Goal: Task Accomplishment & Management: Complete application form

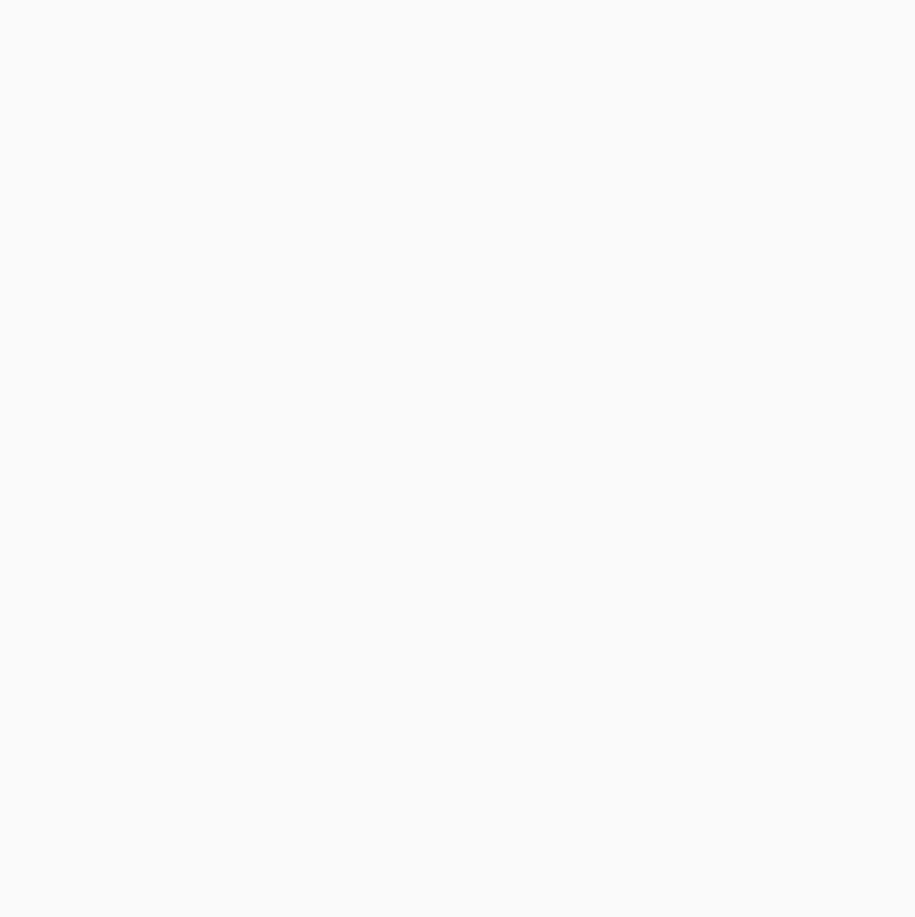
drag, startPoint x: 98, startPoint y: 66, endPoint x: 101, endPoint y: 79, distance: 14.0
click at [98, 66] on body at bounding box center [457, 458] width 915 height 917
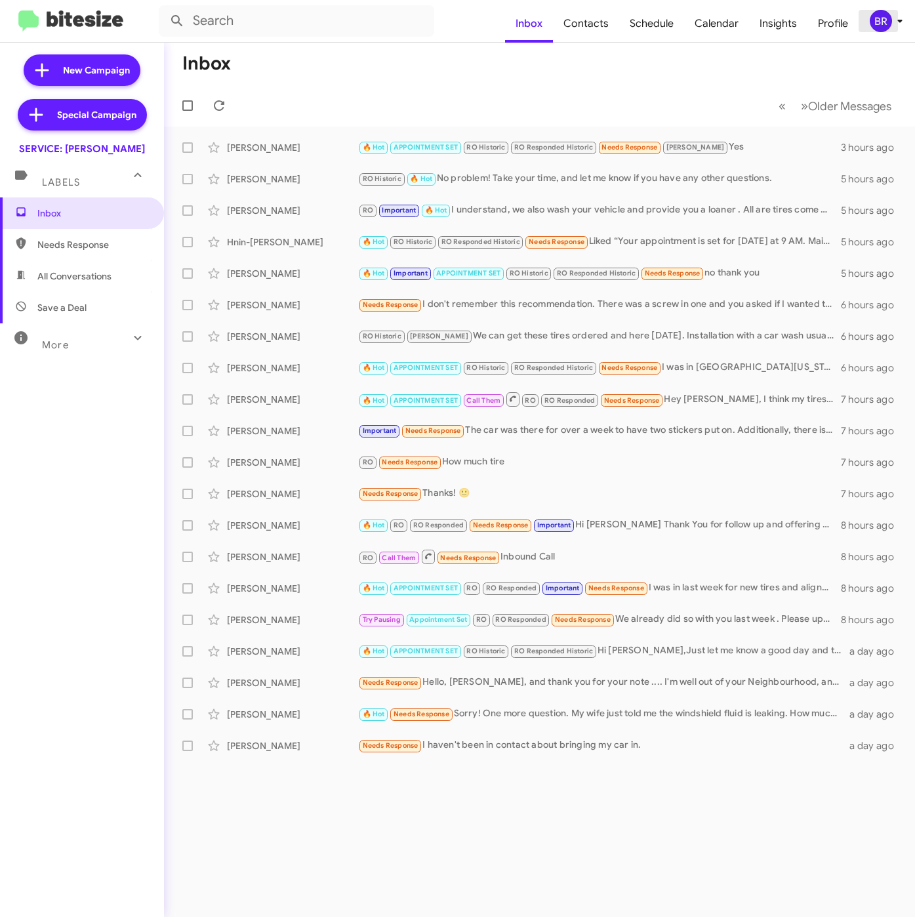
click at [888, 22] on div "BR" at bounding box center [881, 21] width 22 height 22
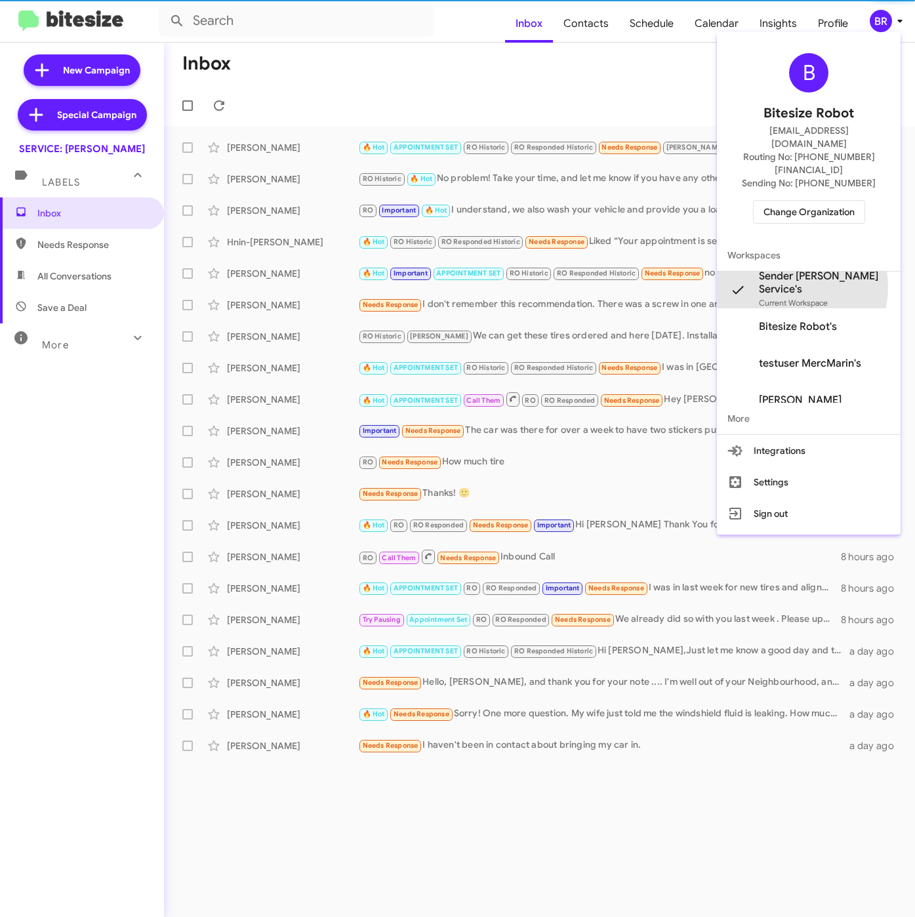
click at [785, 270] on span "Sender Mercedes Marin Service's" at bounding box center [824, 283] width 131 height 26
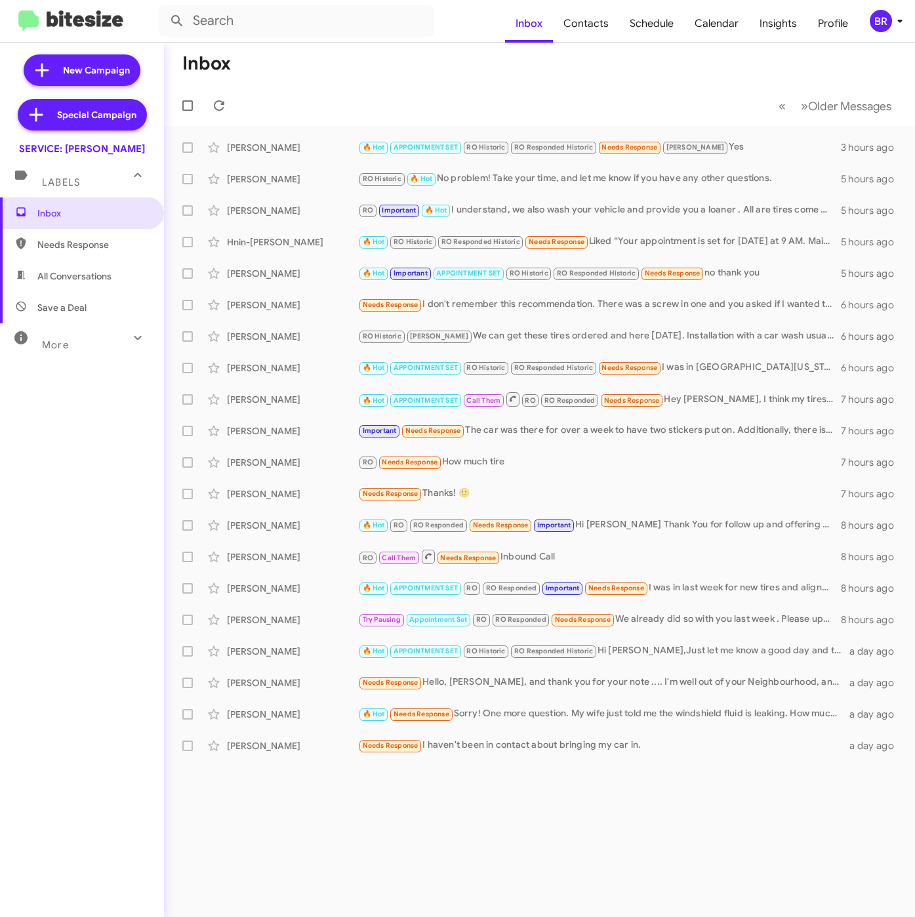
click at [877, 22] on div "BR" at bounding box center [881, 21] width 22 height 22
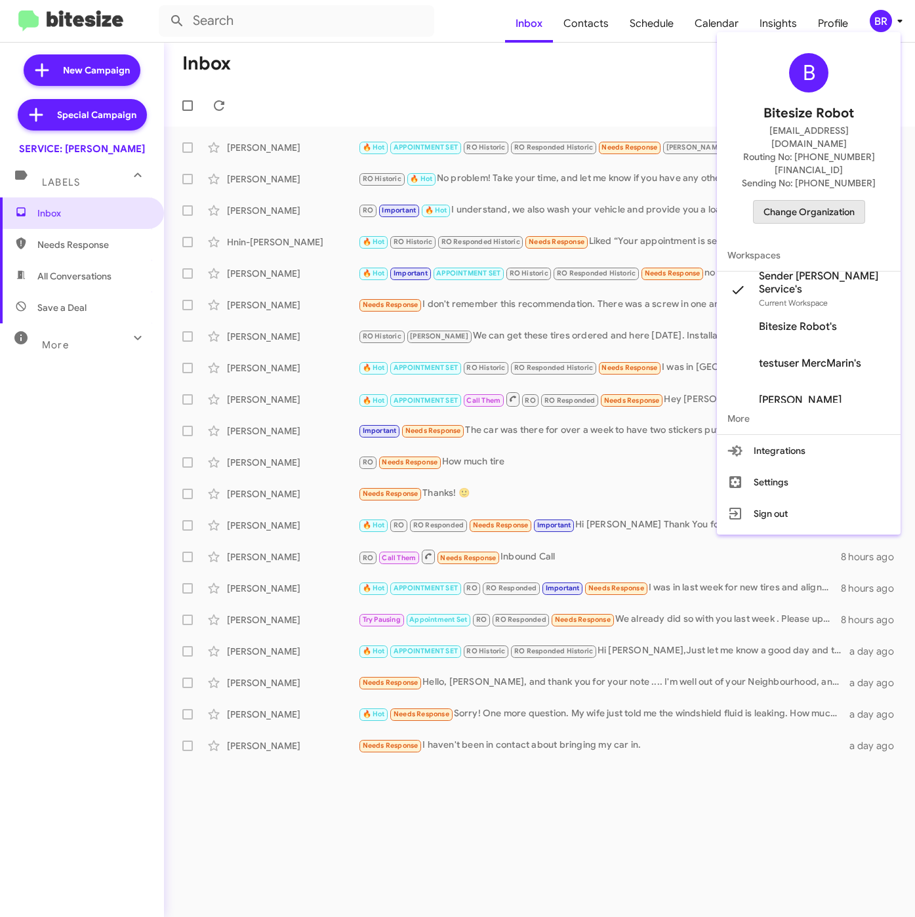
click at [815, 201] on span "Change Organization" at bounding box center [809, 212] width 91 height 22
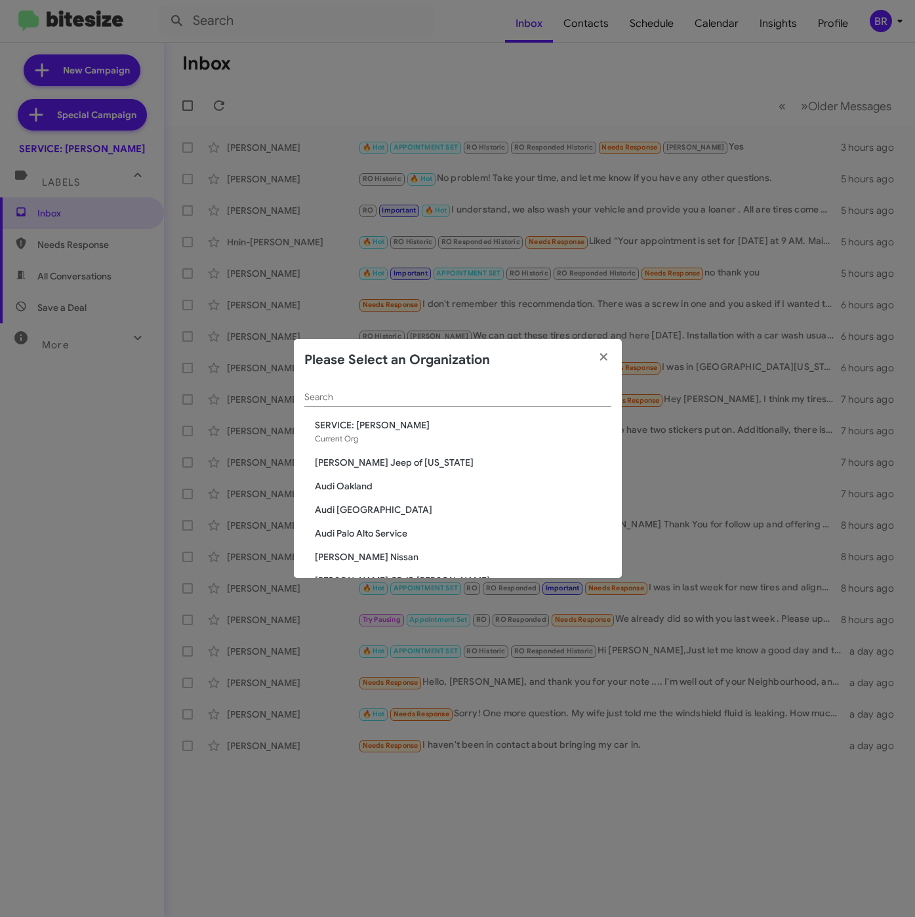
click at [413, 388] on div "Search" at bounding box center [457, 394] width 307 height 26
paste input "Team Toyota Princeton"
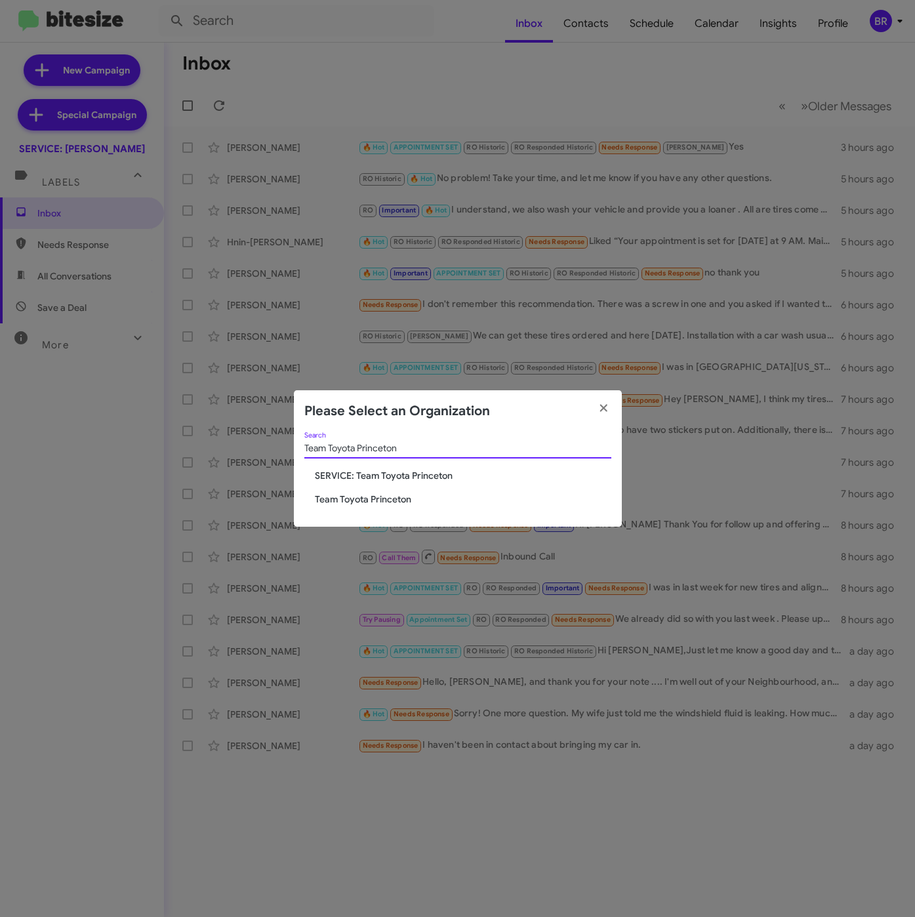
type input "Team Toyota Princeton"
click at [354, 499] on span "Team Toyota Princeton" at bounding box center [463, 499] width 297 height 13
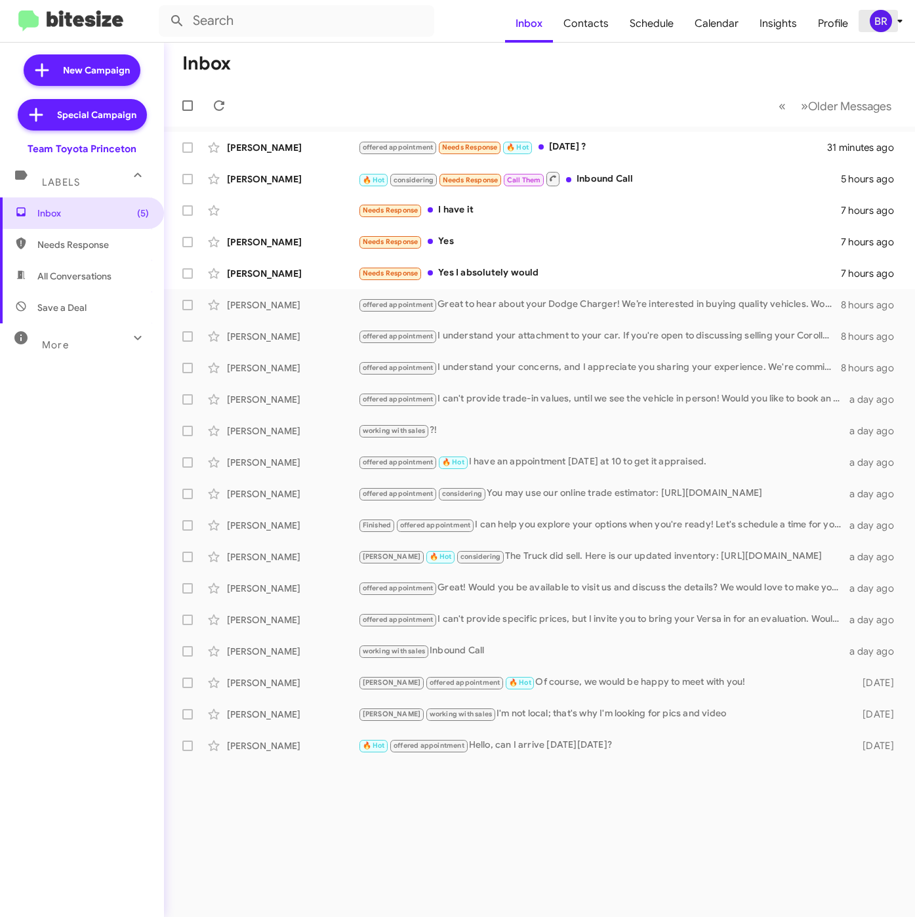
click at [888, 28] on div "BR" at bounding box center [881, 21] width 22 height 22
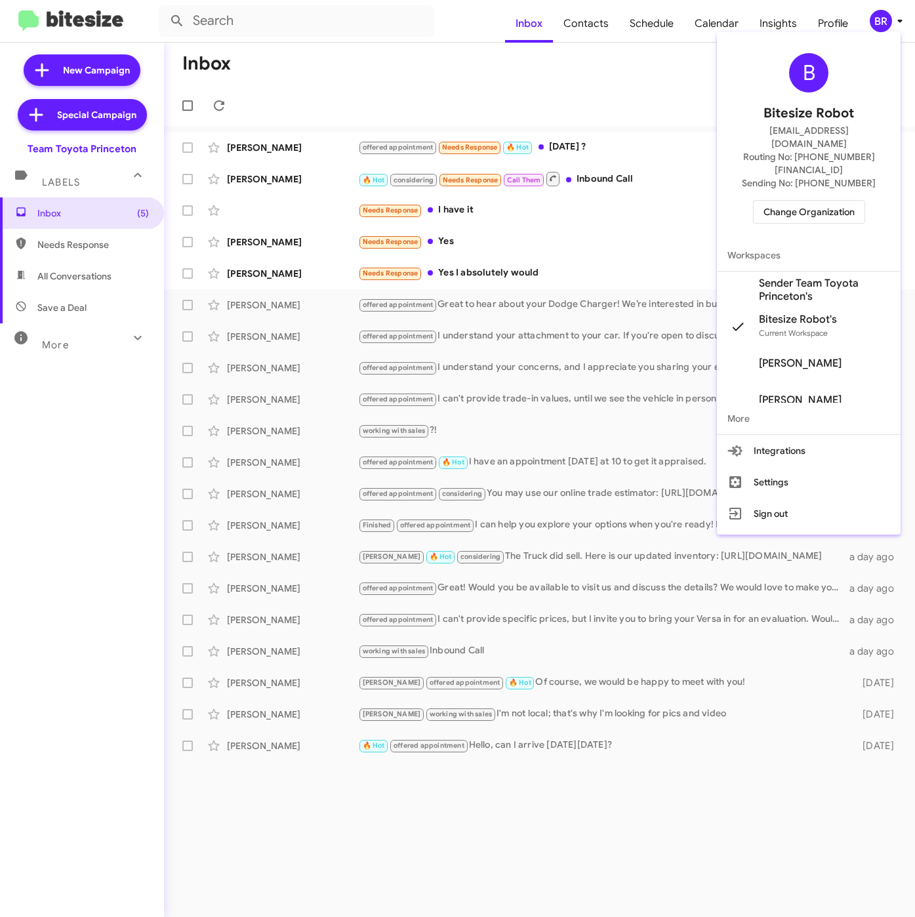
click at [770, 277] on span "Sender Team Toyota Princeton's" at bounding box center [824, 290] width 131 height 26
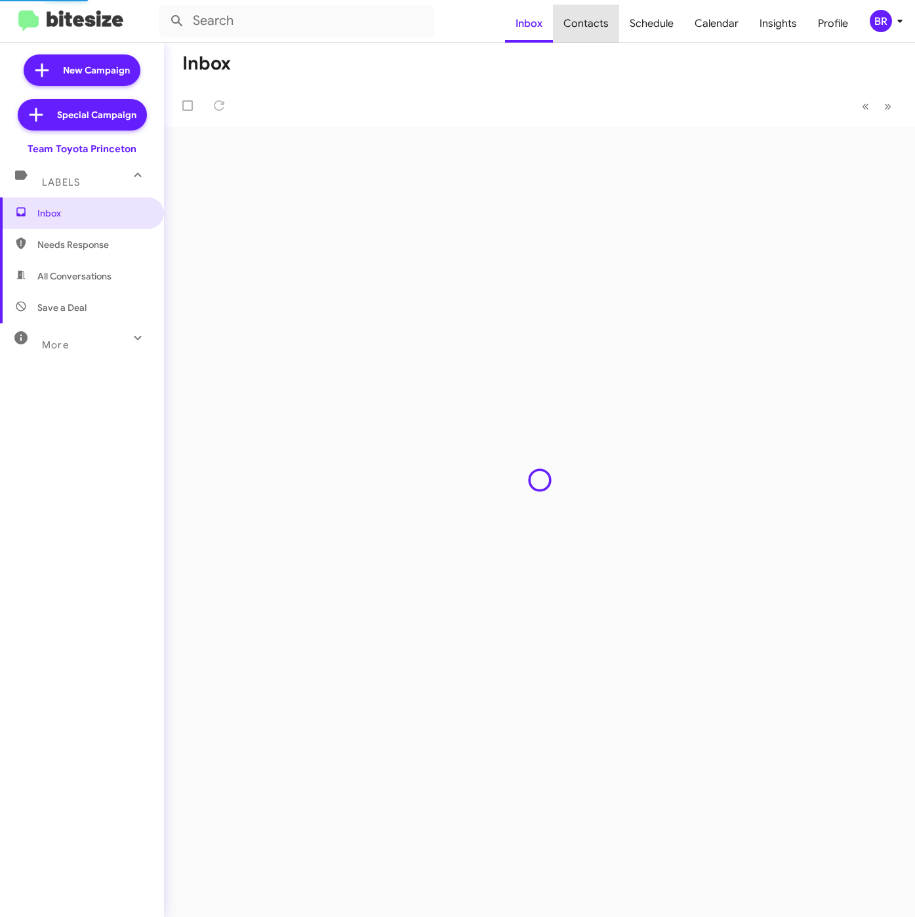
click at [597, 28] on span "Contacts" at bounding box center [586, 24] width 66 height 38
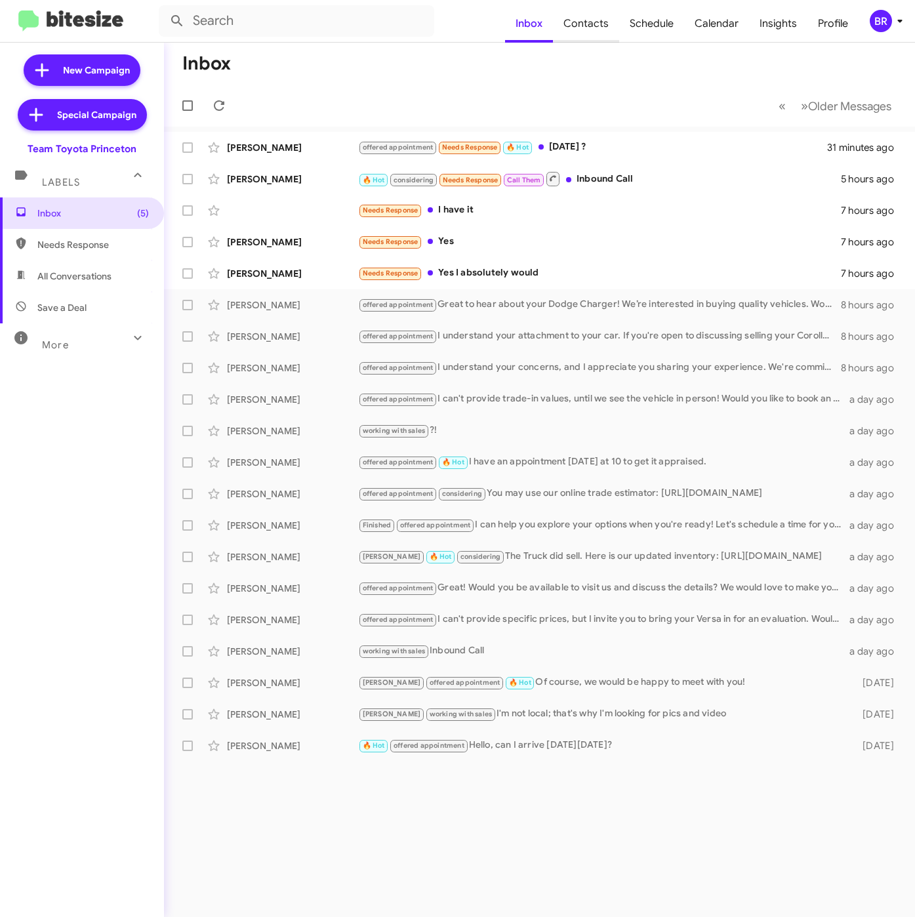
type input "in:groups"
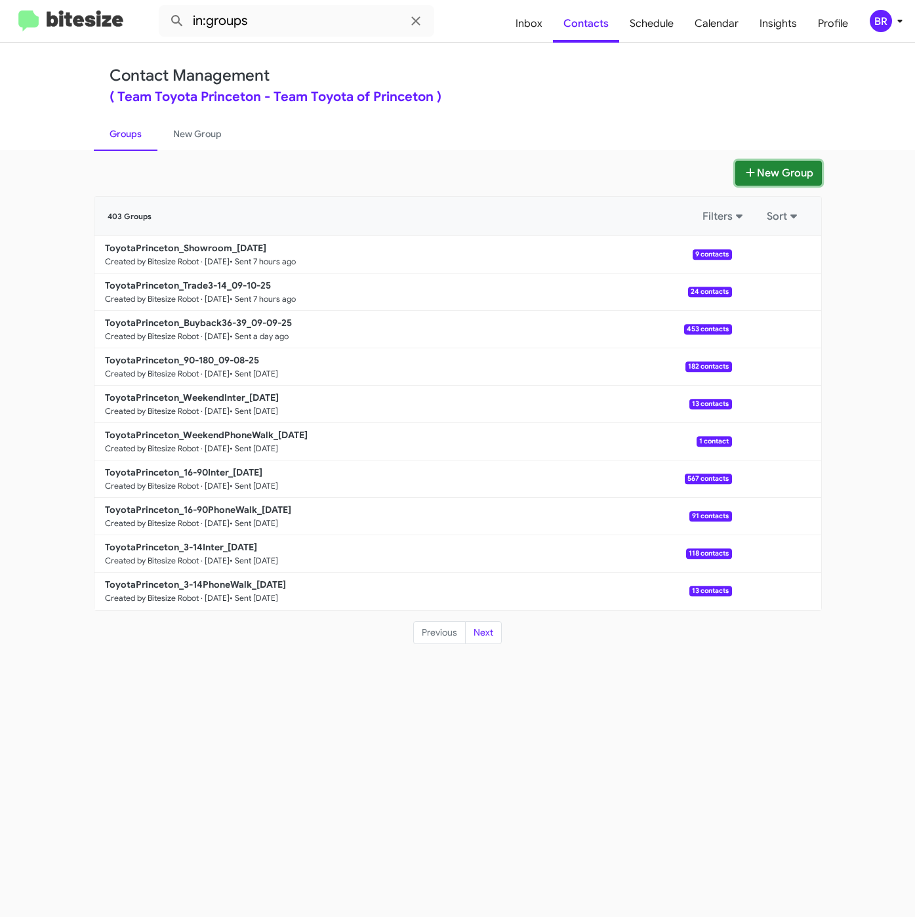
click at [746, 172] on icon at bounding box center [750, 172] width 9 height 9
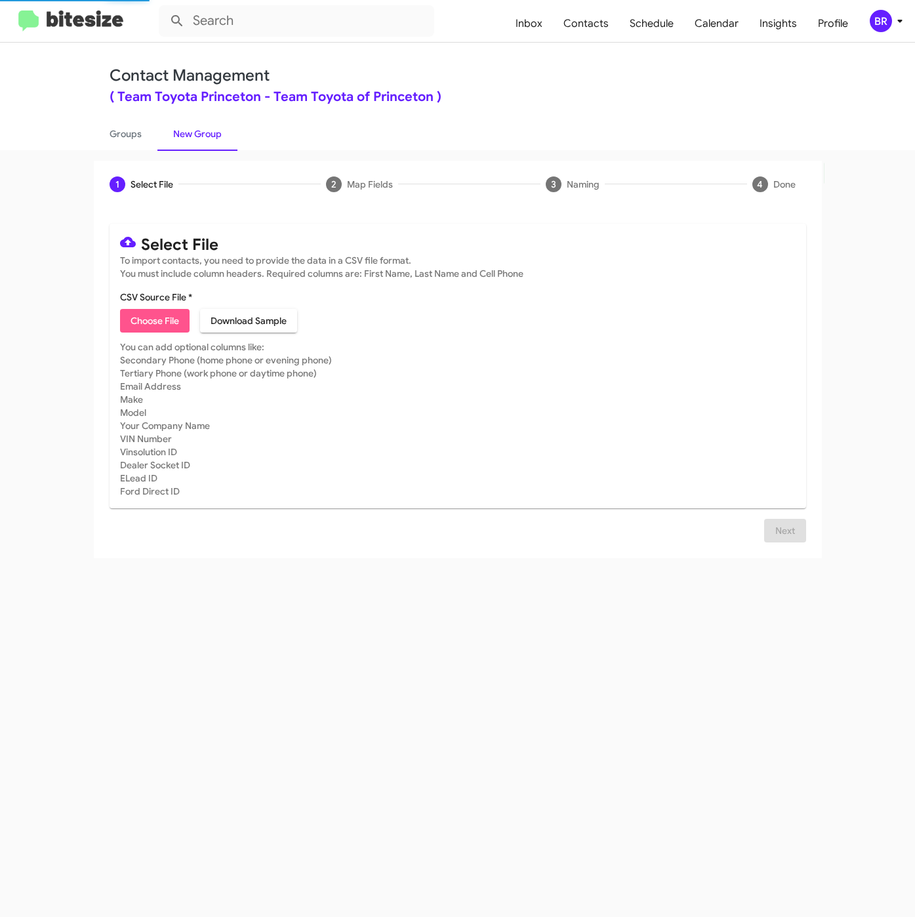
click at [150, 331] on span "Choose File" at bounding box center [155, 321] width 49 height 24
type input "ToyotaPrinceton_Trade16-90_09-11-25"
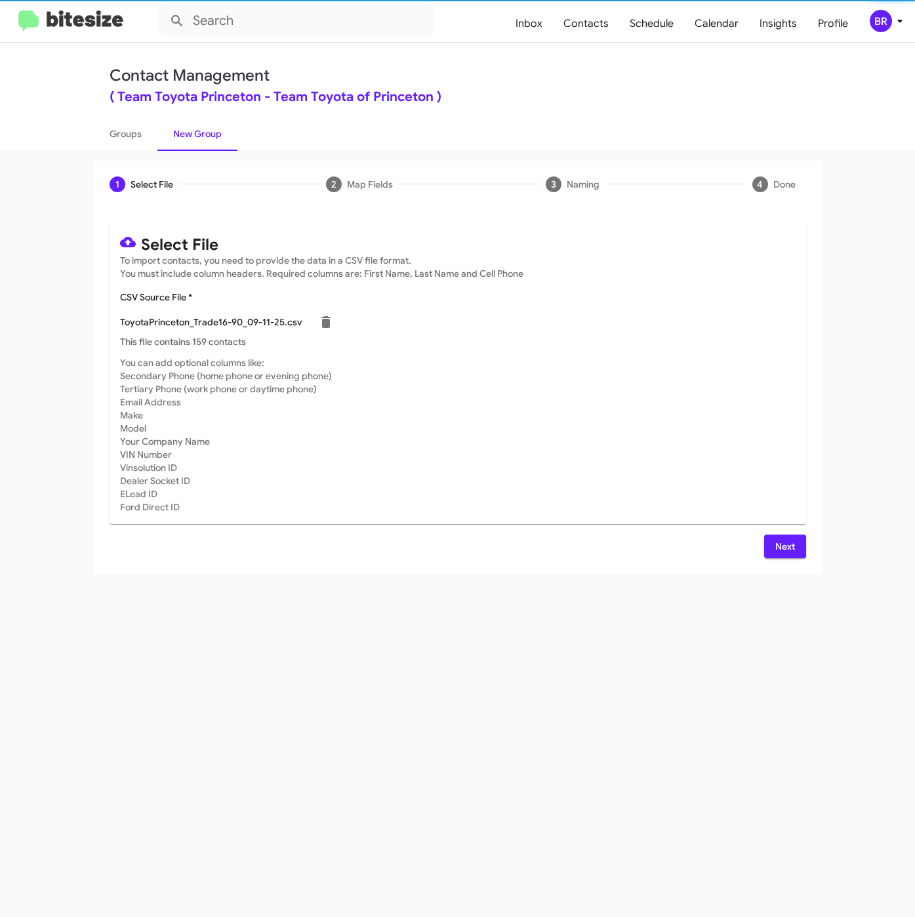
click at [778, 544] on span "Next" at bounding box center [785, 547] width 21 height 24
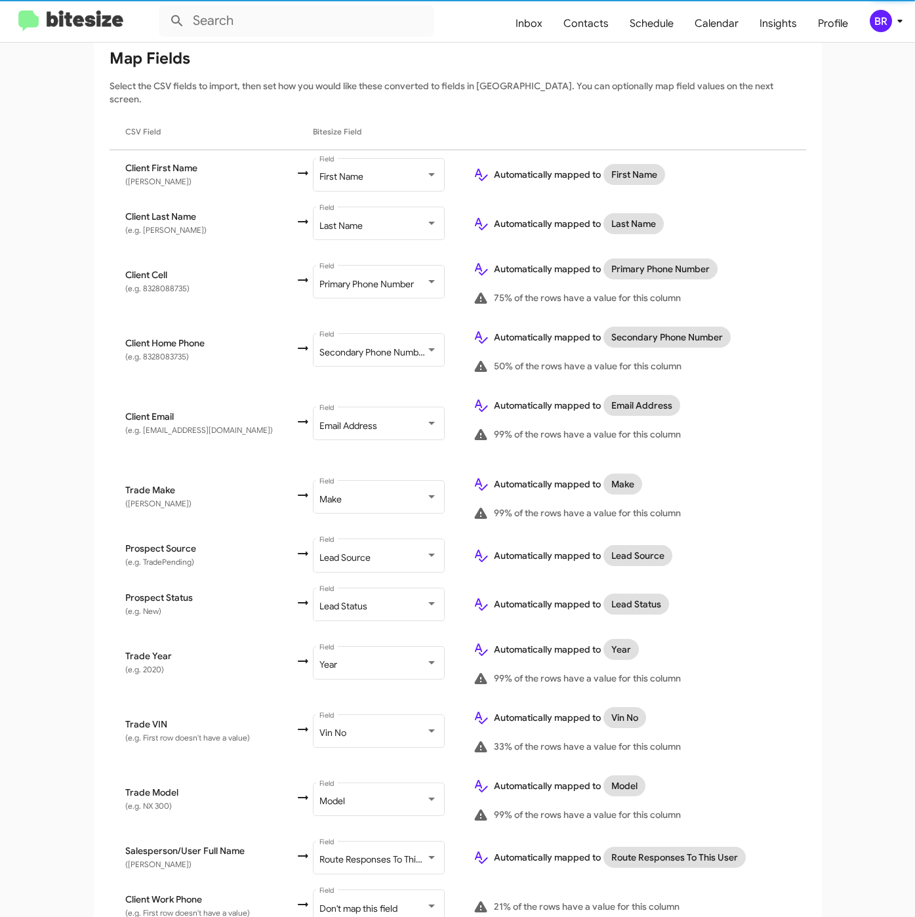
scroll to position [272, 0]
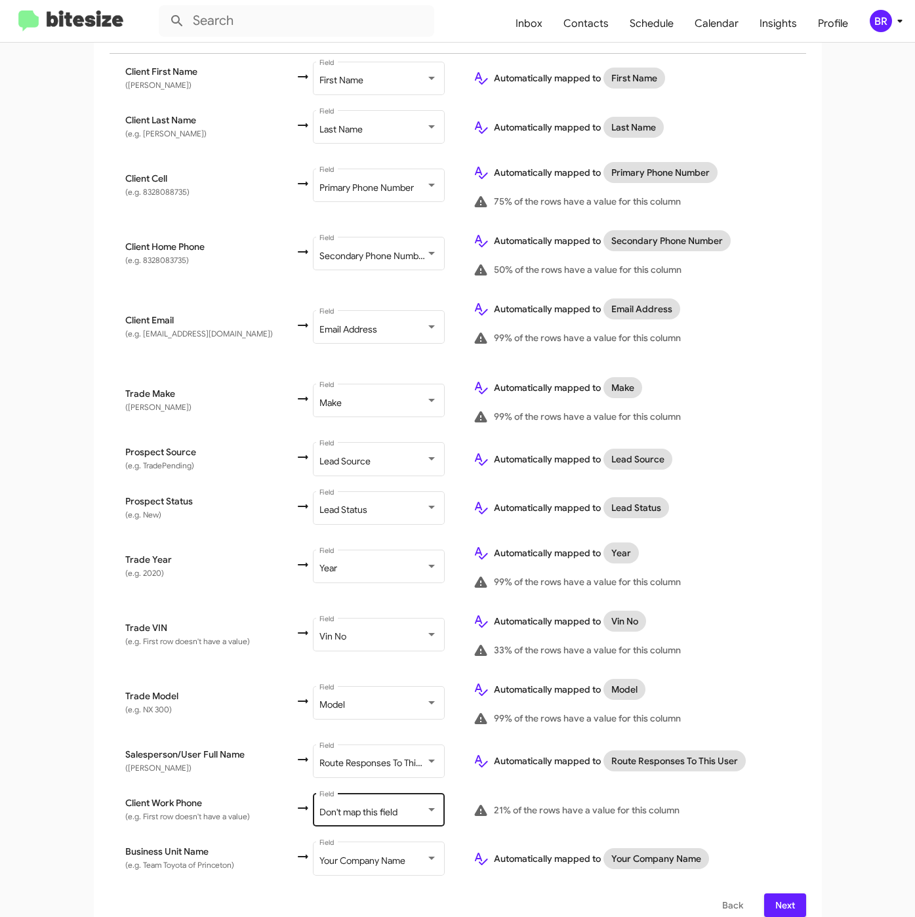
click at [368, 806] on span "Don't map this field" at bounding box center [359, 812] width 78 height 12
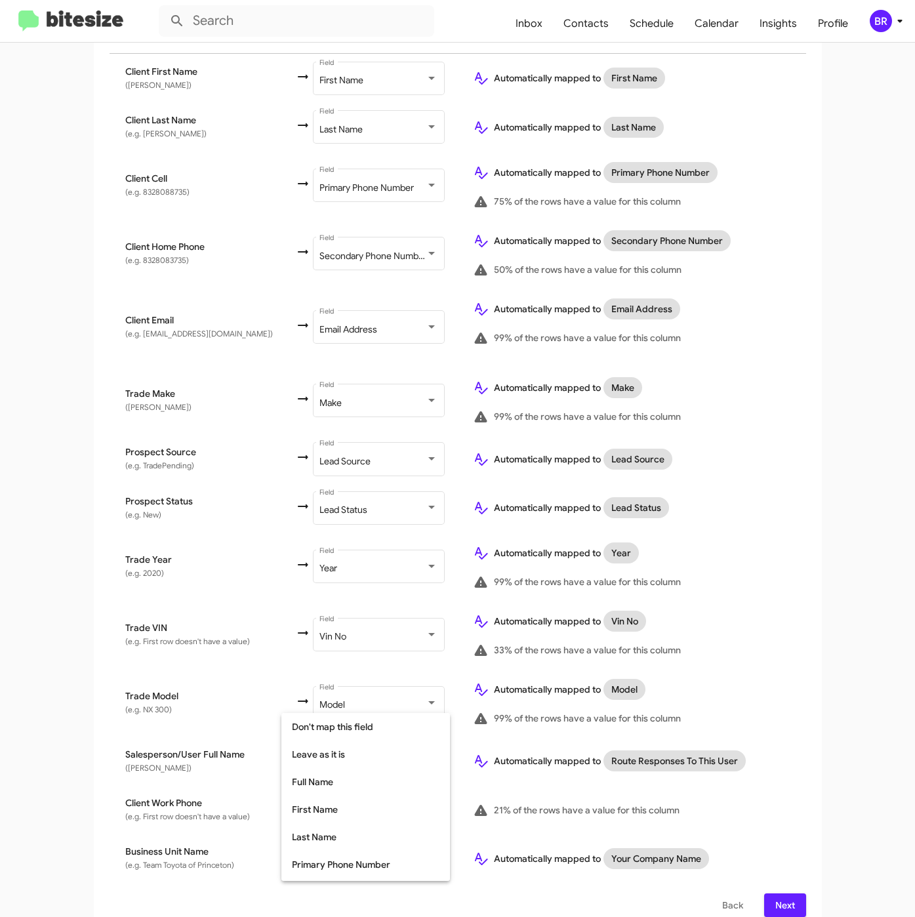
scroll to position [123, 0]
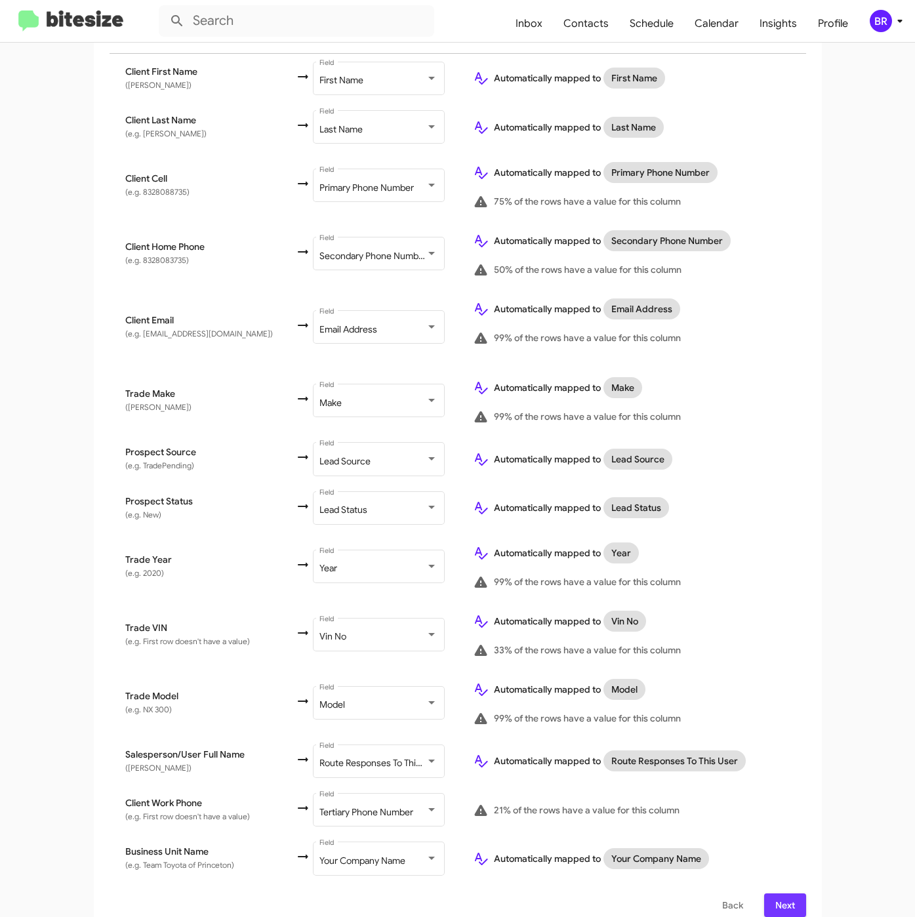
click at [775, 894] on span "Next" at bounding box center [785, 906] width 21 height 24
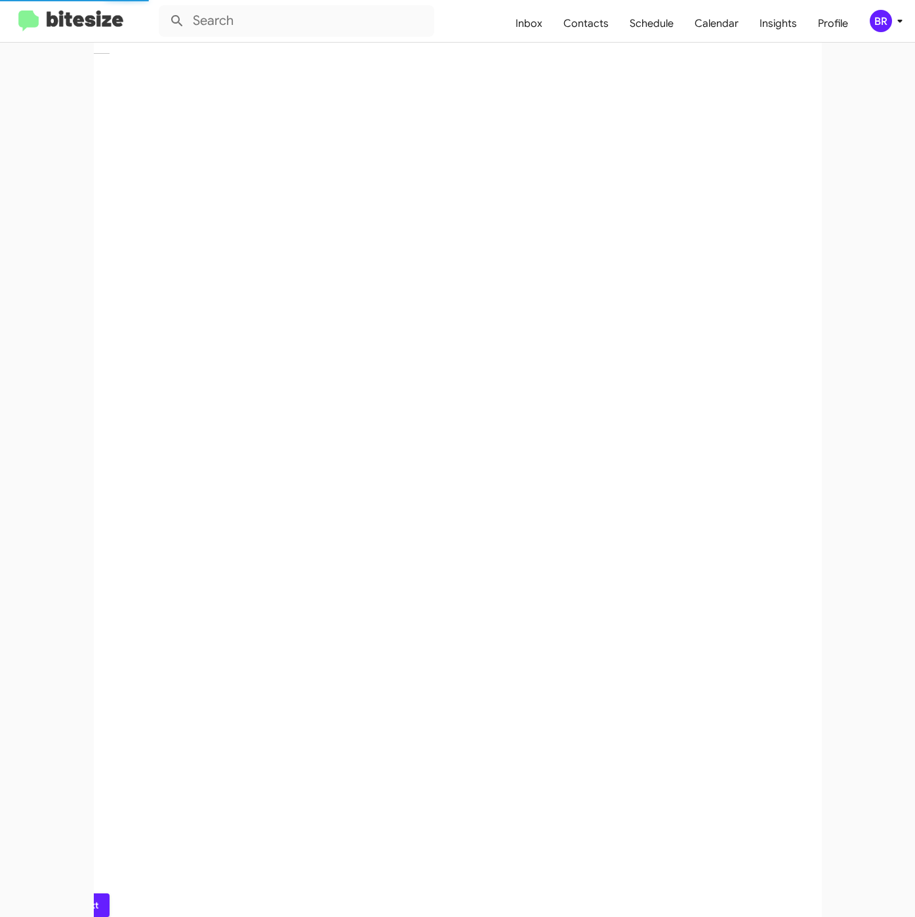
scroll to position [0, 0]
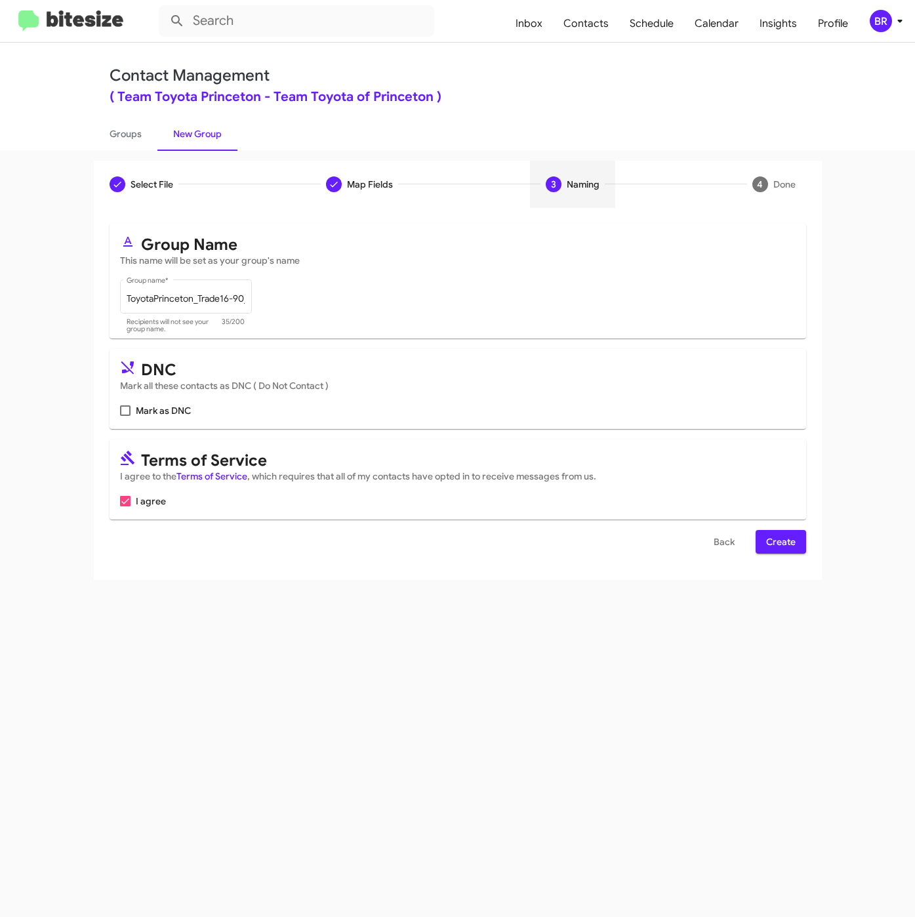
click at [776, 549] on span "Create" at bounding box center [781, 542] width 30 height 24
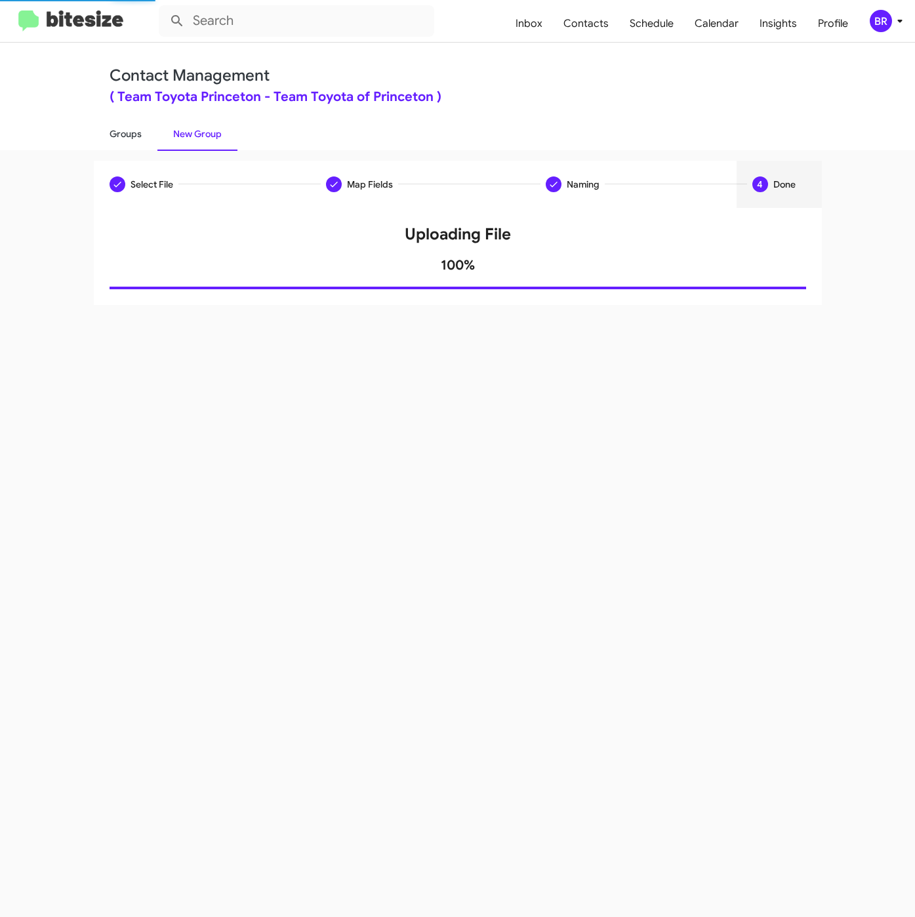
click at [131, 136] on link "Groups" at bounding box center [126, 134] width 64 height 34
type input "in:groups"
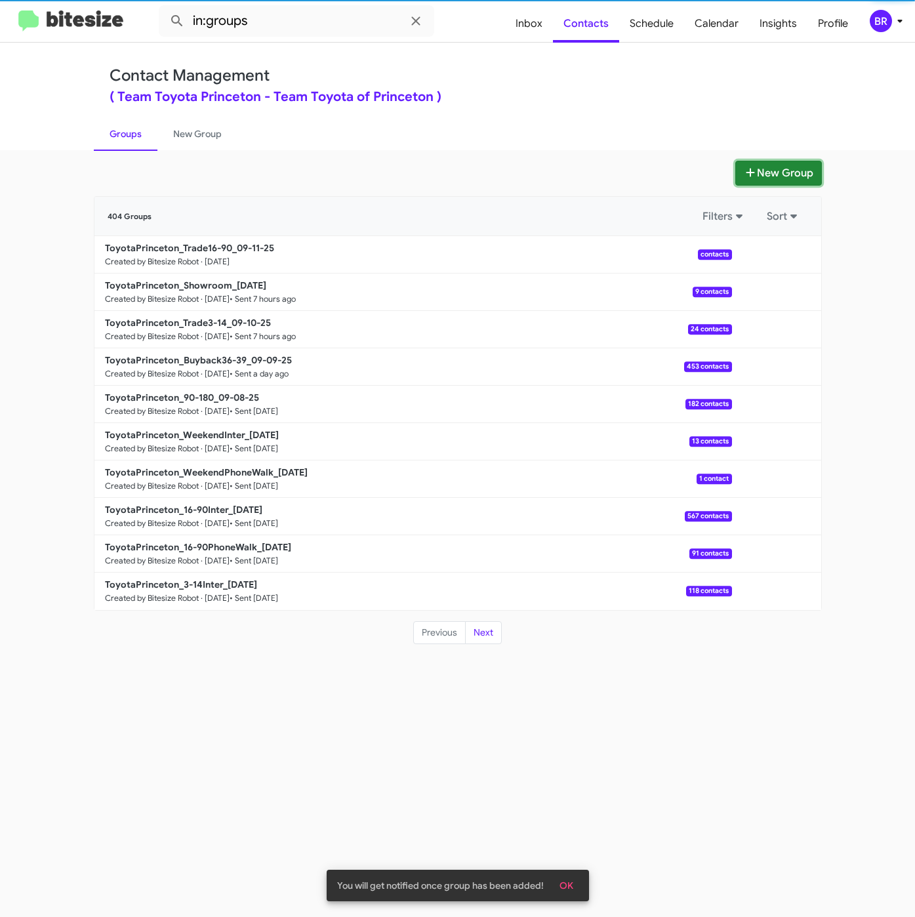
click at [759, 182] on button "New Group" at bounding box center [779, 173] width 87 height 25
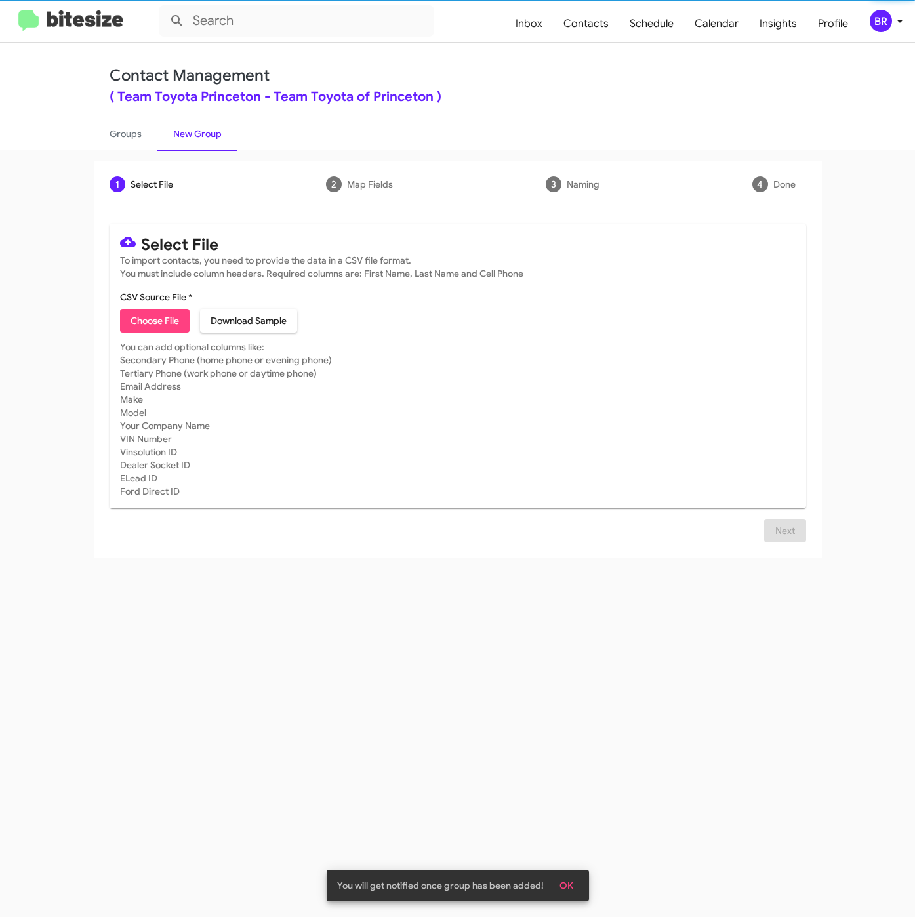
click at [154, 327] on span "Choose File" at bounding box center [155, 321] width 49 height 24
type input "ToyotaPrinceton_3-14PhoneWalk_09-11-25"
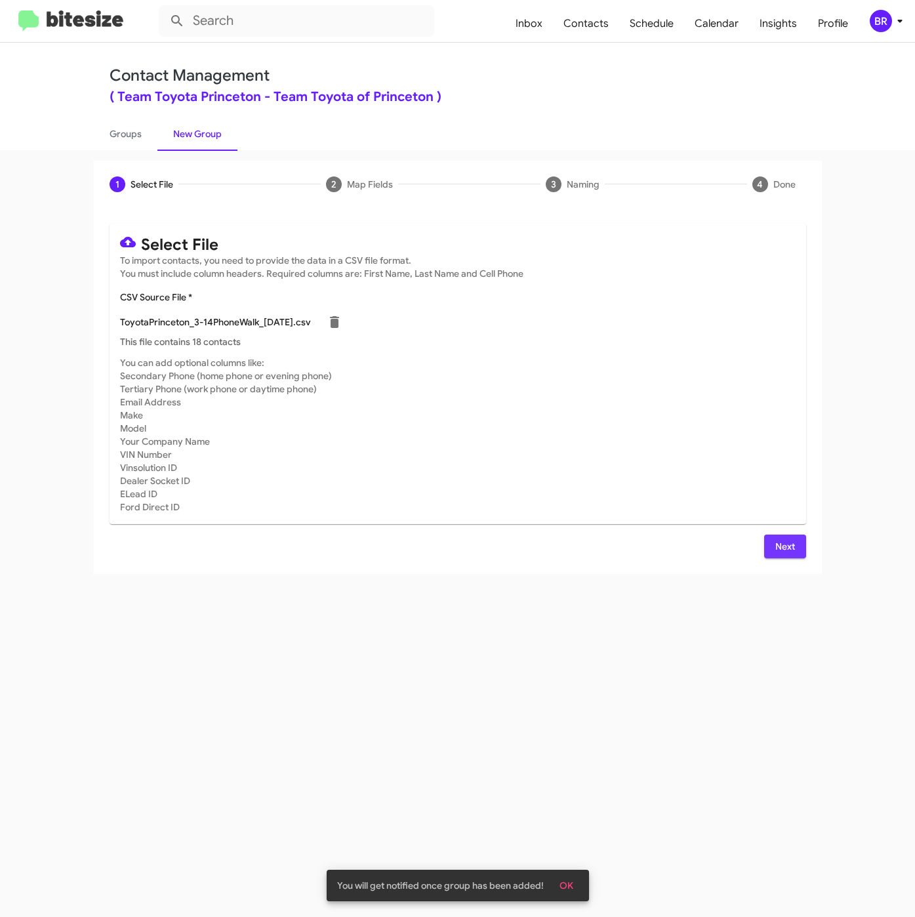
click at [766, 545] on button "Next" at bounding box center [785, 547] width 42 height 24
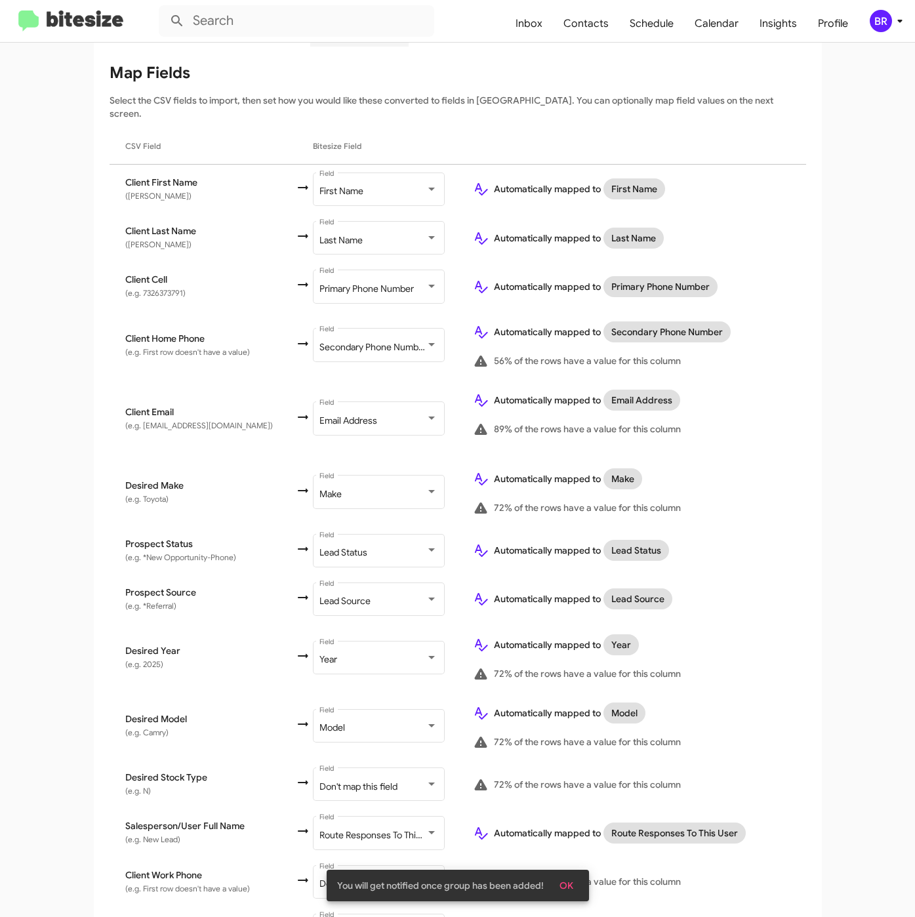
scroll to position [233, 0]
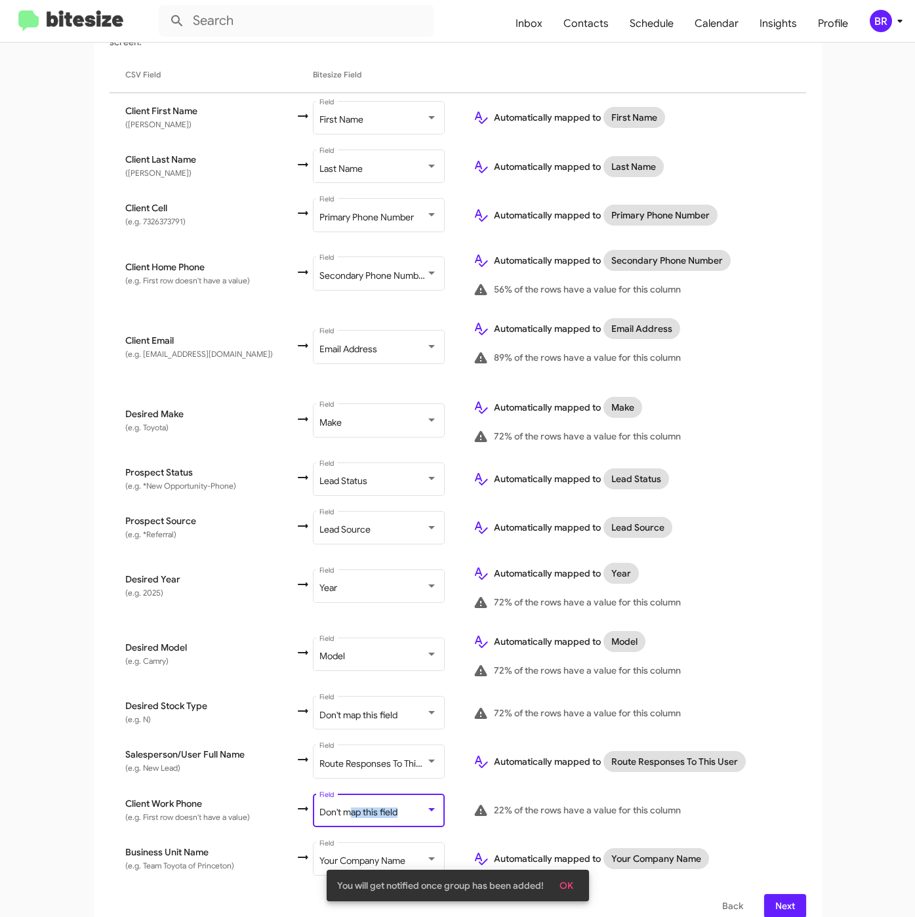
click at [325, 802] on div "Don't map this field Field" at bounding box center [379, 809] width 118 height 36
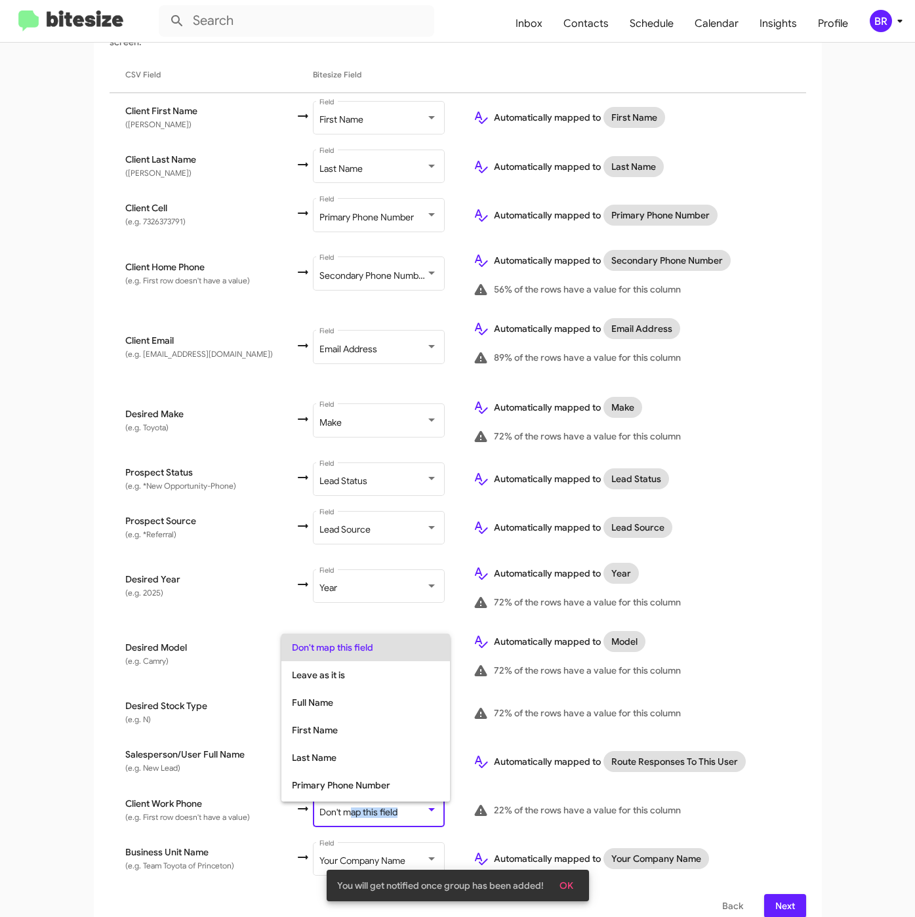
scroll to position [52, 0]
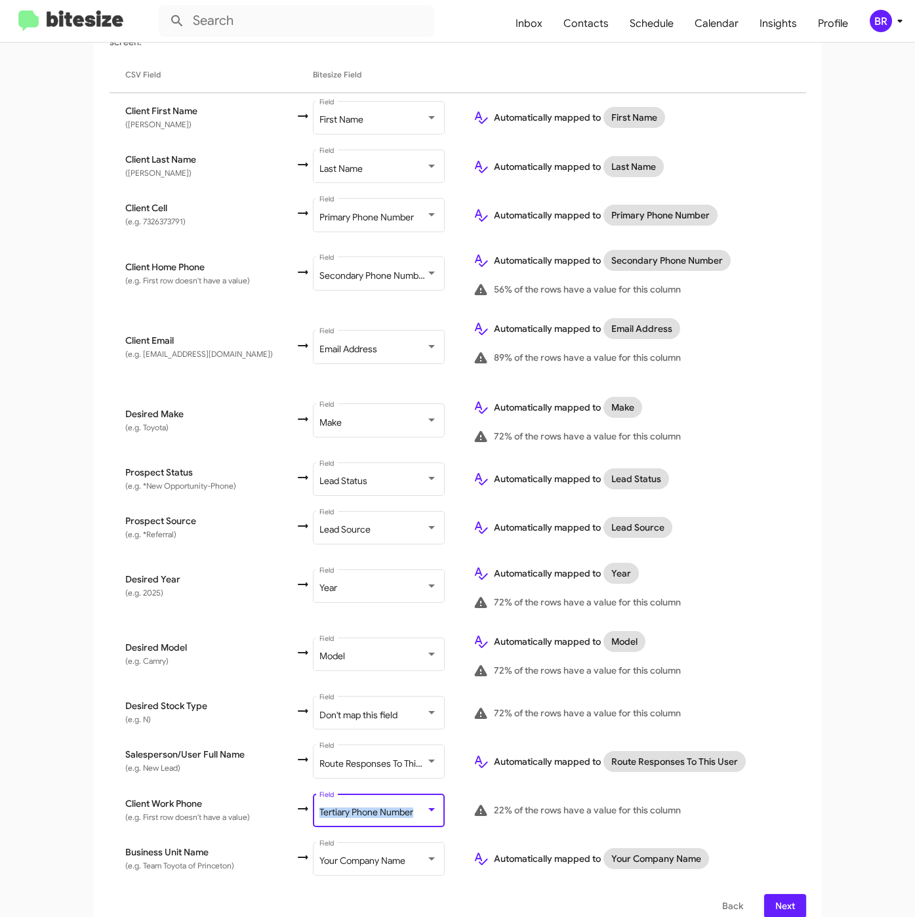
click at [775, 894] on span "Next" at bounding box center [785, 906] width 21 height 24
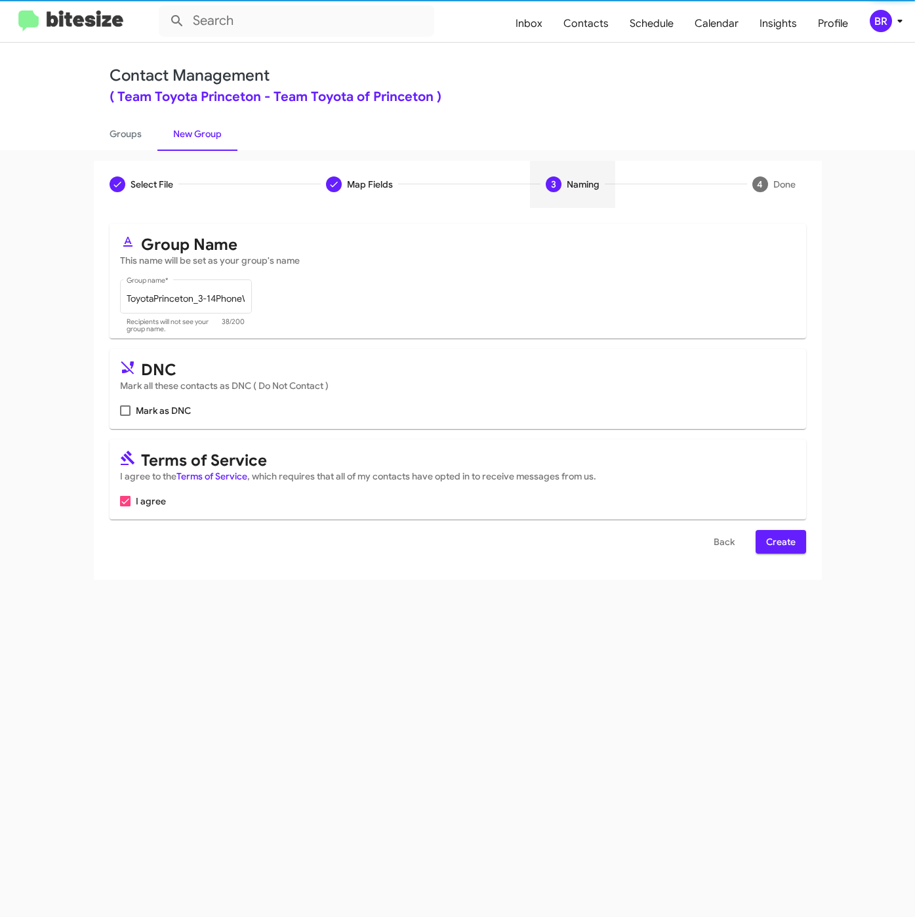
scroll to position [0, 0]
click at [776, 542] on span "Create" at bounding box center [781, 542] width 30 height 24
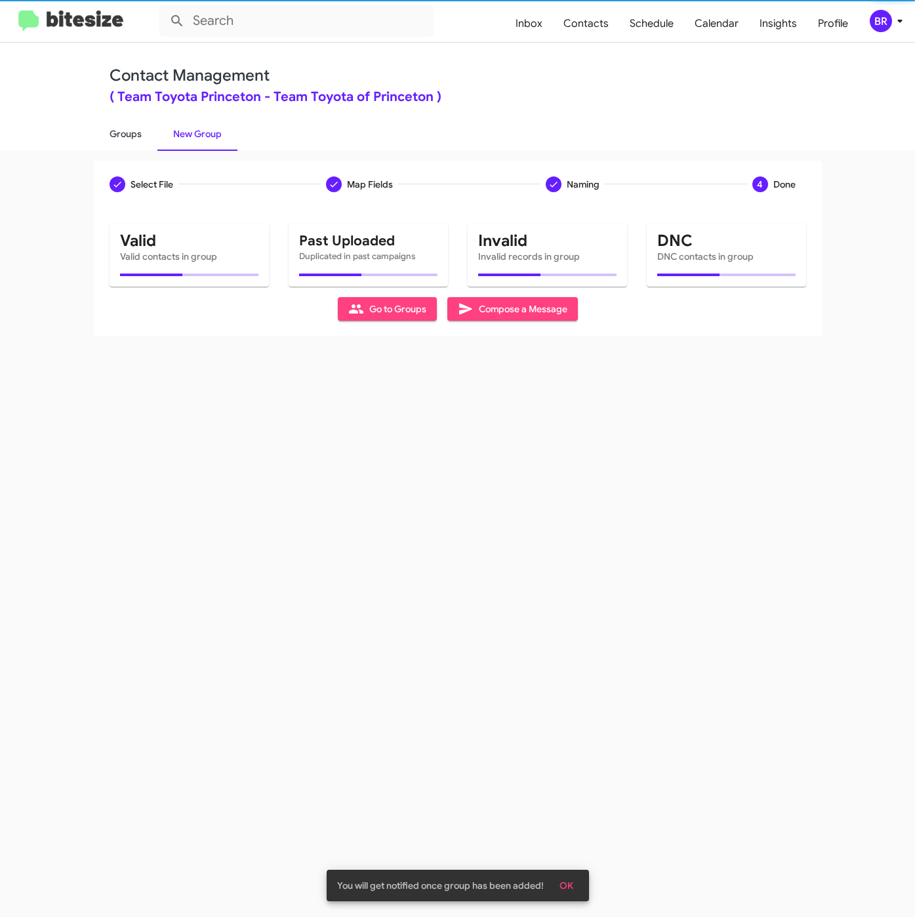
click at [133, 138] on link "Groups" at bounding box center [126, 134] width 64 height 34
type input "in:groups"
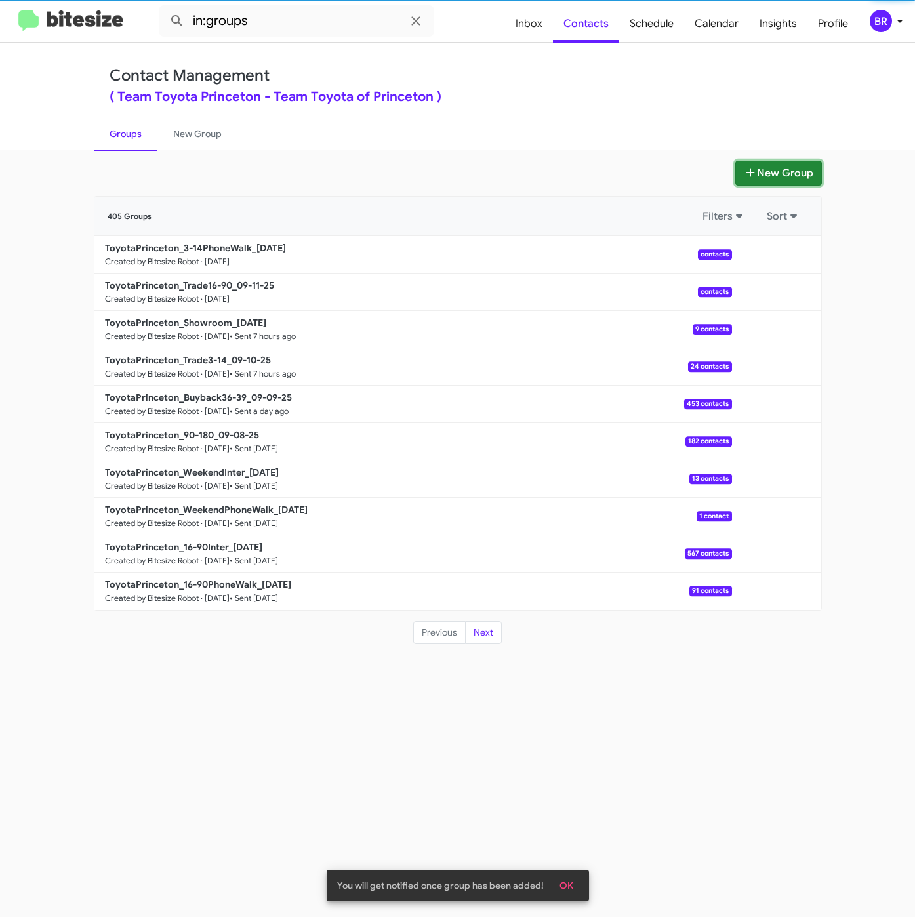
click at [745, 167] on icon at bounding box center [750, 172] width 13 height 10
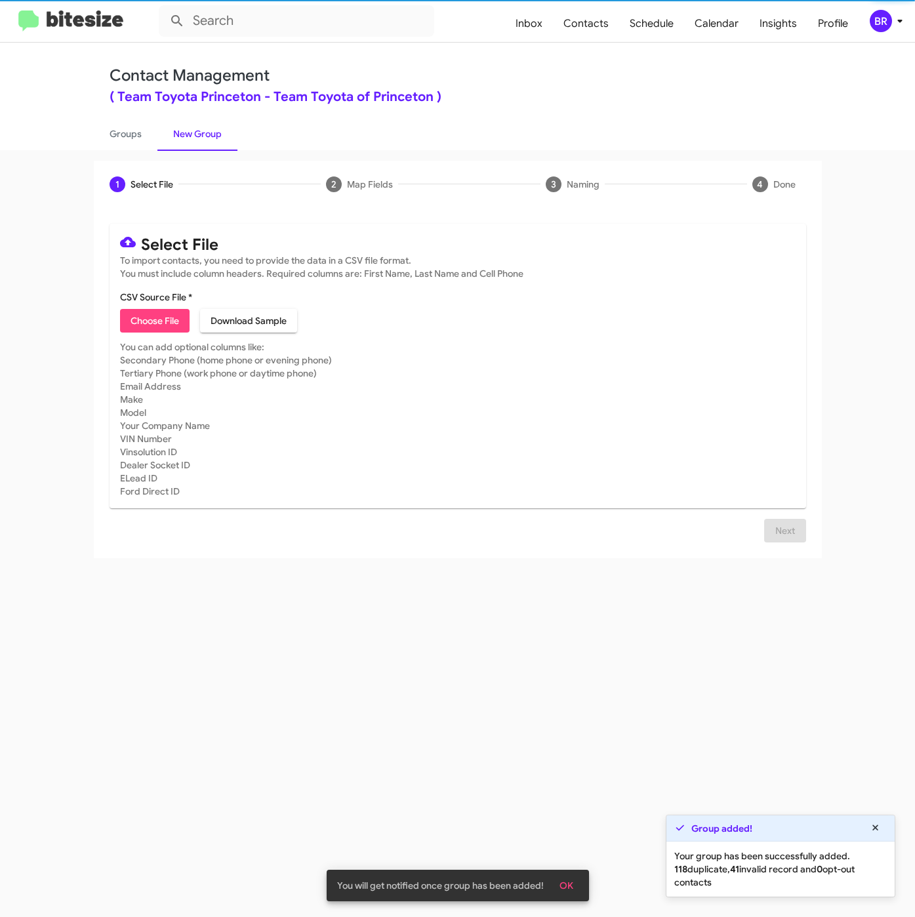
click at [172, 311] on span "Choose File" at bounding box center [155, 321] width 49 height 24
type input "ToyotaPrinceton_3-14Inter_09-11-25"
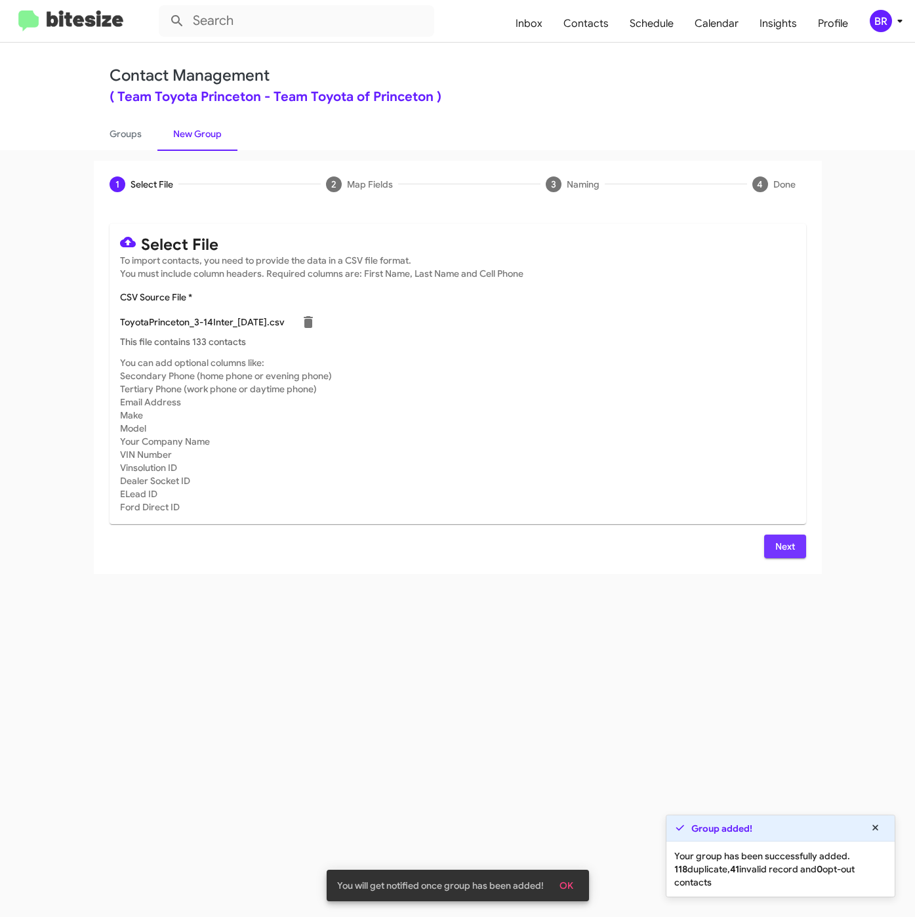
click at [778, 546] on span "Next" at bounding box center [785, 547] width 21 height 24
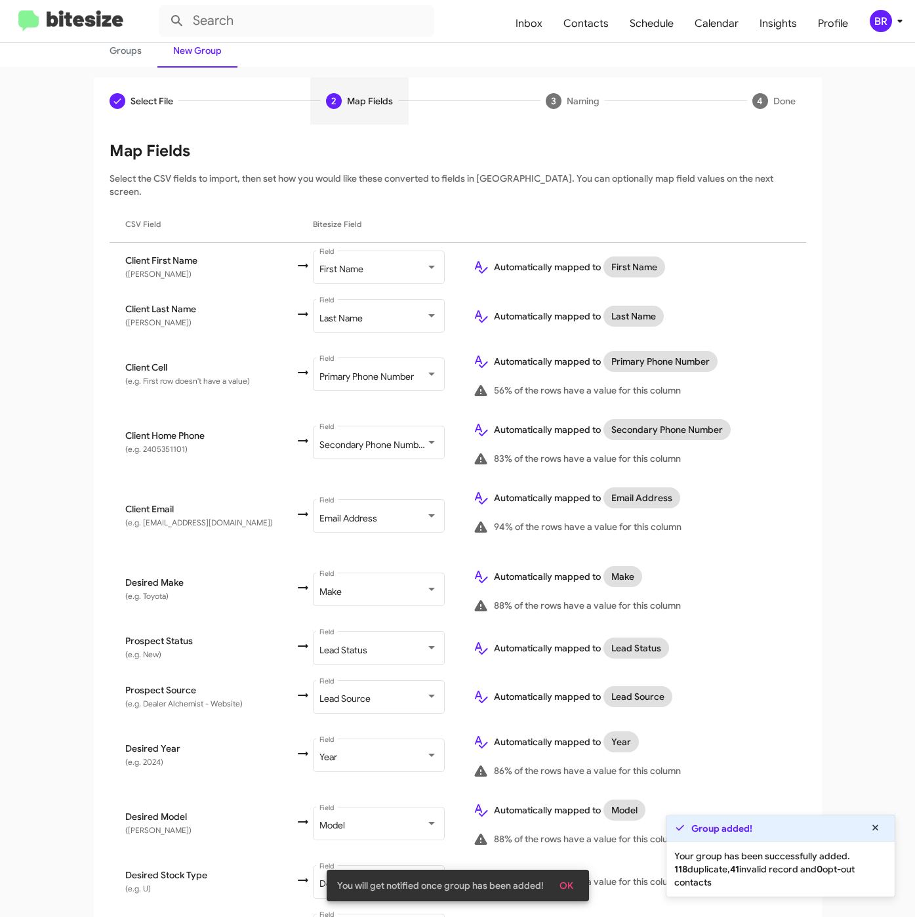
scroll to position [253, 0]
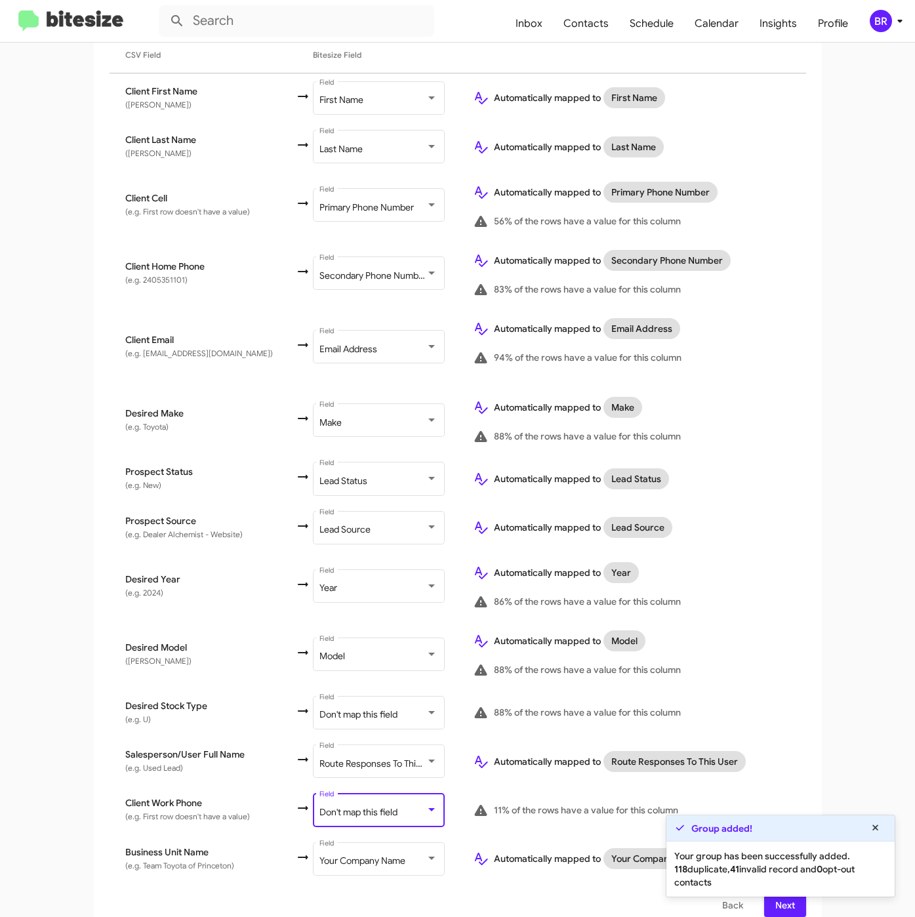
click at [335, 806] on span "Don't map this field" at bounding box center [359, 812] width 78 height 12
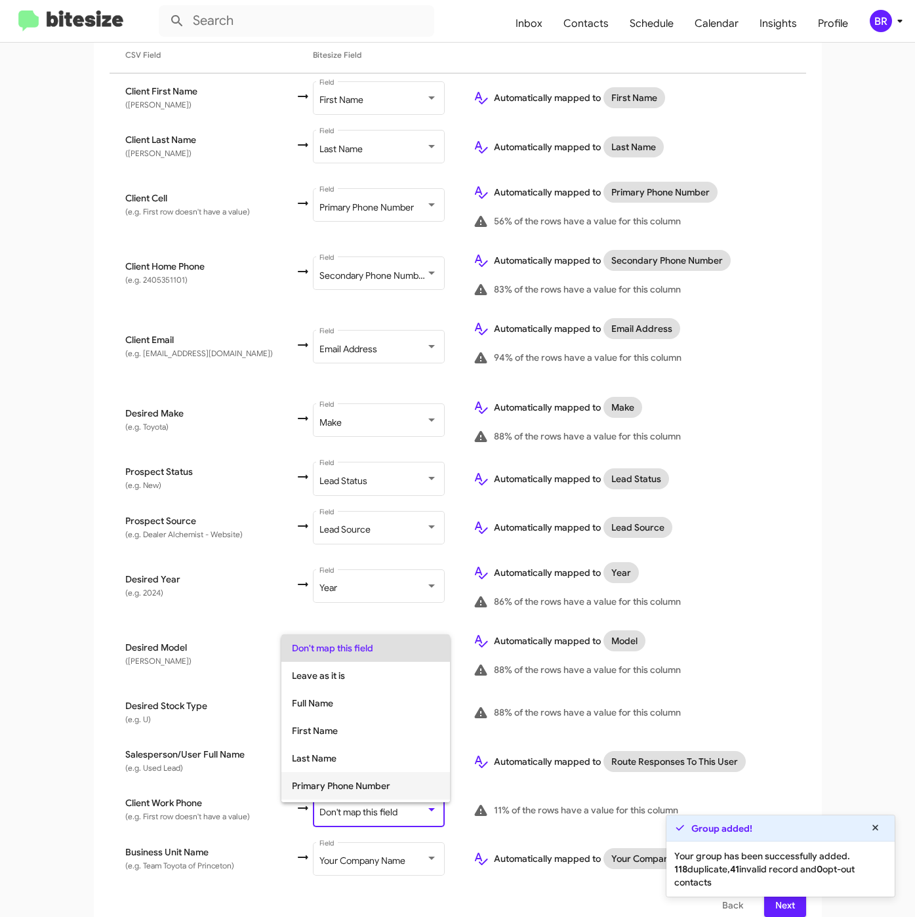
scroll to position [52, 0]
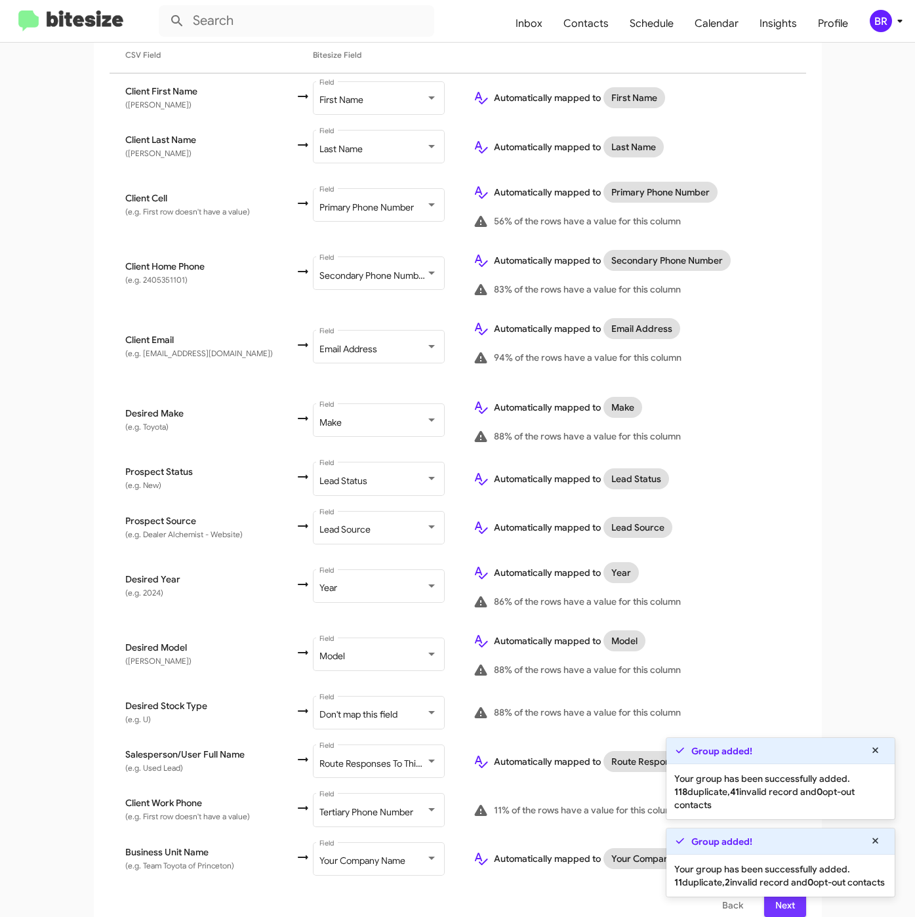
click at [775, 900] on span "Next" at bounding box center [785, 906] width 21 height 24
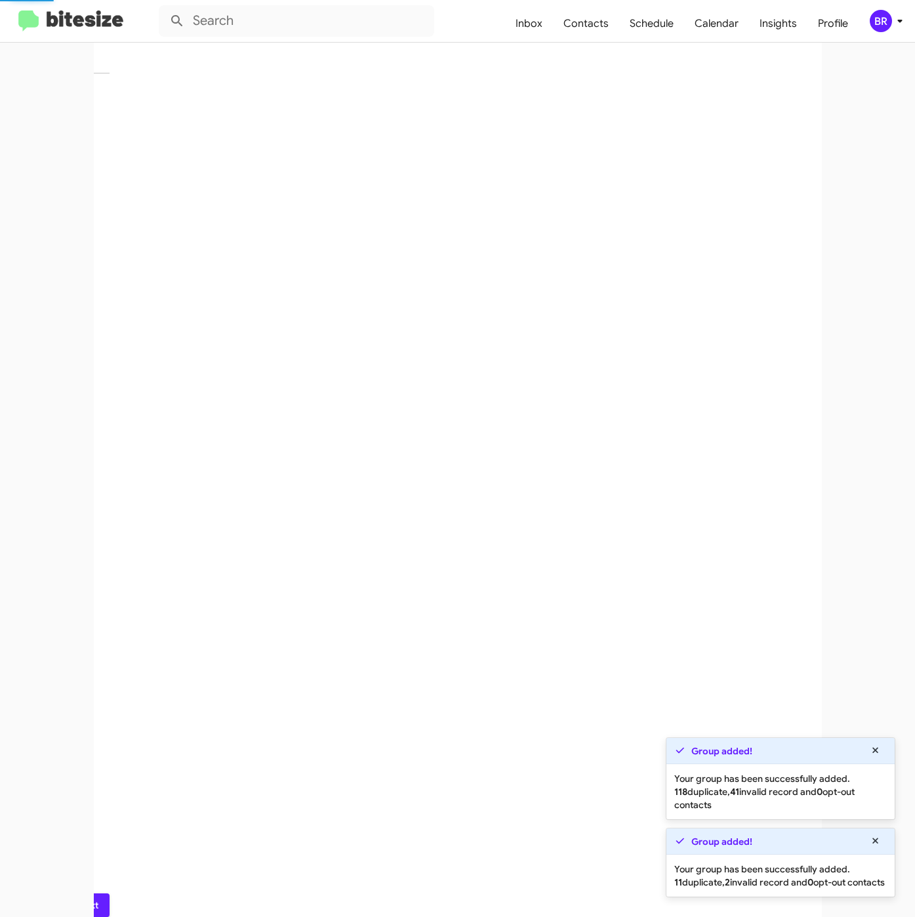
scroll to position [0, 0]
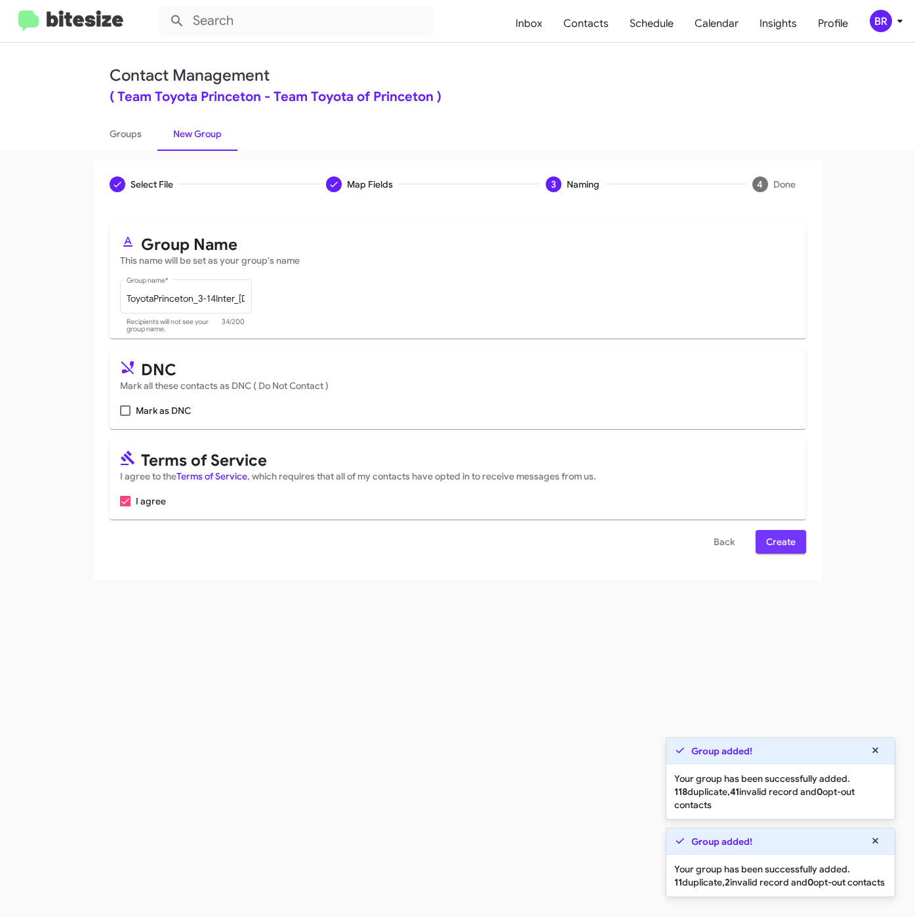
click at [772, 542] on span "Create" at bounding box center [781, 542] width 30 height 24
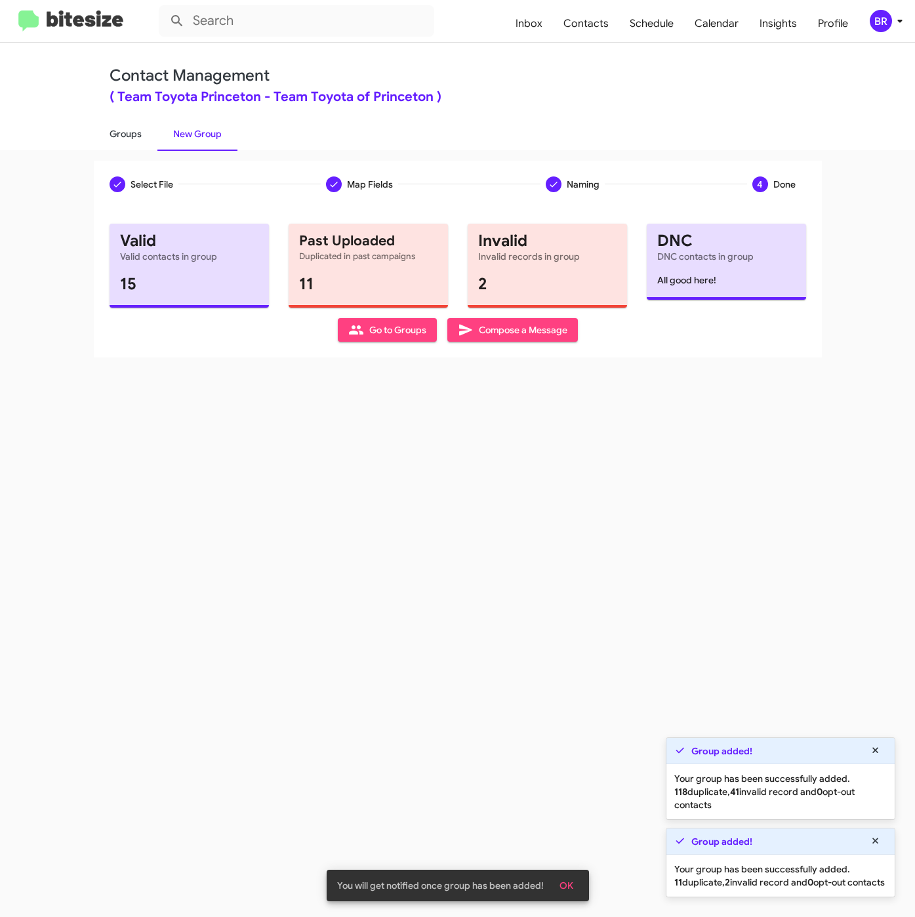
click at [126, 133] on link "Groups" at bounding box center [126, 134] width 64 height 34
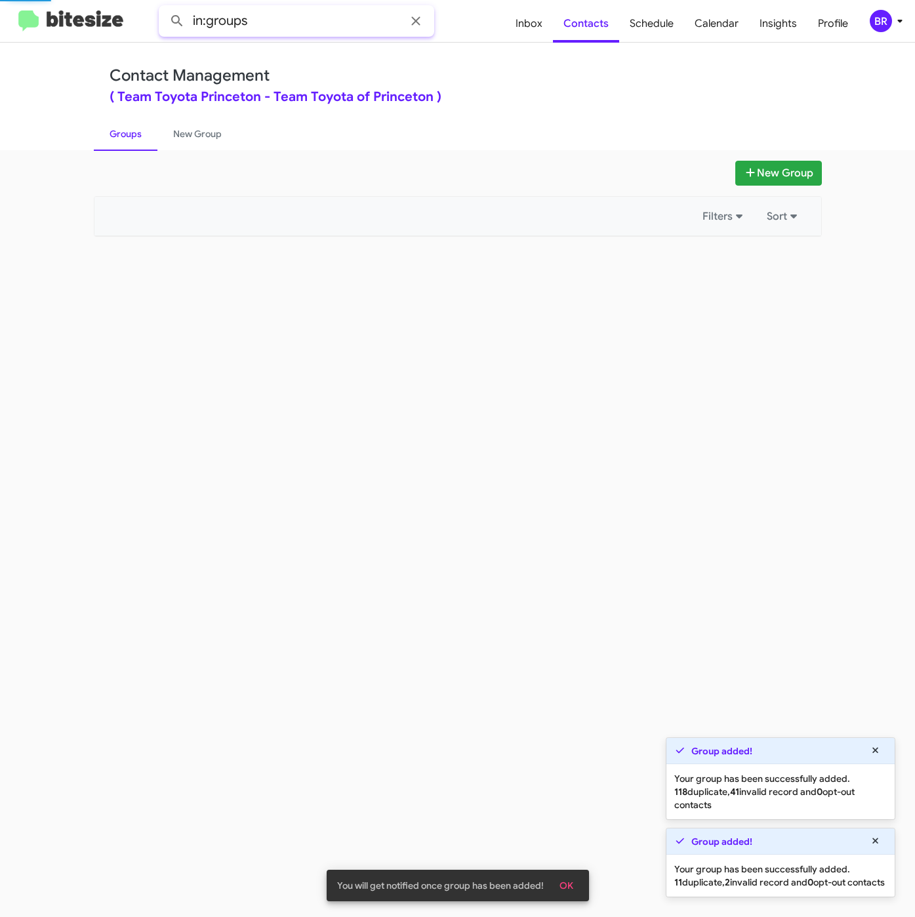
click at [320, 16] on input "in:groups" at bounding box center [297, 20] width 276 height 31
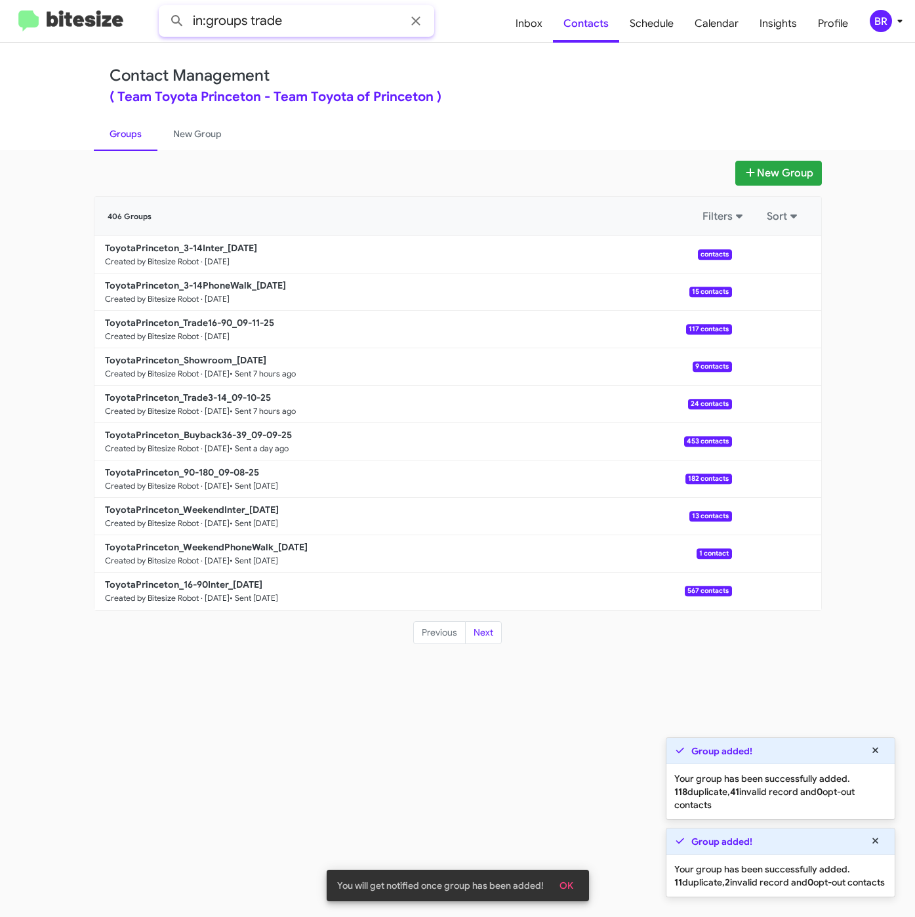
click at [164, 8] on button at bounding box center [177, 21] width 26 height 26
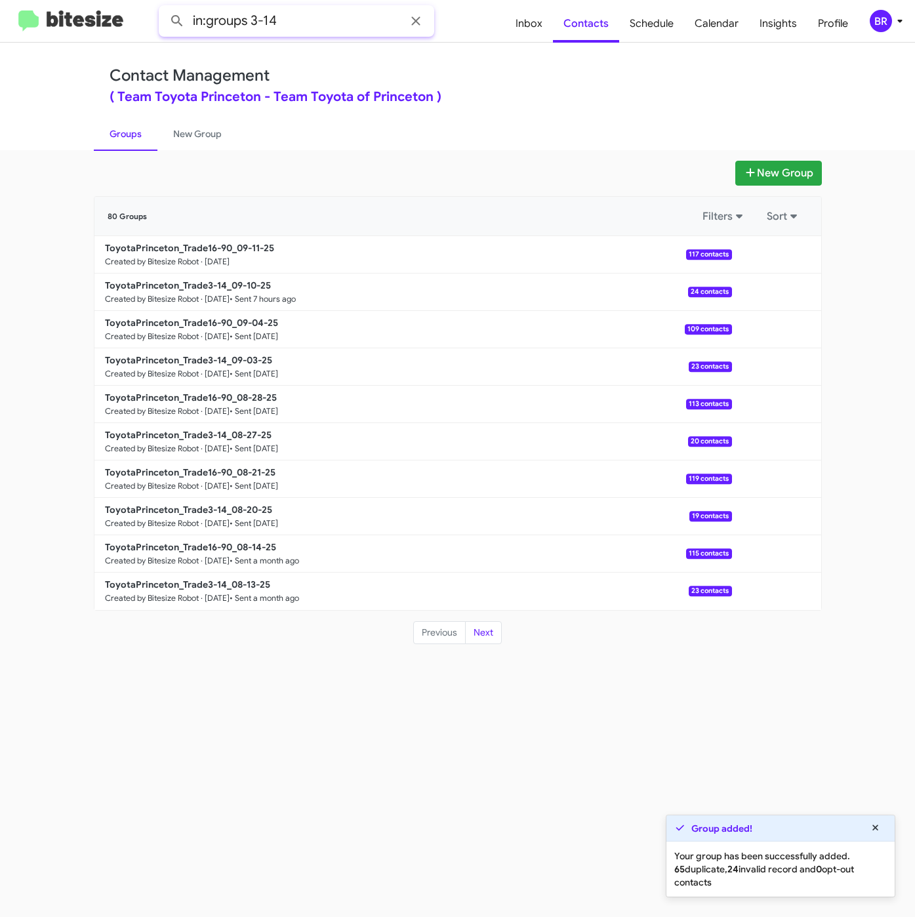
click at [164, 8] on button at bounding box center [177, 21] width 26 height 26
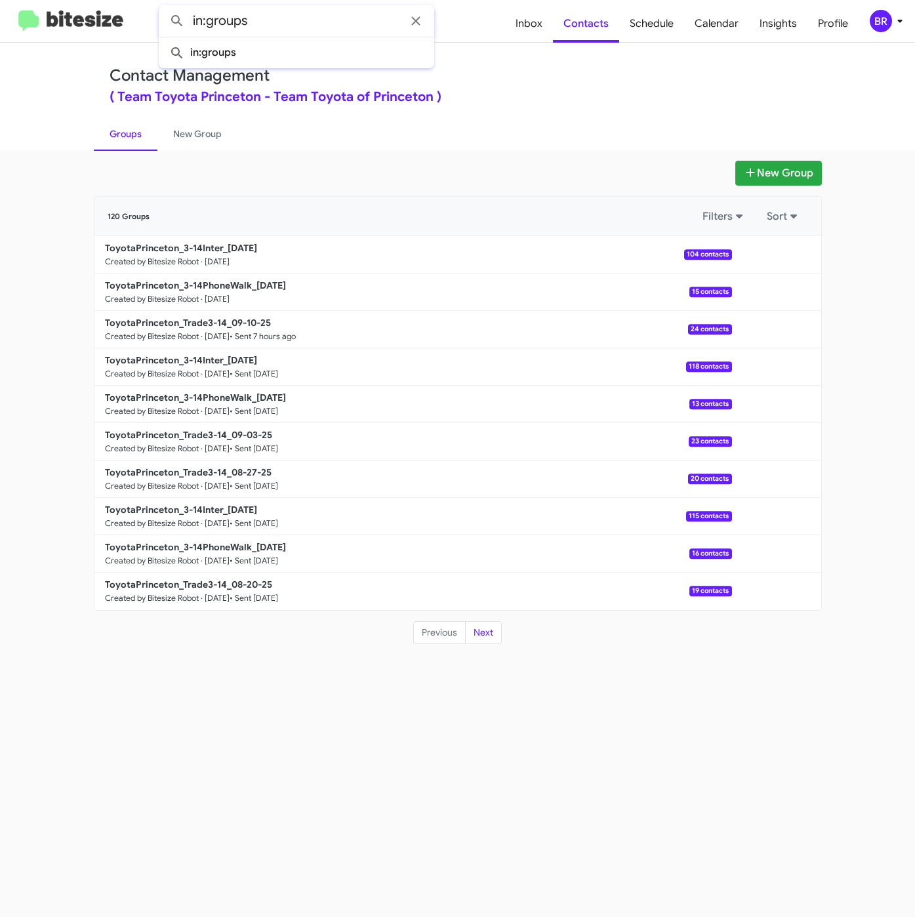
click at [164, 8] on button at bounding box center [177, 21] width 26 height 26
type input "in:groups"
click at [396, 804] on div "New Group 406 Groups Filters Sort ToyotaPrinceton_3-14Inter_09-11-25 Created by…" at bounding box center [457, 533] width 915 height 767
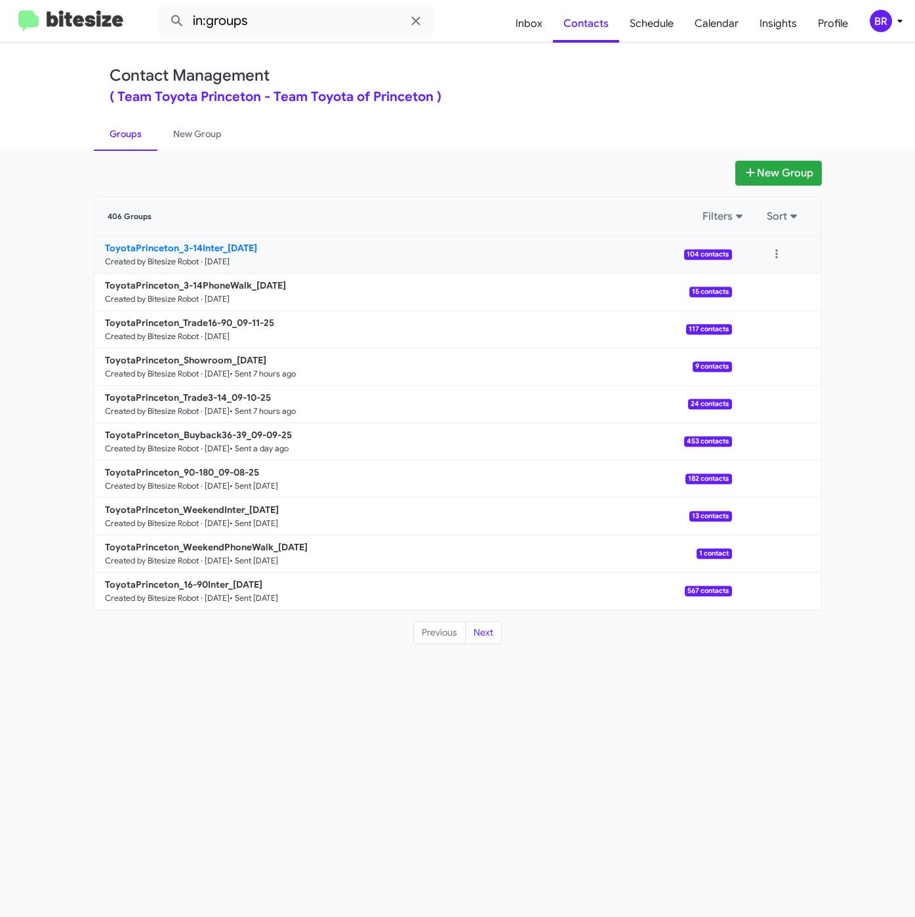
click at [207, 251] on b "ToyotaPrinceton_3-14Inter_09-11-25" at bounding box center [181, 248] width 152 height 12
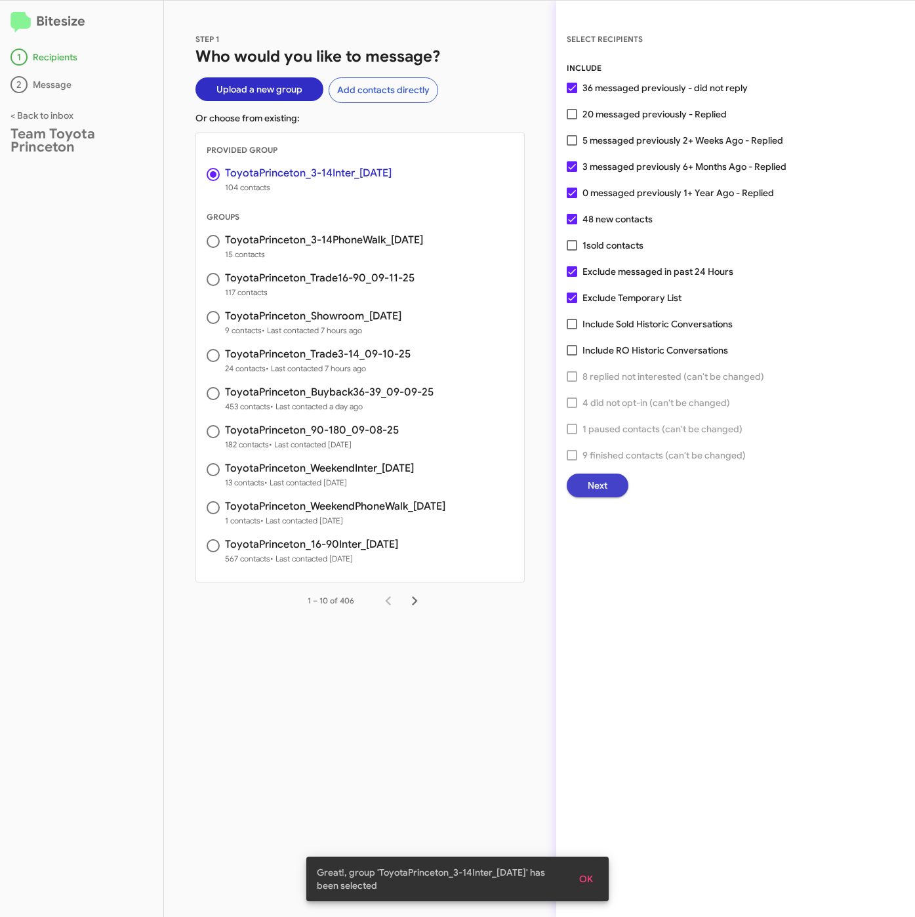
click at [598, 480] on span "Next" at bounding box center [598, 486] width 20 height 24
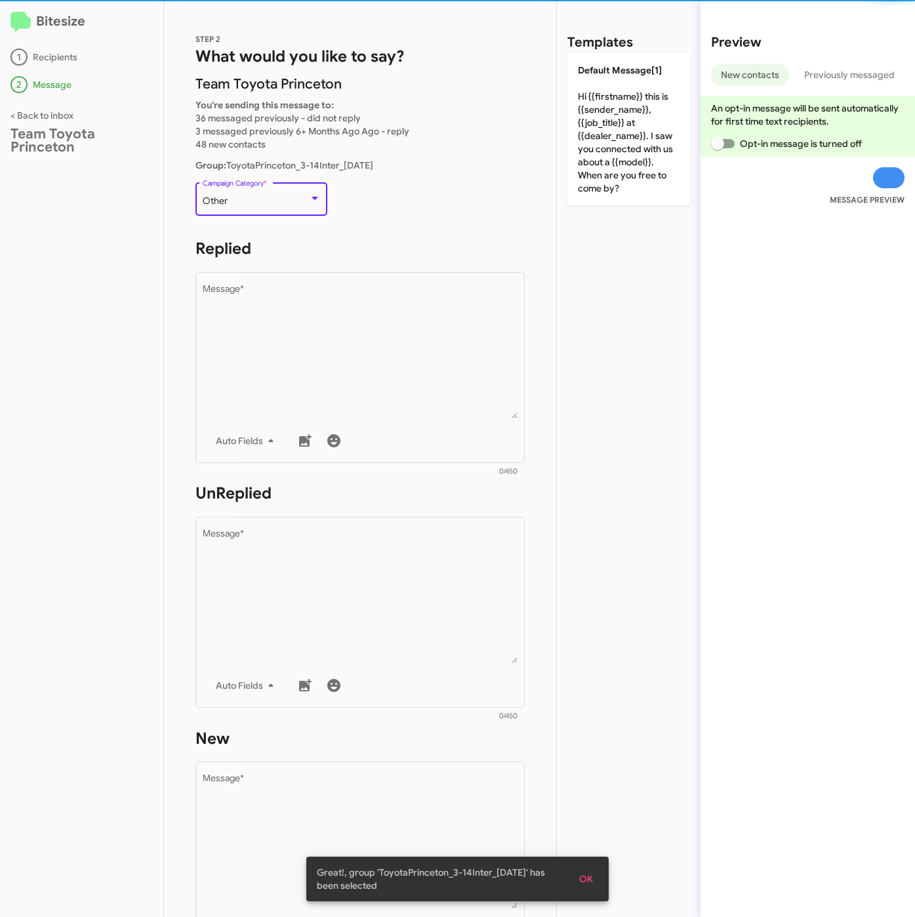
click at [304, 203] on div "Other" at bounding box center [256, 201] width 106 height 10
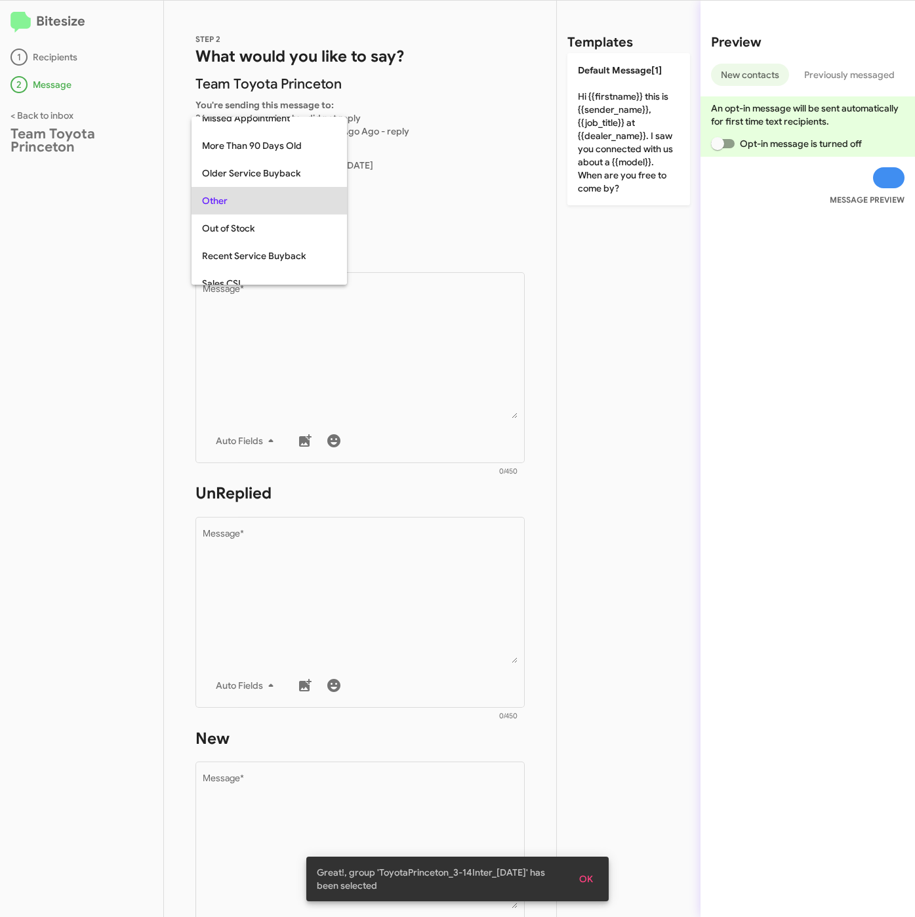
scroll to position [493, 0]
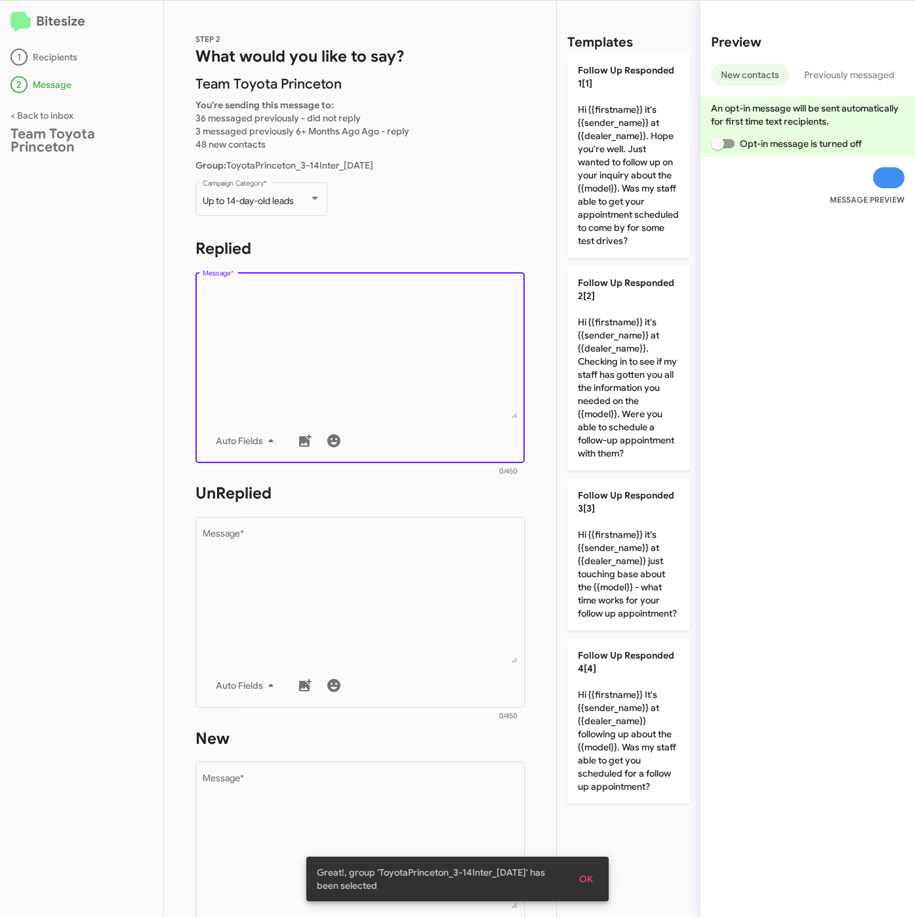
click at [320, 287] on textarea "Message *" at bounding box center [361, 352] width 316 height 134
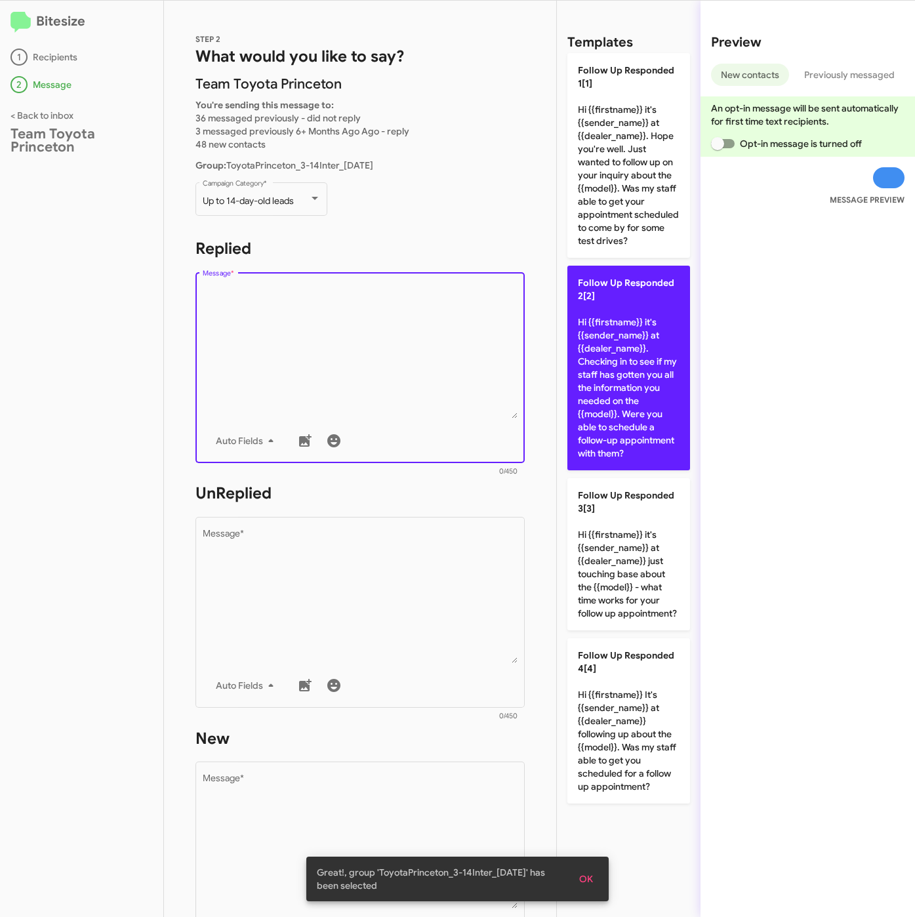
click at [663, 339] on p "Follow Up Responded 2[2] Hi {{firstname}} it's {{sender_name}} at {{dealer_name…" at bounding box center [629, 368] width 123 height 205
type textarea "Hi {{firstname}} it's {{sender_name}} at {{dealer_name}}. Checking in to see if…"
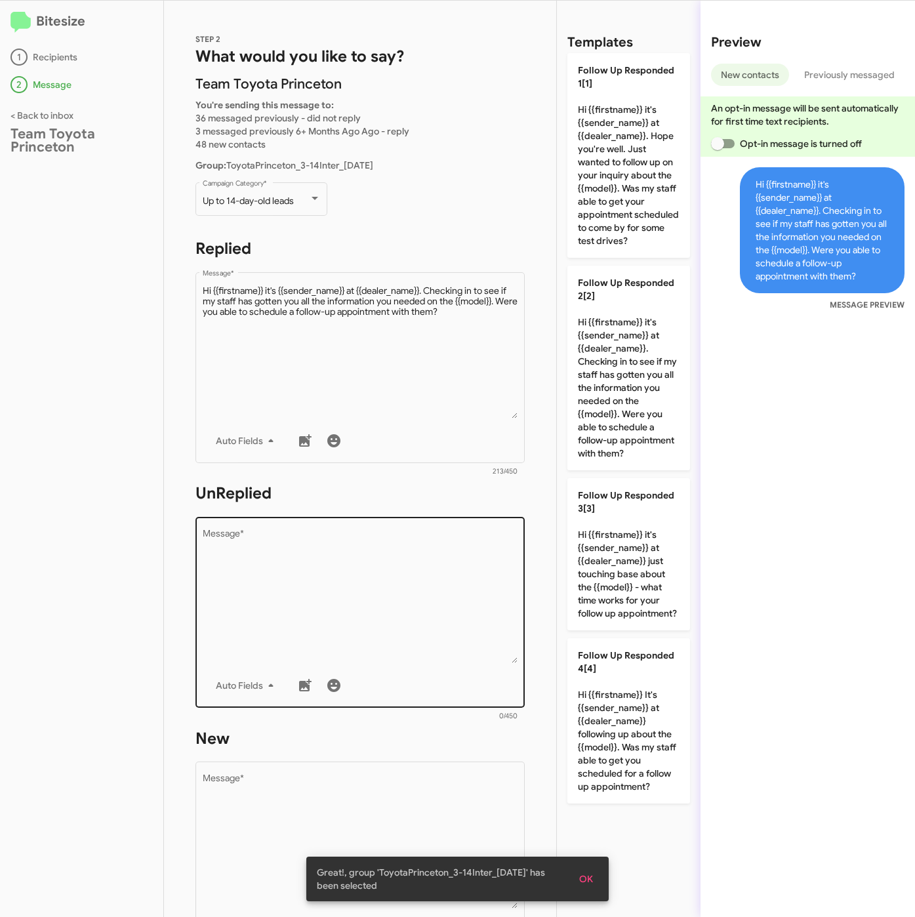
click at [354, 635] on textarea "Message *" at bounding box center [361, 597] width 316 height 134
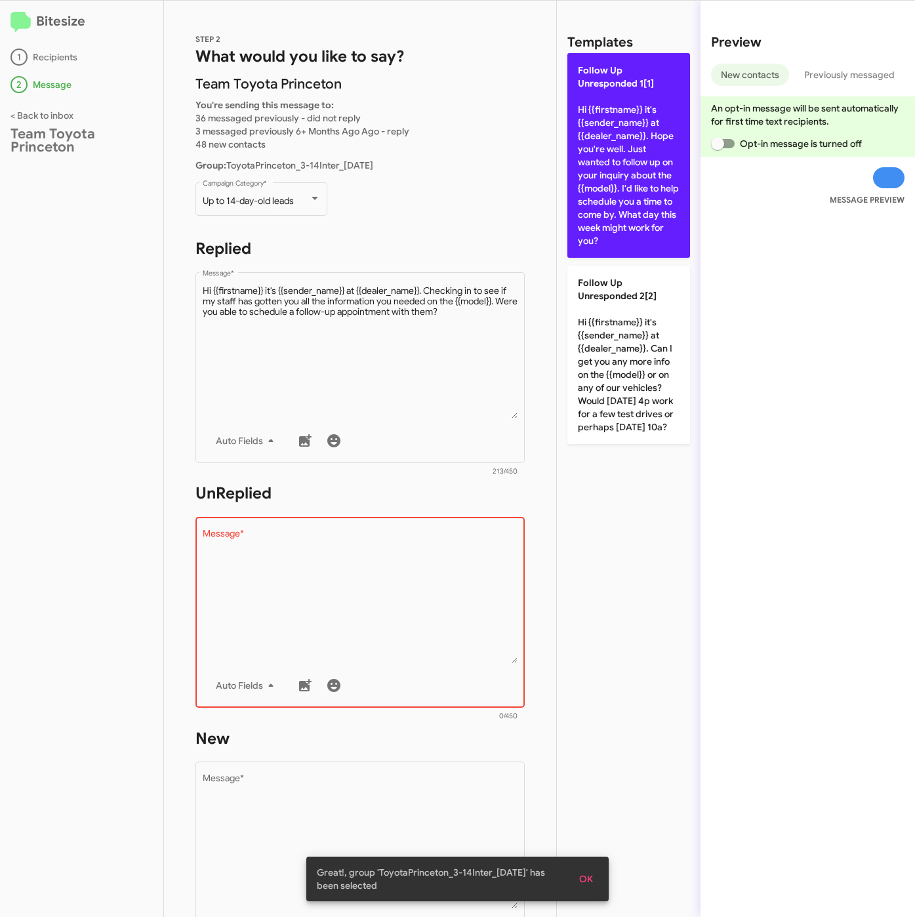
click at [611, 228] on p "Follow Up Unresponded 1[1] Hi {{firstname}} it's {{sender_name}} at {{dealer_na…" at bounding box center [629, 155] width 123 height 205
type textarea "Hi {{firstname}} it's {{sender_name}} at {{dealer_name}}. Hope you're well. Jus…"
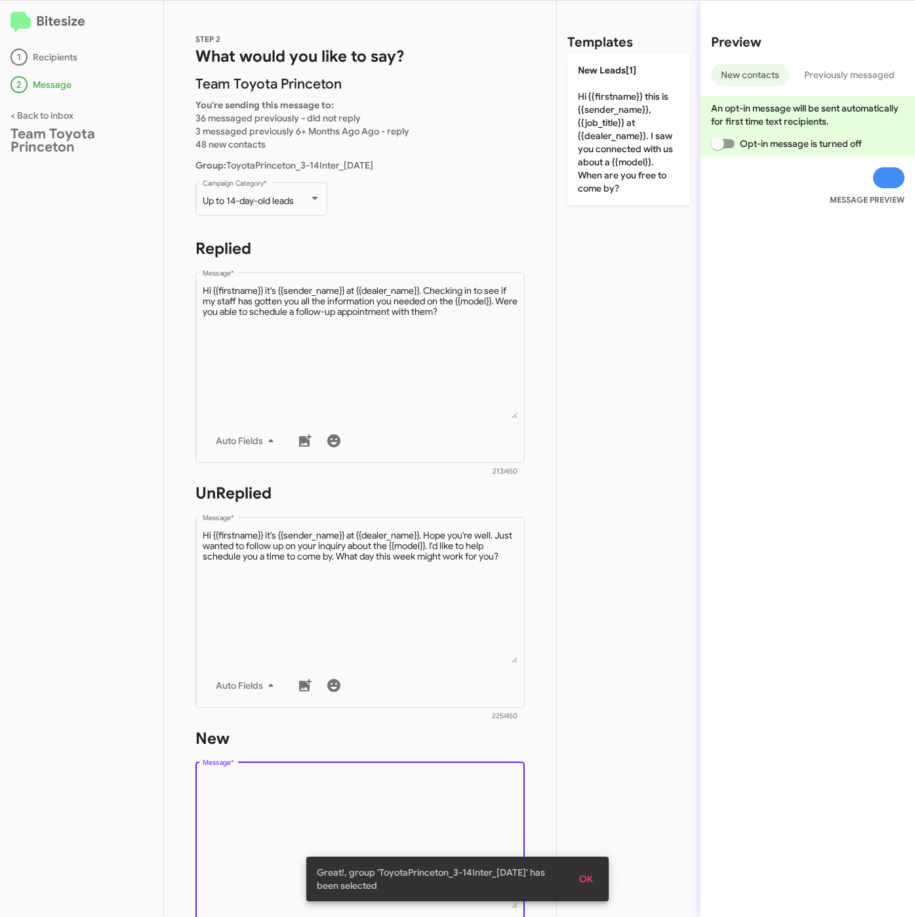
click at [406, 796] on textarea "Message *" at bounding box center [361, 842] width 316 height 134
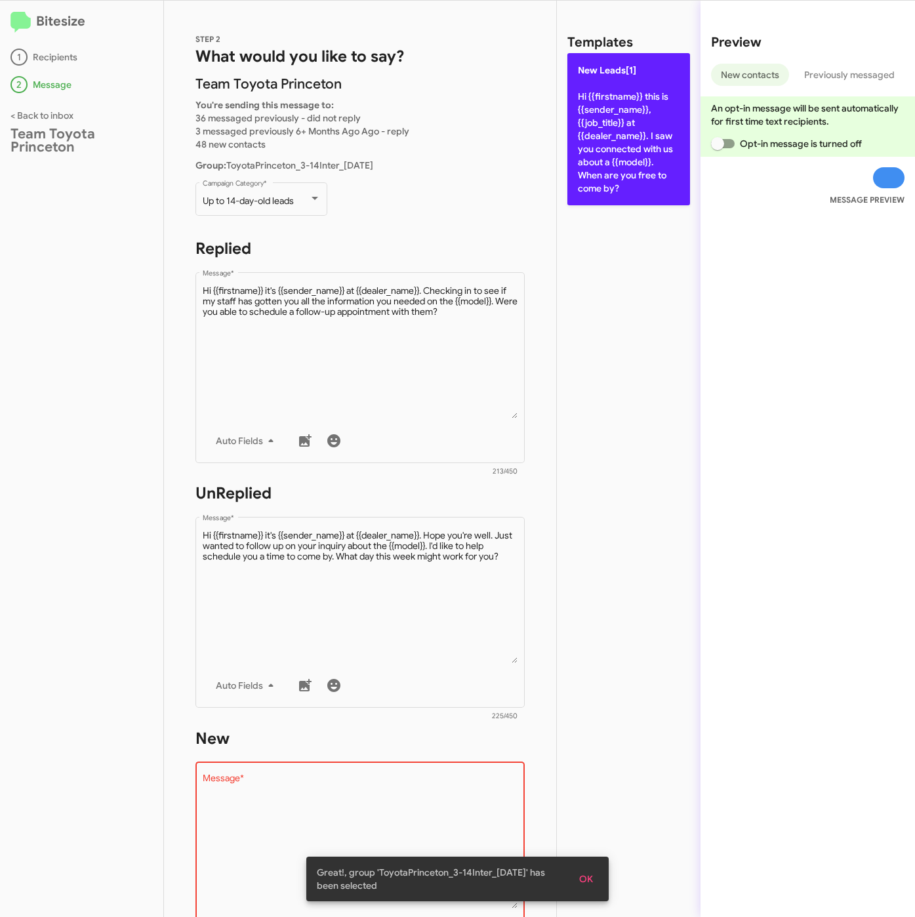
click at [624, 158] on p "New Leads[1] Hi {{firstname}} this is {{sender_name}}, {{job_title}} at {{deale…" at bounding box center [629, 129] width 123 height 152
type textarea "Hi {{firstname}} this is {{sender_name}}, {{job_title}} at {{dealer_name}}. I s…"
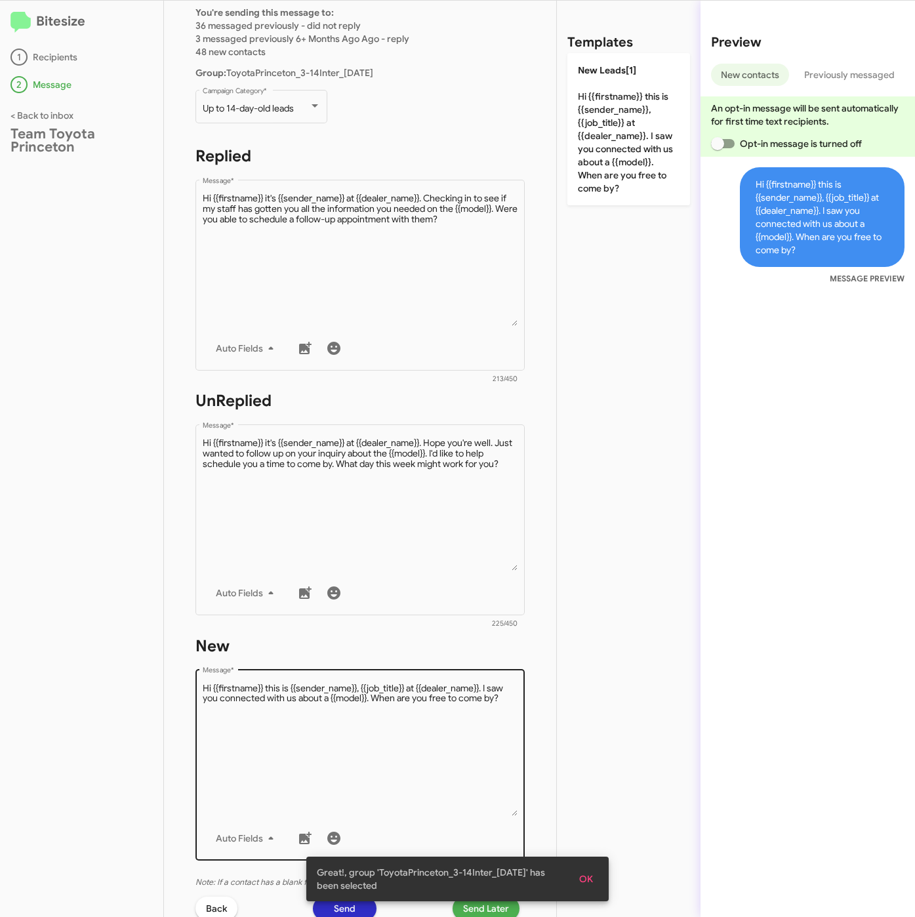
scroll to position [282, 0]
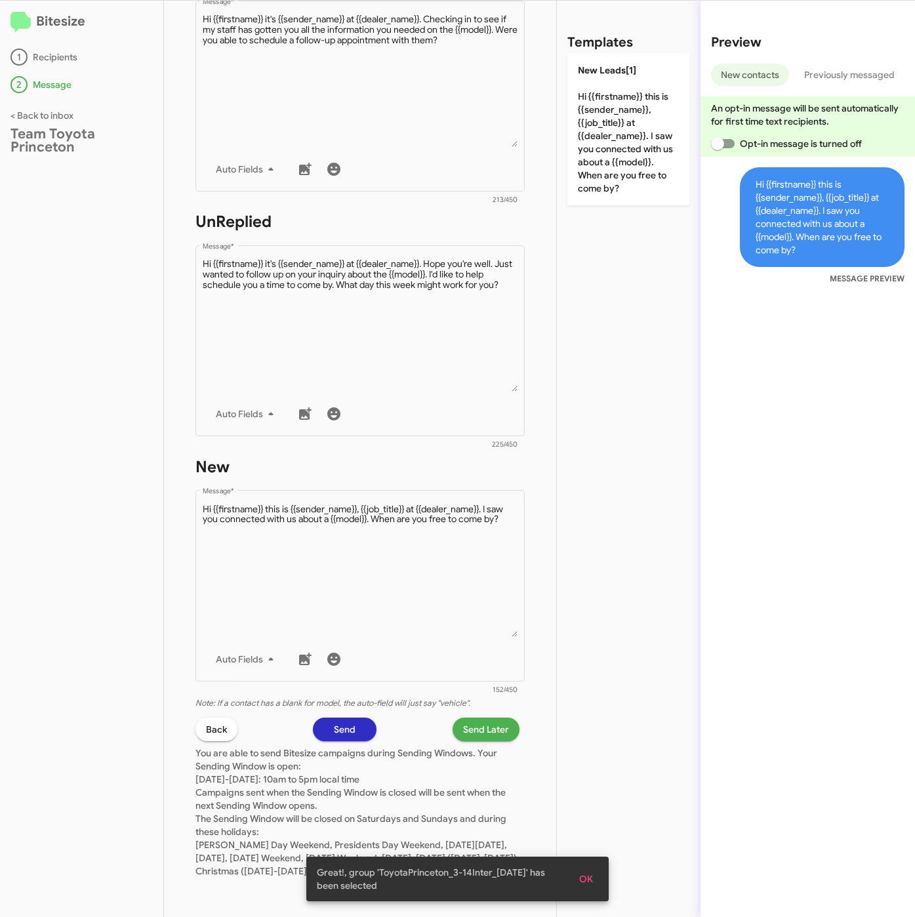
click at [467, 718] on span "Send Later" at bounding box center [486, 730] width 46 height 24
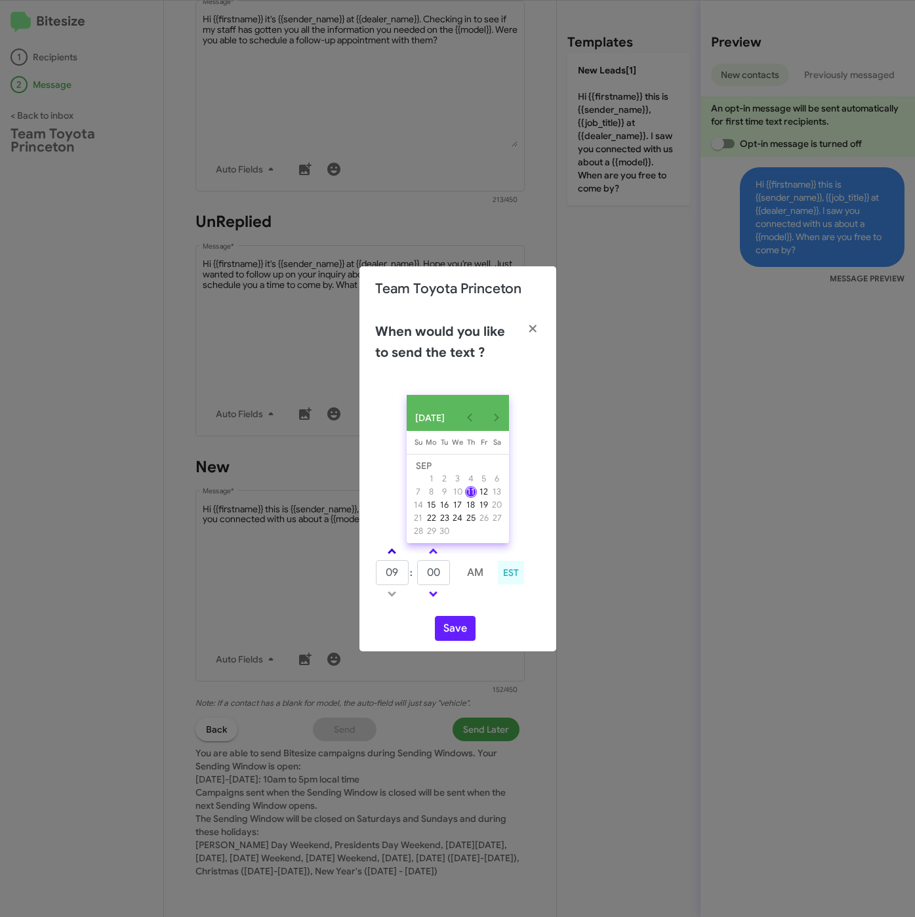
click at [392, 555] on span at bounding box center [392, 553] width 9 height 9
type input "01"
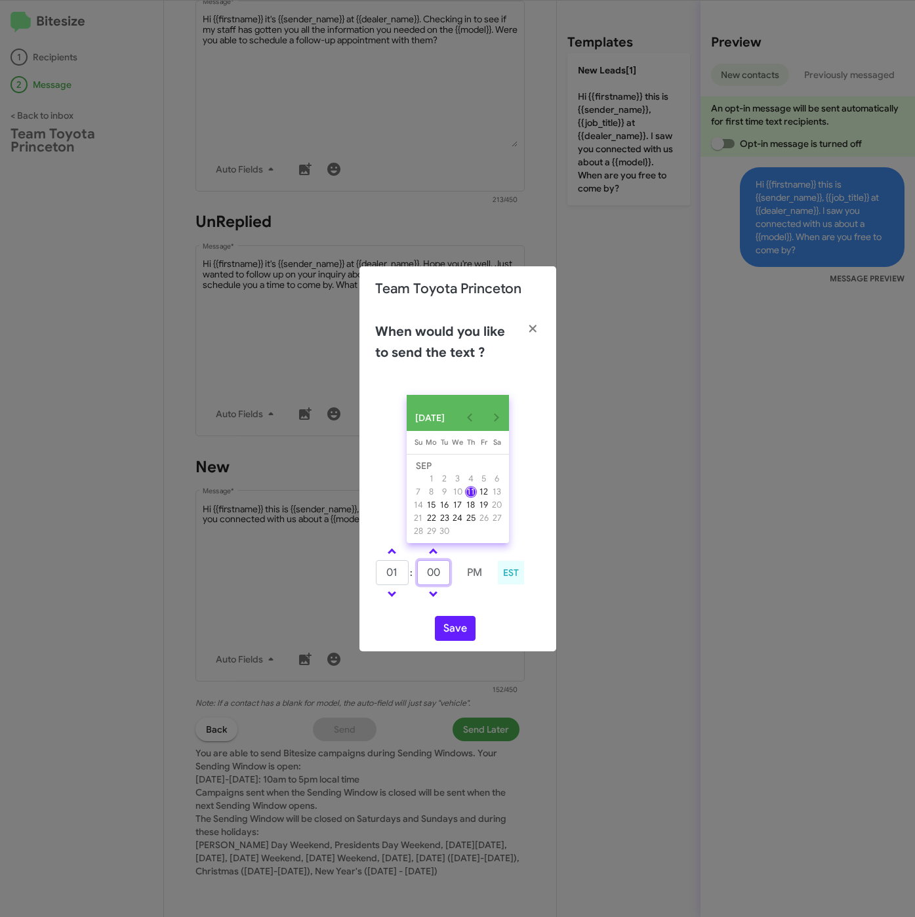
drag, startPoint x: 439, startPoint y: 577, endPoint x: 408, endPoint y: 577, distance: 30.8
click at [408, 577] on tr "01 : 00 PM" at bounding box center [433, 573] width 116 height 26
type input "24"
click at [457, 633] on button "Save" at bounding box center [455, 628] width 41 height 25
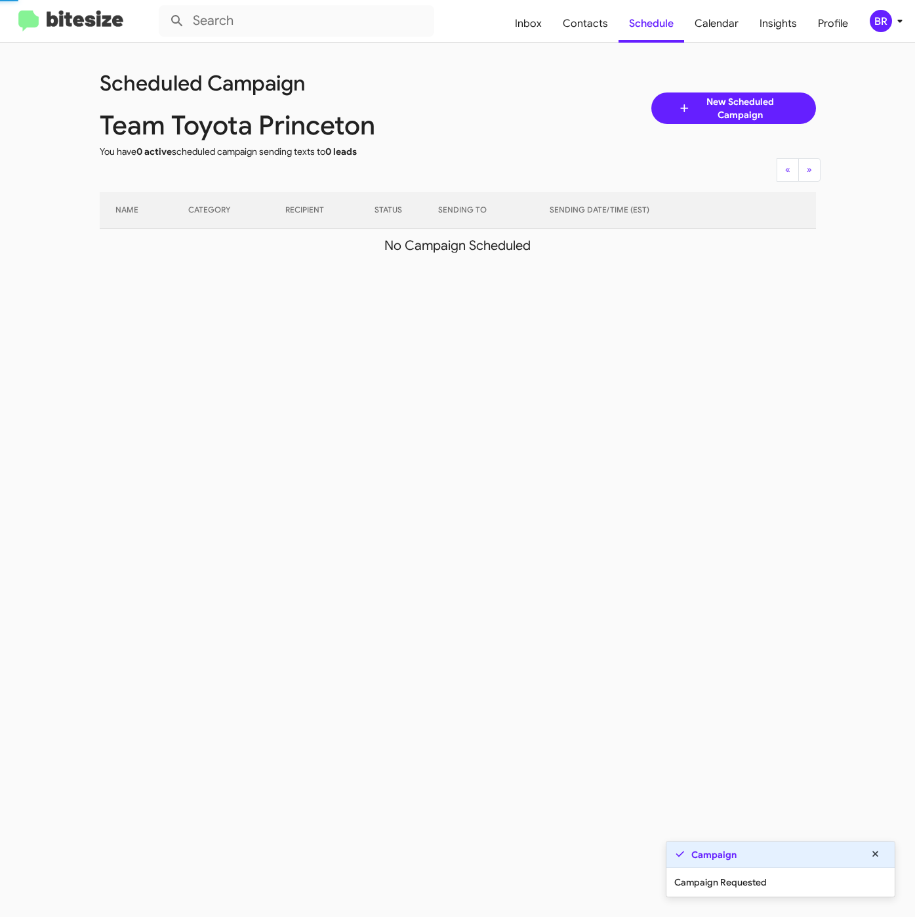
click at [890, 24] on div "BR" at bounding box center [881, 21] width 22 height 22
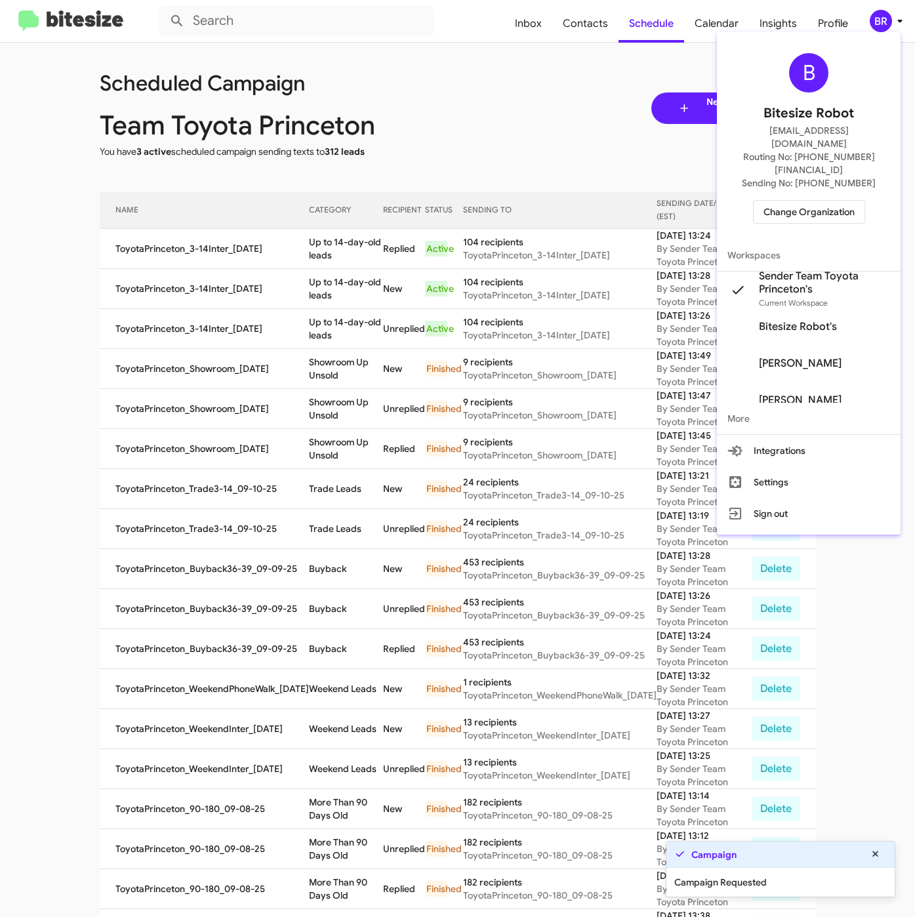
drag, startPoint x: 296, startPoint y: 195, endPoint x: 296, endPoint y: 247, distance: 51.8
click at [296, 197] on div at bounding box center [457, 458] width 915 height 917
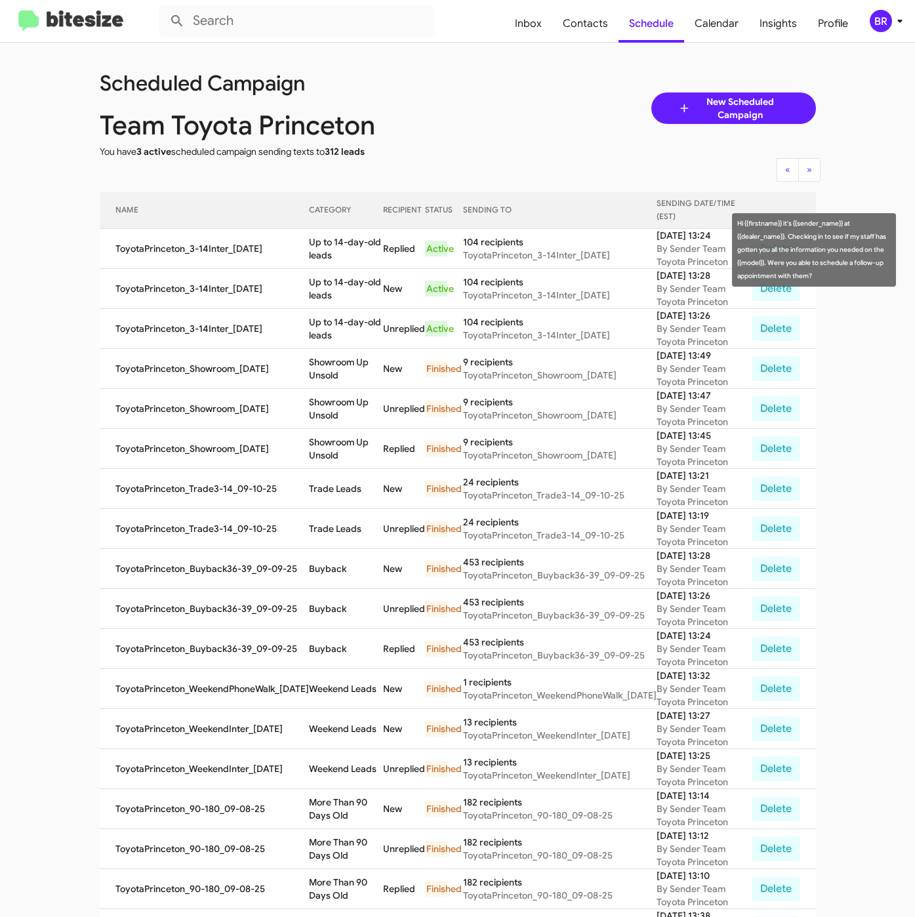
drag, startPoint x: 303, startPoint y: 243, endPoint x: 333, endPoint y: 256, distance: 32.9
click at [333, 256] on td "Up to 14-day-old leads" at bounding box center [346, 249] width 74 height 40
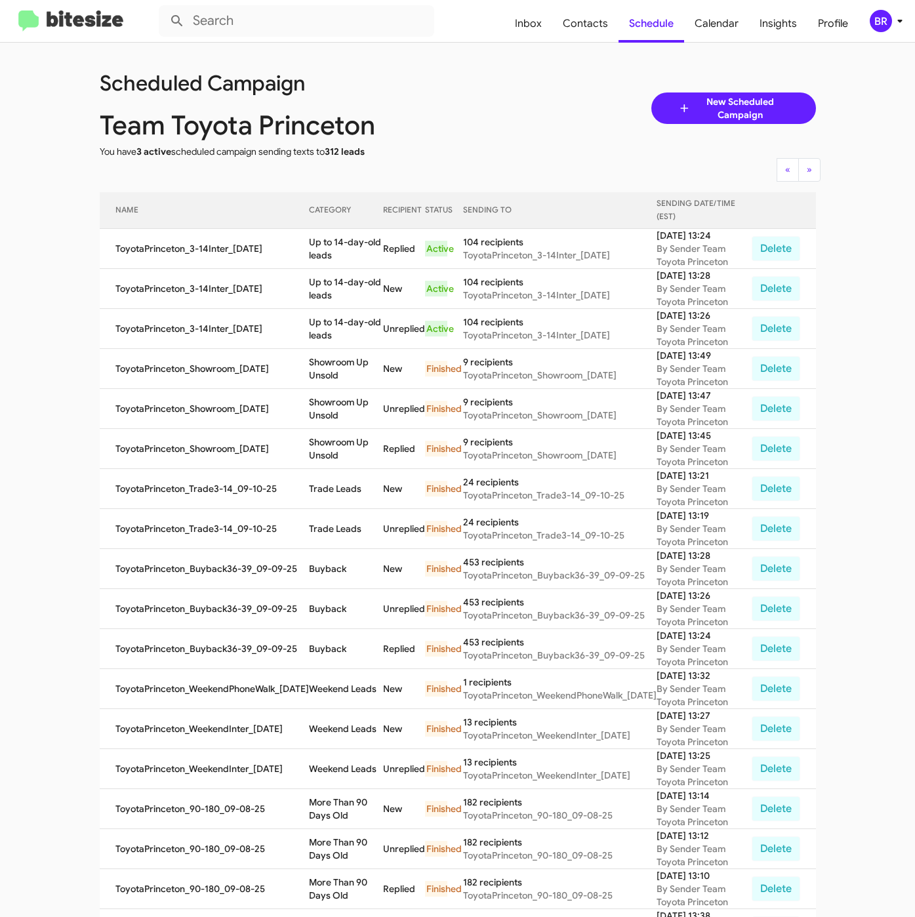
copy td "Up to 14-day-old leads"
click at [591, 24] on span "Contacts" at bounding box center [585, 24] width 66 height 38
type input "in:groups"
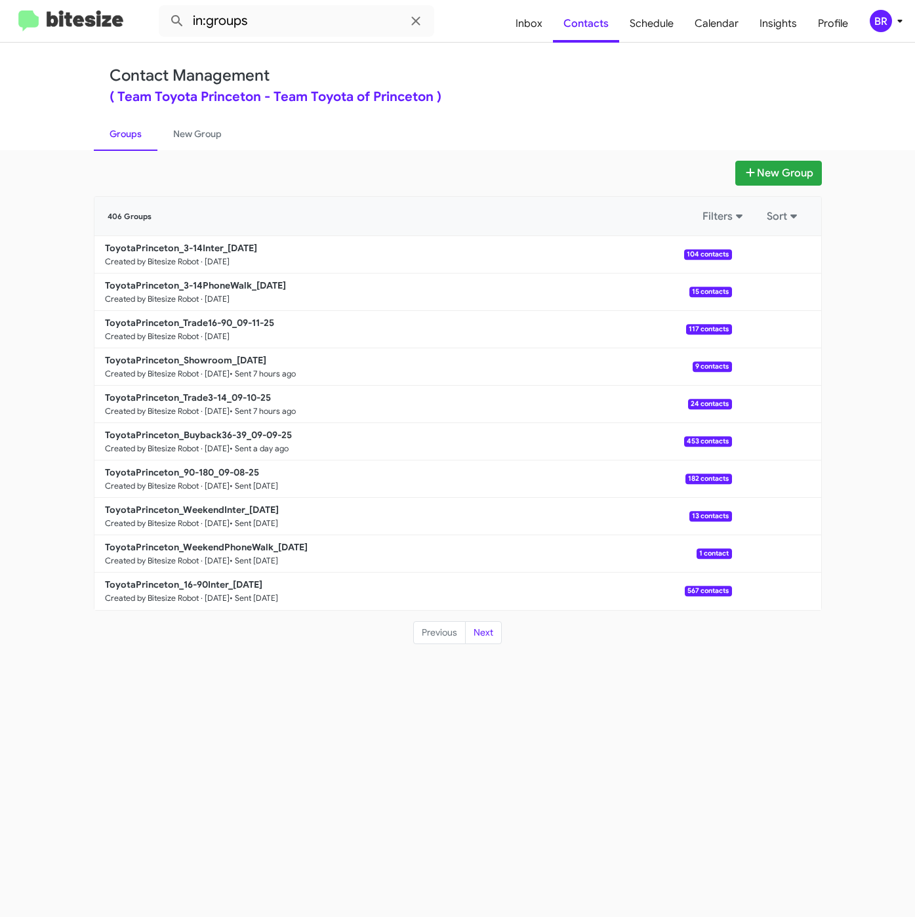
click at [512, 81] on div "Contact Management ( Team Toyota Princeton - Team Toyota of Princeton )" at bounding box center [458, 84] width 697 height 37
click at [240, 280] on b "ToyotaPrinceton_3-14PhoneWalk_09-11-25" at bounding box center [195, 286] width 181 height 12
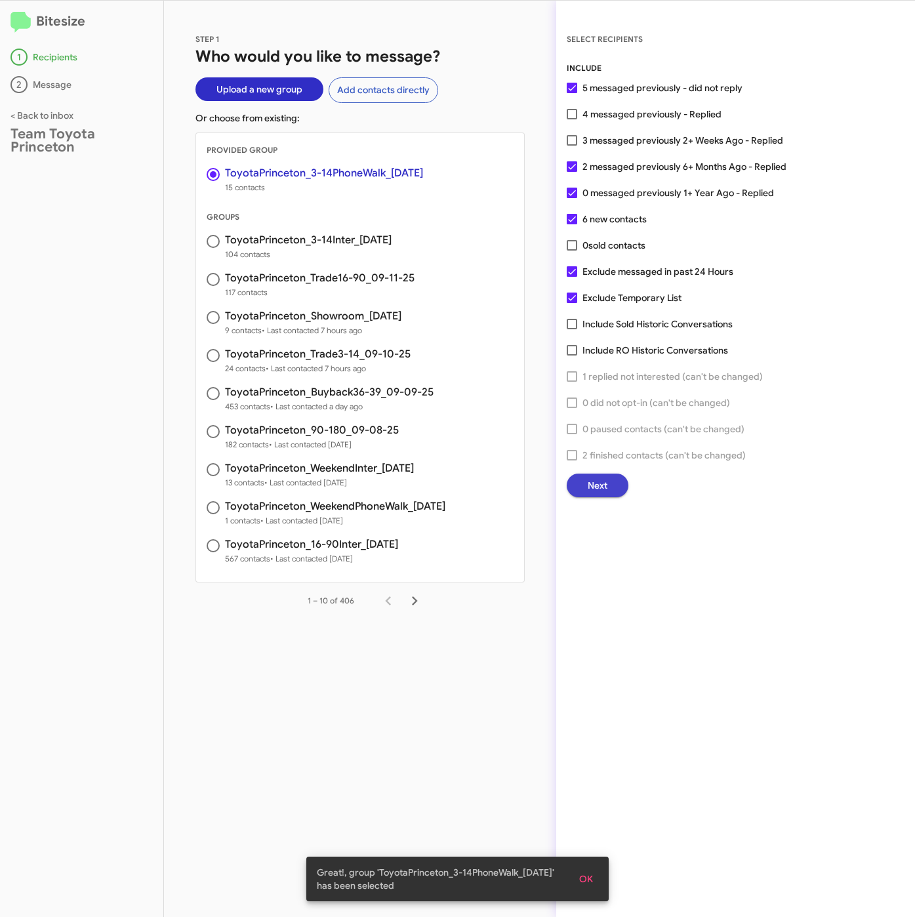
click at [609, 484] on button "Next" at bounding box center [598, 486] width 62 height 24
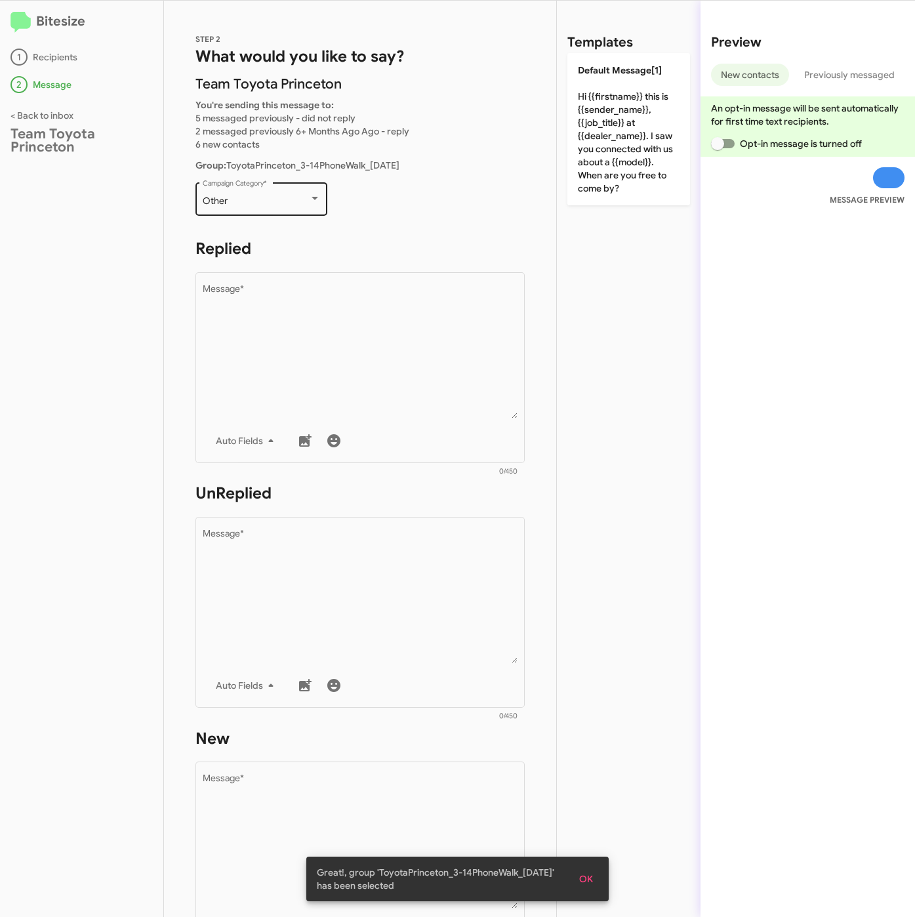
click at [250, 207] on div "Other Campaign Category *" at bounding box center [262, 198] width 118 height 36
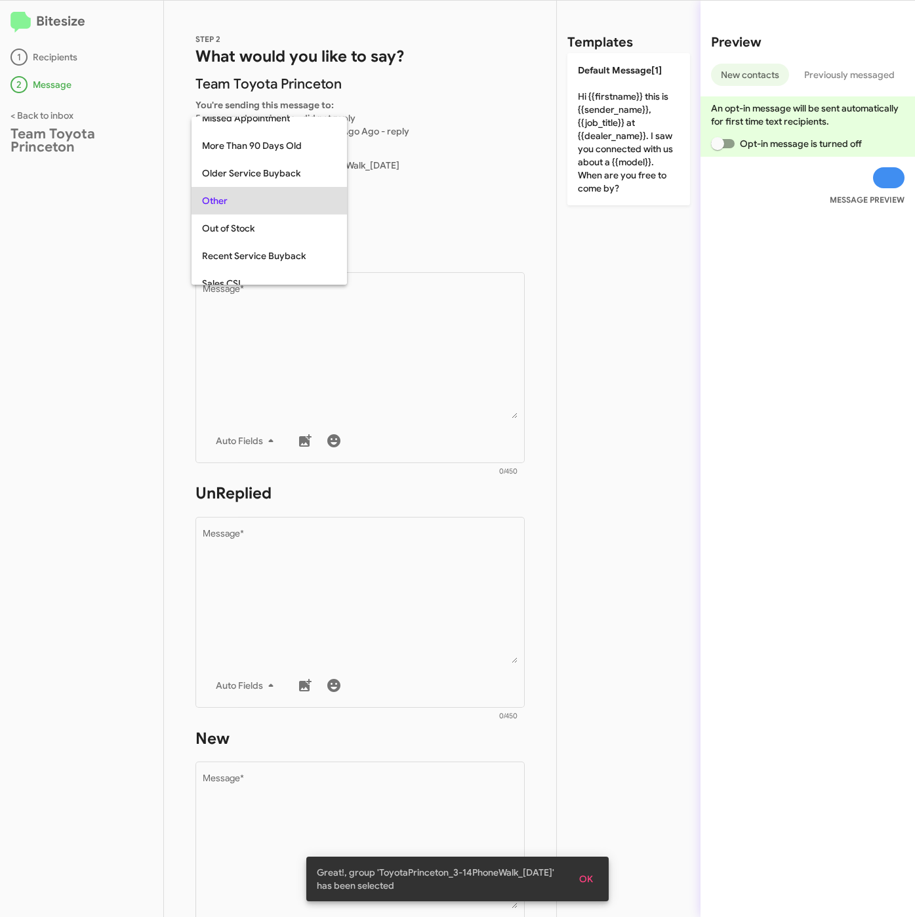
scroll to position [493, 0]
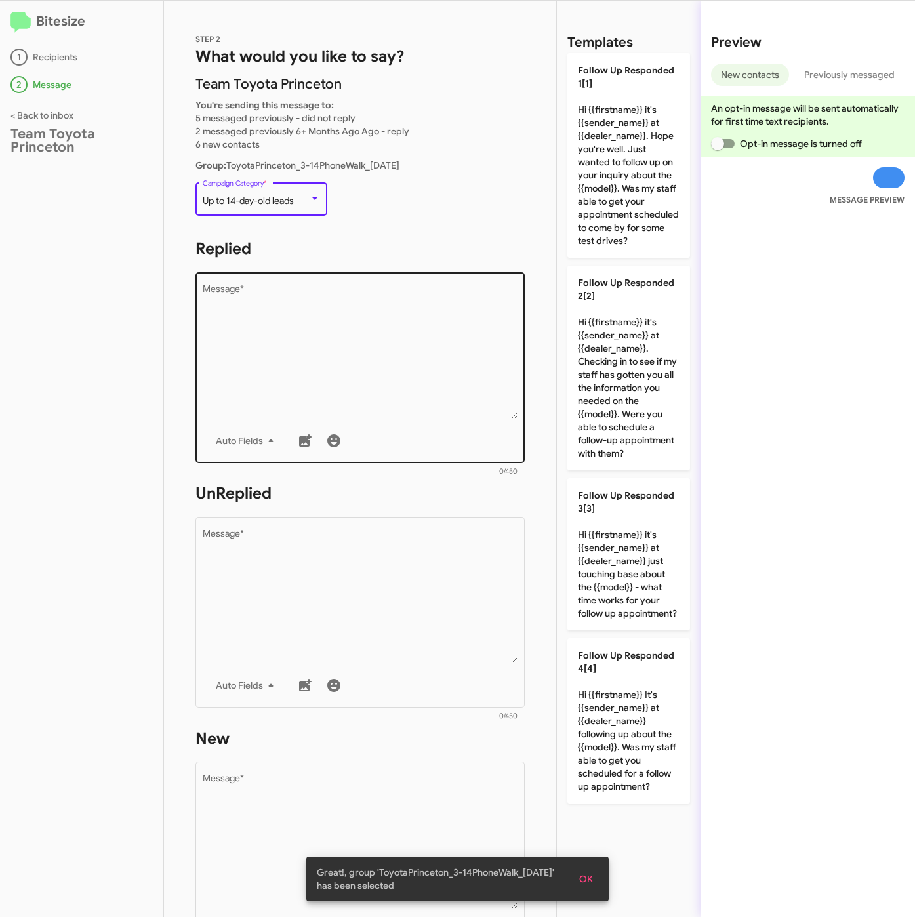
click at [304, 288] on textarea "Message *" at bounding box center [361, 352] width 316 height 134
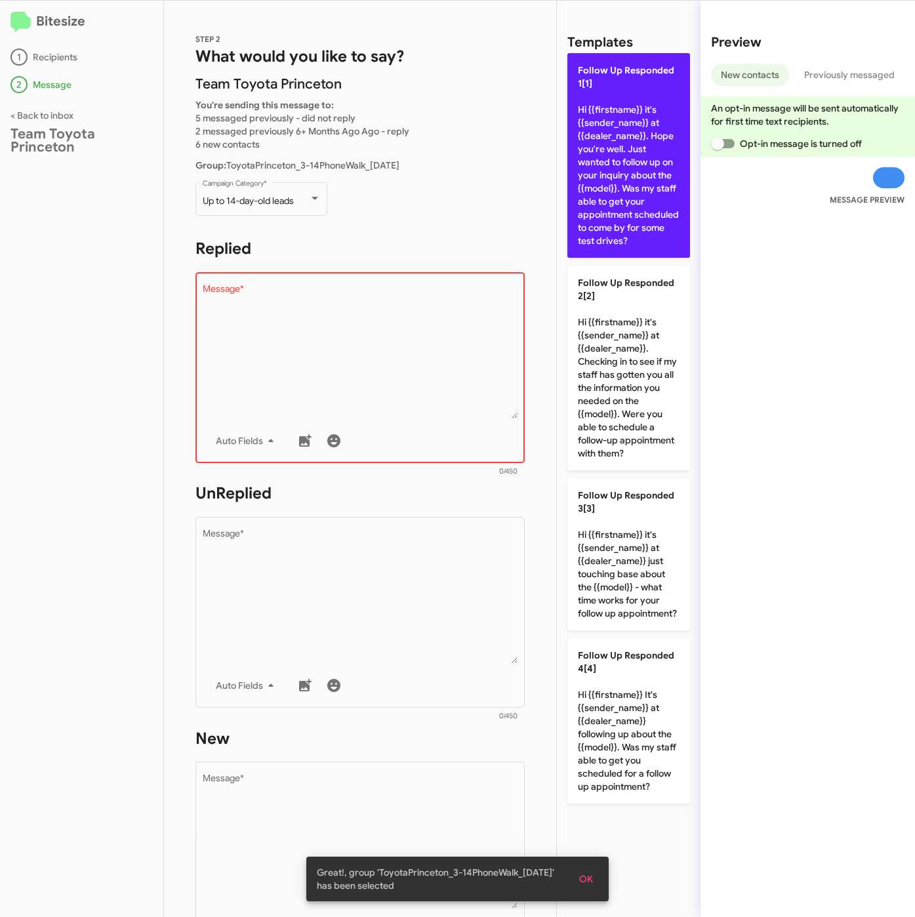
click at [607, 203] on p "Follow Up Responded 1[1] Hi {{firstname}} it's {{sender_name}} at {{dealer_name…" at bounding box center [629, 155] width 123 height 205
type textarea "Hi {{firstname}} it's {{sender_name}} at {{dealer_name}}. Hope you're well. Jus…"
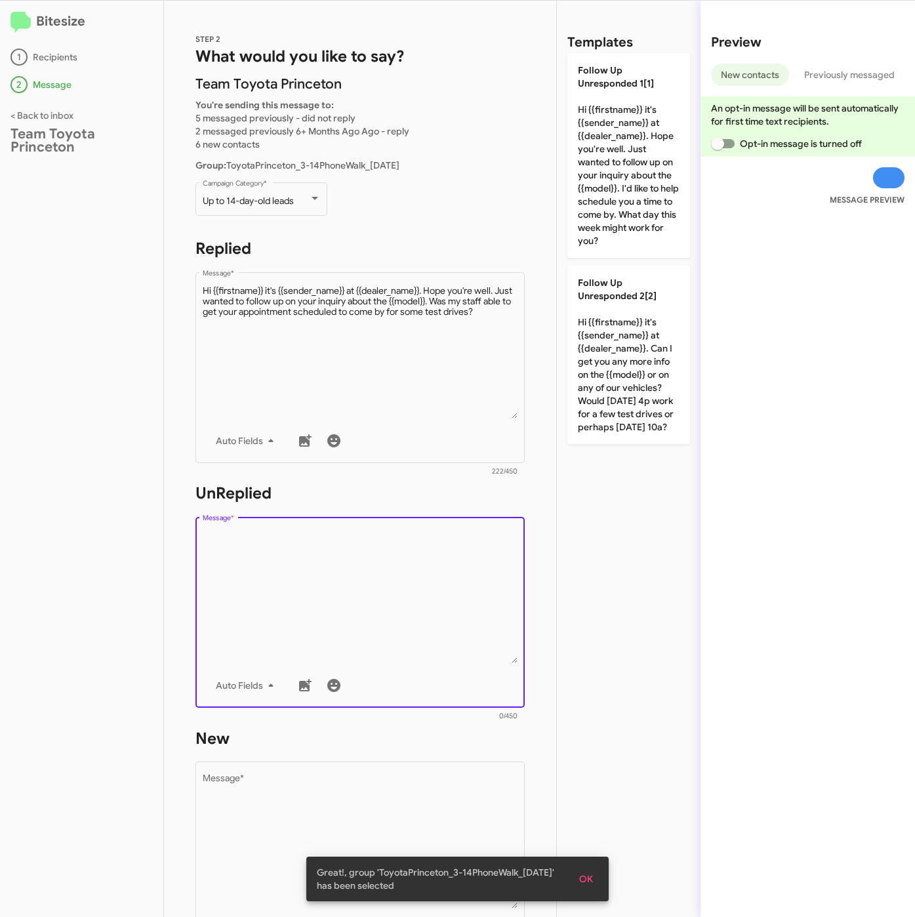
click at [421, 546] on textarea "Message *" at bounding box center [361, 597] width 316 height 134
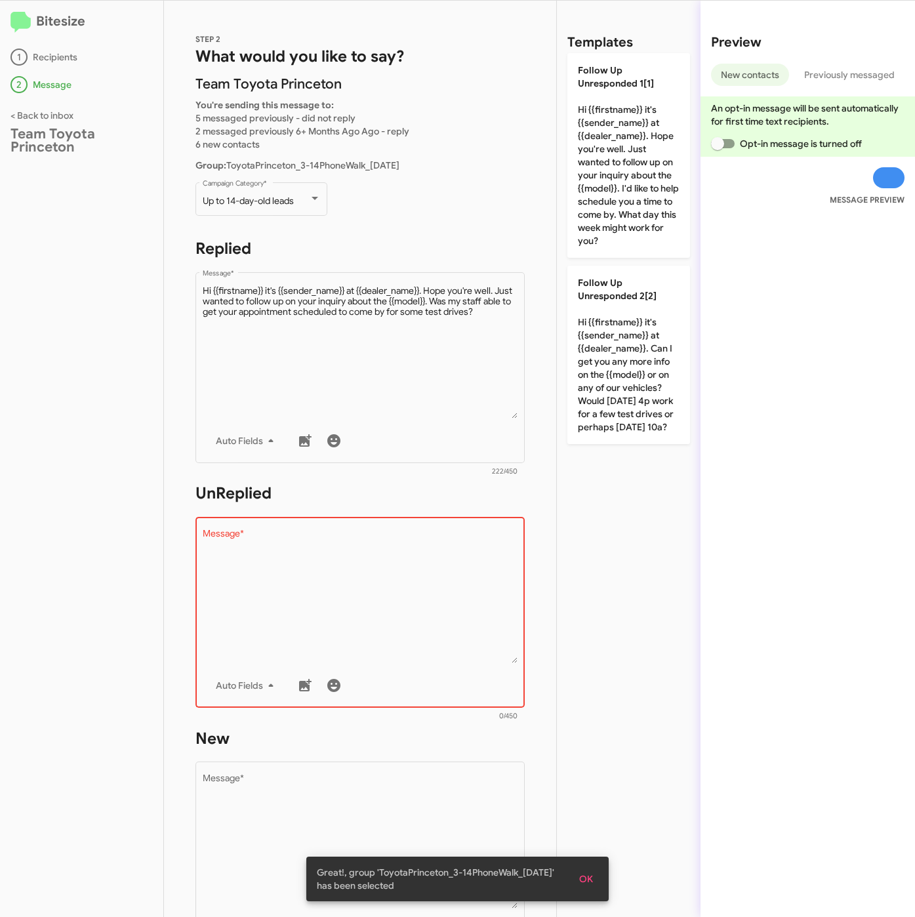
drag, startPoint x: 587, startPoint y: 207, endPoint x: 522, endPoint y: 461, distance: 262.1
click at [587, 207] on p "Follow Up Unresponded 1[1] Hi {{firstname}} it's {{sender_name}} at {{dealer_na…" at bounding box center [629, 155] width 123 height 205
type textarea "Hi {{firstname}} it's {{sender_name}} at {{dealer_name}}. Hope you're well. Jus…"
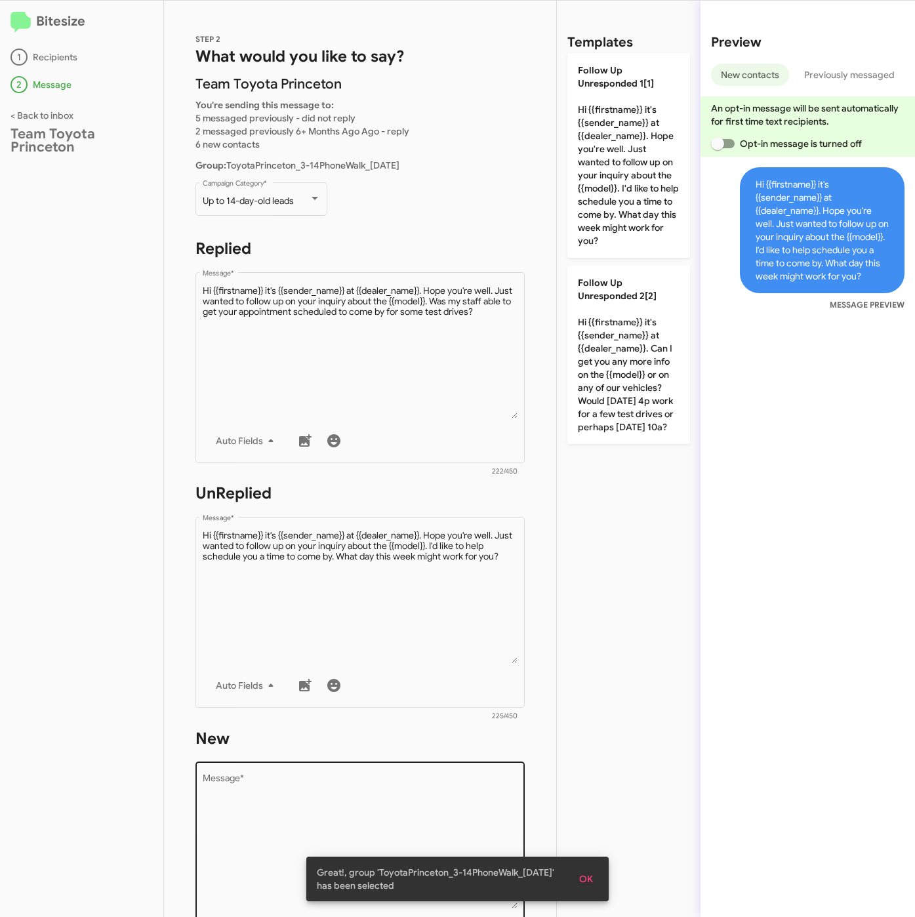
click at [390, 799] on textarea "Message *" at bounding box center [361, 842] width 316 height 134
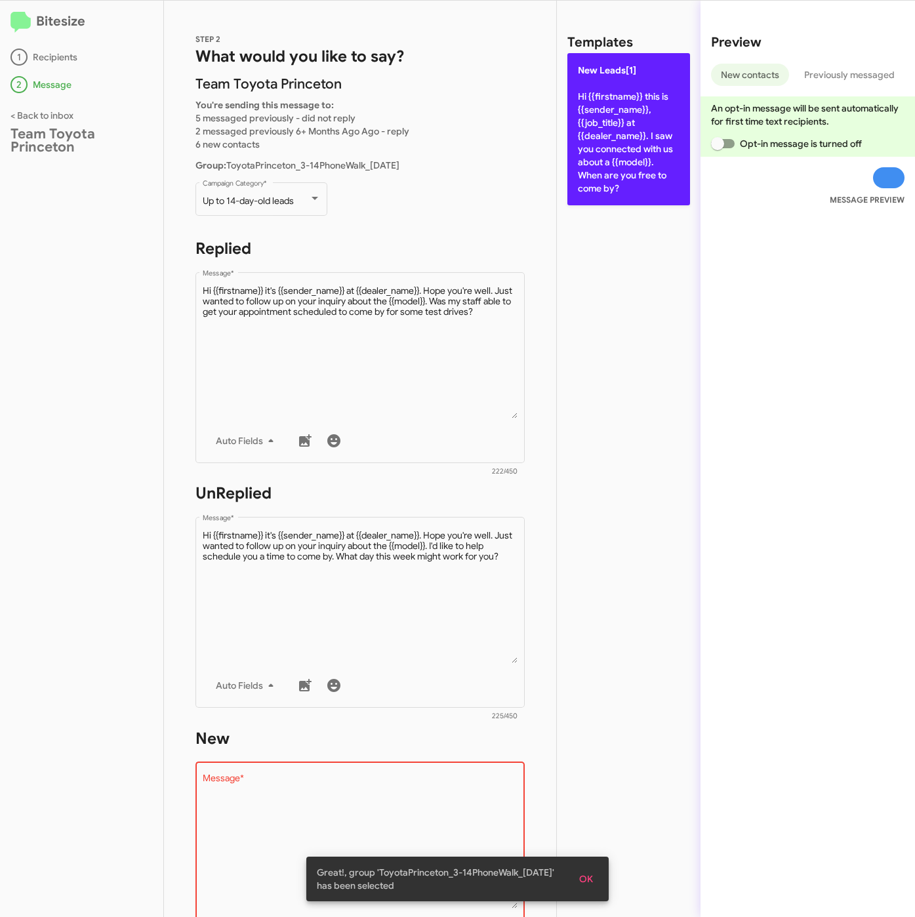
click at [638, 192] on p "New Leads[1] Hi {{firstname}} this is {{sender_name}}, {{job_title}} at {{deale…" at bounding box center [629, 129] width 123 height 152
type textarea "Hi {{firstname}} this is {{sender_name}}, {{job_title}} at {{dealer_name}}. I s…"
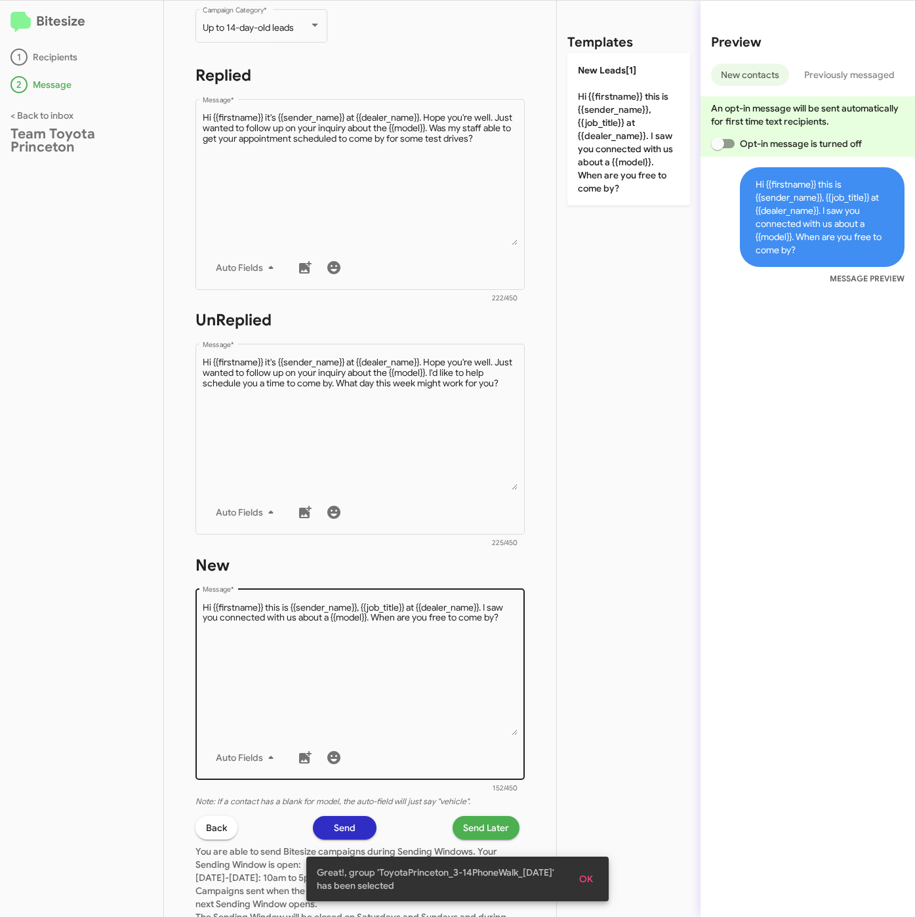
scroll to position [282, 0]
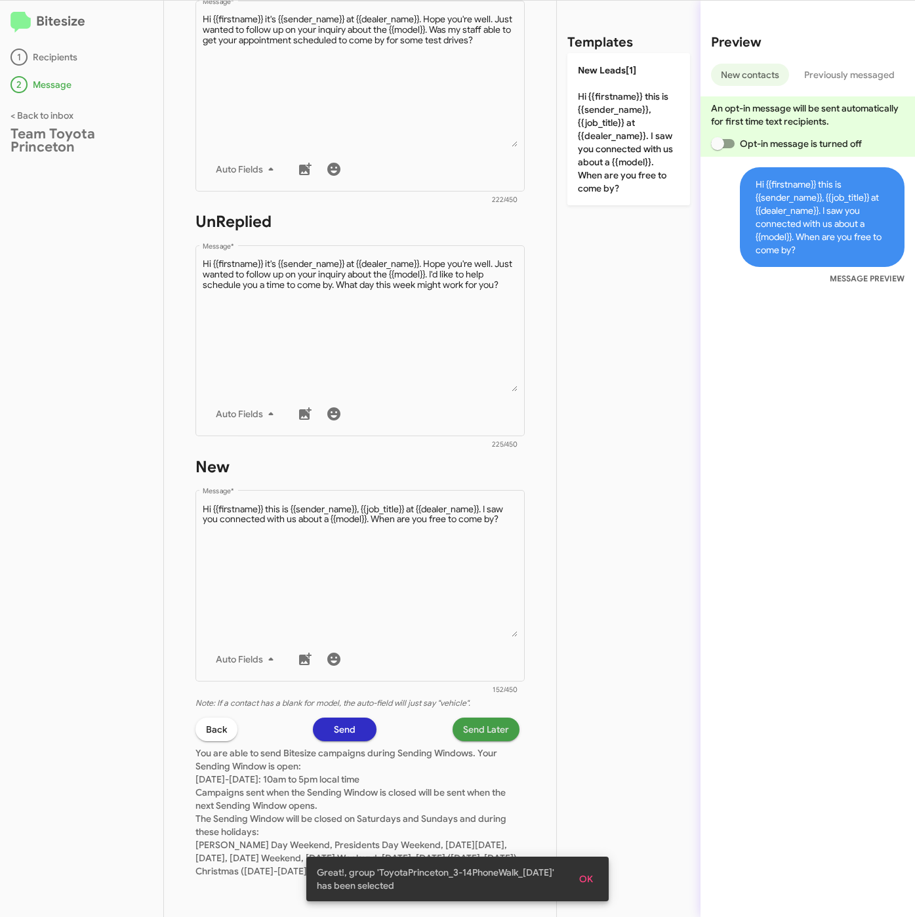
click at [481, 718] on span "Send Later" at bounding box center [486, 730] width 46 height 24
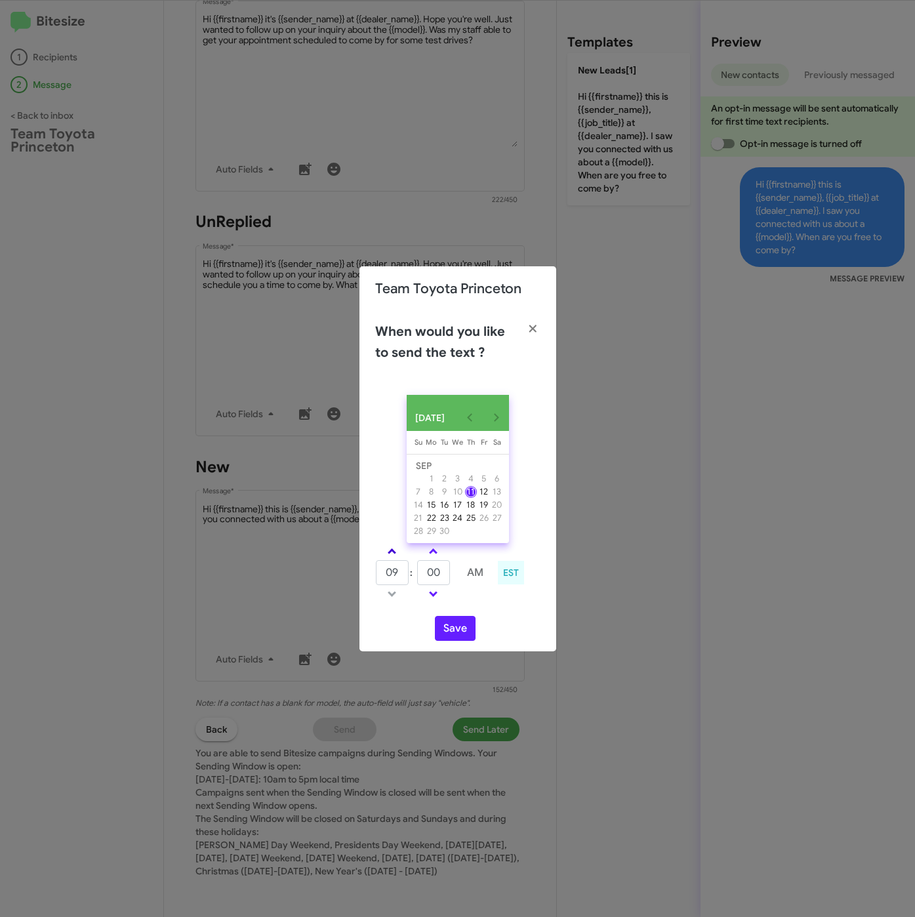
click at [402, 555] on link at bounding box center [392, 551] width 23 height 15
click at [398, 555] on link at bounding box center [392, 551] width 23 height 15
click at [398, 556] on link at bounding box center [392, 551] width 23 height 15
type input "01"
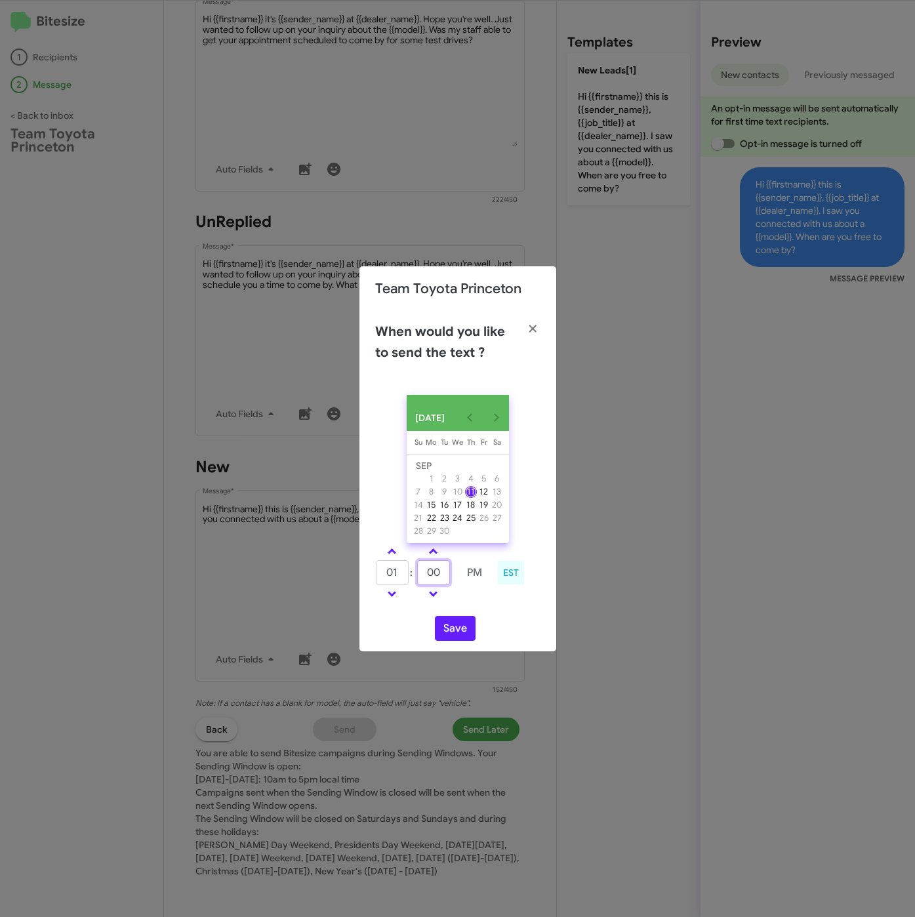
drag, startPoint x: 440, startPoint y: 577, endPoint x: 410, endPoint y: 577, distance: 29.5
click at [410, 577] on tr "01 : 00 PM" at bounding box center [433, 573] width 116 height 26
type input "34"
click at [459, 633] on button "Save" at bounding box center [455, 628] width 41 height 25
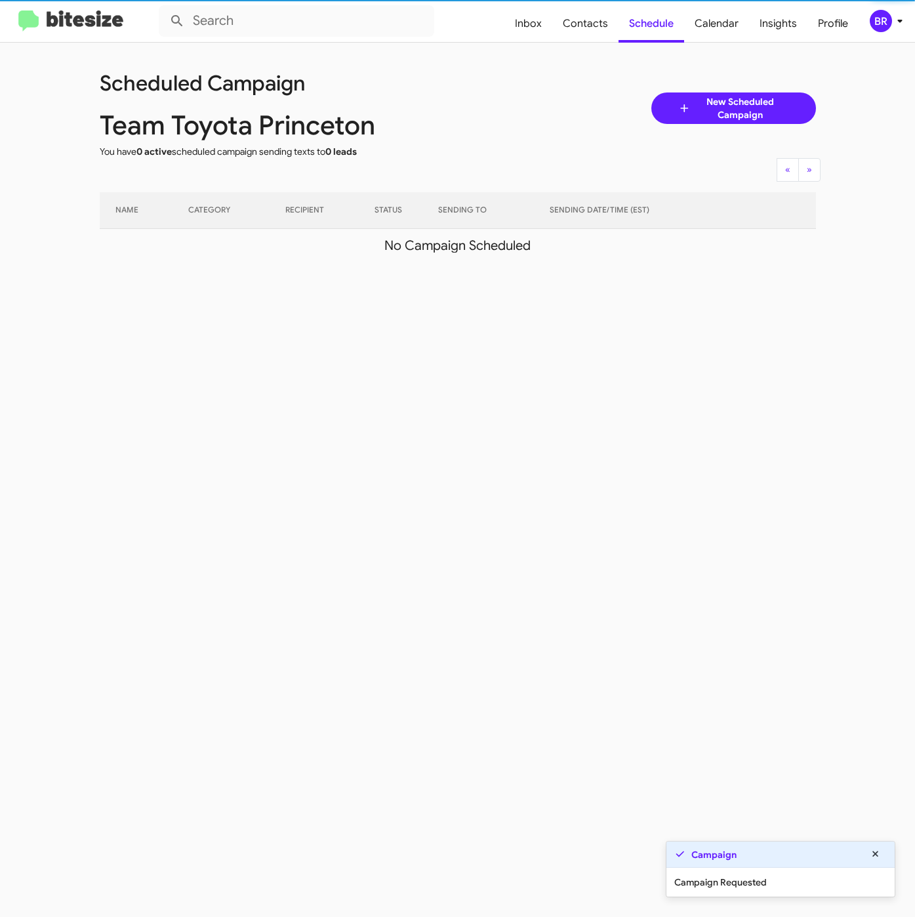
click at [894, 22] on icon at bounding box center [900, 21] width 16 height 16
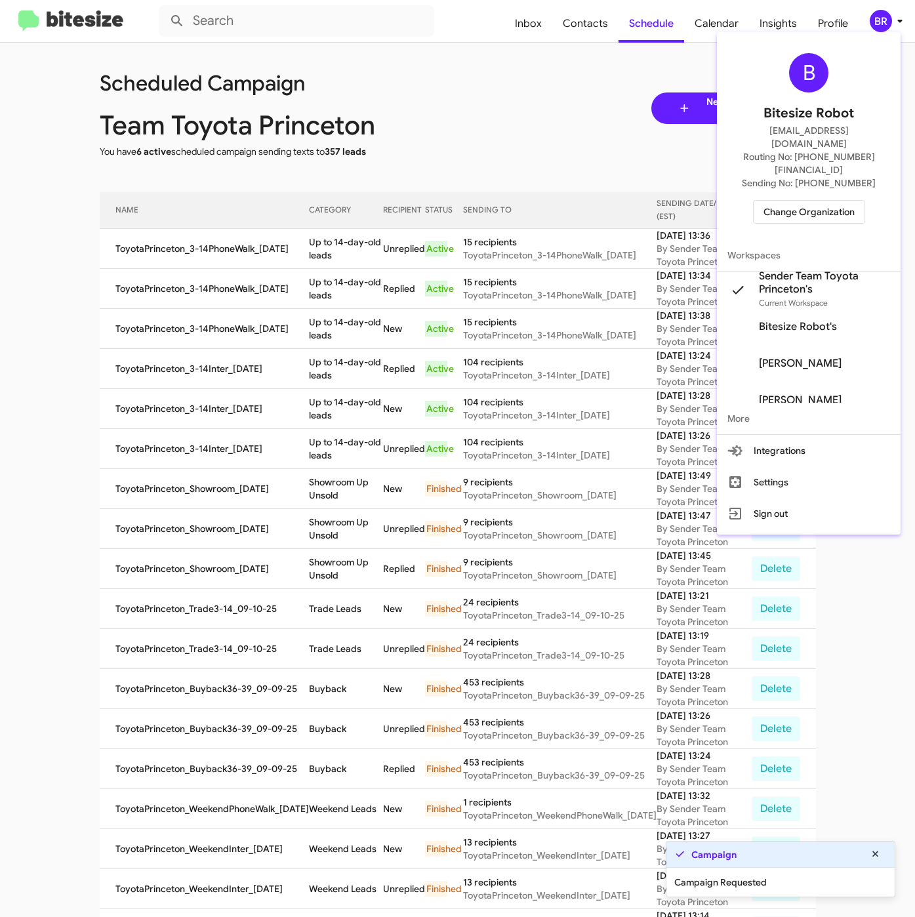
drag, startPoint x: 290, startPoint y: 258, endPoint x: 297, endPoint y: 258, distance: 7.2
click at [293, 258] on div at bounding box center [457, 458] width 915 height 917
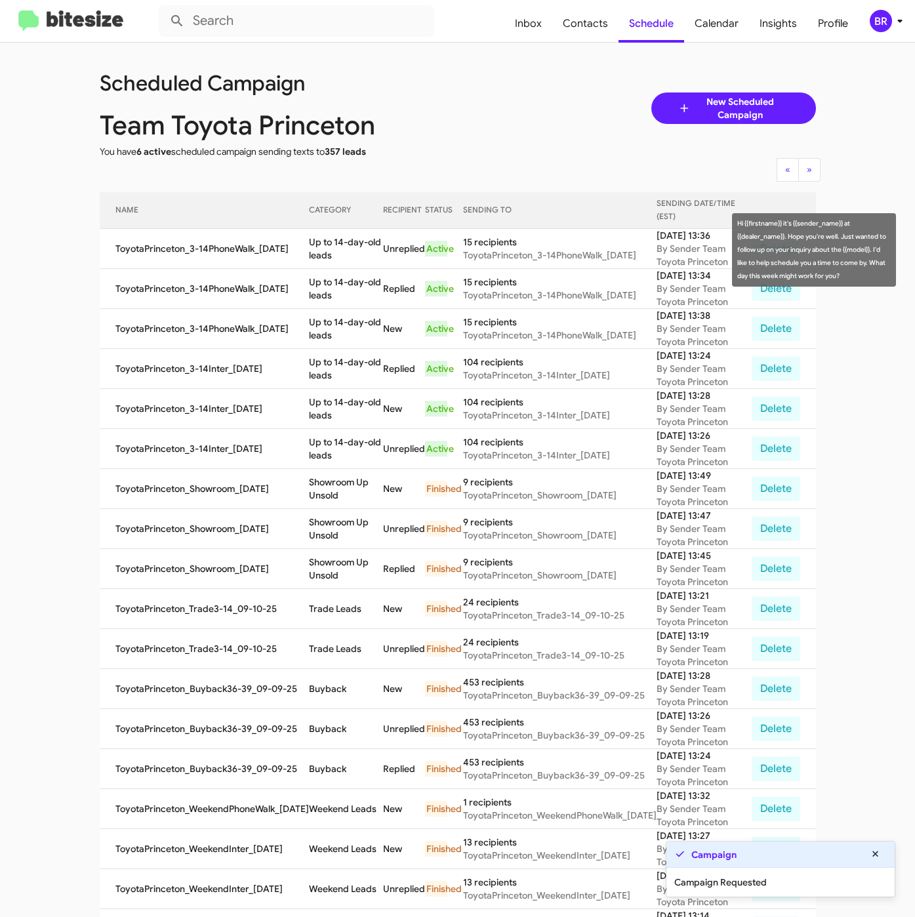
drag, startPoint x: 304, startPoint y: 241, endPoint x: 331, endPoint y: 257, distance: 31.2
click at [331, 257] on td "Up to 14-day-old leads" at bounding box center [346, 249] width 74 height 40
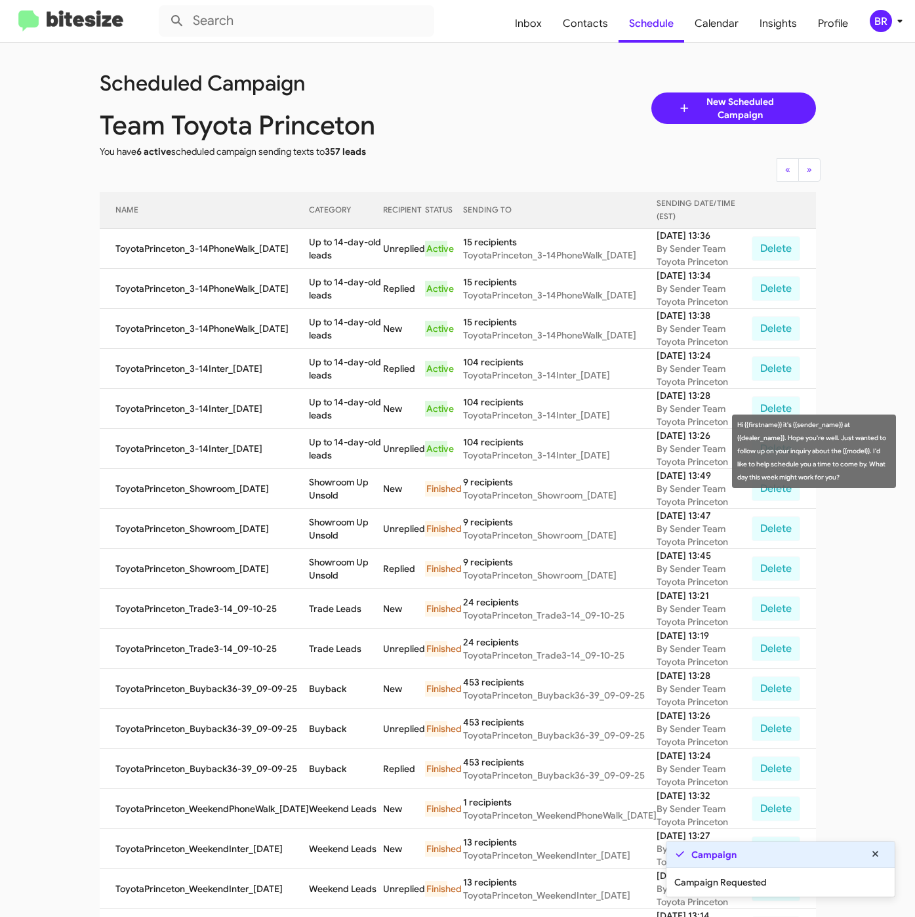
copy td "Up to 14-day-old leads"
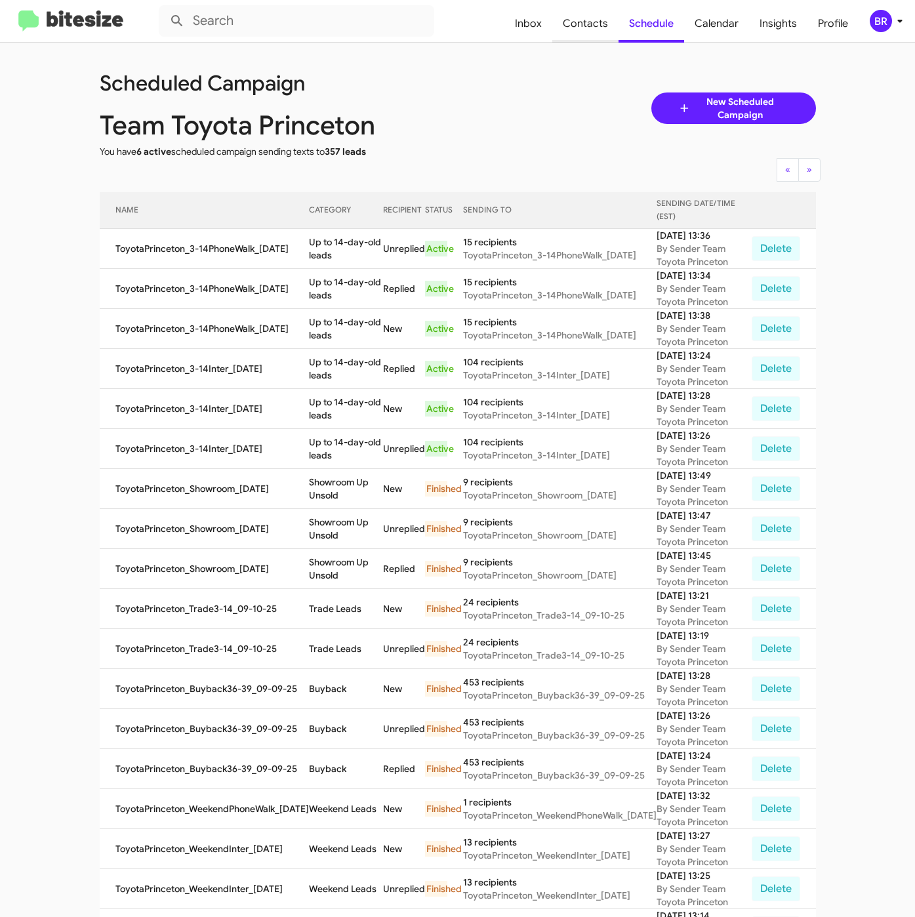
drag, startPoint x: 570, startPoint y: 30, endPoint x: 573, endPoint y: 36, distance: 7.3
click at [571, 30] on span "Contacts" at bounding box center [585, 24] width 66 height 38
type input "in:groups"
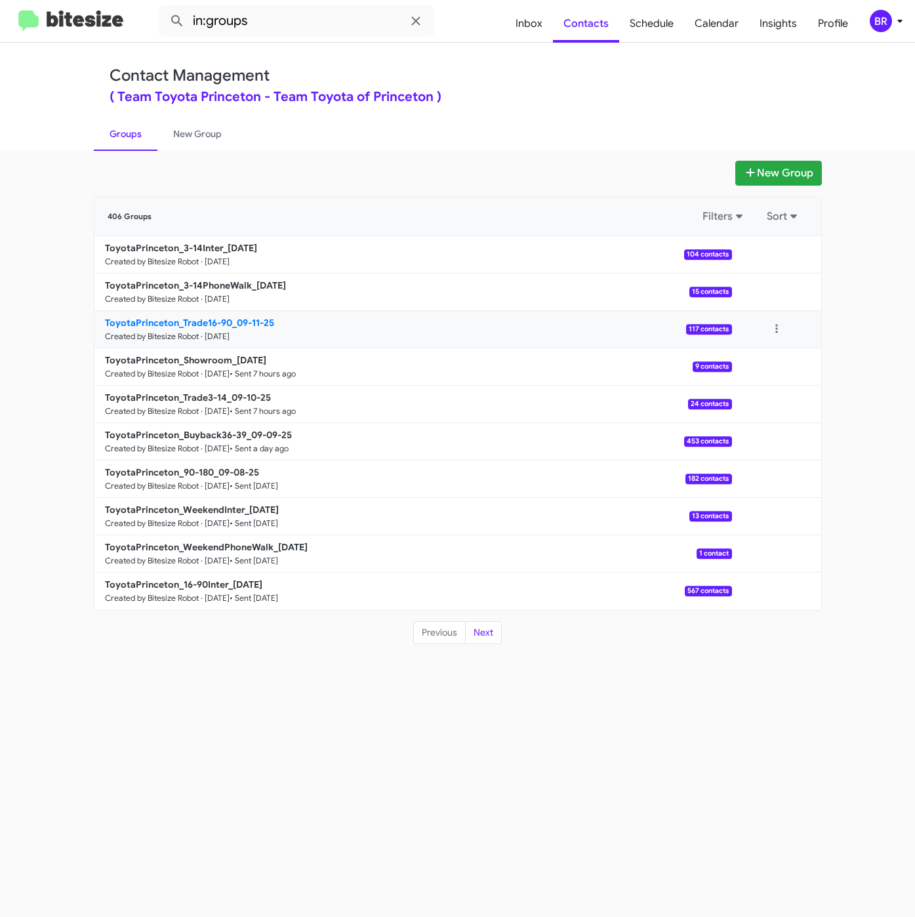
click at [211, 321] on b "ToyotaPrinceton_Trade16-90_09-11-25" at bounding box center [189, 323] width 169 height 12
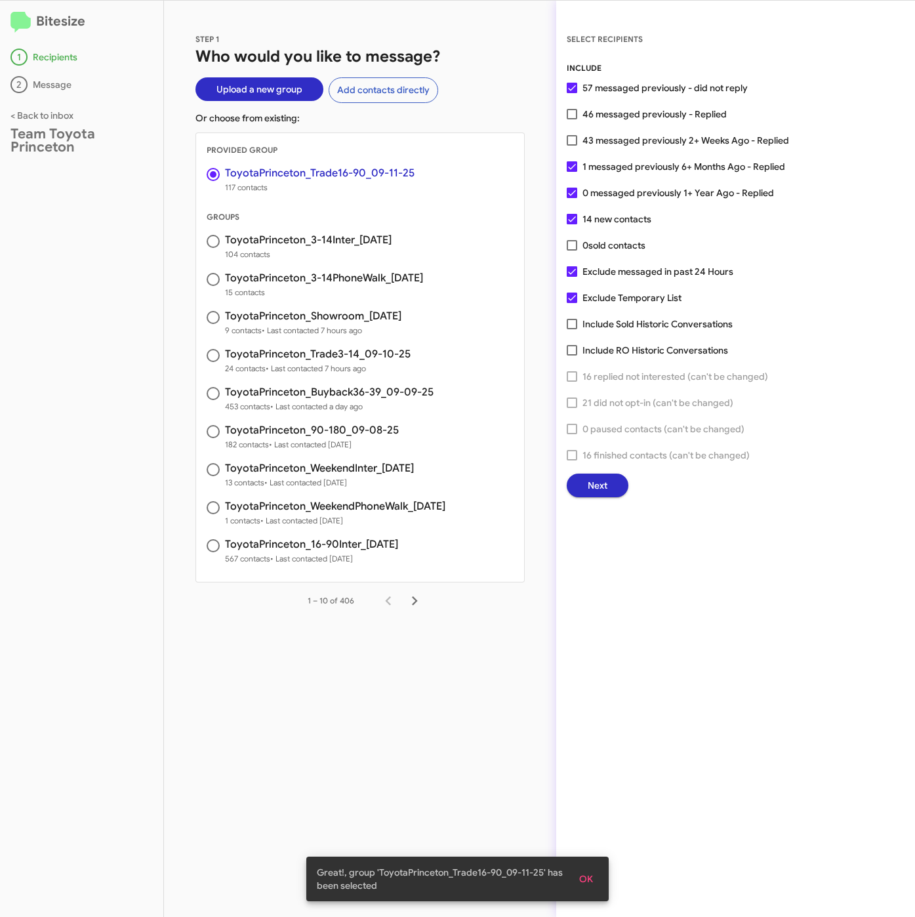
click at [591, 483] on span "Next" at bounding box center [598, 486] width 20 height 24
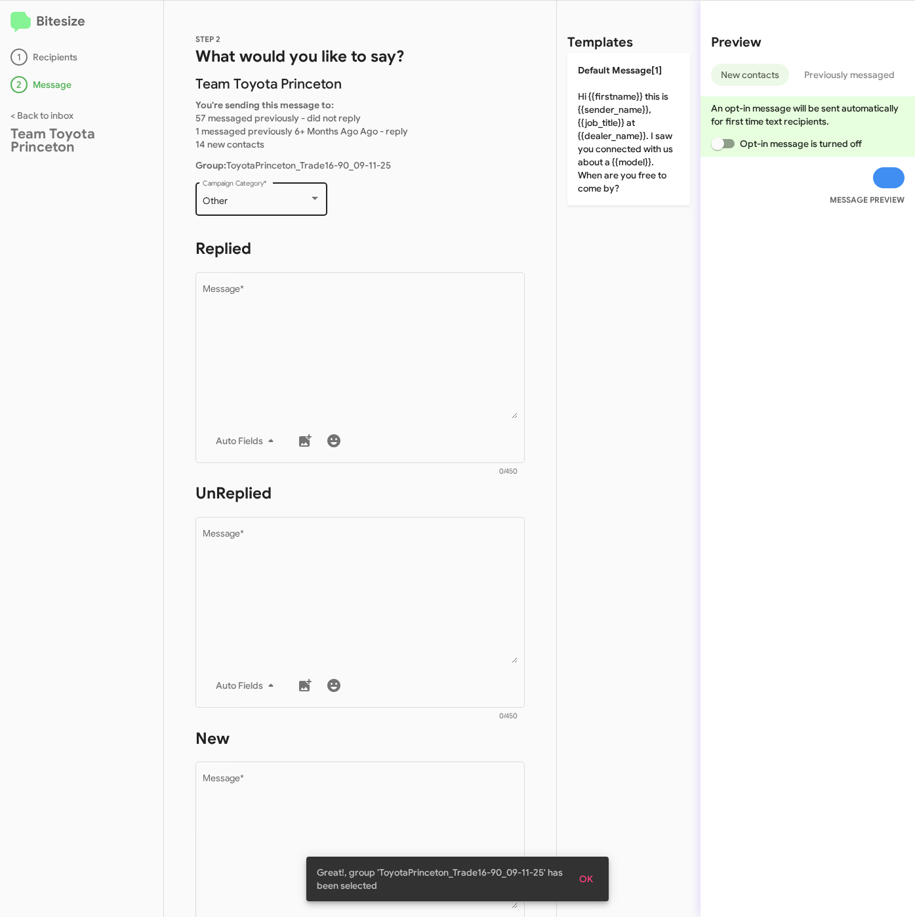
click at [294, 196] on div "Other" at bounding box center [256, 201] width 106 height 10
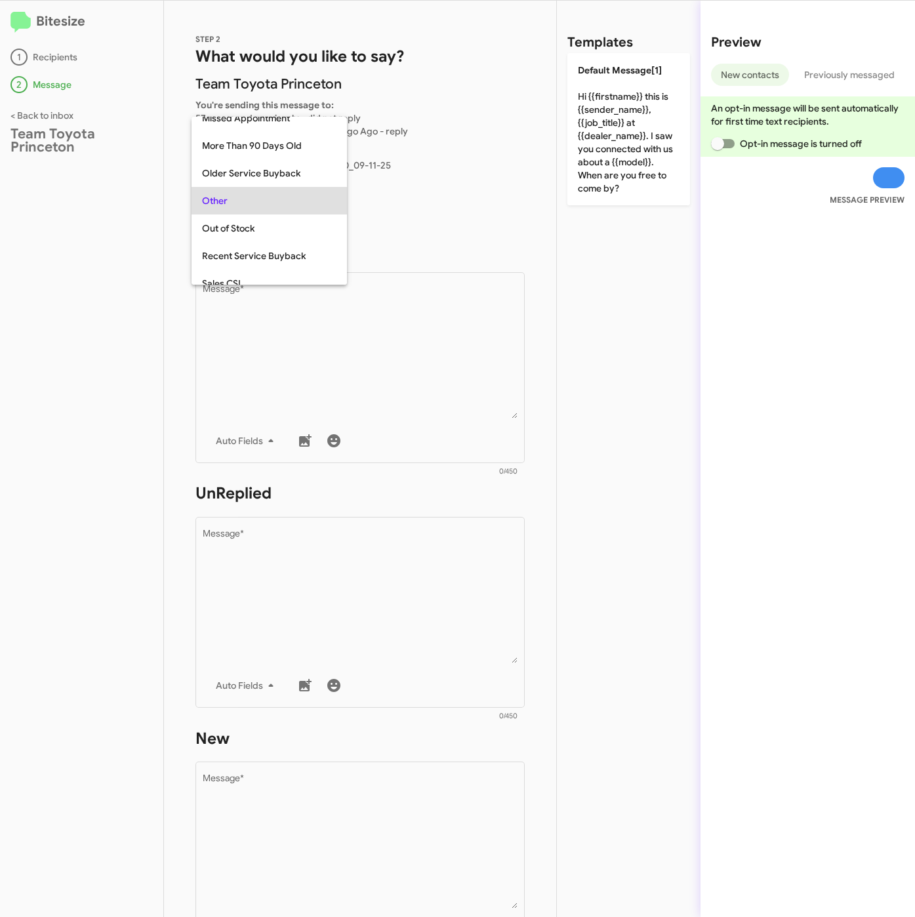
scroll to position [465, 0]
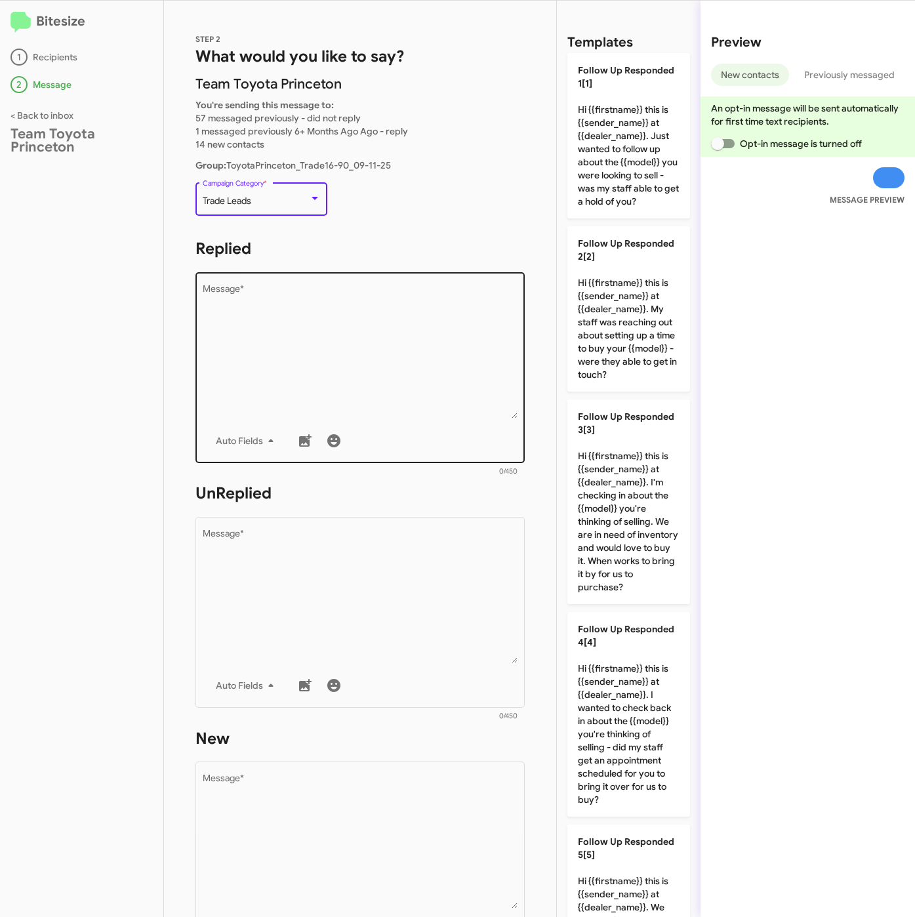
click at [287, 343] on textarea "Message *" at bounding box center [361, 352] width 316 height 134
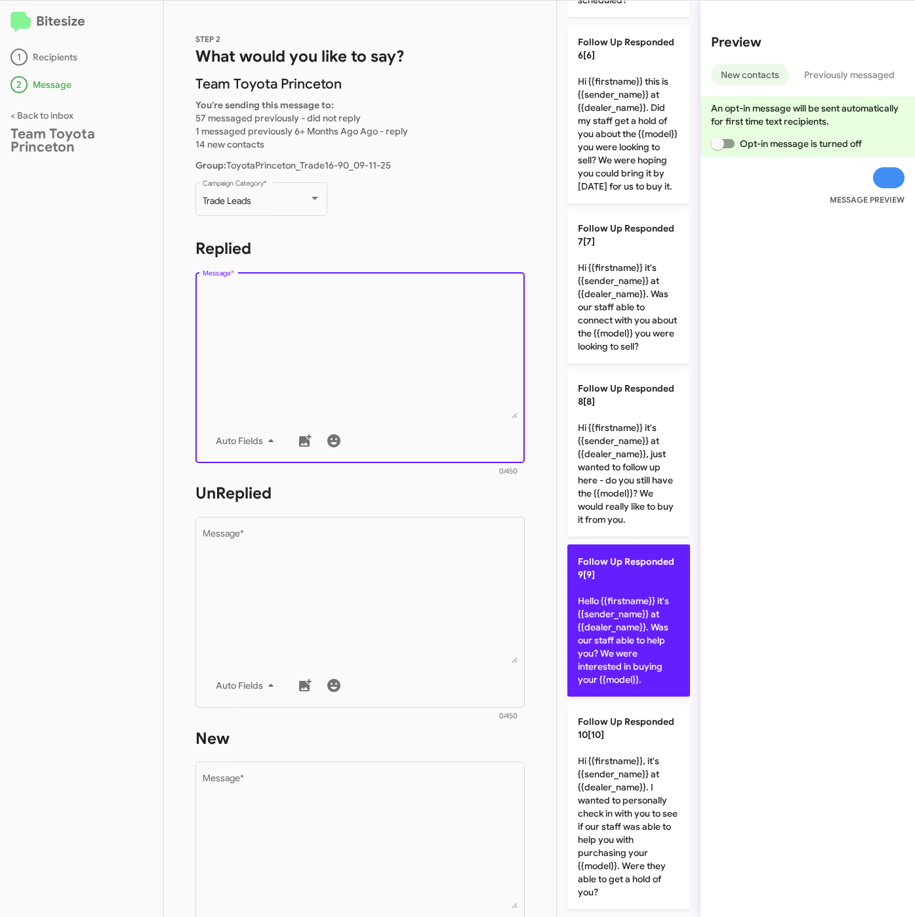
scroll to position [1083, 0]
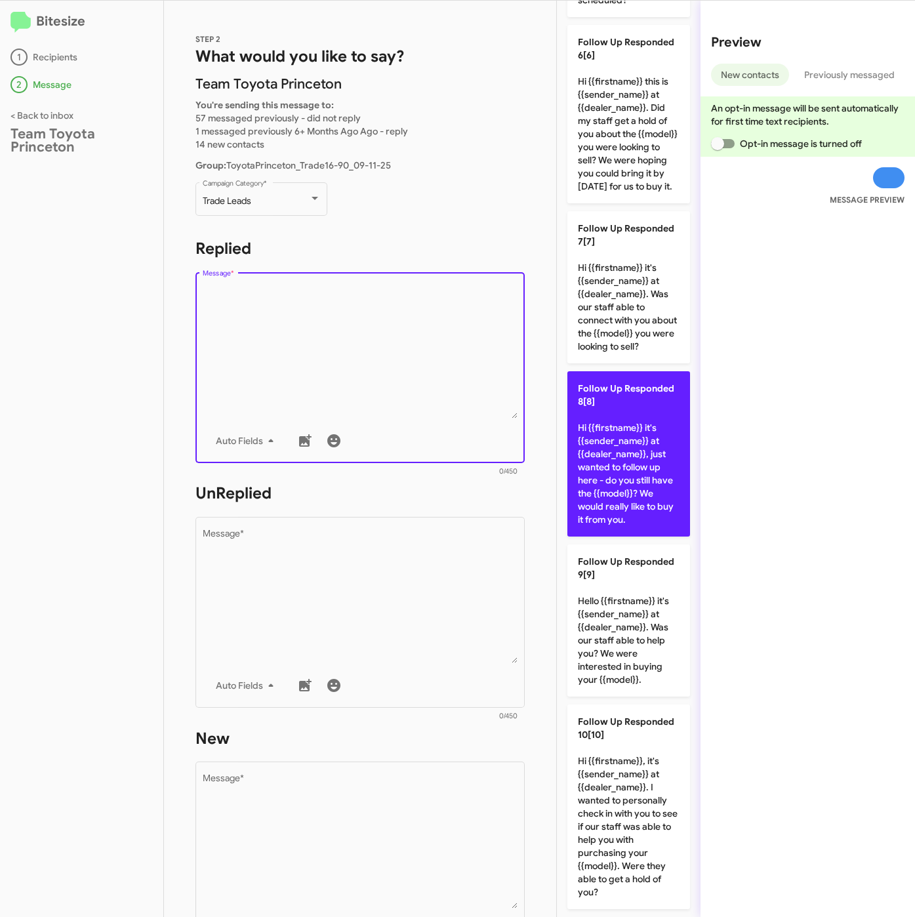
click at [613, 461] on p "Follow Up Responded 8[8] Hi {{firstname}} it's {{sender_name}} at {{dealer_name…" at bounding box center [629, 453] width 123 height 165
type textarea "Hi {{firstname}} it's {{sender_name}} at {{dealer_name}}, just wanted to follow…"
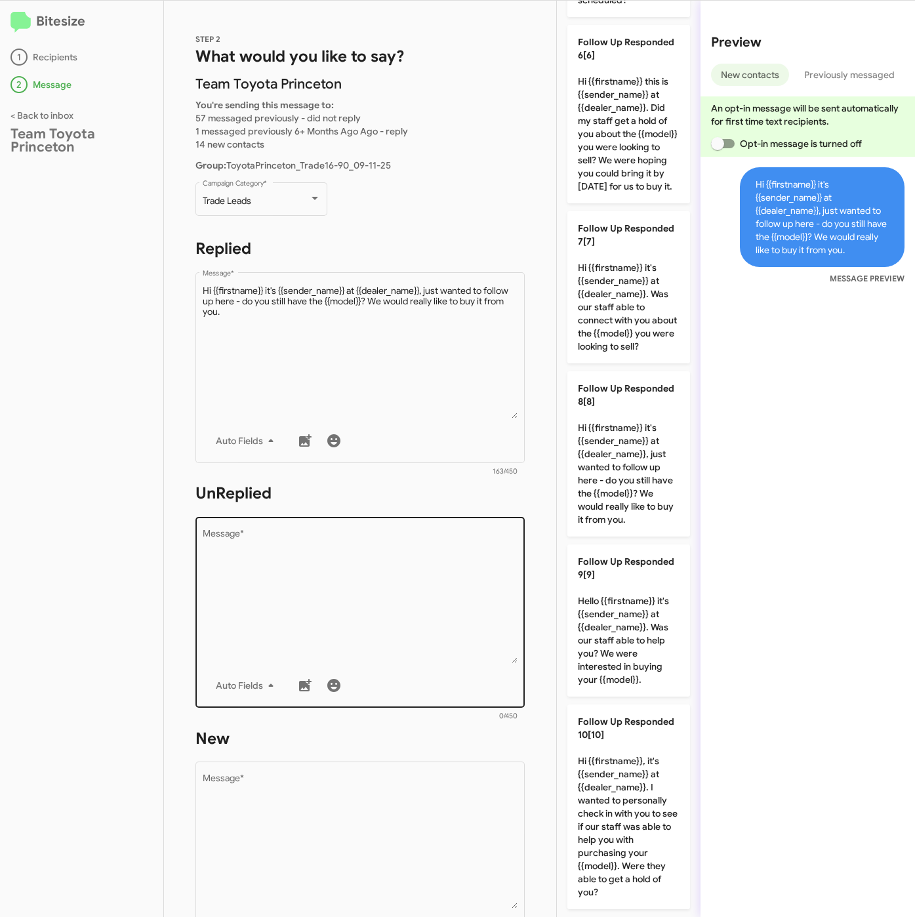
click at [411, 618] on textarea "Message *" at bounding box center [361, 597] width 316 height 134
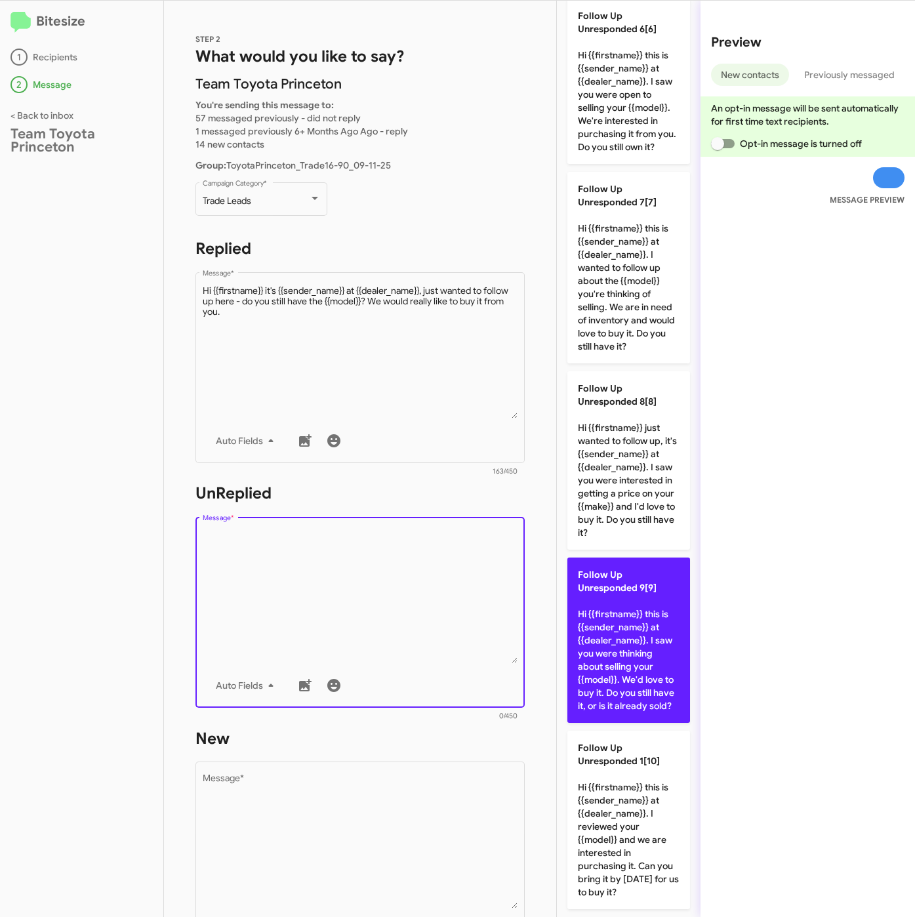
scroll to position [1248, 0]
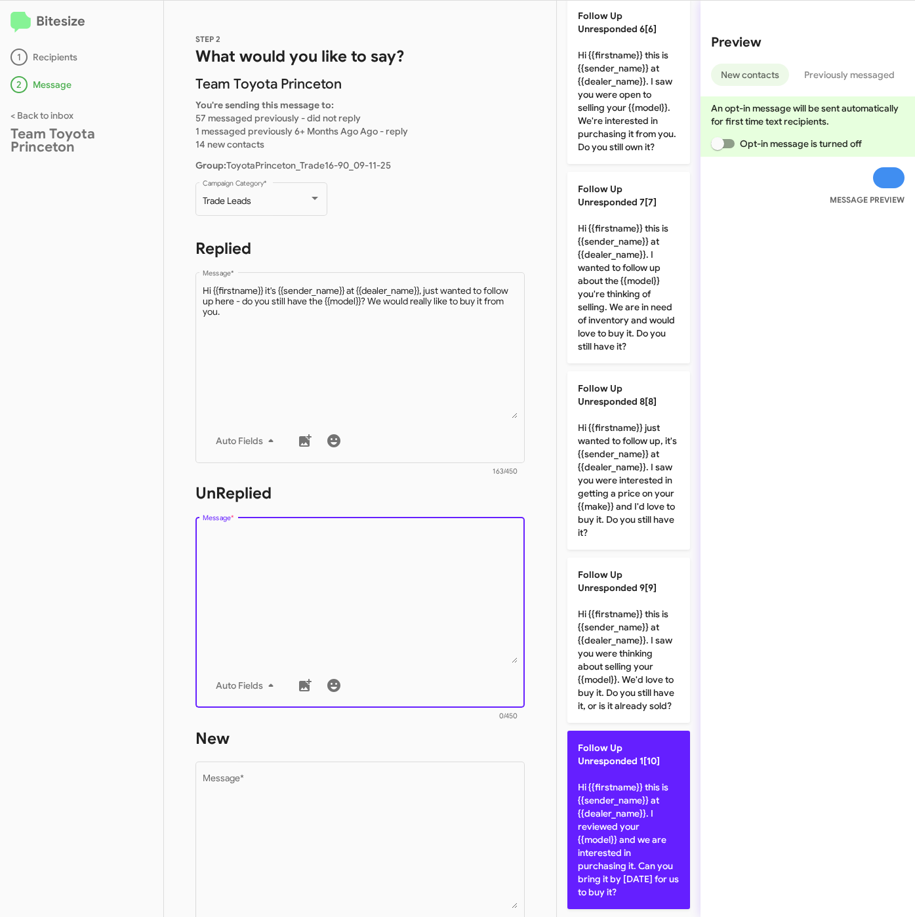
click at [627, 802] on p "Follow Up Unresponded 1[10] Hi {{firstname}} this is {{sender_name}} at {{deale…" at bounding box center [629, 820] width 123 height 178
type textarea "Hi {{firstname}} this is {{sender_name}} at {{dealer_name}}. I reviewed your {{…"
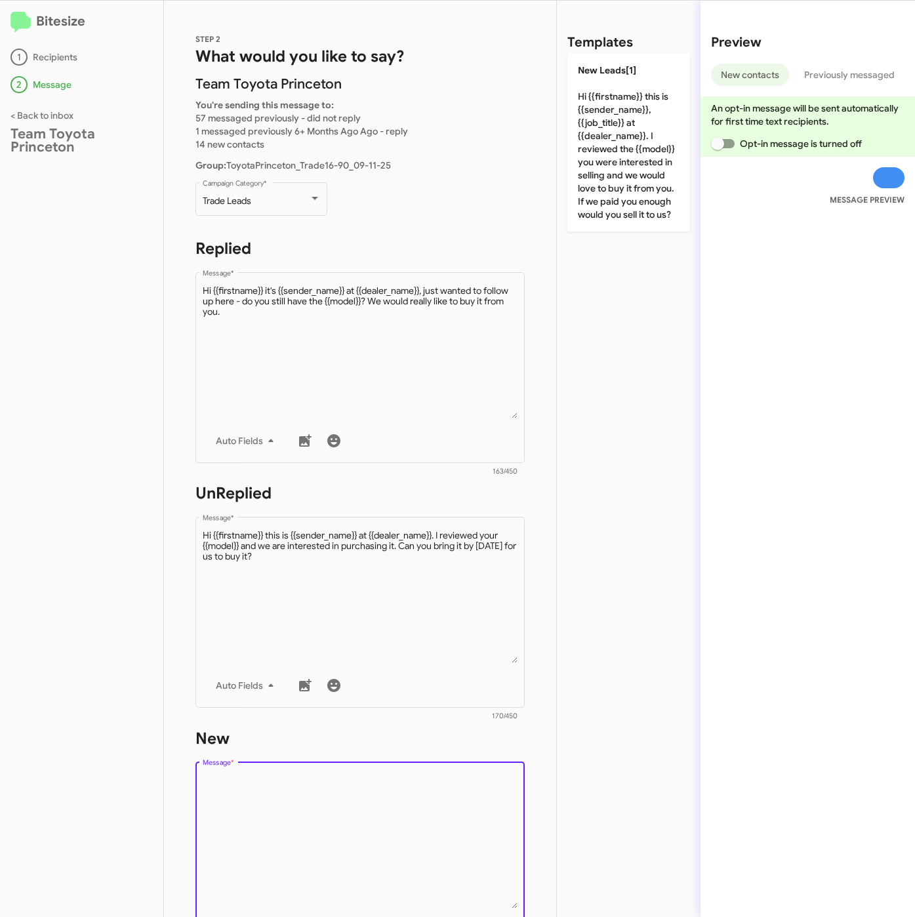
click at [449, 829] on textarea "Message *" at bounding box center [361, 842] width 316 height 134
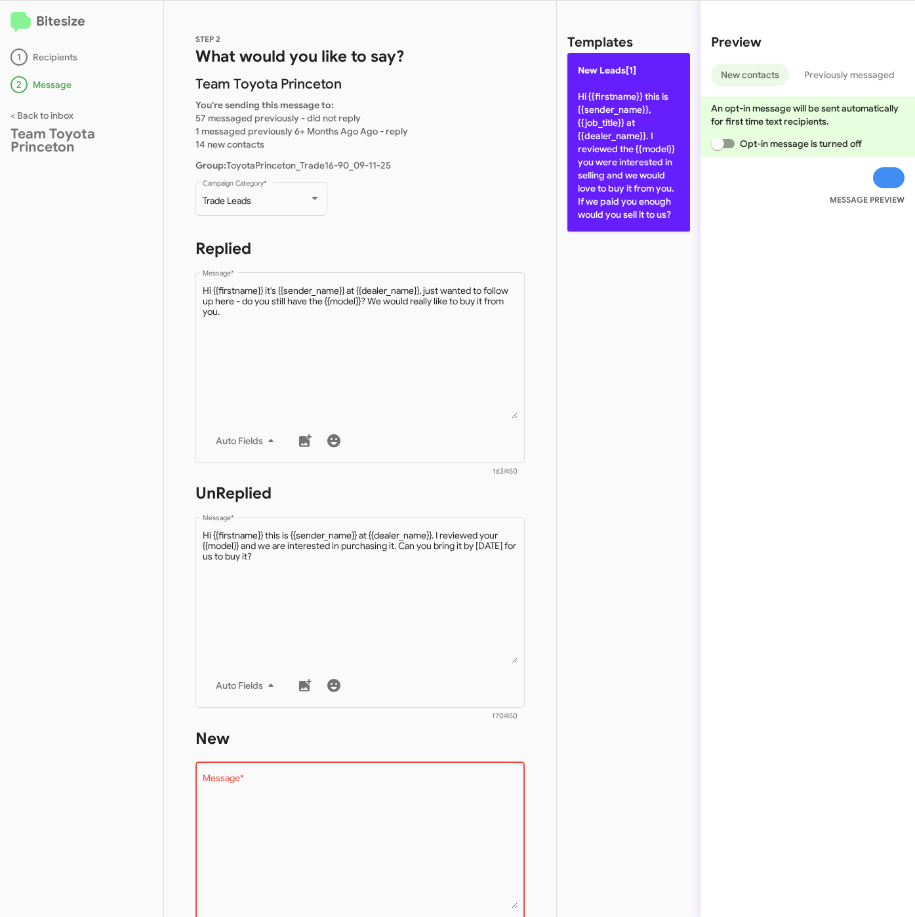
click at [634, 157] on p "New Leads[1] Hi {{firstname}} this is {{sender_name}}, {{job_title}} at {{deale…" at bounding box center [629, 142] width 123 height 178
type textarea "Hi {{firstname}} this is {{sender_name}}, {{job_title}} at {{dealer_name}}. I r…"
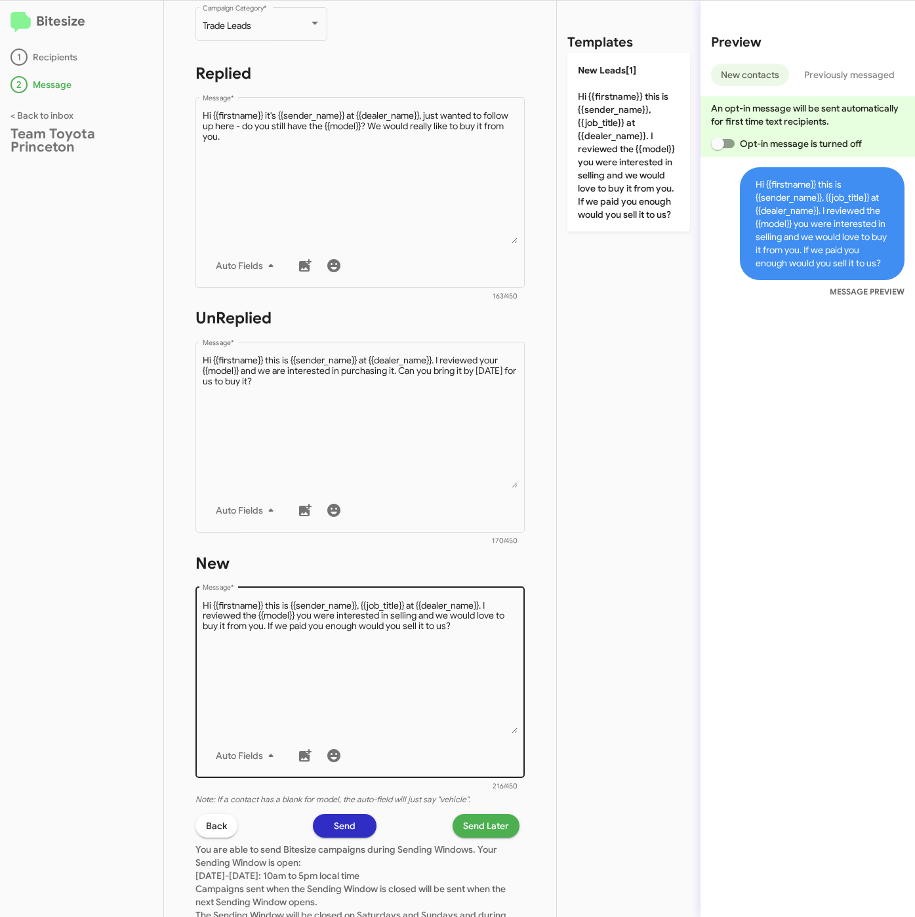
scroll to position [282, 0]
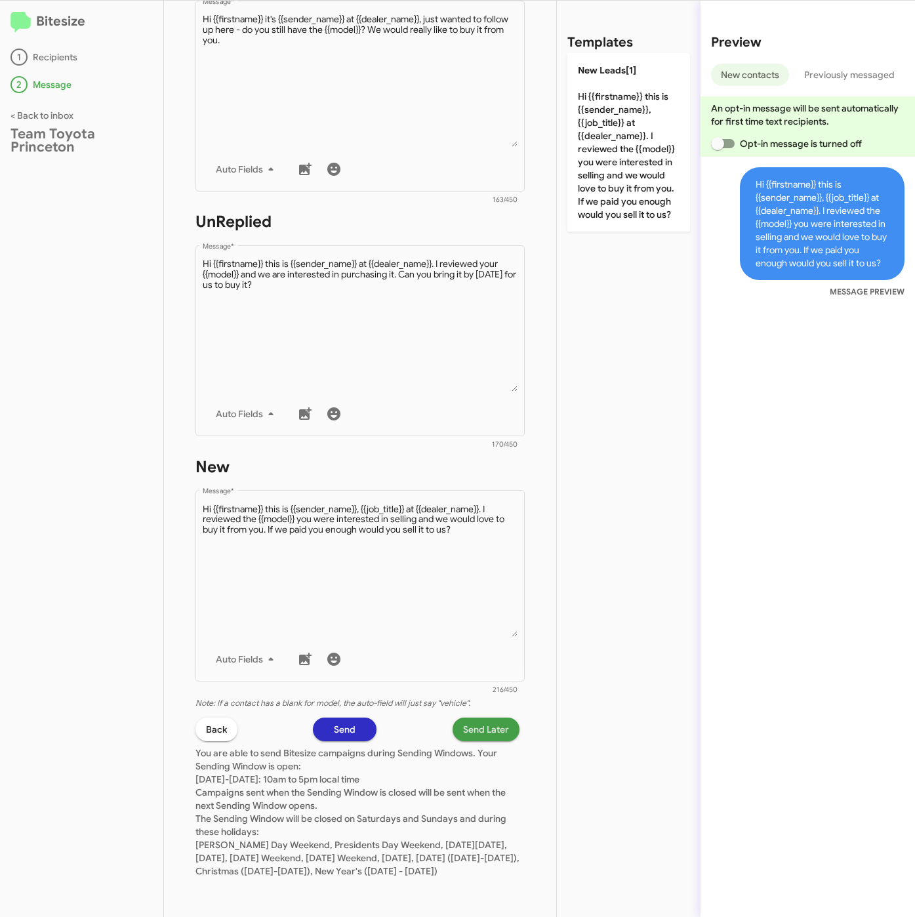
click at [473, 718] on span "Send Later" at bounding box center [486, 730] width 46 height 24
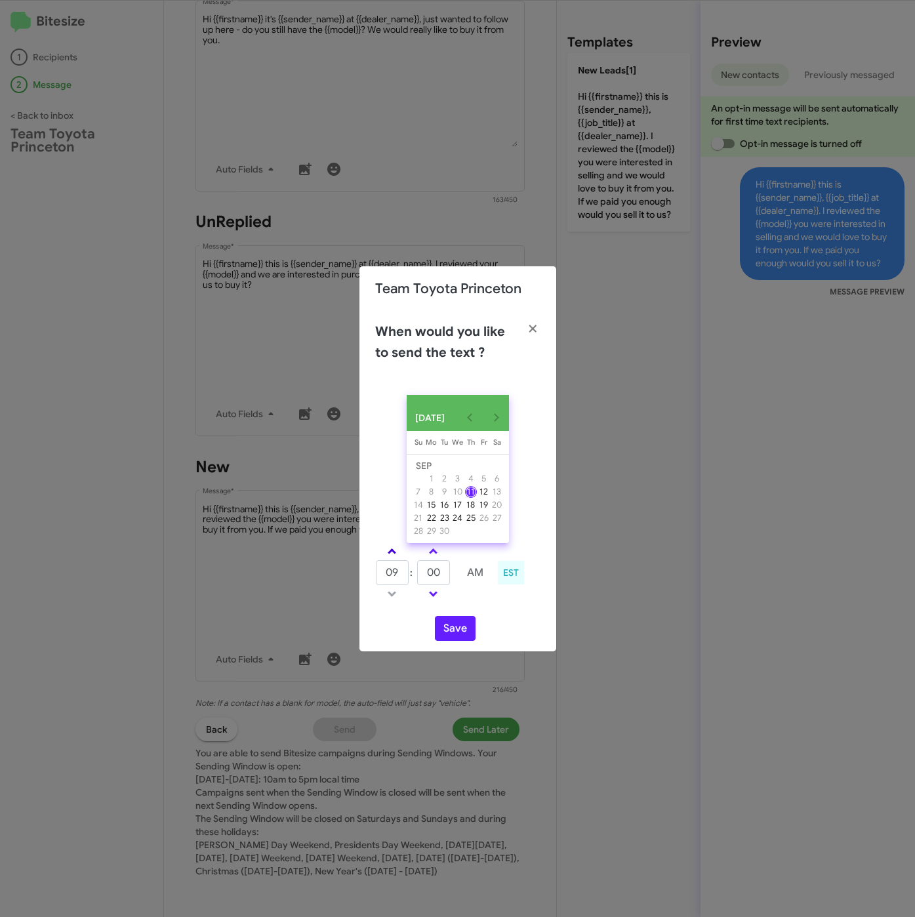
click at [392, 548] on link at bounding box center [392, 551] width 23 height 15
type input "01"
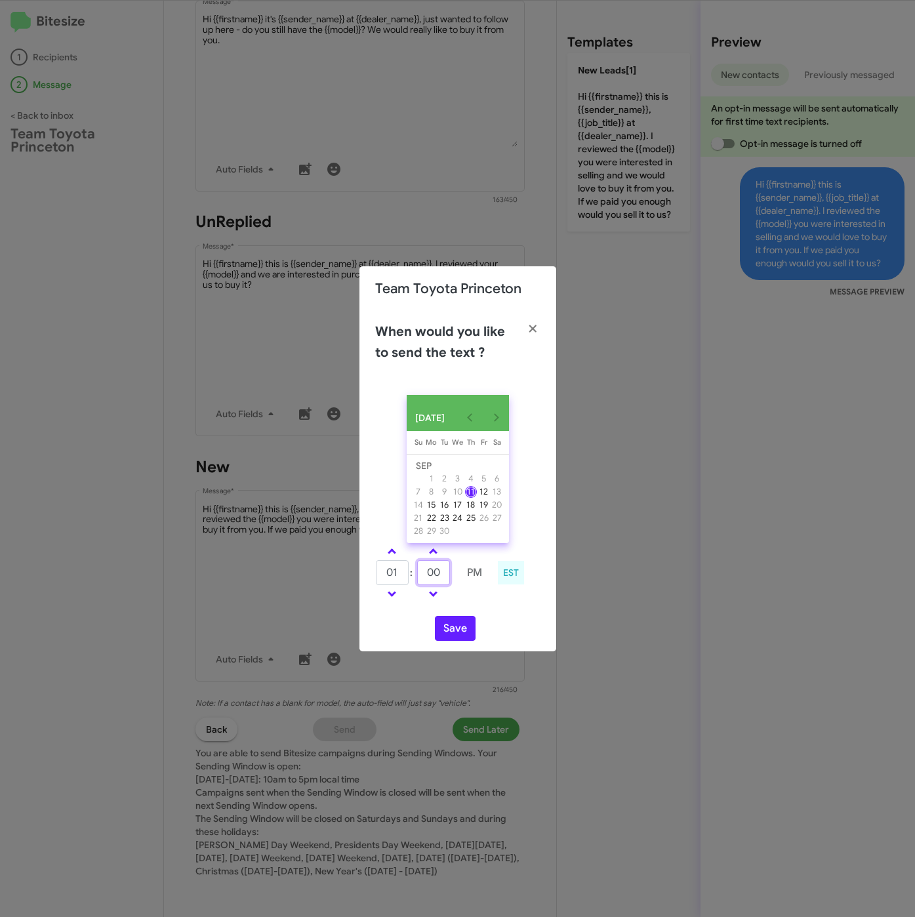
drag, startPoint x: 440, startPoint y: 575, endPoint x: 414, endPoint y: 573, distance: 25.7
click at [414, 573] on tr "01 : 00 PM" at bounding box center [433, 573] width 116 height 26
type input "29"
click at [451, 629] on button "Save" at bounding box center [455, 628] width 41 height 25
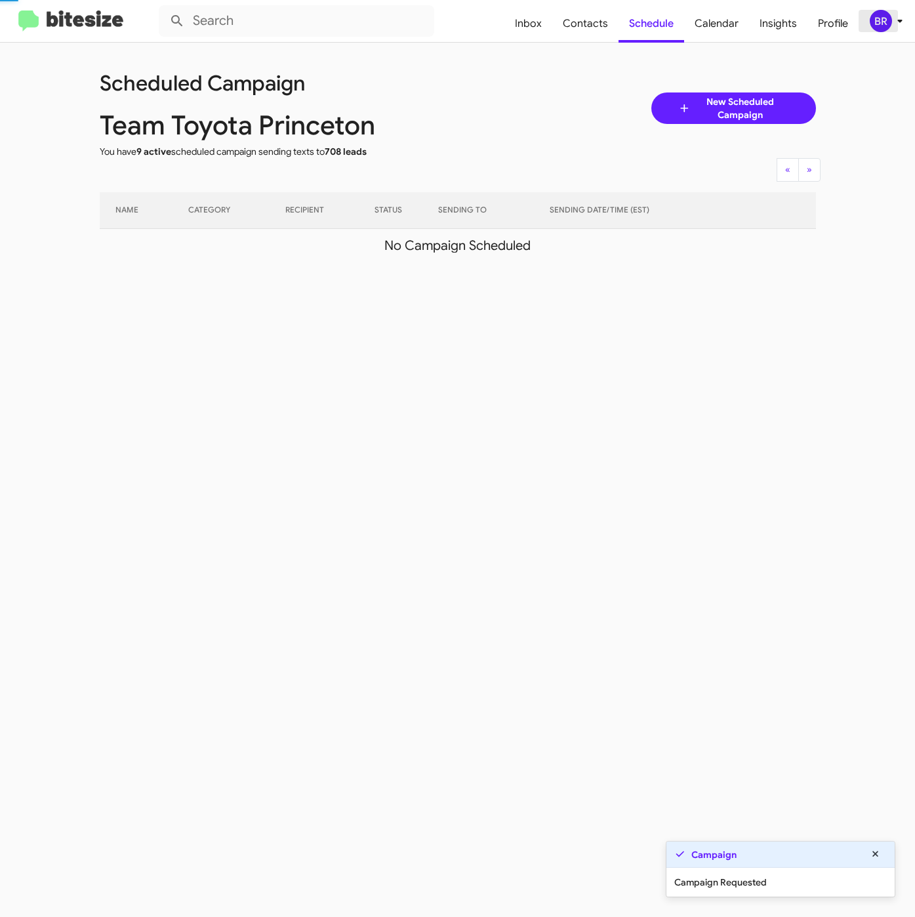
click at [883, 26] on div "BR" at bounding box center [881, 21] width 22 height 22
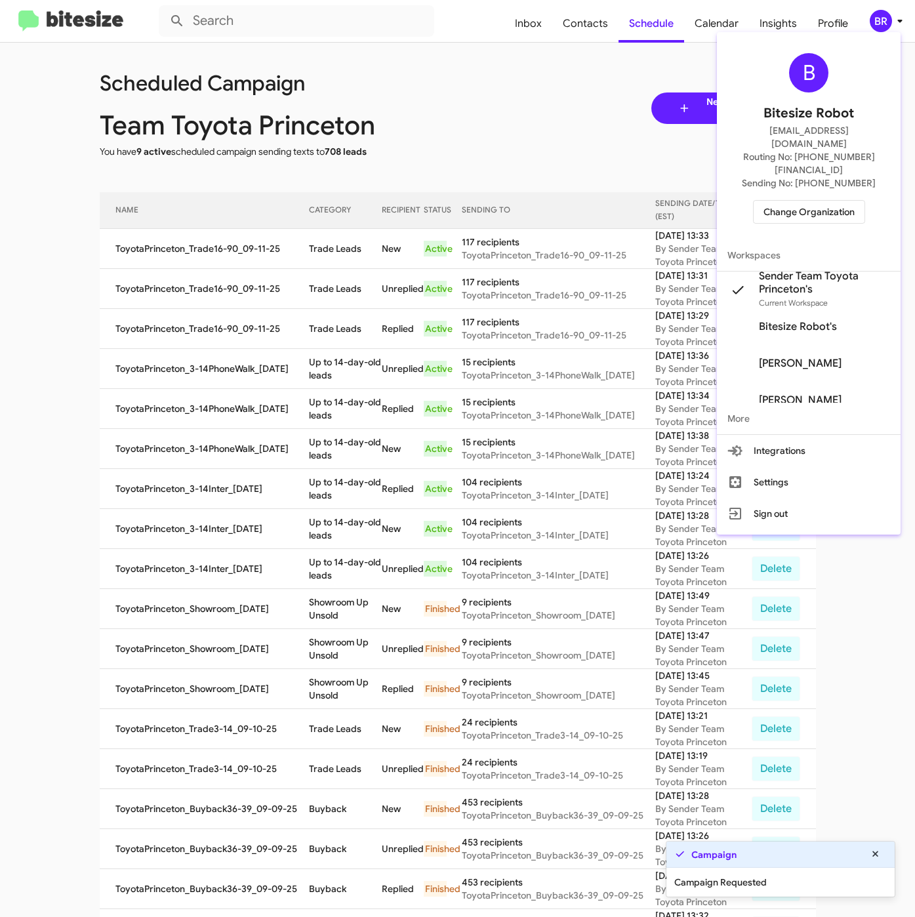
click at [310, 300] on div at bounding box center [457, 458] width 915 height 917
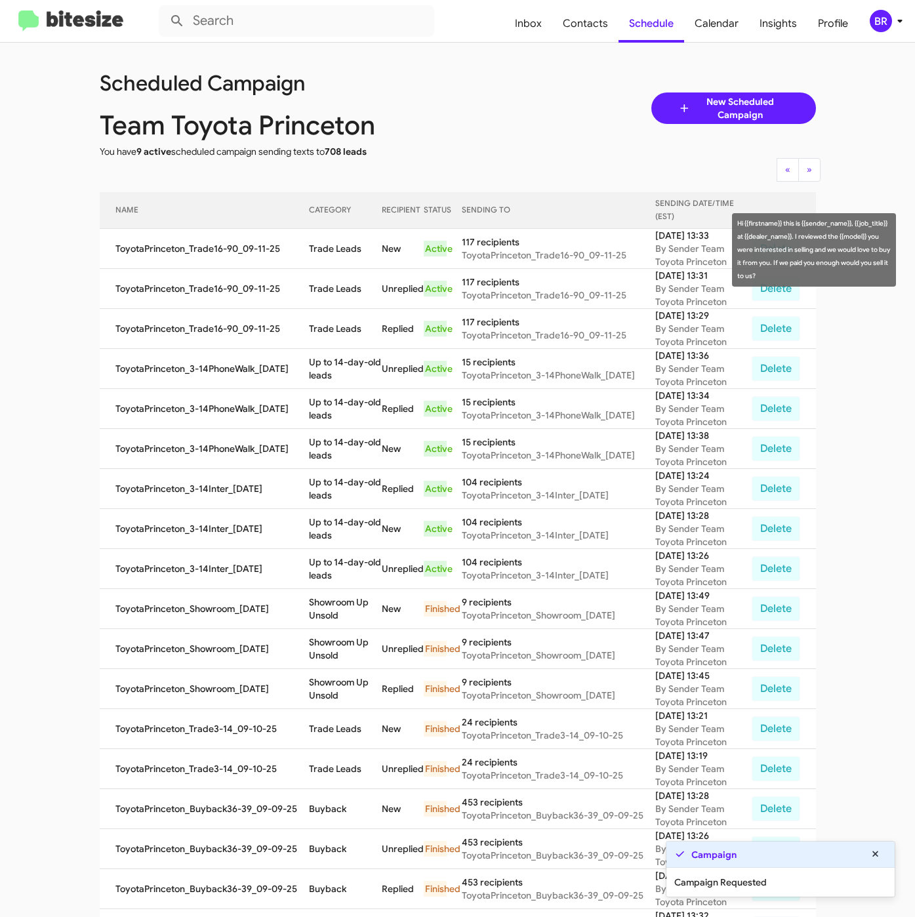
click at [309, 248] on td "Trade Leads" at bounding box center [345, 249] width 73 height 40
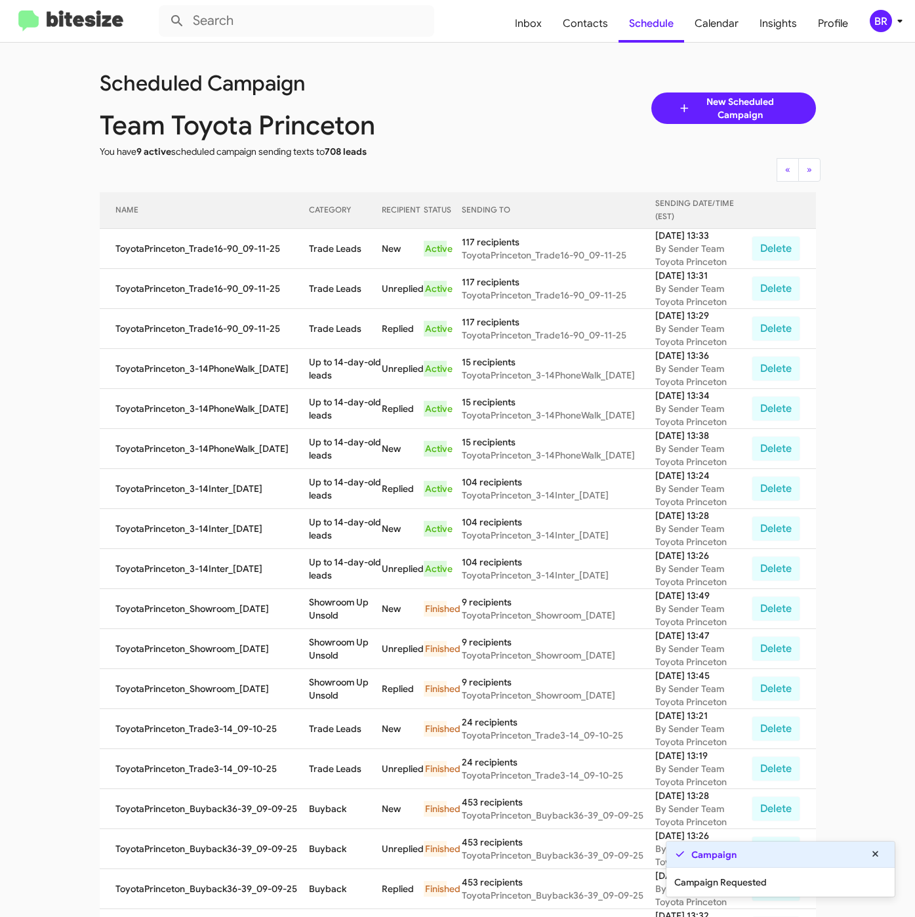
drag, startPoint x: 302, startPoint y: 249, endPoint x: 361, endPoint y: 253, distance: 59.2
click at [361, 253] on td "Trade Leads" at bounding box center [345, 249] width 73 height 40
copy td "Trade Leads"
click at [880, 26] on div "BR" at bounding box center [881, 21] width 22 height 22
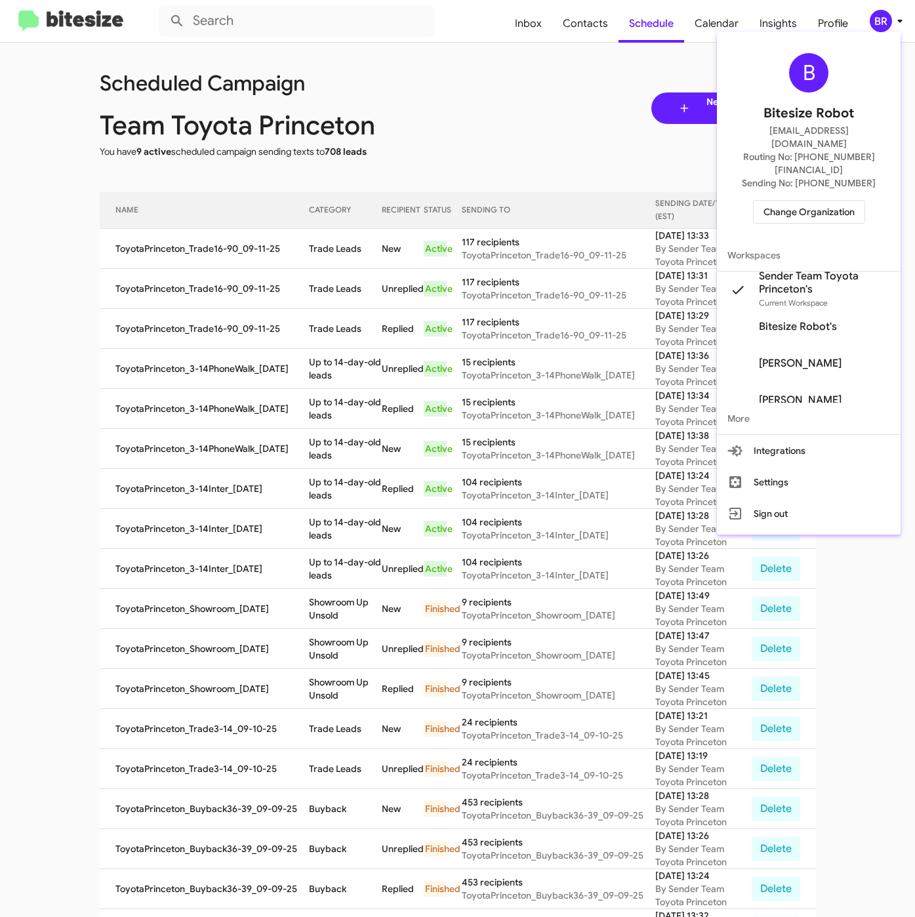
click at [797, 201] on span "Change Organization" at bounding box center [809, 212] width 91 height 22
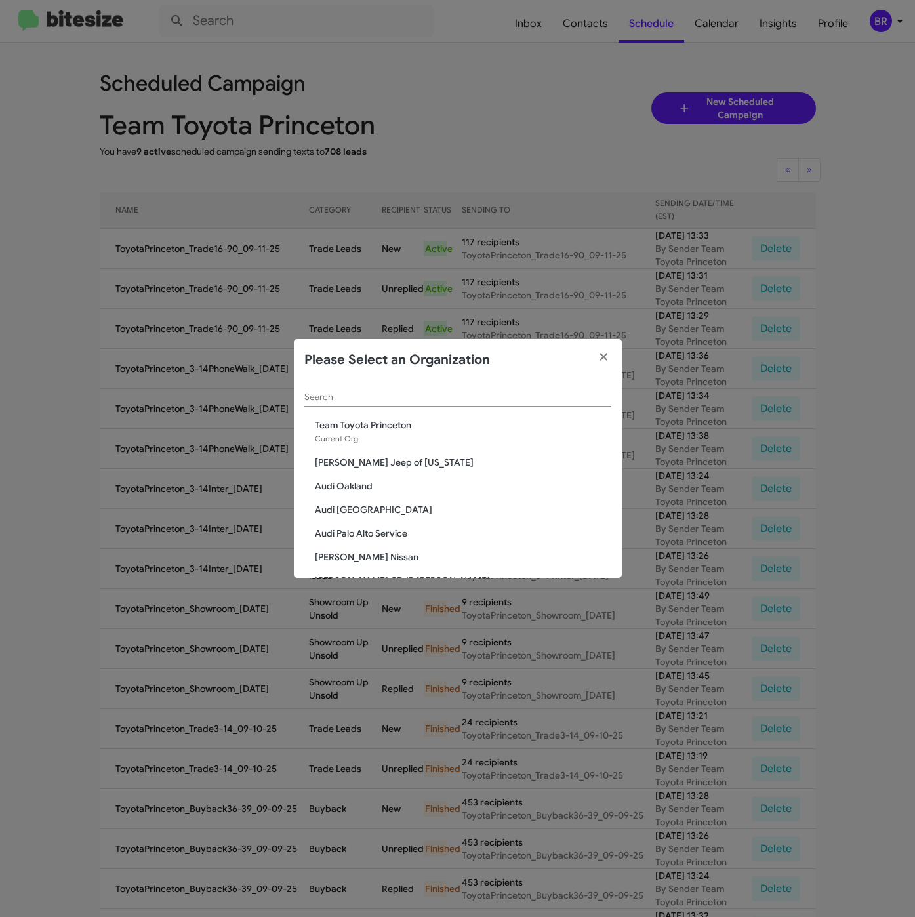
click at [394, 400] on input "Search" at bounding box center [457, 397] width 307 height 10
paste input "Team Toyota Langhorne"
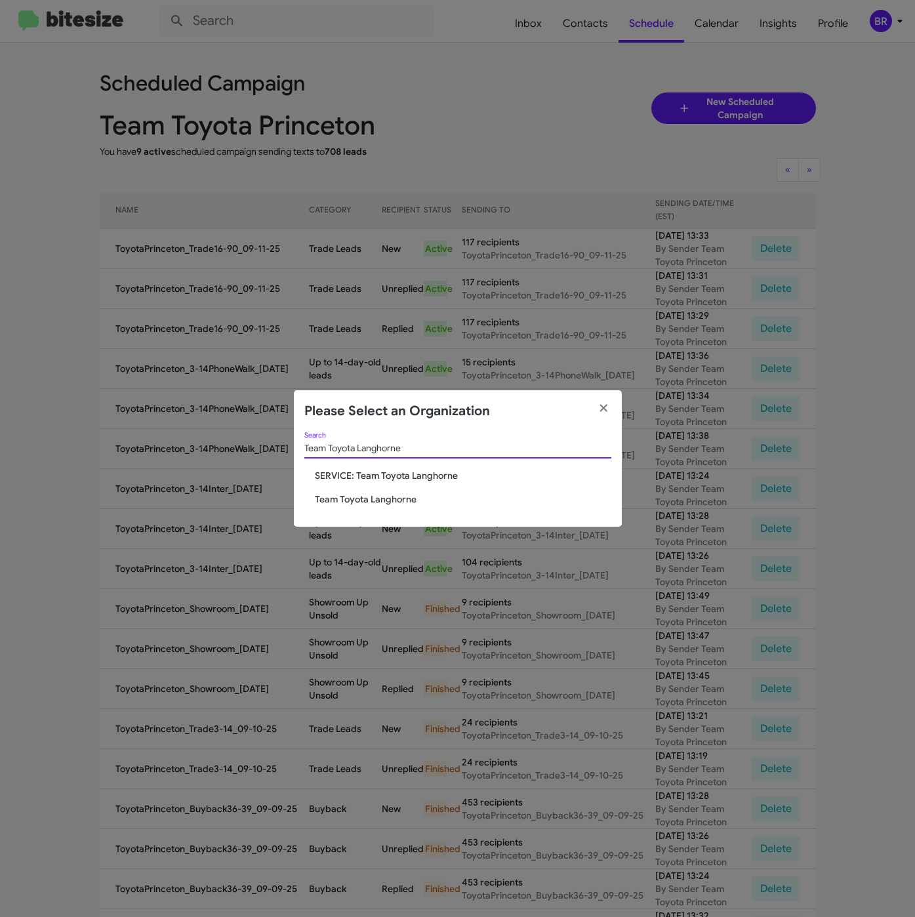
type input "Team Toyota Langhorne"
click at [353, 508] on div "Team Toyota Langhorne Search SERVICE: Team Toyota Langhorne Team Toyota Langhor…" at bounding box center [458, 479] width 328 height 95
click at [352, 500] on span "Team Toyota Langhorne" at bounding box center [463, 499] width 297 height 13
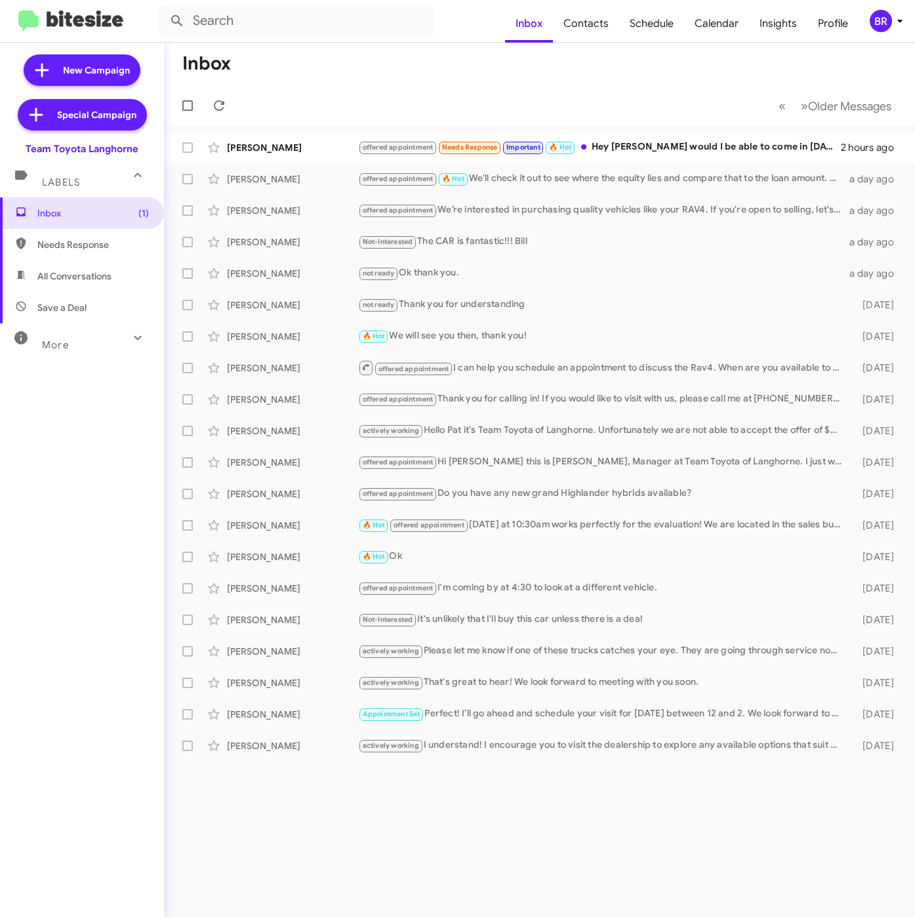
click at [884, 8] on mat-toolbar "Inbox Contacts Schedule Calendar Insights Profile BR" at bounding box center [457, 21] width 915 height 42
click at [886, 18] on div "BR" at bounding box center [881, 21] width 22 height 22
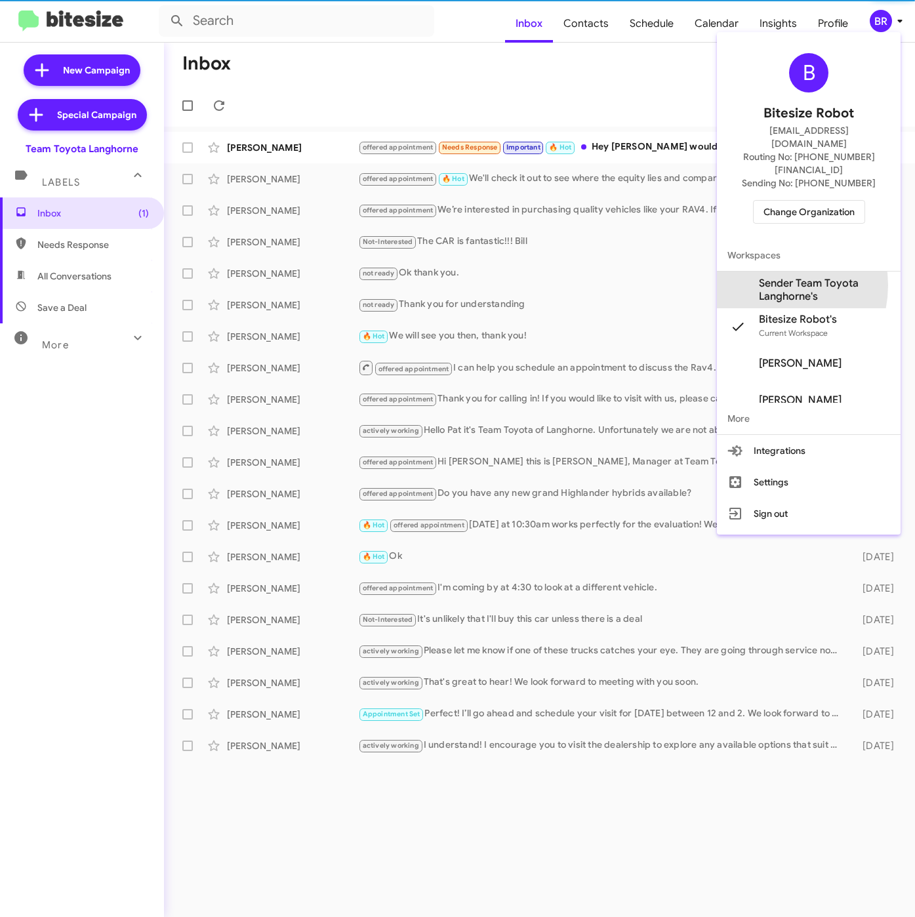
click at [768, 277] on span "Sender Team Toyota Langhorne's" at bounding box center [824, 290] width 131 height 26
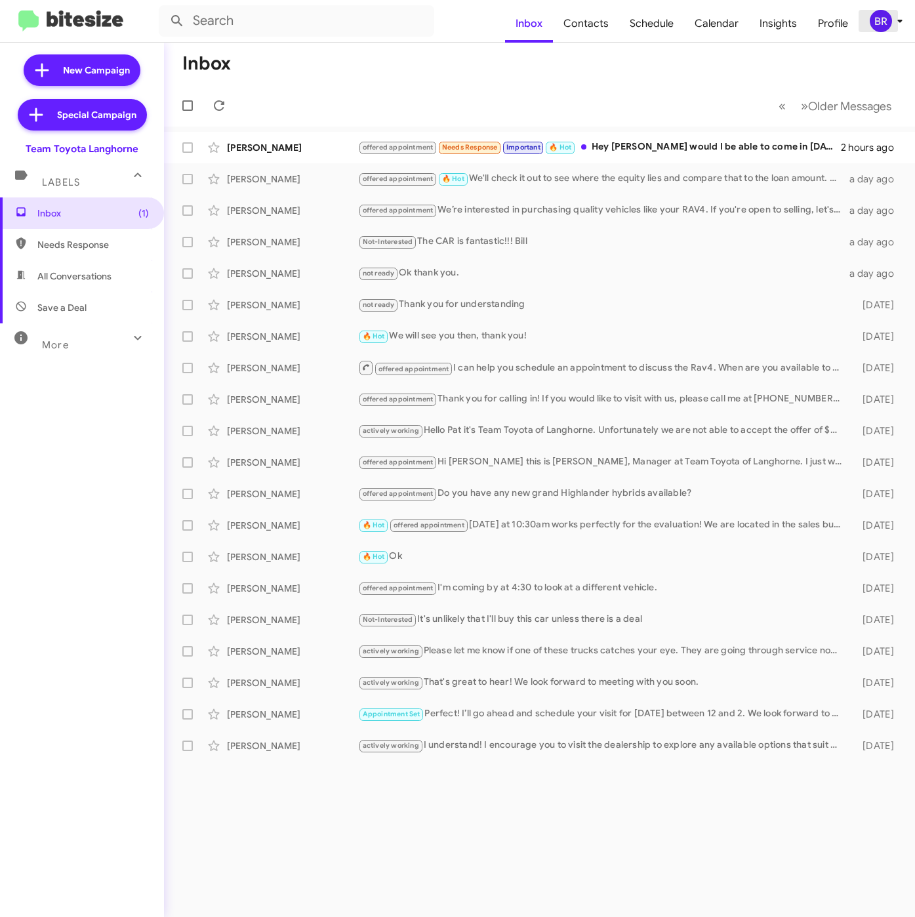
click at [886, 22] on div "BR" at bounding box center [881, 21] width 22 height 22
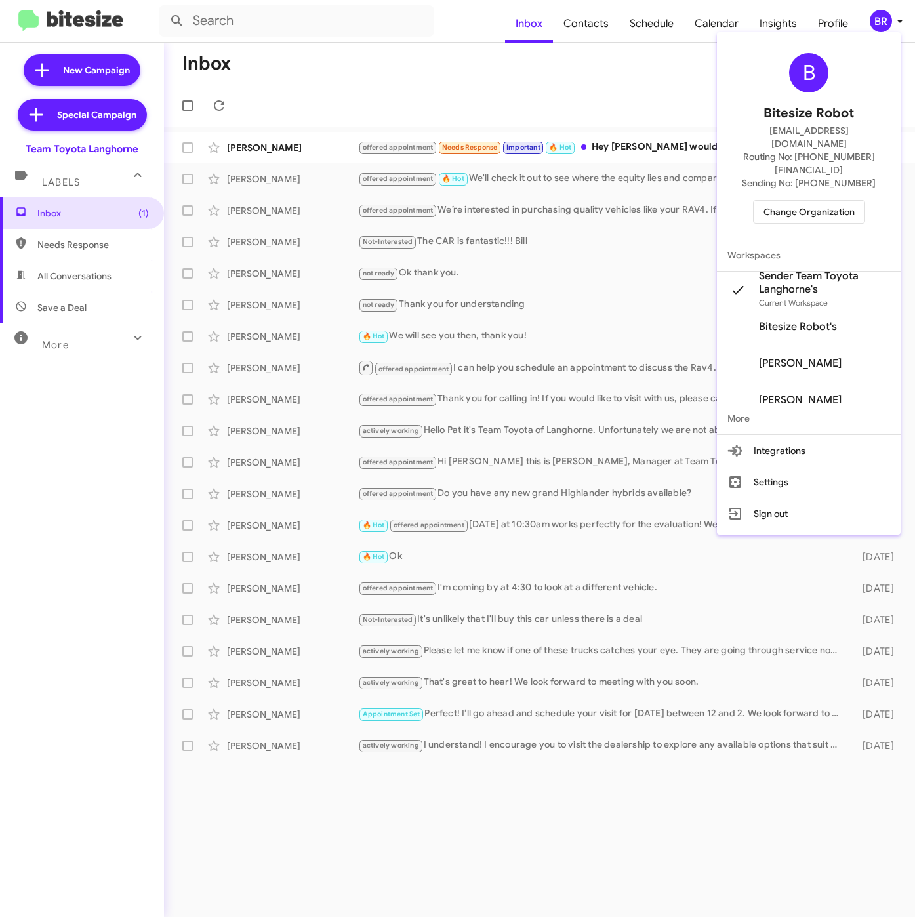
click at [589, 20] on div at bounding box center [457, 458] width 915 height 917
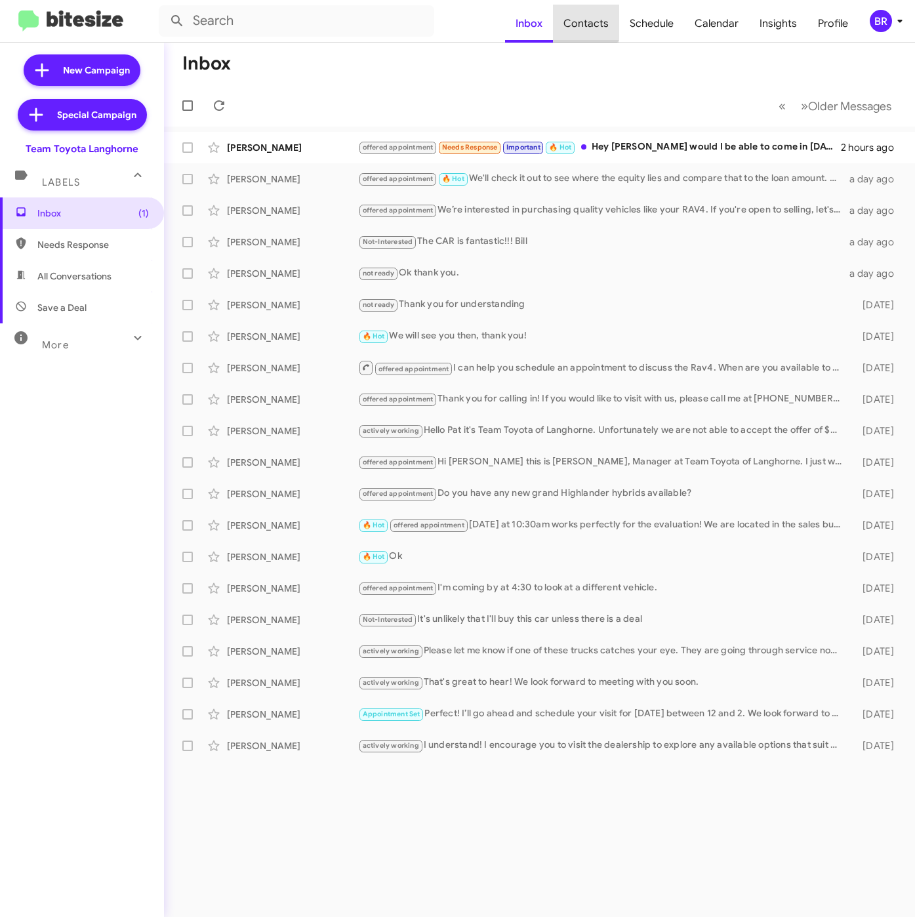
click at [587, 20] on span "Contacts" at bounding box center [586, 24] width 66 height 38
type input "in:groups"
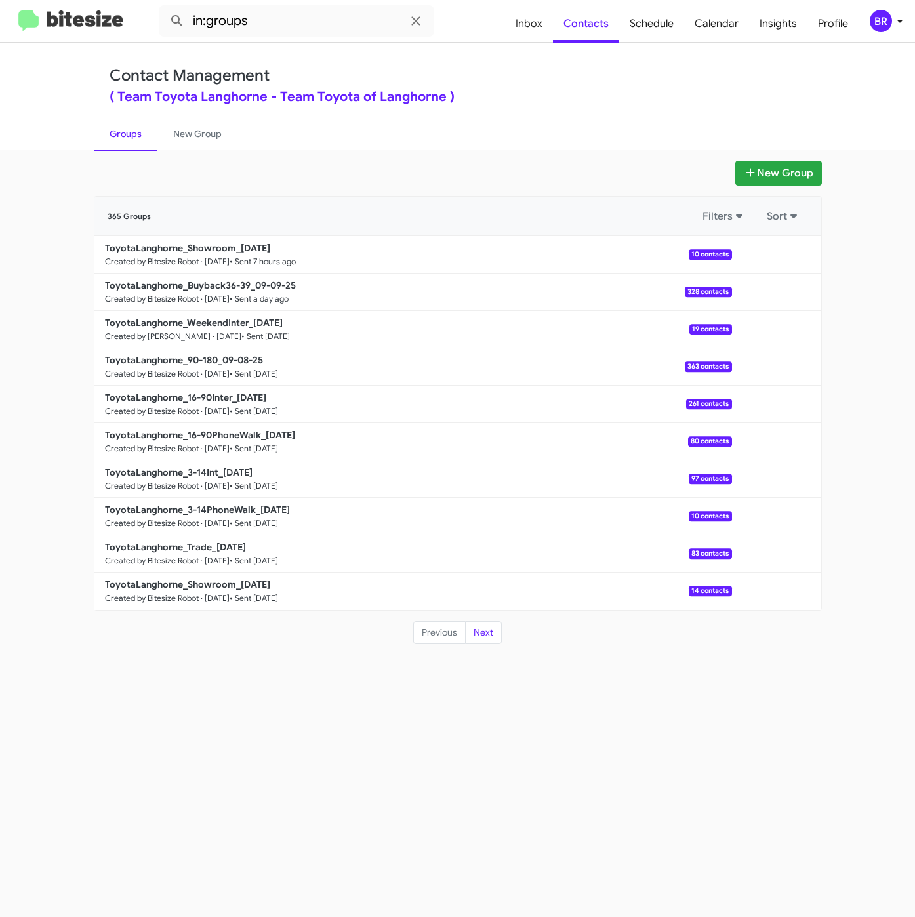
click at [749, 154] on div "New Group 365 Groups Filters Sort ToyotaLanghorne_Showroom_[DATE] Created by Bi…" at bounding box center [457, 533] width 915 height 767
click at [750, 161] on button "New Group" at bounding box center [779, 173] width 87 height 25
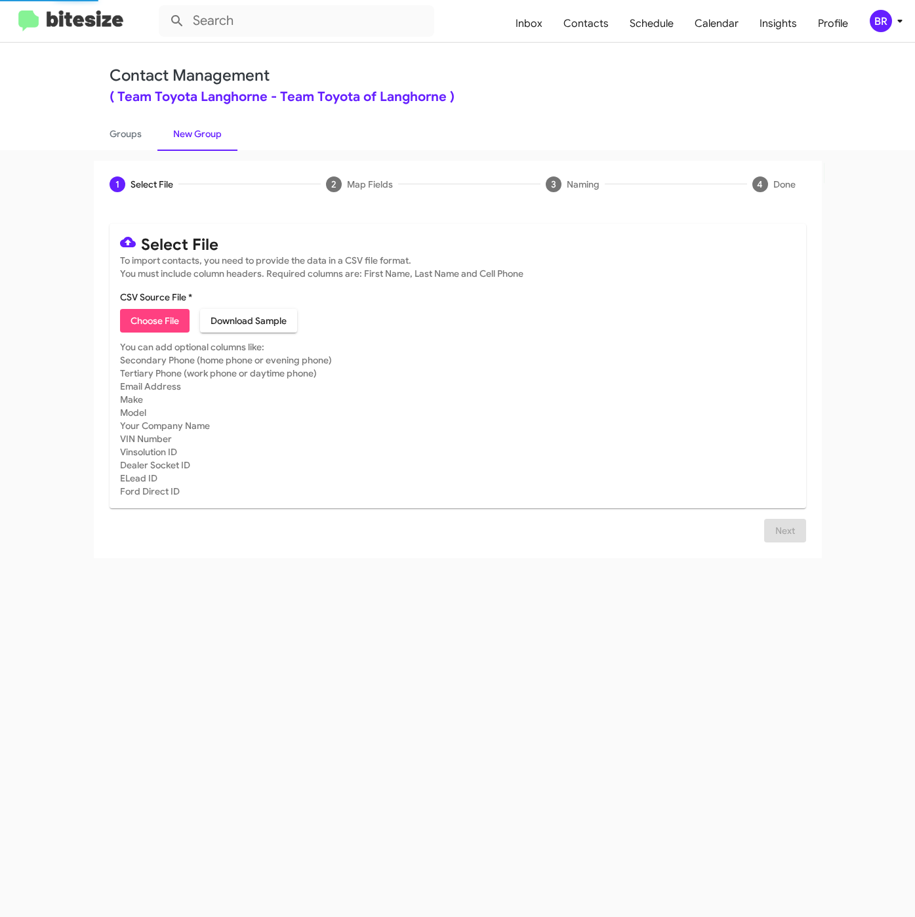
click at [138, 319] on span "Choose File" at bounding box center [155, 321] width 49 height 24
type input "ToyotaLanghorne_Trade_[DATE]"
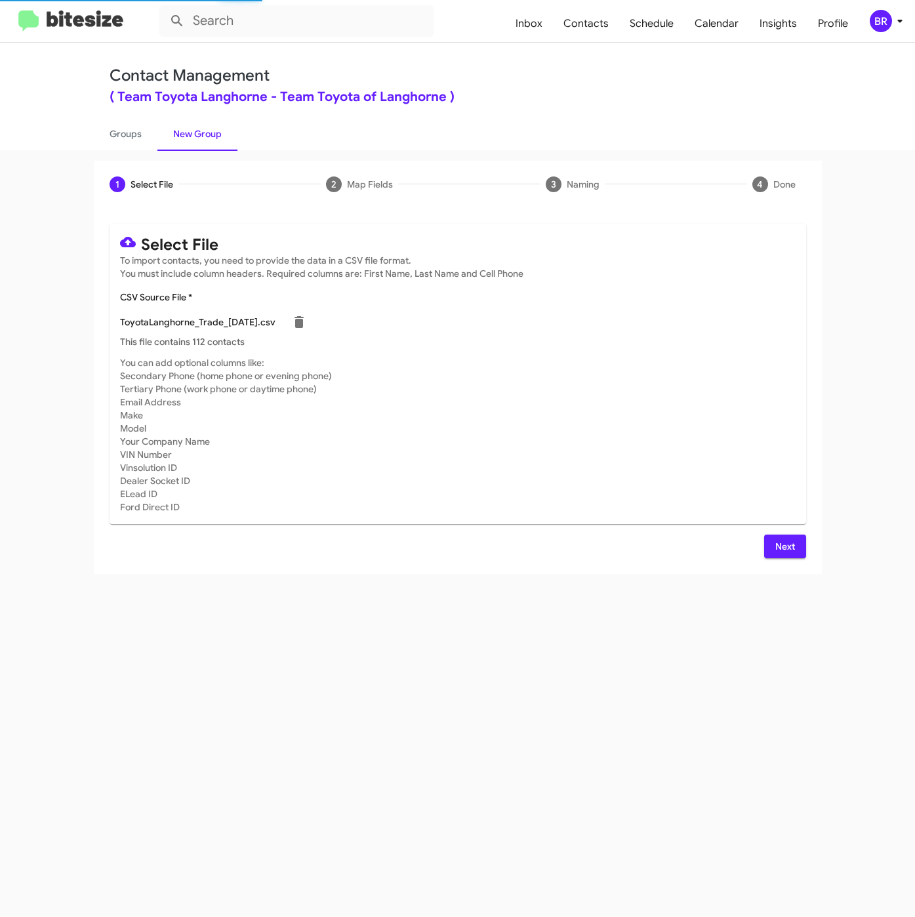
click at [794, 534] on div "Select File To import contacts, you need to provide the data in a CSV file form…" at bounding box center [458, 391] width 697 height 335
click at [787, 541] on span "Next" at bounding box center [785, 547] width 21 height 24
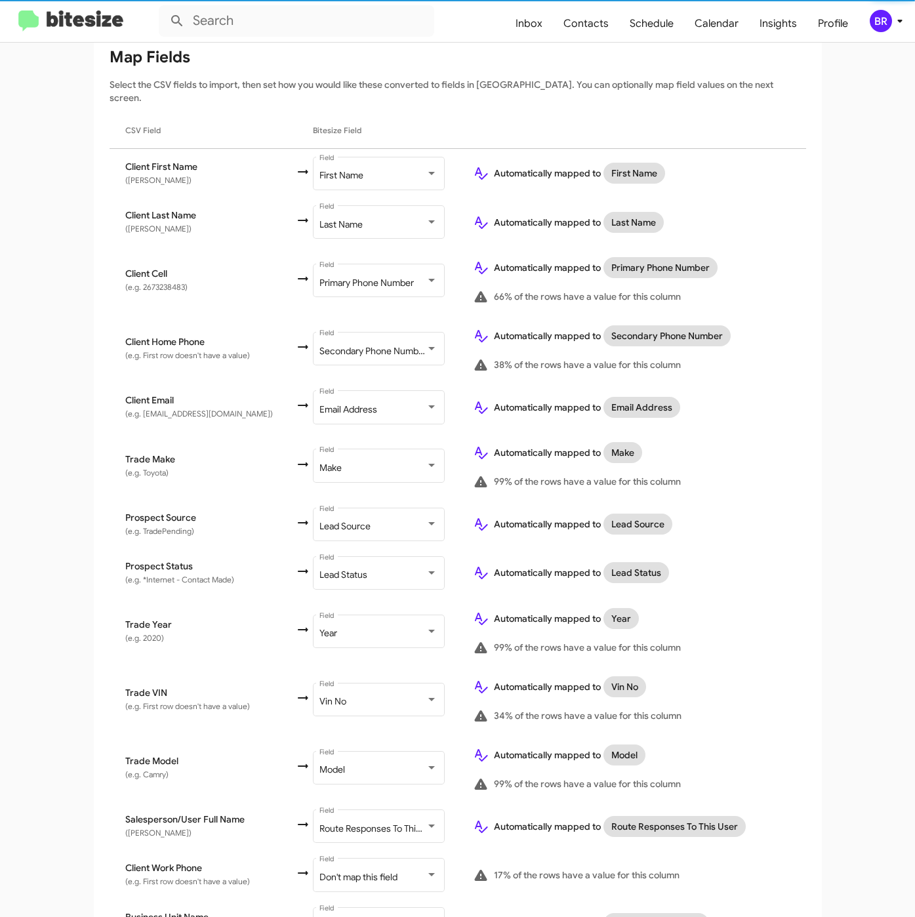
scroll to position [242, 0]
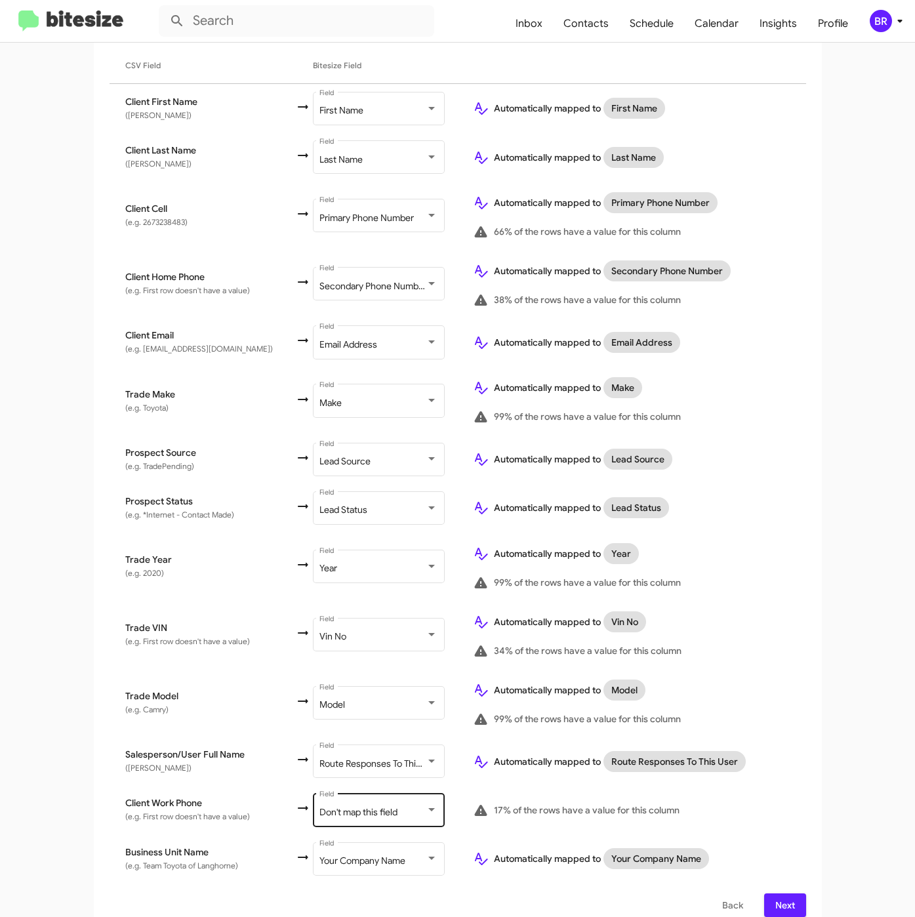
click at [343, 806] on span "Don't map this field" at bounding box center [359, 812] width 78 height 12
click at [776, 894] on span "Next" at bounding box center [785, 906] width 21 height 24
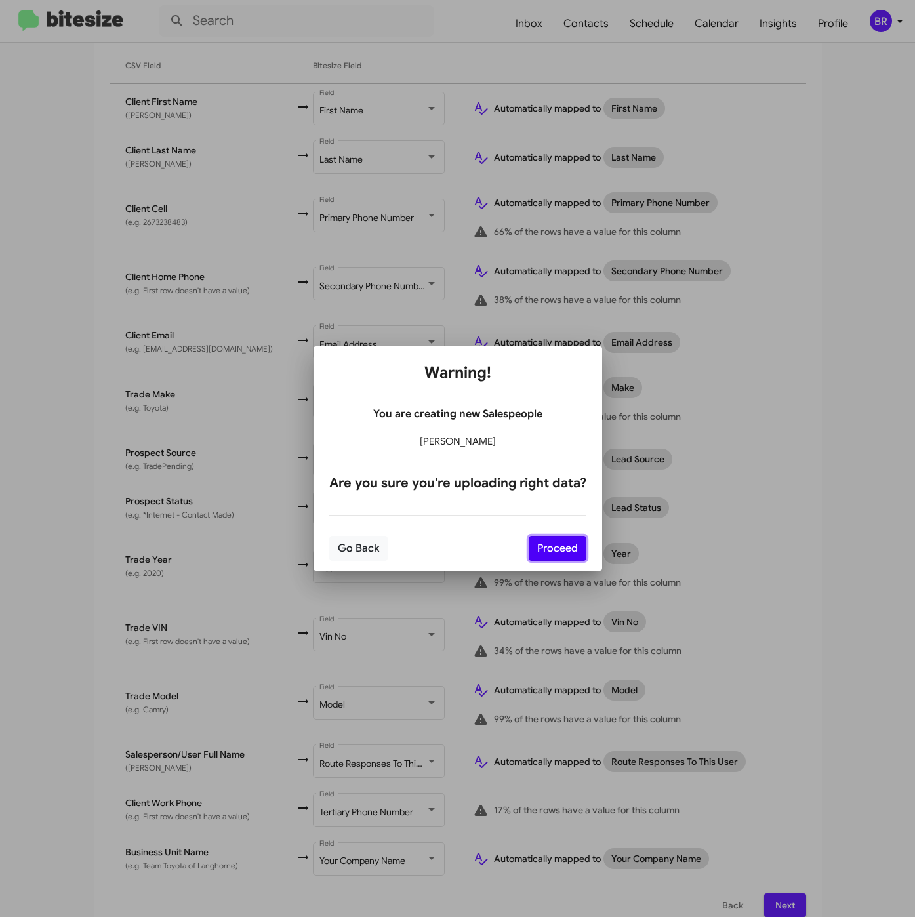
click at [548, 548] on button "Proceed" at bounding box center [558, 548] width 58 height 25
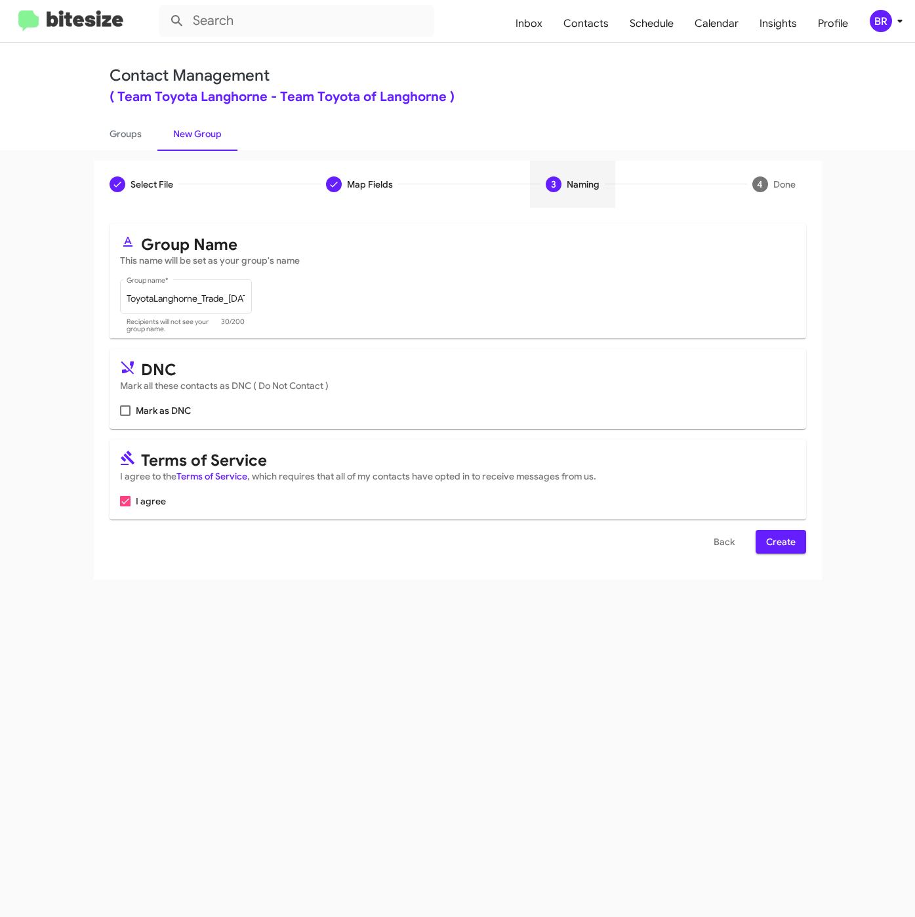
click at [789, 546] on span "Create" at bounding box center [781, 542] width 30 height 24
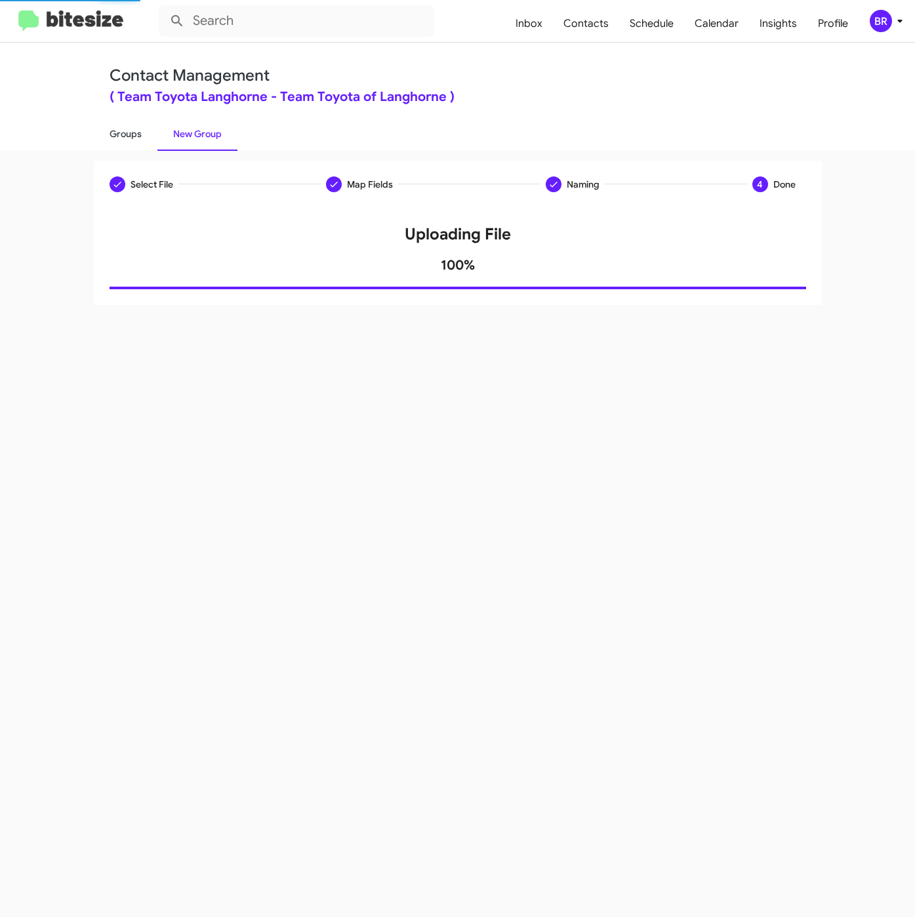
click at [131, 138] on link "Groups" at bounding box center [126, 134] width 64 height 34
type input "in:groups"
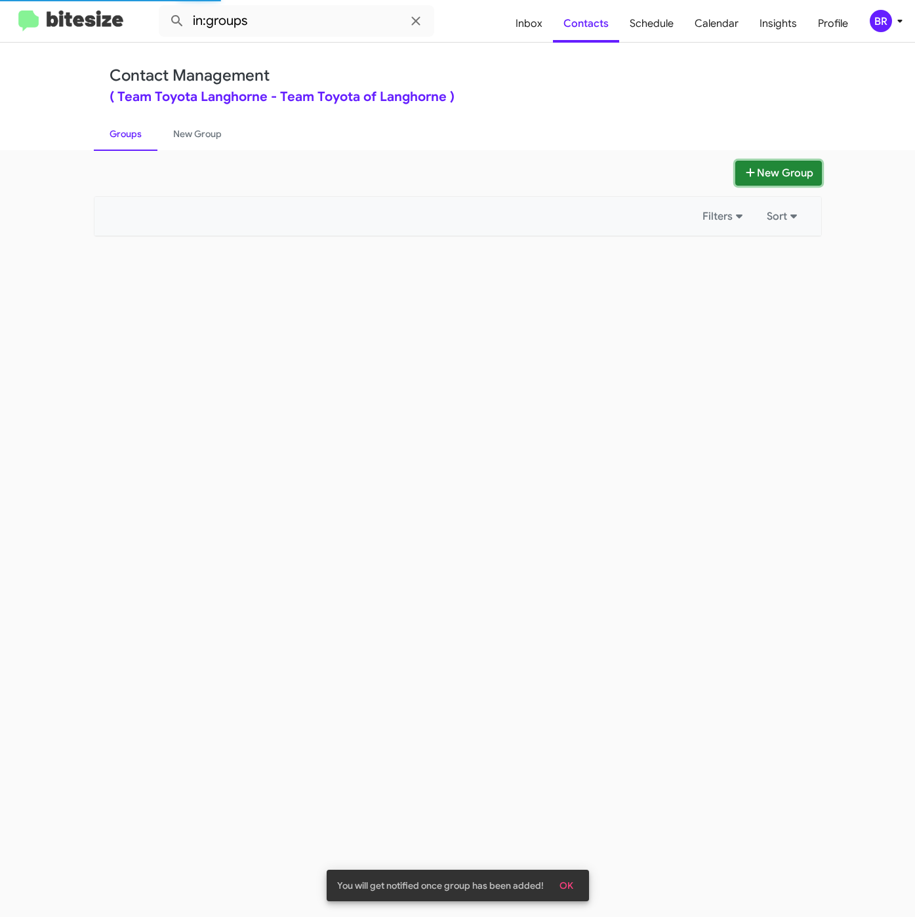
click at [768, 181] on button "New Group" at bounding box center [779, 173] width 87 height 25
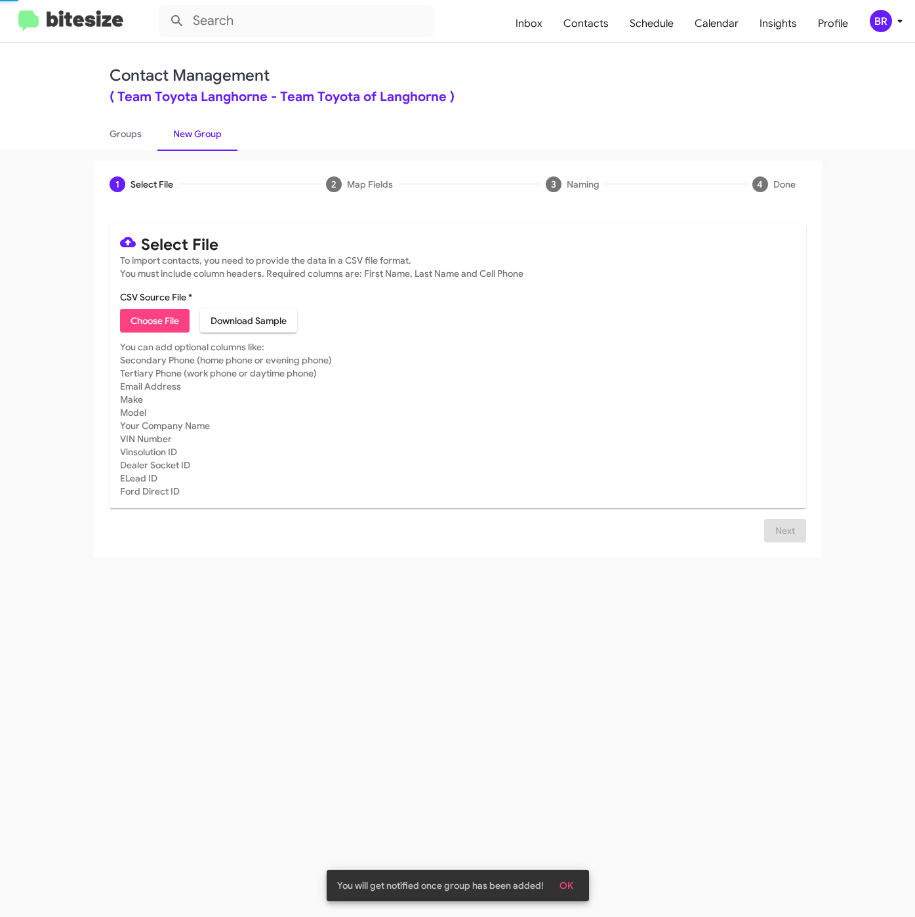
click at [160, 321] on span "Choose File" at bounding box center [155, 321] width 49 height 24
type input "ToyotaLanghorne_3-14PhoneWalk_[DATE]"
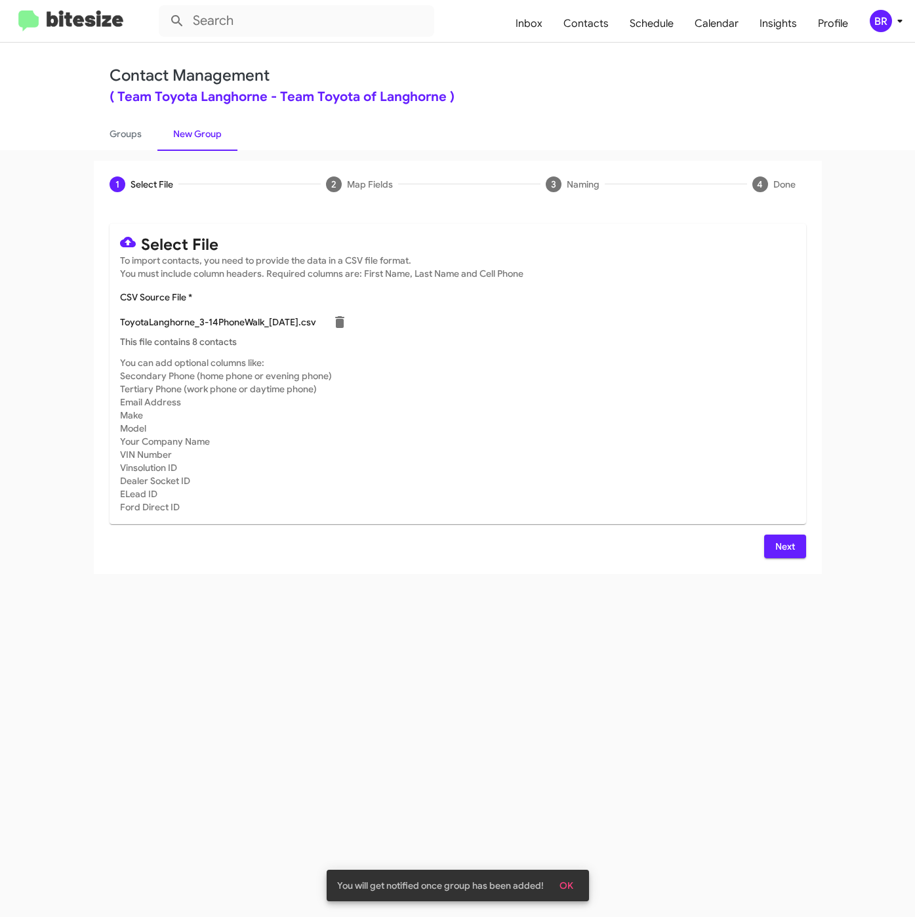
click at [790, 552] on span "Next" at bounding box center [785, 547] width 21 height 24
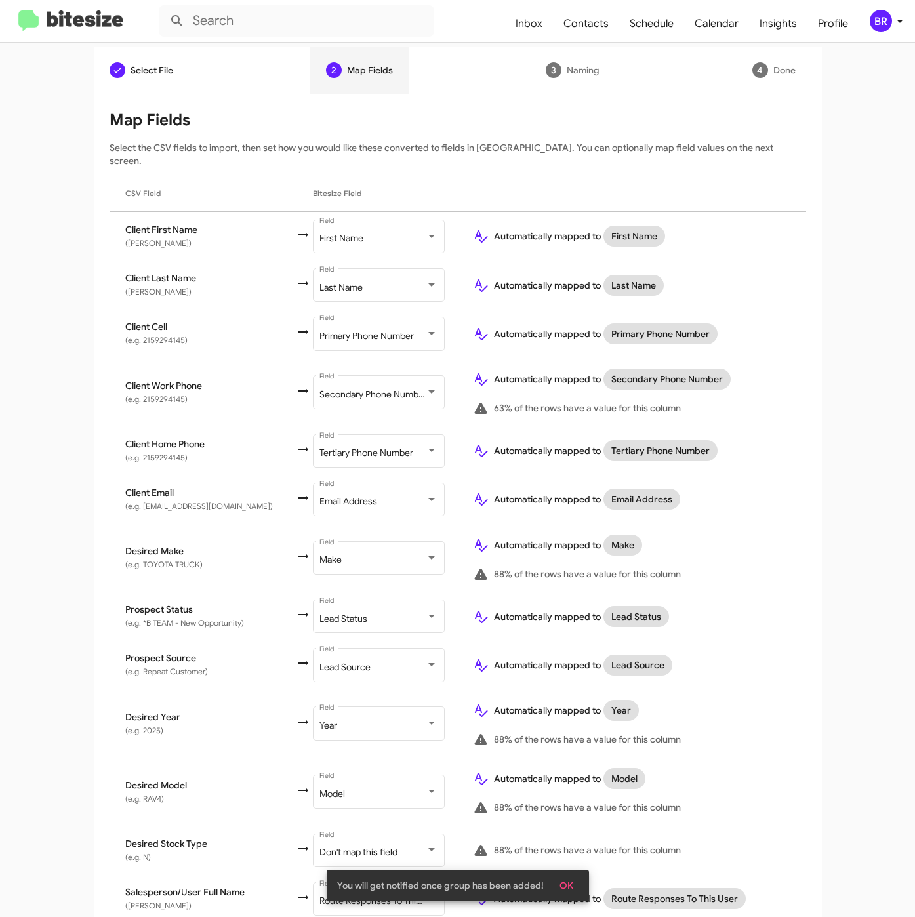
scroll to position [203, 0]
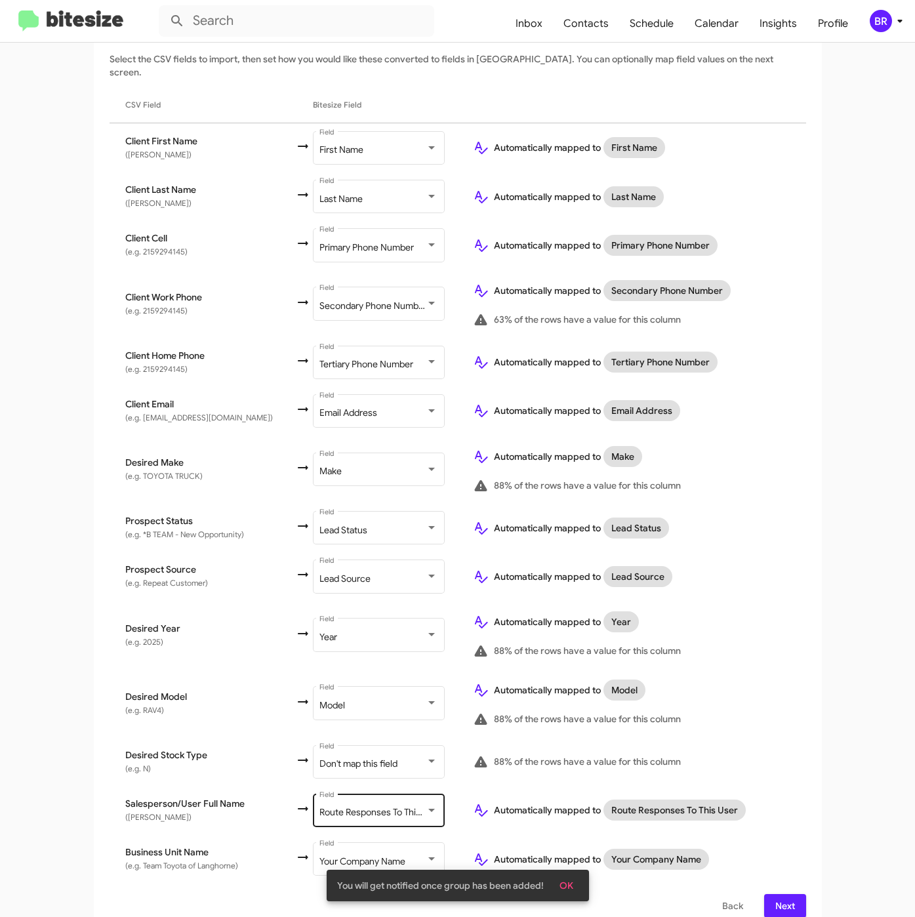
click at [373, 806] on span "Route Responses To This User" at bounding box center [381, 812] width 122 height 12
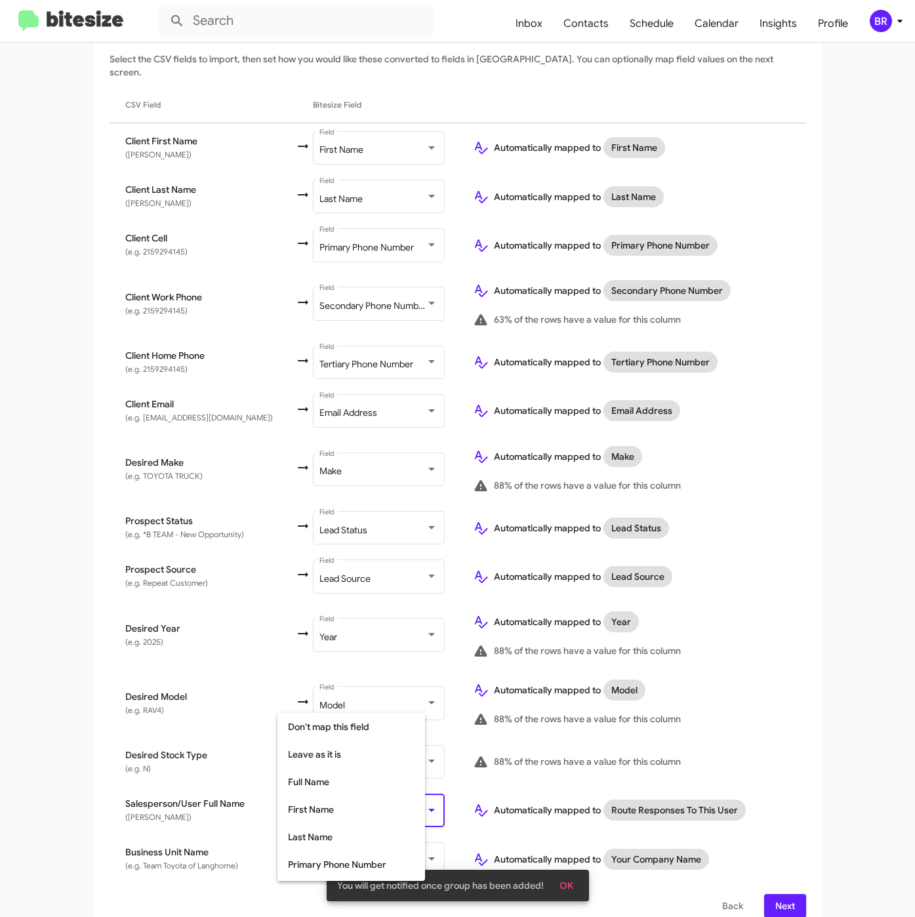
scroll to position [260, 0]
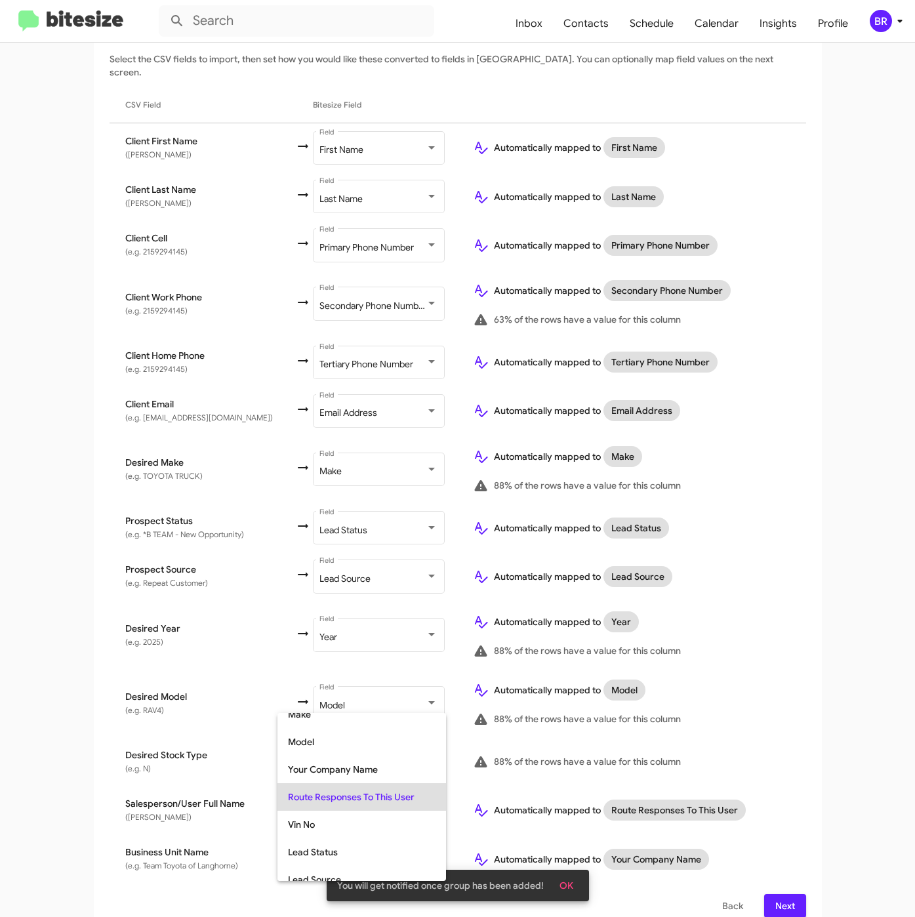
click at [37, 764] on div at bounding box center [457, 458] width 915 height 917
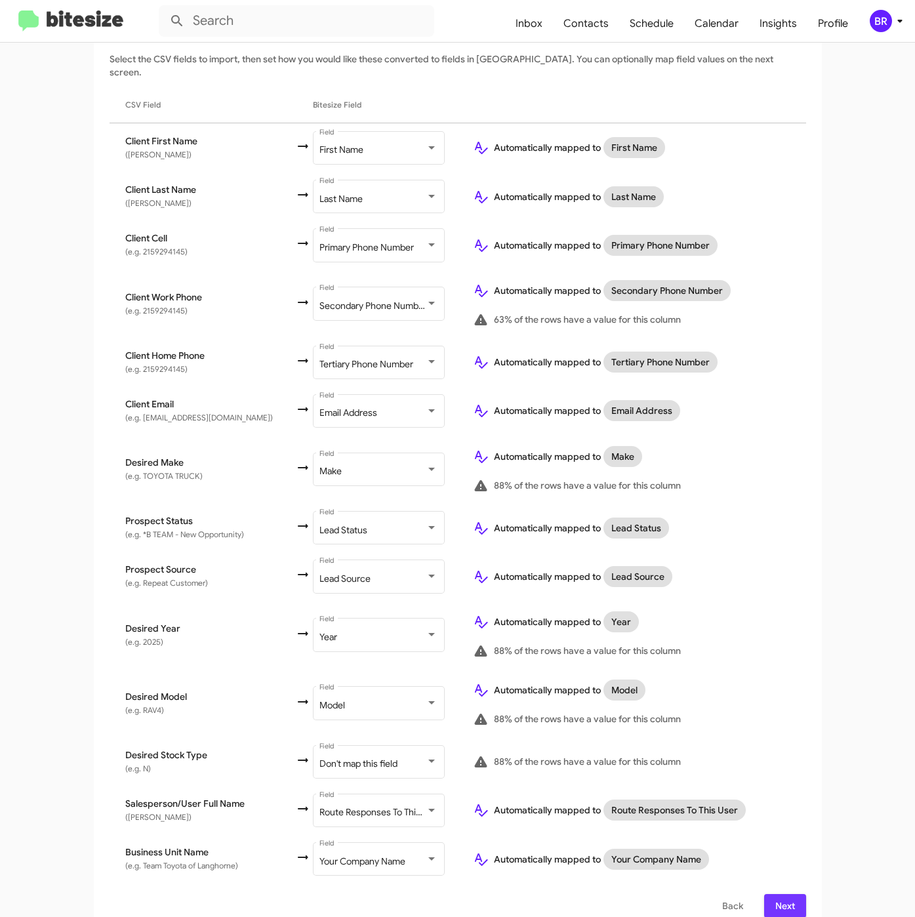
click at [775, 900] on span "Next" at bounding box center [785, 906] width 21 height 24
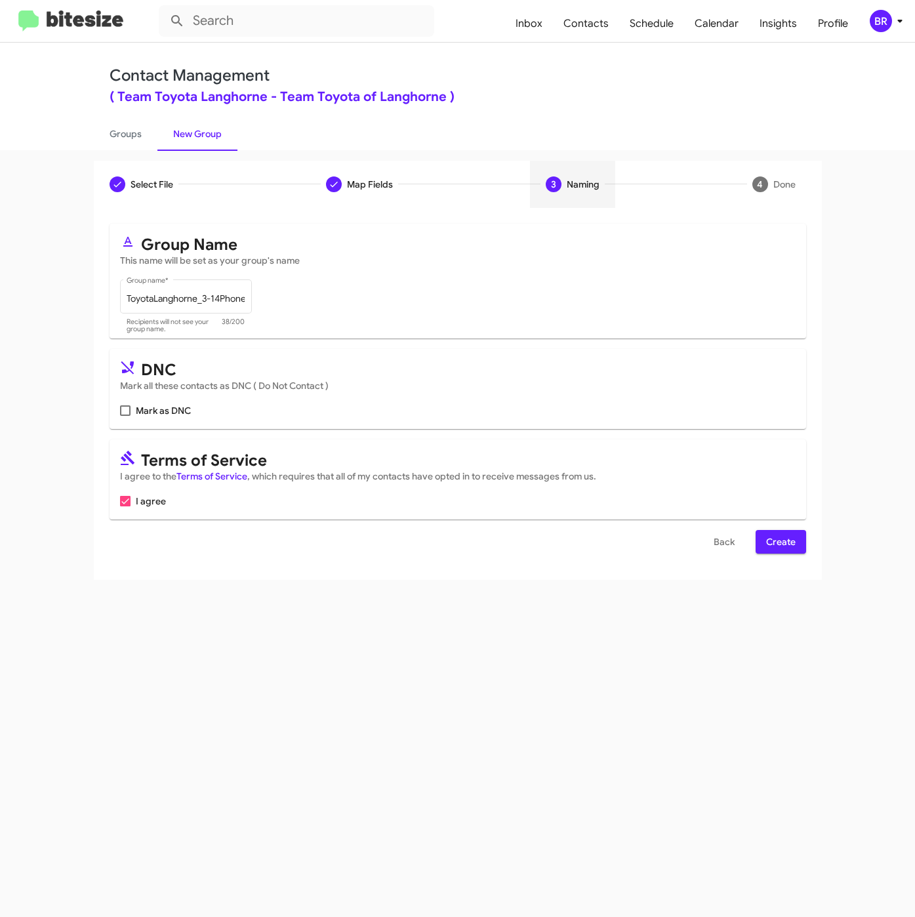
click at [776, 551] on span "Create" at bounding box center [781, 542] width 30 height 24
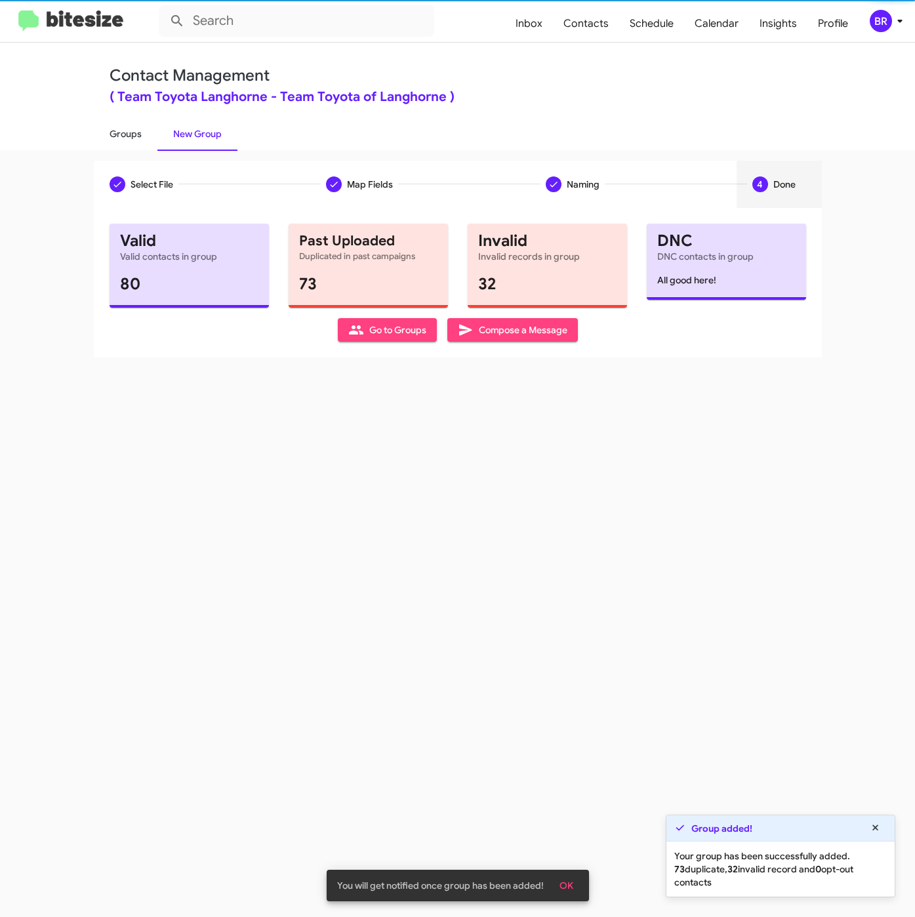
click at [128, 136] on link "Groups" at bounding box center [126, 134] width 64 height 34
type input "in:groups"
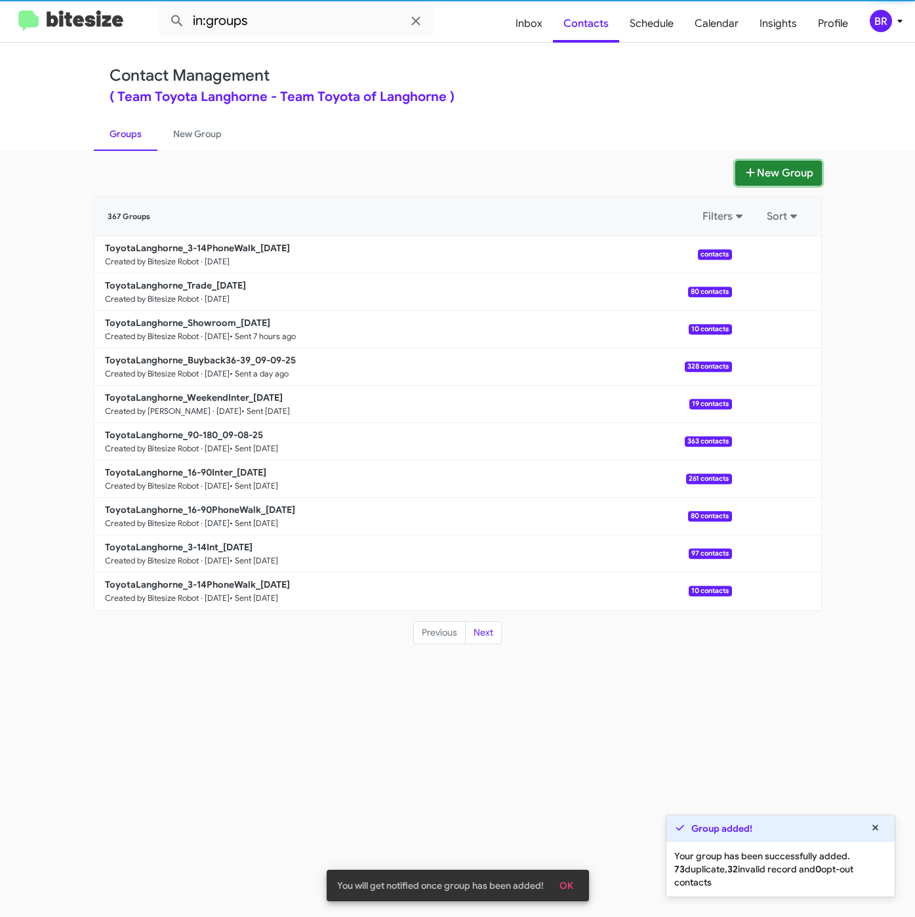
click at [790, 171] on button "New Group" at bounding box center [779, 173] width 87 height 25
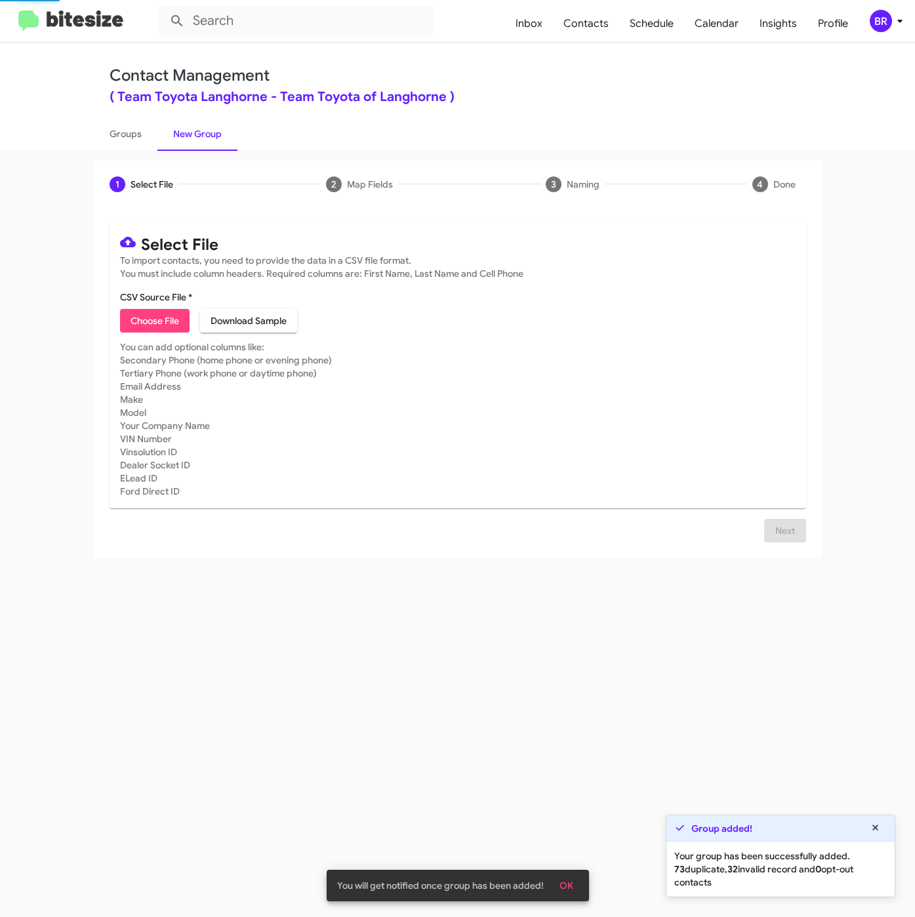
click at [161, 333] on span "Choose File" at bounding box center [155, 321] width 49 height 24
type input "ToyotaLanghorne_3-14Int_[DATE]"
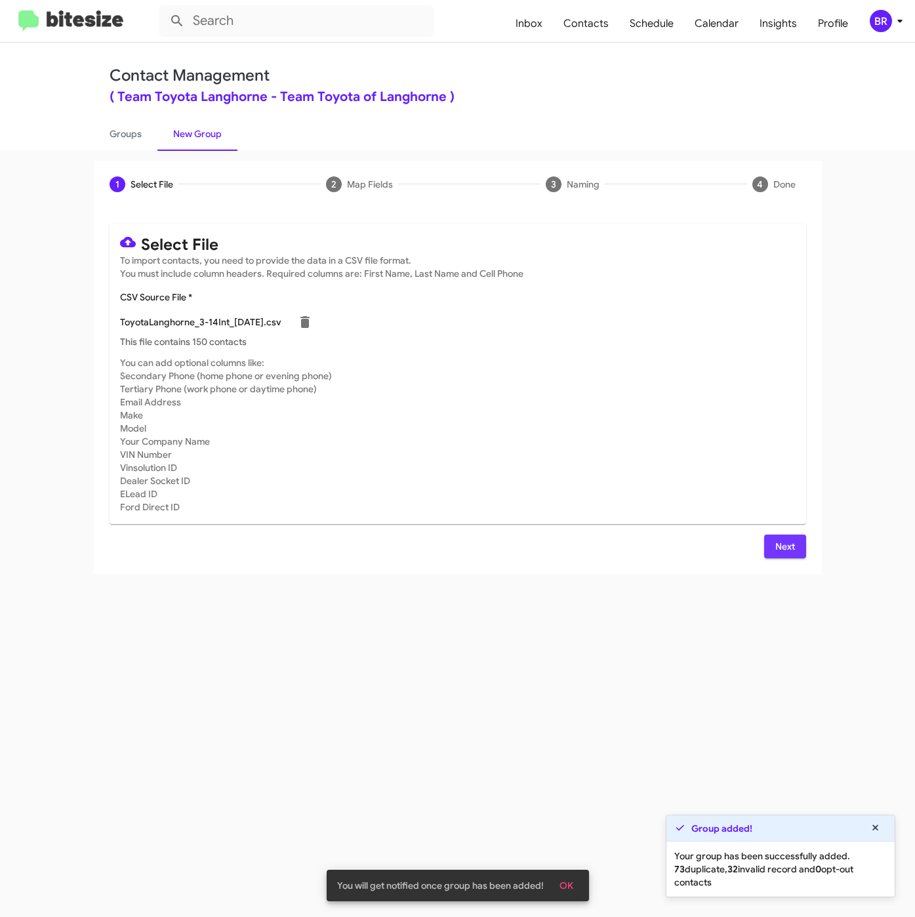
click at [774, 554] on button "Next" at bounding box center [785, 547] width 42 height 24
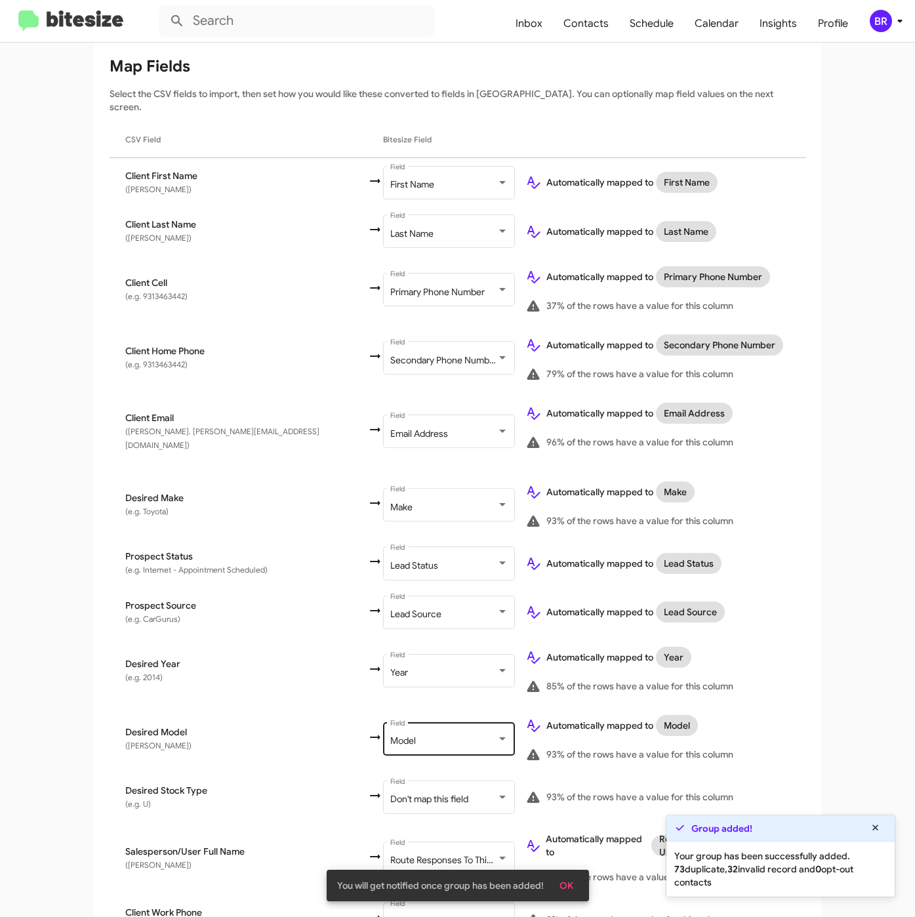
scroll to position [272, 0]
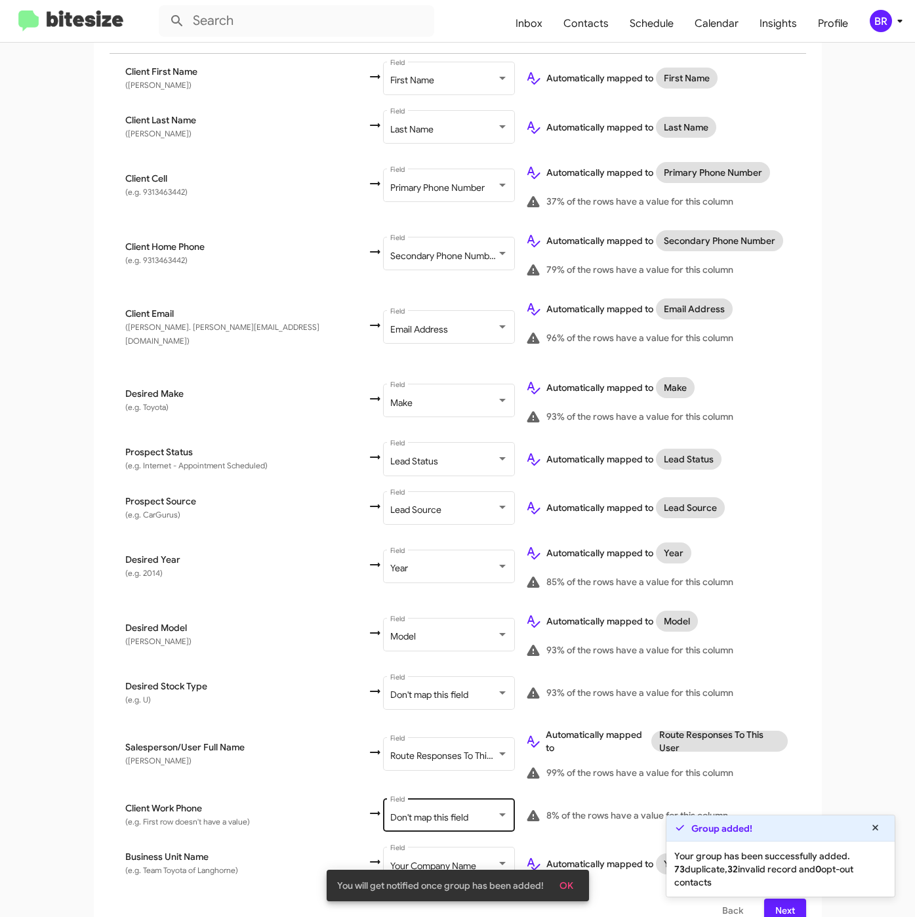
click at [390, 805] on div "Don't map this field Field" at bounding box center [449, 815] width 118 height 36
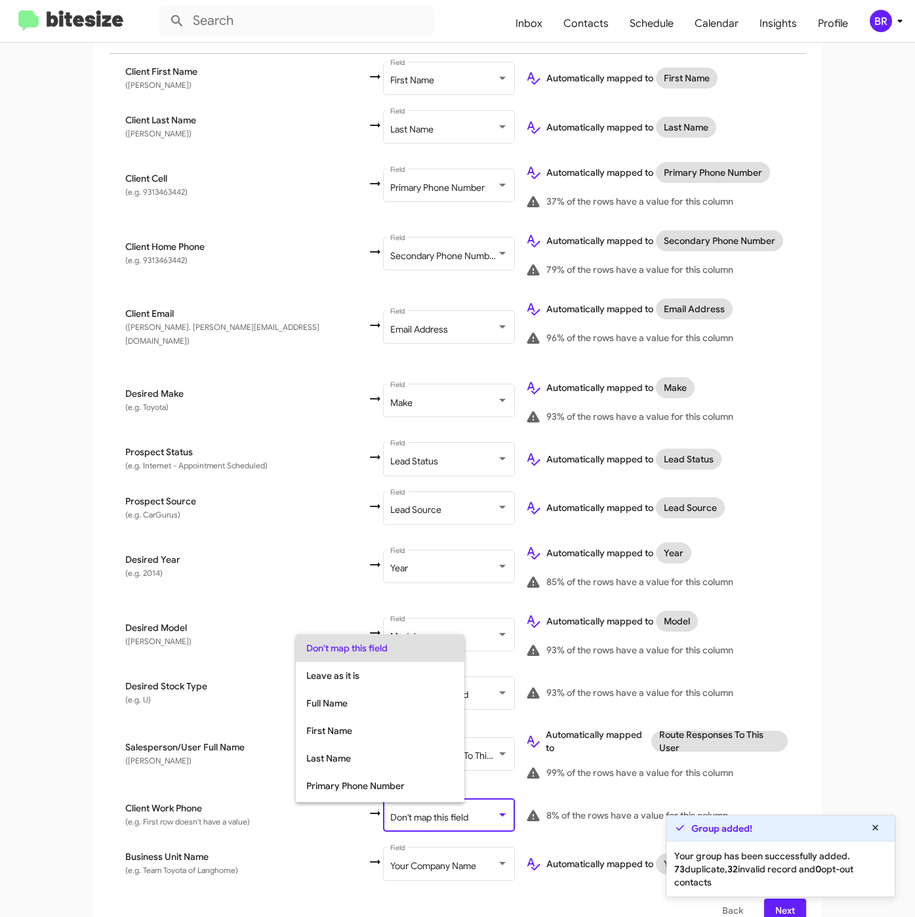
scroll to position [52, 0]
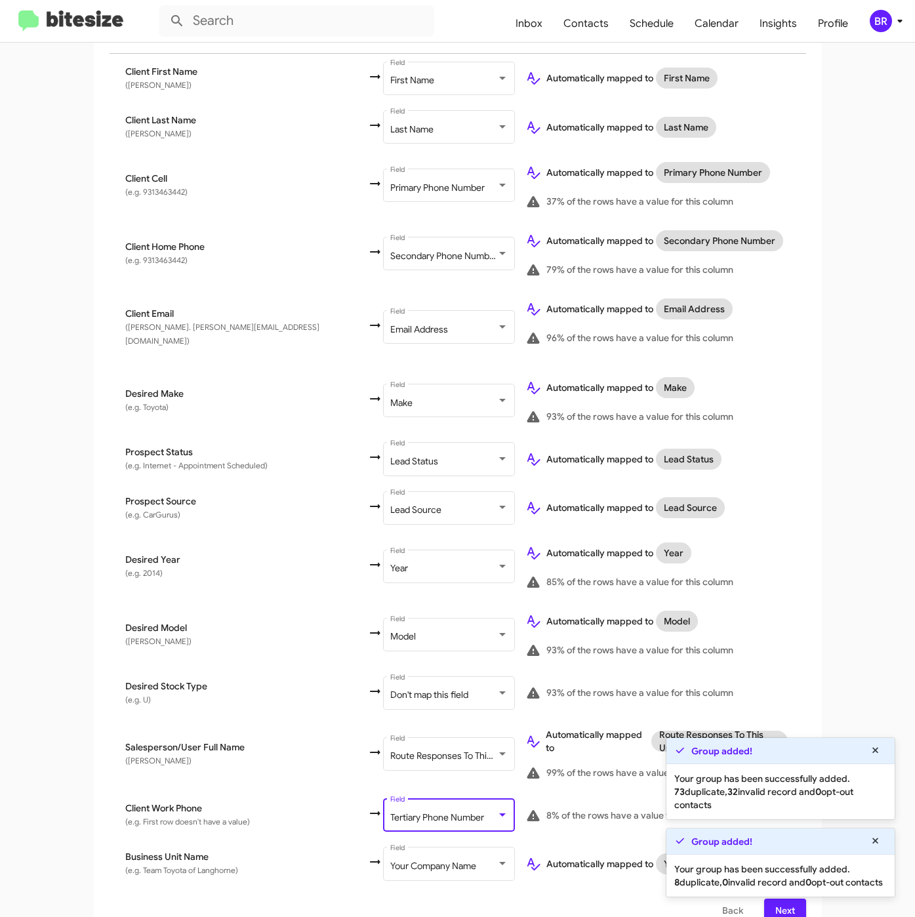
click at [766, 900] on button "Next" at bounding box center [785, 911] width 42 height 24
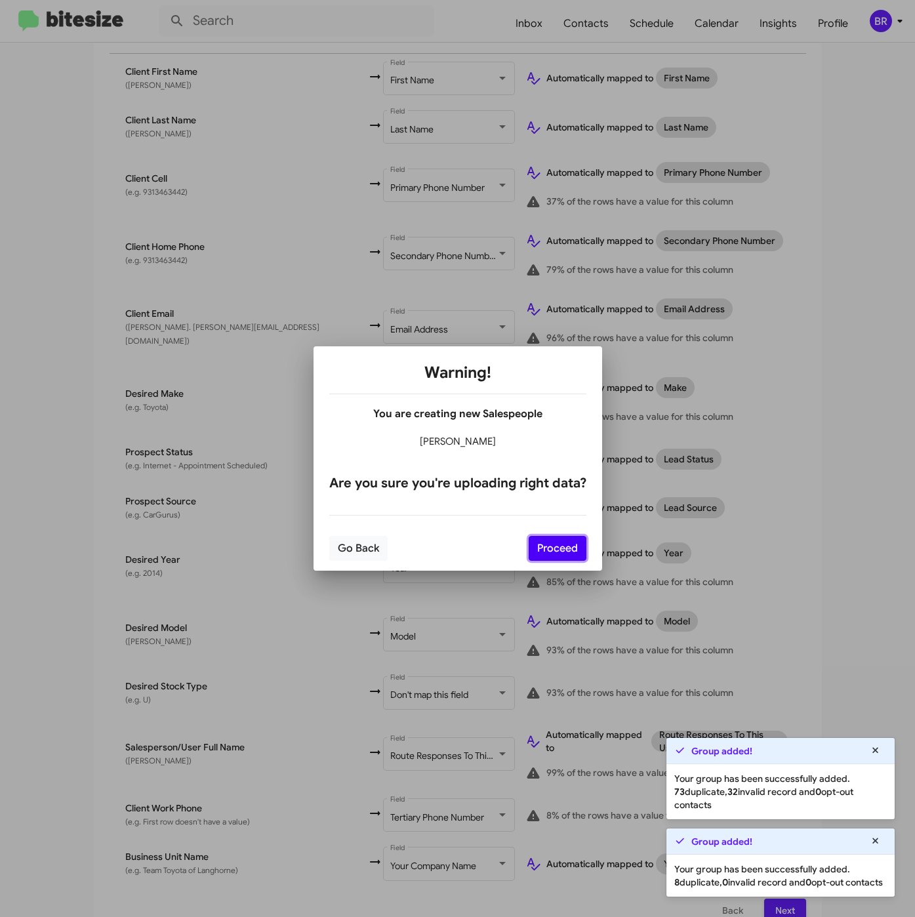
click at [566, 545] on button "Proceed" at bounding box center [558, 548] width 58 height 25
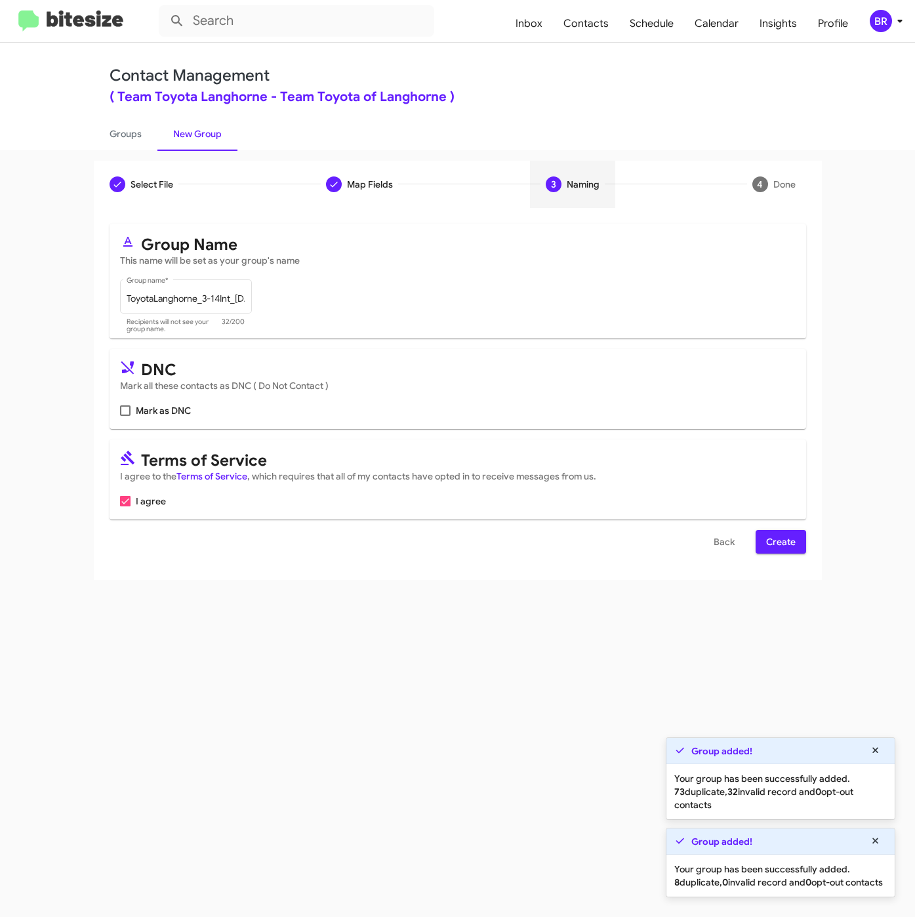
scroll to position [0, 0]
click at [778, 547] on span "Create" at bounding box center [781, 542] width 30 height 24
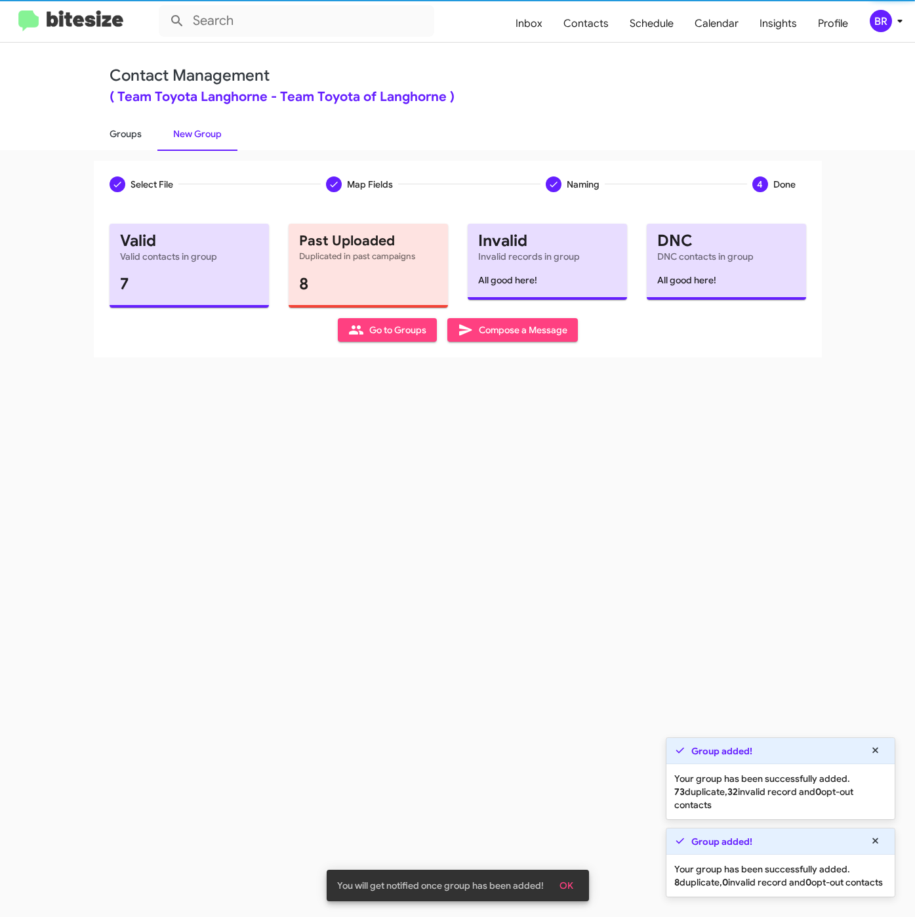
click at [122, 136] on link "Groups" at bounding box center [126, 134] width 64 height 34
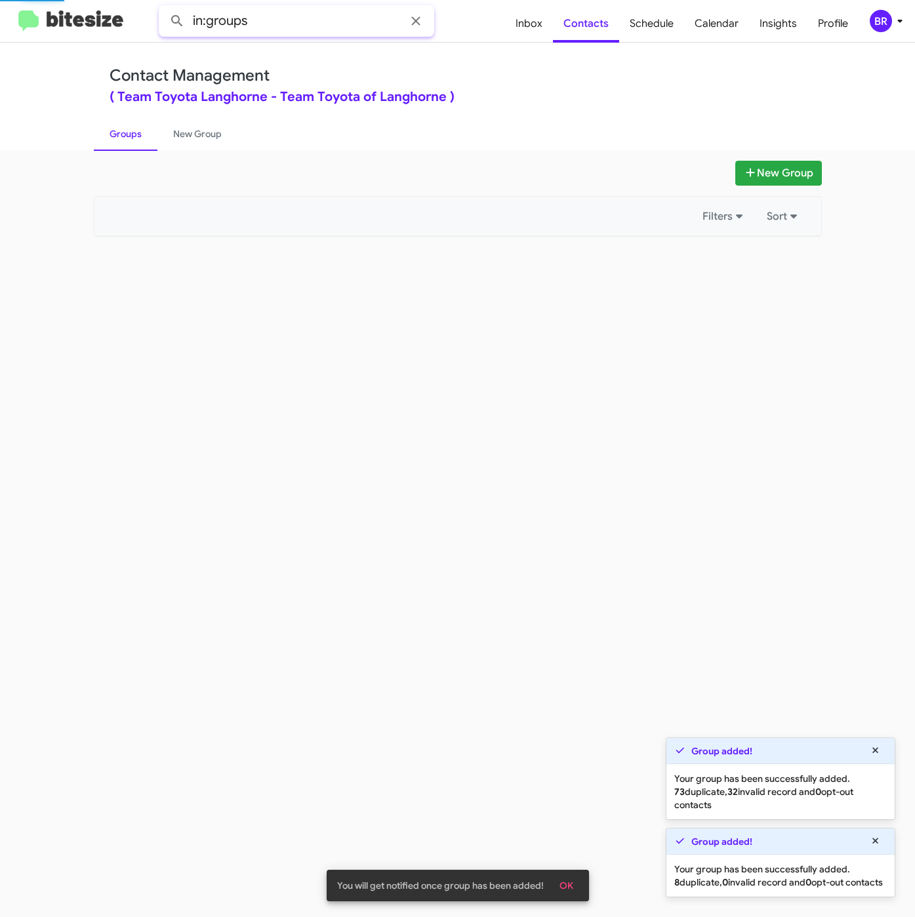
click at [337, 34] on input "in:groups" at bounding box center [297, 20] width 276 height 31
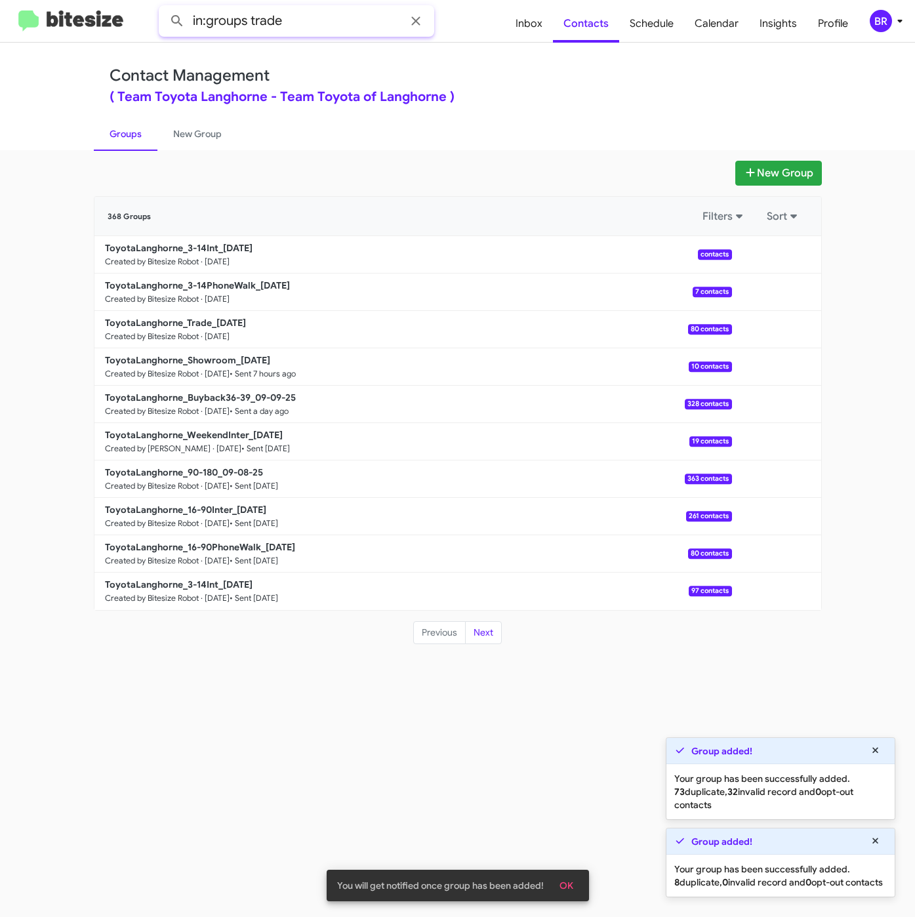
click at [164, 8] on button at bounding box center [177, 21] width 26 height 26
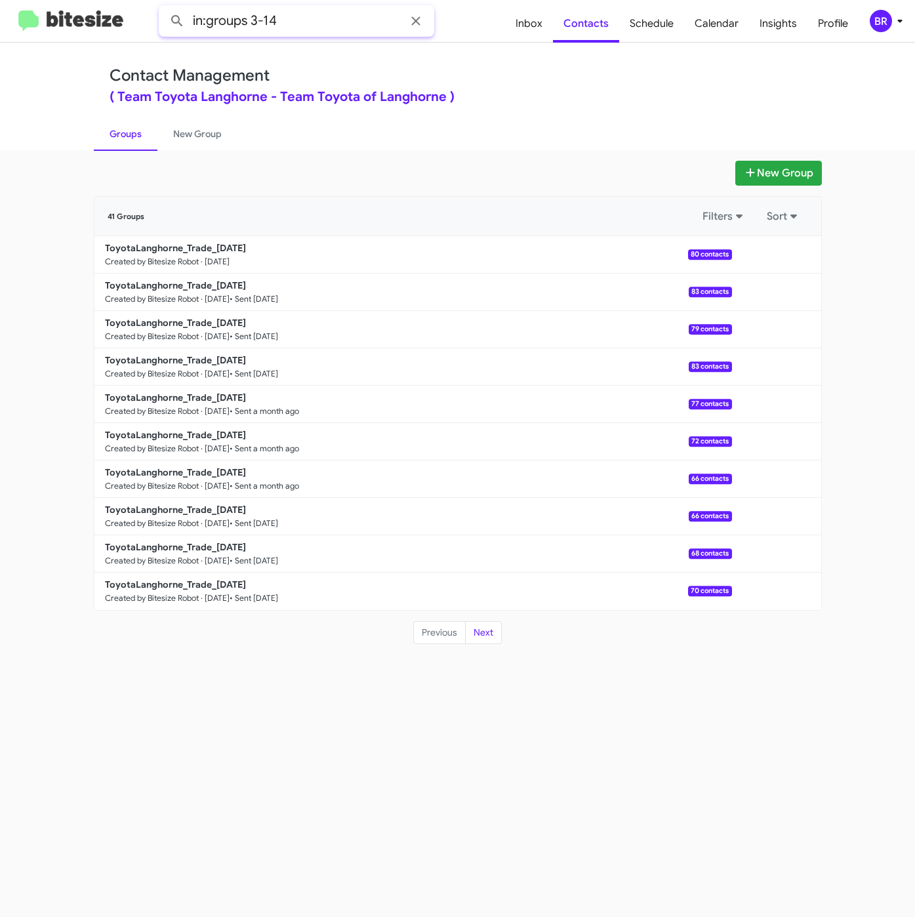
type input "in:groups 3-14"
click at [164, 8] on button at bounding box center [177, 21] width 26 height 26
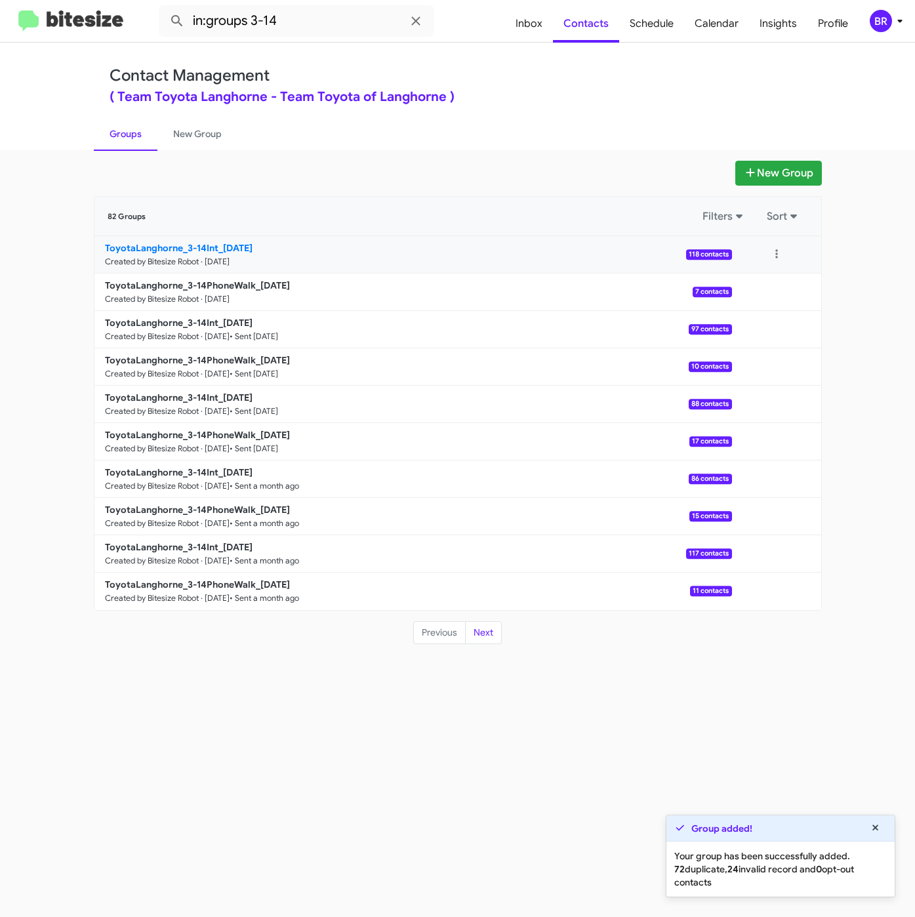
click at [220, 245] on b "ToyotaLanghorne_3-14Int_[DATE]" at bounding box center [179, 248] width 148 height 12
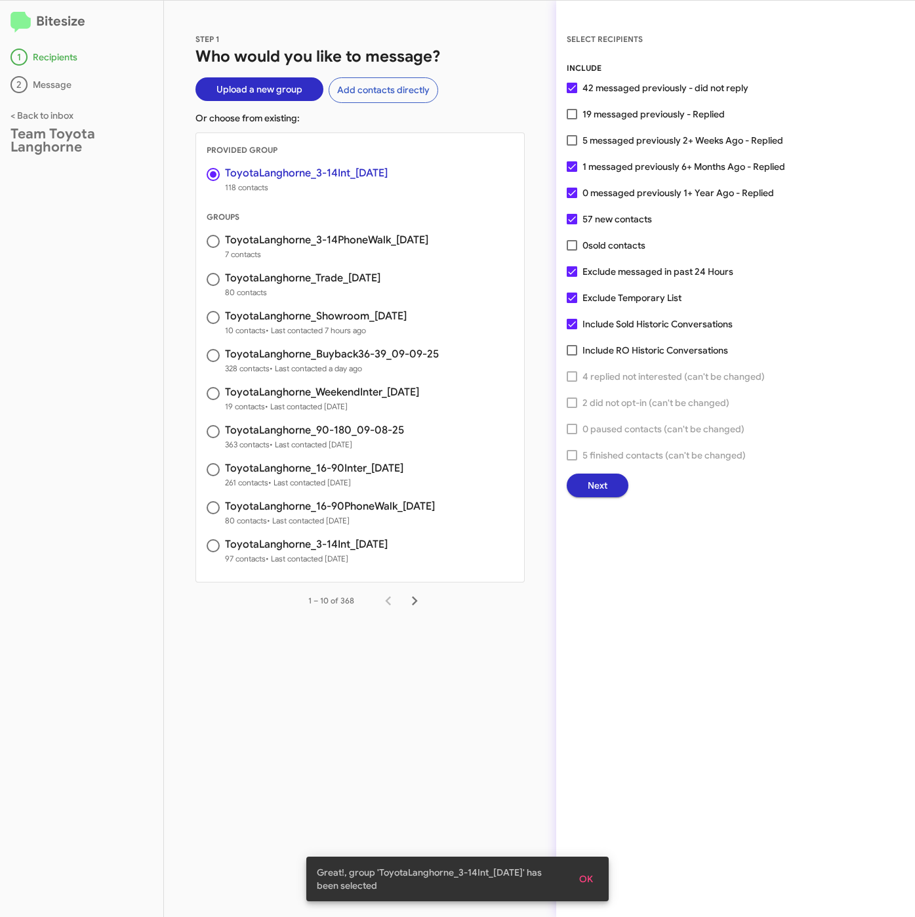
click at [579, 483] on button "Next" at bounding box center [598, 486] width 62 height 24
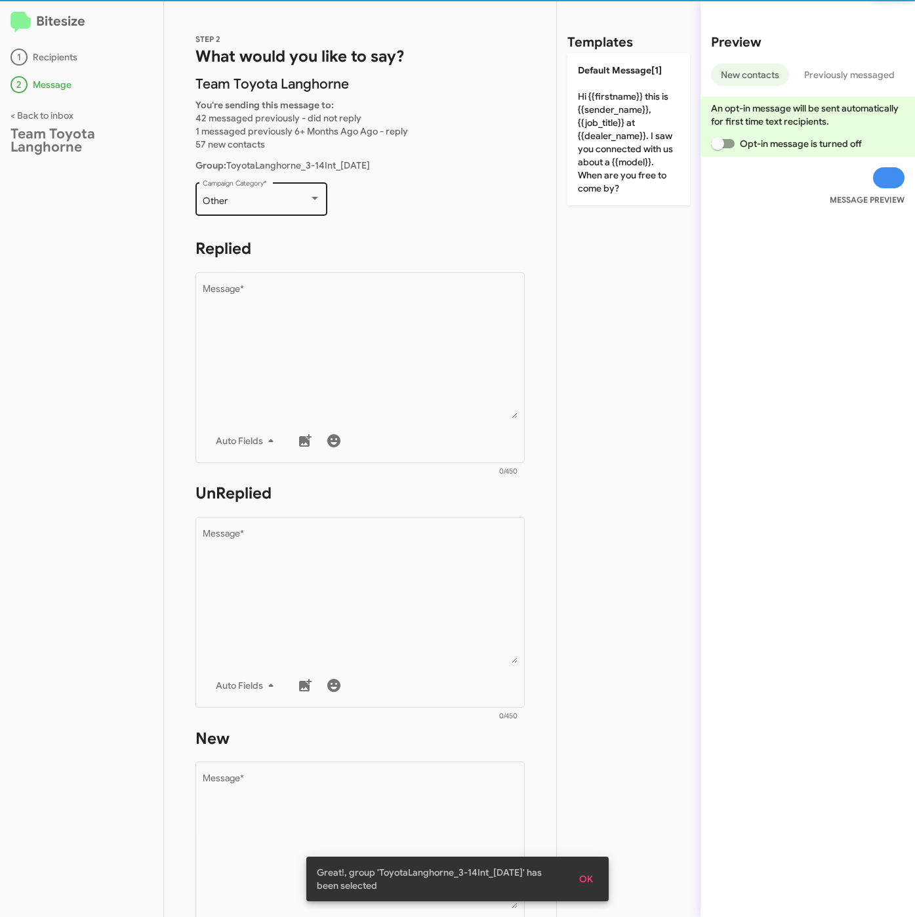
click at [264, 189] on div "Other Campaign Category *" at bounding box center [262, 198] width 118 height 36
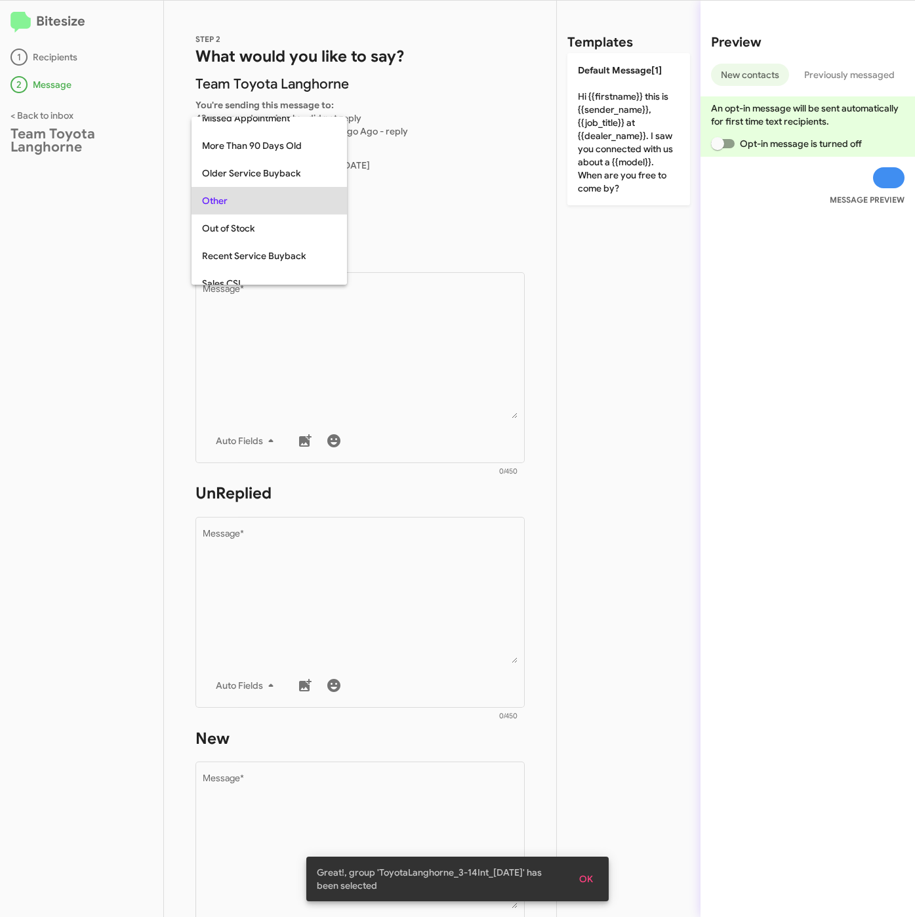
scroll to position [493, 0]
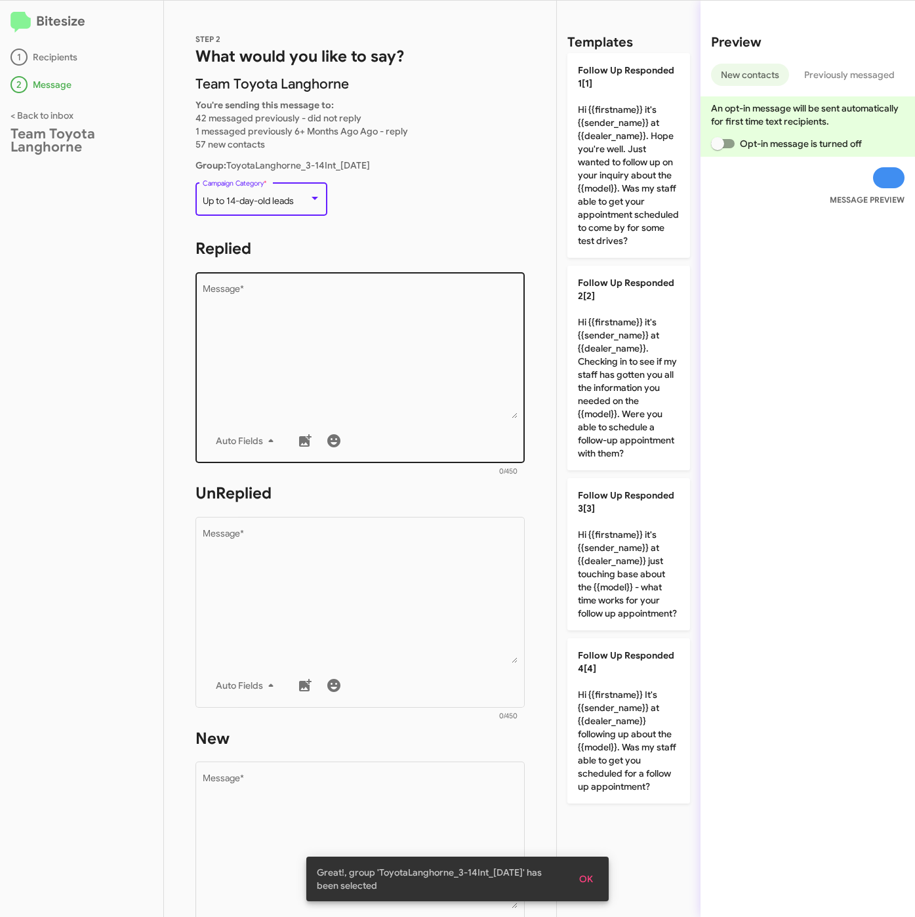
click at [433, 325] on textarea "Message *" at bounding box center [361, 352] width 316 height 134
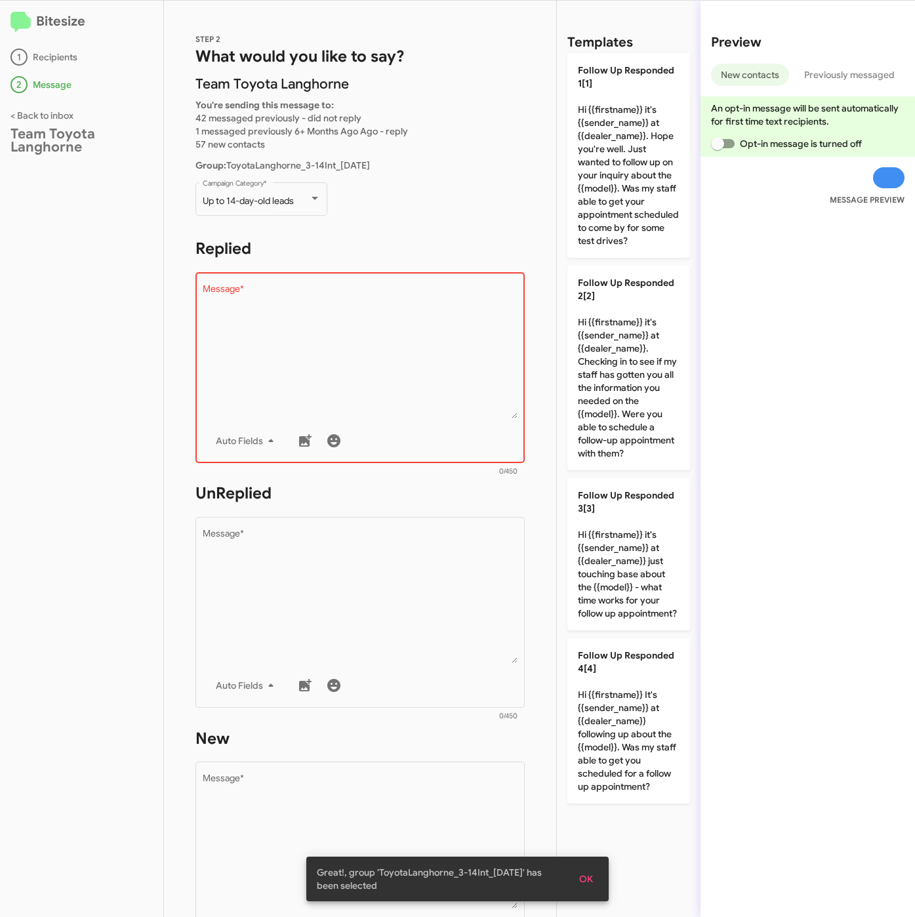
drag, startPoint x: 570, startPoint y: 359, endPoint x: 512, endPoint y: 409, distance: 76.2
click at [571, 359] on p "Follow Up Responded 2[2] Hi {{firstname}} it's {{sender_name}} at {{dealer_name…" at bounding box center [629, 368] width 123 height 205
type textarea "Hi {{firstname}} it's {{sender_name}} at {{dealer_name}}. Checking in to see if…"
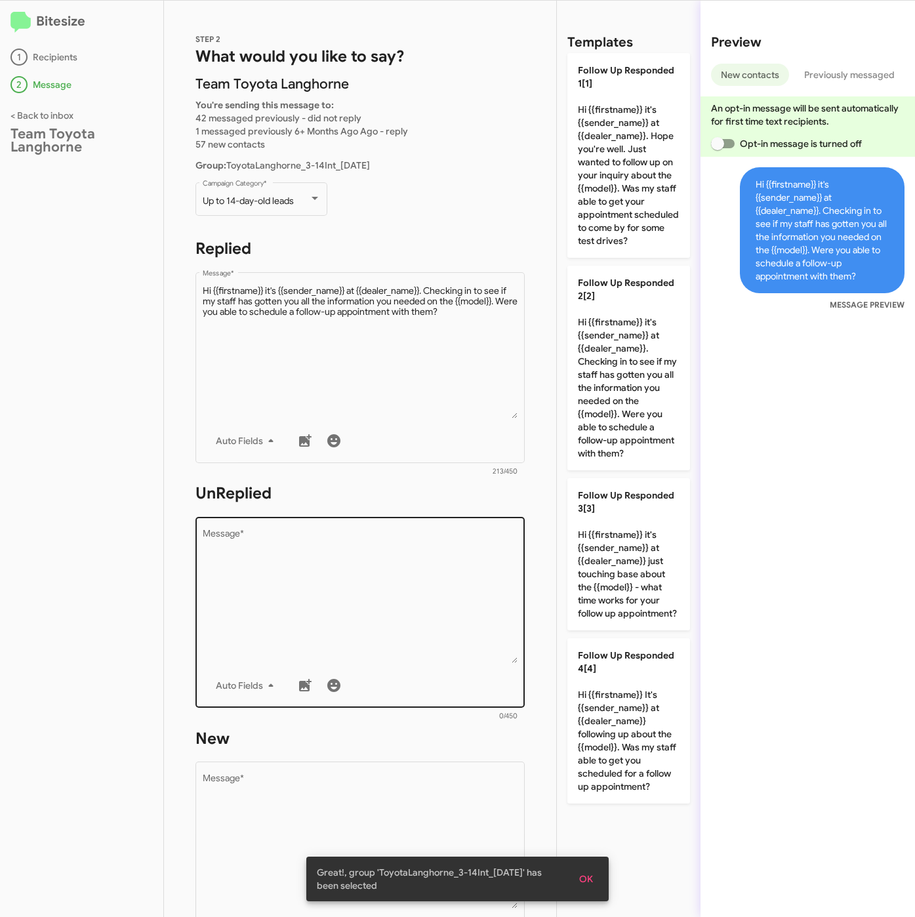
click at [356, 547] on textarea "Message *" at bounding box center [361, 597] width 316 height 134
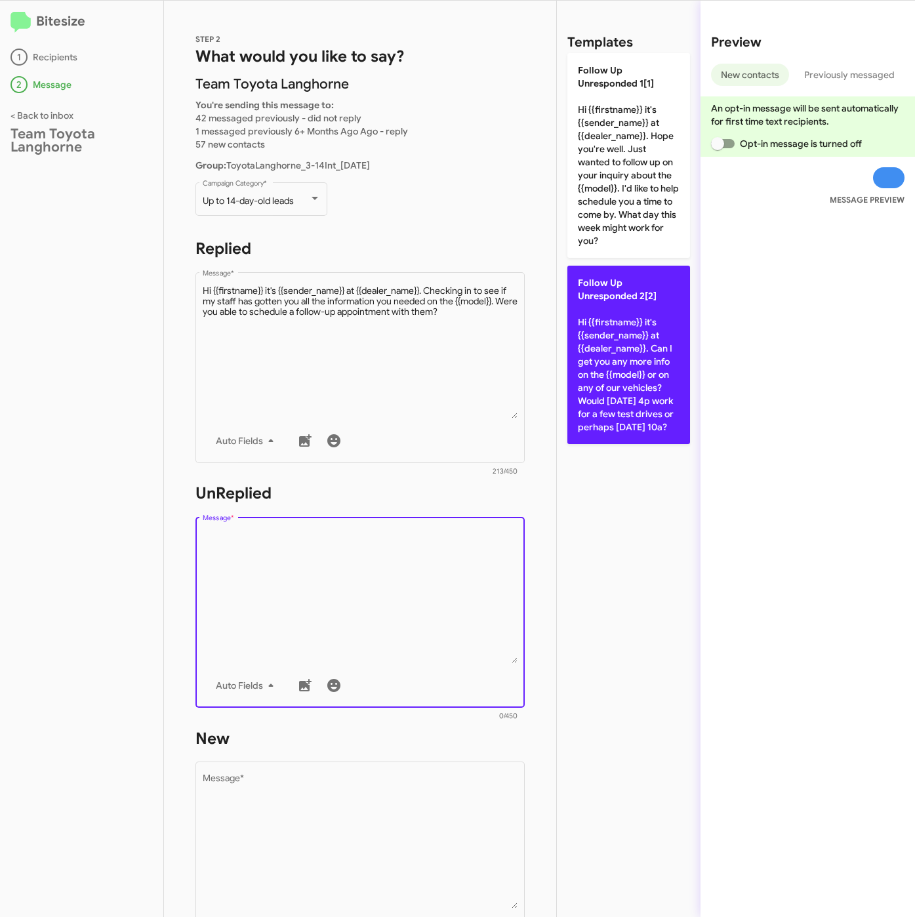
drag, startPoint x: 621, startPoint y: 353, endPoint x: 587, endPoint y: 434, distance: 87.4
click at [622, 353] on p "Follow Up Unresponded 2[2] Hi {{firstname}} it's {{sender_name}} at {{dealer_na…" at bounding box center [629, 355] width 123 height 178
type textarea "Hi {{firstname}} it's {{sender_name}} at {{dealer_name}}. Can I get you any mor…"
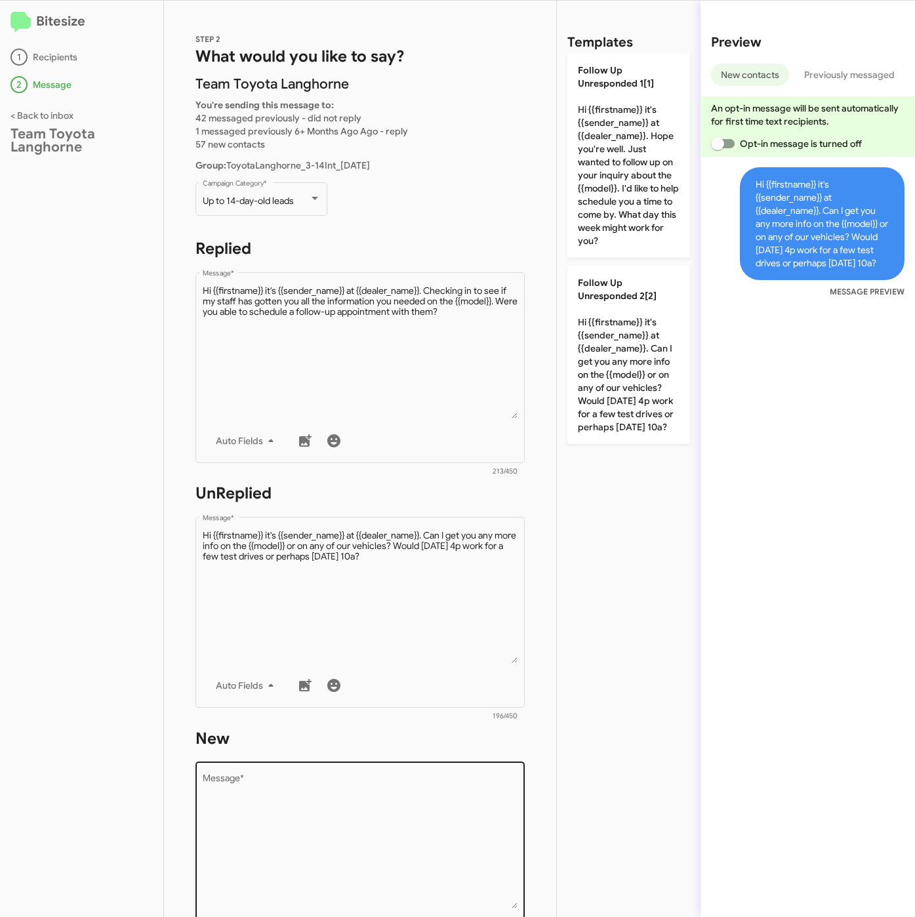
click at [419, 791] on textarea "Message *" at bounding box center [361, 842] width 316 height 134
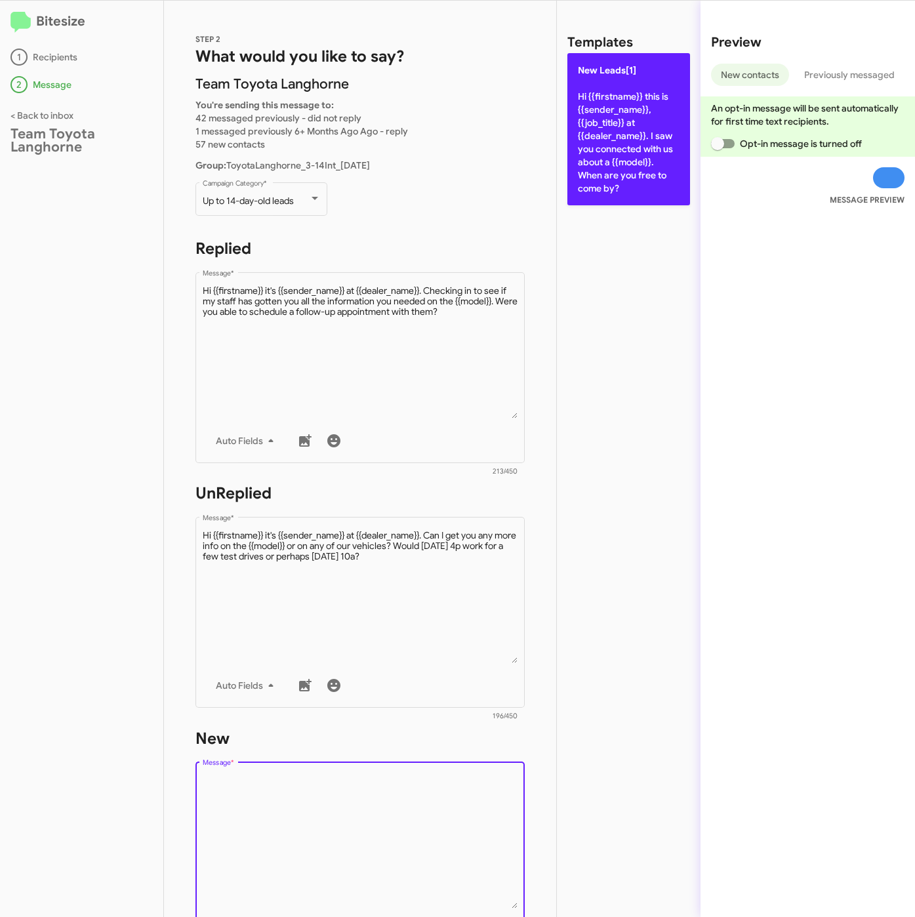
click at [625, 184] on p "New Leads[1] Hi {{firstname}} this is {{sender_name}}, {{job_title}} at {{deale…" at bounding box center [629, 129] width 123 height 152
type textarea "Hi {{firstname}} this is {{sender_name}}, {{job_title}} at {{dealer_name}}. I s…"
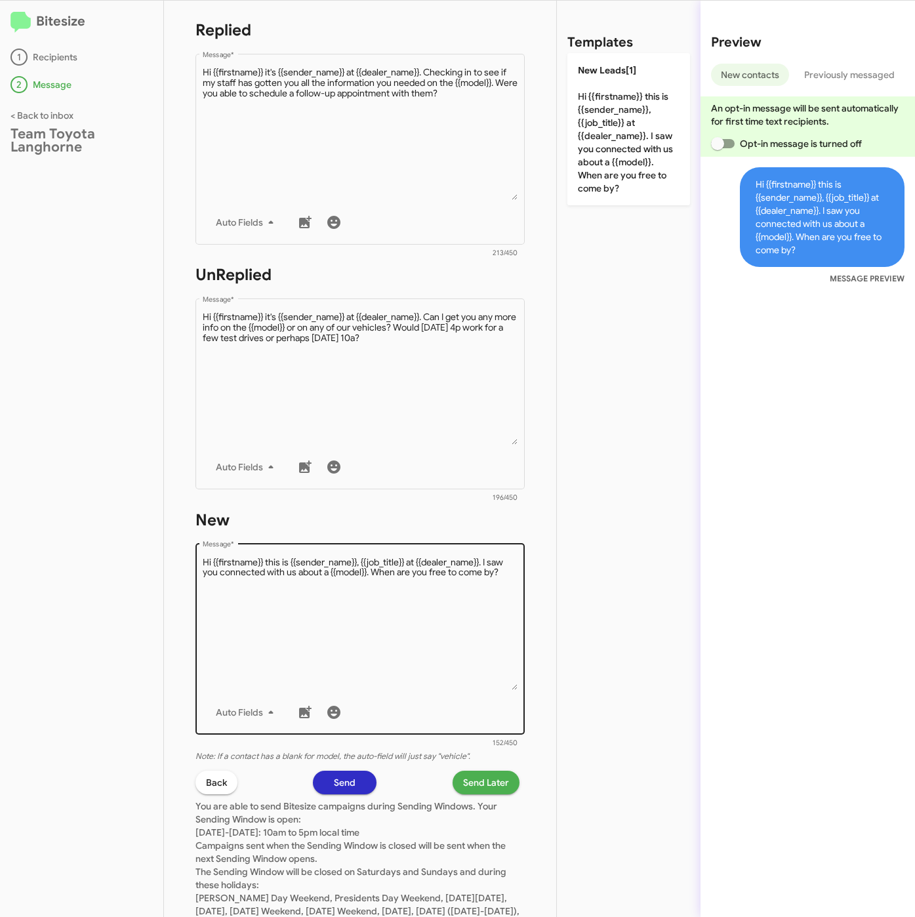
scroll to position [282, 0]
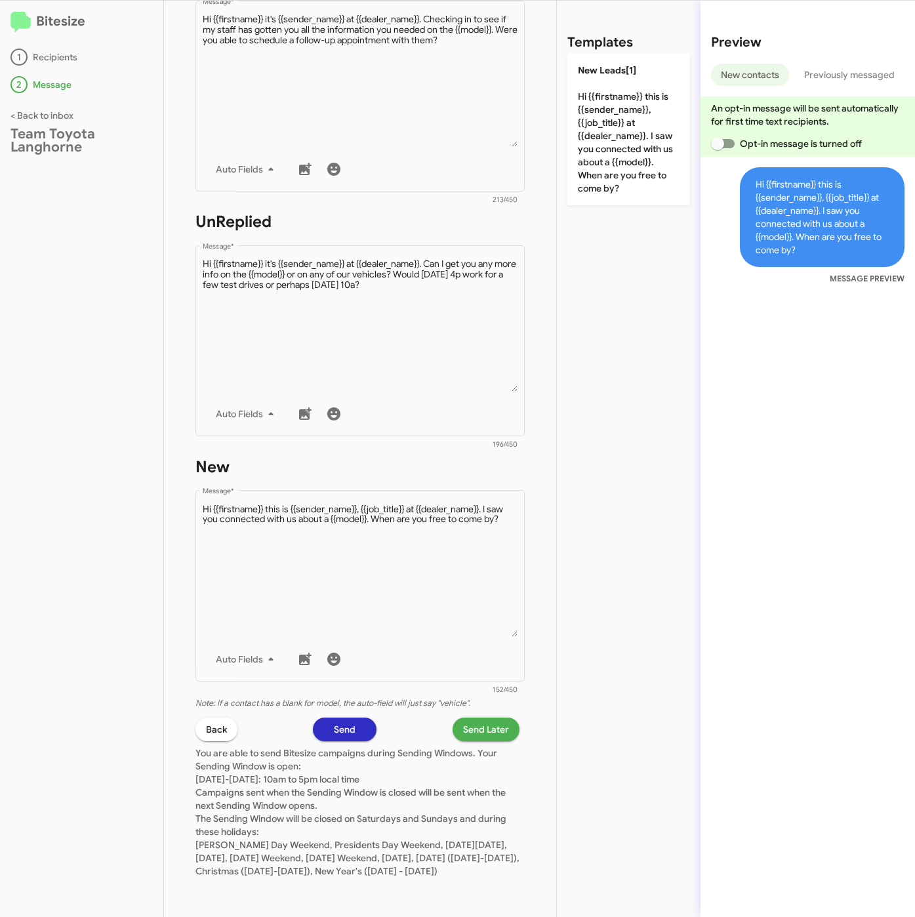
click at [467, 718] on span "Send Later" at bounding box center [486, 730] width 46 height 24
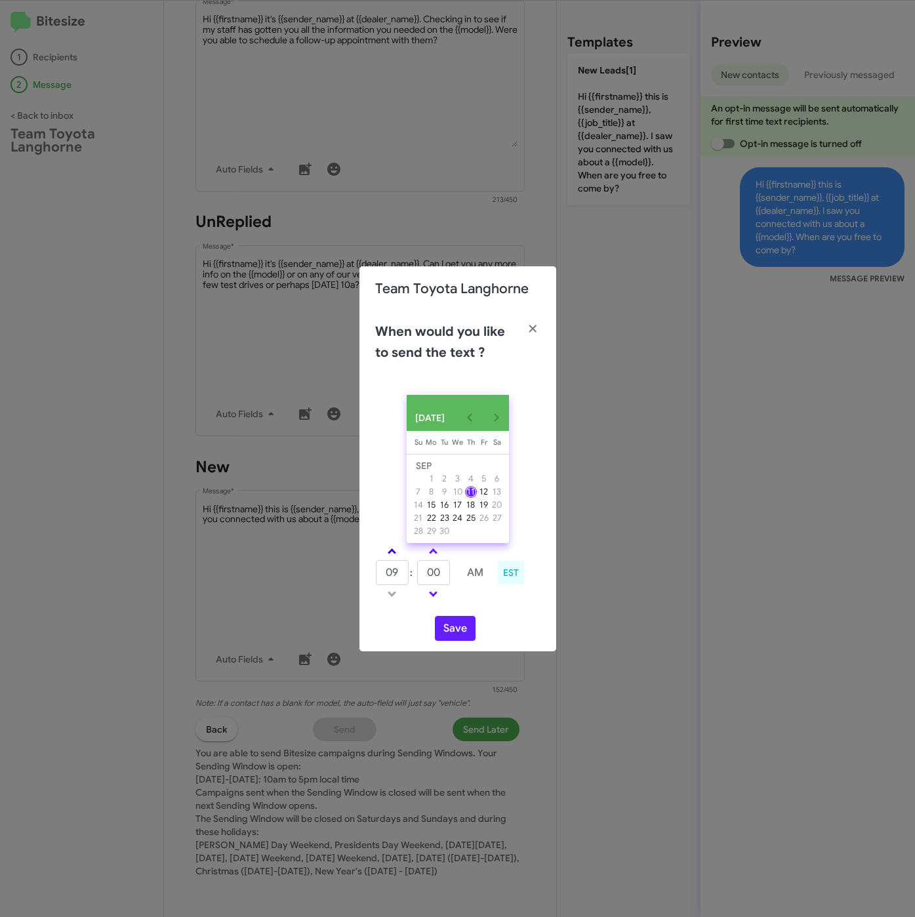
click at [392, 557] on span at bounding box center [392, 553] width 9 height 9
click at [394, 558] on link at bounding box center [392, 551] width 23 height 15
drag, startPoint x: 396, startPoint y: 560, endPoint x: 423, endPoint y: 569, distance: 28.4
click at [398, 559] on link at bounding box center [392, 551] width 23 height 15
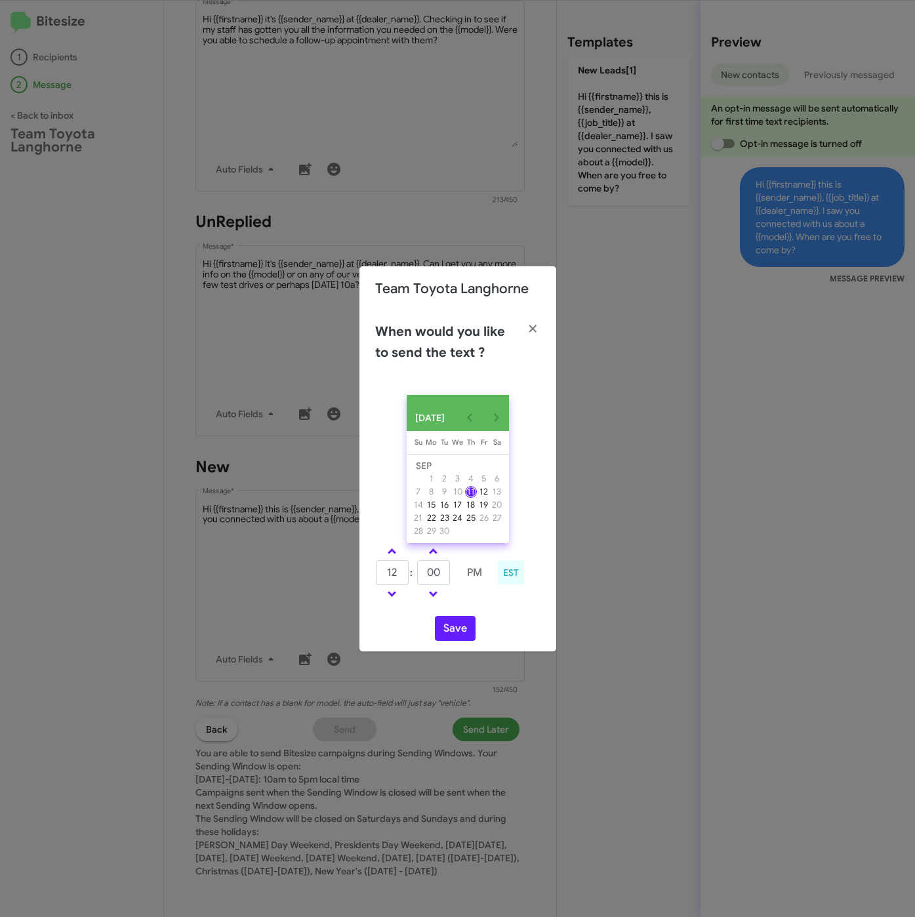
type input "01"
drag, startPoint x: 448, startPoint y: 579, endPoint x: 414, endPoint y: 579, distance: 33.5
click at [414, 579] on tr "01 : 00 PM" at bounding box center [433, 573] width 116 height 26
type input "11"
click at [457, 631] on button "Save" at bounding box center [455, 628] width 41 height 25
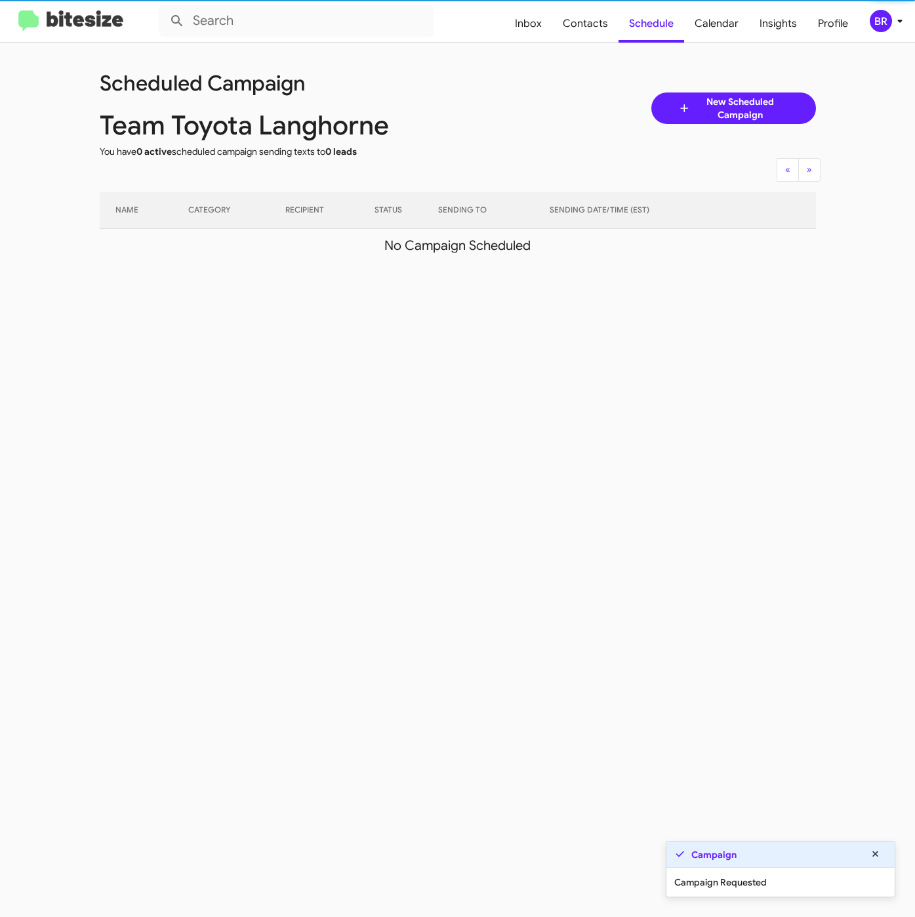
click at [884, 20] on div "BR" at bounding box center [881, 21] width 22 height 22
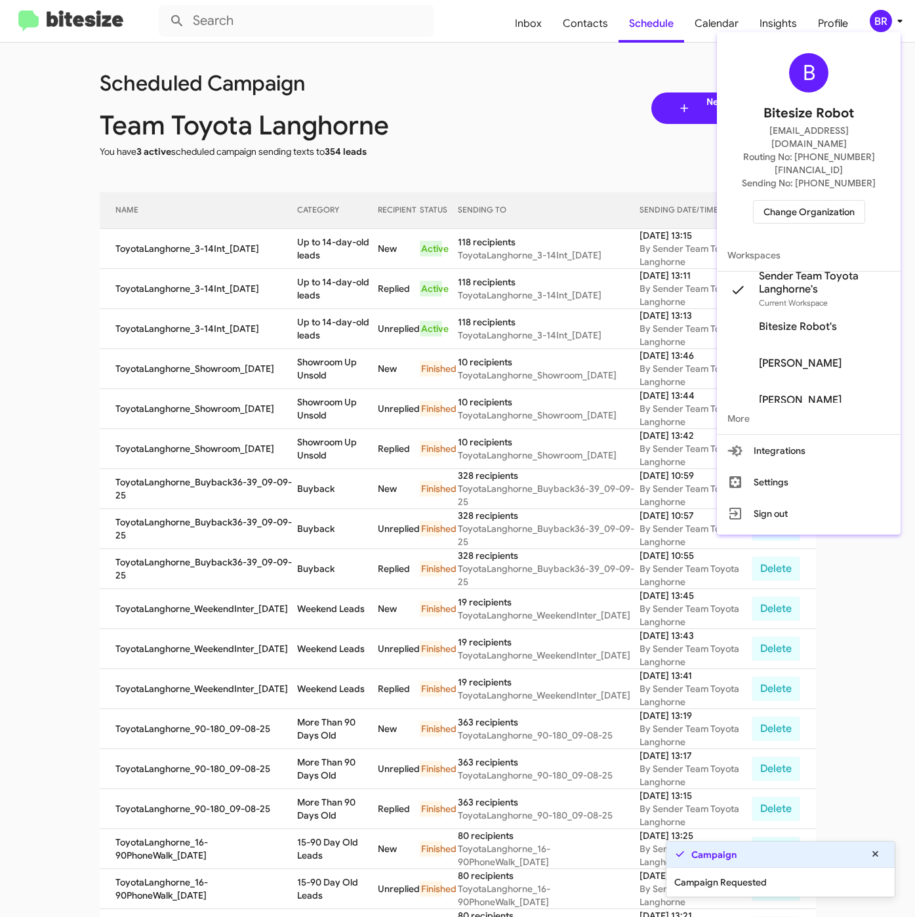
click at [300, 222] on div at bounding box center [457, 458] width 915 height 917
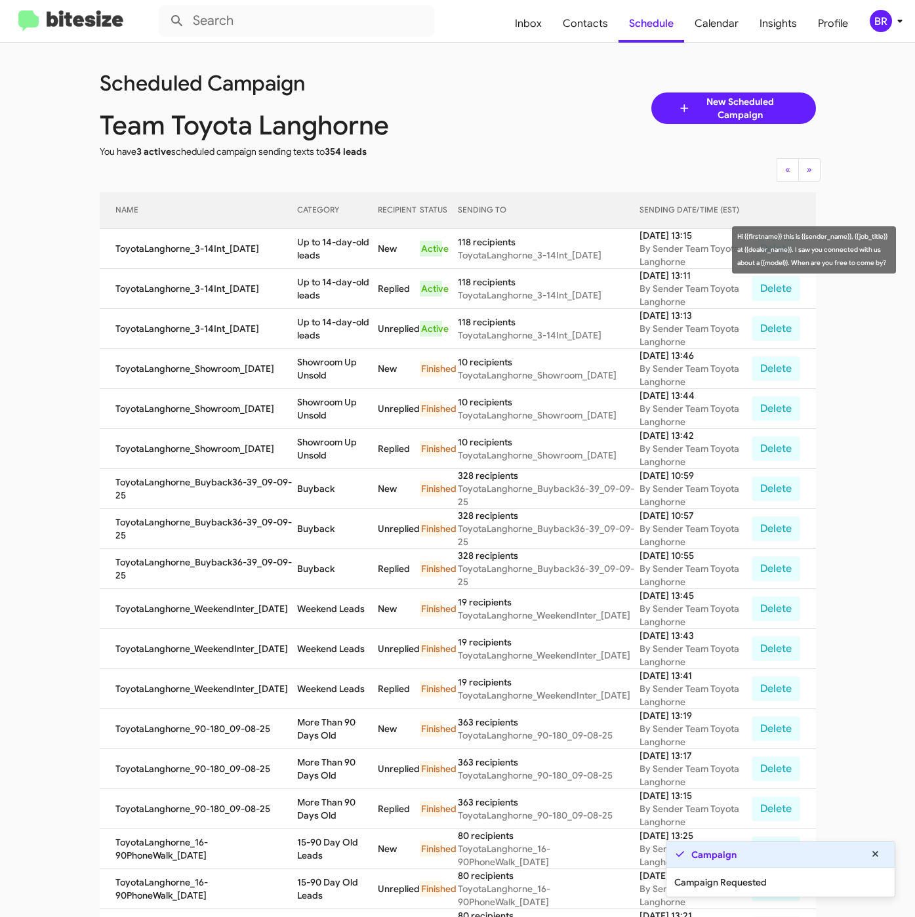
drag, startPoint x: 290, startPoint y: 243, endPoint x: 312, endPoint y: 259, distance: 26.8
click at [312, 259] on td "Up to 14-day-old leads" at bounding box center [337, 249] width 81 height 40
copy td "Up to 14-day-old leads"
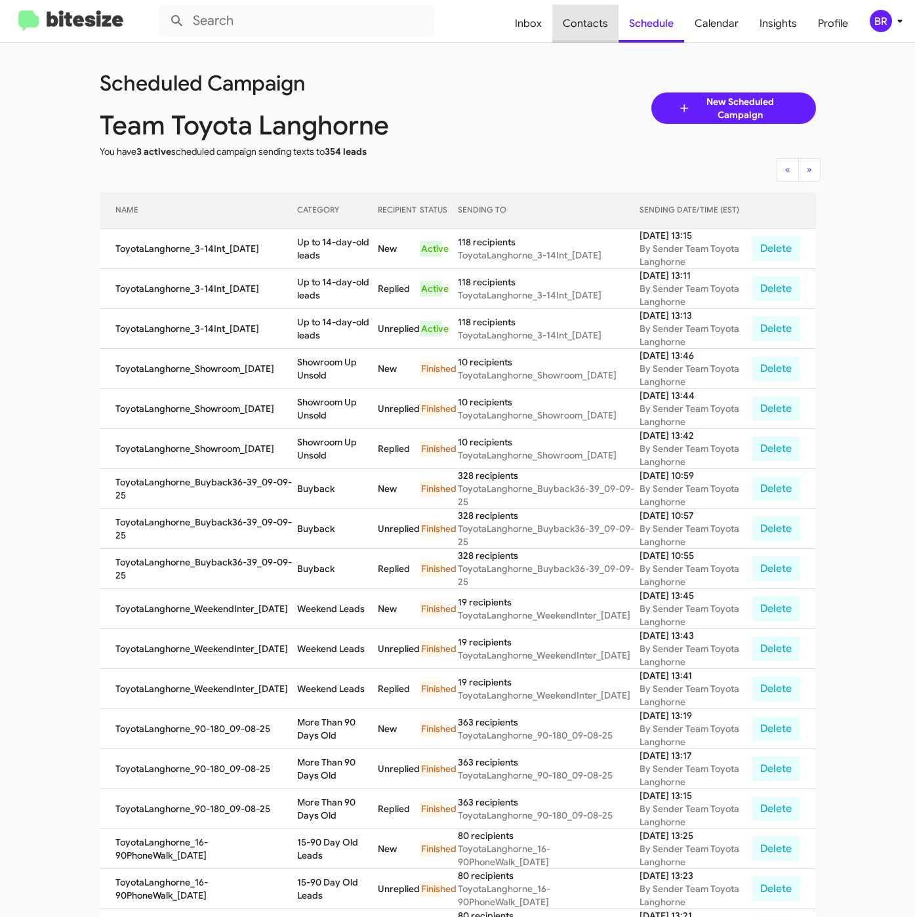
click at [587, 22] on span "Contacts" at bounding box center [585, 24] width 66 height 38
type input "in:groups"
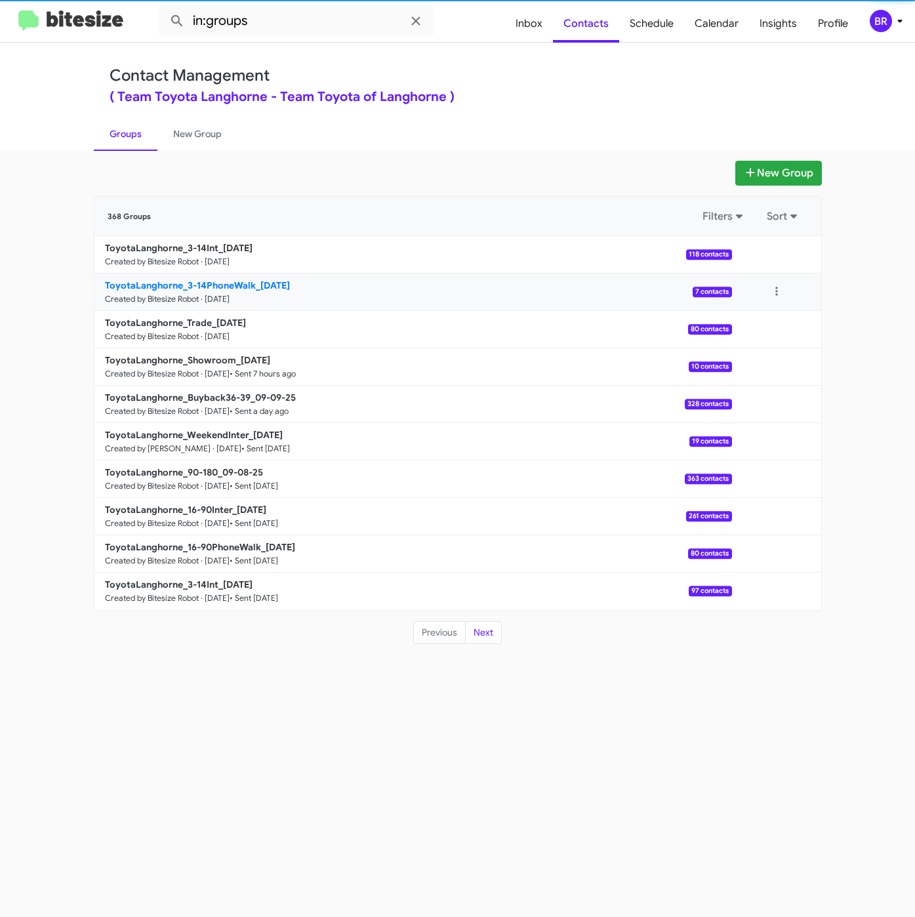
click at [224, 288] on b "ToyotaLanghorne_3-14PhoneWalk_09-11-25" at bounding box center [197, 286] width 185 height 12
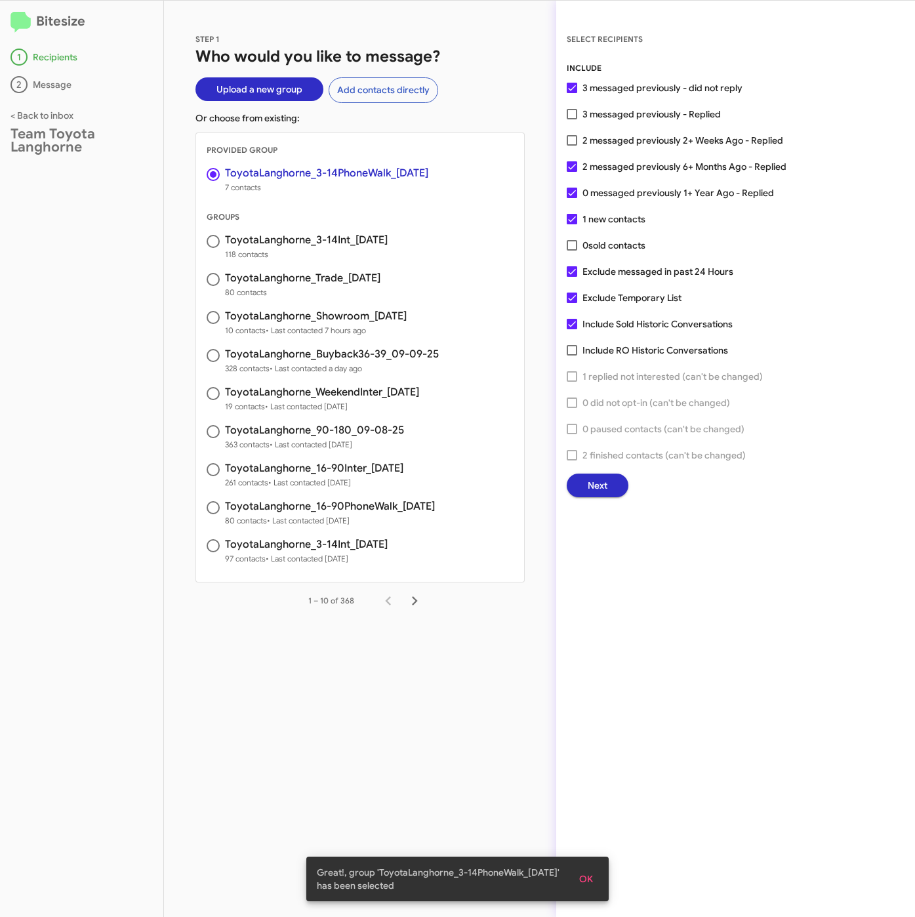
click at [604, 483] on span "Next" at bounding box center [598, 486] width 20 height 24
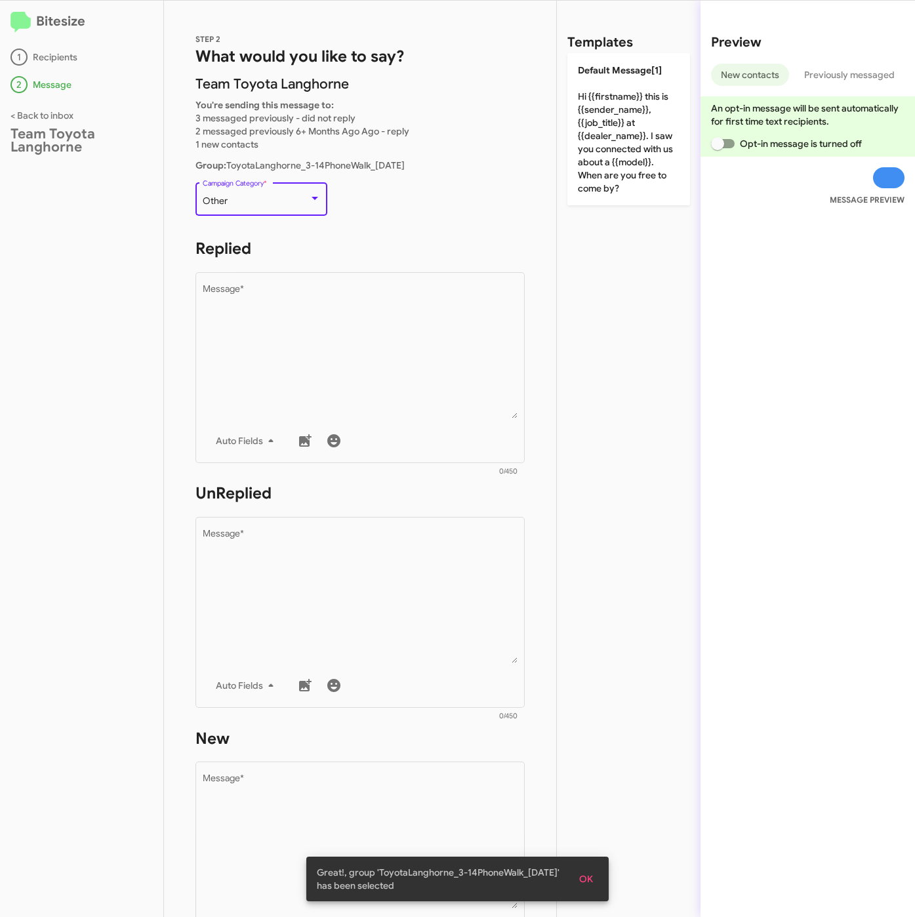
click at [253, 205] on div "Other" at bounding box center [256, 201] width 106 height 10
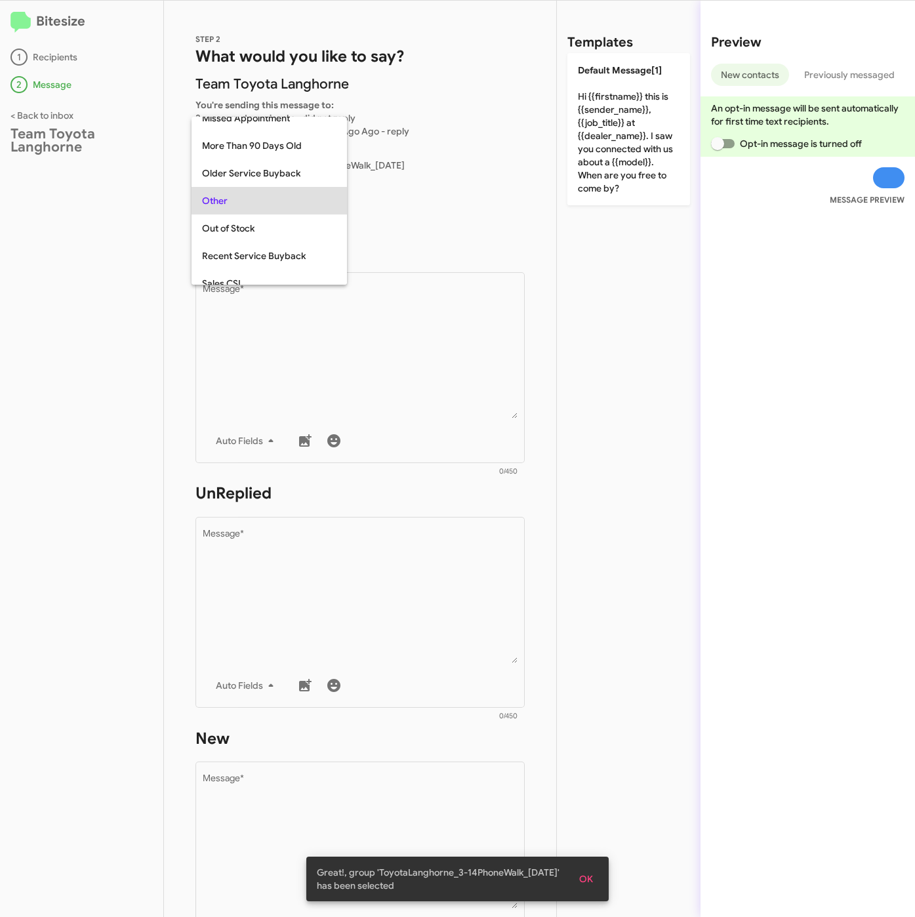
scroll to position [493, 0]
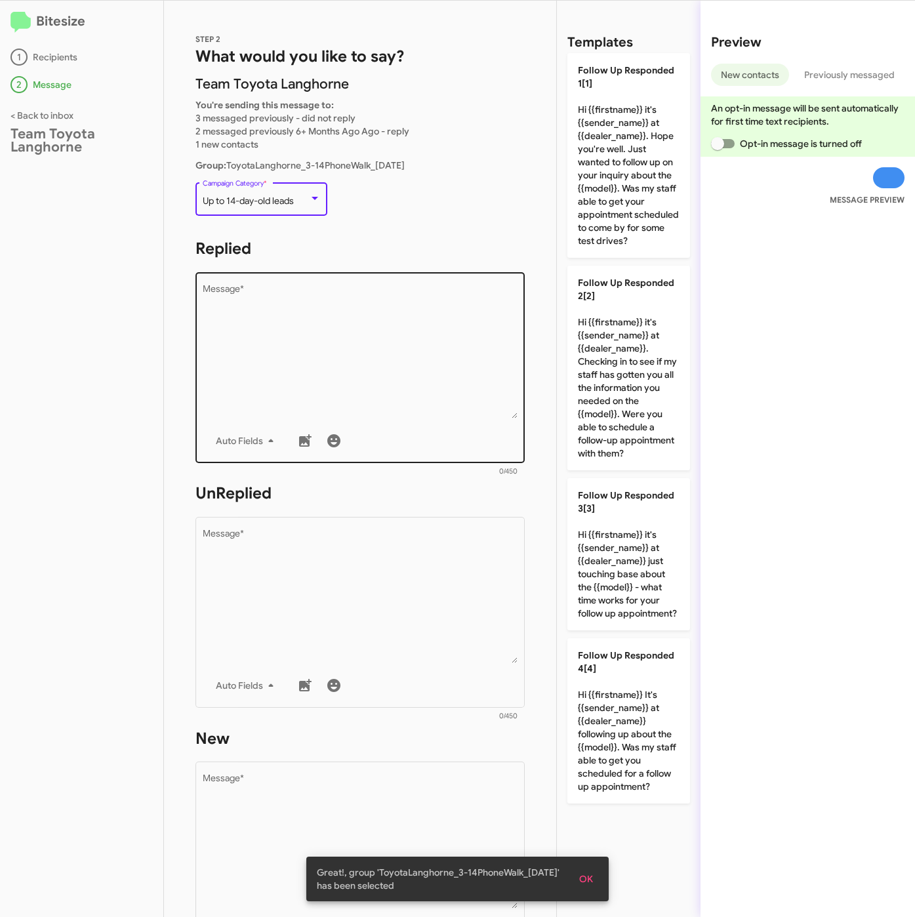
click at [314, 319] on textarea "Message *" at bounding box center [361, 352] width 316 height 134
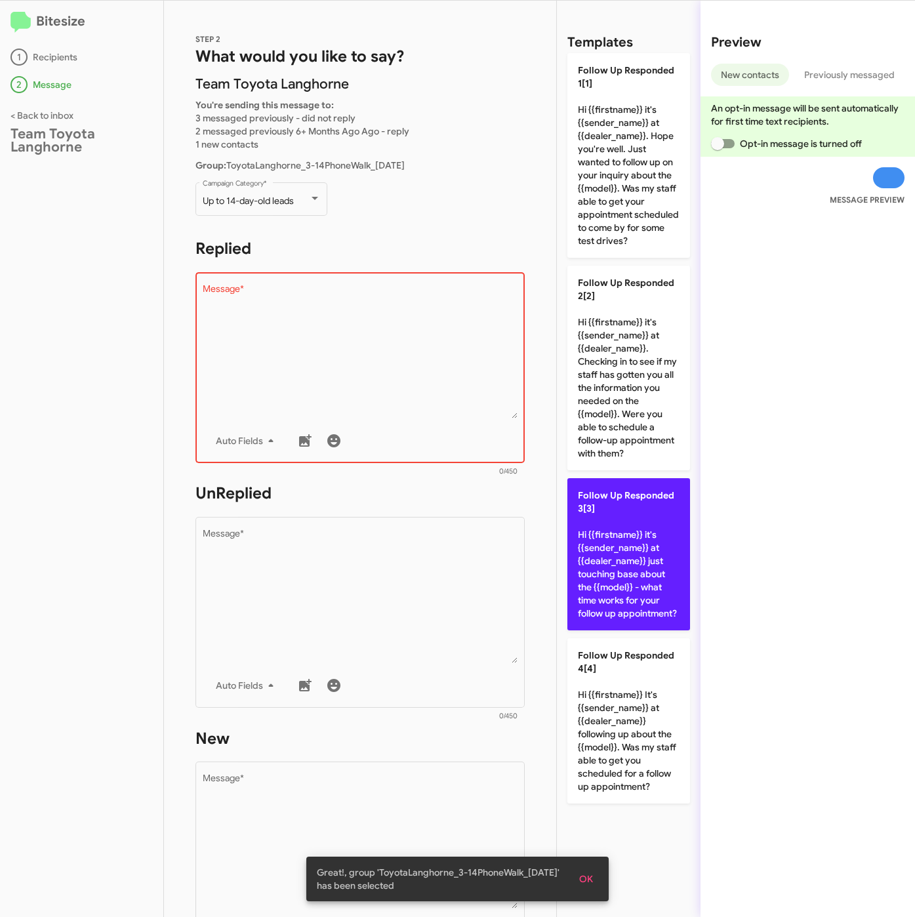
click at [610, 579] on p "Follow Up Responded 3[3] Hi {{firstname}} it's {{sender_name}} at {{dealer_name…" at bounding box center [629, 554] width 123 height 152
type textarea "Hi {{firstname}} it's {{sender_name}} at {{dealer_name}} just touching base abo…"
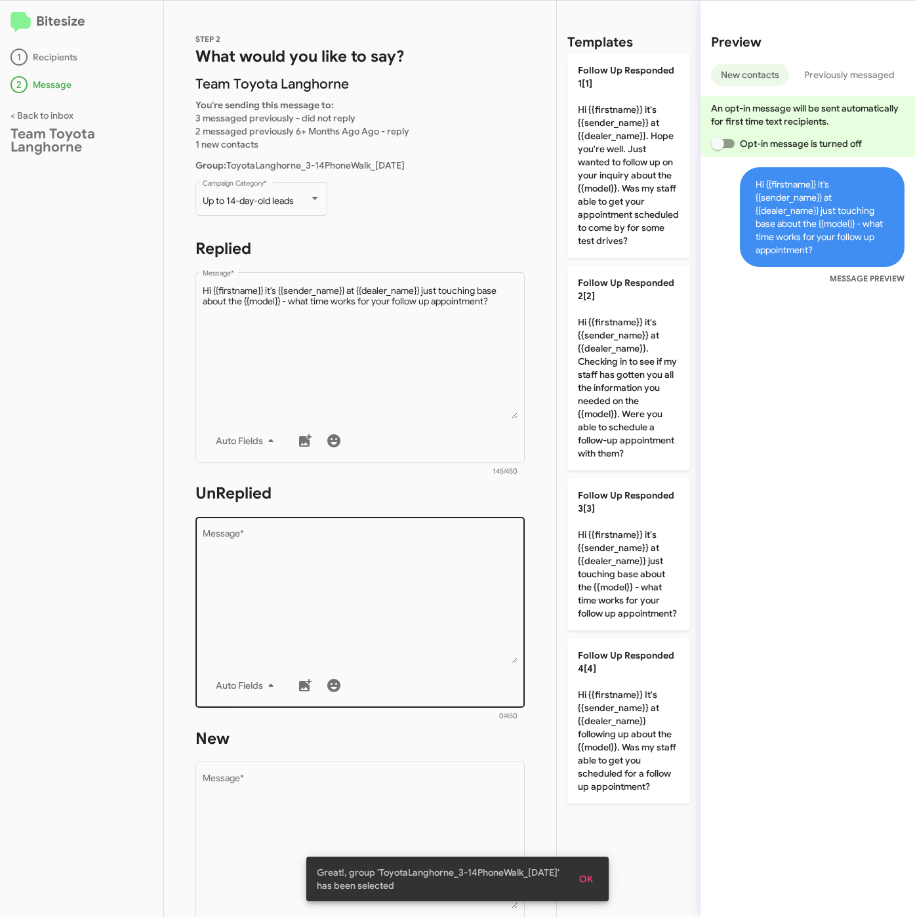
click at [315, 585] on textarea "Message *" at bounding box center [361, 597] width 316 height 134
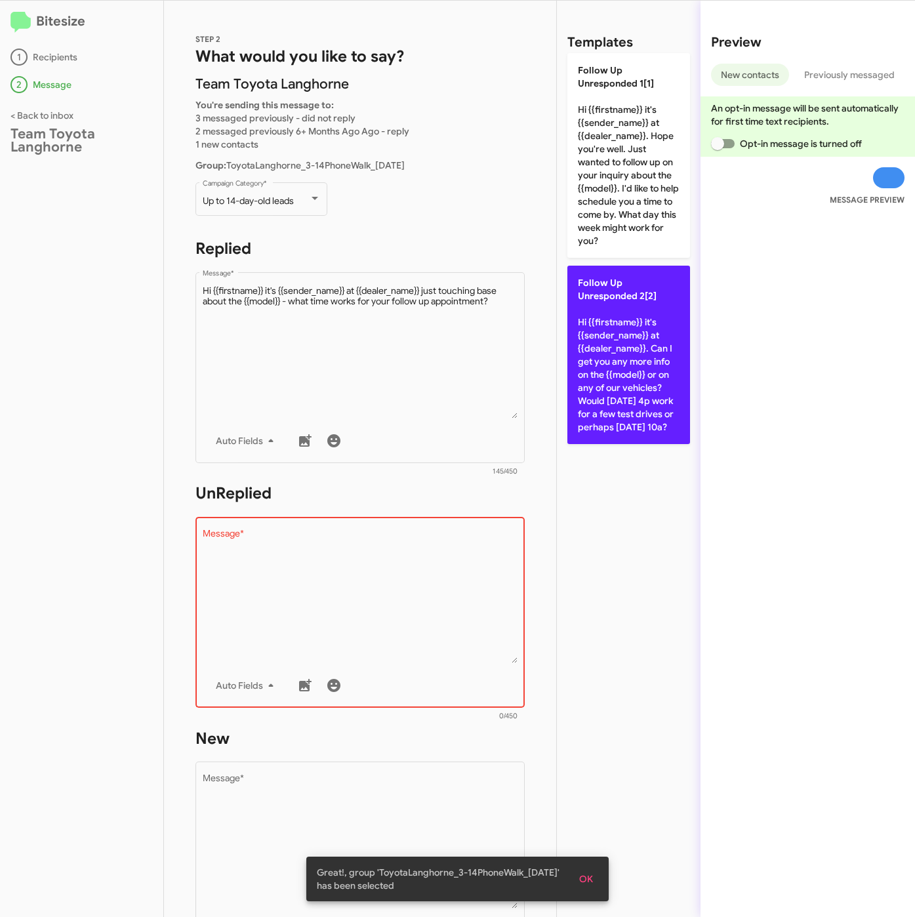
drag, startPoint x: 617, startPoint y: 359, endPoint x: 436, endPoint y: 681, distance: 369.6
click at [617, 360] on p "Follow Up Unresponded 2[2] Hi {{firstname}} it's {{sender_name}} at {{dealer_na…" at bounding box center [629, 355] width 123 height 178
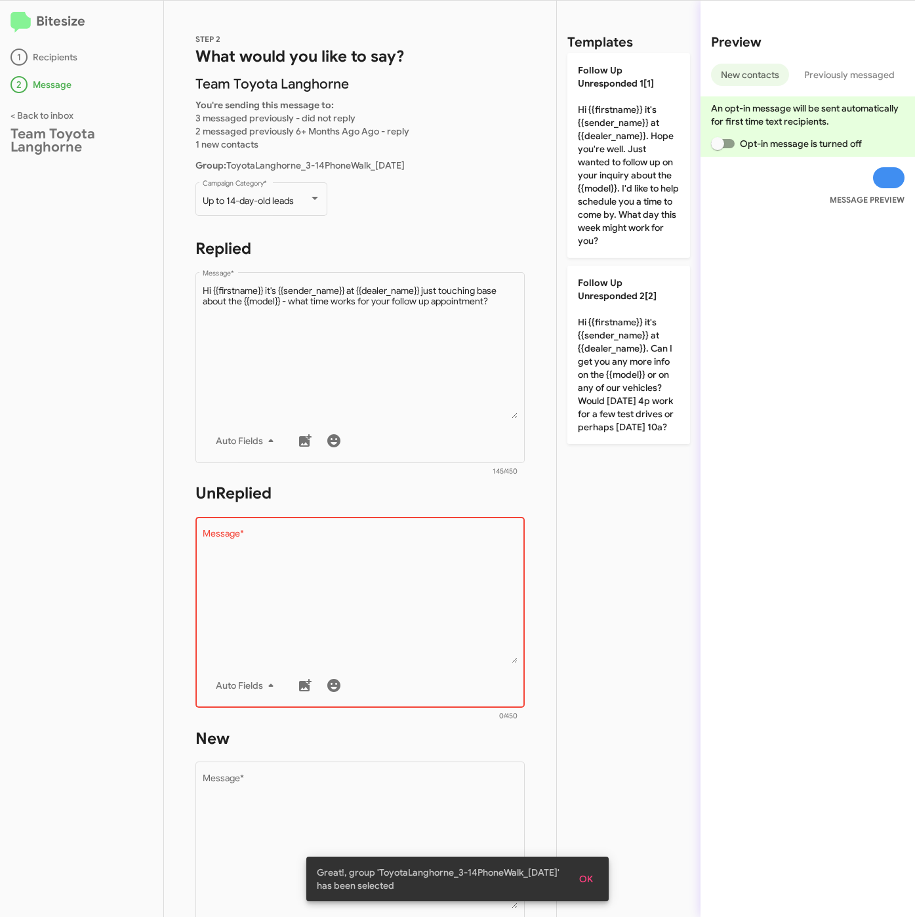
type textarea "Hi {{firstname}} it's {{sender_name}} at {{dealer_name}}. Can I get you any mor…"
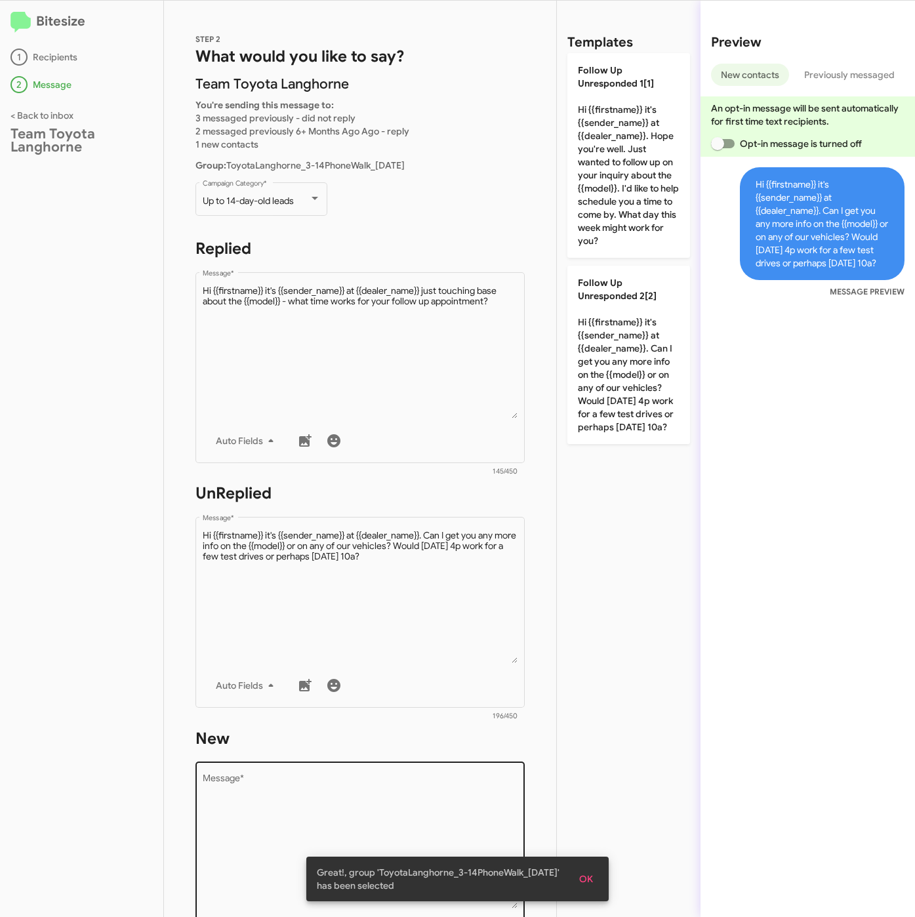
click at [362, 806] on textarea "Message *" at bounding box center [361, 842] width 316 height 134
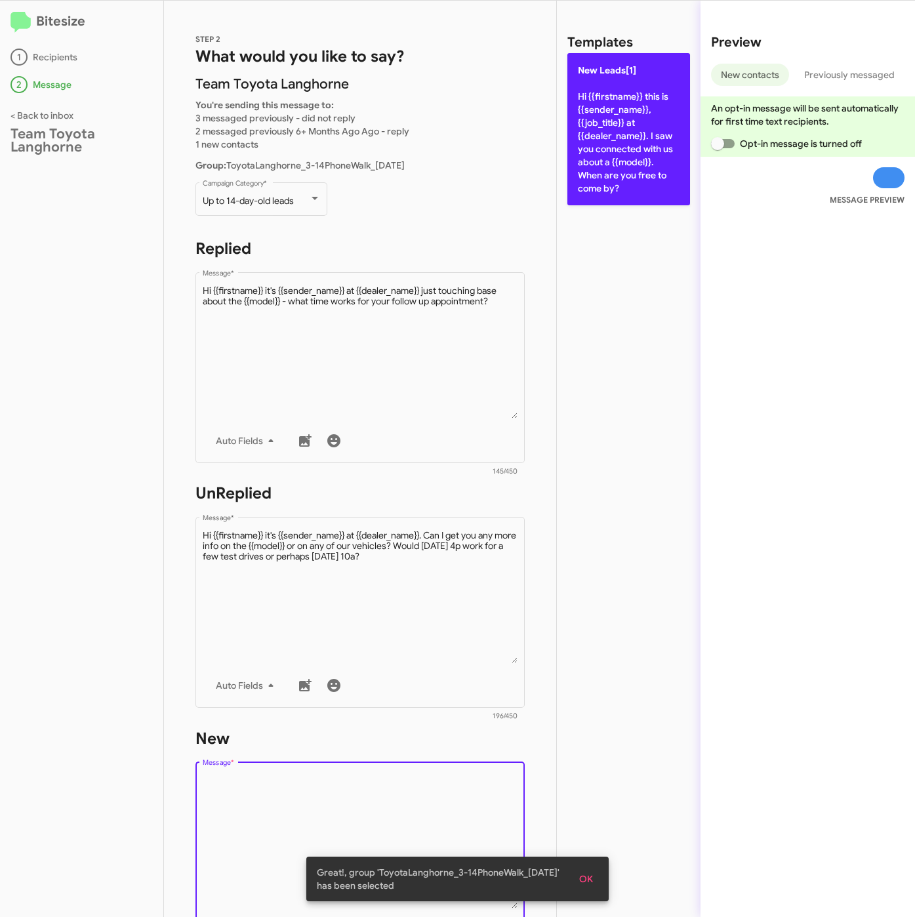
click at [589, 201] on p "New Leads[1] Hi {{firstname}} this is {{sender_name}}, {{job_title}} at {{deale…" at bounding box center [629, 129] width 123 height 152
type textarea "Hi {{firstname}} this is {{sender_name}}, {{job_title}} at {{dealer_name}}. I s…"
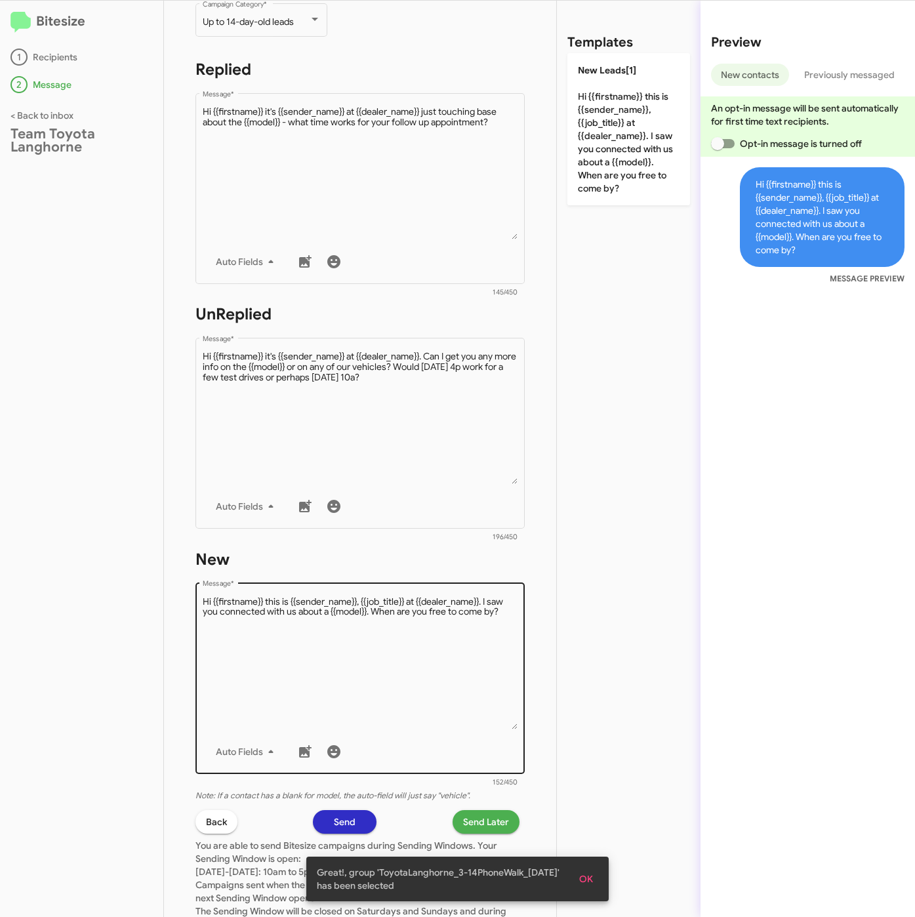
scroll to position [282, 0]
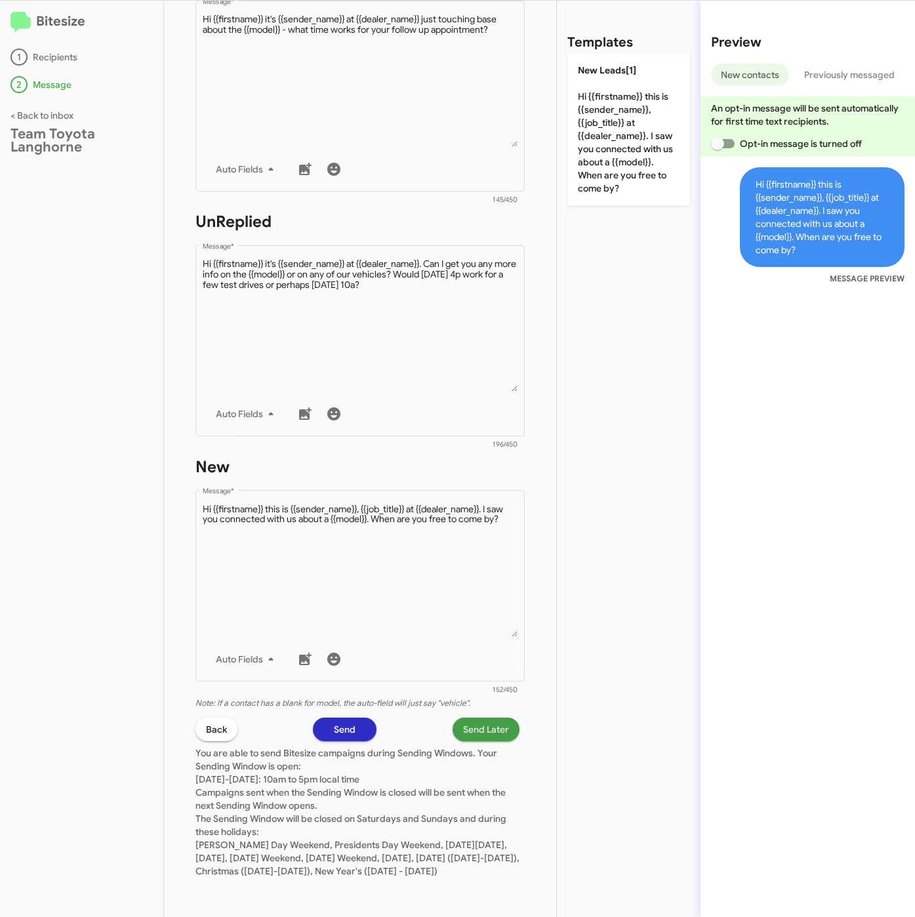
click at [467, 718] on span "Send Later" at bounding box center [486, 730] width 46 height 24
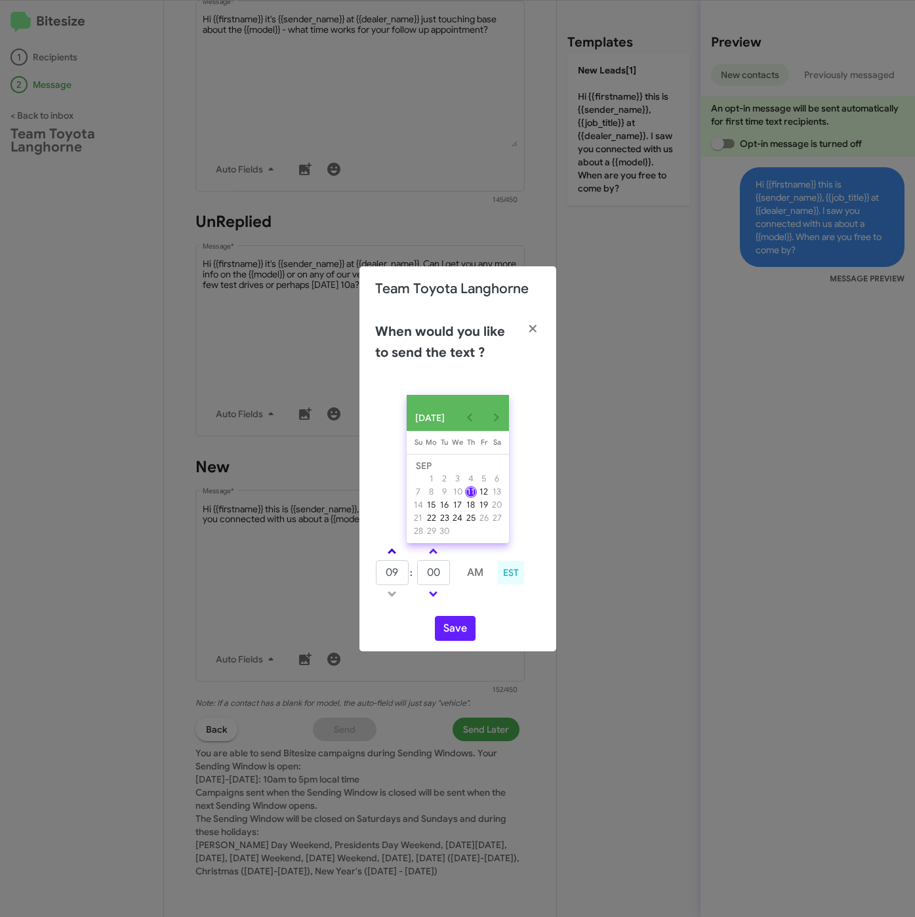
click at [394, 558] on link at bounding box center [392, 551] width 23 height 15
drag, startPoint x: 396, startPoint y: 558, endPoint x: 419, endPoint y: 571, distance: 27.0
click at [398, 558] on link at bounding box center [392, 551] width 23 height 15
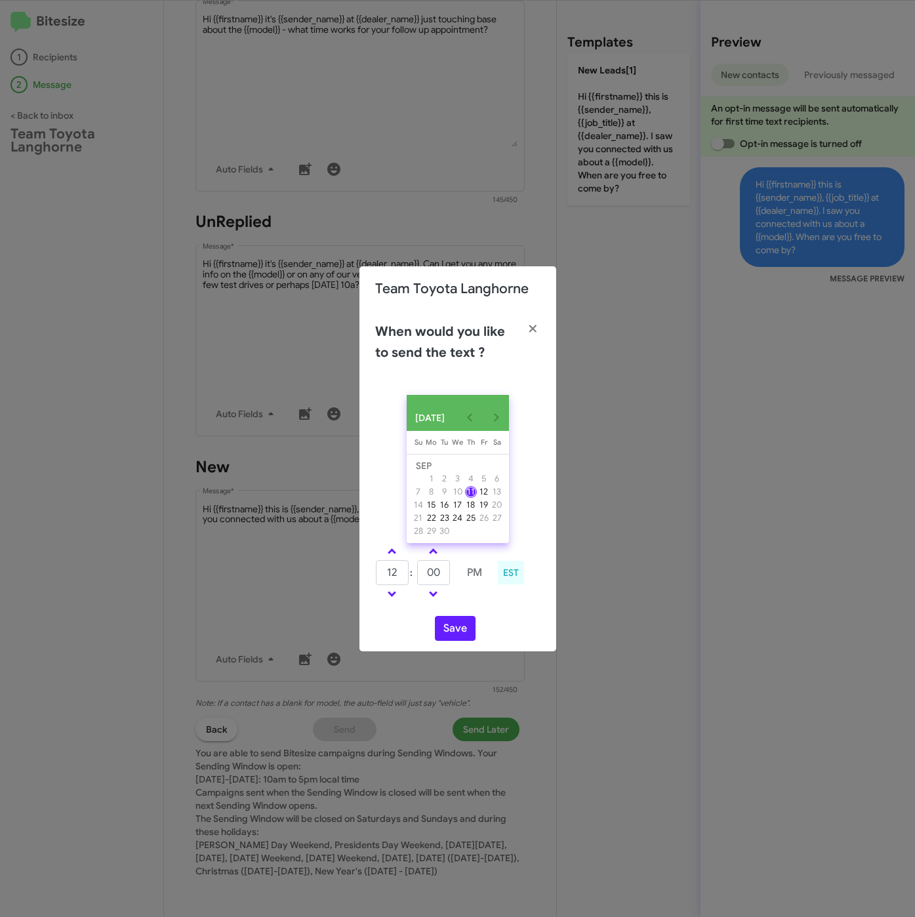
type input "01"
drag, startPoint x: 436, startPoint y: 577, endPoint x: 406, endPoint y: 573, distance: 30.4
click at [406, 573] on tr "01 : 00 PM" at bounding box center [433, 573] width 116 height 26
drag, startPoint x: 420, startPoint y: 577, endPoint x: 407, endPoint y: 579, distance: 12.5
click at [407, 579] on tr "01 : 00 PM" at bounding box center [433, 573] width 116 height 26
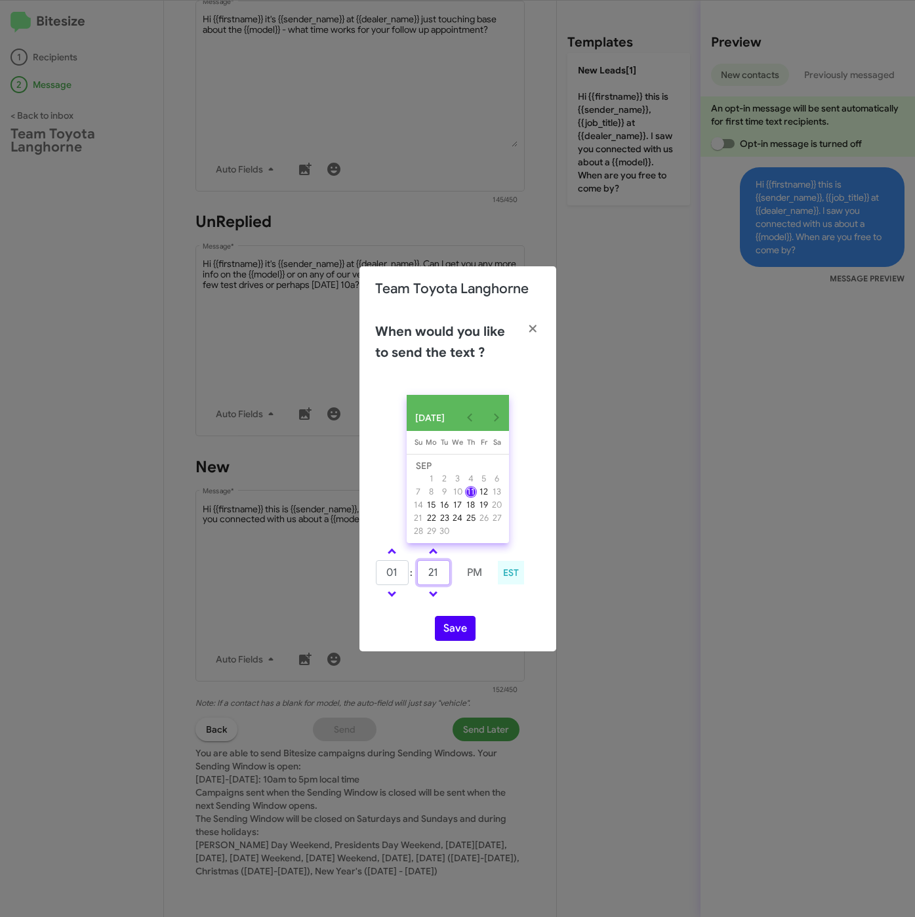
type input "21"
click at [451, 627] on button "Save" at bounding box center [455, 628] width 41 height 25
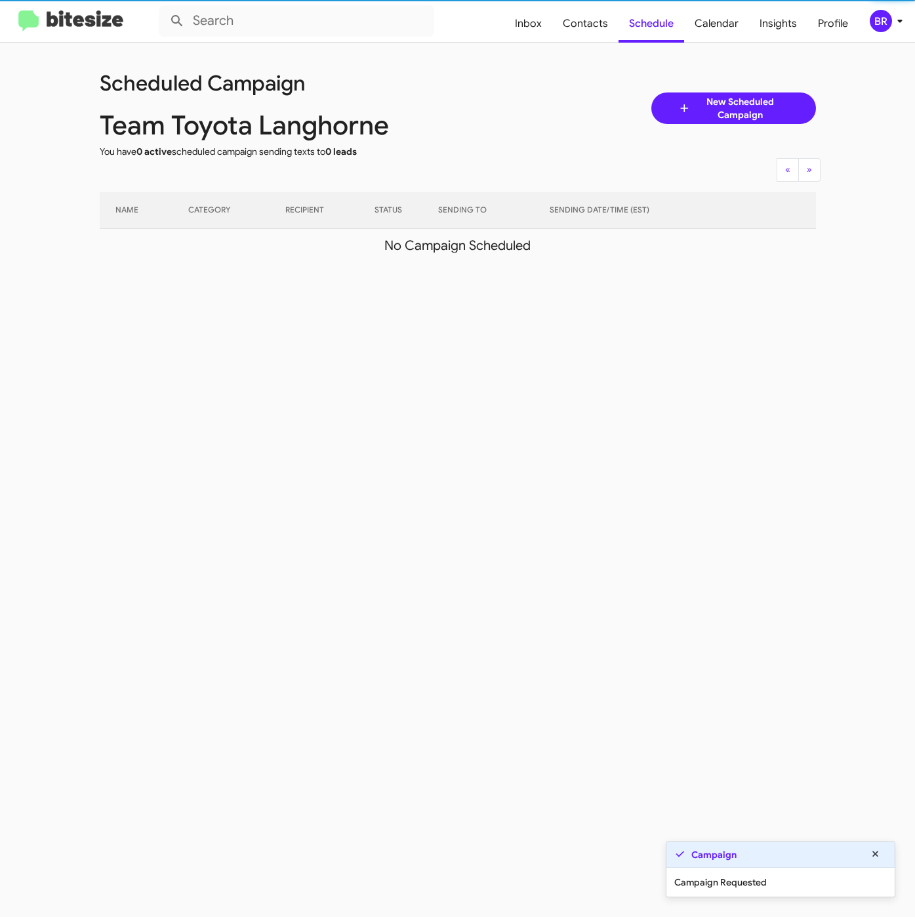
click at [877, 20] on div "BR" at bounding box center [881, 21] width 22 height 22
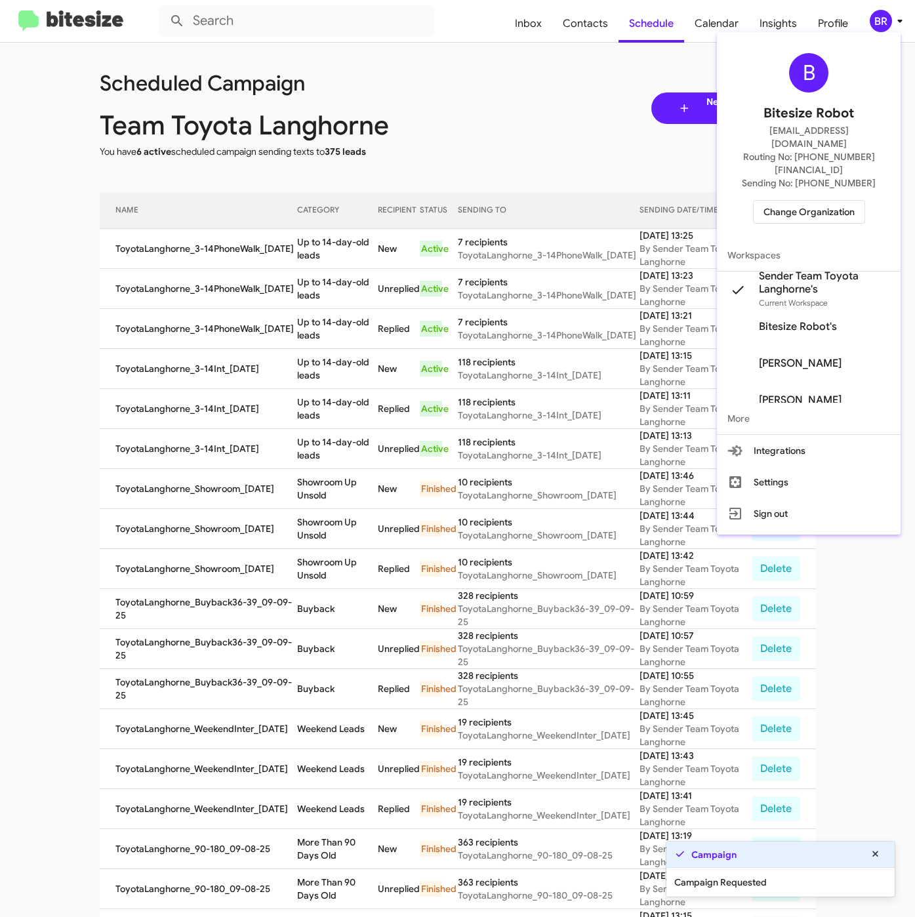
click at [322, 266] on div at bounding box center [457, 458] width 915 height 917
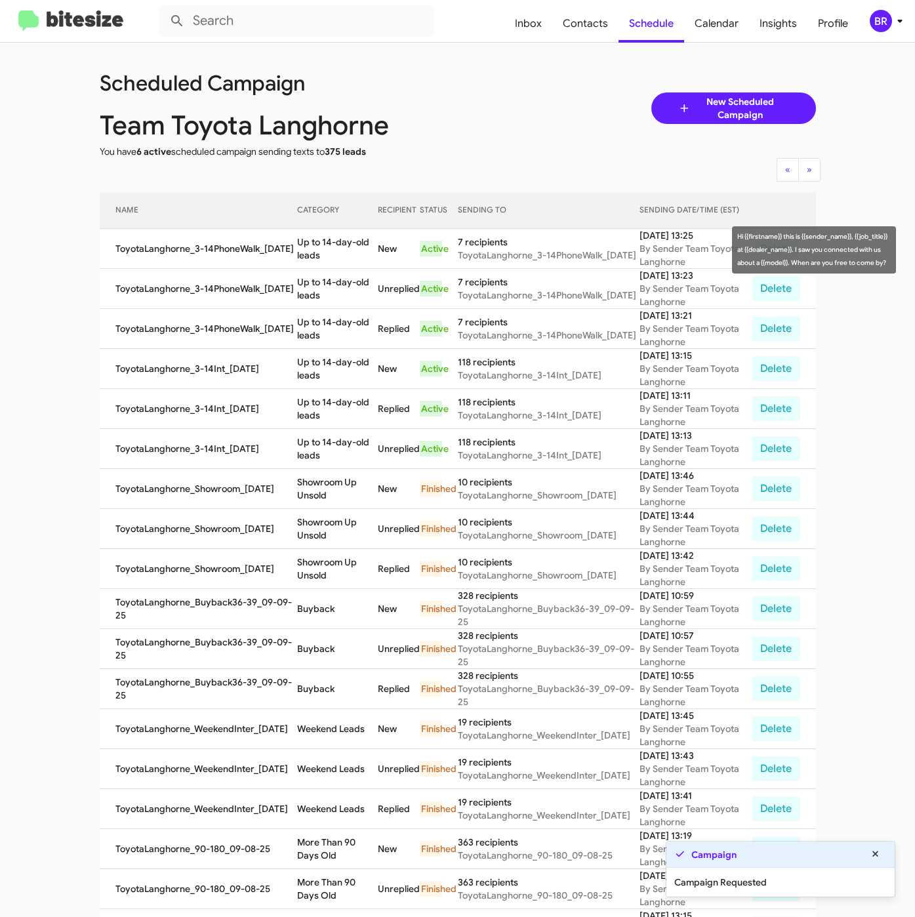
drag, startPoint x: 291, startPoint y: 242, endPoint x: 318, endPoint y: 254, distance: 28.8
click at [318, 254] on td "Up to 14-day-old leads" at bounding box center [337, 249] width 81 height 40
copy td "Up to 14-day-old leads"
click at [585, 34] on span "Contacts" at bounding box center [585, 24] width 66 height 38
type input "in:groups"
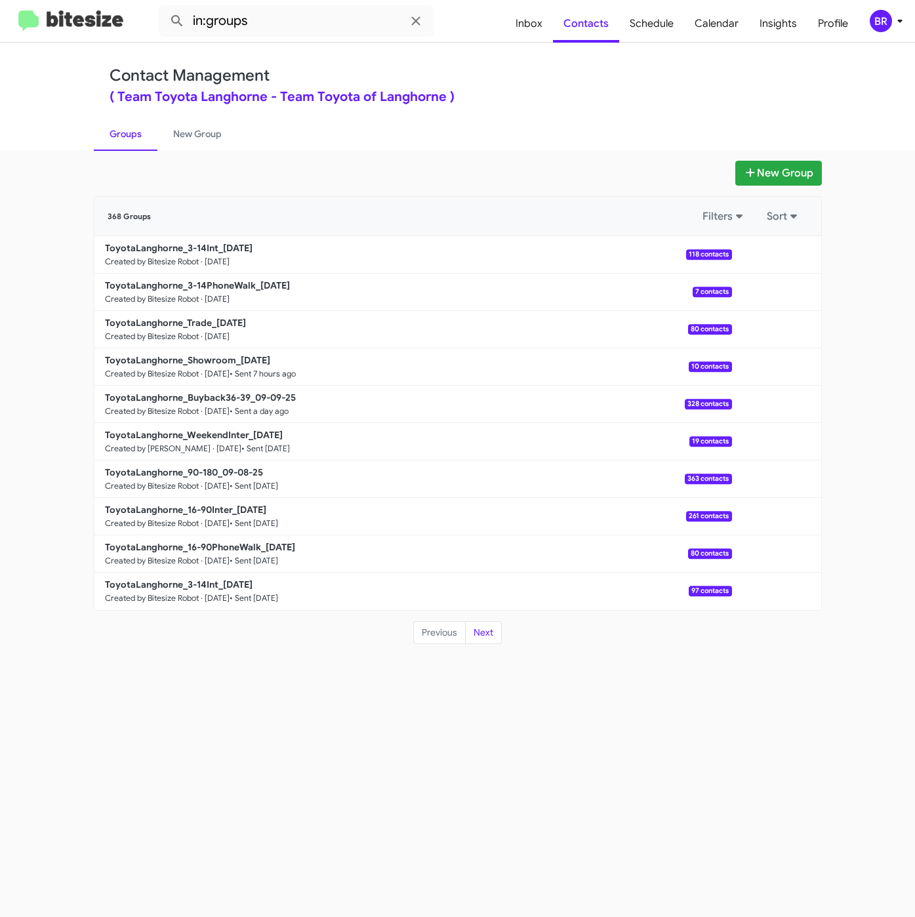
click at [603, 85] on div "Contact Management ( Team Toyota Langhorne - Team Toyota of Langhorne )" at bounding box center [458, 84] width 697 height 37
click at [217, 318] on b "ToyotaLanghorne_Trade_09-11-25" at bounding box center [175, 323] width 141 height 12
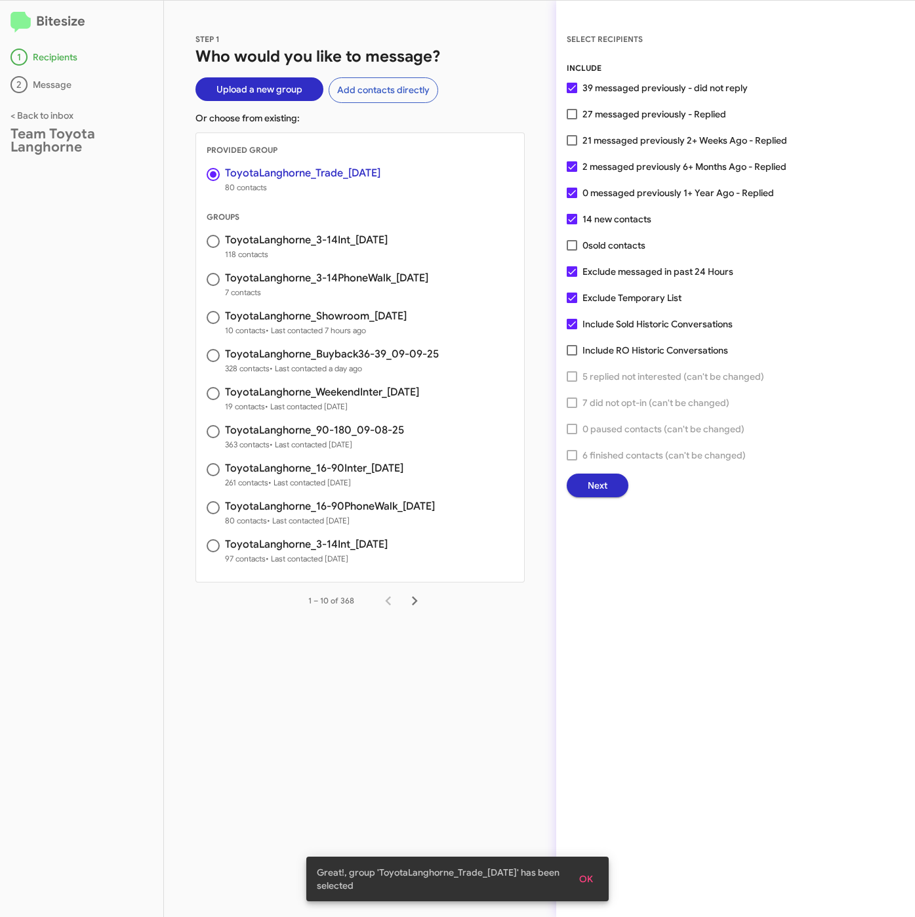
click at [588, 489] on span "Next" at bounding box center [598, 486] width 20 height 24
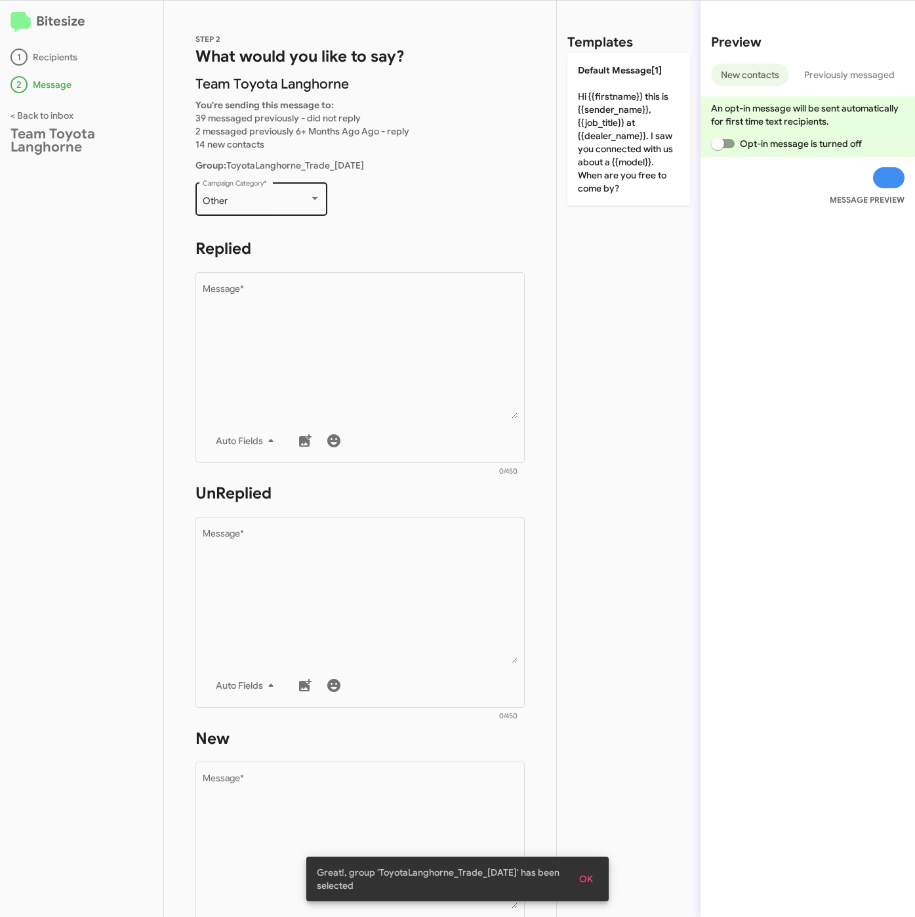
click at [250, 194] on div "Other Campaign Category *" at bounding box center [262, 198] width 118 height 36
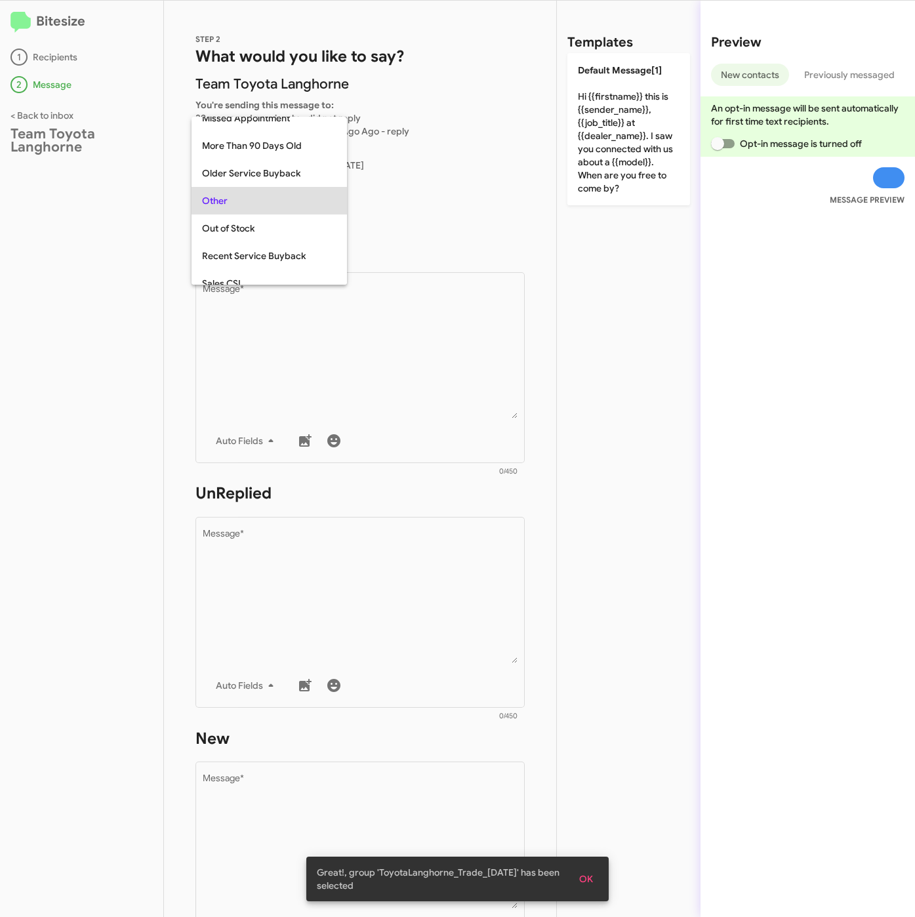
scroll to position [465, 0]
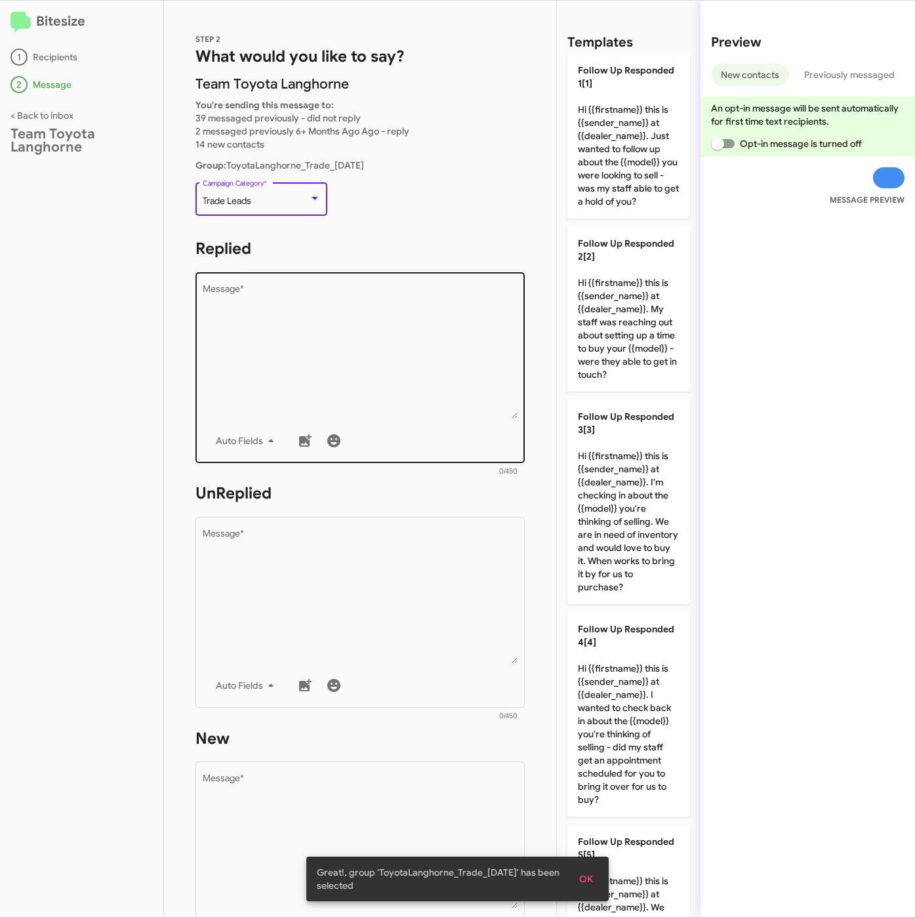
click at [345, 347] on textarea "Message *" at bounding box center [361, 352] width 316 height 134
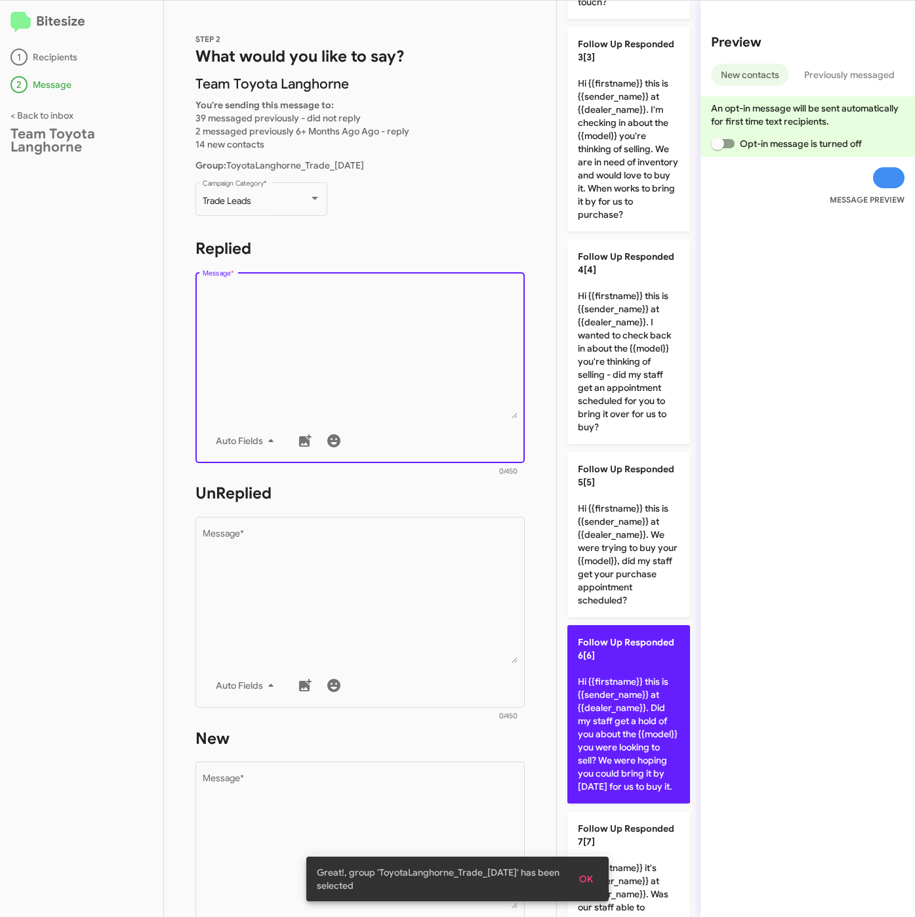
scroll to position [689, 0]
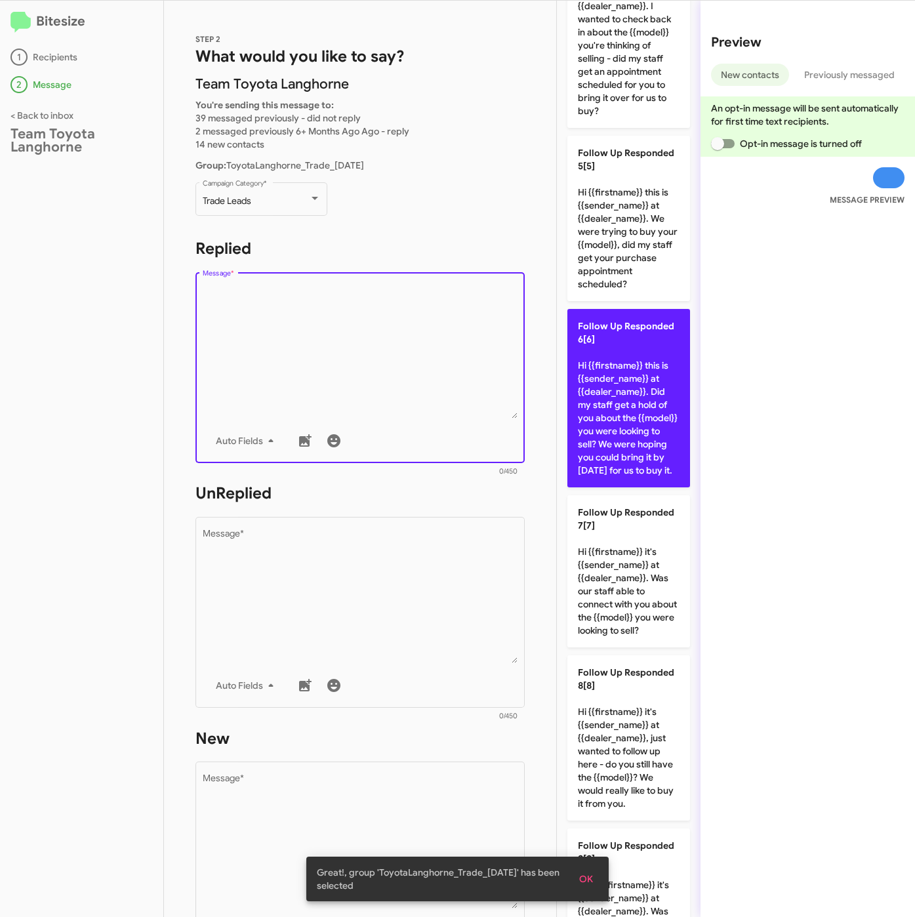
click at [622, 485] on p "Follow Up Responded 6[6] Hi {{firstname}} this is {{sender_name}} at {{dealer_n…" at bounding box center [629, 398] width 123 height 178
type textarea "Hi {{firstname}} this is {{sender_name}} at {{dealer_name}}. Did my staff get a…"
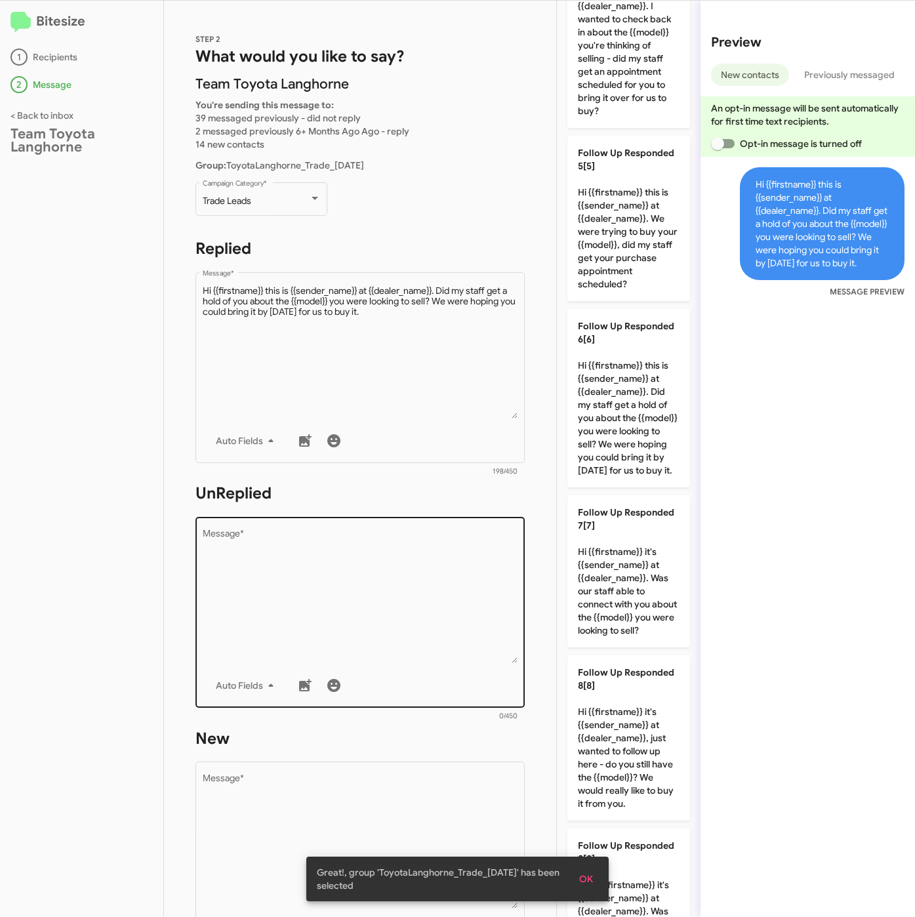
click at [451, 597] on textarea "Message *" at bounding box center [361, 597] width 316 height 134
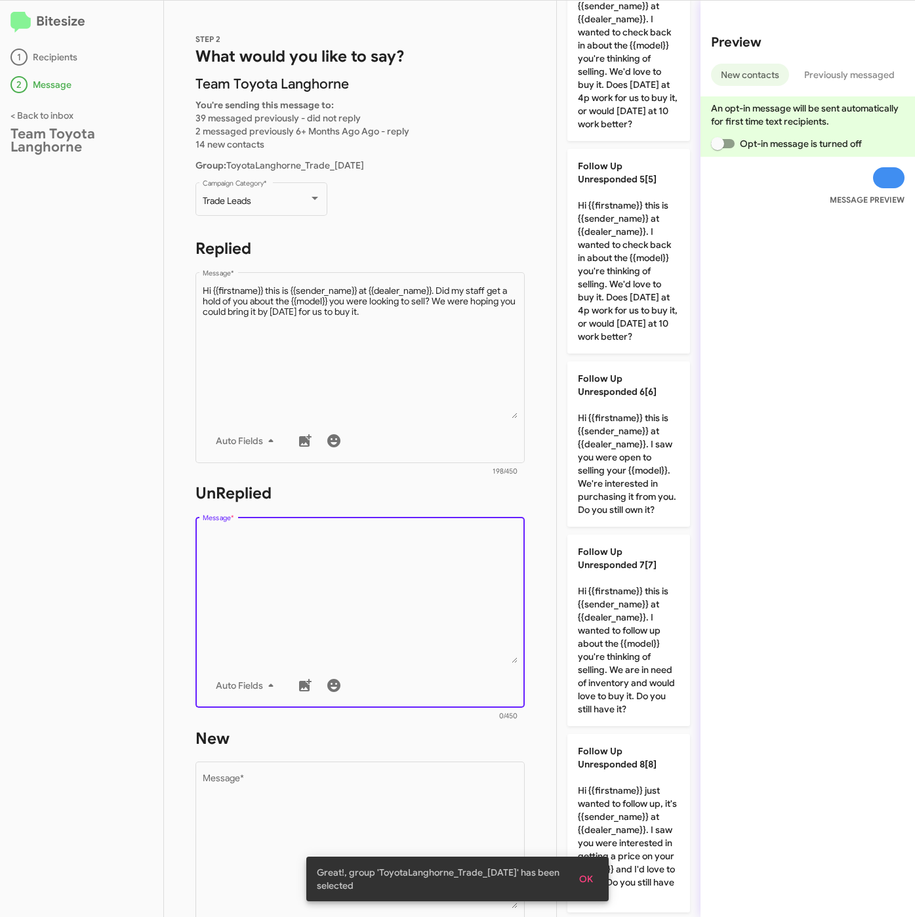
scroll to position [1248, 0]
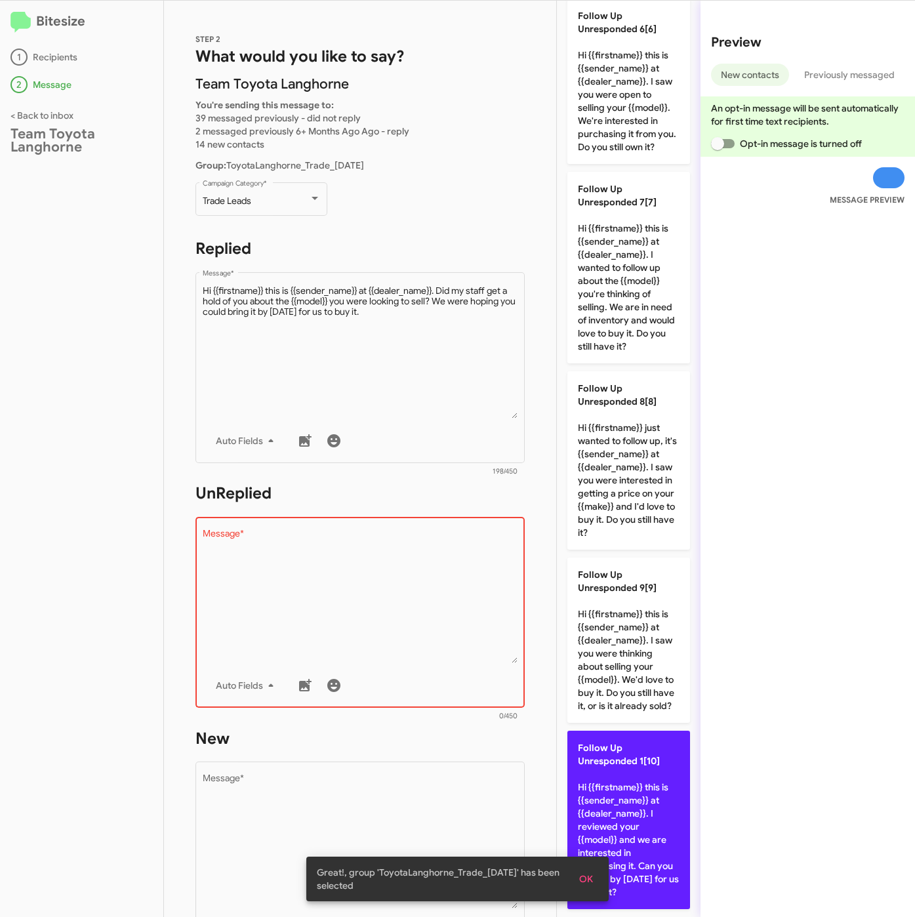
click at [623, 797] on p "Follow Up Unresponded 1[10] Hi {{firstname}} this is {{sender_name}} at {{deale…" at bounding box center [629, 820] width 123 height 178
type textarea "Hi {{firstname}} this is {{sender_name}} at {{dealer_name}}. I reviewed your {{…"
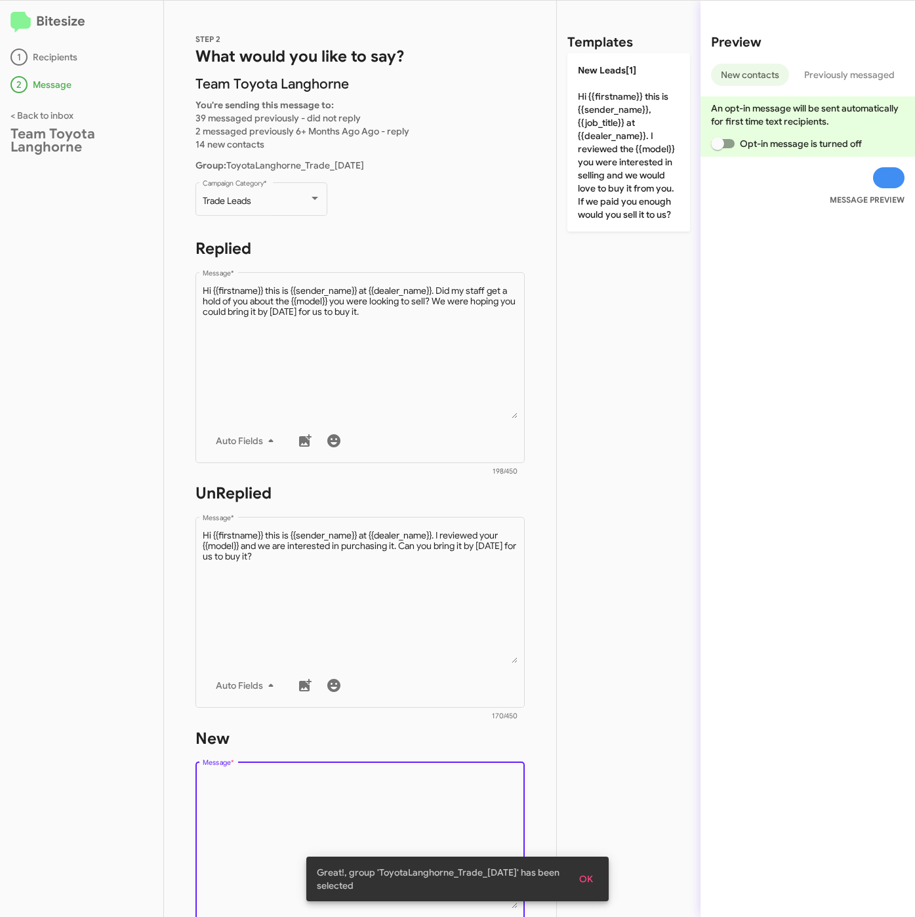
scroll to position [0, 0]
click at [410, 776] on textarea "Message *" at bounding box center [361, 842] width 316 height 134
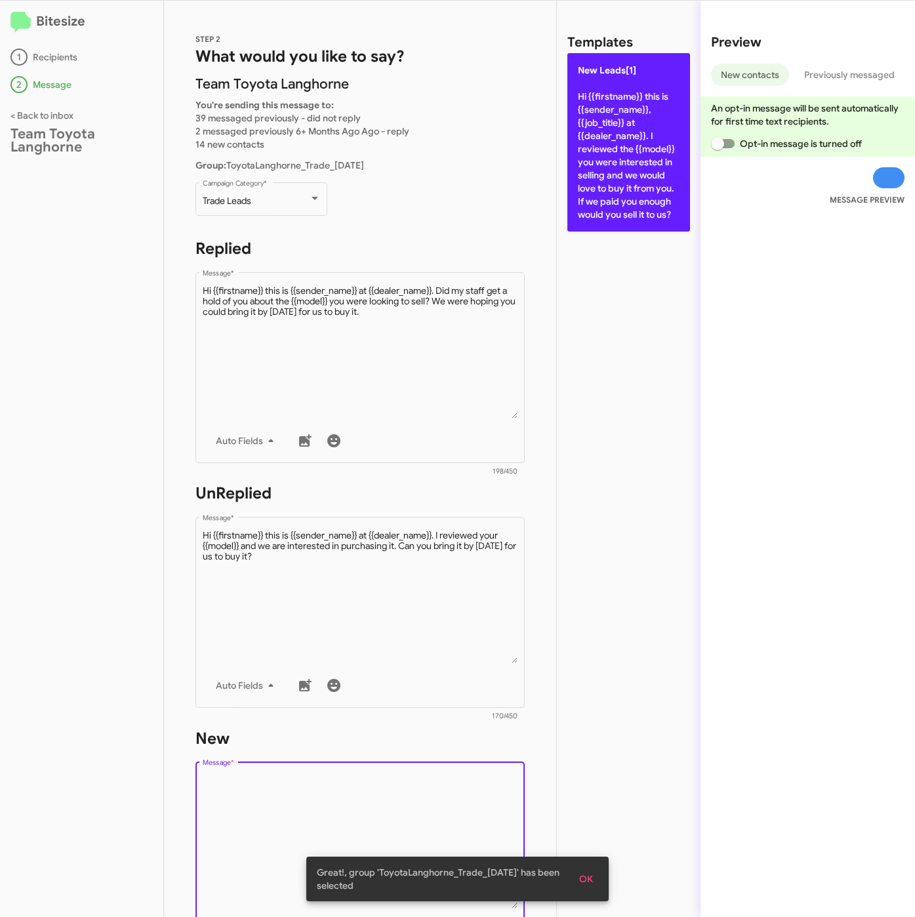
click at [644, 150] on p "New Leads[1] Hi {{firstname}} this is {{sender_name}}, {{job_title}} at {{deale…" at bounding box center [629, 142] width 123 height 178
type textarea "Hi {{firstname}} this is {{sender_name}}, {{job_title}} at {{dealer_name}}. I r…"
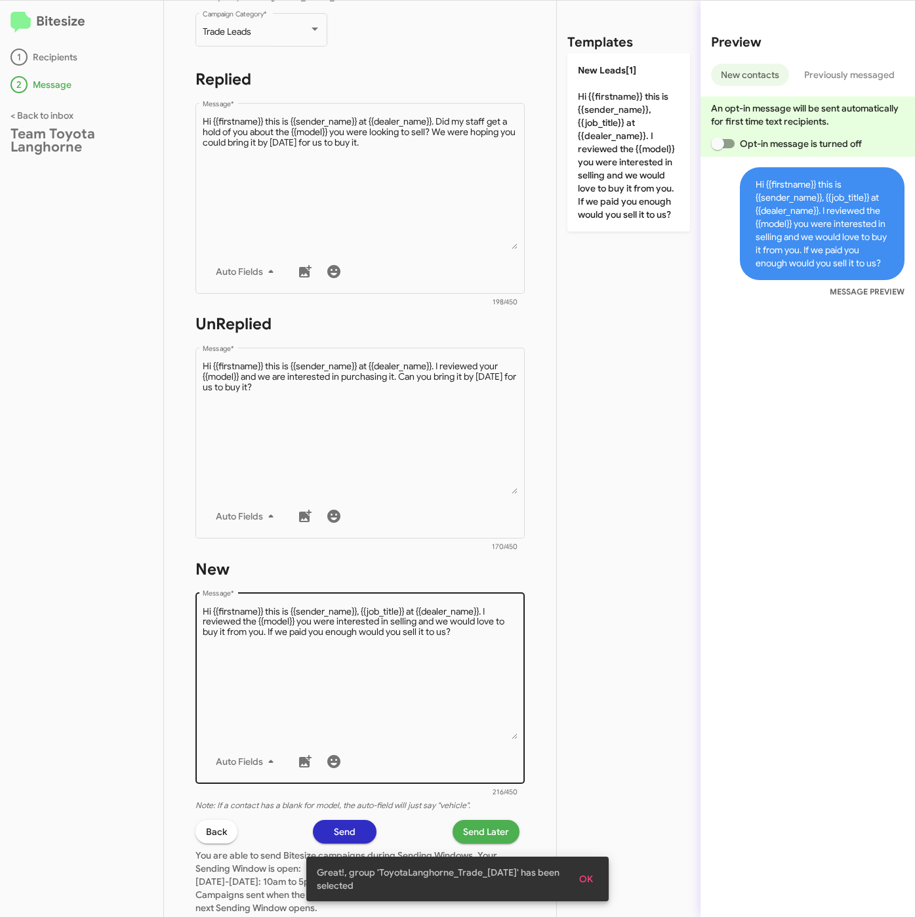
scroll to position [282, 0]
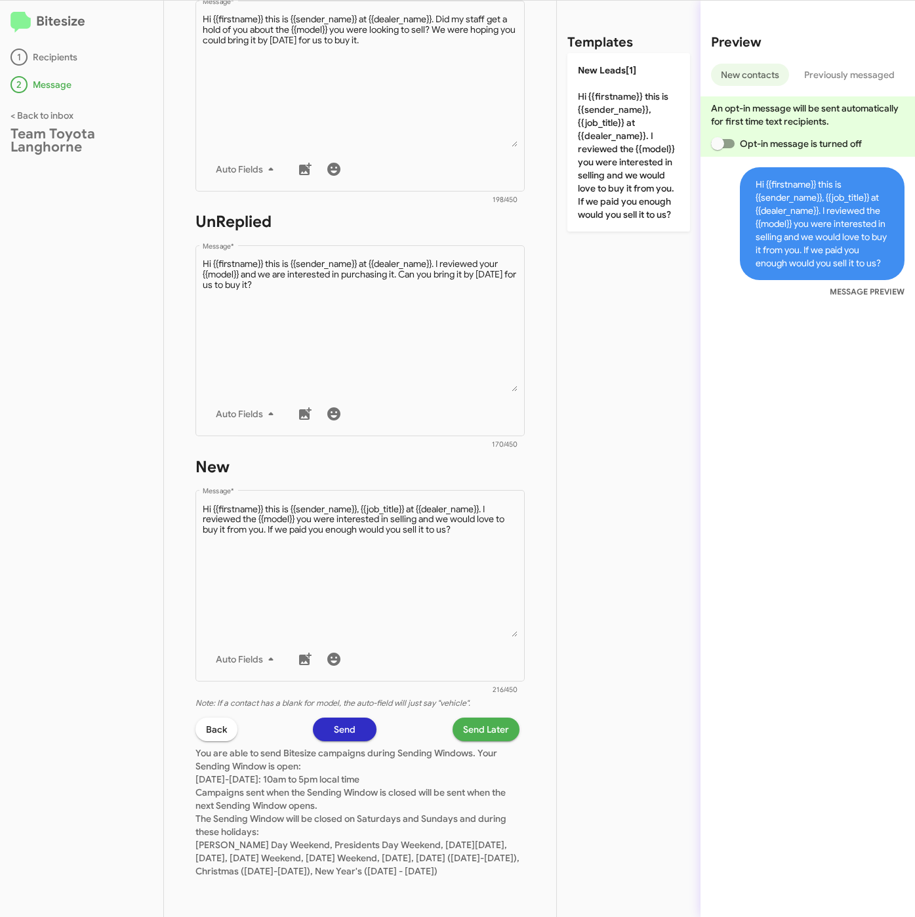
click at [465, 719] on span "Send Later" at bounding box center [486, 730] width 46 height 24
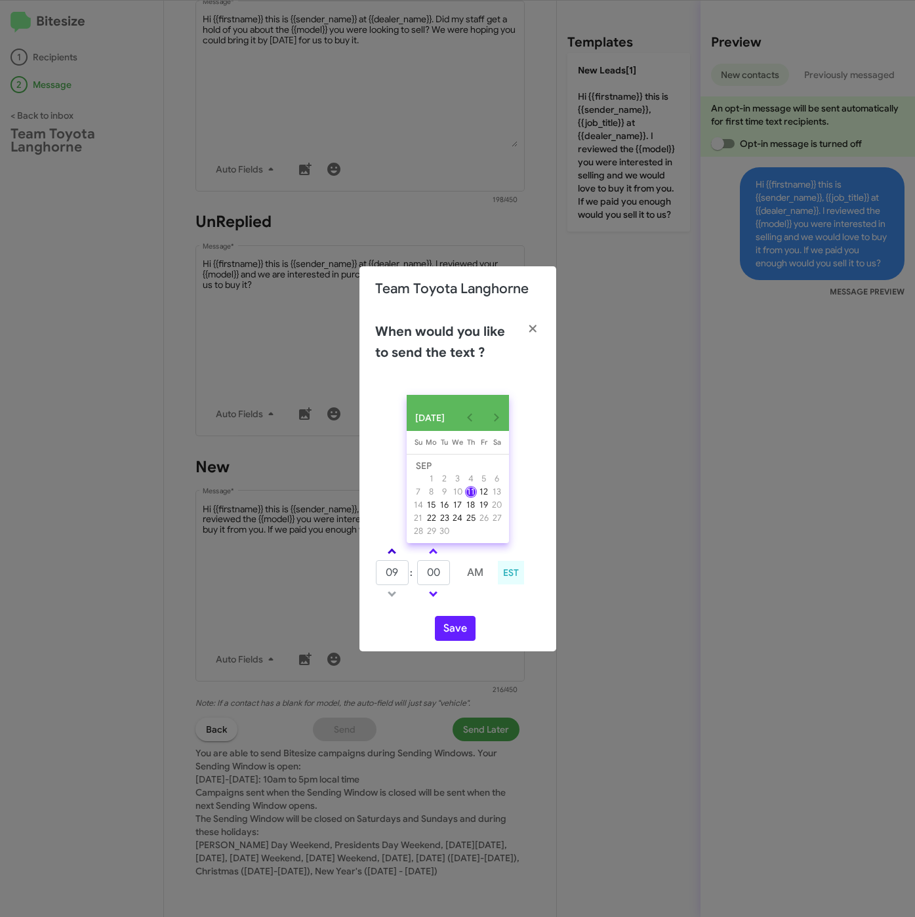
click at [394, 548] on link at bounding box center [392, 551] width 23 height 15
type input "01"
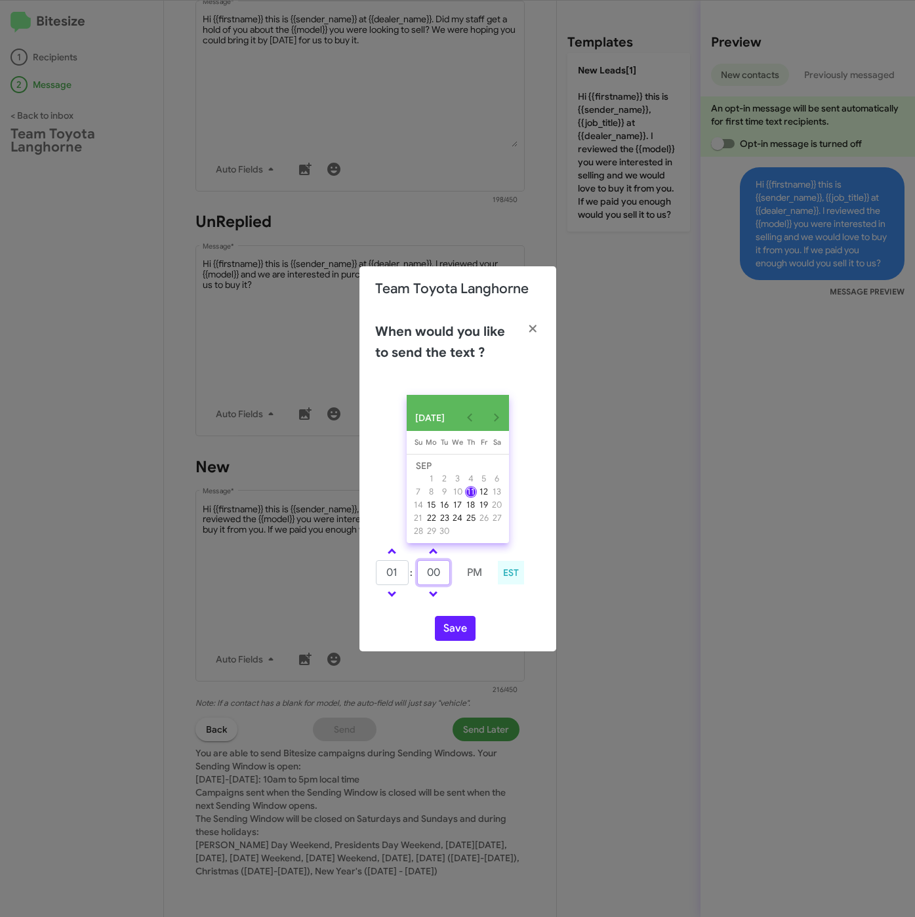
click at [407, 571] on tr "01 : 00 PM" at bounding box center [433, 573] width 116 height 26
type input "35"
click at [453, 633] on button "Save" at bounding box center [455, 628] width 41 height 25
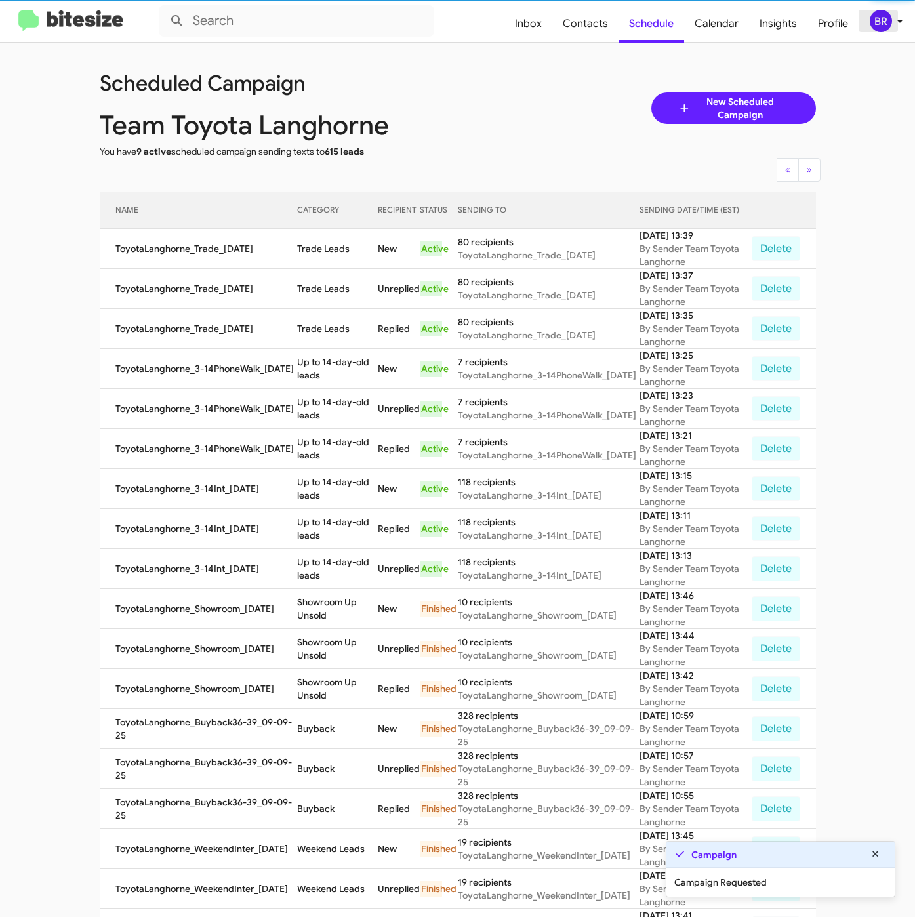
click at [879, 20] on div "BR" at bounding box center [881, 21] width 22 height 22
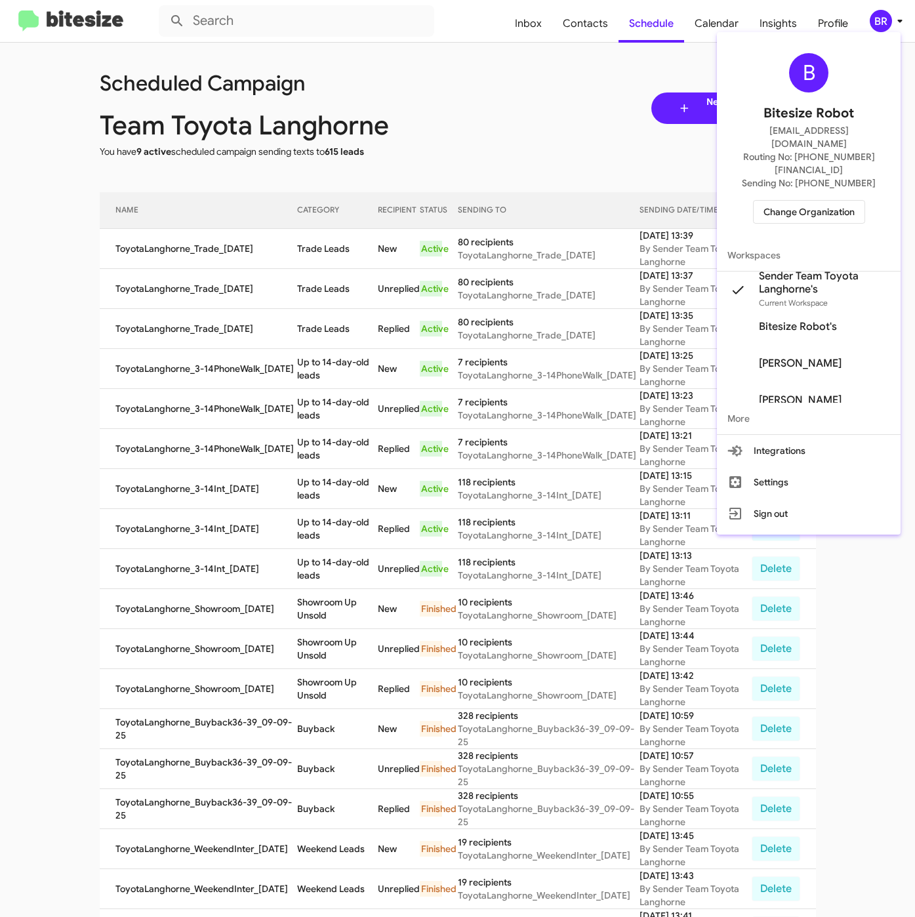
click at [293, 262] on div at bounding box center [457, 458] width 915 height 917
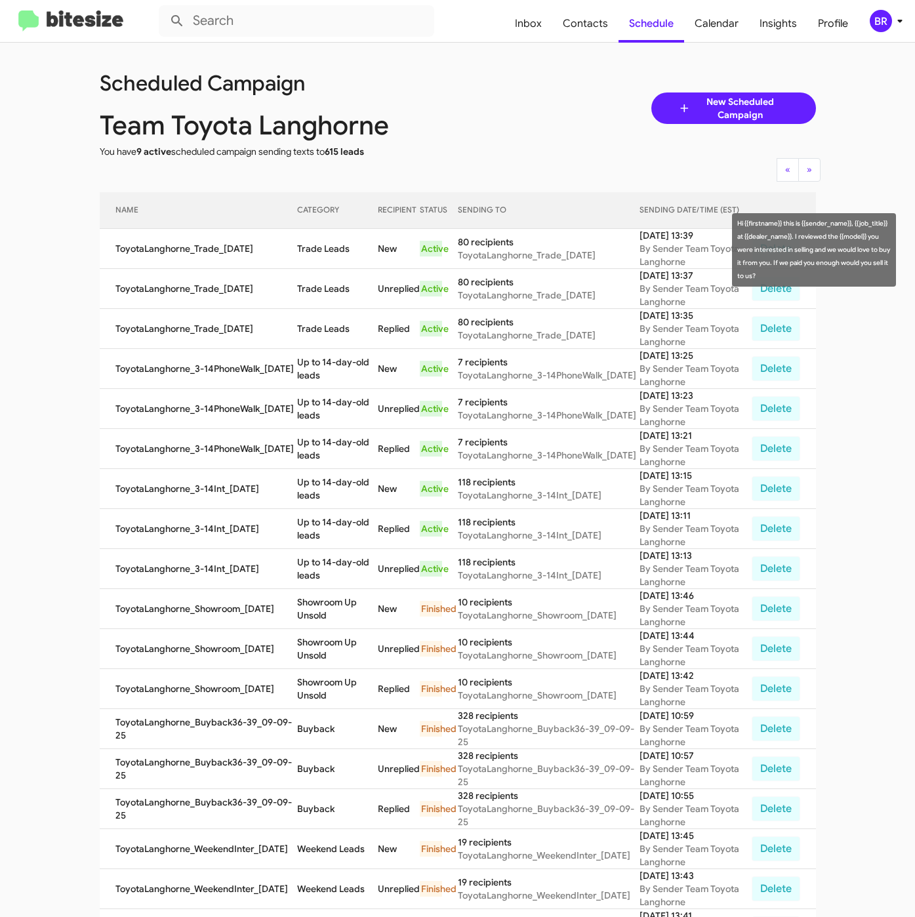
drag, startPoint x: 285, startPoint y: 249, endPoint x: 344, endPoint y: 255, distance: 59.3
click at [344, 255] on td "Trade Leads" at bounding box center [337, 249] width 81 height 40
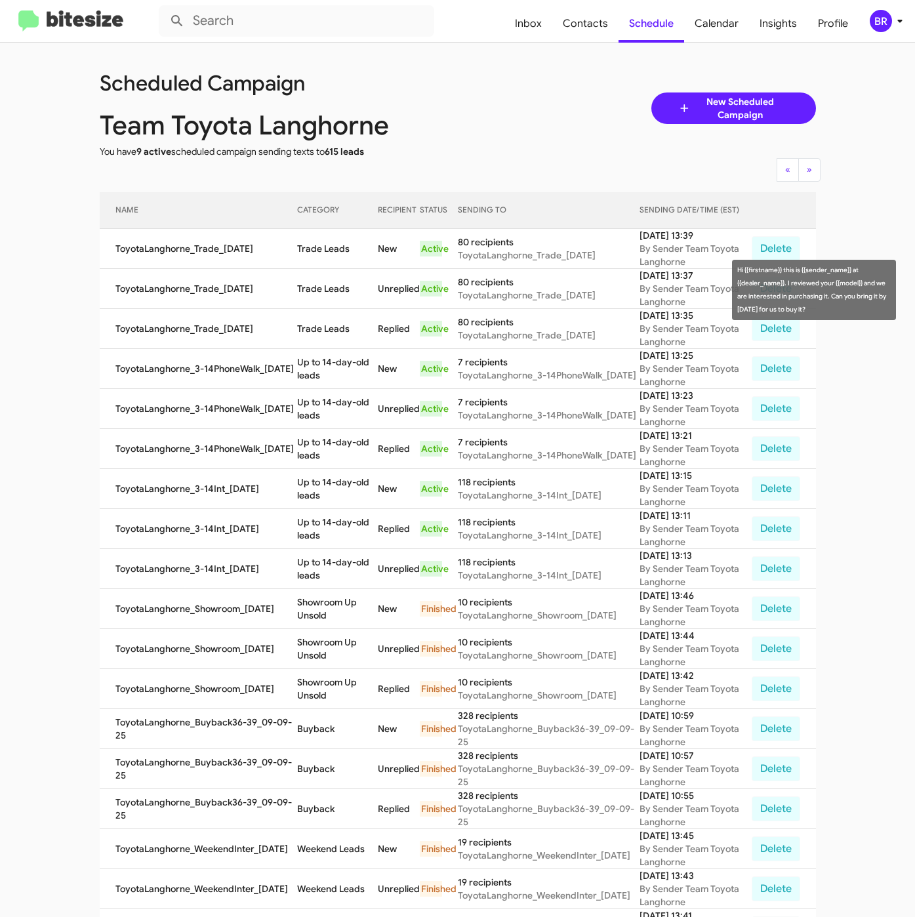
copy td "Trade Leads"
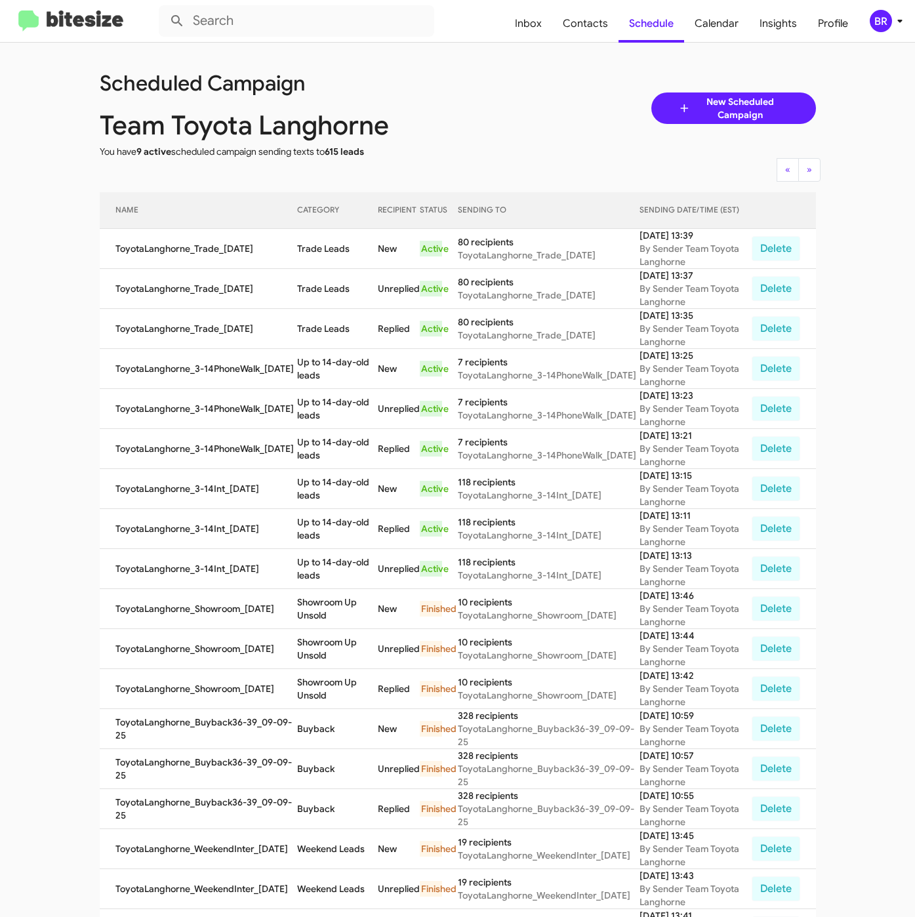
click at [881, 4] on mat-toolbar "Inbox Contacts Schedule Calendar Insights Profile BR" at bounding box center [457, 21] width 915 height 42
click at [886, 14] on div "BR" at bounding box center [881, 21] width 22 height 22
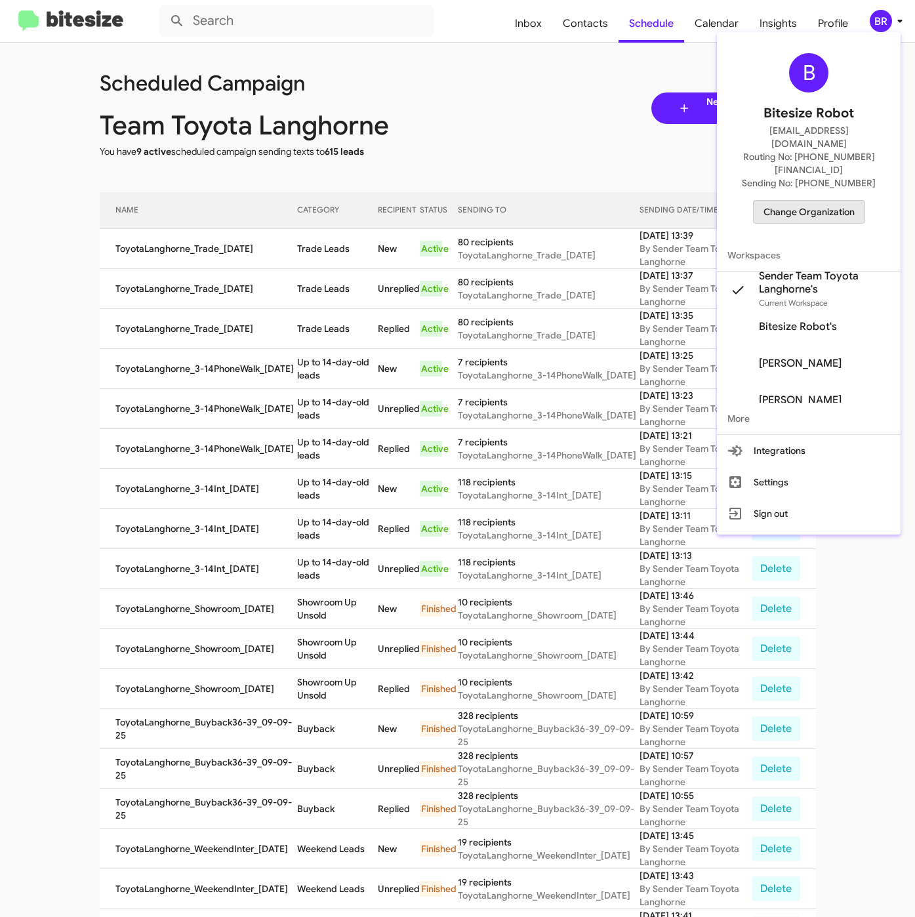
click at [811, 201] on span "Change Organization" at bounding box center [809, 212] width 91 height 22
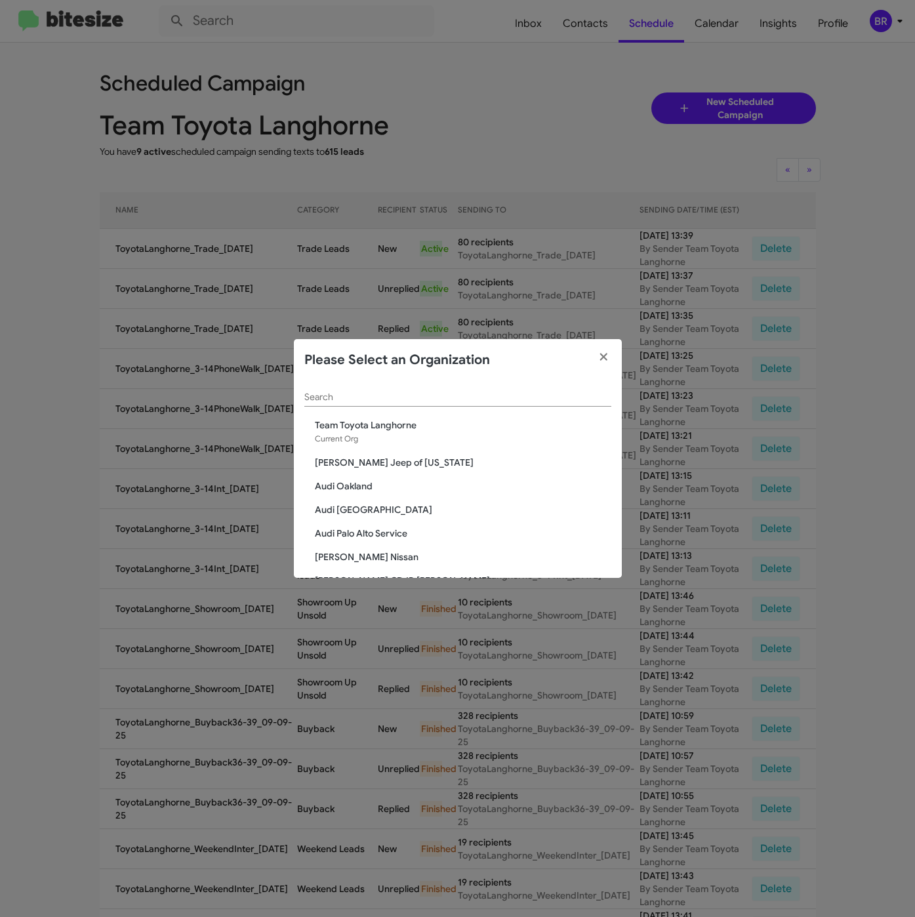
click at [402, 392] on input "Search" at bounding box center [457, 397] width 307 height 10
paste input "[PERSON_NAME] Nissan of Stanhope"
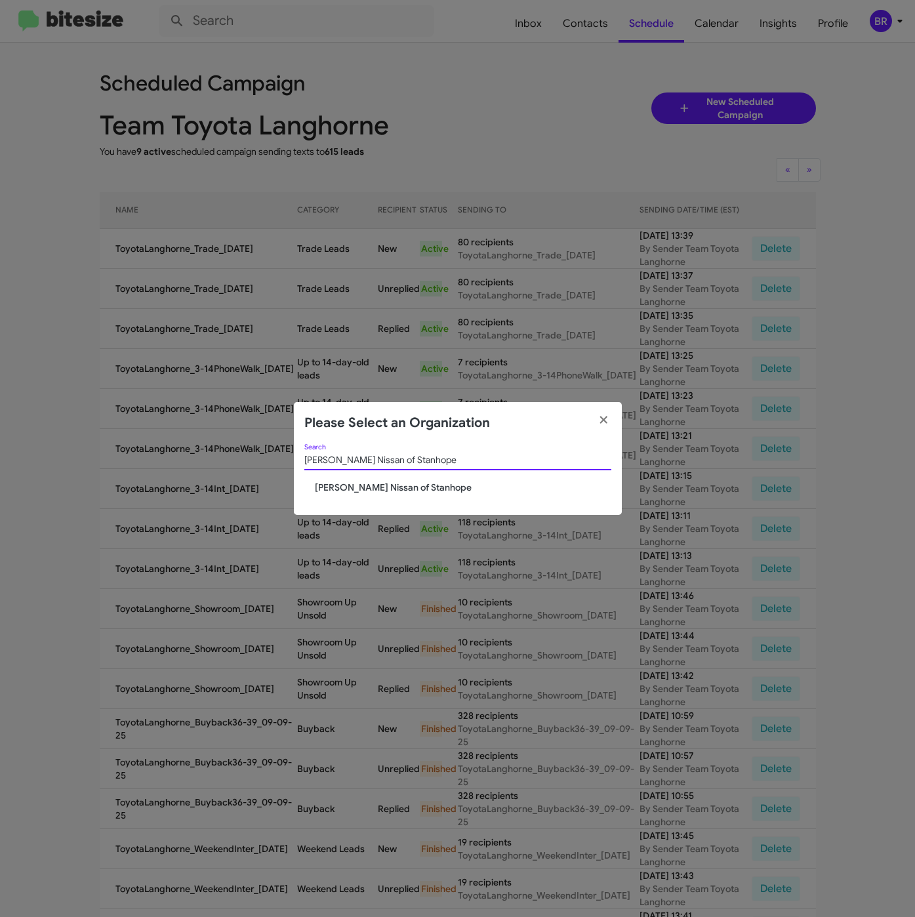
type input "[PERSON_NAME] Nissan of Stanhope"
click at [381, 490] on span "[PERSON_NAME] Nissan of Stanhope" at bounding box center [463, 487] width 297 height 13
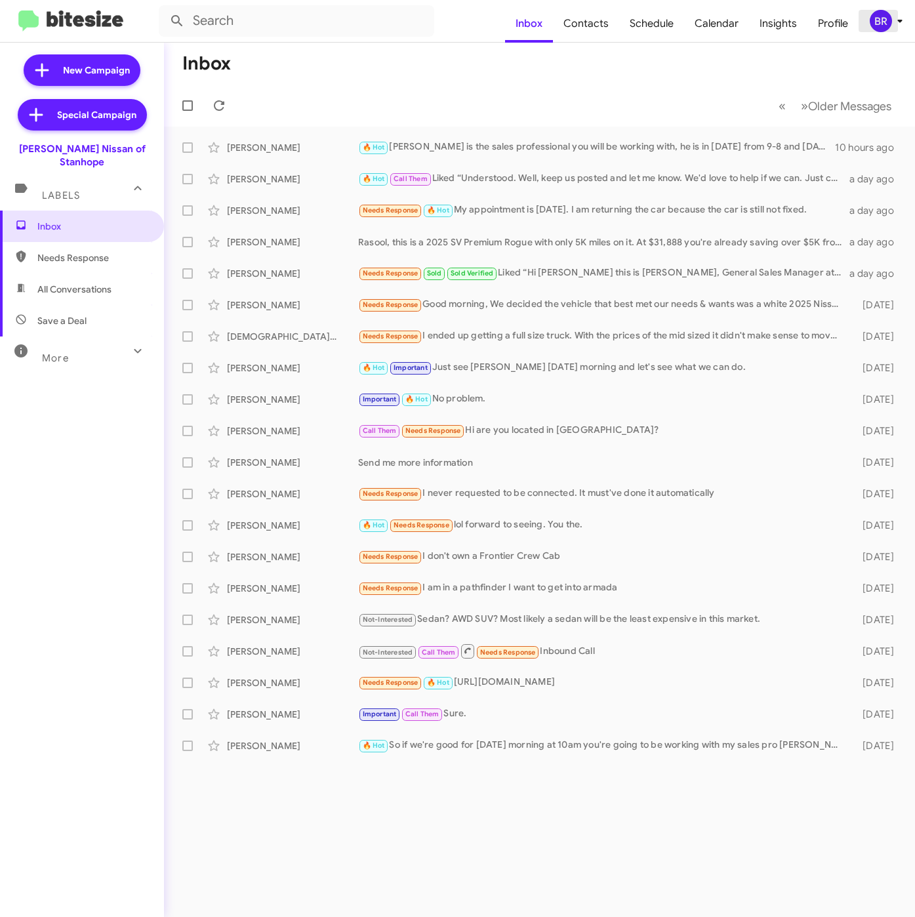
click at [880, 20] on div "BR" at bounding box center [881, 21] width 22 height 22
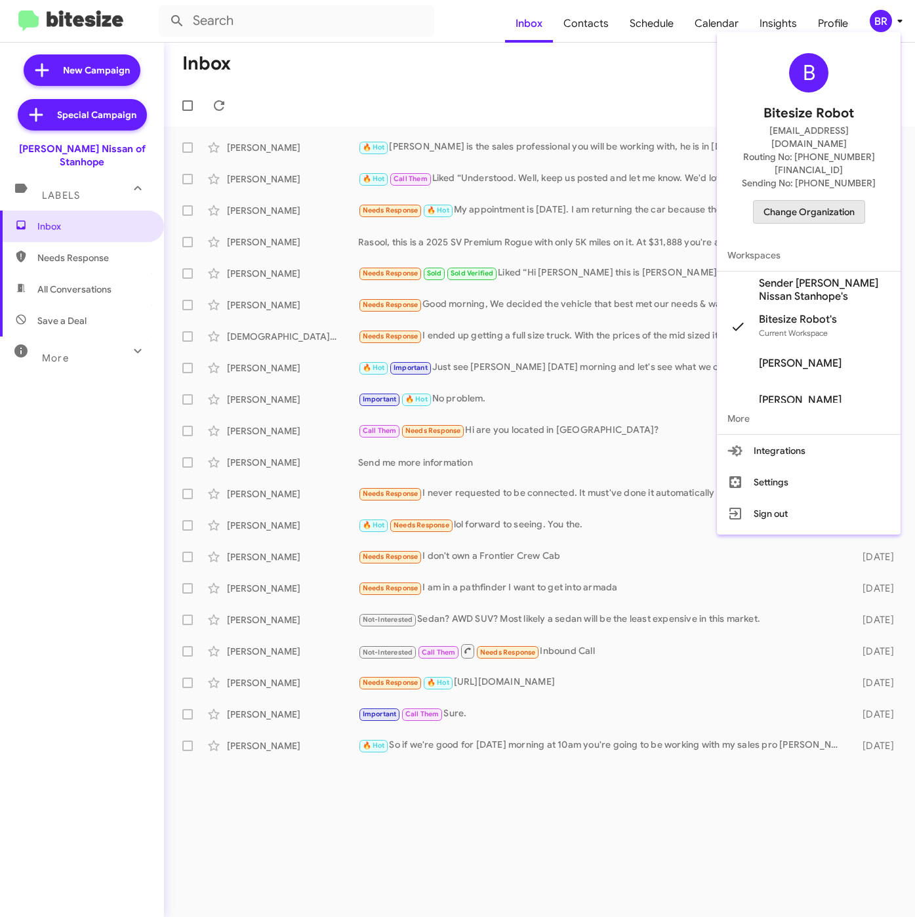
click at [819, 201] on span "Change Organization" at bounding box center [809, 212] width 91 height 22
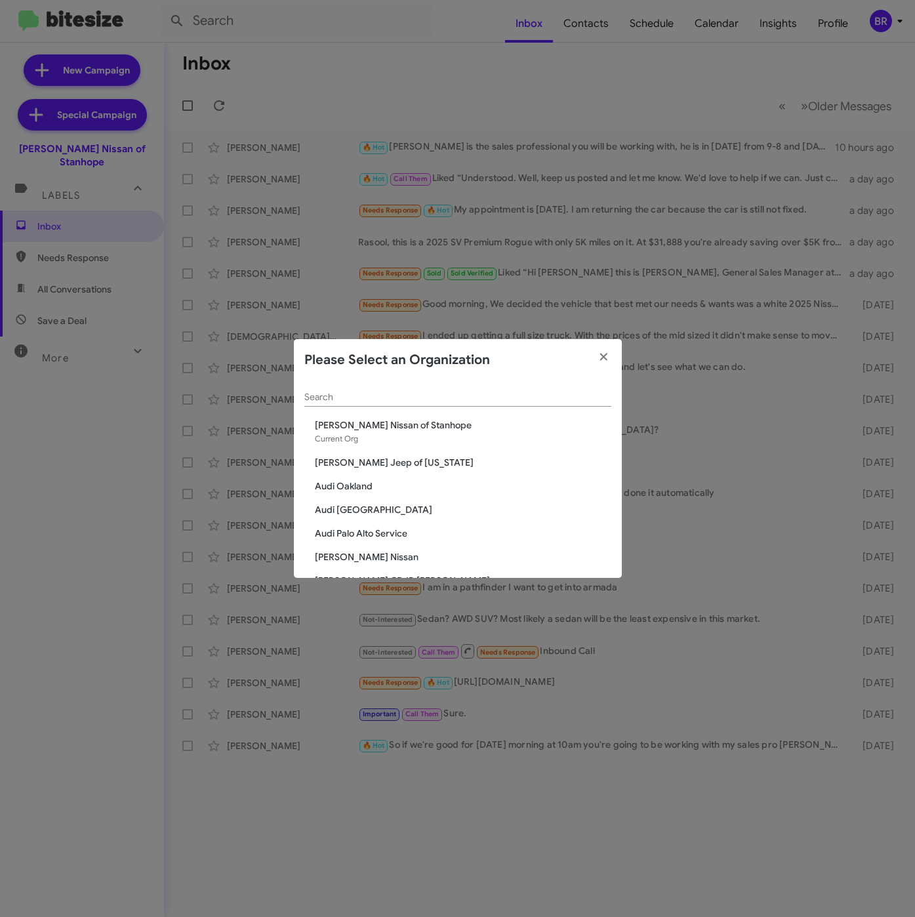
click at [438, 382] on div "Search" at bounding box center [457, 394] width 307 height 26
click at [431, 398] on input "Search" at bounding box center [457, 397] width 307 height 10
paste input "Franklin Sussex Hyundai"
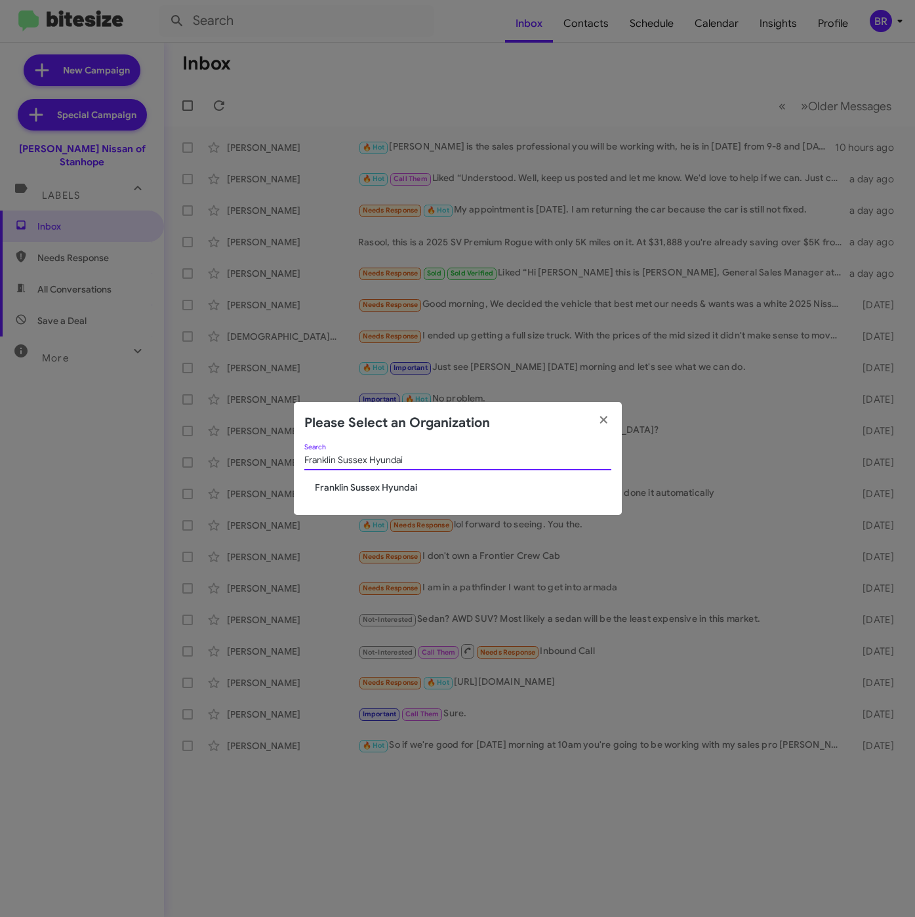
type input "Franklin Sussex Hyundai"
click at [350, 493] on span "Franklin Sussex Hyundai" at bounding box center [463, 487] width 297 height 13
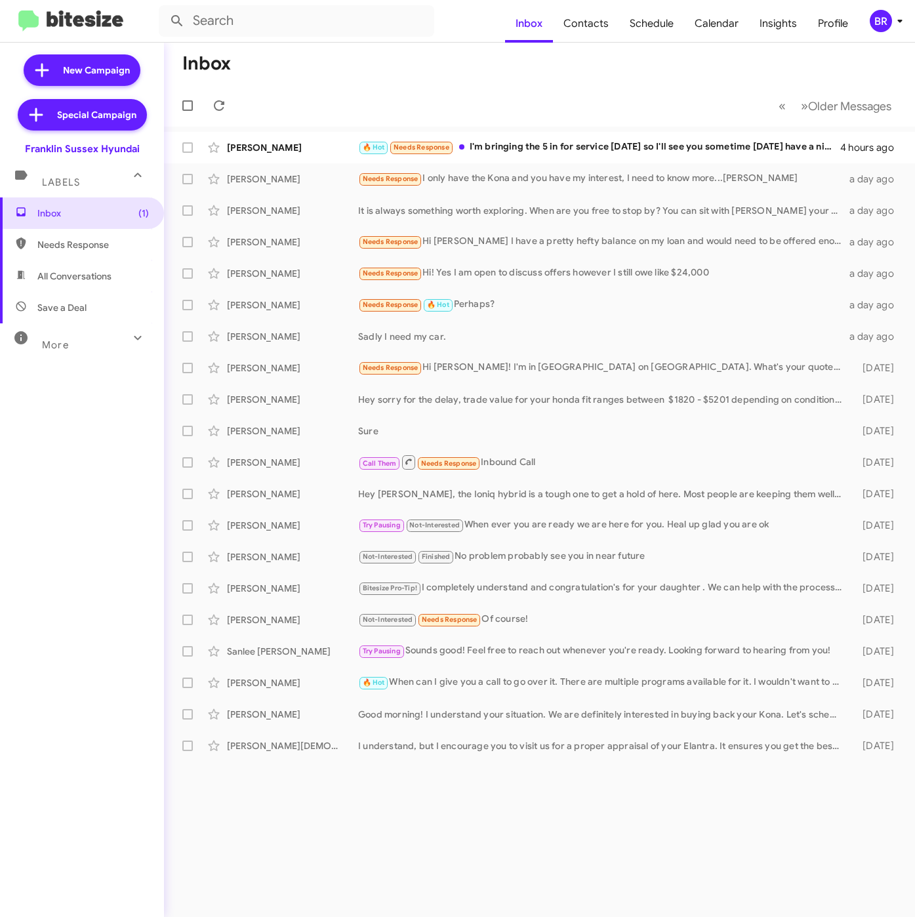
click at [882, 26] on div "BR" at bounding box center [881, 21] width 22 height 22
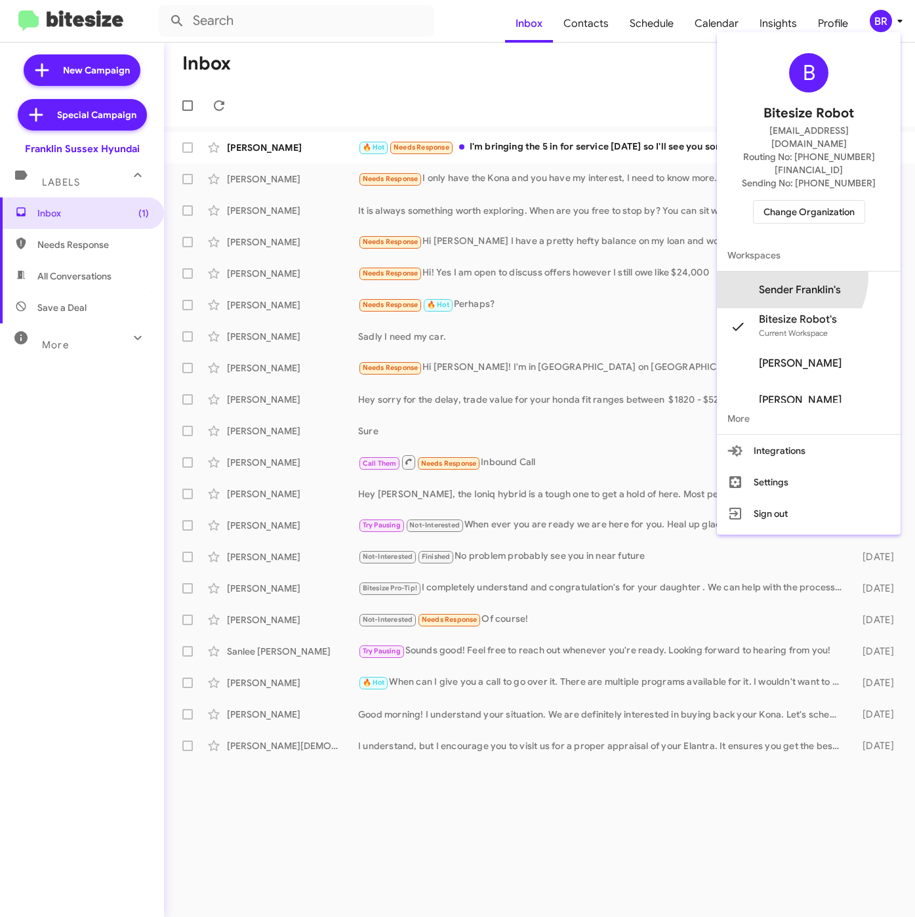
click at [805, 272] on span "Sender Franklin's" at bounding box center [809, 290] width 184 height 37
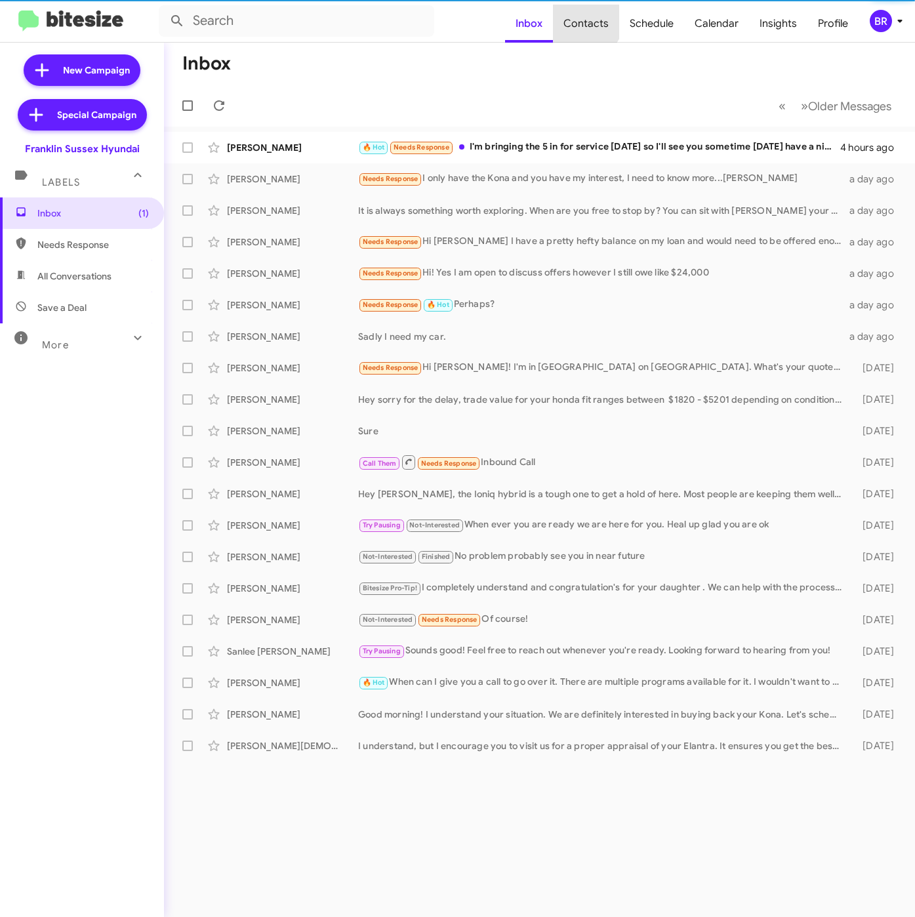
click at [589, 20] on span "Contacts" at bounding box center [586, 24] width 66 height 38
type input "in:groups"
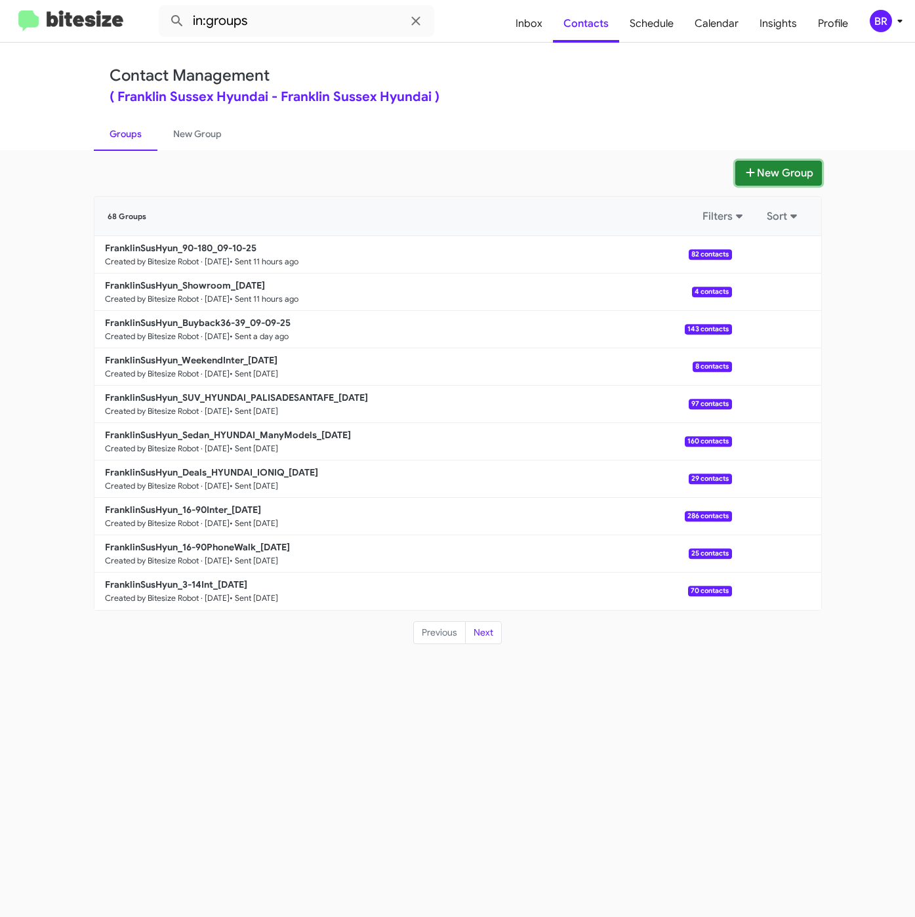
click at [749, 164] on button "New Group" at bounding box center [779, 173] width 87 height 25
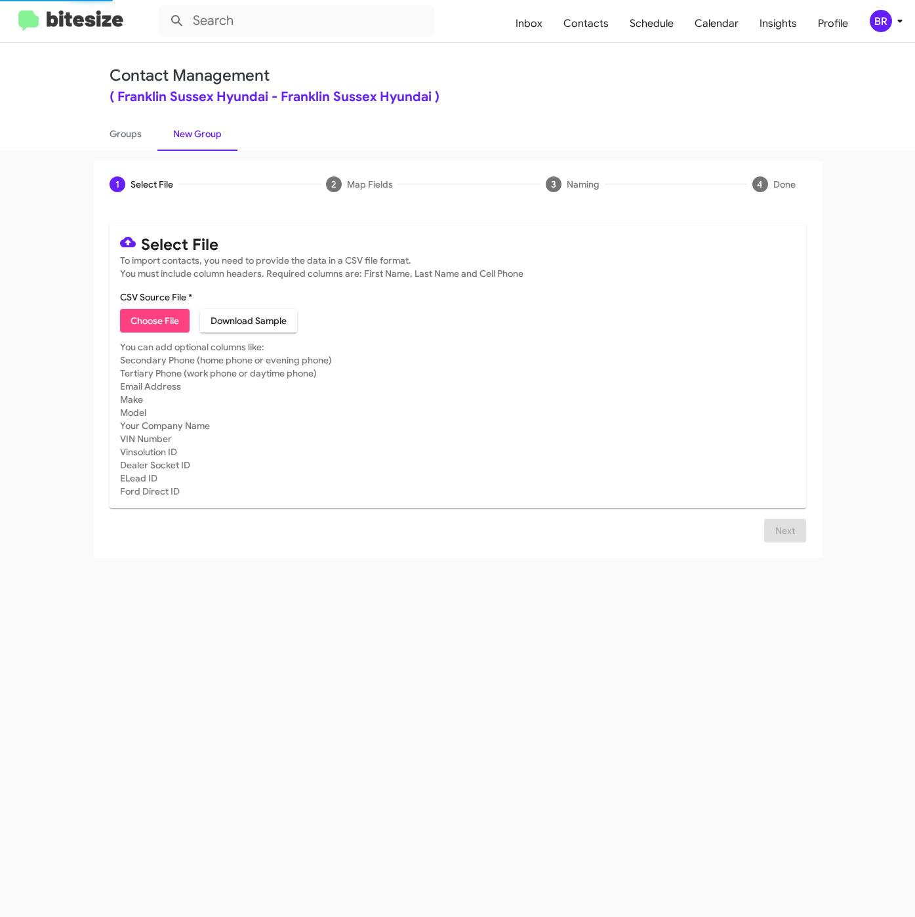
click at [170, 317] on span "Choose File" at bounding box center [155, 321] width 49 height 24
type input "FranklinSusHyun_Trade_09-11-25"
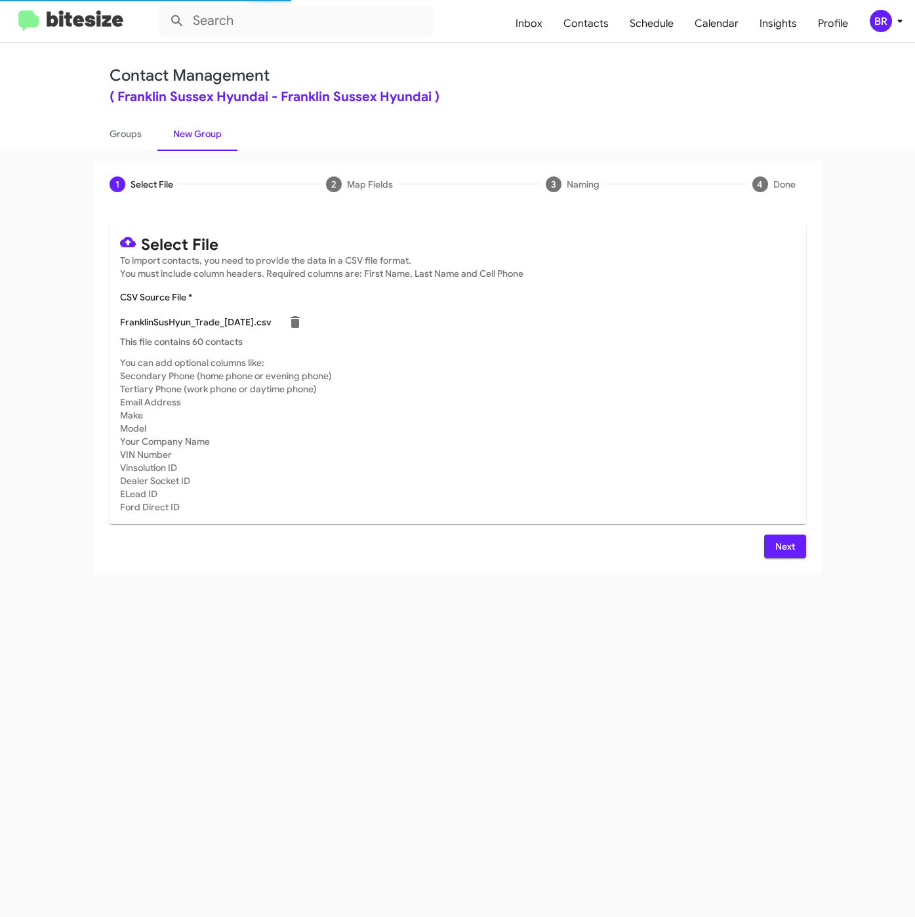
click at [793, 538] on span "Next" at bounding box center [785, 547] width 21 height 24
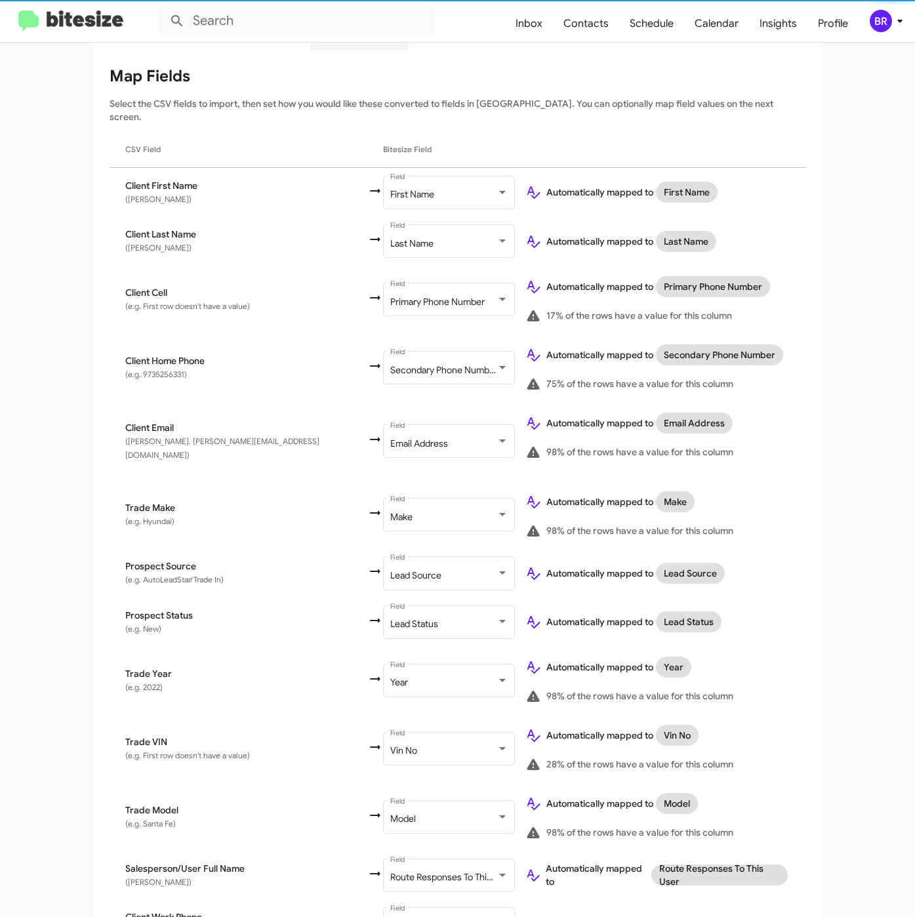
scroll to position [272, 0]
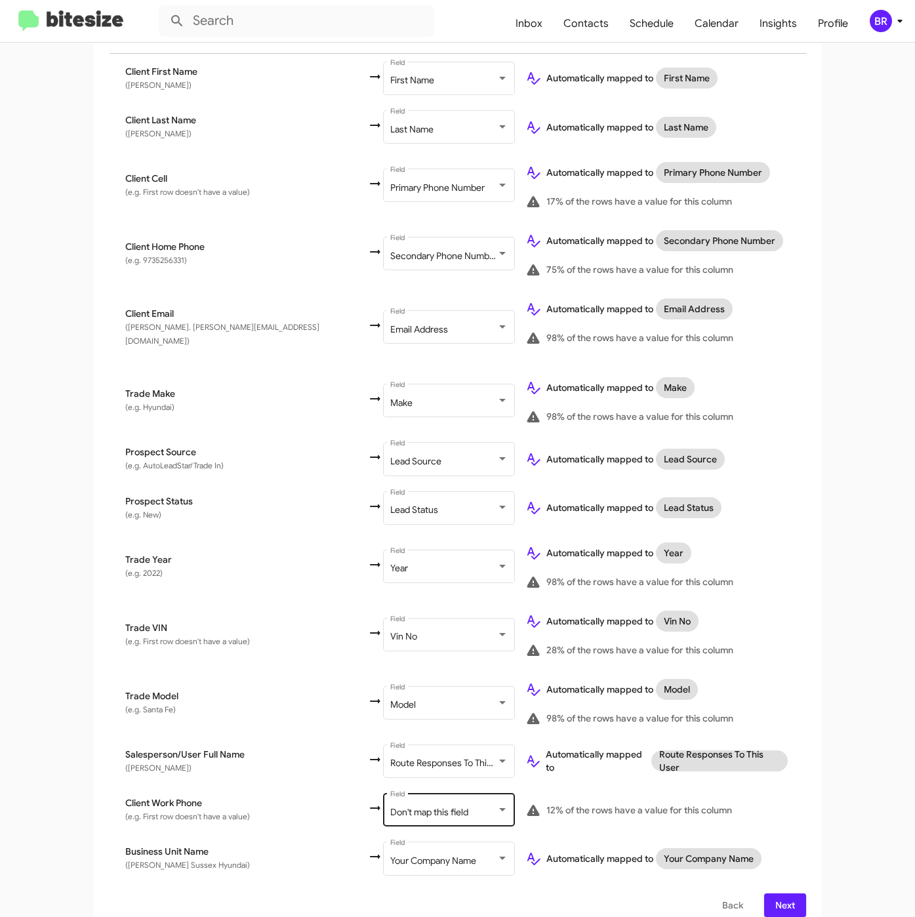
click at [390, 791] on div "Don't map this field Field" at bounding box center [449, 809] width 118 height 36
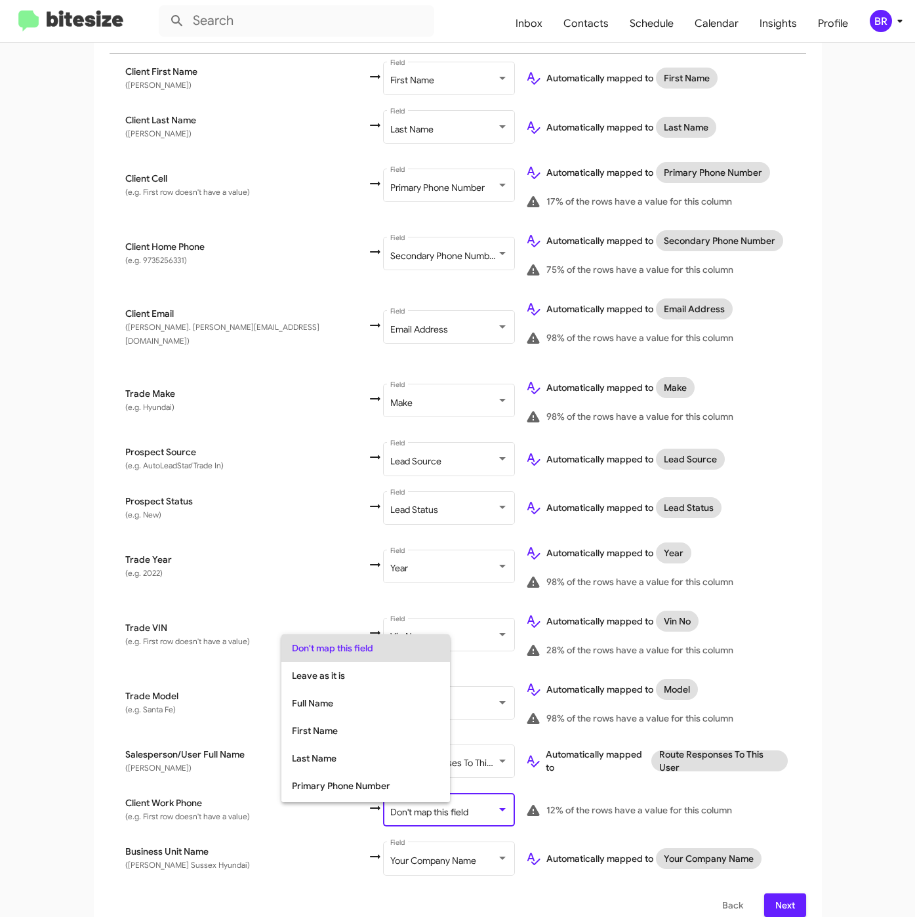
scroll to position [52, 0]
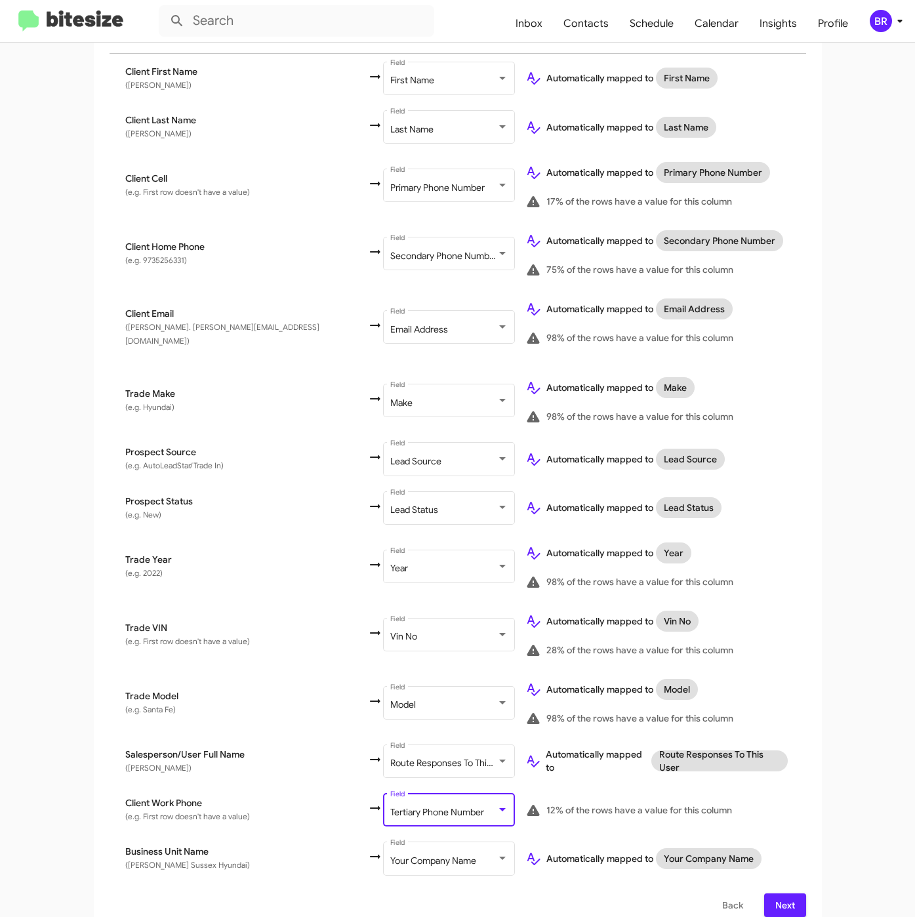
click at [775, 894] on span "Next" at bounding box center [785, 906] width 21 height 24
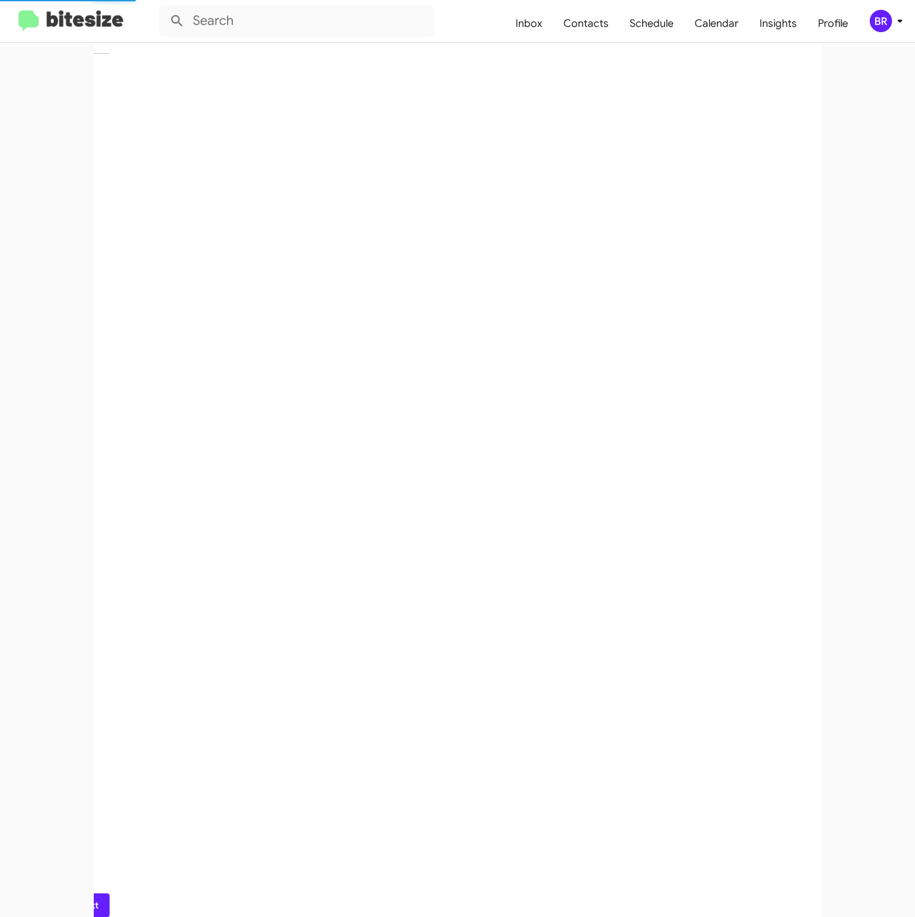
scroll to position [0, 0]
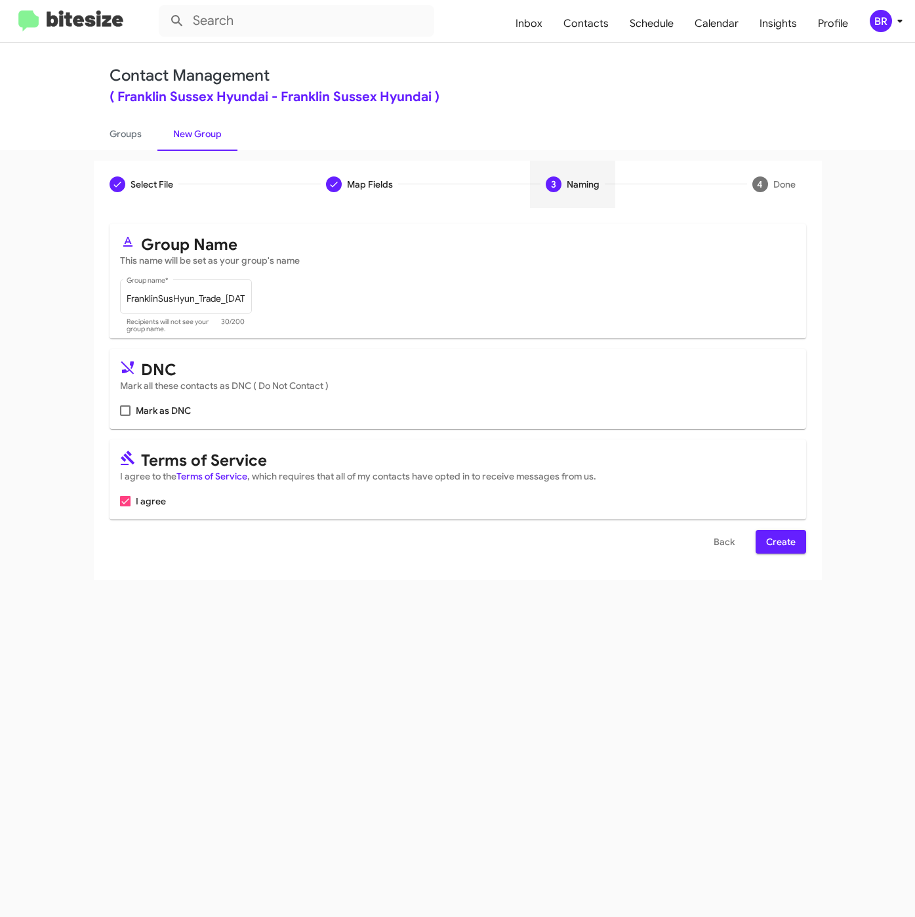
click at [782, 554] on span "Create" at bounding box center [781, 542] width 30 height 24
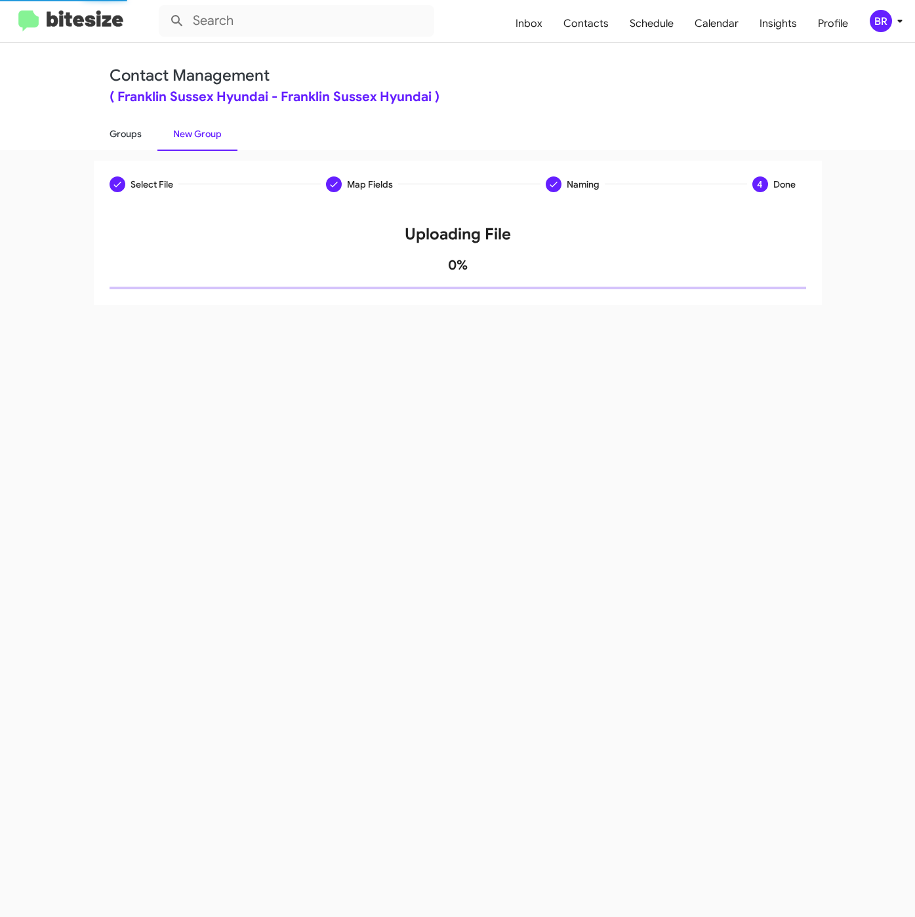
click at [123, 133] on link "Groups" at bounding box center [126, 134] width 64 height 34
type input "in:groups"
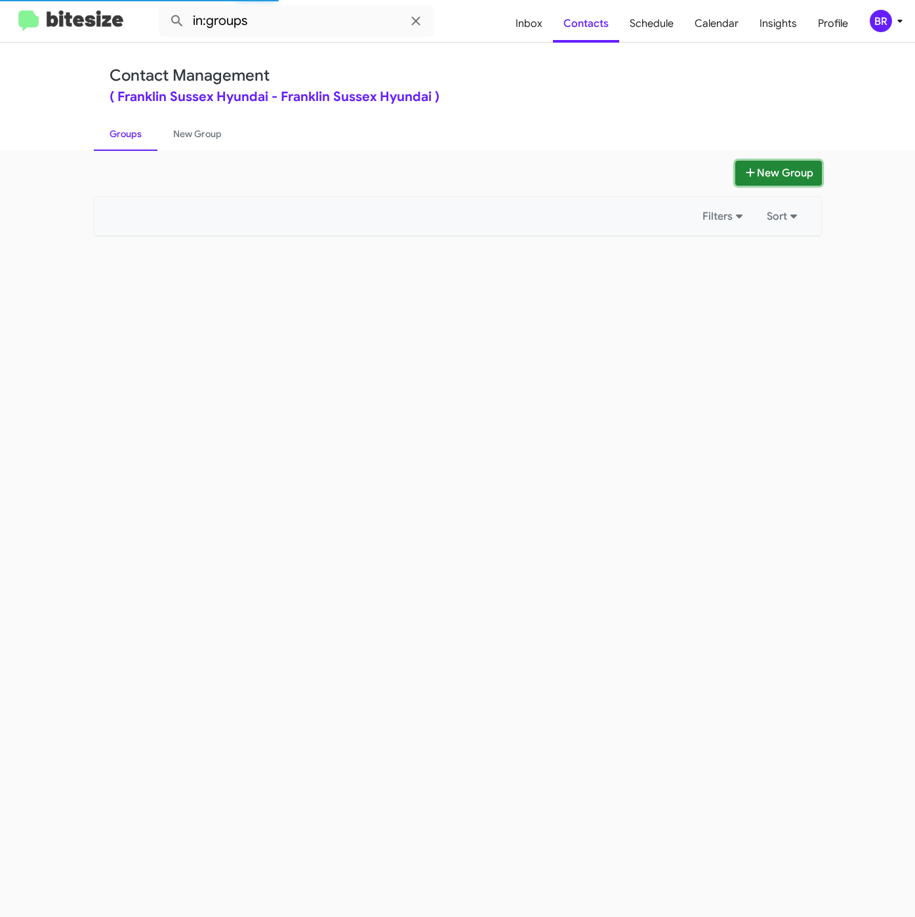
click at [783, 175] on button "New Group" at bounding box center [779, 173] width 87 height 25
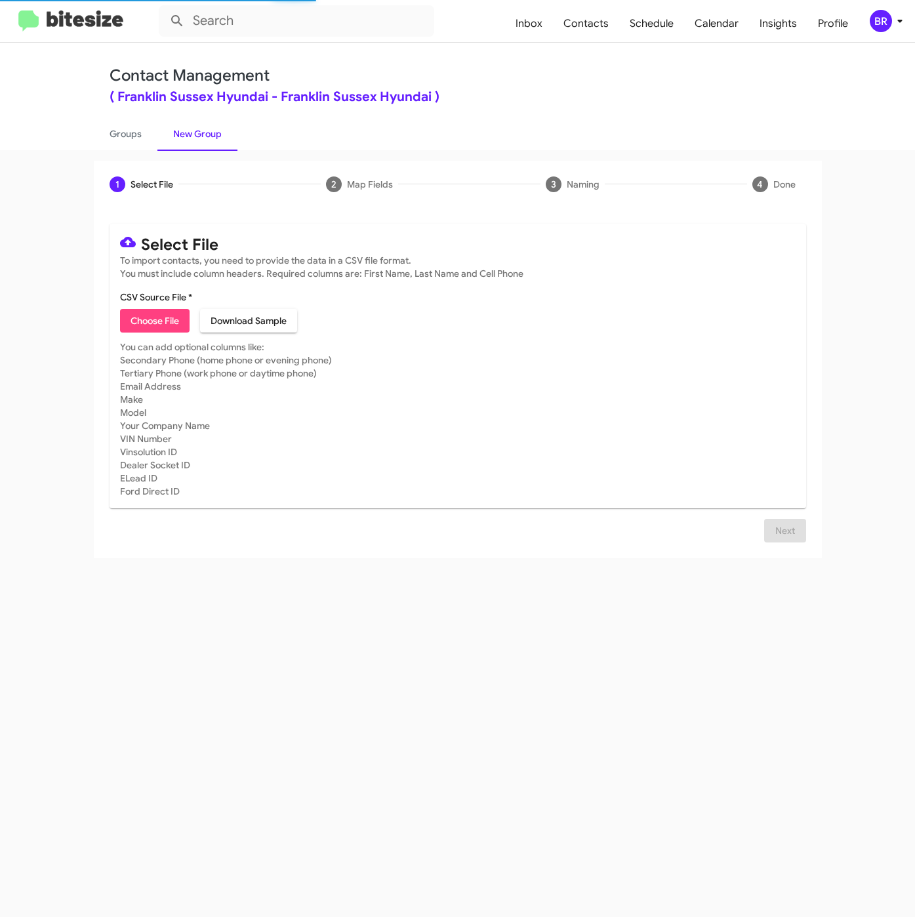
click at [152, 325] on span "Choose File" at bounding box center [155, 321] width 49 height 24
type input "FranklinSusHyun_3-14PhoneWalk_09-11-25"
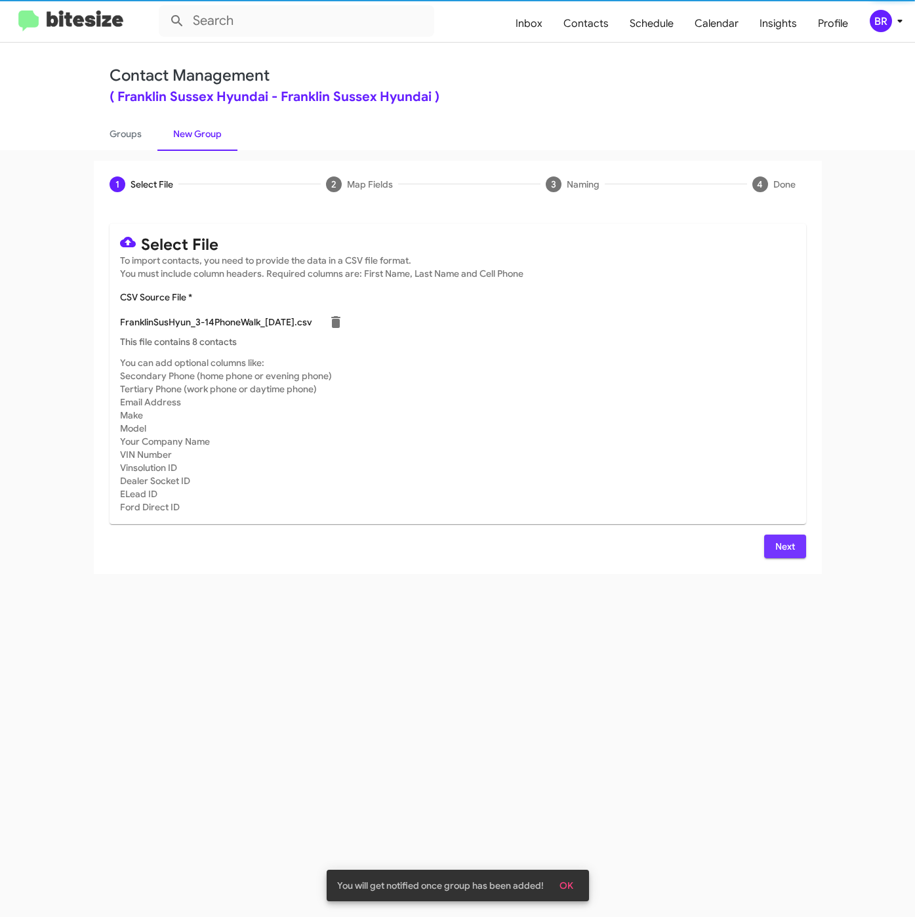
click at [790, 550] on span "Next" at bounding box center [785, 547] width 21 height 24
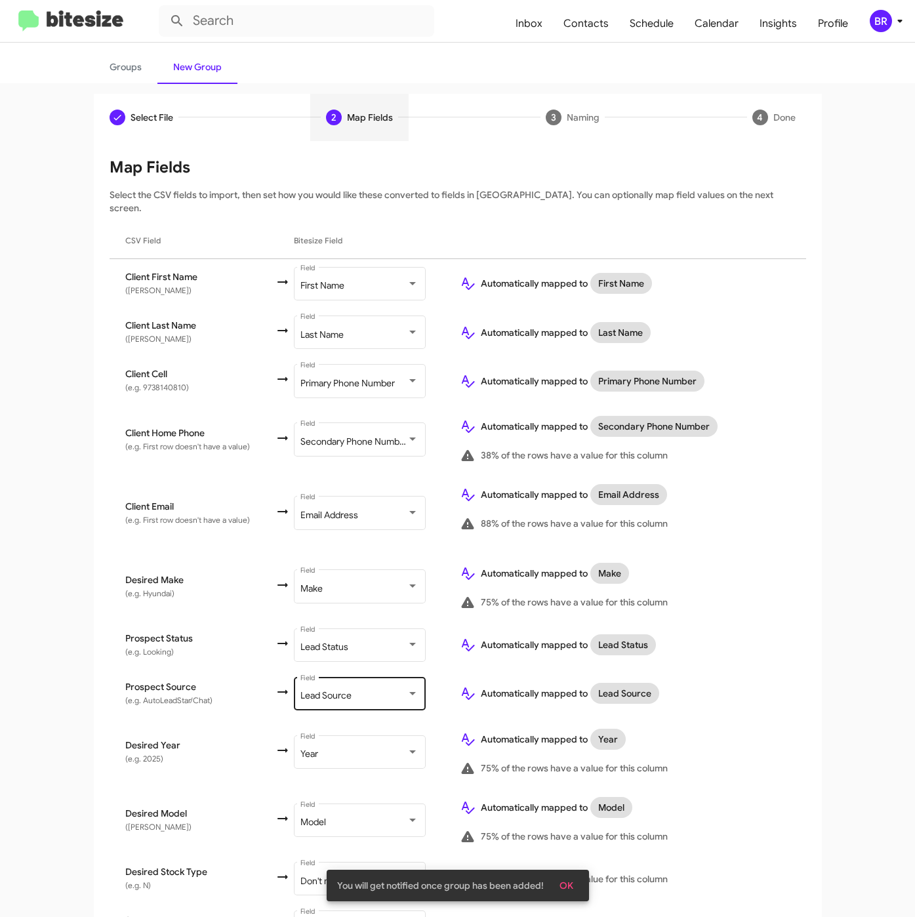
scroll to position [233, 0]
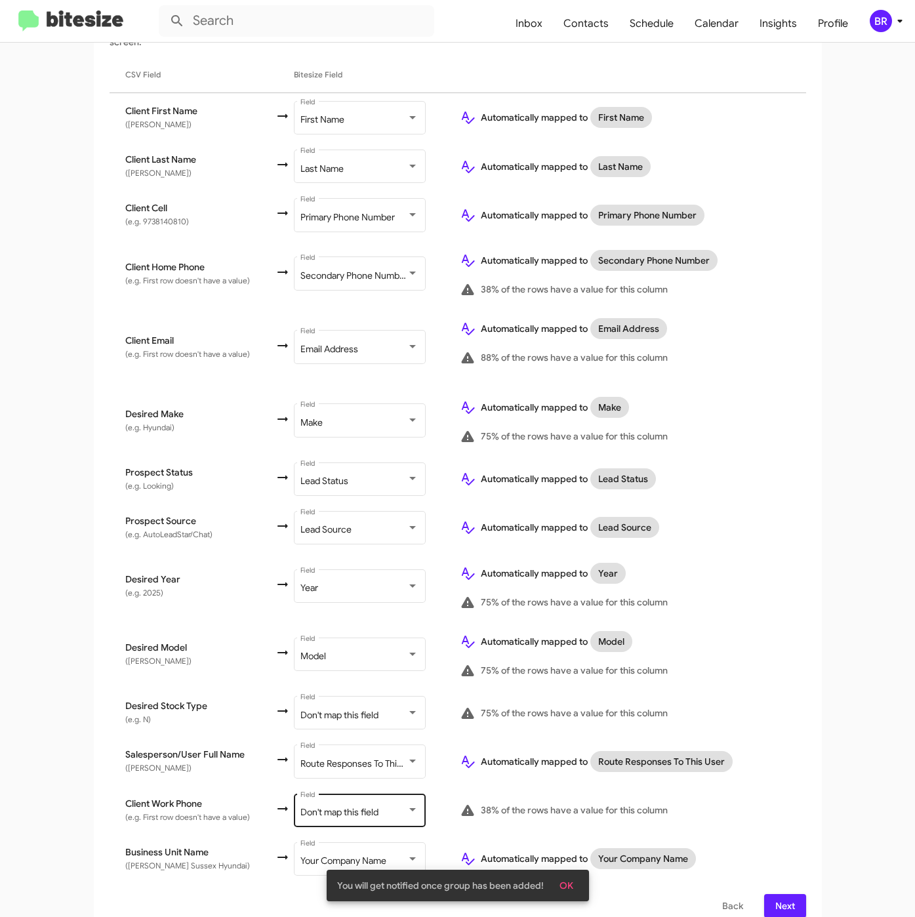
click at [371, 806] on span "Don't map this field" at bounding box center [340, 812] width 78 height 12
click at [775, 894] on span "Next" at bounding box center [785, 906] width 21 height 24
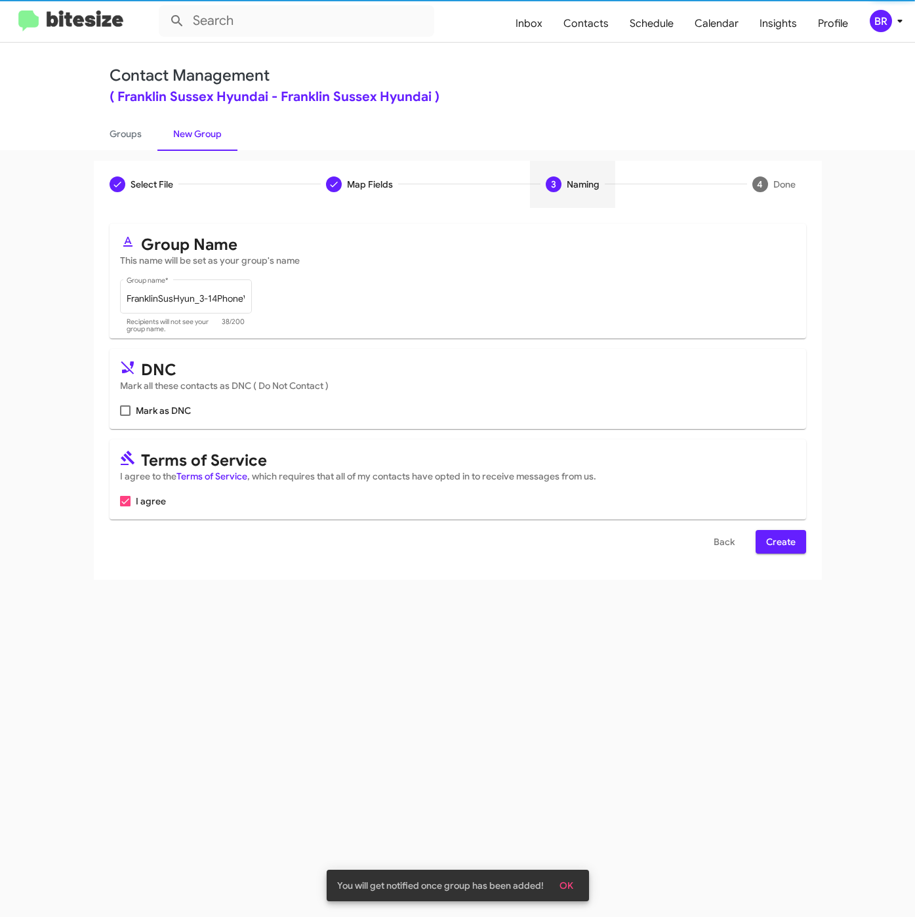
scroll to position [0, 0]
click at [782, 542] on span "Create" at bounding box center [781, 542] width 30 height 24
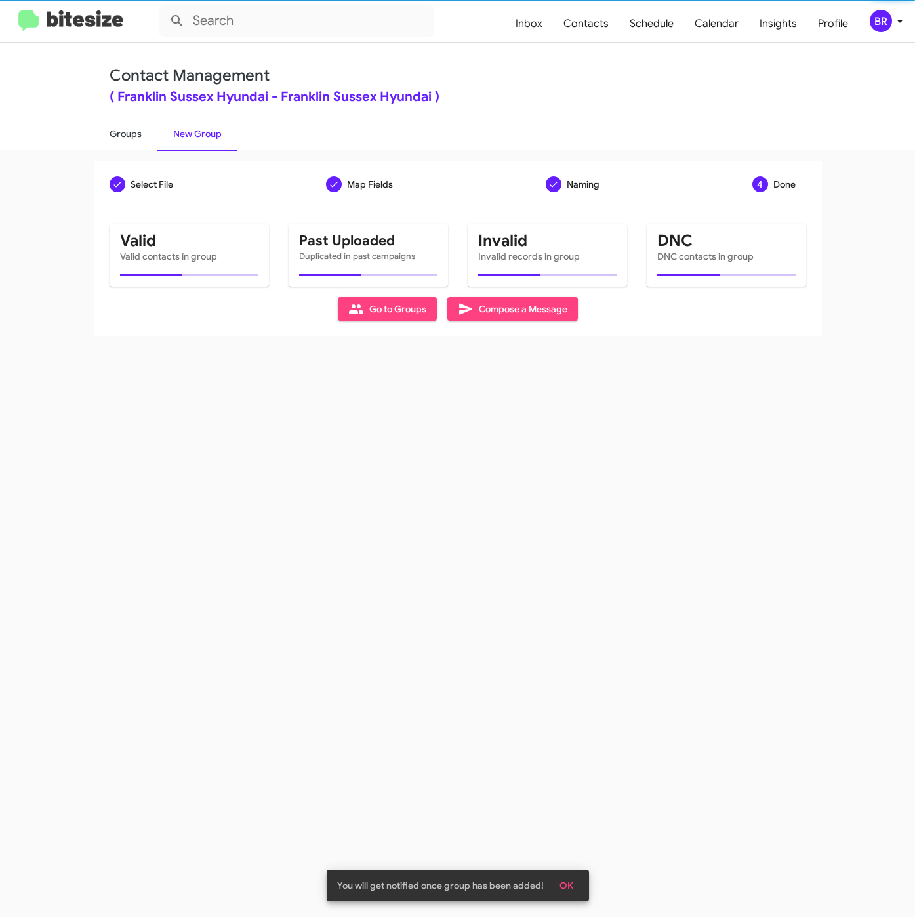
click at [113, 132] on link "Groups" at bounding box center [126, 134] width 64 height 34
type input "in:groups"
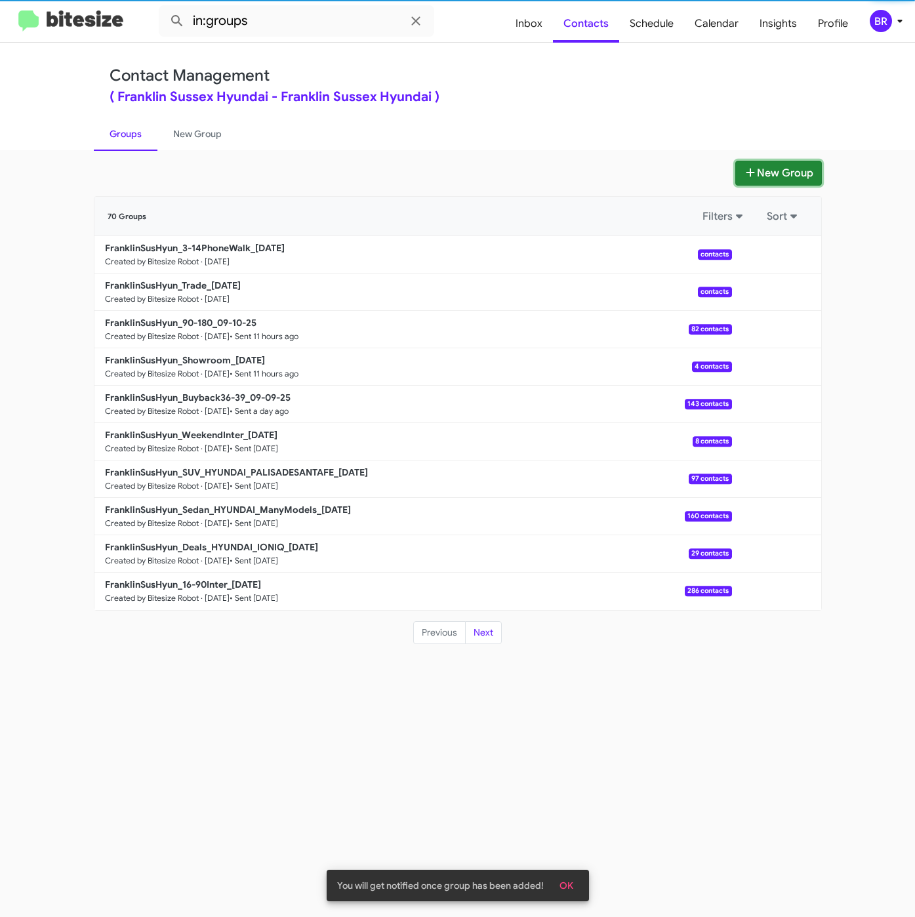
click at [778, 174] on button "New Group" at bounding box center [779, 173] width 87 height 25
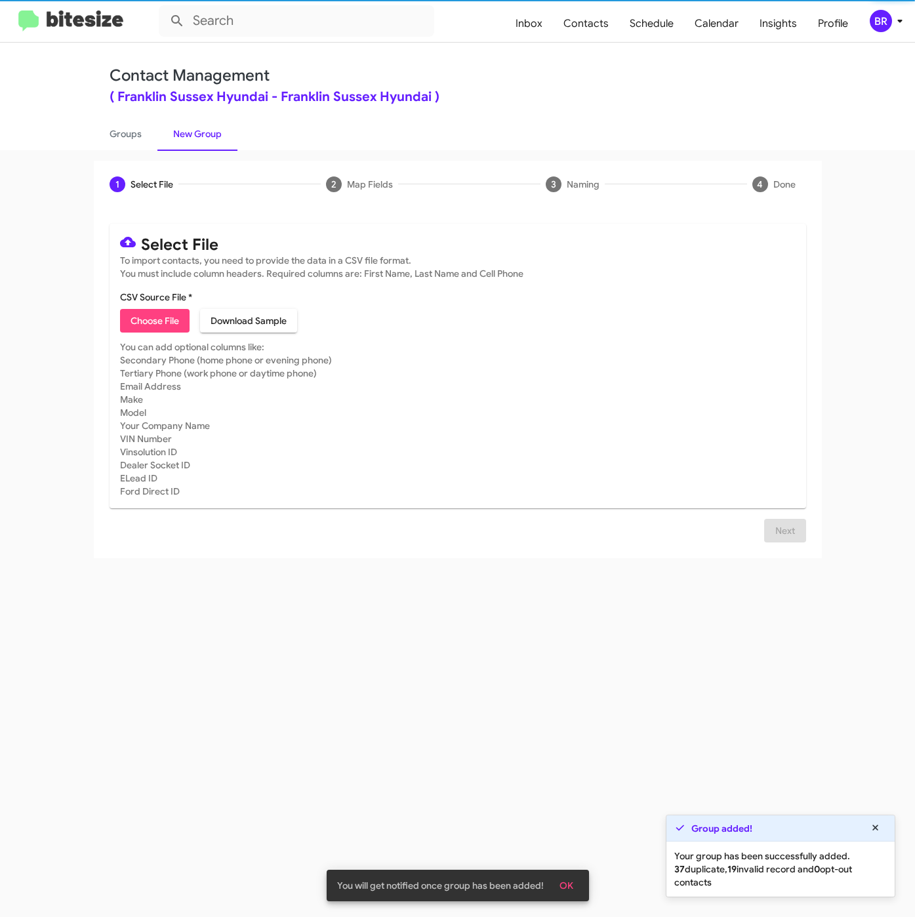
click at [136, 327] on span "Choose File" at bounding box center [155, 321] width 49 height 24
type input "FranklinSusHyun_3-14Int_09-11-25"
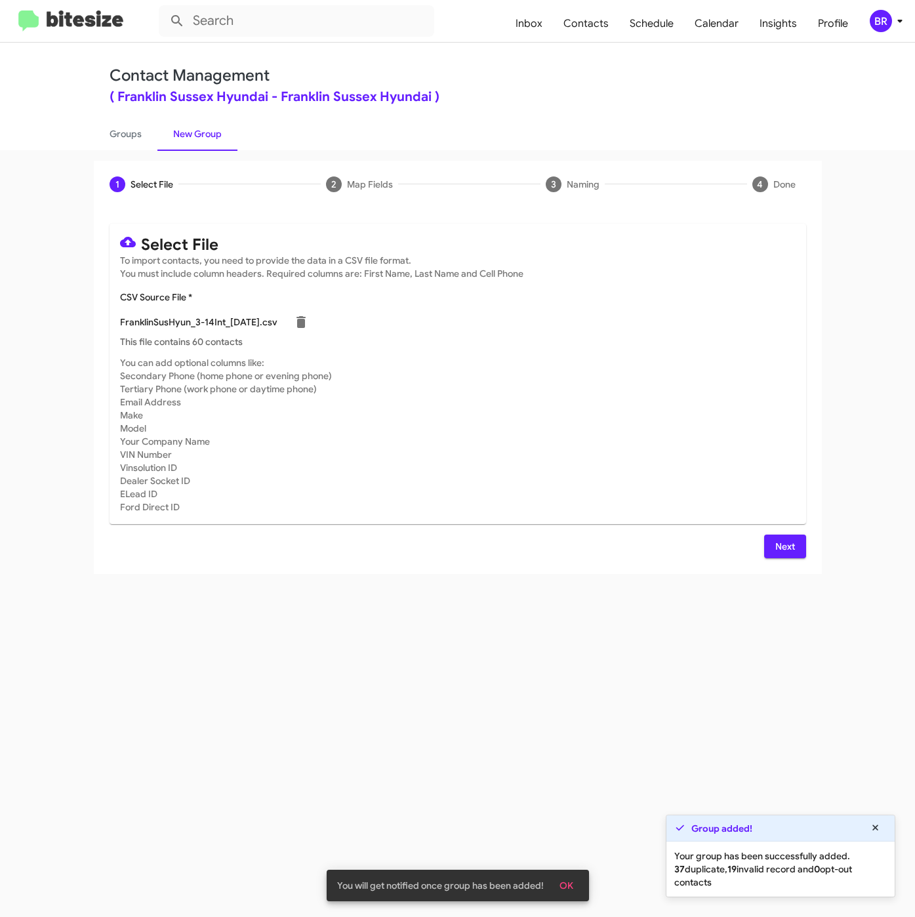
click at [774, 557] on button "Next" at bounding box center [785, 547] width 42 height 24
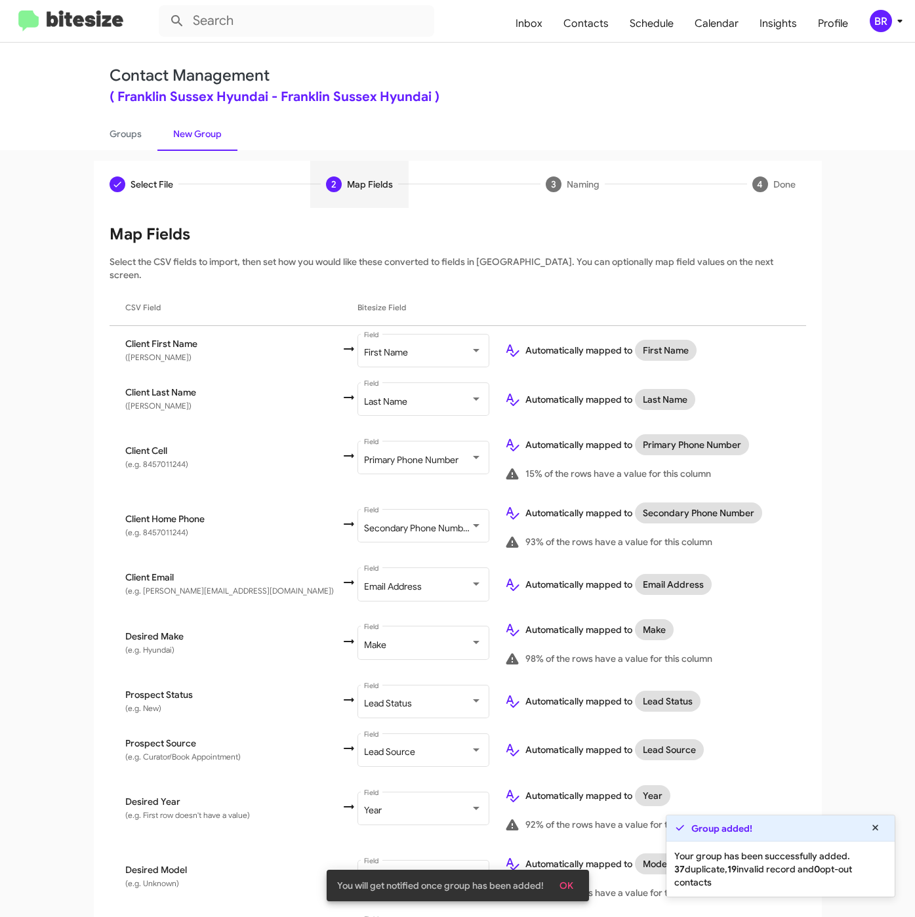
scroll to position [222, 0]
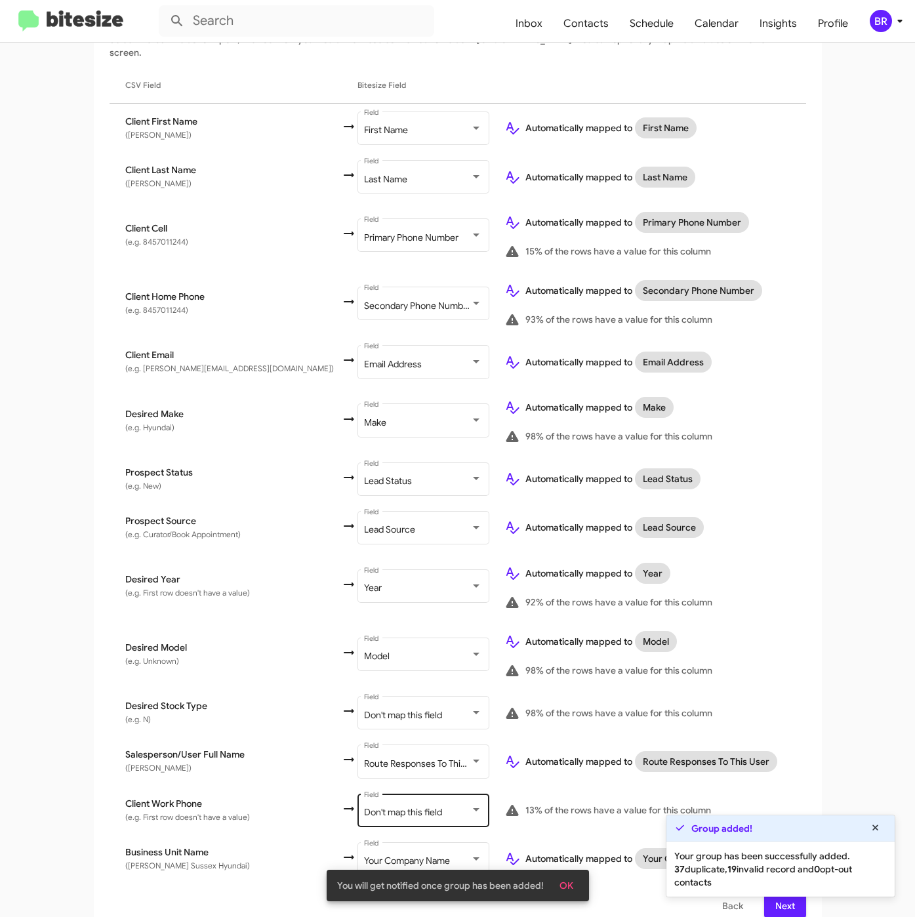
click at [364, 806] on span "Don't map this field" at bounding box center [403, 812] width 78 height 12
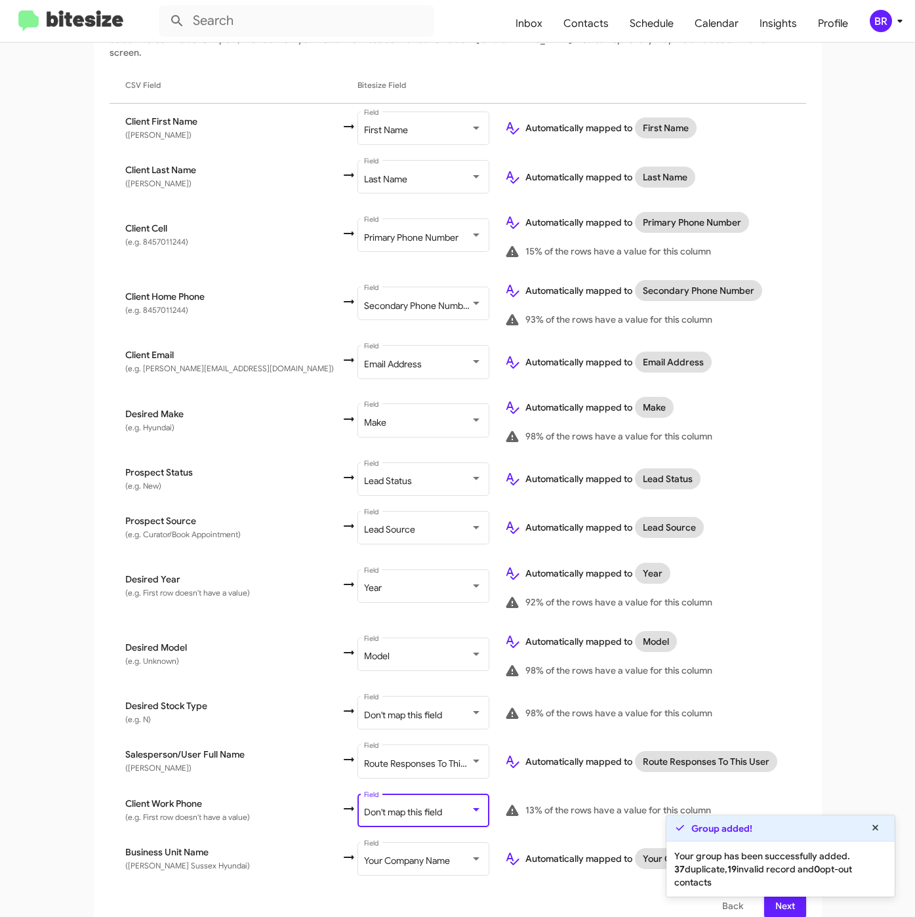
scroll to position [52, 0]
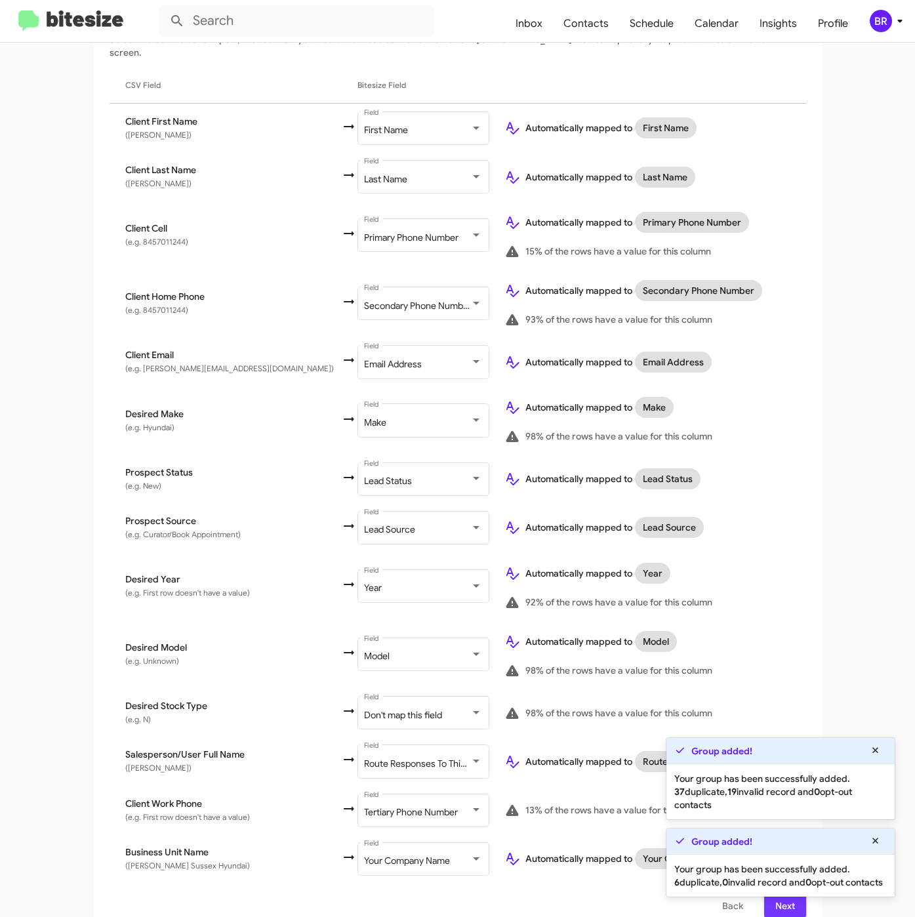
click at [772, 902] on div "Select File To import contacts, you need to provide the data in a CSV file form…" at bounding box center [458, 460] width 728 height 948
click at [782, 898] on span "Next" at bounding box center [785, 906] width 21 height 24
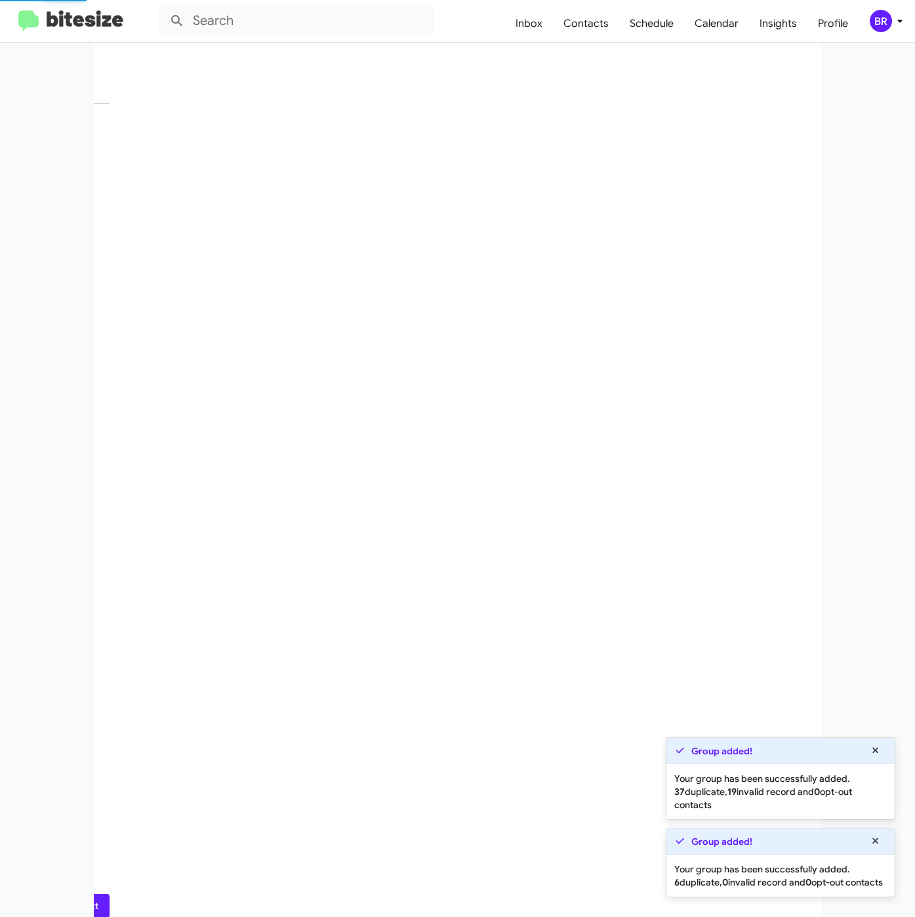
scroll to position [0, 0]
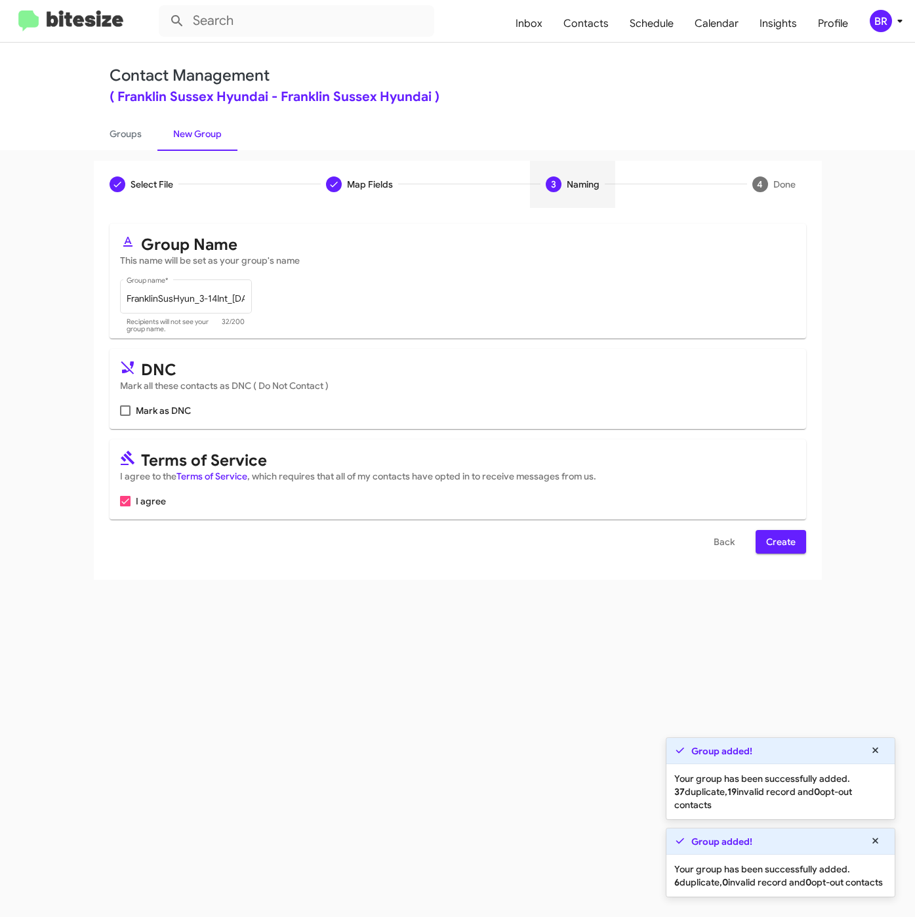
click at [781, 544] on span "Create" at bounding box center [781, 542] width 30 height 24
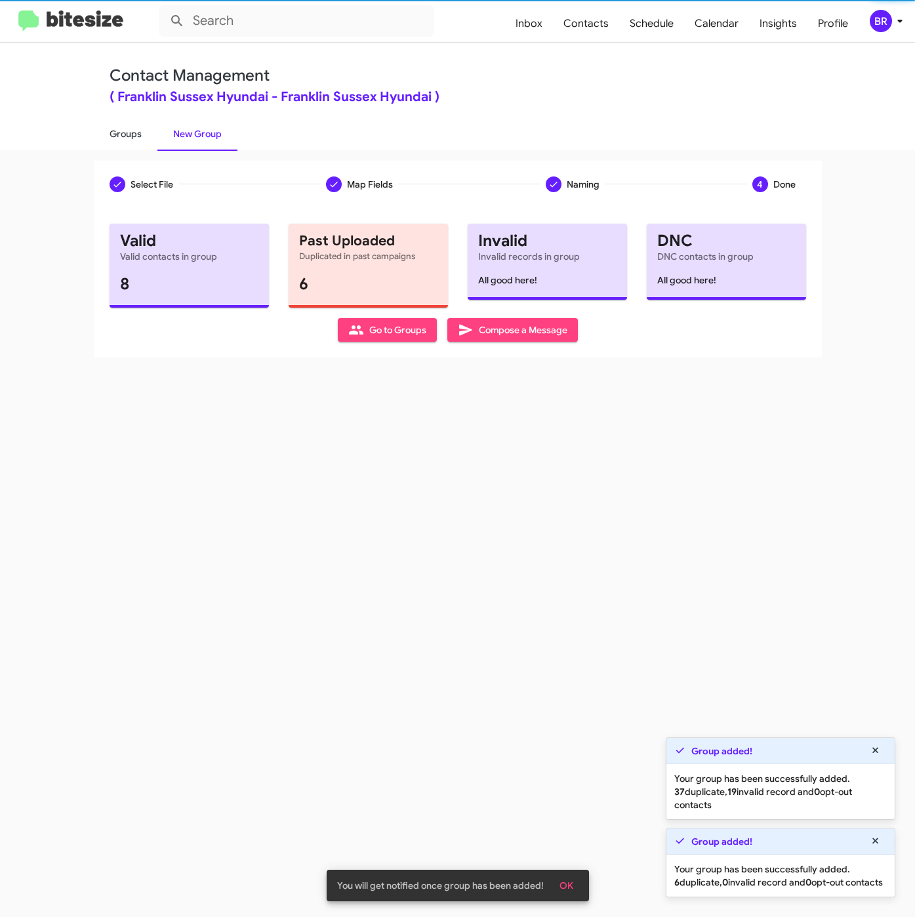
click at [122, 133] on link "Groups" at bounding box center [126, 134] width 64 height 34
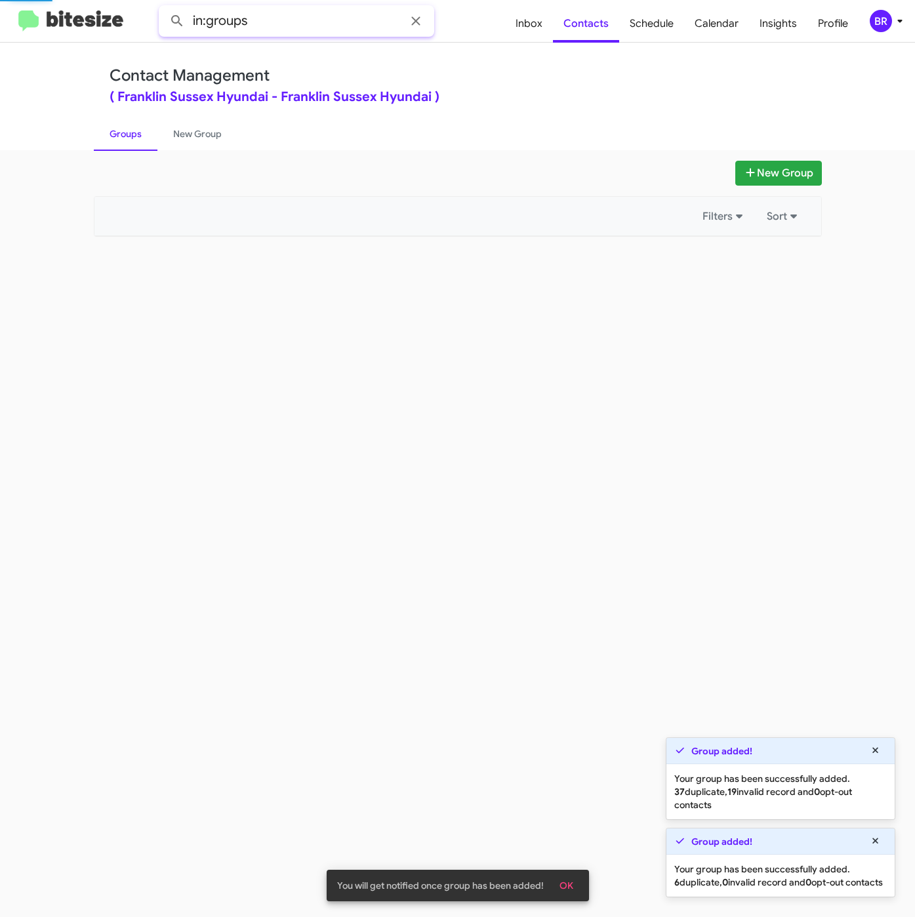
click at [278, 16] on input "in:groups" at bounding box center [297, 20] width 276 height 31
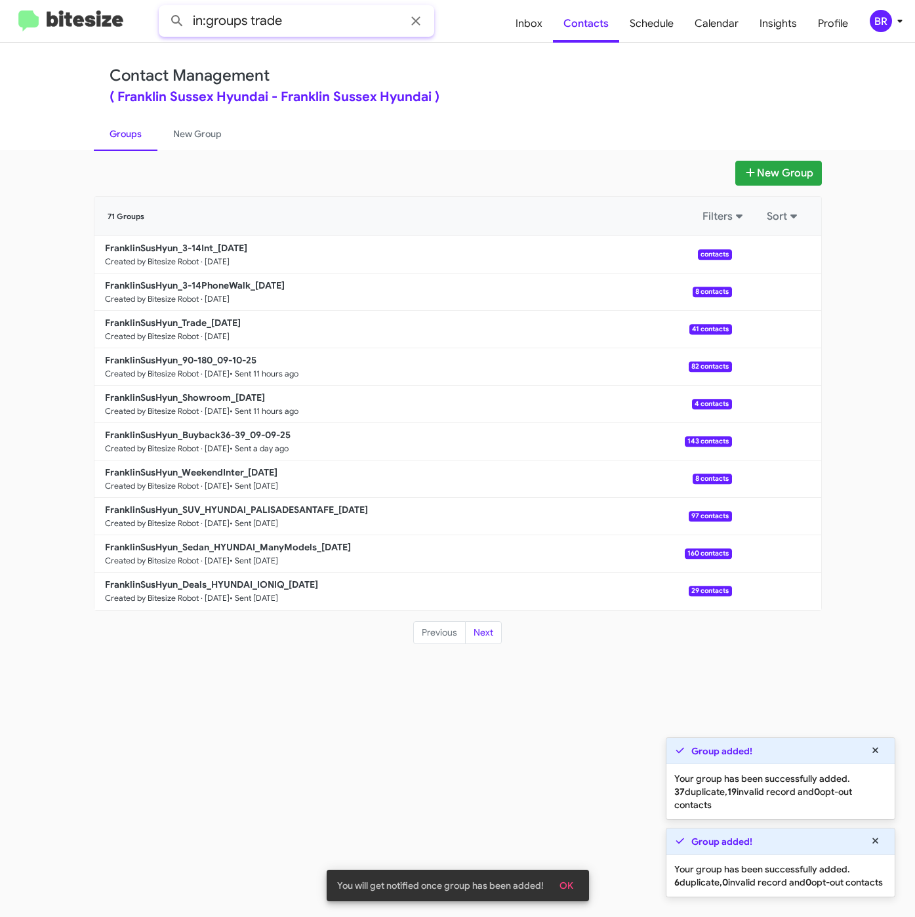
click at [164, 8] on button at bounding box center [177, 21] width 26 height 26
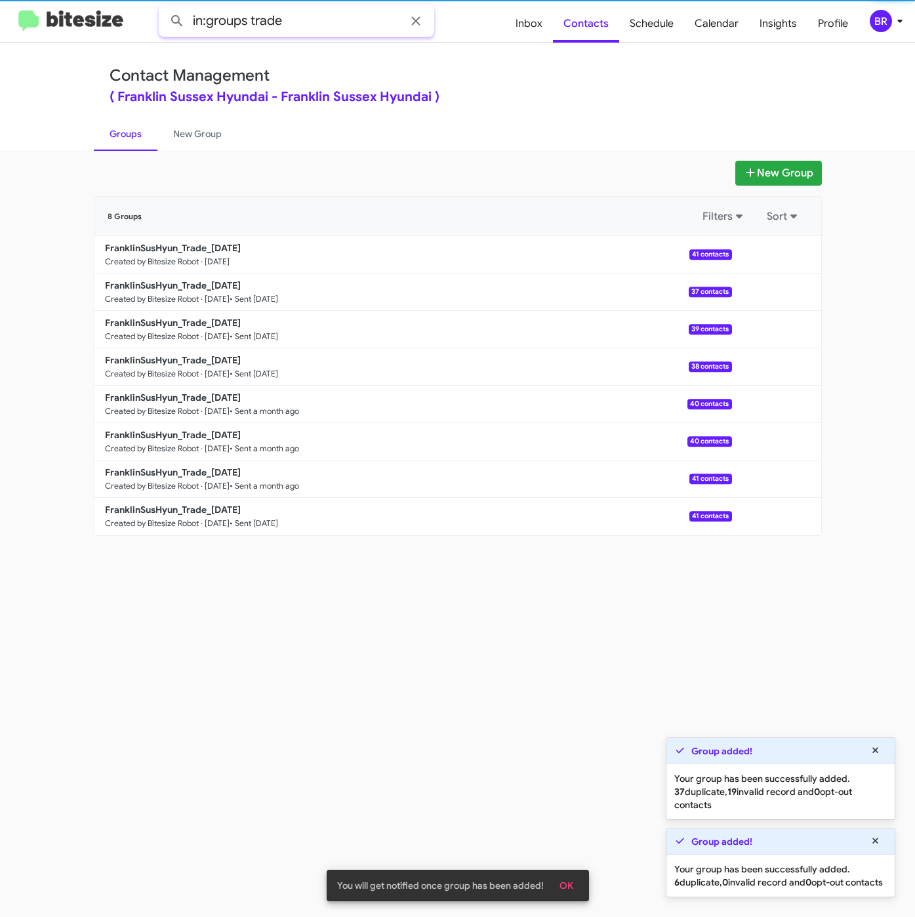
click at [280, 10] on input "in:groups trade" at bounding box center [297, 20] width 276 height 31
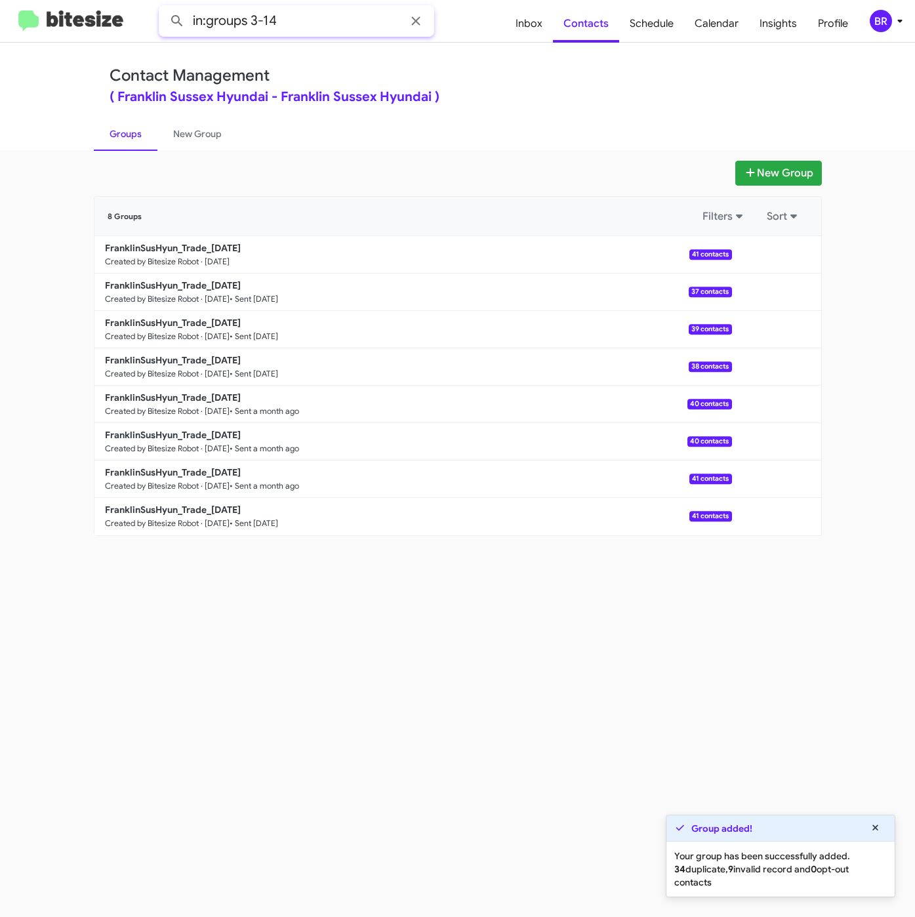
type input "in:groups 3-14"
click at [164, 8] on button at bounding box center [177, 21] width 26 height 26
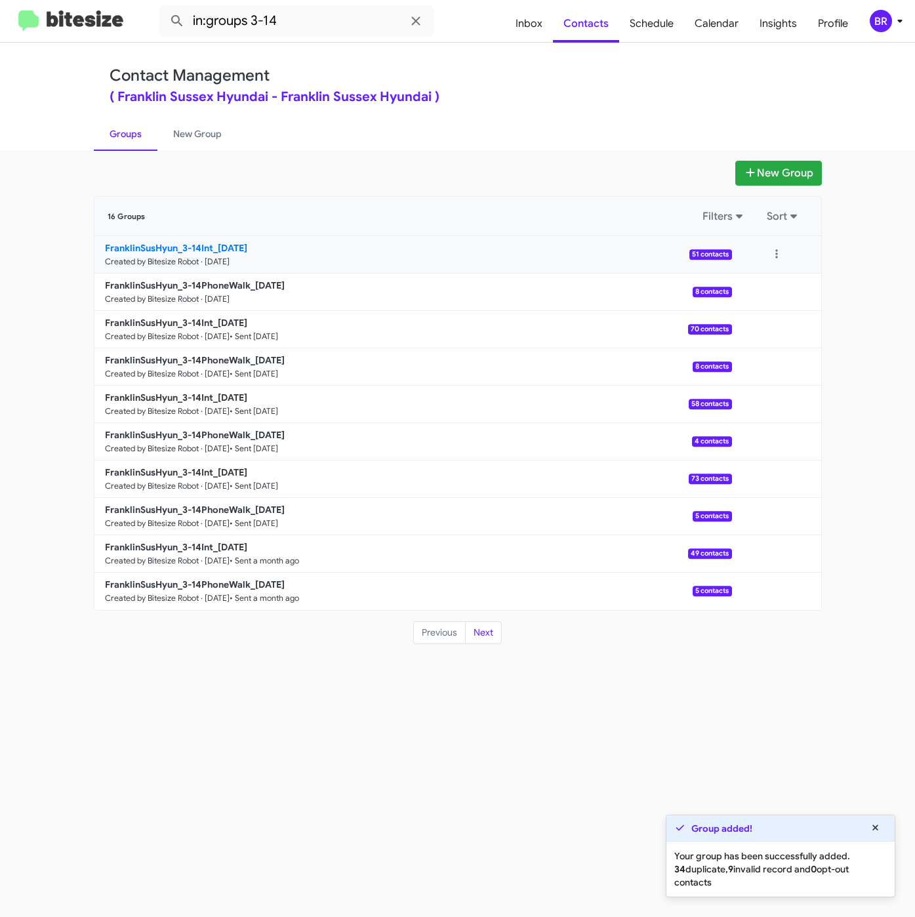
click at [187, 249] on b "FranklinSusHyun_3-14Int_09-11-25" at bounding box center [176, 248] width 142 height 12
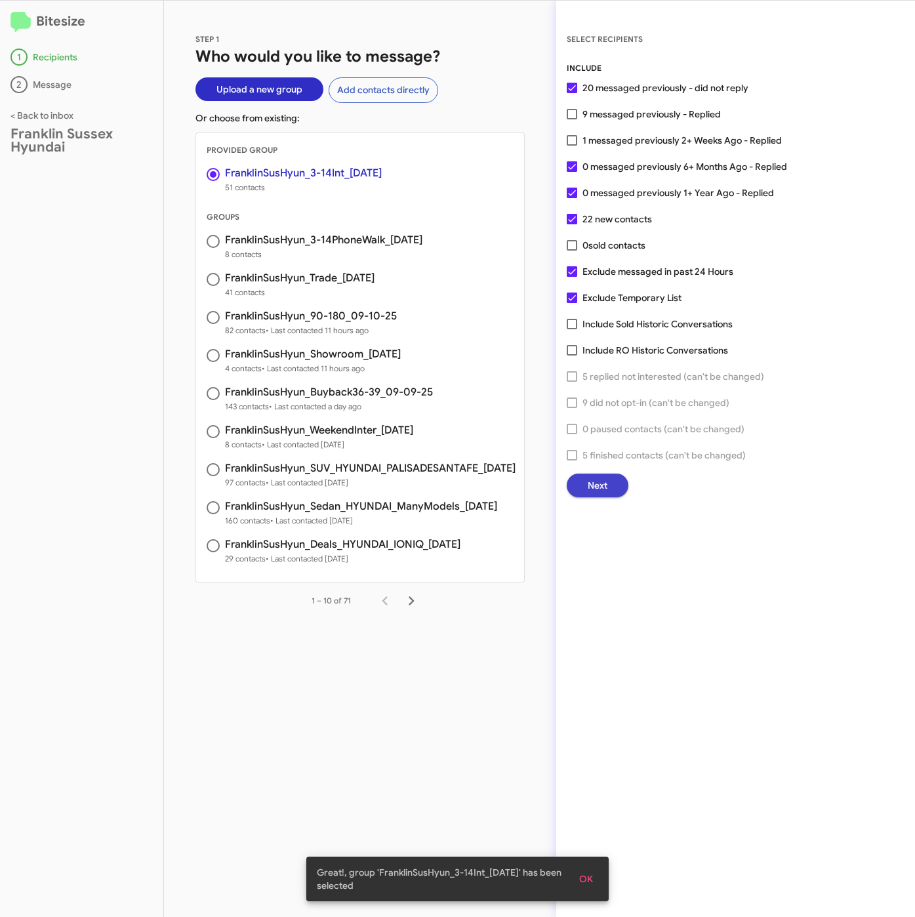
click at [617, 487] on button "Next" at bounding box center [598, 486] width 62 height 24
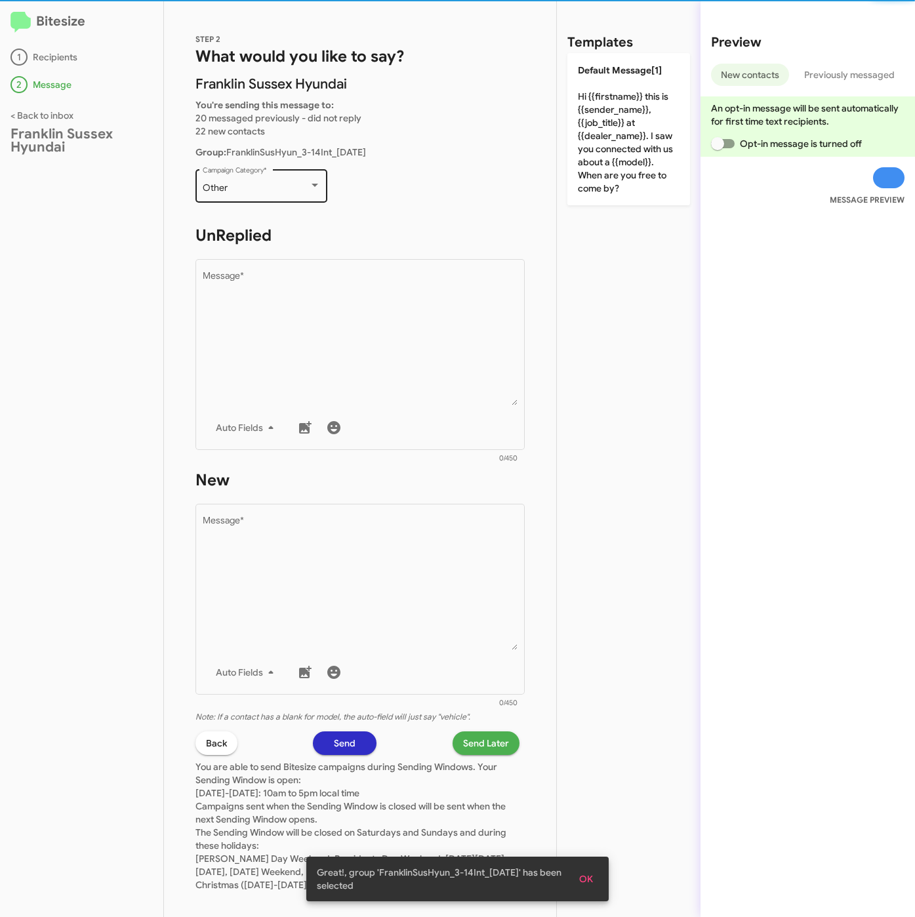
click at [280, 192] on div "Other Campaign Category *" at bounding box center [262, 185] width 118 height 36
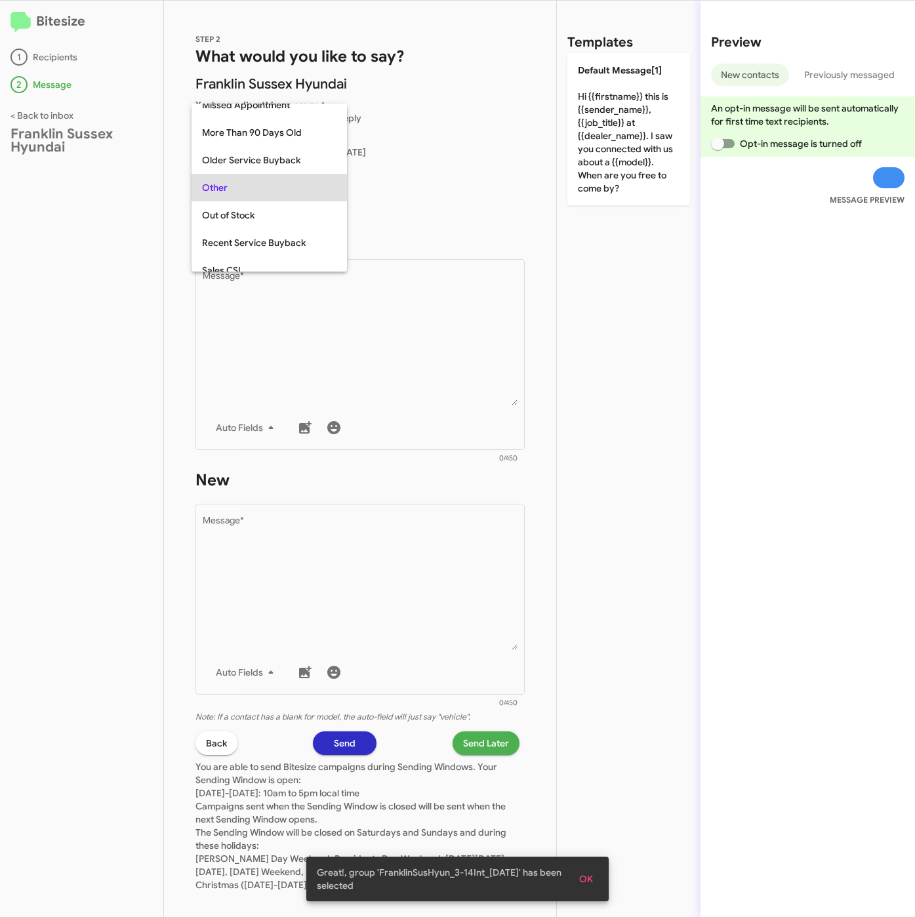
scroll to position [493, 0]
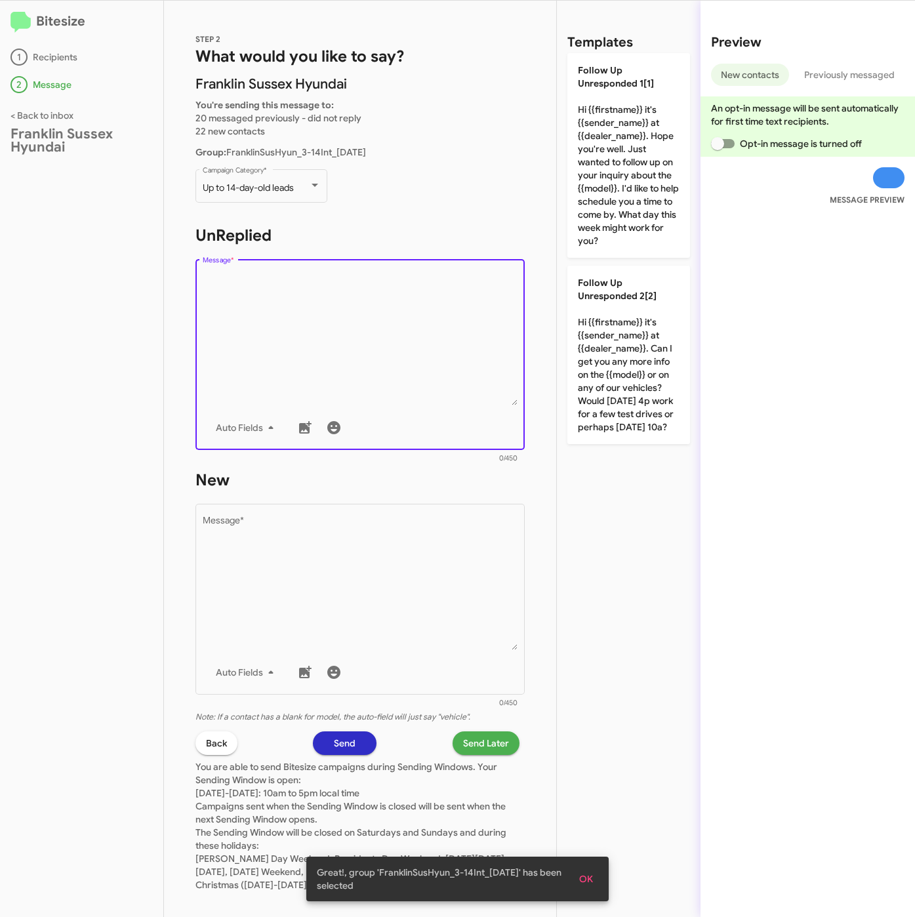
click at [280, 321] on textarea "Message *" at bounding box center [361, 339] width 316 height 134
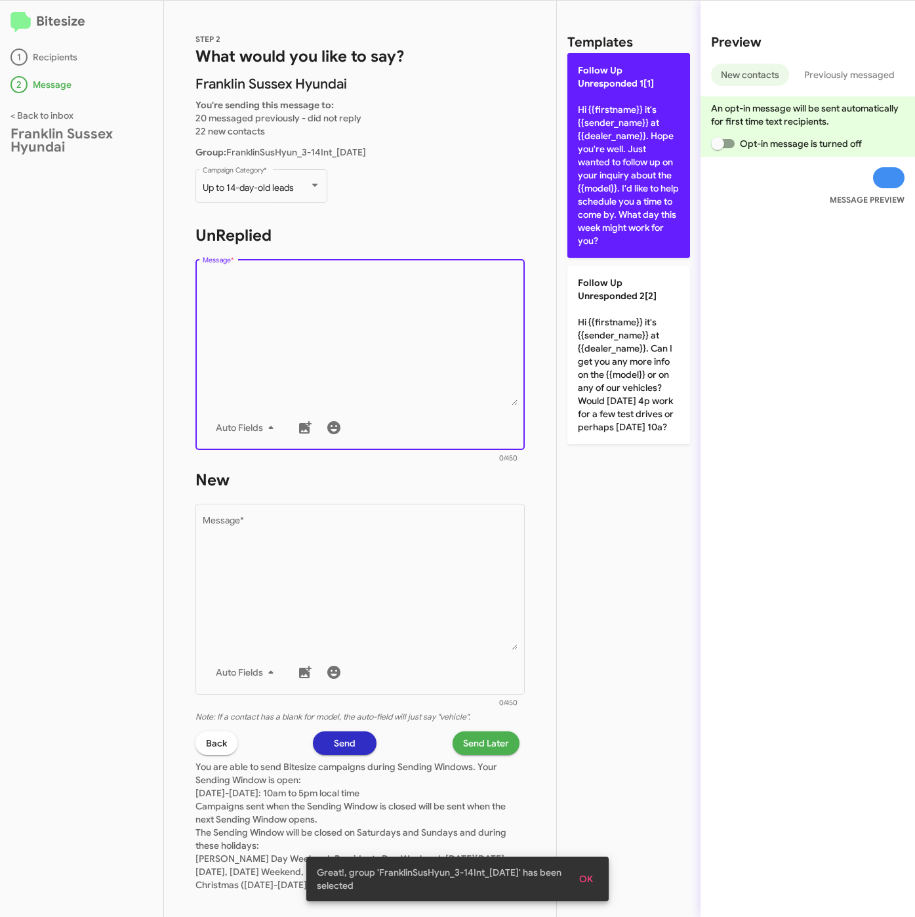
click at [628, 187] on p "Follow Up Unresponded 1[1] Hi {{firstname}} it's {{sender_name}} at {{dealer_na…" at bounding box center [629, 155] width 123 height 205
type textarea "Hi {{firstname}} it's {{sender_name}} at {{dealer_name}}. Hope you're well. Jus…"
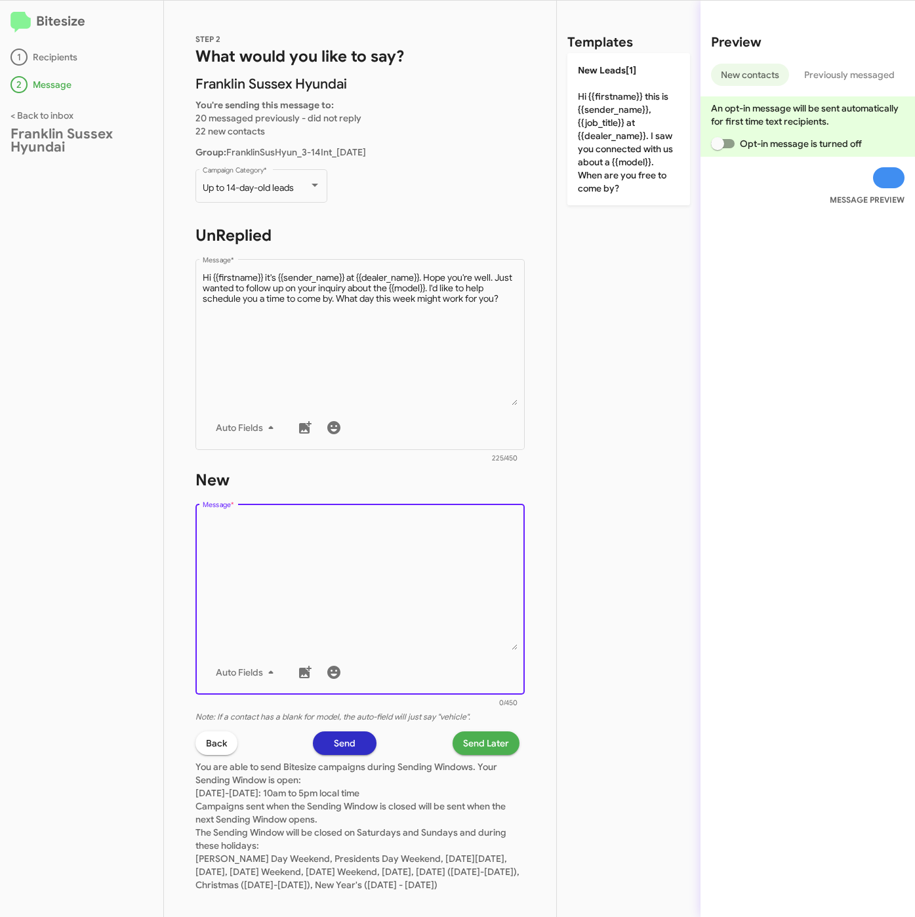
drag, startPoint x: 406, startPoint y: 571, endPoint x: 566, endPoint y: 199, distance: 404.2
click at [410, 569] on textarea "Message *" at bounding box center [361, 583] width 316 height 134
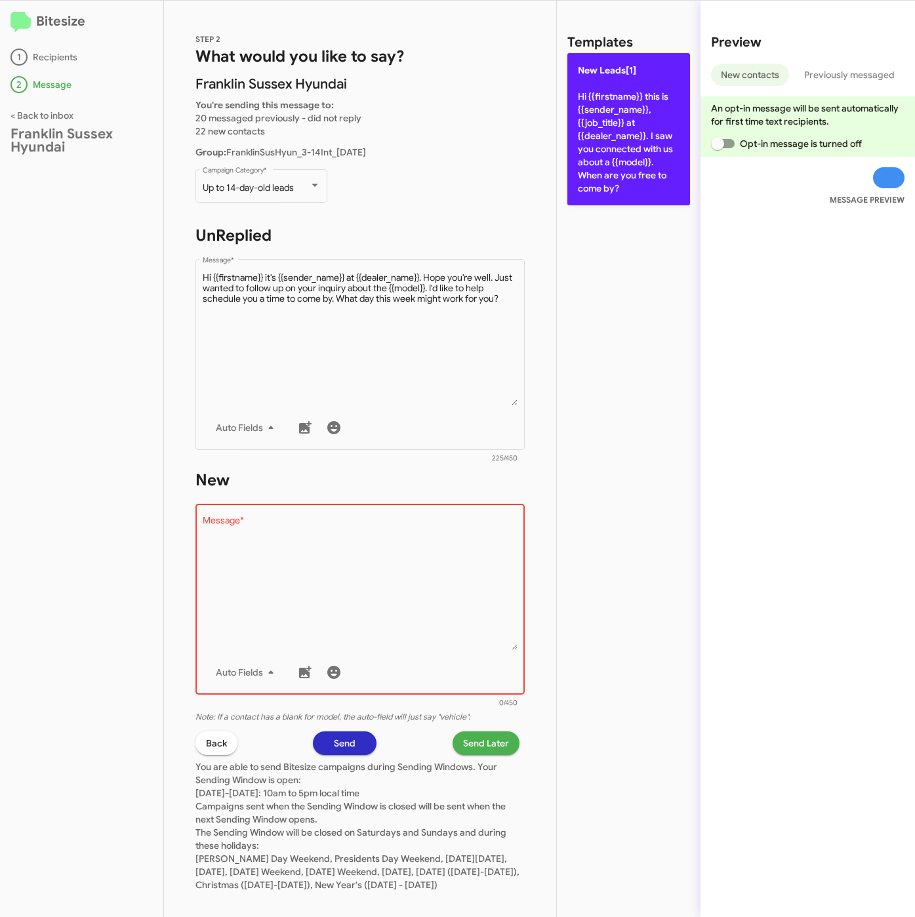
drag, startPoint x: 596, startPoint y: 126, endPoint x: 601, endPoint y: 203, distance: 77.6
click at [597, 129] on p "New Leads[1] Hi {{firstname}} this is {{sender_name}}, {{job_title}} at {{deale…" at bounding box center [629, 129] width 123 height 152
type textarea "Hi {{firstname}} this is {{sender_name}}, {{job_title}} at {{dealer_name}}. I s…"
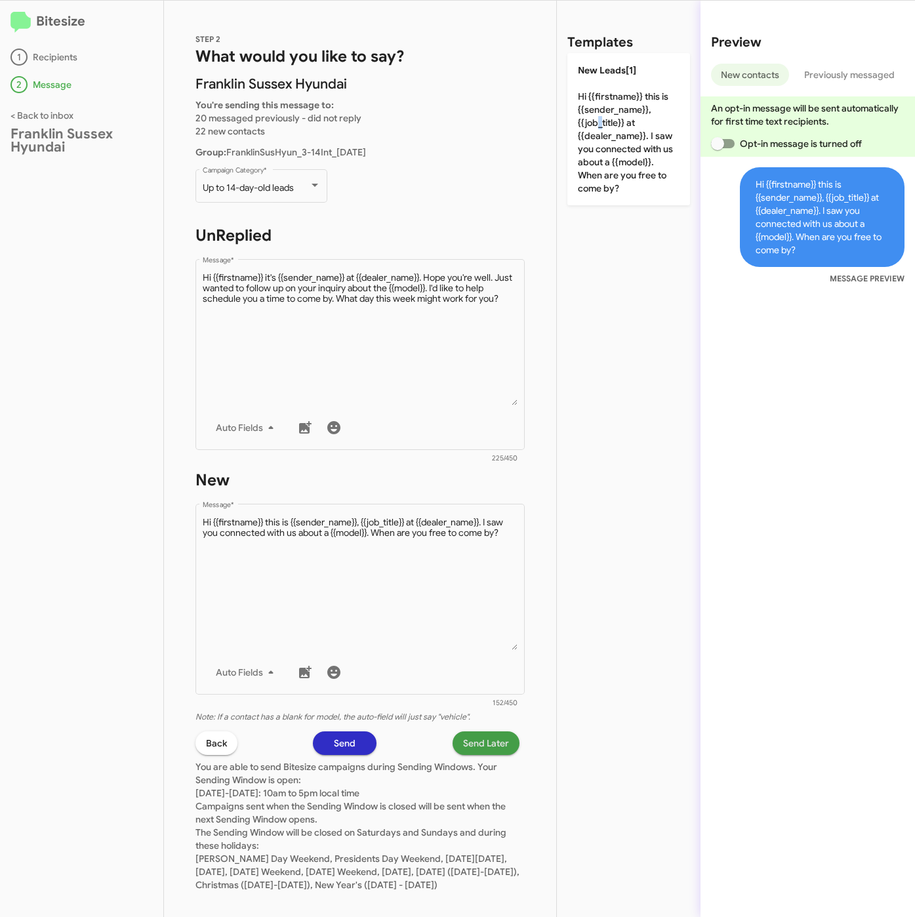
click at [479, 732] on span "Send Later" at bounding box center [486, 744] width 46 height 24
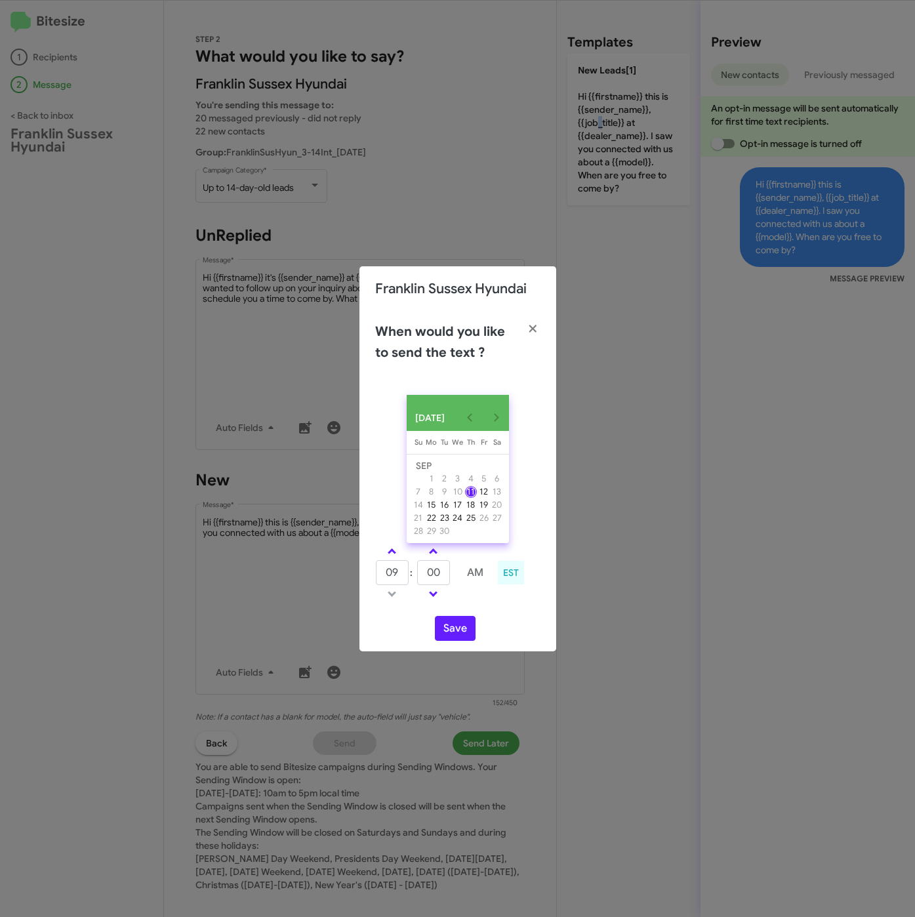
drag, startPoint x: 392, startPoint y: 552, endPoint x: 413, endPoint y: 558, distance: 22.4
click at [394, 552] on span at bounding box center [392, 553] width 9 height 9
type input "10"
click at [444, 571] on input "00" at bounding box center [433, 572] width 33 height 25
type input "07"
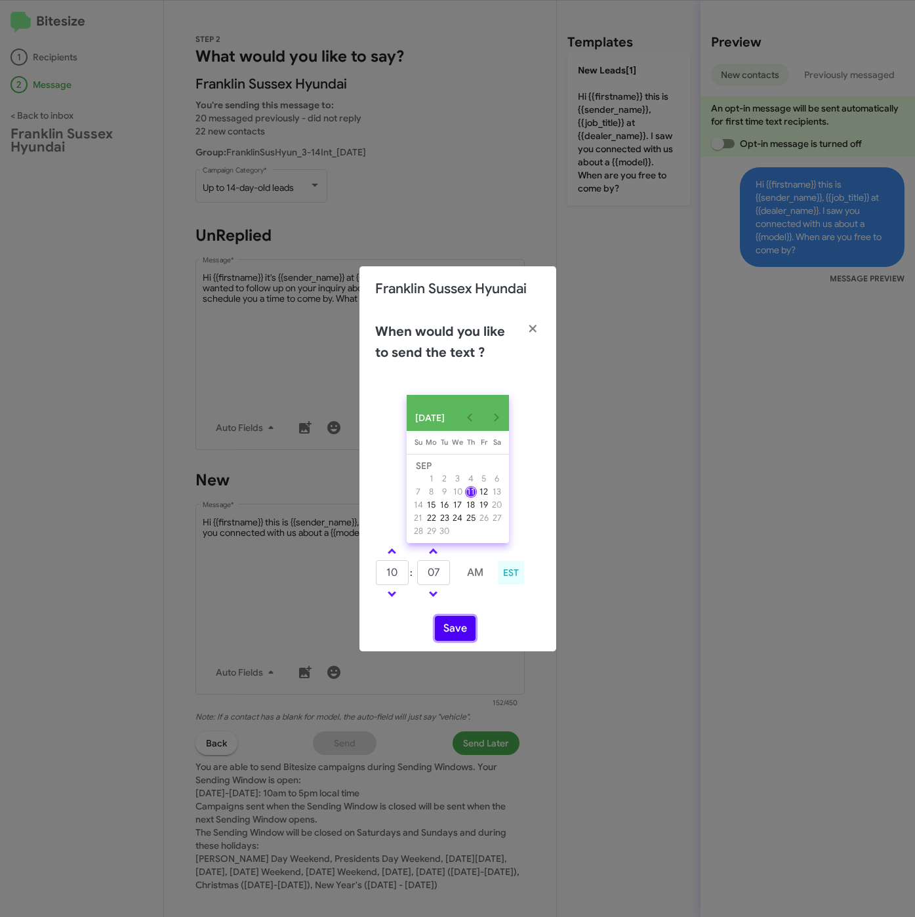
click at [457, 625] on button "Save" at bounding box center [455, 628] width 41 height 25
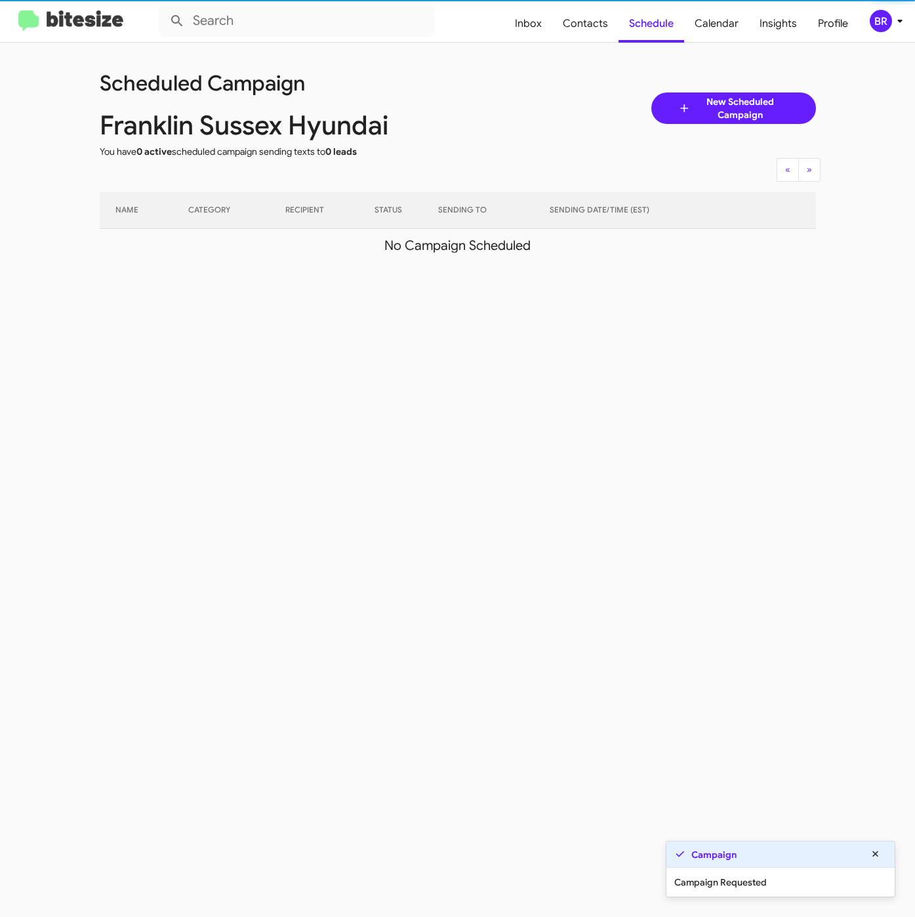
click at [890, 22] on div "BR" at bounding box center [881, 21] width 22 height 22
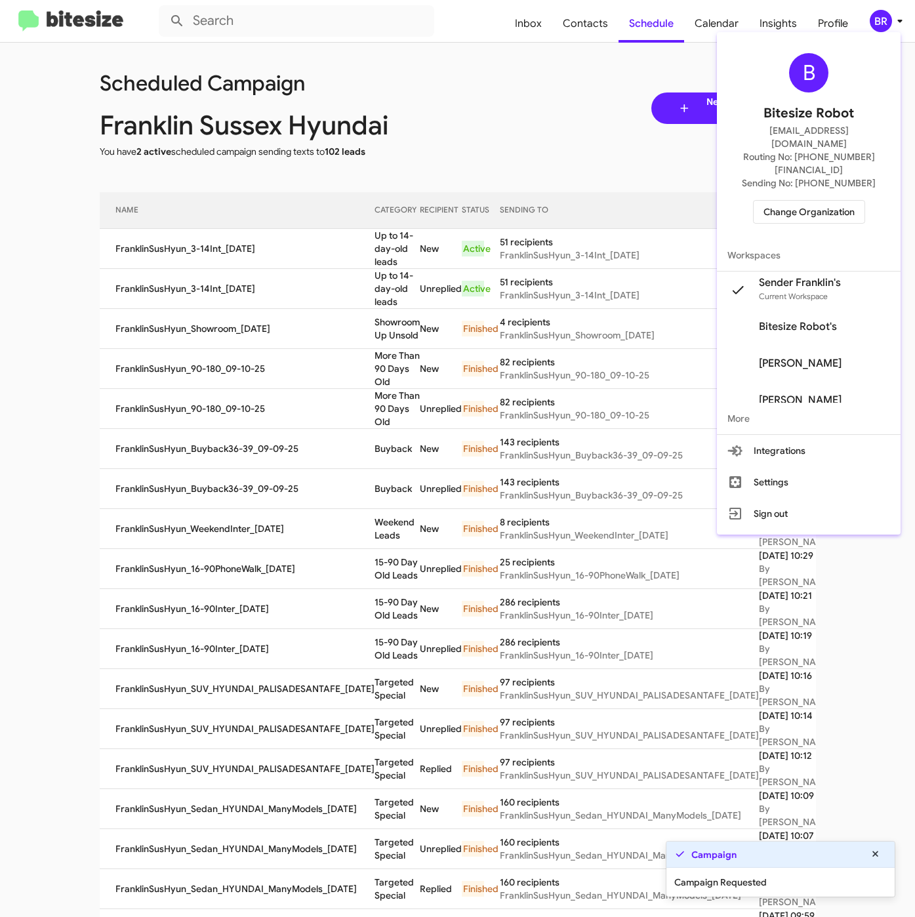
click at [351, 303] on div at bounding box center [457, 458] width 915 height 917
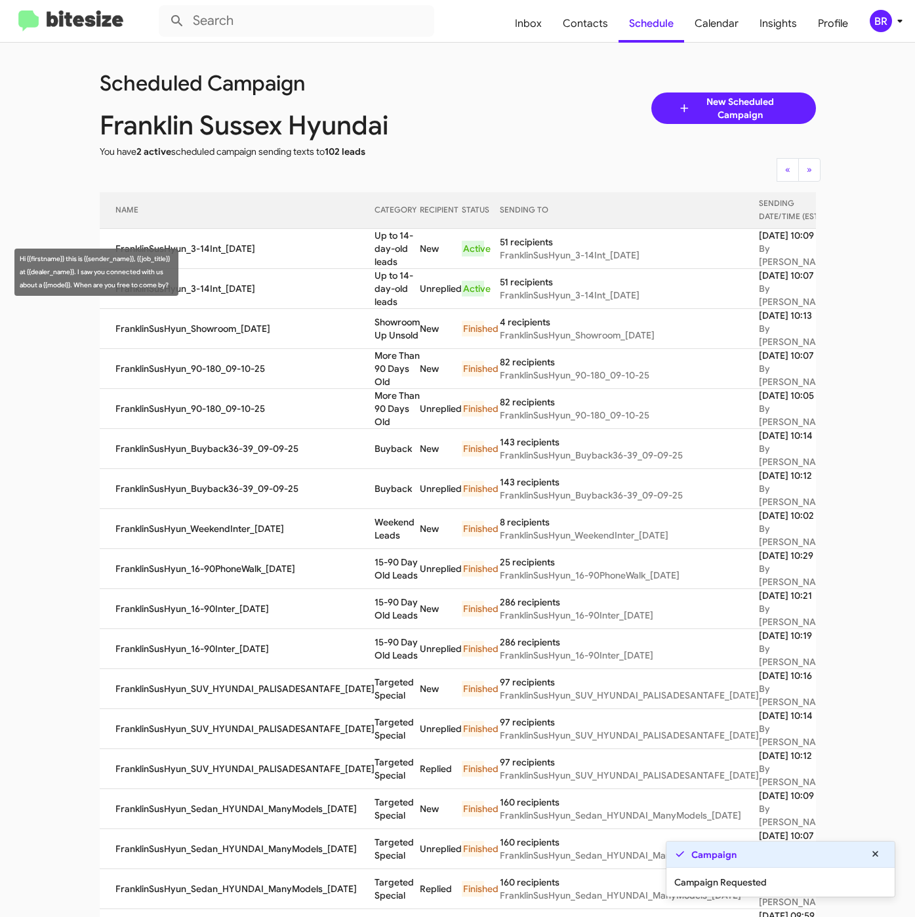
drag, startPoint x: 349, startPoint y: 258, endPoint x: 379, endPoint y: 285, distance: 40.4
click at [379, 269] on td "Up to 14-day-old leads" at bounding box center [397, 249] width 45 height 40
copy td "Up to 14-day-old leads"
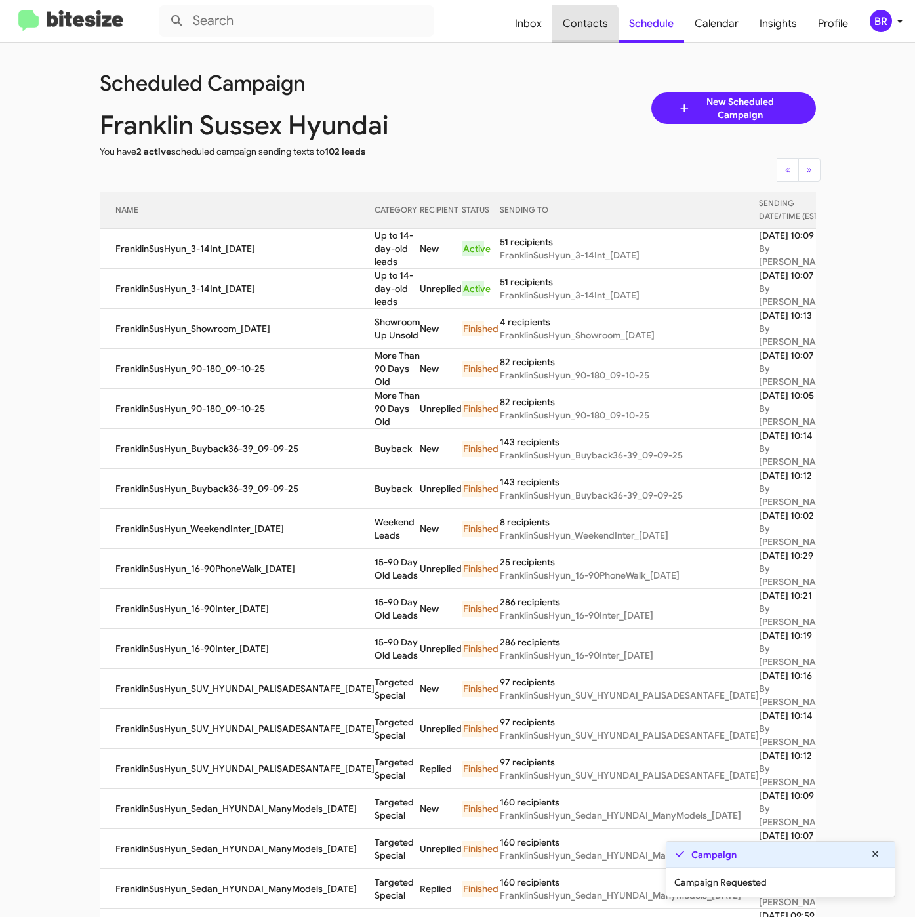
click at [587, 28] on span "Contacts" at bounding box center [585, 24] width 66 height 38
type input "in:groups"
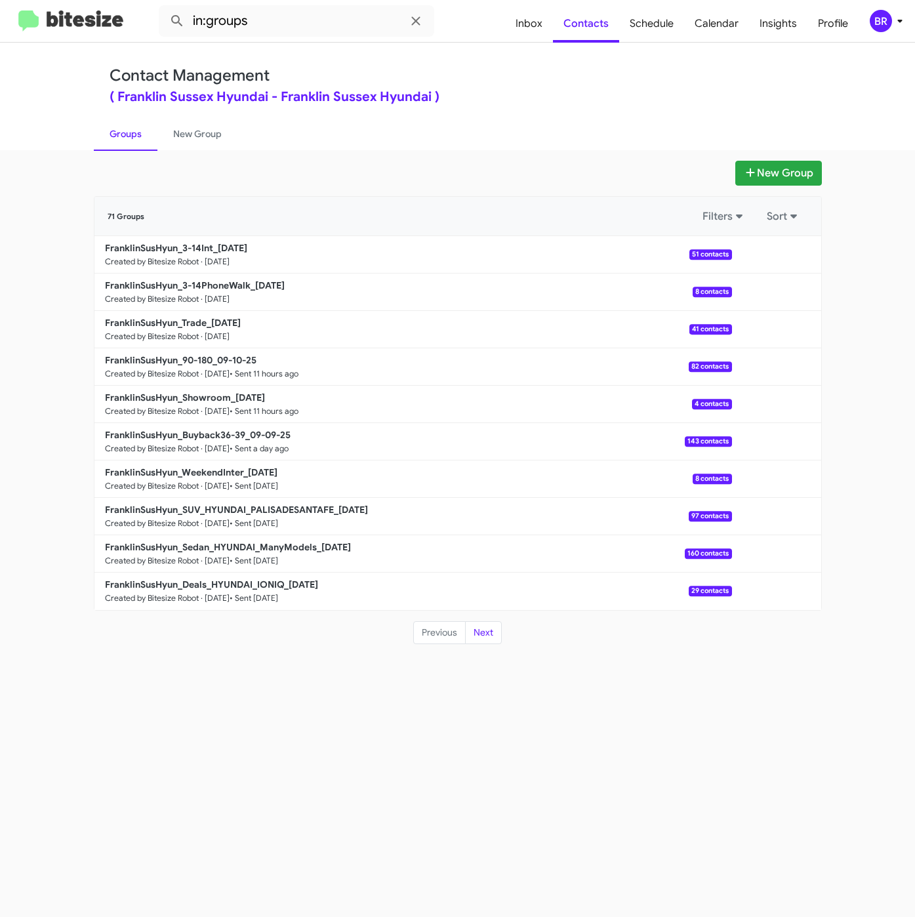
click at [569, 91] on div "( Franklin Sussex Hyundai - Franklin Sussex Hyundai )" at bounding box center [458, 97] width 697 height 13
click at [207, 280] on b "FranklinSusHyun_3-14PhoneWalk_09-11-25" at bounding box center [195, 286] width 180 height 12
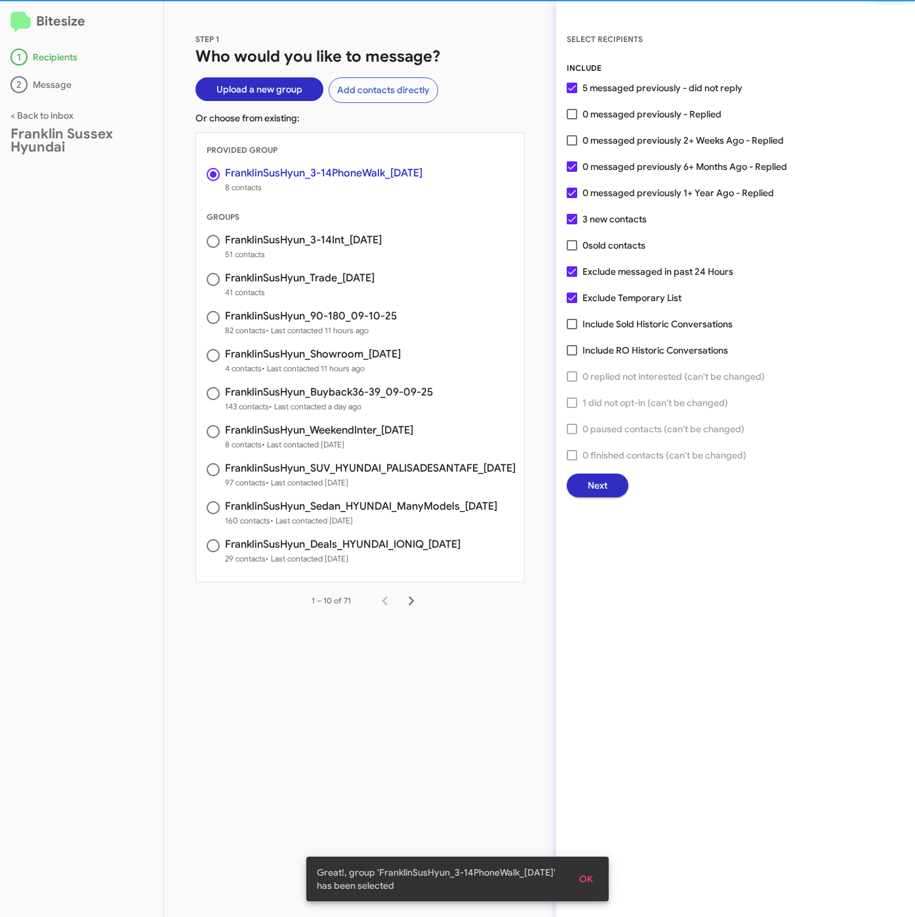
click at [593, 477] on span "Next" at bounding box center [598, 486] width 20 height 24
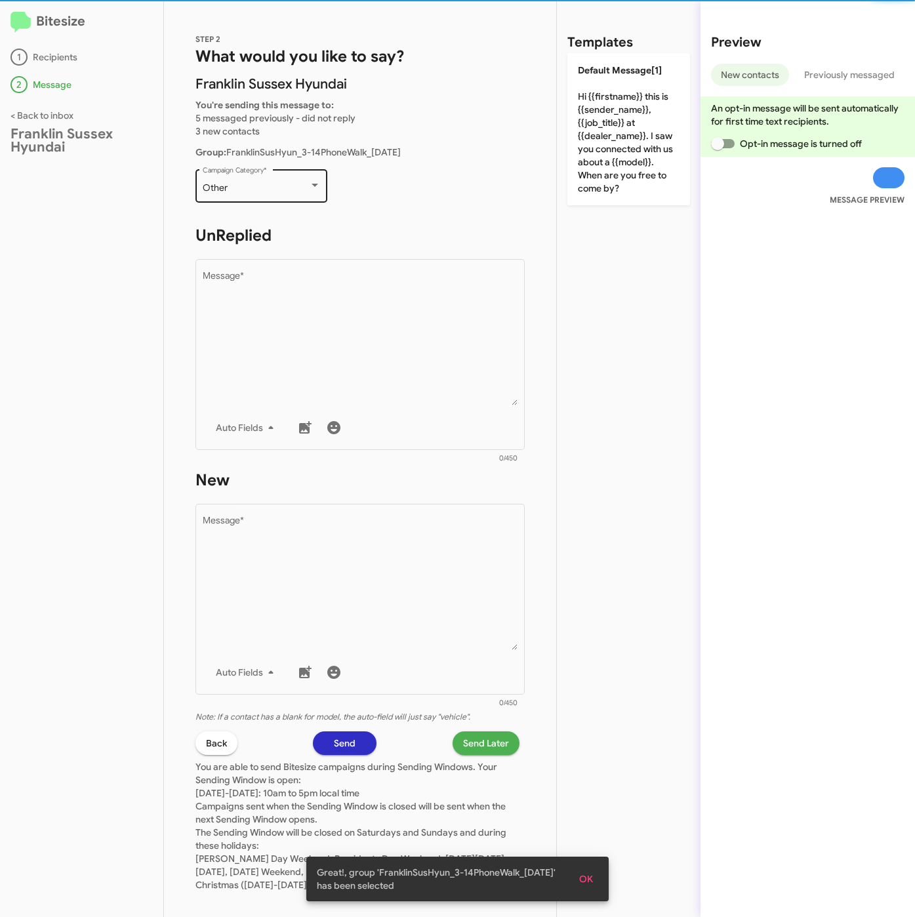
click at [281, 191] on div "Other" at bounding box center [256, 188] width 106 height 10
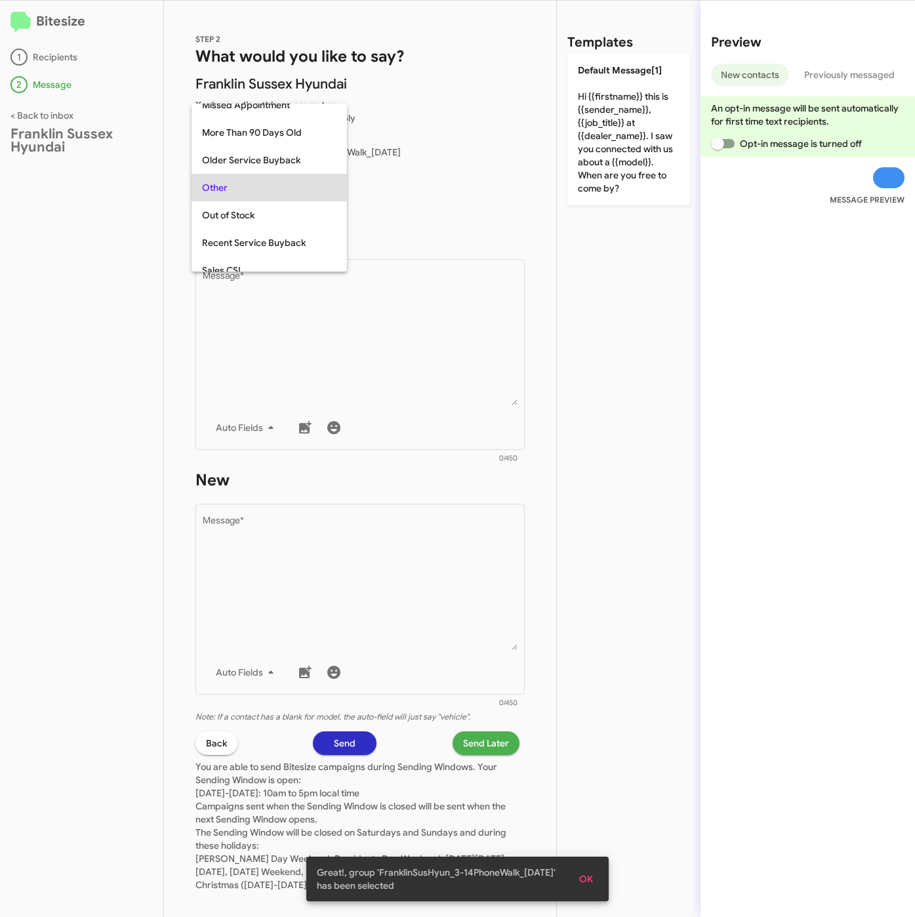
scroll to position [493, 0]
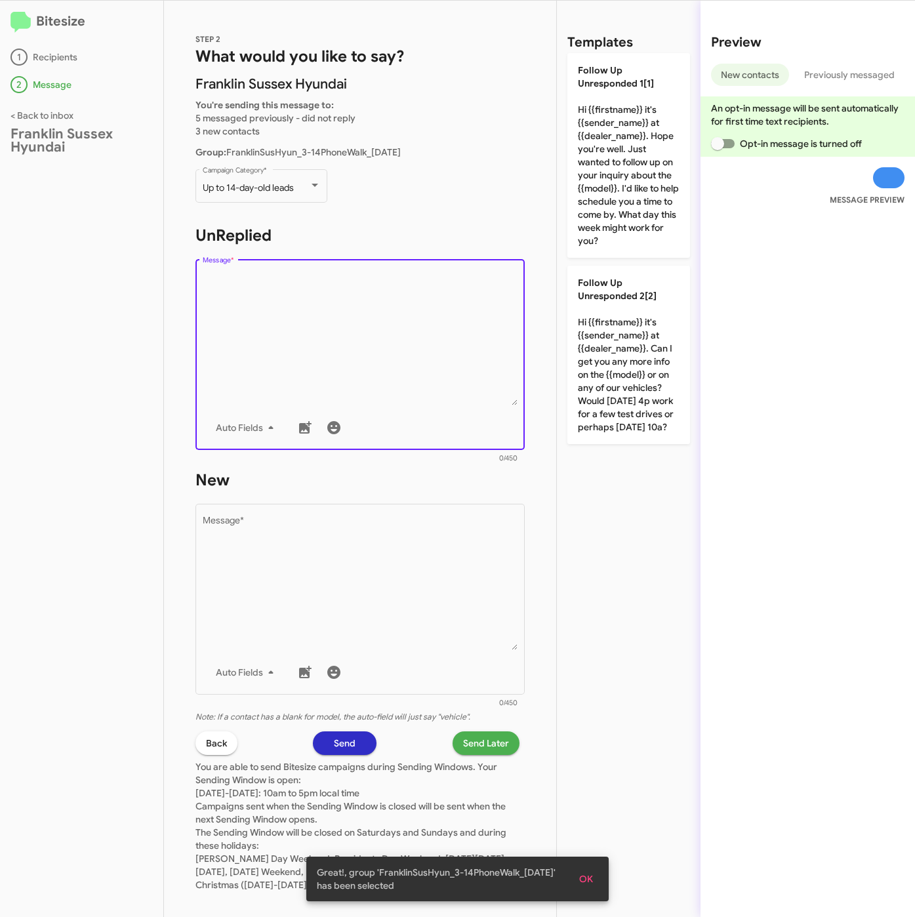
click at [318, 339] on textarea "Message *" at bounding box center [361, 339] width 316 height 134
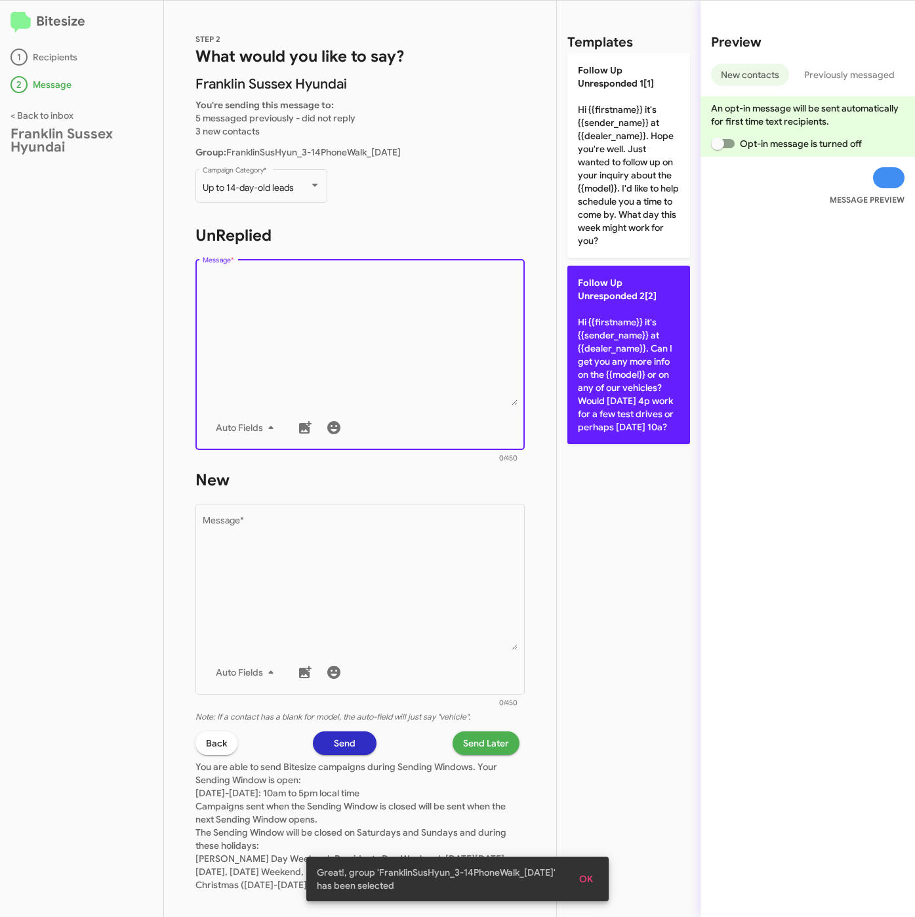
drag, startPoint x: 598, startPoint y: 400, endPoint x: 600, endPoint y: 407, distance: 8.1
click at [599, 400] on p "Follow Up Unresponded 2[2] Hi {{firstname}} it's {{sender_name}} at {{dealer_na…" at bounding box center [629, 355] width 123 height 178
type textarea "Hi {{firstname}} it's {{sender_name}} at {{dealer_name}}. Can I get you any mor…"
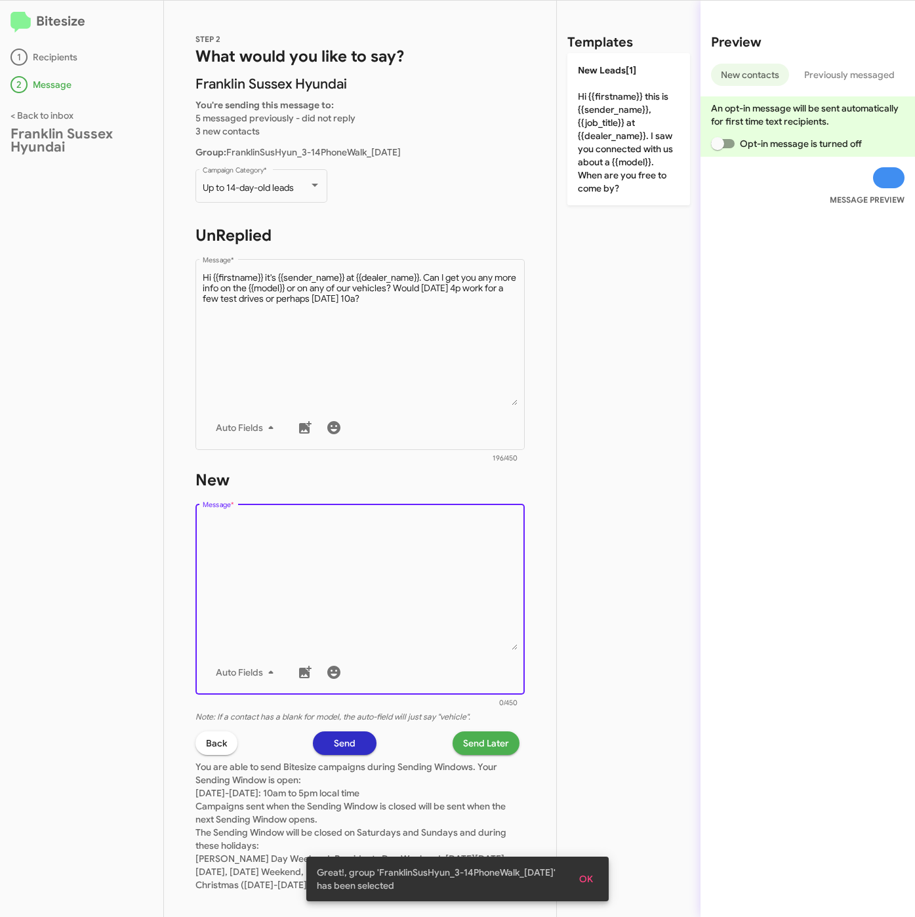
click at [379, 589] on textarea "Message *" at bounding box center [361, 583] width 316 height 134
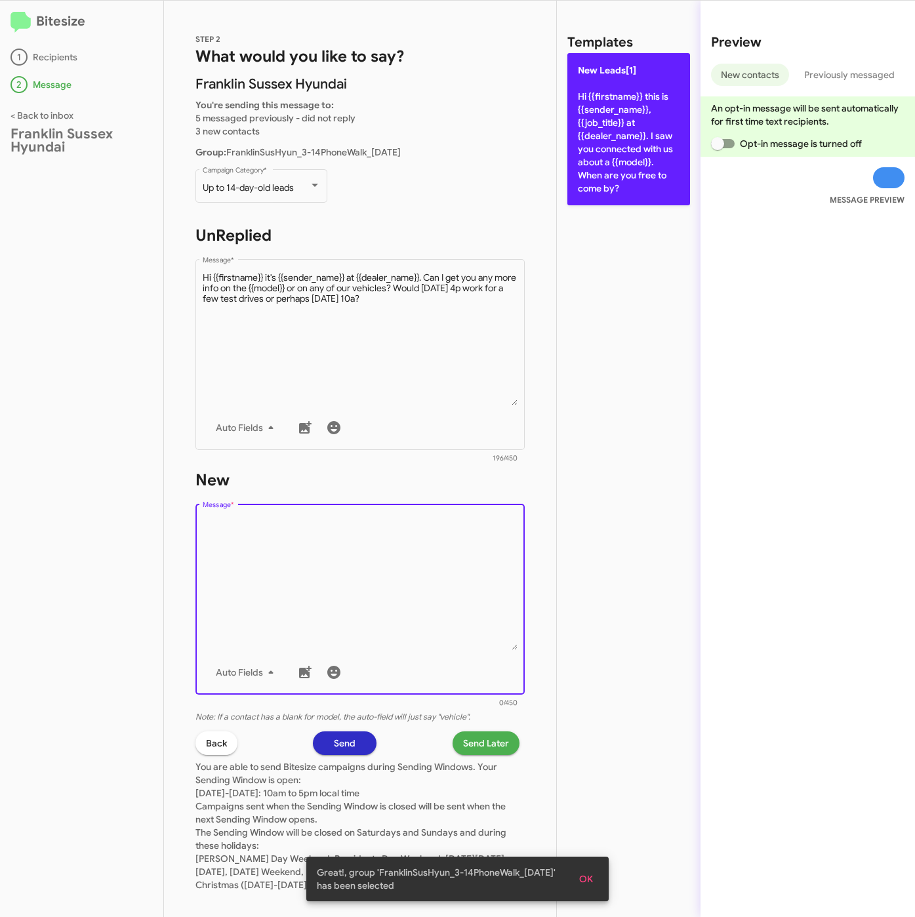
click at [593, 164] on p "New Leads[1] Hi {{firstname}} this is {{sender_name}}, {{job_title}} at {{deale…" at bounding box center [629, 129] width 123 height 152
type textarea "Hi {{firstname}} this is {{sender_name}}, {{job_title}} at {{dealer_name}}. I s…"
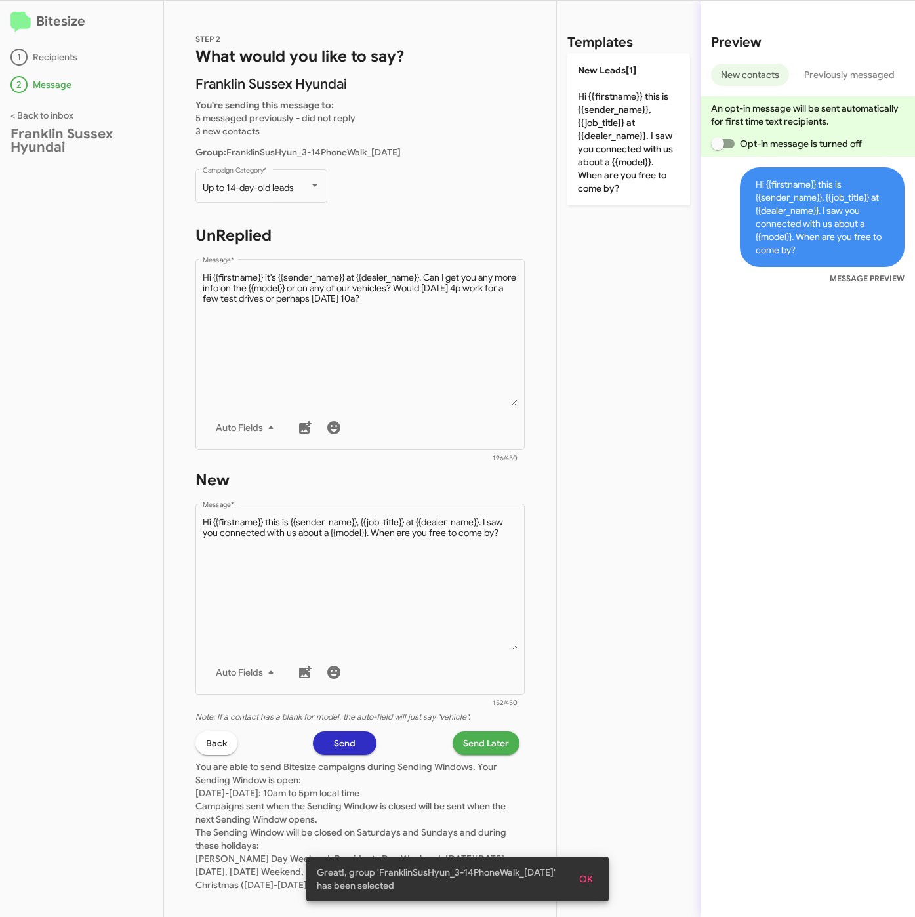
click at [489, 742] on span "Send Later" at bounding box center [486, 744] width 46 height 24
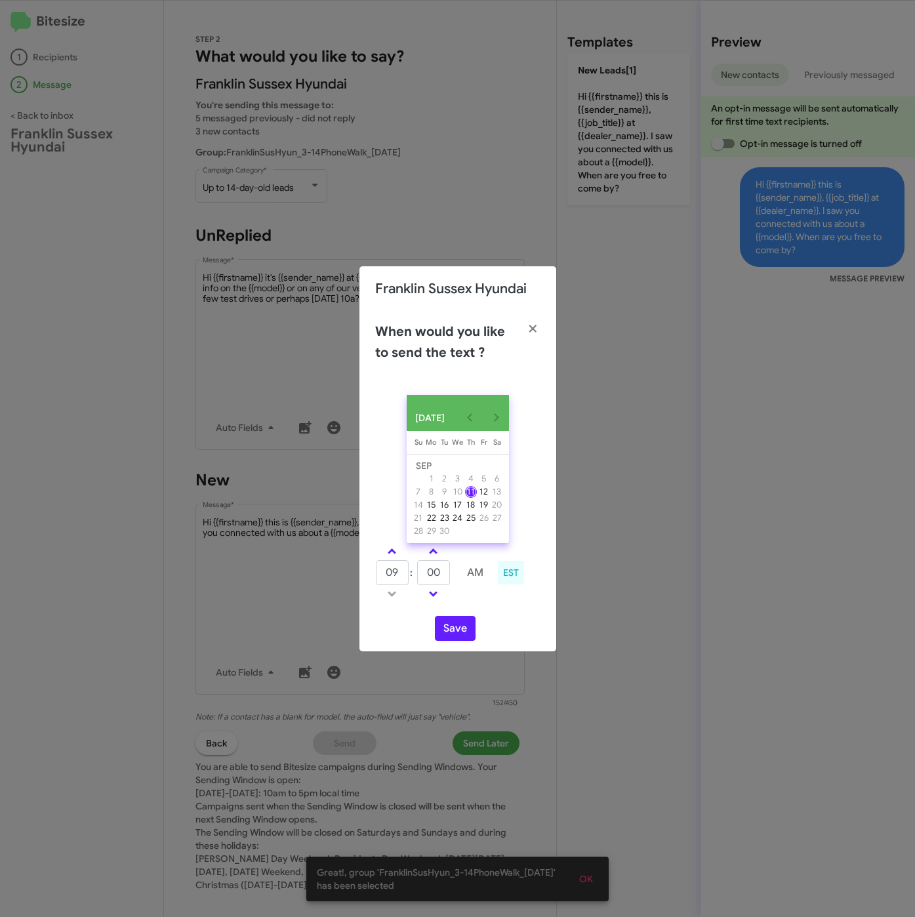
drag, startPoint x: 386, startPoint y: 556, endPoint x: 424, endPoint y: 566, distance: 38.7
click at [396, 556] on link at bounding box center [392, 551] width 23 height 15
type input "10"
drag, startPoint x: 444, startPoint y: 573, endPoint x: 415, endPoint y: 573, distance: 28.2
click at [415, 573] on tr "10 : 00 AM" at bounding box center [433, 573] width 117 height 26
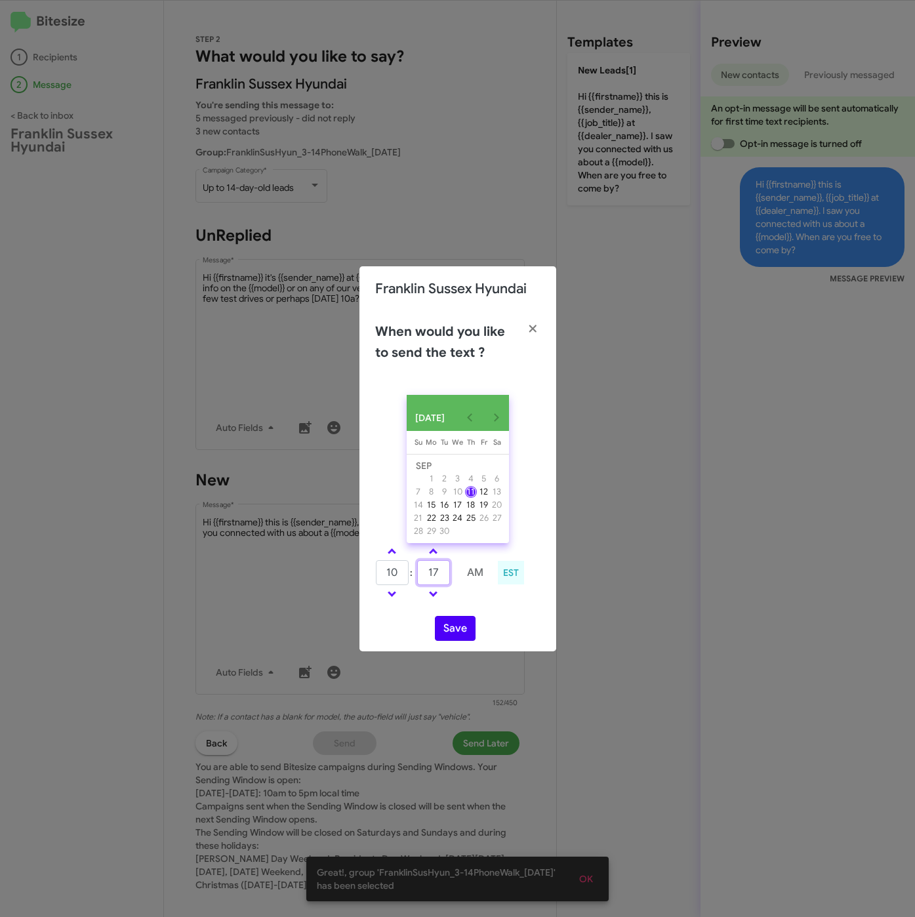
type input "17"
drag, startPoint x: 448, startPoint y: 635, endPoint x: 467, endPoint y: 636, distance: 19.8
click at [449, 635] on button "Save" at bounding box center [455, 628] width 41 height 25
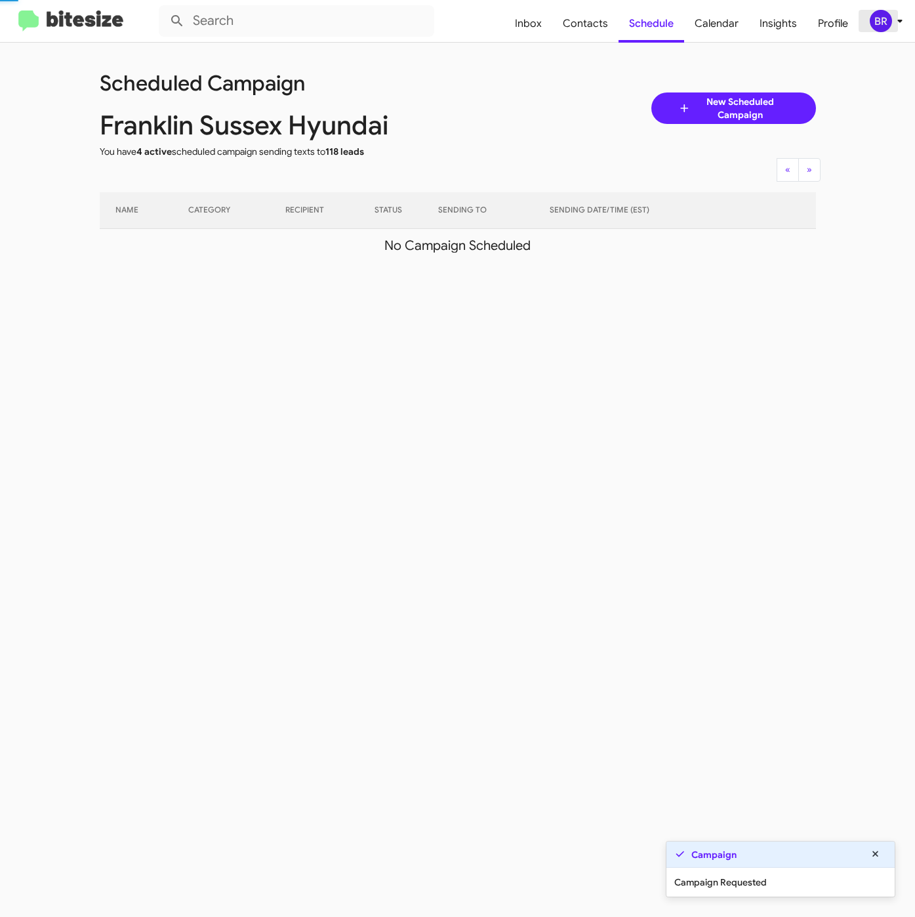
click at [868, 24] on button "BR" at bounding box center [880, 21] width 42 height 22
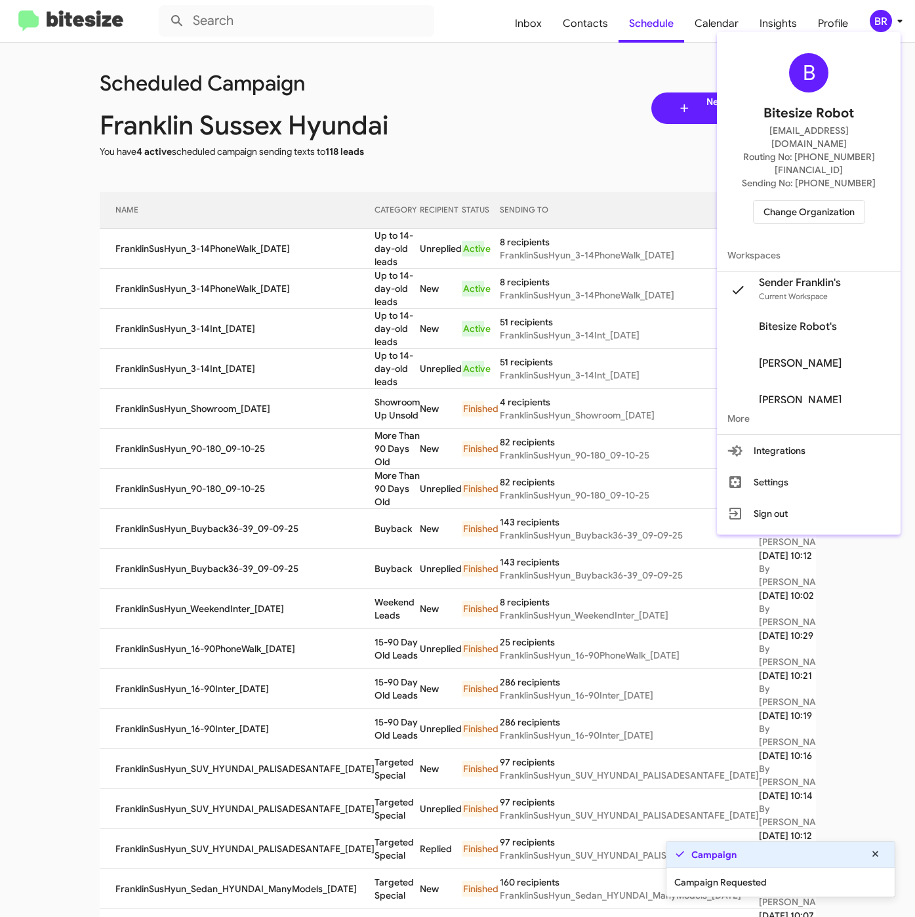
click at [312, 292] on div at bounding box center [457, 458] width 915 height 917
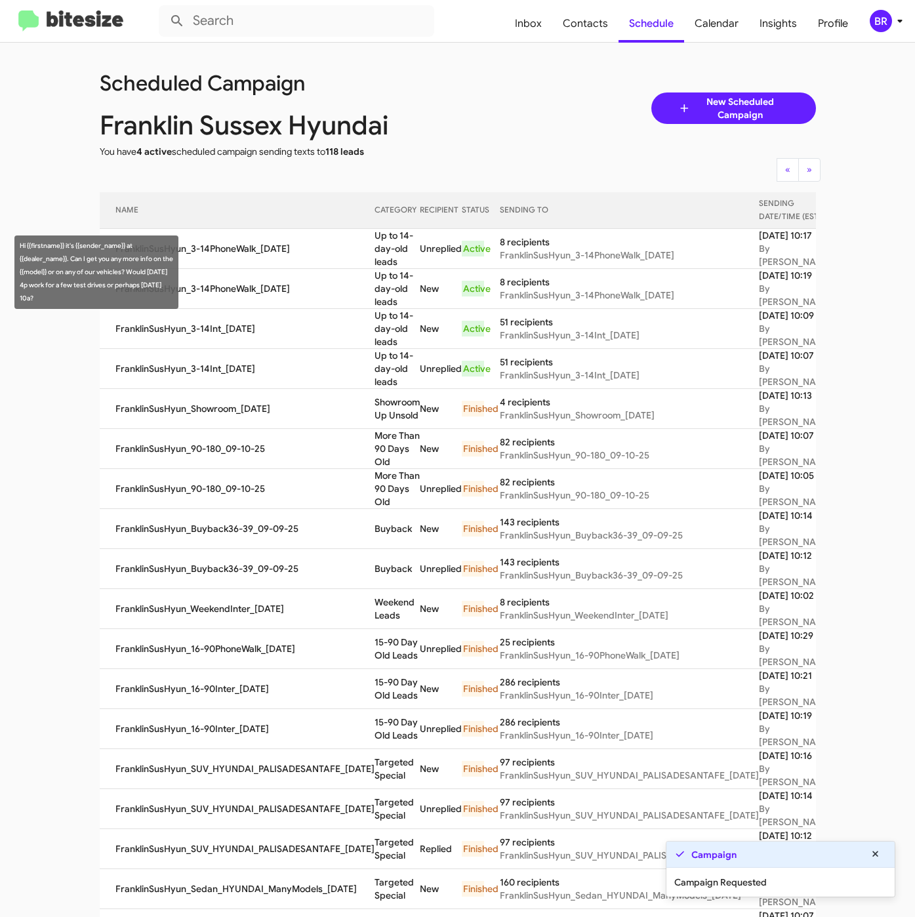
drag, startPoint x: 351, startPoint y: 260, endPoint x: 372, endPoint y: 287, distance: 34.6
click at [375, 269] on td "Up to 14-day-old leads" at bounding box center [397, 249] width 45 height 40
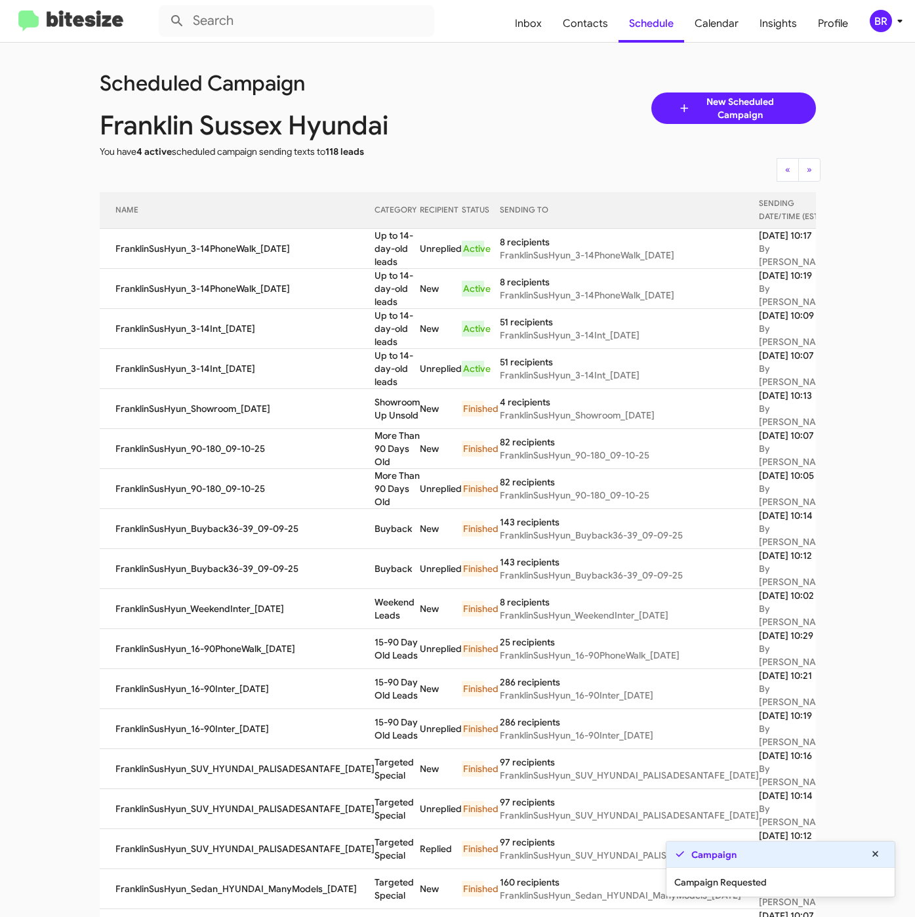
copy td "Up to 14-day-old leads"
click at [585, 28] on span "Contacts" at bounding box center [585, 24] width 66 height 38
type input "in:groups"
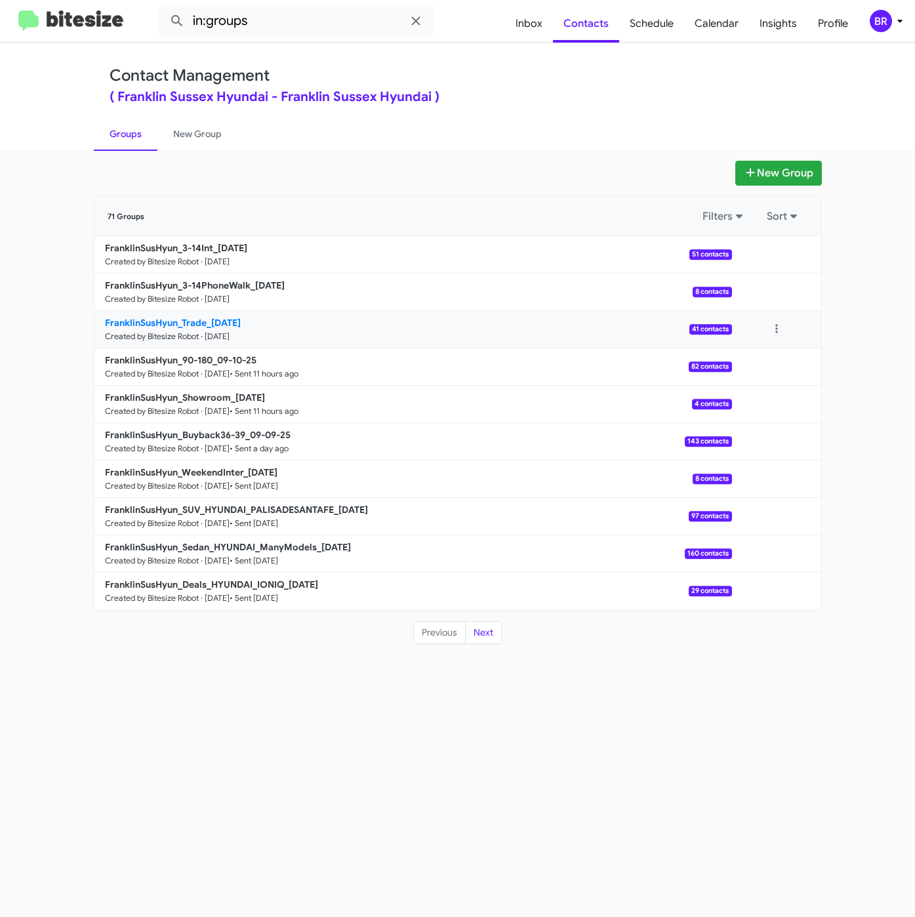
click at [173, 323] on b "FranklinSusHyun_Trade_09-11-25" at bounding box center [173, 323] width 136 height 12
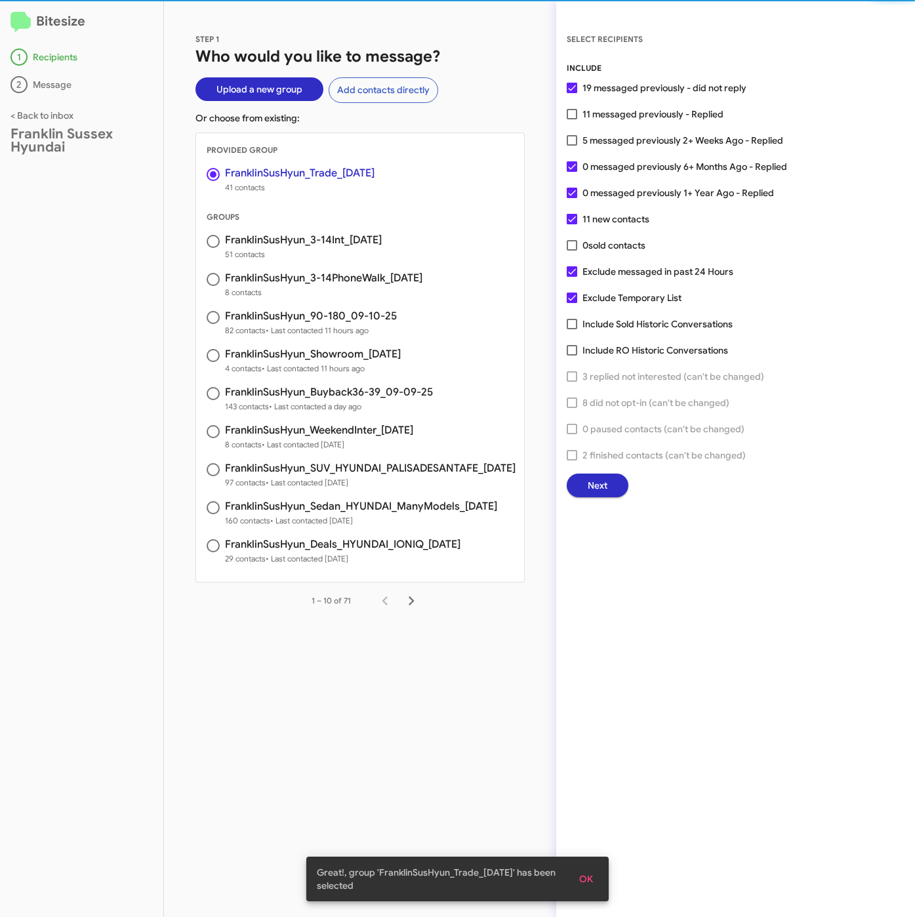
click at [591, 487] on span "Next" at bounding box center [598, 486] width 20 height 24
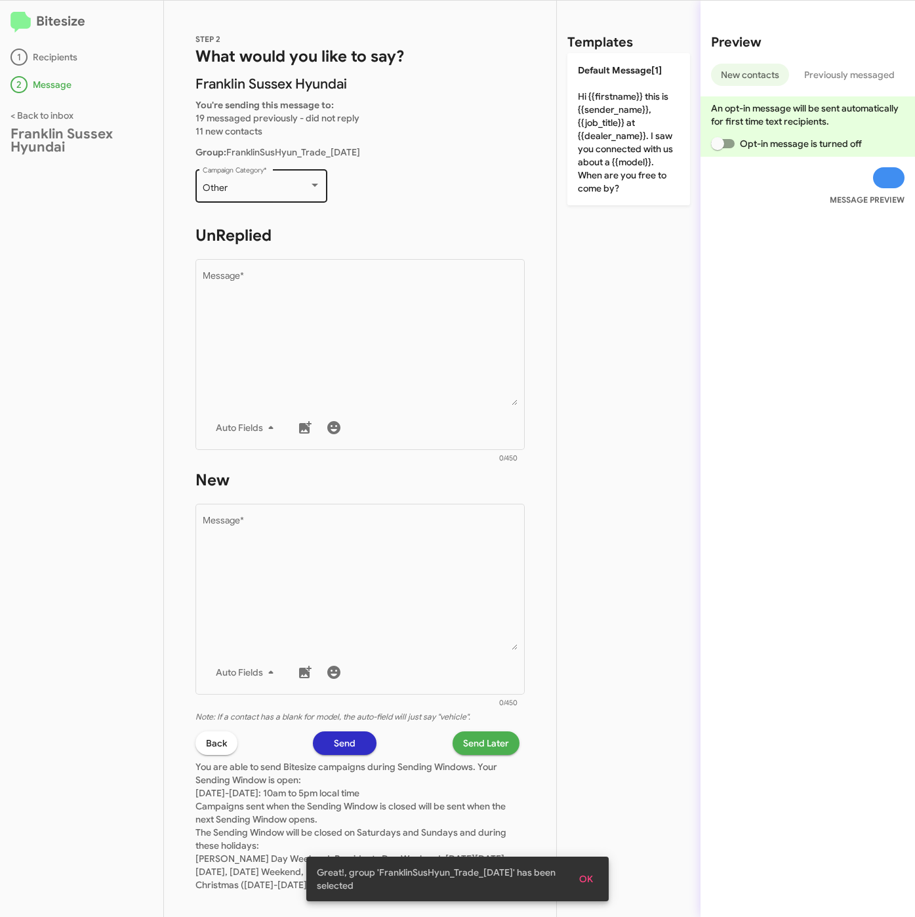
click at [255, 187] on div "Other" at bounding box center [256, 188] width 106 height 10
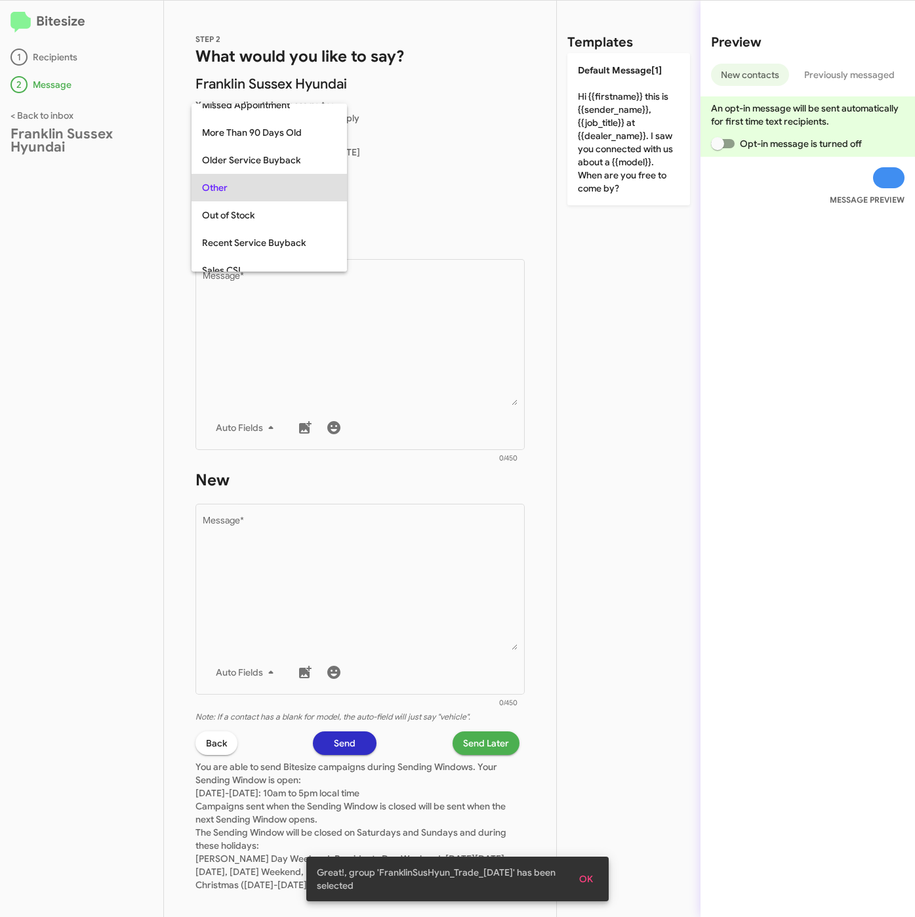
scroll to position [465, 0]
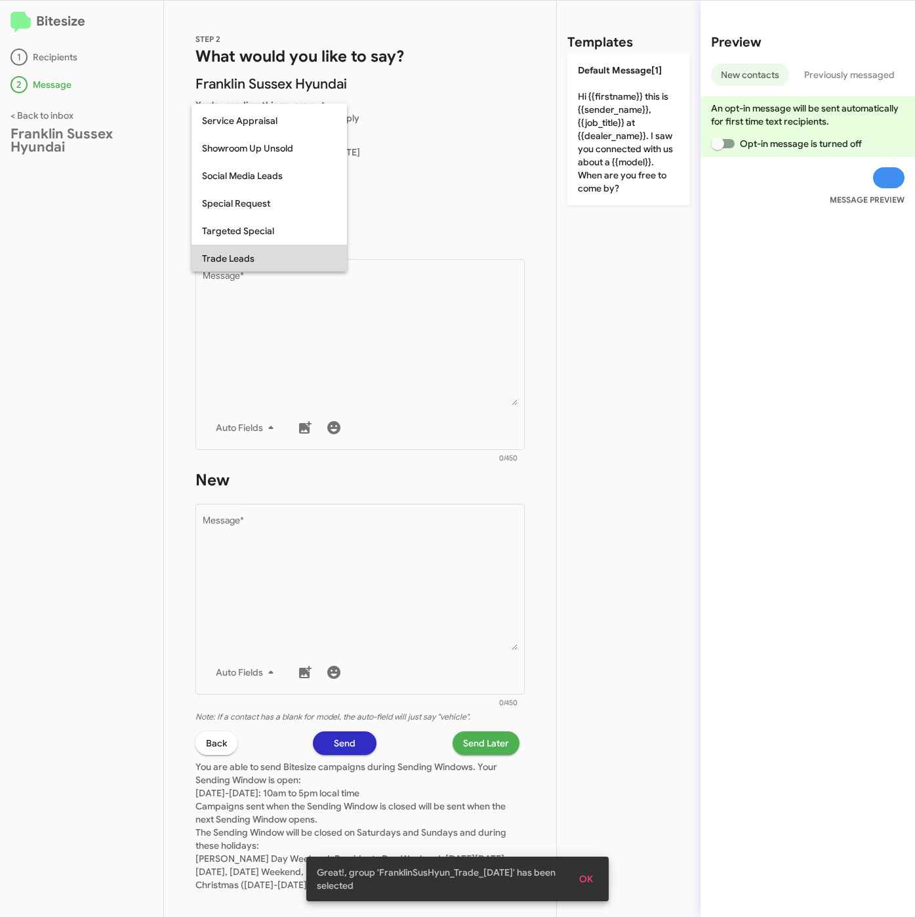
click at [276, 254] on span "Trade Leads" at bounding box center [269, 259] width 135 height 28
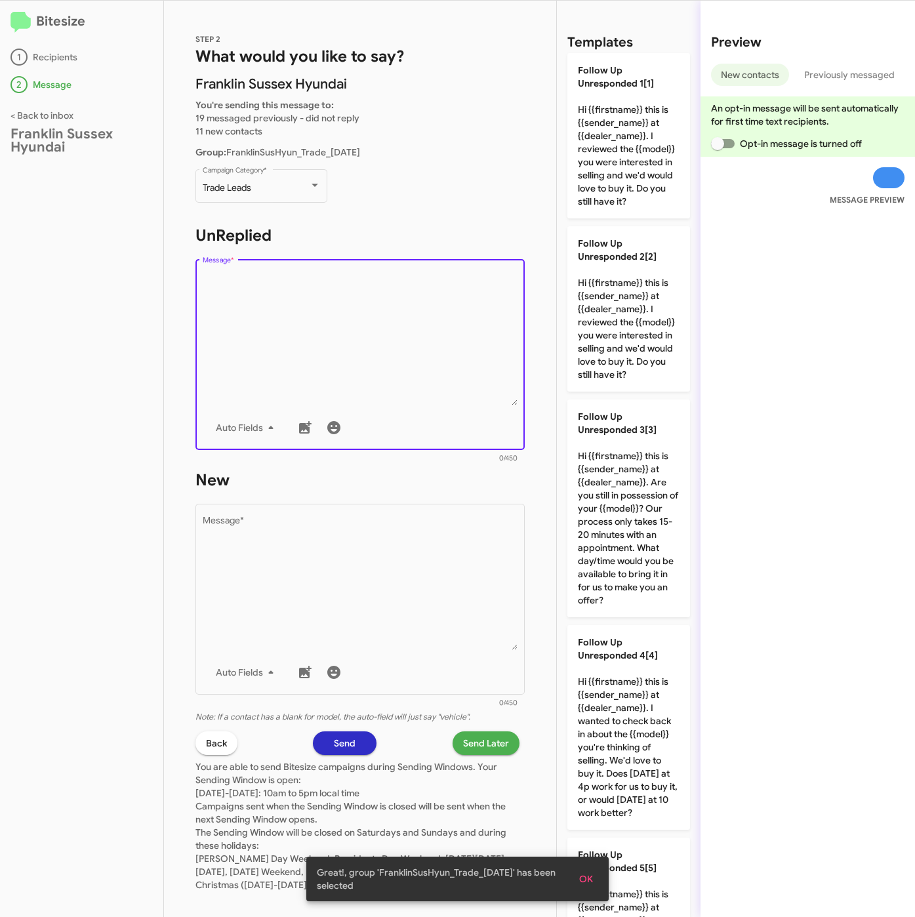
click at [335, 353] on textarea "Message *" at bounding box center [361, 339] width 316 height 134
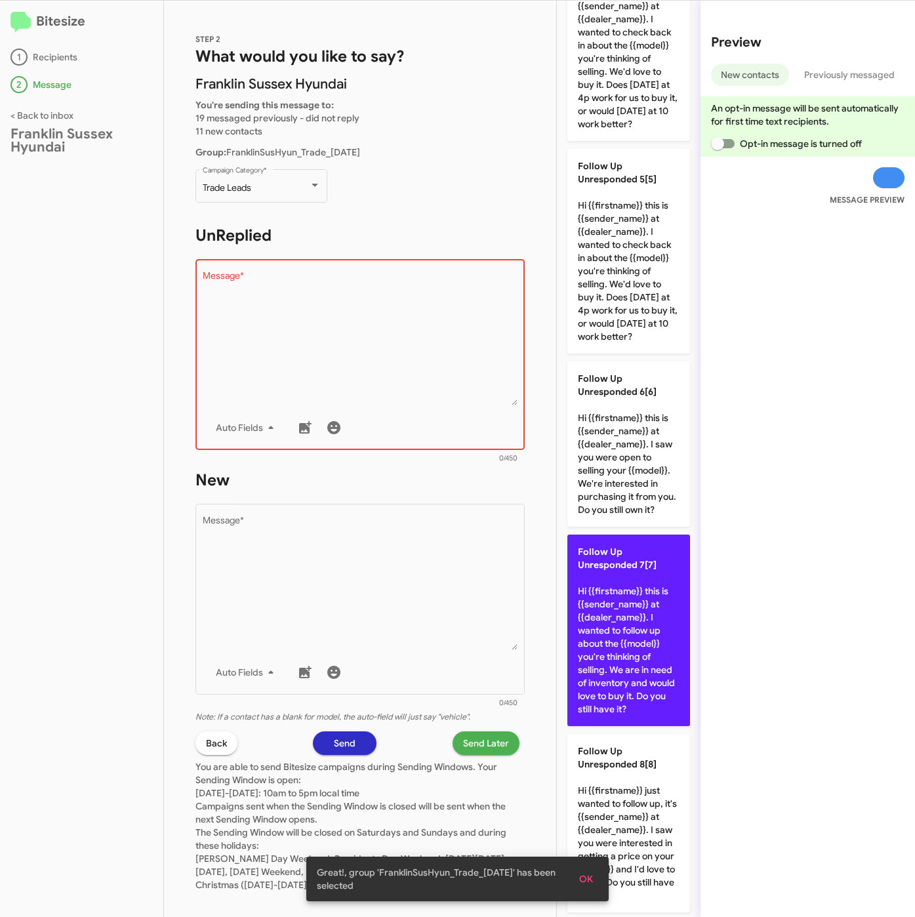
click at [644, 726] on p "Follow Up Unresponded 7[7] Hi {{firstname}} this is {{sender_name}} at {{dealer…" at bounding box center [629, 631] width 123 height 192
type textarea "Hi {{firstname}} this is {{sender_name}} at {{dealer_name}}. I wanted to follow…"
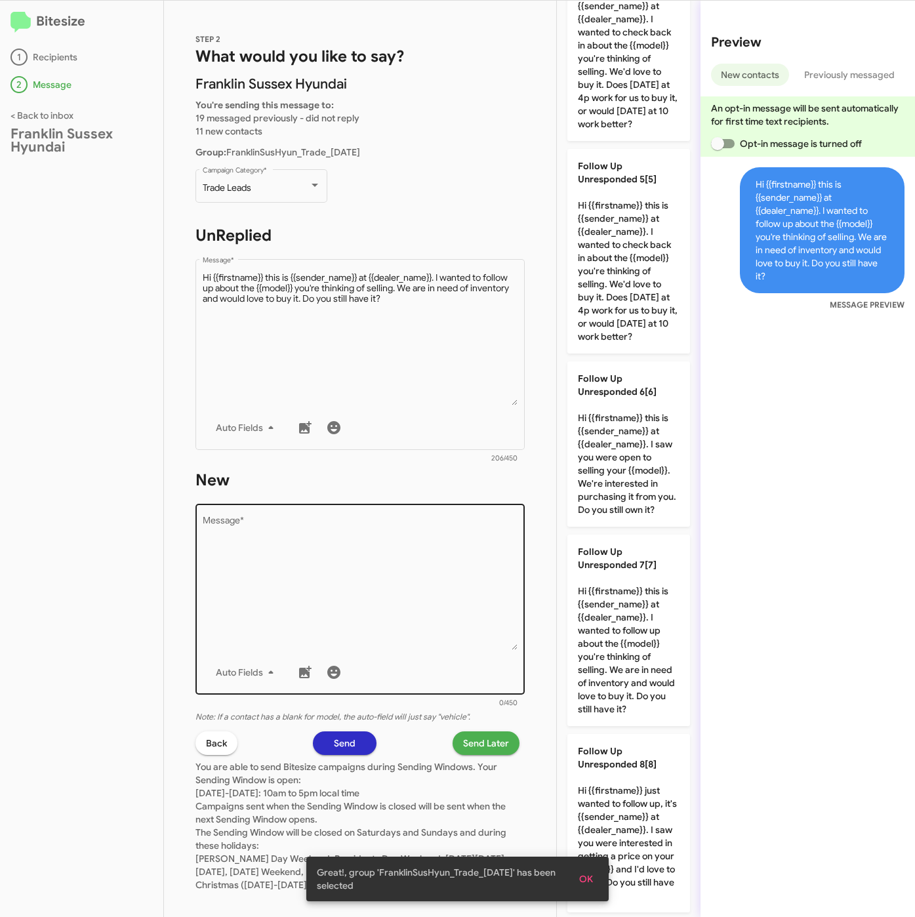
click at [398, 594] on textarea "Message *" at bounding box center [361, 583] width 316 height 134
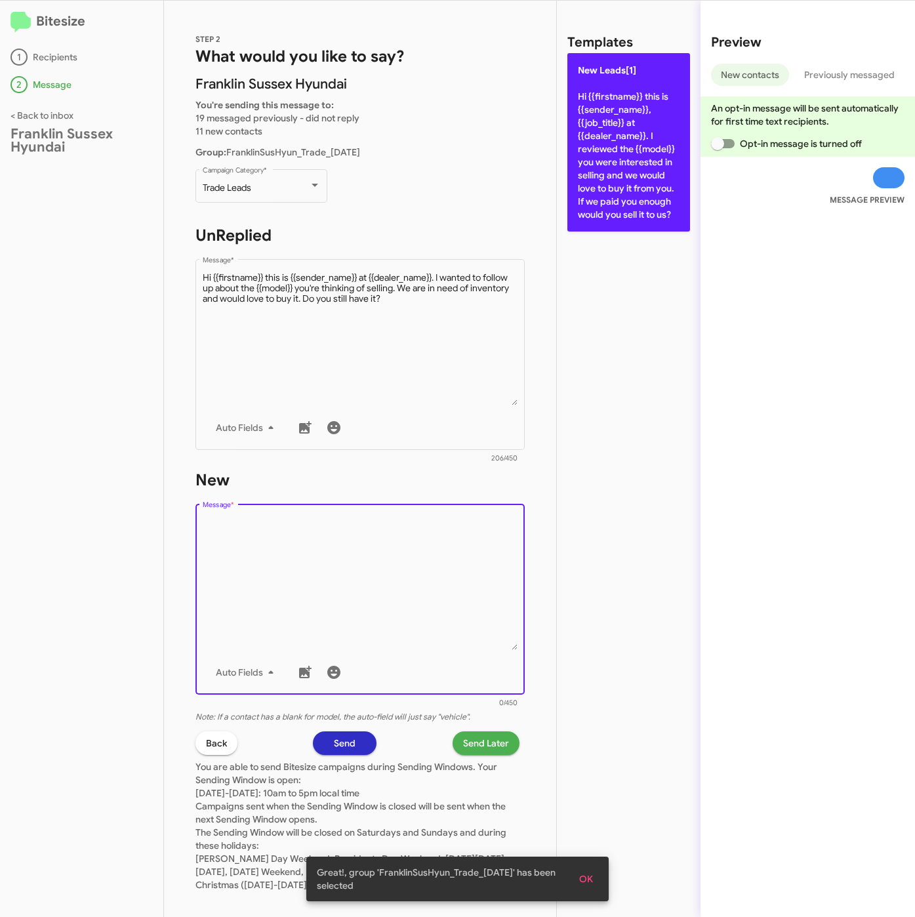
click at [652, 146] on p "New Leads[1] Hi {{firstname}} this is {{sender_name}}, {{job_title}} at {{deale…" at bounding box center [629, 142] width 123 height 178
type textarea "Hi {{firstname}} this is {{sender_name}}, {{job_title}} at {{dealer_name}}. I r…"
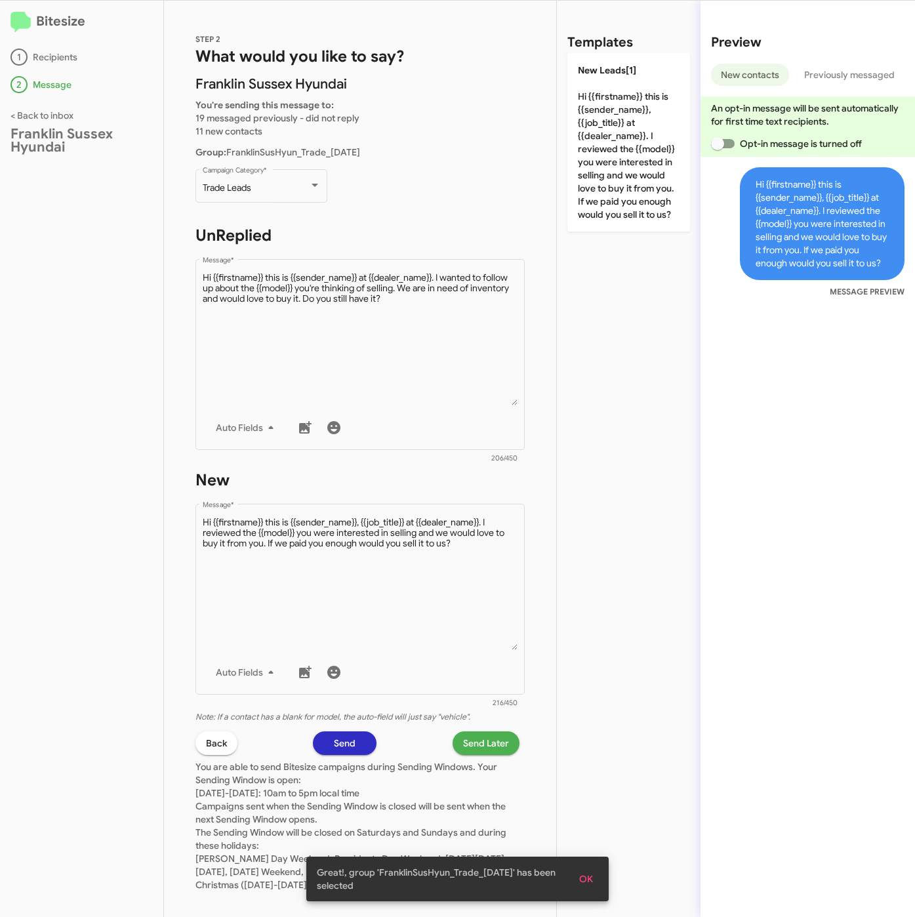
click at [479, 739] on span "Send Later" at bounding box center [486, 744] width 46 height 24
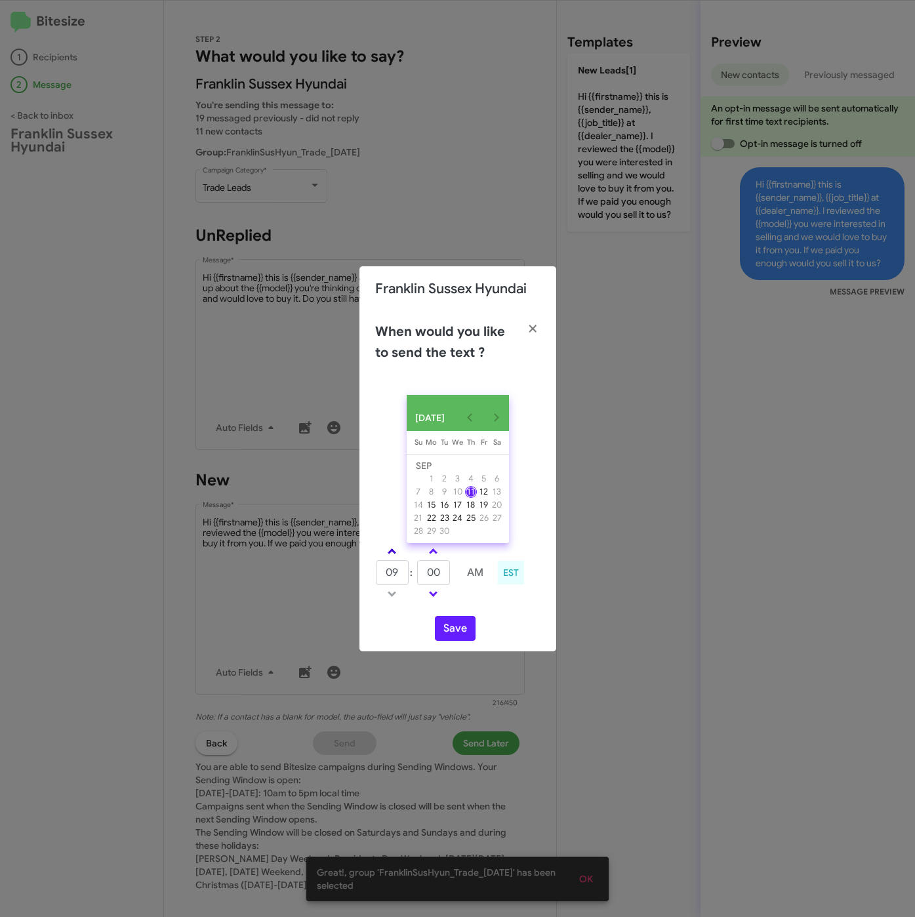
click at [383, 559] on link at bounding box center [392, 551] width 23 height 15
drag, startPoint x: 394, startPoint y: 560, endPoint x: 412, endPoint y: 569, distance: 20.5
click at [394, 559] on link at bounding box center [392, 551] width 23 height 15
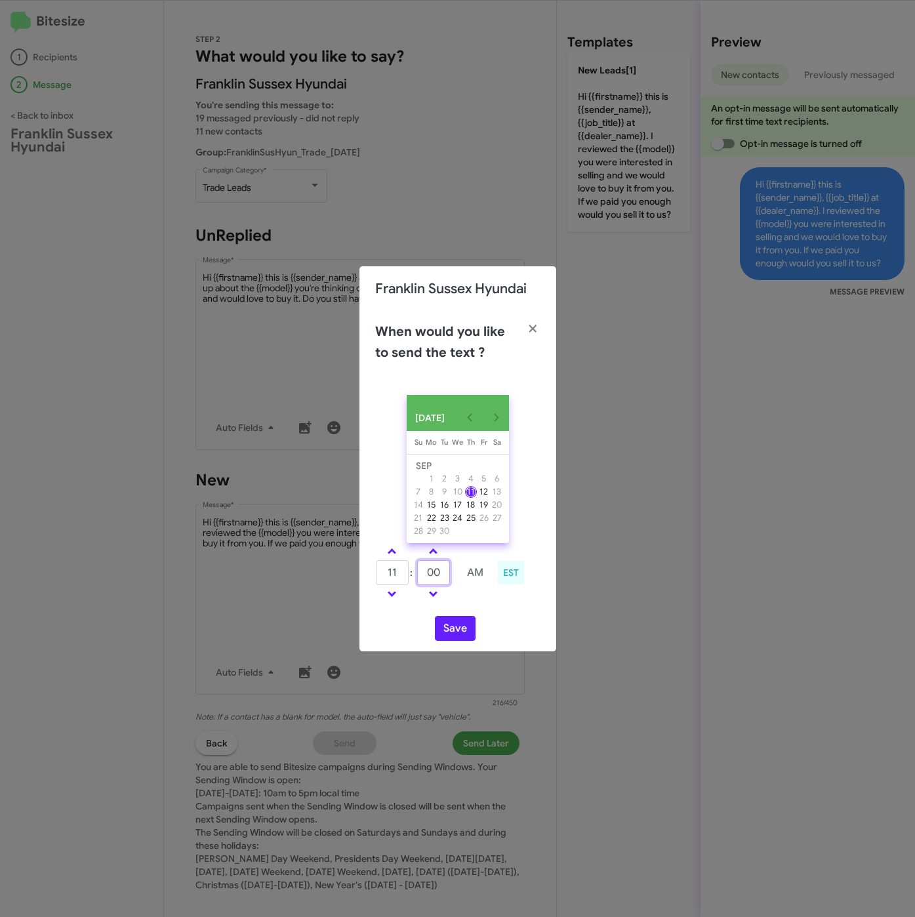
drag, startPoint x: 442, startPoint y: 572, endPoint x: 429, endPoint y: 572, distance: 12.5
click at [429, 572] on input "00" at bounding box center [433, 572] width 33 height 25
click at [392, 594] on span at bounding box center [392, 593] width 9 height 9
type input "10"
type input "11"
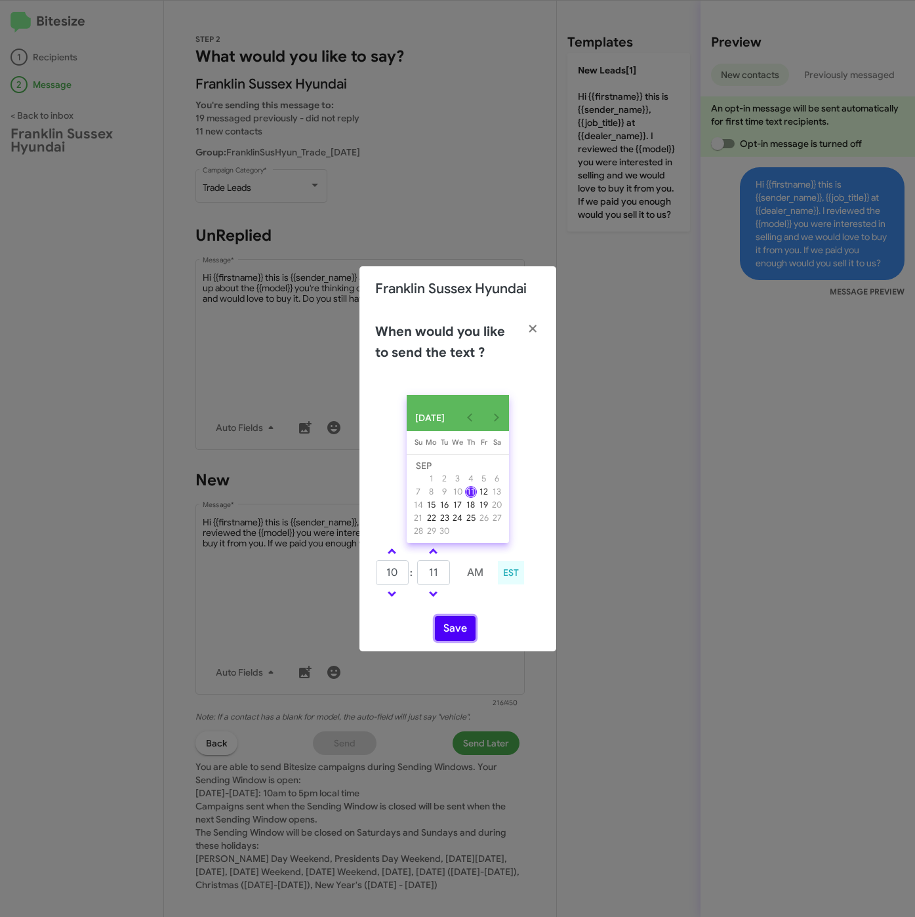
click at [455, 629] on button "Save" at bounding box center [455, 628] width 41 height 25
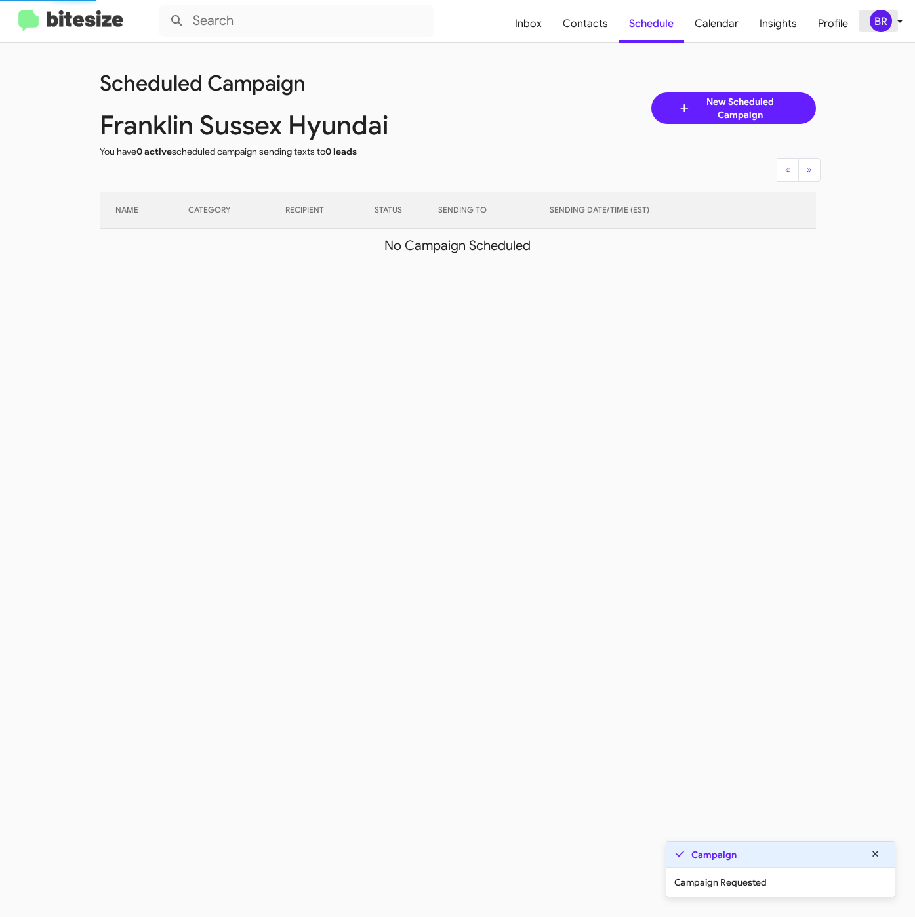
click at [885, 26] on div "BR" at bounding box center [881, 21] width 22 height 22
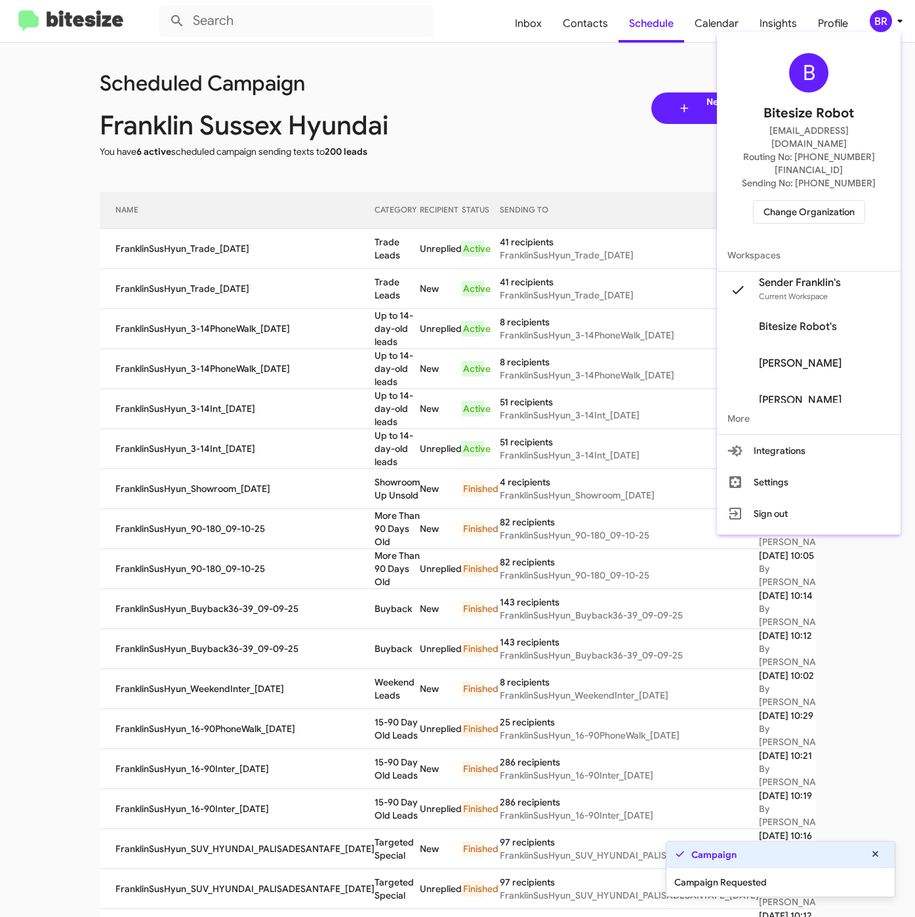
click at [348, 274] on div at bounding box center [457, 458] width 915 height 917
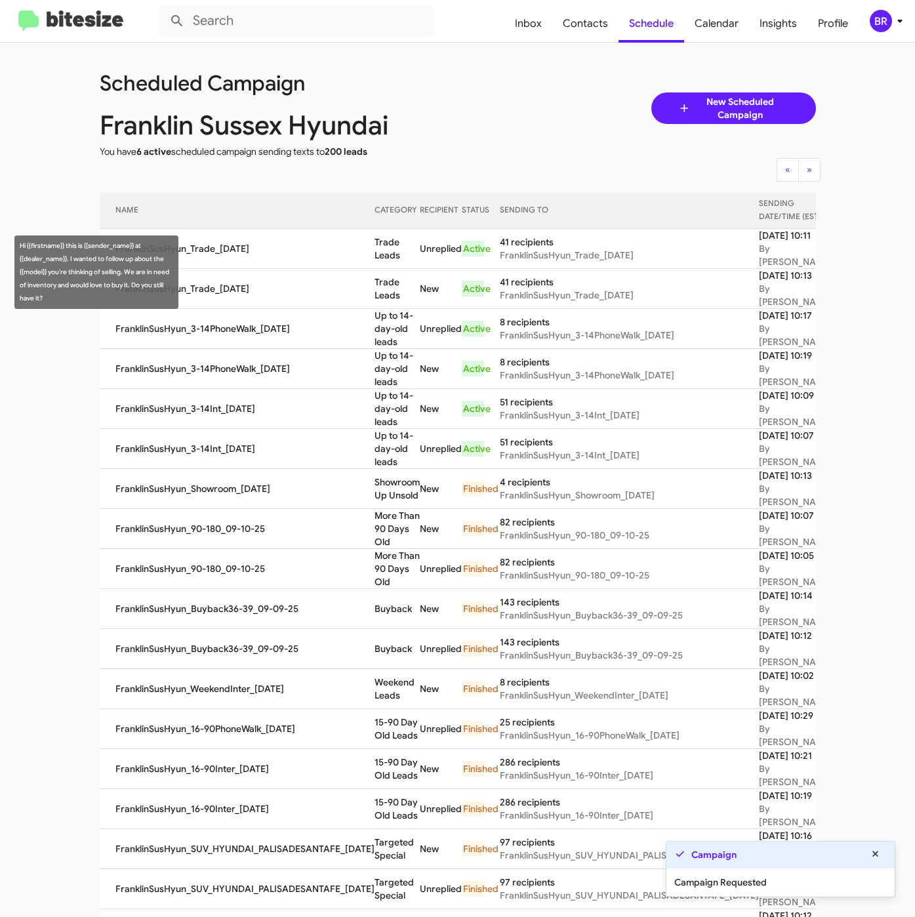
drag, startPoint x: 350, startPoint y: 266, endPoint x: 382, endPoint y: 284, distance: 36.5
click at [382, 269] on td "Trade Leads" at bounding box center [397, 249] width 45 height 40
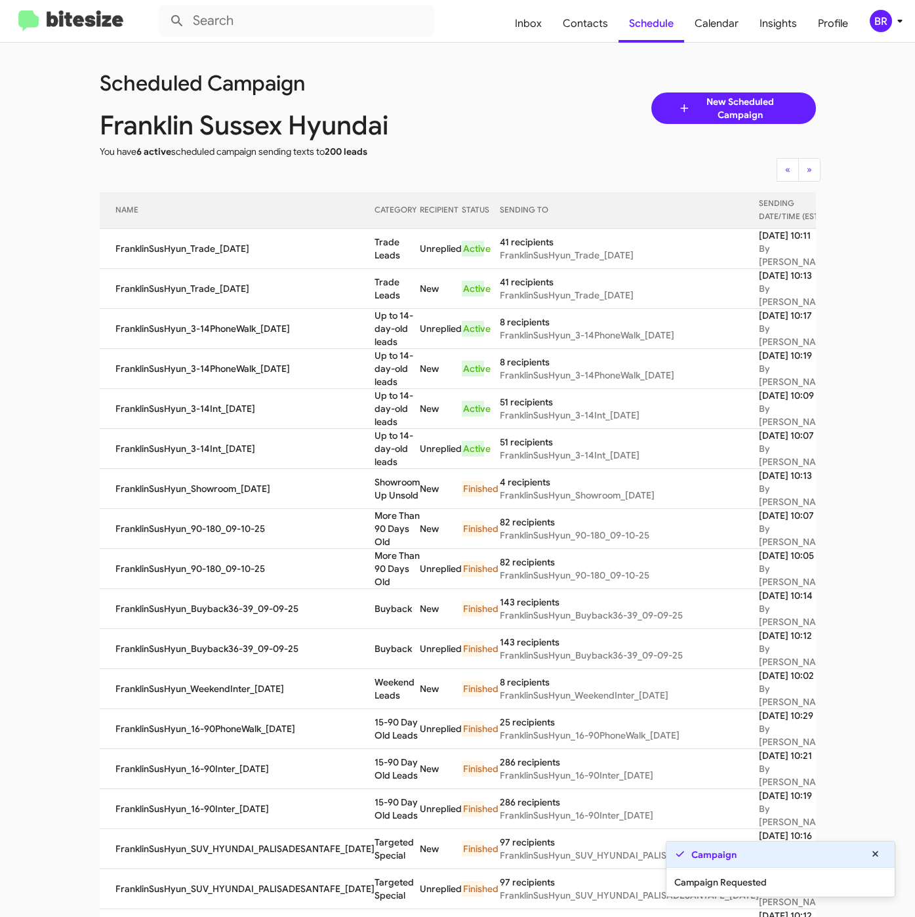
copy td "Trade Leads"
click at [885, 20] on div "BR" at bounding box center [881, 21] width 22 height 22
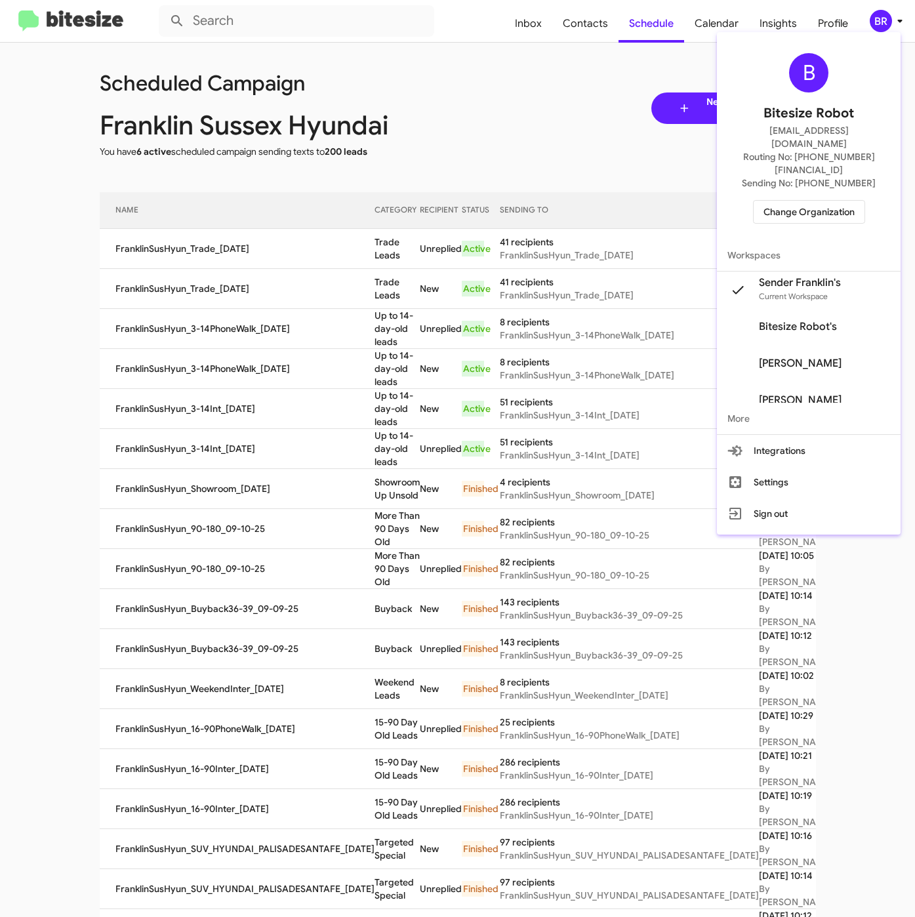
click at [810, 201] on span "Change Organization" at bounding box center [809, 212] width 91 height 22
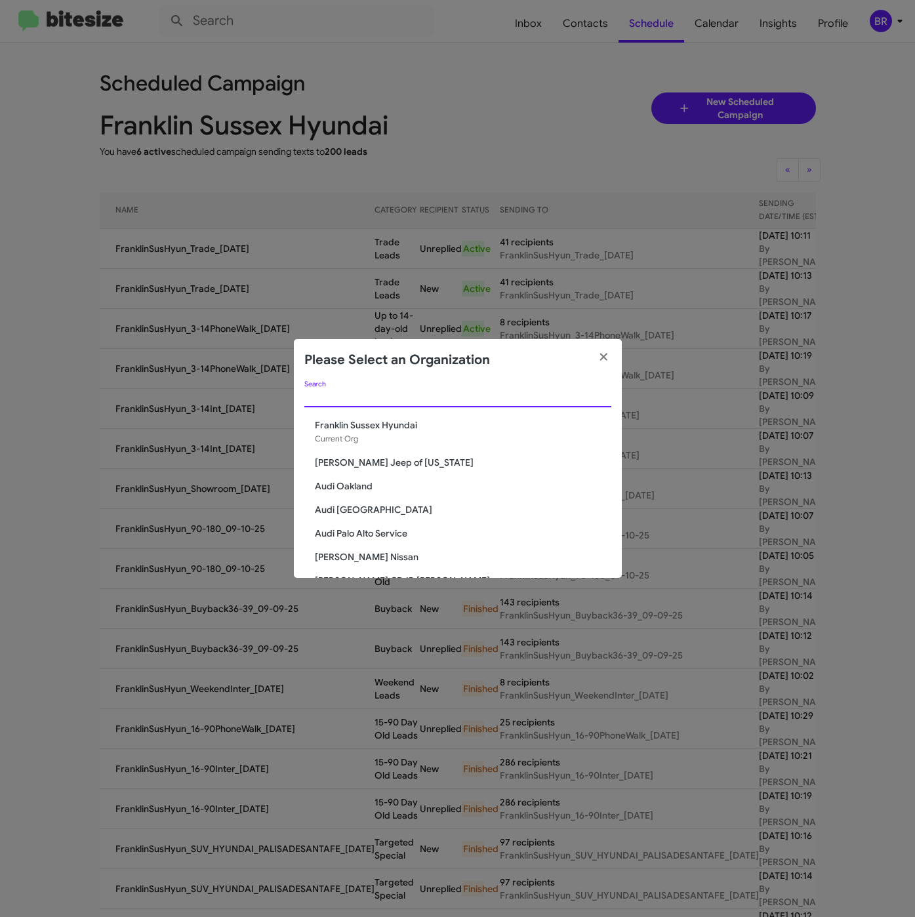
drag, startPoint x: 398, startPoint y: 394, endPoint x: 409, endPoint y: 404, distance: 15.4
click at [396, 396] on input "Search" at bounding box center [457, 397] width 307 height 10
paste input "[PERSON_NAME] Chevrolet"
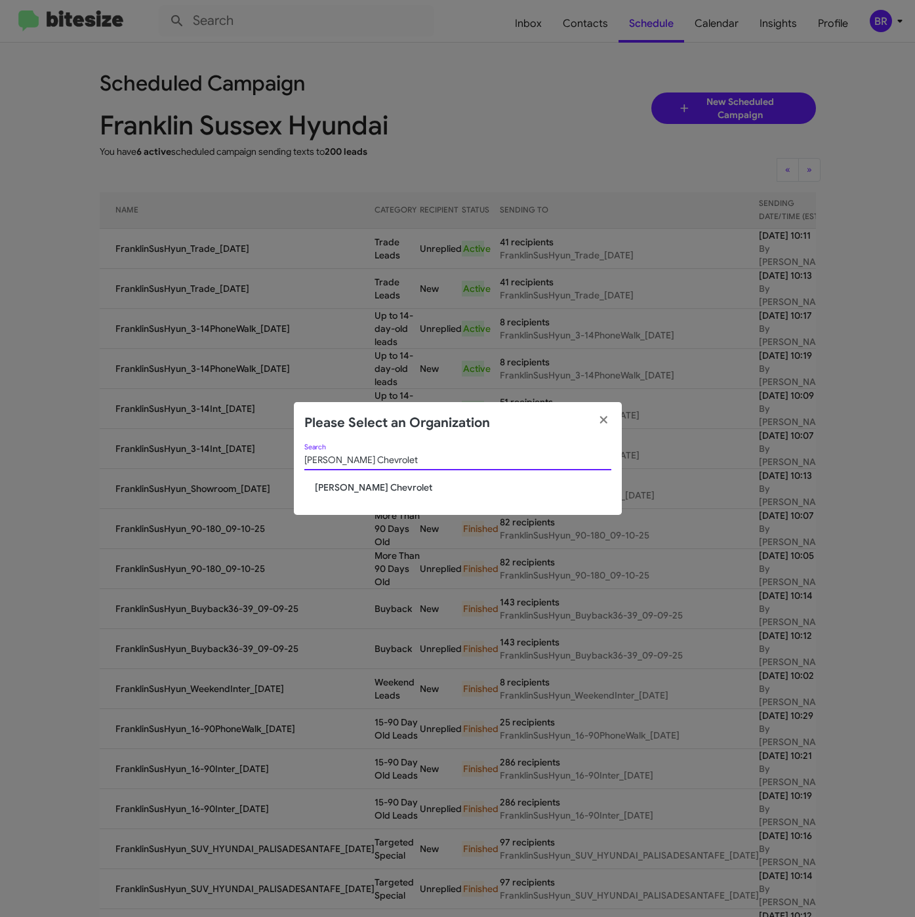
type input "[PERSON_NAME] Chevrolet"
click at [348, 491] on span "[PERSON_NAME] Chevrolet" at bounding box center [463, 487] width 297 height 13
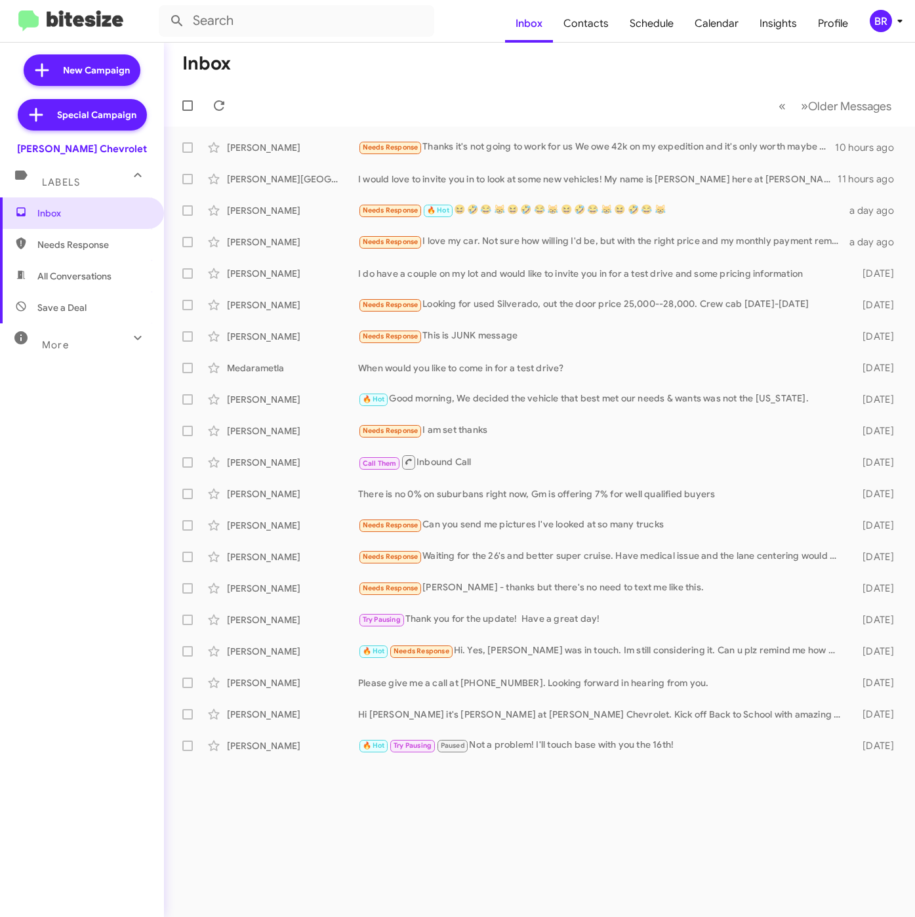
click at [886, 24] on div "BR" at bounding box center [881, 21] width 22 height 22
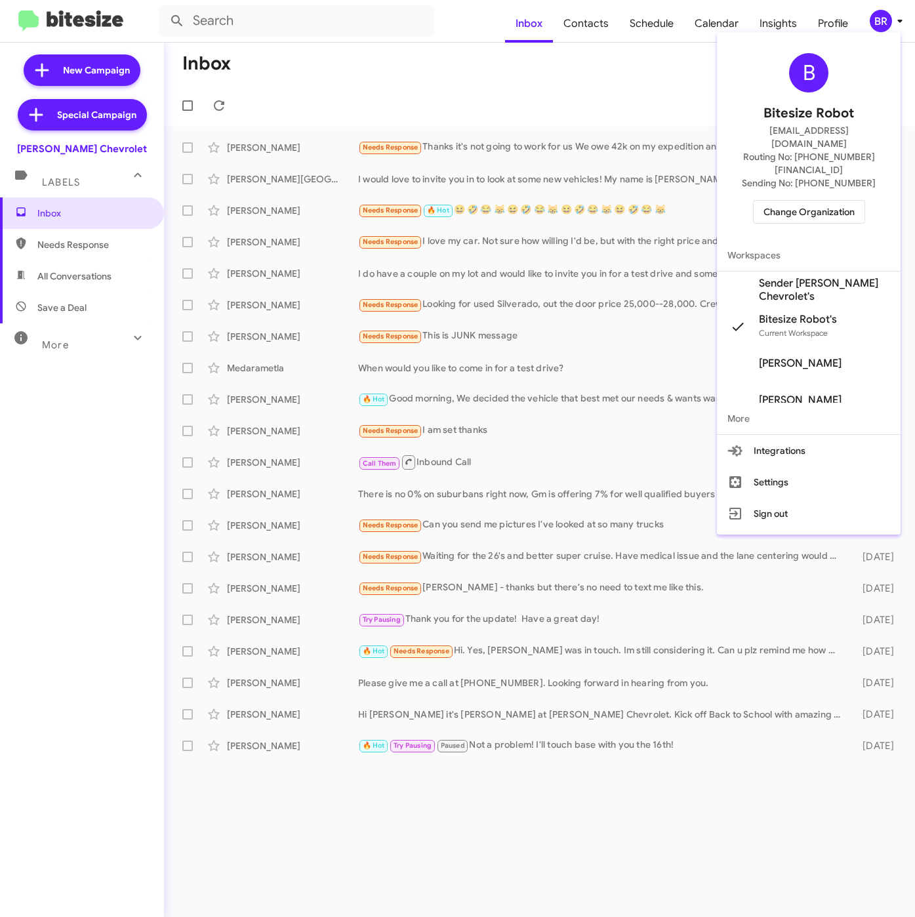
click at [770, 277] on span "Sender [PERSON_NAME] Chevrolet's" at bounding box center [824, 290] width 131 height 26
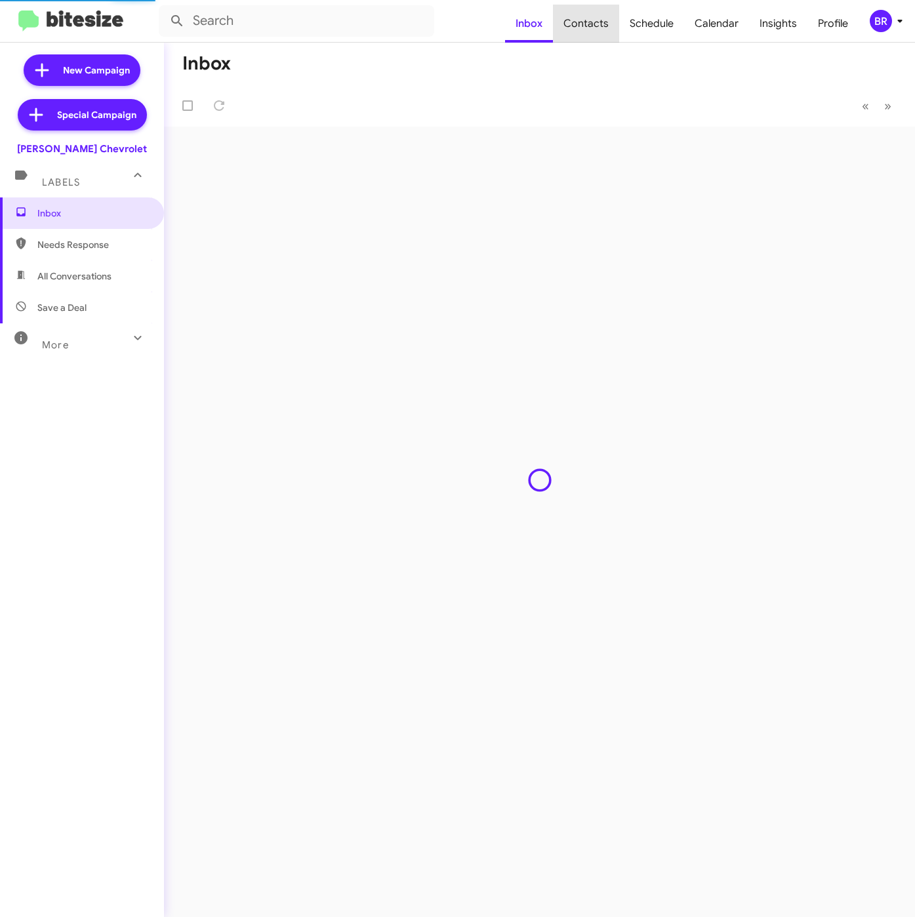
click at [596, 31] on span "Contacts" at bounding box center [586, 24] width 66 height 38
type input "in:groups"
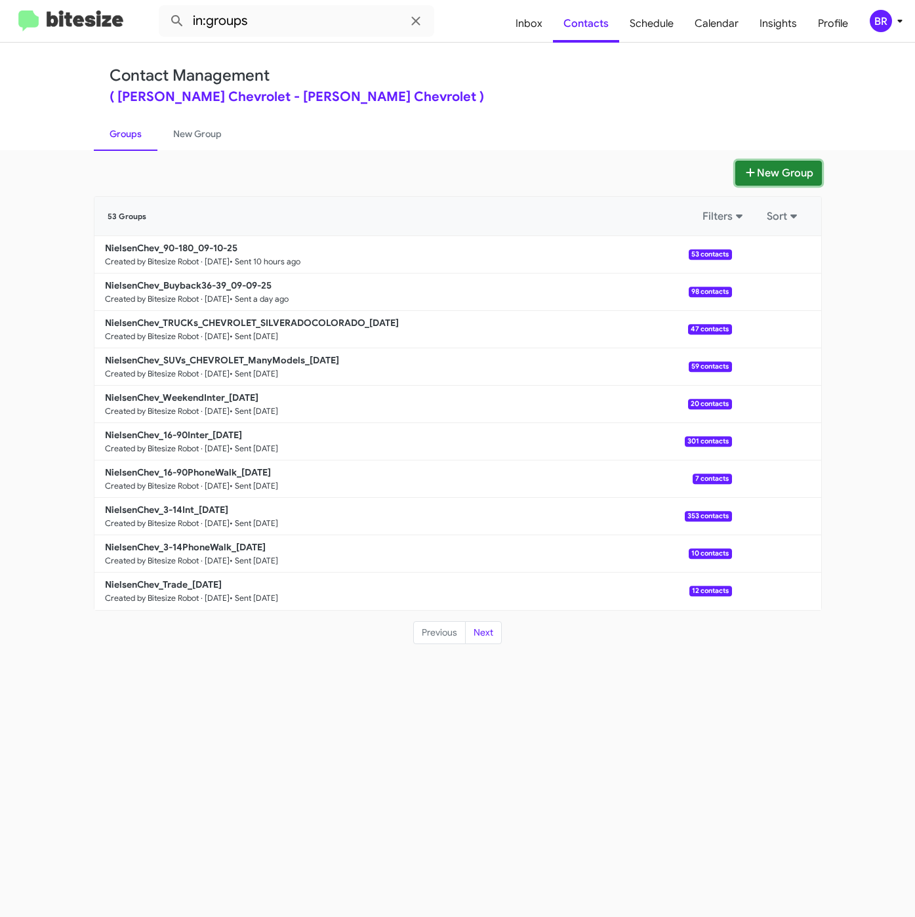
drag, startPoint x: 782, startPoint y: 175, endPoint x: 774, endPoint y: 183, distance: 11.1
click at [784, 173] on button "New Group" at bounding box center [779, 173] width 87 height 25
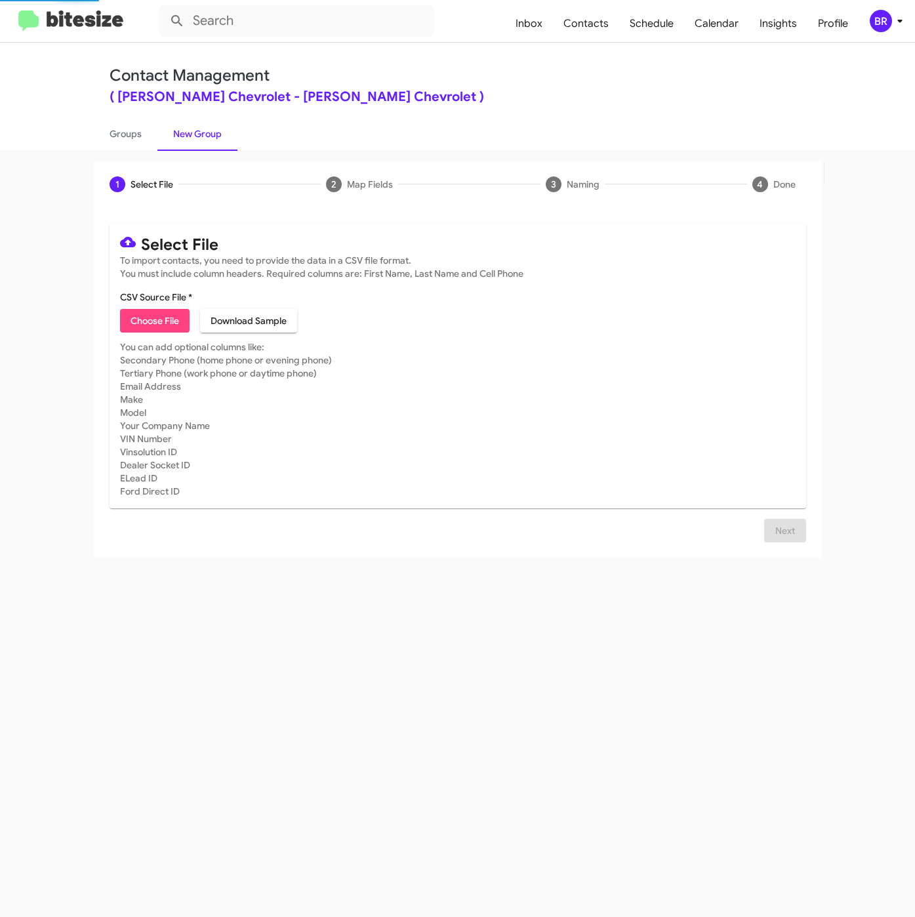
click at [158, 331] on span "Choose File" at bounding box center [155, 321] width 49 height 24
type input "NielsenChev_Trade_09-11-25"
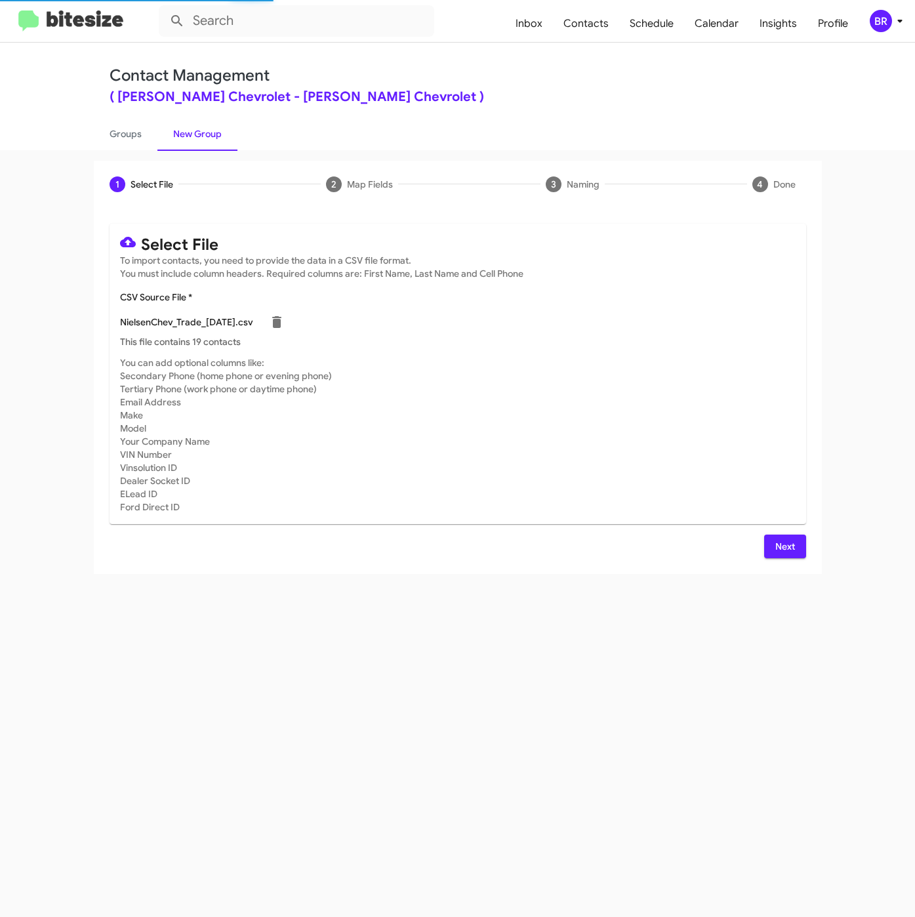
click at [782, 540] on span "Next" at bounding box center [785, 547] width 21 height 24
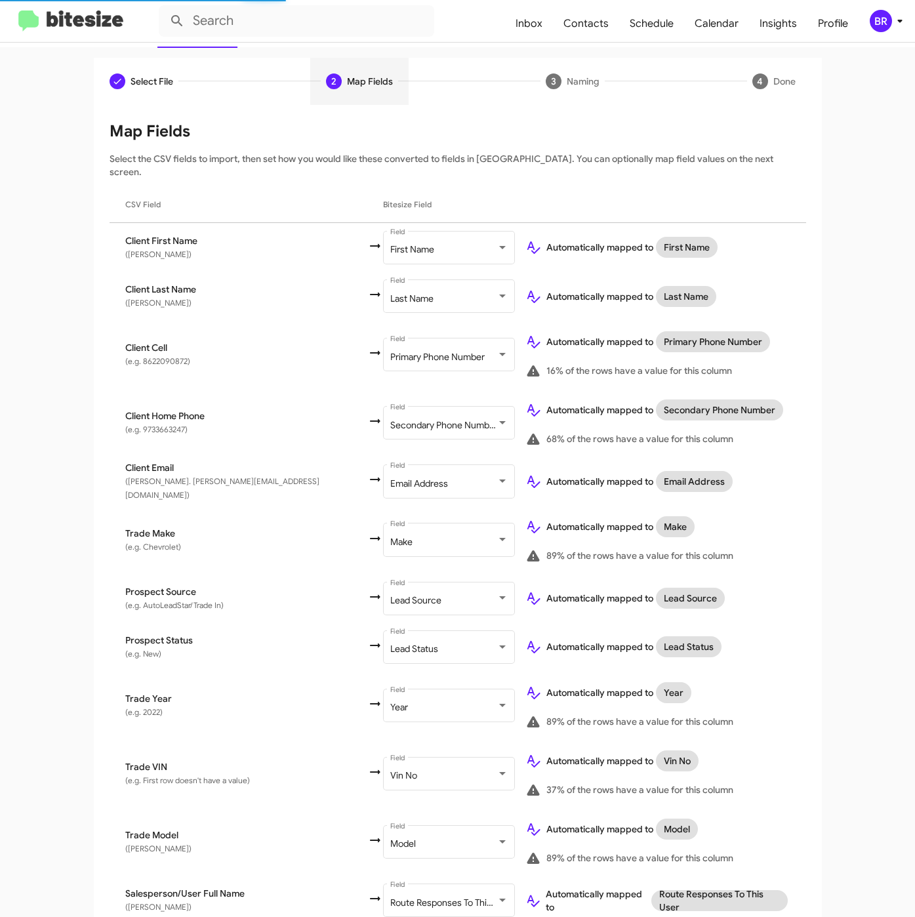
scroll to position [242, 0]
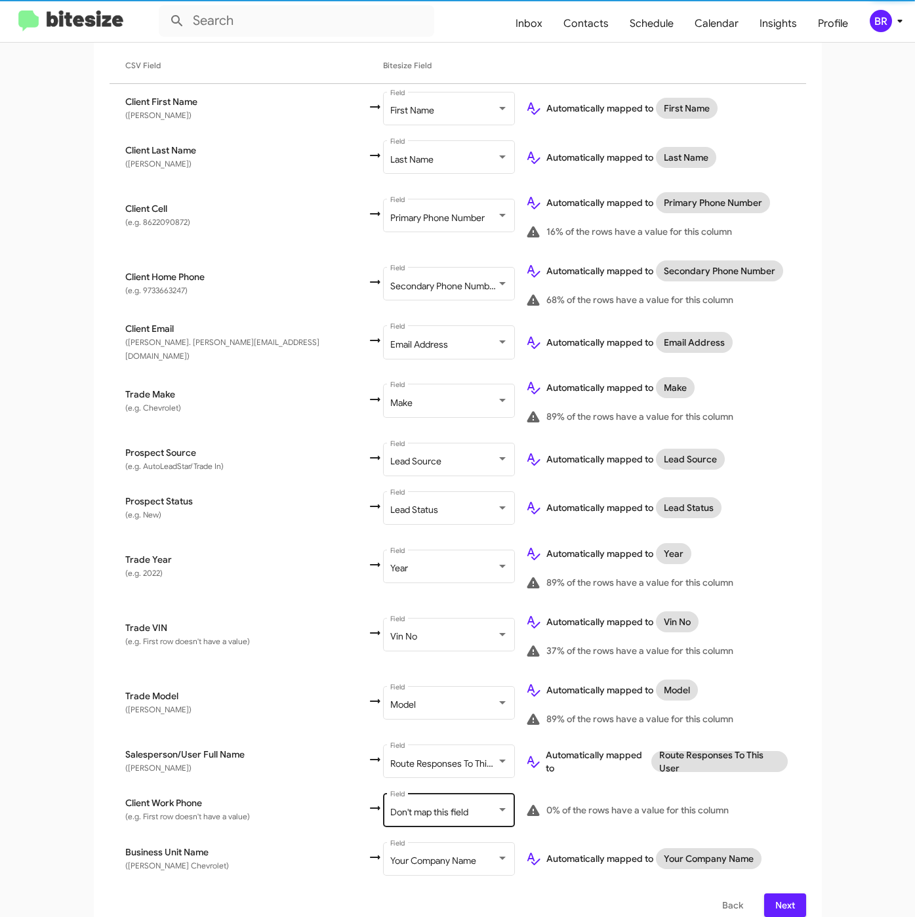
click at [390, 791] on div "Don't map this field Field" at bounding box center [449, 809] width 118 height 36
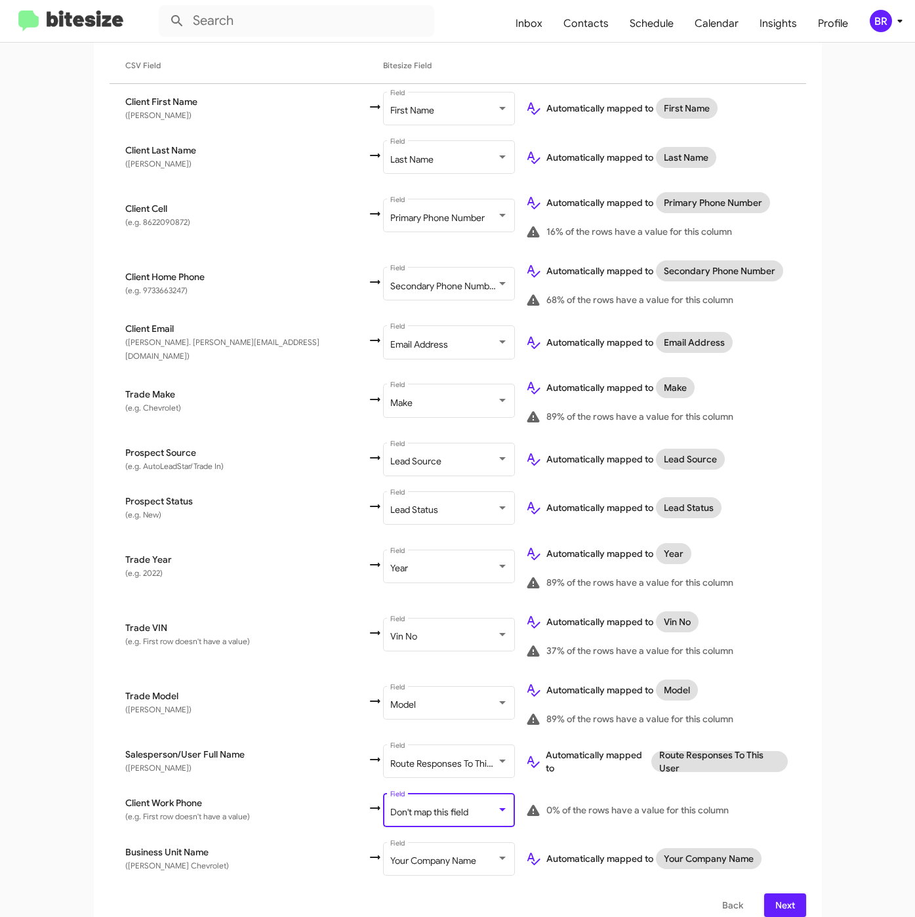
scroll to position [52, 0]
click at [775, 894] on span "Next" at bounding box center [785, 906] width 21 height 24
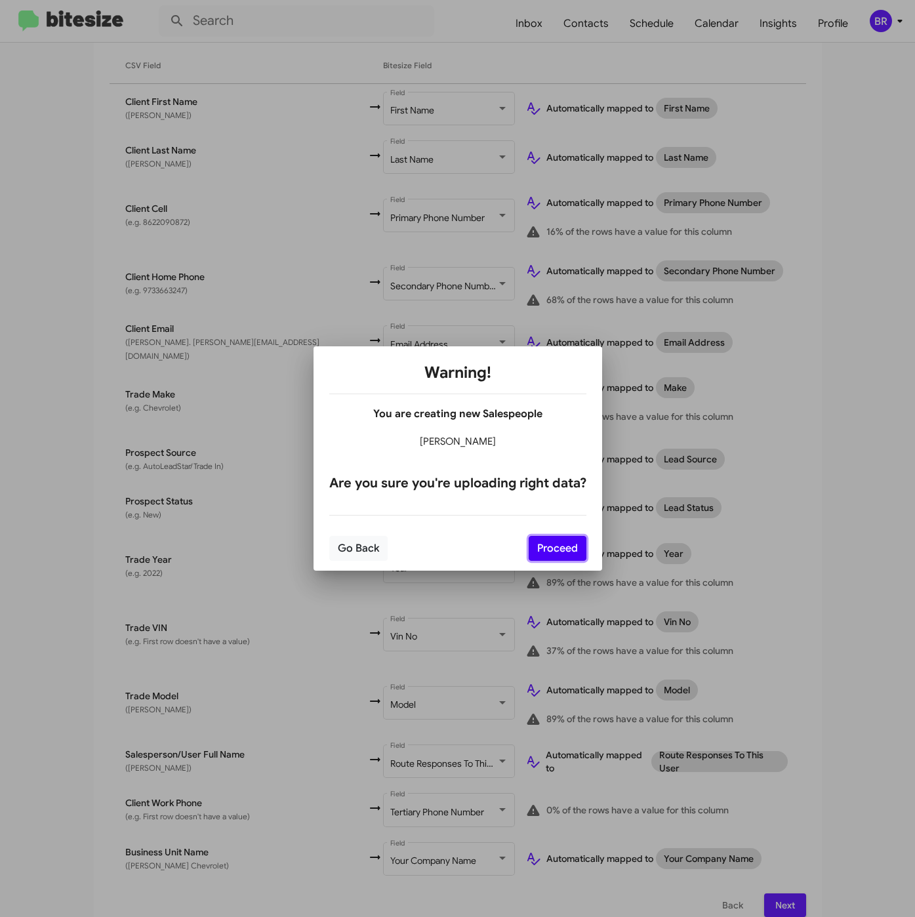
click at [571, 549] on button "Proceed" at bounding box center [558, 548] width 58 height 25
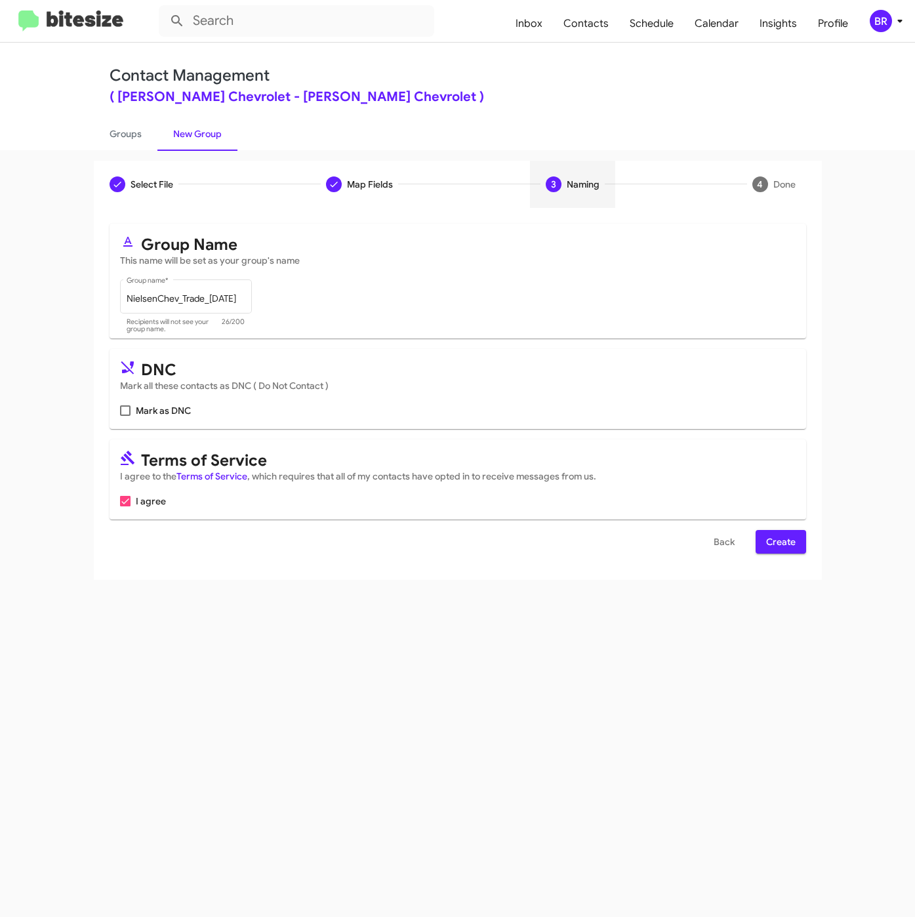
scroll to position [0, 0]
click at [760, 550] on button "Create" at bounding box center [781, 542] width 51 height 24
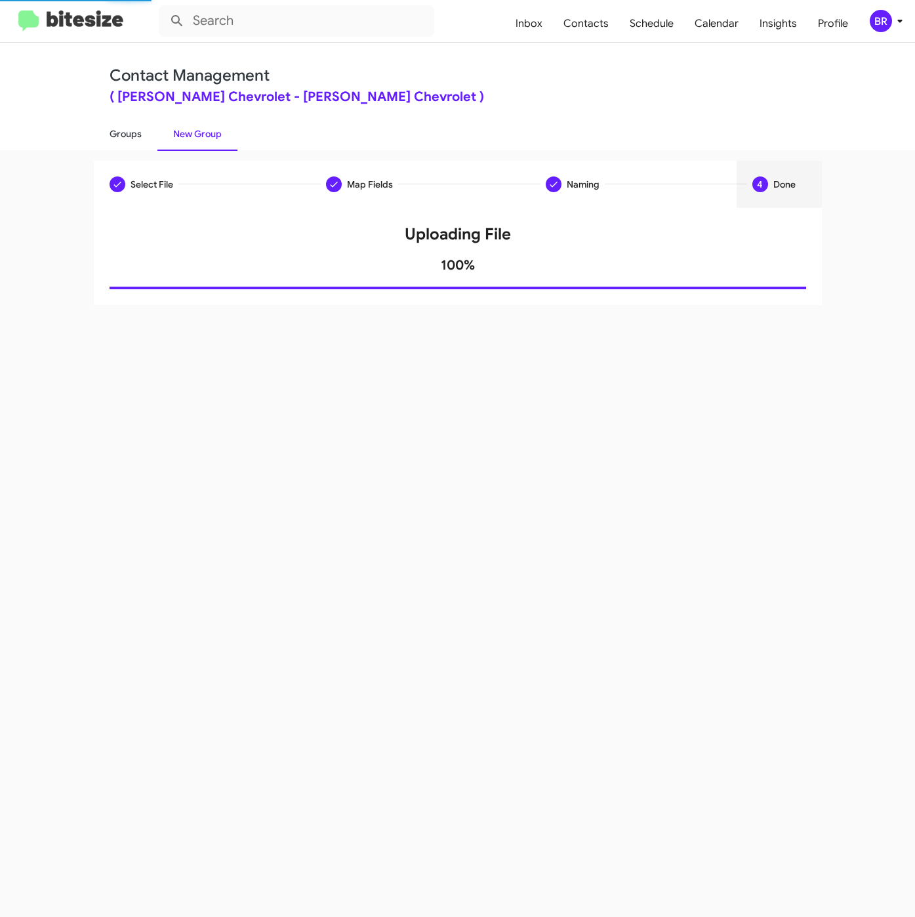
click at [118, 133] on link "Groups" at bounding box center [126, 134] width 64 height 34
type input "in:groups"
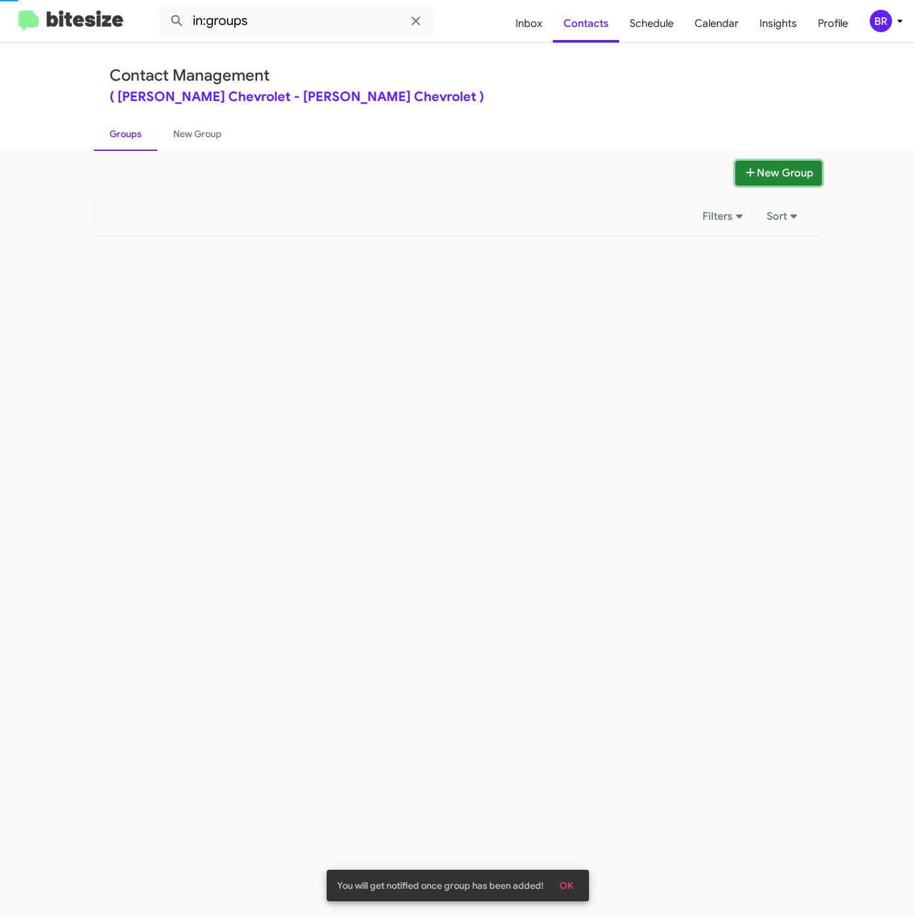
click at [752, 177] on icon at bounding box center [750, 172] width 13 height 10
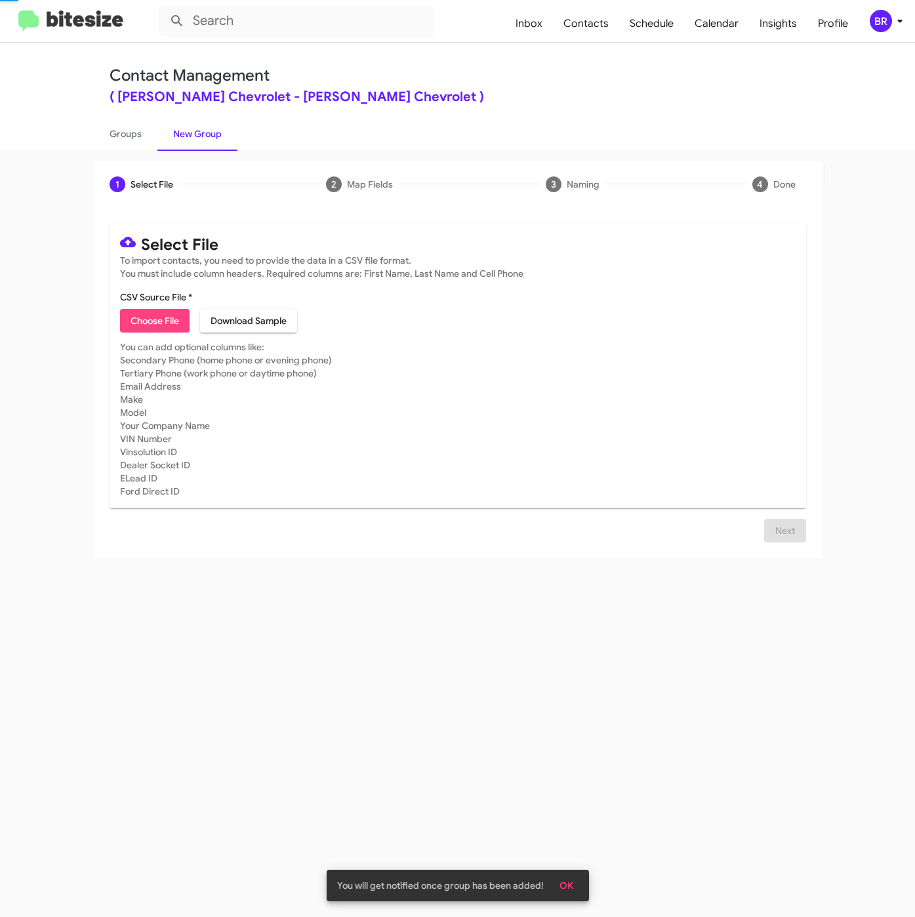
click at [144, 323] on span "Choose File" at bounding box center [155, 321] width 49 height 24
type input "NielsenChev_3-14PhoneWalk_09-11-25"
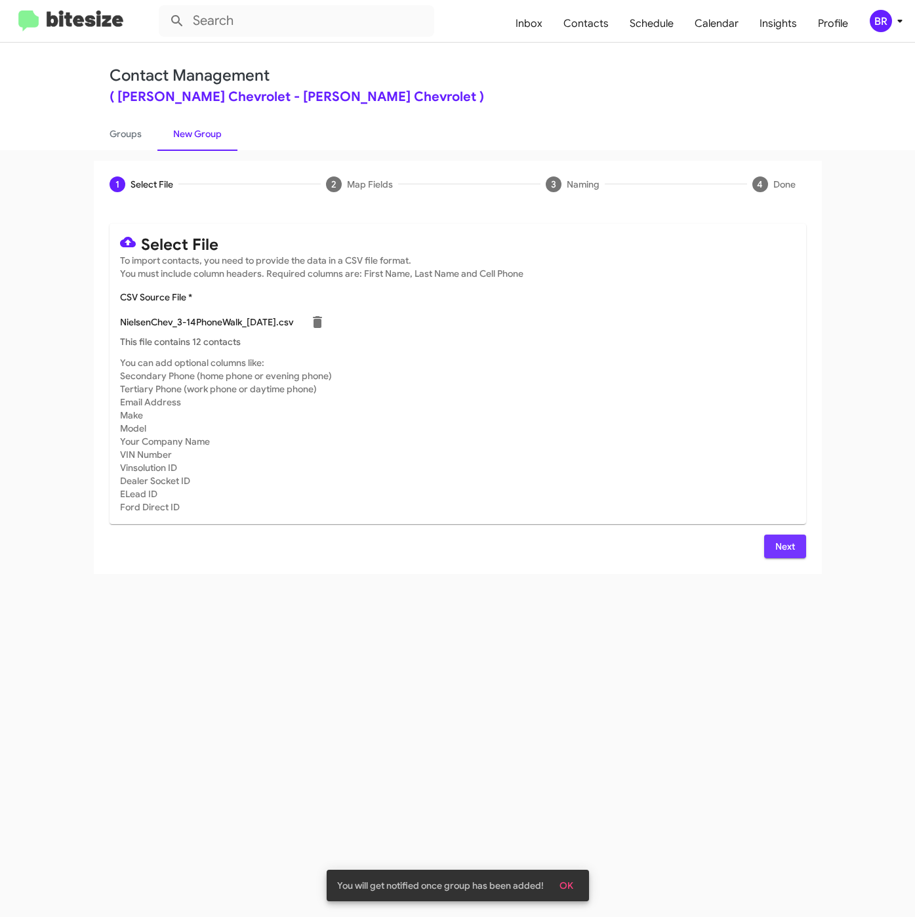
click at [782, 551] on span "Next" at bounding box center [785, 547] width 21 height 24
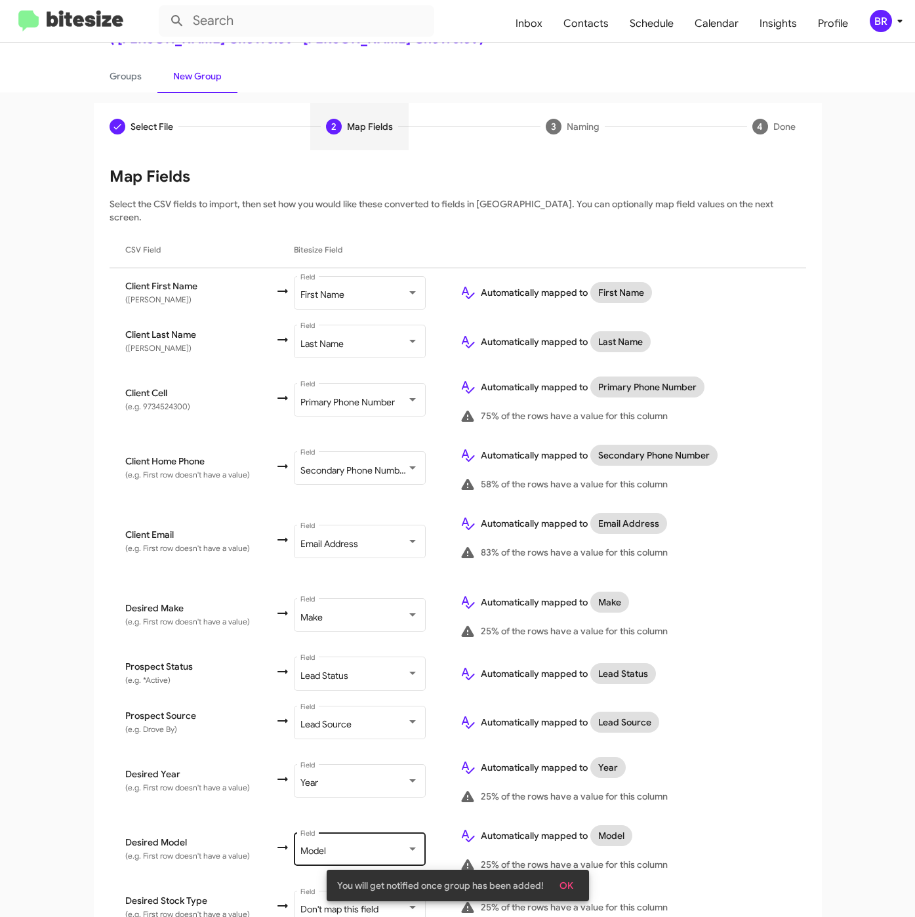
scroll to position [253, 0]
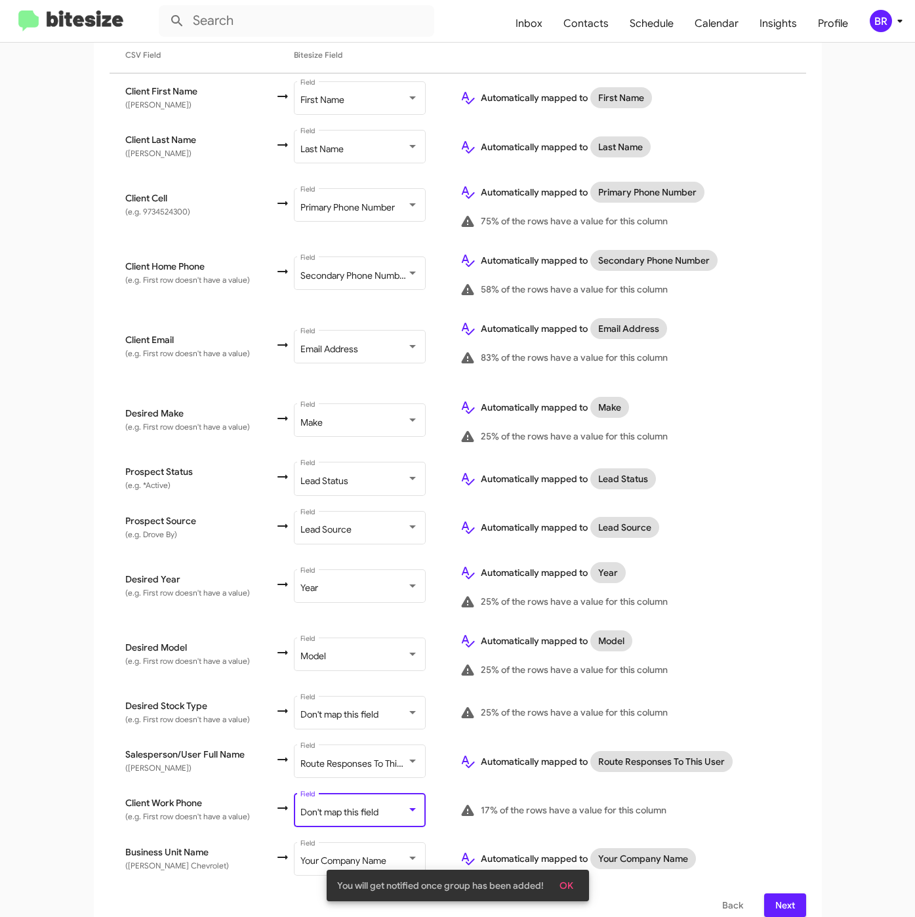
click at [384, 808] on div "Don't map this field" at bounding box center [354, 813] width 106 height 10
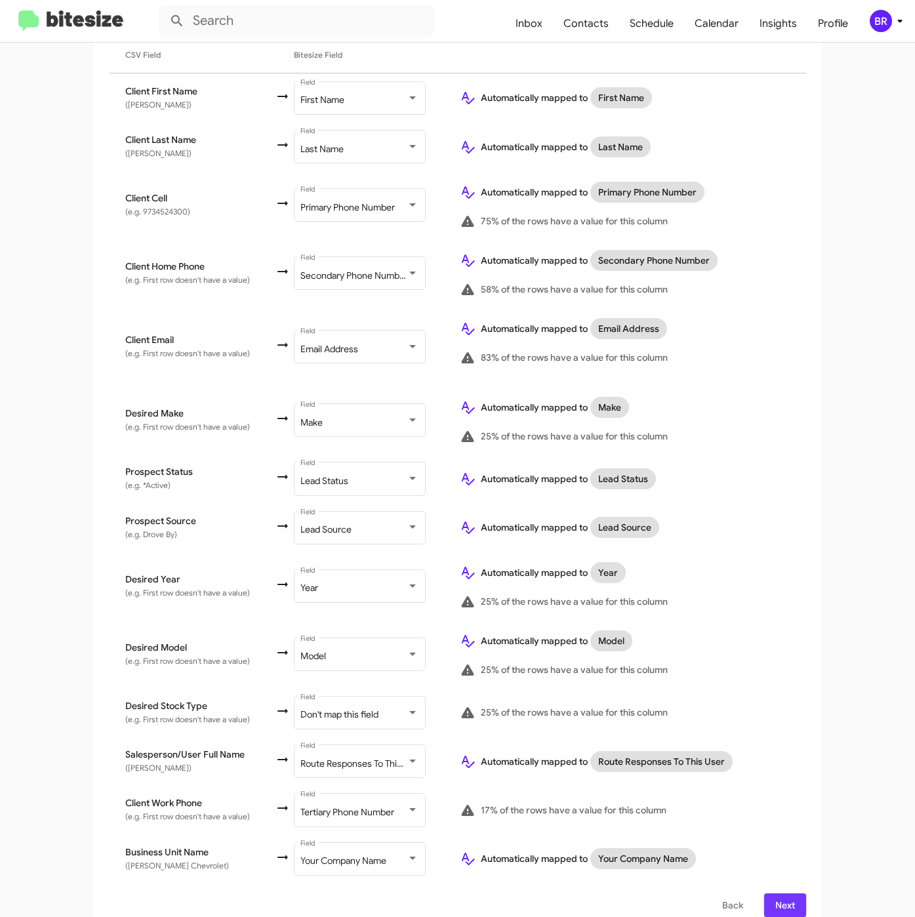
click at [780, 894] on span "Next" at bounding box center [785, 906] width 21 height 24
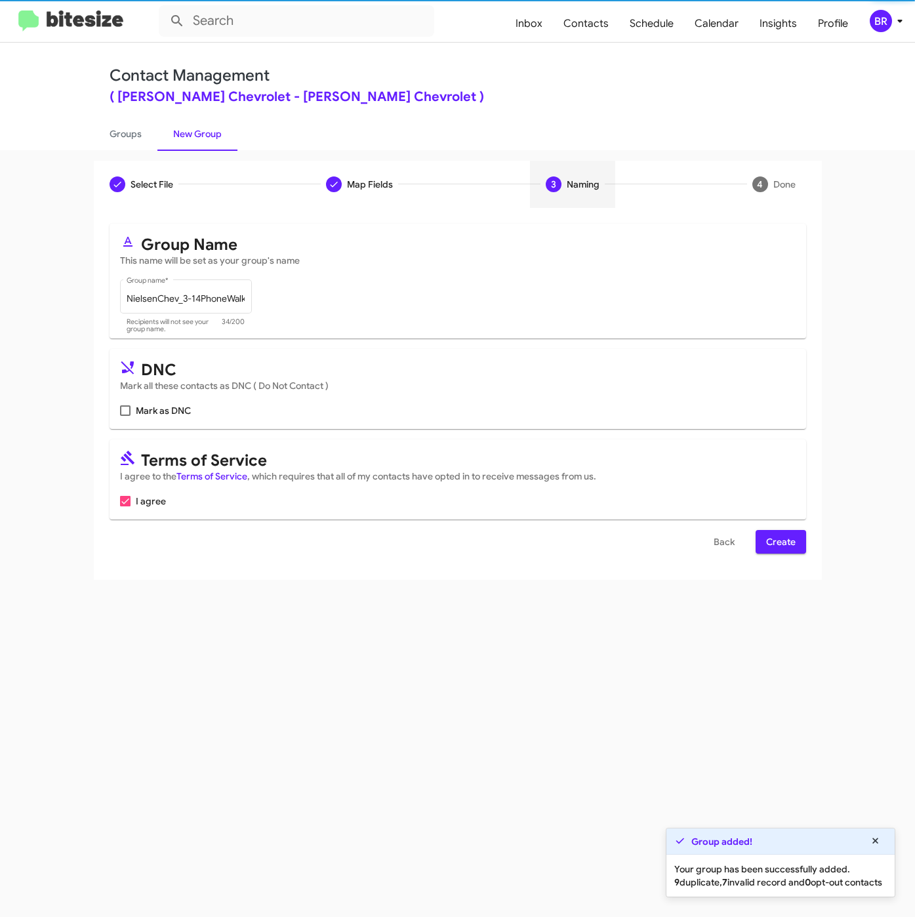
scroll to position [0, 0]
click at [780, 546] on span "Create" at bounding box center [781, 542] width 30 height 24
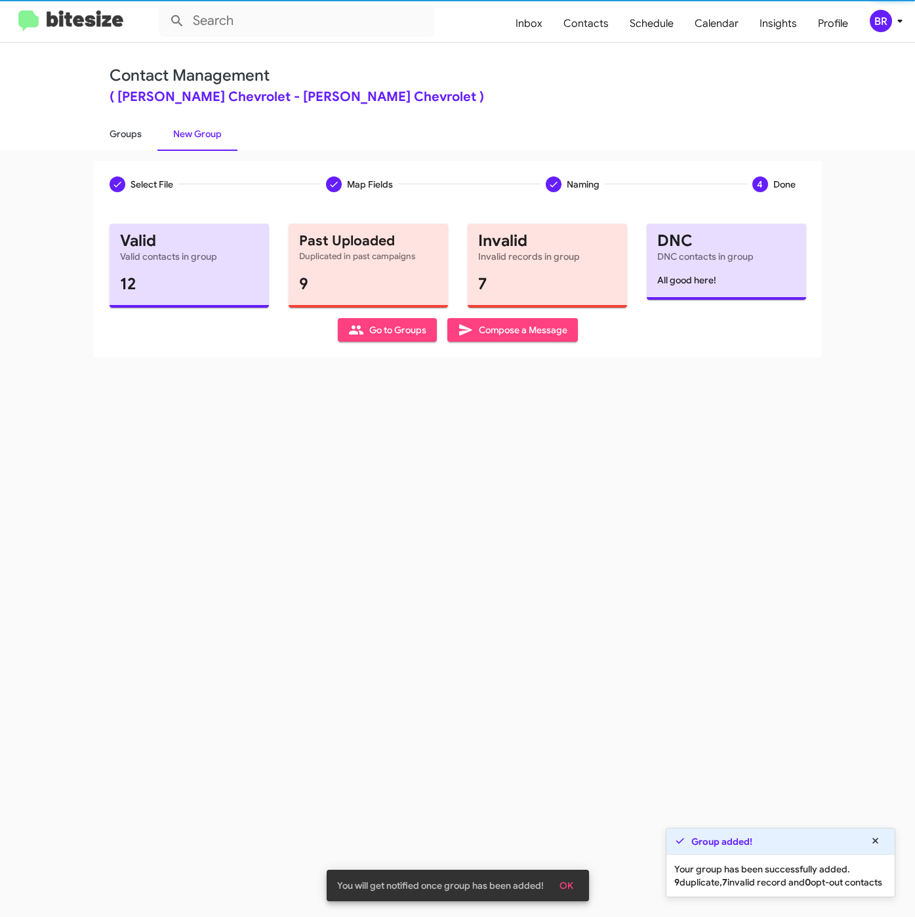
click at [126, 124] on link "Groups" at bounding box center [126, 134] width 64 height 34
type input "in:groups"
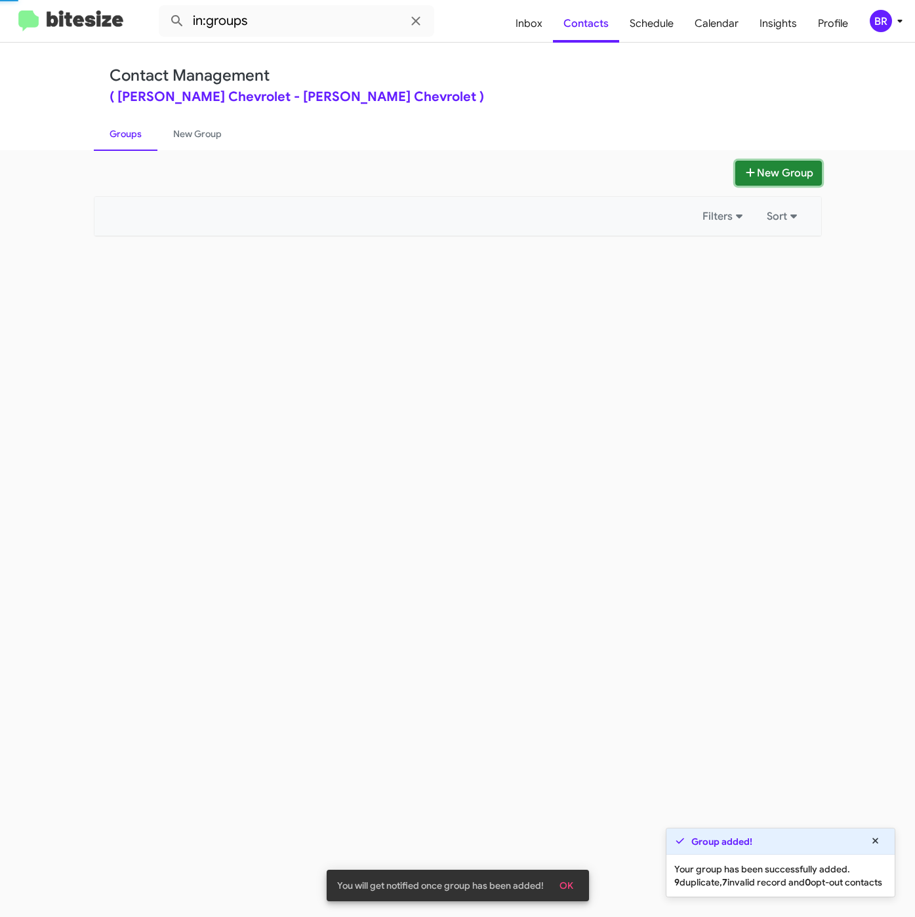
click at [762, 164] on button "New Group" at bounding box center [779, 173] width 87 height 25
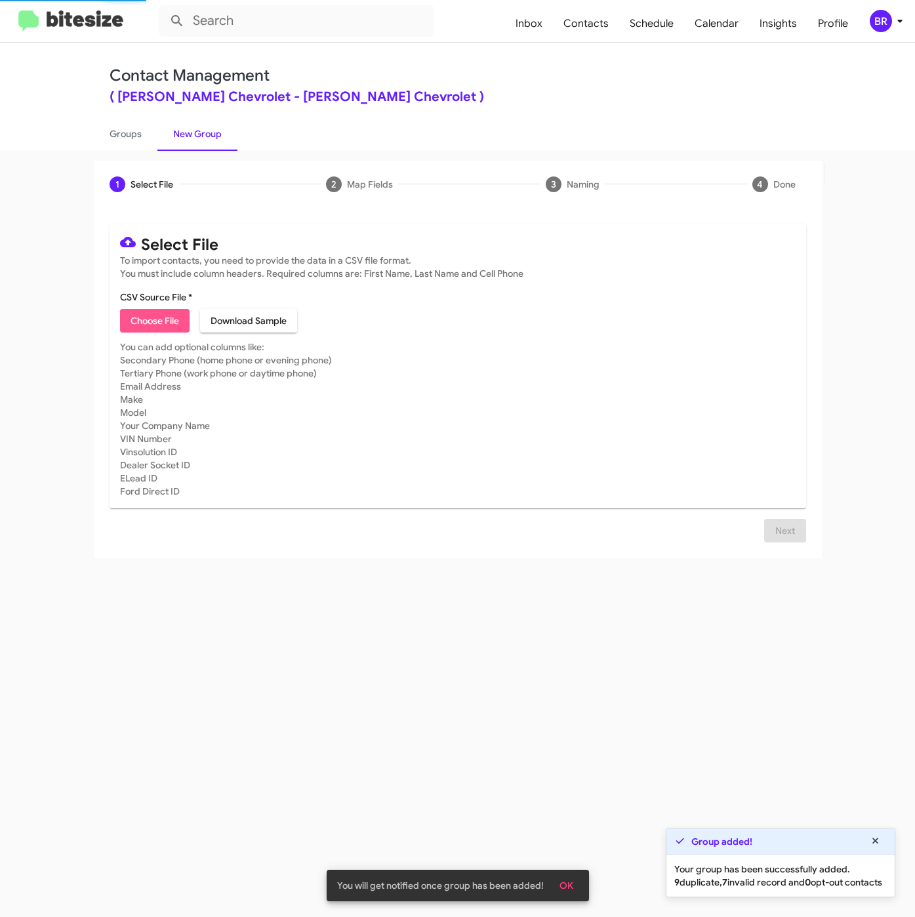
click at [144, 323] on span "Choose File" at bounding box center [155, 321] width 49 height 24
type input "NielsenChev_3-14Int_09-11-25"
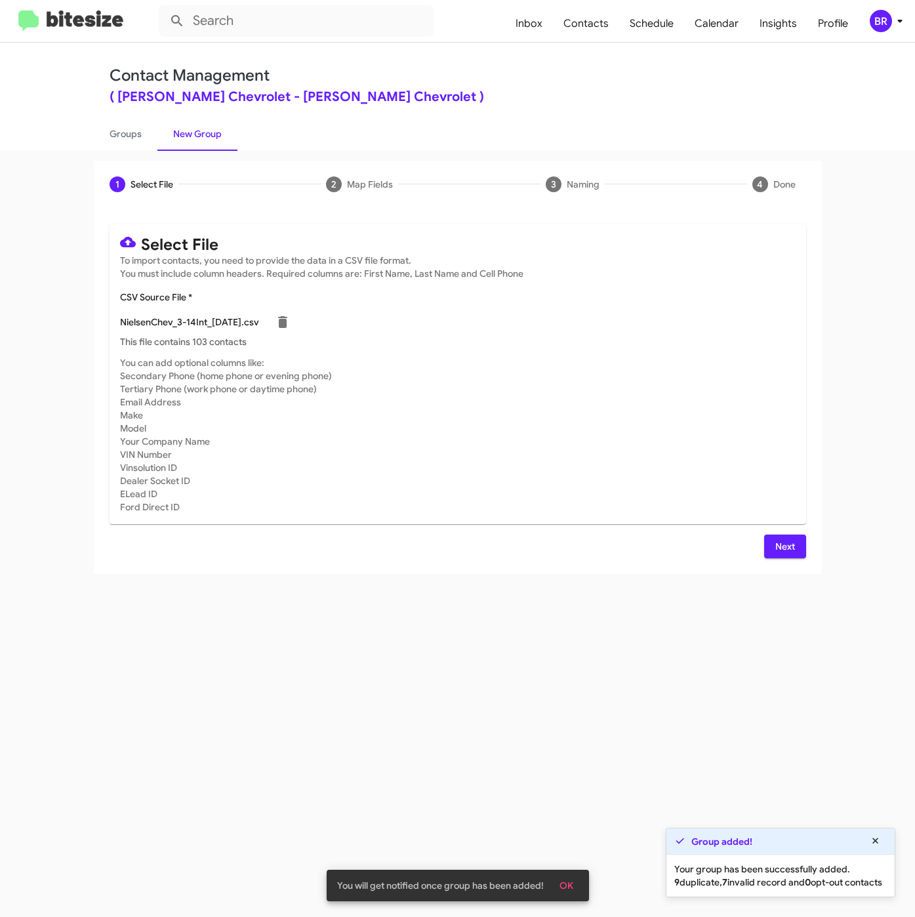
click at [780, 546] on span "Next" at bounding box center [785, 547] width 21 height 24
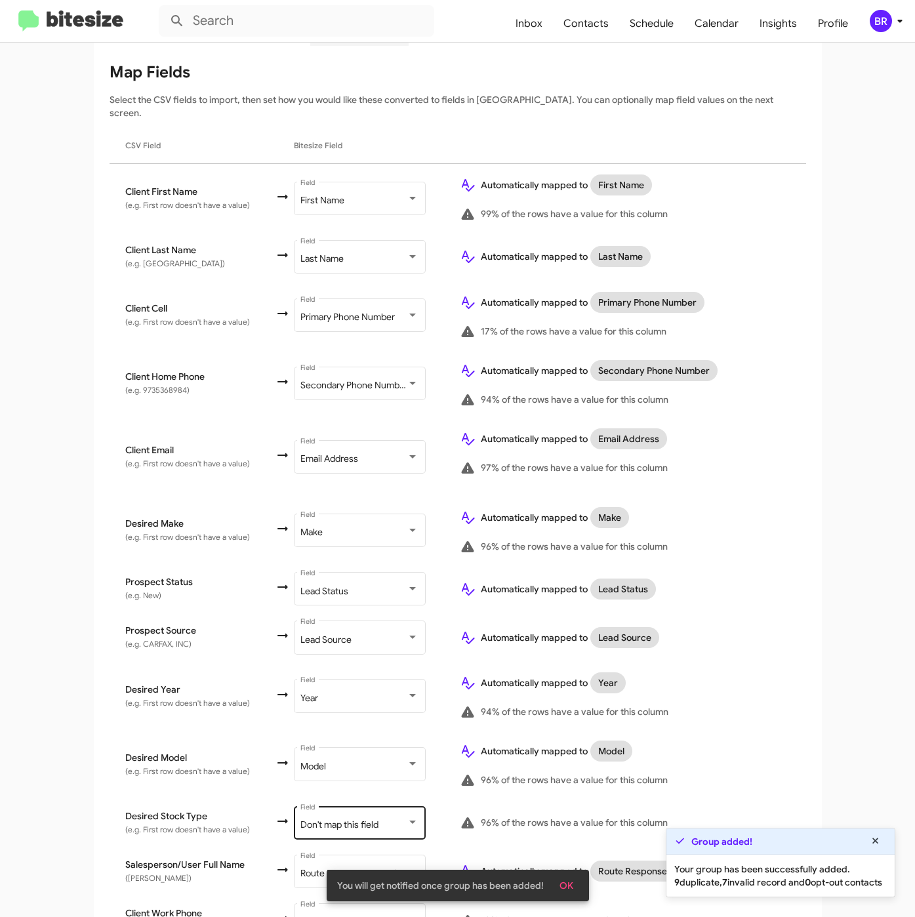
scroll to position [272, 0]
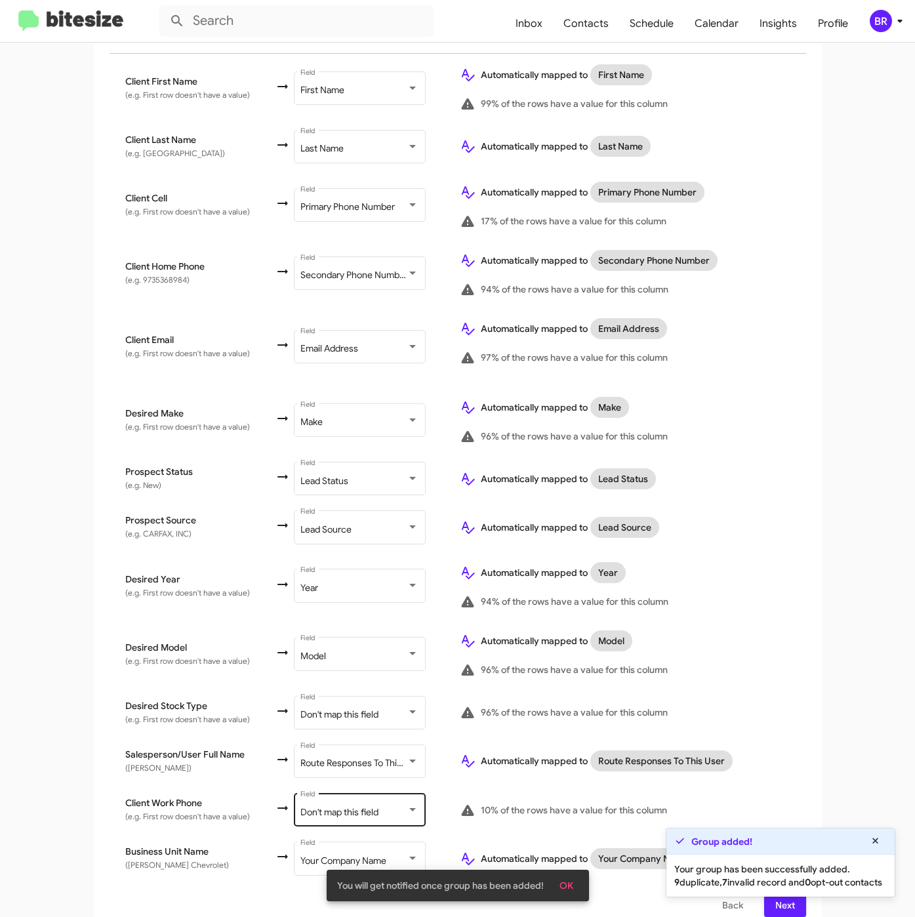
click at [341, 806] on span "Don't map this field" at bounding box center [340, 812] width 78 height 12
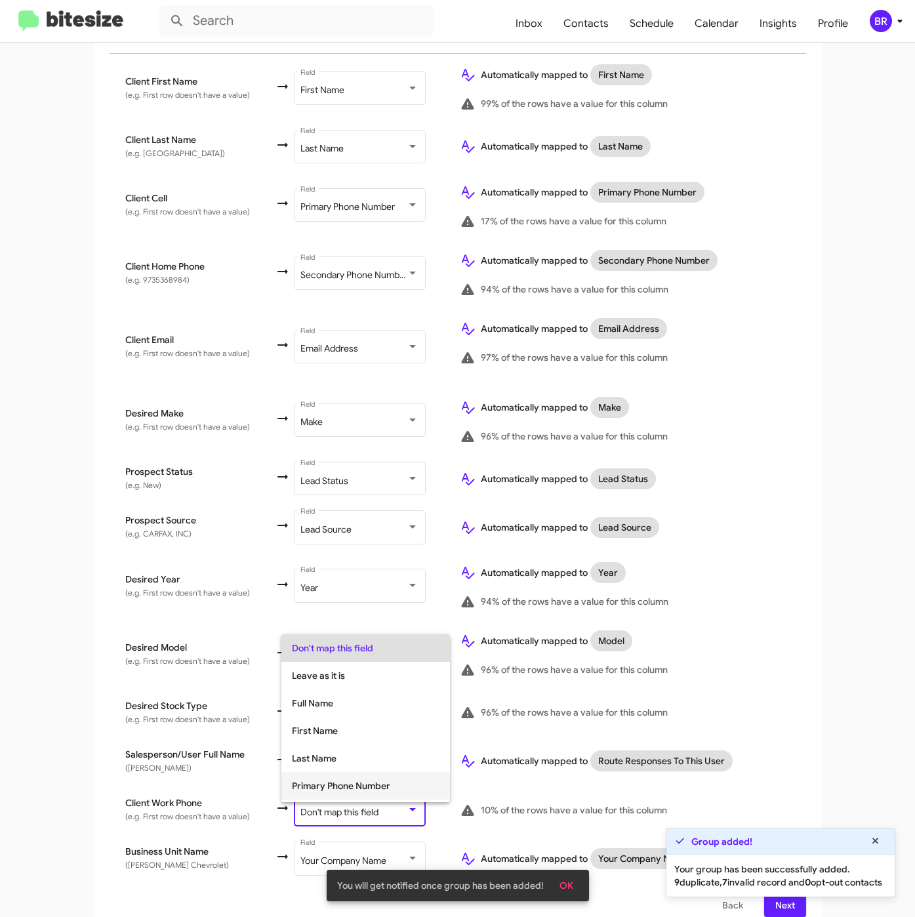
scroll to position [52, 0]
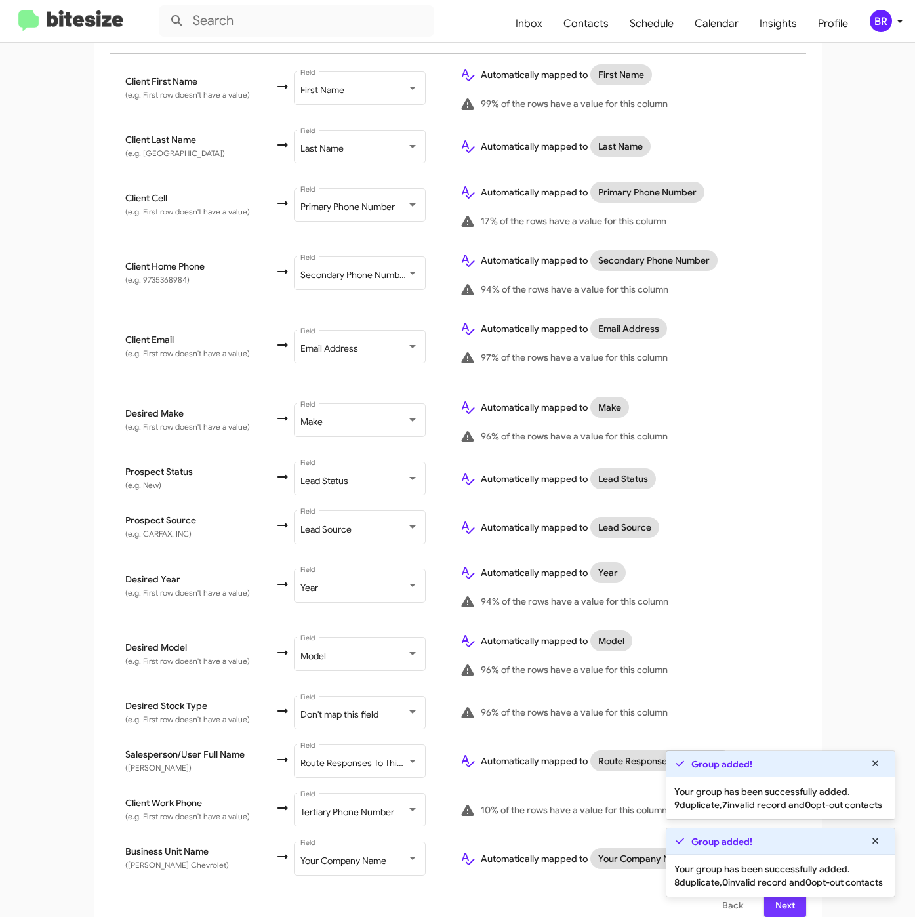
click at [781, 900] on span "Next" at bounding box center [785, 906] width 21 height 24
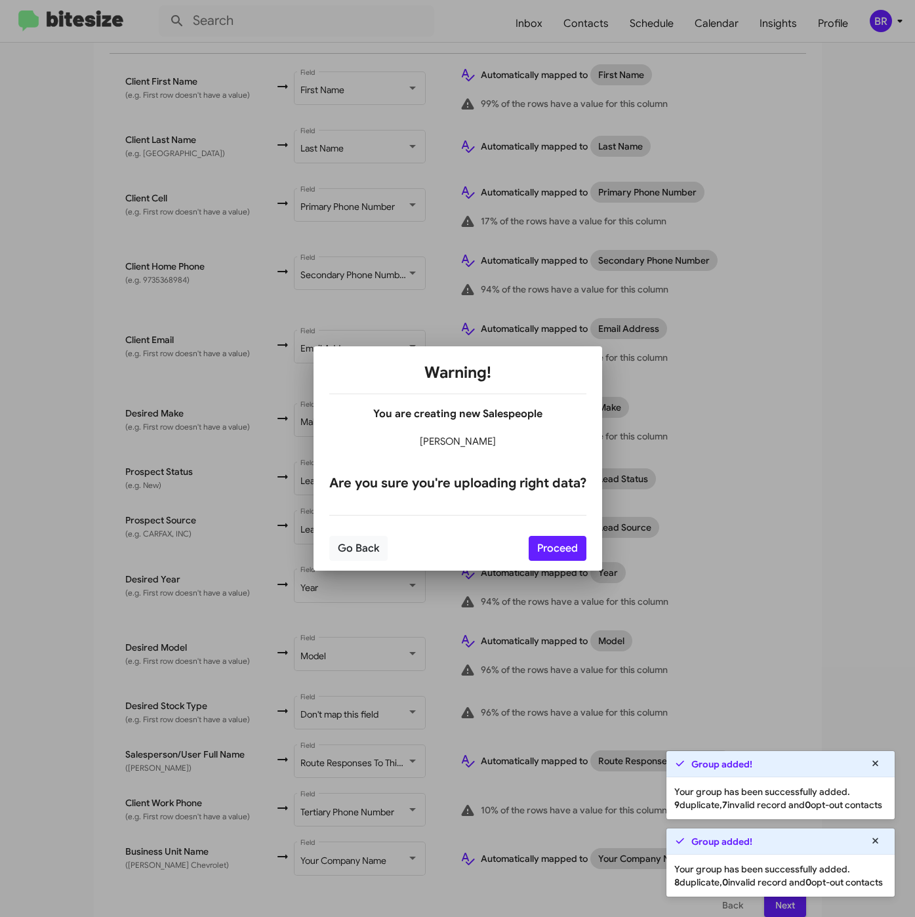
click at [547, 530] on div "Go Back Proceed" at bounding box center [457, 548] width 257 height 45
click at [548, 543] on button "Proceed" at bounding box center [558, 548] width 58 height 25
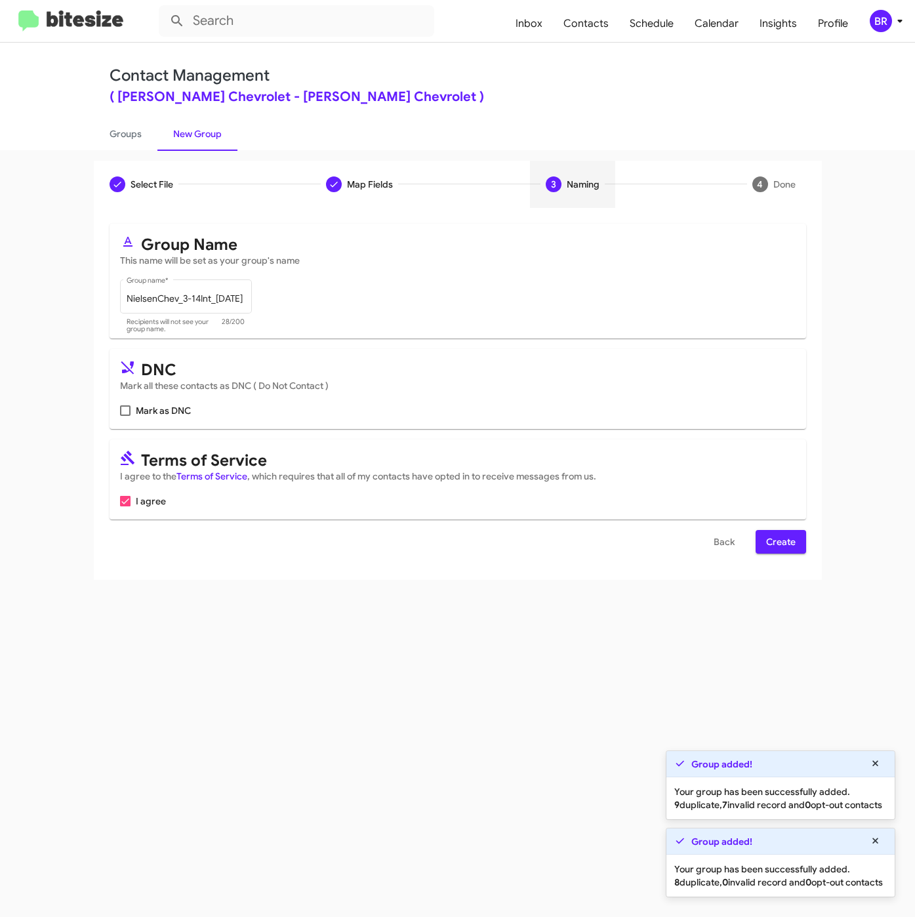
scroll to position [0, 0]
click at [764, 550] on button "Create" at bounding box center [781, 542] width 51 height 24
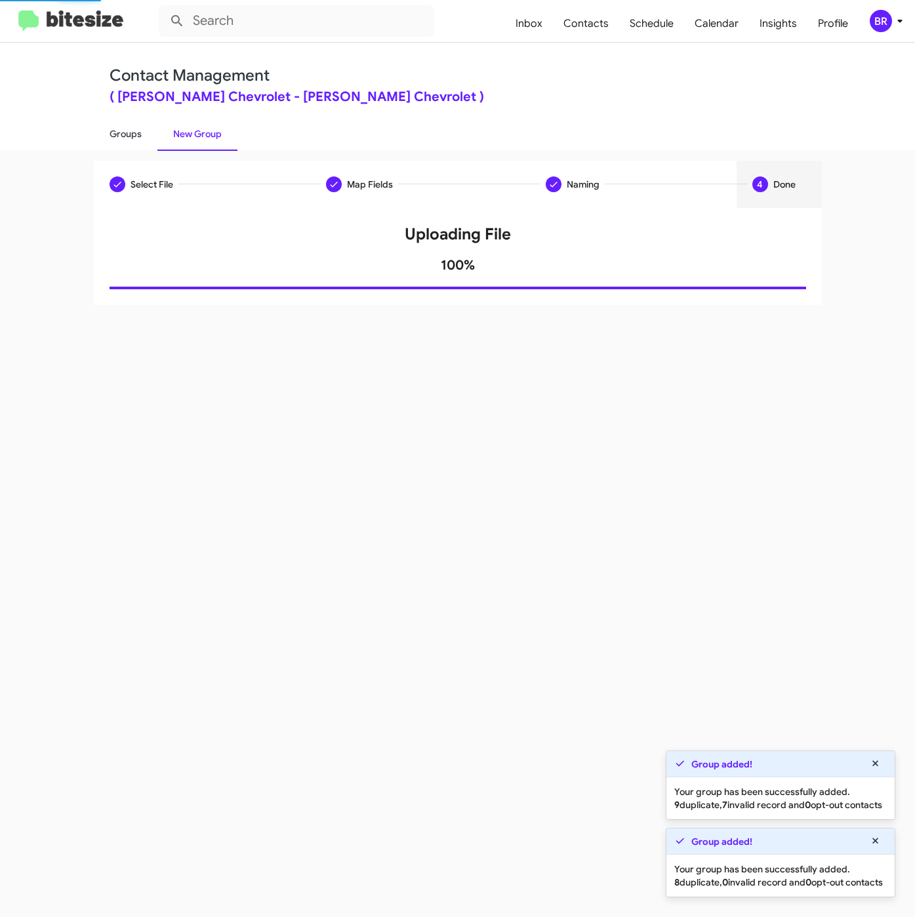
click at [118, 138] on link "Groups" at bounding box center [126, 134] width 64 height 34
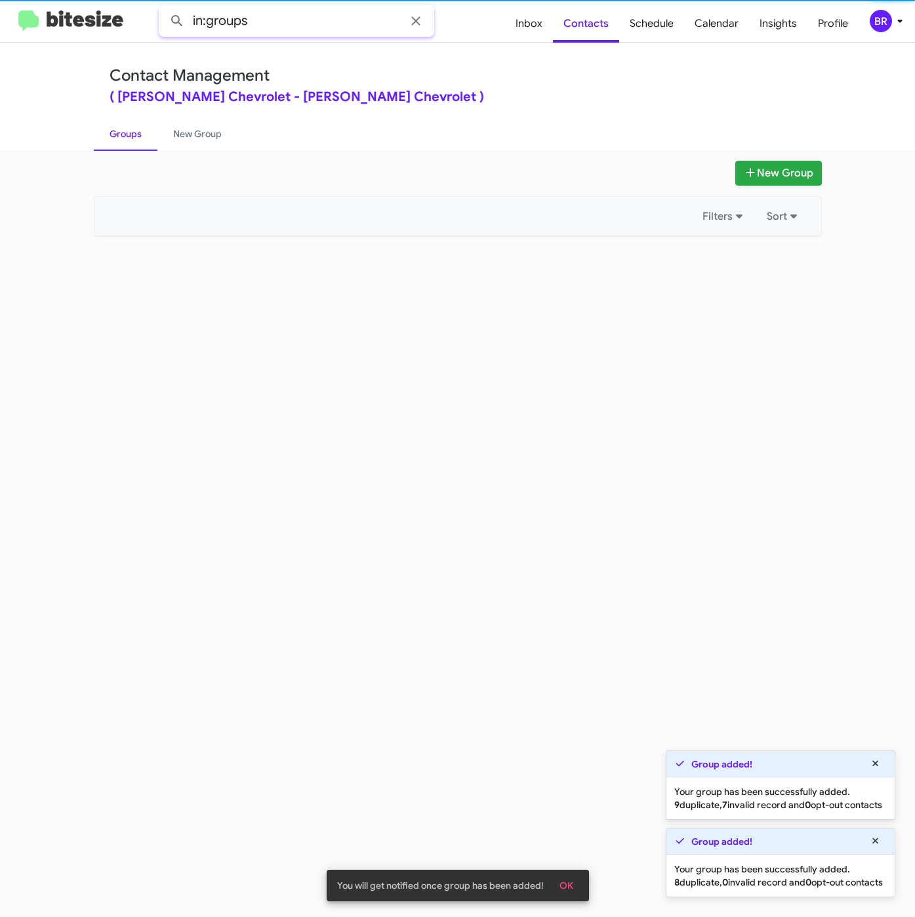
click at [280, 18] on input "in:groups" at bounding box center [297, 20] width 276 height 31
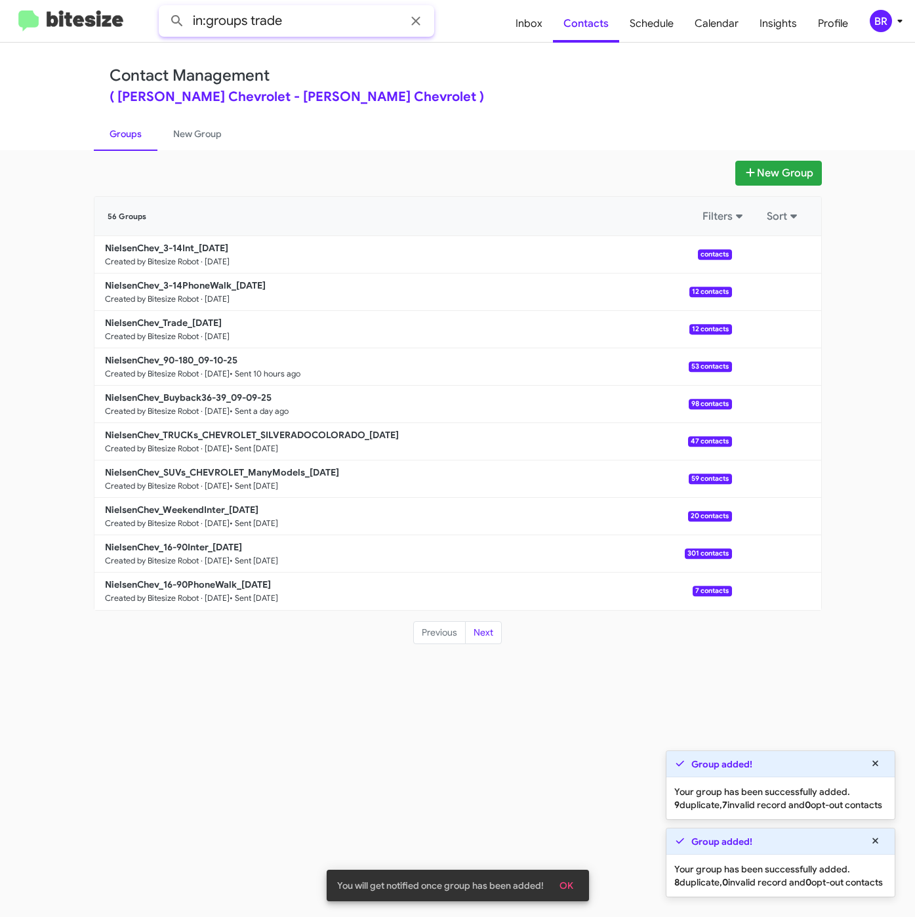
click at [164, 8] on button at bounding box center [177, 21] width 26 height 26
click at [268, 18] on input "in:groups trade" at bounding box center [297, 20] width 276 height 31
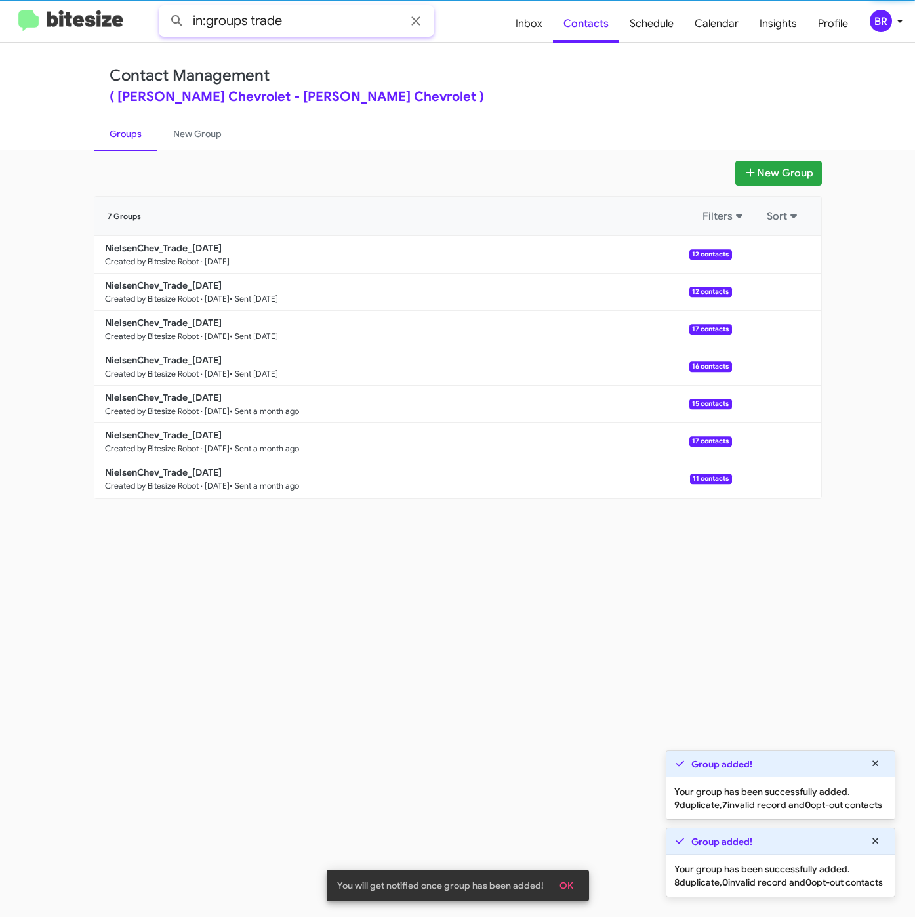
click at [268, 18] on input "in:groups trade" at bounding box center [297, 20] width 276 height 31
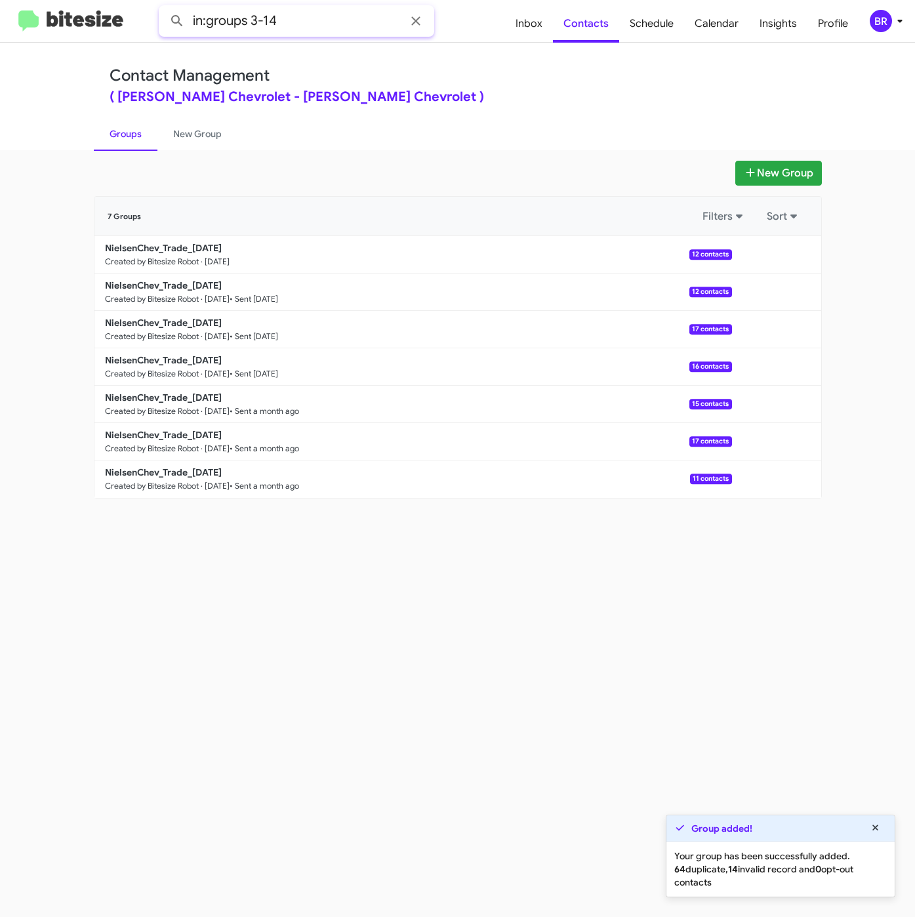
type input "in:groups 3-14"
click at [164, 8] on button at bounding box center [177, 21] width 26 height 26
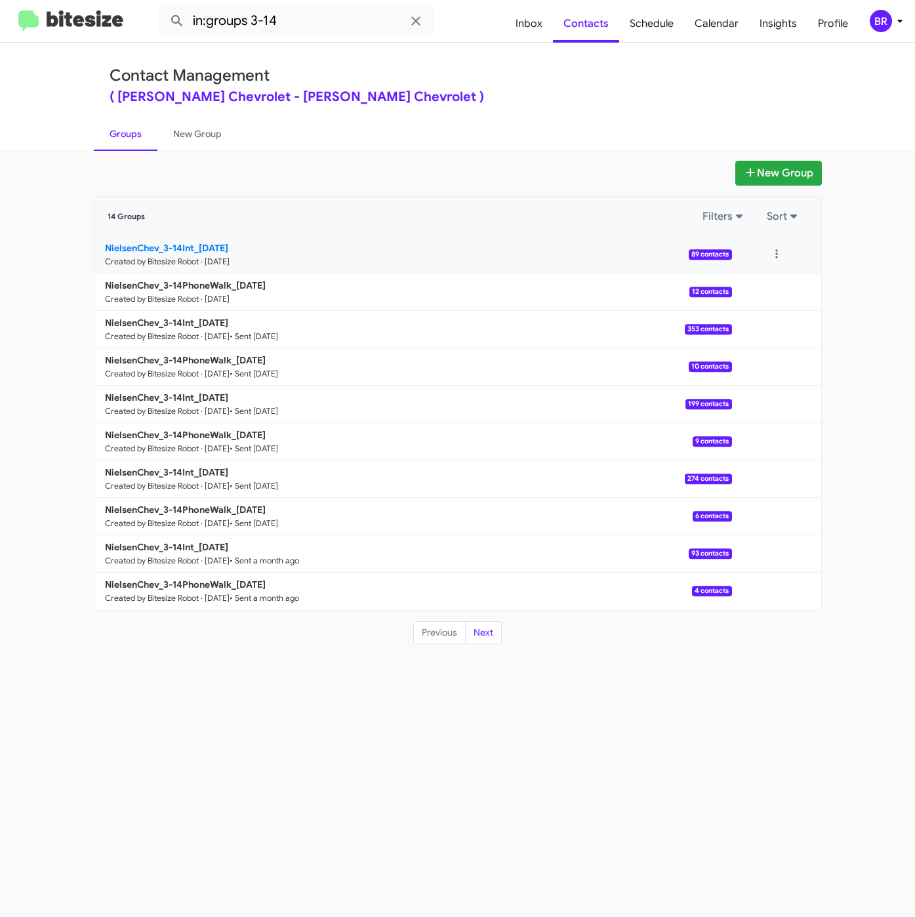
click at [168, 245] on b "NielsenChev_3-14Int_09-11-25" at bounding box center [166, 248] width 123 height 12
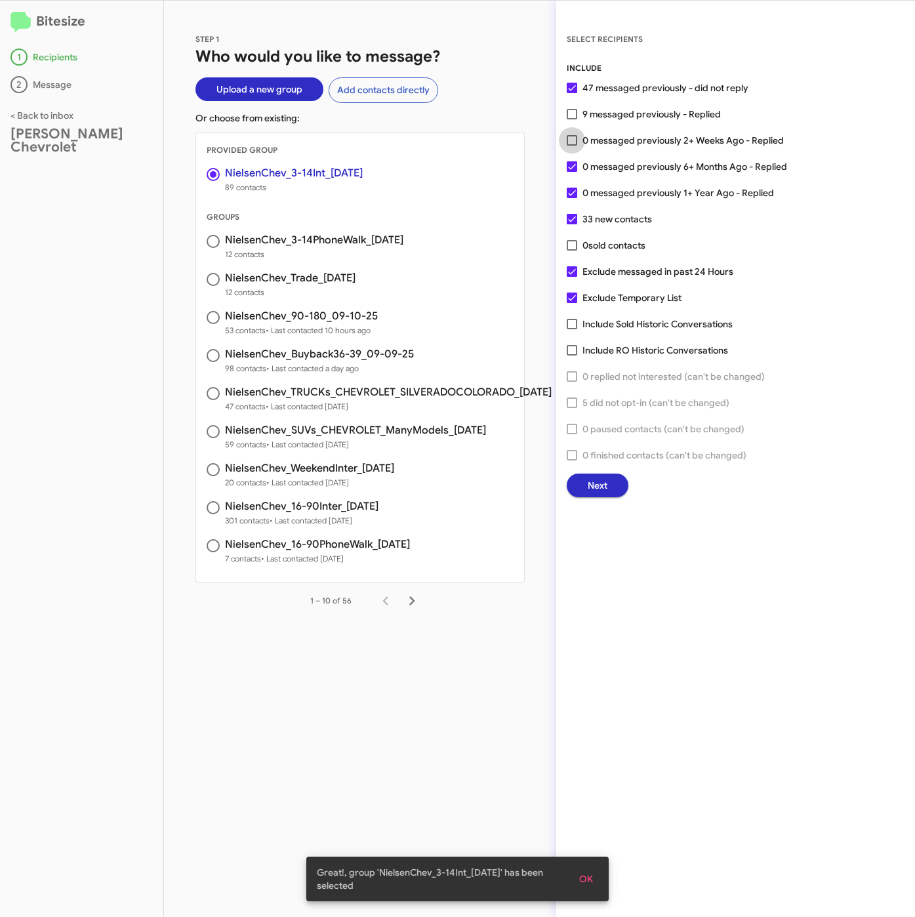
click at [628, 142] on span "0 messaged previously 2+ Weeks Ago - Replied" at bounding box center [683, 141] width 201 height 16
click at [572, 146] on input "0 messaged previously 2+ Weeks Ago - Replied" at bounding box center [572, 146] width 1 height 1
checkbox input "true"
click at [593, 487] on span "Next" at bounding box center [598, 486] width 20 height 24
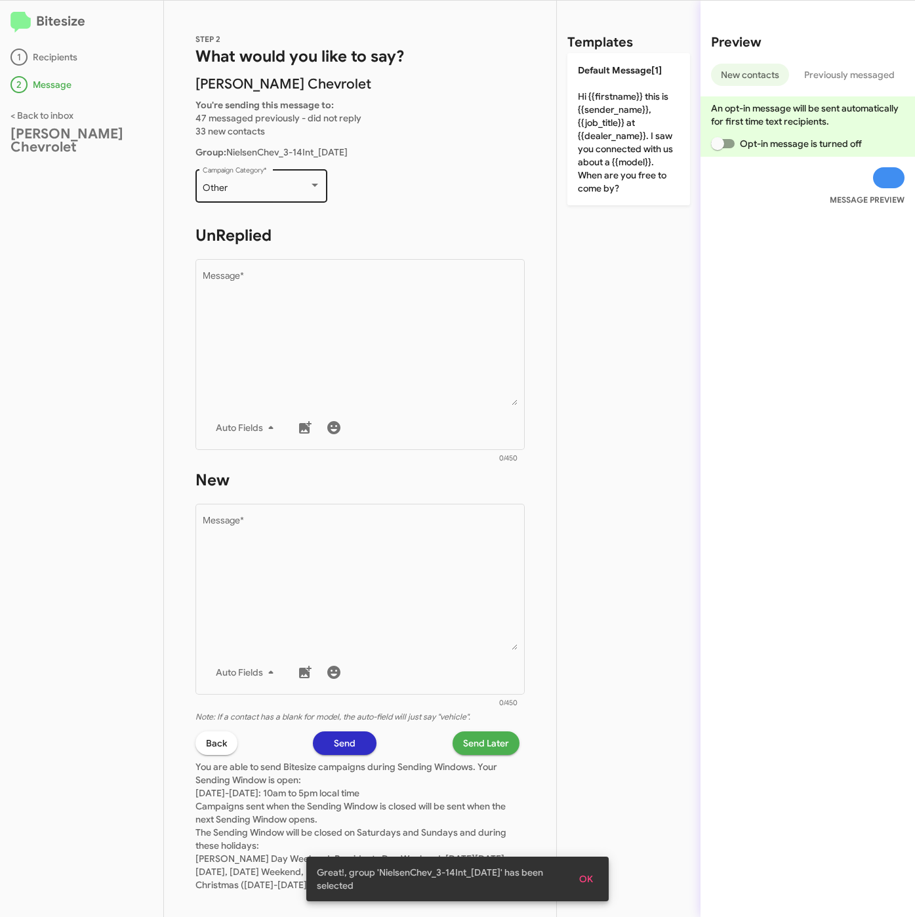
click at [272, 188] on div "Other" at bounding box center [256, 188] width 106 height 10
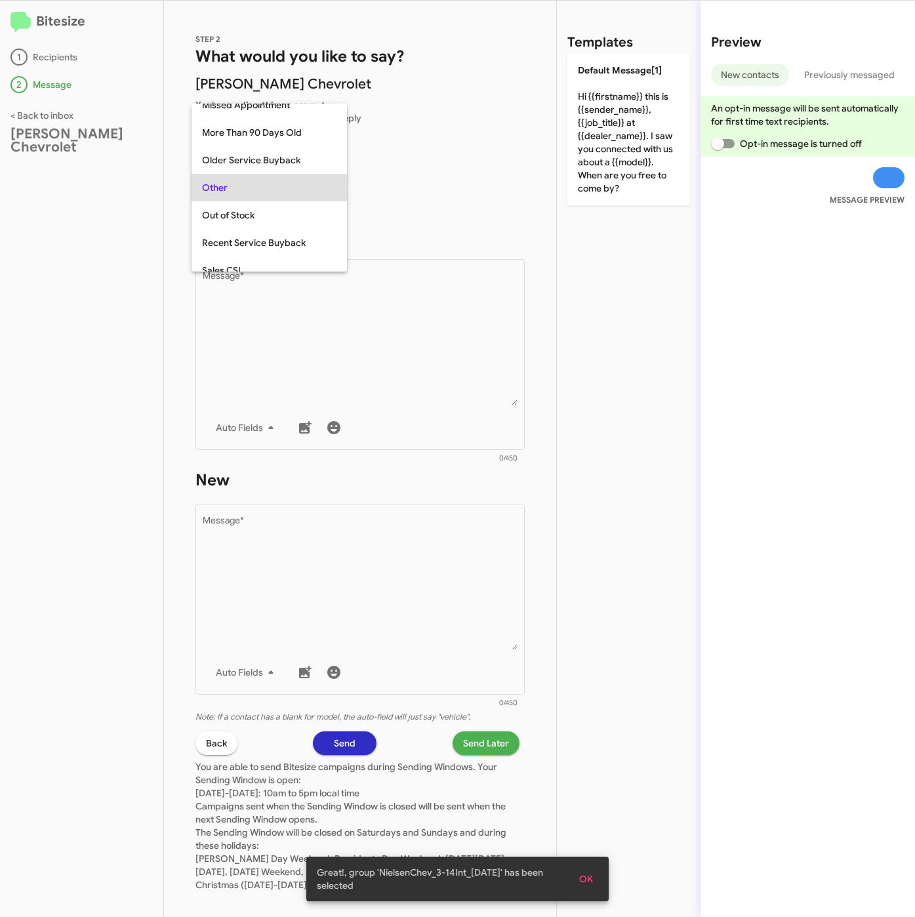
scroll to position [493, 0]
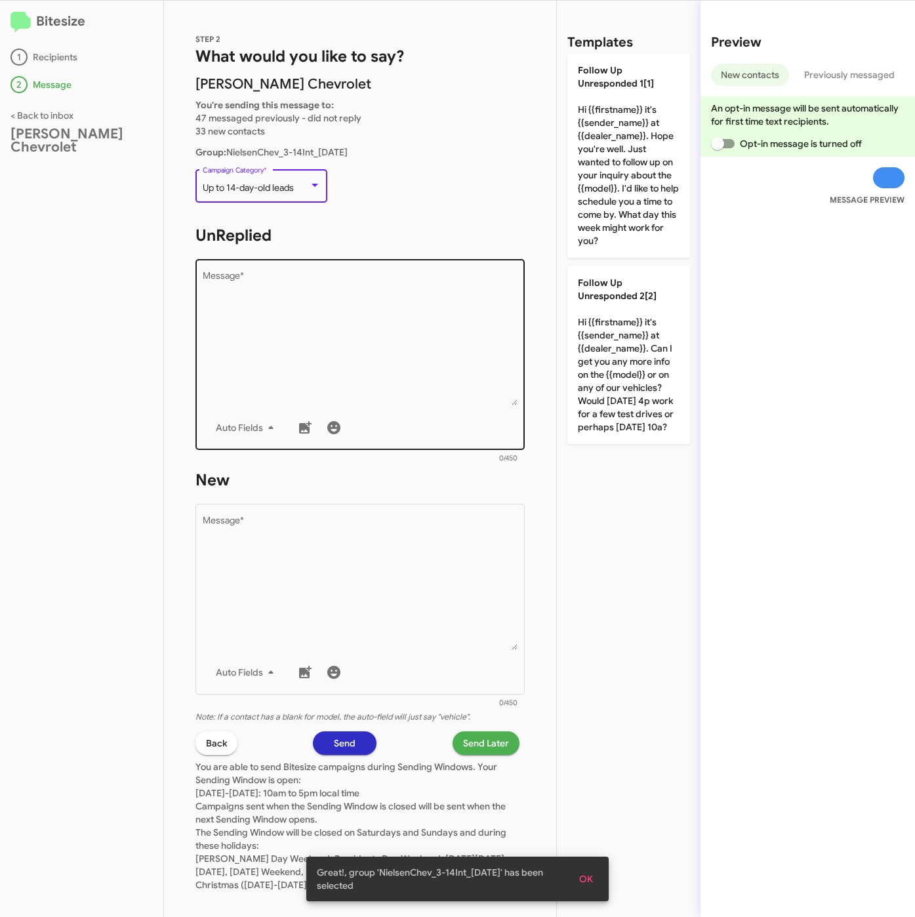
click at [308, 320] on textarea "Message *" at bounding box center [361, 339] width 316 height 134
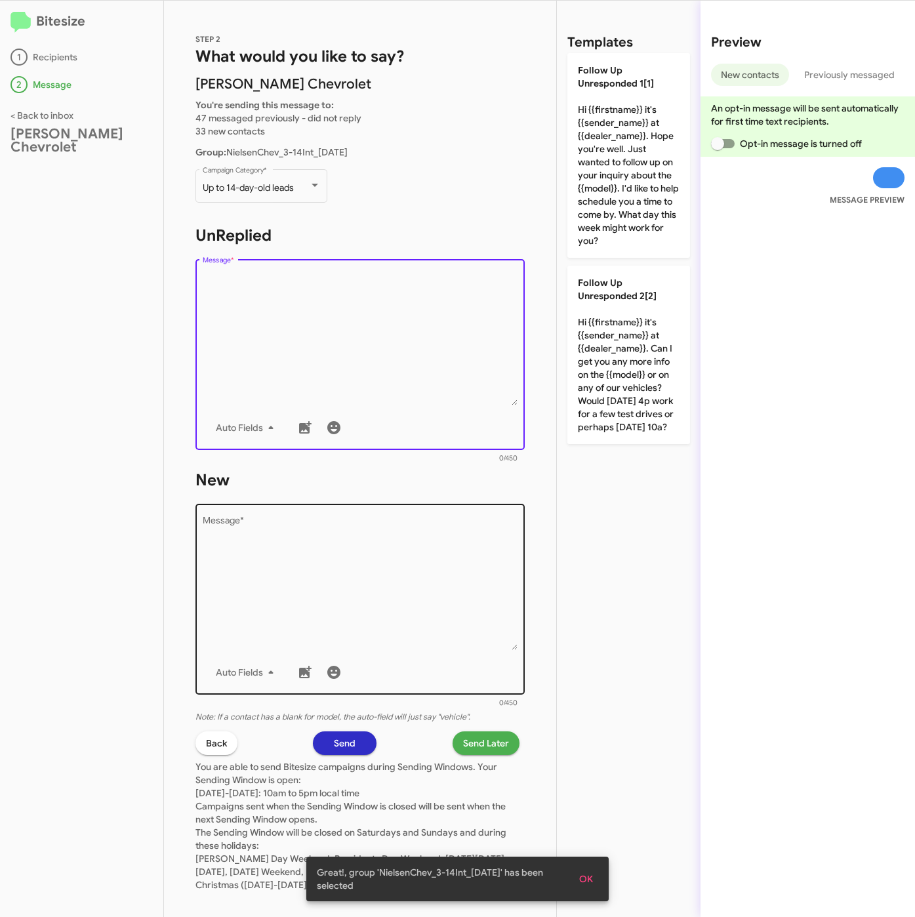
drag, startPoint x: 600, startPoint y: 343, endPoint x: 475, endPoint y: 532, distance: 227.3
click at [601, 343] on p "Follow Up Unresponded 2[2] Hi {{firstname}} it's {{sender_name}} at {{dealer_na…" at bounding box center [629, 355] width 123 height 178
type textarea "Hi {{firstname}} it's {{sender_name}} at {{dealer_name}}. Can I get you any mor…"
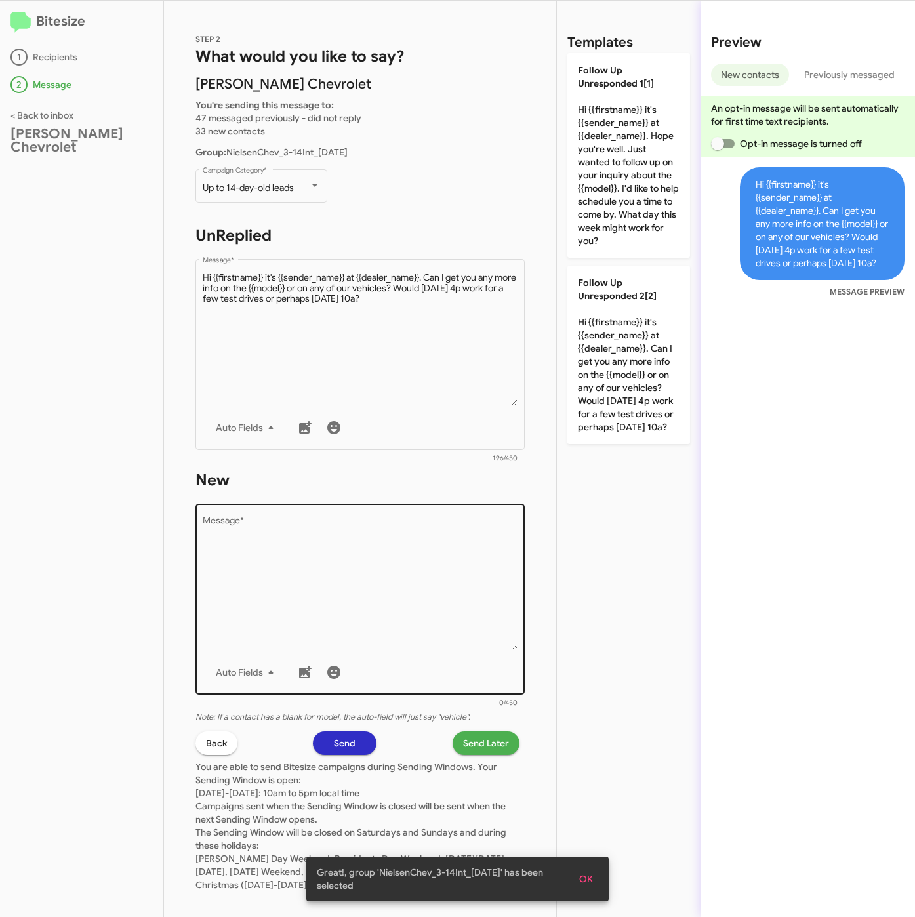
click at [442, 563] on textarea "Message *" at bounding box center [361, 583] width 316 height 134
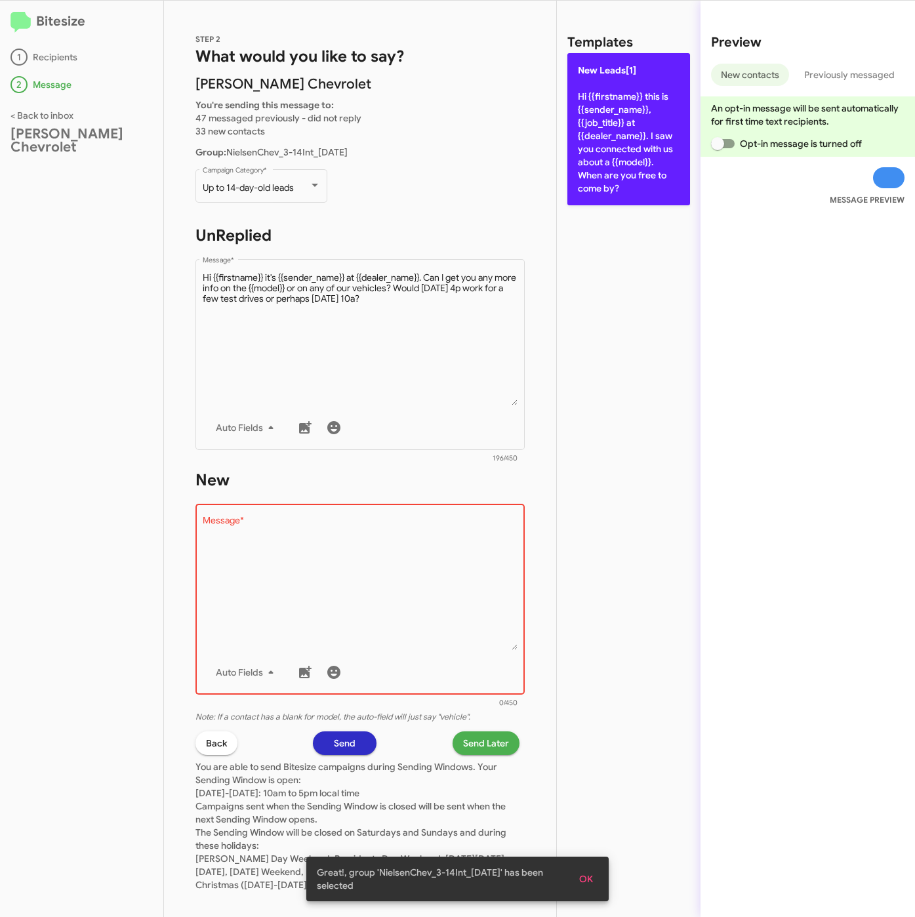
click at [626, 138] on p "New Leads[1] Hi {{firstname}} this is {{sender_name}}, {{job_title}} at {{deale…" at bounding box center [629, 129] width 123 height 152
type textarea "Hi {{firstname}} this is {{sender_name}}, {{job_title}} at {{dealer_name}}. I s…"
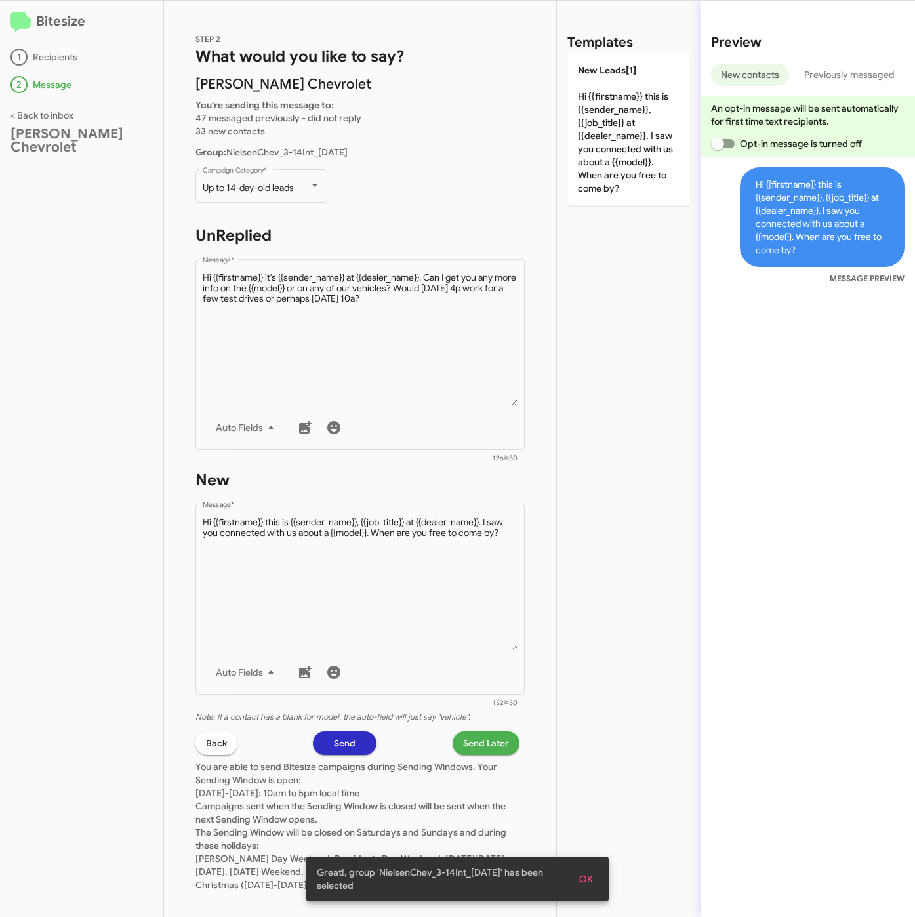
click at [463, 737] on span "Send Later" at bounding box center [486, 744] width 46 height 24
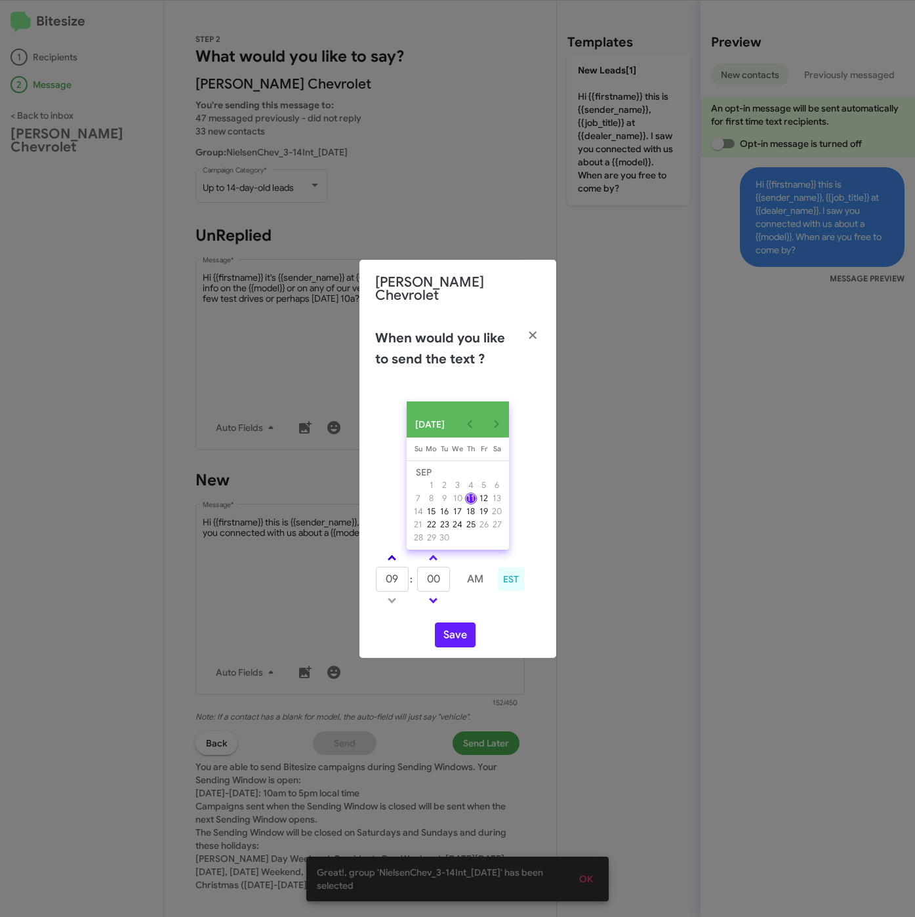
drag, startPoint x: 390, startPoint y: 559, endPoint x: 398, endPoint y: 559, distance: 7.2
click at [392, 559] on span at bounding box center [392, 559] width 9 height 9
type input "10"
click at [430, 571] on input "00" at bounding box center [433, 579] width 33 height 25
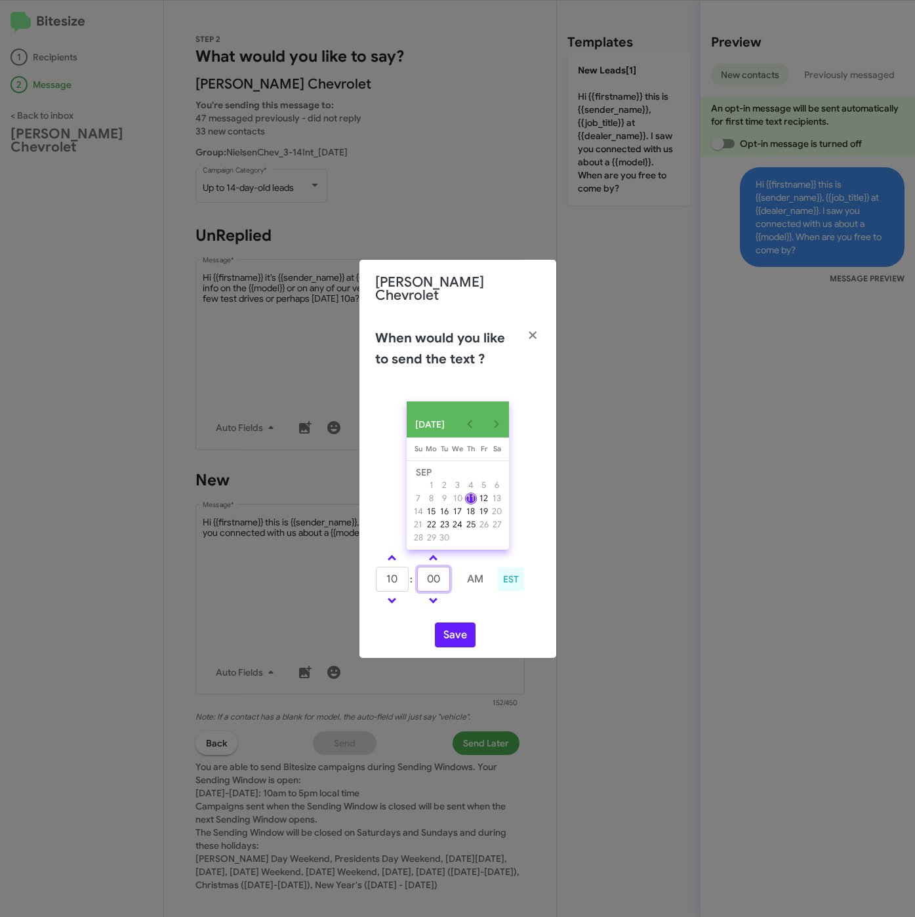
drag, startPoint x: 443, startPoint y: 577, endPoint x: 423, endPoint y: 577, distance: 19.7
click at [423, 577] on input "00" at bounding box center [433, 579] width 33 height 25
type input "41"
click at [461, 633] on button "Save" at bounding box center [455, 635] width 41 height 25
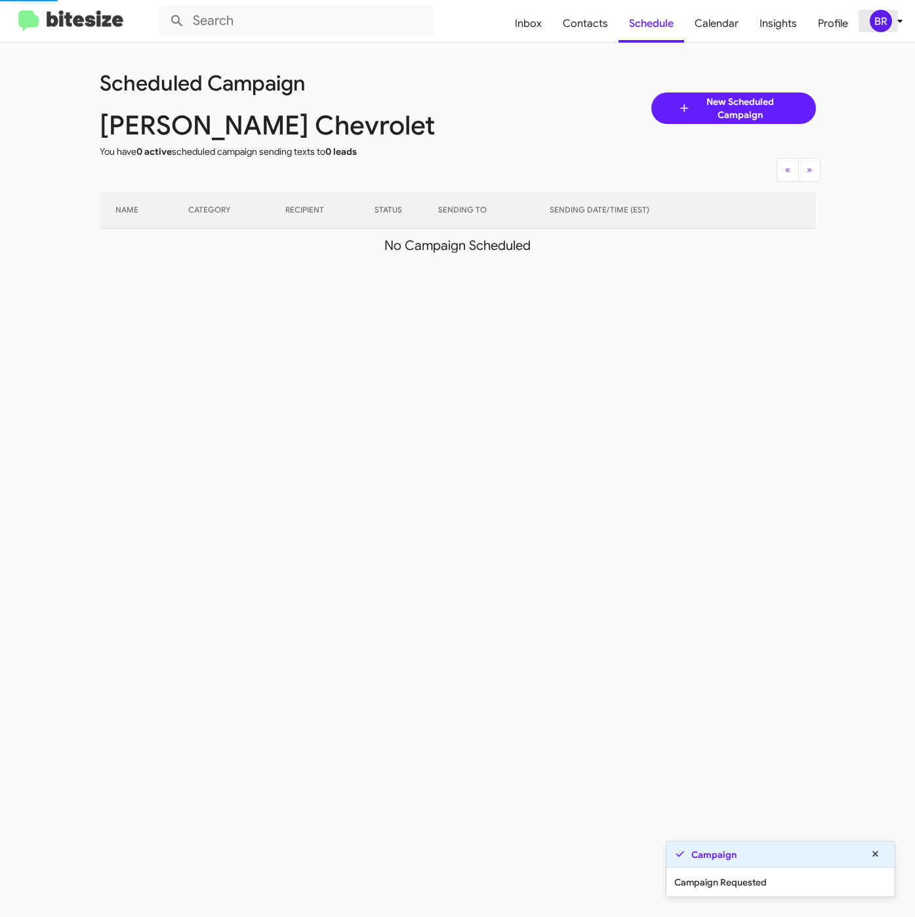
click at [888, 24] on div "BR" at bounding box center [881, 21] width 22 height 22
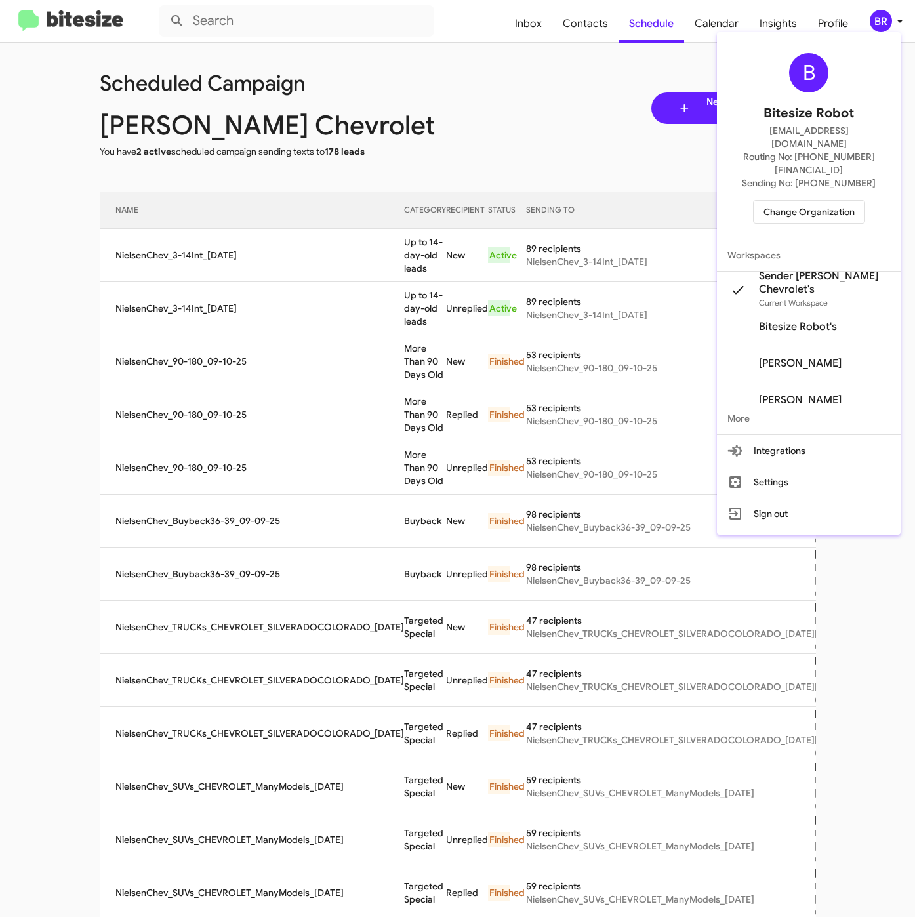
drag, startPoint x: 368, startPoint y: 276, endPoint x: 388, endPoint y: 266, distance: 22.6
click at [369, 276] on div at bounding box center [457, 458] width 915 height 917
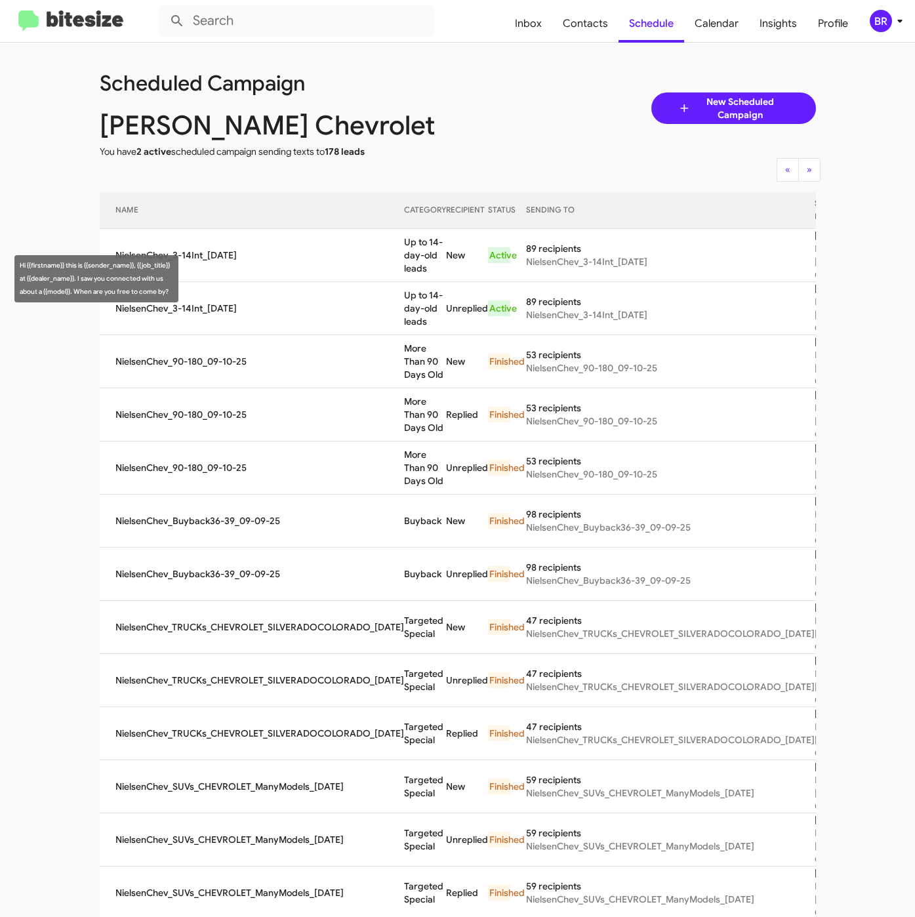
drag, startPoint x: 385, startPoint y: 268, endPoint x: 402, endPoint y: 291, distance: 29.5
click at [404, 282] on td "Up to 14-day-old leads" at bounding box center [425, 255] width 42 height 53
copy td "Up to 14-day-old leads"
click at [561, 18] on span "Contacts" at bounding box center [585, 24] width 66 height 38
type input "in:groups"
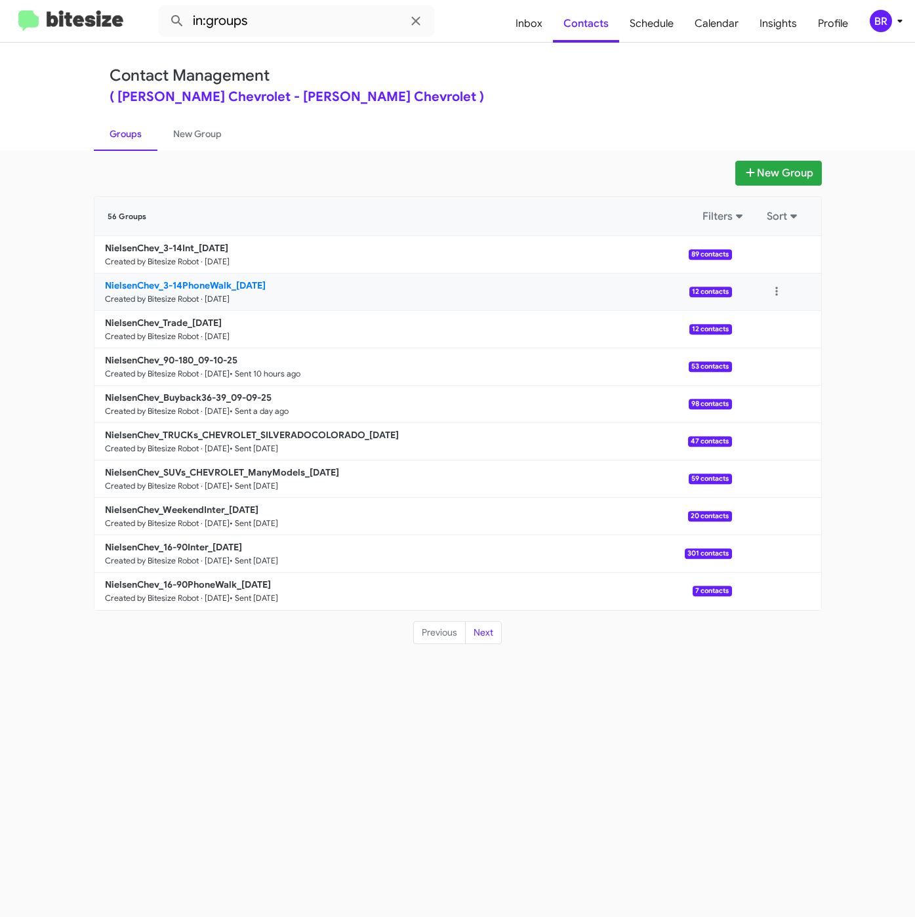
click at [165, 280] on b "NielsenChev_3-14PhoneWalk_09-11-25" at bounding box center [185, 286] width 161 height 12
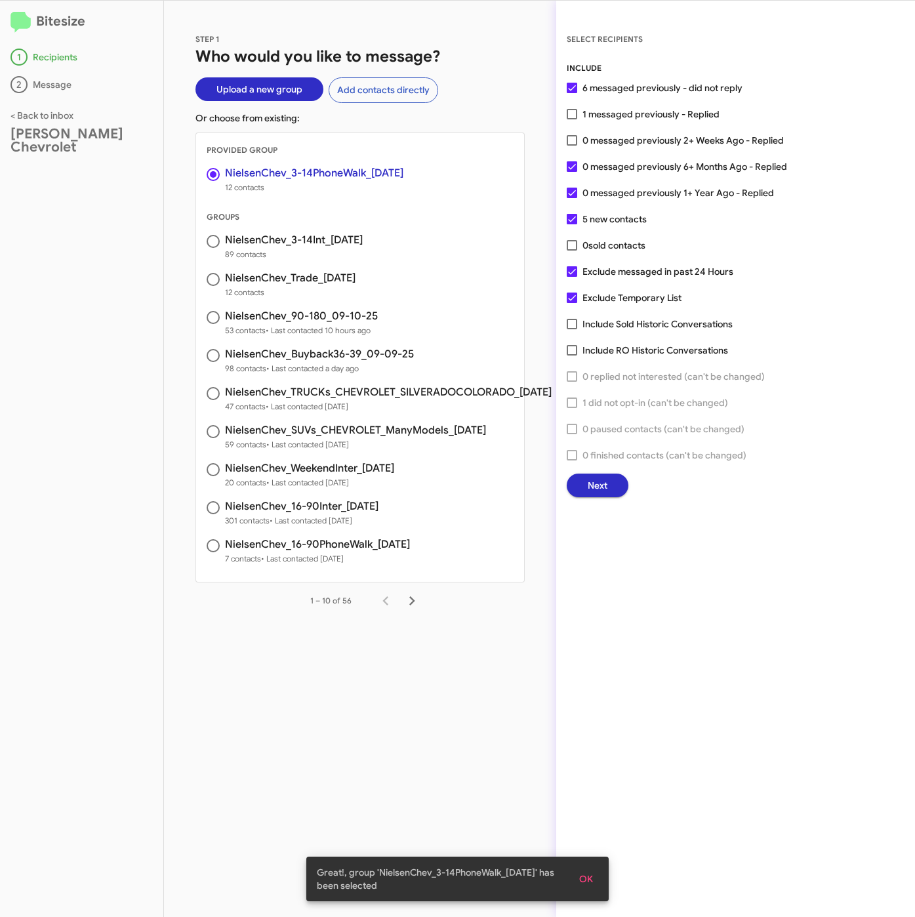
click at [654, 134] on span "0 messaged previously 2+ Weeks Ago - Replied" at bounding box center [683, 141] width 201 height 16
click at [572, 146] on input "0 messaged previously 2+ Weeks Ago - Replied" at bounding box center [572, 146] width 1 height 1
checkbox input "true"
click at [597, 484] on span "Next" at bounding box center [598, 486] width 20 height 24
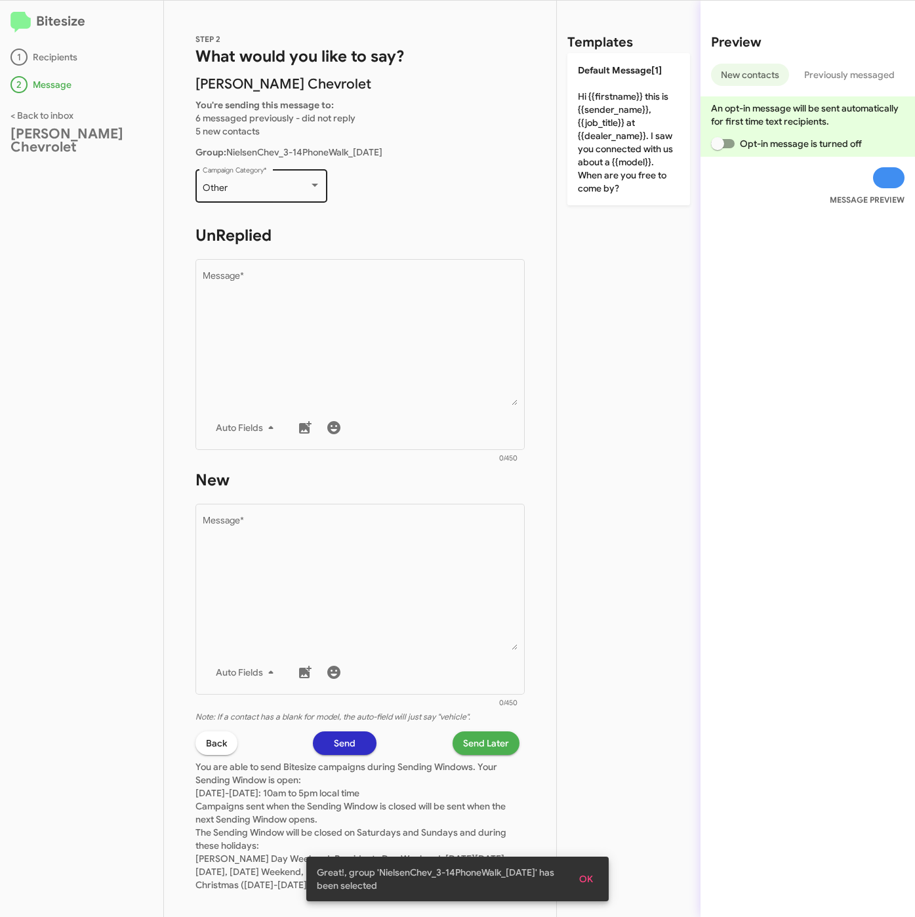
click at [242, 195] on div "Other Campaign Category *" at bounding box center [262, 185] width 118 height 36
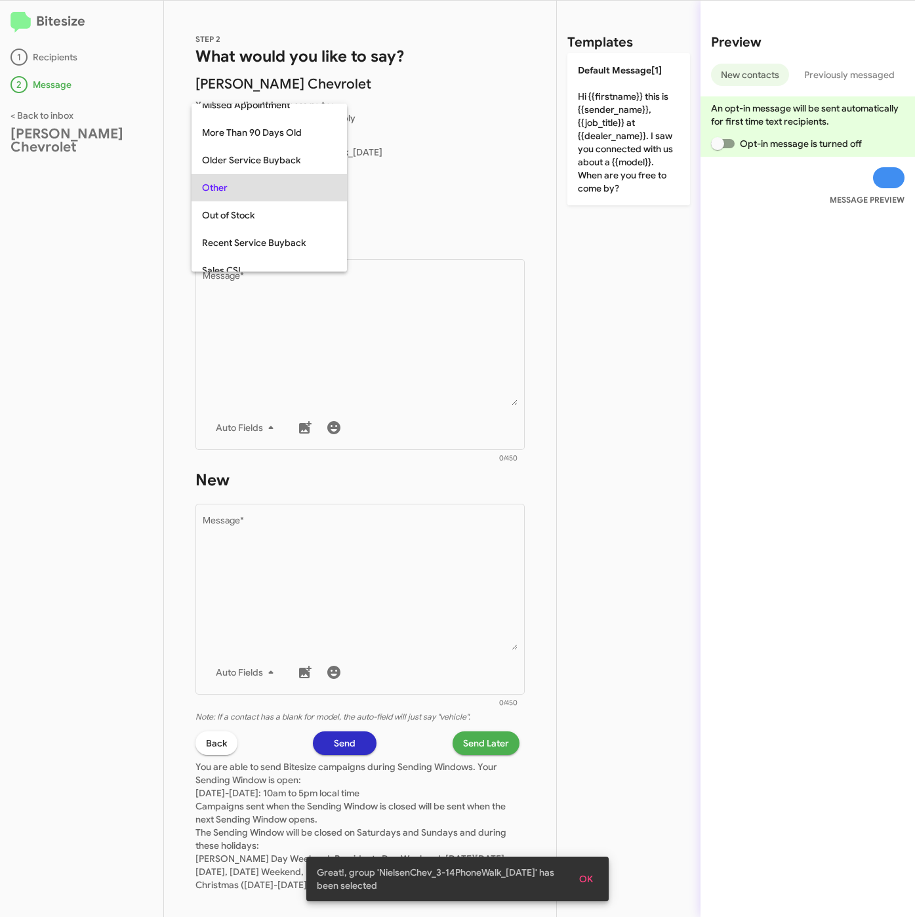
scroll to position [493, 0]
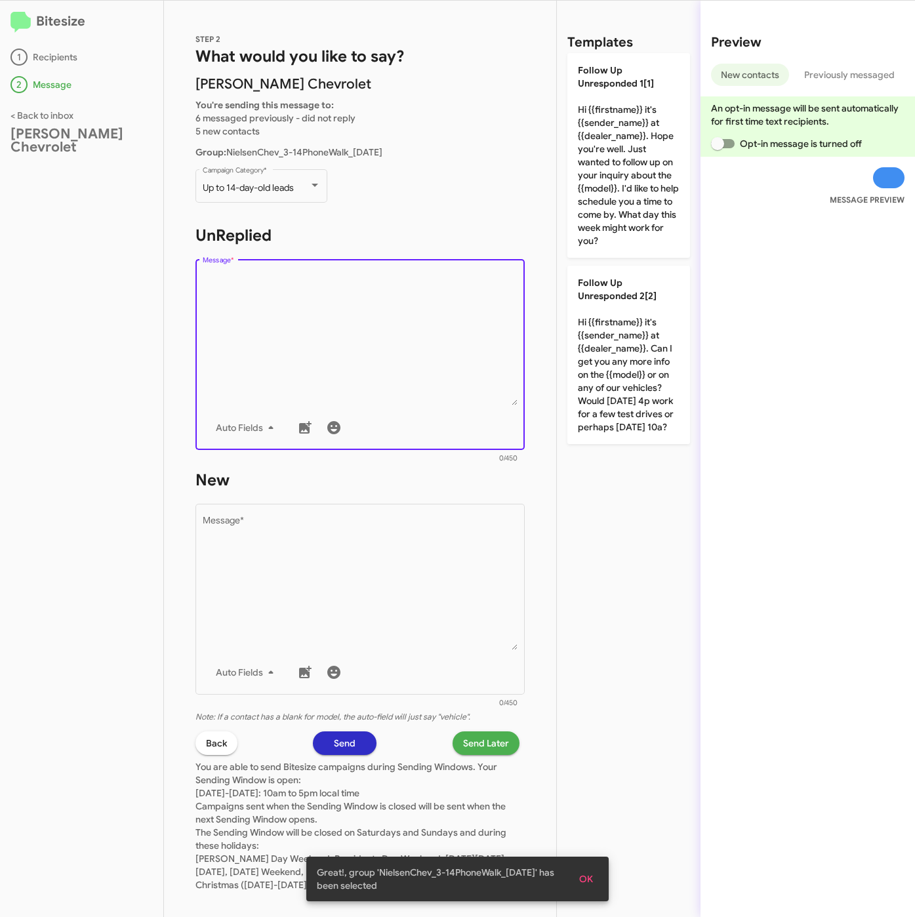
click at [292, 358] on textarea "Message *" at bounding box center [361, 339] width 316 height 134
click at [709, 199] on div "MESSAGE PREVIEW" at bounding box center [808, 182] width 215 height 50
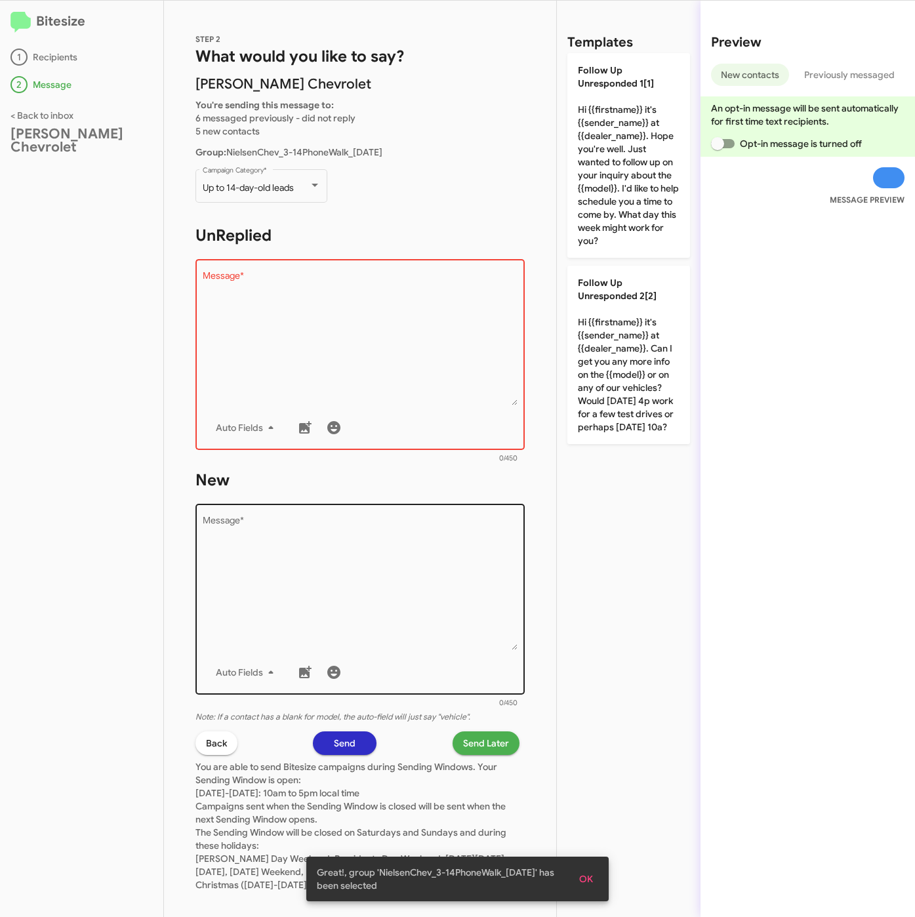
drag, startPoint x: 680, startPoint y: 205, endPoint x: 479, endPoint y: 531, distance: 383.0
click at [679, 207] on p "Follow Up Unresponded 1[1] Hi {{firstname}} it's {{sender_name}} at {{dealer_na…" at bounding box center [629, 155] width 123 height 205
type textarea "Hi {{firstname}} it's {{sender_name}} at {{dealer_name}}. Hope you're well. Jus…"
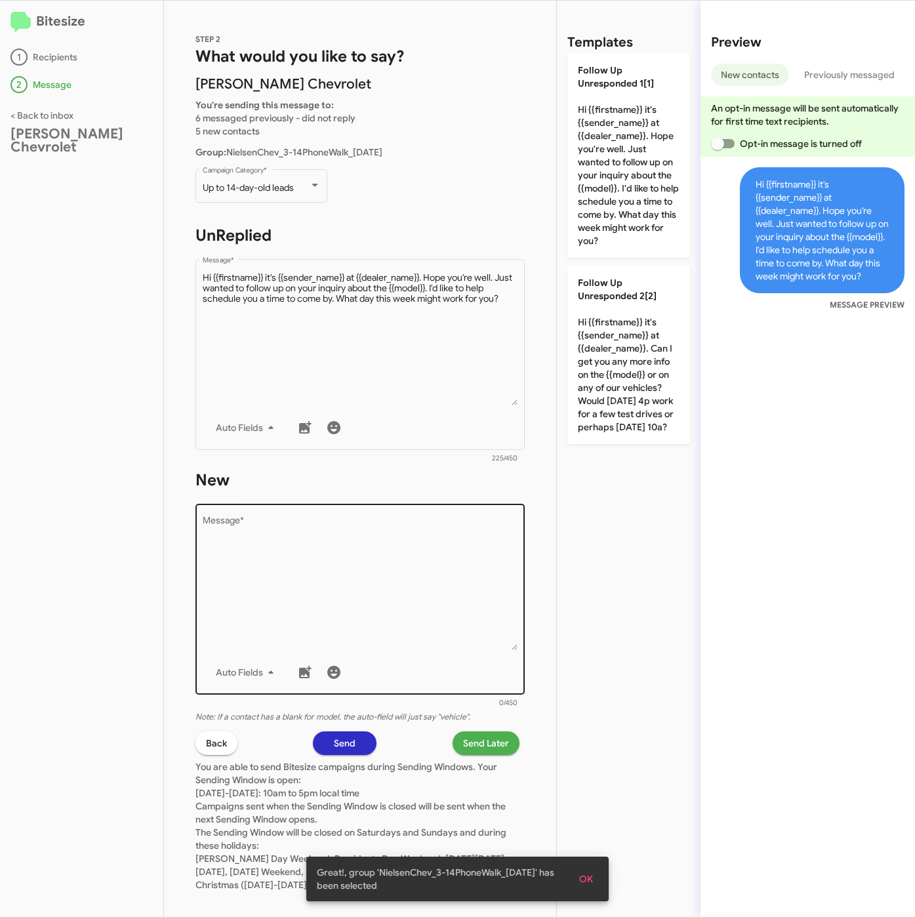
click at [407, 606] on textarea "Message *" at bounding box center [361, 583] width 316 height 134
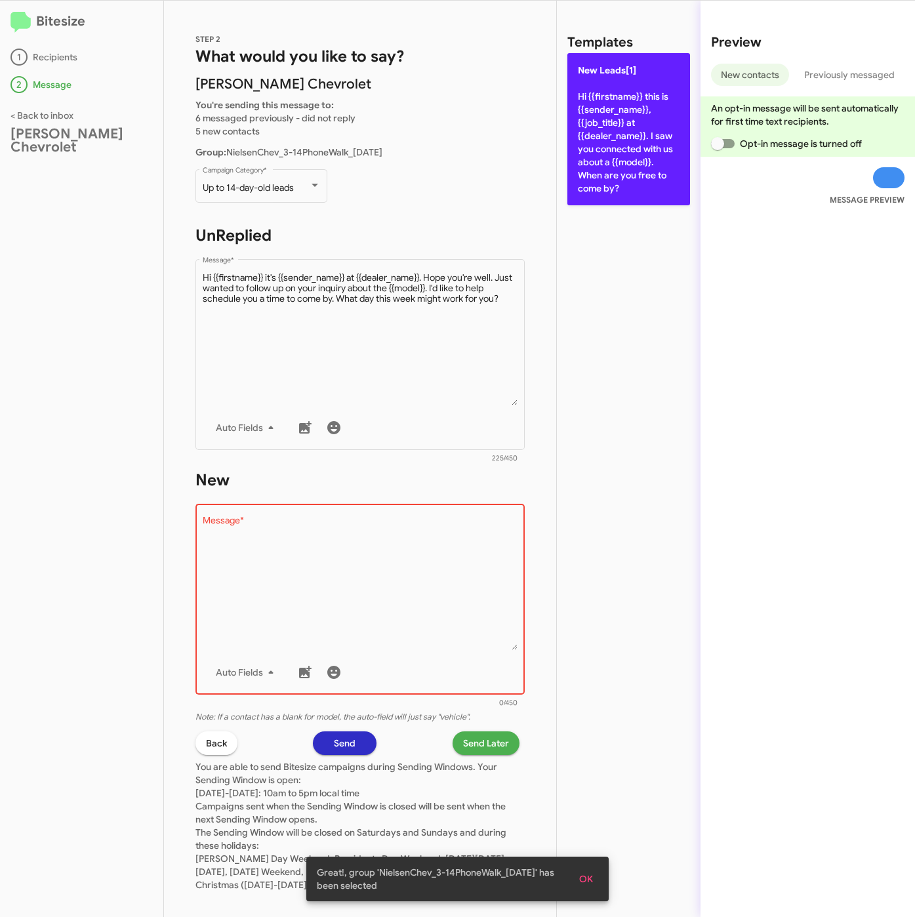
drag, startPoint x: 581, startPoint y: 156, endPoint x: 583, endPoint y: 187, distance: 31.6
click at [581, 156] on p "New Leads[1] Hi {{firstname}} this is {{sender_name}}, {{job_title}} at {{deale…" at bounding box center [629, 129] width 123 height 152
type textarea "Hi {{firstname}} this is {{sender_name}}, {{job_title}} at {{dealer_name}}. I s…"
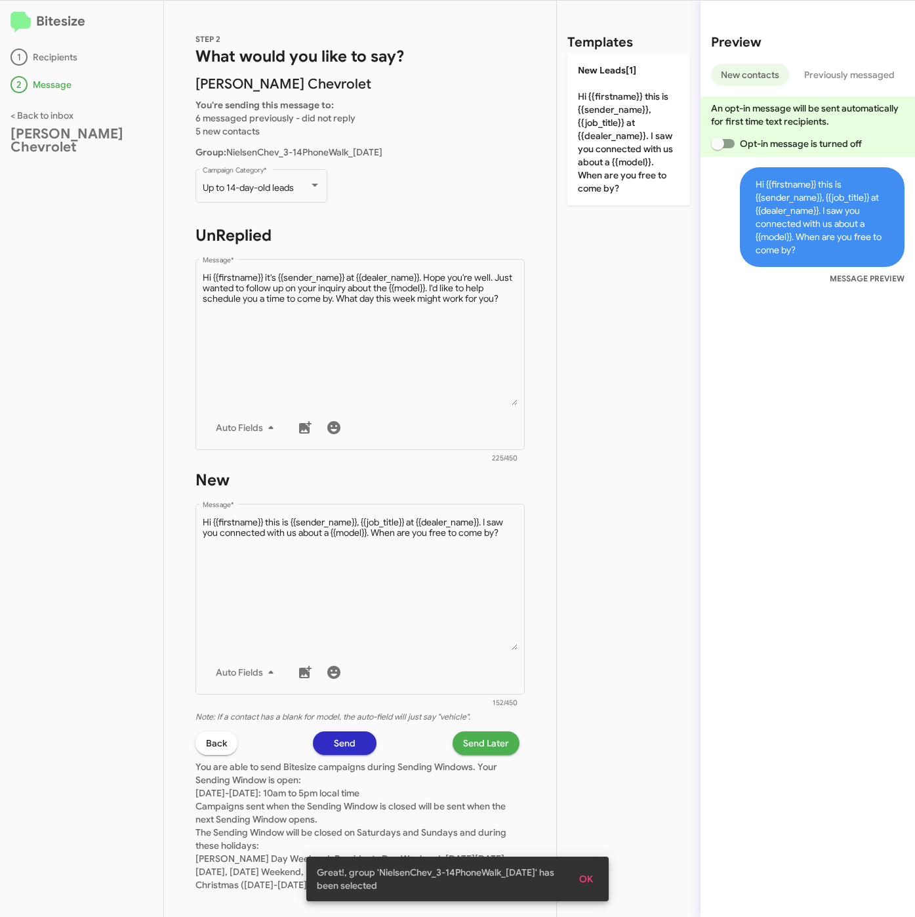
click at [470, 751] on span "Send Later" at bounding box center [486, 744] width 46 height 24
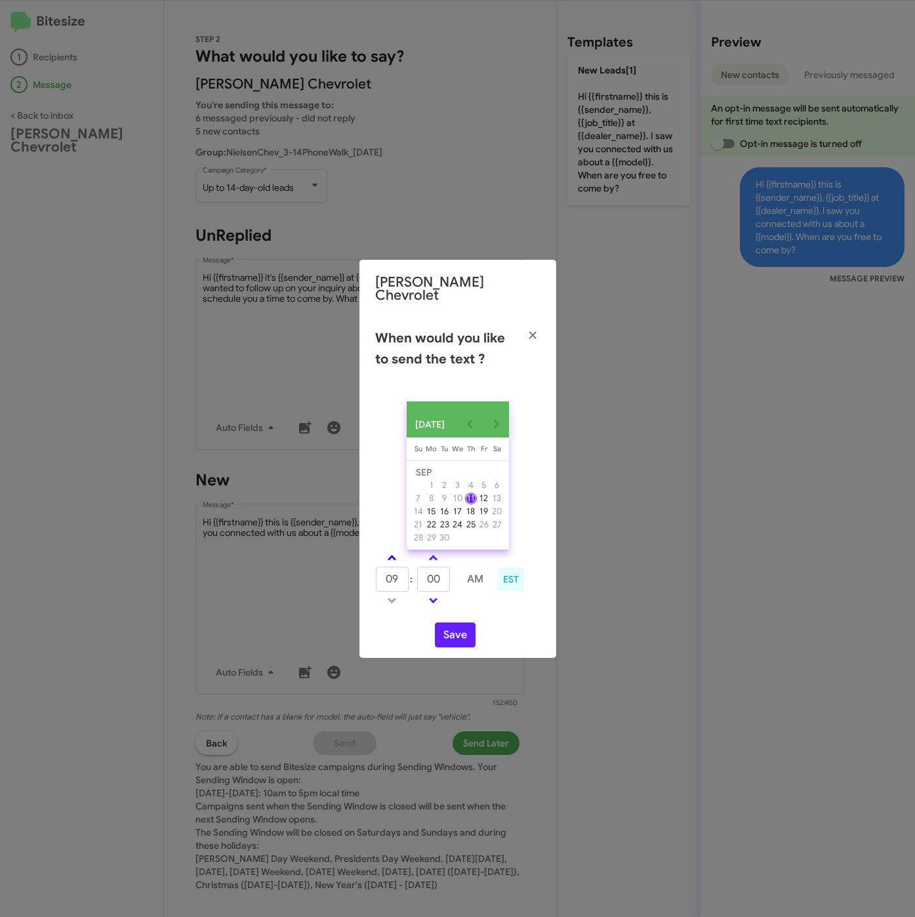
drag, startPoint x: 394, startPoint y: 557, endPoint x: 402, endPoint y: 561, distance: 9.4
click at [394, 557] on link at bounding box center [392, 558] width 23 height 15
type input "10"
drag, startPoint x: 441, startPoint y: 572, endPoint x: 414, endPoint y: 572, distance: 26.9
click at [414, 572] on tr "10 : 00 AM" at bounding box center [433, 579] width 117 height 26
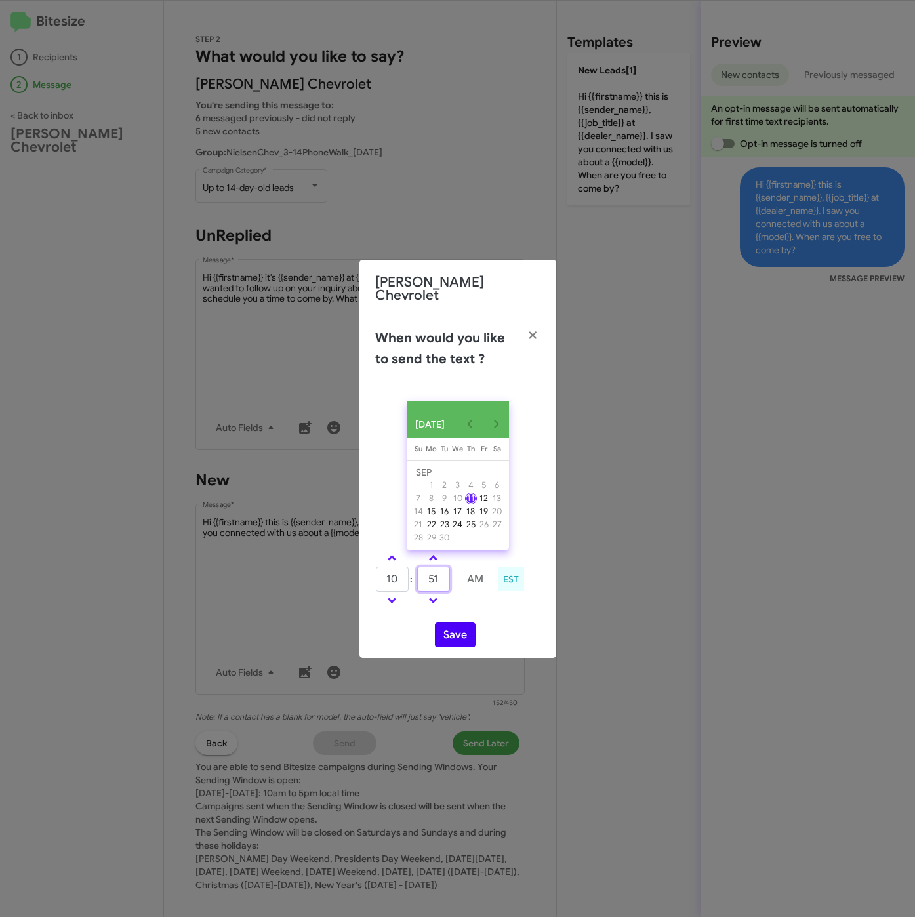
type input "51"
click at [451, 629] on button "Save" at bounding box center [455, 635] width 41 height 25
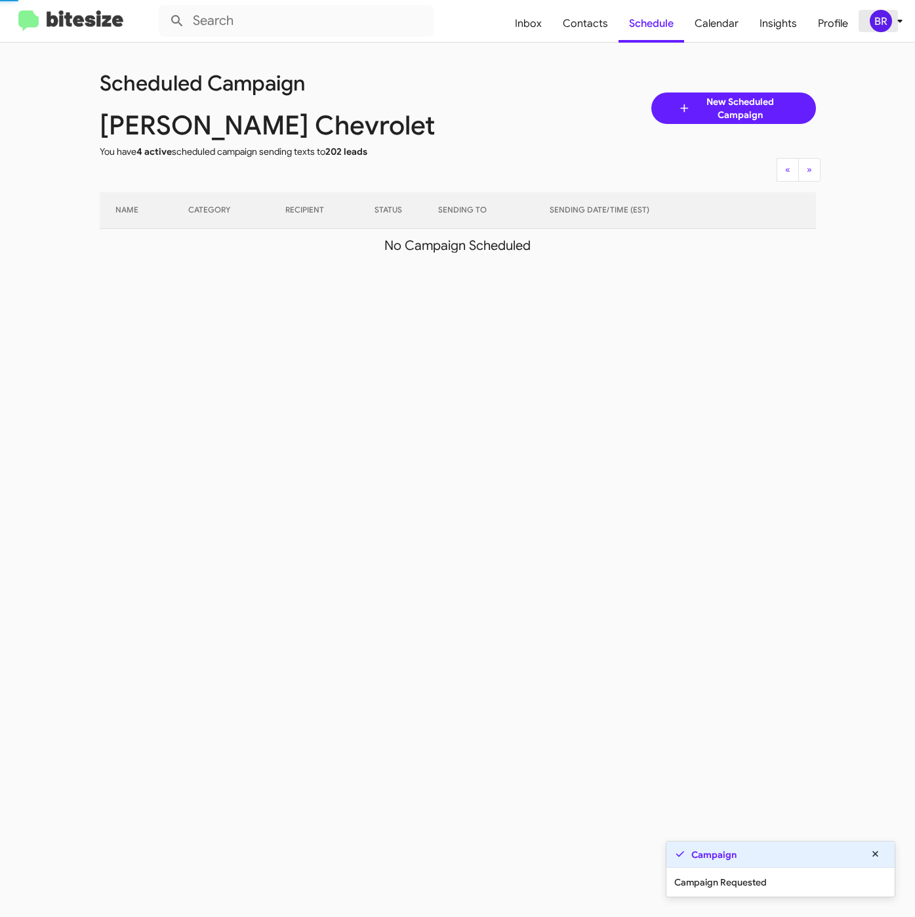
click at [880, 12] on div "BR" at bounding box center [881, 21] width 22 height 22
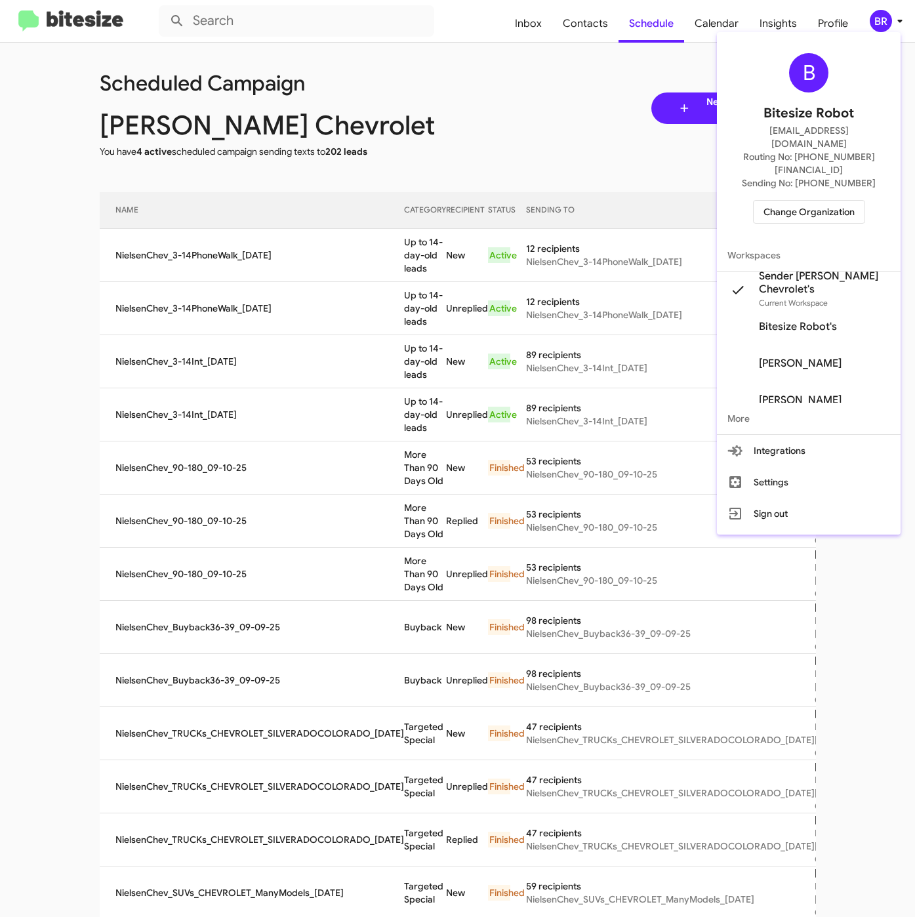
click at [386, 264] on div at bounding box center [457, 458] width 915 height 917
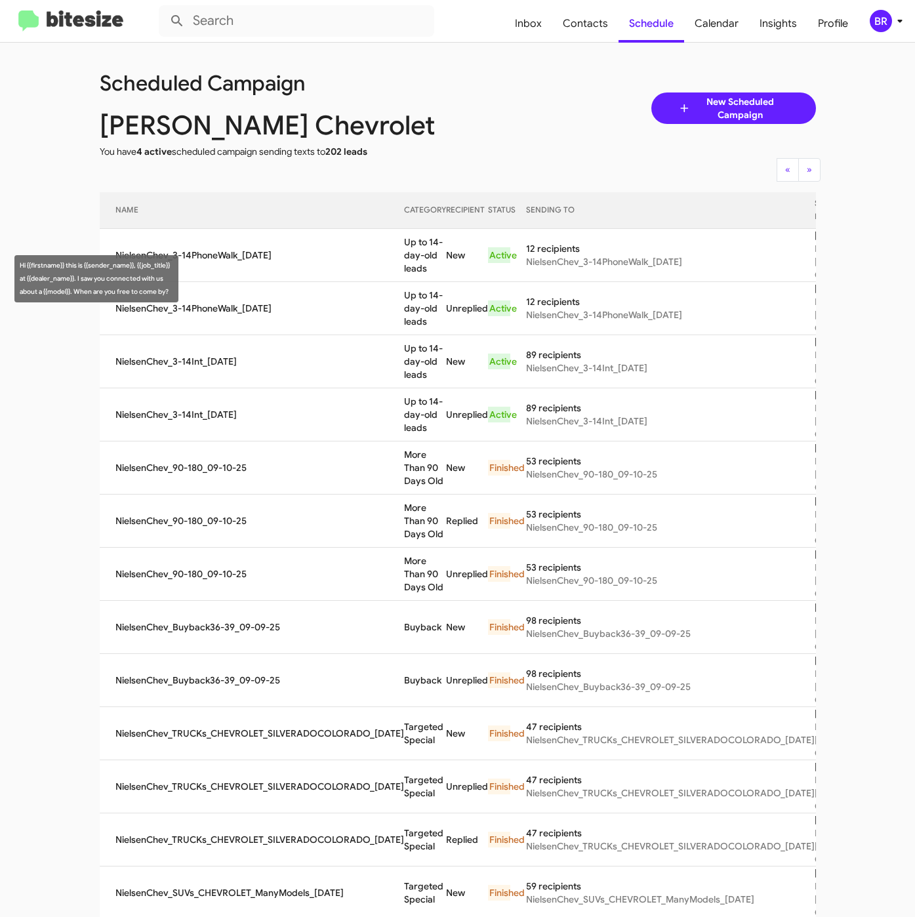
drag, startPoint x: 380, startPoint y: 262, endPoint x: 404, endPoint y: 287, distance: 35.3
click at [404, 282] on td "Up to 14-day-old leads" at bounding box center [425, 255] width 42 height 53
copy td "Up to 14-day-old leads"
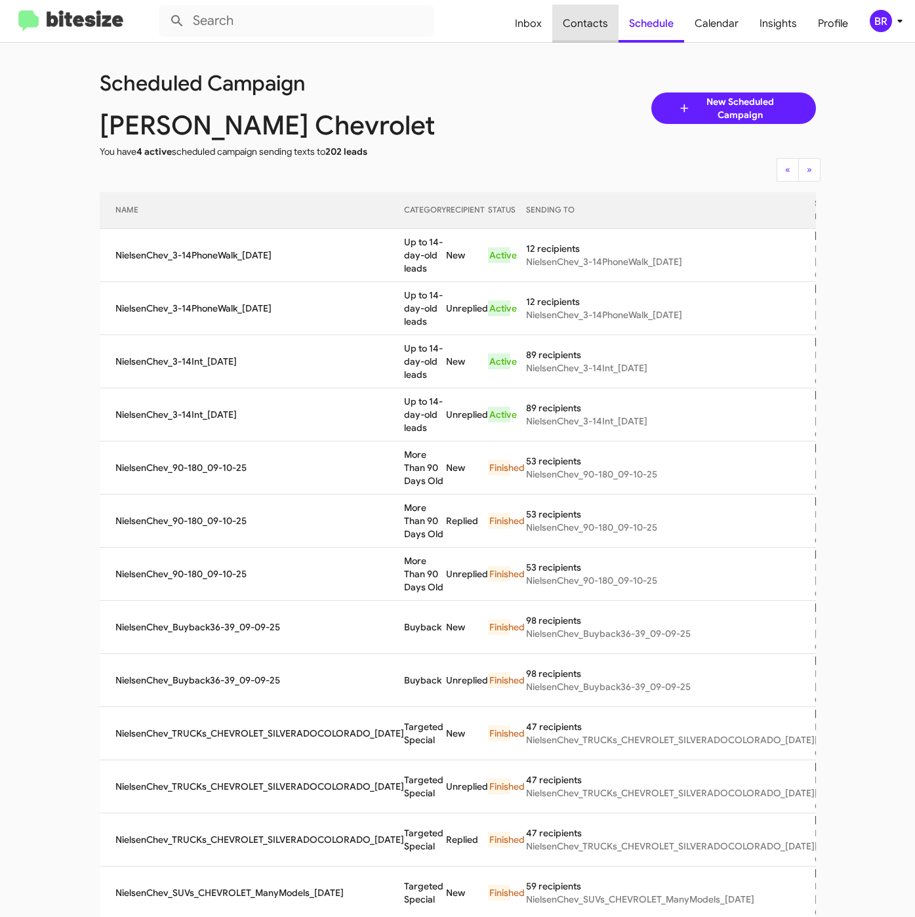
click at [597, 30] on span "Contacts" at bounding box center [585, 24] width 66 height 38
type input "in:groups"
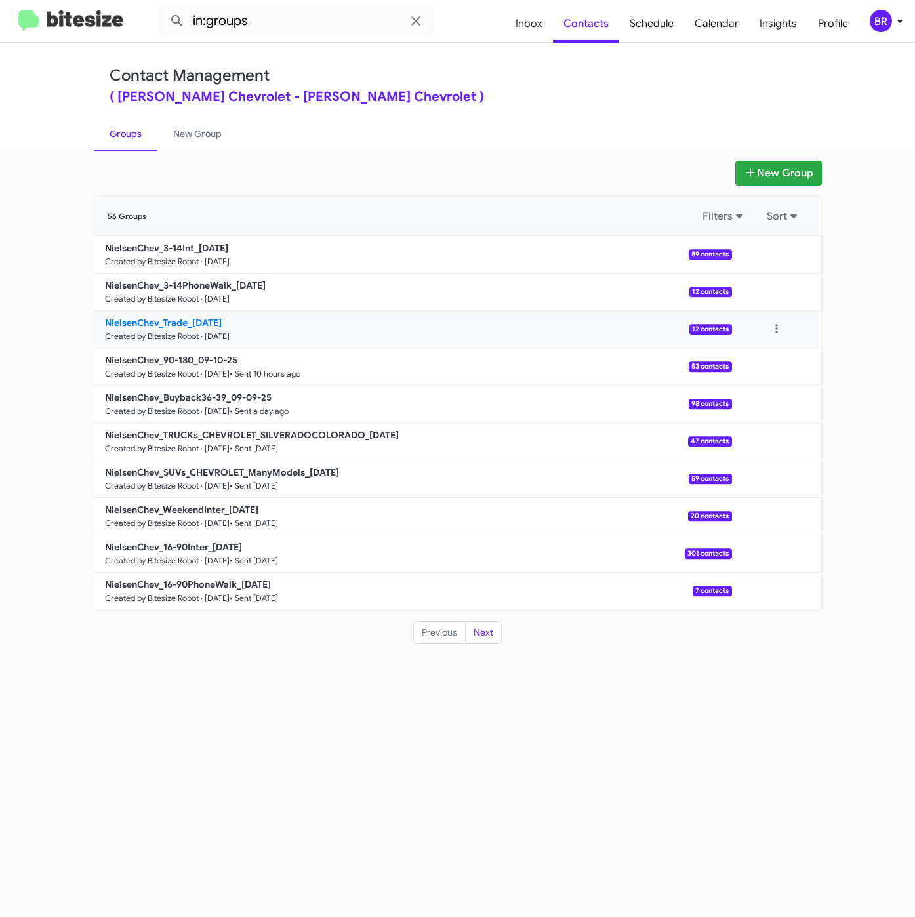
click at [209, 322] on b "NielsenChev_Trade_09-11-25" at bounding box center [163, 323] width 117 height 12
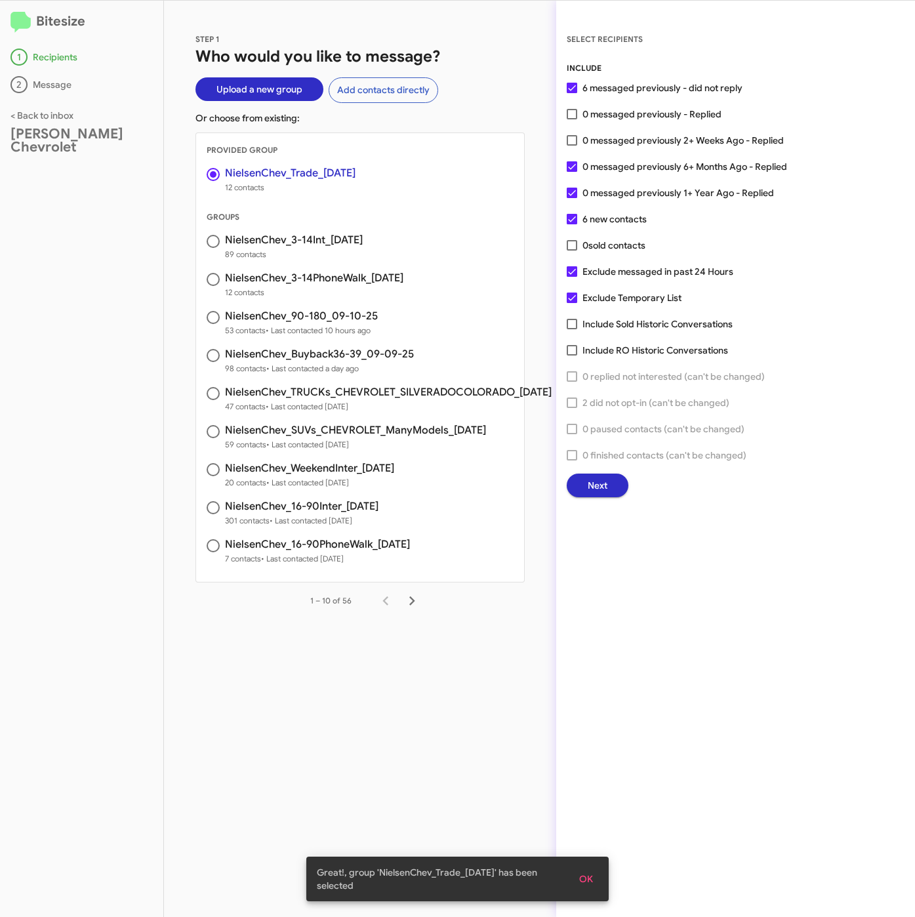
click at [658, 130] on div "INCLUDE 6 messaged previously - did not reply 0 messaged previously - Replied 0…" at bounding box center [736, 280] width 338 height 436
click at [659, 134] on span "0 messaged previously 2+ Weeks Ago - Replied" at bounding box center [683, 141] width 201 height 16
click at [572, 146] on input "0 messaged previously 2+ Weeks Ago - Replied" at bounding box center [572, 146] width 1 height 1
checkbox input "true"
click at [603, 493] on span "Next" at bounding box center [598, 486] width 20 height 24
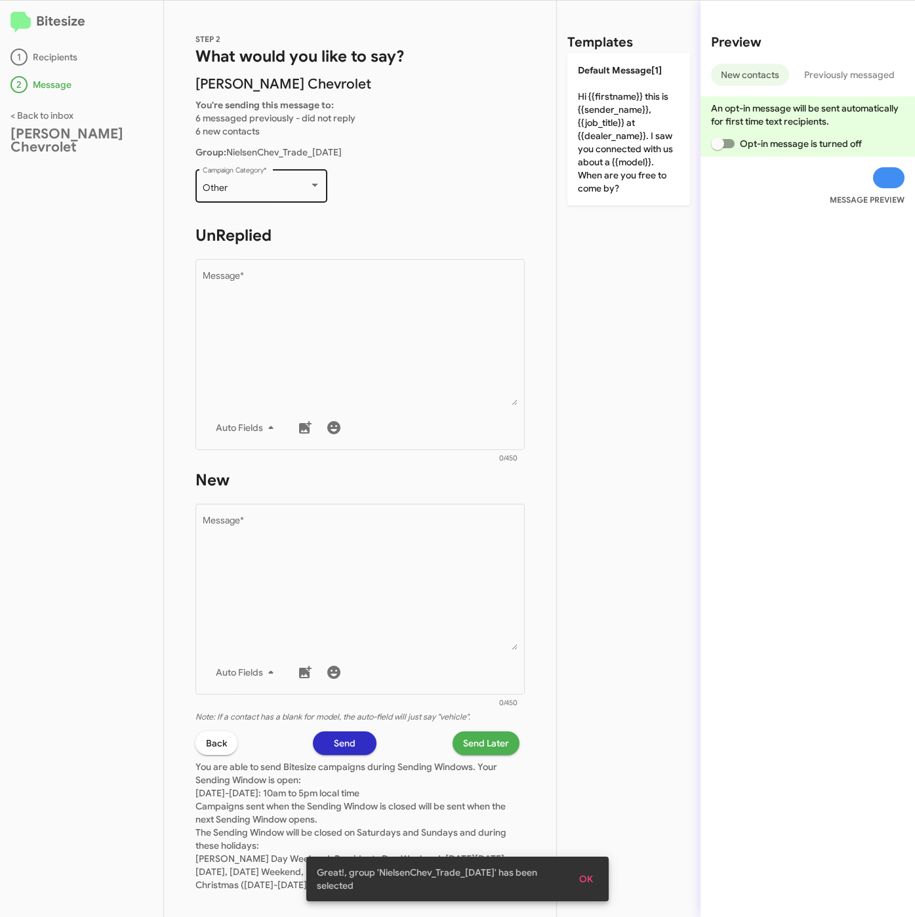
click at [254, 189] on div "Other" at bounding box center [256, 188] width 106 height 10
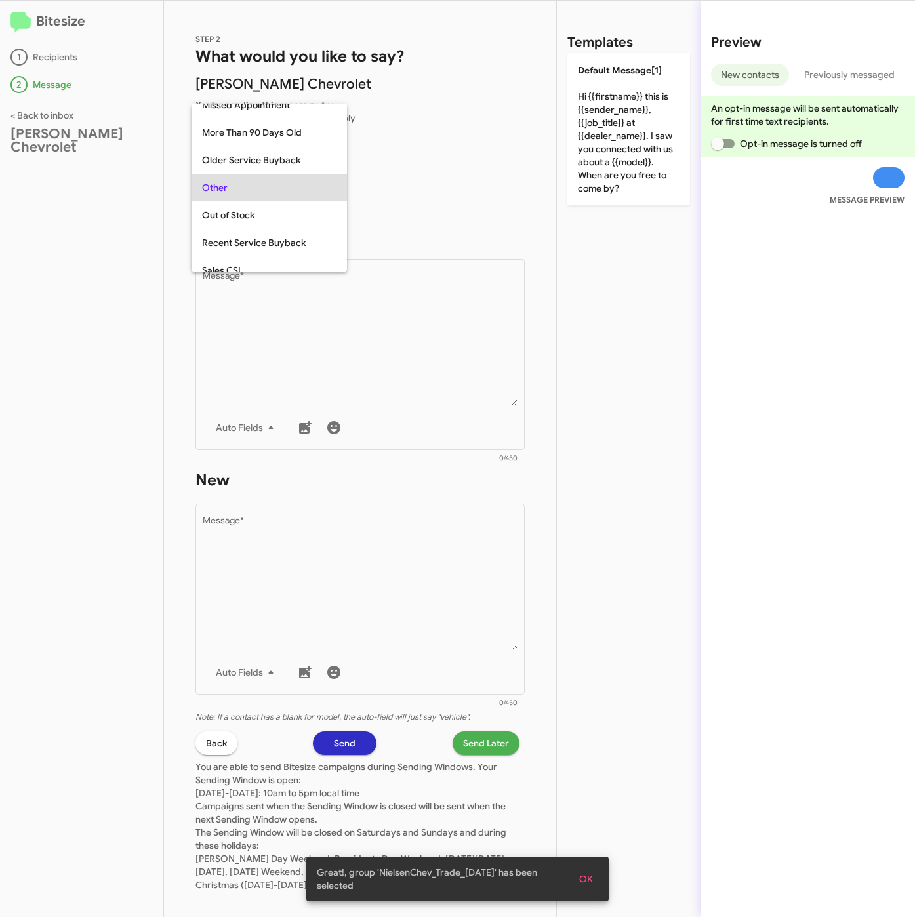
scroll to position [465, 0]
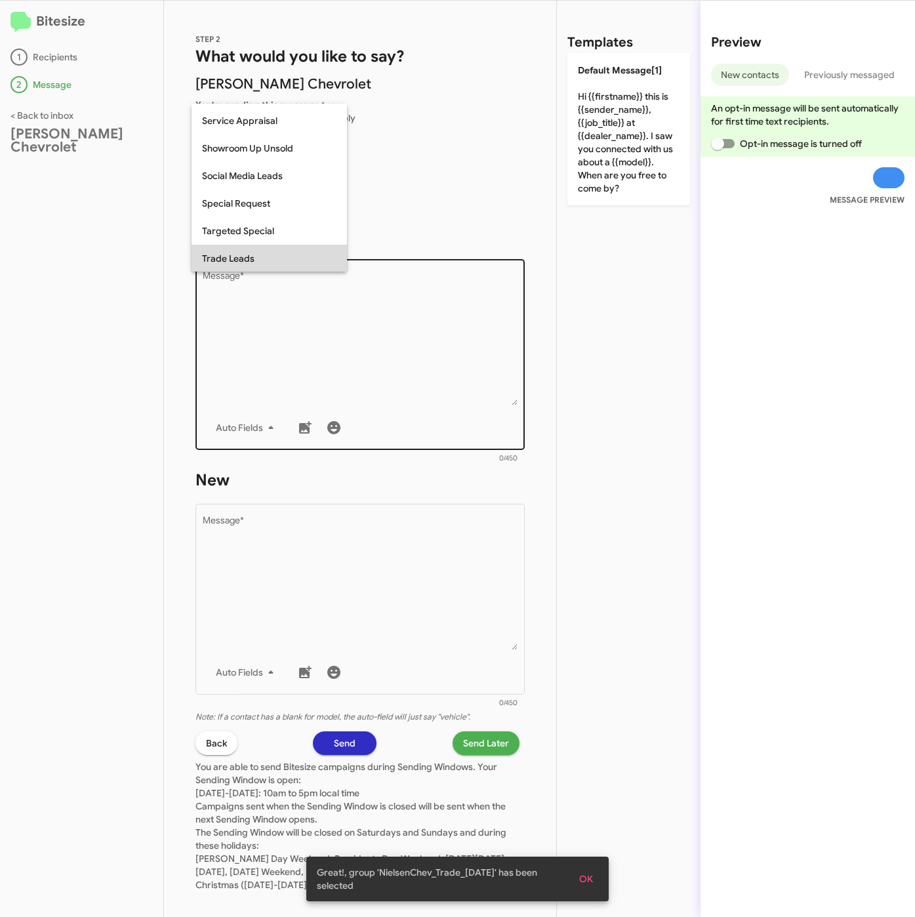
drag, startPoint x: 242, startPoint y: 262, endPoint x: 285, endPoint y: 307, distance: 62.7
click at [242, 262] on span "Trade Leads" at bounding box center [269, 259] width 135 height 28
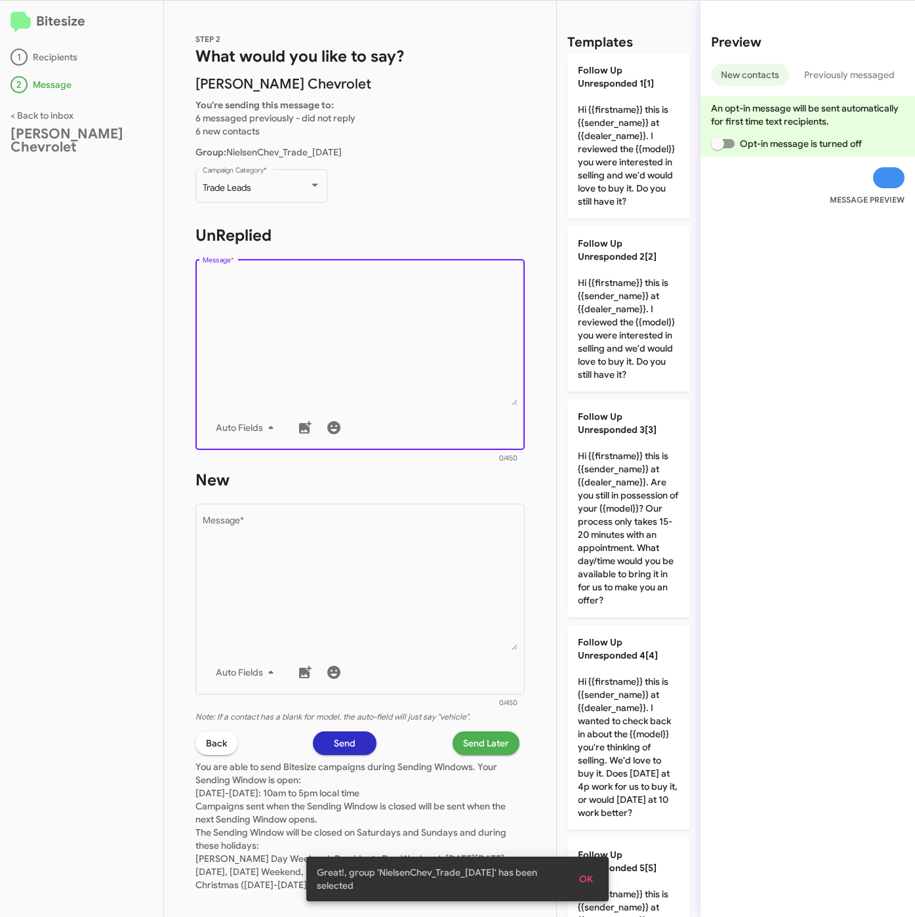
click at [285, 307] on textarea "Message *" at bounding box center [361, 339] width 316 height 134
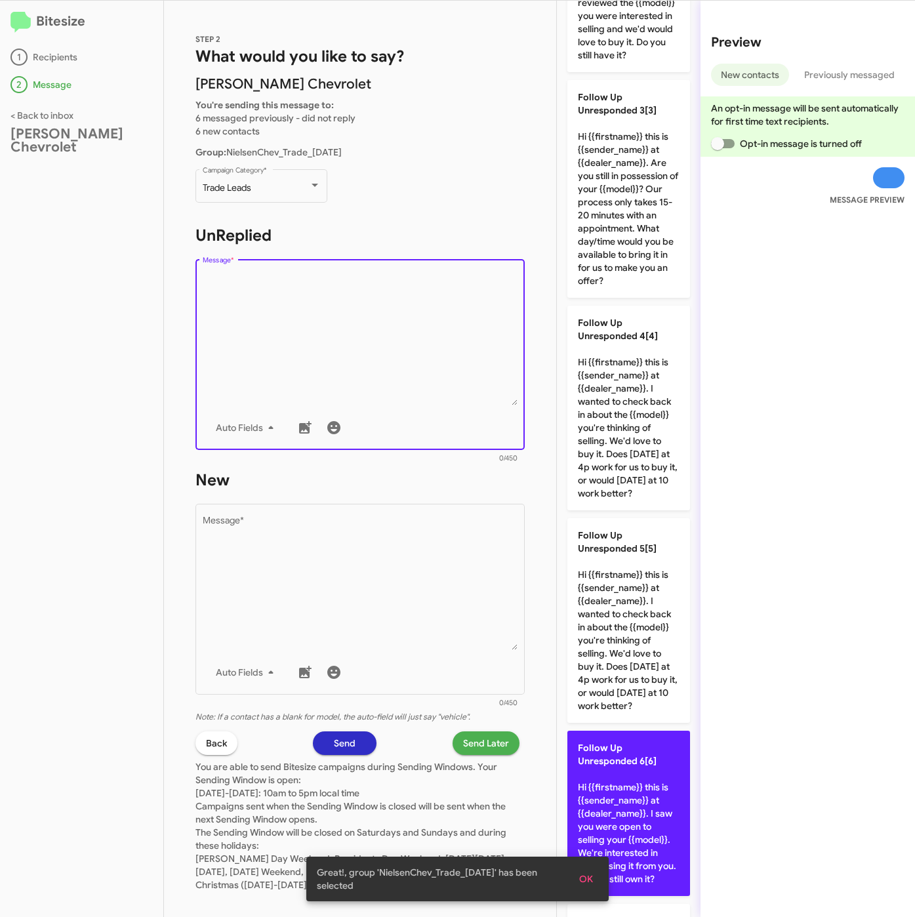
scroll to position [689, 0]
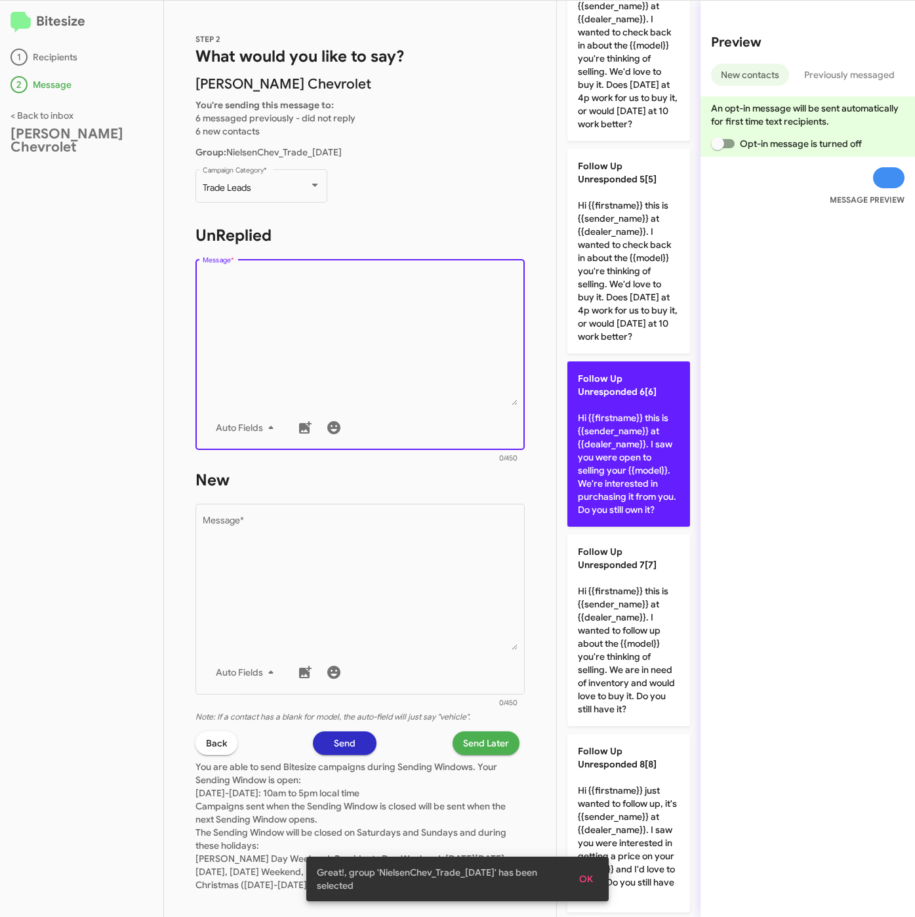
drag, startPoint x: 610, startPoint y: 547, endPoint x: 604, endPoint y: 562, distance: 15.6
click at [610, 527] on p "Follow Up Unresponded 6[6] Hi {{firstname}} this is {{sender_name}} at {{dealer…" at bounding box center [629, 444] width 123 height 165
type textarea "Hi {{firstname}} this is {{sender_name}} at {{dealer_name}}. I saw you were ope…"
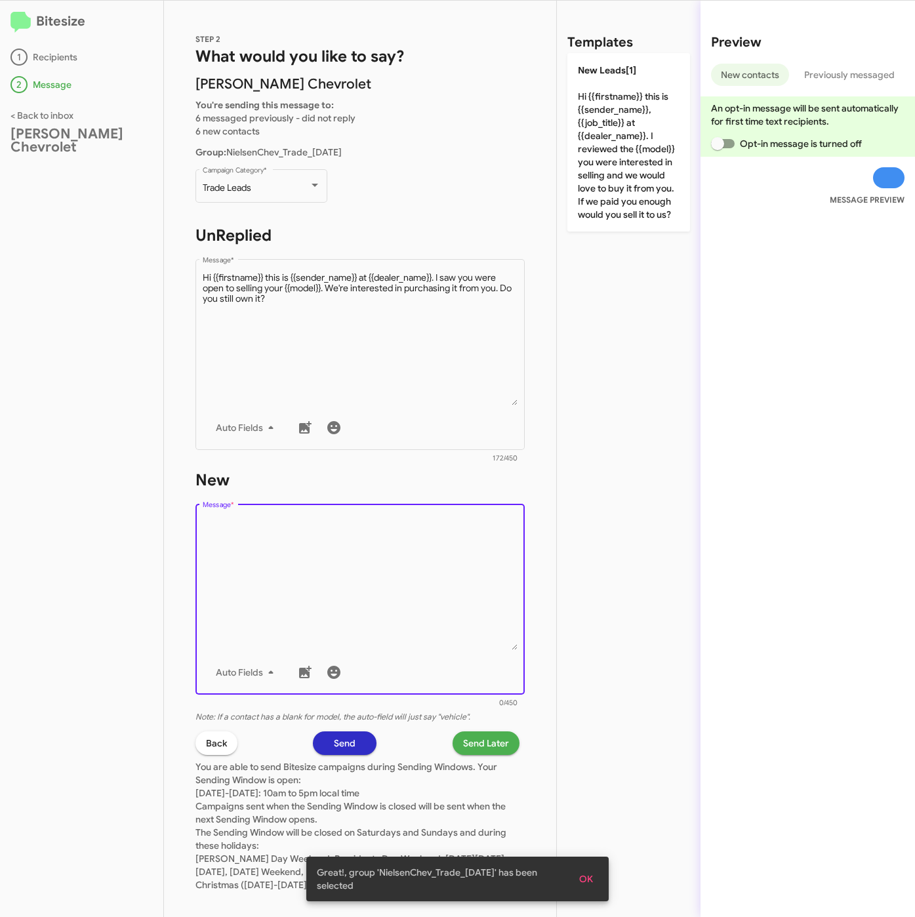
drag, startPoint x: 392, startPoint y: 598, endPoint x: 606, endPoint y: 306, distance: 362.5
click at [394, 598] on textarea "Message *" at bounding box center [361, 583] width 316 height 134
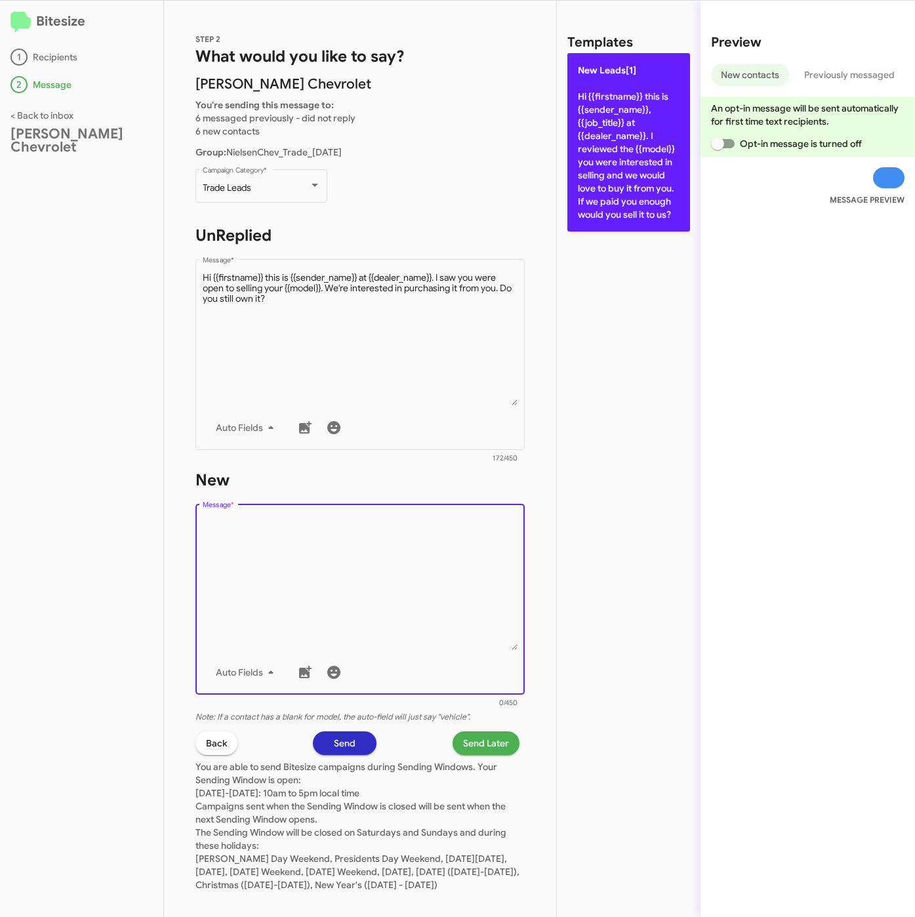
click at [629, 180] on p "New Leads[1] Hi {{firstname}} this is {{sender_name}}, {{job_title}} at {{deale…" at bounding box center [629, 142] width 123 height 178
type textarea "Hi {{firstname}} this is {{sender_name}}, {{job_title}} at {{dealer_name}}. I r…"
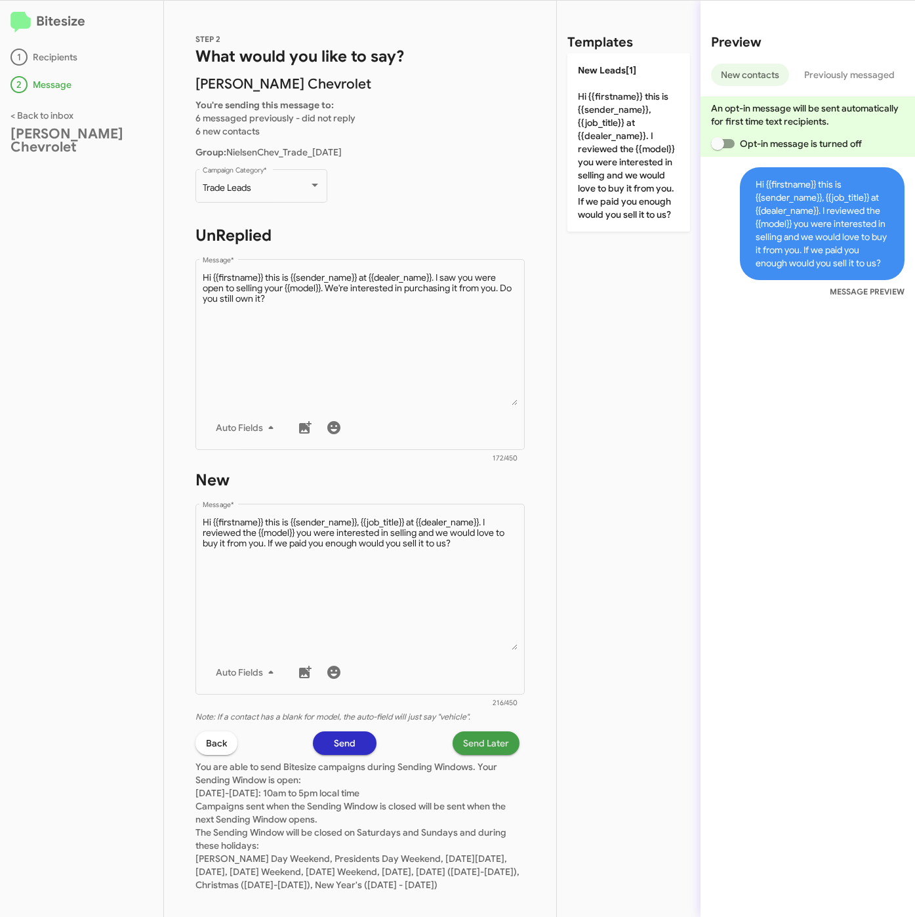
click at [481, 737] on span "Send Later" at bounding box center [486, 744] width 46 height 24
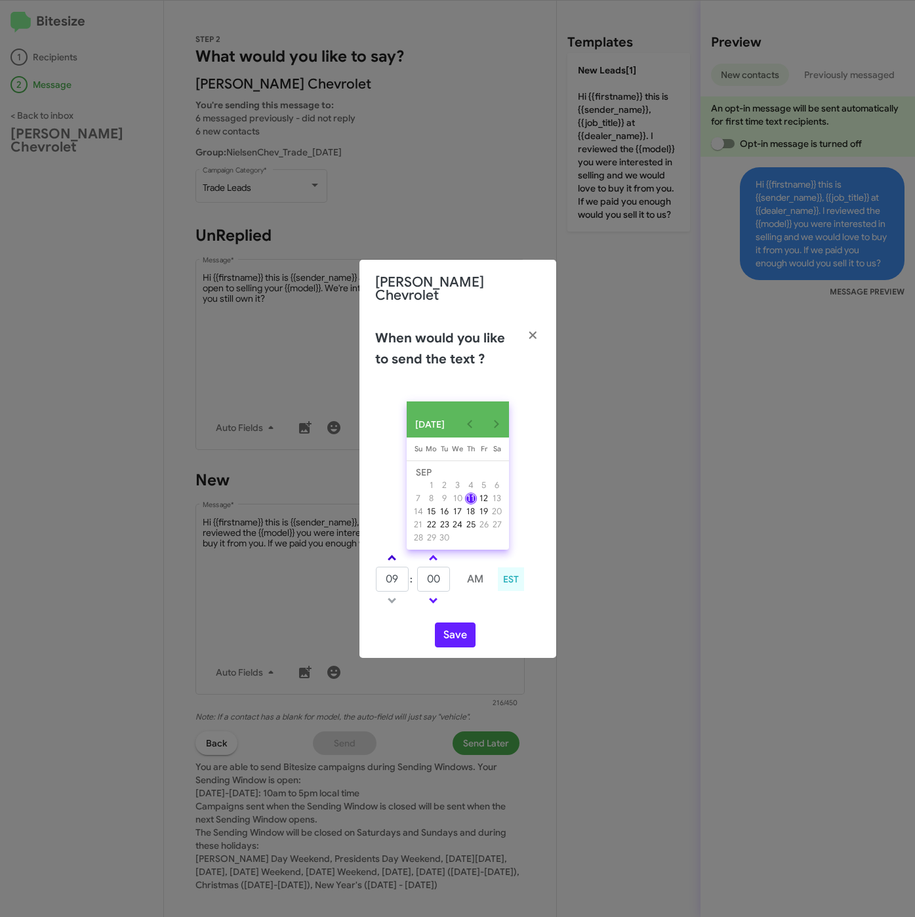
click at [396, 555] on span at bounding box center [392, 559] width 9 height 9
type input "10"
drag, startPoint x: 441, startPoint y: 572, endPoint x: 427, endPoint y: 572, distance: 13.8
click at [427, 572] on input "00" at bounding box center [433, 579] width 33 height 25
type input "51"
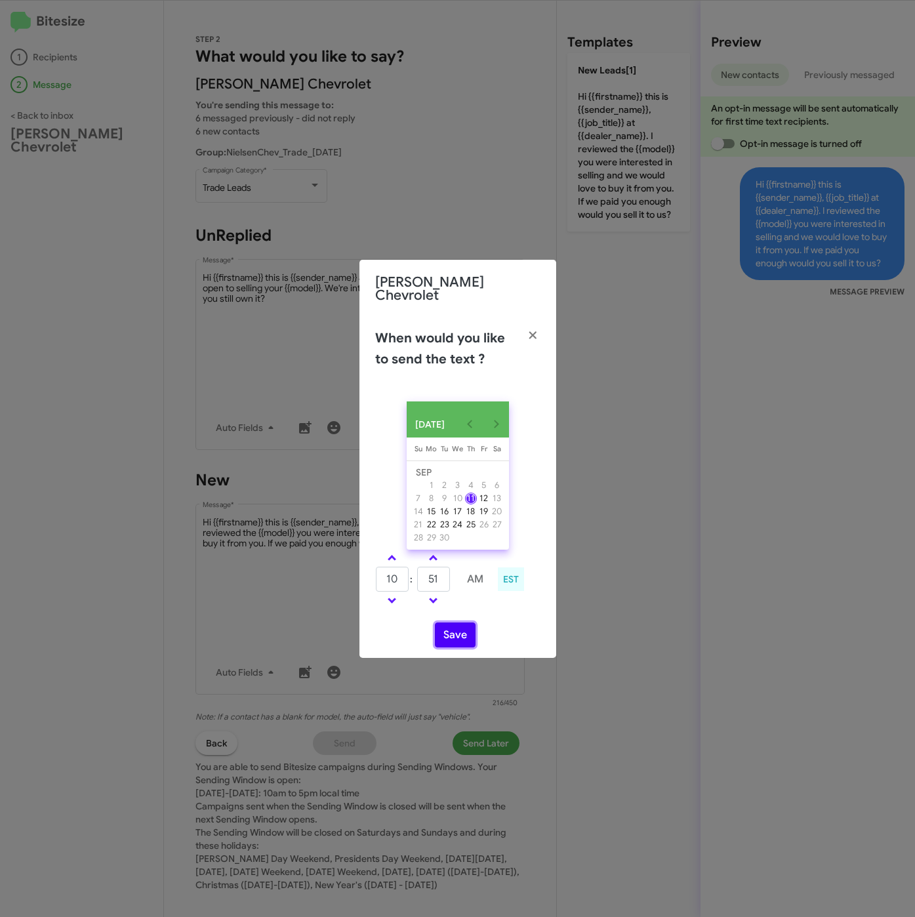
click at [457, 636] on button "Save" at bounding box center [455, 635] width 41 height 25
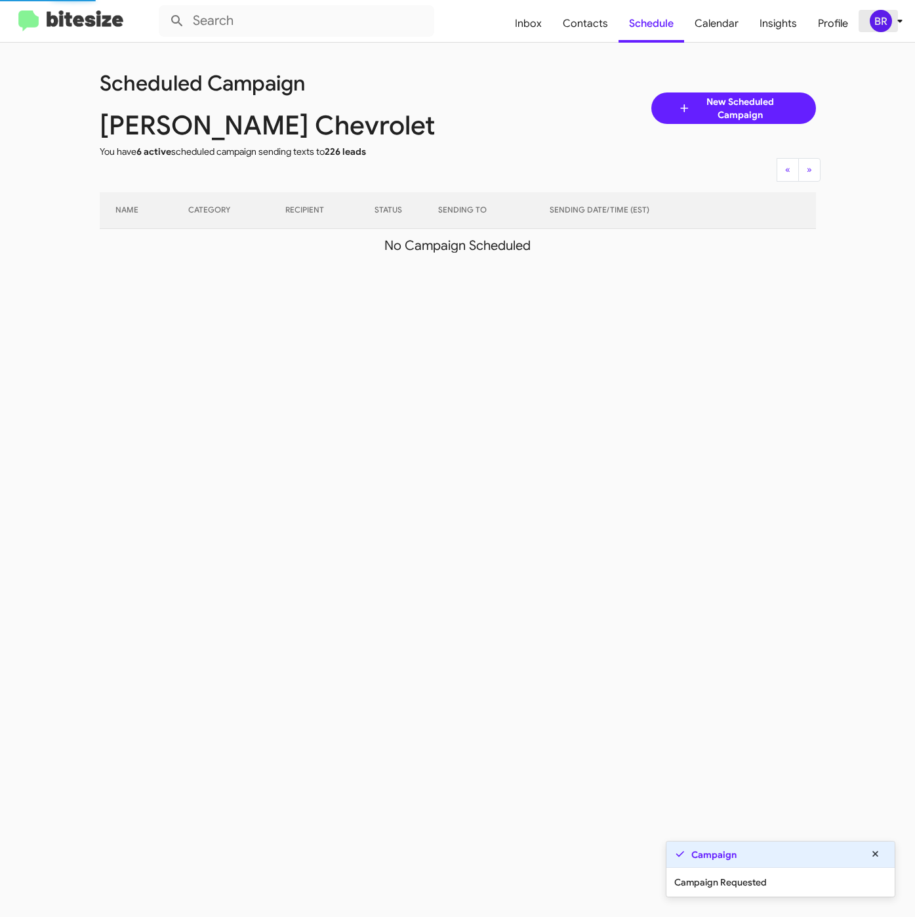
click at [877, 26] on div "BR" at bounding box center [881, 21] width 22 height 22
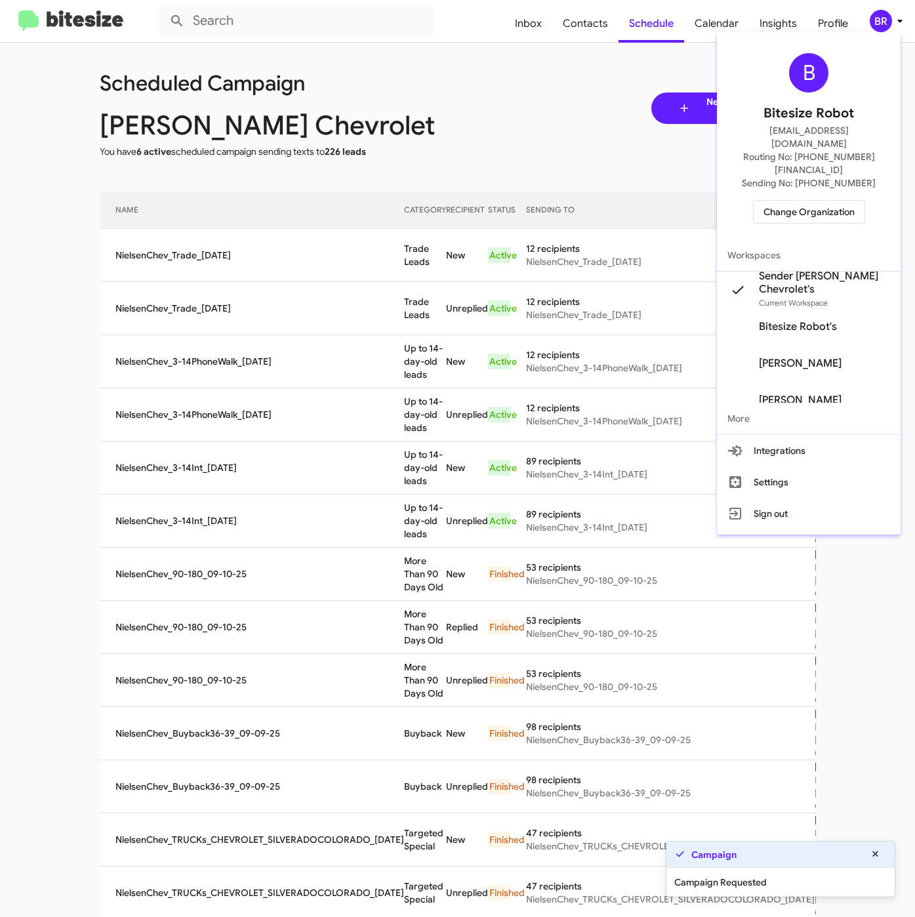
click at [402, 274] on div at bounding box center [457, 458] width 915 height 917
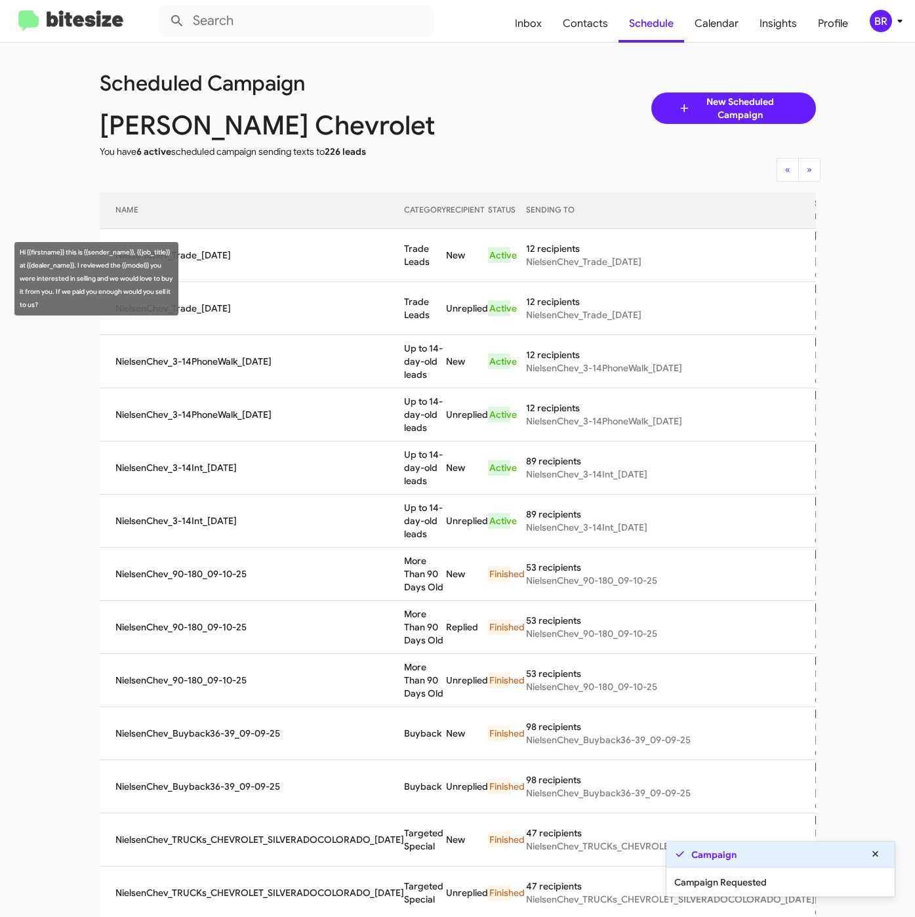
drag, startPoint x: 381, startPoint y: 270, endPoint x: 406, endPoint y: 288, distance: 31.0
click at [406, 282] on td "Trade Leads" at bounding box center [425, 255] width 42 height 53
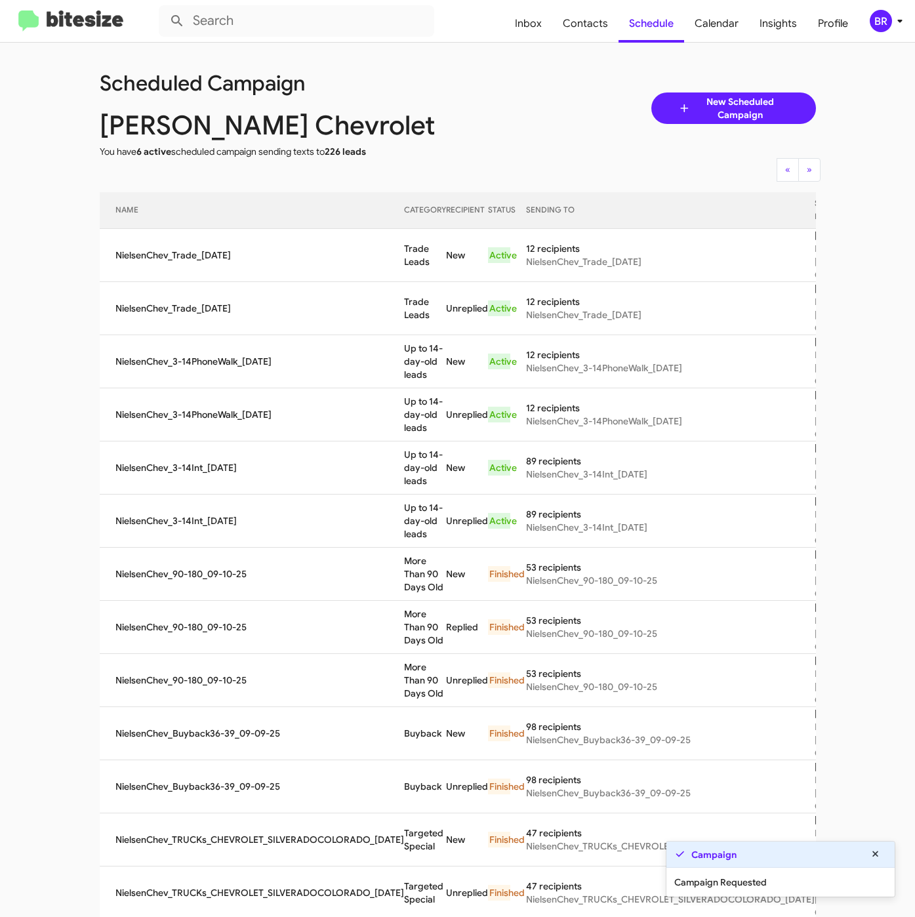
copy td "Trade Leads"
click at [880, 20] on div "BR" at bounding box center [881, 21] width 22 height 22
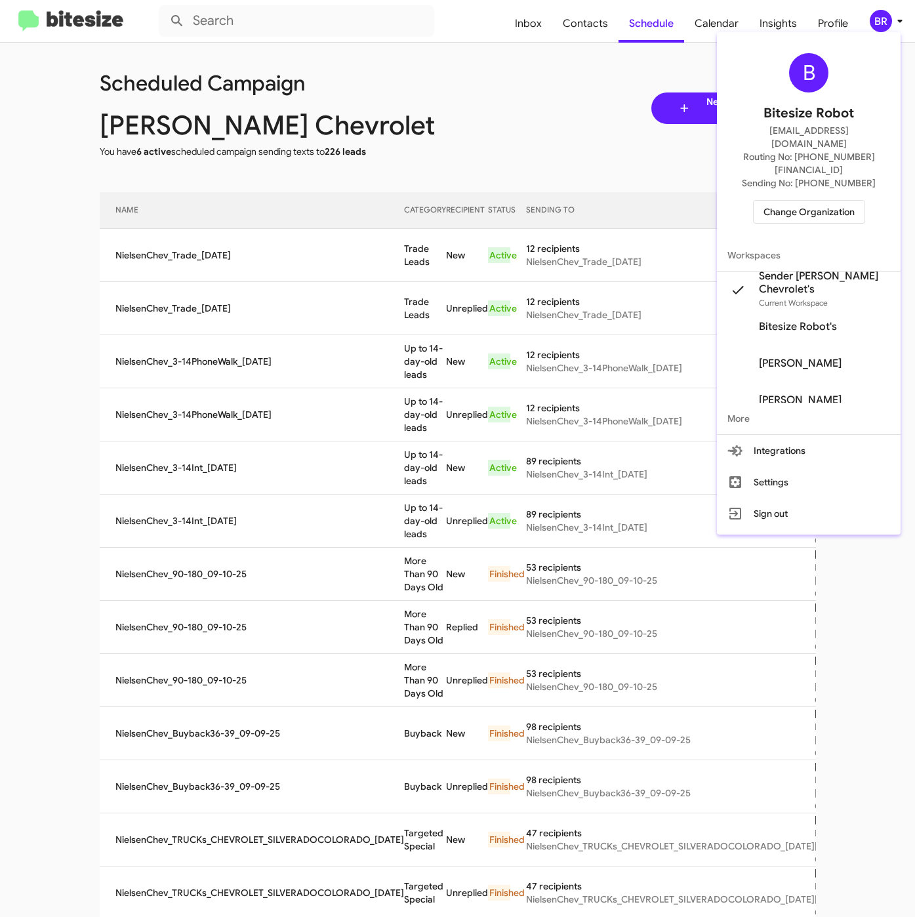
click at [790, 201] on span "Change Organization" at bounding box center [809, 212] width 91 height 22
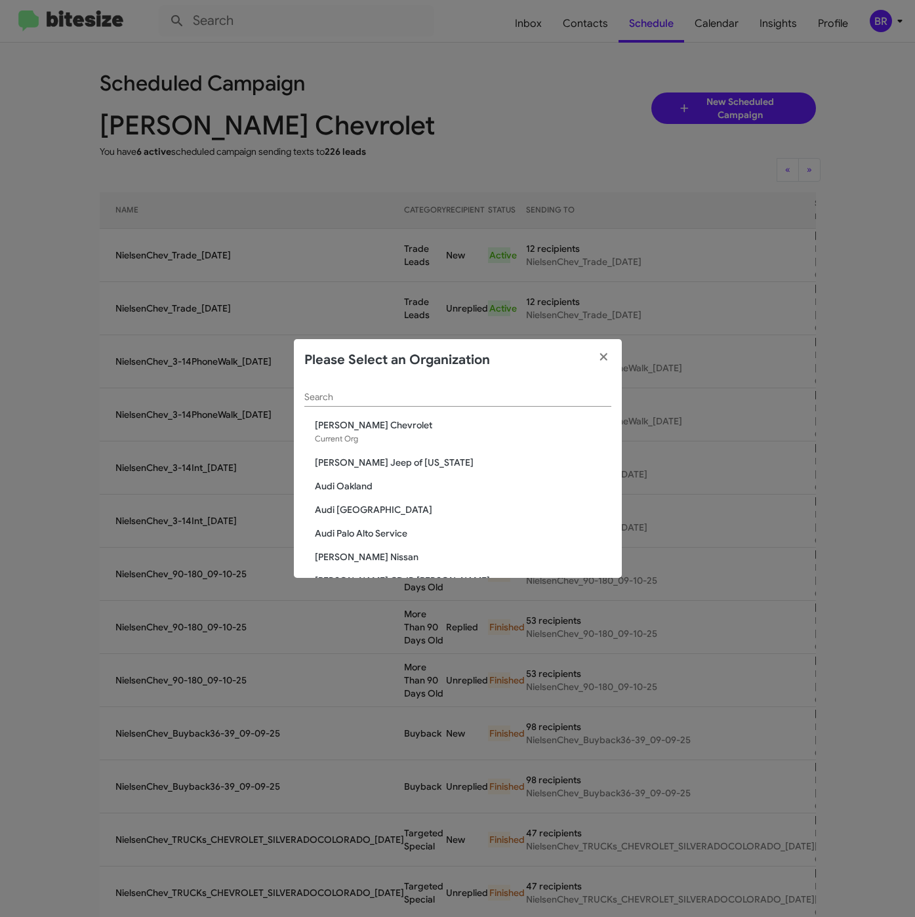
click at [373, 392] on input "Search" at bounding box center [457, 397] width 307 height 10
paste input "[PERSON_NAME] Kia of [PERSON_NAME]"
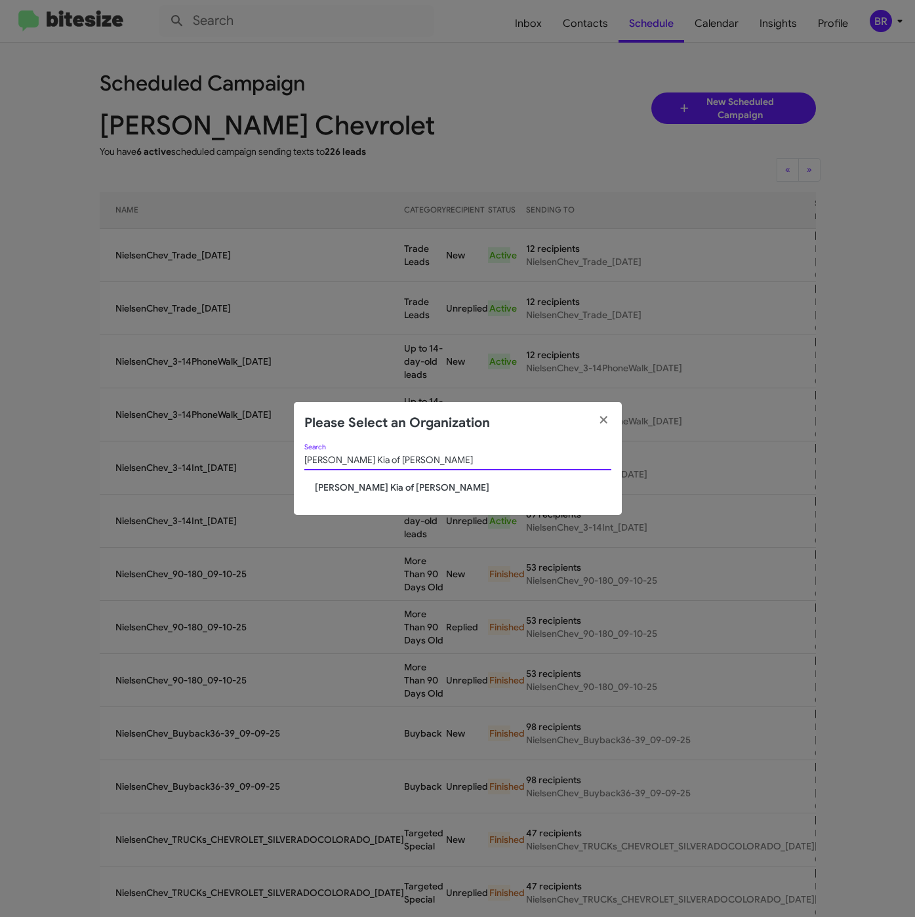
type input "[PERSON_NAME] Kia of [PERSON_NAME]"
click at [363, 484] on span "[PERSON_NAME] Kia of [PERSON_NAME]" at bounding box center [463, 487] width 297 height 13
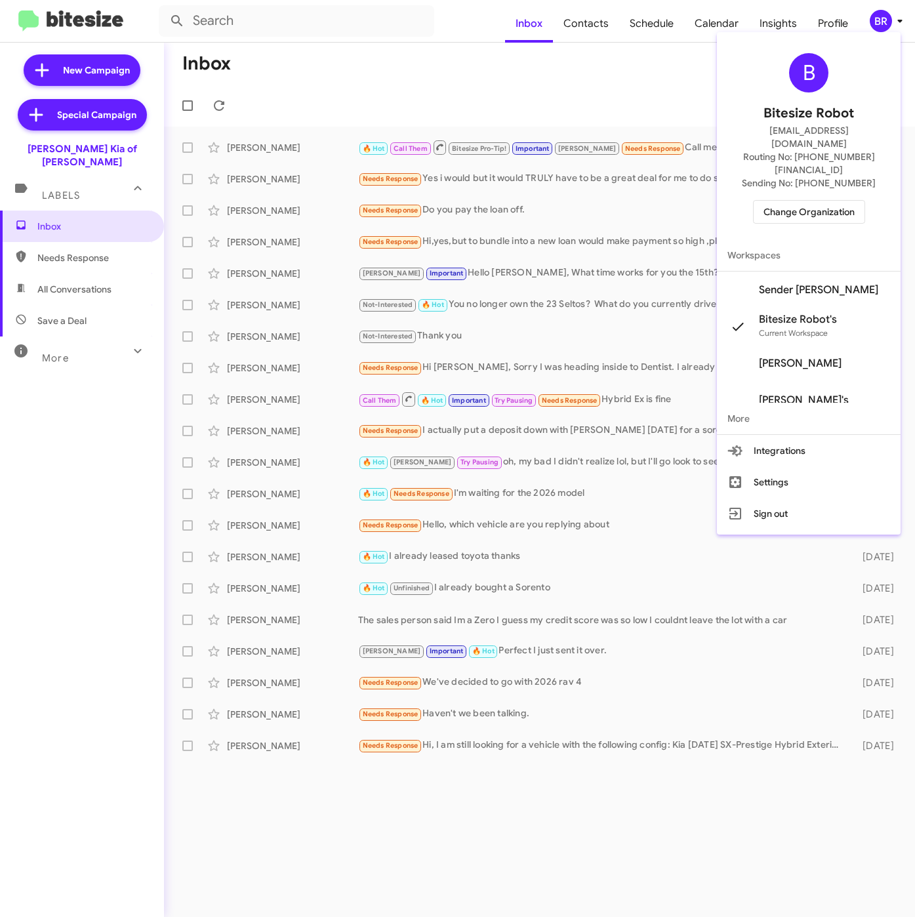
click at [793, 283] on span "Sender [PERSON_NAME]" at bounding box center [818, 289] width 119 height 13
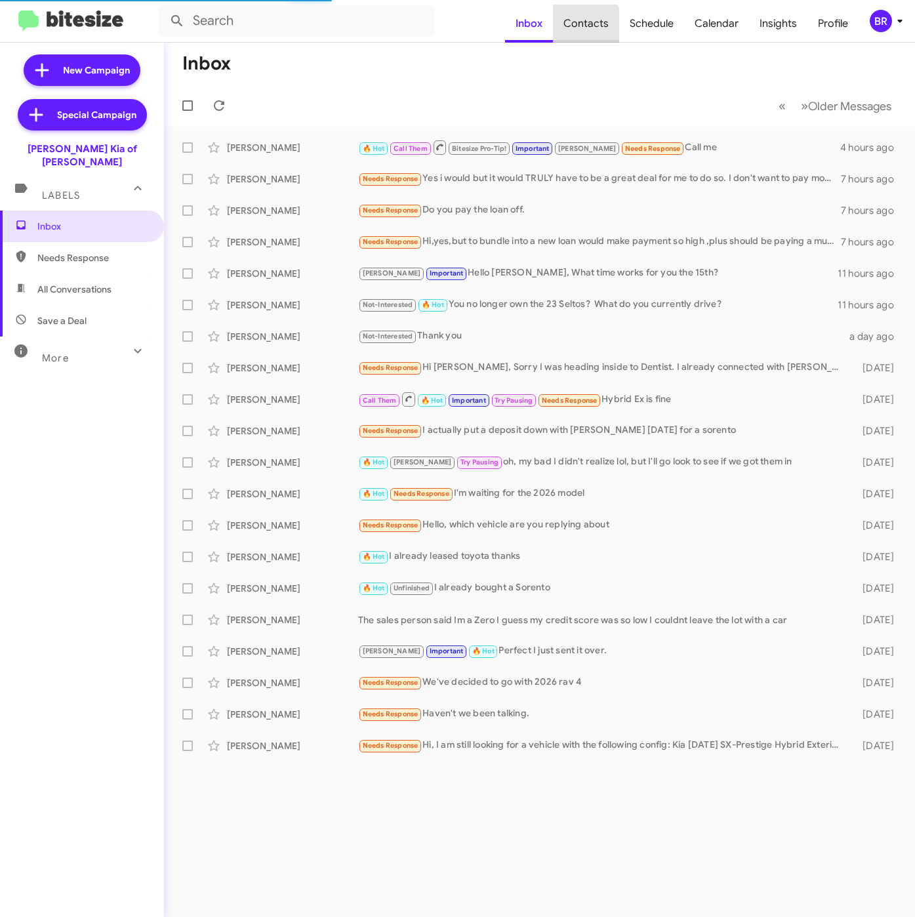
drag, startPoint x: 0, startPoint y: 0, endPoint x: 606, endPoint y: 34, distance: 607.3
click at [579, 30] on span "Contacts" at bounding box center [586, 24] width 66 height 38
type input "in:groups"
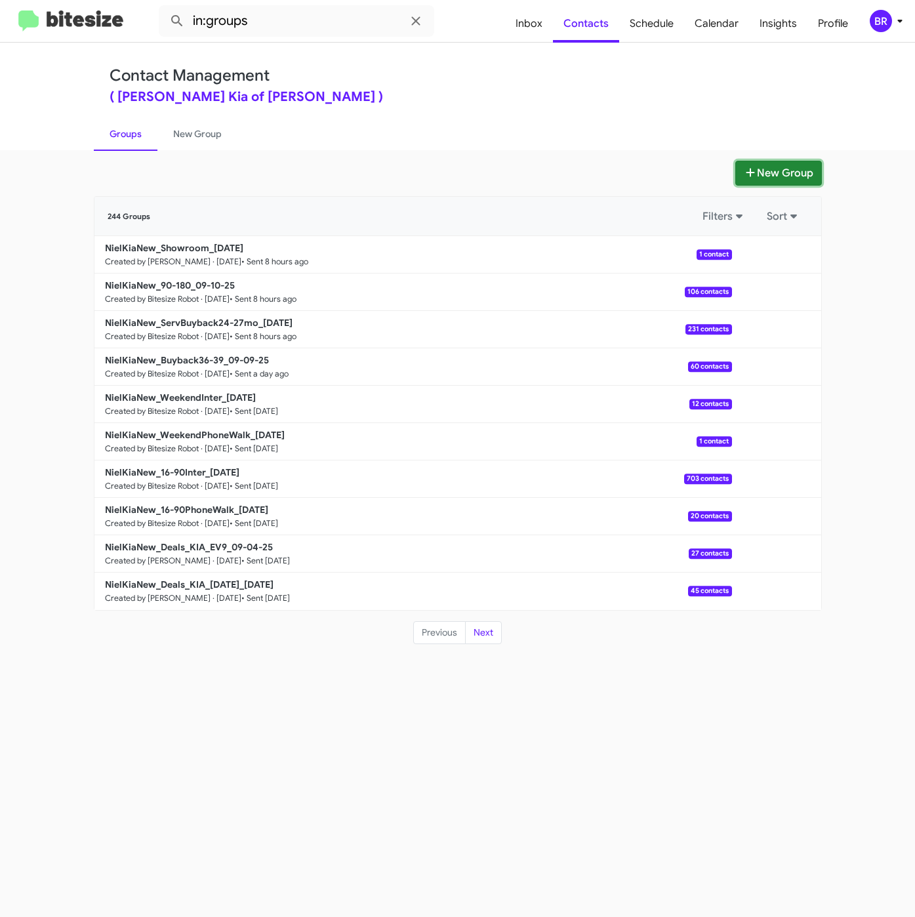
click at [764, 176] on button "New Group" at bounding box center [779, 173] width 87 height 25
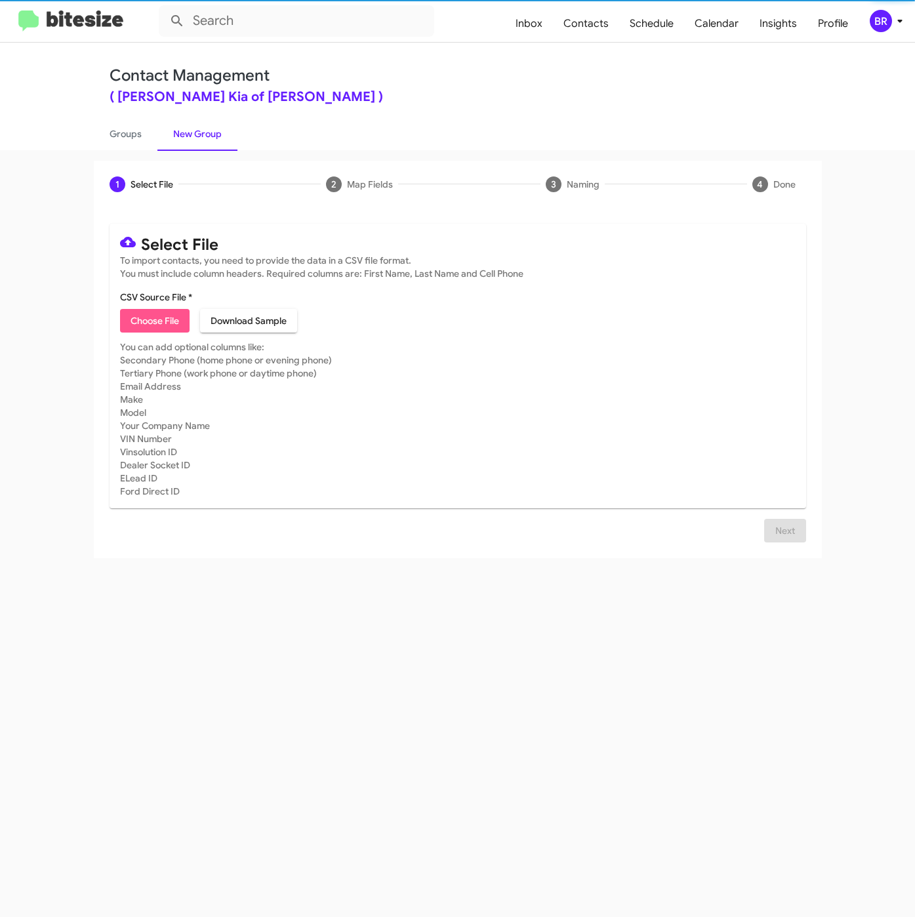
click at [142, 325] on span "Choose File" at bounding box center [155, 321] width 49 height 24
type input "NielKiaNew_Trade_09-11-25"
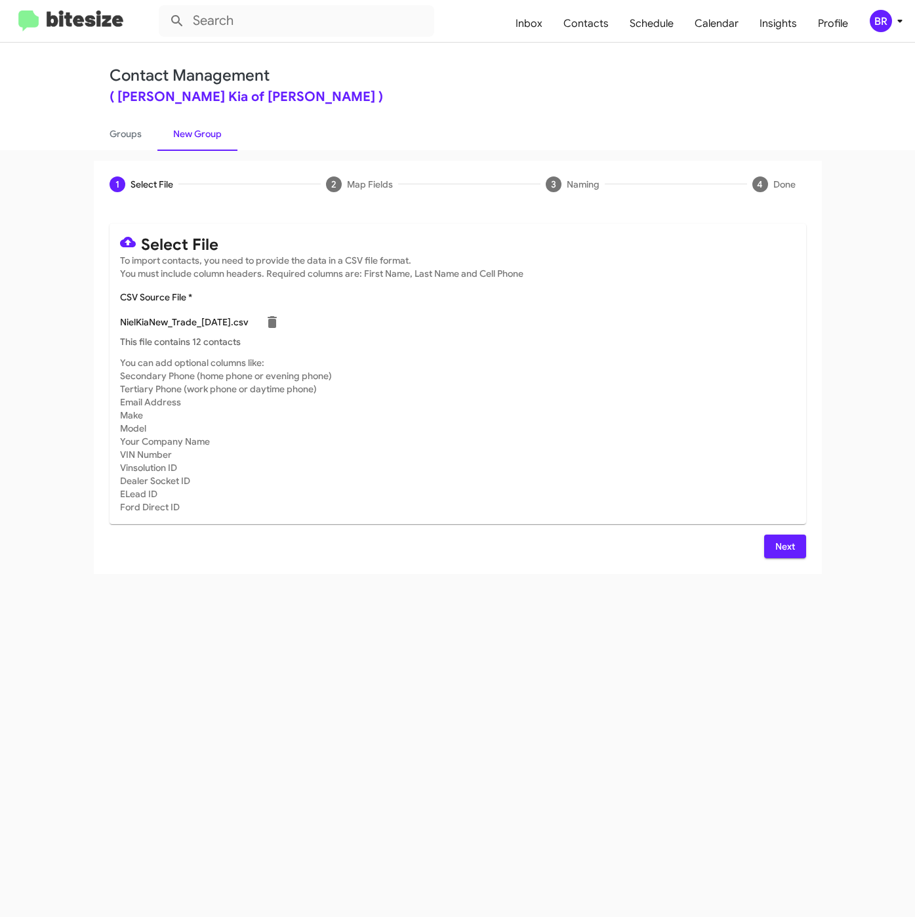
click at [786, 547] on span "Next" at bounding box center [785, 547] width 21 height 24
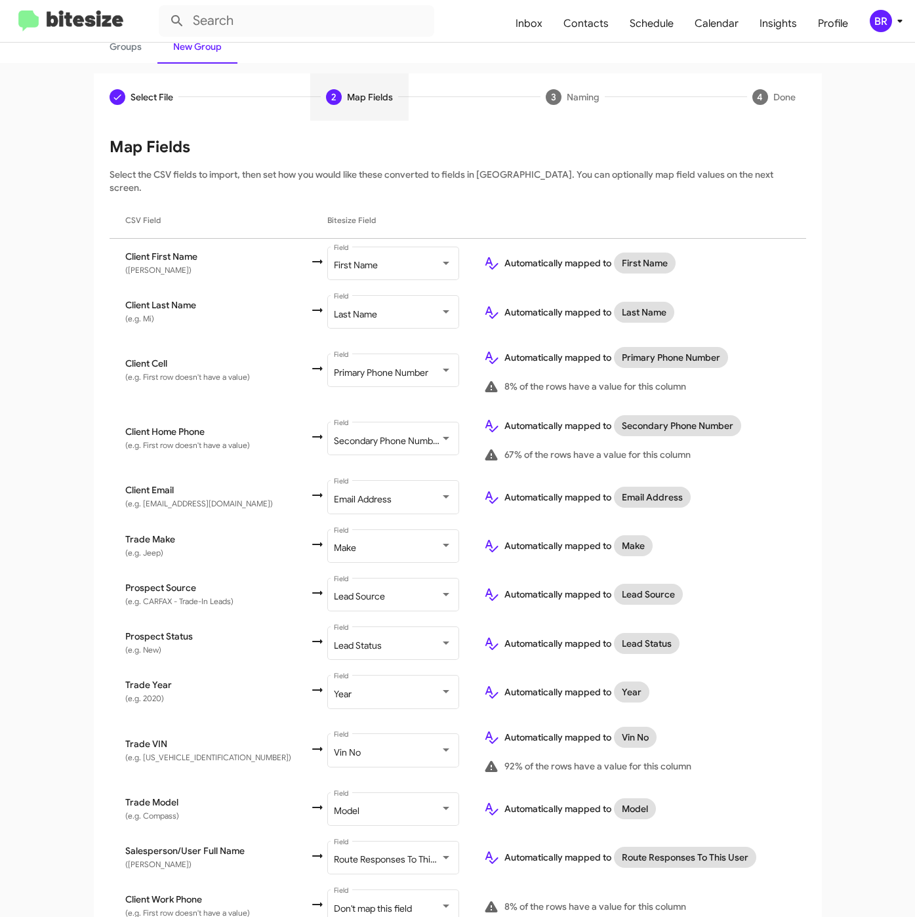
scroll to position [183, 0]
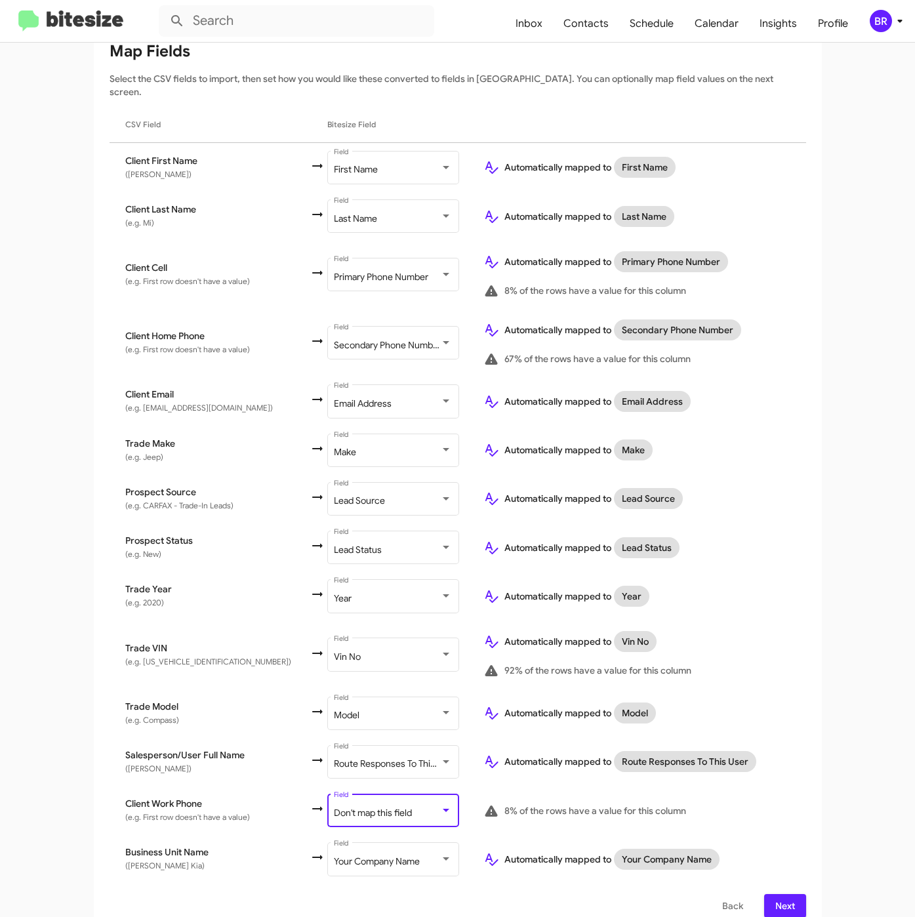
click at [366, 807] on span "Don't map this field" at bounding box center [373, 813] width 78 height 12
click at [776, 894] on span "Next" at bounding box center [785, 906] width 21 height 24
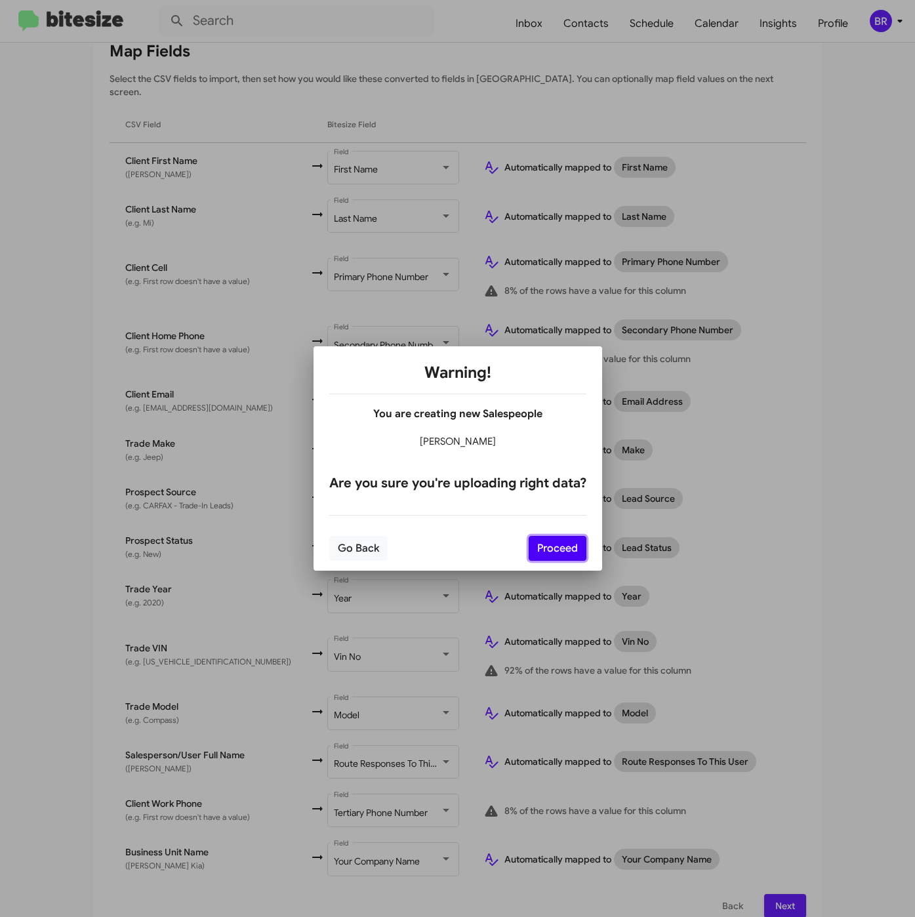
click at [562, 546] on button "Proceed" at bounding box center [558, 548] width 58 height 25
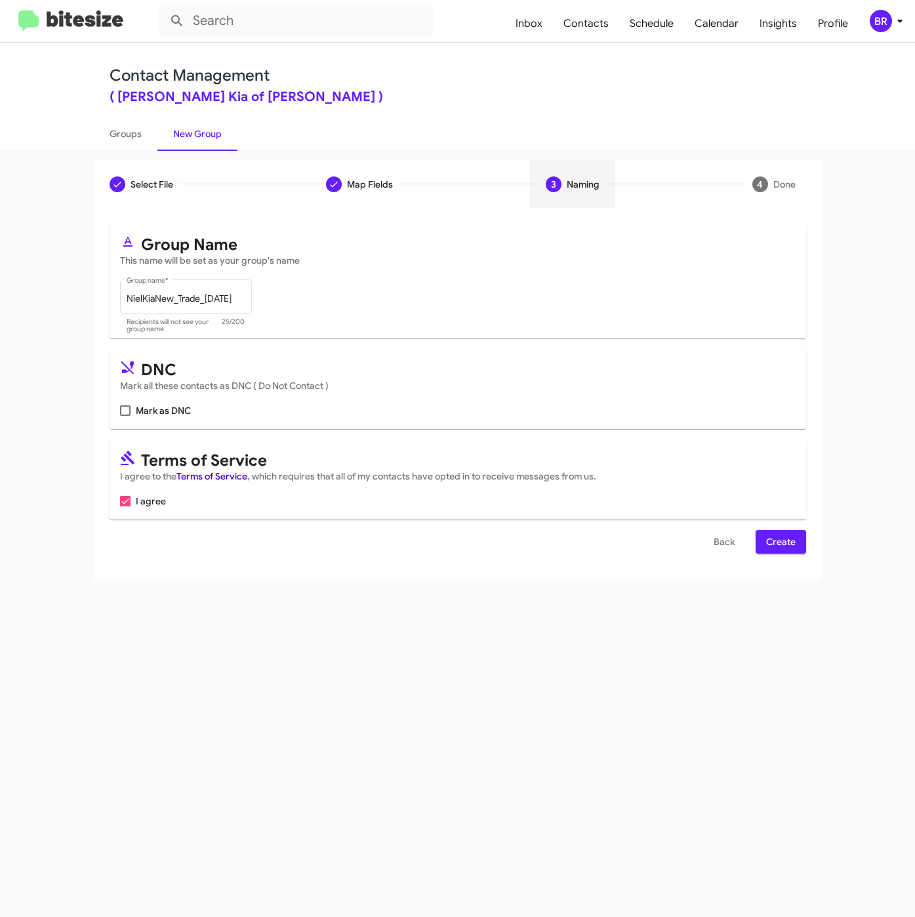
scroll to position [0, 0]
click at [774, 537] on span "Create" at bounding box center [781, 542] width 30 height 24
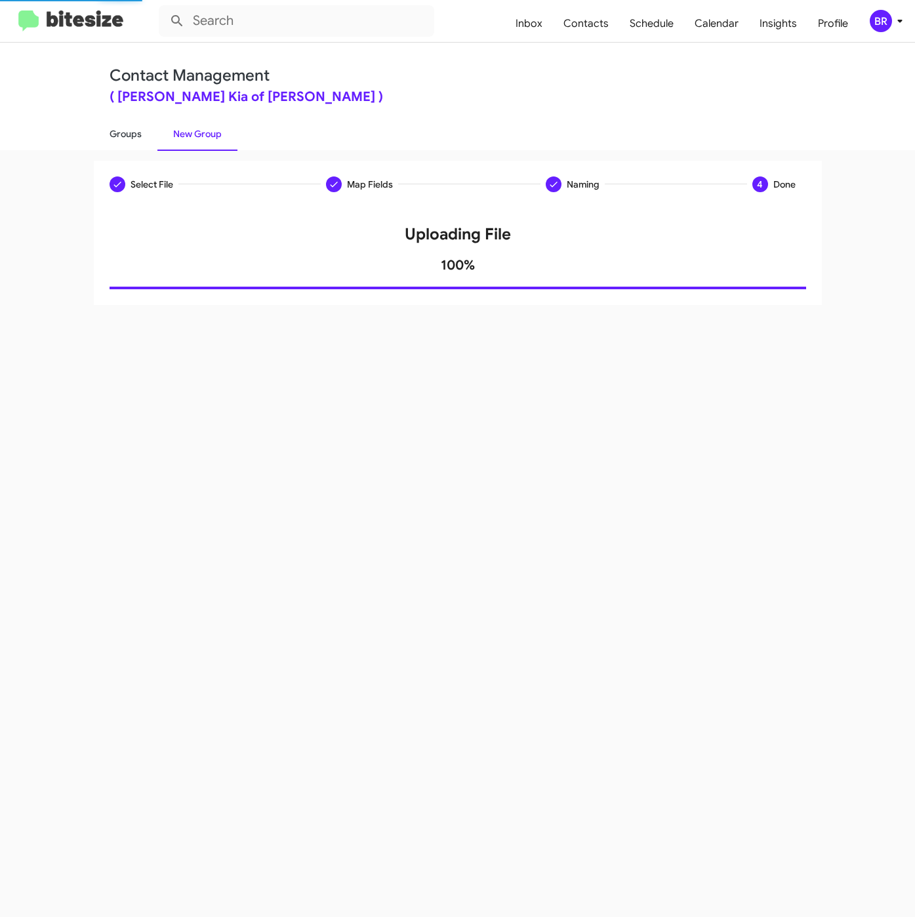
click at [116, 126] on link "Groups" at bounding box center [126, 134] width 64 height 34
type input "in:groups"
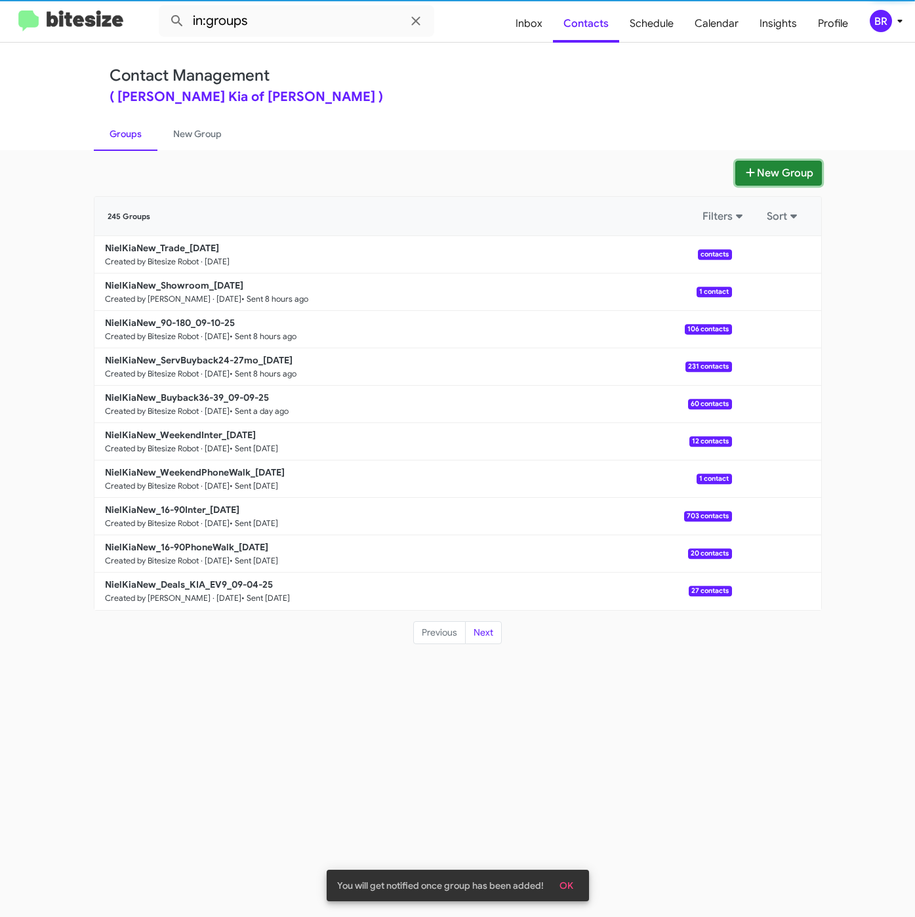
click at [800, 183] on button "New Group" at bounding box center [779, 173] width 87 height 25
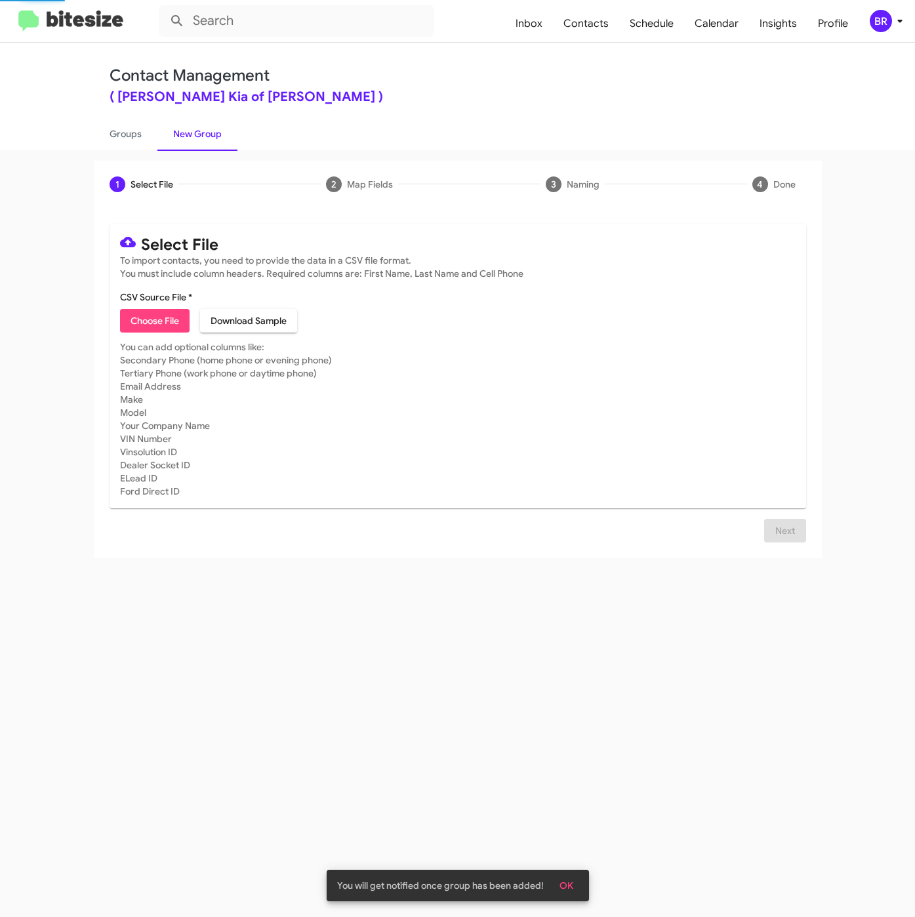
click at [136, 316] on span "Choose File" at bounding box center [155, 321] width 49 height 24
type input "NielKiaNew_3-14PhoneWalk_09-11-25"
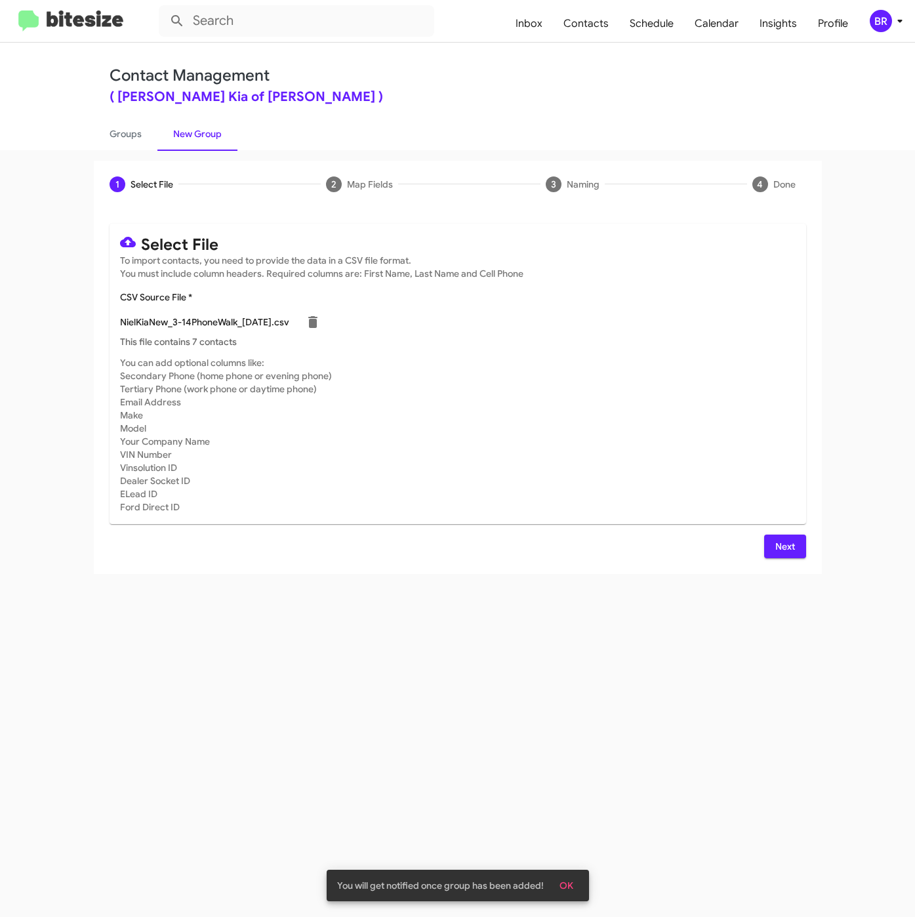
click at [783, 544] on span "Next" at bounding box center [785, 547] width 21 height 24
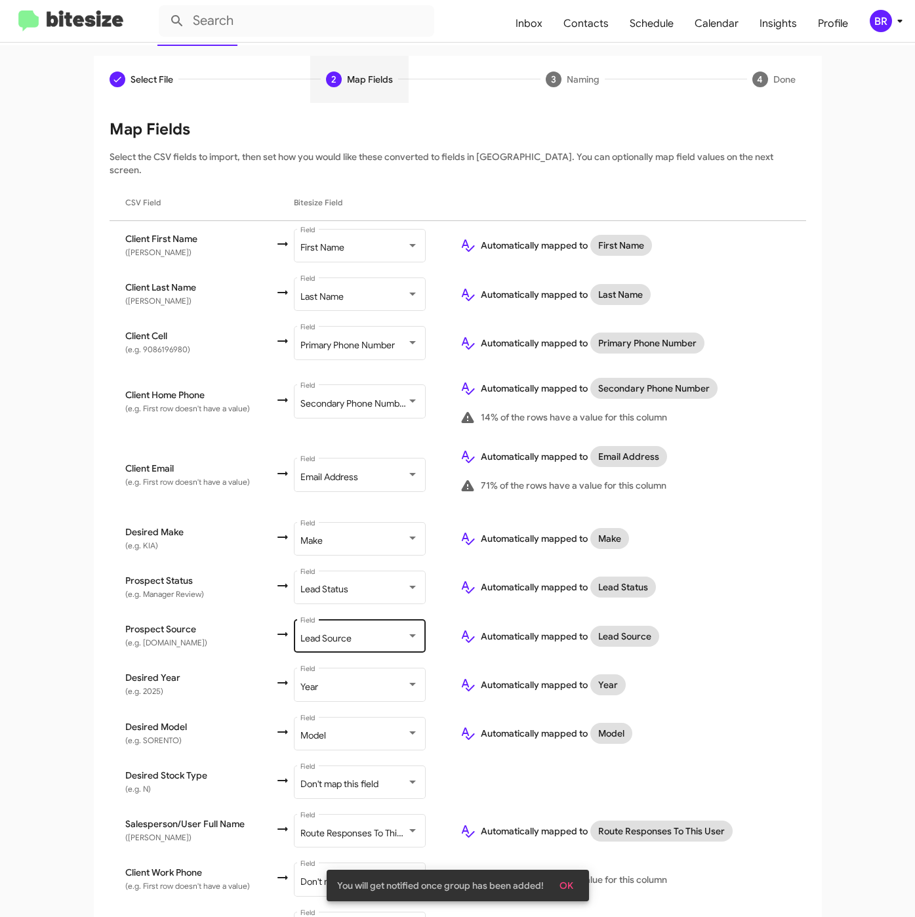
scroll to position [173, 0]
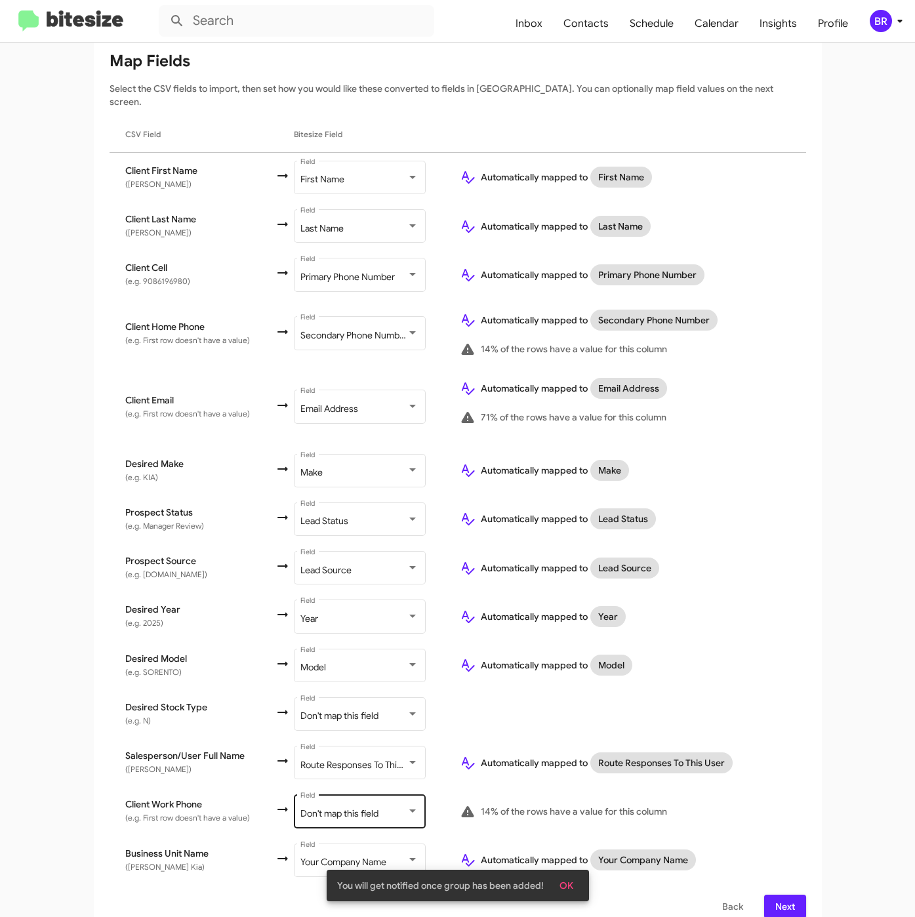
click at [385, 809] on div "Don't map this field" at bounding box center [354, 814] width 106 height 10
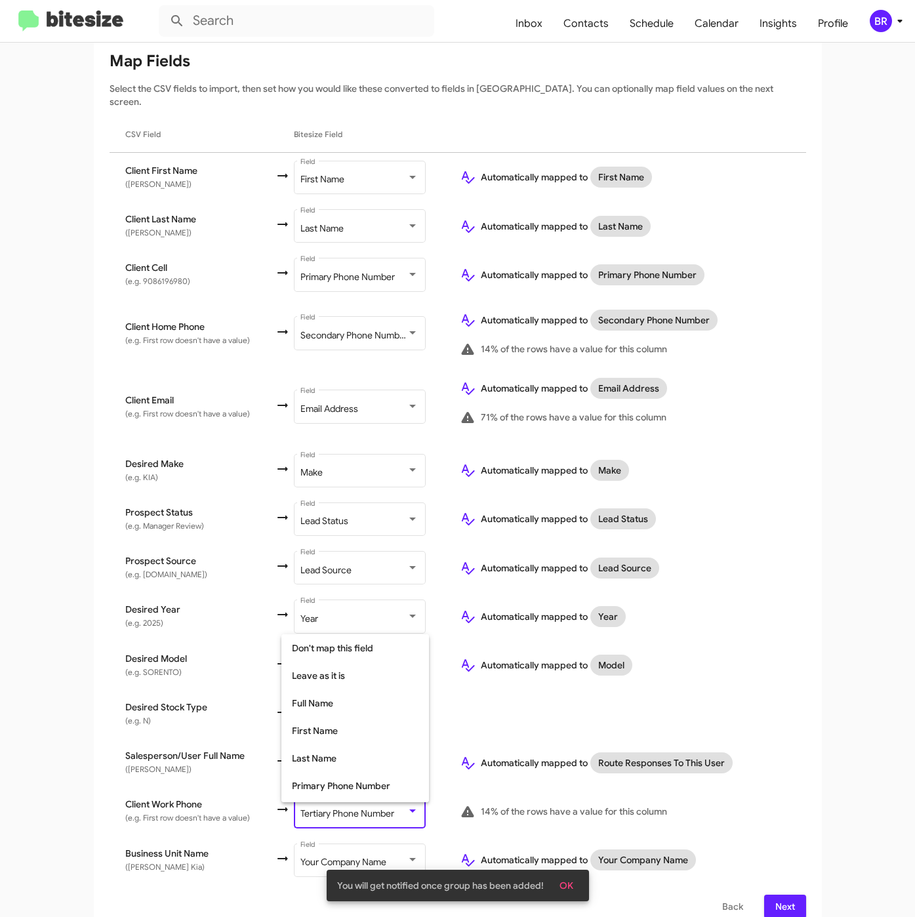
scroll to position [52, 0]
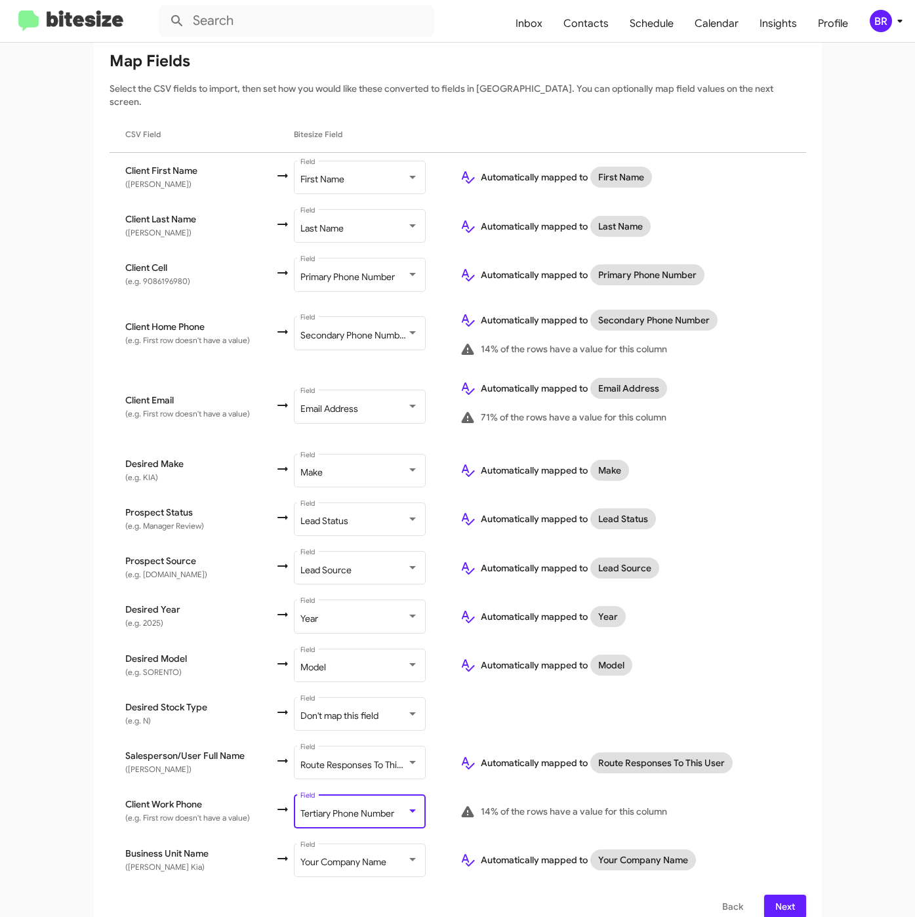
click at [775, 898] on span "Next" at bounding box center [785, 907] width 21 height 24
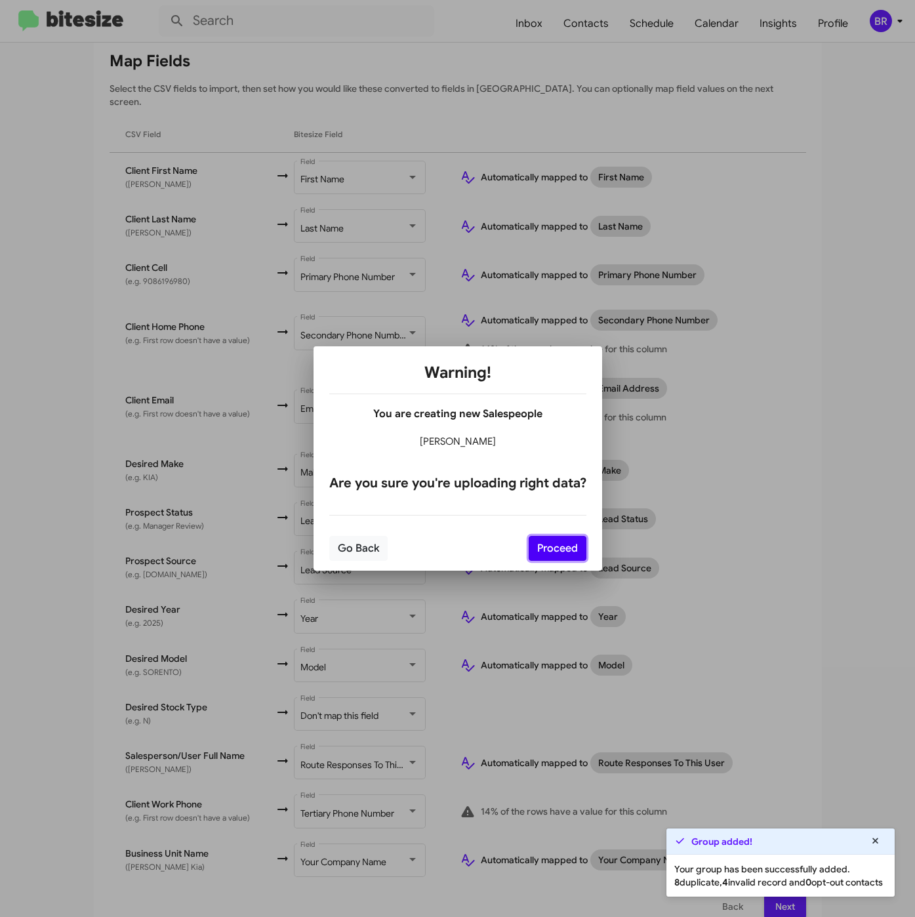
click at [551, 546] on button "Proceed" at bounding box center [558, 548] width 58 height 25
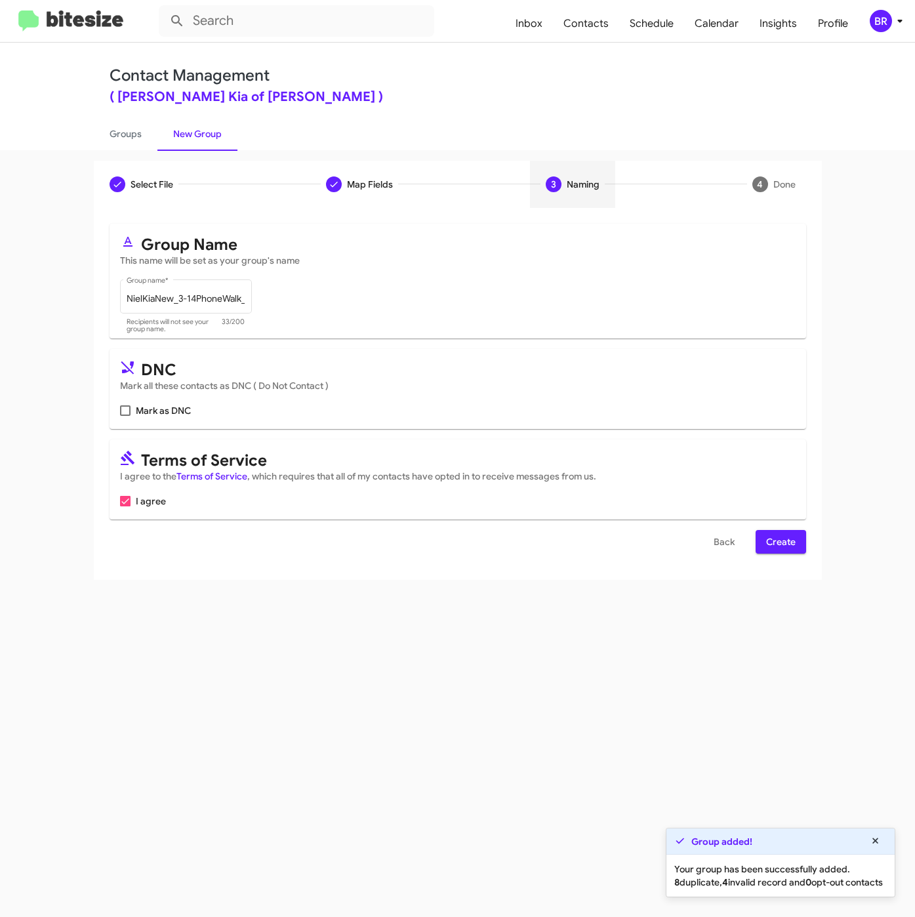
scroll to position [0, 0]
click at [766, 545] on span "Create" at bounding box center [781, 542] width 30 height 24
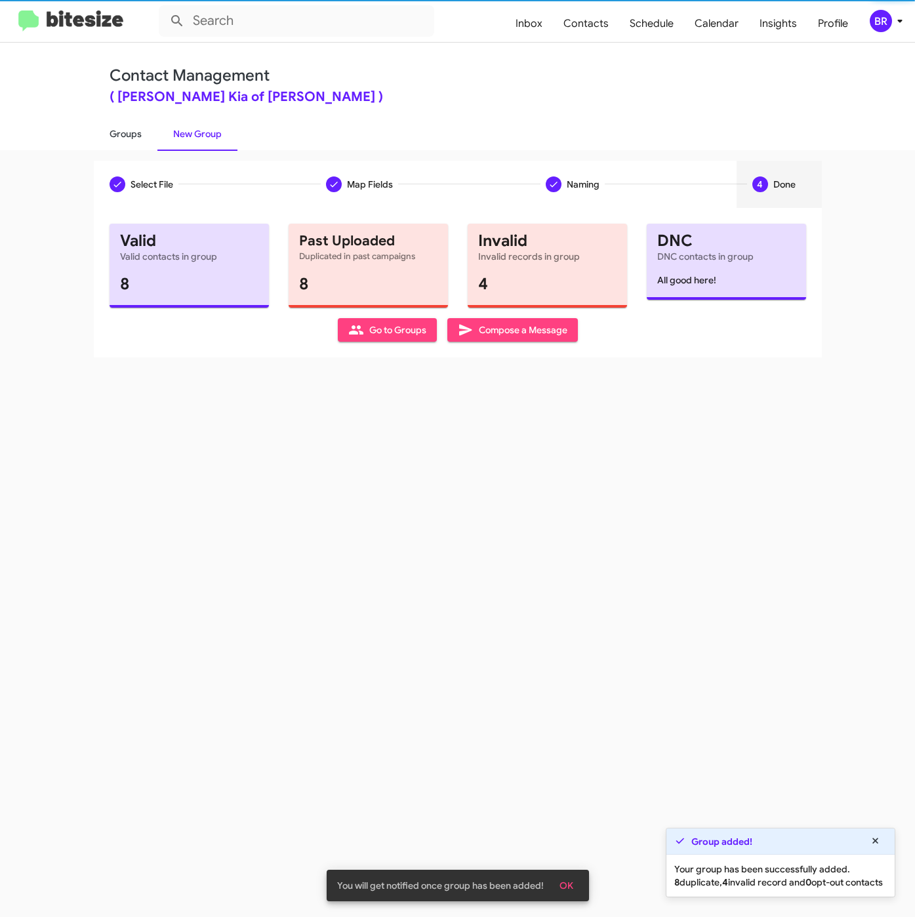
click at [126, 142] on link "Groups" at bounding box center [126, 134] width 64 height 34
type input "in:groups"
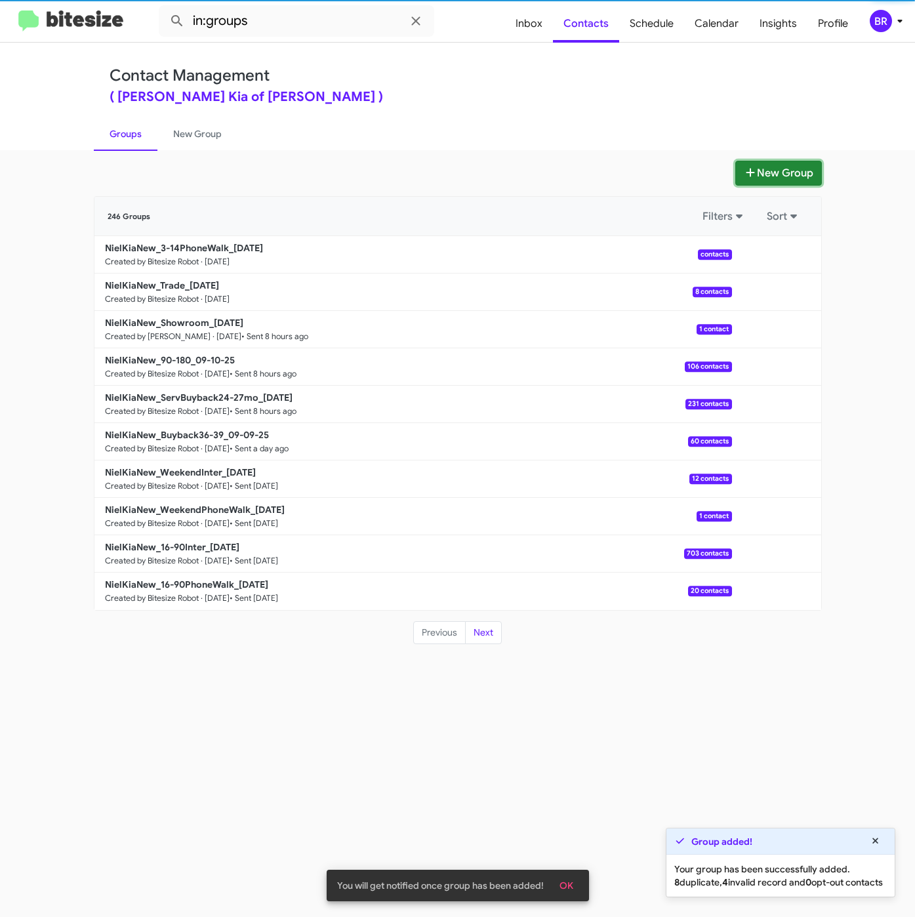
click at [748, 173] on icon at bounding box center [750, 172] width 9 height 9
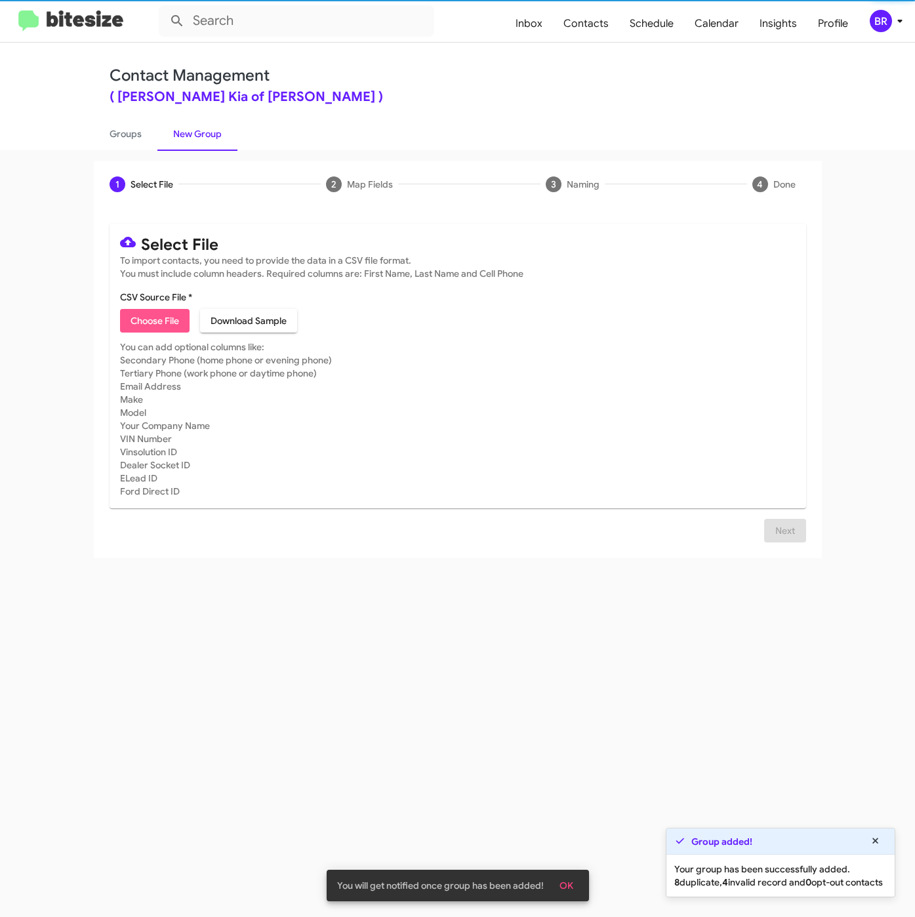
click at [133, 325] on span "Choose File" at bounding box center [155, 321] width 49 height 24
type input "NielKiaNew_3-14Int_09-11-25"
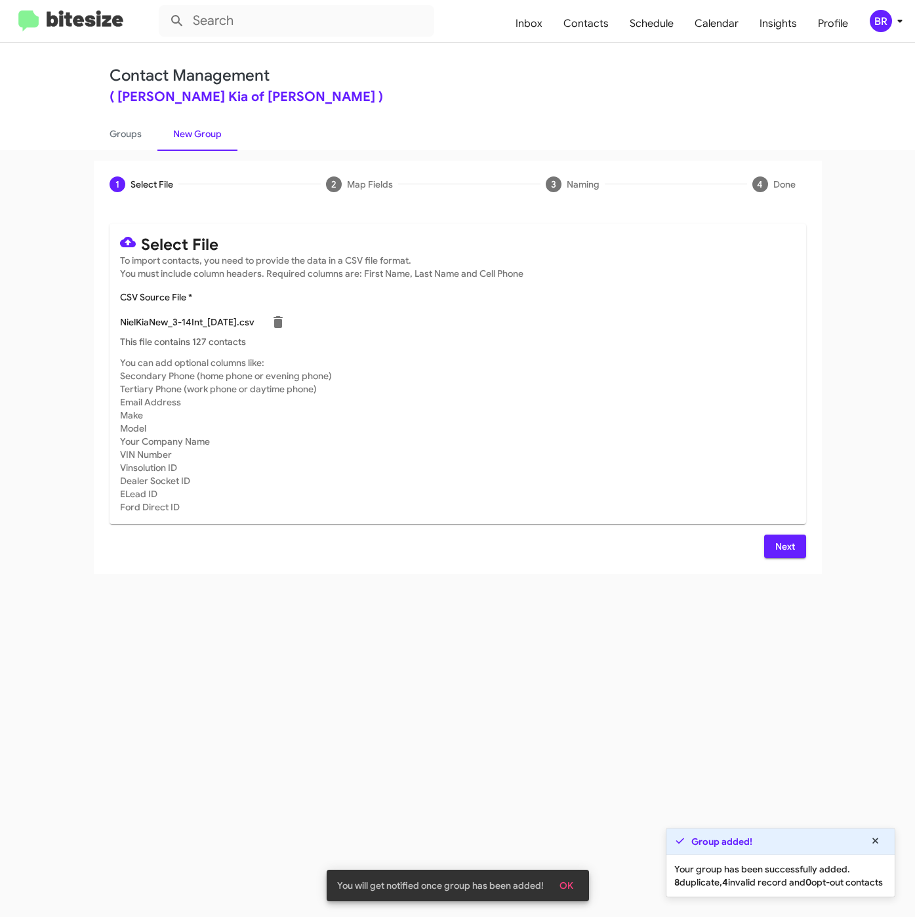
click at [781, 538] on span "Next" at bounding box center [785, 547] width 21 height 24
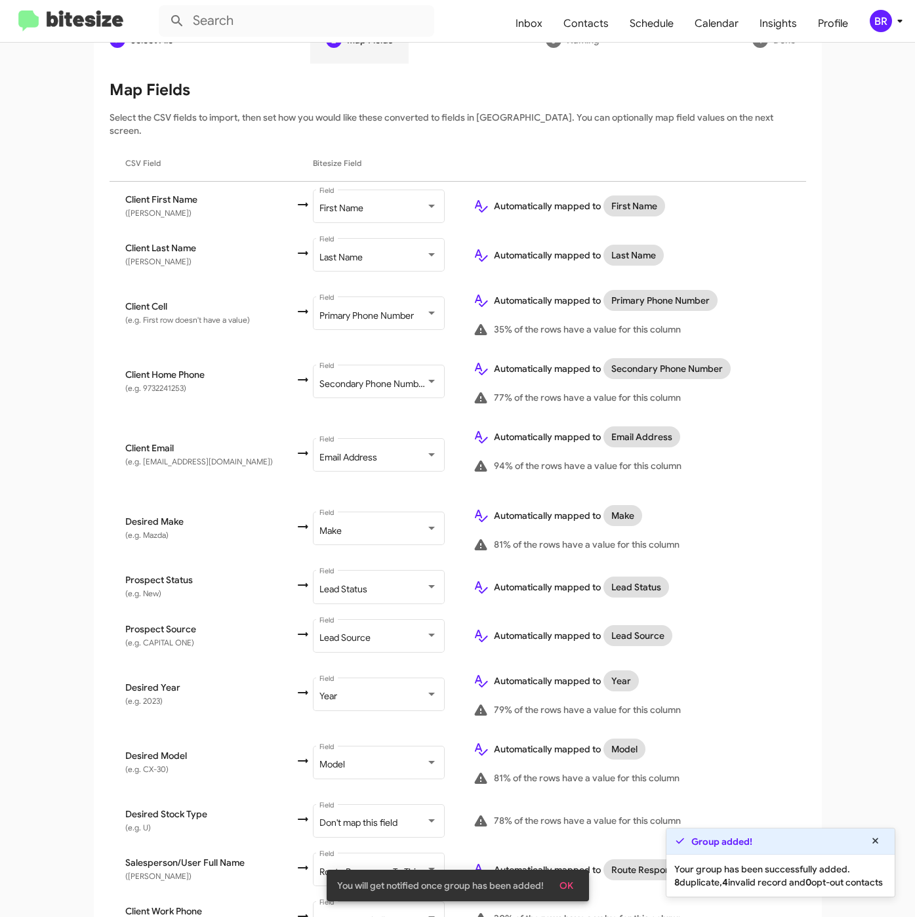
scroll to position [253, 0]
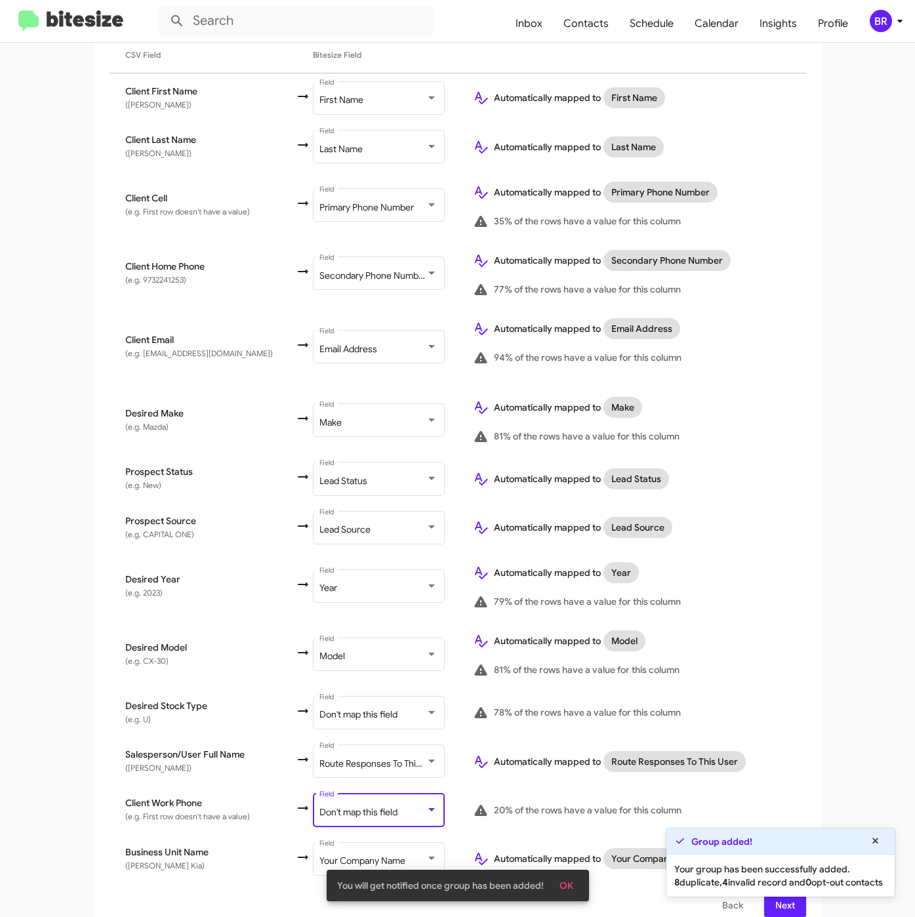
click at [383, 808] on div "Don't map this field" at bounding box center [373, 813] width 106 height 10
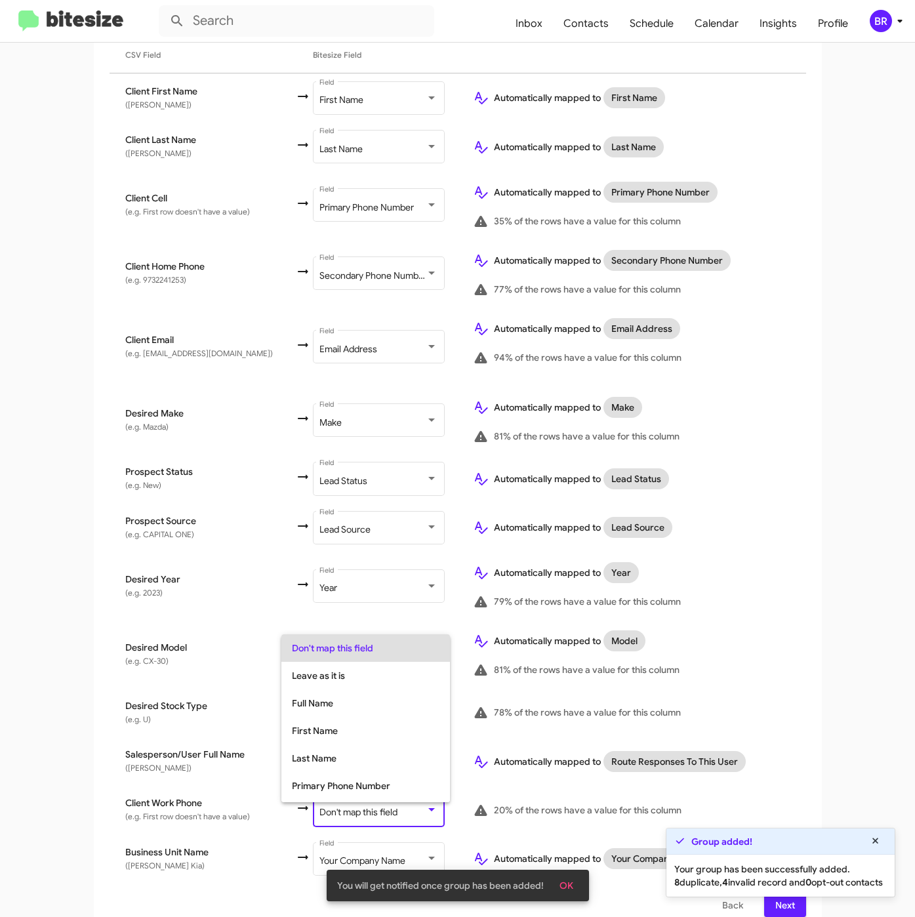
scroll to position [52, 0]
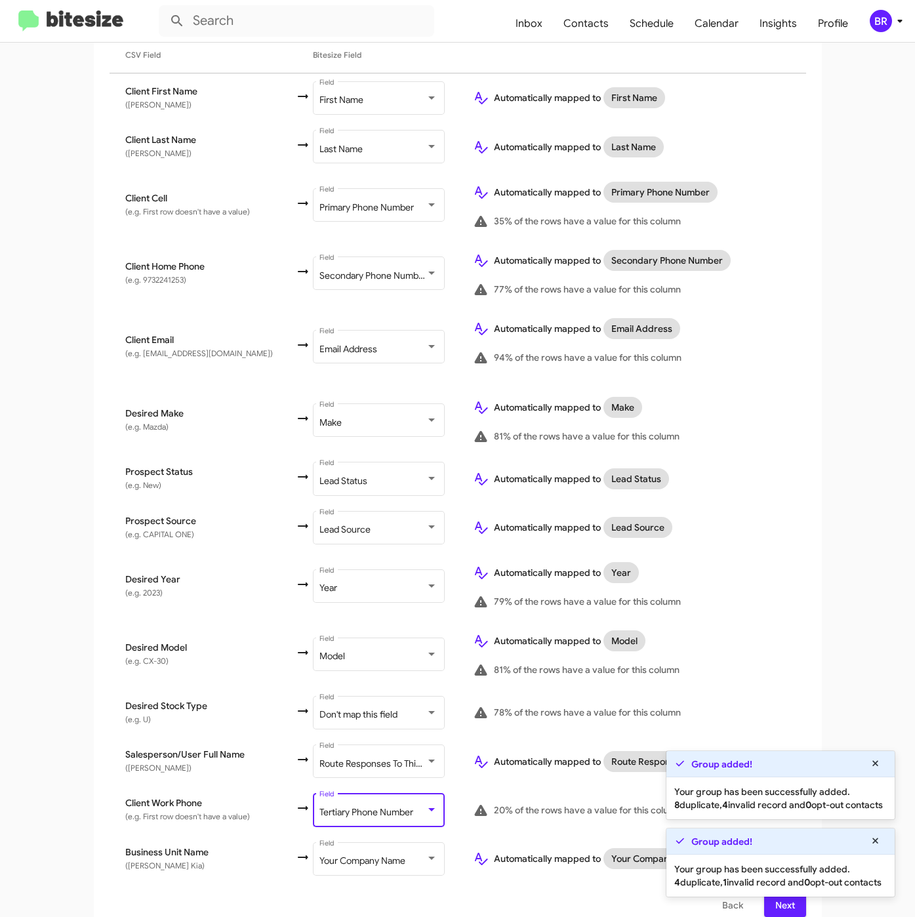
click at [782, 900] on span "Next" at bounding box center [785, 906] width 21 height 24
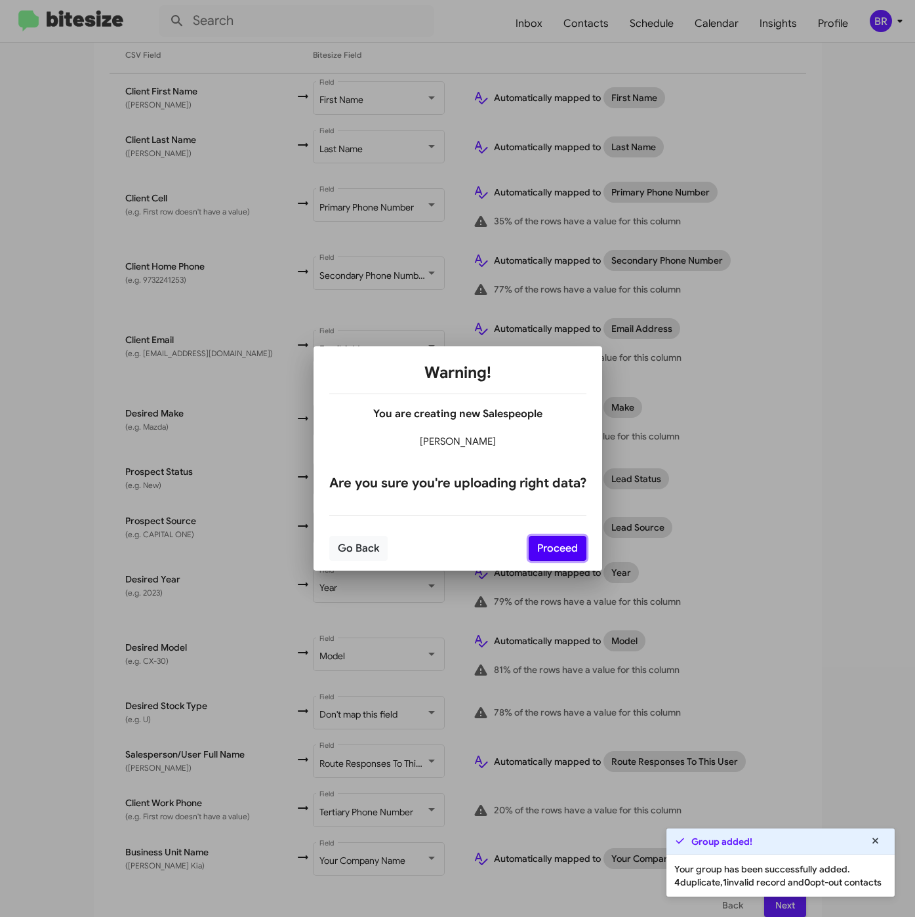
click at [559, 544] on button "Proceed" at bounding box center [558, 548] width 58 height 25
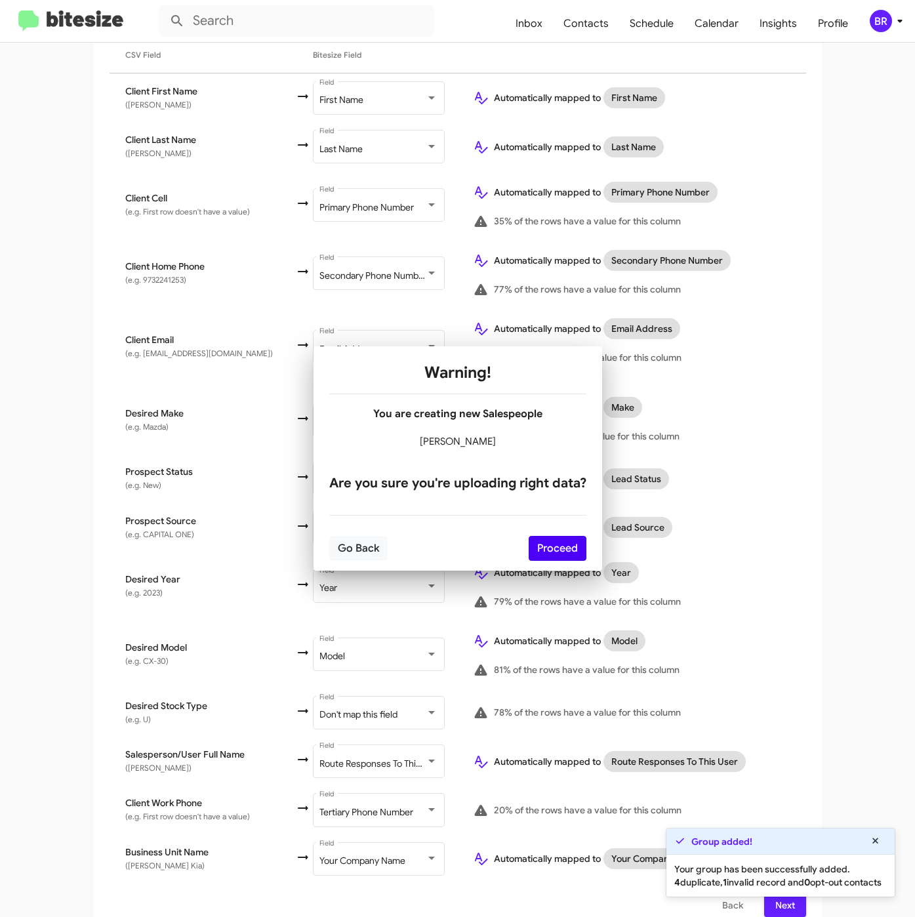
scroll to position [0, 0]
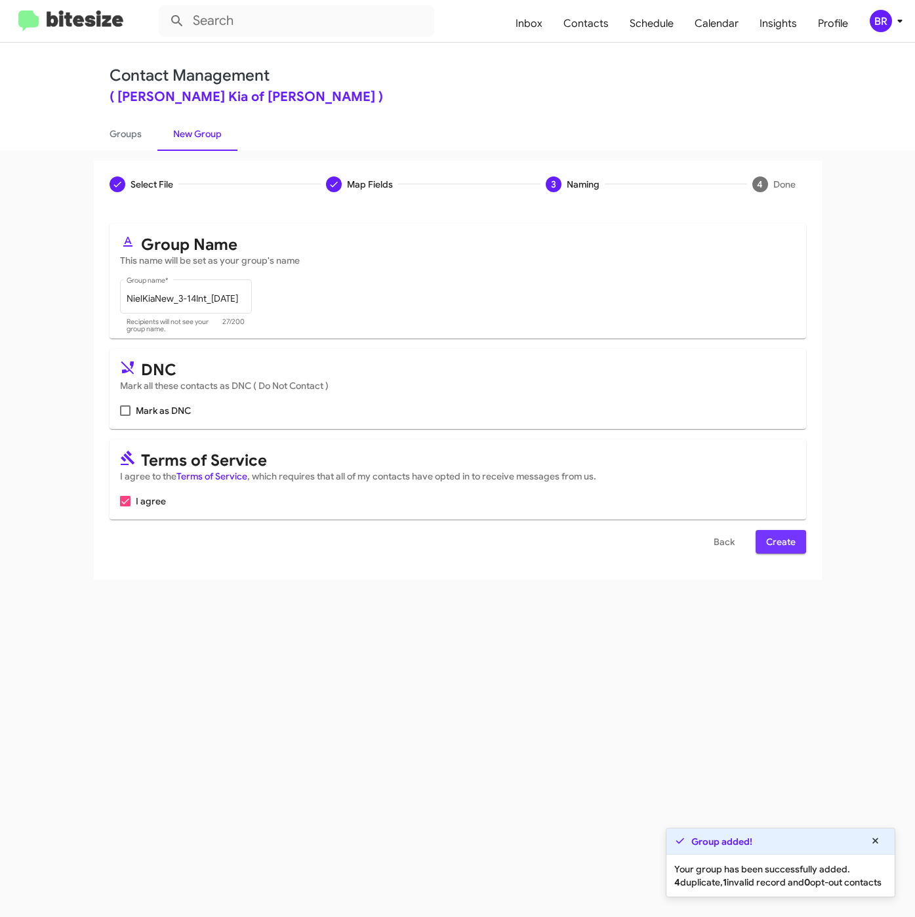
click at [762, 542] on button "Create" at bounding box center [781, 542] width 51 height 24
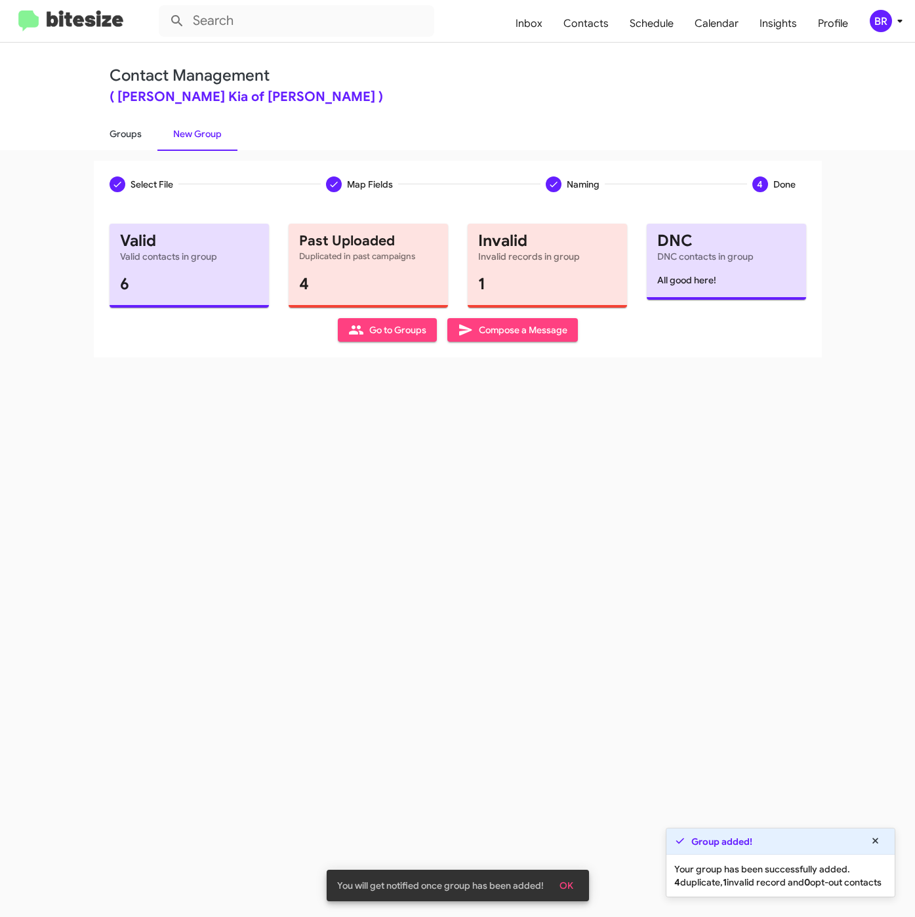
click at [131, 134] on link "Groups" at bounding box center [126, 134] width 64 height 34
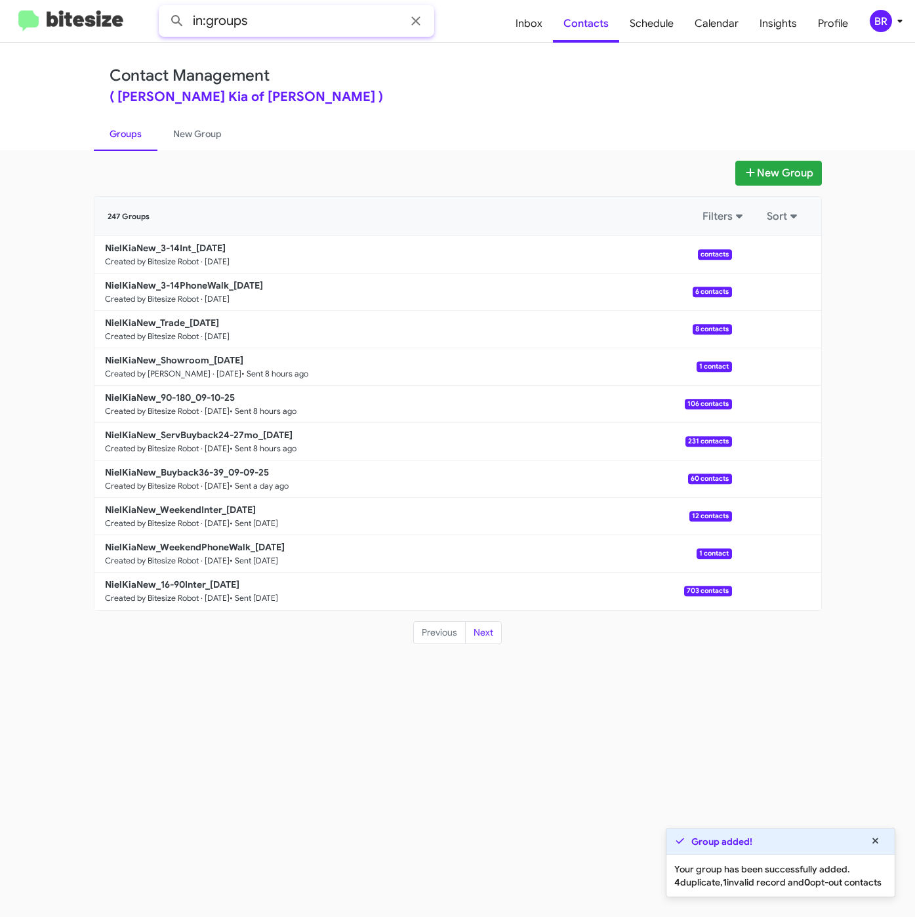
click at [309, 32] on input "in:groups" at bounding box center [297, 20] width 276 height 31
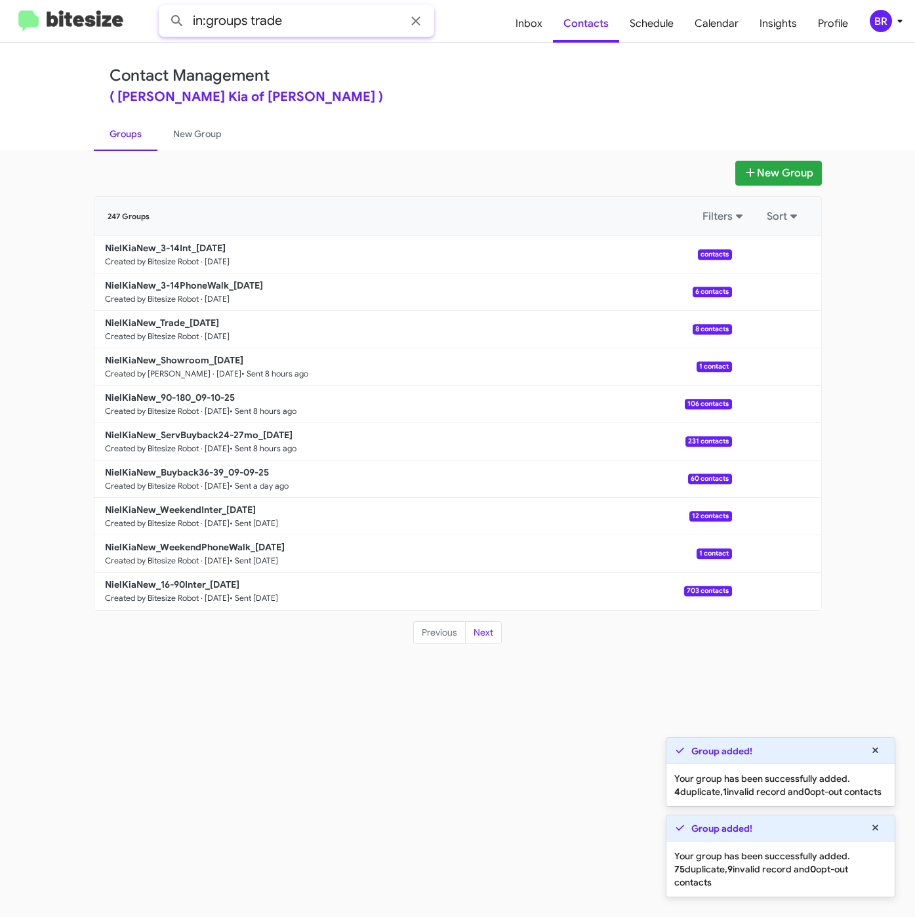
click at [164, 8] on button at bounding box center [177, 21] width 26 height 26
click at [266, 18] on input "in:groups trade" at bounding box center [297, 20] width 276 height 31
type input "in:groups 3-14"
click at [164, 8] on button at bounding box center [177, 21] width 26 height 26
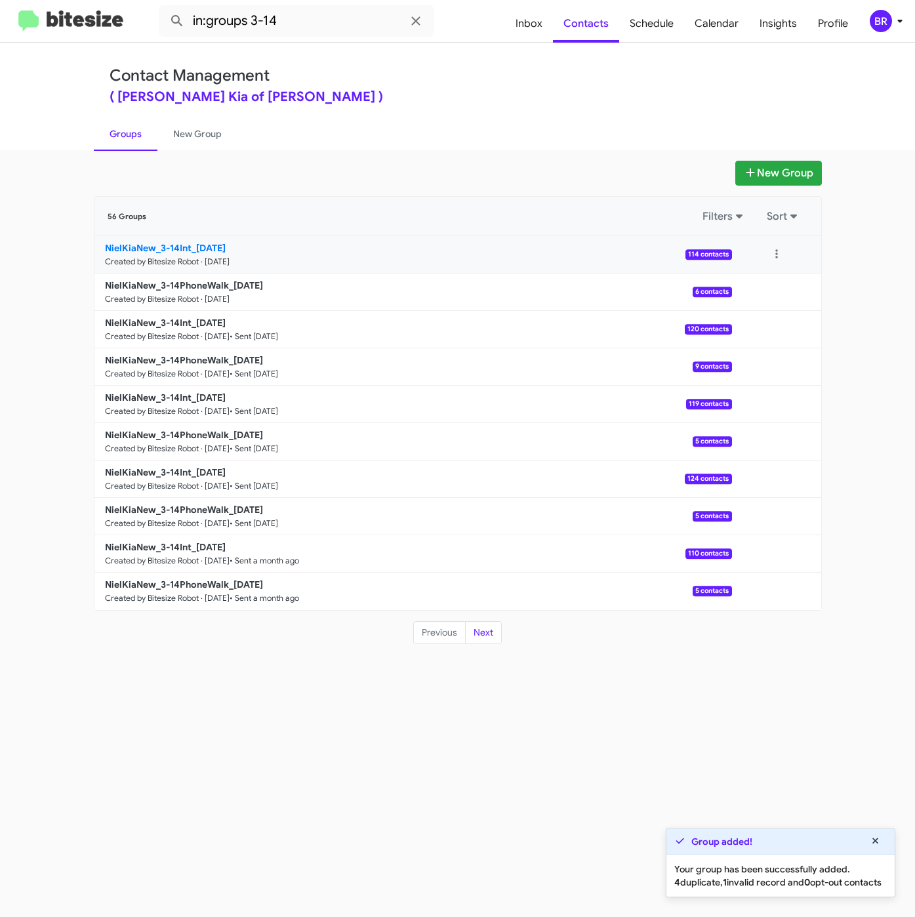
click at [189, 246] on b "NielKiaNew_3-14Int_09-11-25" at bounding box center [165, 248] width 121 height 12
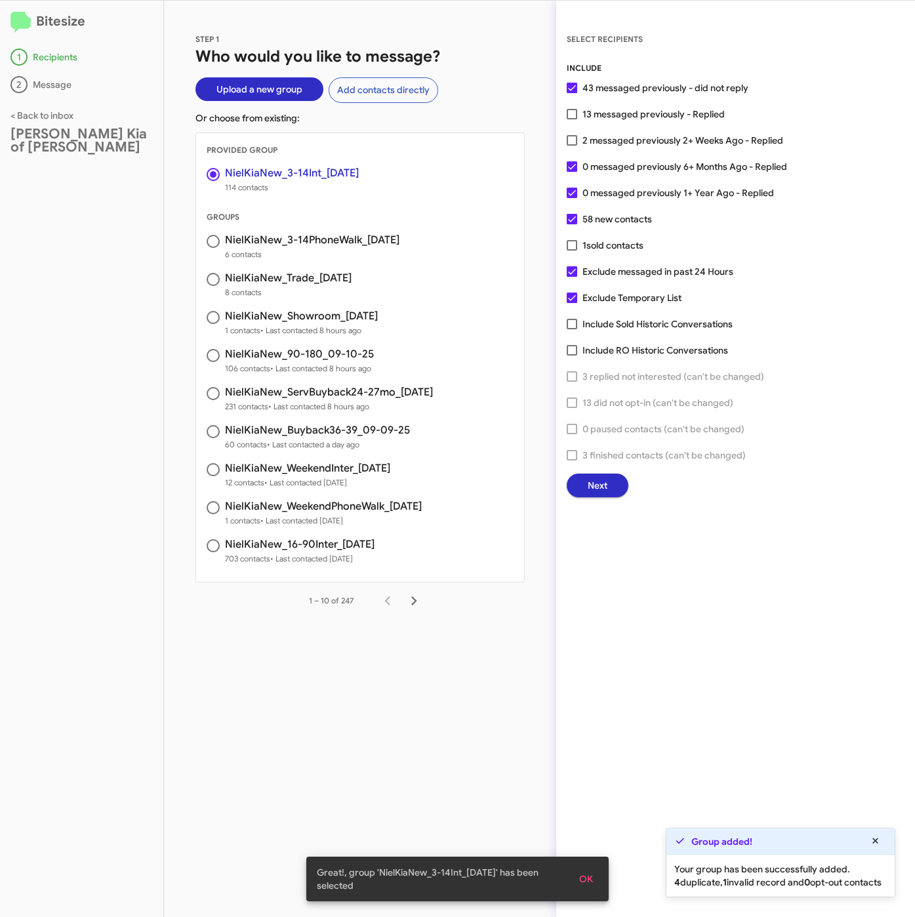
click at [622, 148] on div "INCLUDE 43 messaged previously - did not reply 13 messaged previously - Replied…" at bounding box center [736, 280] width 338 height 436
click at [589, 140] on span "2 messaged previously 2+ Weeks Ago - Replied" at bounding box center [683, 141] width 201 height 16
click at [572, 146] on input "2 messaged previously 2+ Weeks Ago - Replied" at bounding box center [572, 146] width 1 height 1
checkbox input "true"
click at [602, 481] on span "Next" at bounding box center [598, 486] width 20 height 24
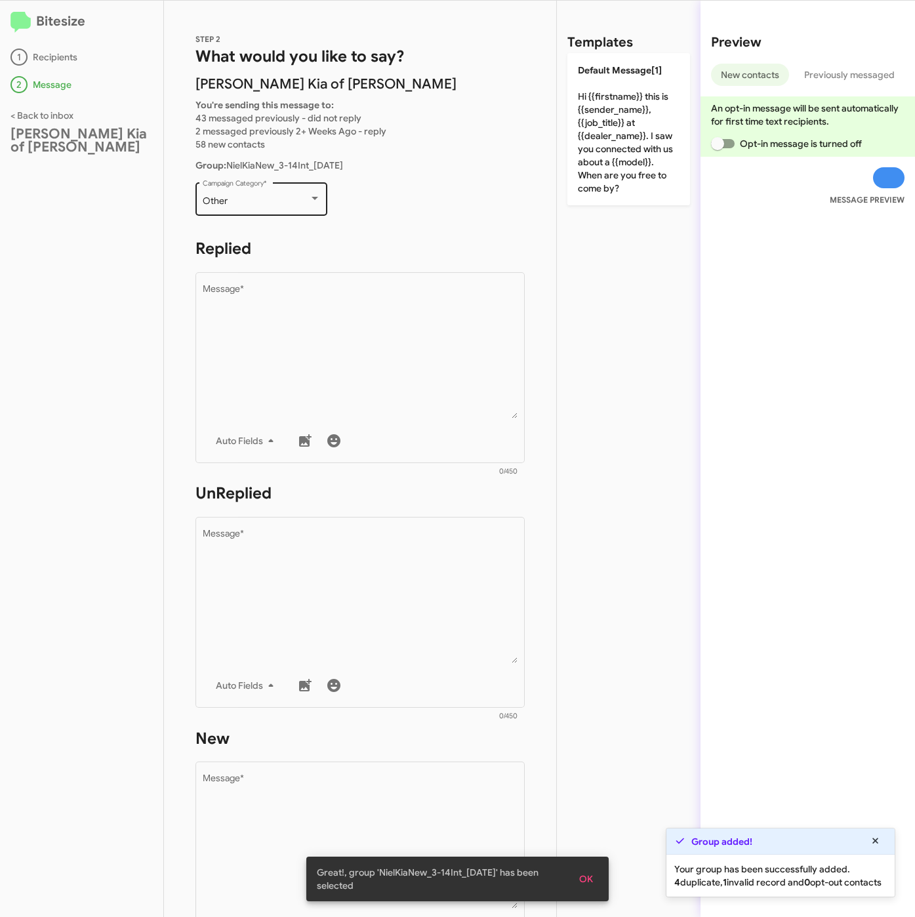
click at [249, 199] on div "Other" at bounding box center [256, 201] width 106 height 10
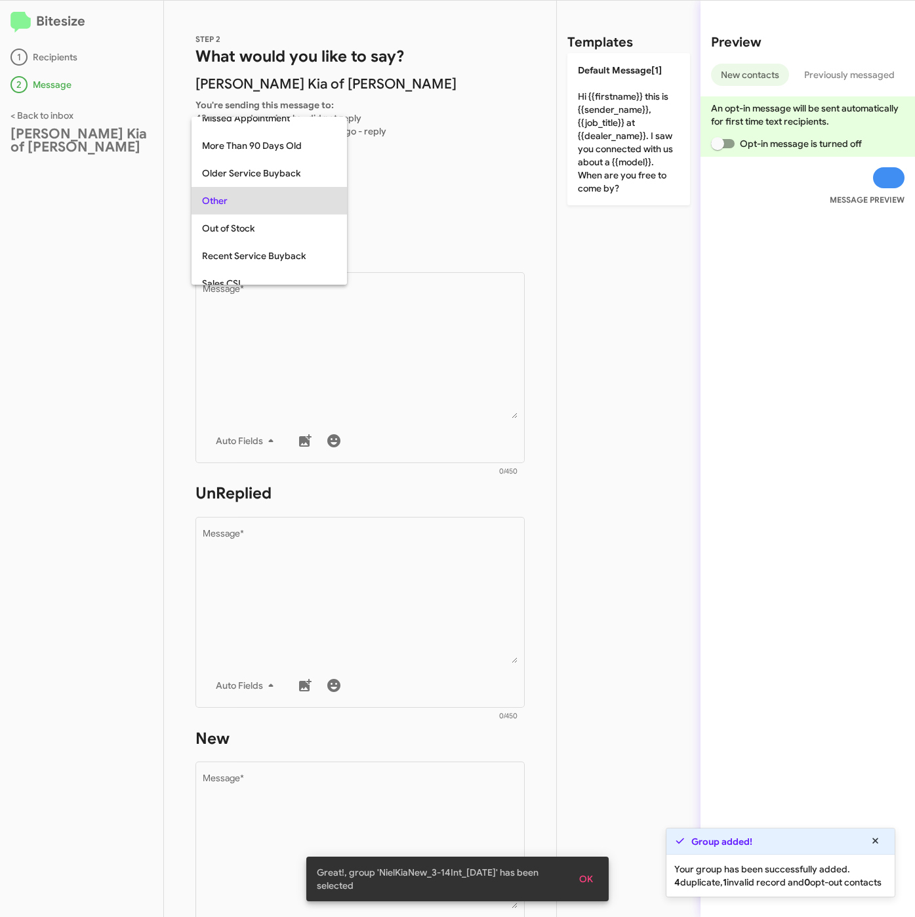
scroll to position [493, 0]
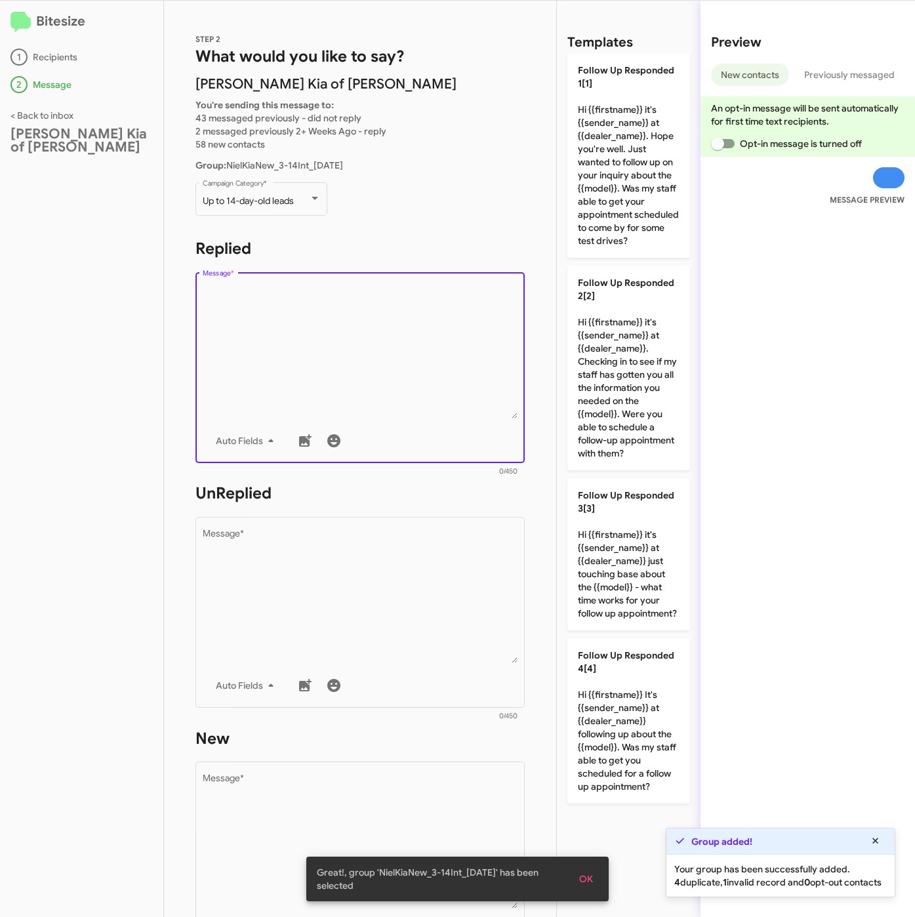
click at [315, 323] on textarea "Message *" at bounding box center [361, 352] width 316 height 134
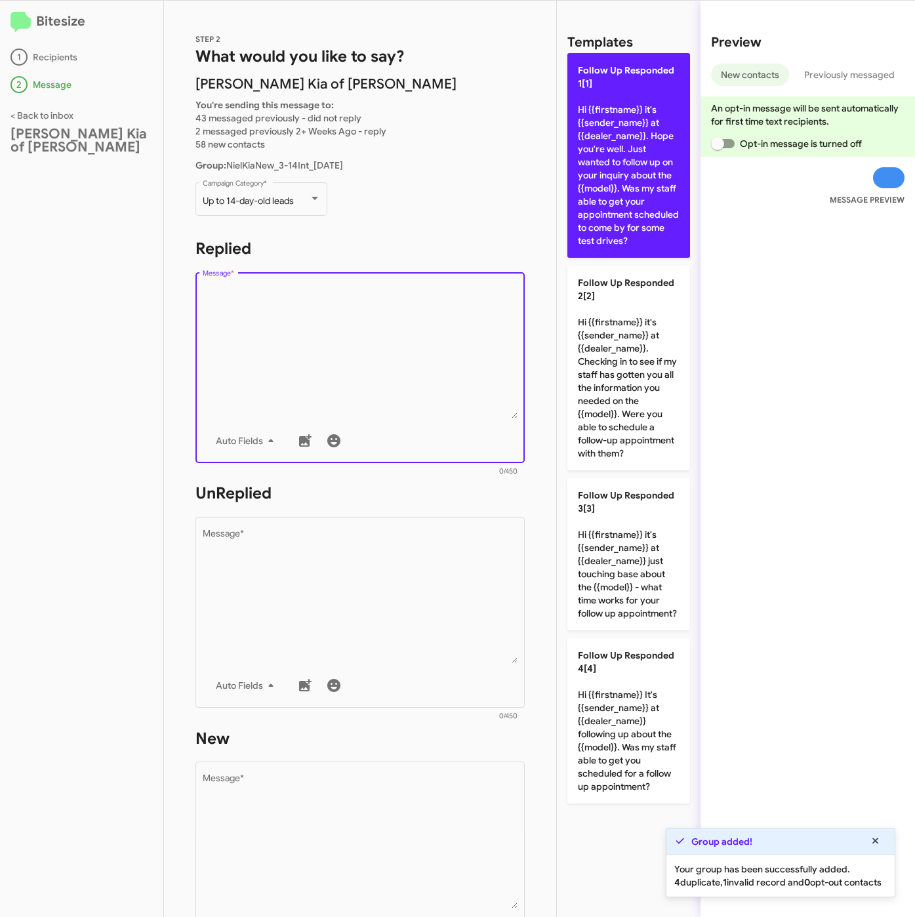
click at [608, 191] on p "Follow Up Responded 1[1] Hi {{firstname}} it's {{sender_name}} at {{dealer_name…" at bounding box center [629, 155] width 123 height 205
type textarea "Hi {{firstname}} it's {{sender_name}} at {{dealer_name}}. Hope you're well. Jus…"
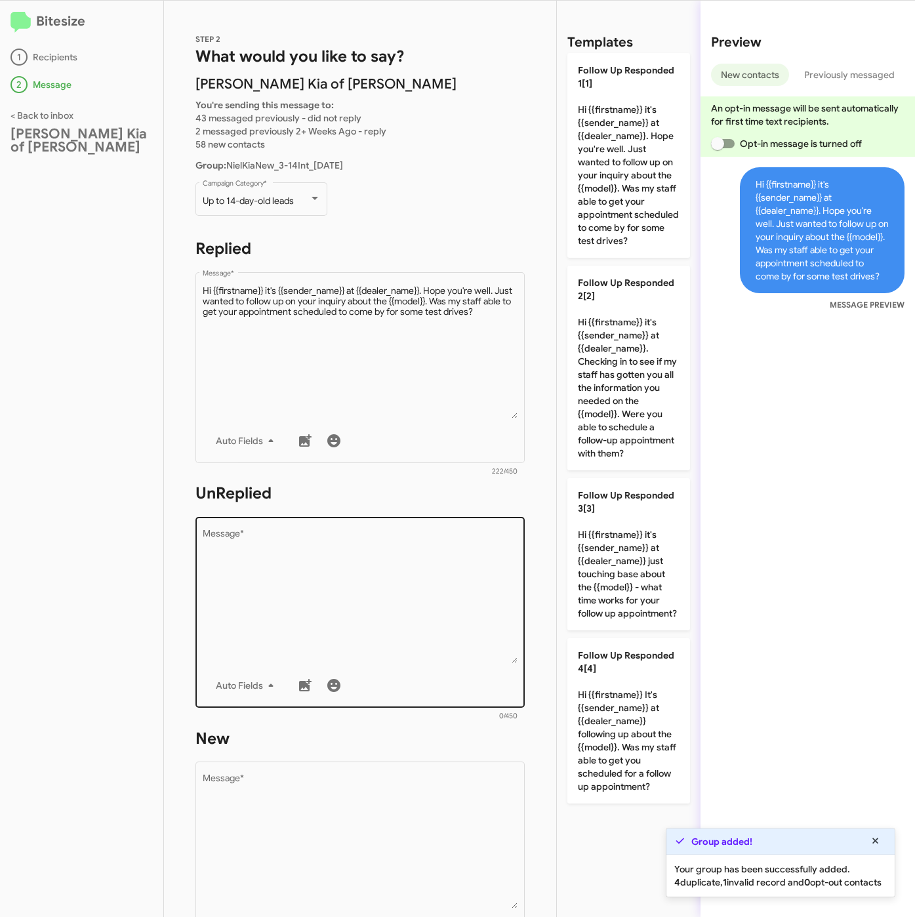
click at [369, 595] on textarea "Message *" at bounding box center [361, 597] width 316 height 134
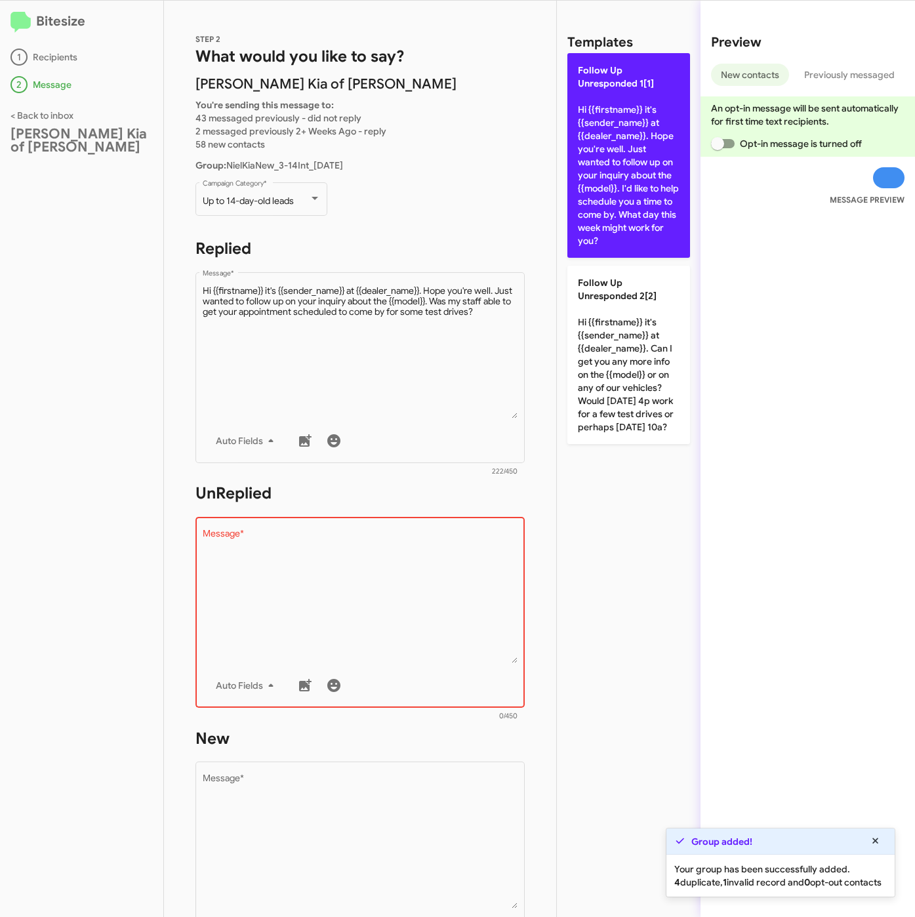
click at [604, 229] on p "Follow Up Unresponded 1[1] Hi {{firstname}} it's {{sender_name}} at {{dealer_na…" at bounding box center [629, 155] width 123 height 205
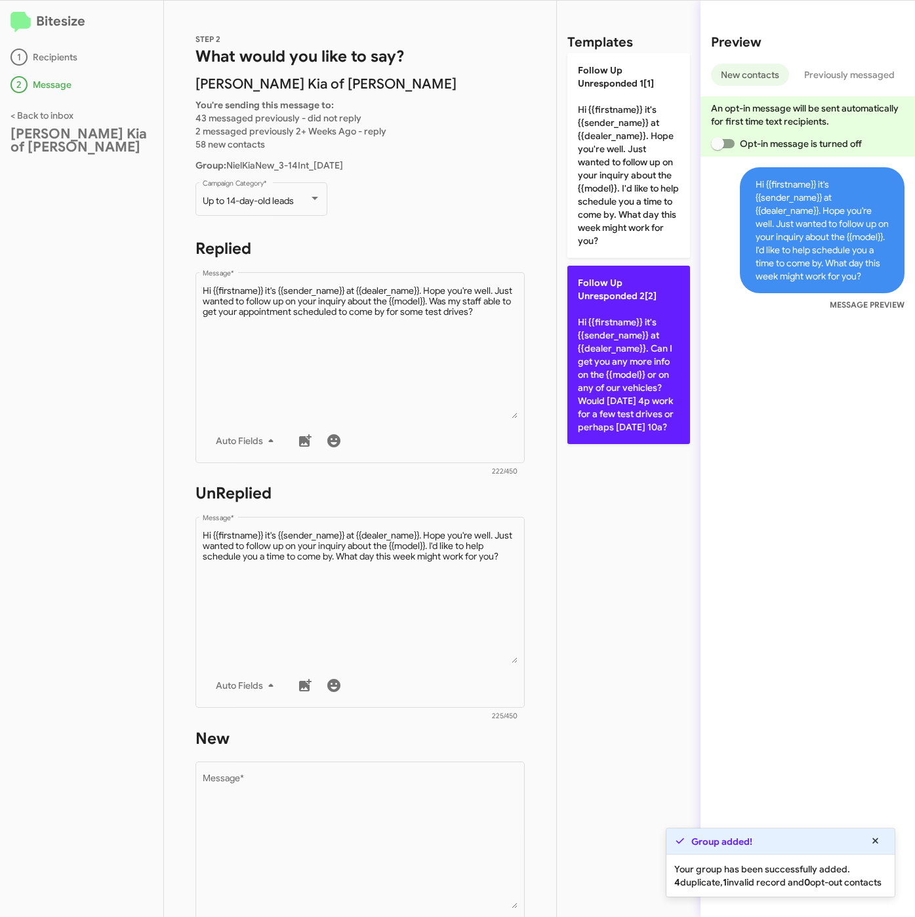
click at [658, 374] on p "Follow Up Unresponded 2[2] Hi {{firstname}} it's {{sender_name}} at {{dealer_na…" at bounding box center [629, 355] width 123 height 178
type textarea "Hi {{firstname}} it's {{sender_name}} at {{dealer_name}}. Can I get you any mor…"
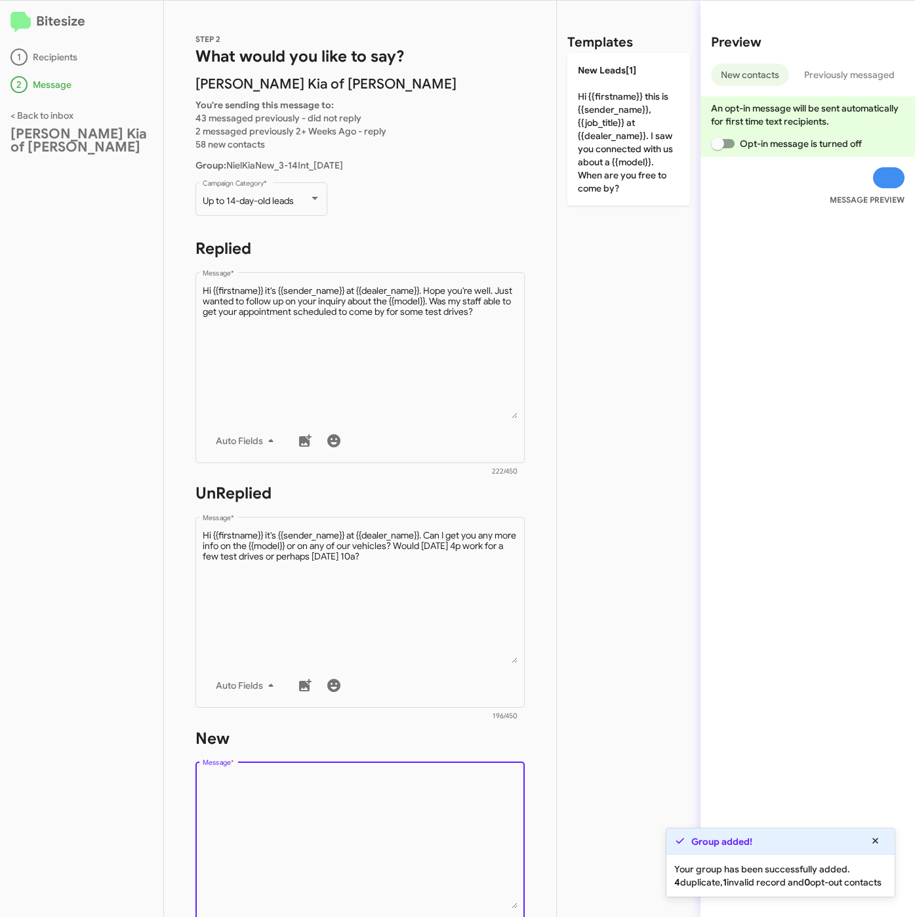
drag, startPoint x: 406, startPoint y: 829, endPoint x: 575, endPoint y: 341, distance: 517.1
click at [409, 829] on textarea "Message *" at bounding box center [361, 842] width 316 height 134
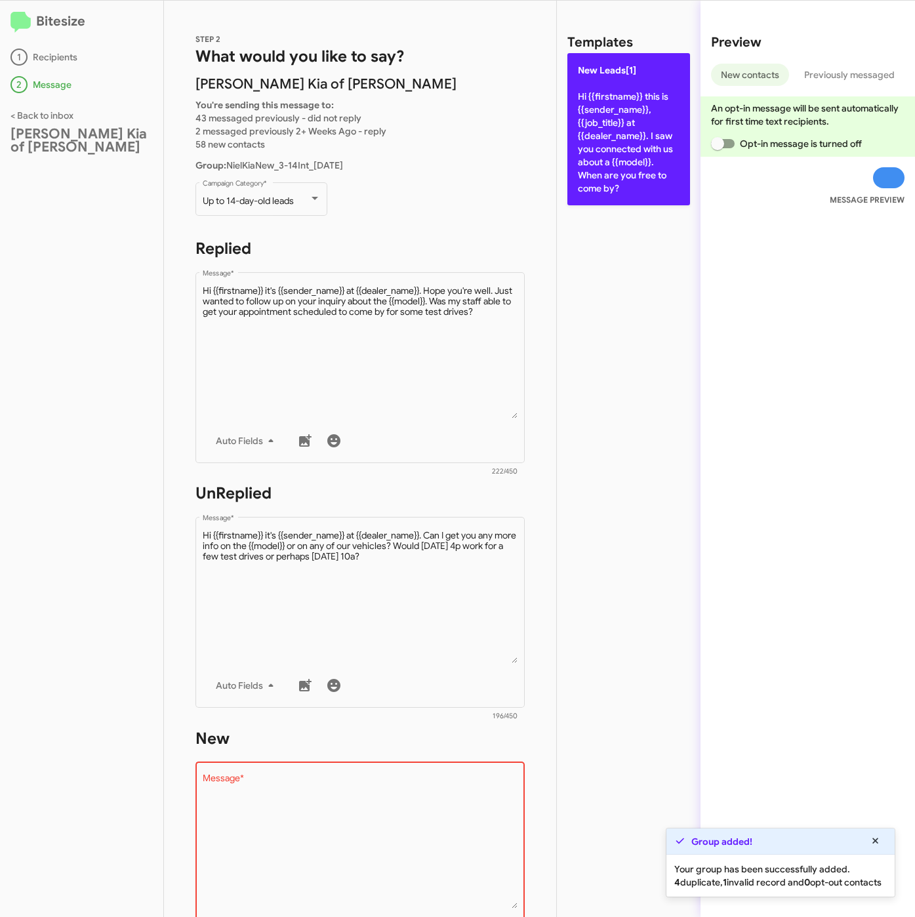
click at [642, 102] on p "New Leads[1] Hi {{firstname}} this is {{sender_name}}, {{job_title}} at {{deale…" at bounding box center [629, 129] width 123 height 152
type textarea "Hi {{firstname}} this is {{sender_name}}, {{job_title}} at {{dealer_name}}. I s…"
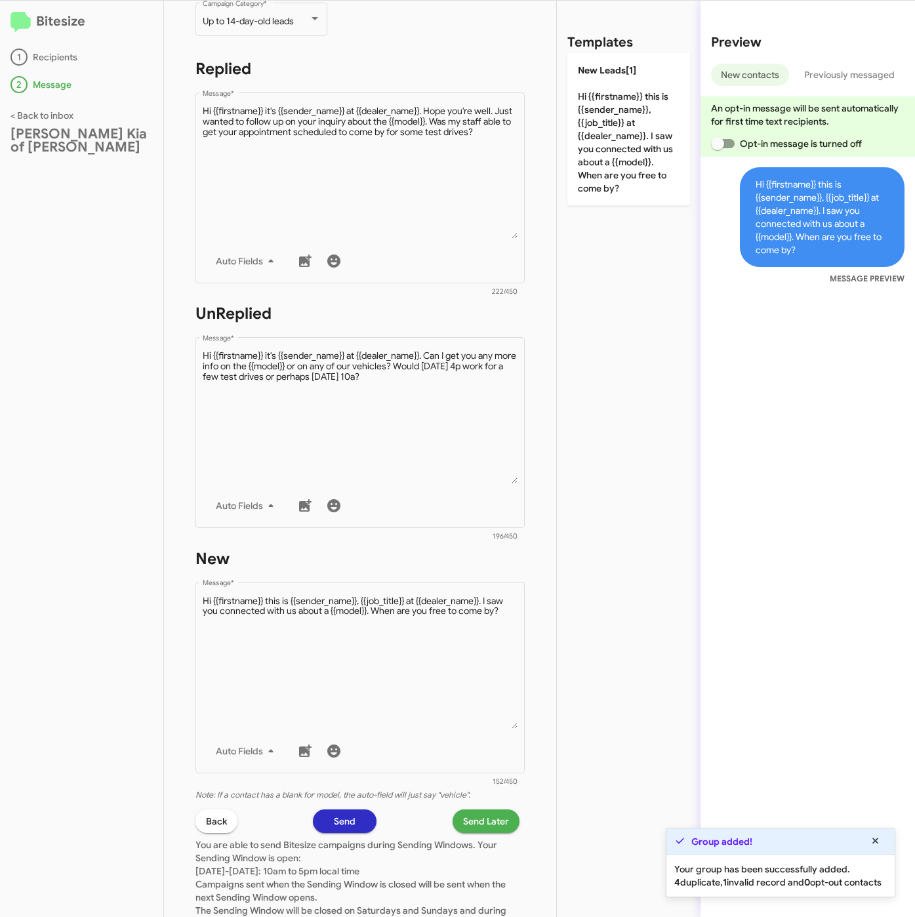
scroll to position [282, 0]
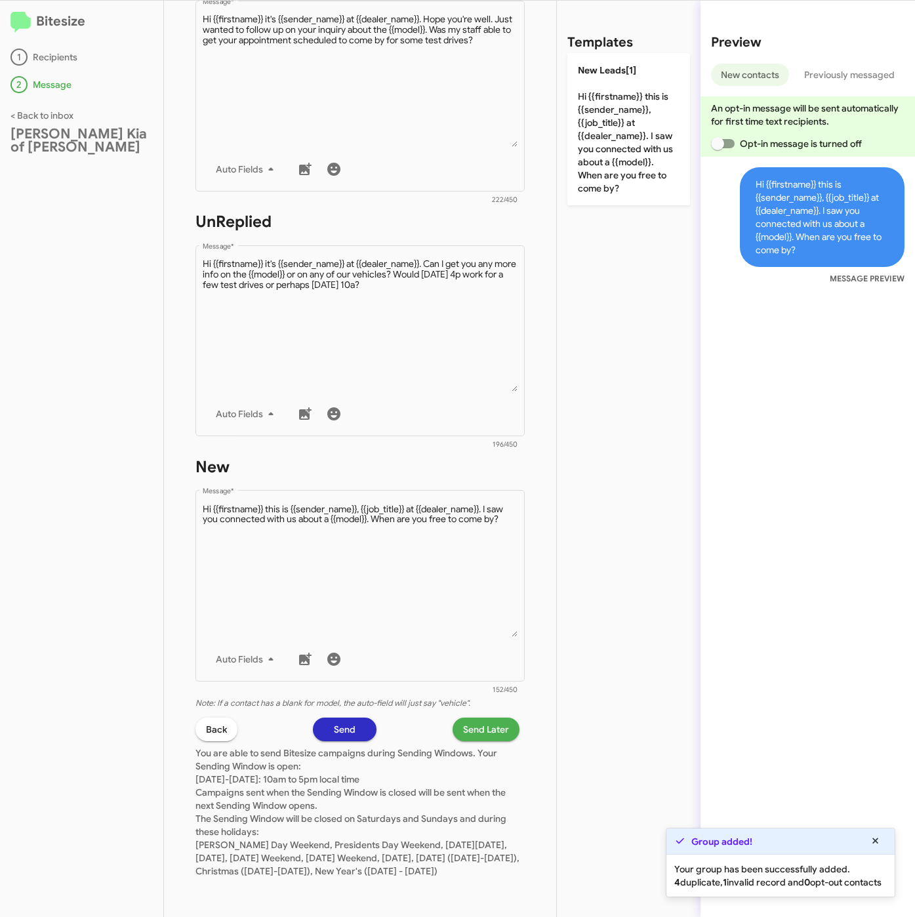
click at [470, 724] on span "Send Later" at bounding box center [486, 730] width 46 height 24
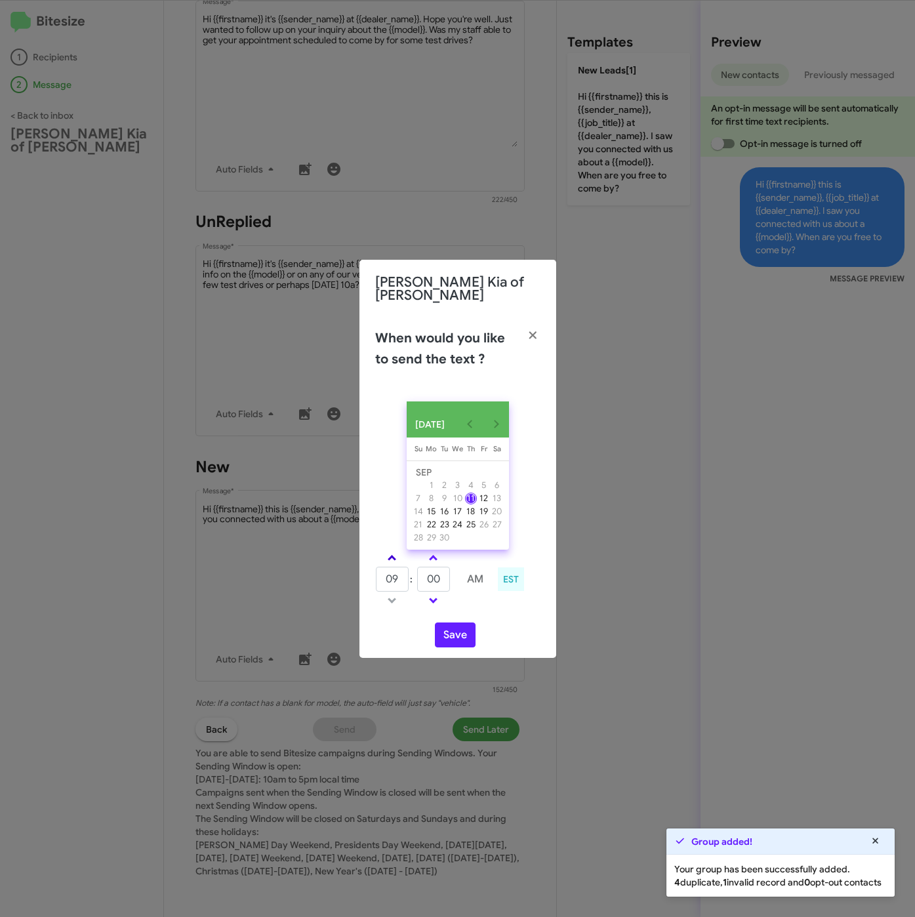
click at [390, 557] on span at bounding box center [392, 559] width 9 height 9
click at [390, 556] on span at bounding box center [392, 559] width 9 height 9
click at [392, 556] on span at bounding box center [392, 559] width 9 height 9
click at [396, 558] on link at bounding box center [392, 558] width 23 height 15
type input "01"
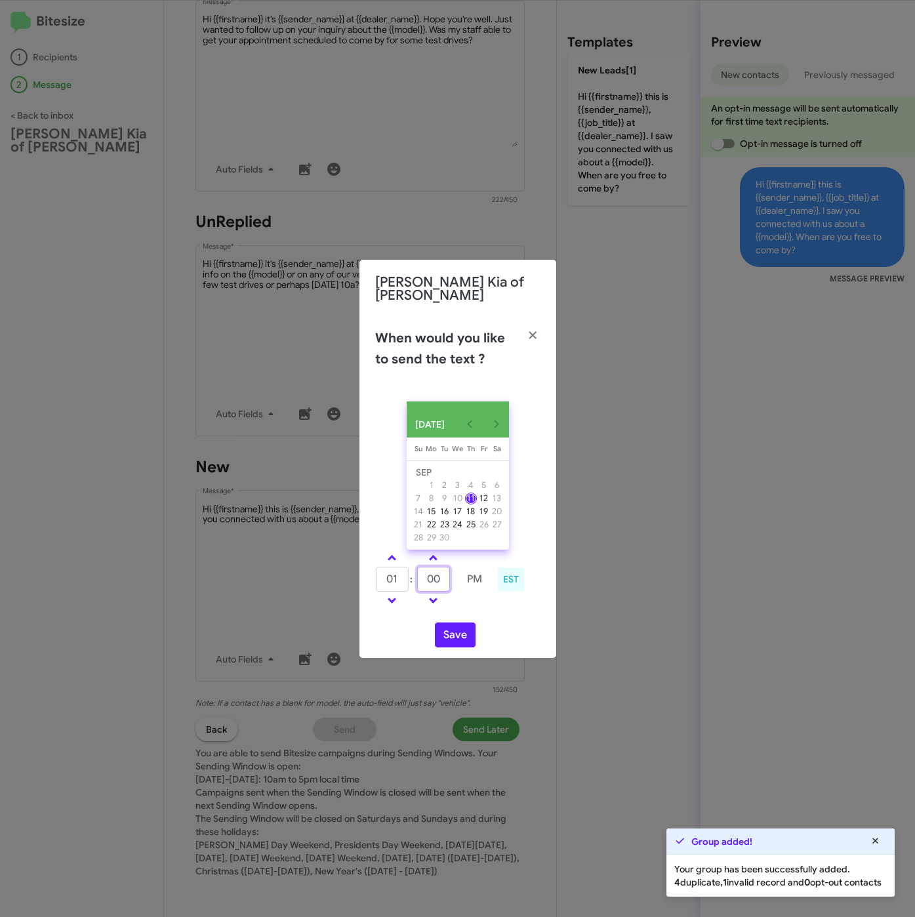
drag, startPoint x: 431, startPoint y: 577, endPoint x: 411, endPoint y: 577, distance: 19.7
click at [411, 577] on tr "01 : 00 PM" at bounding box center [433, 579] width 116 height 26
type input "10"
click at [449, 638] on button "Save" at bounding box center [455, 635] width 41 height 25
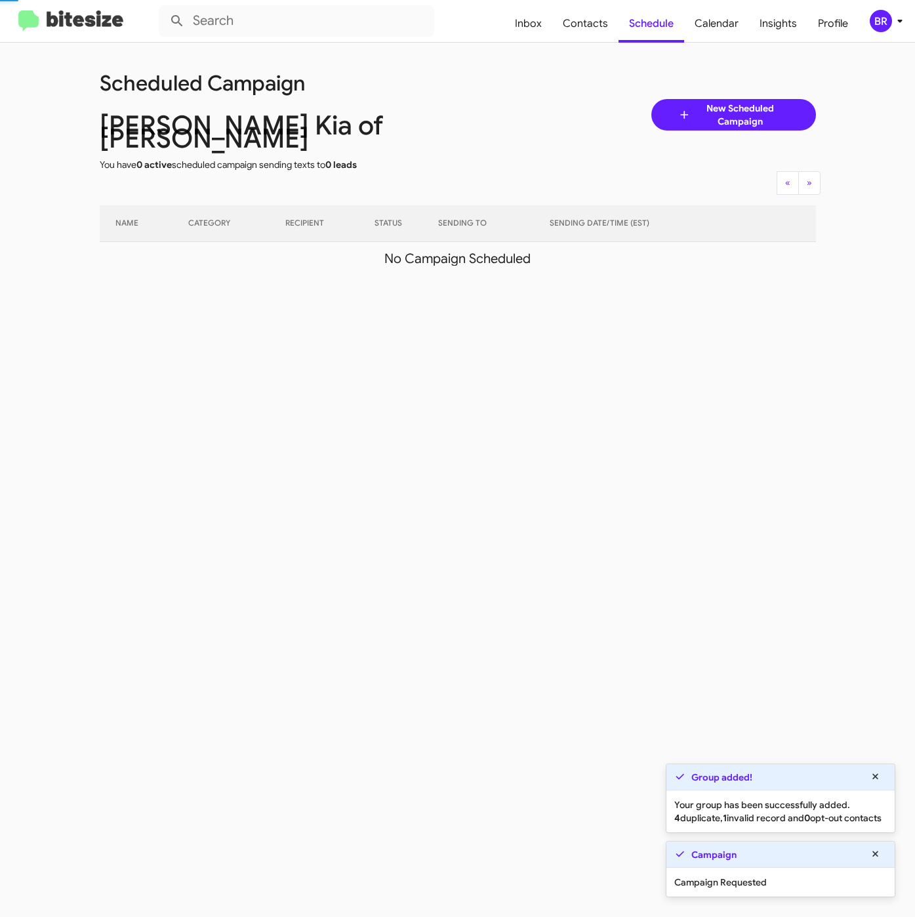
click at [878, 22] on div "BR" at bounding box center [881, 21] width 22 height 22
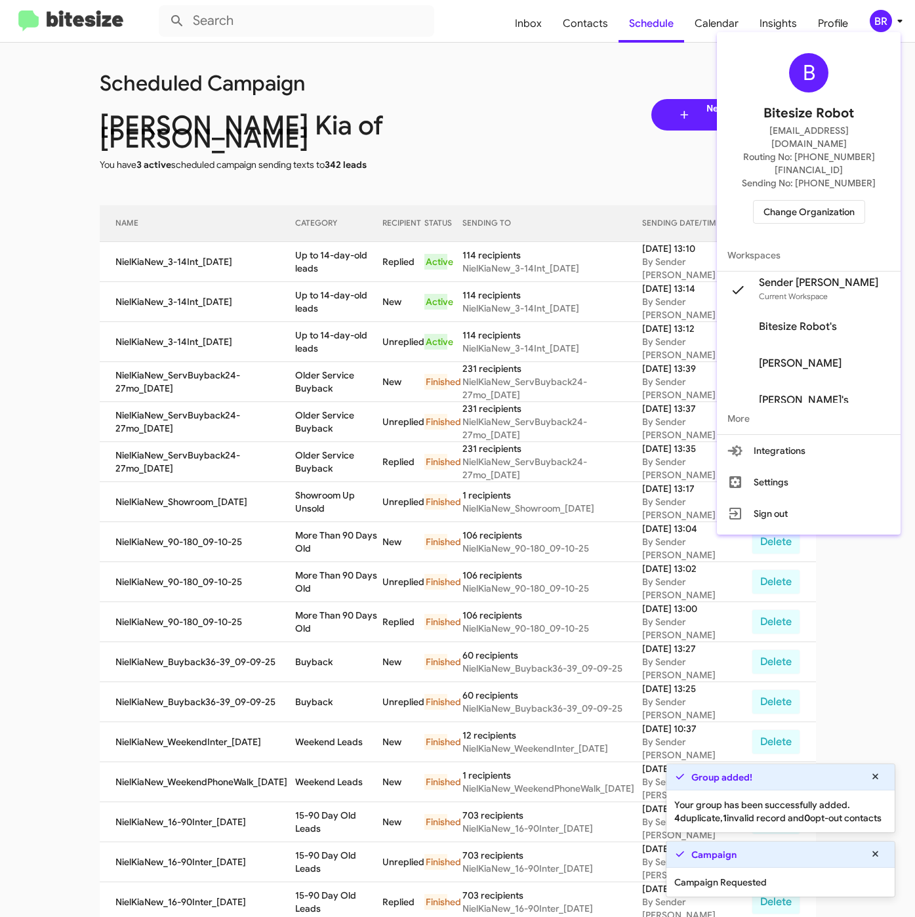
click at [321, 256] on div at bounding box center [457, 458] width 915 height 917
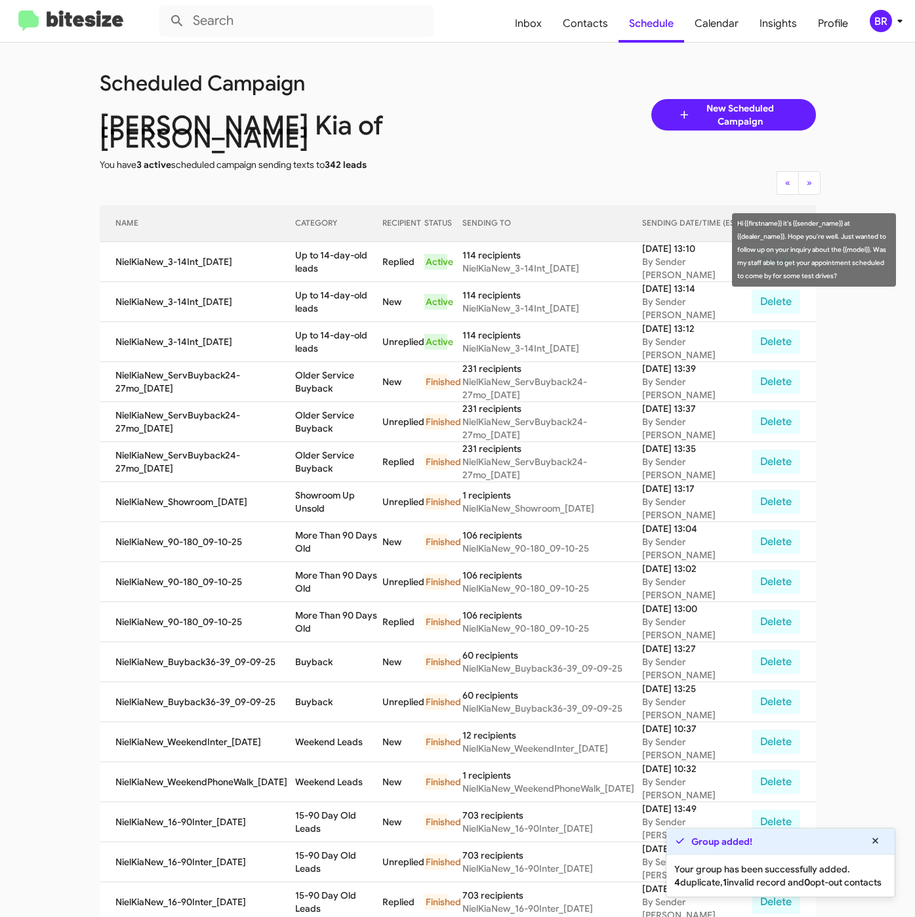
drag, startPoint x: 295, startPoint y: 236, endPoint x: 325, endPoint y: 251, distance: 32.9
click at [325, 251] on td "Up to 14-day-old leads" at bounding box center [338, 262] width 87 height 40
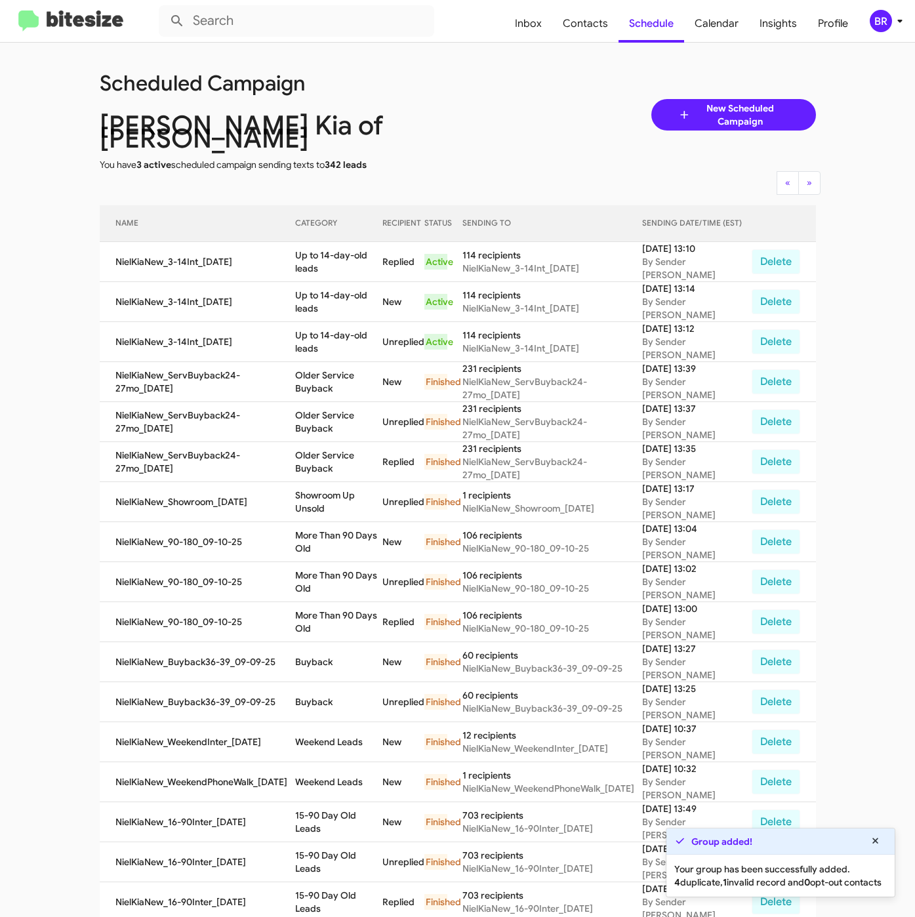
copy td "Up to 14-day-old leads"
click at [579, 24] on span "Contacts" at bounding box center [585, 24] width 66 height 38
type input "in:groups"
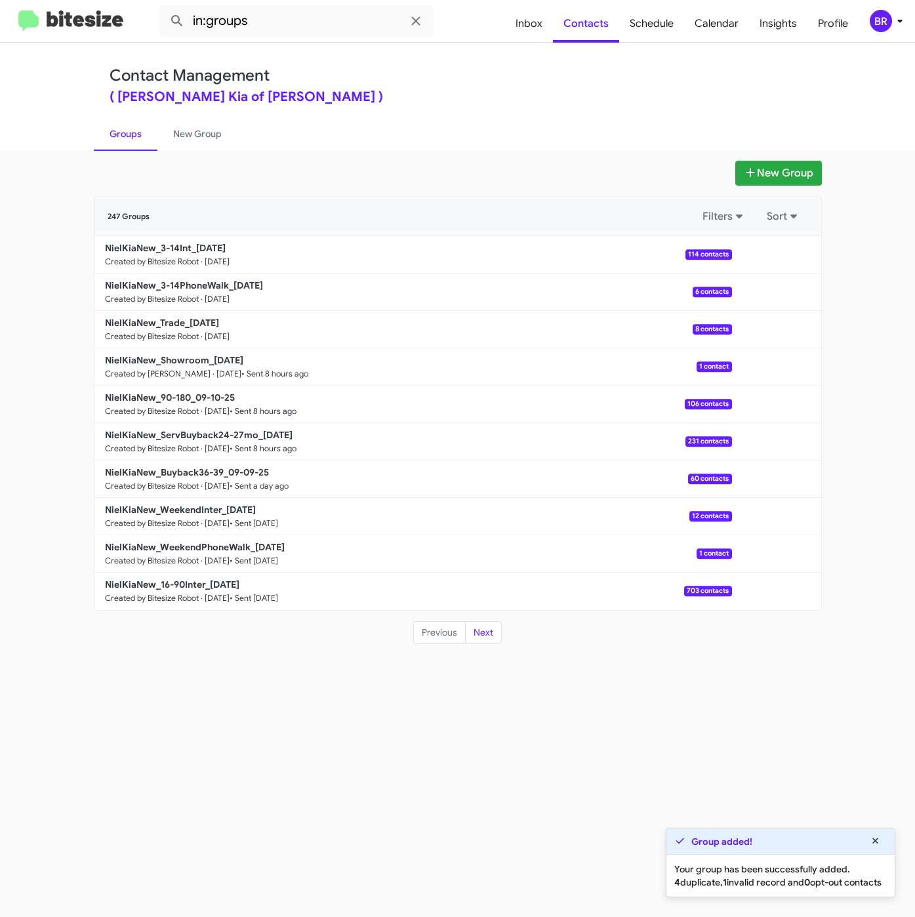
click at [488, 95] on div "( Nielsen Kia of Newton - Nielsen Kia )" at bounding box center [458, 97] width 697 height 13
click at [154, 290] on b "NielKiaNew_3-14PhoneWalk_09-11-25" at bounding box center [184, 286] width 158 height 12
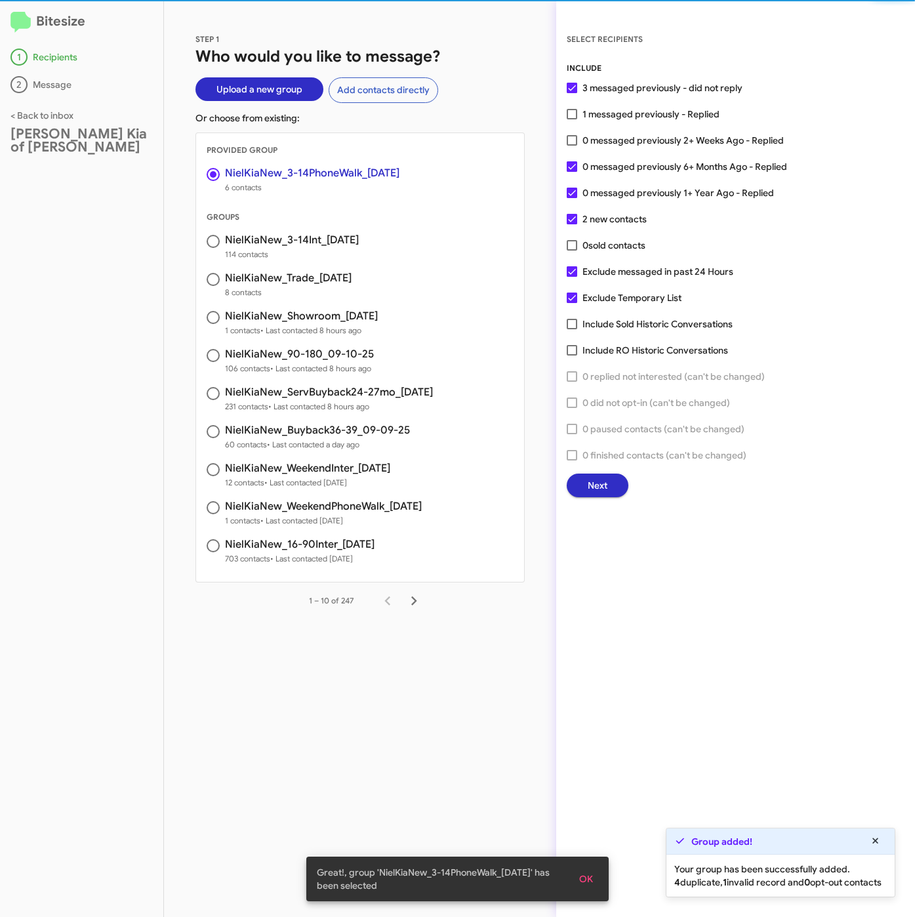
drag, startPoint x: 623, startPoint y: 140, endPoint x: 596, endPoint y: 242, distance: 105.7
click at [623, 140] on span "0 messaged previously 2+ Weeks Ago - Replied" at bounding box center [683, 141] width 201 height 16
click at [572, 146] on input "0 messaged previously 2+ Weeks Ago - Replied" at bounding box center [572, 146] width 1 height 1
checkbox input "true"
click at [591, 482] on span "Next" at bounding box center [598, 486] width 20 height 24
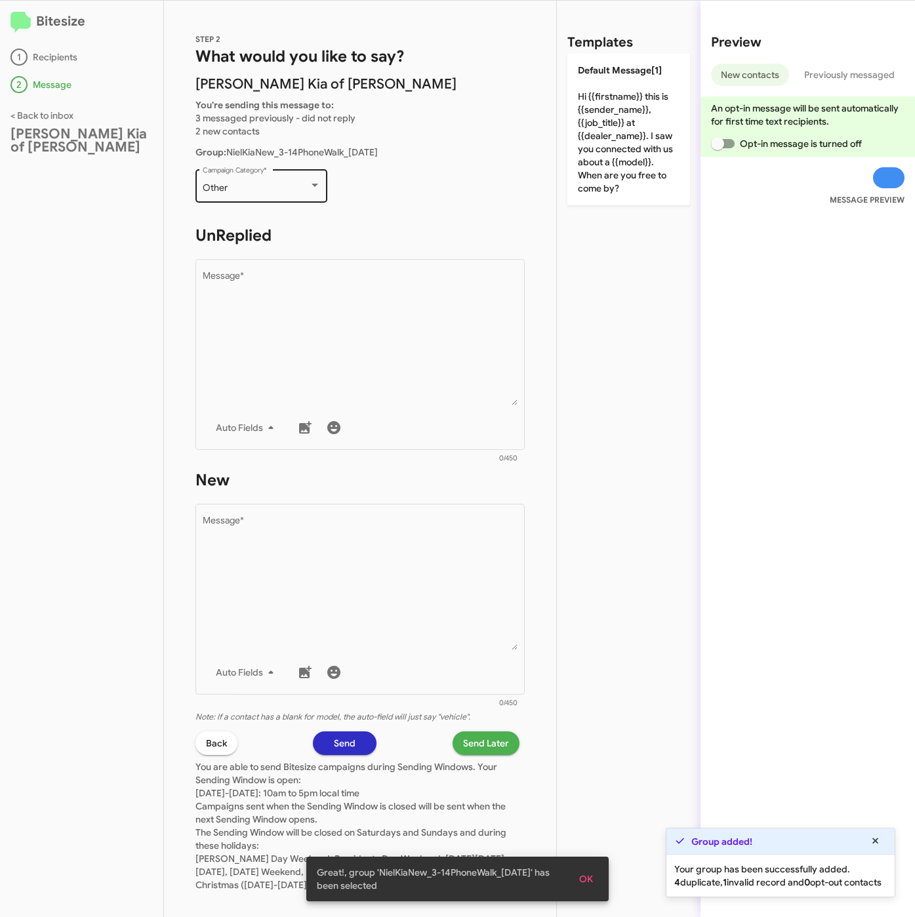
click at [272, 187] on div "Other" at bounding box center [256, 188] width 106 height 10
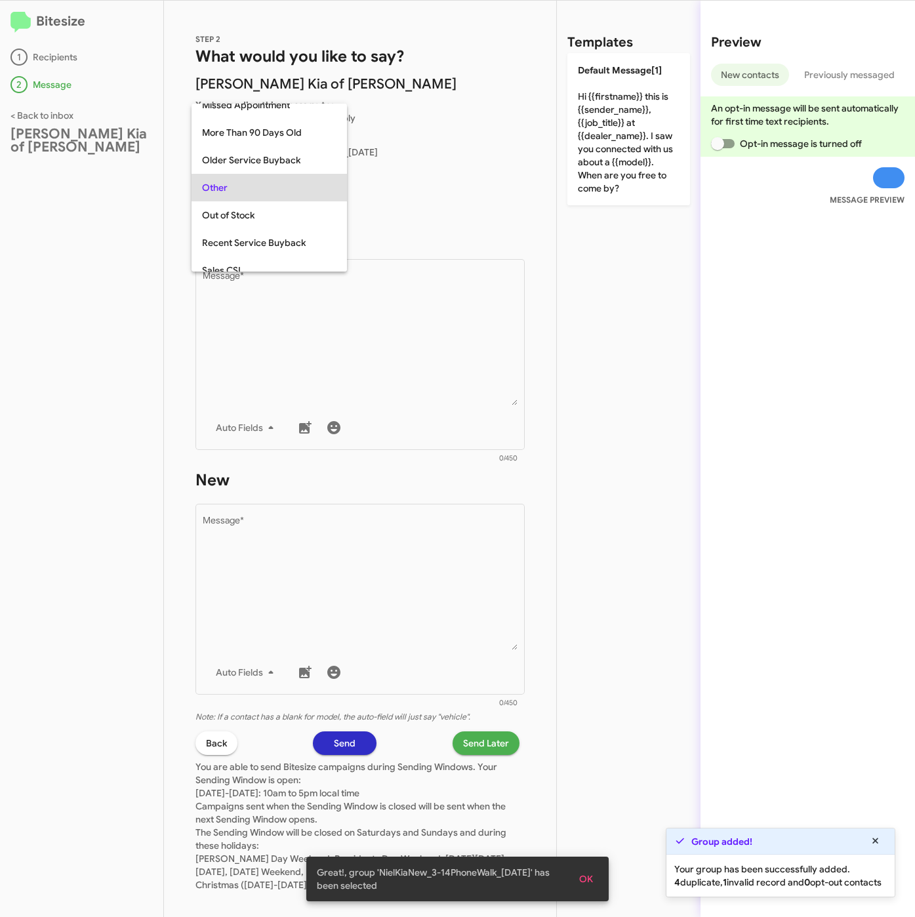
scroll to position [493, 0]
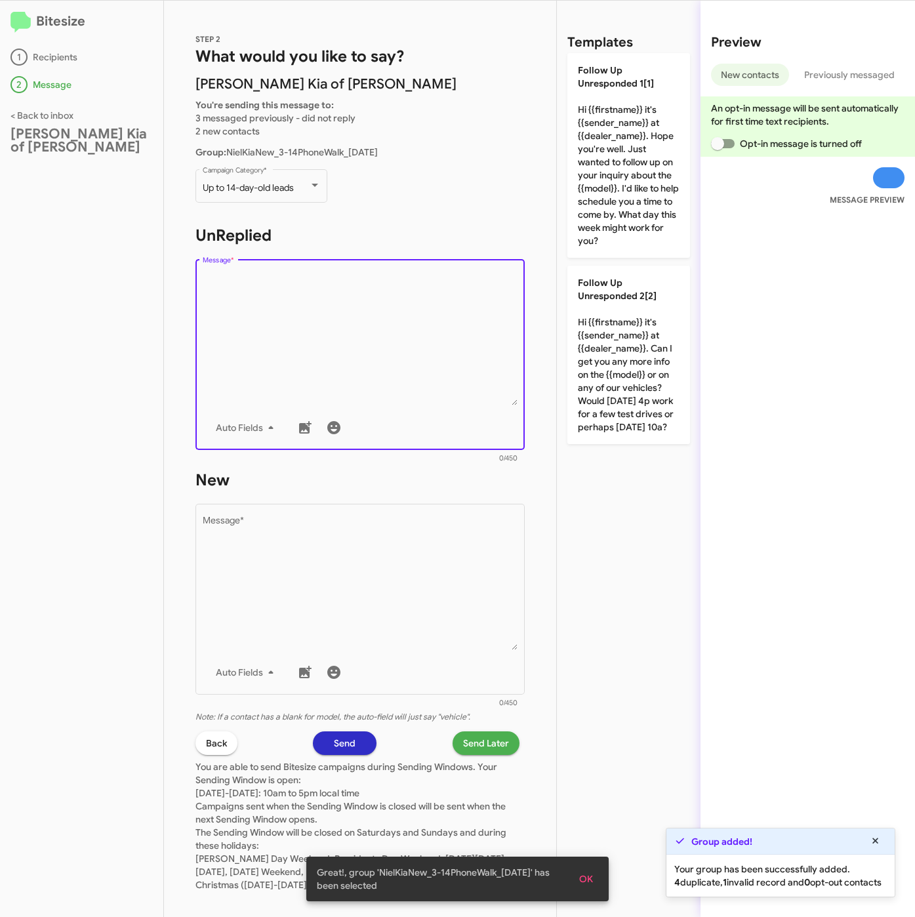
click at [310, 302] on textarea "Message *" at bounding box center [361, 339] width 316 height 134
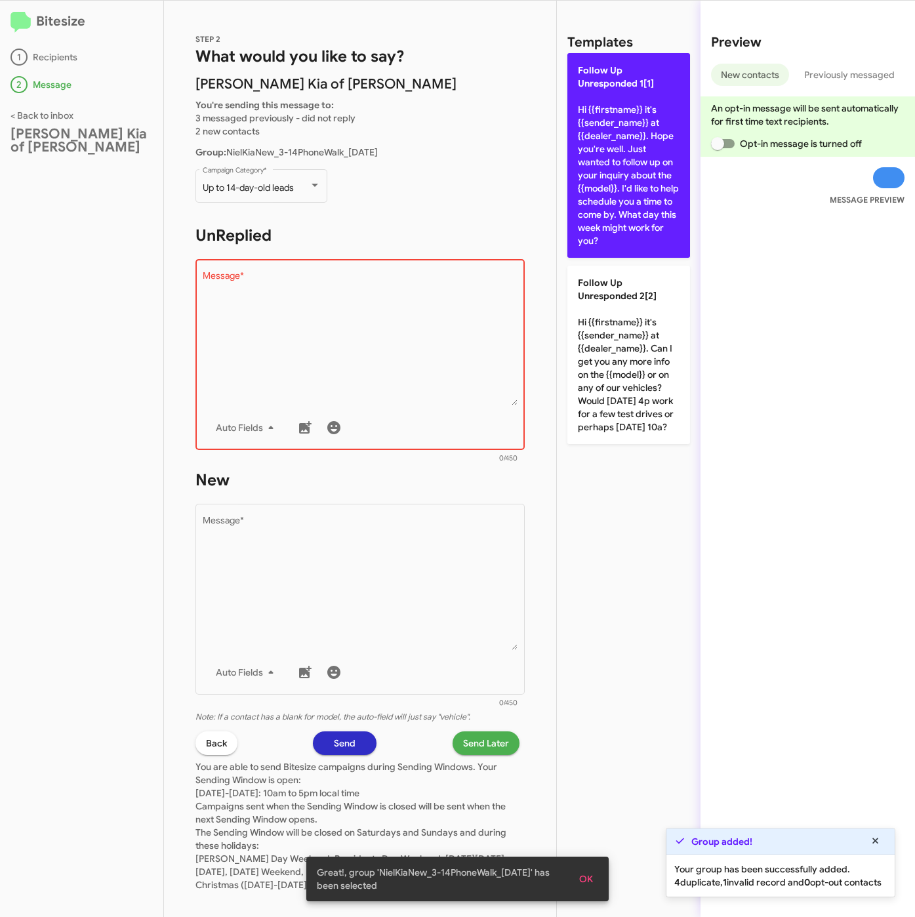
click at [587, 154] on p "Follow Up Unresponded 1[1] Hi {{firstname}} it's {{sender_name}} at {{dealer_na…" at bounding box center [629, 155] width 123 height 205
type textarea "Hi {{firstname}} it's {{sender_name}} at {{dealer_name}}. Hope you're well. Jus…"
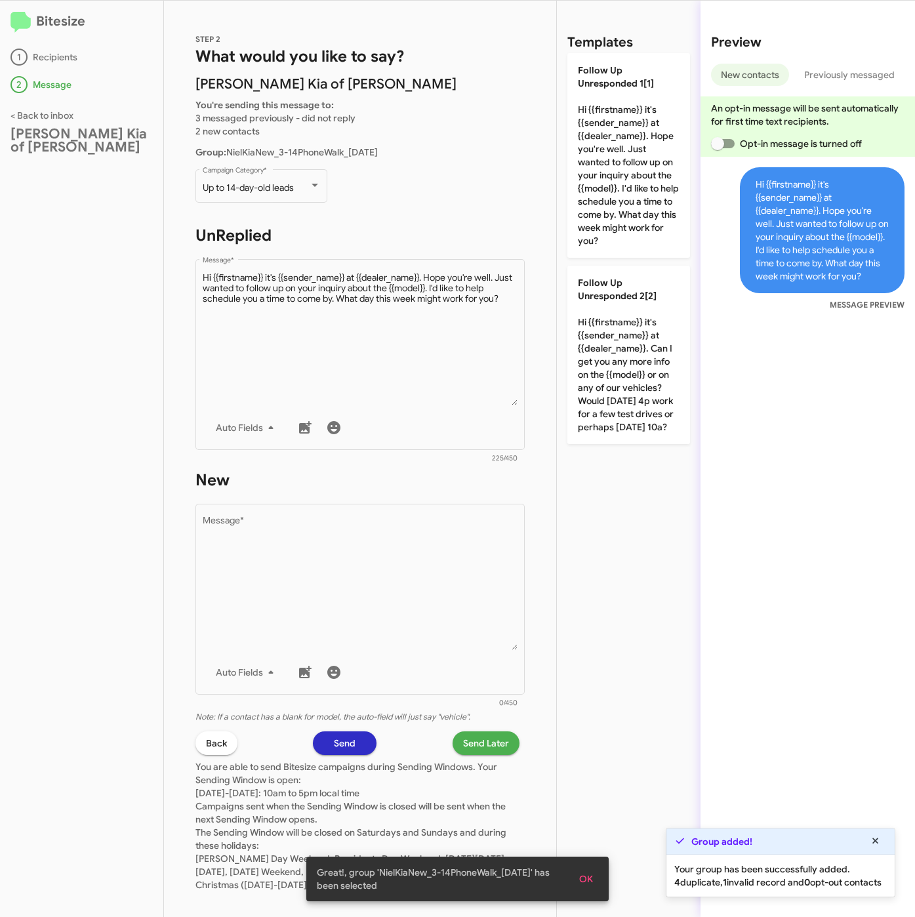
drag, startPoint x: 422, startPoint y: 591, endPoint x: 463, endPoint y: 489, distance: 110.4
click at [422, 587] on textarea "Message *" at bounding box center [361, 583] width 316 height 134
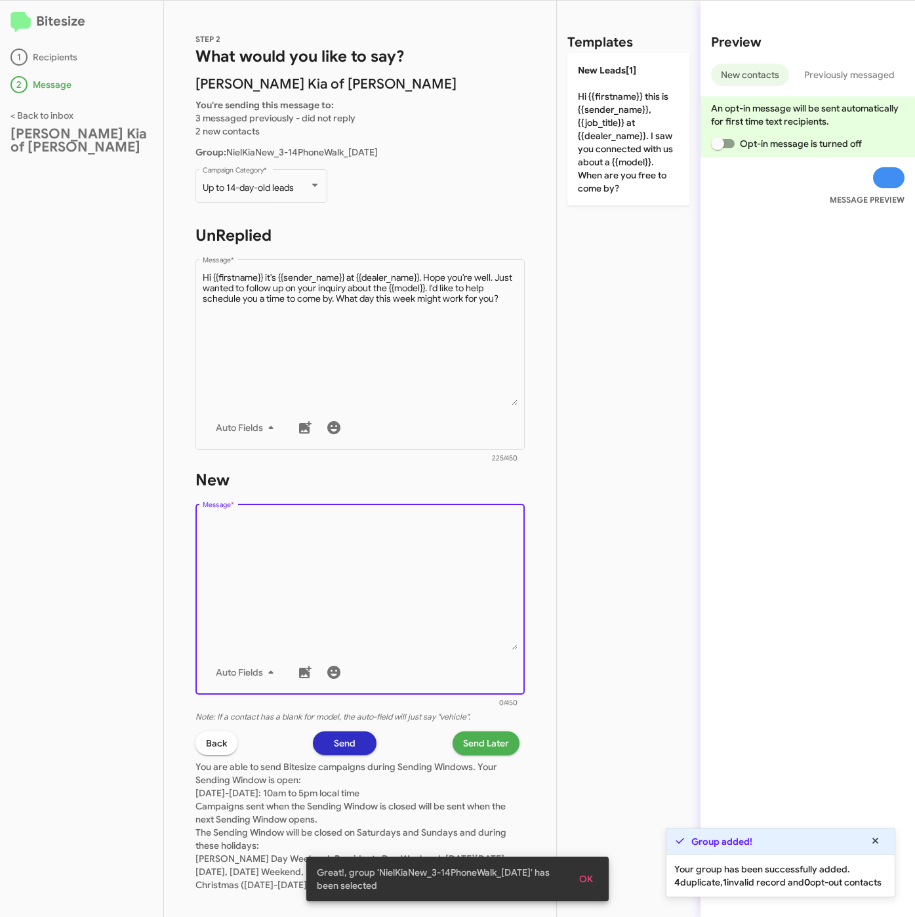
drag, startPoint x: 644, startPoint y: 131, endPoint x: 581, endPoint y: 289, distance: 170.8
click at [646, 131] on p "New Leads[1] Hi {{firstname}} this is {{sender_name}}, {{job_title}} at {{deale…" at bounding box center [629, 129] width 123 height 152
type textarea "Hi {{firstname}} this is {{sender_name}}, {{job_title}} at {{dealer_name}}. I s…"
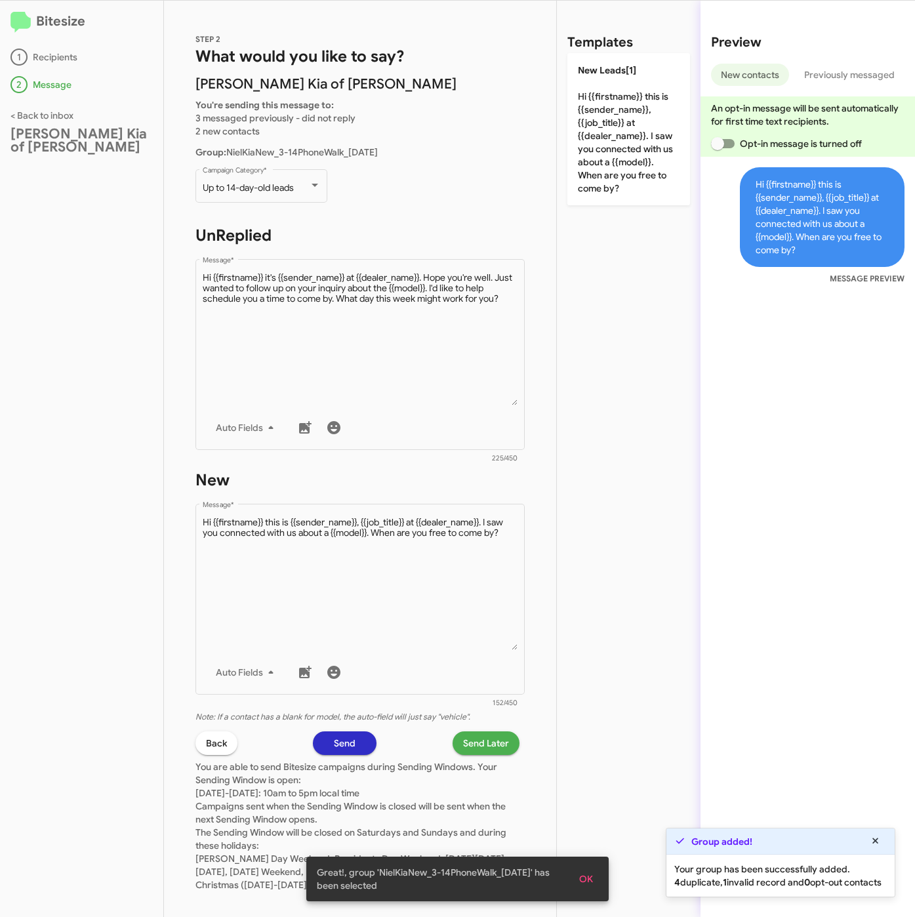
click at [469, 727] on div "STEP 2 What would you like to say? Nielsen Kia of Newton You're sending this me…" at bounding box center [360, 459] width 392 height 917
click at [463, 749] on span "Send Later" at bounding box center [486, 744] width 46 height 24
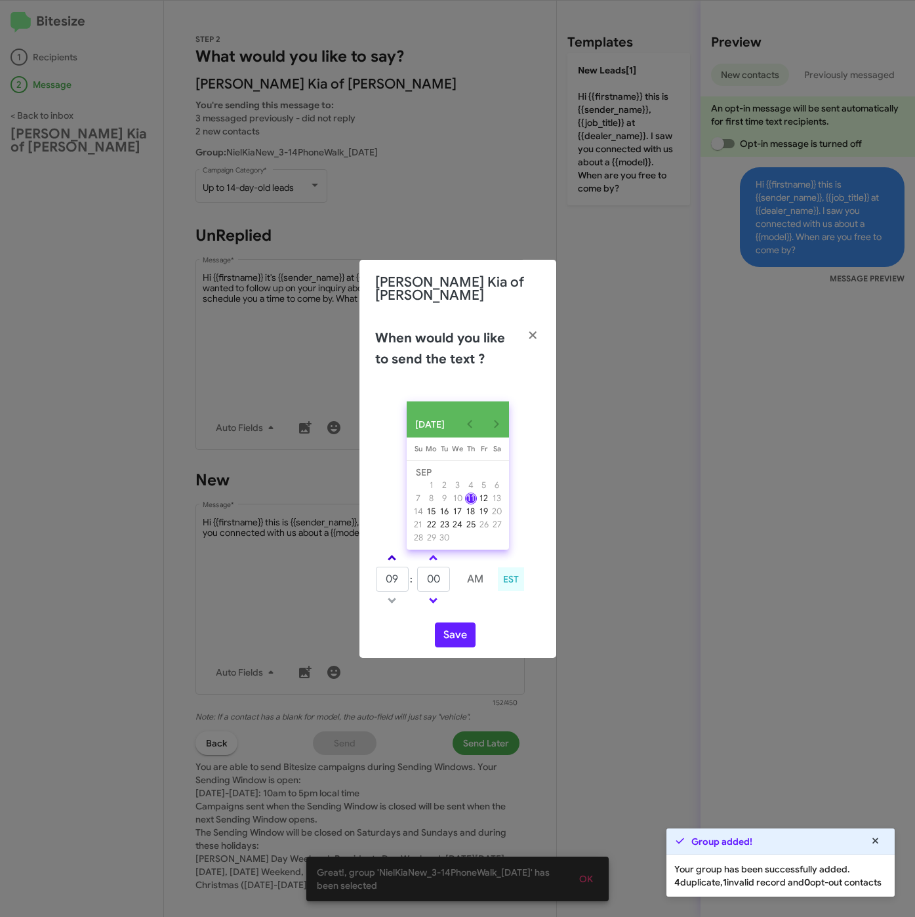
click at [396, 551] on link at bounding box center [392, 558] width 23 height 15
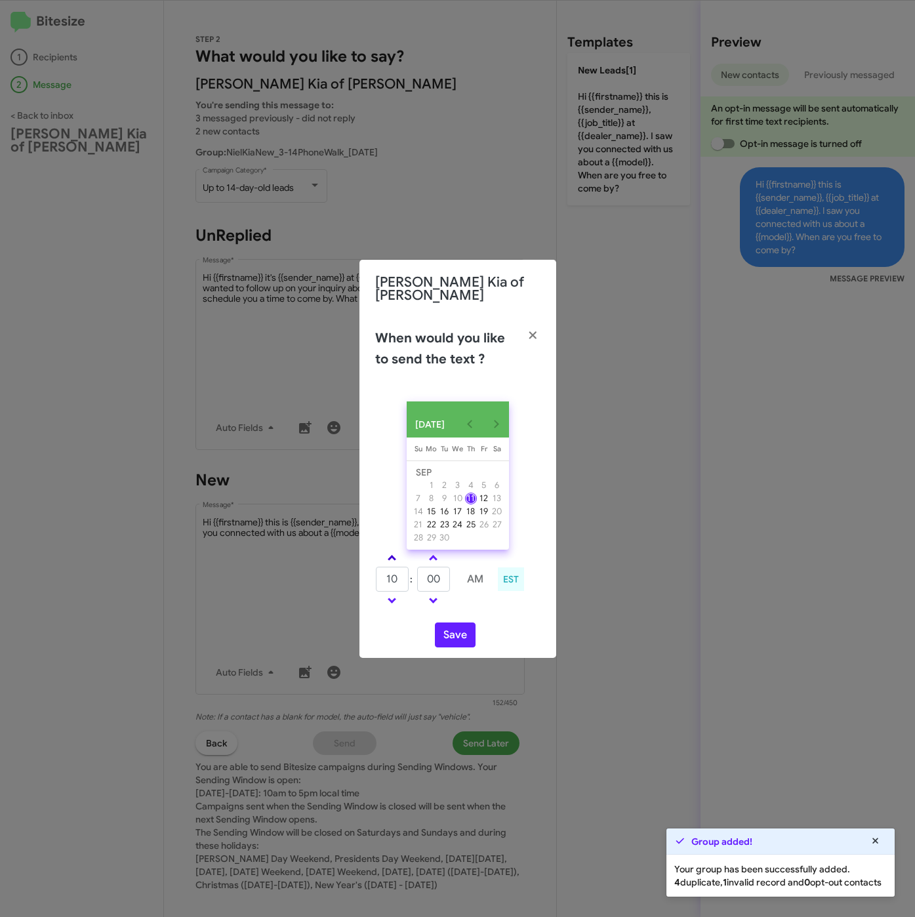
click at [396, 551] on link at bounding box center [392, 558] width 23 height 15
type input "01"
click at [446, 581] on input "00" at bounding box center [433, 579] width 33 height 25
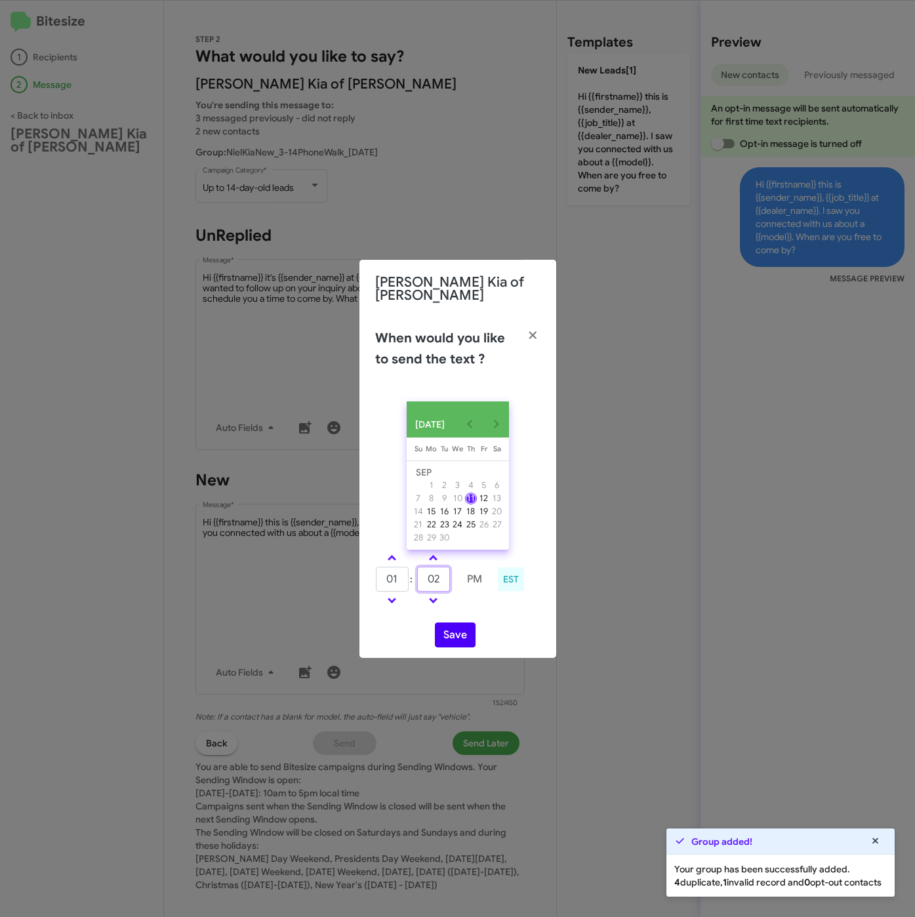
type input "02"
click at [445, 638] on button "Save" at bounding box center [455, 635] width 41 height 25
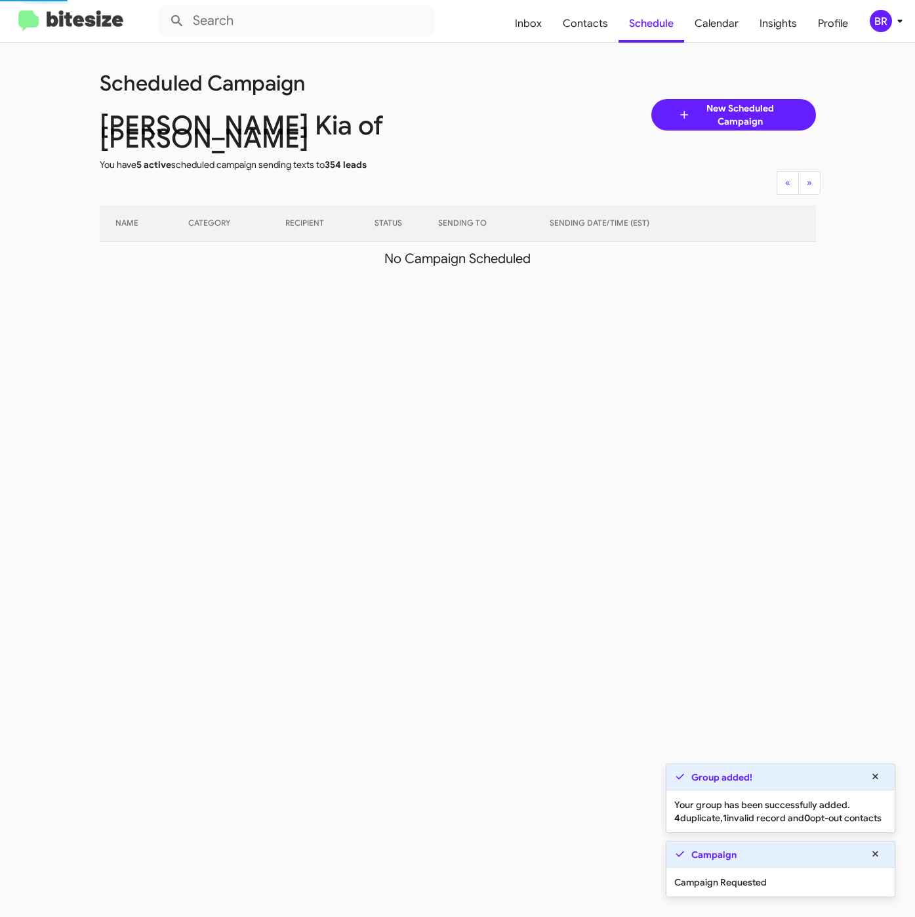
click at [896, 16] on icon at bounding box center [900, 21] width 16 height 16
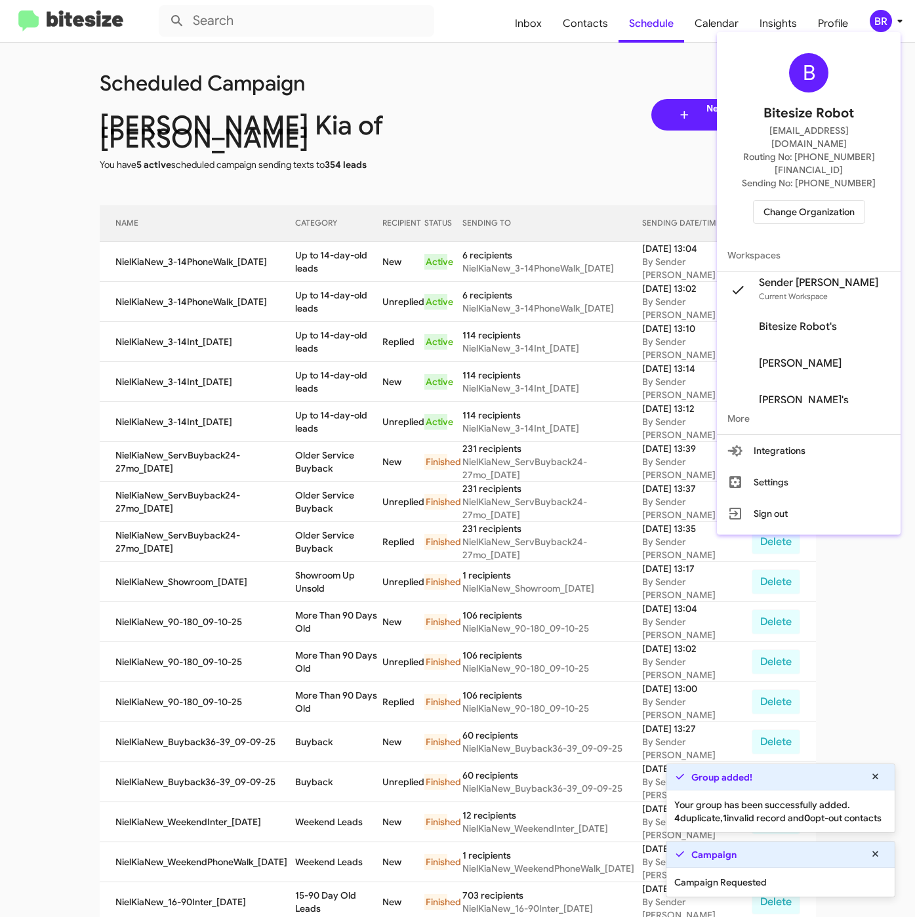
click at [322, 272] on div at bounding box center [457, 458] width 915 height 917
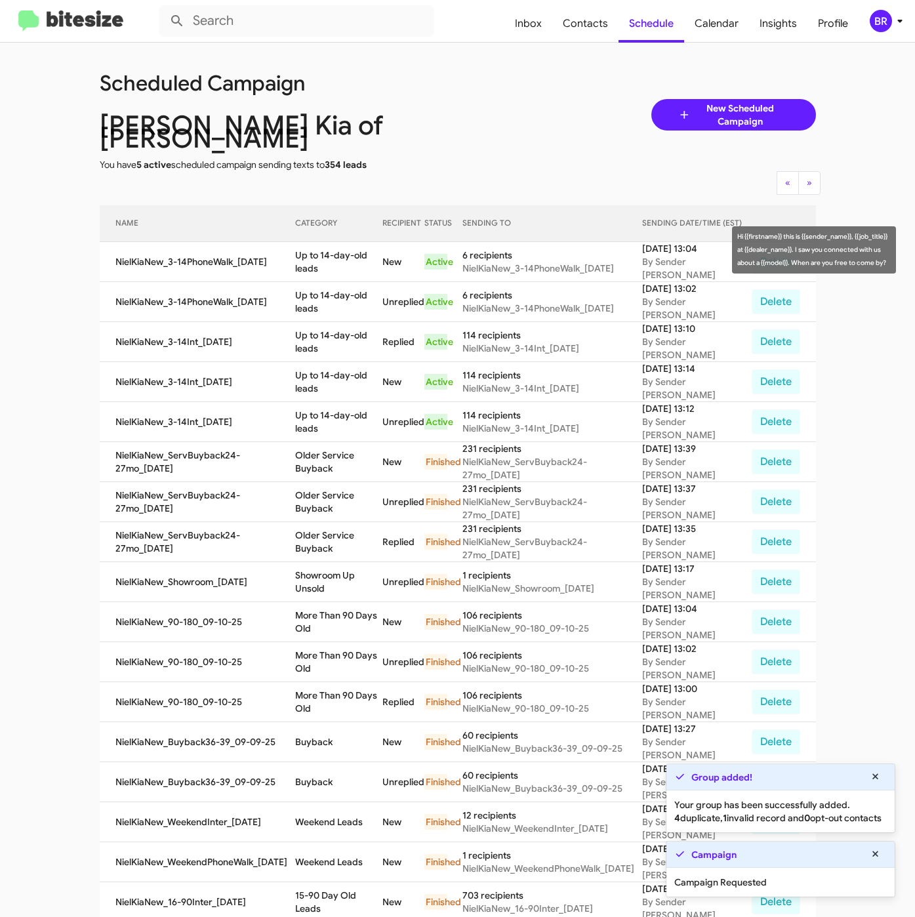
drag, startPoint x: 296, startPoint y: 241, endPoint x: 325, endPoint y: 258, distance: 33.5
click at [325, 258] on td "Up to 14-day-old leads" at bounding box center [338, 262] width 87 height 40
copy td "Up to 14-day-old leads"
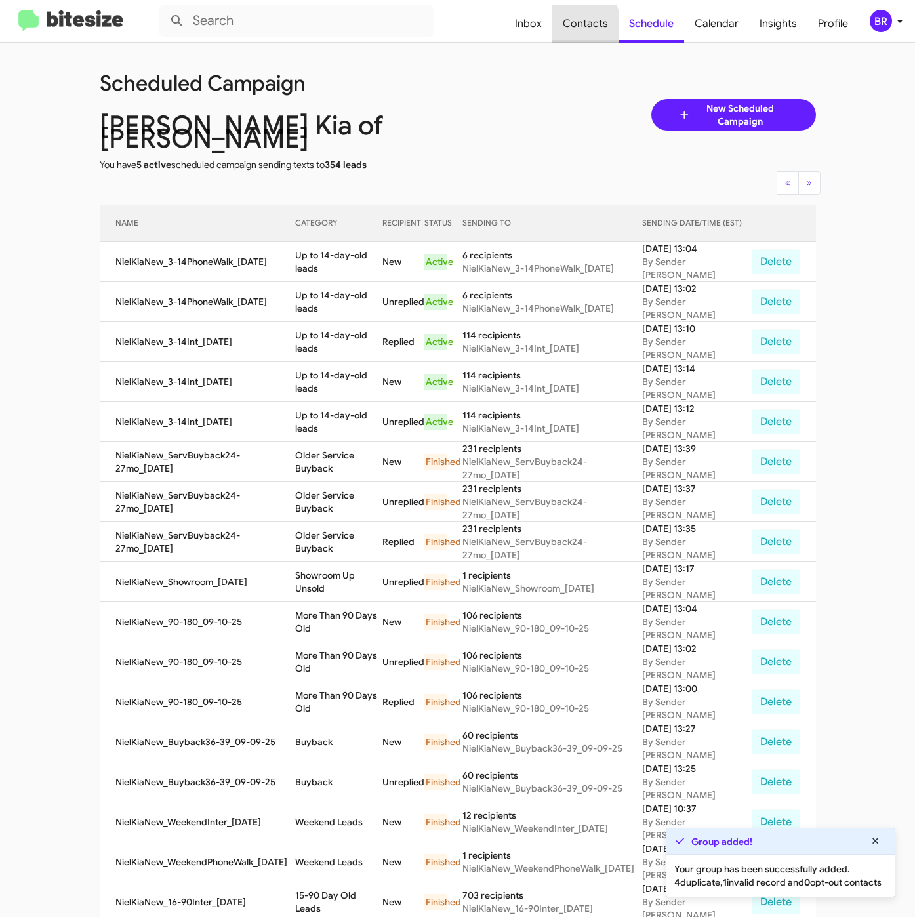
click at [565, 30] on span "Contacts" at bounding box center [585, 24] width 66 height 38
type input "in:groups"
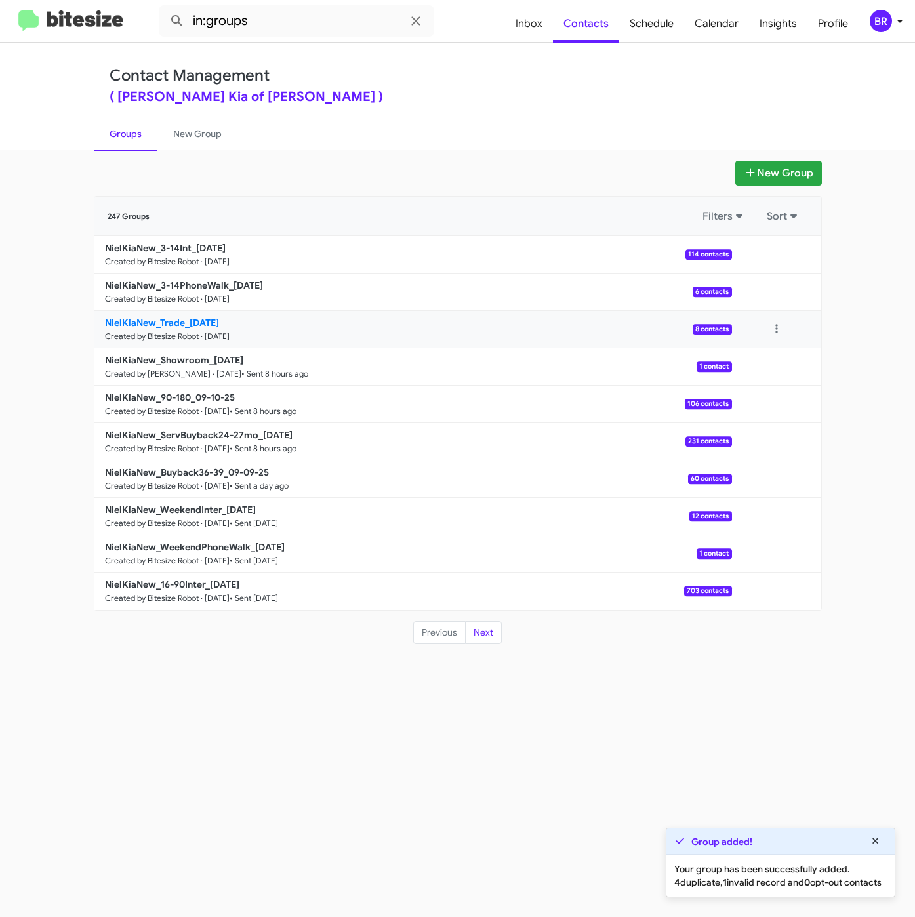
click at [184, 323] on b "NielKiaNew_Trade_09-11-25" at bounding box center [162, 323] width 114 height 12
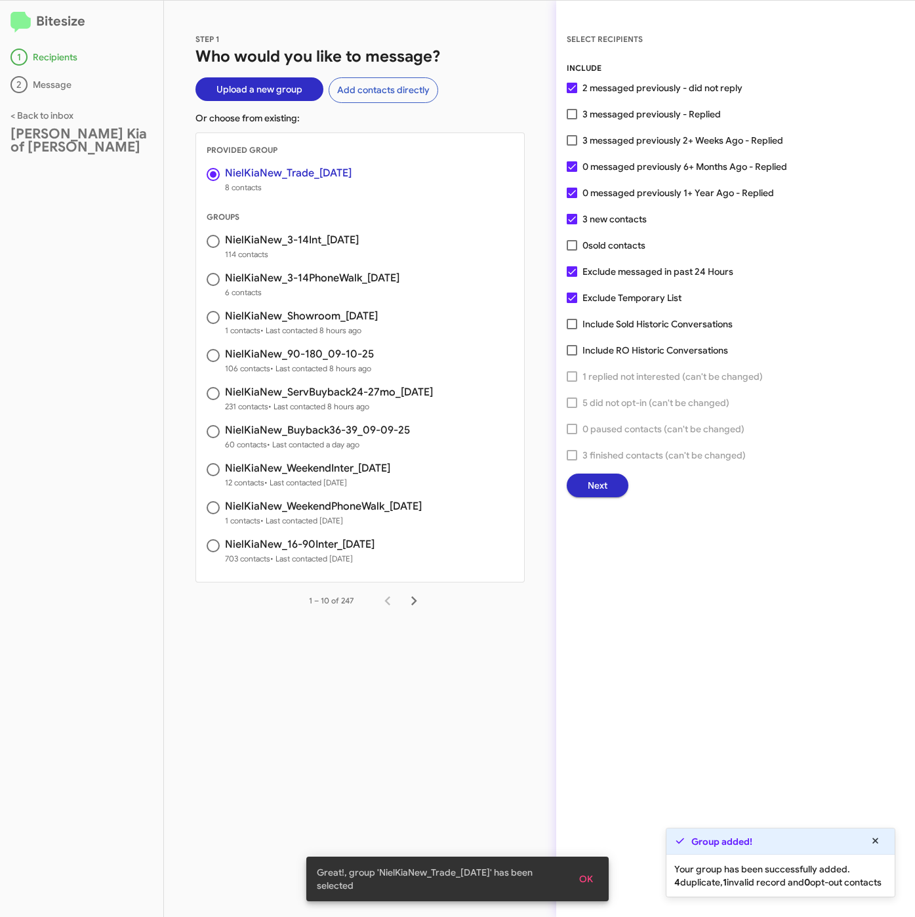
drag, startPoint x: 632, startPoint y: 138, endPoint x: 648, endPoint y: 209, distance: 73.2
click at [632, 138] on span "3 messaged previously 2+ Weeks Ago - Replied" at bounding box center [683, 141] width 201 height 16
click at [572, 146] on input "3 messaged previously 2+ Weeks Ago - Replied" at bounding box center [572, 146] width 1 height 1
checkbox input "true"
click at [599, 482] on span "Next" at bounding box center [598, 486] width 20 height 24
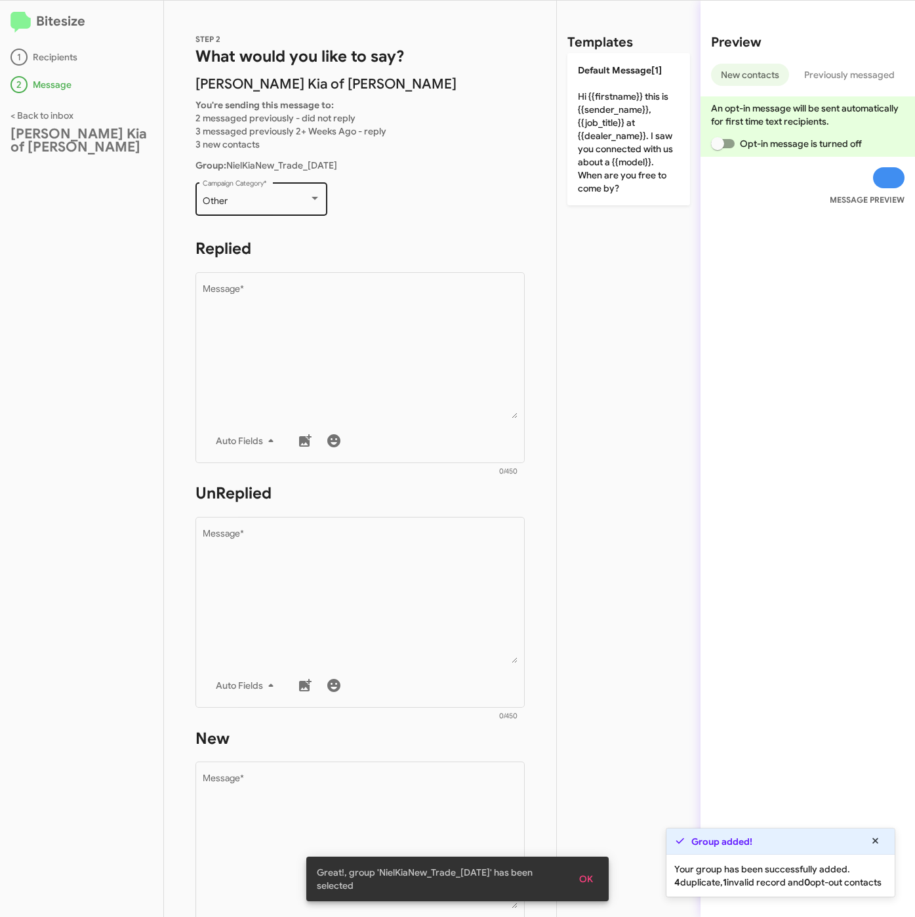
click at [248, 189] on div "Other Campaign Category *" at bounding box center [262, 198] width 118 height 36
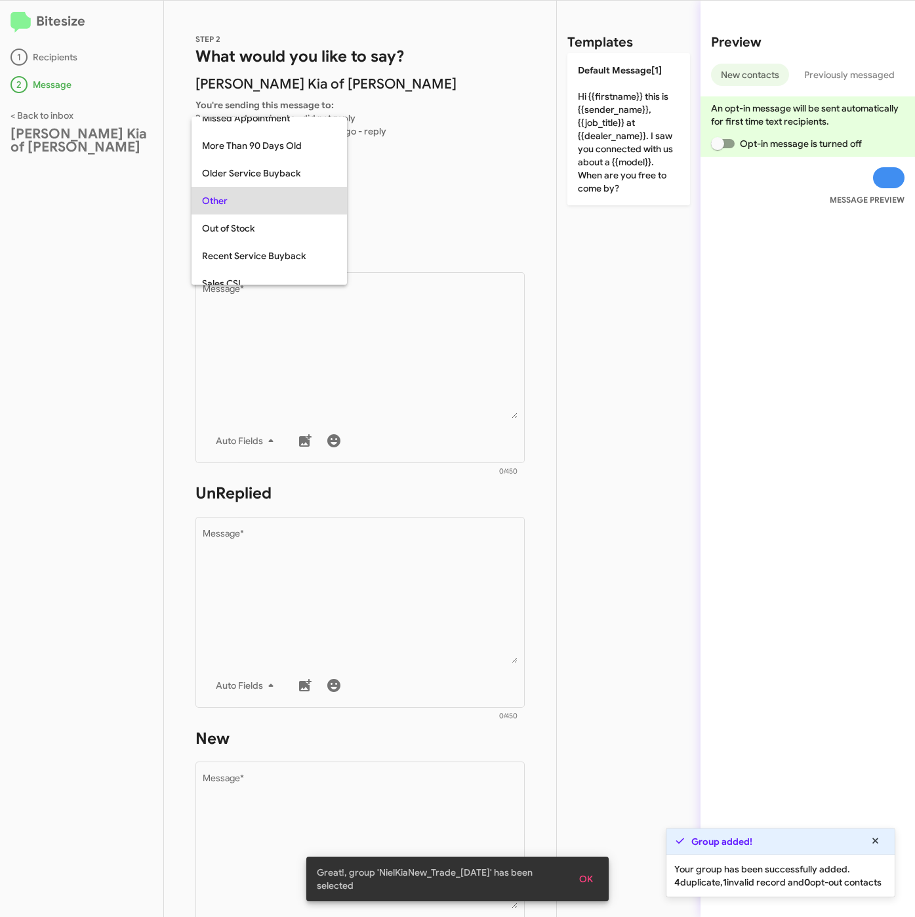
scroll to position [465, 0]
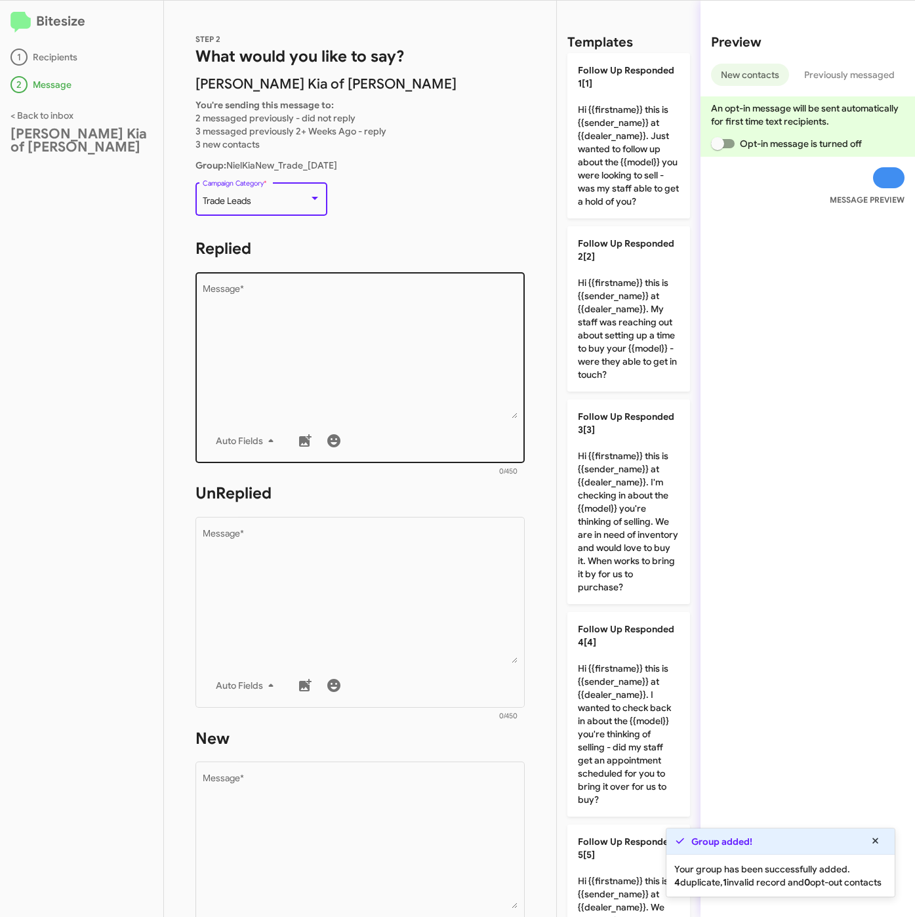
click at [296, 341] on textarea "Message *" at bounding box center [361, 352] width 316 height 134
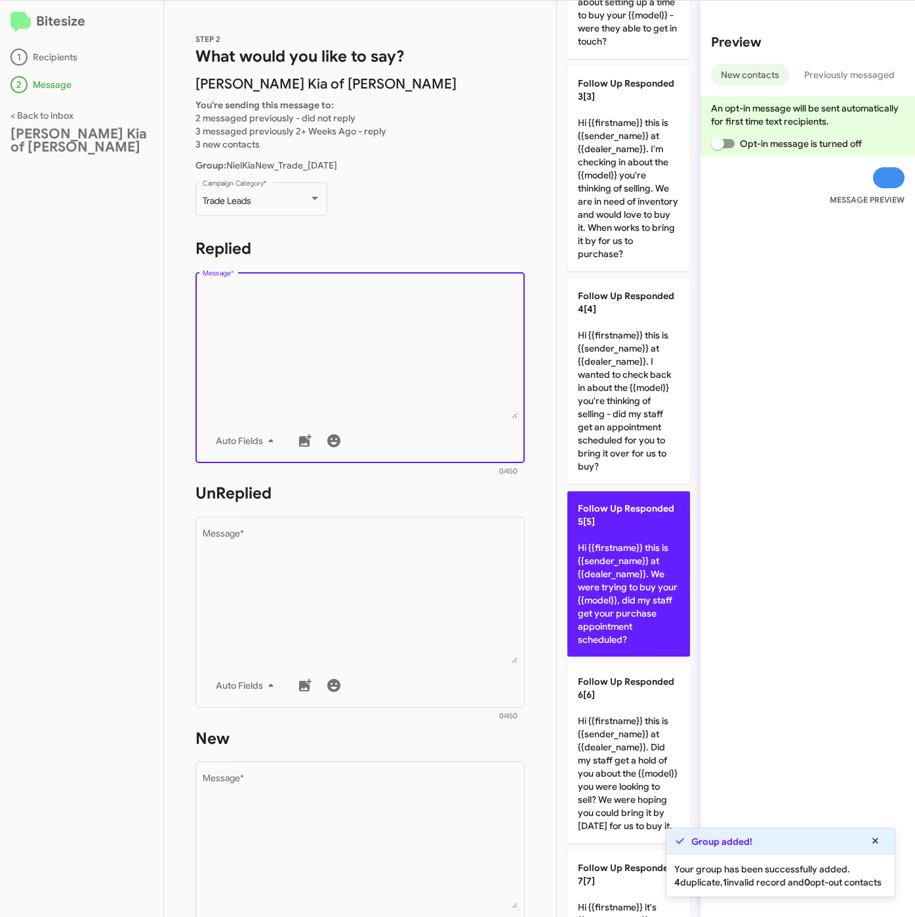
scroll to position [591, 0]
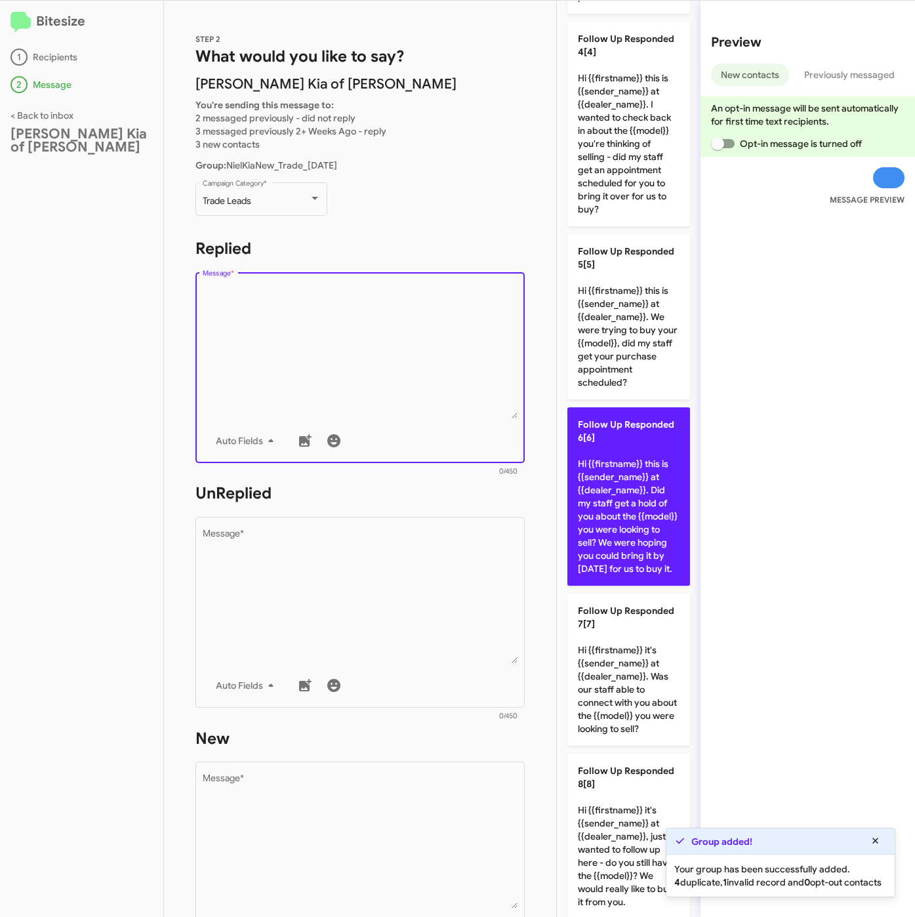
click at [635, 547] on p "Follow Up Responded 6[6] Hi {{firstname}} this is {{sender_name}} at {{dealer_n…" at bounding box center [629, 496] width 123 height 178
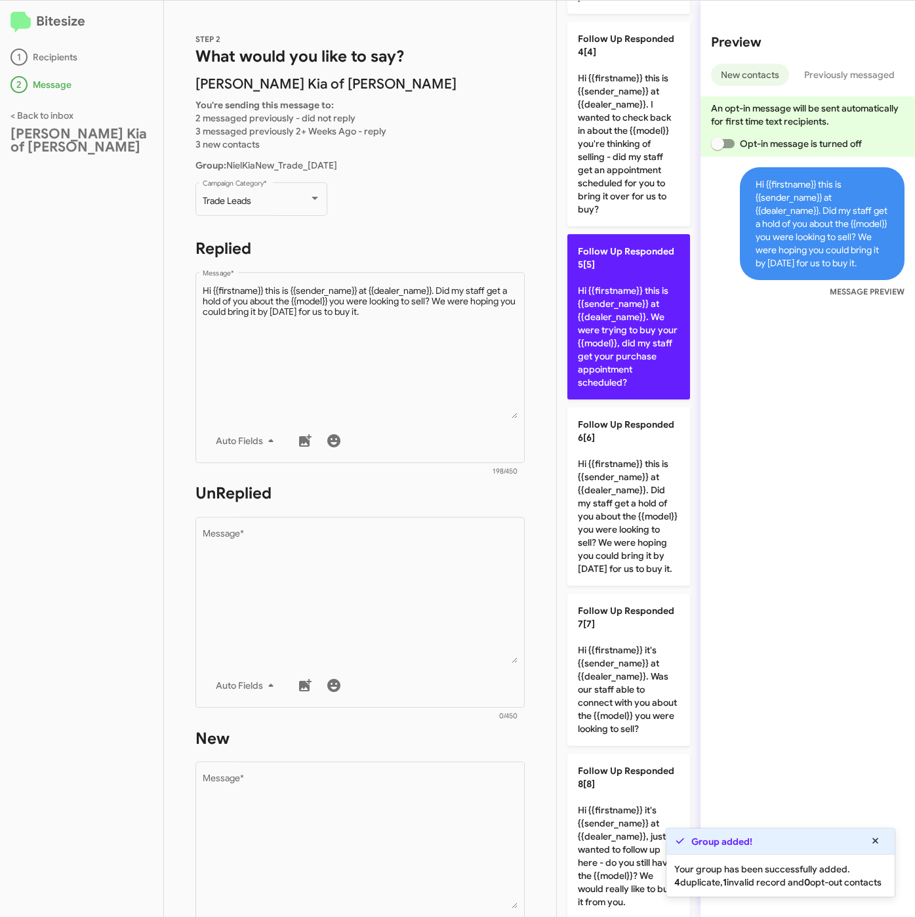
click at [629, 400] on p "Follow Up Responded 5[5] Hi {{firstname}} this is {{sender_name}} at {{dealer_n…" at bounding box center [629, 316] width 123 height 165
type textarea "Hi {{firstname}} this is {{sender_name}} at {{dealer_name}}. We were trying to …"
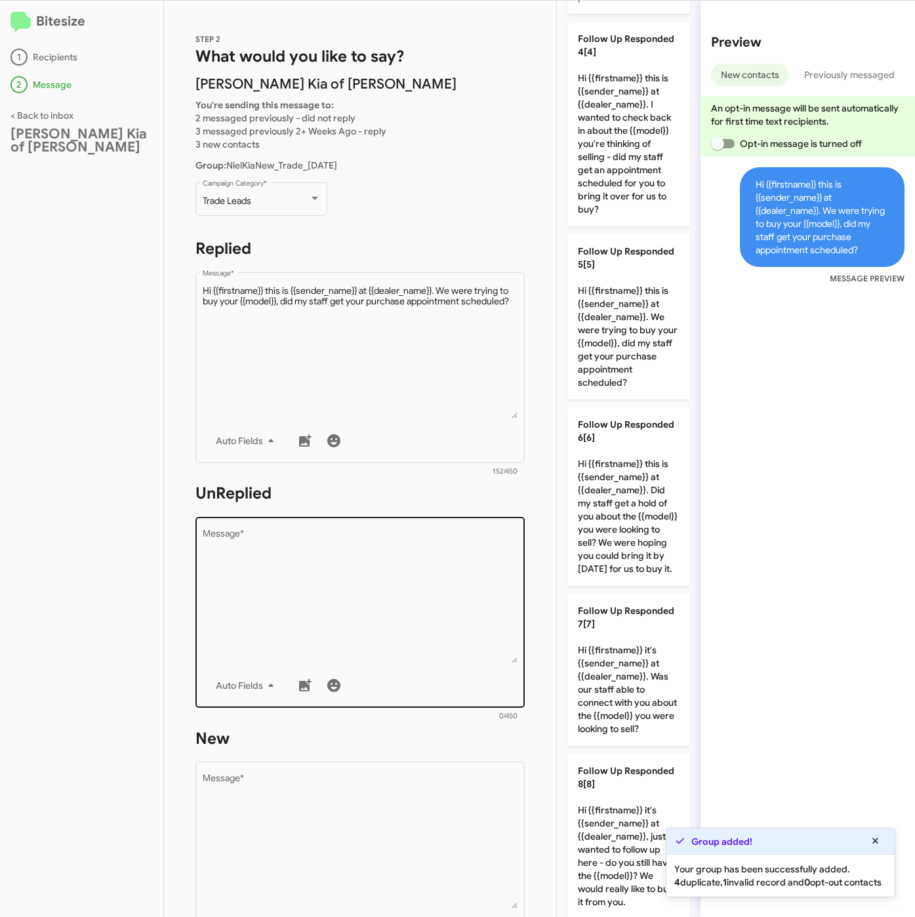
click at [392, 563] on textarea "Message *" at bounding box center [361, 597] width 316 height 134
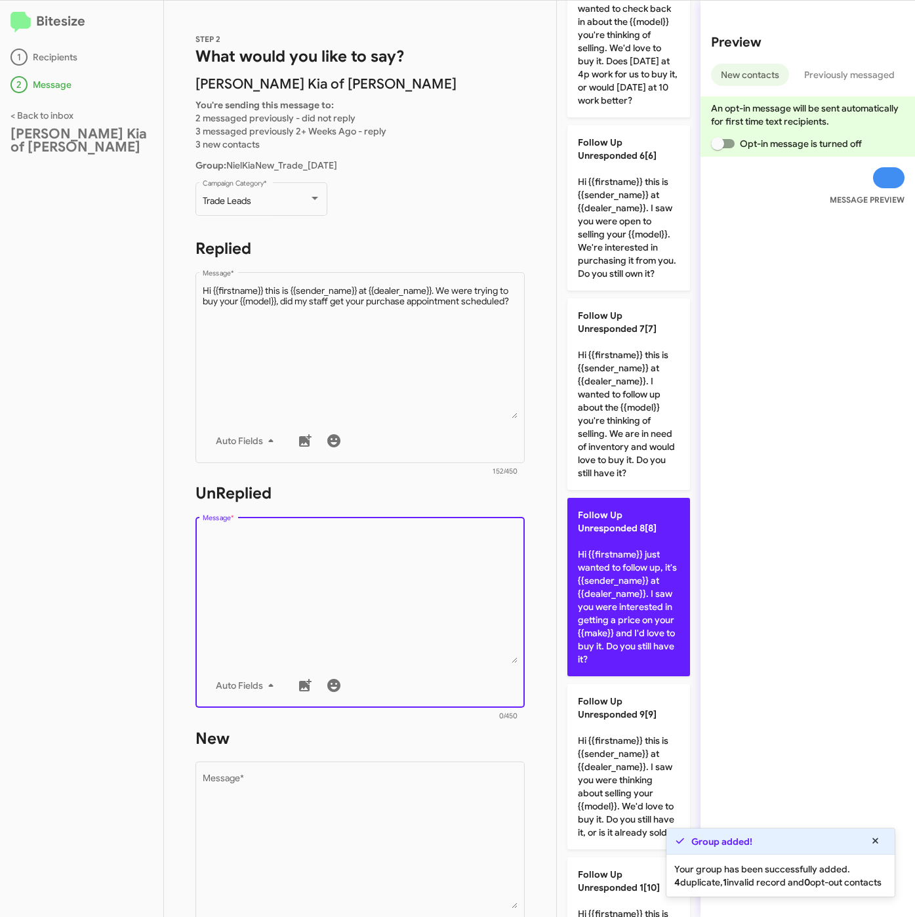
scroll to position [1181, 0]
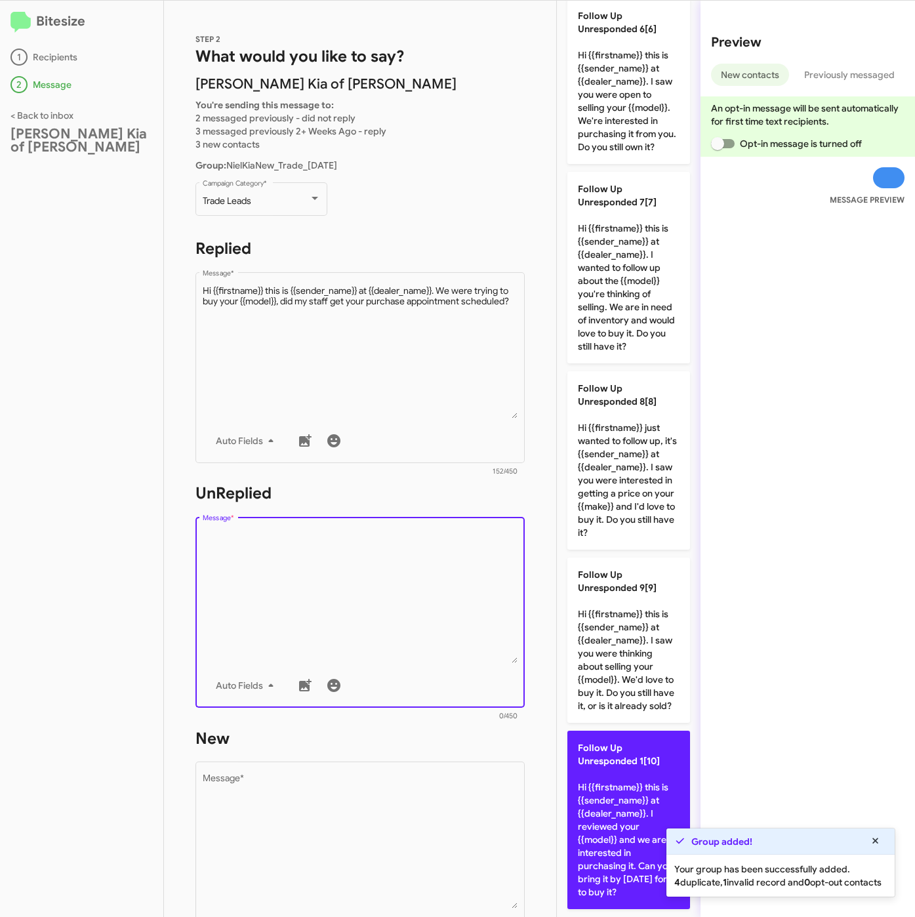
click at [609, 823] on p "Follow Up Unresponded 1[10] Hi {{firstname}} this is {{sender_name}} at {{deale…" at bounding box center [629, 820] width 123 height 178
type textarea "Hi {{firstname}} this is {{sender_name}} at {{dealer_name}}. I reviewed your {{…"
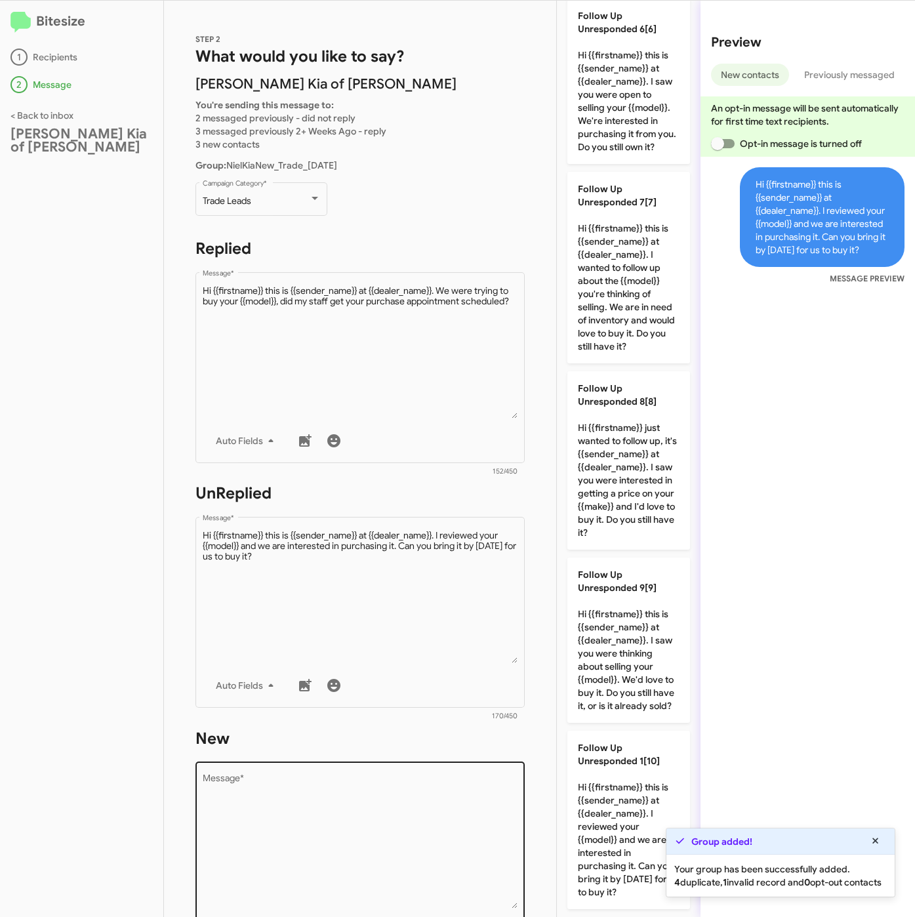
click at [430, 831] on textarea "Message *" at bounding box center [361, 842] width 316 height 134
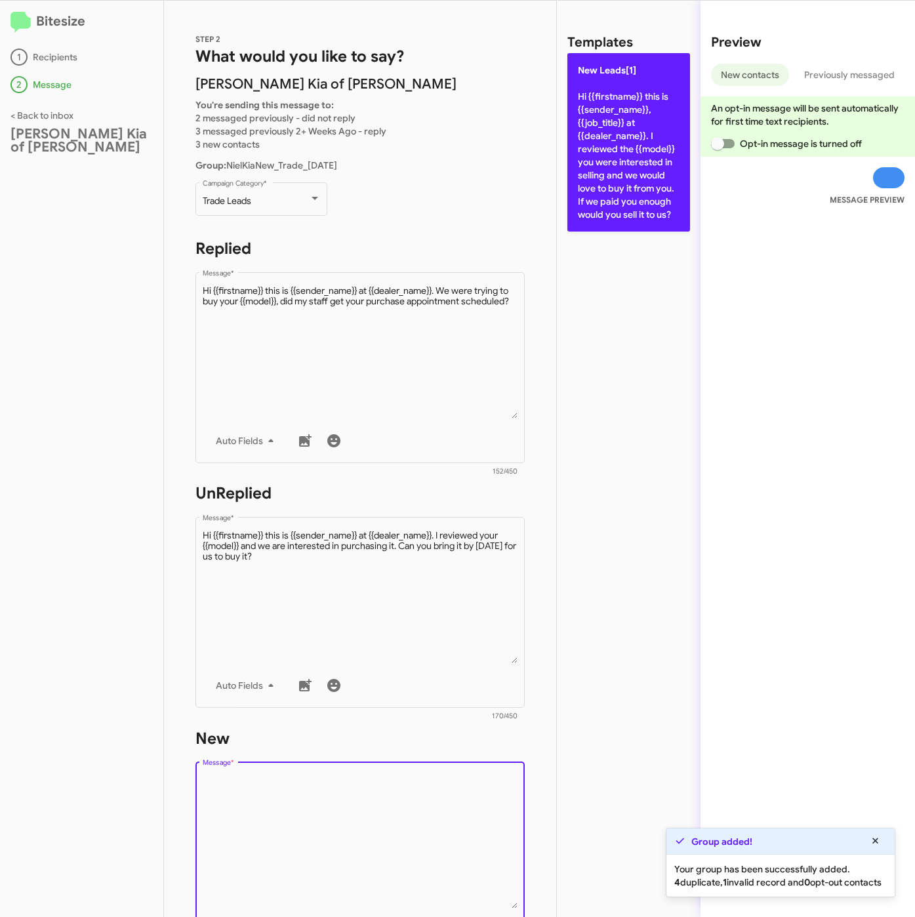
click at [667, 226] on p "New Leads[1] Hi {{firstname}} this is {{sender_name}}, {{job_title}} at {{deale…" at bounding box center [629, 142] width 123 height 178
type textarea "Hi {{firstname}} this is {{sender_name}}, {{job_title}} at {{dealer_name}}. I r…"
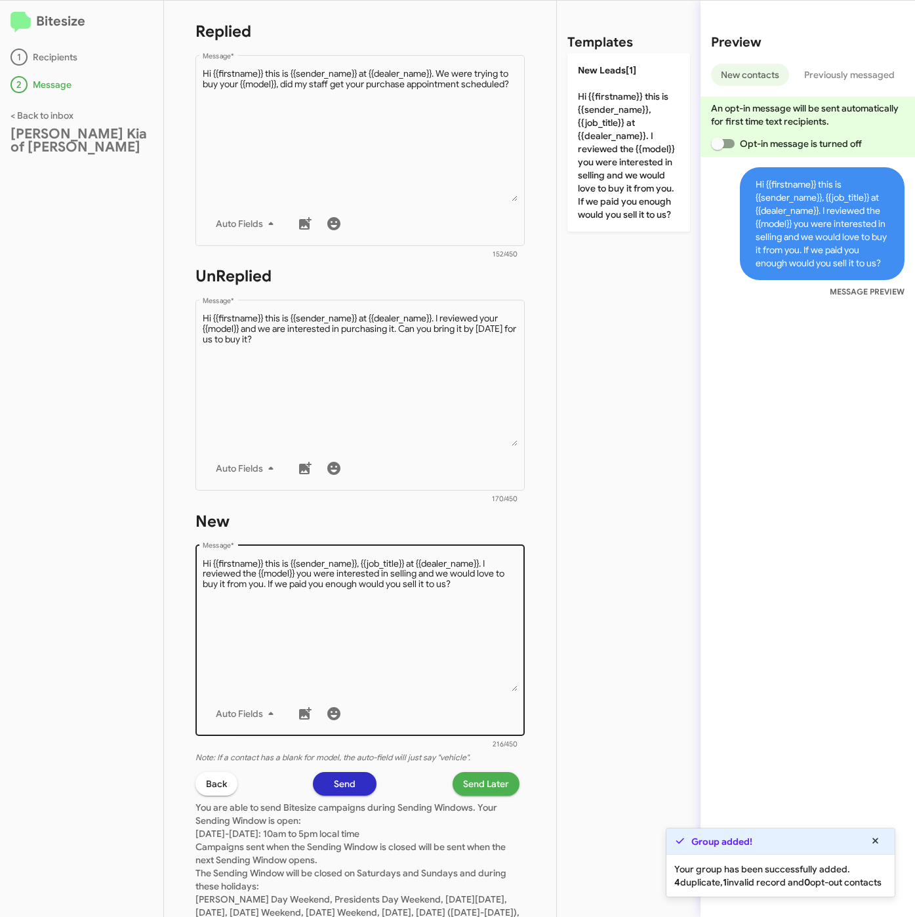
scroll to position [282, 0]
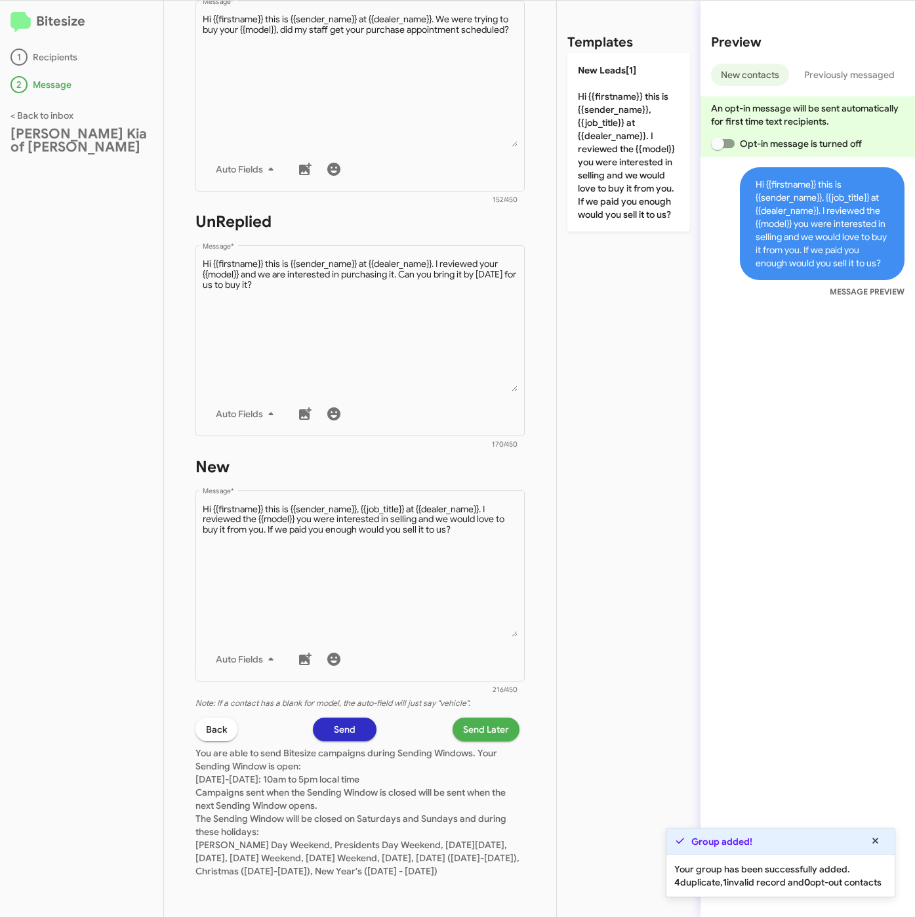
click at [471, 718] on span "Send Later" at bounding box center [486, 730] width 46 height 24
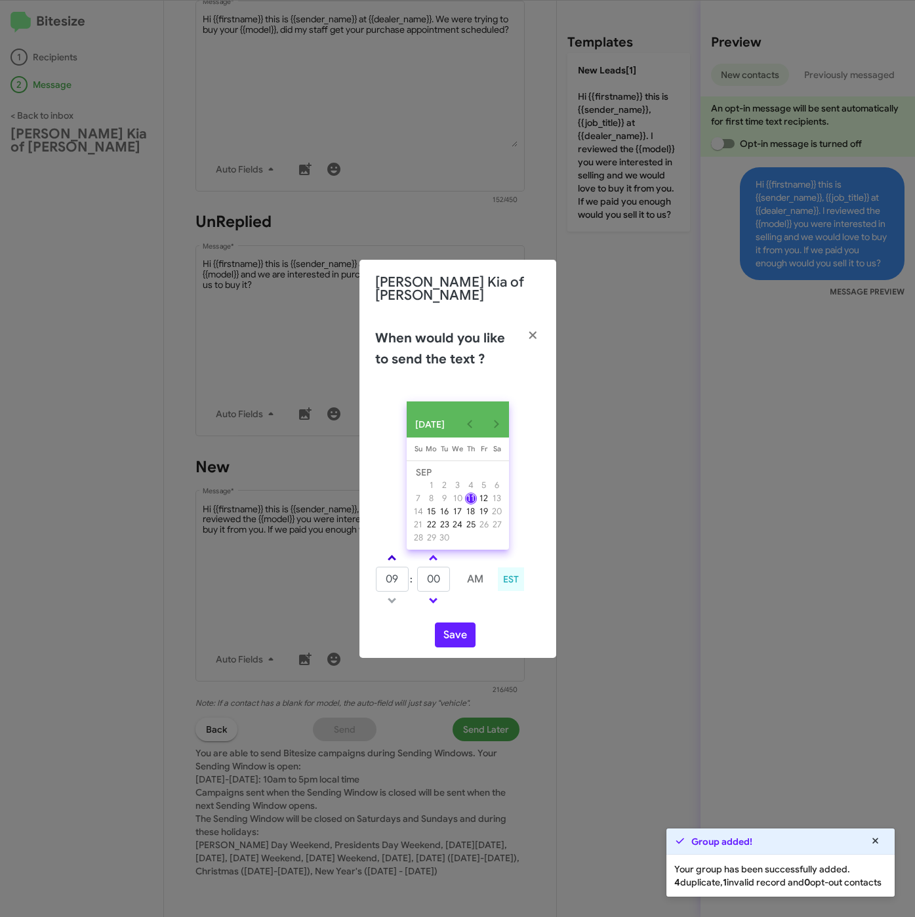
click at [394, 551] on link at bounding box center [392, 558] width 23 height 15
type input "01"
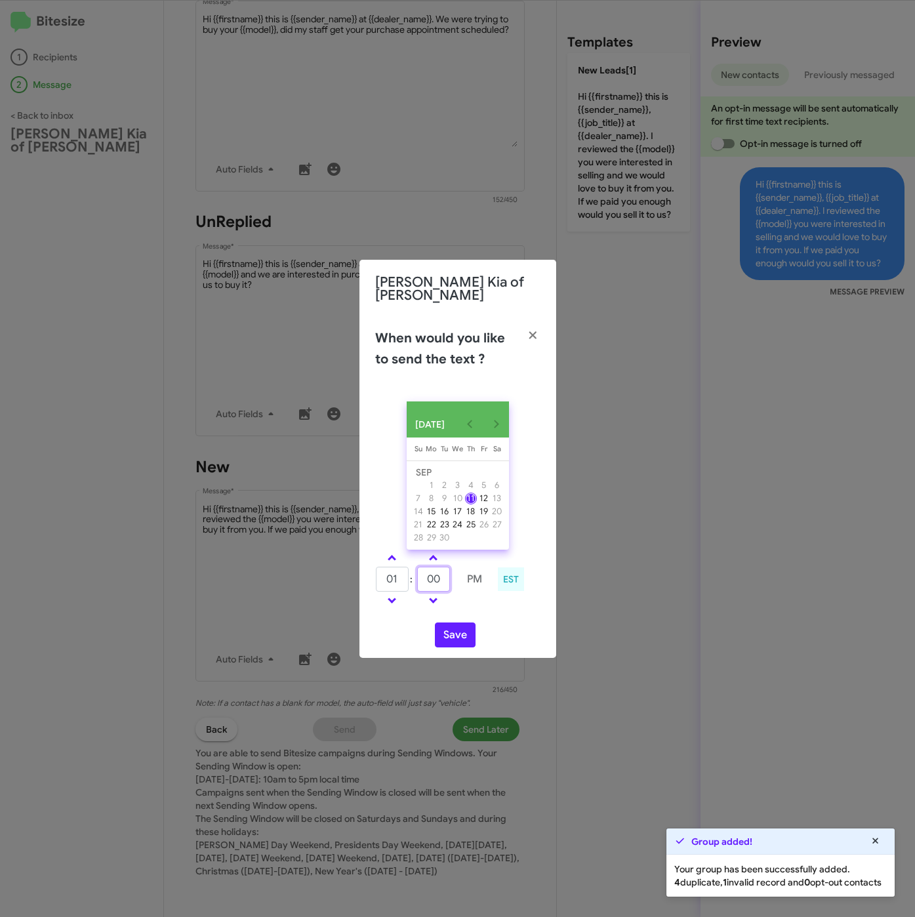
drag, startPoint x: 441, startPoint y: 570, endPoint x: 411, endPoint y: 573, distance: 29.8
click at [411, 573] on tr "01 : 00 PM" at bounding box center [433, 579] width 116 height 26
type input "23"
drag, startPoint x: 455, startPoint y: 634, endPoint x: 497, endPoint y: 660, distance: 49.0
click at [457, 634] on button "Save" at bounding box center [455, 635] width 41 height 25
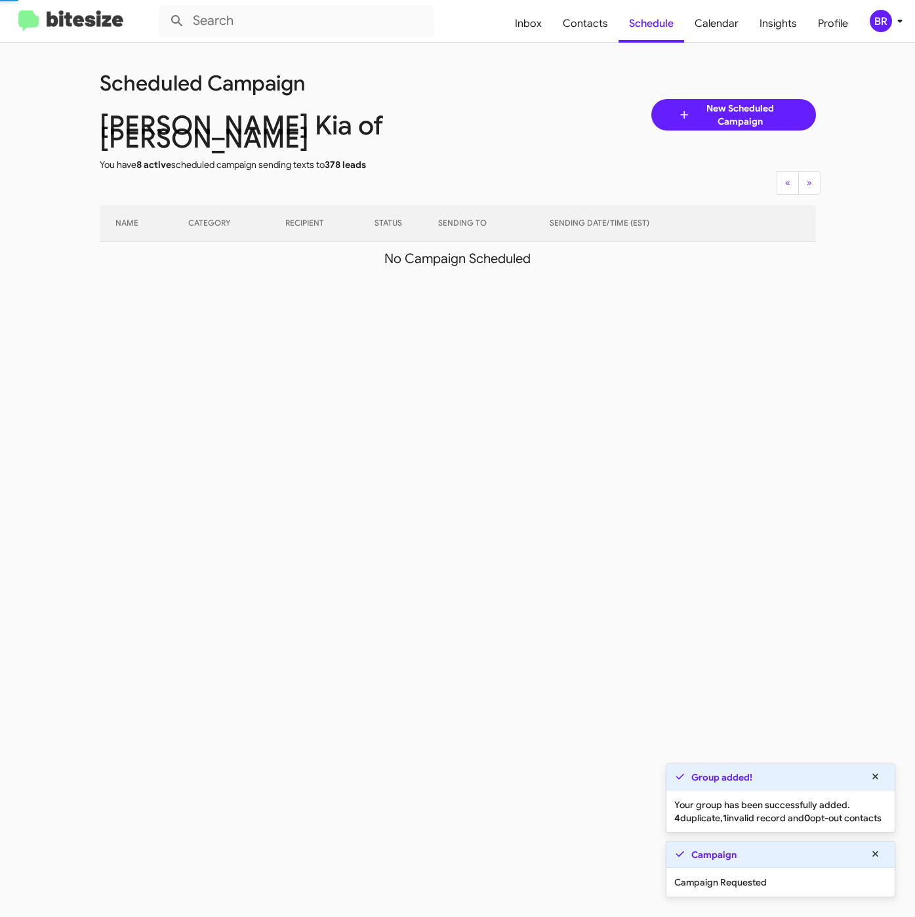
click at [888, 22] on div "BR" at bounding box center [881, 21] width 22 height 22
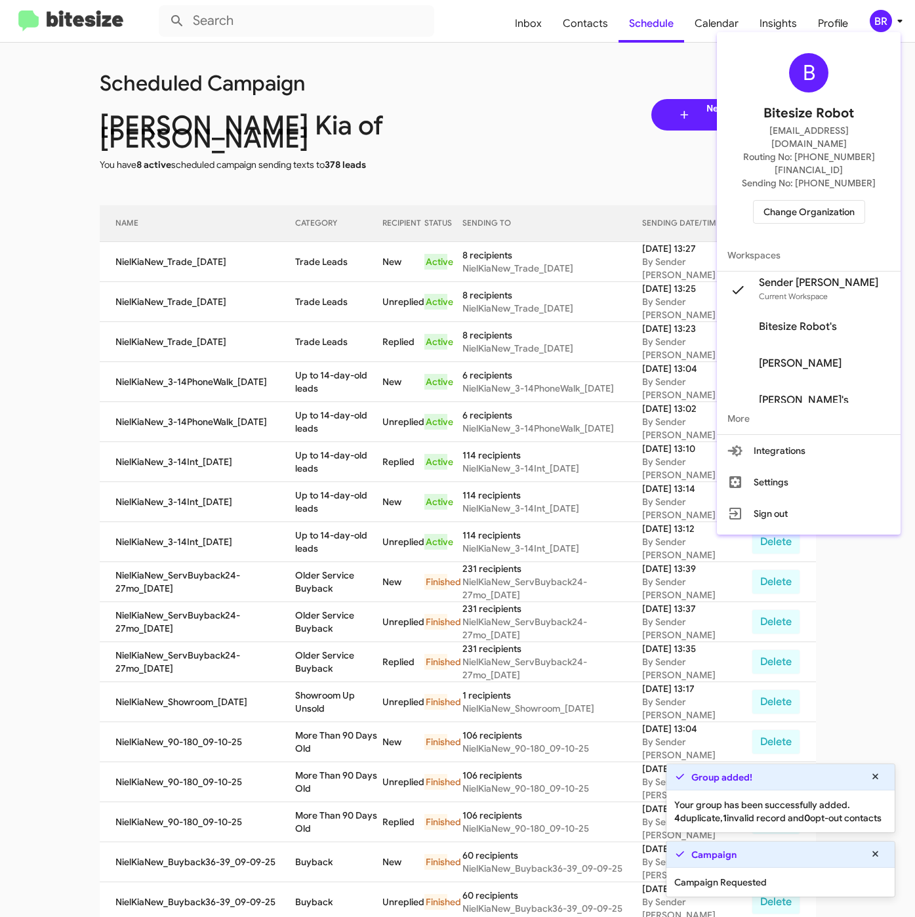
click at [335, 246] on div at bounding box center [457, 458] width 915 height 917
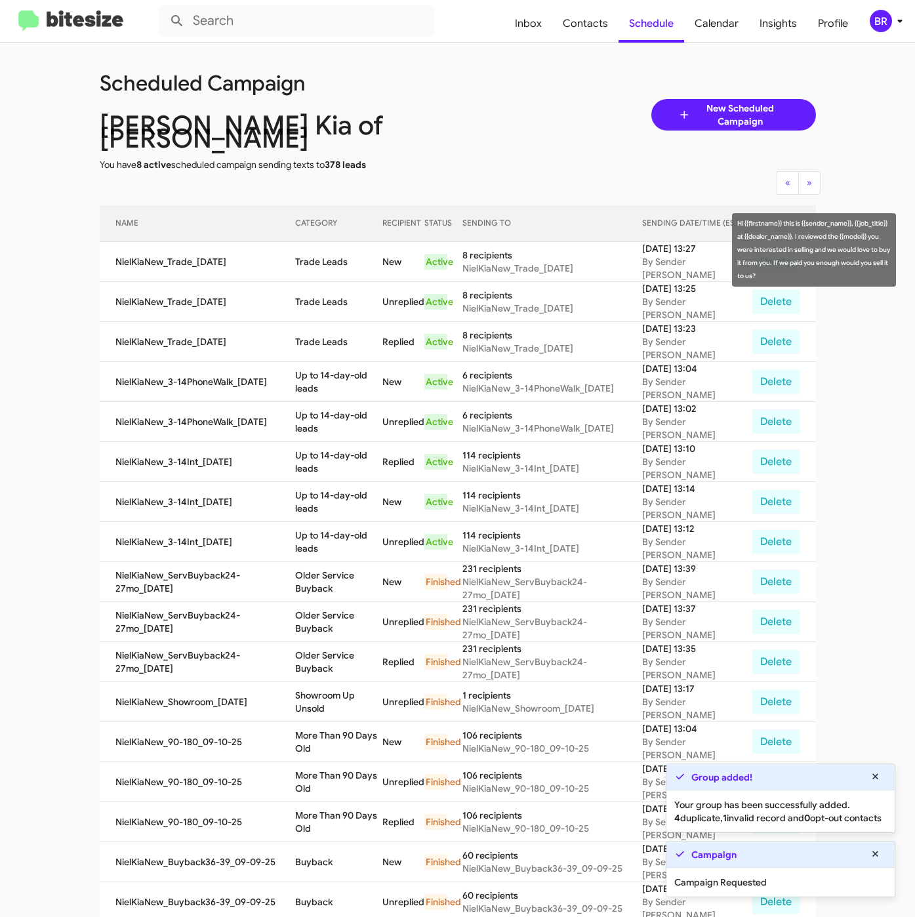
drag, startPoint x: 302, startPoint y: 252, endPoint x: 348, endPoint y: 260, distance: 47.2
click at [348, 260] on tr "NielKiaNew_Trade_09-11-25 Trade Leads New Active 8 recipients NielKiaNew_Trade_…" at bounding box center [458, 262] width 717 height 40
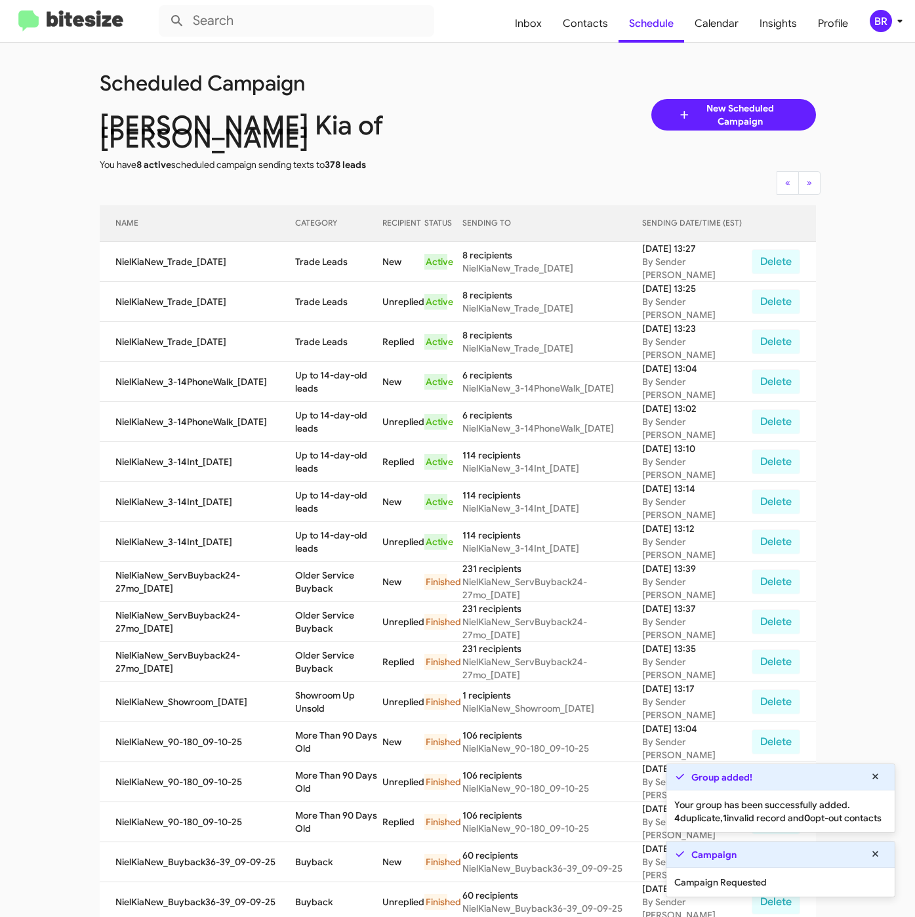
copy tr "Trade Leads"
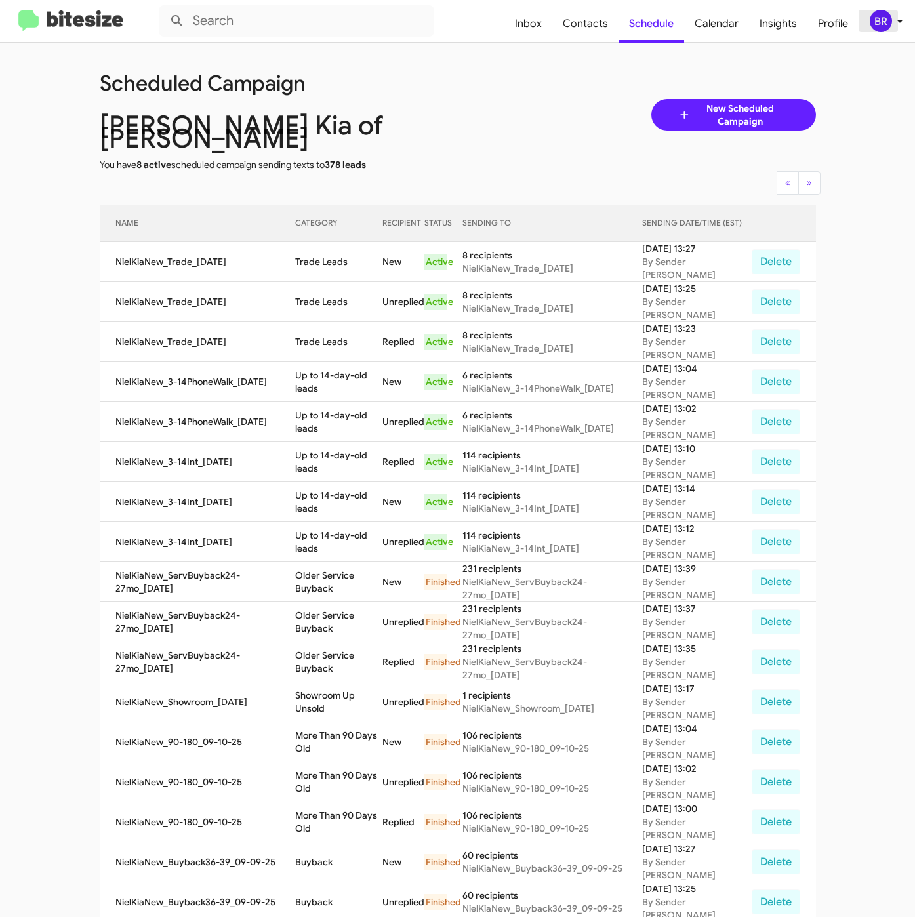
click at [883, 24] on div "BR" at bounding box center [881, 21] width 22 height 22
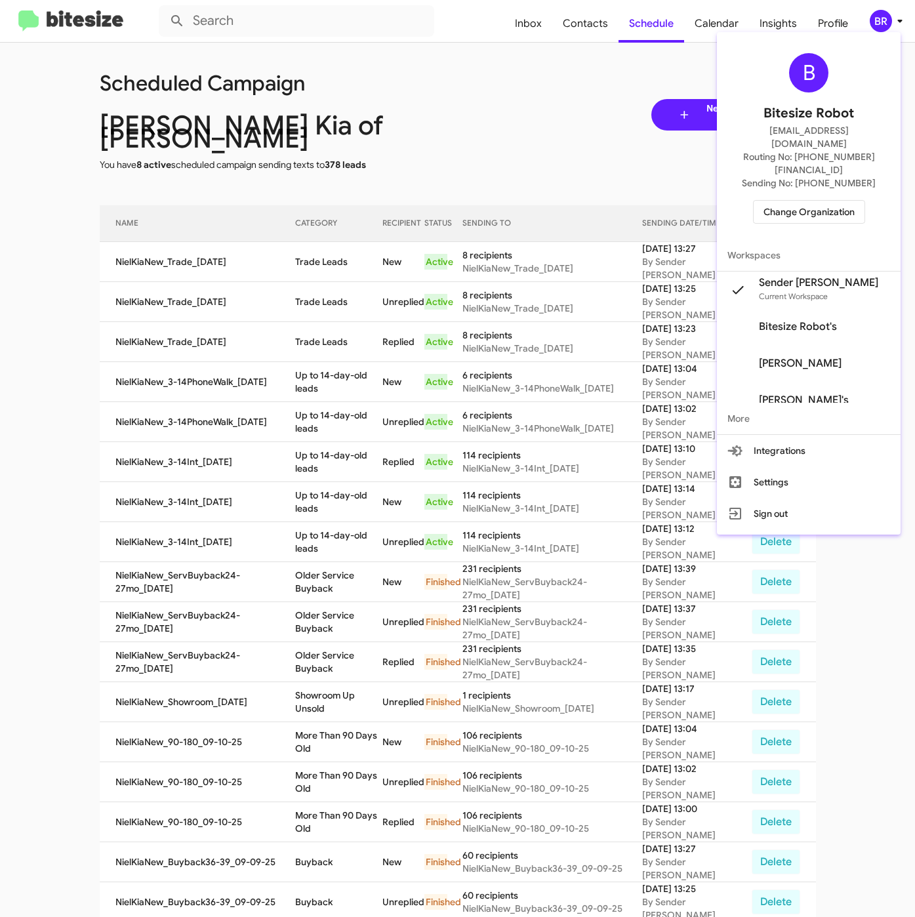
click at [794, 201] on span "Change Organization" at bounding box center [809, 212] width 91 height 22
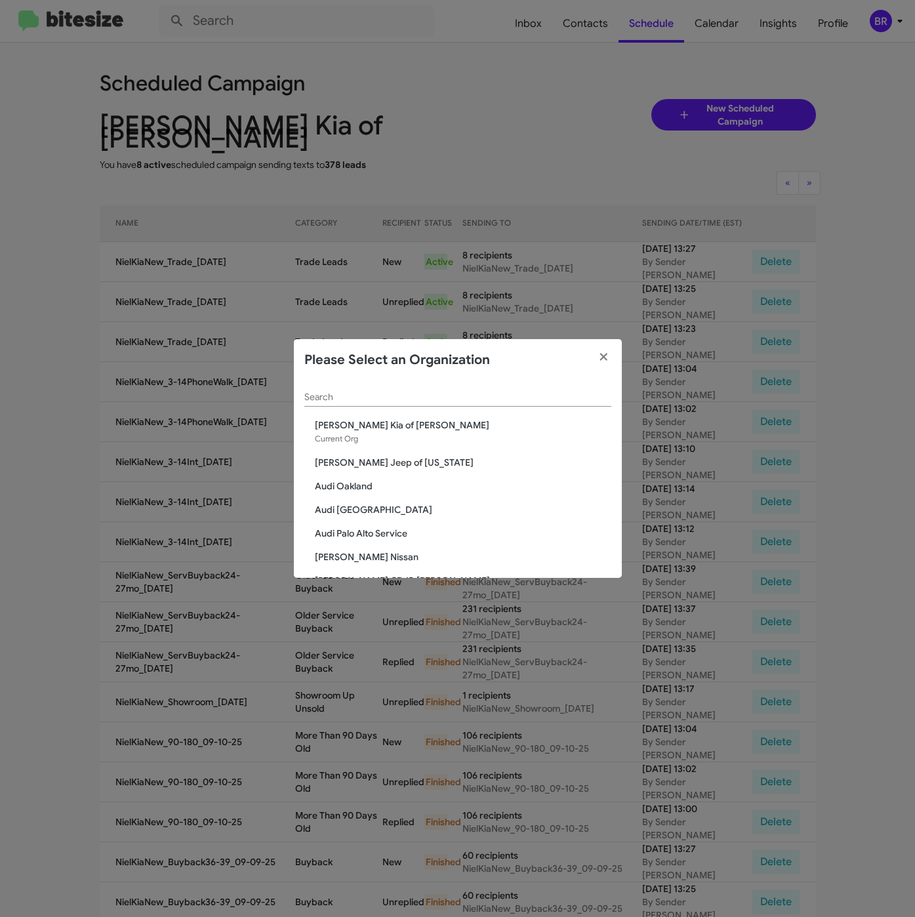
click at [374, 398] on input "Search" at bounding box center [457, 397] width 307 height 10
paste input "[PERSON_NAME] Nissan of Stanhope"
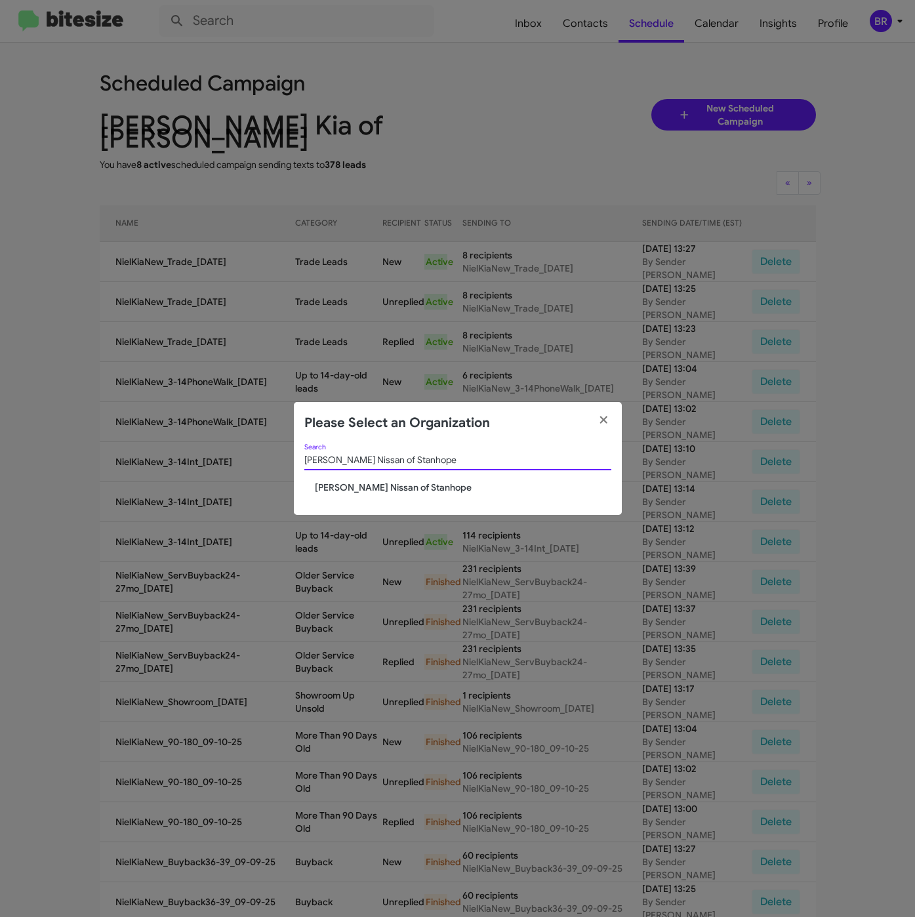
type input "[PERSON_NAME] Nissan of Stanhope"
click at [351, 488] on span "[PERSON_NAME] Nissan of Stanhope" at bounding box center [463, 487] width 297 height 13
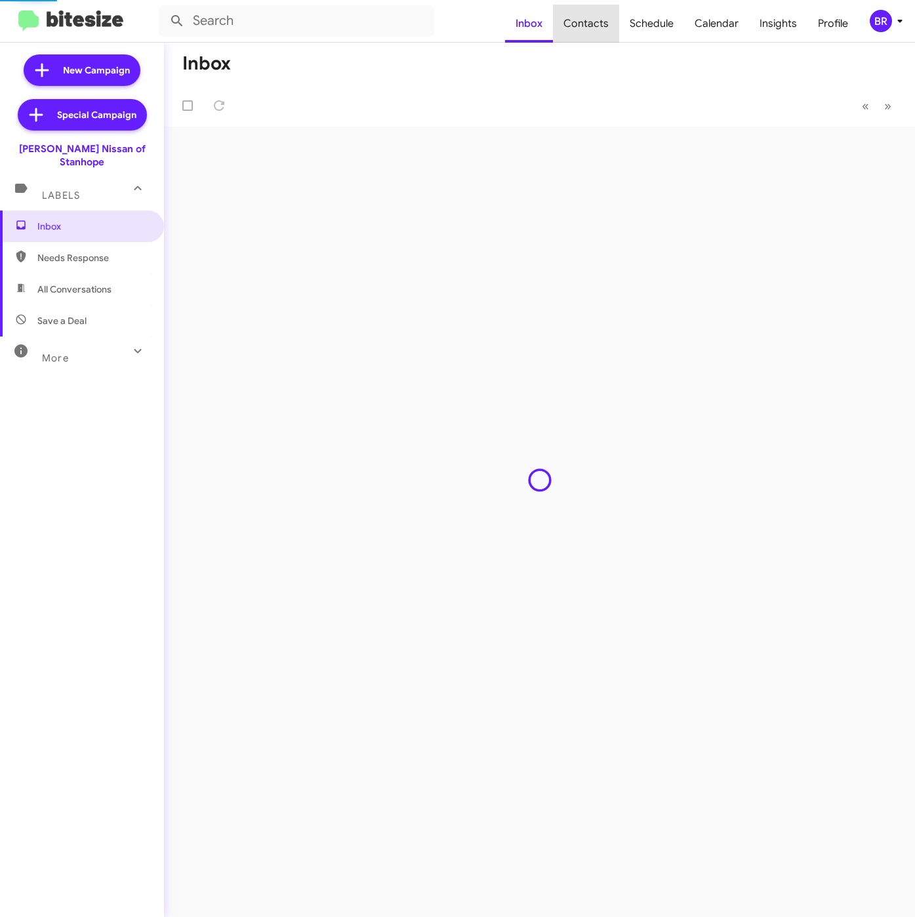
click at [599, 24] on span "Contacts" at bounding box center [586, 24] width 66 height 38
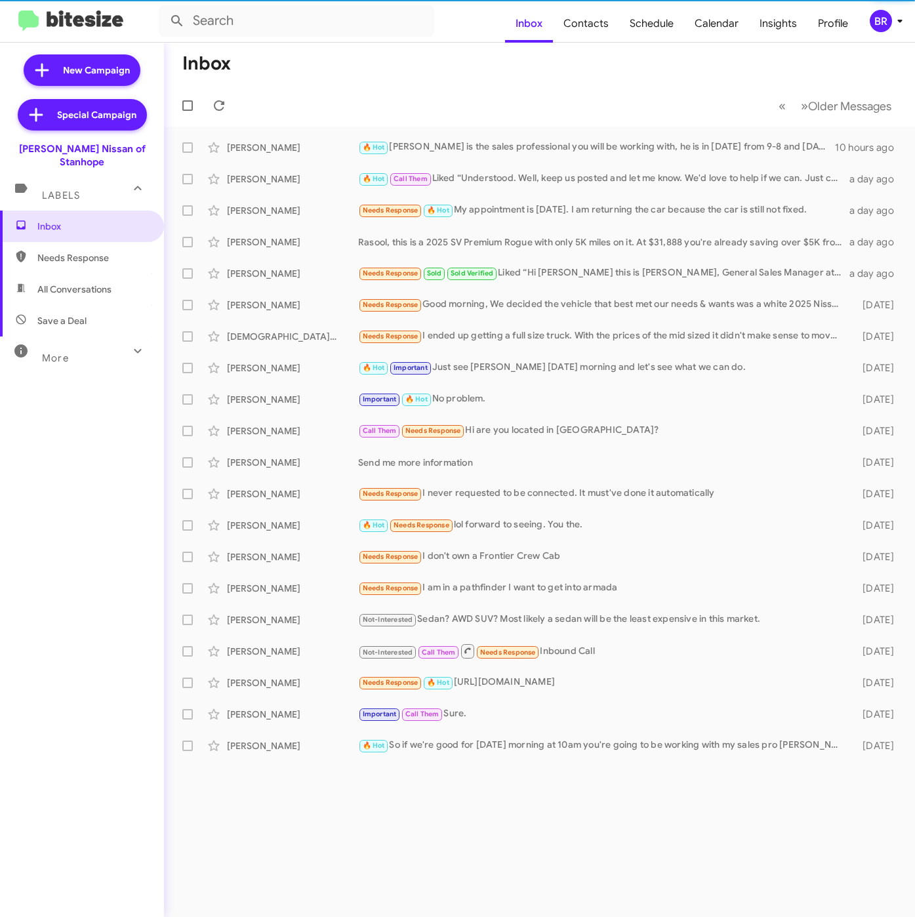
type input "in:groups"
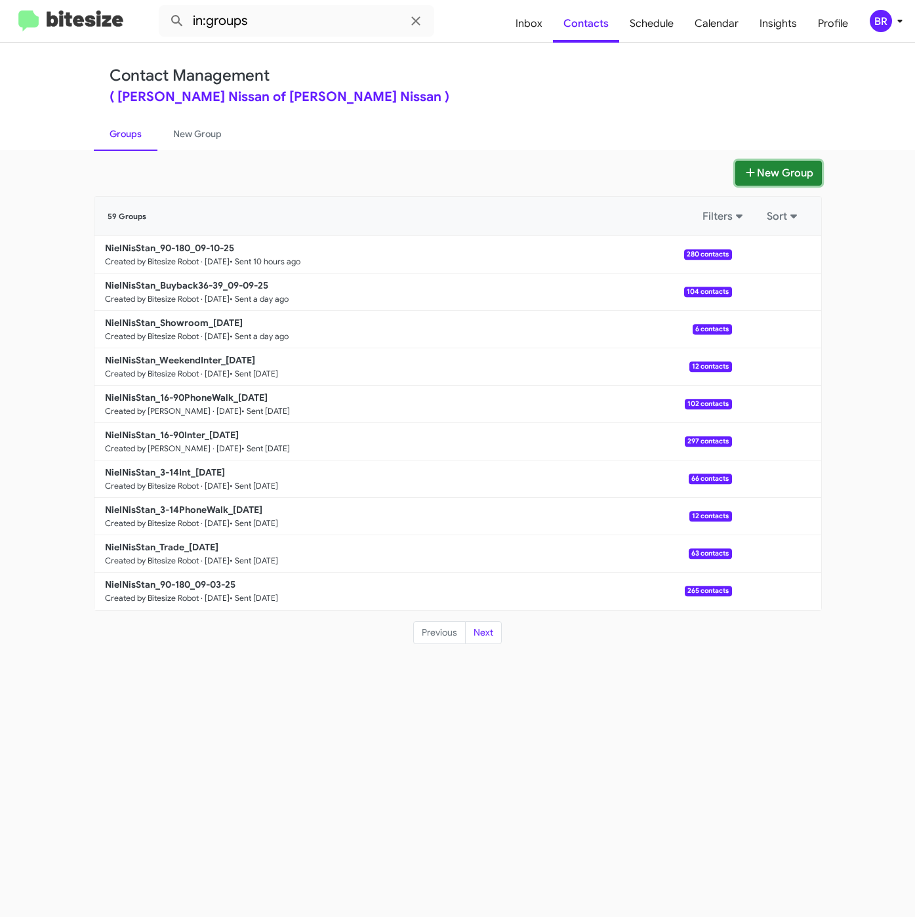
click at [746, 172] on icon at bounding box center [750, 172] width 9 height 9
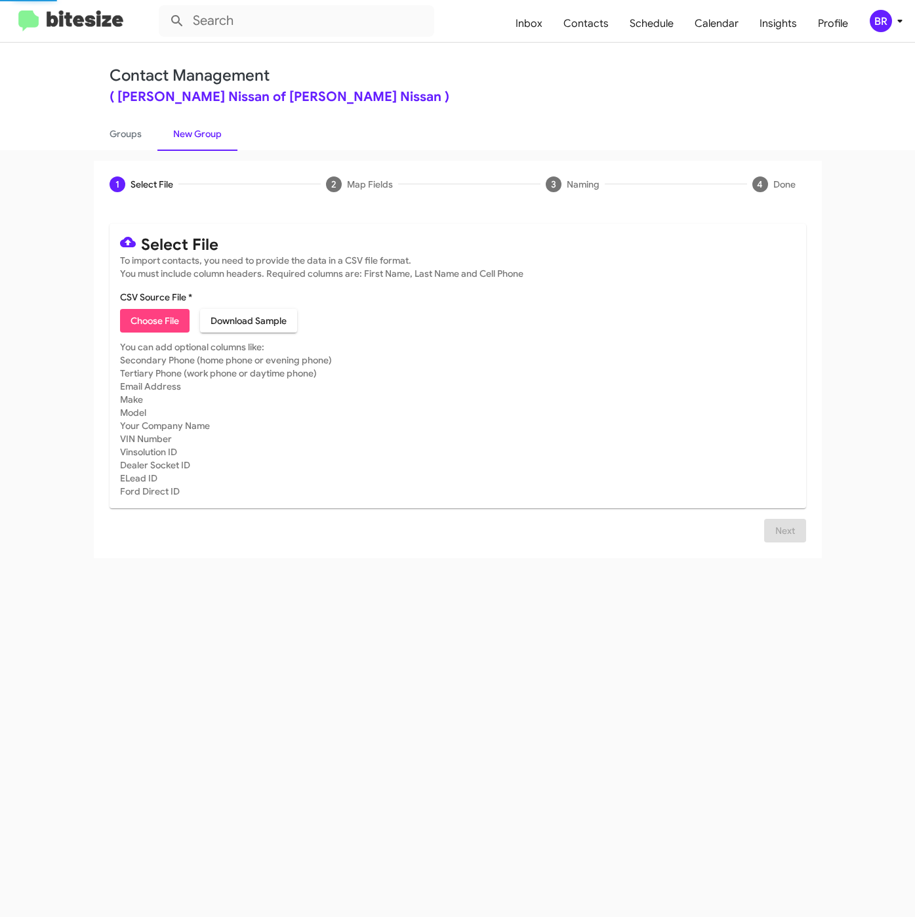
click at [165, 325] on span "Choose File" at bounding box center [155, 321] width 49 height 24
type input "NielNisStan_Trade_09-11-25"
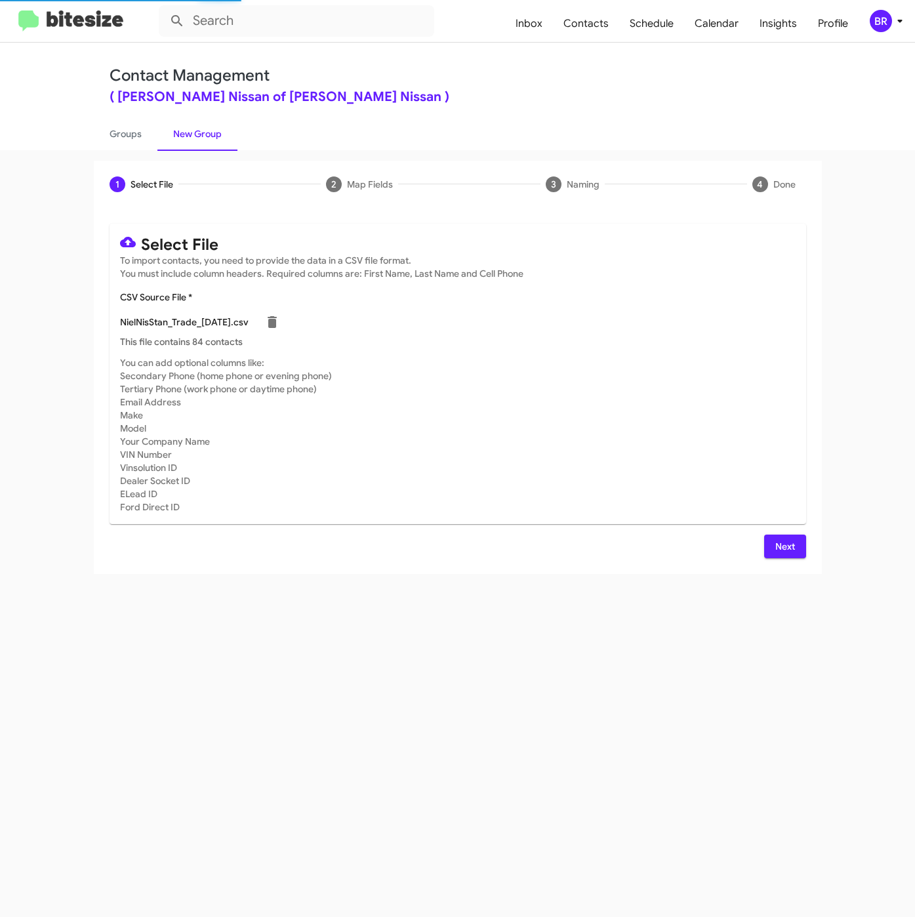
click at [781, 545] on span "Next" at bounding box center [785, 547] width 21 height 24
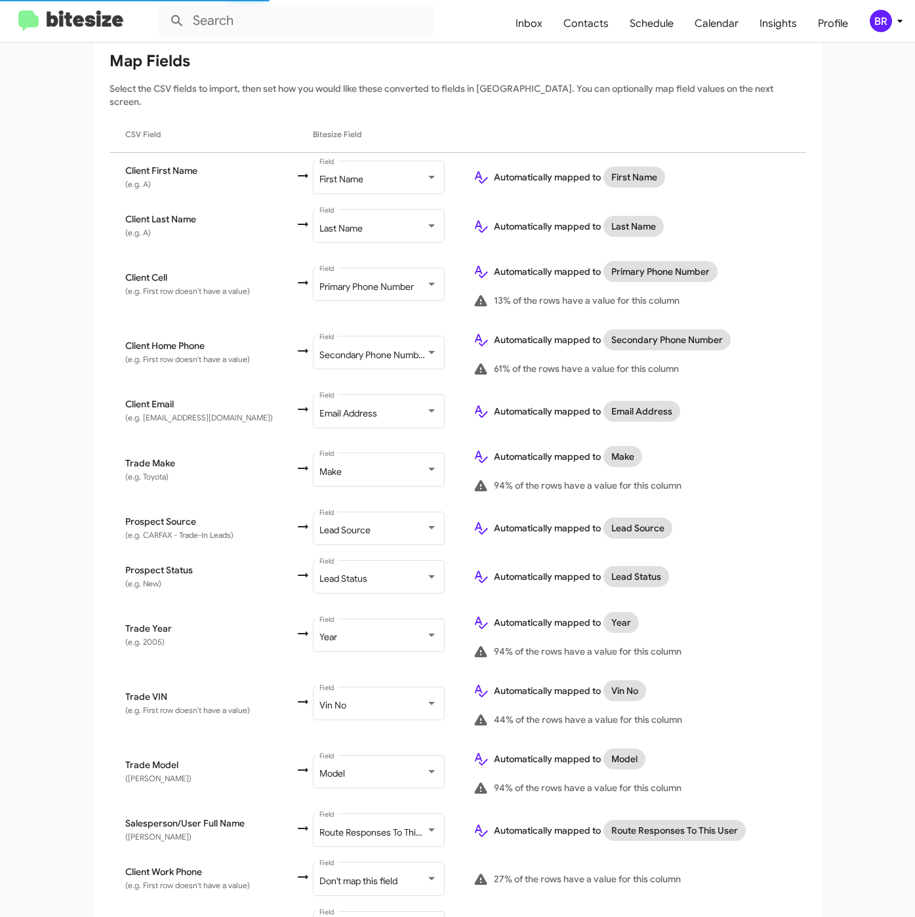
scroll to position [242, 0]
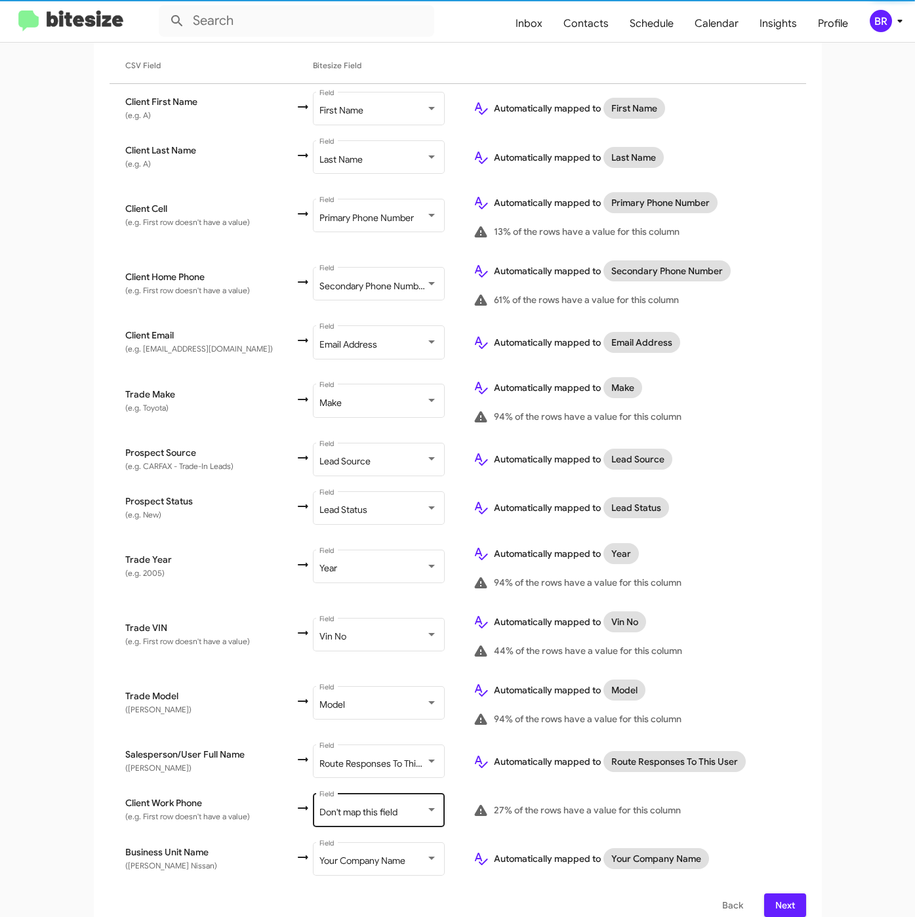
click at [356, 791] on div "Don't map this field Field" at bounding box center [379, 809] width 118 height 36
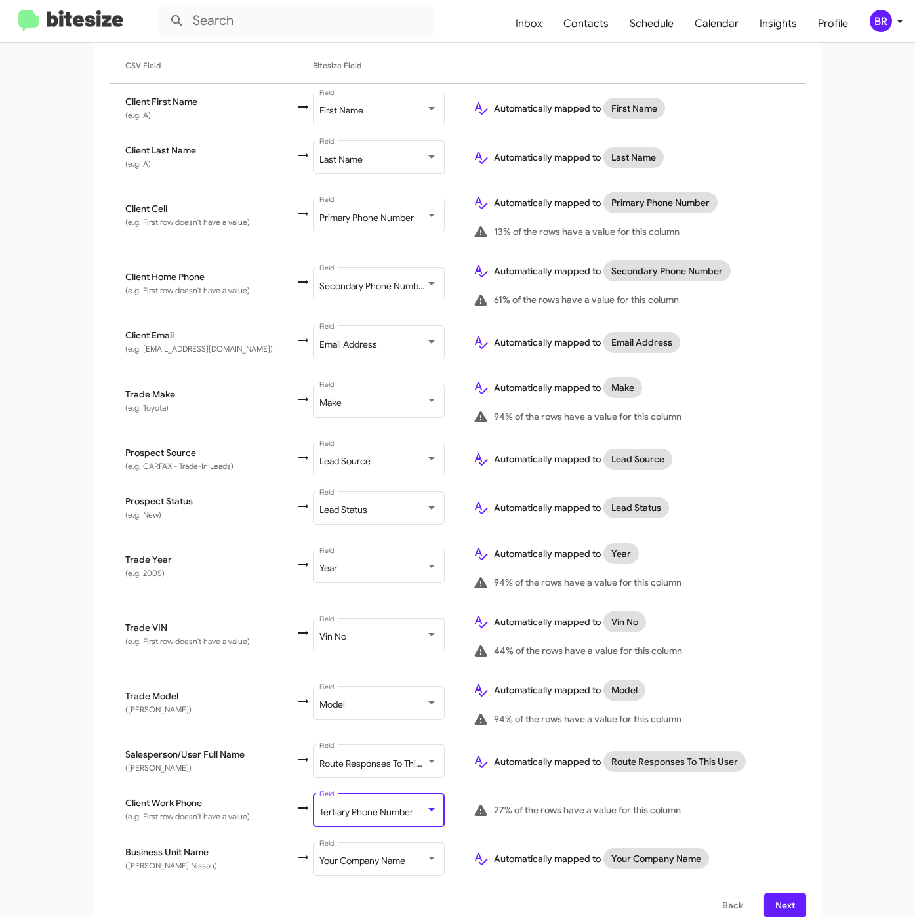
scroll to position [52, 0]
click at [780, 896] on span "Next" at bounding box center [785, 906] width 21 height 24
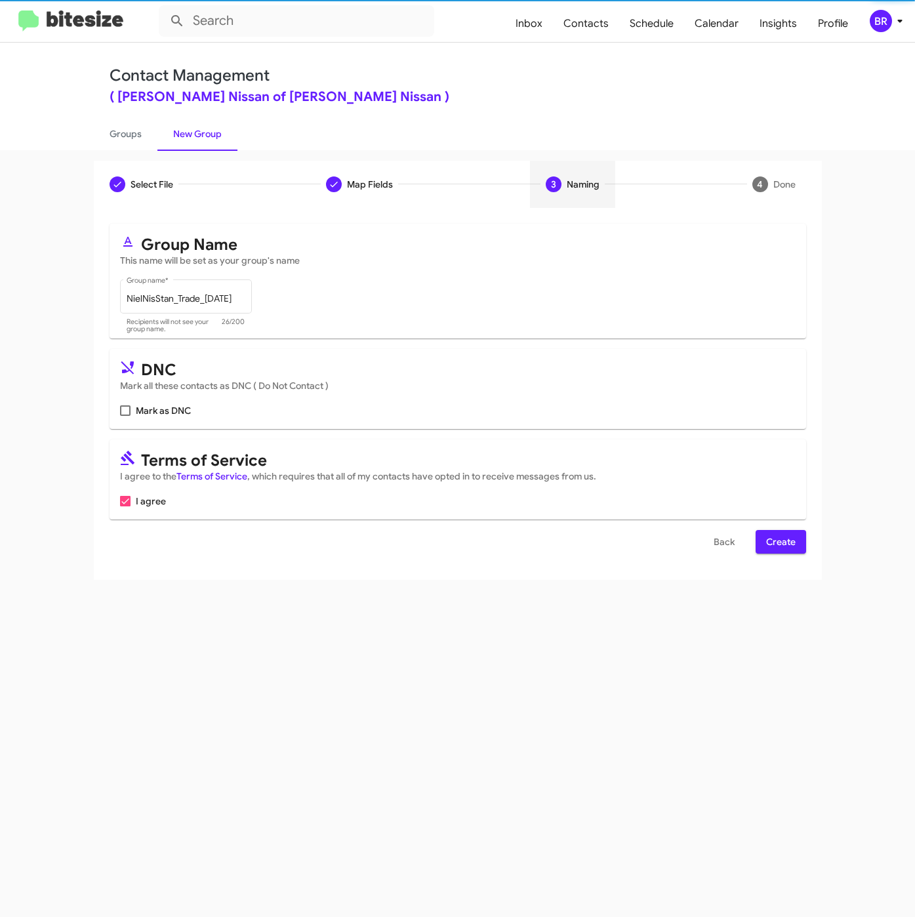
scroll to position [0, 0]
click at [770, 542] on span "Create" at bounding box center [781, 542] width 30 height 24
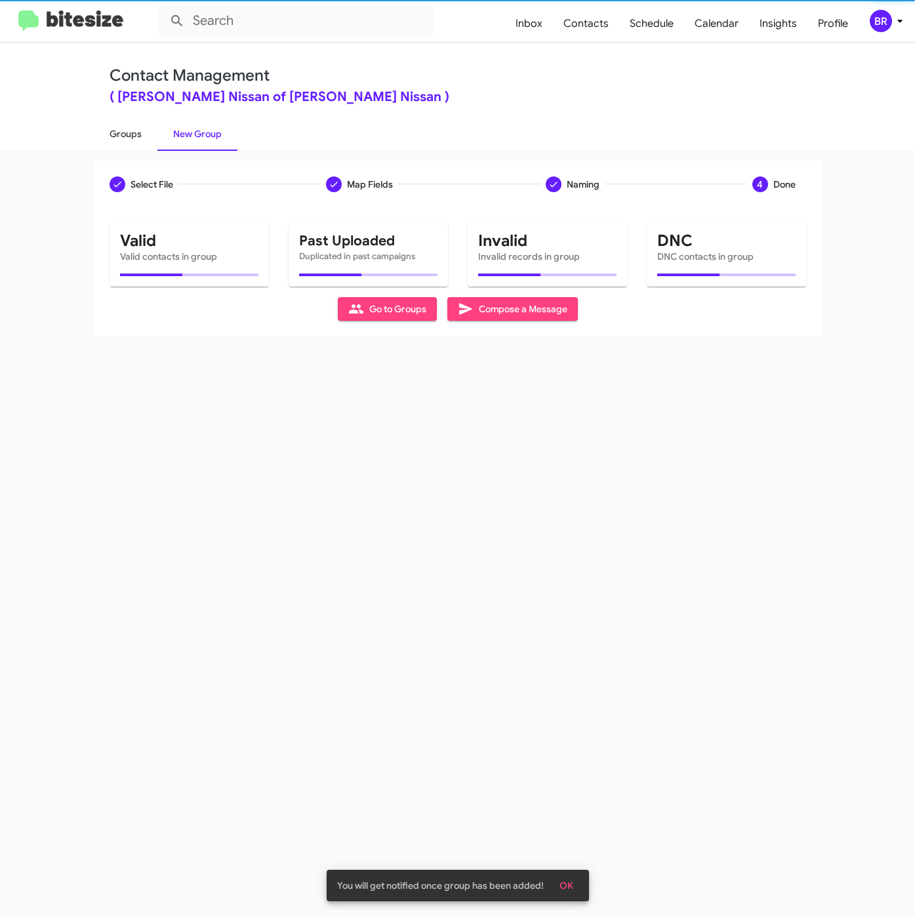
click at [121, 138] on link "Groups" at bounding box center [126, 134] width 64 height 34
type input "in:groups"
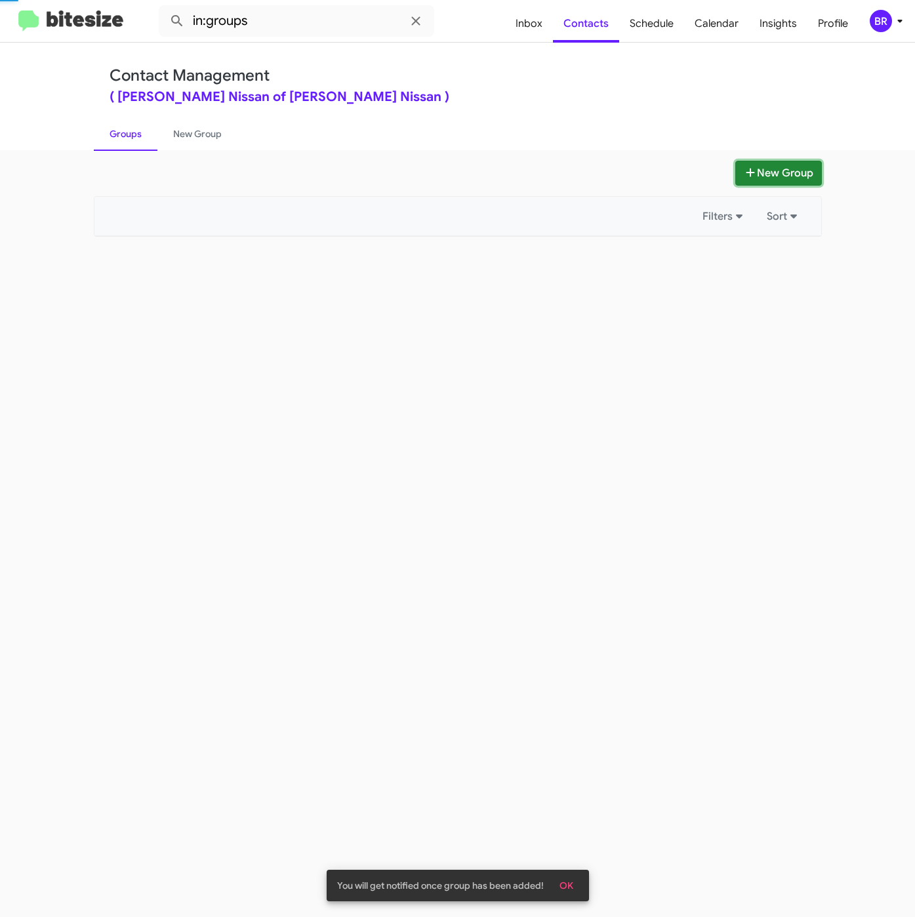
click at [751, 186] on button "New Group" at bounding box center [779, 173] width 87 height 25
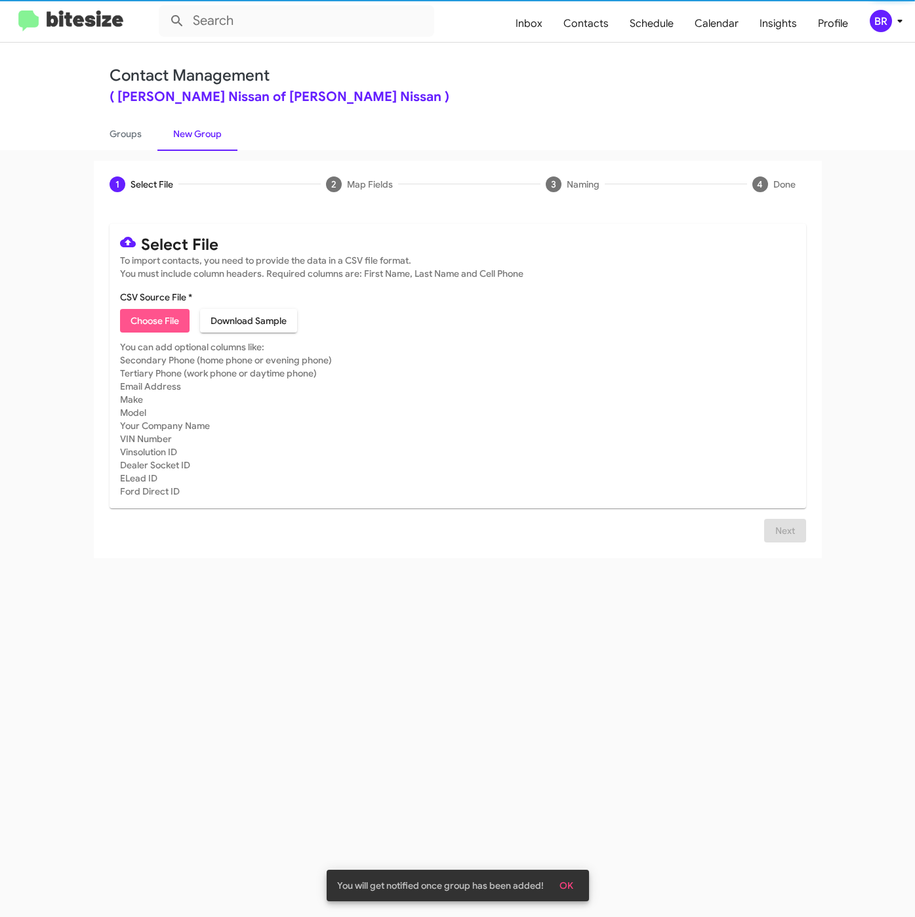
click at [166, 317] on span "Choose File" at bounding box center [155, 321] width 49 height 24
type input "NielNisStan_3-14PhoneWalk_09-11-25"
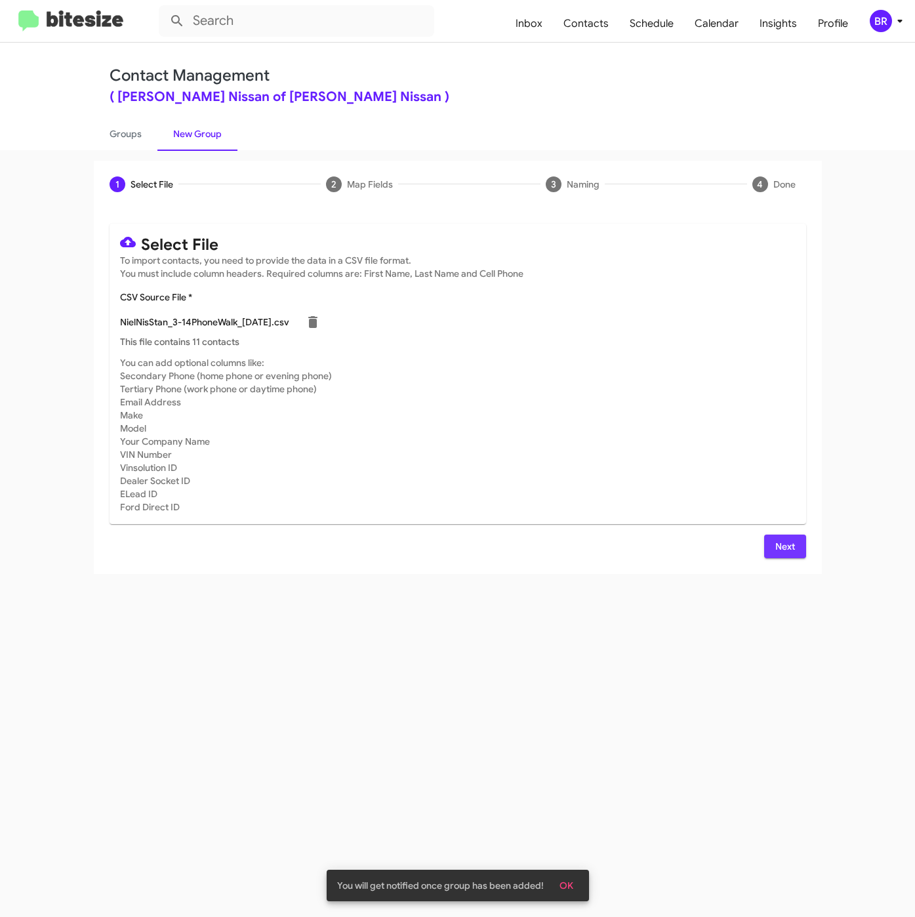
click at [778, 539] on span "Next" at bounding box center [785, 547] width 21 height 24
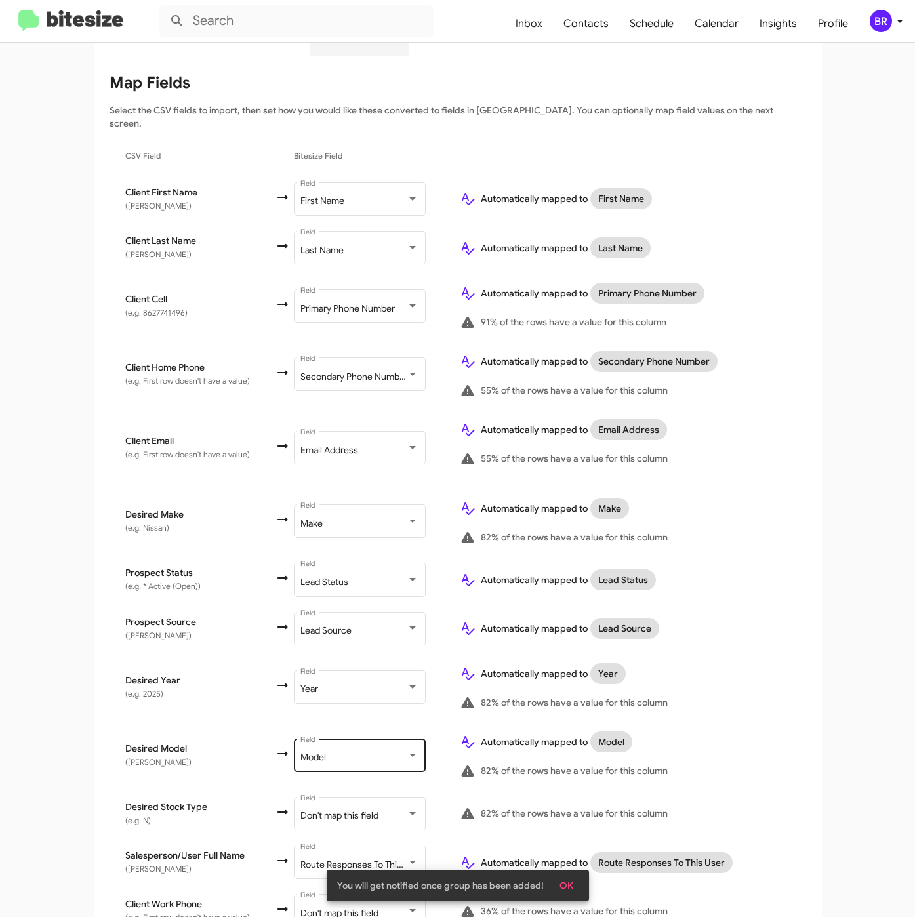
scroll to position [253, 0]
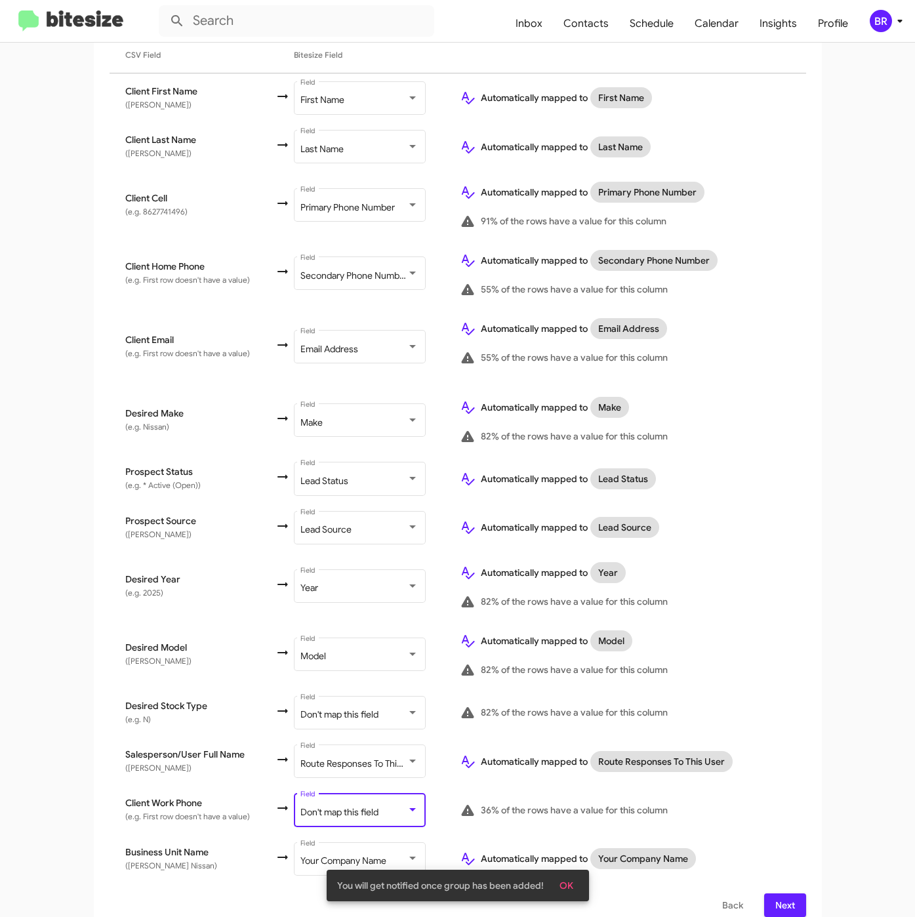
click at [355, 806] on span "Don't map this field" at bounding box center [340, 812] width 78 height 12
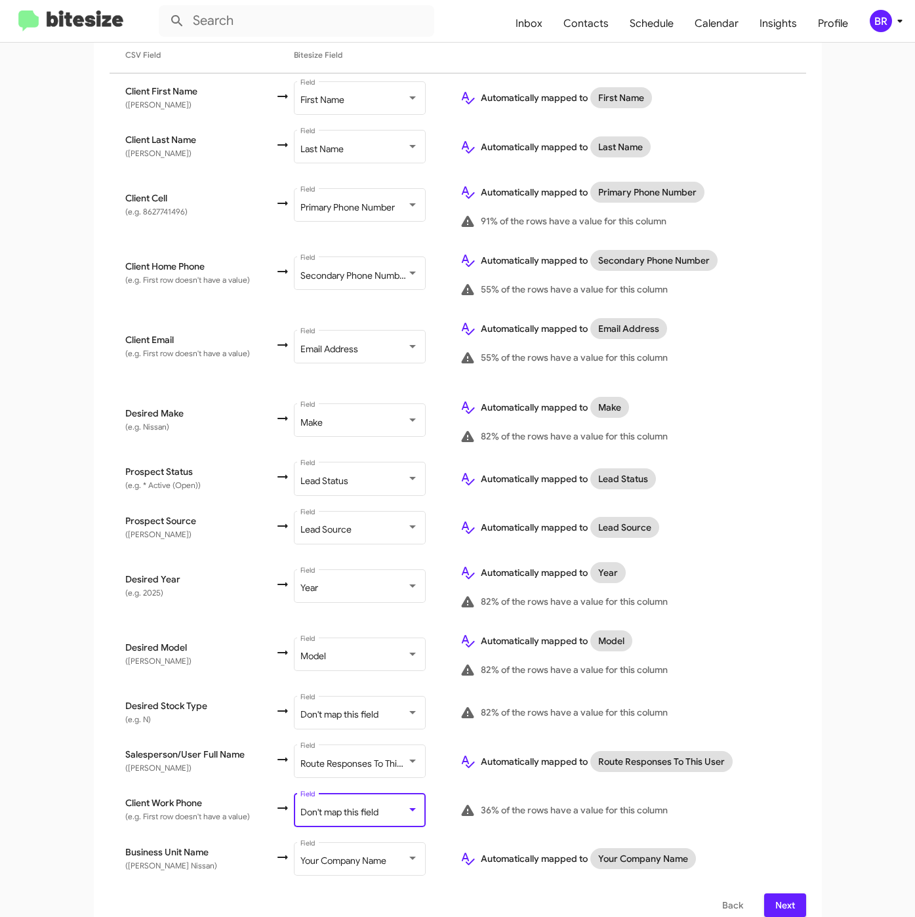
scroll to position [52, 0]
click at [775, 894] on span "Next" at bounding box center [785, 906] width 21 height 24
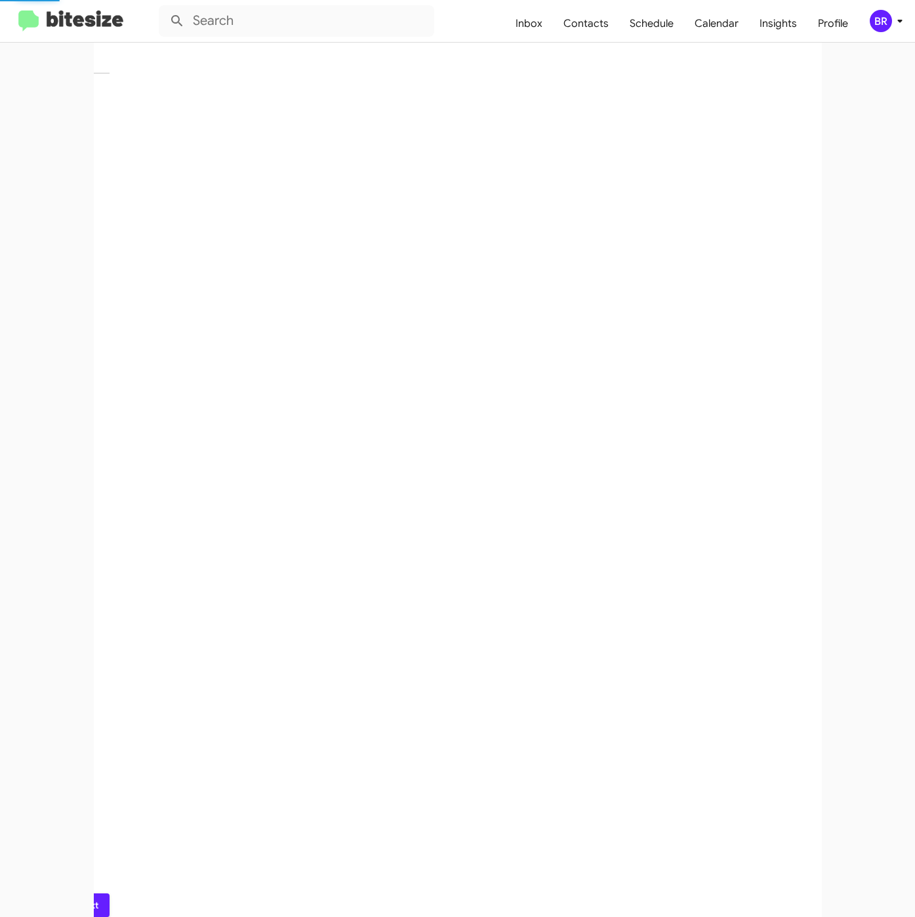
scroll to position [0, 0]
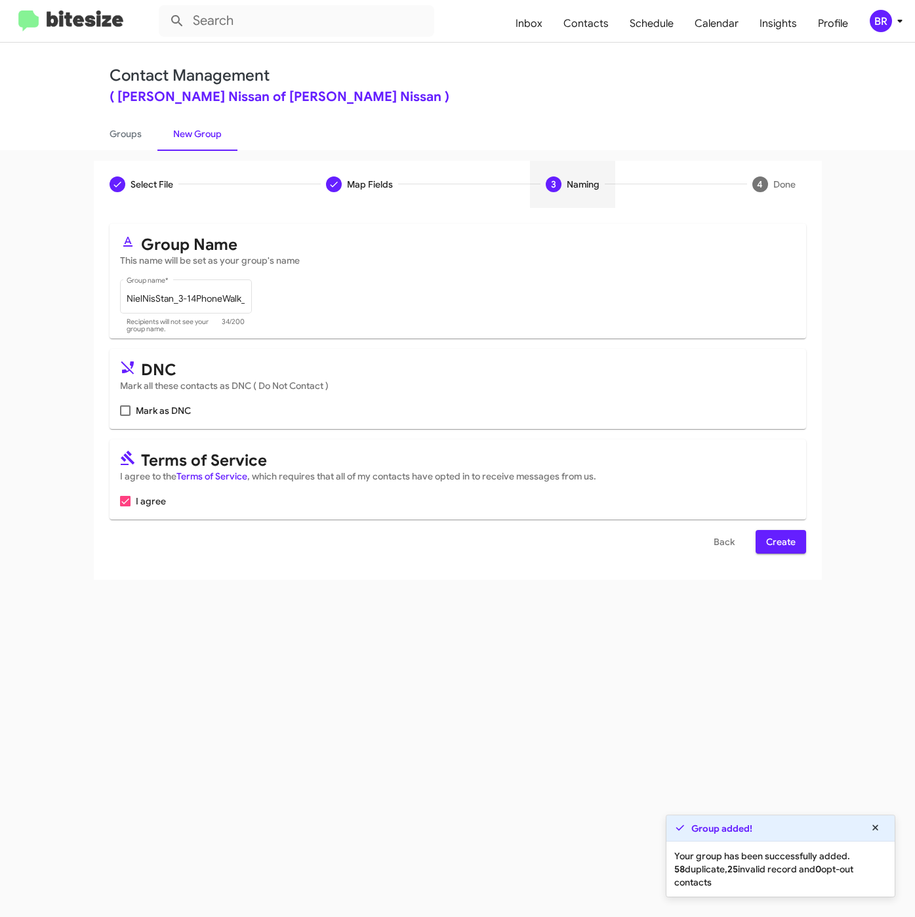
click at [784, 550] on span "Create" at bounding box center [781, 542] width 30 height 24
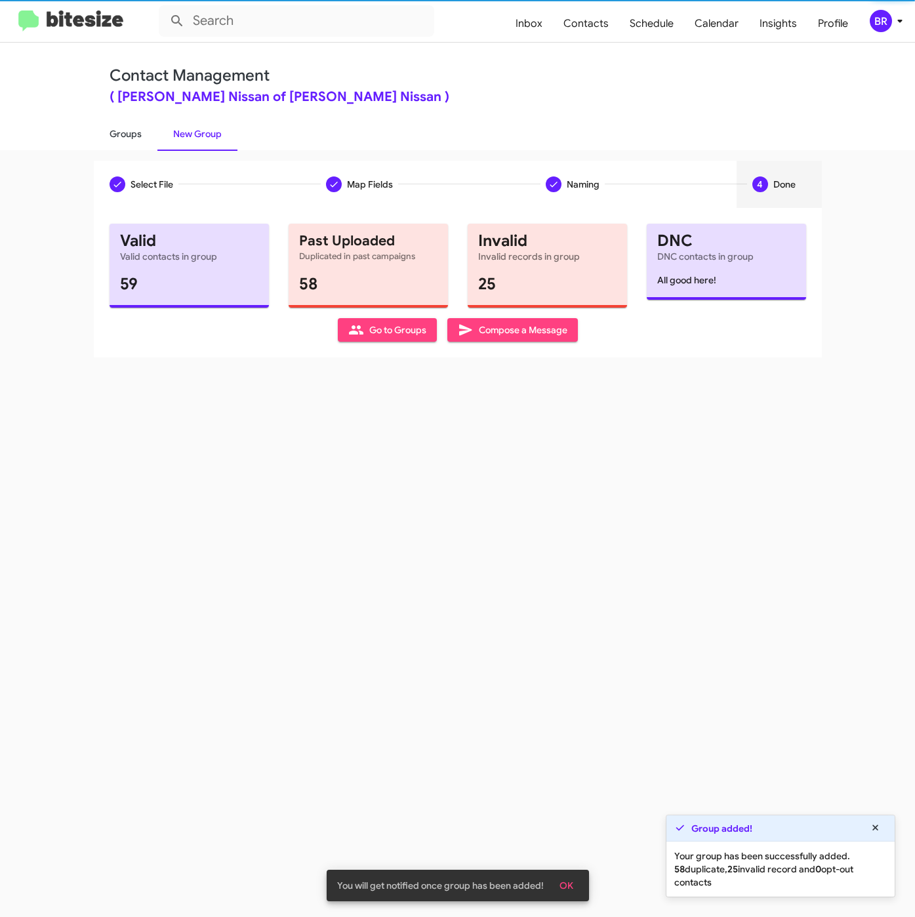
click at [119, 136] on link "Groups" at bounding box center [126, 134] width 64 height 34
type input "in:groups"
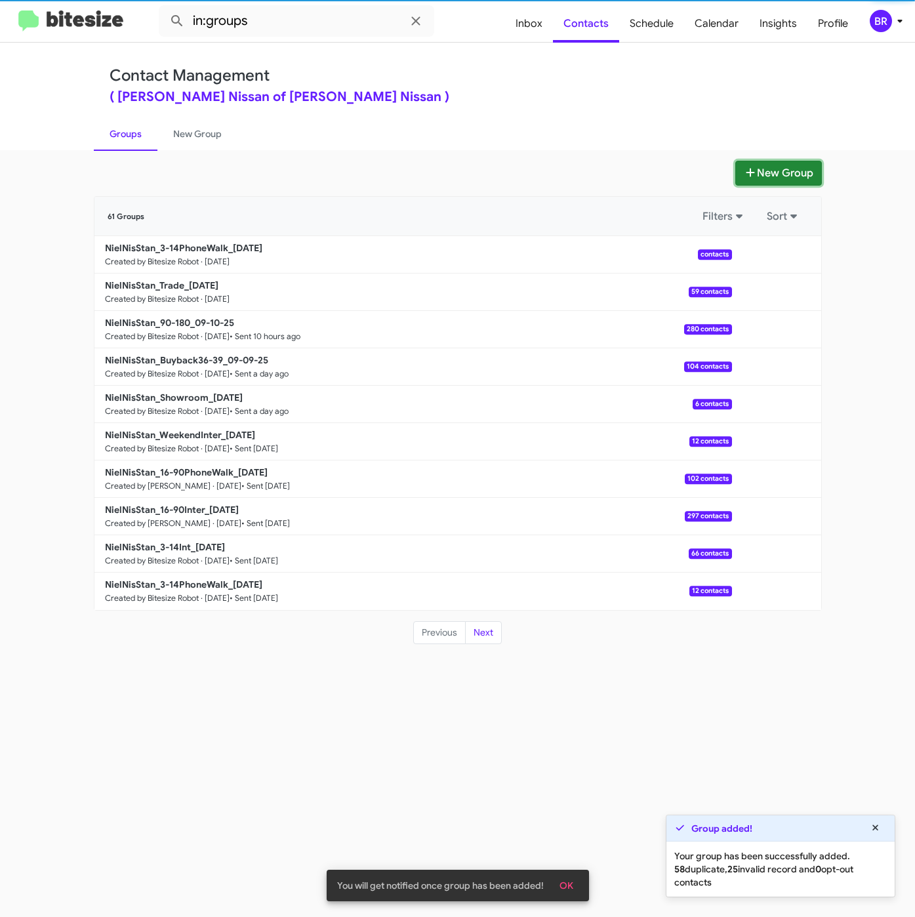
click at [770, 161] on button "New Group" at bounding box center [779, 173] width 87 height 25
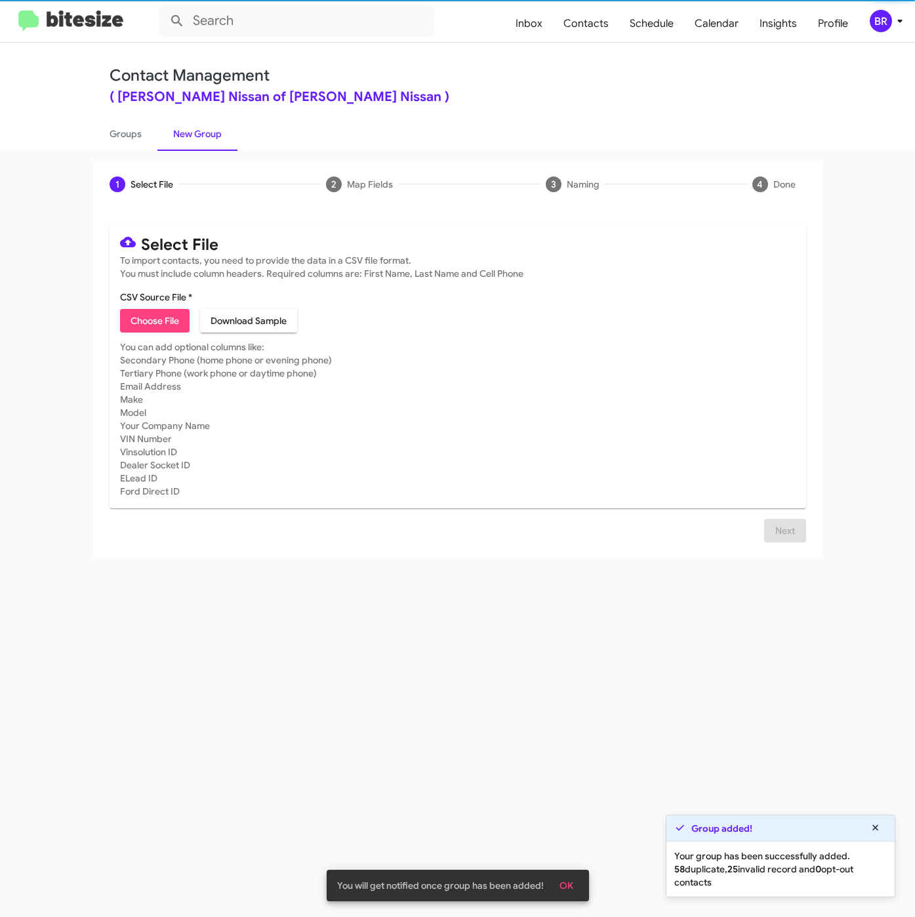
click at [154, 313] on span "Choose File" at bounding box center [155, 321] width 49 height 24
type input "NielNisStan_3-14Int_09-11-25"
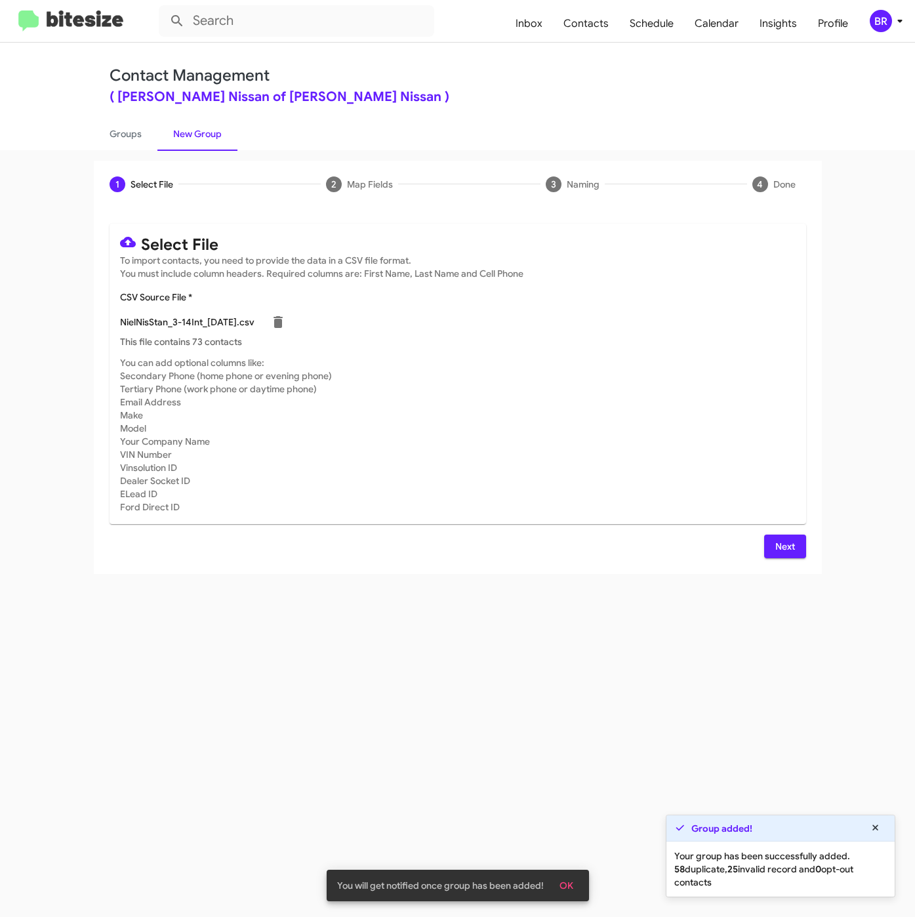
click at [778, 560] on div "Select File To import contacts, you need to provide the data in a CSV file form…" at bounding box center [458, 391] width 728 height 366
click at [778, 551] on span "Next" at bounding box center [785, 547] width 21 height 24
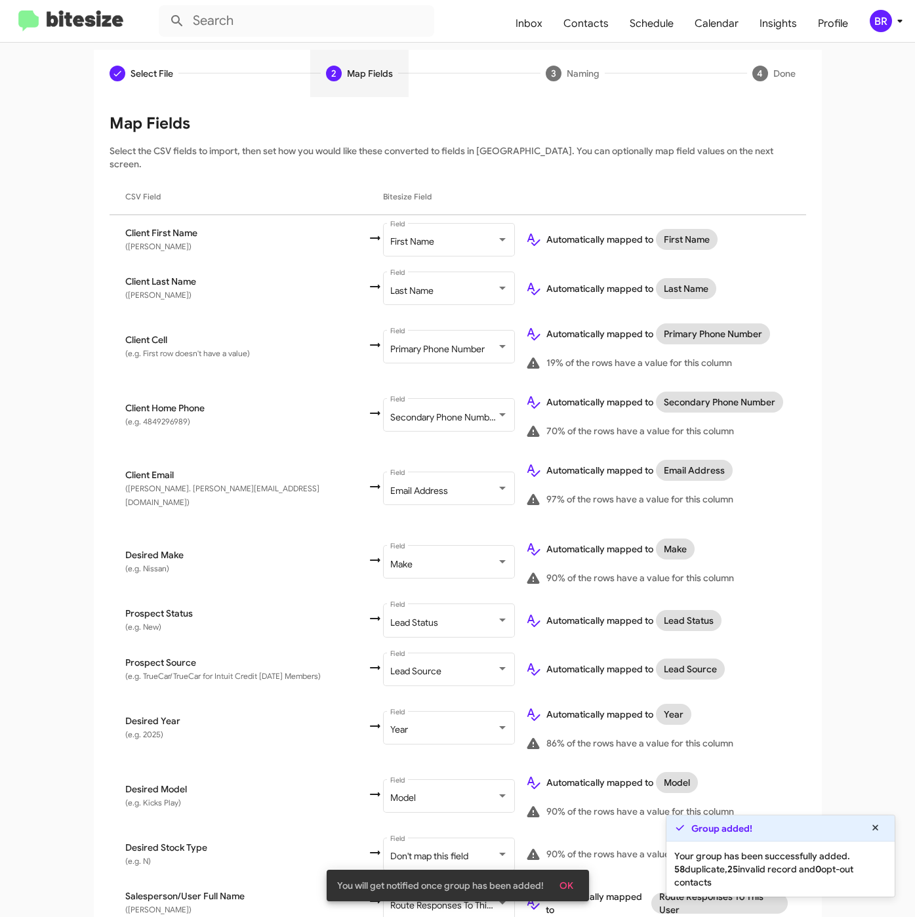
scroll to position [253, 0]
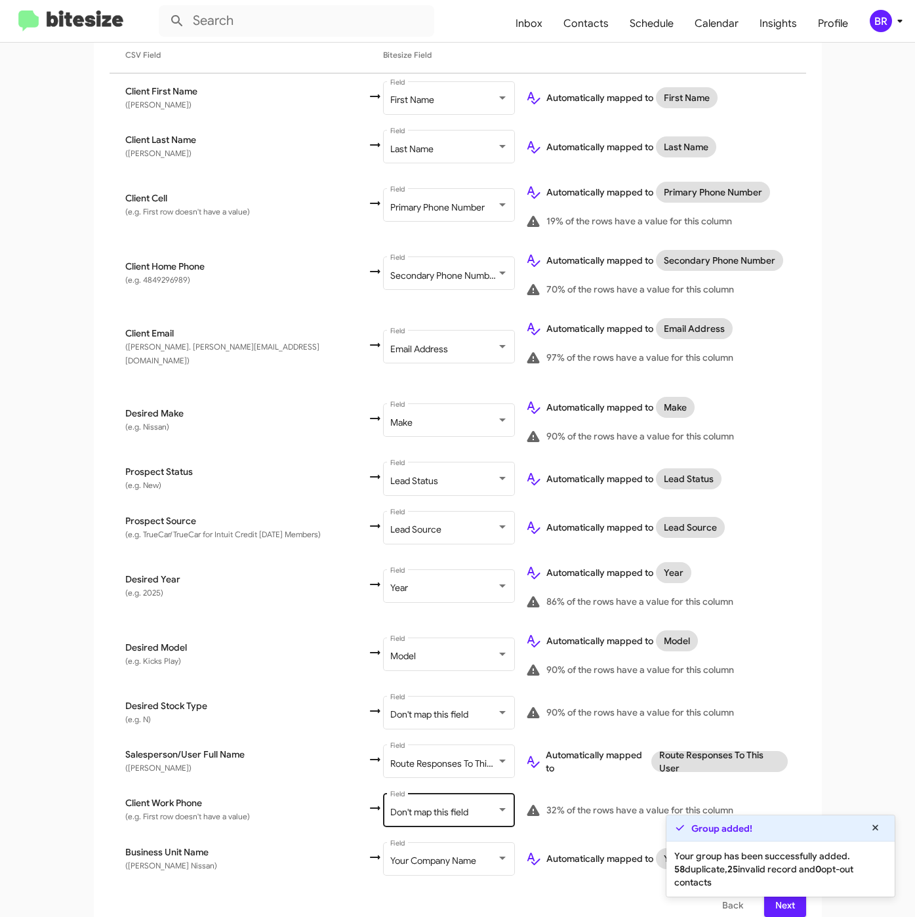
click at [390, 806] on span "Don't map this field" at bounding box center [429, 812] width 78 height 12
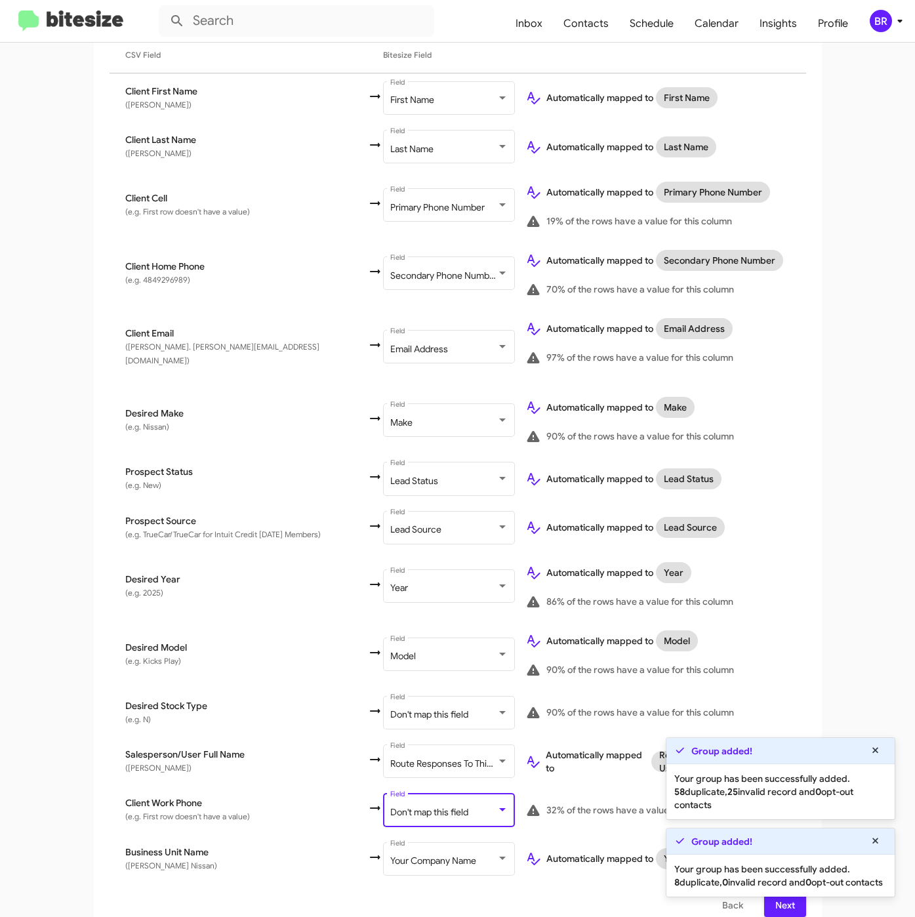
scroll to position [52, 0]
click at [775, 900] on span "Next" at bounding box center [785, 906] width 21 height 24
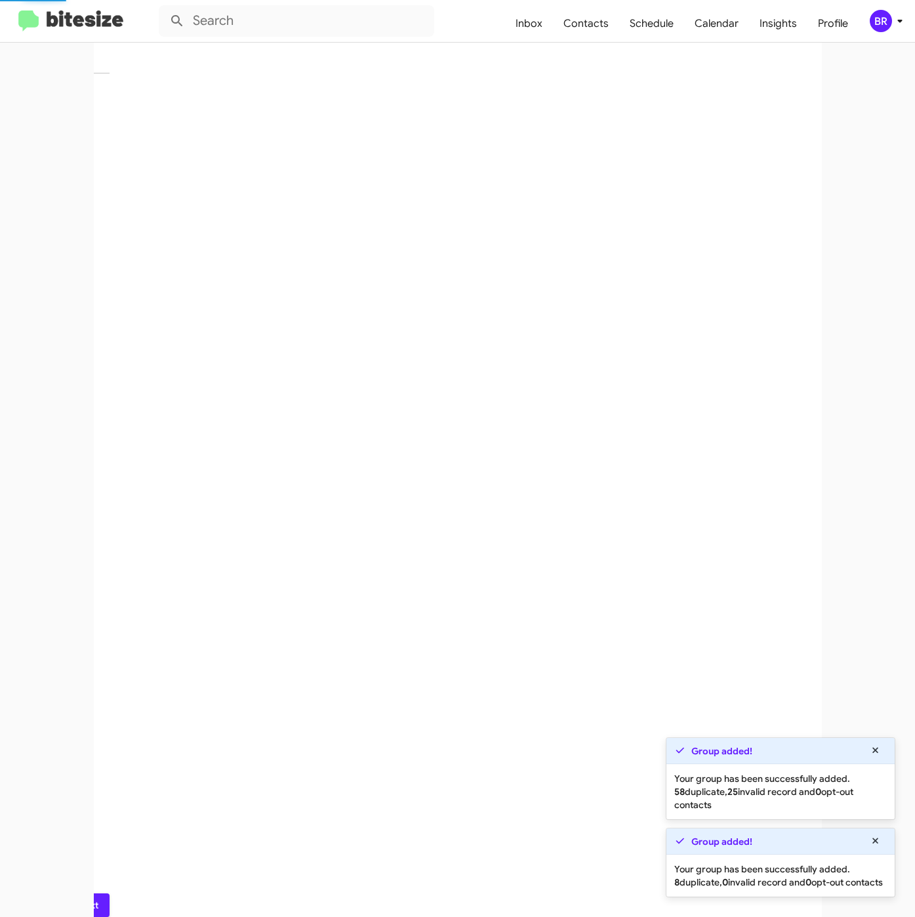
scroll to position [0, 0]
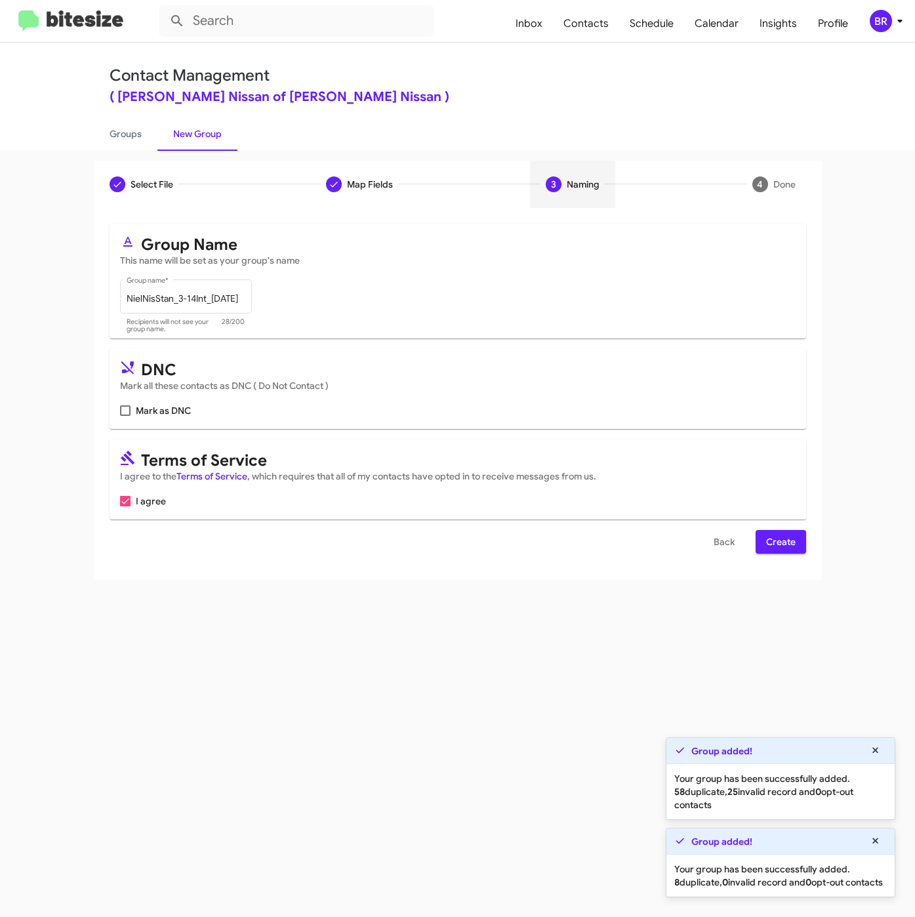
click at [785, 542] on span "Create" at bounding box center [781, 542] width 30 height 24
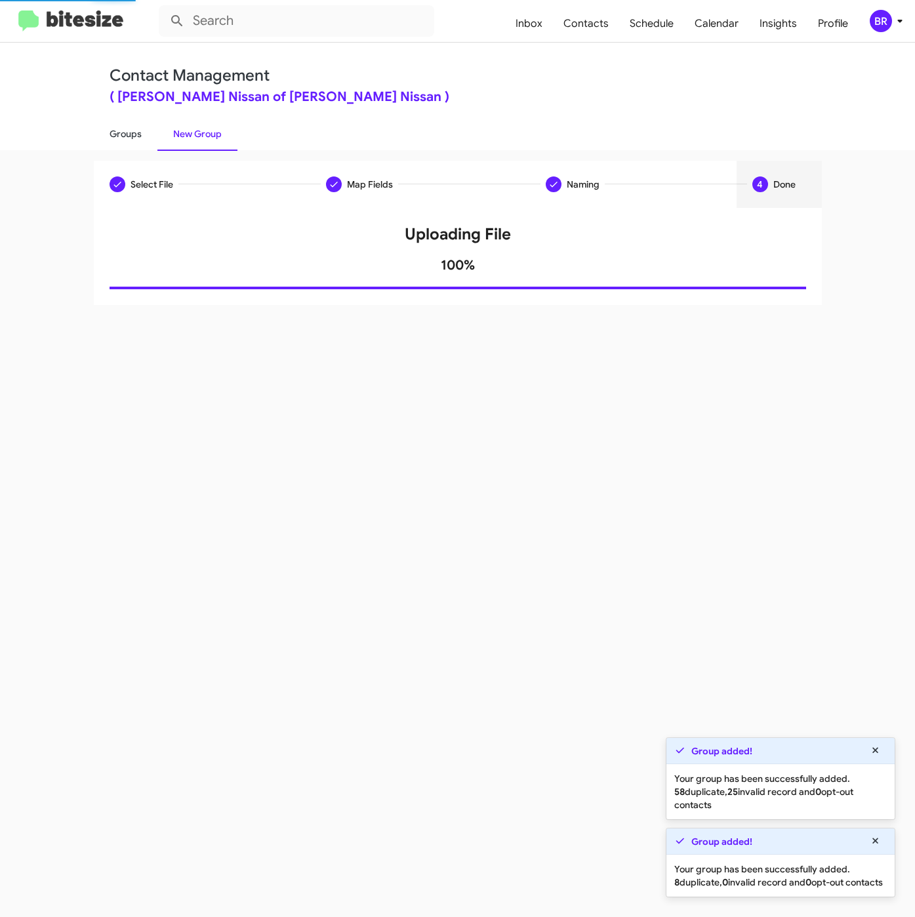
click at [123, 129] on link "Groups" at bounding box center [126, 134] width 64 height 34
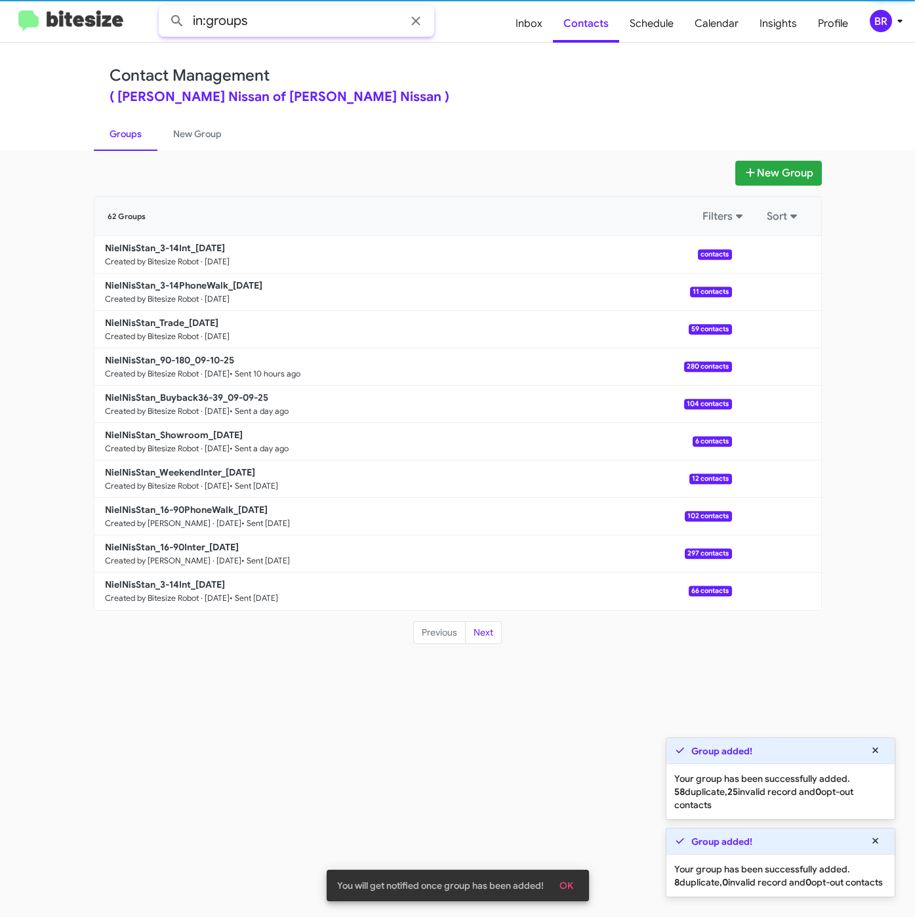
click at [303, 26] on input "in:groups" at bounding box center [297, 20] width 276 height 31
click at [164, 8] on button at bounding box center [177, 21] width 26 height 26
click at [302, 26] on input "in:groups trade" at bounding box center [297, 20] width 276 height 31
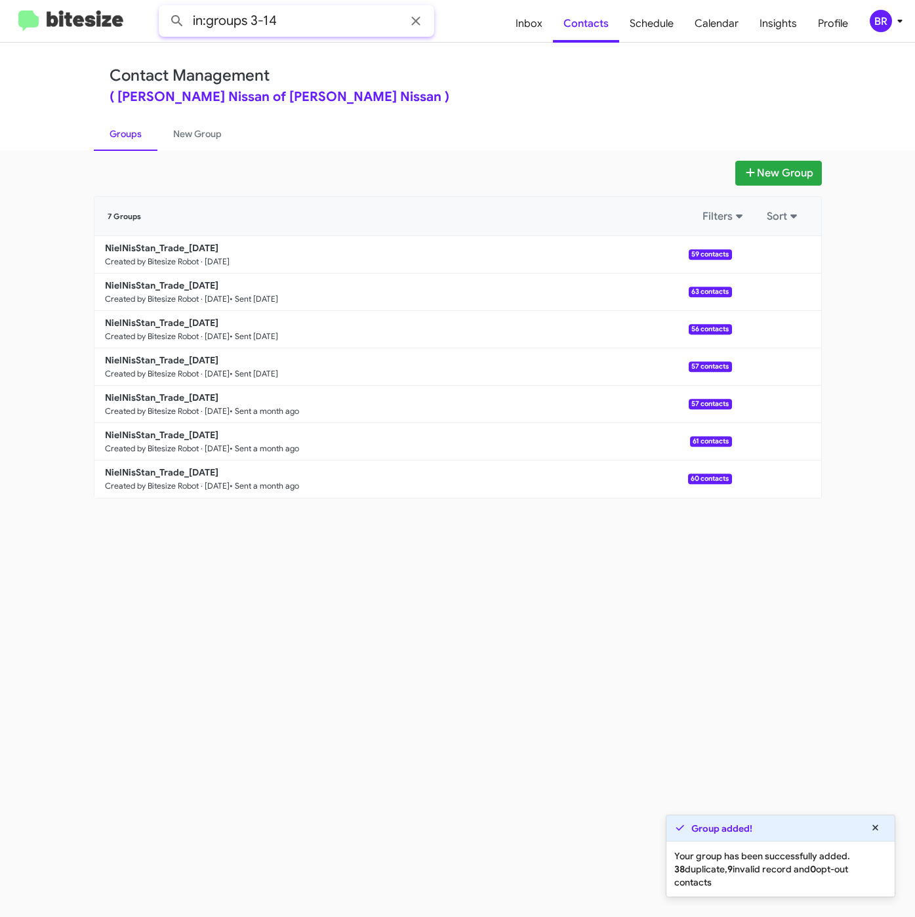
type input "in:groups 3-14"
click at [164, 8] on button at bounding box center [177, 21] width 26 height 26
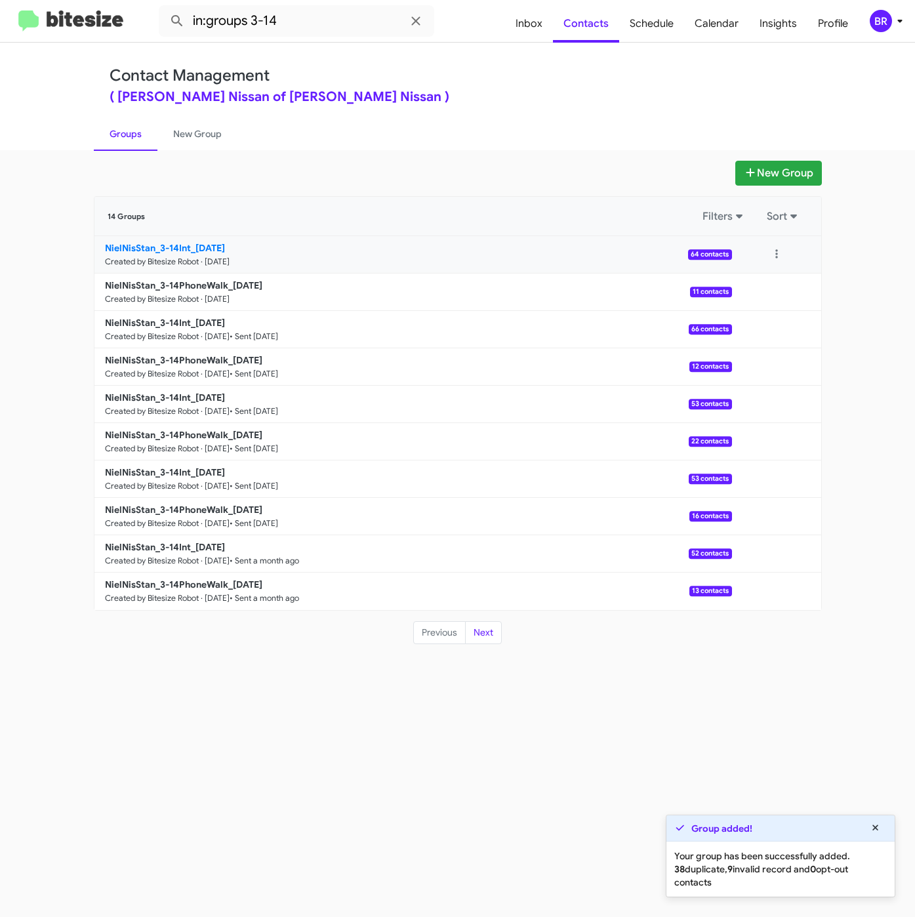
click at [187, 250] on b "NielNisStan_3-14Int_09-11-25" at bounding box center [165, 248] width 120 height 12
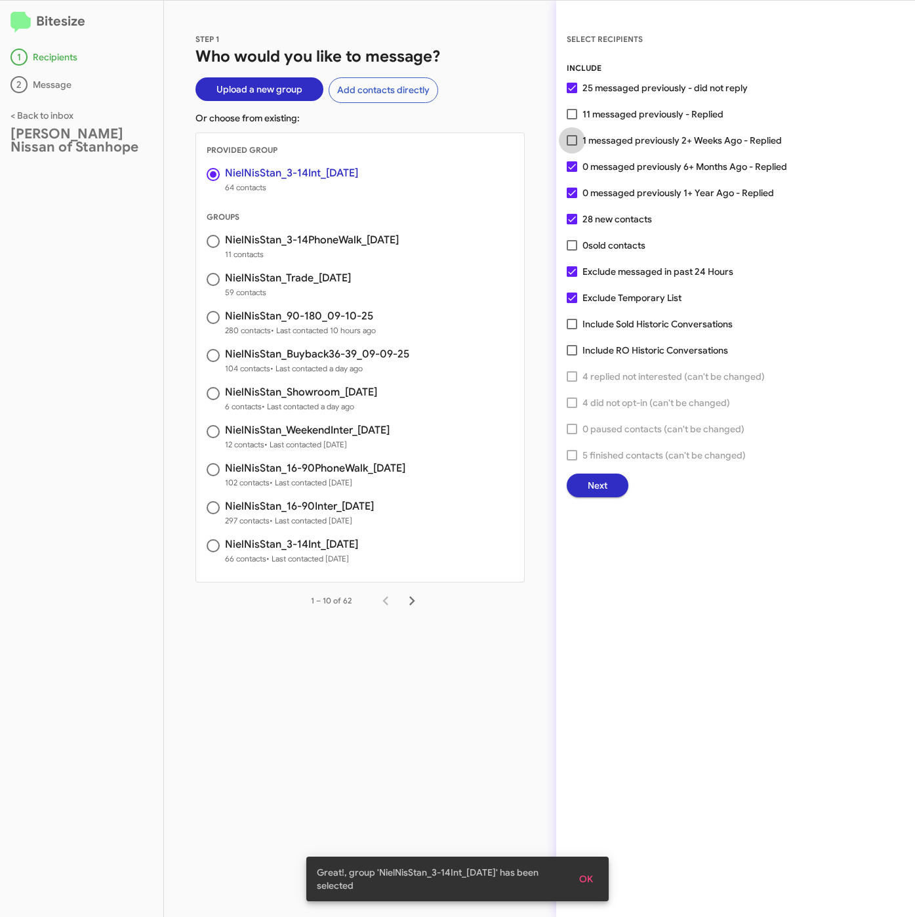
click at [646, 133] on span "1 messaged previously 2+ Weeks Ago - Replied" at bounding box center [682, 141] width 199 height 16
click at [572, 146] on input "1 messaged previously 2+ Weeks Ago - Replied" at bounding box center [572, 146] width 1 height 1
checkbox input "true"
click at [609, 481] on button "Next" at bounding box center [598, 486] width 62 height 24
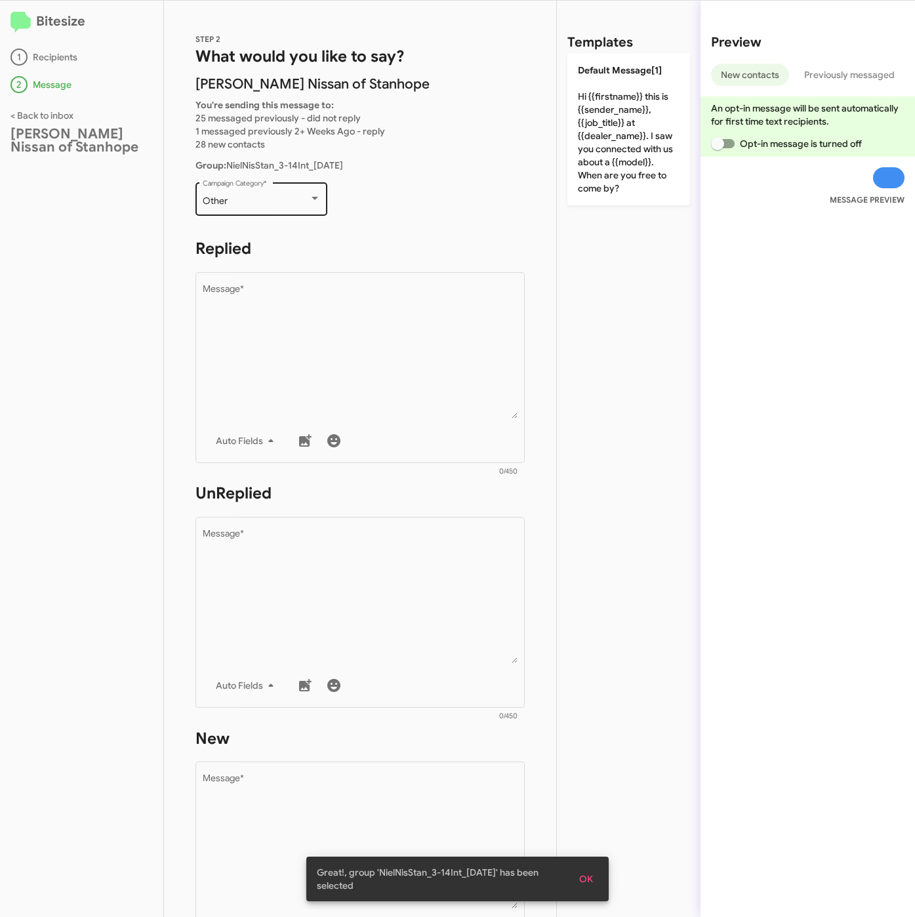
click at [276, 190] on div "Other Campaign Category *" at bounding box center [262, 198] width 118 height 36
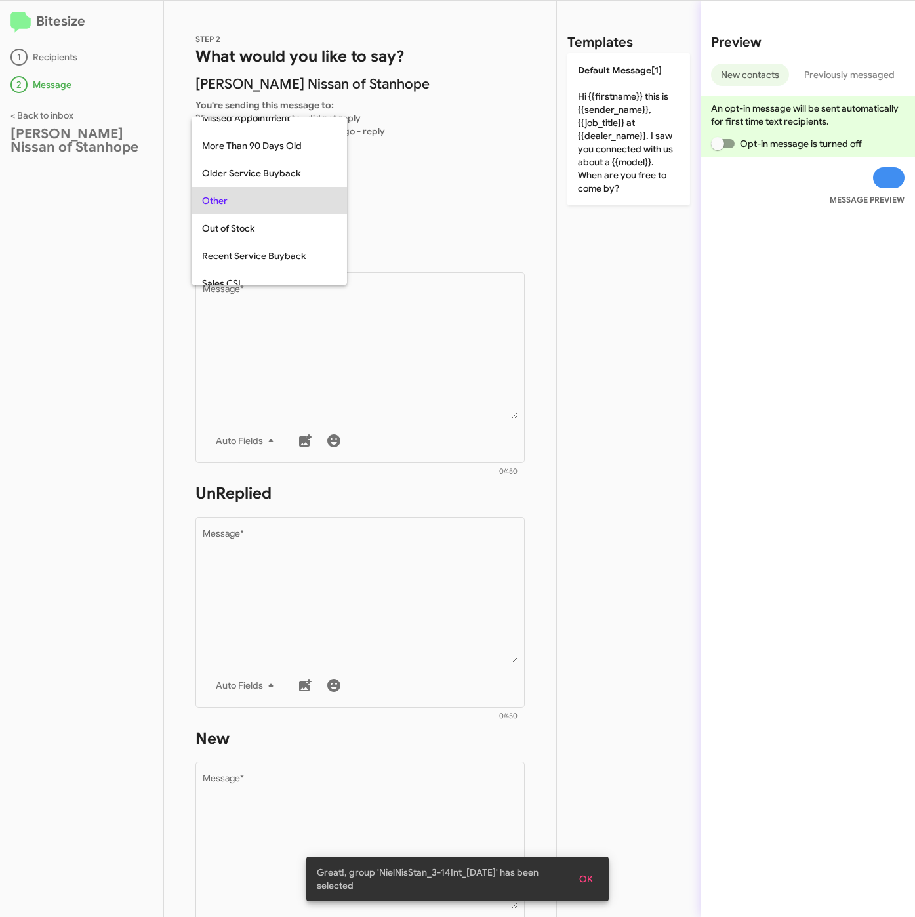
scroll to position [493, 0]
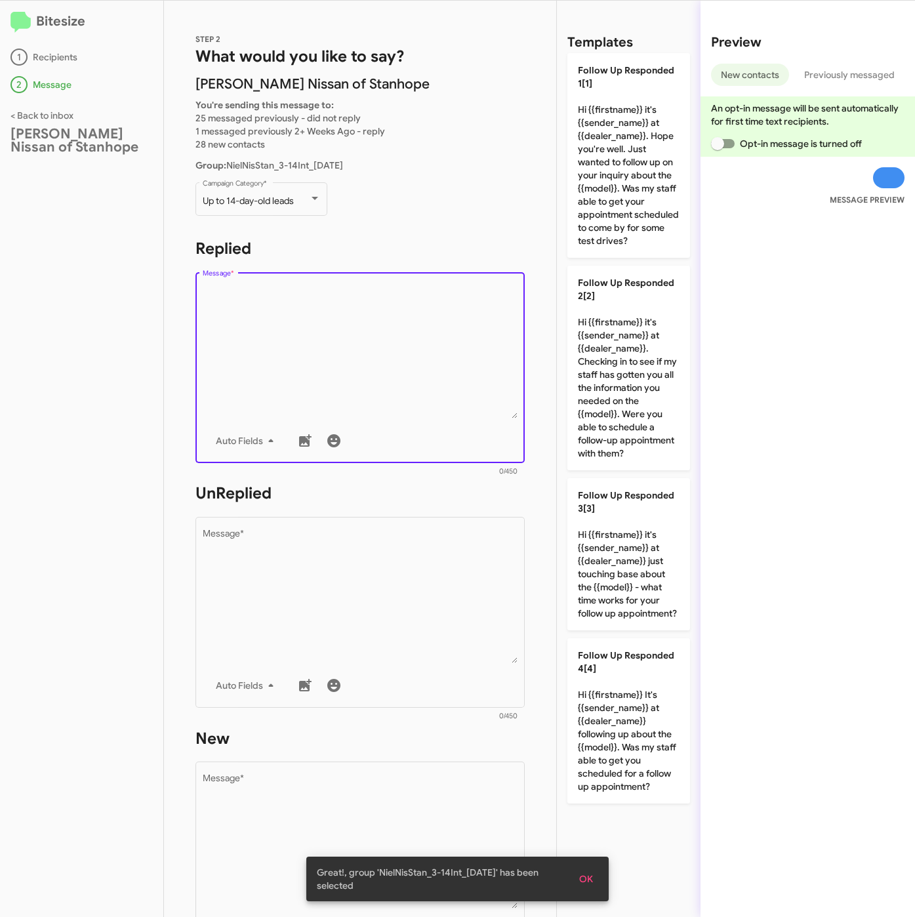
click at [374, 351] on textarea "Message *" at bounding box center [361, 352] width 316 height 134
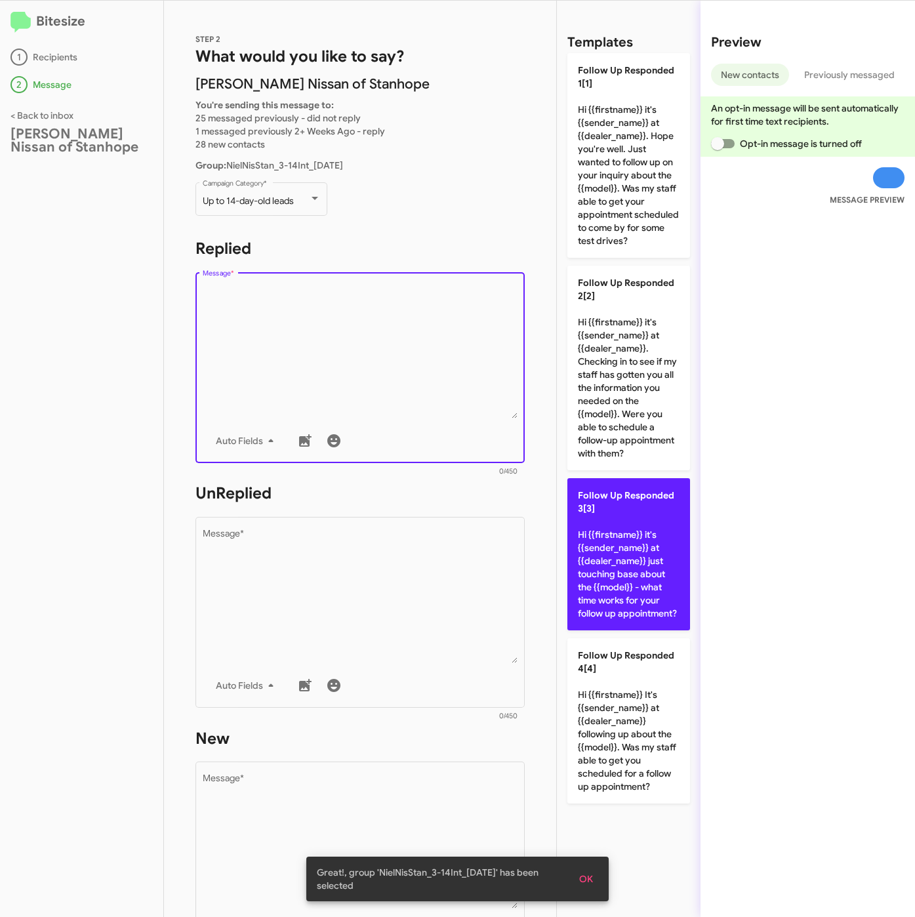
click at [607, 533] on p "Follow Up Responded 3[3] Hi {{firstname}} it's {{sender_name}} at {{dealer_name…" at bounding box center [629, 554] width 123 height 152
type textarea "Hi {{firstname}} it's {{sender_name}} at {{dealer_name}} just touching base abo…"
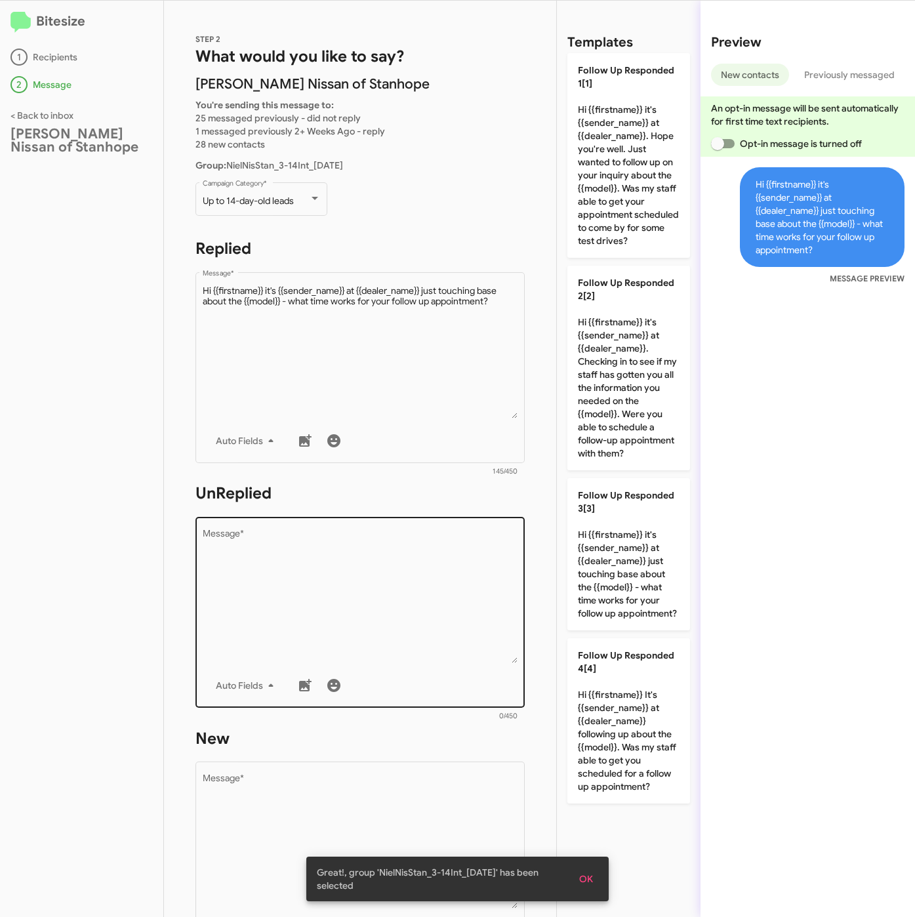
click at [472, 579] on textarea "Message *" at bounding box center [361, 597] width 316 height 134
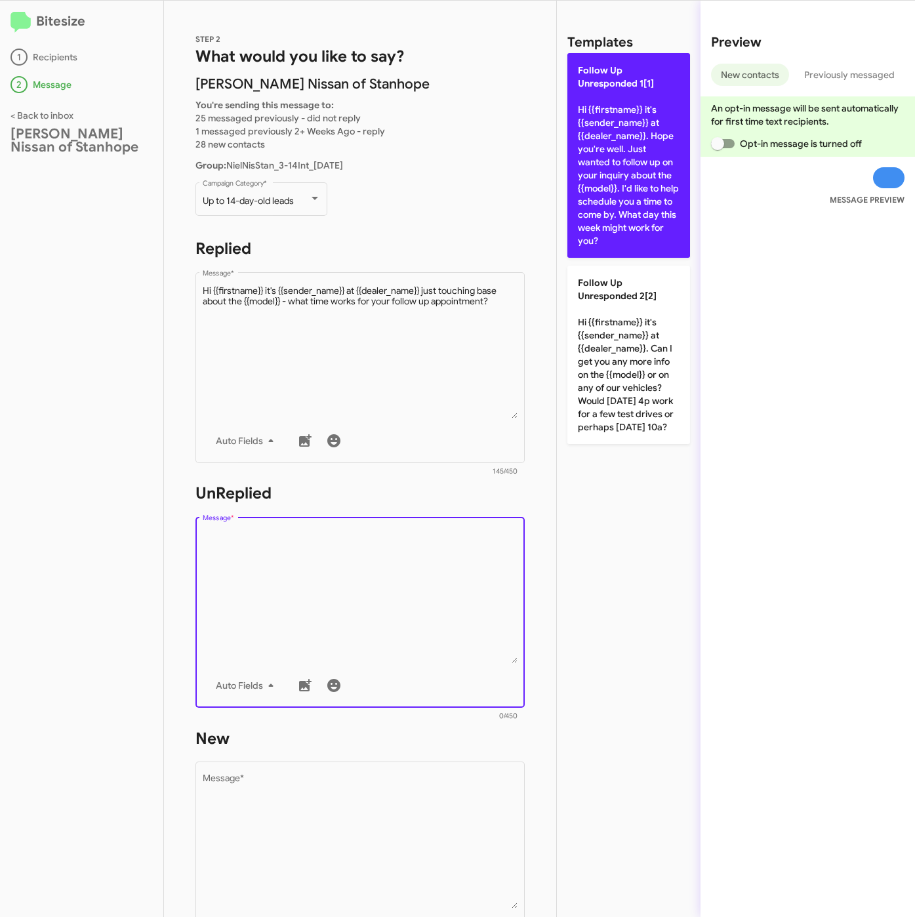
click at [603, 209] on p "Follow Up Unresponded 1[1] Hi {{firstname}} it's {{sender_name}} at {{dealer_na…" at bounding box center [629, 155] width 123 height 205
type textarea "Hi {{firstname}} it's {{sender_name}} at {{dealer_name}}. Hope you're well. Jus…"
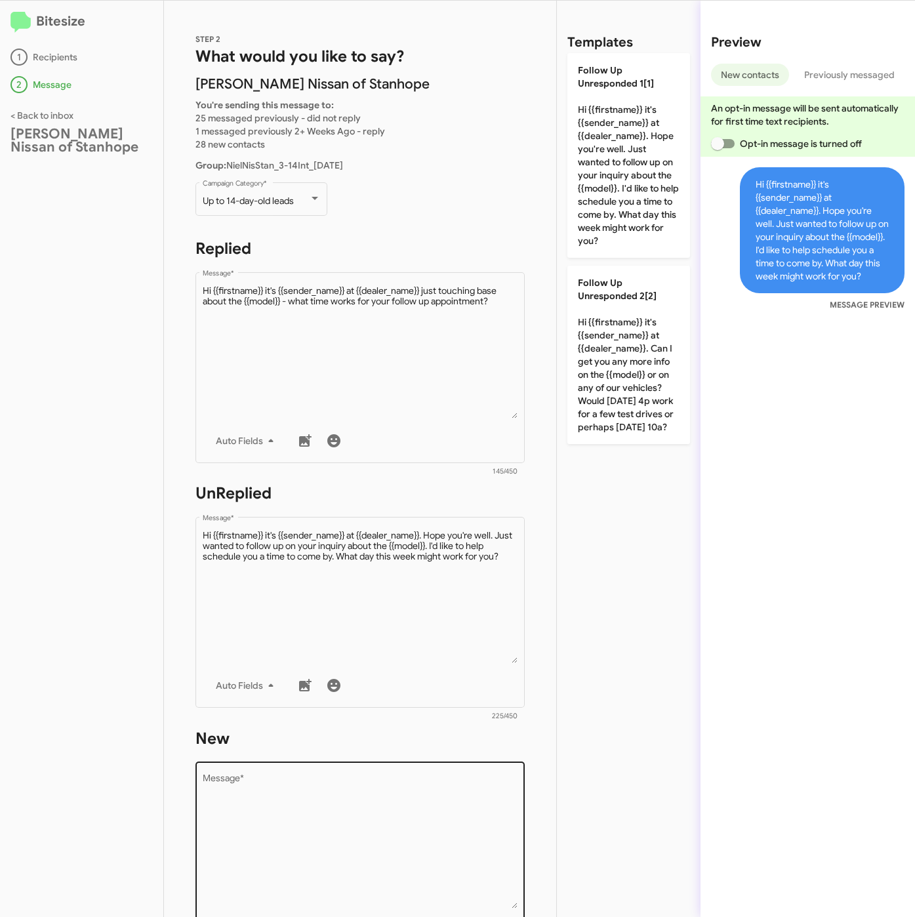
click at [396, 803] on textarea "Message *" at bounding box center [361, 842] width 316 height 134
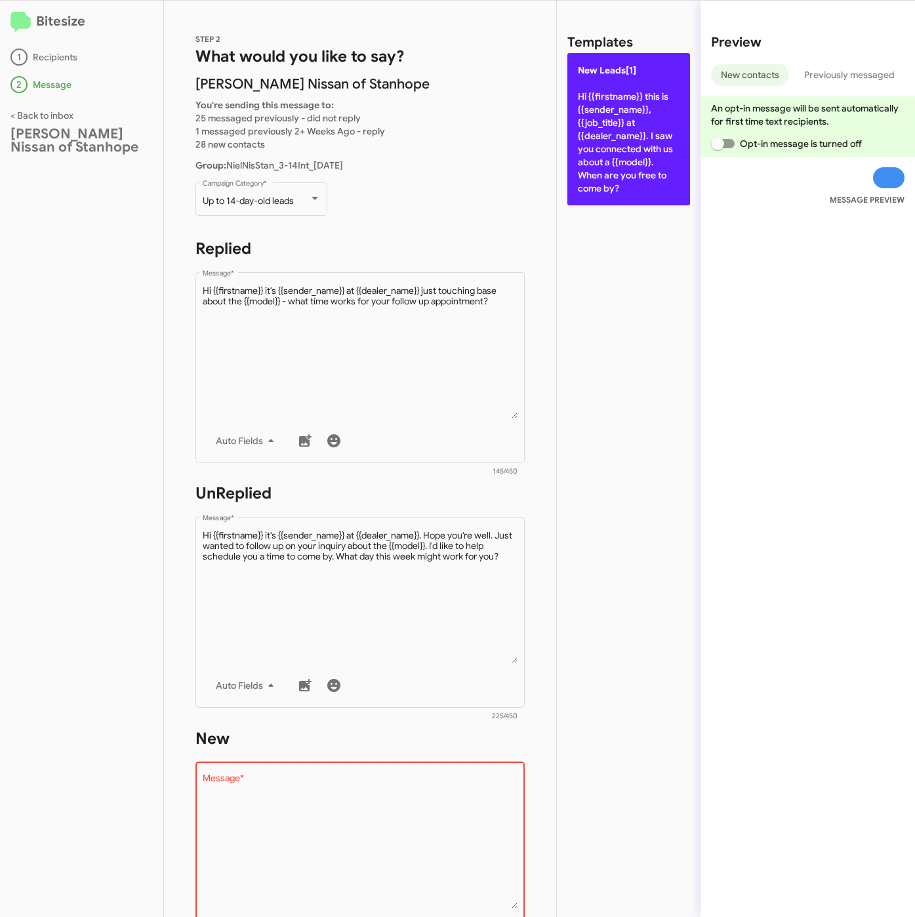
click at [593, 181] on p "New Leads[1] Hi {{firstname}} this is {{sender_name}}, {{job_title}} at {{deale…" at bounding box center [629, 129] width 123 height 152
type textarea "Hi {{firstname}} this is {{sender_name}}, {{job_title}} at {{dealer_name}}. I s…"
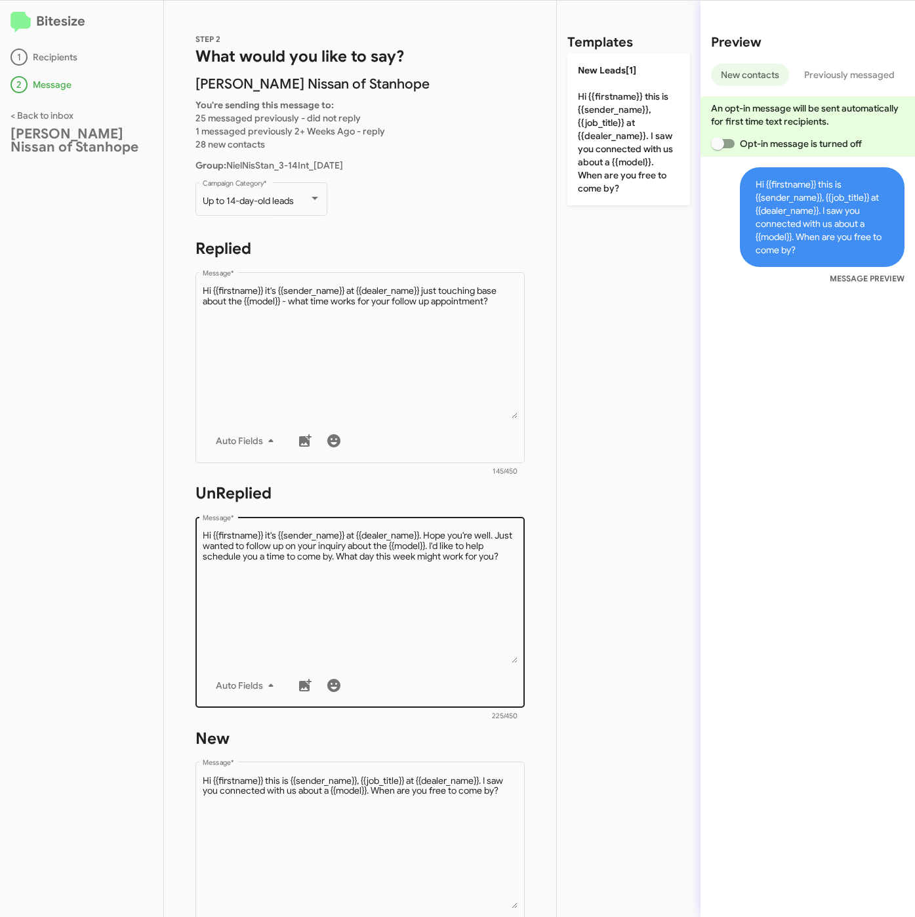
scroll to position [282, 0]
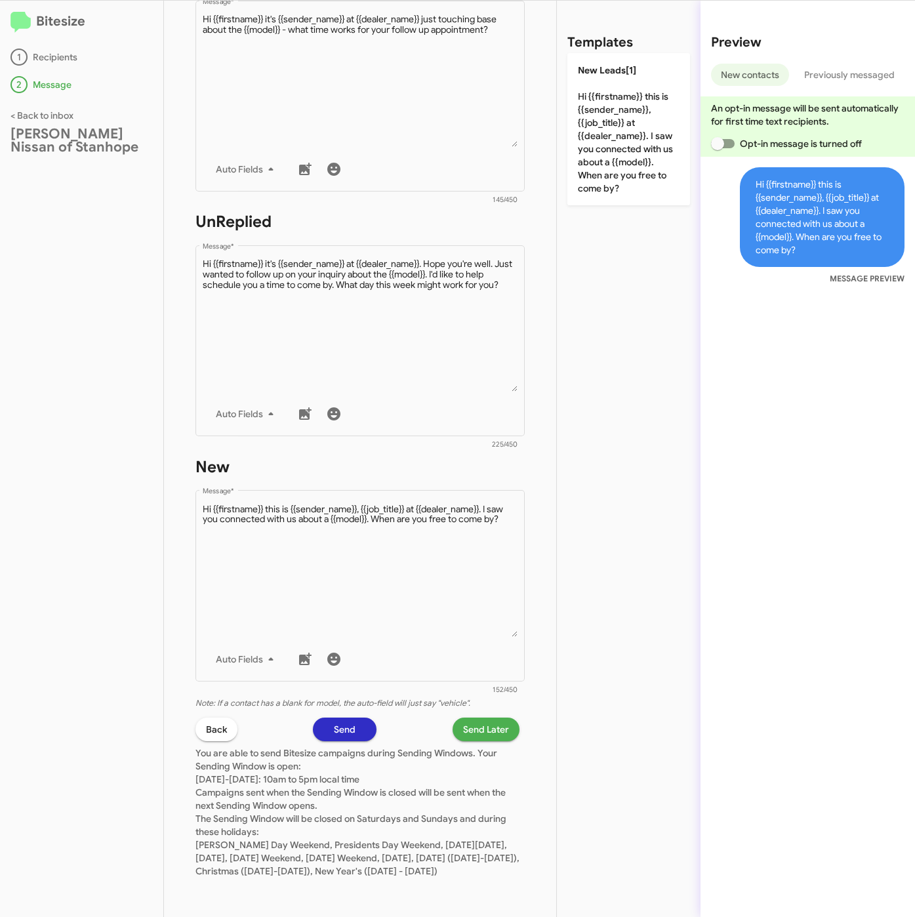
click at [463, 719] on span "Send Later" at bounding box center [486, 730] width 46 height 24
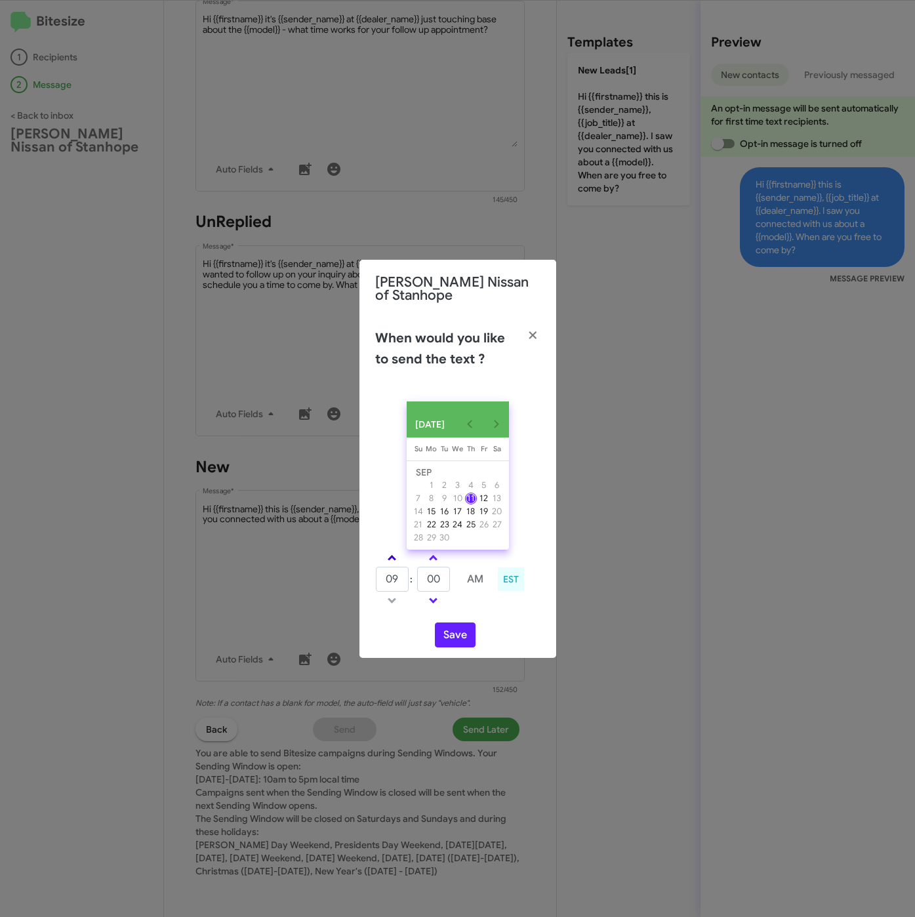
click at [390, 562] on span at bounding box center [392, 559] width 9 height 9
type input "10"
drag, startPoint x: 444, startPoint y: 583, endPoint x: 373, endPoint y: 583, distance: 70.9
click at [373, 583] on div "10 : 00 AM EST" at bounding box center [457, 581] width 185 height 62
type input "21"
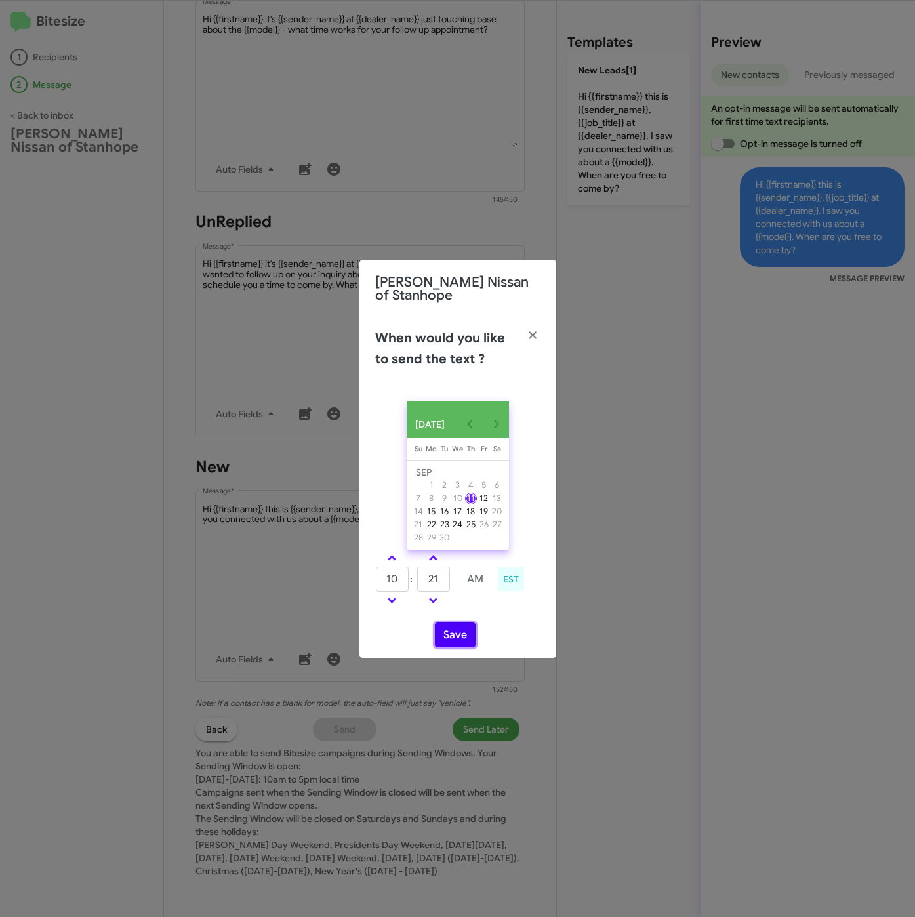
click at [461, 635] on button "Save" at bounding box center [455, 635] width 41 height 25
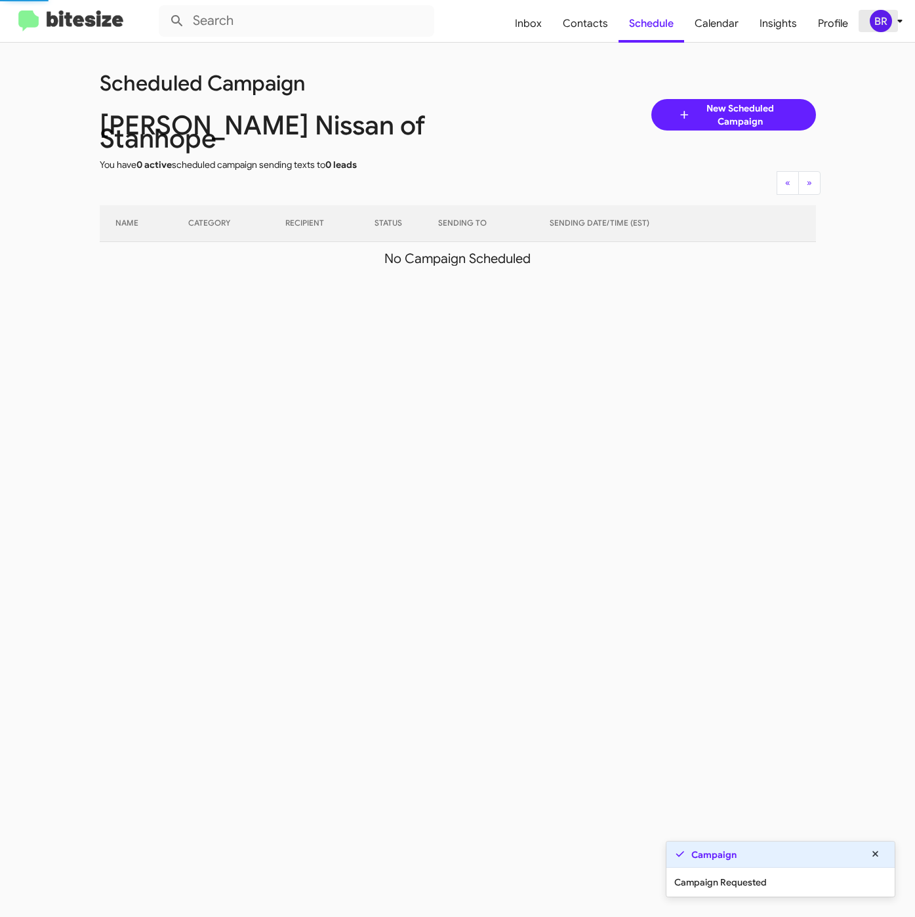
click at [888, 22] on div "BR" at bounding box center [881, 21] width 22 height 22
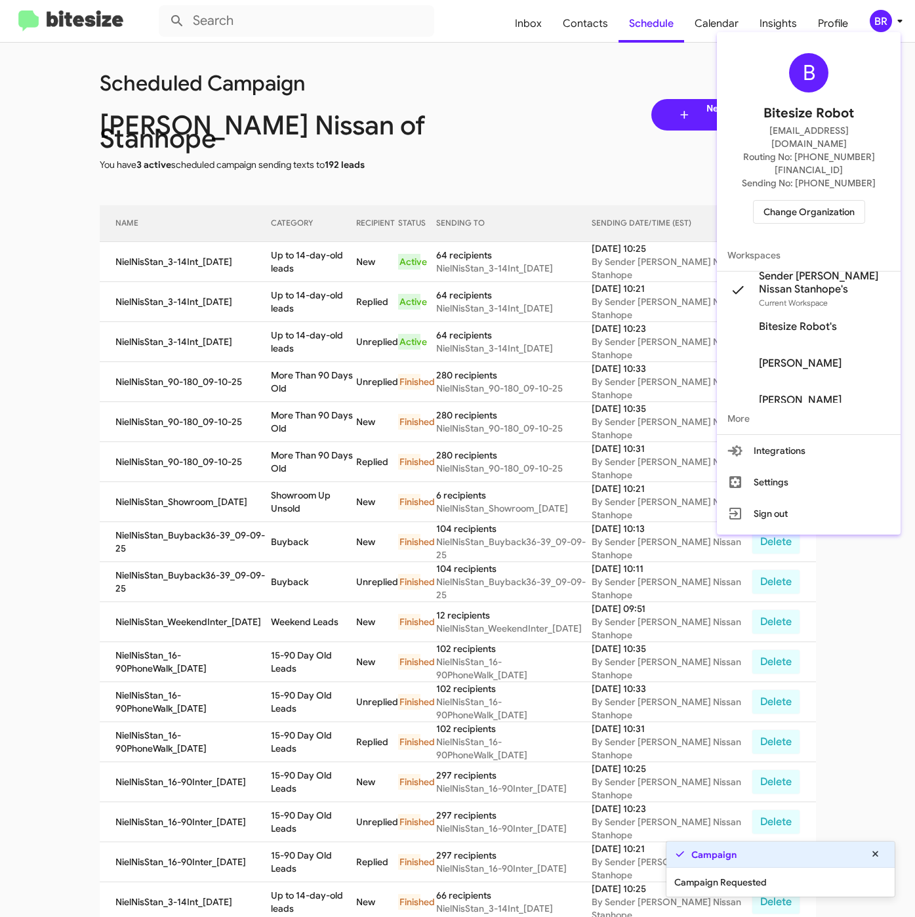
click at [219, 272] on div at bounding box center [457, 458] width 915 height 917
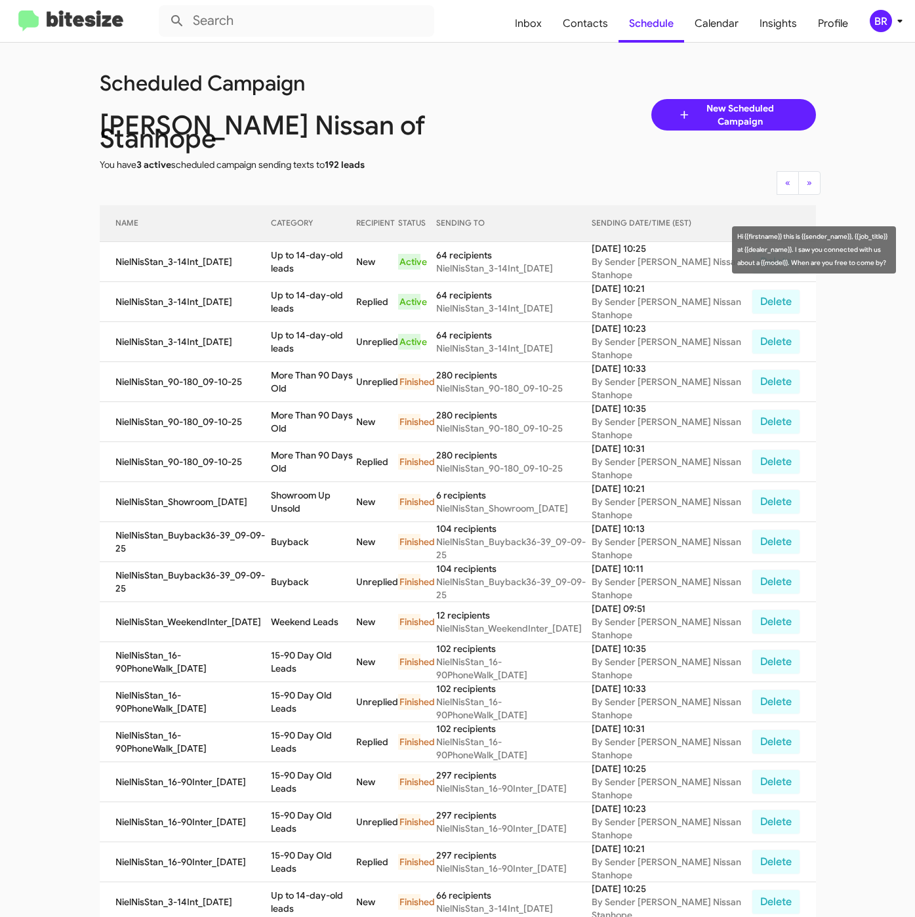
drag, startPoint x: 272, startPoint y: 240, endPoint x: 297, endPoint y: 256, distance: 29.5
click at [297, 256] on td "Up to 14-day-old leads" at bounding box center [313, 262] width 85 height 40
copy td "Up to 14-day-old leads"
click at [587, 34] on span "Contacts" at bounding box center [585, 24] width 66 height 38
type input "in:groups"
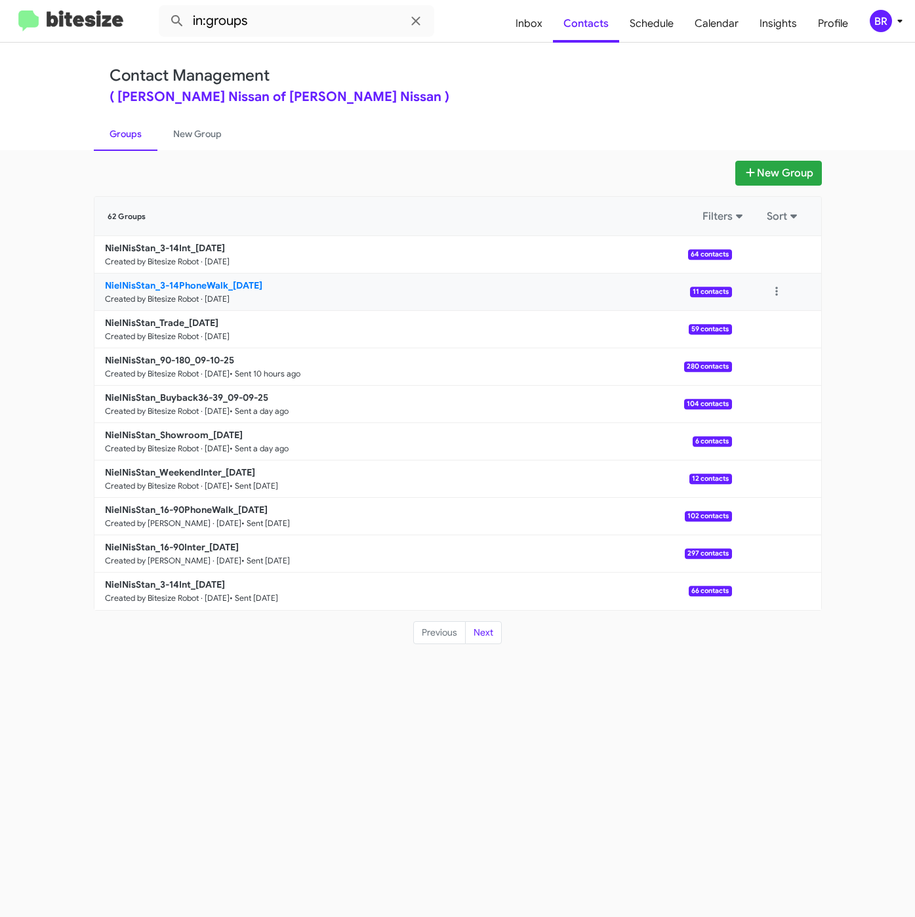
click at [186, 290] on b "NielNisStan_3-14PhoneWalk_09-11-25" at bounding box center [183, 286] width 157 height 12
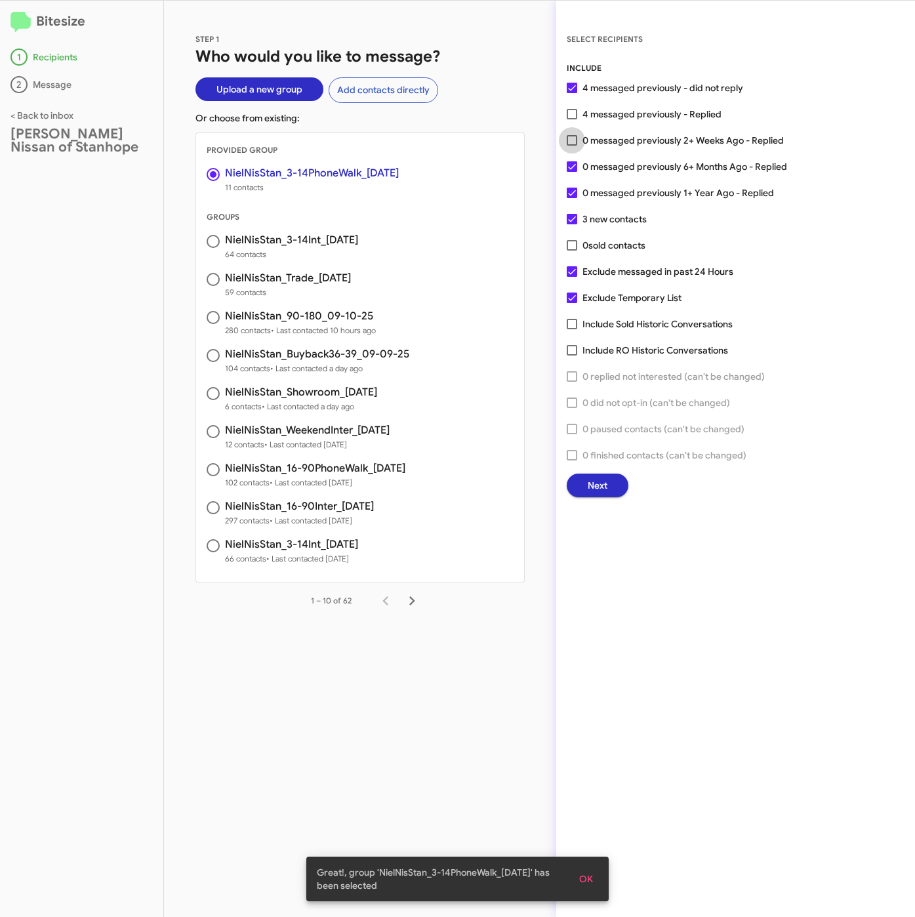
click at [593, 136] on span "0 messaged previously 2+ Weeks Ago - Replied" at bounding box center [683, 141] width 201 height 16
click at [572, 146] on input "0 messaged previously 2+ Weeks Ago - Replied" at bounding box center [572, 146] width 1 height 1
checkbox input "true"
click at [610, 485] on button "Next" at bounding box center [598, 486] width 62 height 24
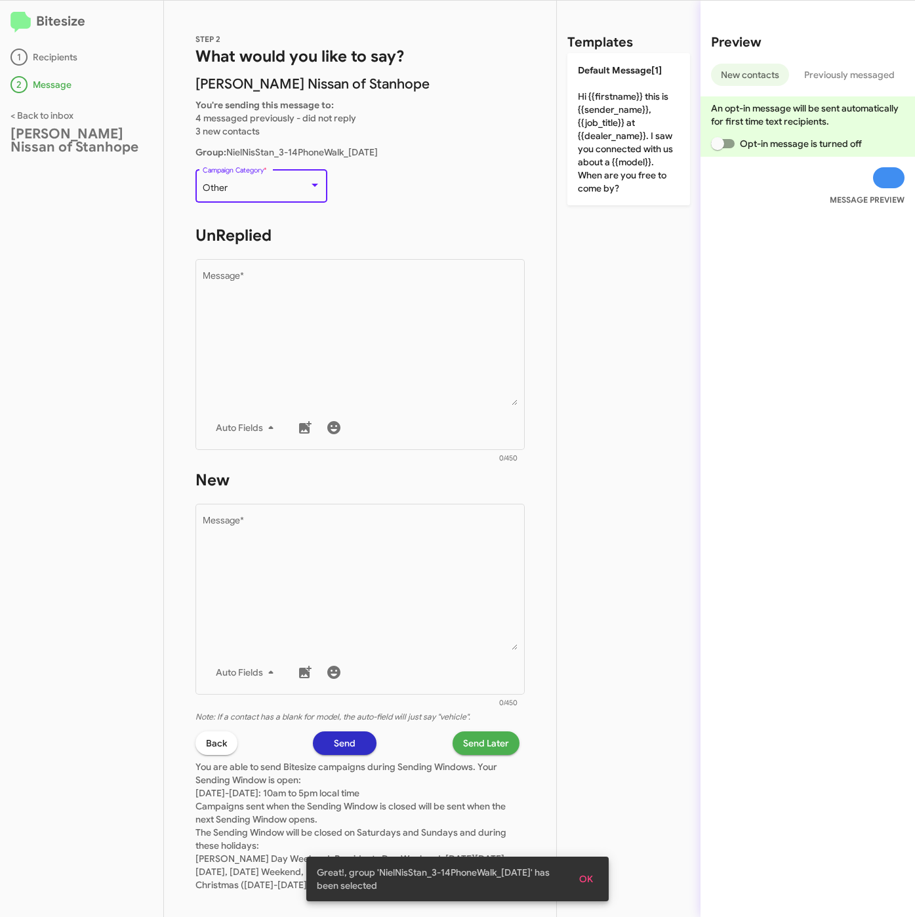
click at [257, 186] on div "Other" at bounding box center [256, 188] width 106 height 10
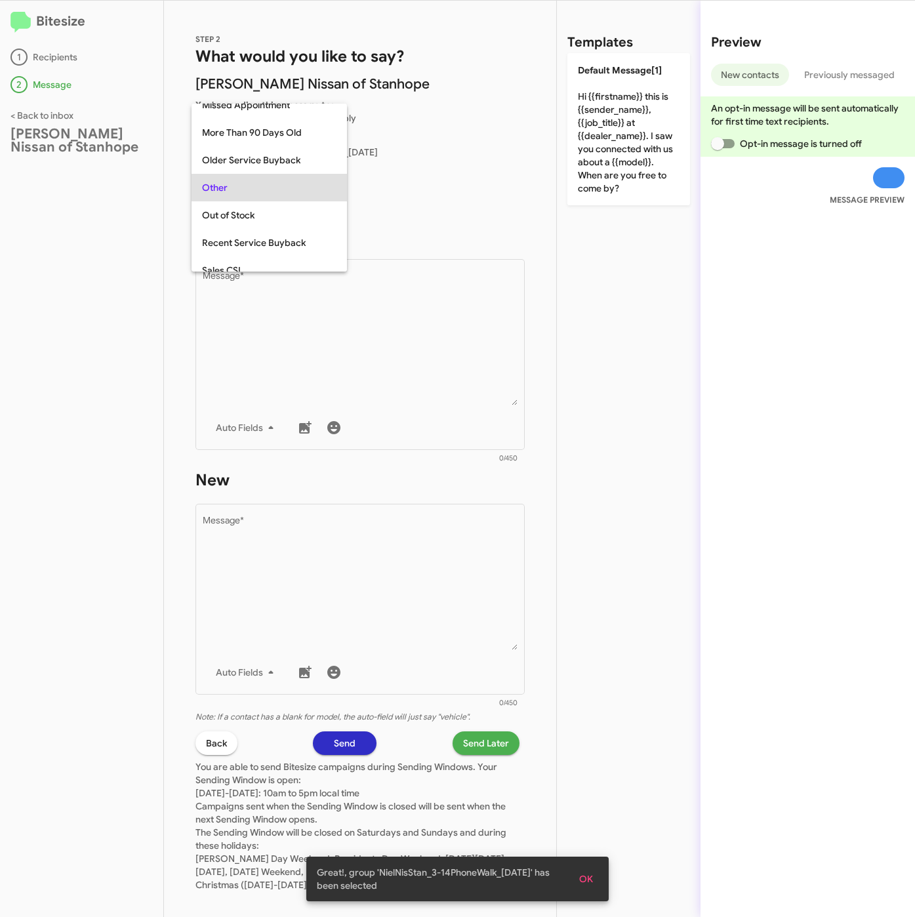
scroll to position [493, 0]
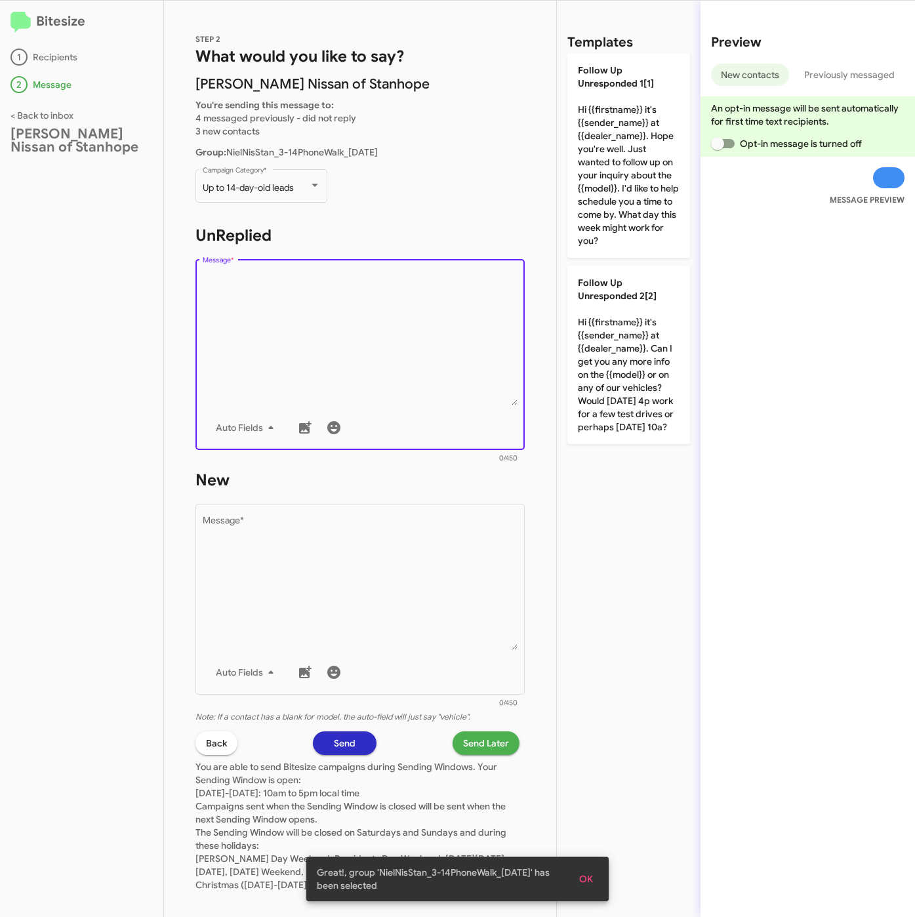
click at [309, 296] on textarea "Message *" at bounding box center [361, 339] width 316 height 134
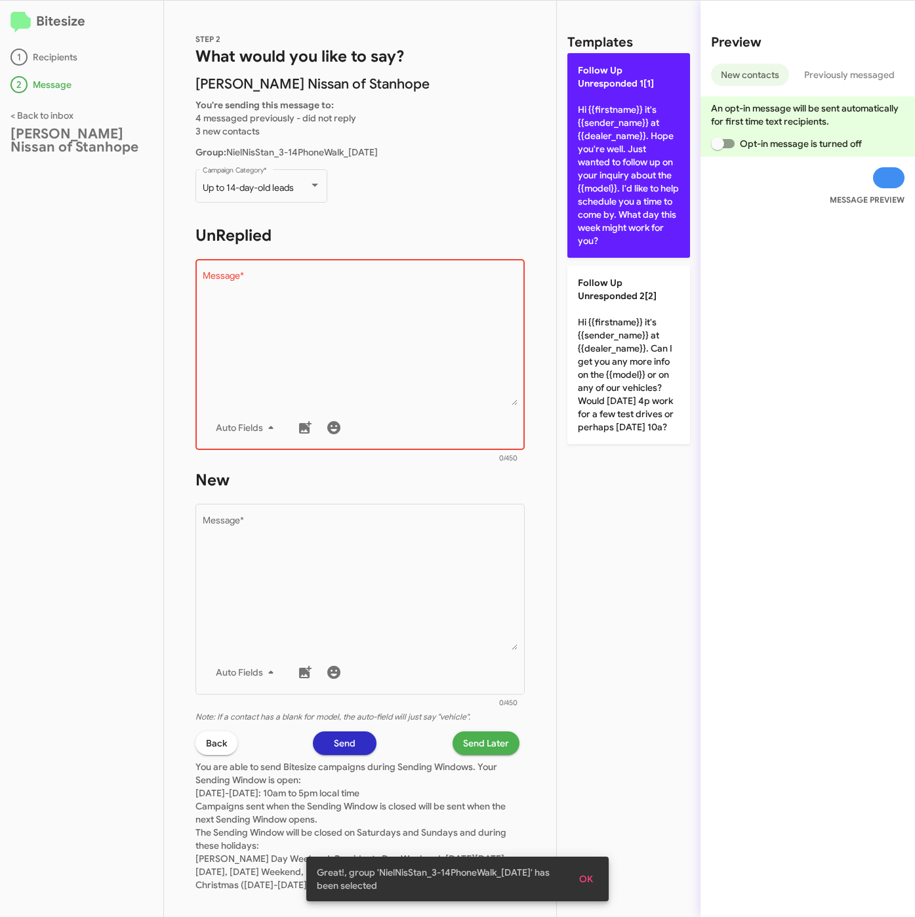
click at [676, 233] on p "Follow Up Unresponded 1[1] Hi {{firstname}} it's {{sender_name}} at {{dealer_na…" at bounding box center [629, 155] width 123 height 205
type textarea "Hi {{firstname}} it's {{sender_name}} at {{dealer_name}}. Hope you're well. Jus…"
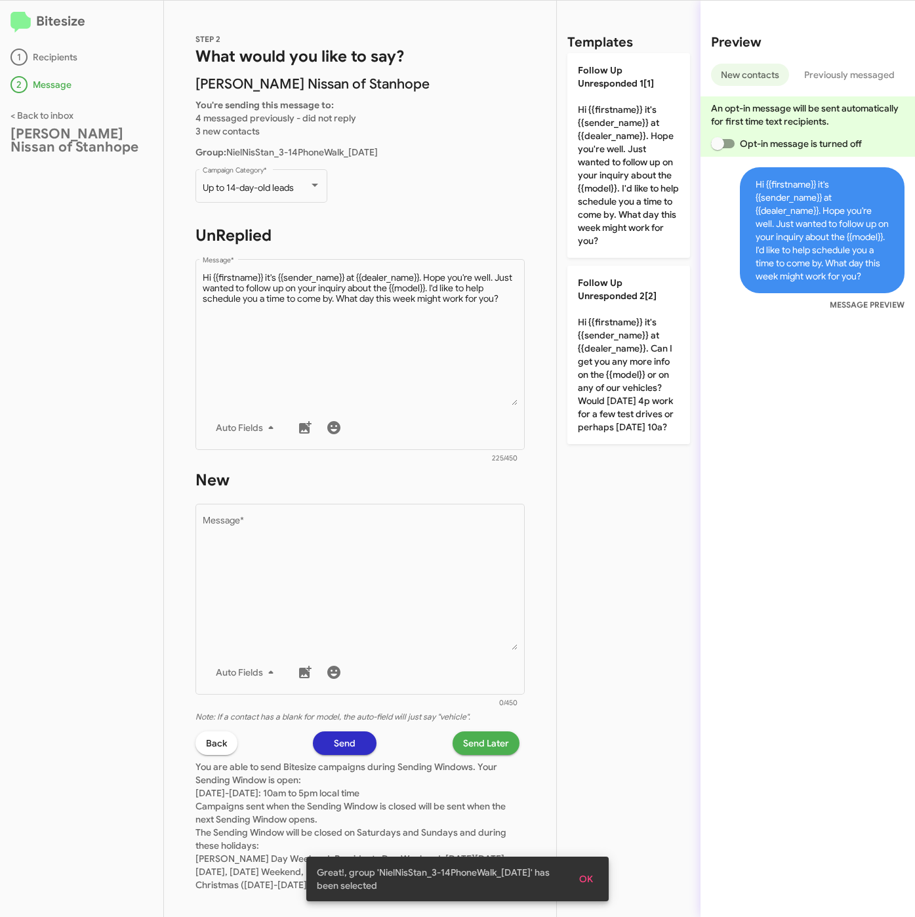
click at [533, 541] on div "STEP 2 What would you like to say? Nielsen Nissan of Stanhope You're sending th…" at bounding box center [360, 459] width 392 height 917
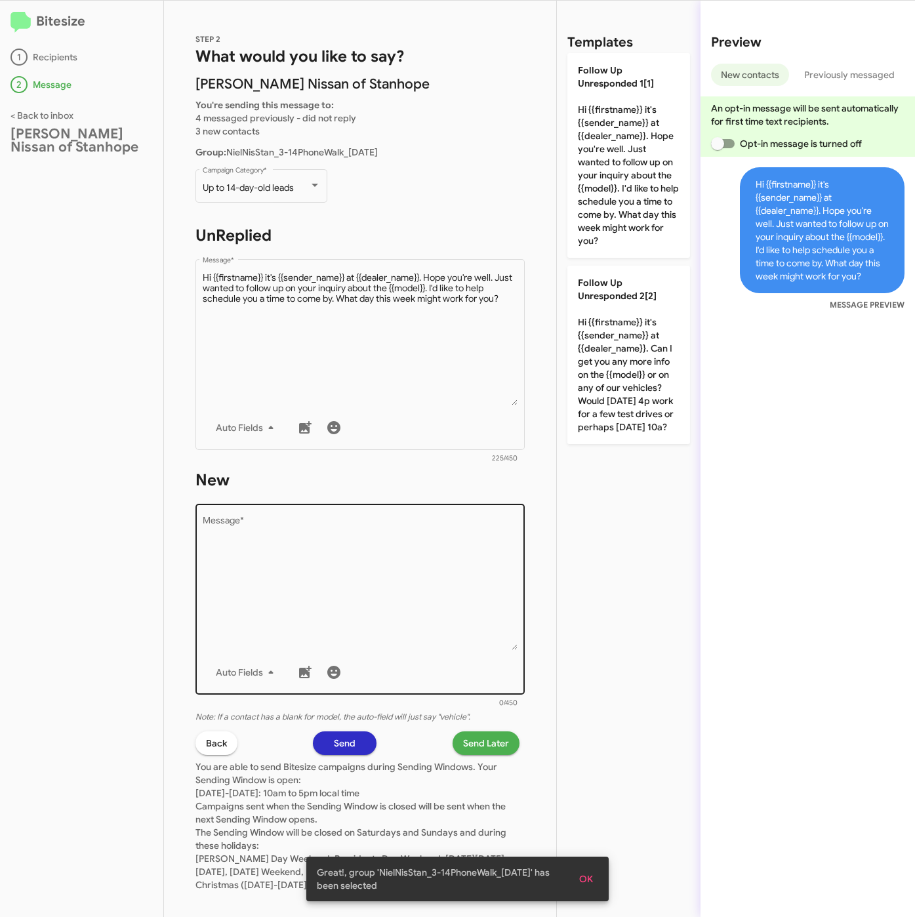
click at [469, 549] on textarea "Message *" at bounding box center [361, 583] width 316 height 134
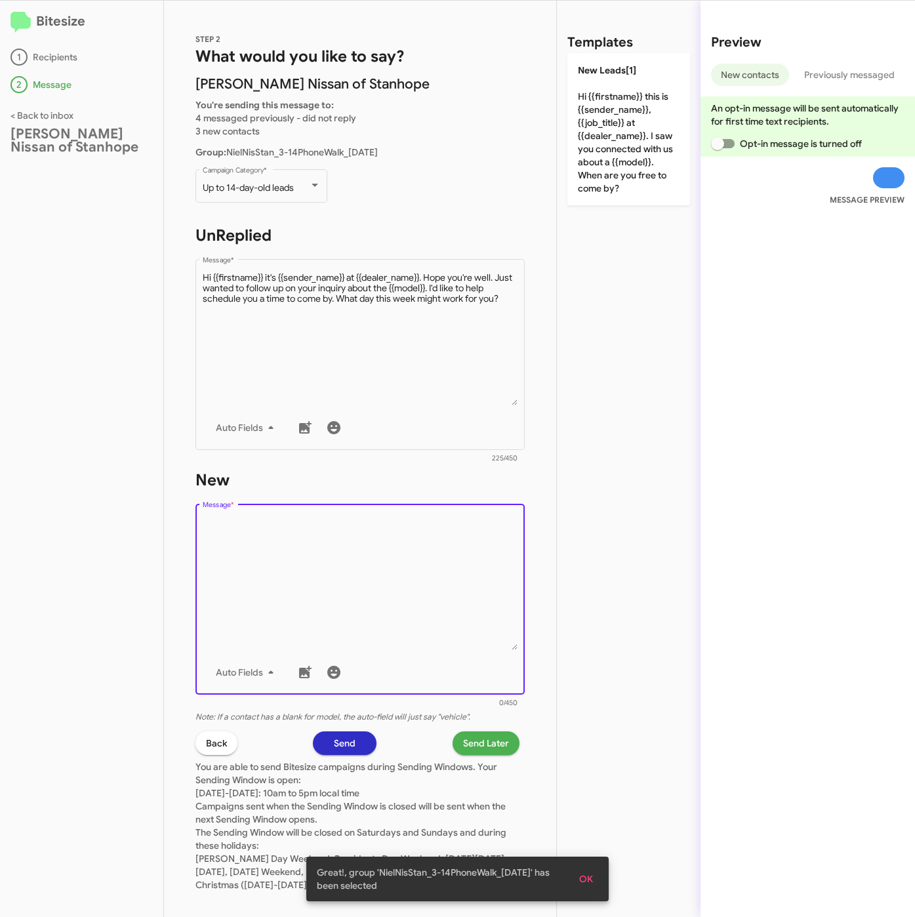
click at [581, 201] on p "New Leads[1] Hi {{firstname}} this is {{sender_name}}, {{job_title}} at {{deale…" at bounding box center [629, 129] width 123 height 152
type textarea "Hi {{firstname}} this is {{sender_name}}, {{job_title}} at {{dealer_name}}. I s…"
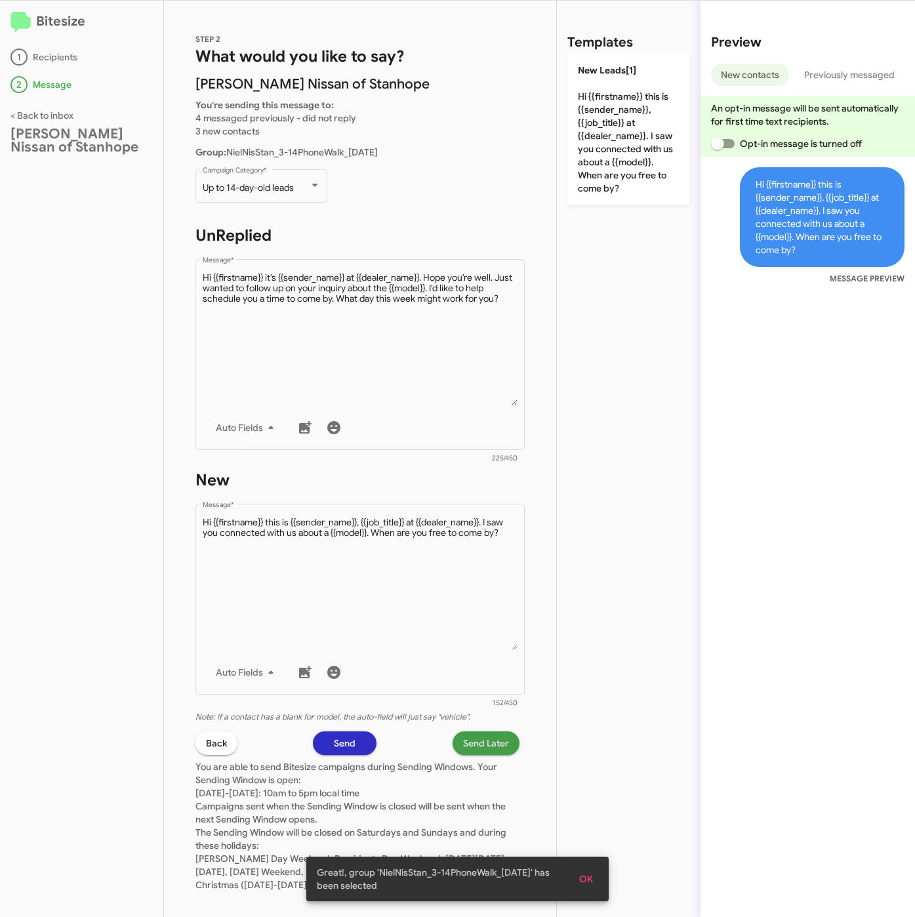
click at [478, 750] on span "Send Later" at bounding box center [486, 744] width 46 height 24
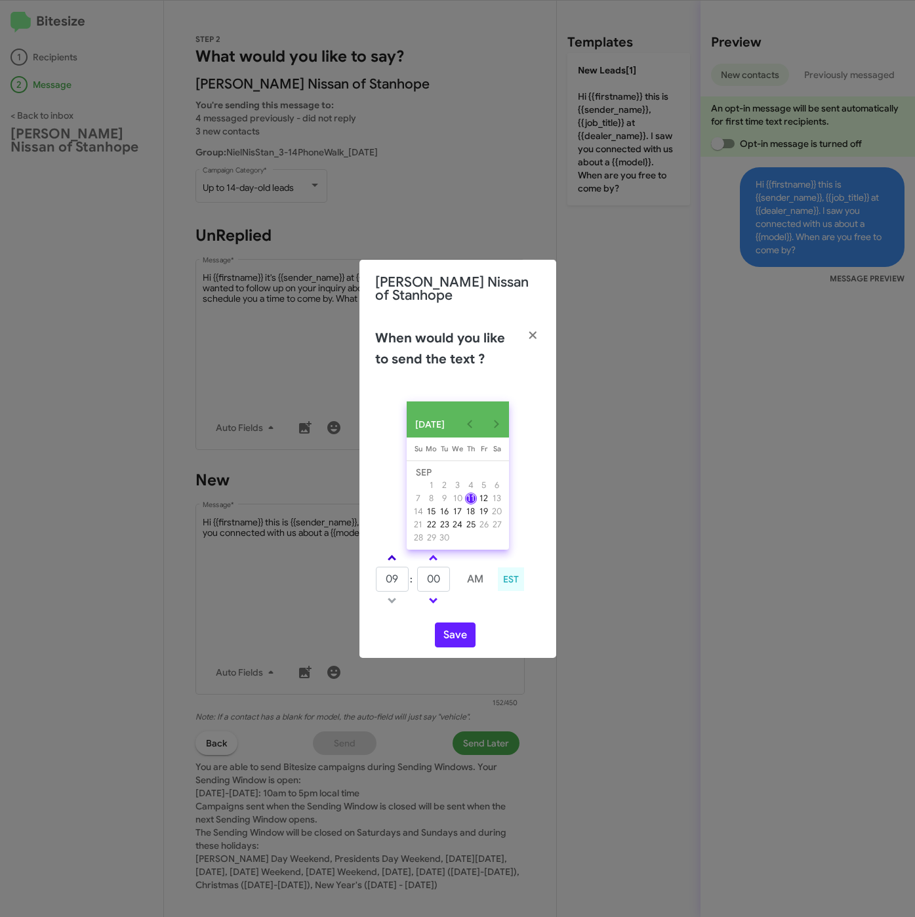
drag, startPoint x: 392, startPoint y: 565, endPoint x: 427, endPoint y: 579, distance: 37.7
click at [392, 564] on span at bounding box center [392, 559] width 9 height 9
type input "10"
drag, startPoint x: 429, startPoint y: 583, endPoint x: 421, endPoint y: 583, distance: 7.9
click at [421, 583] on input "00" at bounding box center [433, 579] width 33 height 25
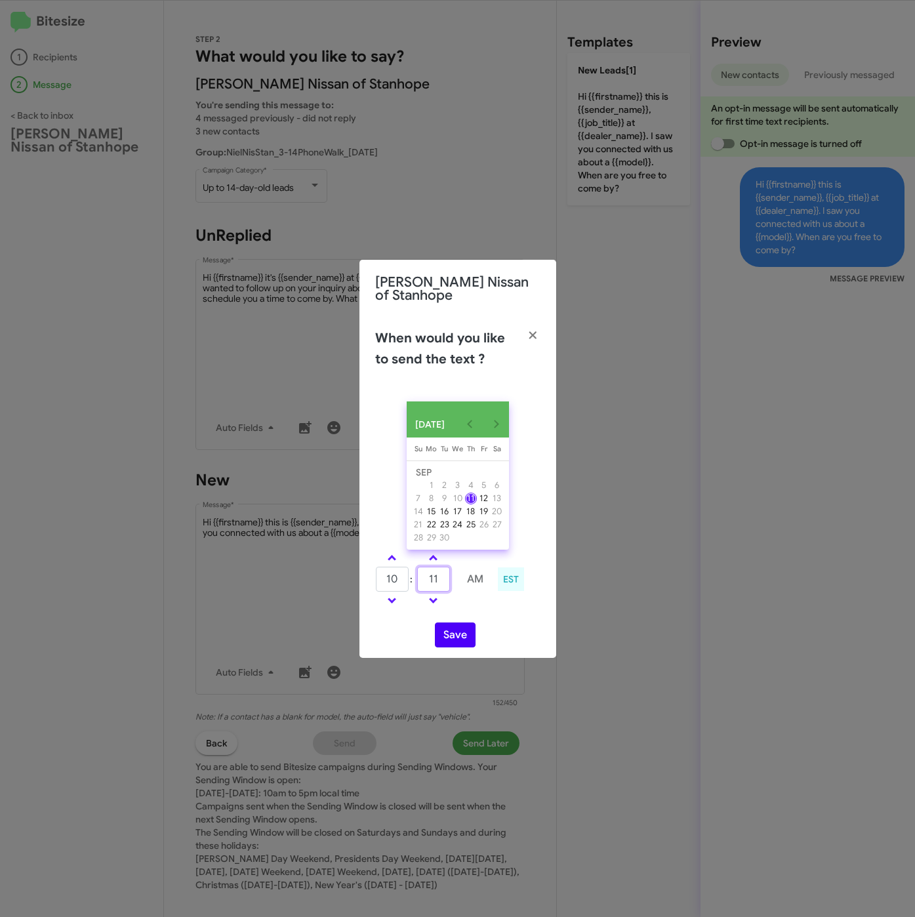
type input "11"
click at [467, 640] on button "Save" at bounding box center [455, 635] width 41 height 25
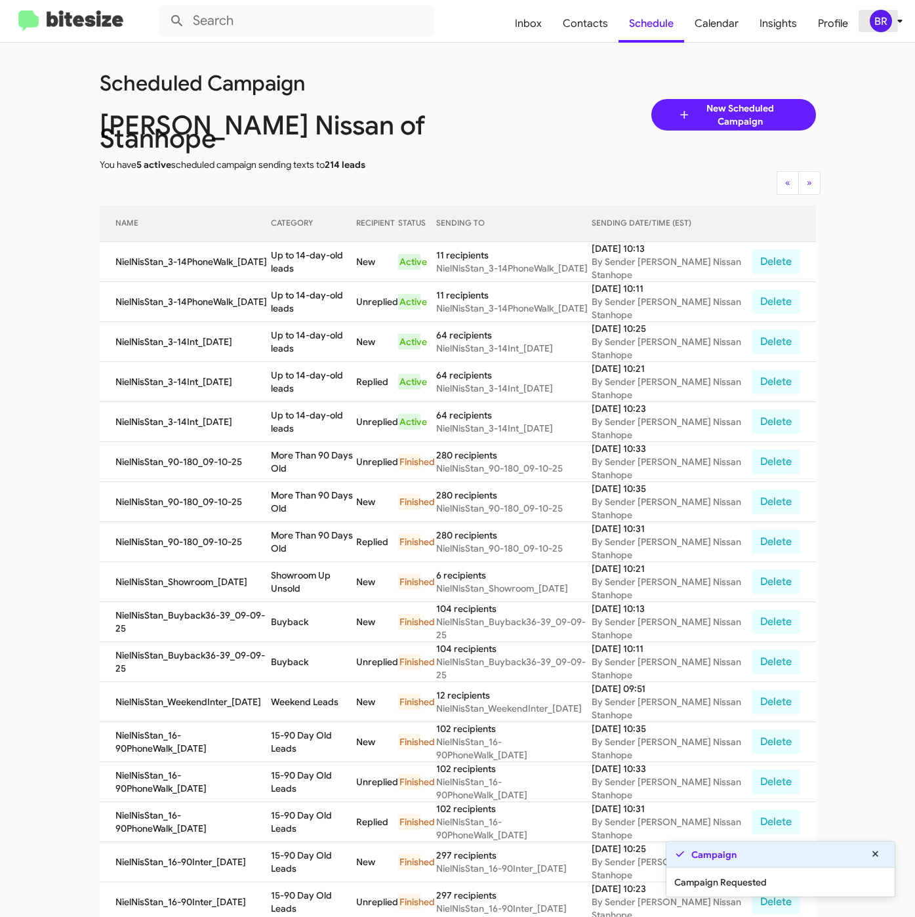
click at [885, 22] on div "BR" at bounding box center [881, 21] width 22 height 22
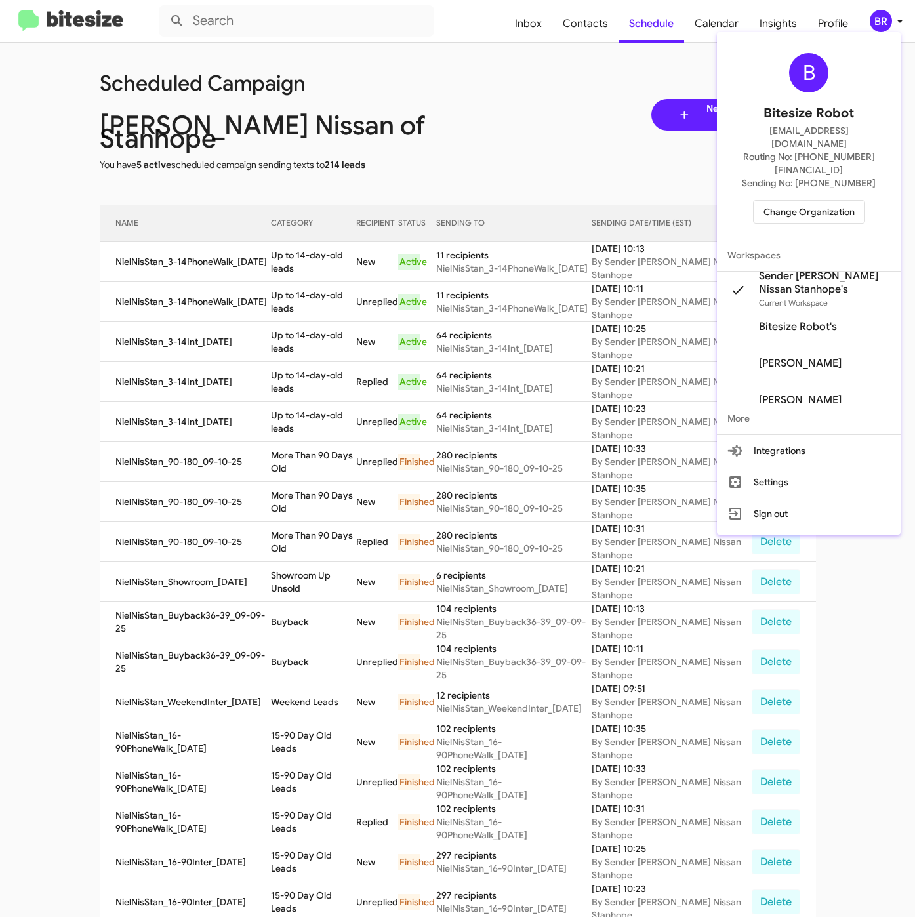
click at [312, 259] on div at bounding box center [457, 458] width 915 height 917
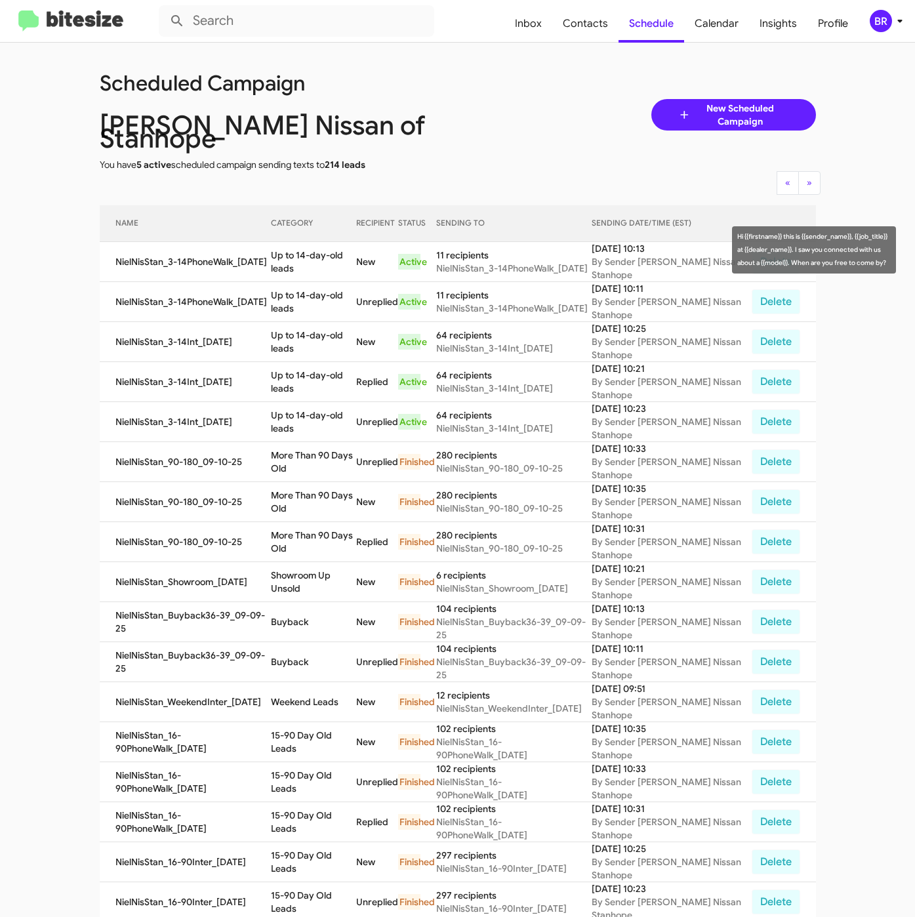
drag, startPoint x: 278, startPoint y: 240, endPoint x: 286, endPoint y: 256, distance: 17.9
click at [299, 250] on td "Up to 14-day-old leads" at bounding box center [313, 262] width 85 height 40
click at [285, 256] on td "Up to 14-day-old leads" at bounding box center [313, 262] width 85 height 40
drag, startPoint x: 274, startPoint y: 242, endPoint x: 319, endPoint y: 264, distance: 49.9
click at [293, 254] on td "Up to 14-day-old leads" at bounding box center [313, 262] width 85 height 40
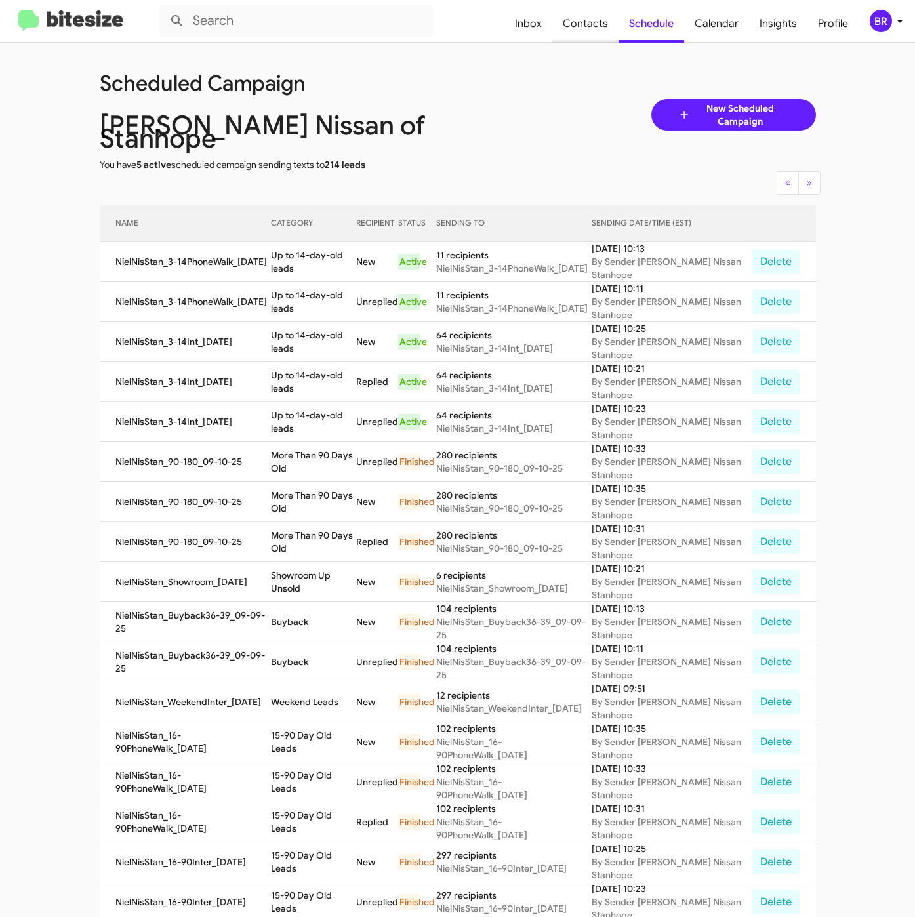
click at [569, 30] on span "Contacts" at bounding box center [585, 24] width 66 height 38
type input "in:groups"
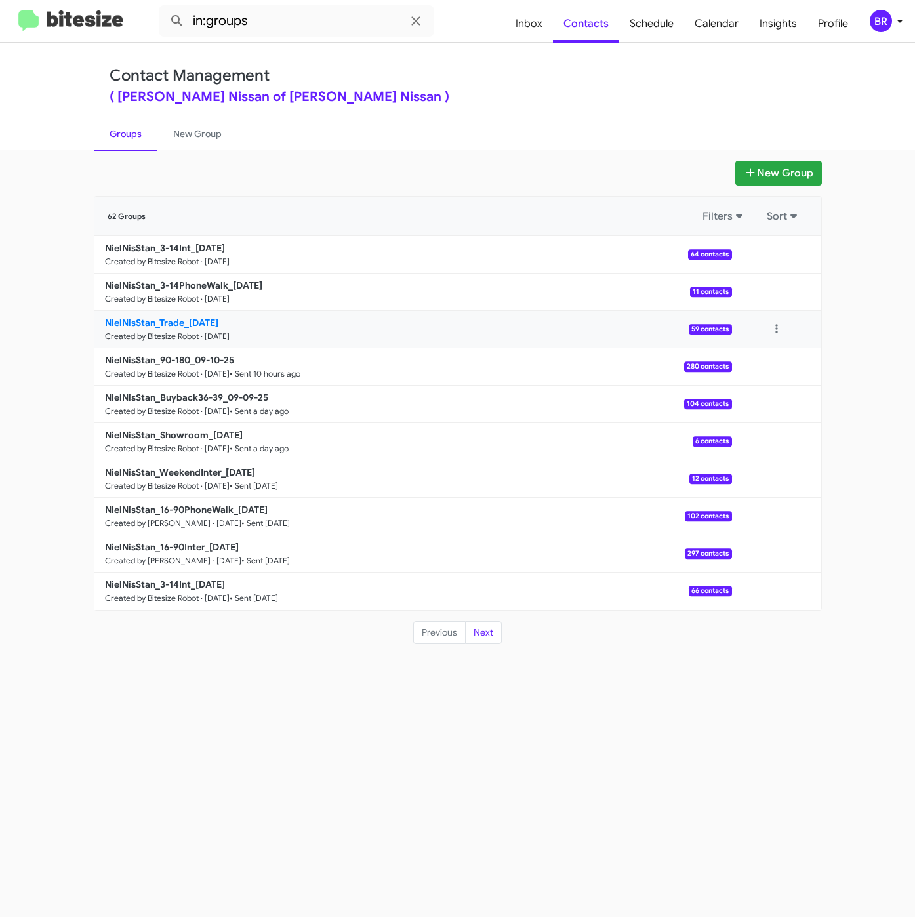
click at [196, 322] on b "NielNisStan_Trade_09-11-25" at bounding box center [162, 323] width 114 height 12
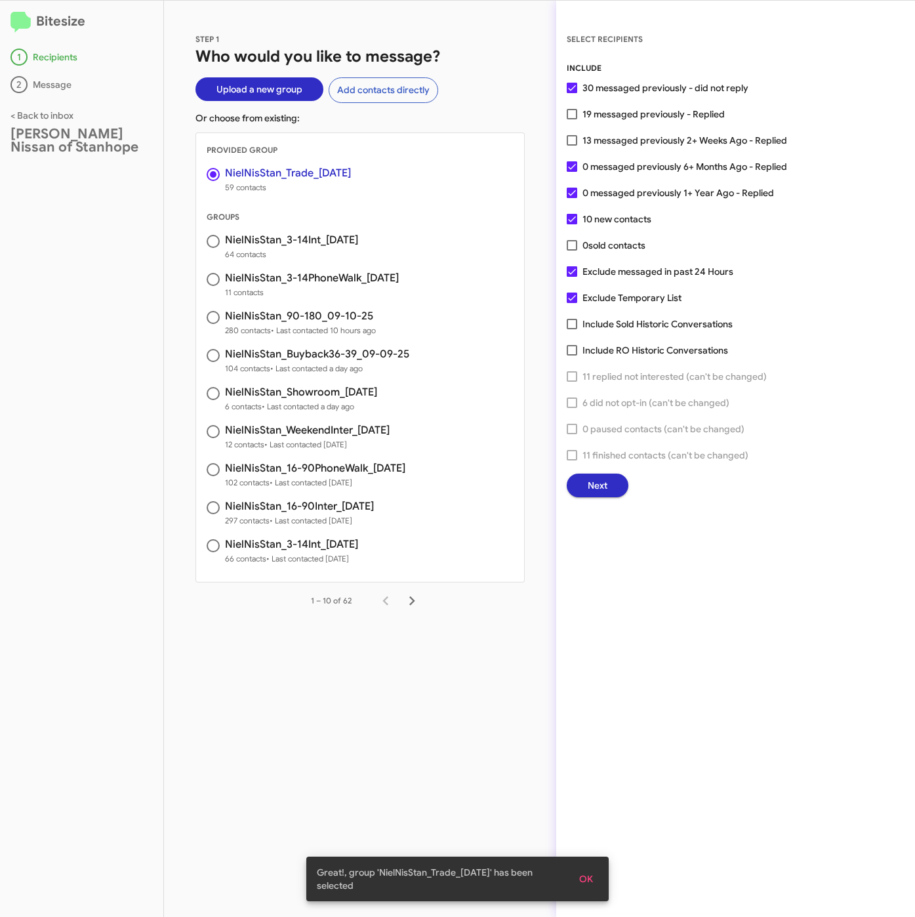
click at [659, 138] on span "13 messaged previously 2+ Weeks Ago - Replied" at bounding box center [685, 141] width 205 height 16
click at [572, 146] on input "13 messaged previously 2+ Weeks Ago - Replied" at bounding box center [572, 146] width 1 height 1
checkbox input "true"
click at [593, 484] on span "Next" at bounding box center [598, 486] width 20 height 24
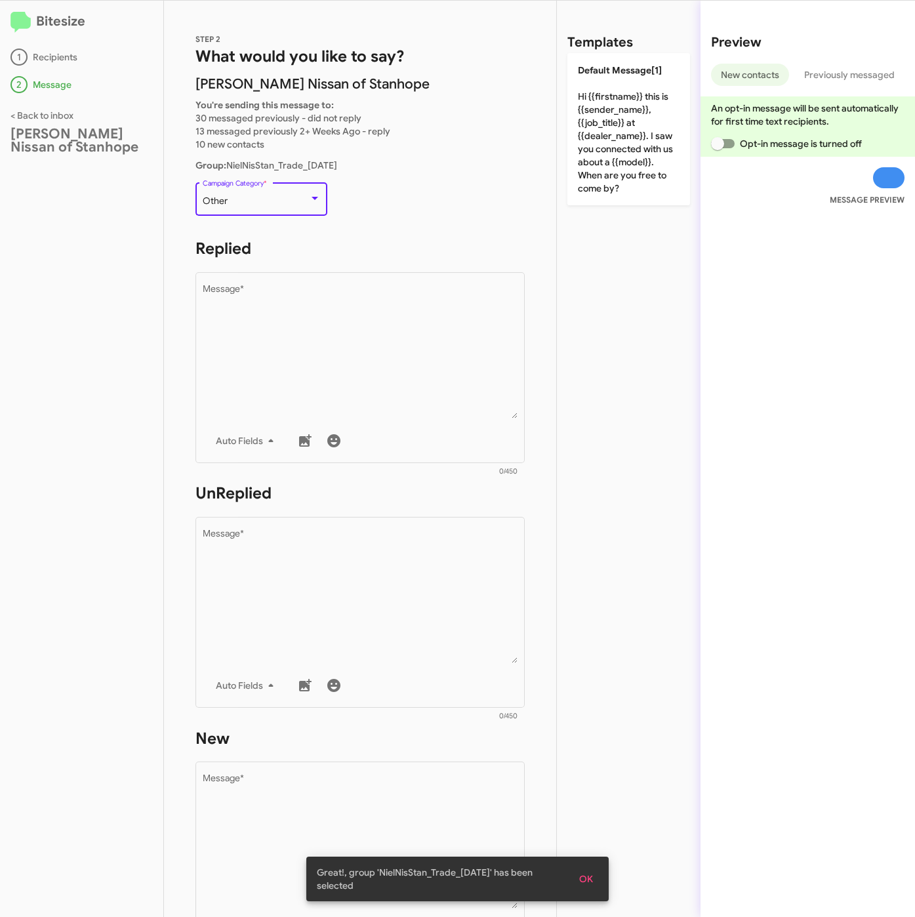
click at [272, 198] on div "Other" at bounding box center [256, 201] width 106 height 10
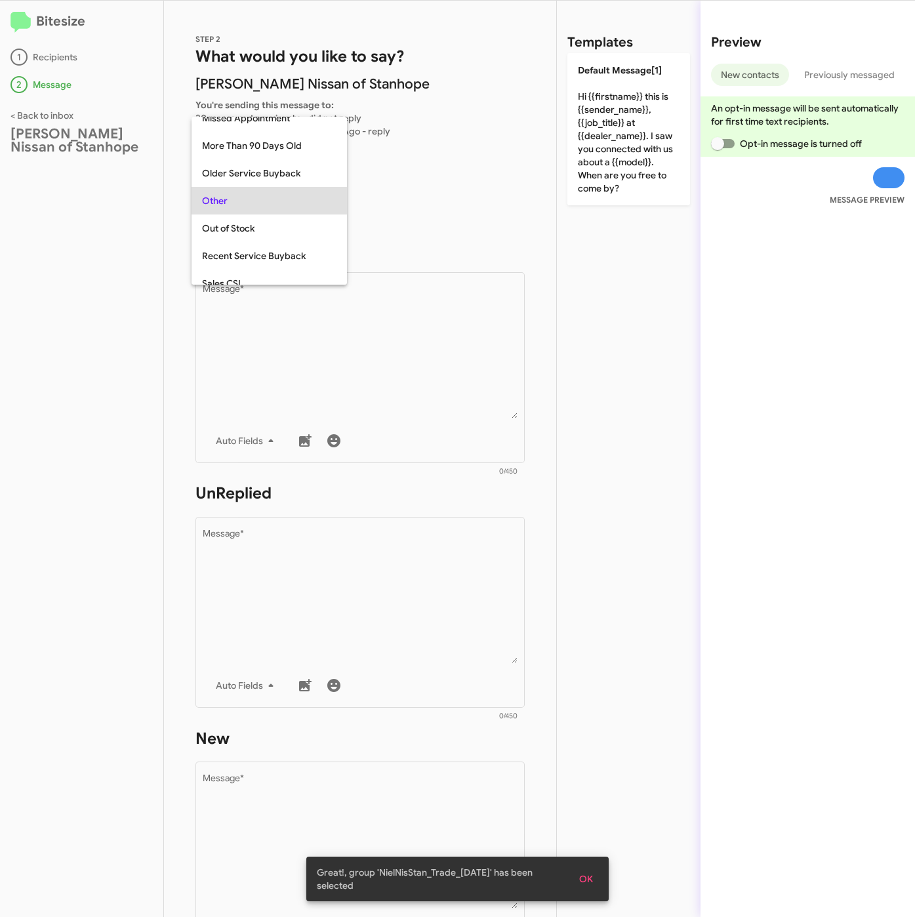
scroll to position [465, 0]
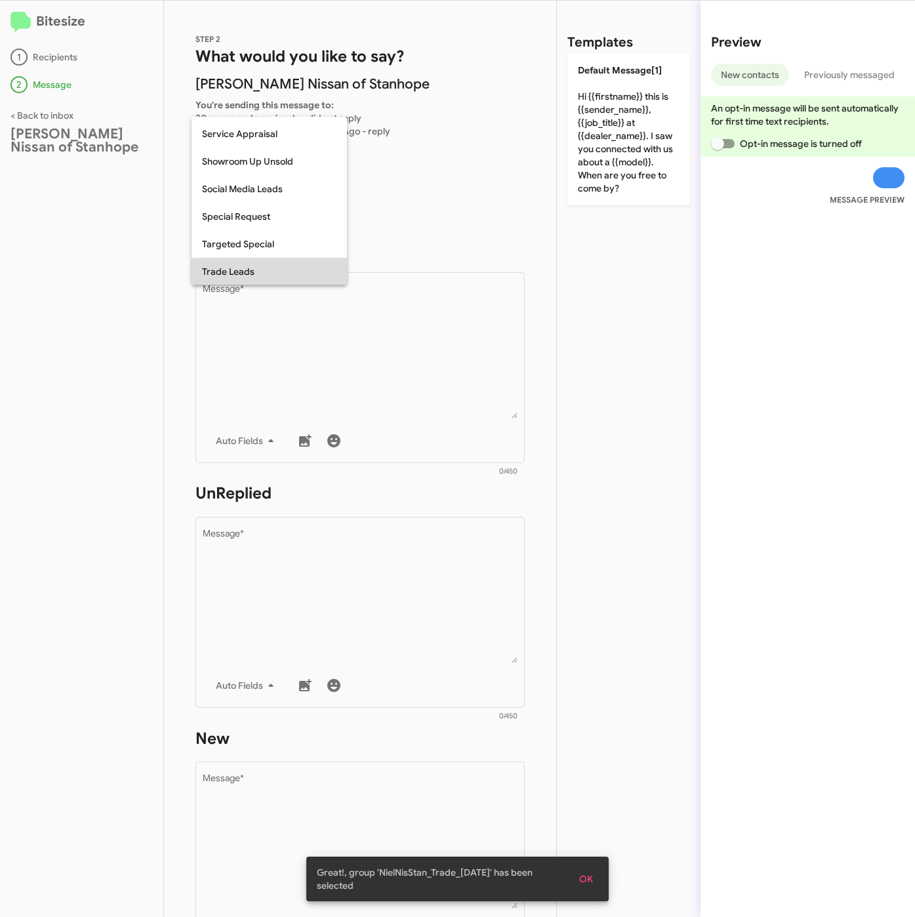
click at [299, 274] on span "Trade Leads" at bounding box center [269, 272] width 135 height 28
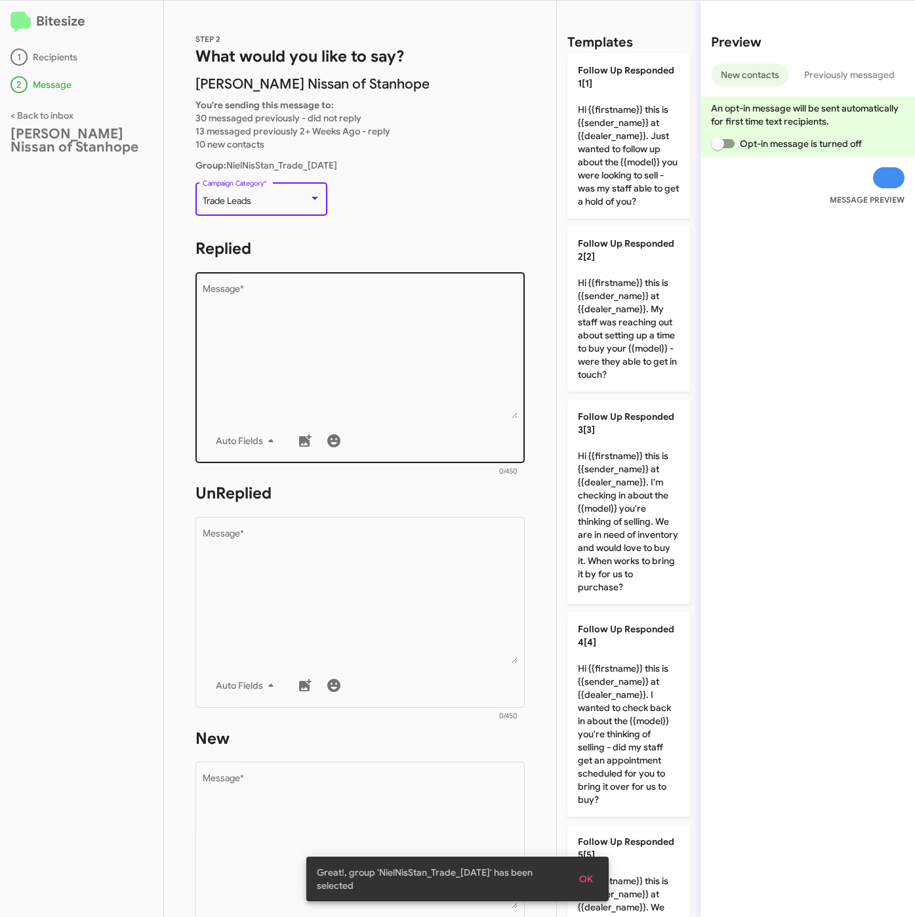
drag, startPoint x: 321, startPoint y: 353, endPoint x: 390, endPoint y: 386, distance: 77.2
click at [322, 353] on textarea "Message *" at bounding box center [361, 352] width 316 height 134
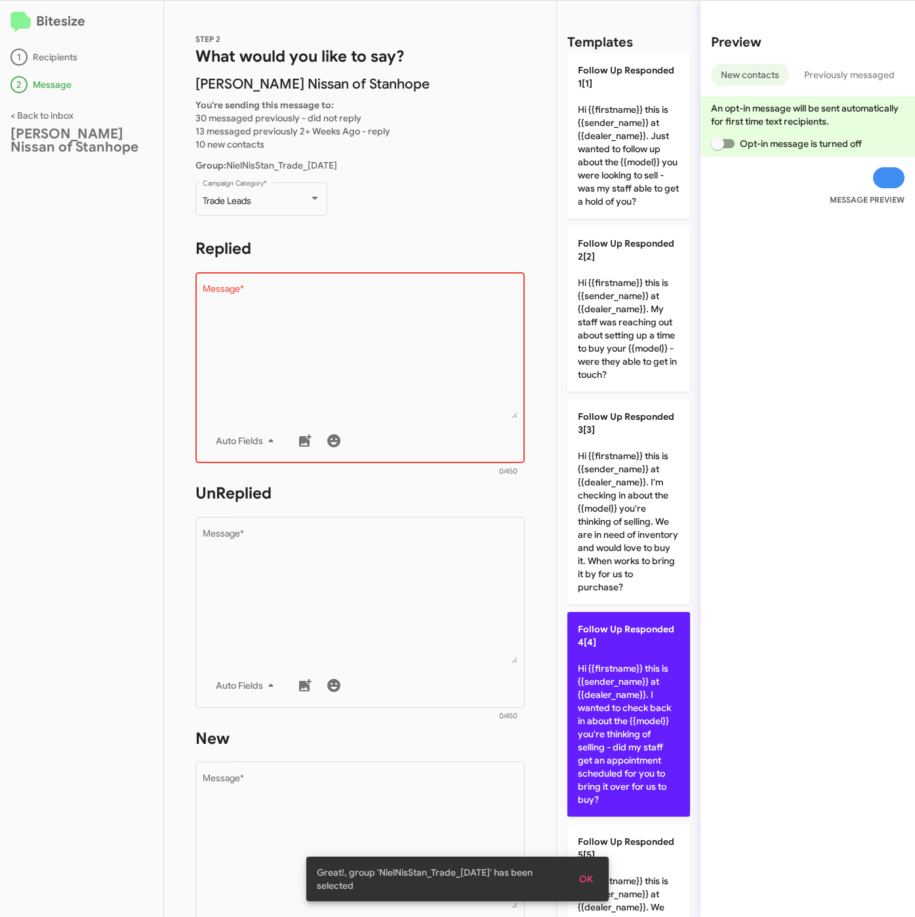
click at [622, 701] on p "Follow Up Responded 4[4] Hi {{firstname}} this is {{sender_name}} at {{dealer_n…" at bounding box center [629, 714] width 123 height 205
type textarea "Hi {{firstname}} this is {{sender_name}} at {{dealer_name}}. I wanted to check …"
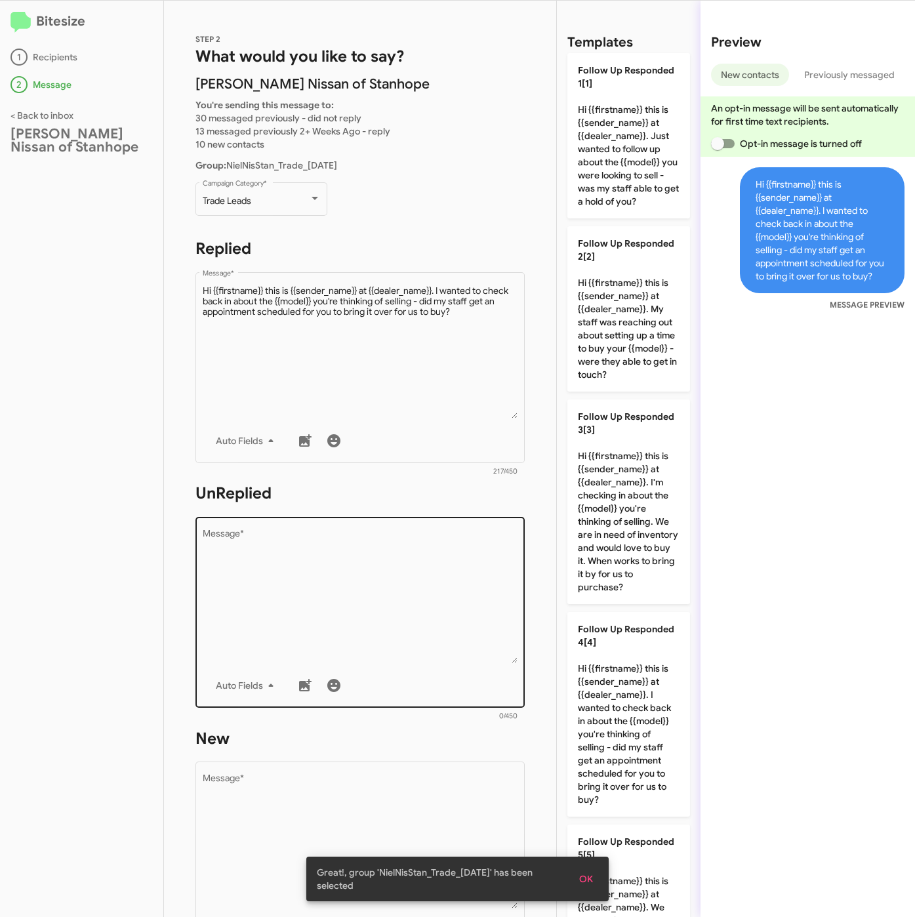
click at [404, 591] on textarea "Message *" at bounding box center [361, 597] width 316 height 134
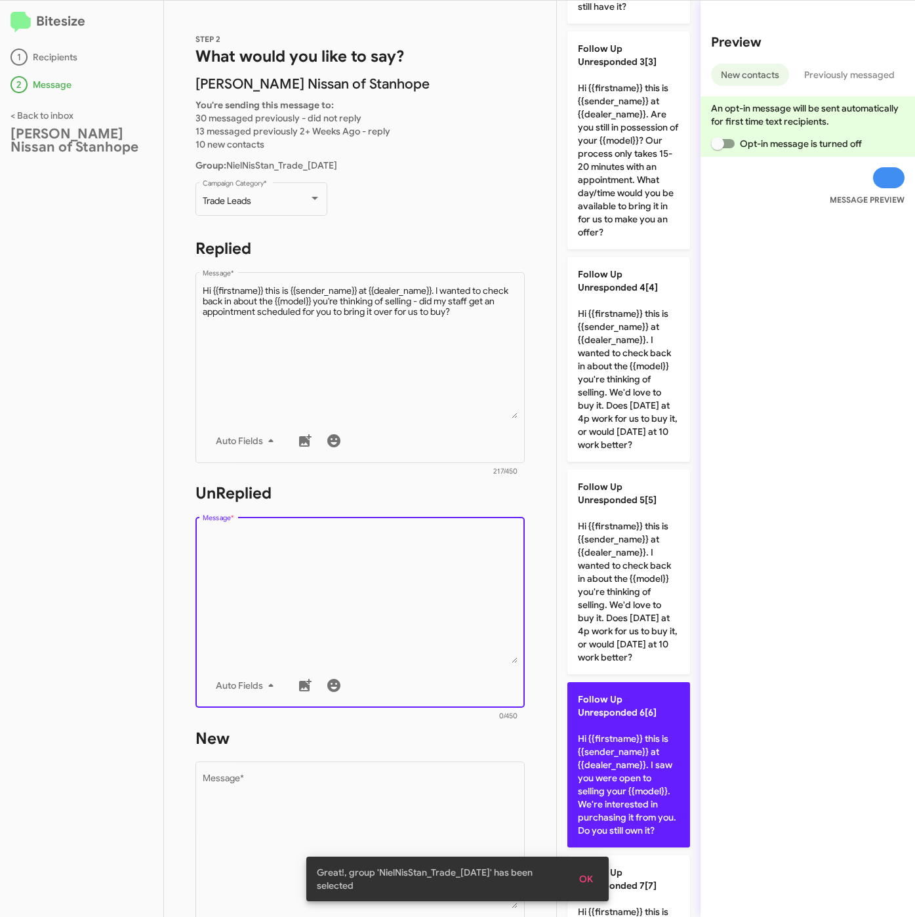
scroll to position [689, 0]
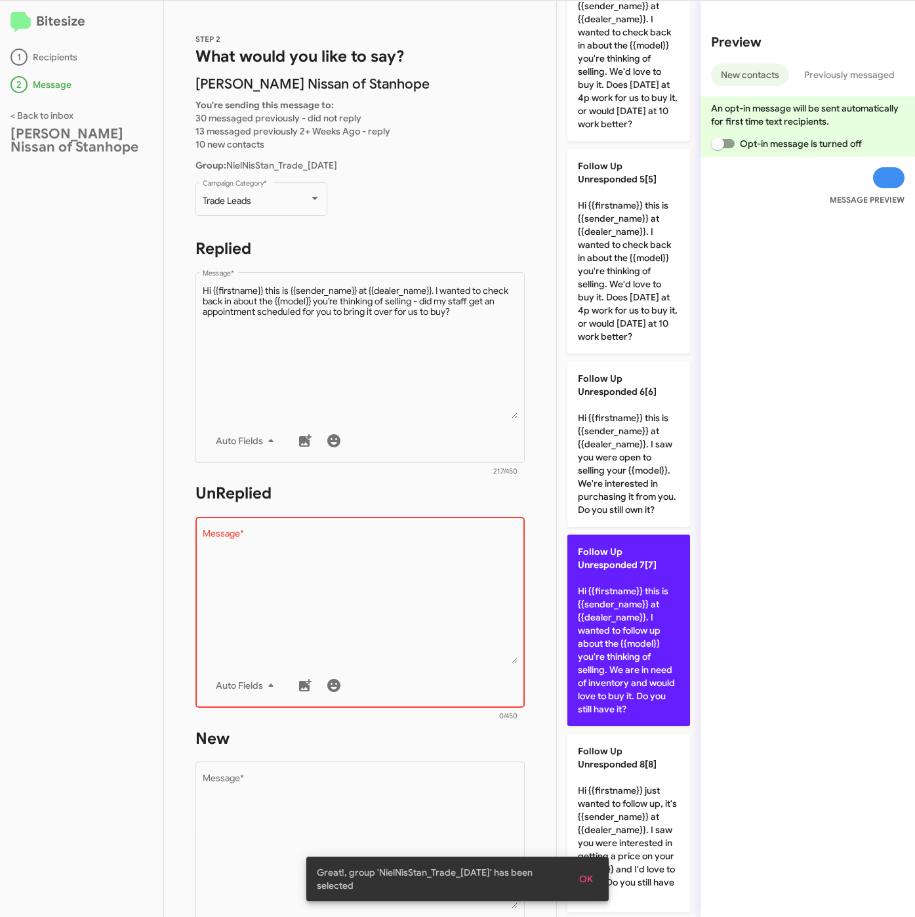
click at [622, 720] on p "Follow Up Unresponded 7[7] Hi {{firstname}} this is {{sender_name}} at {{dealer…" at bounding box center [629, 631] width 123 height 192
type textarea "Hi {{firstname}} this is {{sender_name}} at {{dealer_name}}. I wanted to follow…"
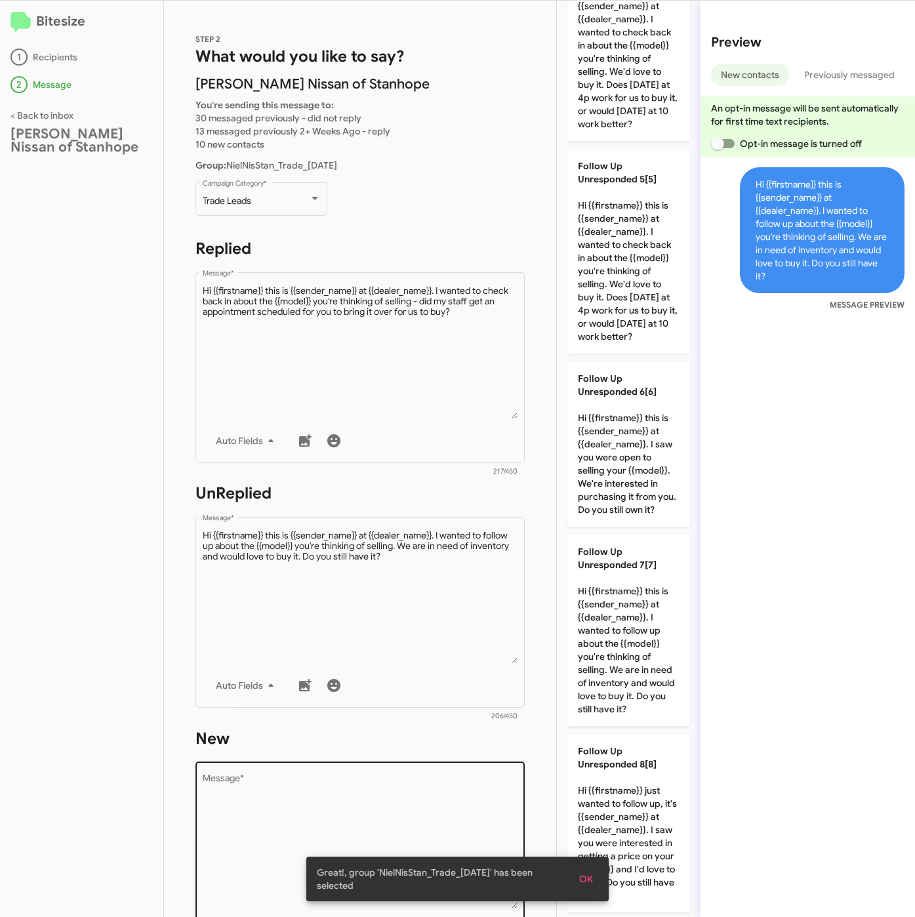
click at [431, 803] on textarea "Message *" at bounding box center [361, 842] width 316 height 134
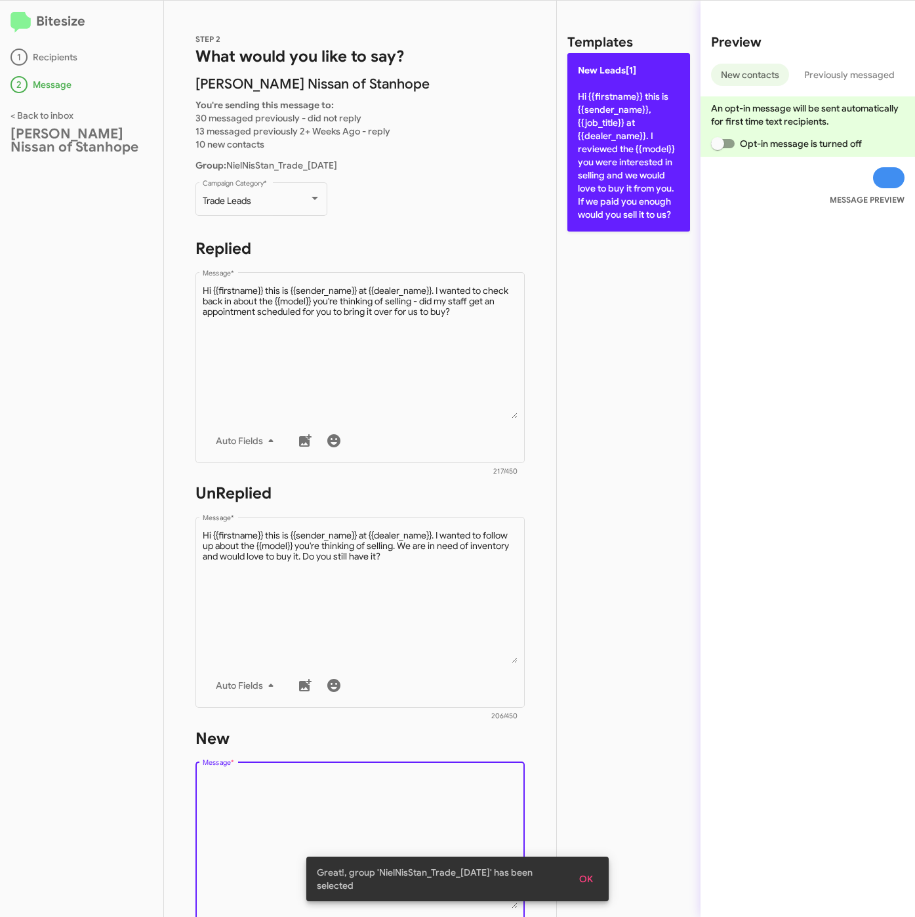
click at [654, 169] on p "New Leads[1] Hi {{firstname}} this is {{sender_name}}, {{job_title}} at {{deale…" at bounding box center [629, 142] width 123 height 178
type textarea "Hi {{firstname}} this is {{sender_name}}, {{job_title}} at {{dealer_name}}. I r…"
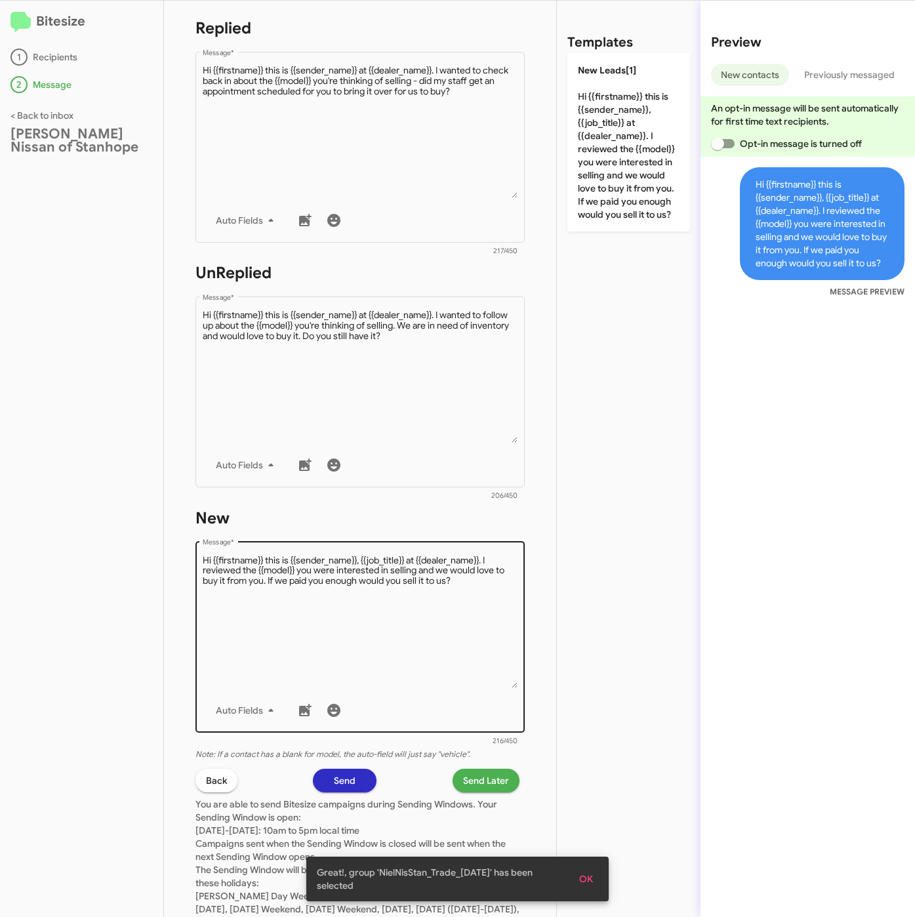
scroll to position [282, 0]
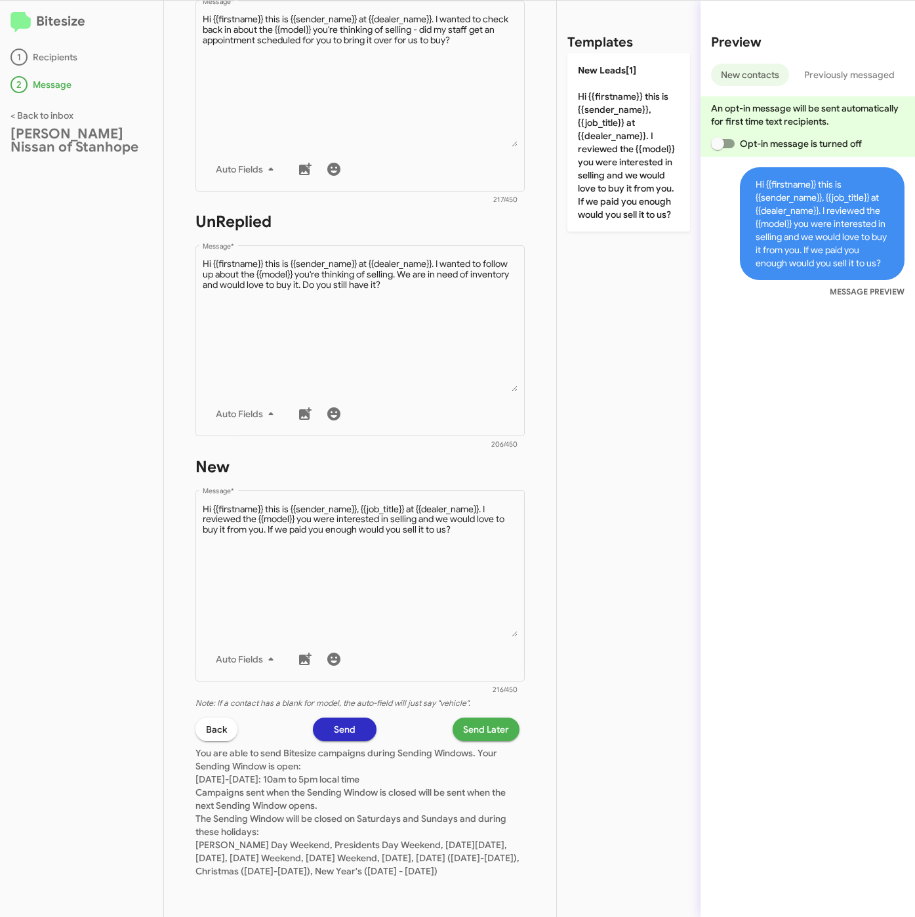
click at [467, 718] on span "Send Later" at bounding box center [486, 730] width 46 height 24
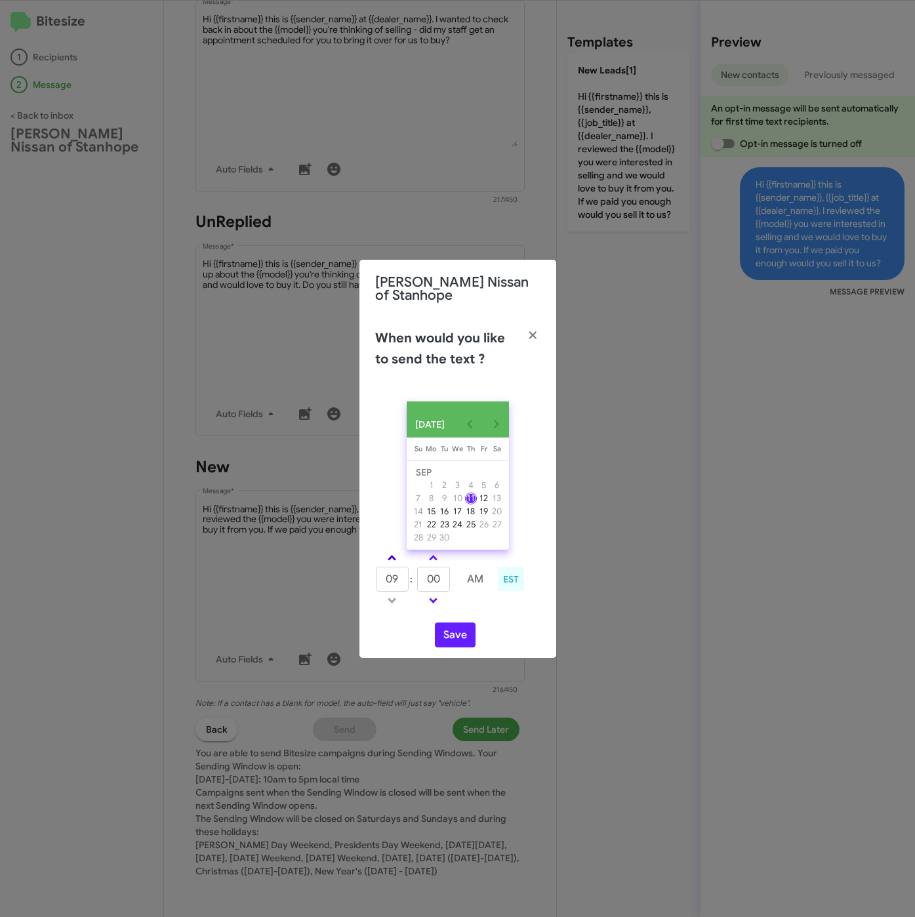
click at [390, 560] on span at bounding box center [392, 559] width 9 height 9
type input "10"
drag, startPoint x: 423, startPoint y: 587, endPoint x: 422, endPoint y: 597, distance: 10.6
click at [422, 587] on input "00" at bounding box center [433, 579] width 33 height 25
type input "11"
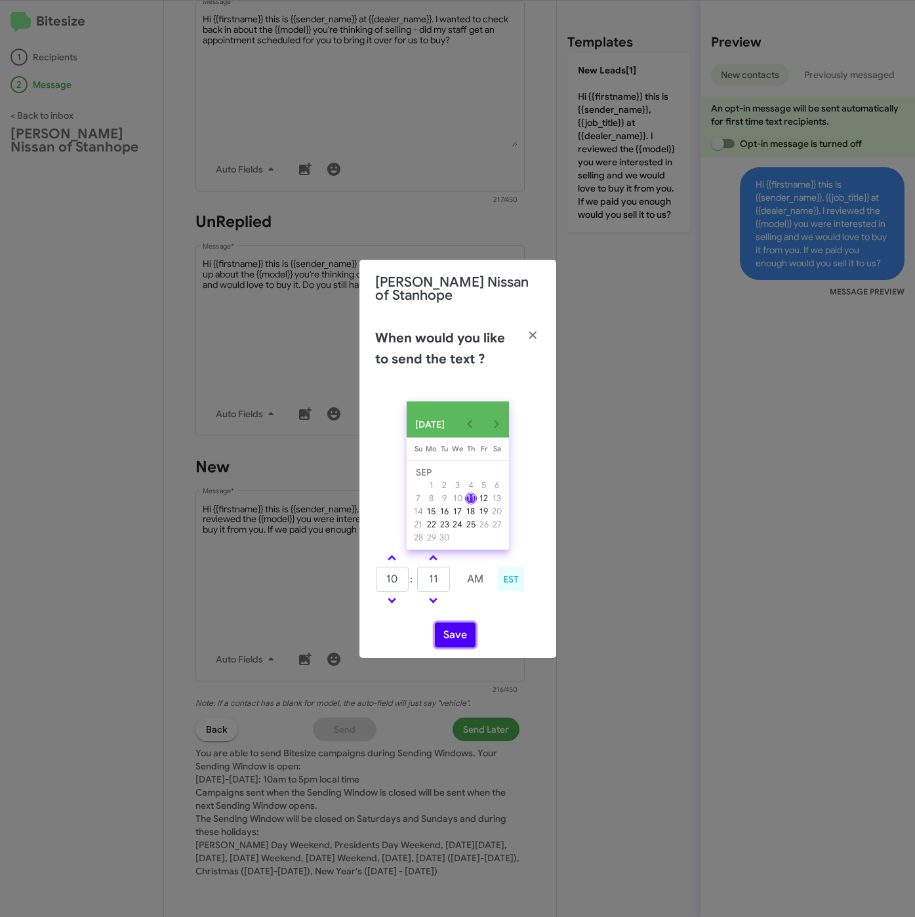
click at [457, 636] on button "Save" at bounding box center [455, 635] width 41 height 25
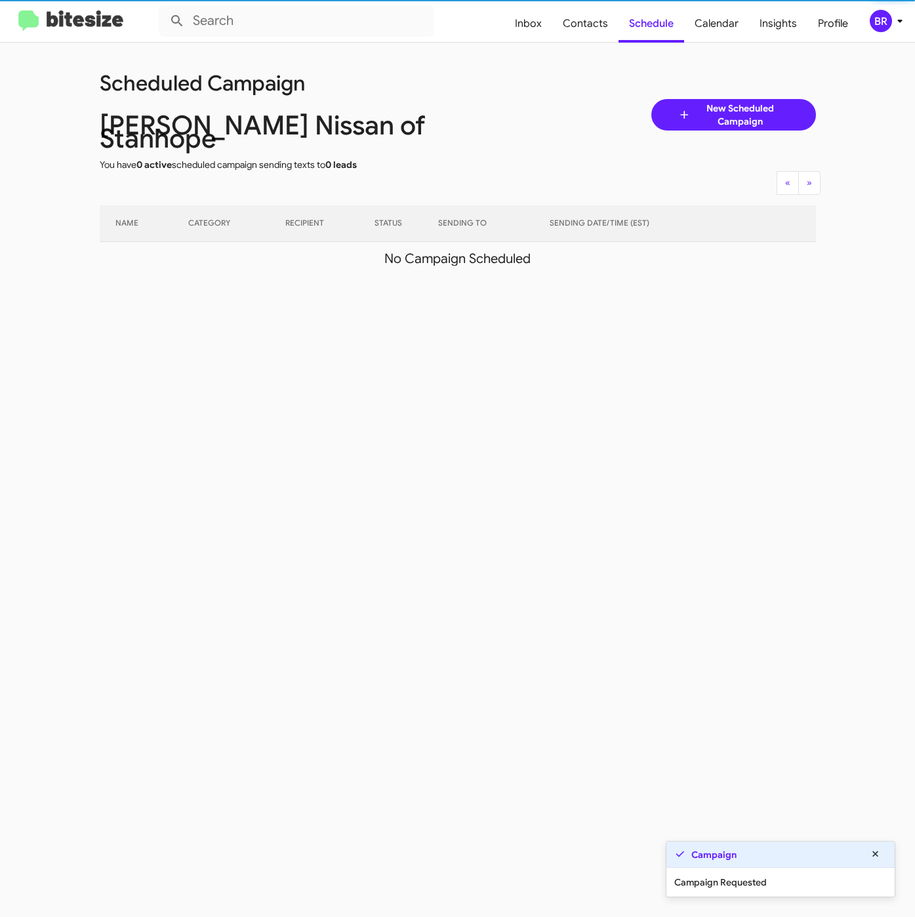
click at [881, 22] on div "BR" at bounding box center [881, 21] width 22 height 22
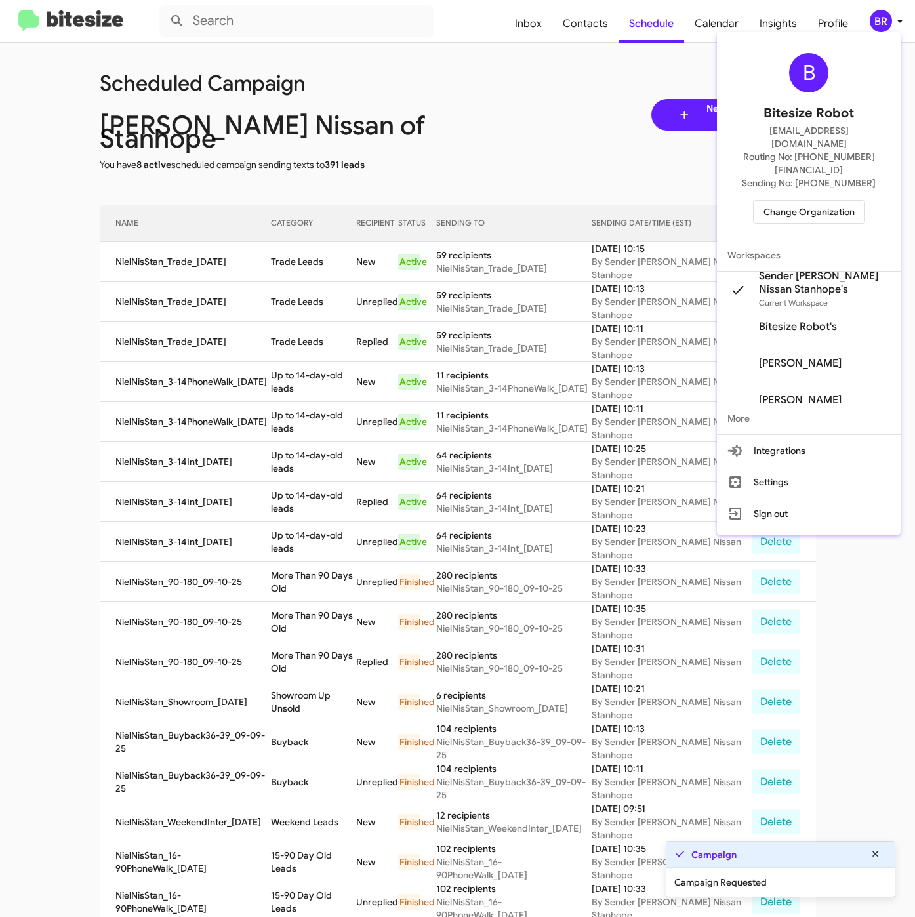
click at [314, 262] on div at bounding box center [457, 458] width 915 height 917
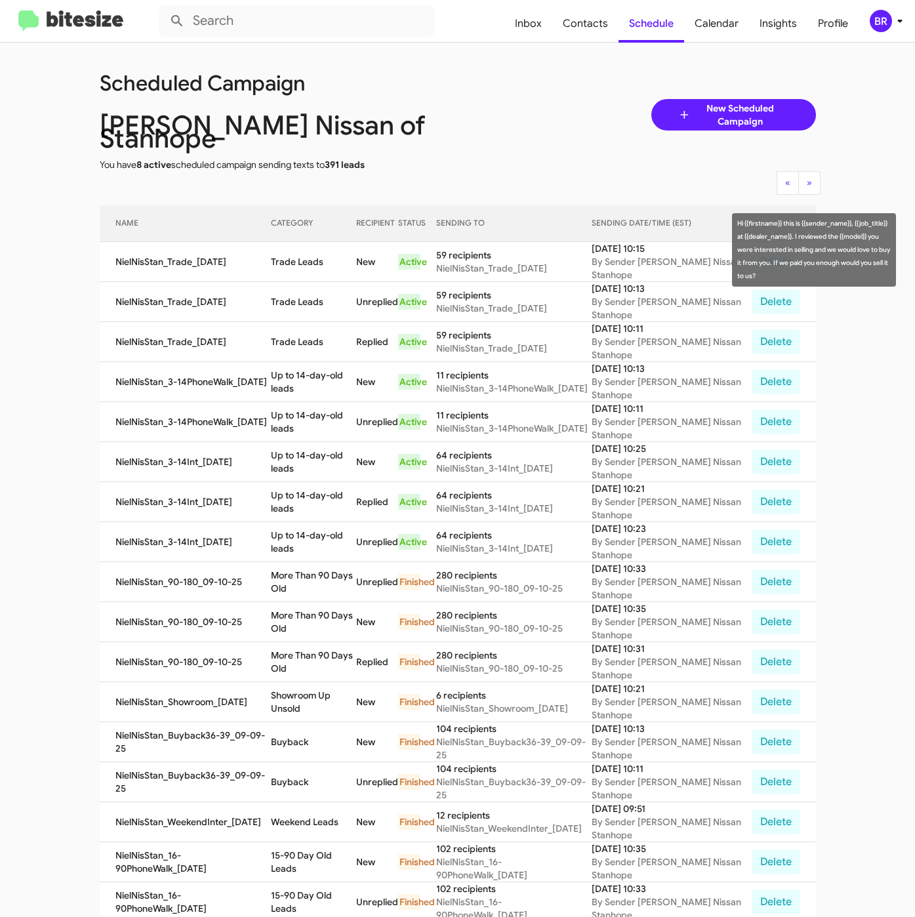
drag, startPoint x: 272, startPoint y: 251, endPoint x: 323, endPoint y: 251, distance: 51.8
click at [323, 251] on tr "NielNisStan_Trade_09-11-25 Trade Leads New Active 59 recipients NielNisStan_Tra…" at bounding box center [458, 262] width 717 height 40
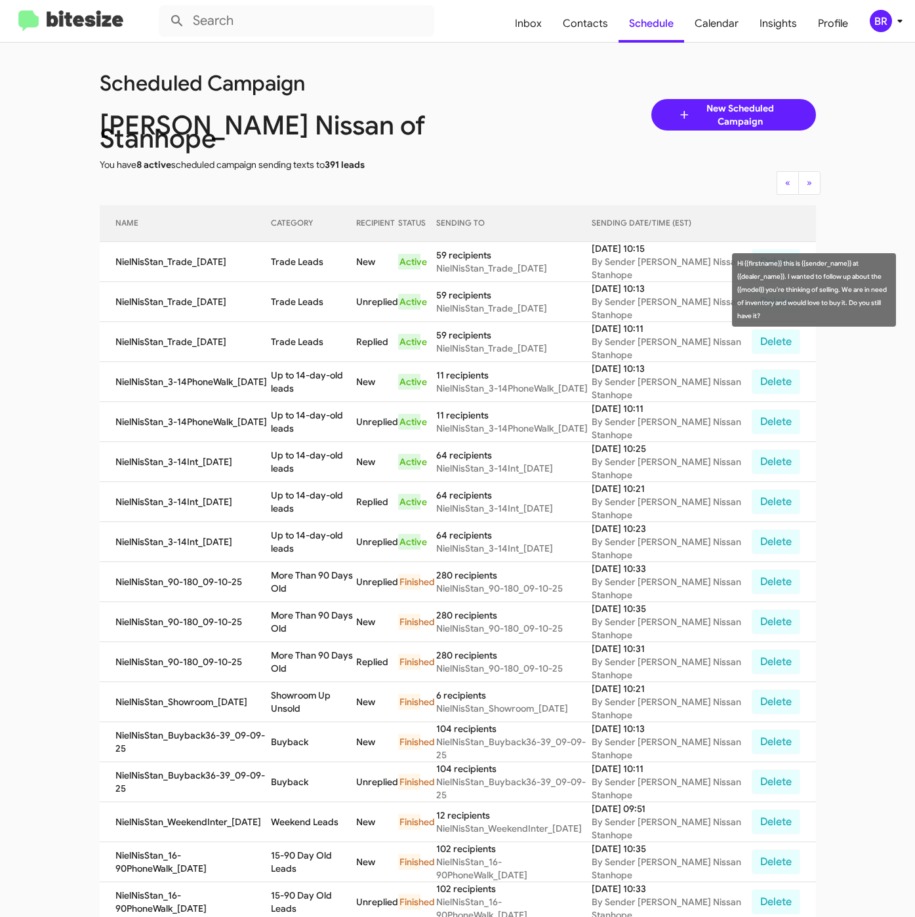
copy tr "Trade Leads"
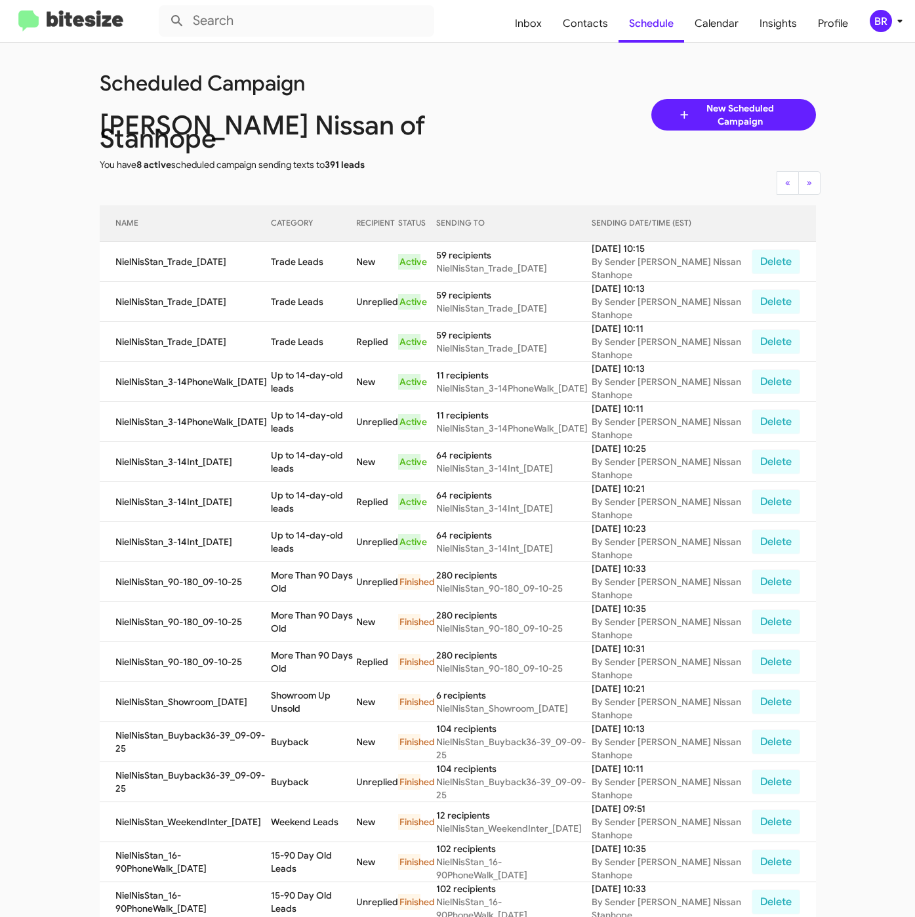
click at [890, 32] on mat-toolbar "Inbox Contacts Schedule Calendar Insights Profile BR" at bounding box center [457, 21] width 915 height 42
click at [877, 22] on div "BR" at bounding box center [881, 21] width 22 height 22
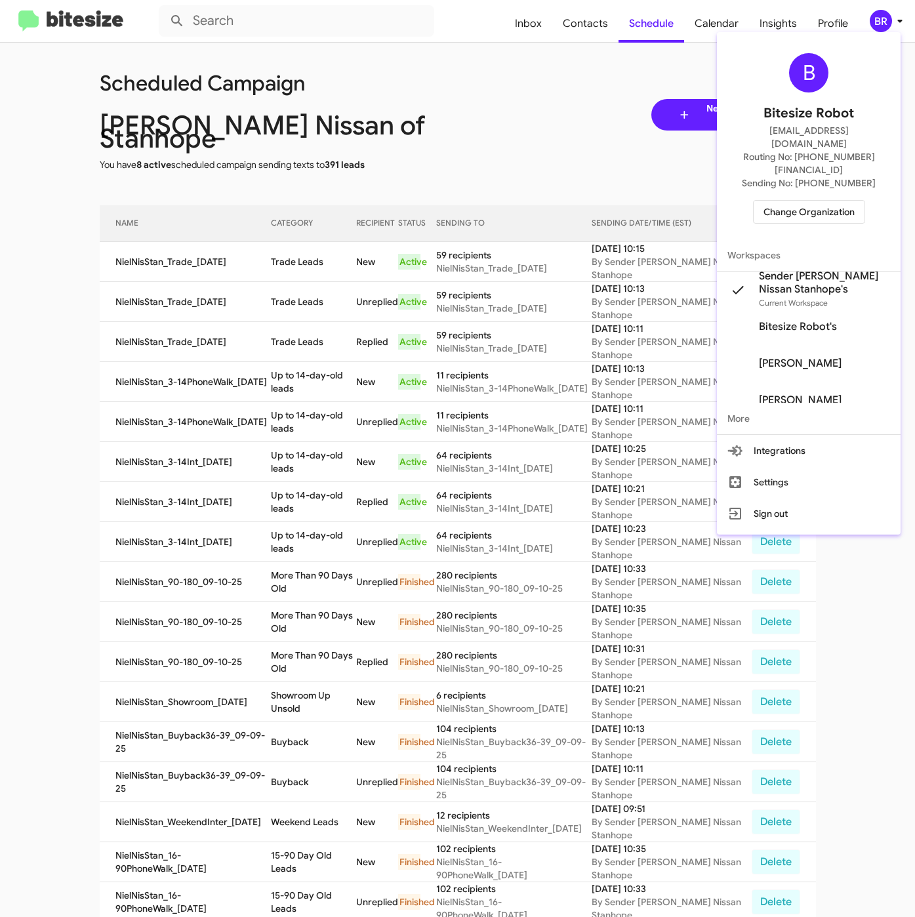
click at [780, 201] on span "Change Organization" at bounding box center [809, 212] width 91 height 22
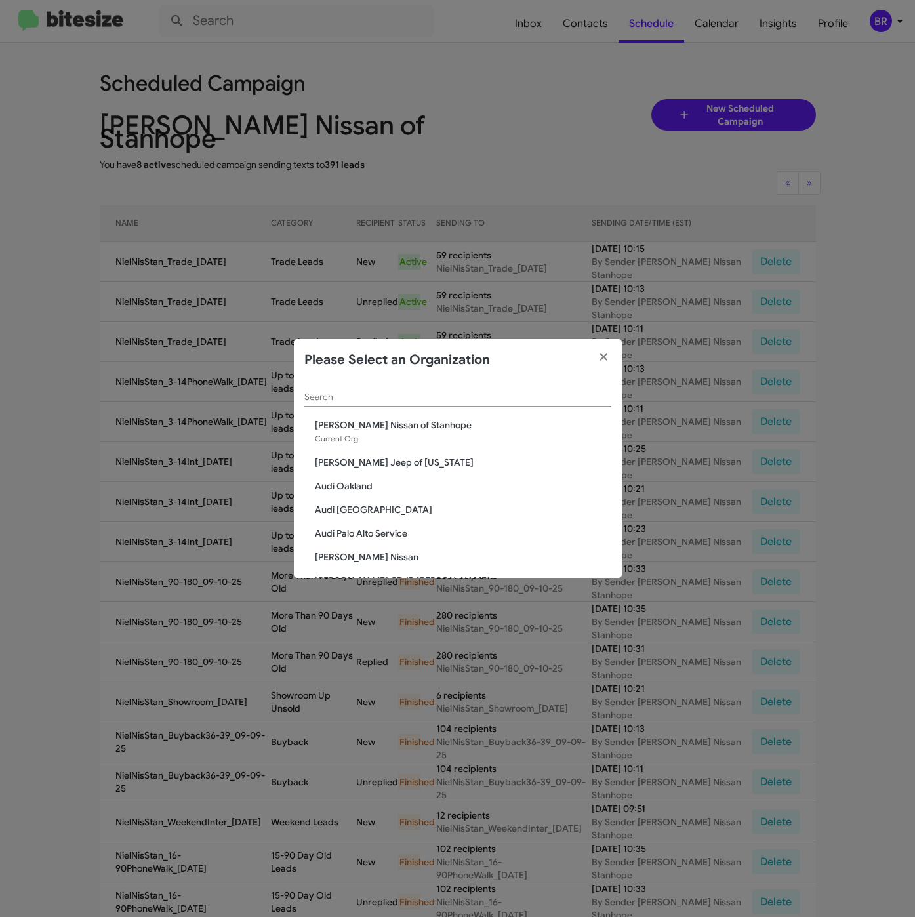
click at [386, 406] on div "Search" at bounding box center [457, 394] width 307 height 26
click at [379, 400] on input "Search" at bounding box center [457, 397] width 307 height 10
paste input "Nielsen Nissan of Denville"
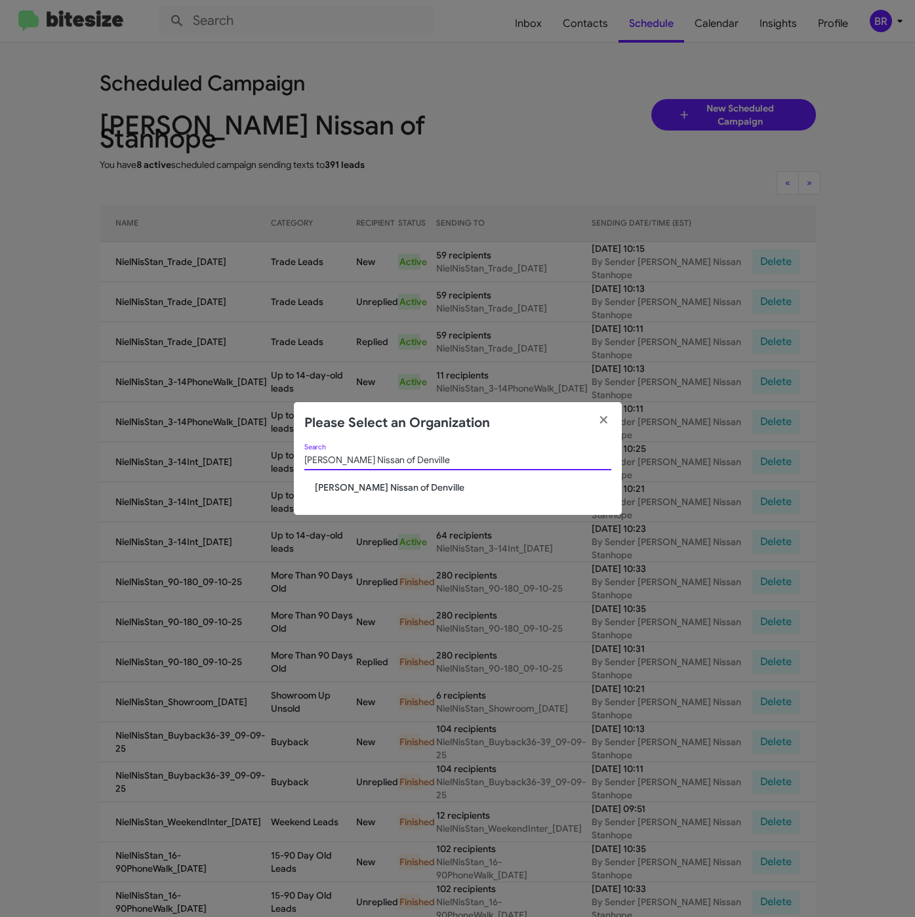
type input "Nielsen Nissan of Denville"
click at [348, 485] on span "Nielsen Nissan of Denville" at bounding box center [463, 487] width 297 height 13
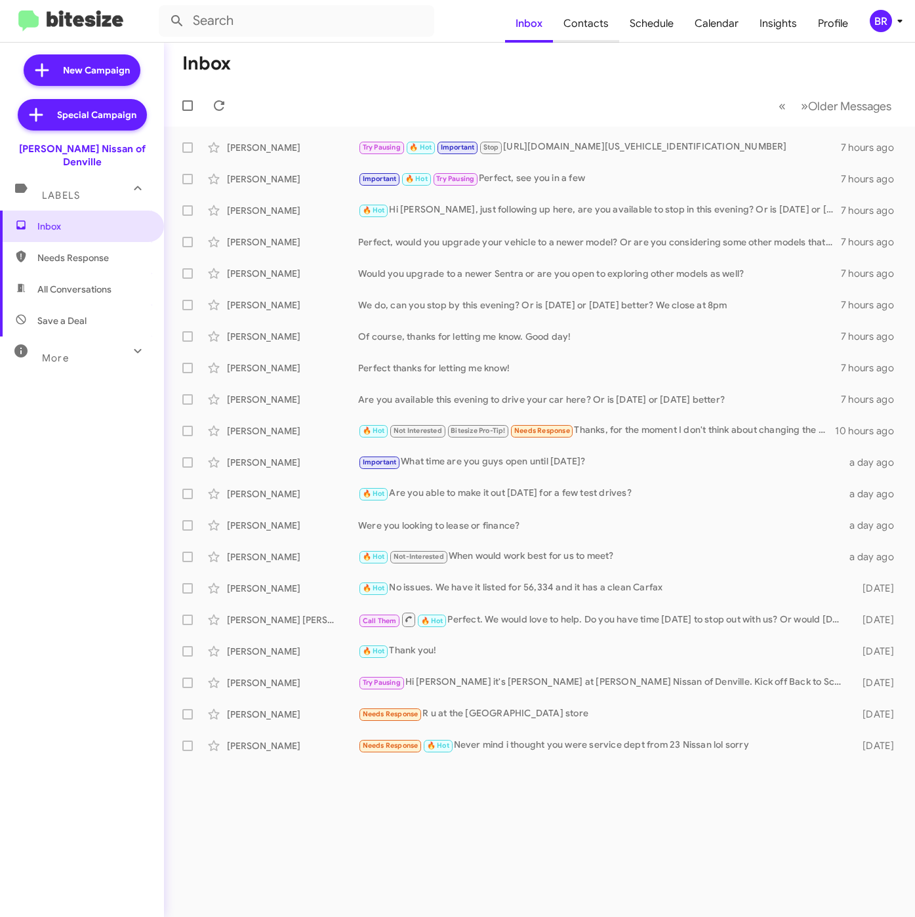
click at [577, 30] on span "Contacts" at bounding box center [586, 24] width 66 height 38
type input "in:groups"
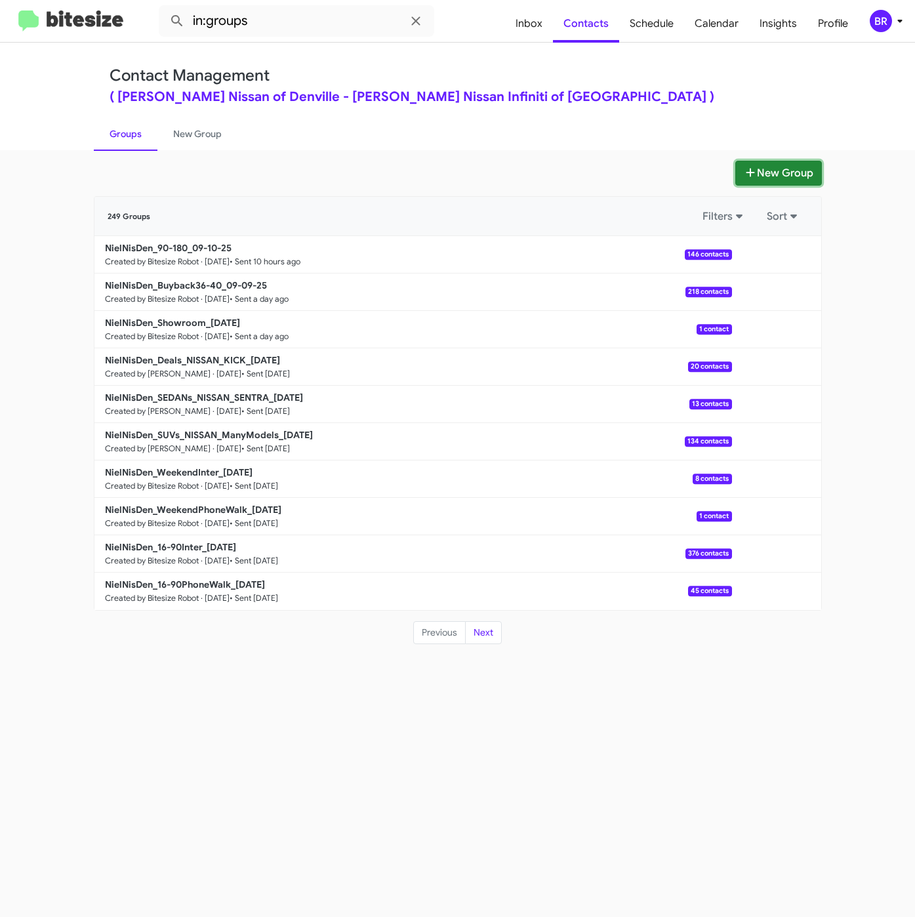
click at [776, 183] on button "New Group" at bounding box center [779, 173] width 87 height 25
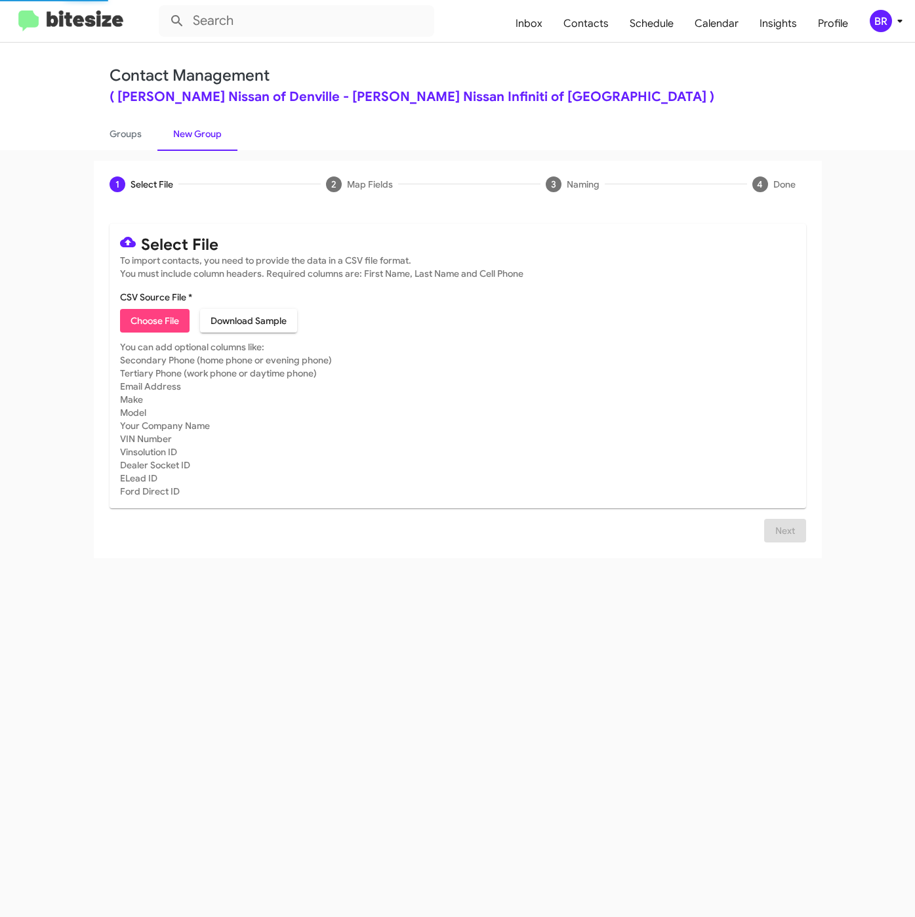
click at [154, 310] on span "Choose File" at bounding box center [155, 321] width 49 height 24
type input "NielNisDen_Trade_09-11-25"
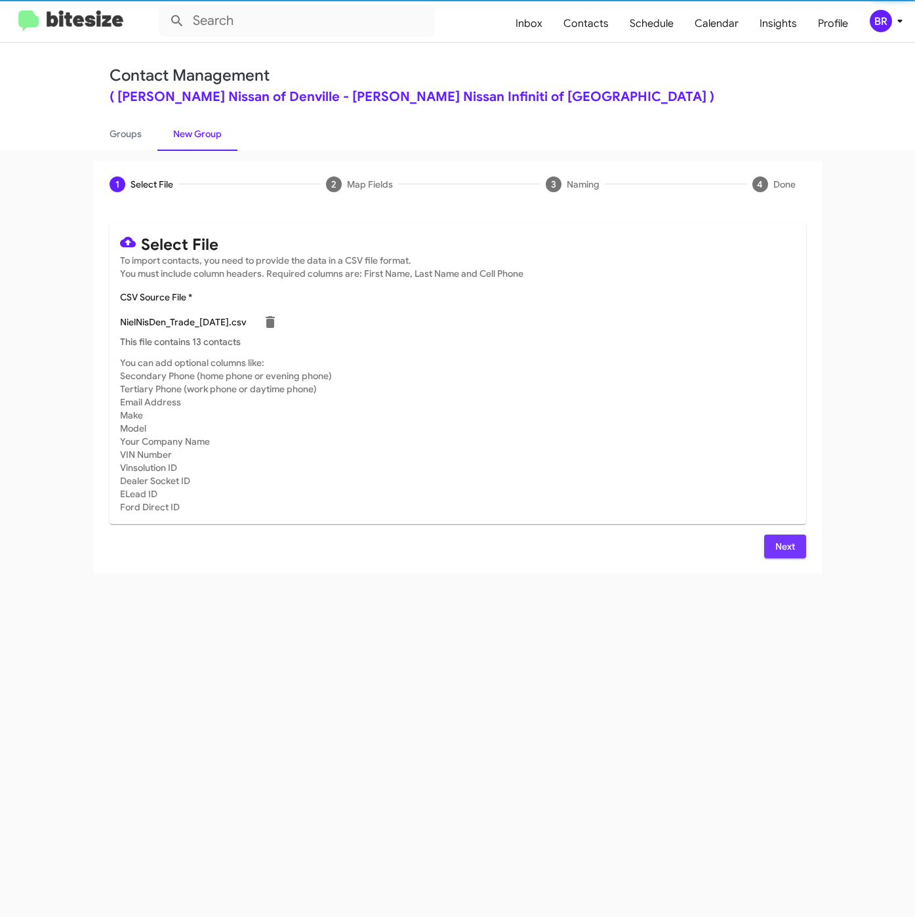
click at [776, 545] on span "Next" at bounding box center [785, 547] width 21 height 24
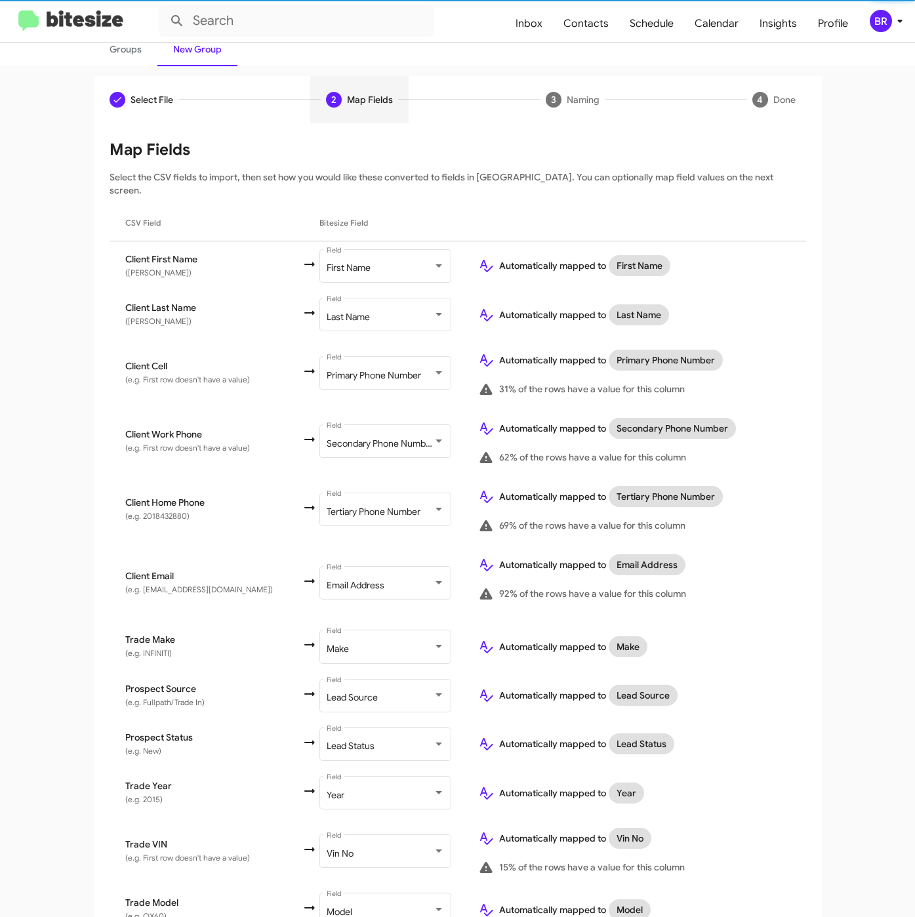
scroll to position [233, 0]
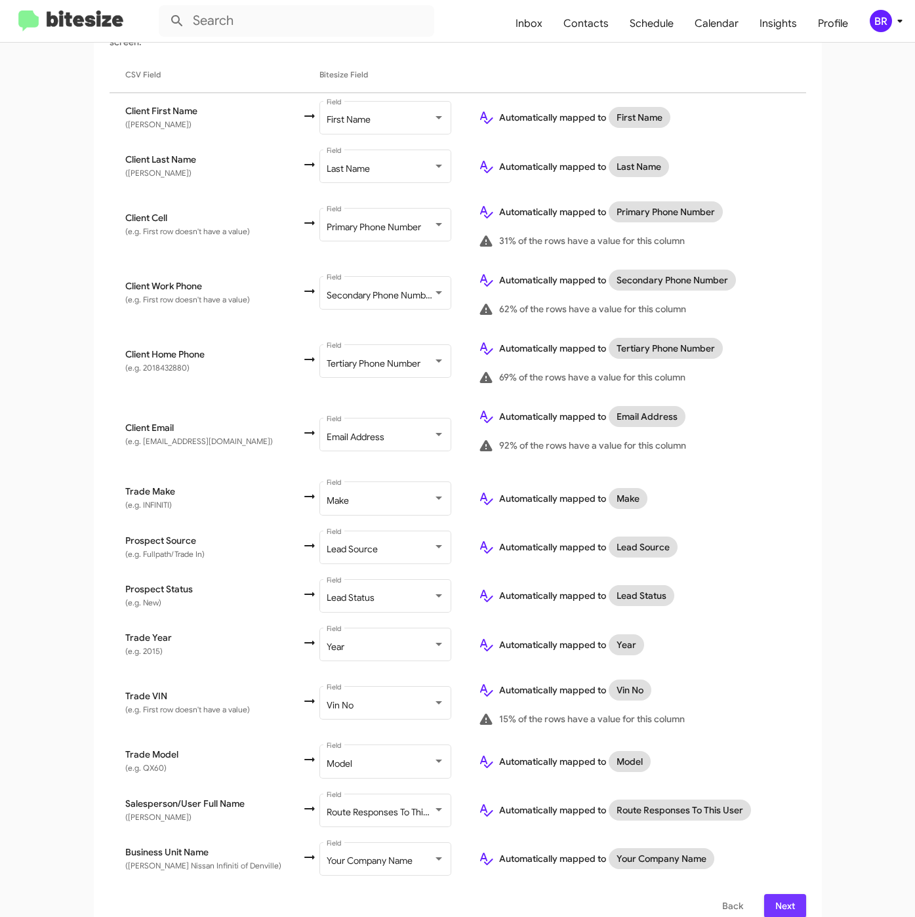
click at [778, 894] on span "Next" at bounding box center [785, 906] width 21 height 24
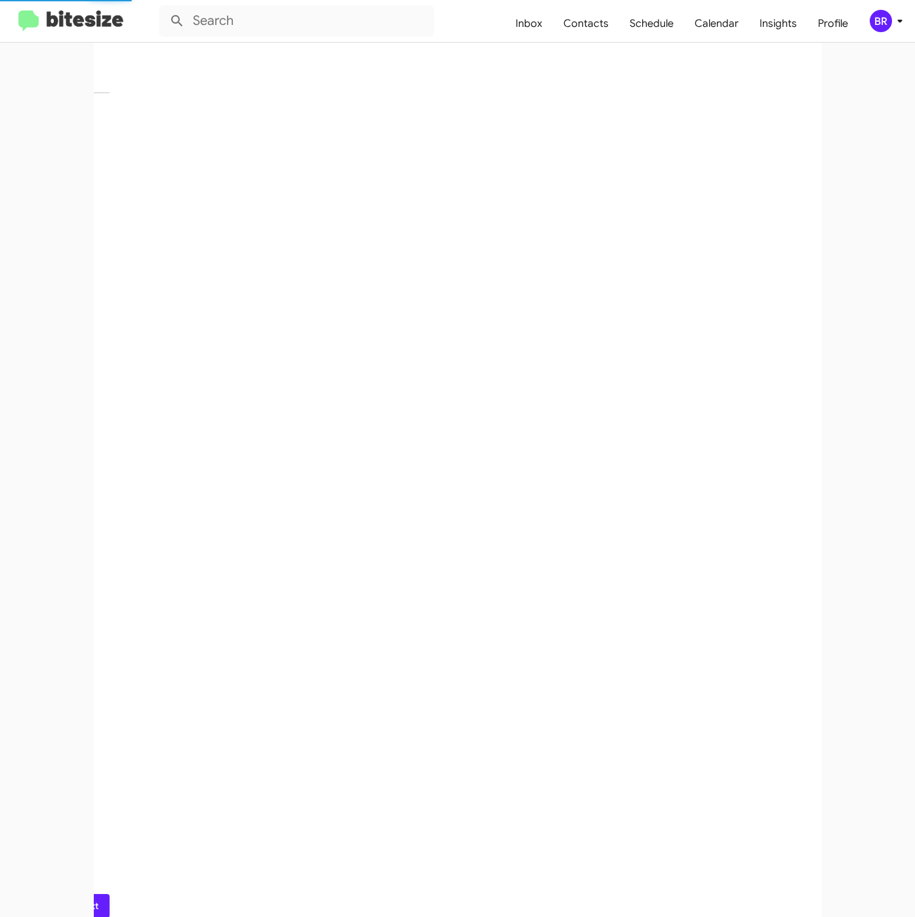
scroll to position [0, 0]
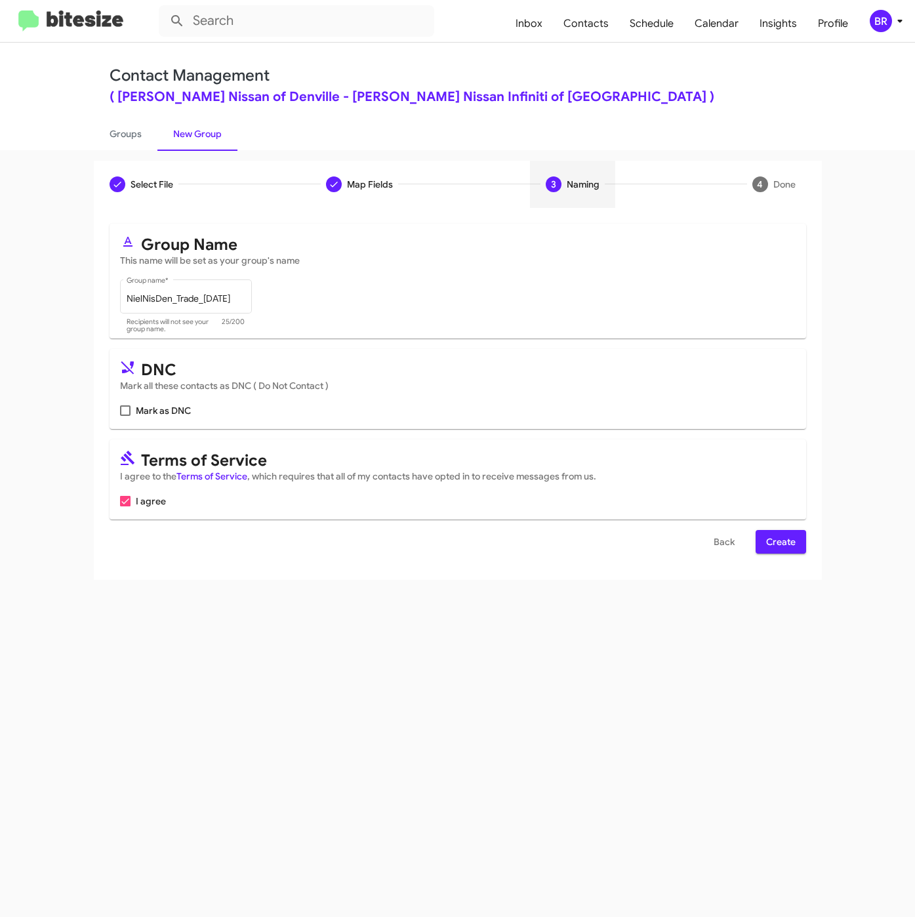
click at [794, 544] on span "Create" at bounding box center [781, 542] width 30 height 24
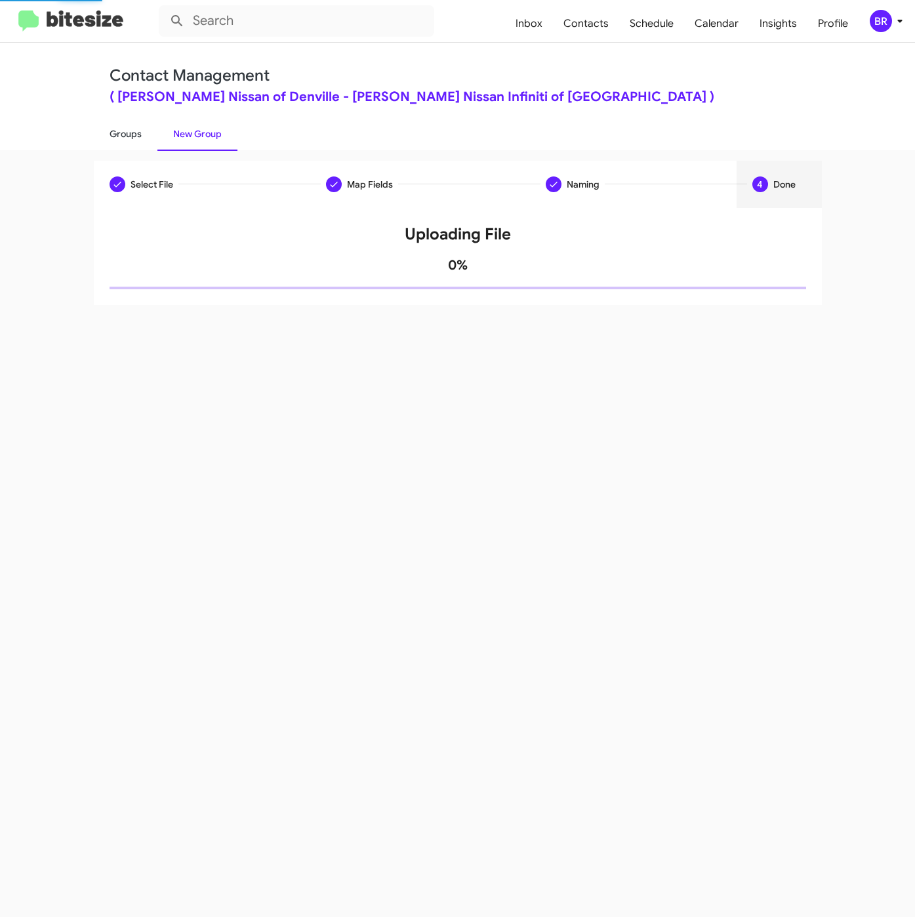
click at [127, 135] on link "Groups" at bounding box center [126, 134] width 64 height 34
type input "in:groups"
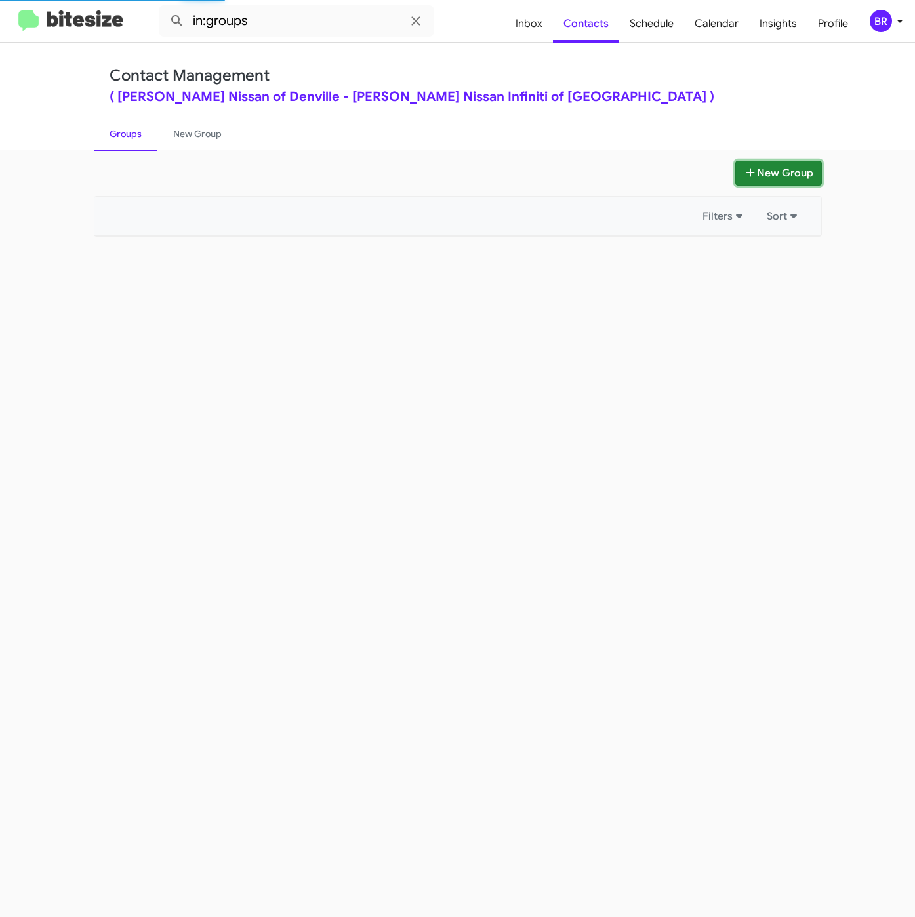
click at [774, 175] on button "New Group" at bounding box center [779, 173] width 87 height 25
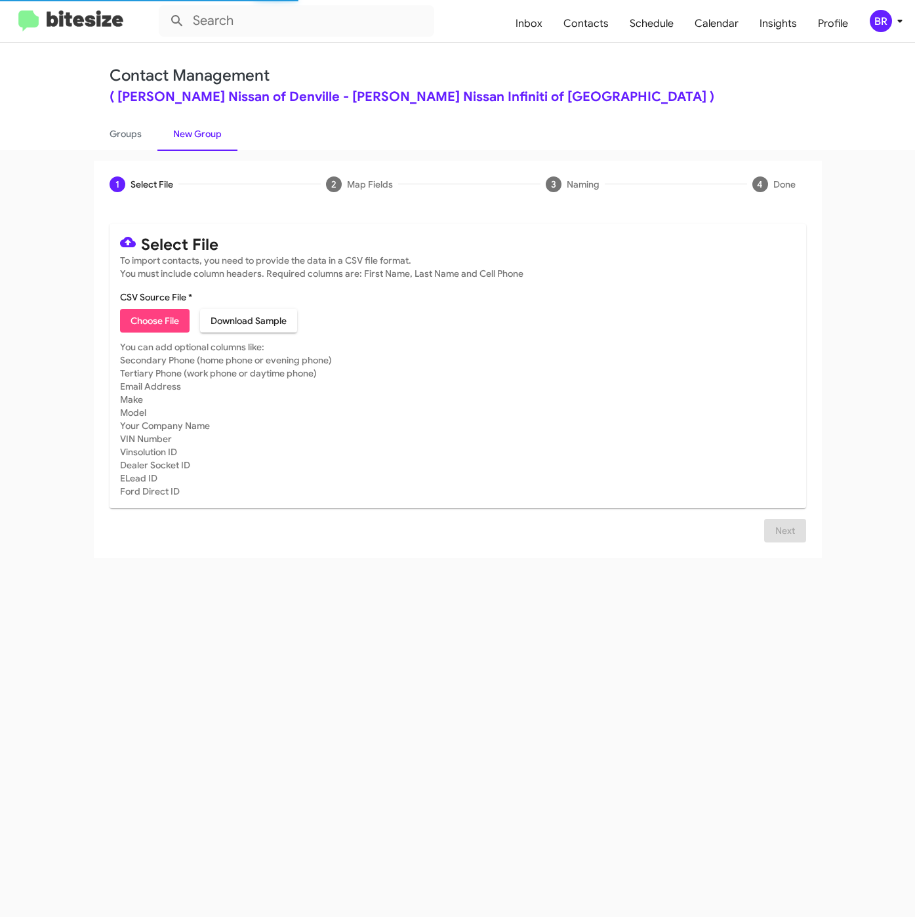
click at [193, 319] on div "Choose File Download Sample" at bounding box center [458, 321] width 676 height 24
click at [178, 323] on span "Choose File" at bounding box center [155, 321] width 49 height 24
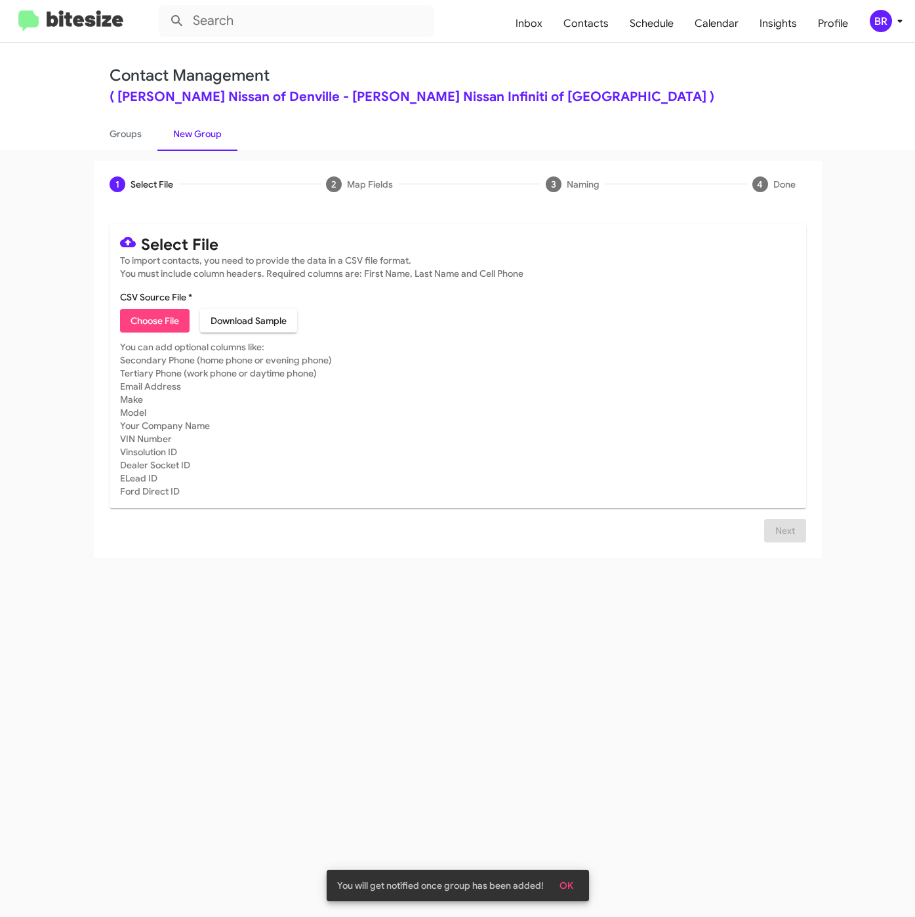
type input "NielNisDen_3-14PhoneWalk_09-11-25"
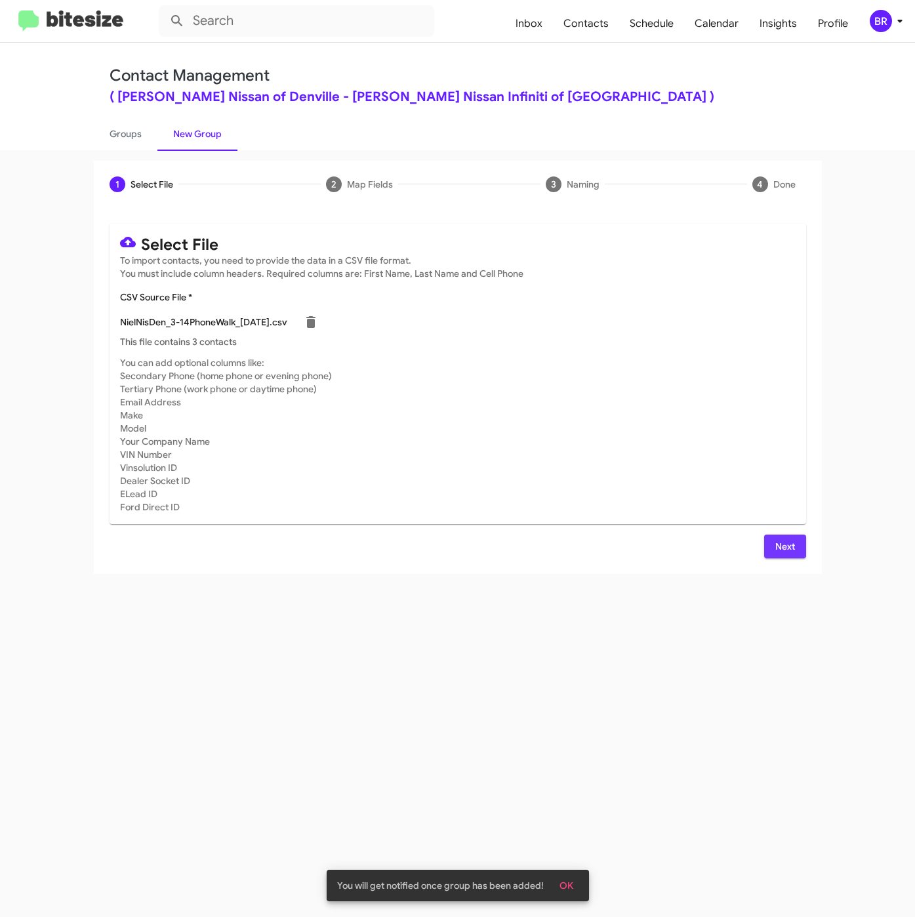
click at [781, 548] on span "Next" at bounding box center [785, 547] width 21 height 24
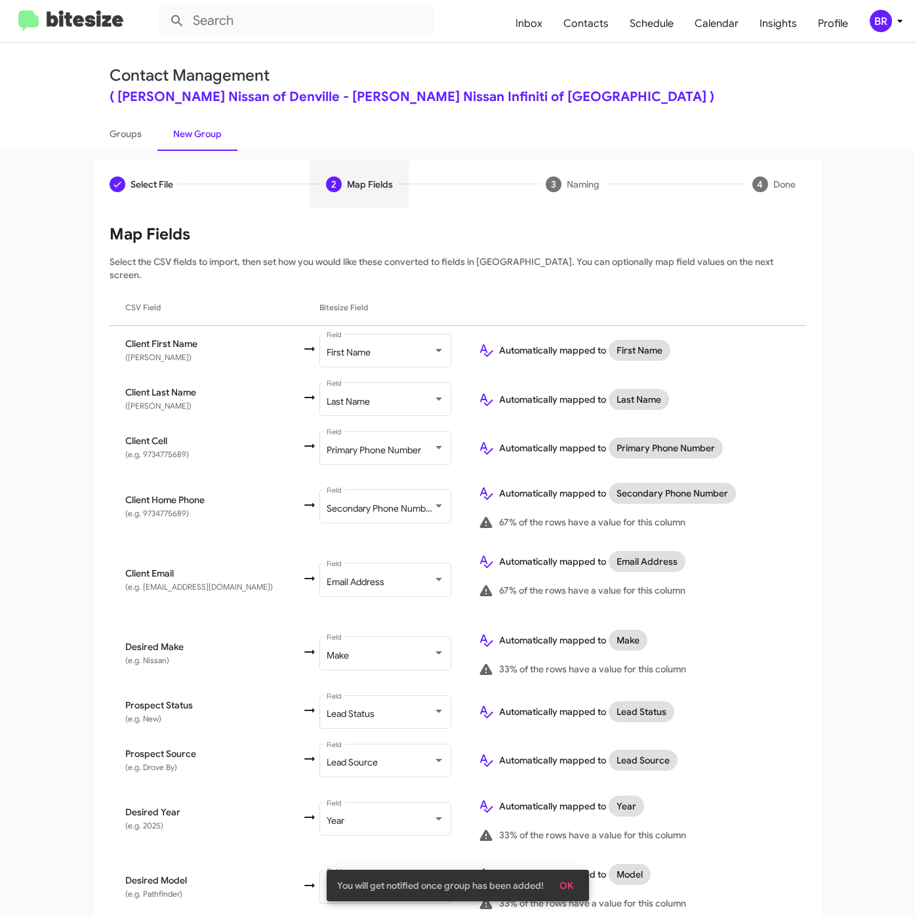
scroll to position [253, 0]
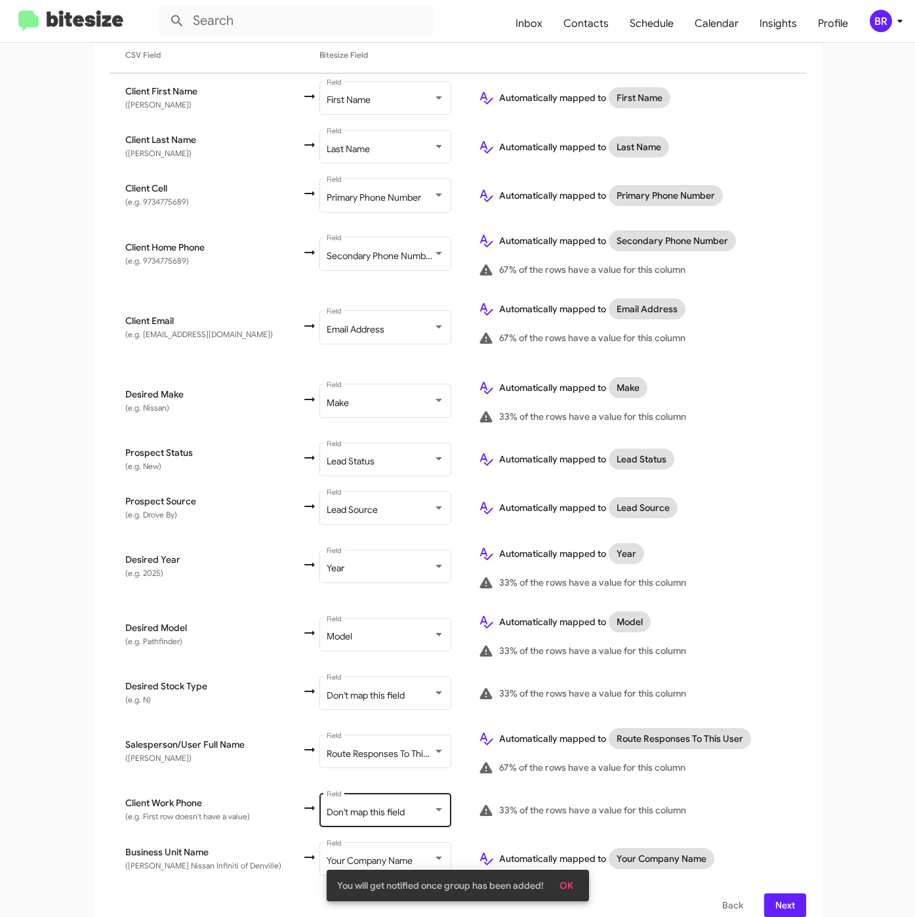
click at [374, 806] on span "Don't map this field" at bounding box center [366, 812] width 78 height 12
click at [775, 894] on span "Next" at bounding box center [785, 906] width 21 height 24
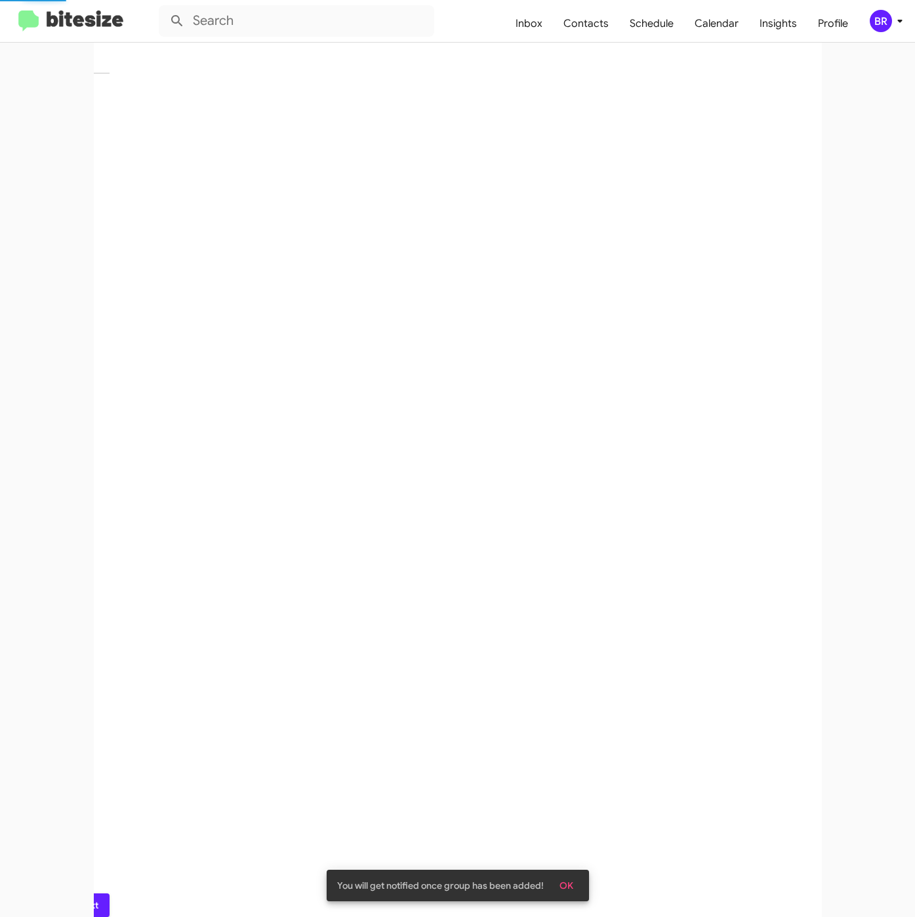
scroll to position [0, 0]
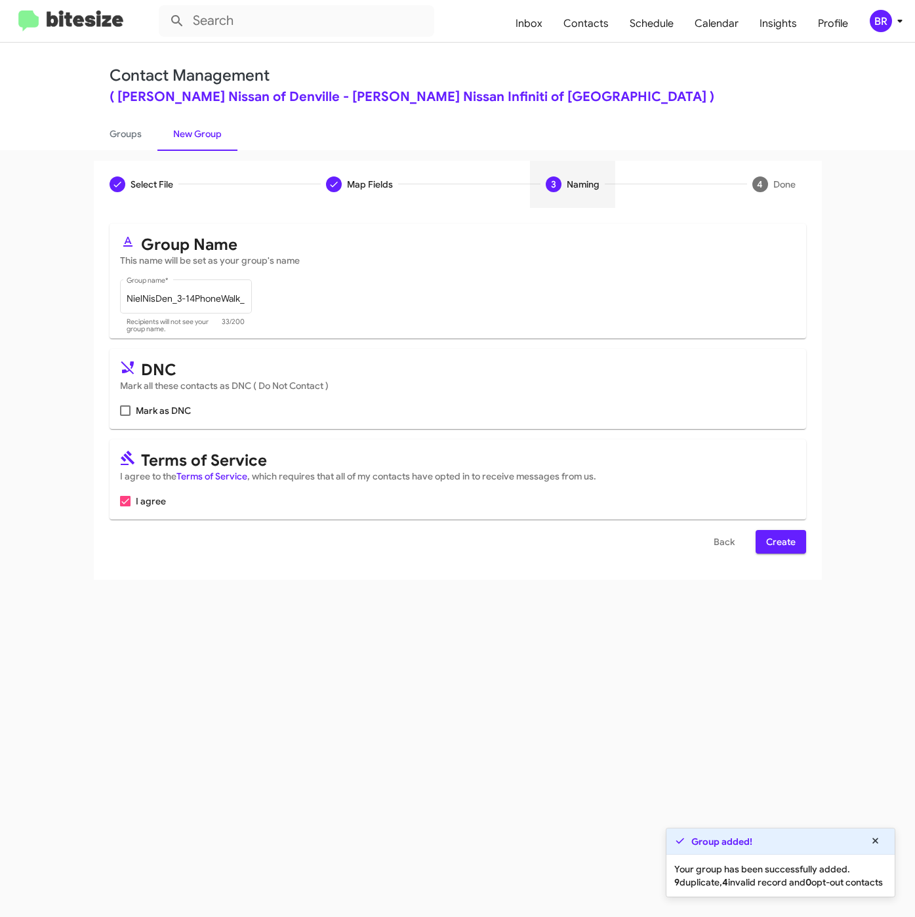
click at [768, 538] on span "Create" at bounding box center [781, 542] width 30 height 24
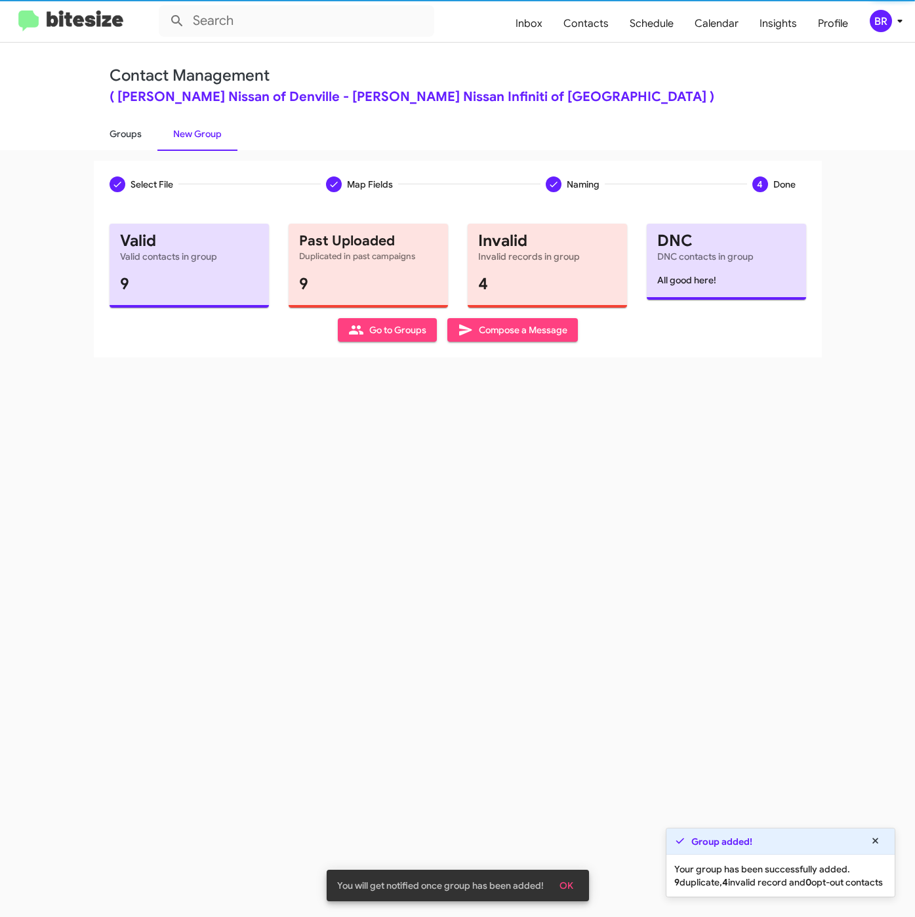
click at [123, 131] on link "Groups" at bounding box center [126, 134] width 64 height 34
type input "in:groups"
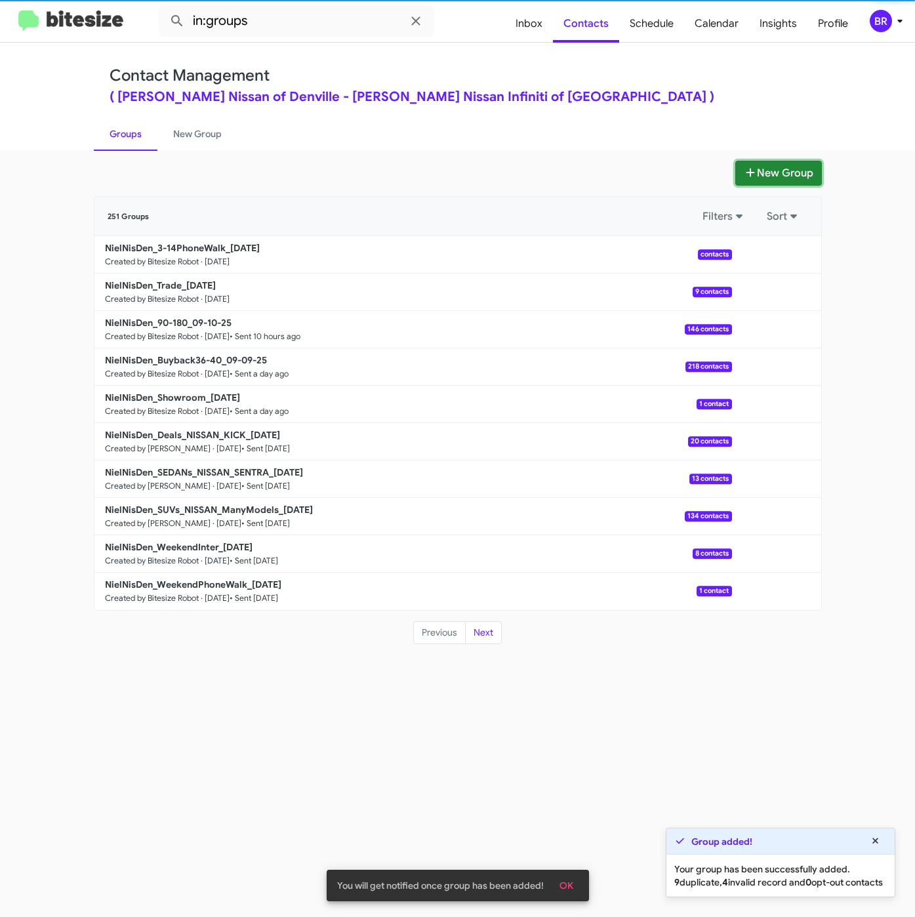
click at [790, 173] on button "New Group" at bounding box center [779, 173] width 87 height 25
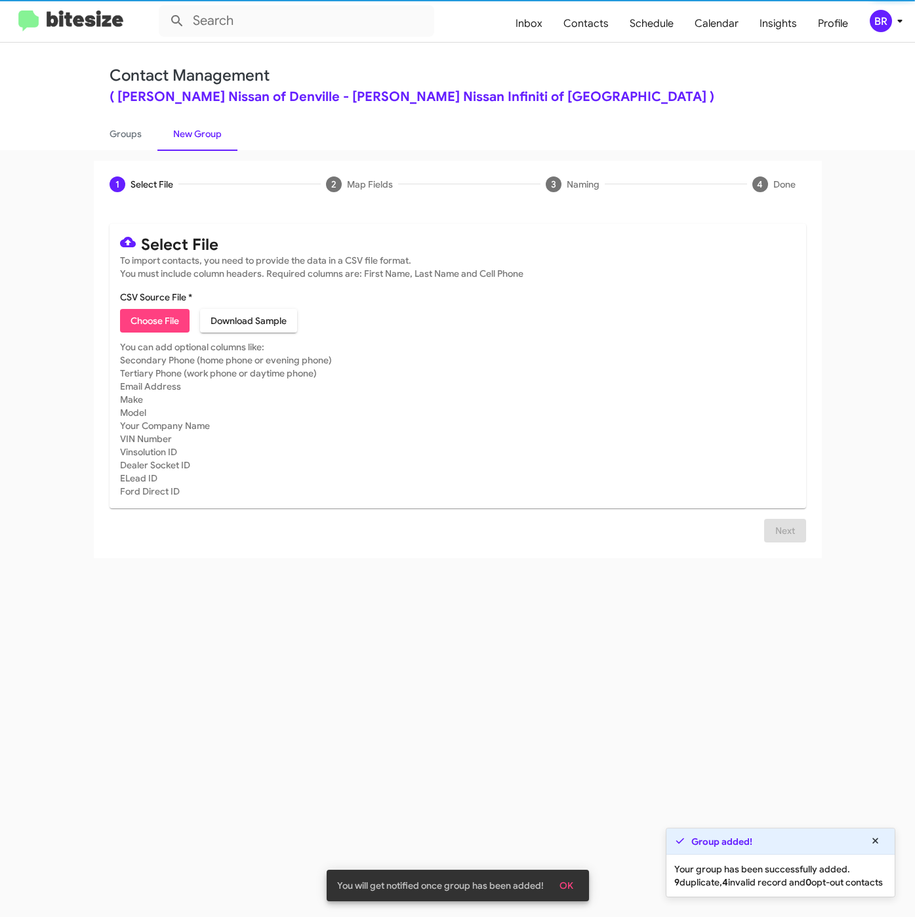
drag, startPoint x: 146, startPoint y: 337, endPoint x: 140, endPoint y: 323, distance: 14.7
click at [146, 339] on mat-card "Select File To import contacts, you need to provide the data in a CSV file form…" at bounding box center [458, 366] width 697 height 285
click at [140, 321] on span "Choose File" at bounding box center [155, 321] width 49 height 24
type input "NielNisDen_3-14Int_09-11-25"
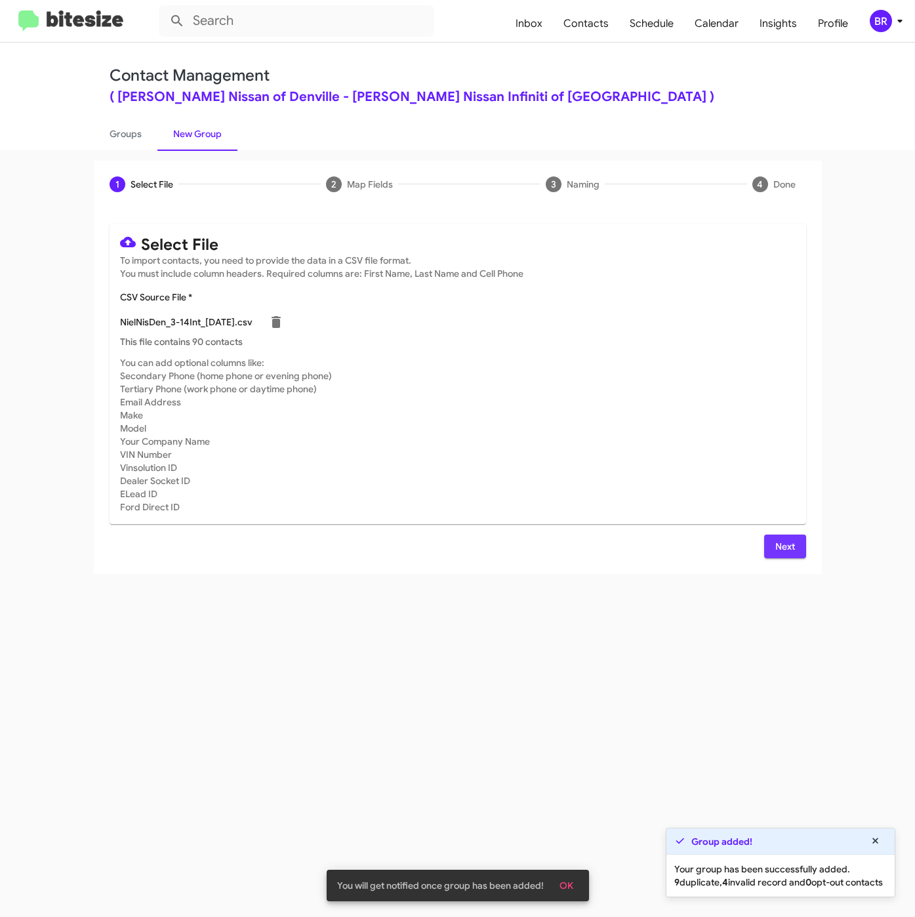
click at [780, 542] on span "Next" at bounding box center [785, 547] width 21 height 24
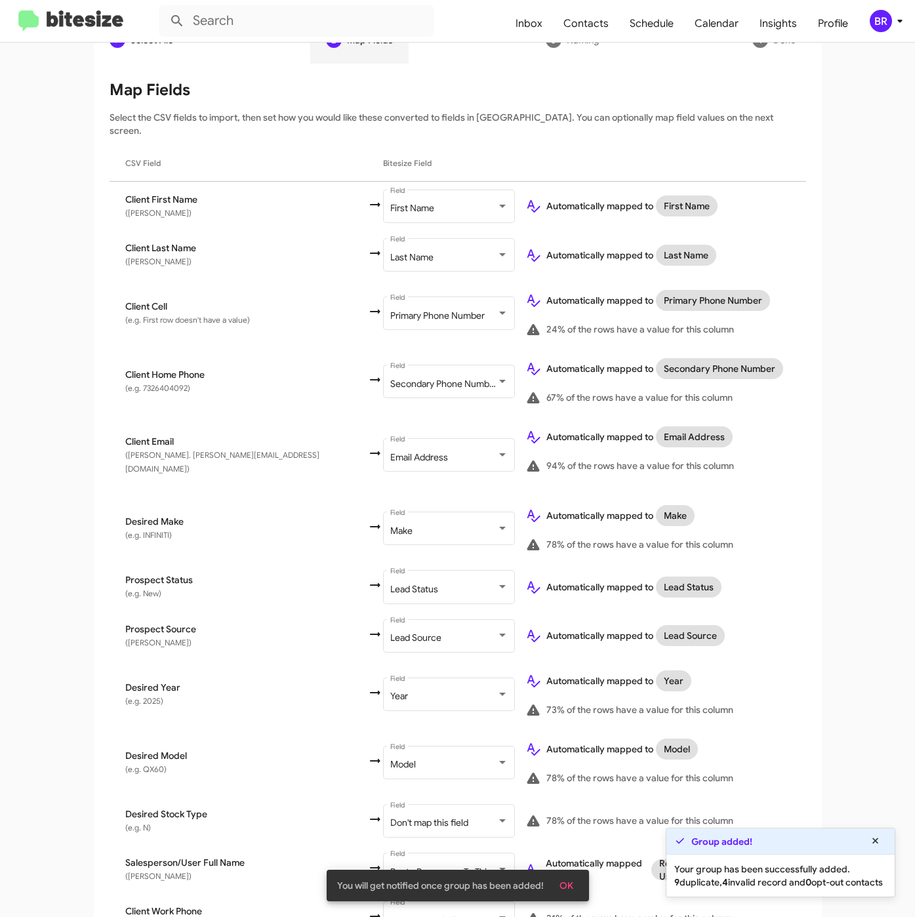
scroll to position [253, 0]
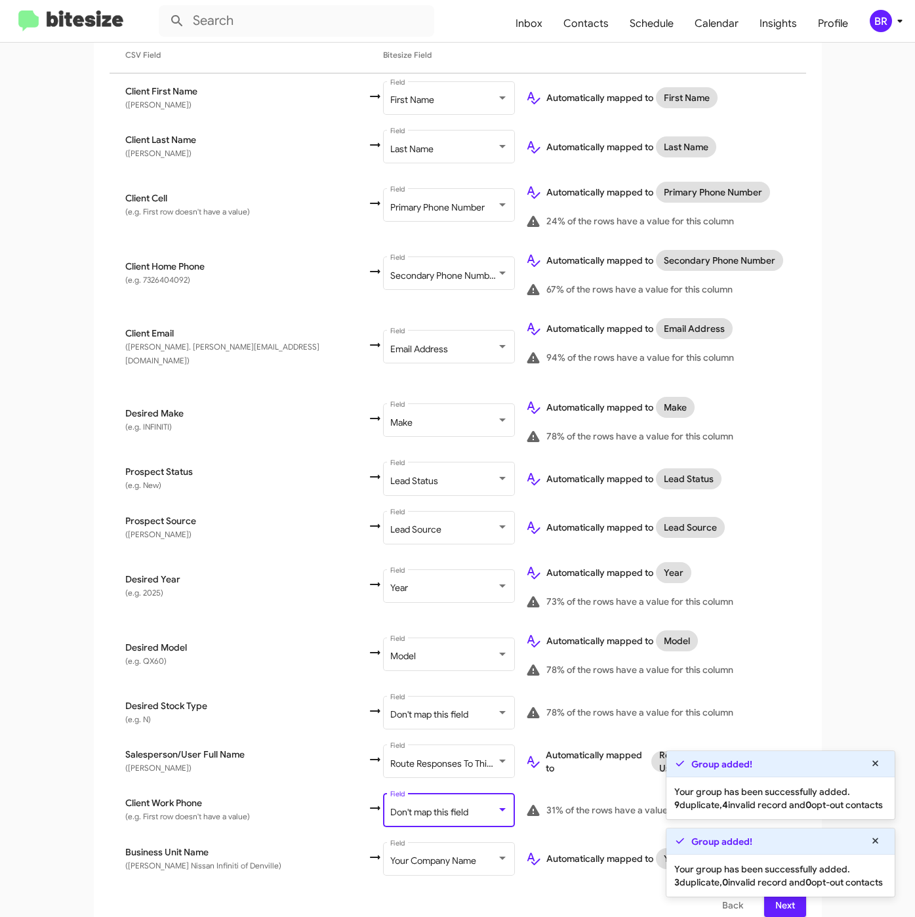
click at [390, 806] on span "Don't map this field" at bounding box center [429, 812] width 78 height 12
click at [782, 898] on span "Next" at bounding box center [785, 906] width 21 height 24
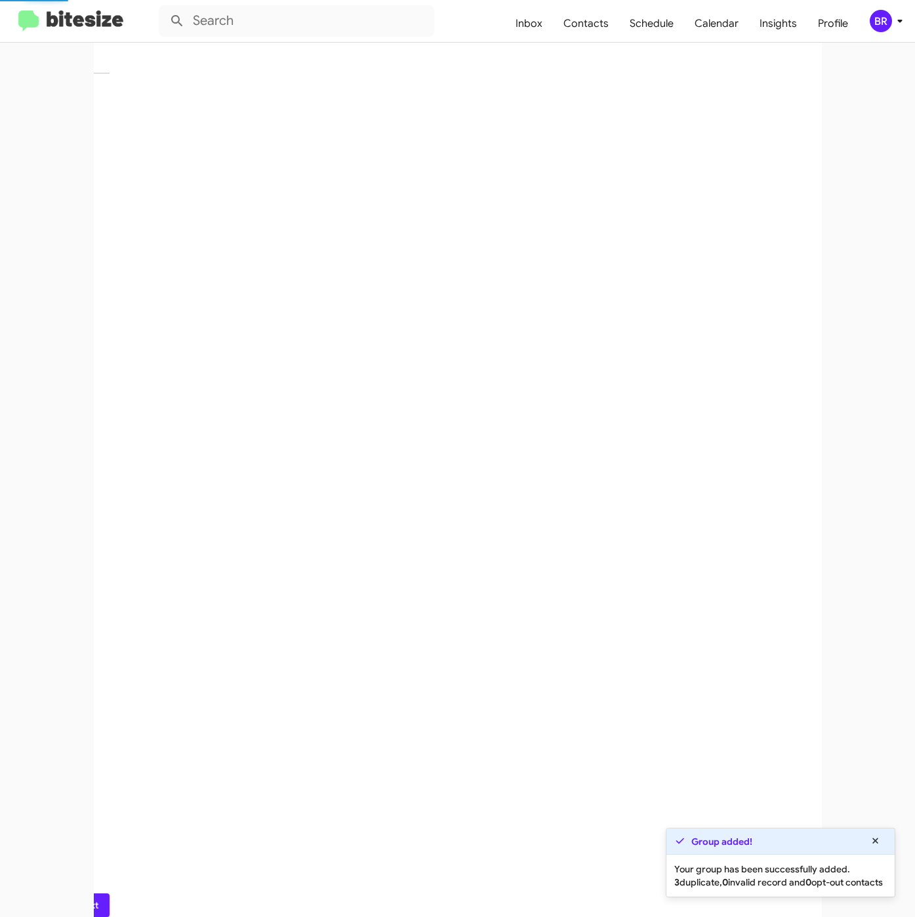
scroll to position [0, 0]
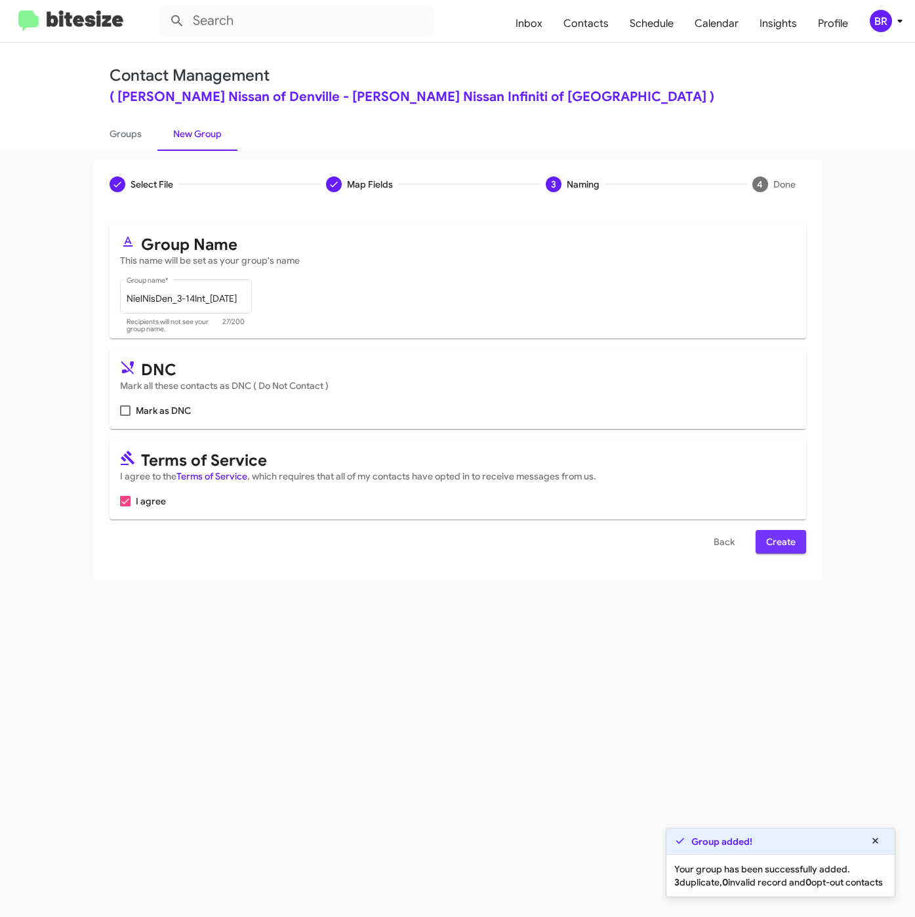
click at [776, 542] on span "Create" at bounding box center [781, 542] width 30 height 24
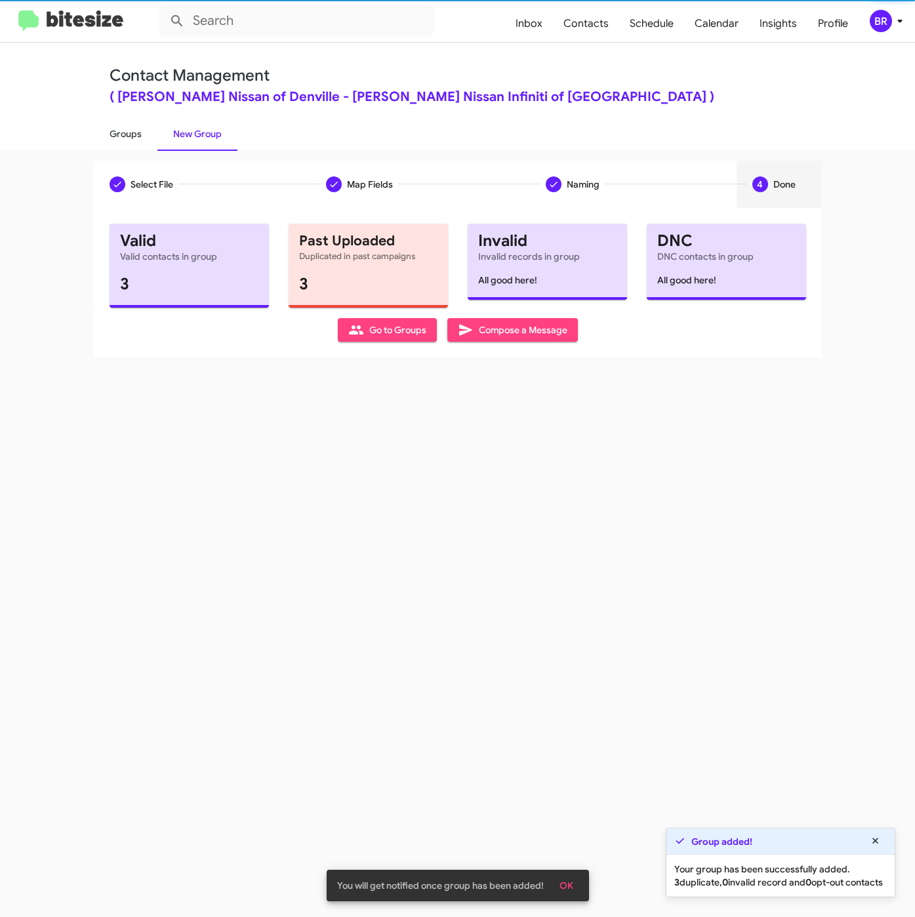
click at [131, 132] on link "Groups" at bounding box center [126, 134] width 64 height 34
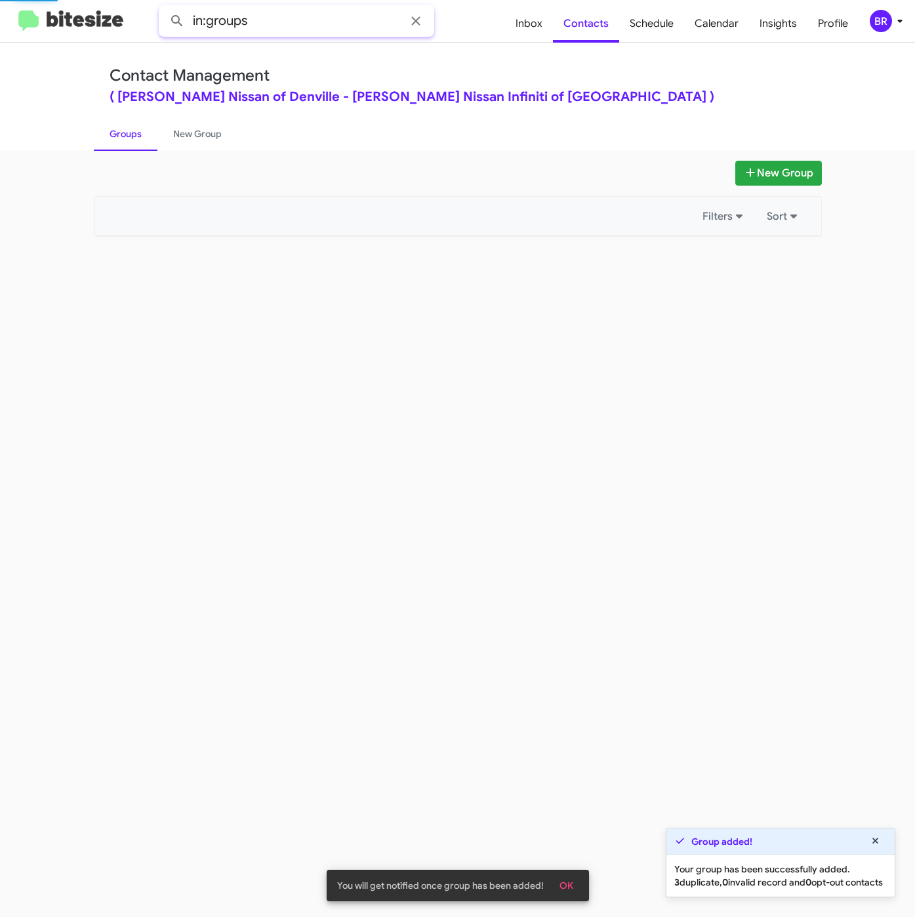
click at [311, 30] on input "in:groups" at bounding box center [297, 20] width 276 height 31
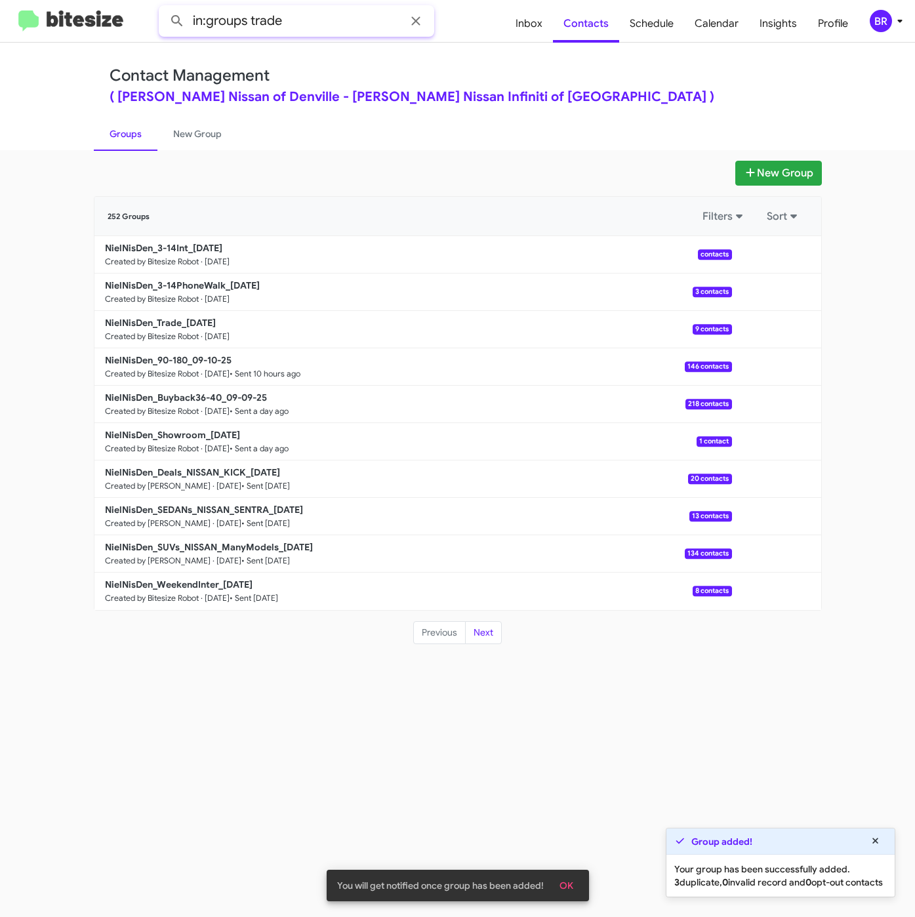
click at [164, 8] on button at bounding box center [177, 21] width 26 height 26
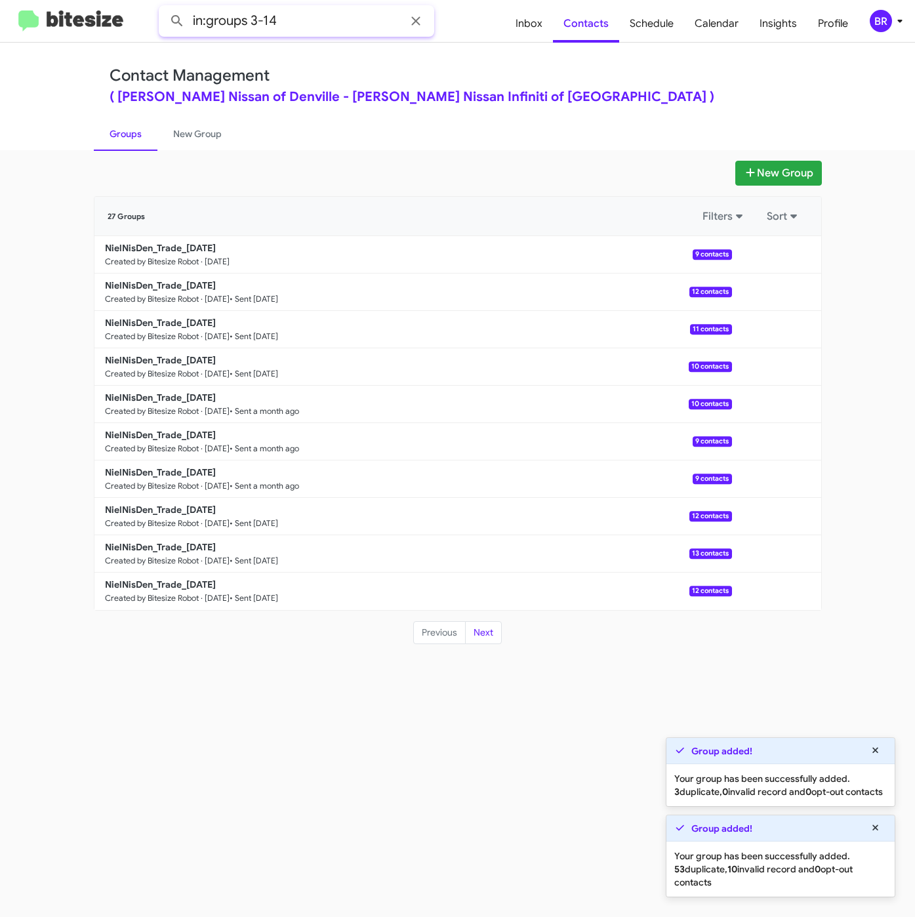
type input "in:groups 3-14"
click at [164, 8] on button at bounding box center [177, 21] width 26 height 26
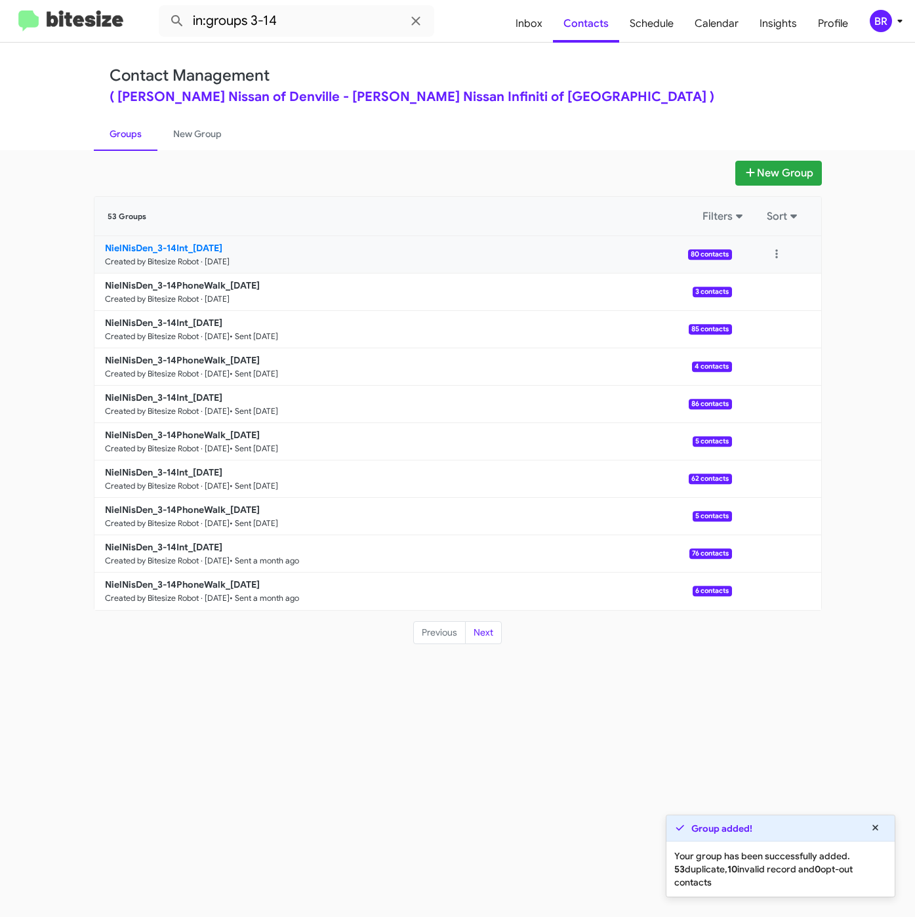
click at [174, 244] on b "NielNisDen_3-14Int_09-11-25" at bounding box center [163, 248] width 117 height 12
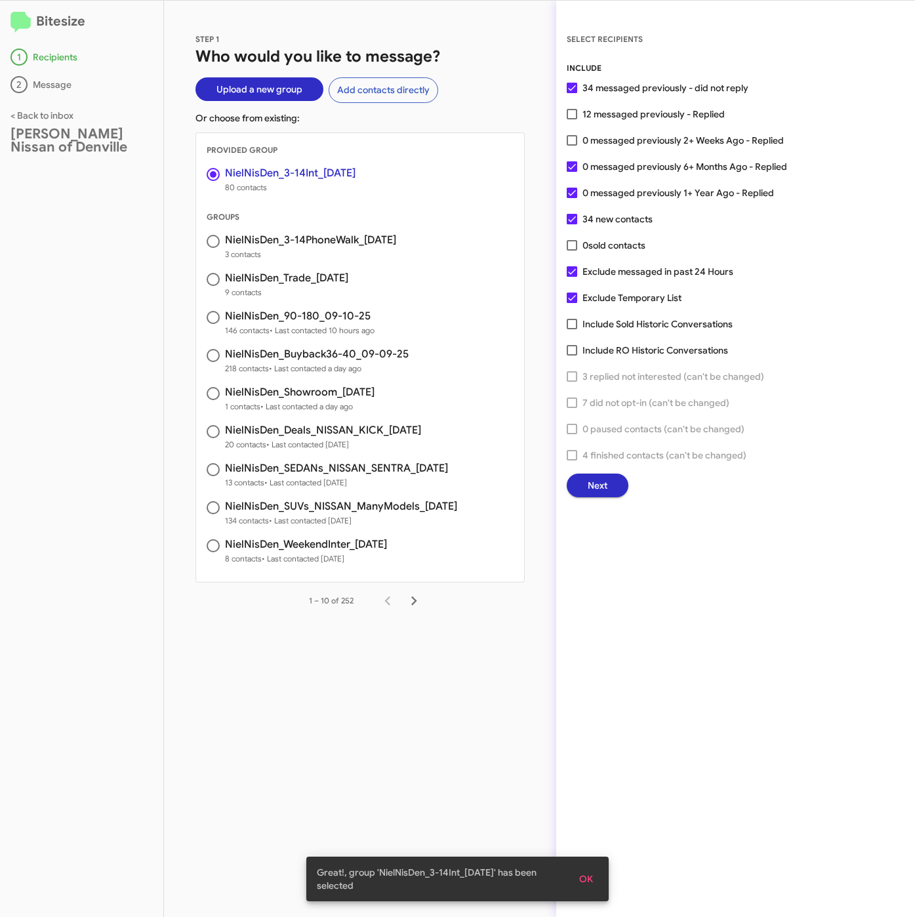
click at [659, 144] on span "0 messaged previously 2+ Weeks Ago - Replied" at bounding box center [683, 141] width 201 height 16
click at [572, 146] on input "0 messaged previously 2+ Weeks Ago - Replied" at bounding box center [572, 146] width 1 height 1
checkbox input "true"
click at [585, 483] on button "Next" at bounding box center [598, 486] width 62 height 24
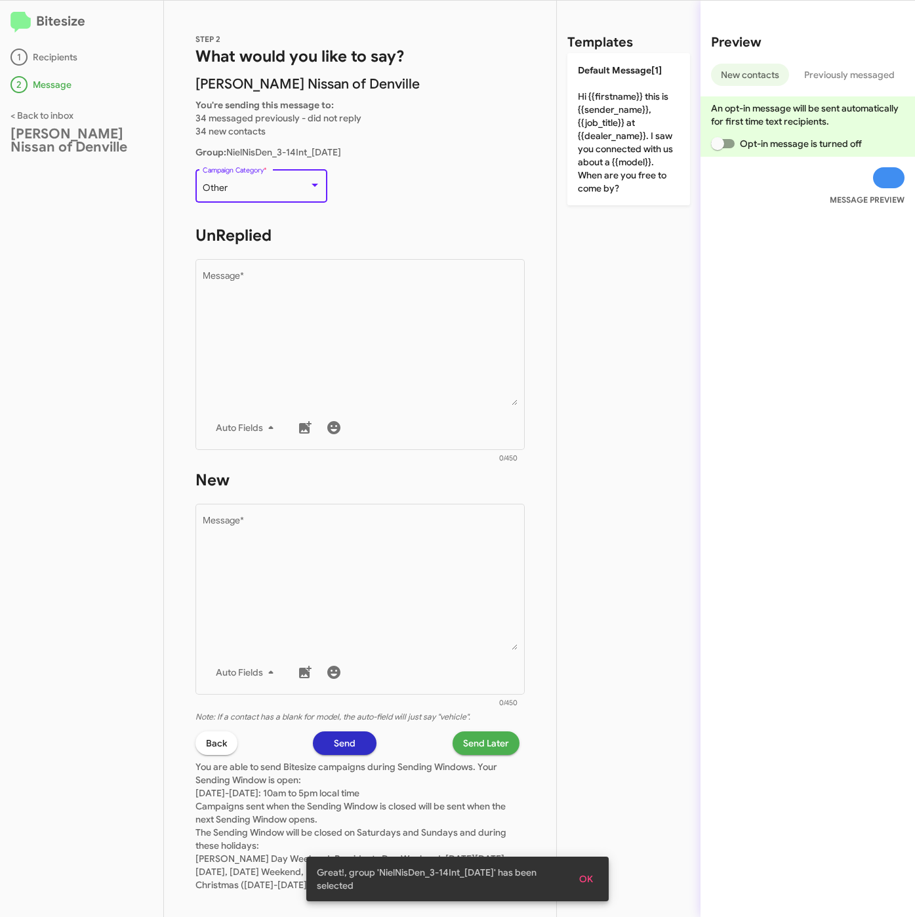
click at [270, 185] on div "Other" at bounding box center [256, 188] width 106 height 10
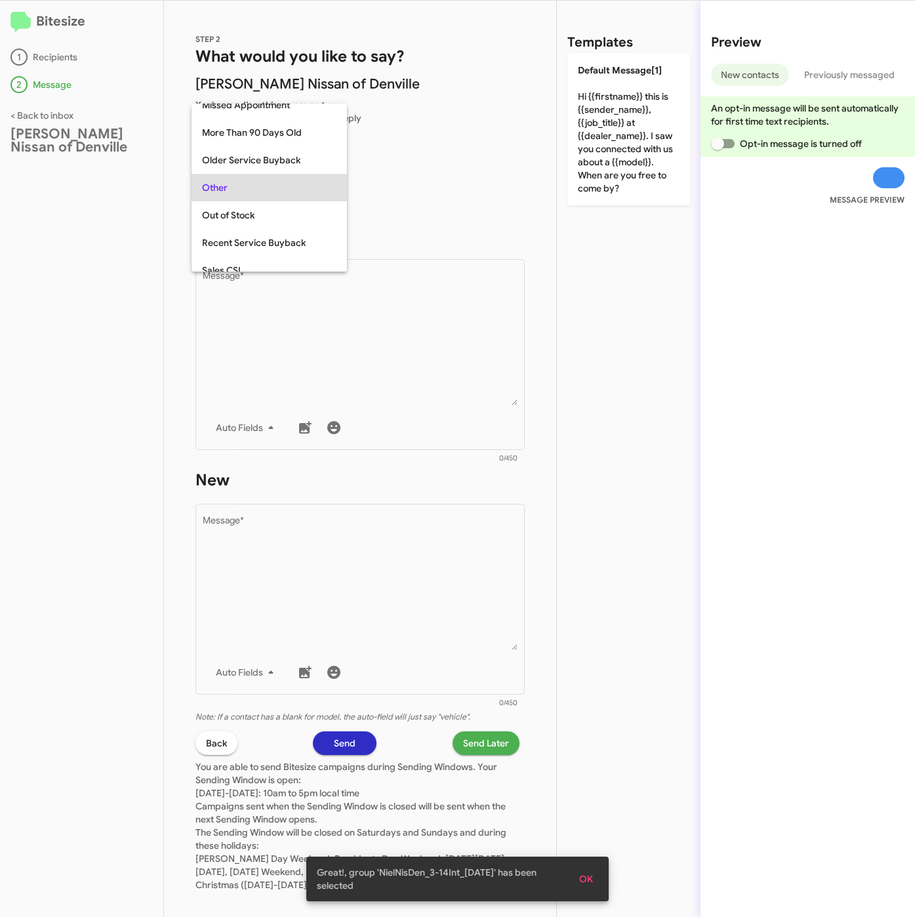
scroll to position [493, 0]
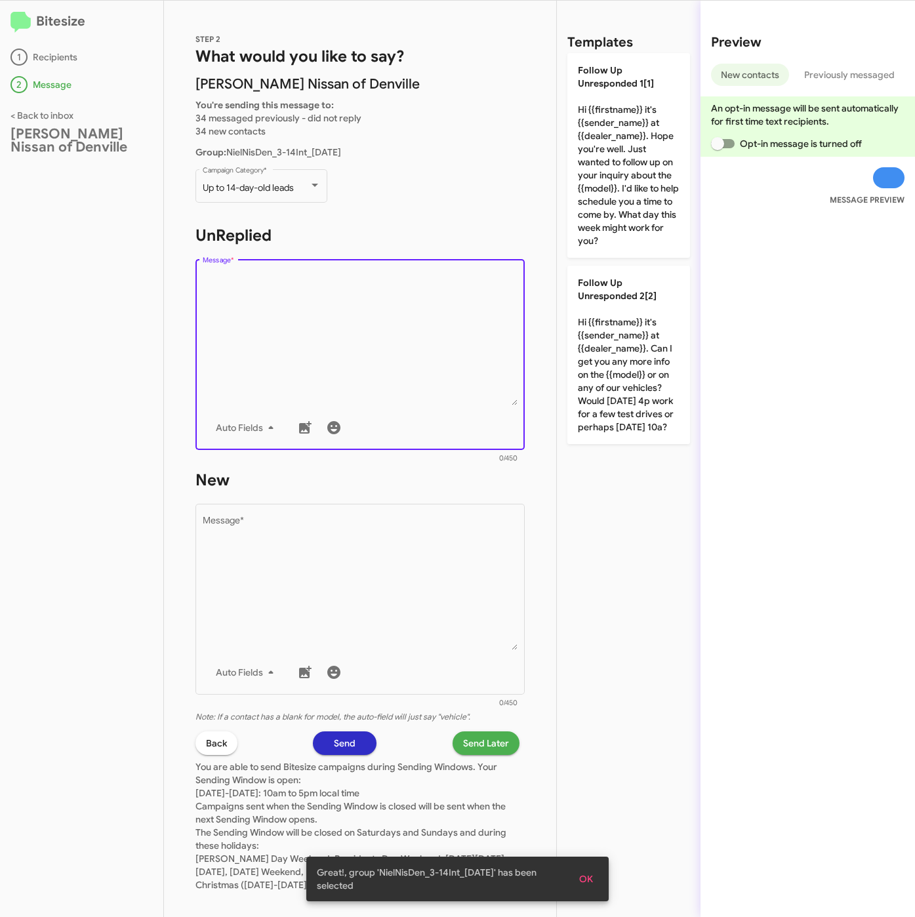
click at [323, 314] on textarea "Message *" at bounding box center [361, 339] width 316 height 134
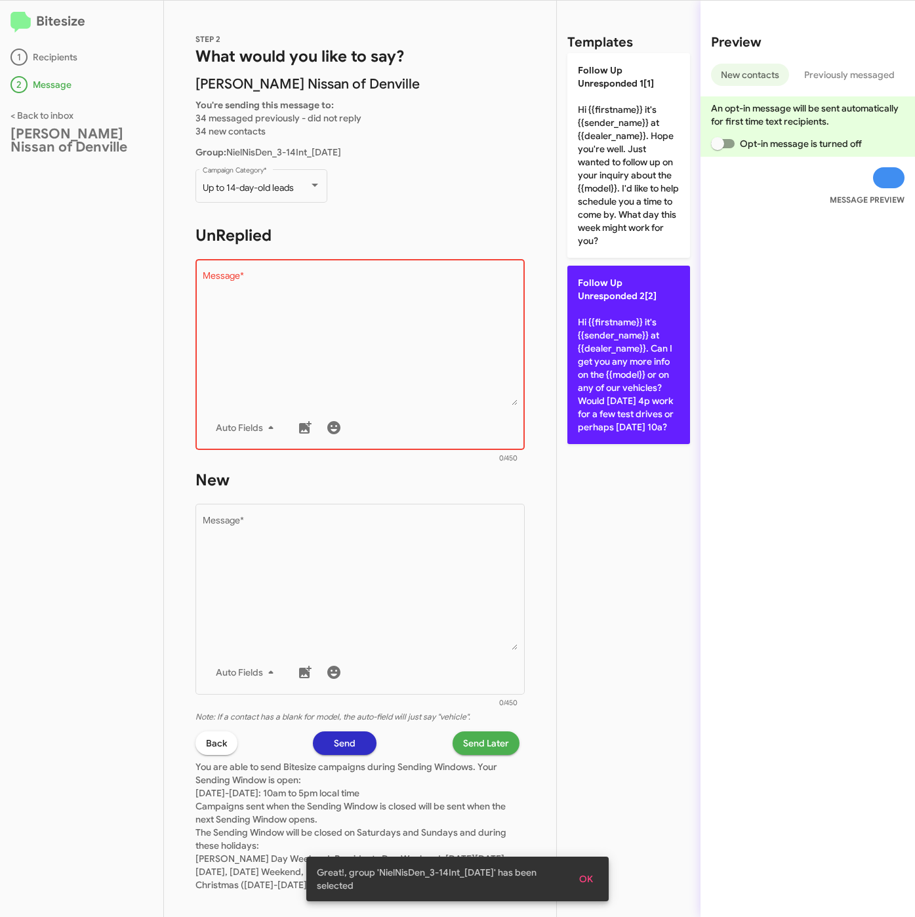
drag, startPoint x: 620, startPoint y: 337, endPoint x: 477, endPoint y: 506, distance: 221.1
click at [621, 339] on p "Follow Up Unresponded 2[2] Hi {{firstname}} it's {{sender_name}} at {{dealer_na…" at bounding box center [629, 355] width 123 height 178
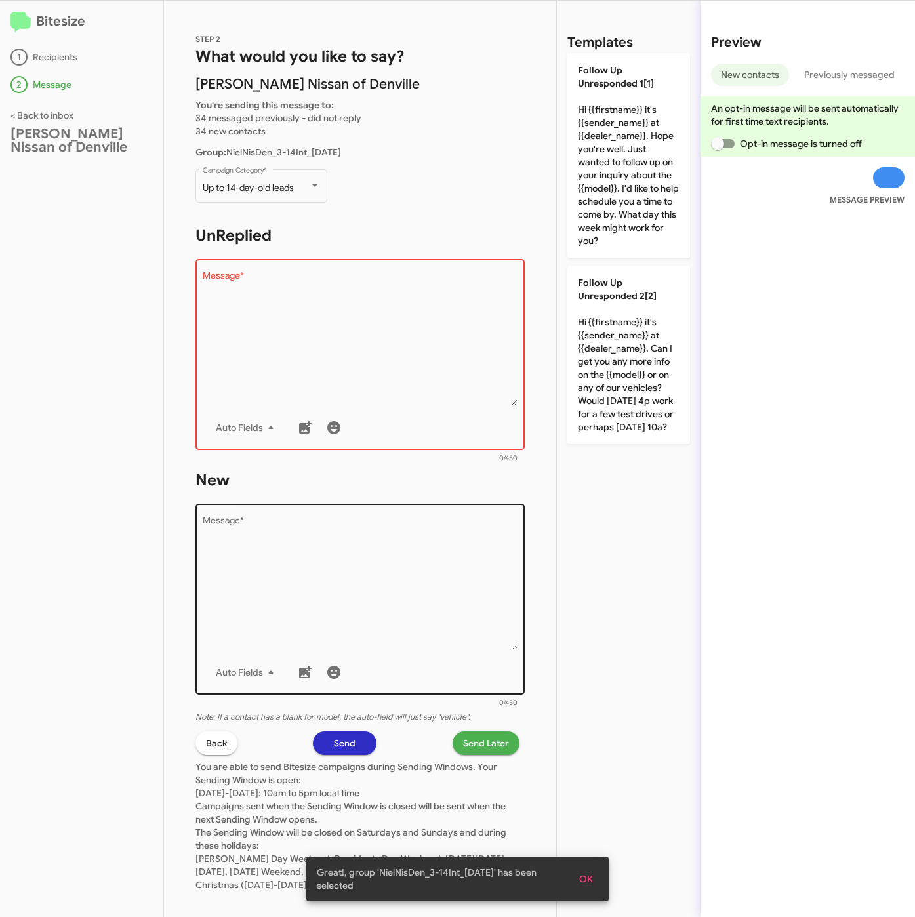
type textarea "Hi {{firstname}} it's {{sender_name}} at {{dealer_name}}. Can I get you any mor…"
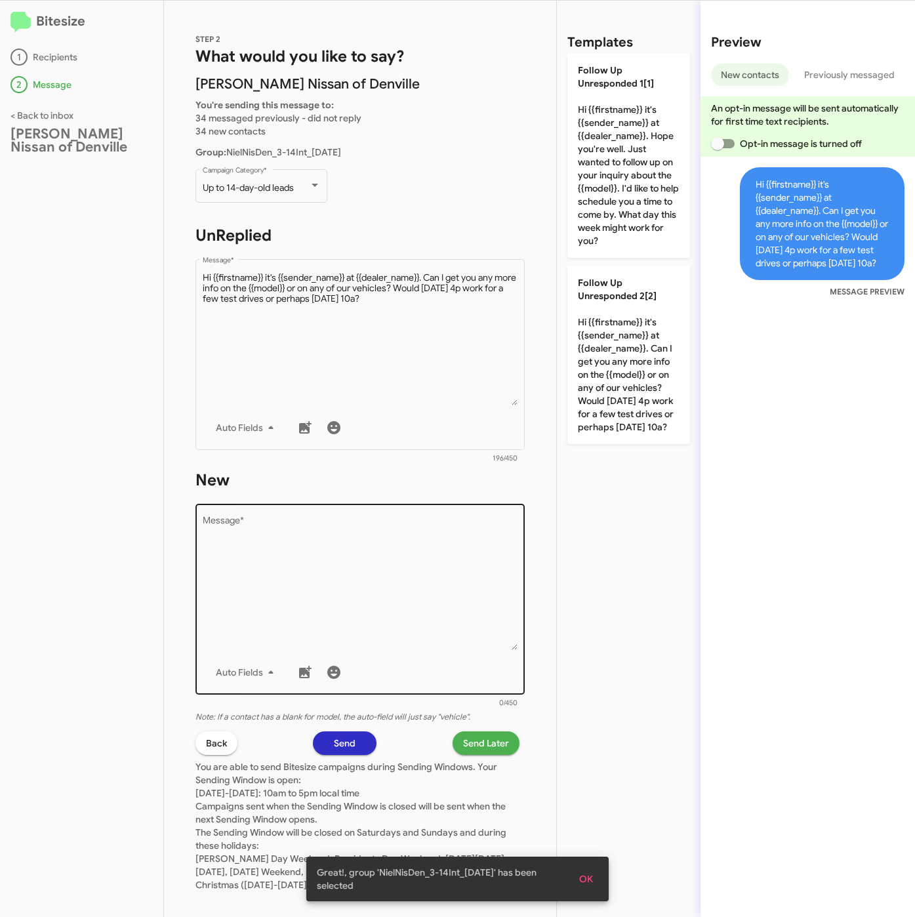
click at [469, 512] on div "Drop image here to insert Auto Fields Message *" at bounding box center [361, 598] width 316 height 194
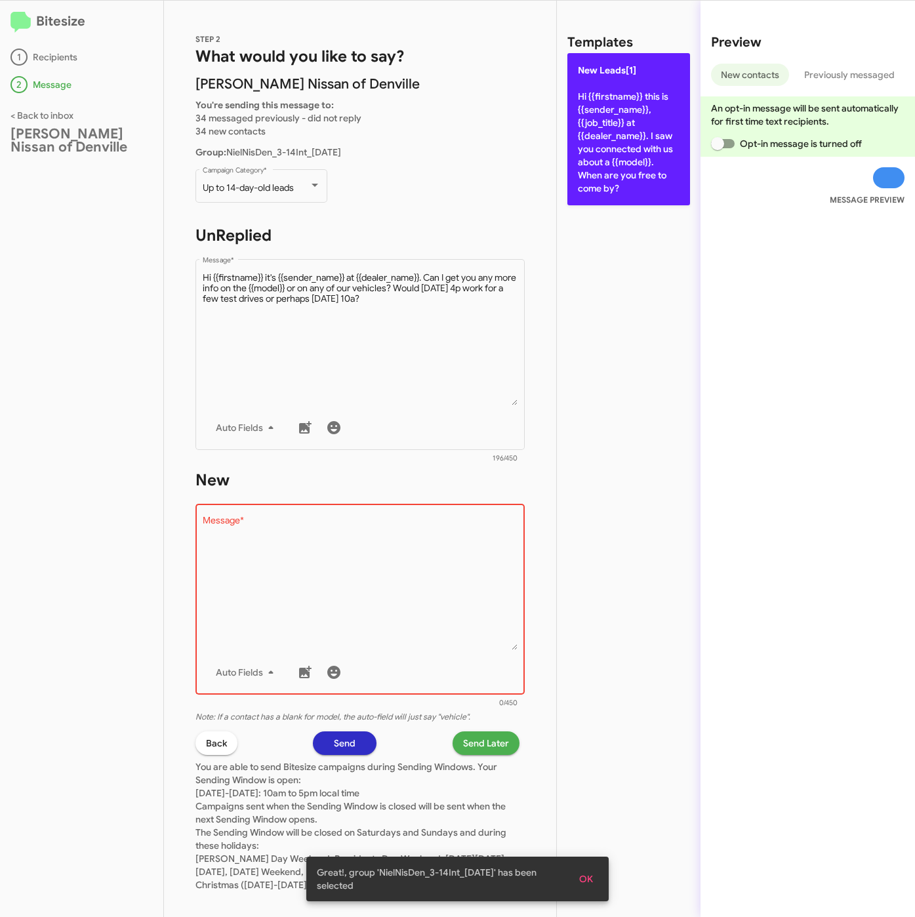
click at [585, 176] on p "New Leads[1] Hi {{firstname}} this is {{sender_name}}, {{job_title}} at {{deale…" at bounding box center [629, 129] width 123 height 152
type textarea "Hi {{firstname}} this is {{sender_name}}, {{job_title}} at {{dealer_name}}. I s…"
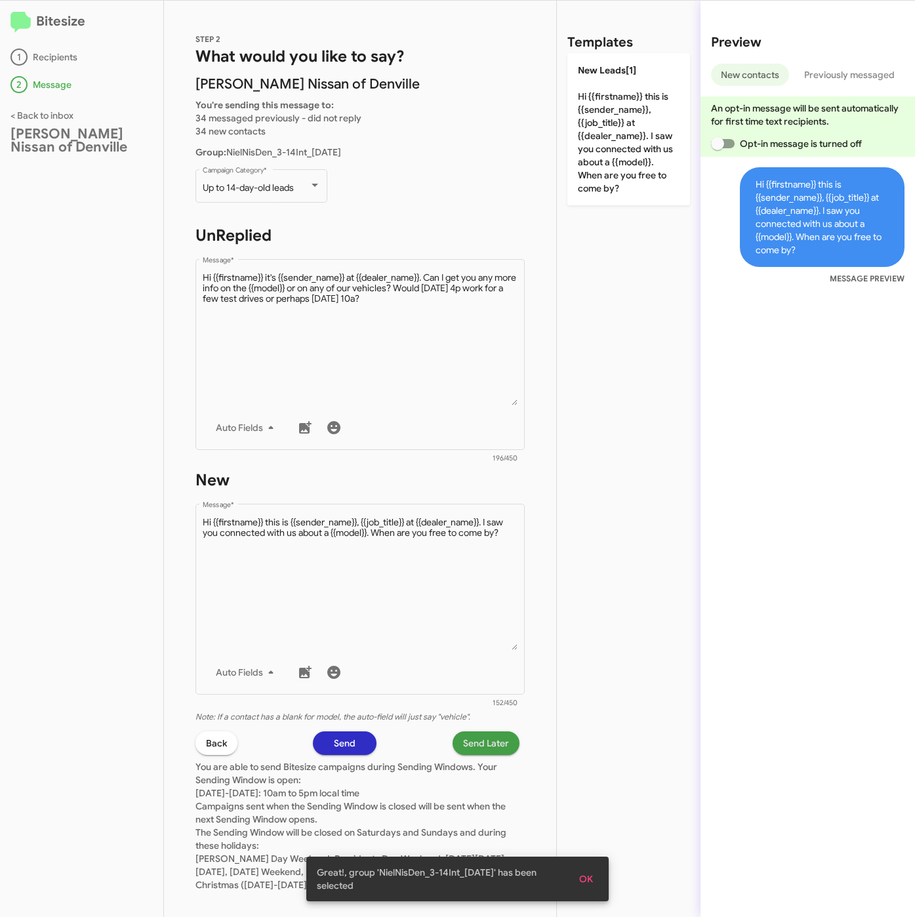
click at [463, 735] on span "Send Later" at bounding box center [486, 744] width 46 height 24
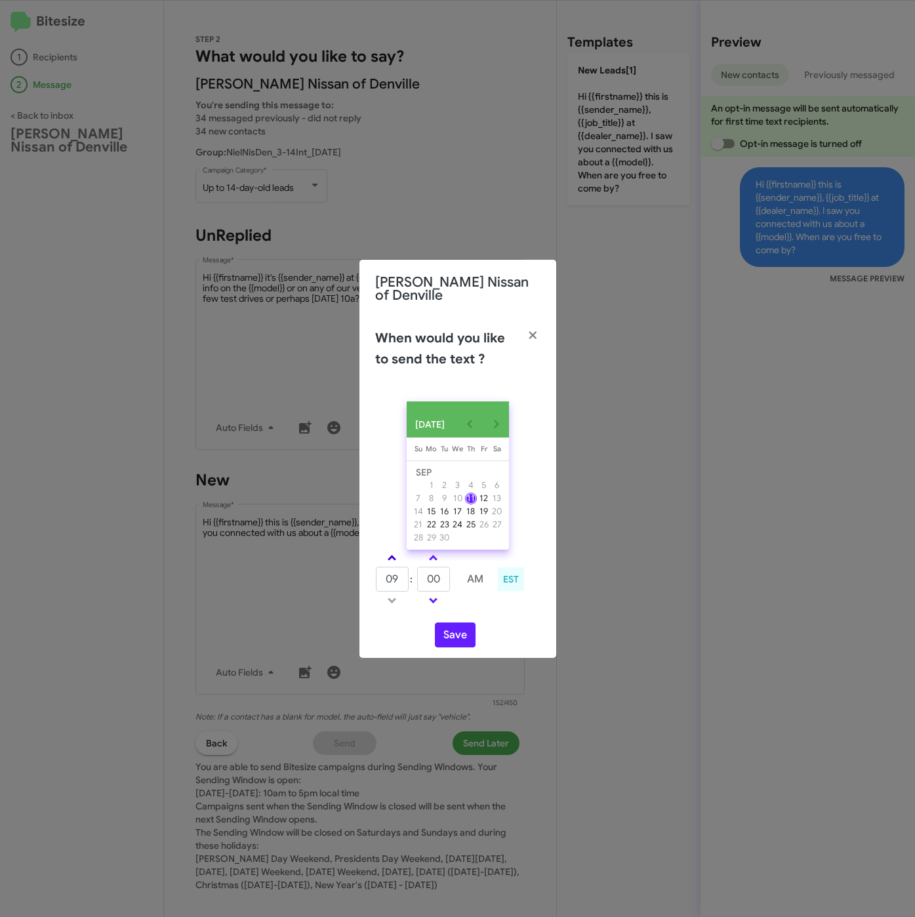
click at [396, 554] on link at bounding box center [392, 558] width 23 height 15
type input "10"
click at [406, 575] on tr "10 : 00 AM" at bounding box center [433, 579] width 117 height 26
type input "23"
click at [461, 633] on button "Save" at bounding box center [455, 635] width 41 height 25
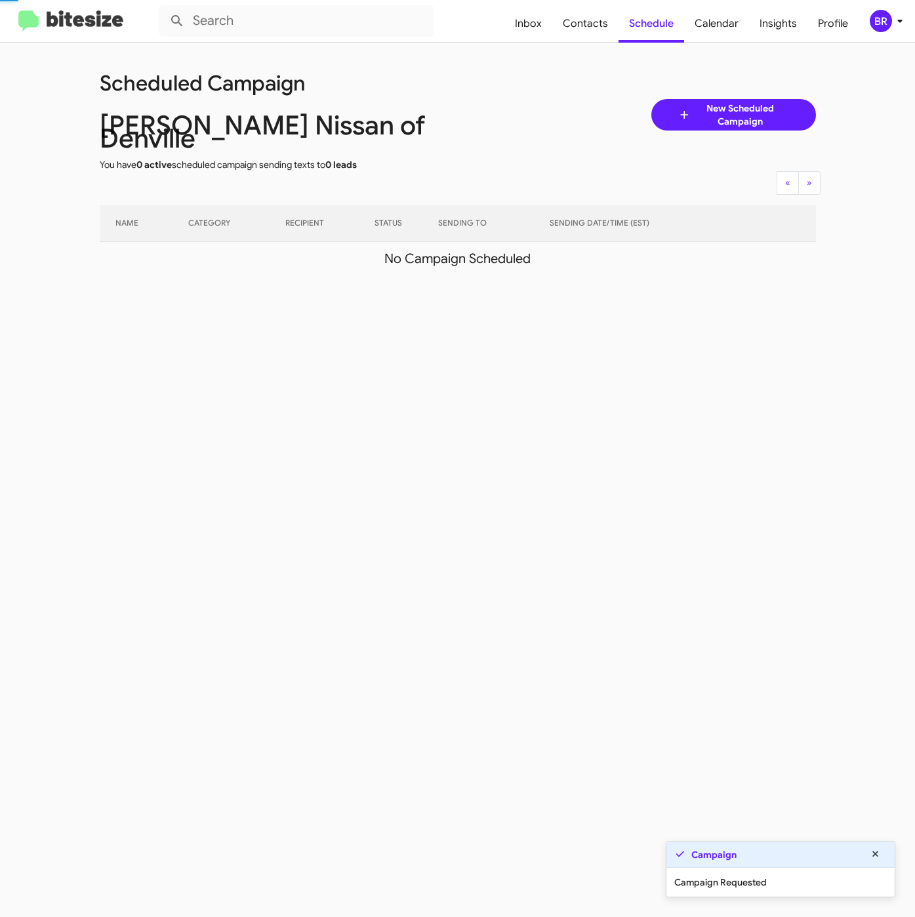
click at [888, 24] on div "BR" at bounding box center [881, 21] width 22 height 22
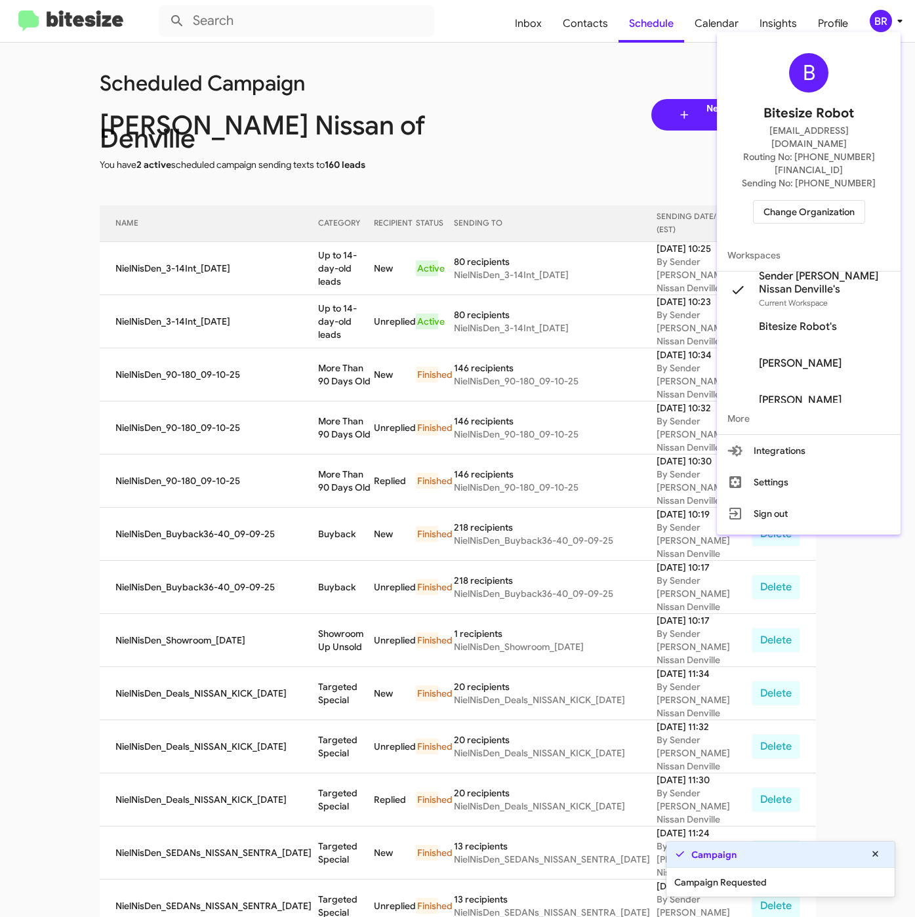
click at [333, 248] on div at bounding box center [457, 458] width 915 height 917
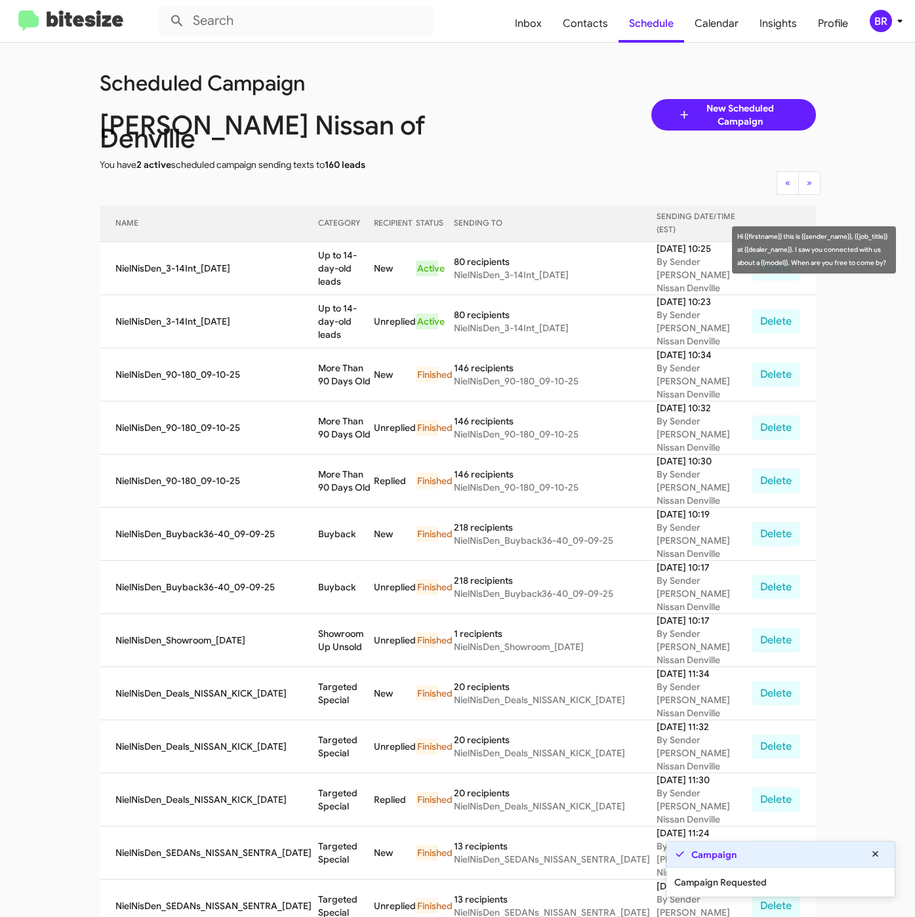
drag, startPoint x: 310, startPoint y: 240, endPoint x: 346, endPoint y: 264, distance: 43.7
click at [346, 264] on td "Up to 14-day-old leads" at bounding box center [346, 268] width 56 height 53
copy td "Up to 14-day-old leads"
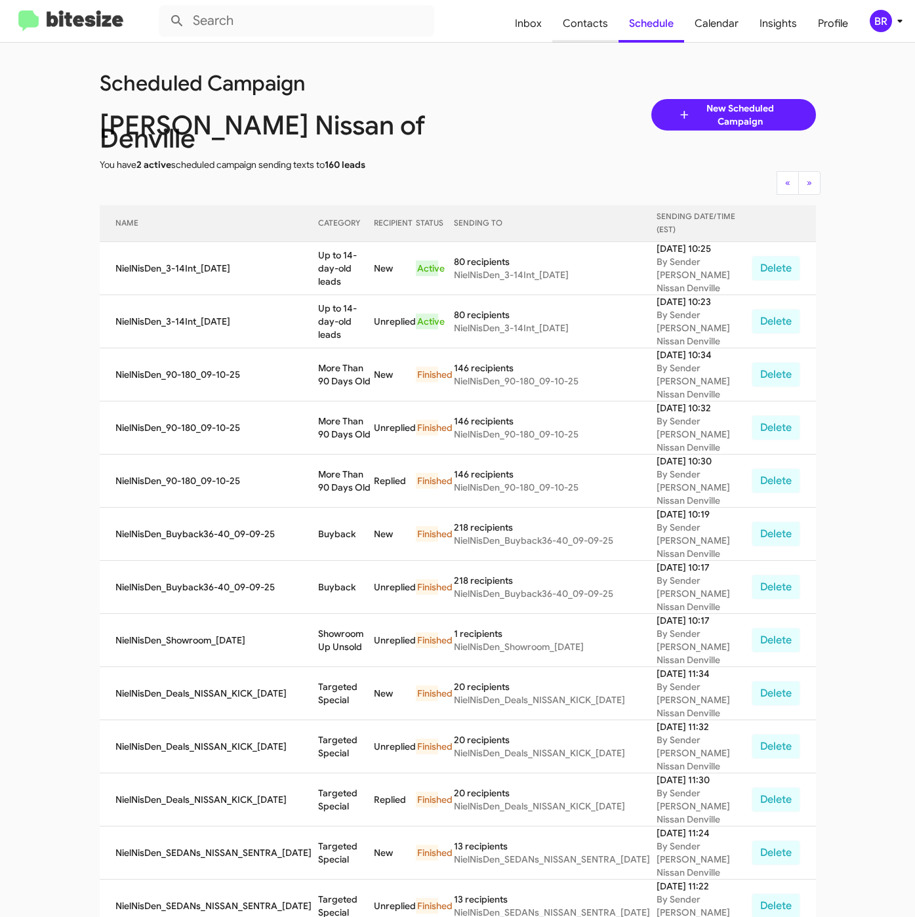
click at [577, 30] on span "Contacts" at bounding box center [585, 24] width 66 height 38
type input "in:groups"
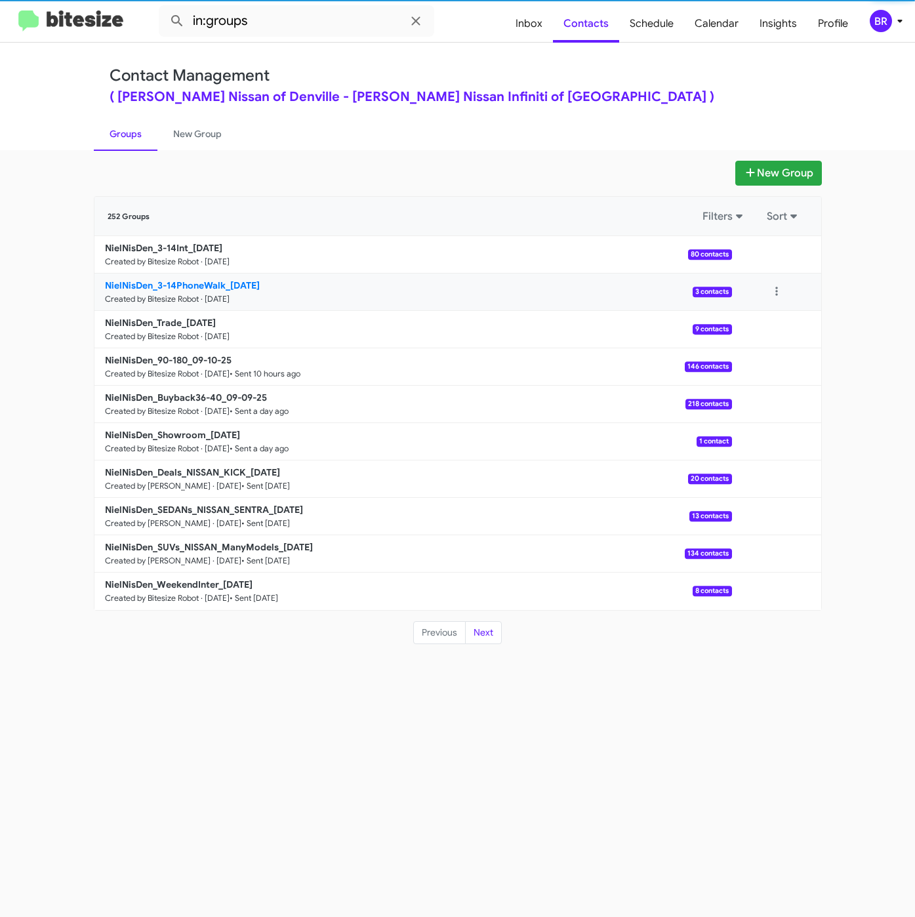
click at [209, 282] on b "NielNisDen_3-14PhoneWalk_09-11-25" at bounding box center [182, 286] width 155 height 12
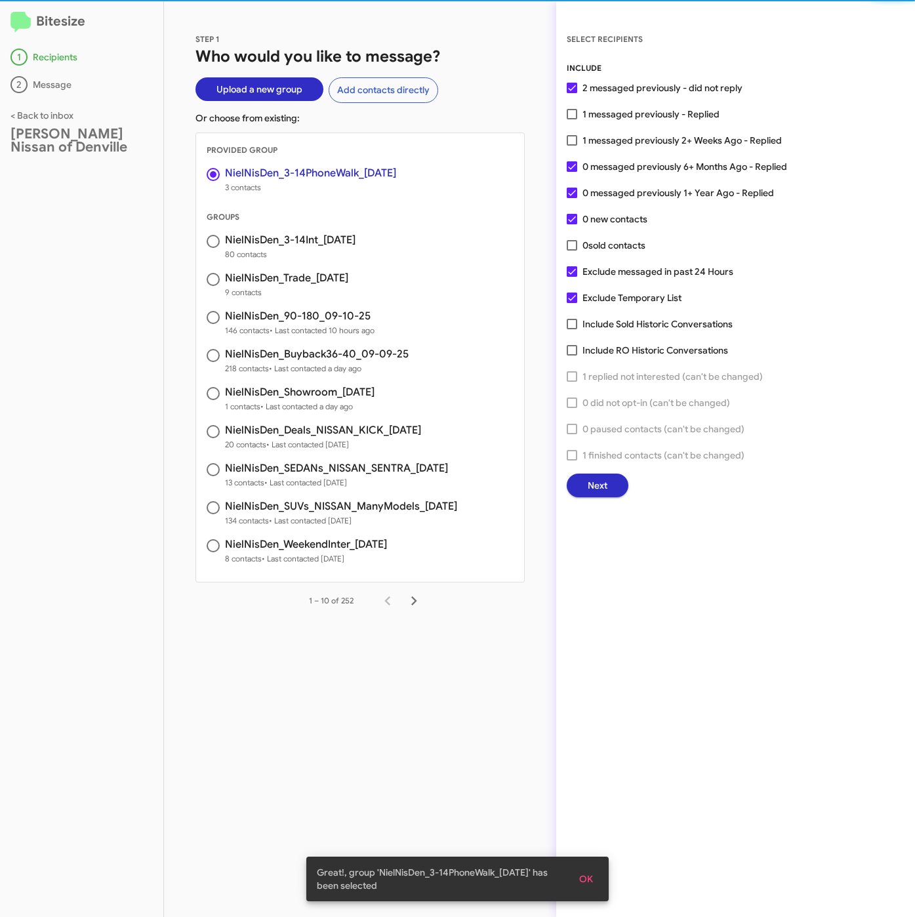
click at [632, 133] on span "1 messaged previously 2+ Weeks Ago - Replied" at bounding box center [682, 141] width 199 height 16
click at [572, 146] on input "1 messaged previously 2+ Weeks Ago - Replied" at bounding box center [572, 146] width 1 height 1
checkbox input "true"
click at [587, 481] on button "Next" at bounding box center [598, 486] width 62 height 24
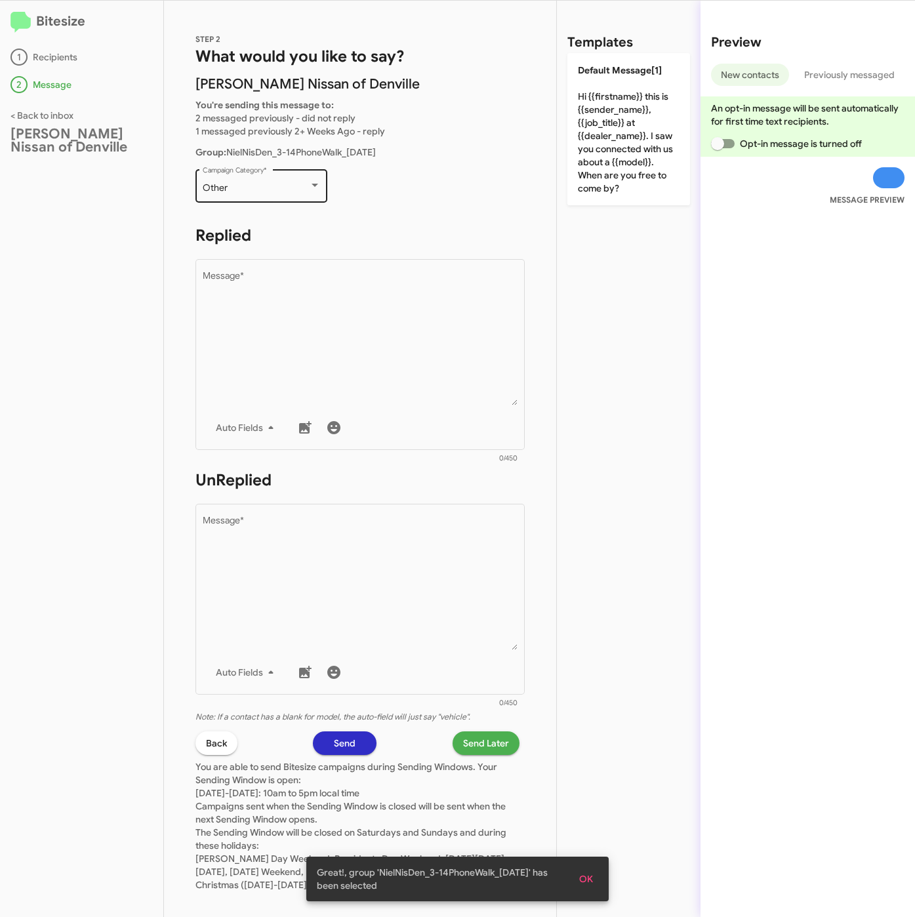
click at [257, 183] on div "Other" at bounding box center [256, 188] width 106 height 10
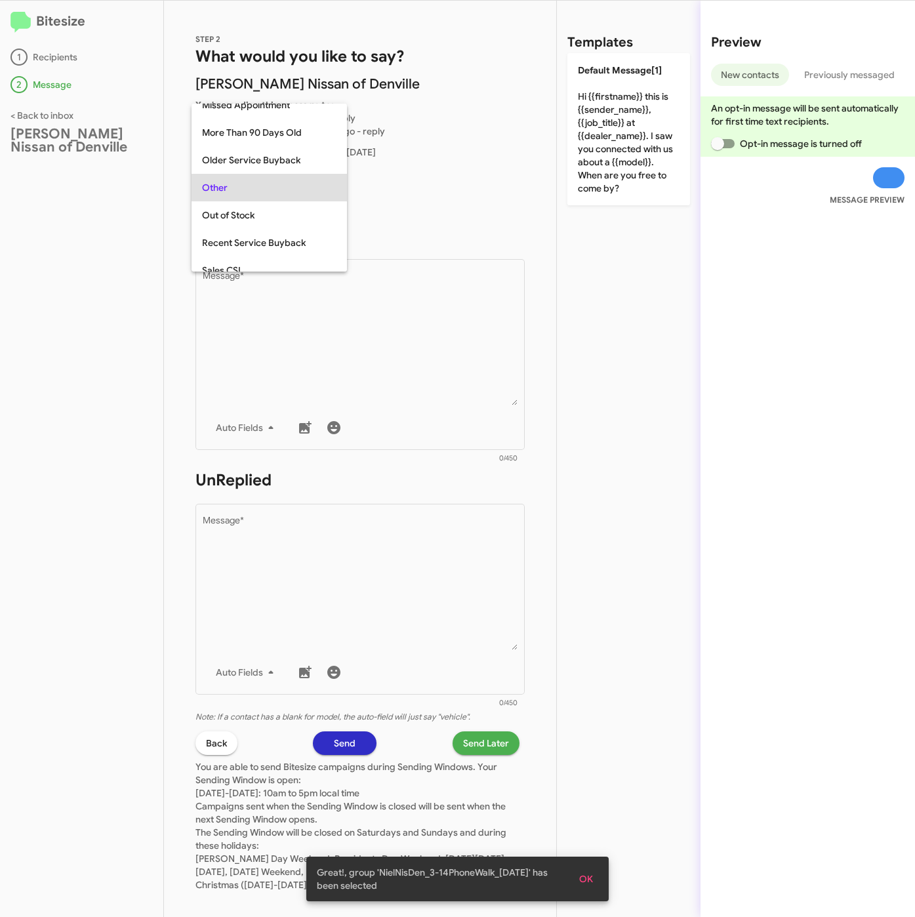
scroll to position [493, 0]
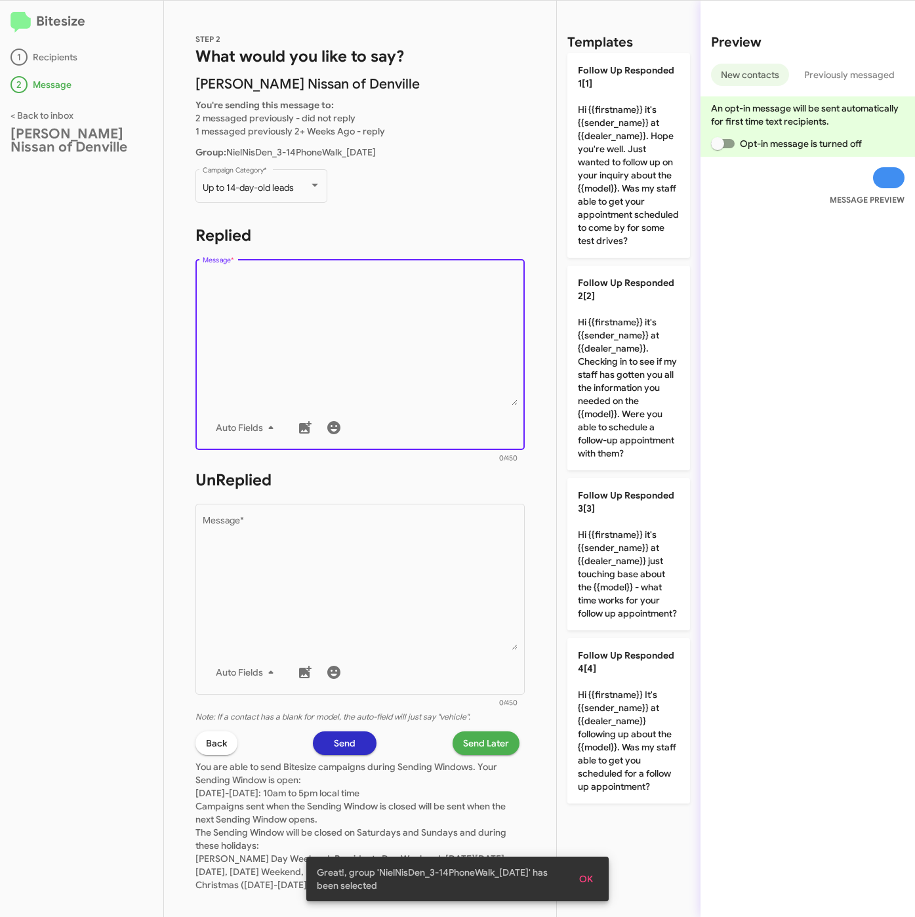
click at [296, 296] on textarea "Message *" at bounding box center [361, 339] width 316 height 134
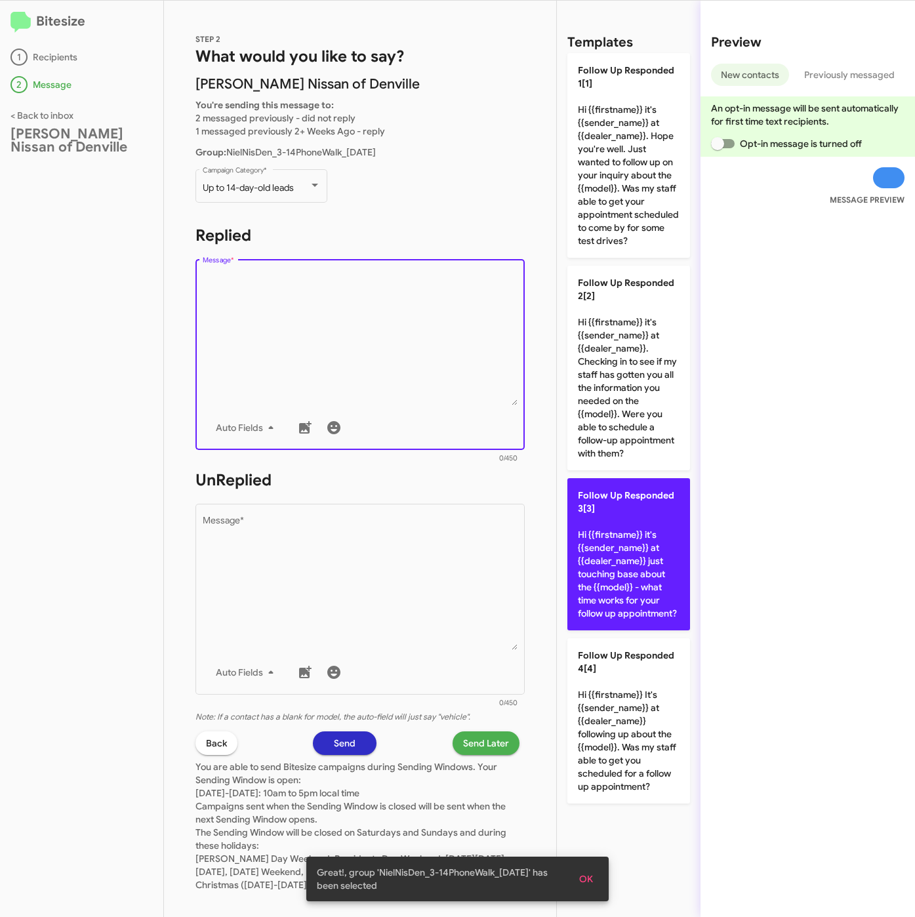
click at [603, 546] on p "Follow Up Responded 3[3] Hi {{firstname}} it's {{sender_name}} at {{dealer_name…" at bounding box center [629, 554] width 123 height 152
type textarea "Hi {{firstname}} it's {{sender_name}} at {{dealer_name}} just touching base abo…"
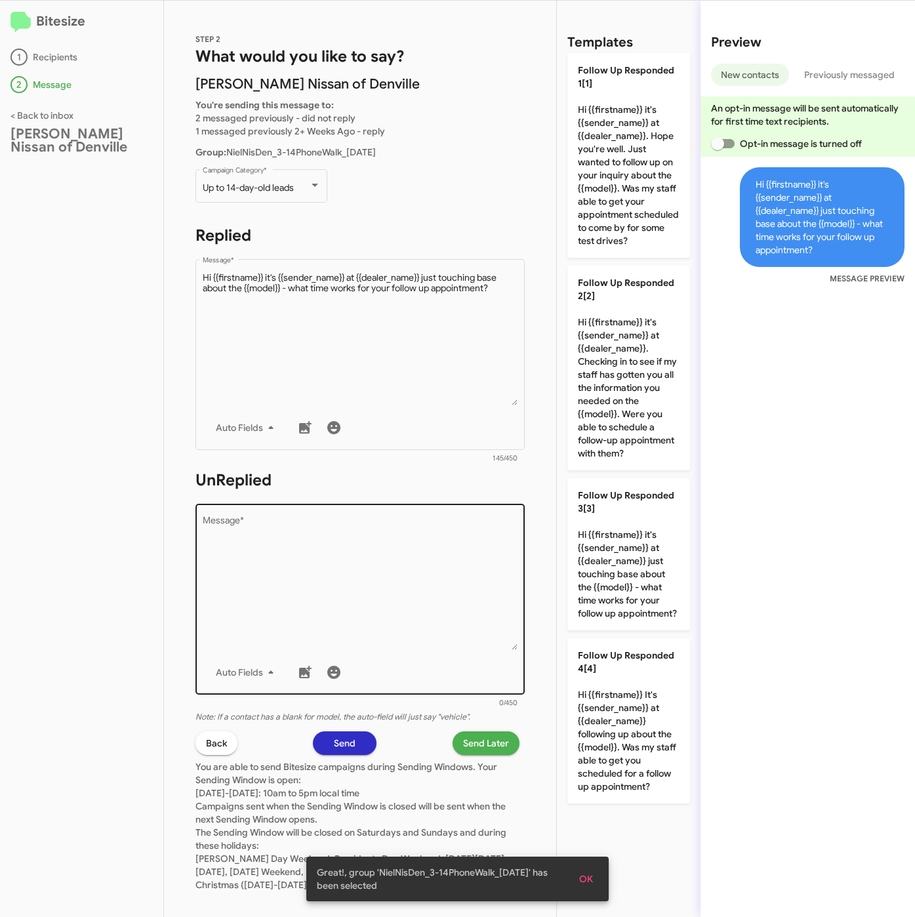
drag, startPoint x: 449, startPoint y: 561, endPoint x: 470, endPoint y: 561, distance: 21.0
click at [449, 561] on textarea "Message *" at bounding box center [361, 583] width 316 height 134
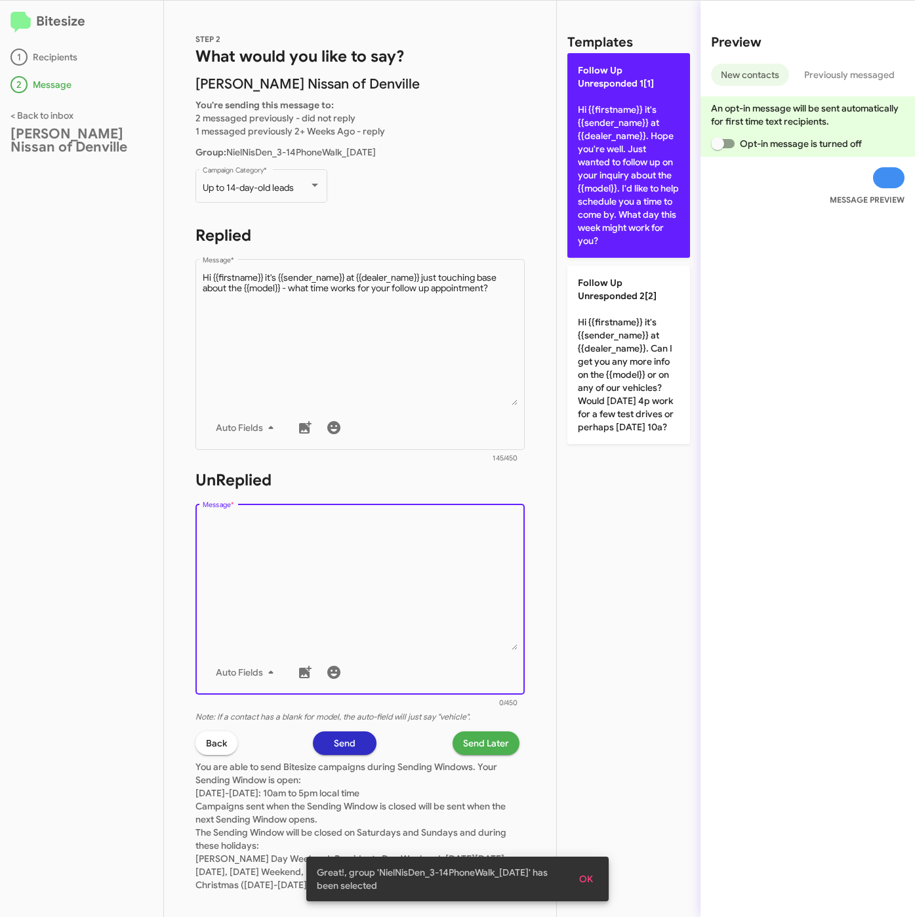
click at [614, 194] on p "Follow Up Unresponded 1[1] Hi {{firstname}} it's {{sender_name}} at {{dealer_na…" at bounding box center [629, 155] width 123 height 205
type textarea "Hi {{firstname}} it's {{sender_name}} at {{dealer_name}}. Hope you're well. Jus…"
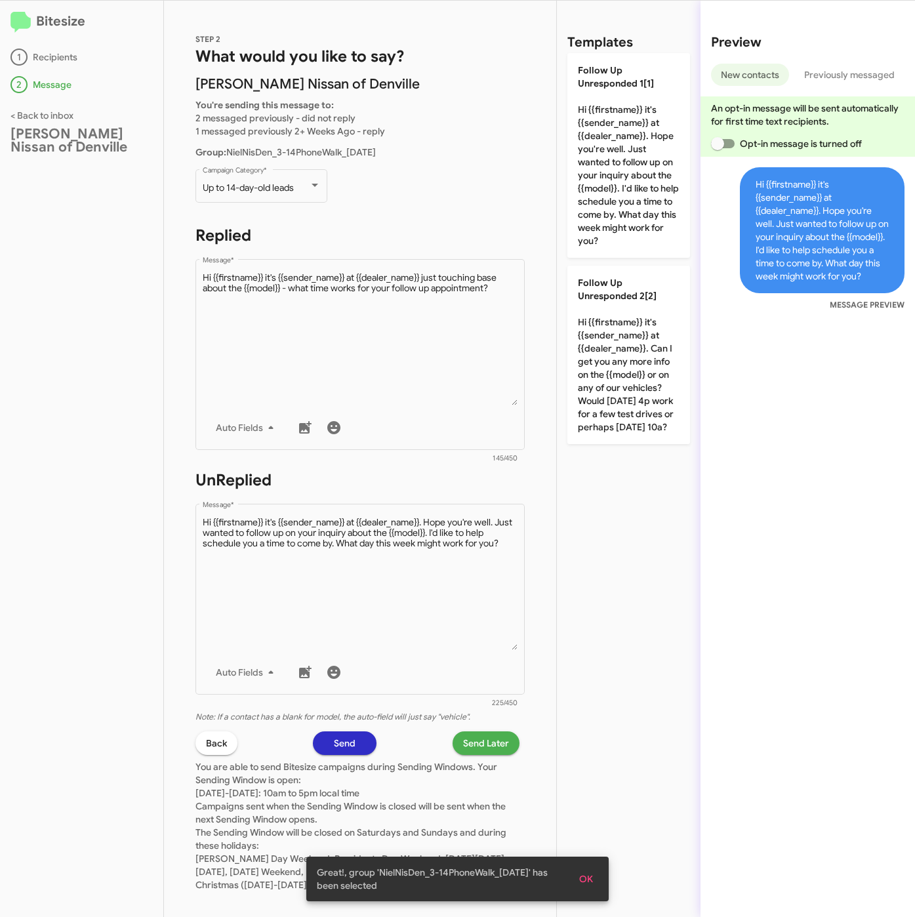
click at [483, 734] on span "Send Later" at bounding box center [486, 744] width 46 height 24
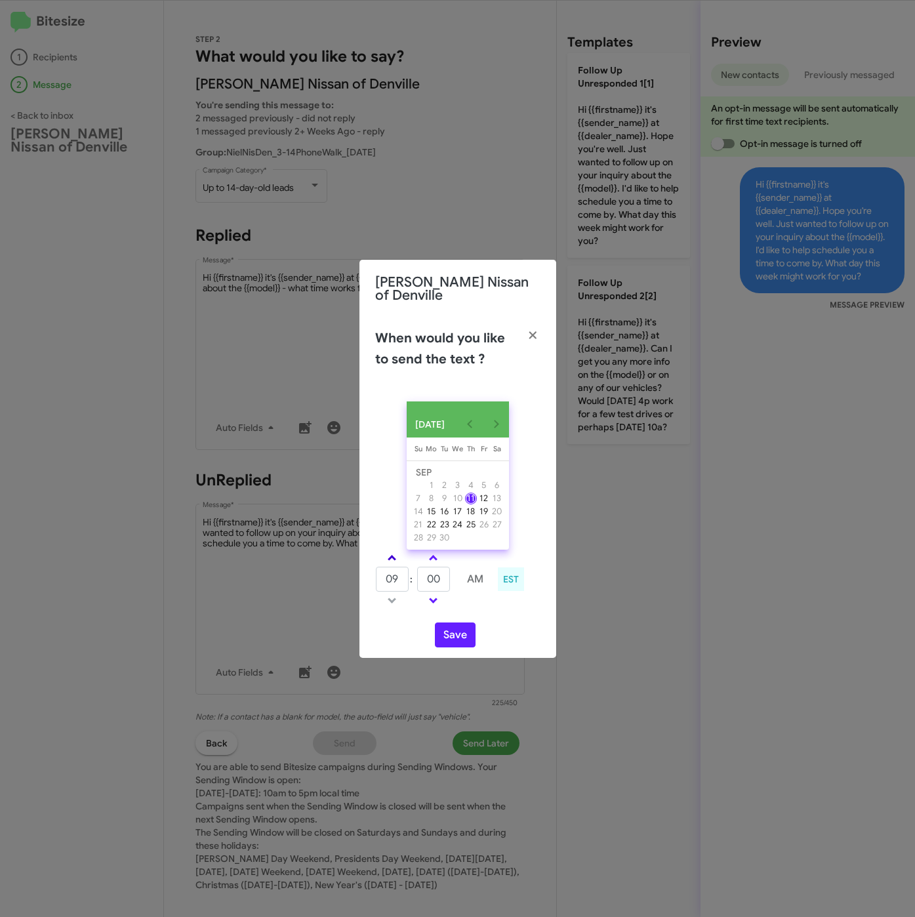
click at [392, 556] on span at bounding box center [392, 559] width 9 height 9
type input "10"
click at [409, 585] on tr "10 : 00 AM" at bounding box center [433, 579] width 117 height 26
type input "13"
drag, startPoint x: 448, startPoint y: 631, endPoint x: 465, endPoint y: 642, distance: 20.9
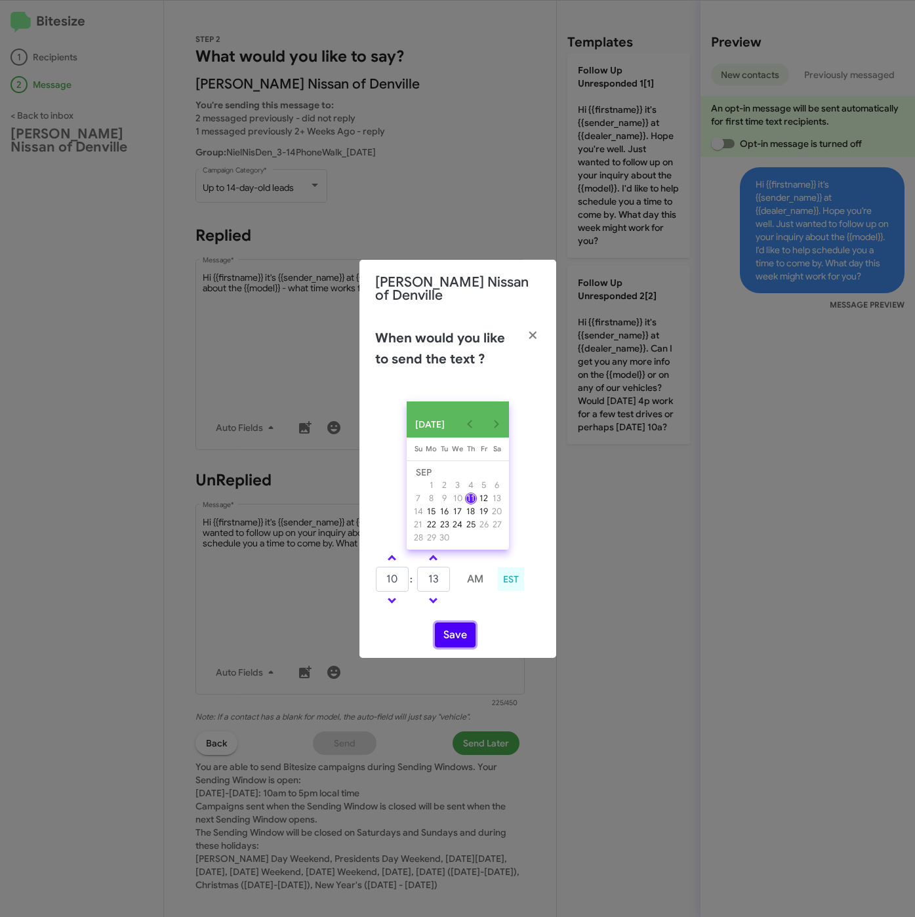
click at [449, 632] on button "Save" at bounding box center [455, 635] width 41 height 25
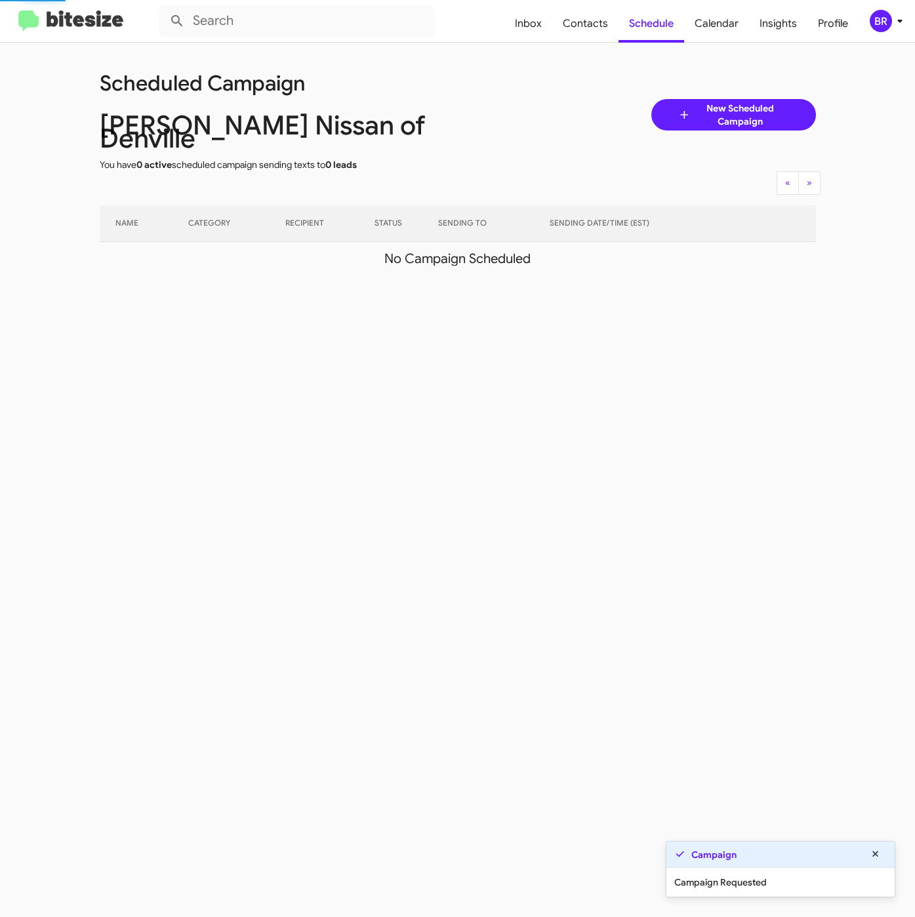
click at [883, 20] on div "BR" at bounding box center [881, 21] width 22 height 22
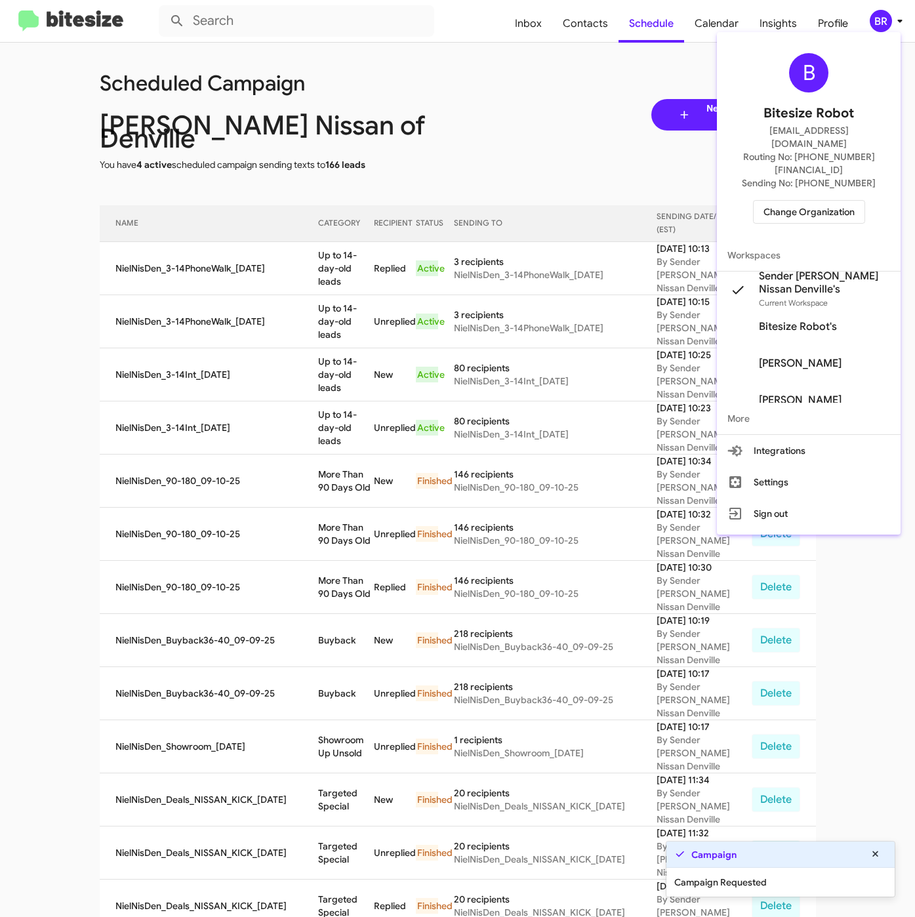
click at [316, 260] on div at bounding box center [457, 458] width 915 height 917
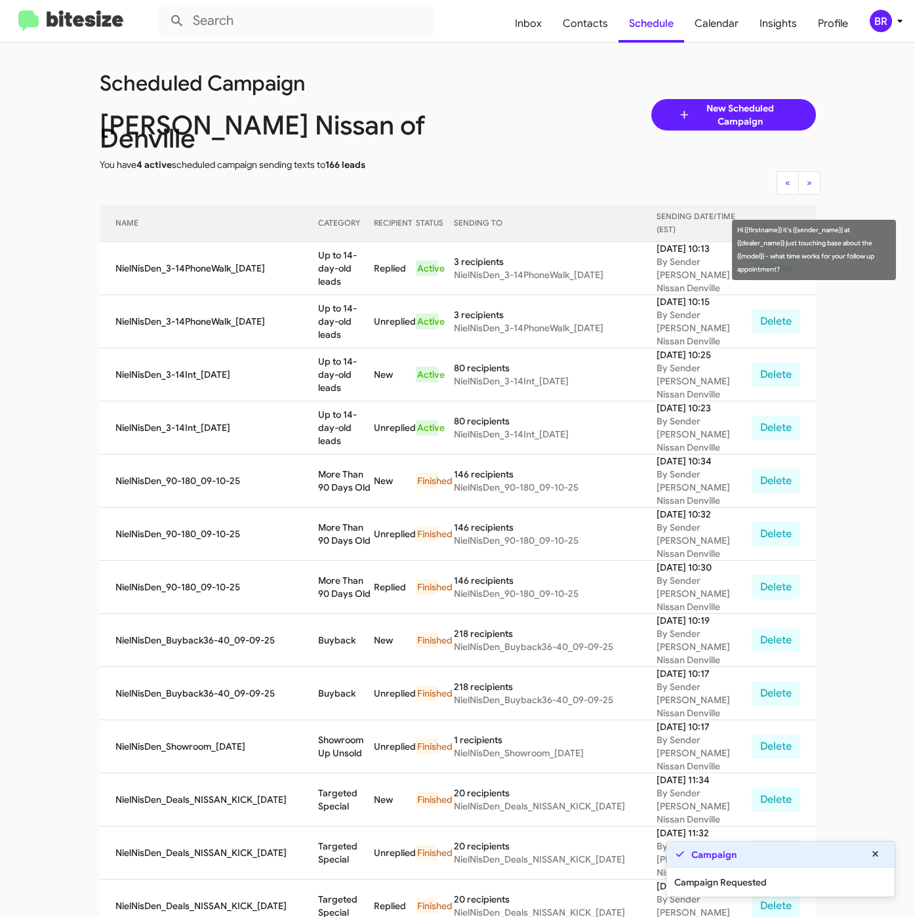
drag, startPoint x: 329, startPoint y: 245, endPoint x: 344, endPoint y: 252, distance: 16.7
click at [344, 252] on td "Up to 14-day-old leads" at bounding box center [346, 268] width 56 height 53
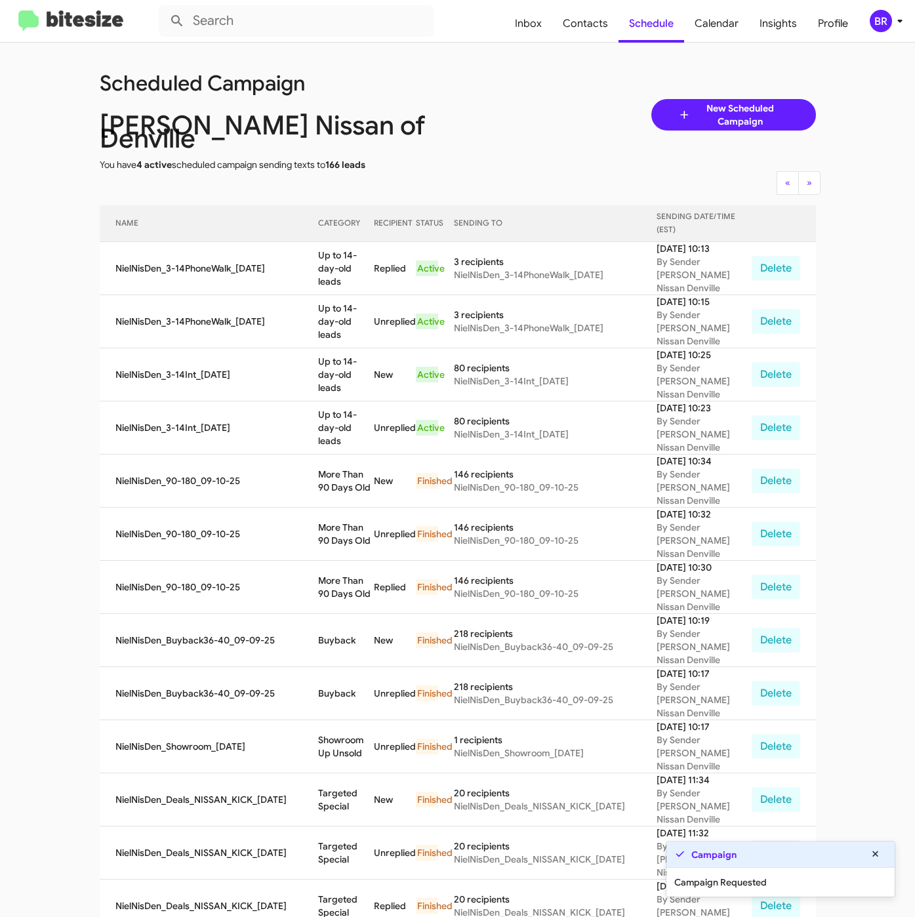
copy td "Up to 14-day-old leads"
click at [572, 33] on span "Contacts" at bounding box center [585, 24] width 66 height 38
type input "in:groups"
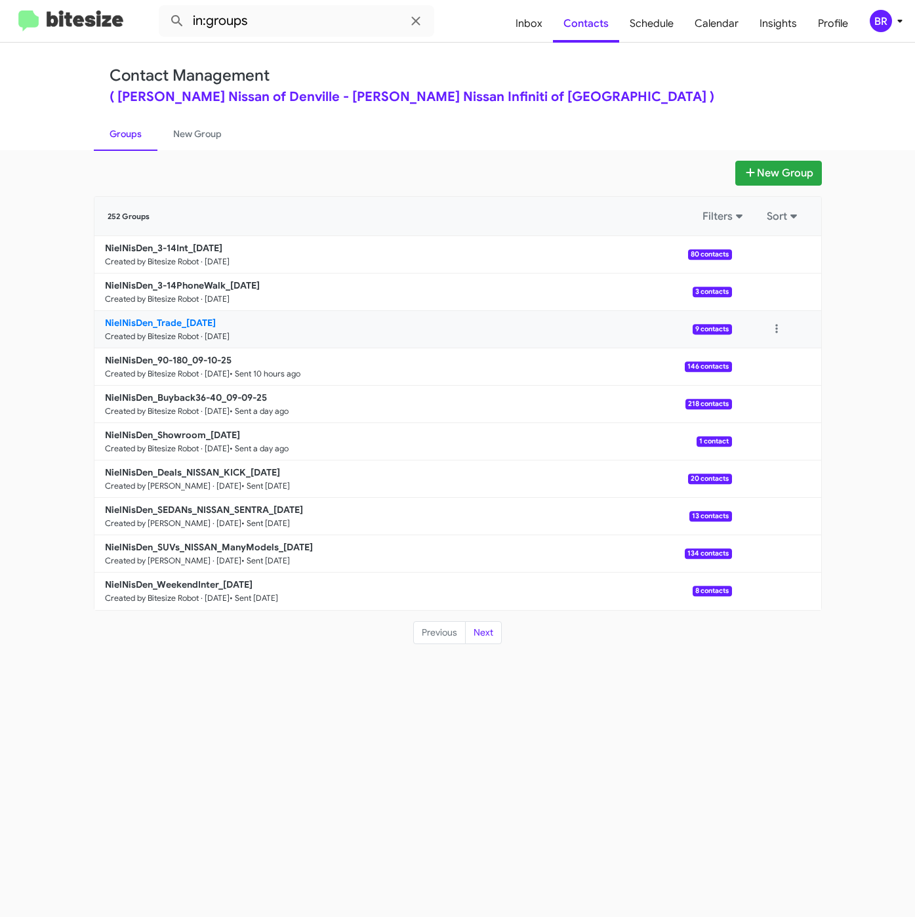
click at [166, 323] on b "NielNisDen_Trade_09-11-25" at bounding box center [160, 323] width 111 height 12
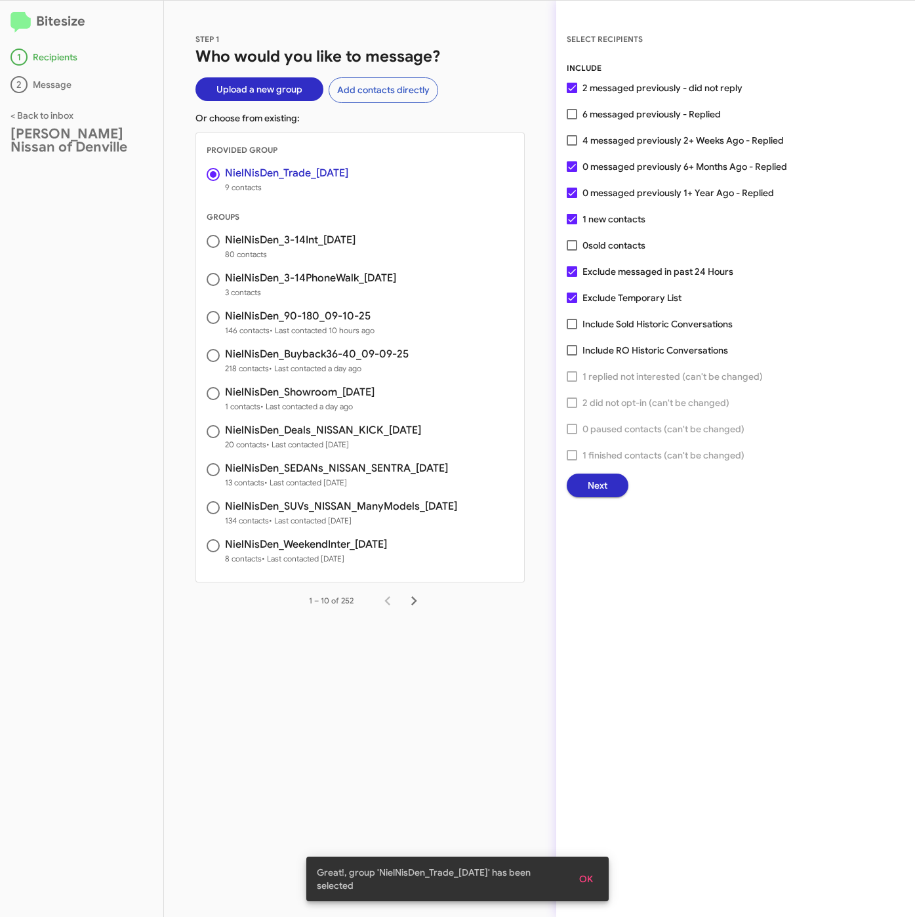
click at [687, 140] on span "4 messaged previously 2+ Weeks Ago - Replied" at bounding box center [683, 141] width 201 height 16
click at [572, 146] on input "4 messaged previously 2+ Weeks Ago - Replied" at bounding box center [572, 146] width 1 height 1
checkbox input "true"
click at [589, 481] on span "Next" at bounding box center [598, 486] width 20 height 24
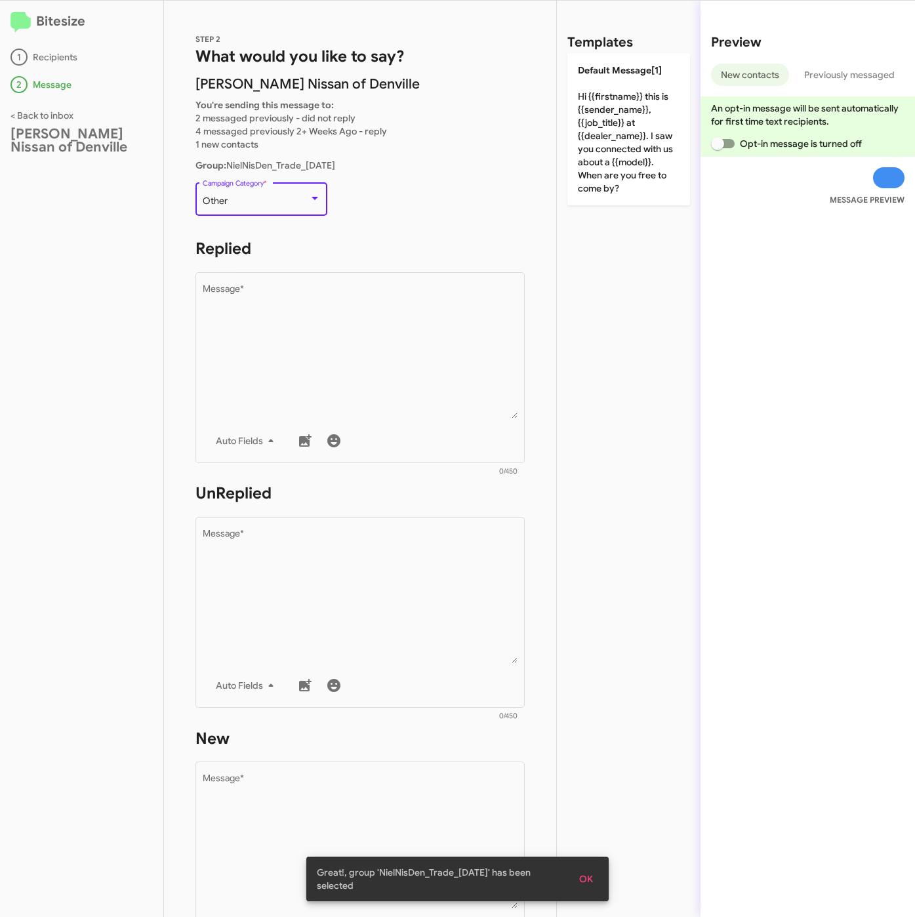
click at [264, 198] on div "Other" at bounding box center [256, 201] width 106 height 10
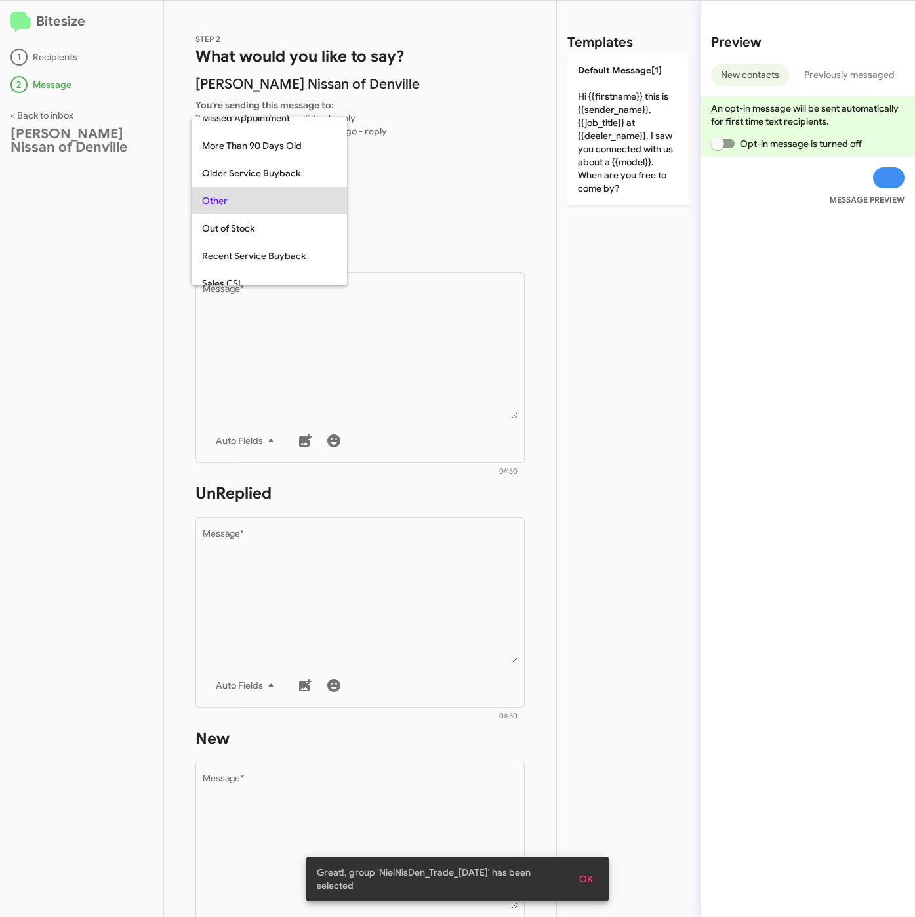
scroll to position [465, 0]
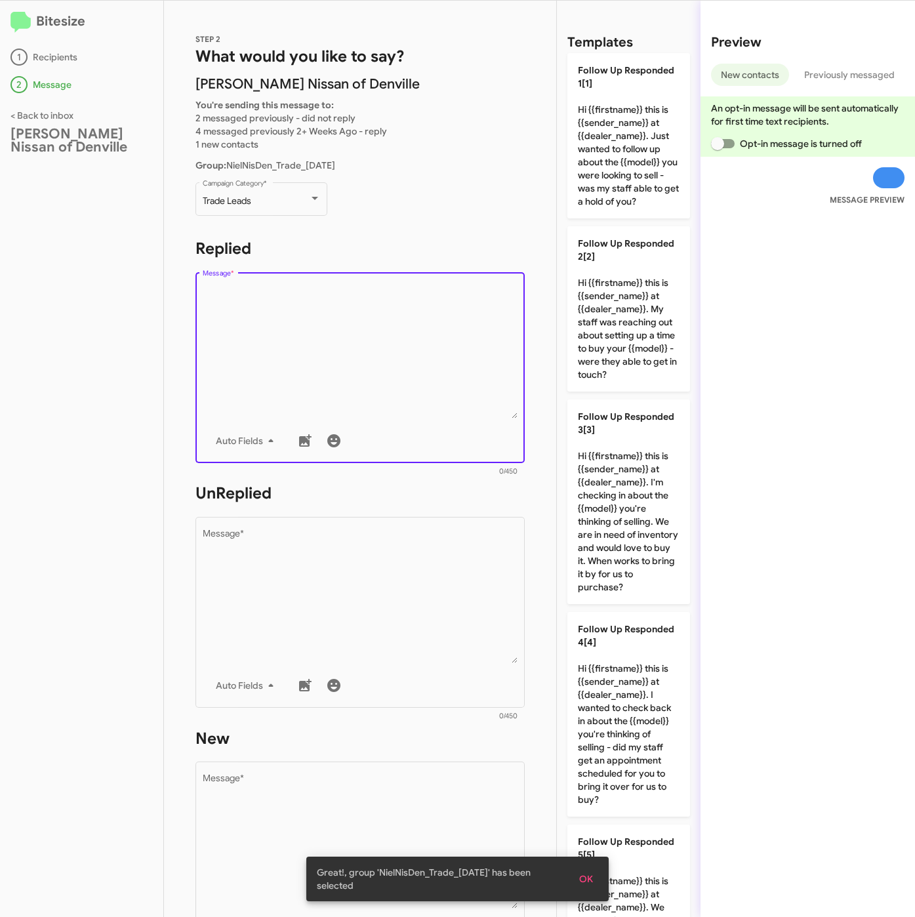
click at [300, 305] on textarea "Message *" at bounding box center [361, 352] width 316 height 134
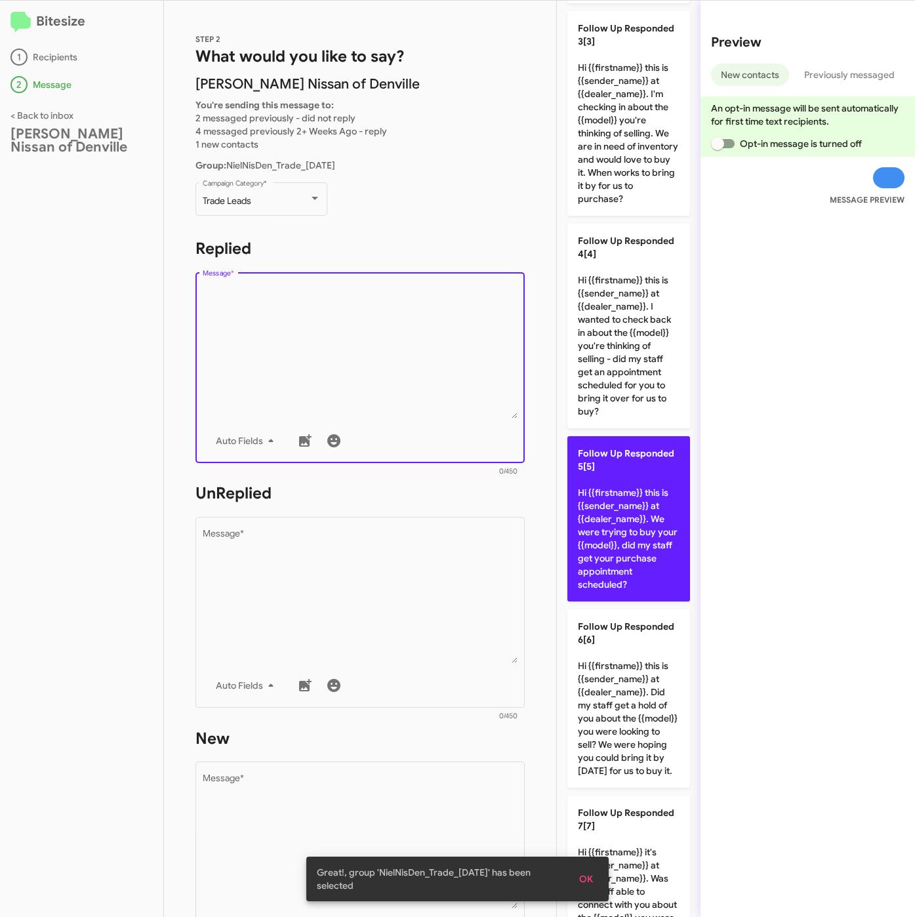
scroll to position [394, 0]
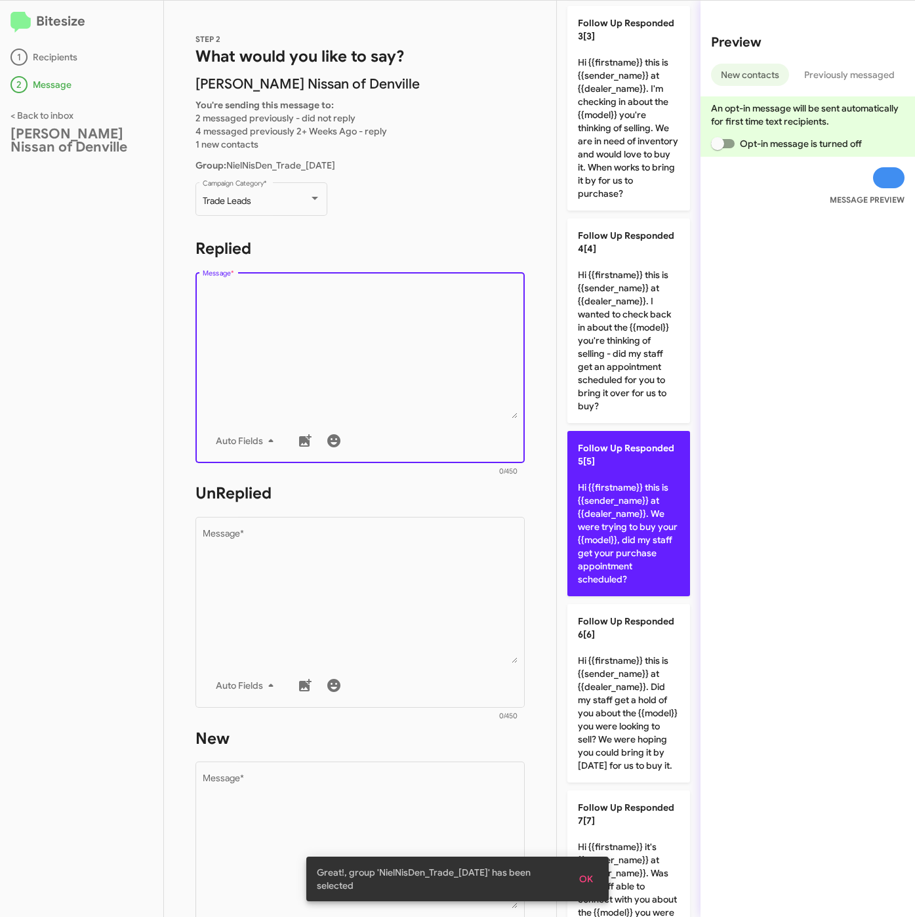
click at [635, 543] on p "Follow Up Responded 5[5] Hi {{firstname}} this is {{sender_name}} at {{dealer_n…" at bounding box center [629, 513] width 123 height 165
type textarea "Hi {{firstname}} this is {{sender_name}} at {{dealer_name}}. We were trying to …"
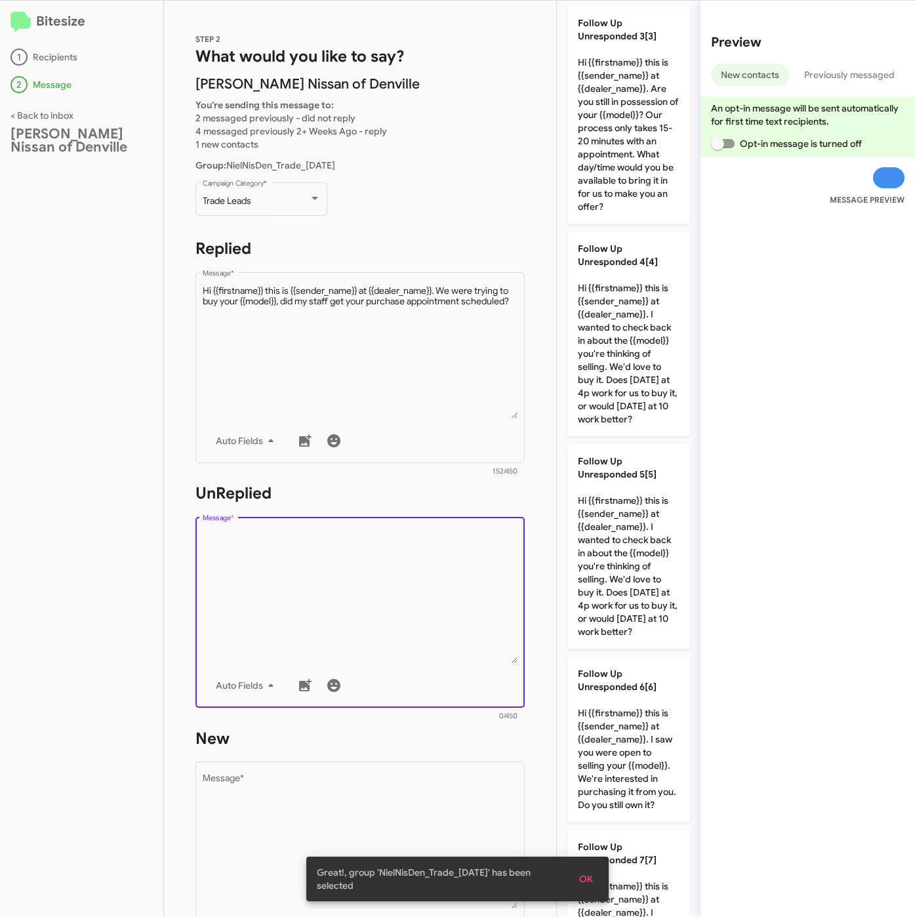
click at [479, 583] on textarea "Message *" at bounding box center [361, 597] width 316 height 134
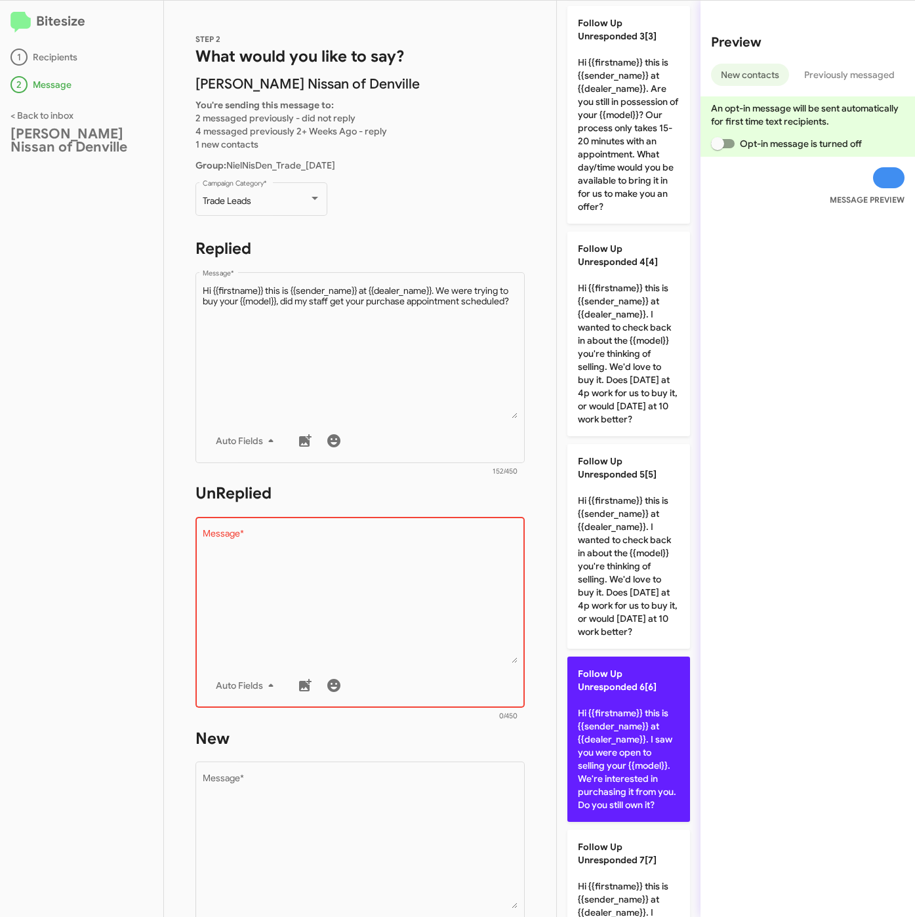
click at [640, 798] on p "Follow Up Unresponded 6[6] Hi {{firstname}} this is {{sender_name}} at {{dealer…" at bounding box center [629, 739] width 123 height 165
type textarea "Hi {{firstname}} this is {{sender_name}} at {{dealer_name}}. I saw you were ope…"
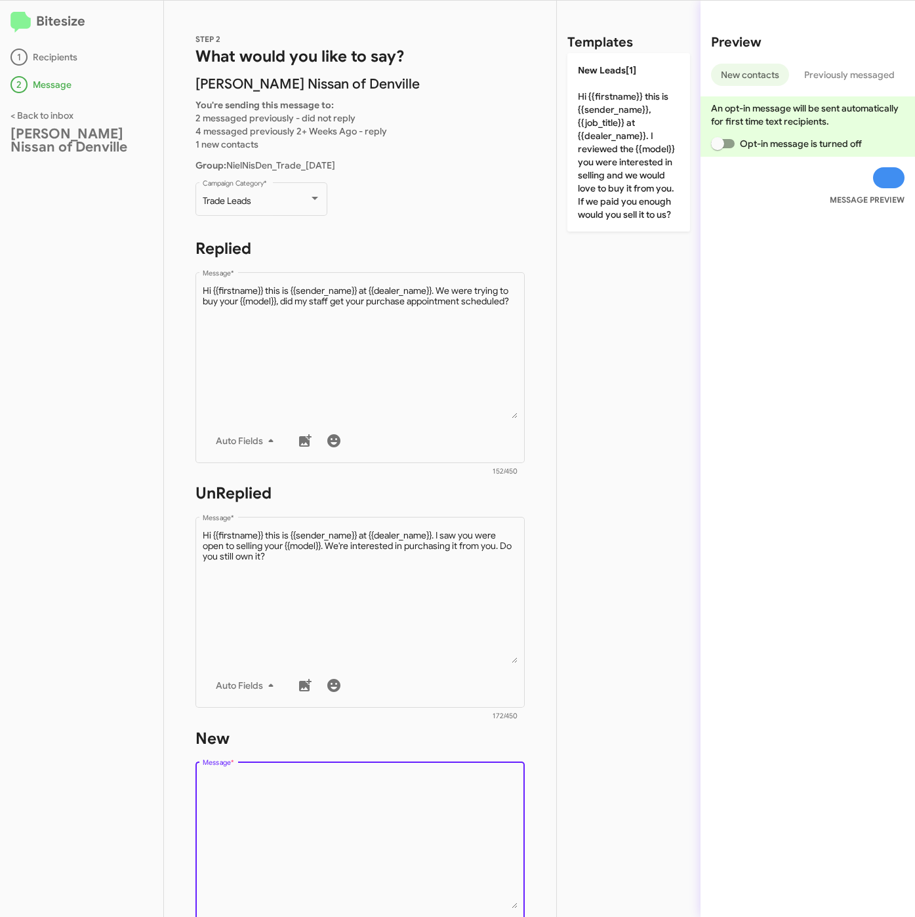
click at [480, 802] on textarea "Message *" at bounding box center [361, 842] width 316 height 134
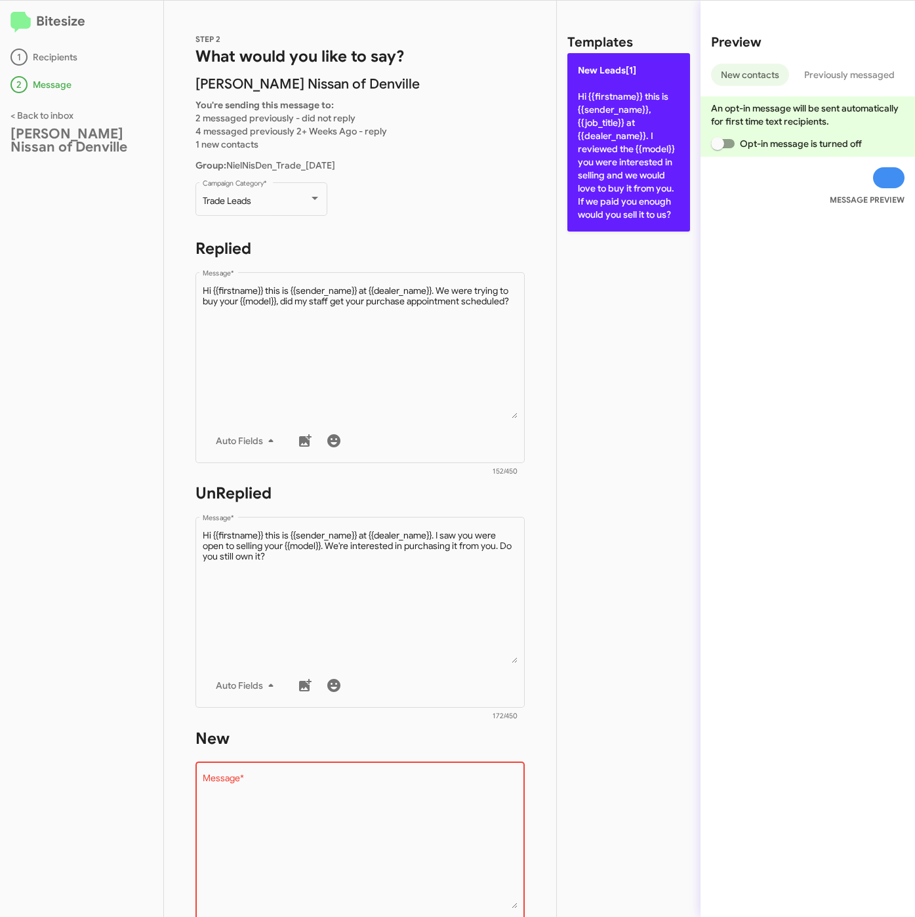
click at [638, 192] on p "New Leads[1] Hi {{firstname}} this is {{sender_name}}, {{job_title}} at {{deale…" at bounding box center [629, 142] width 123 height 178
type textarea "Hi {{firstname}} this is {{sender_name}}, {{job_title}} at {{dealer_name}}. I r…"
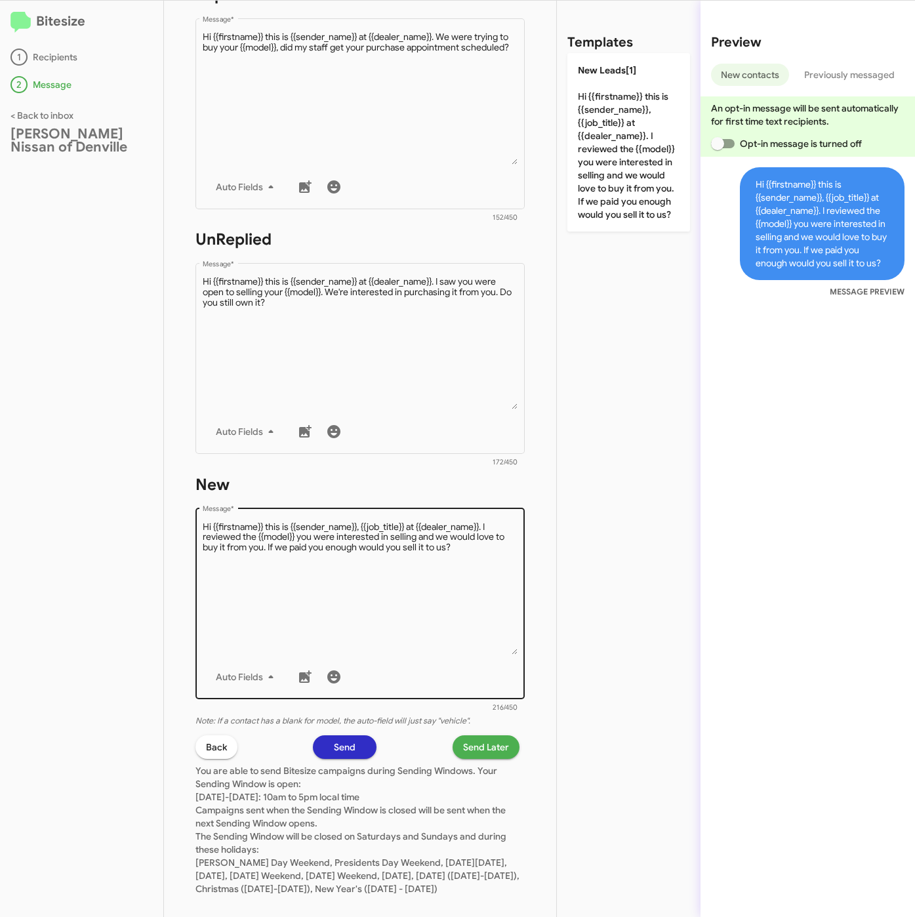
scroll to position [282, 0]
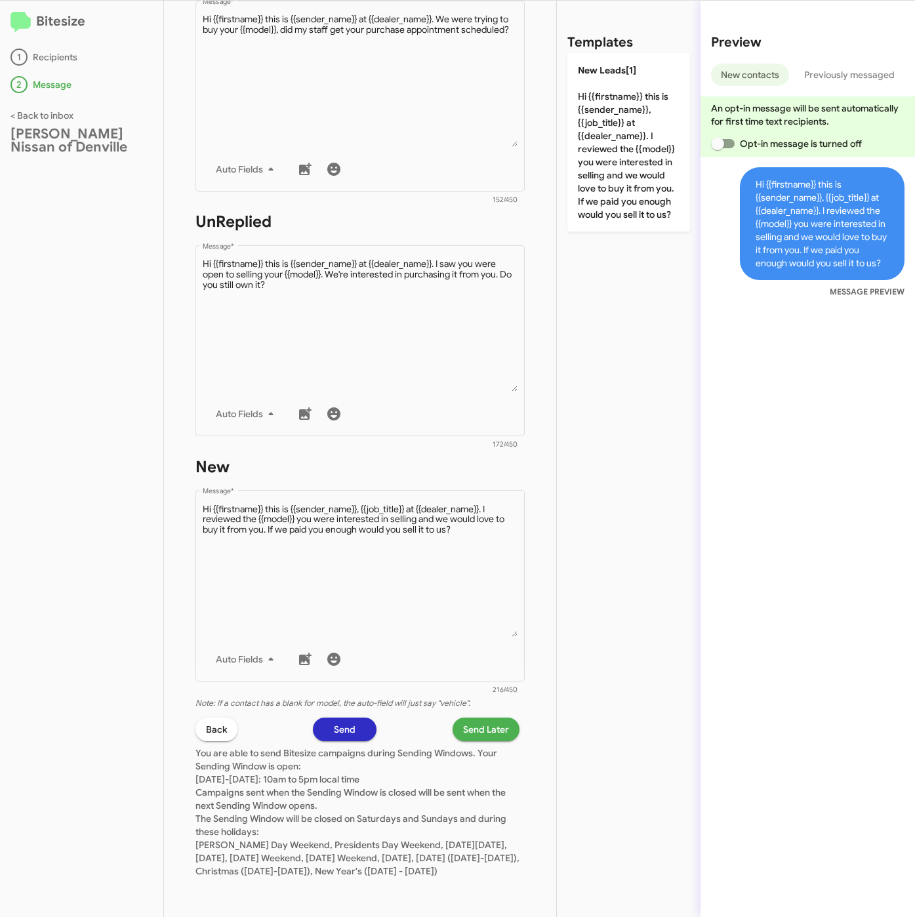
click at [475, 718] on span "Send Later" at bounding box center [486, 730] width 46 height 24
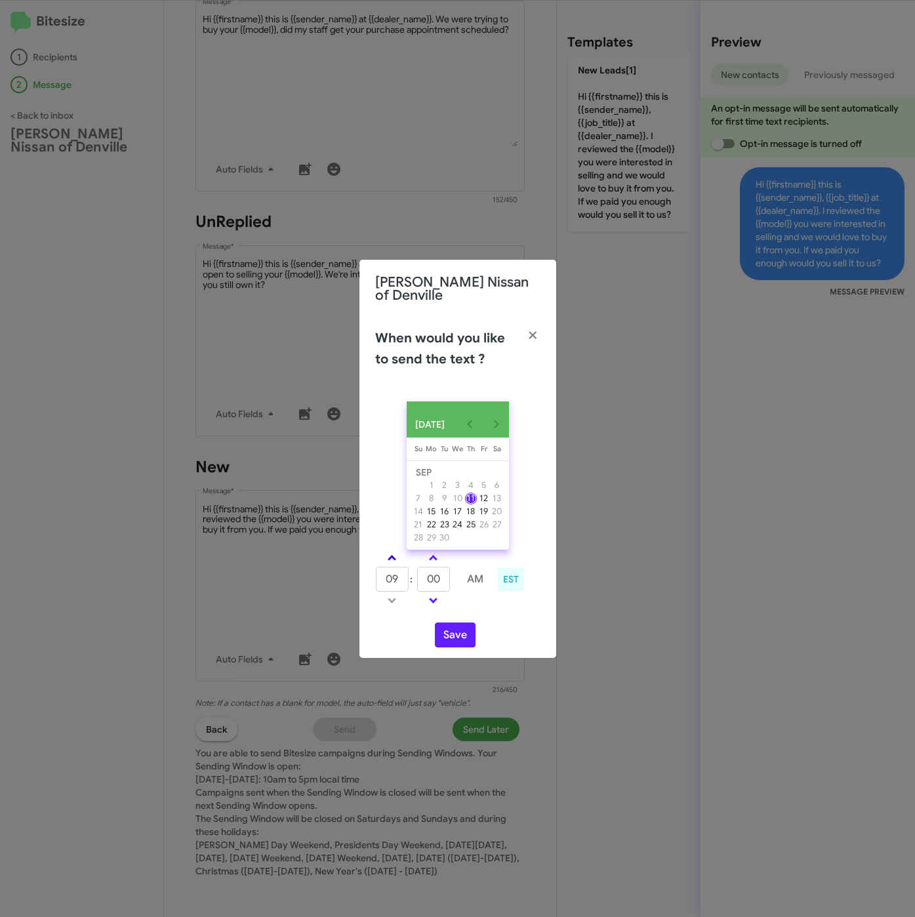
click at [396, 552] on link at bounding box center [392, 558] width 23 height 15
type input "10"
drag, startPoint x: 444, startPoint y: 581, endPoint x: 425, endPoint y: 583, distance: 18.4
click at [425, 583] on input "00" at bounding box center [433, 579] width 33 height 25
type input "12"
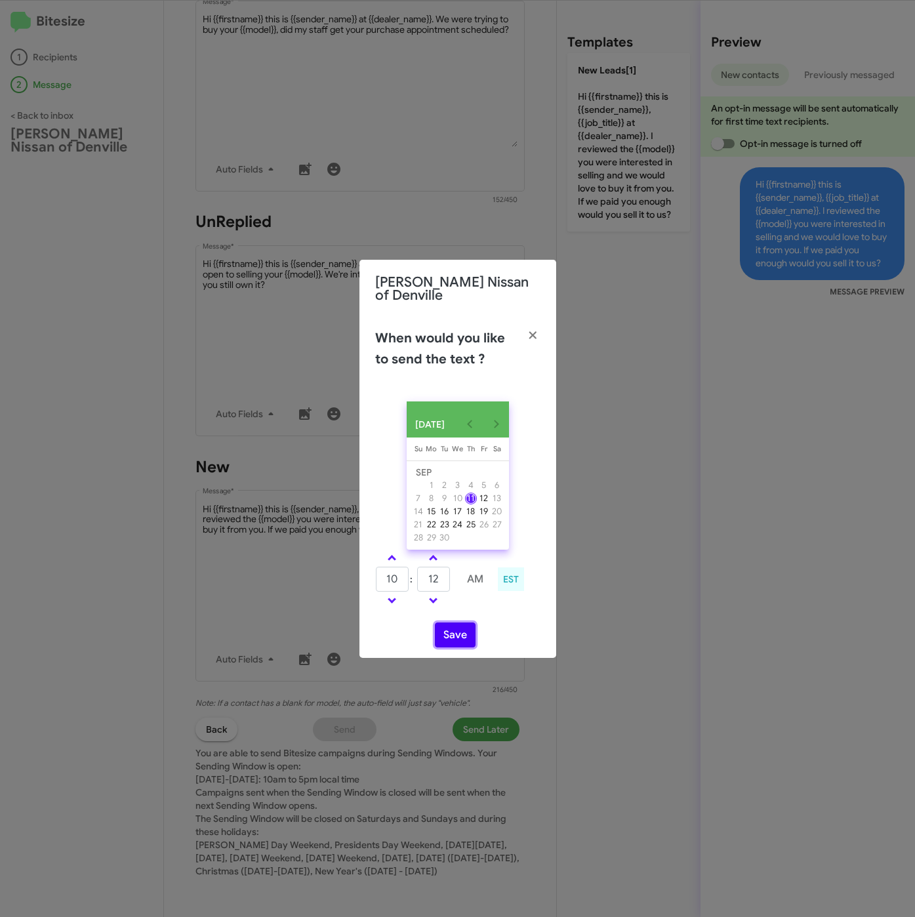
click at [445, 629] on button "Save" at bounding box center [455, 635] width 41 height 25
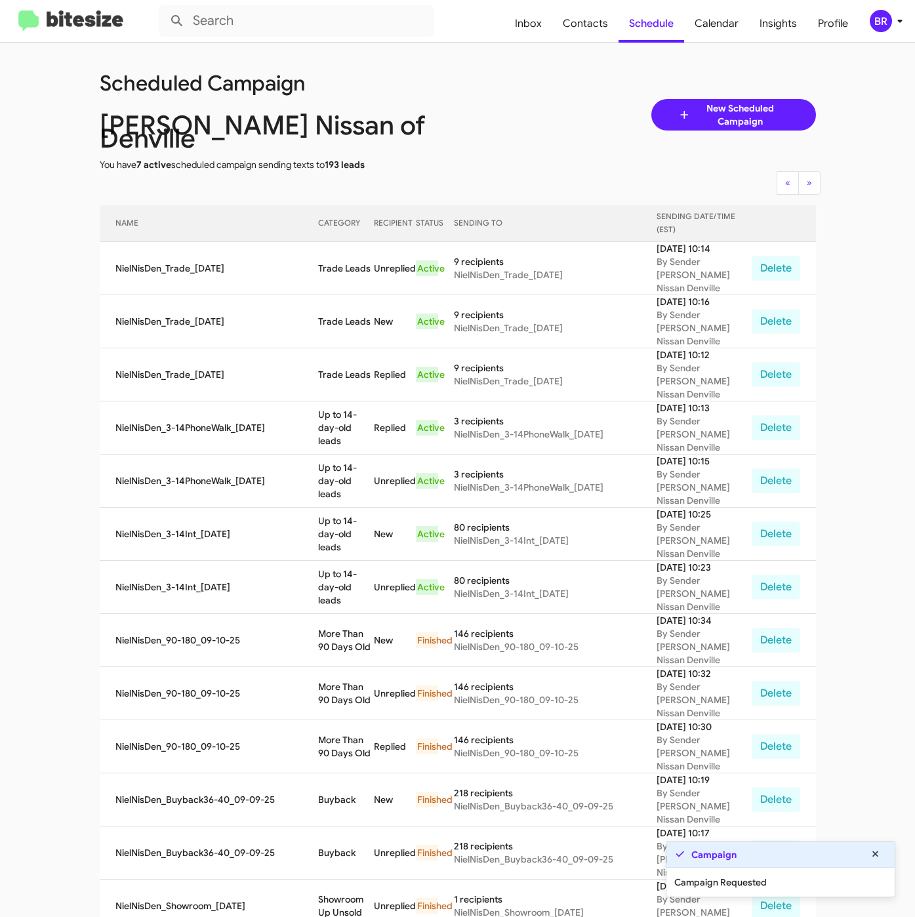
click at [879, 14] on div "BR" at bounding box center [881, 21] width 22 height 22
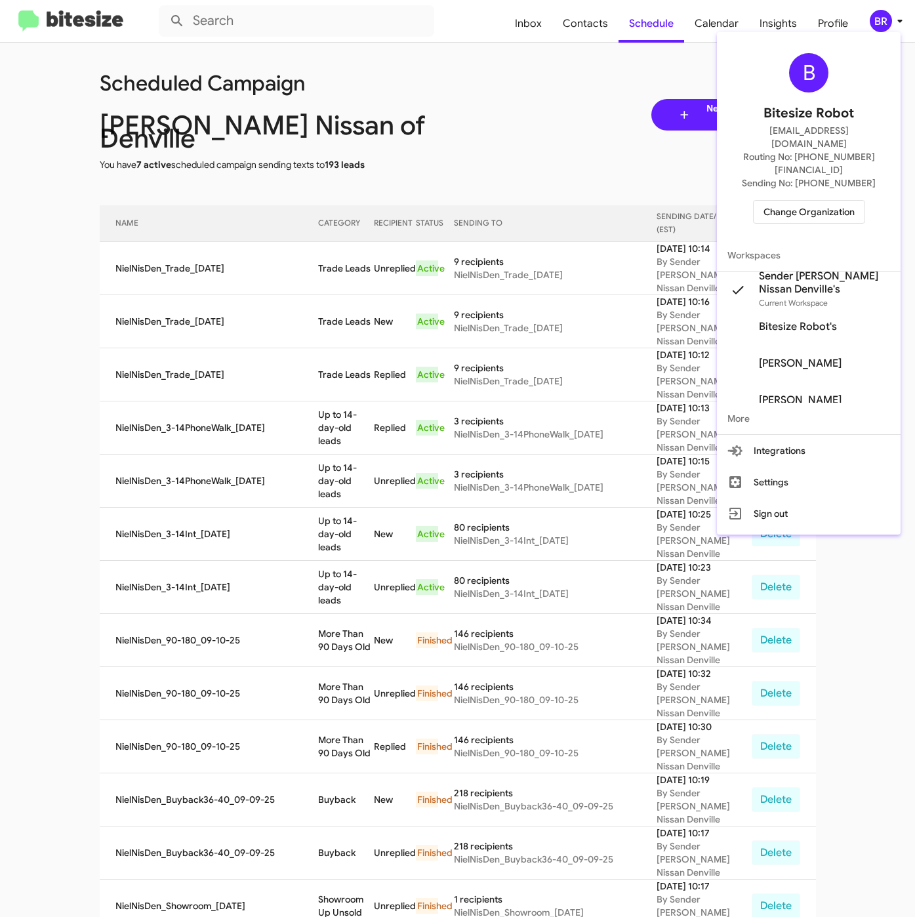
click at [325, 260] on div at bounding box center [457, 458] width 915 height 917
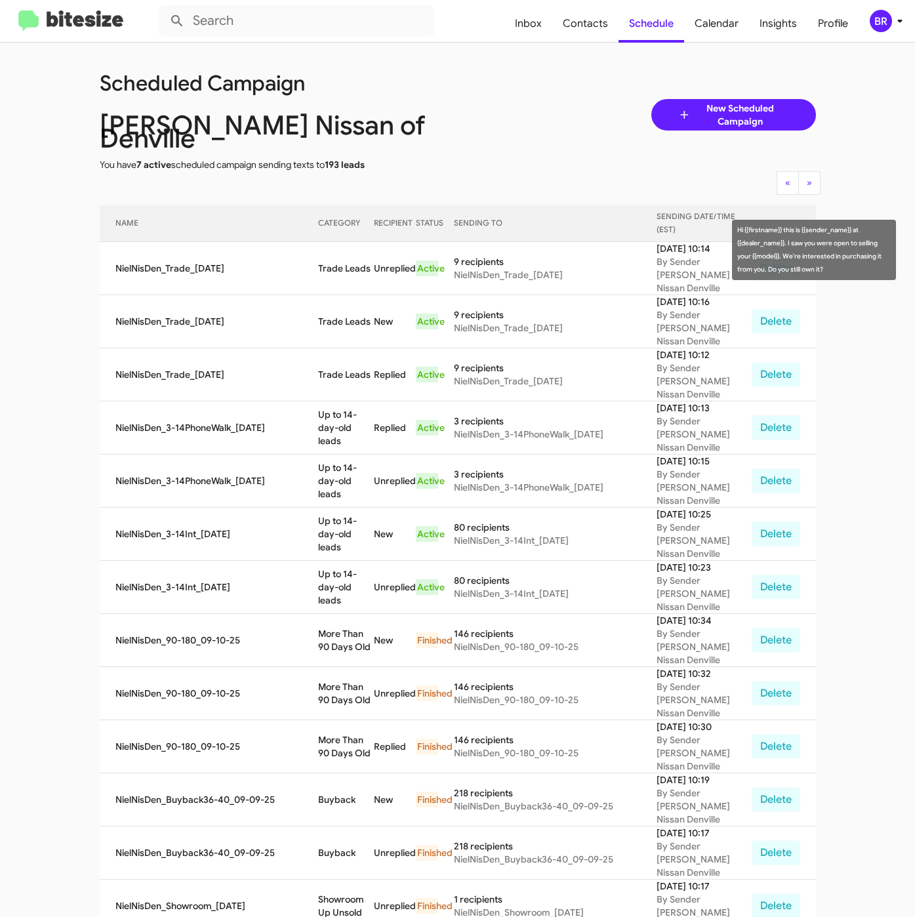
drag, startPoint x: 310, startPoint y: 253, endPoint x: 357, endPoint y: 258, distance: 47.5
click at [357, 258] on td "Trade Leads" at bounding box center [346, 268] width 56 height 53
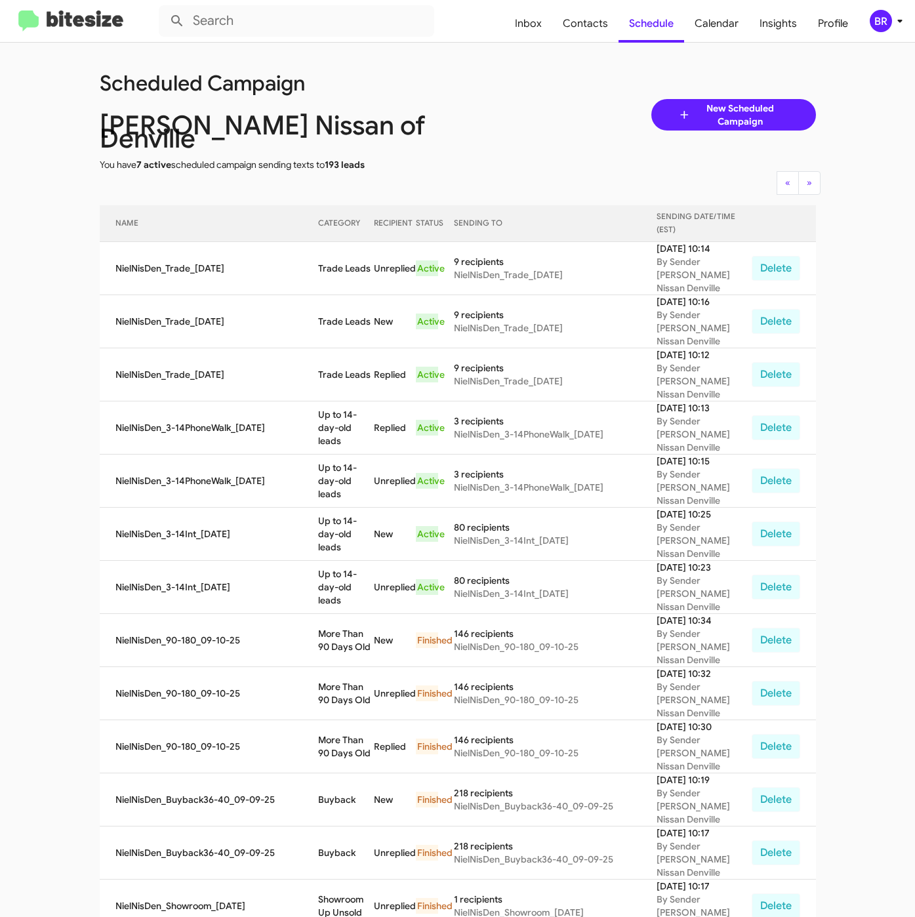
click at [325, 260] on td "Trade Leads" at bounding box center [346, 268] width 56 height 53
click at [318, 249] on td "Trade Leads" at bounding box center [346, 268] width 56 height 53
drag, startPoint x: 308, startPoint y: 249, endPoint x: 364, endPoint y: 255, distance: 56.7
click at [364, 255] on td "Trade Leads" at bounding box center [346, 268] width 56 height 53
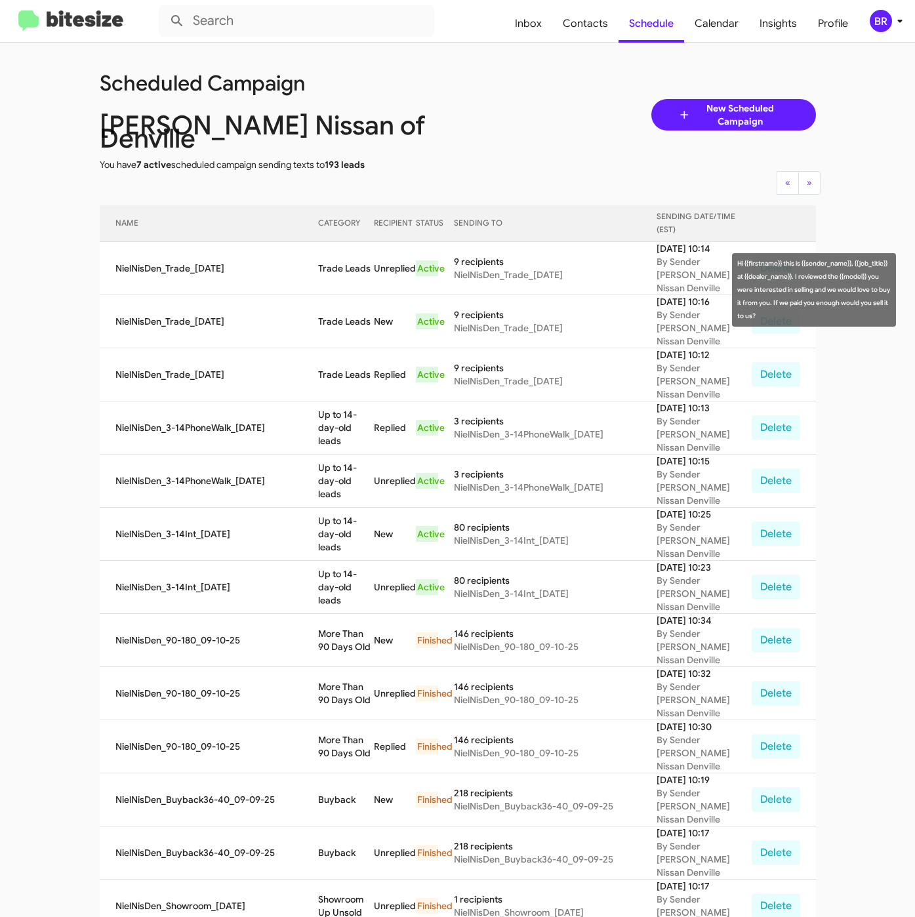
copy td "Trade Leads"
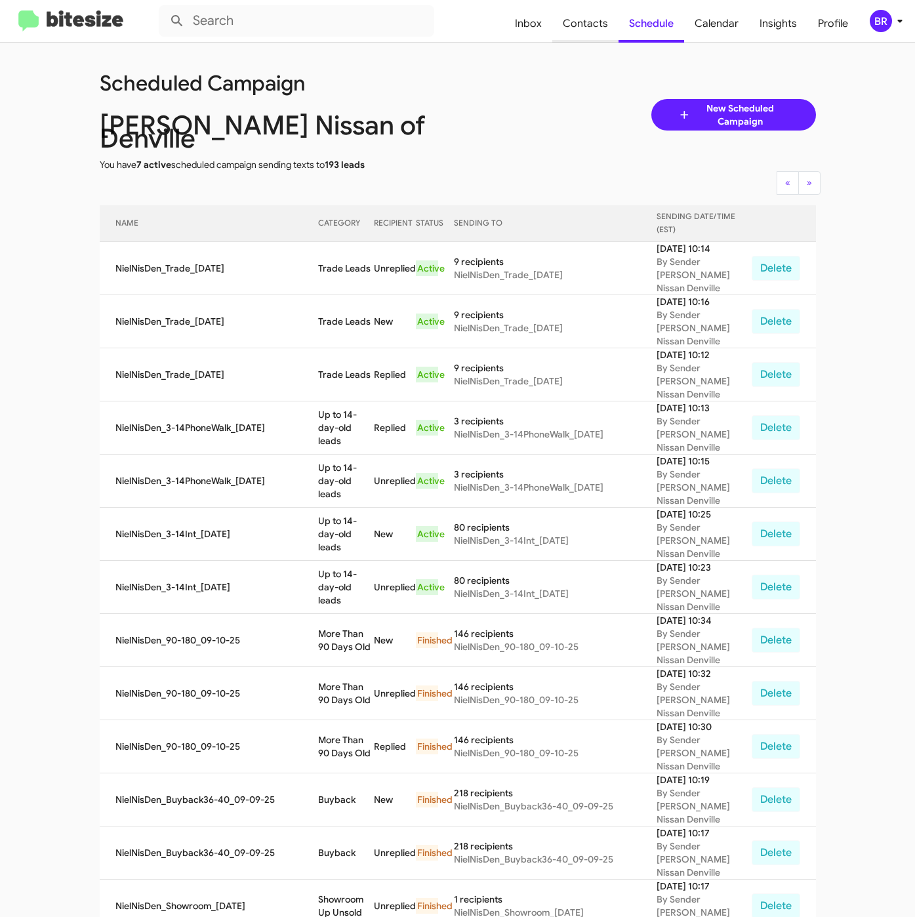
click at [587, 26] on span "Contacts" at bounding box center [585, 24] width 66 height 38
type input "in:groups"
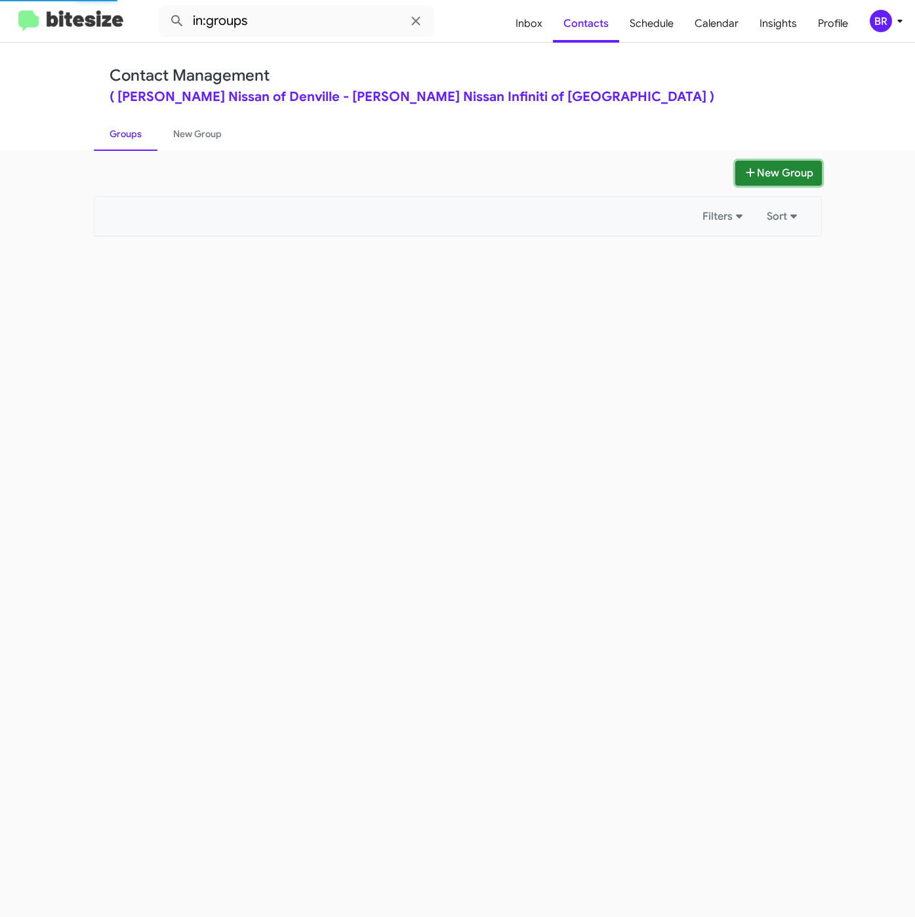
click at [780, 165] on button "New Group" at bounding box center [779, 173] width 87 height 25
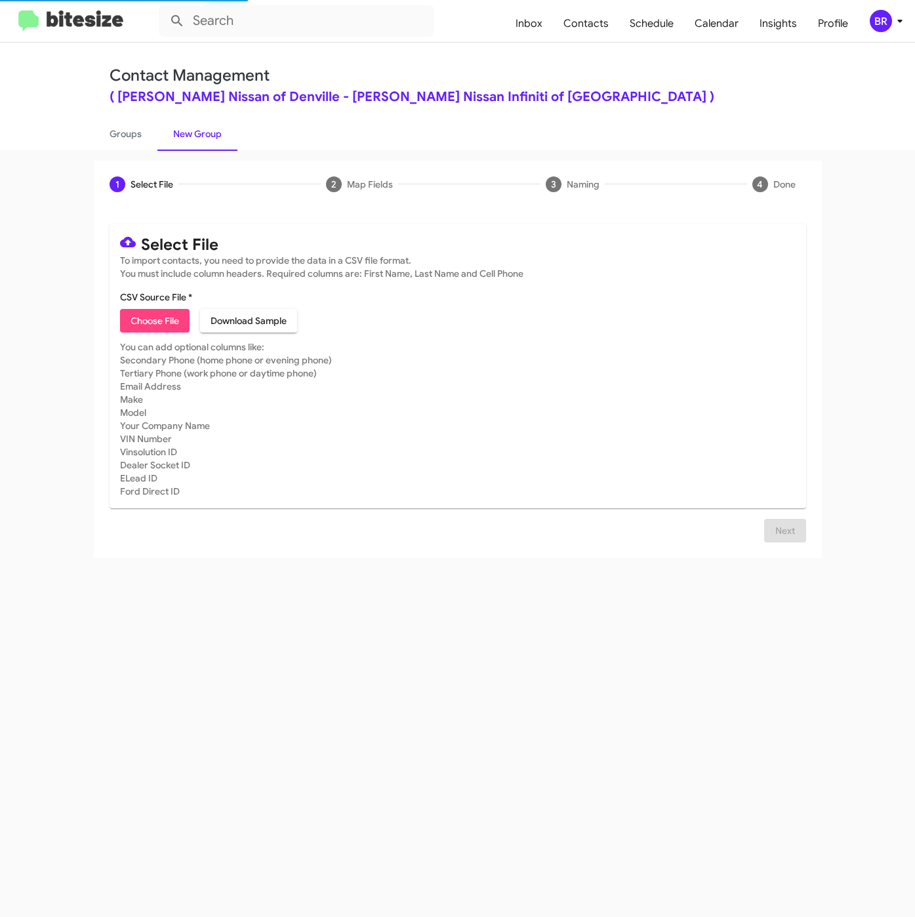
click at [158, 318] on span "Choose File" at bounding box center [155, 321] width 49 height 24
type input "NielsenDCJR_Deals_JEEP_GRANDCHEROKEE_09-11-25"
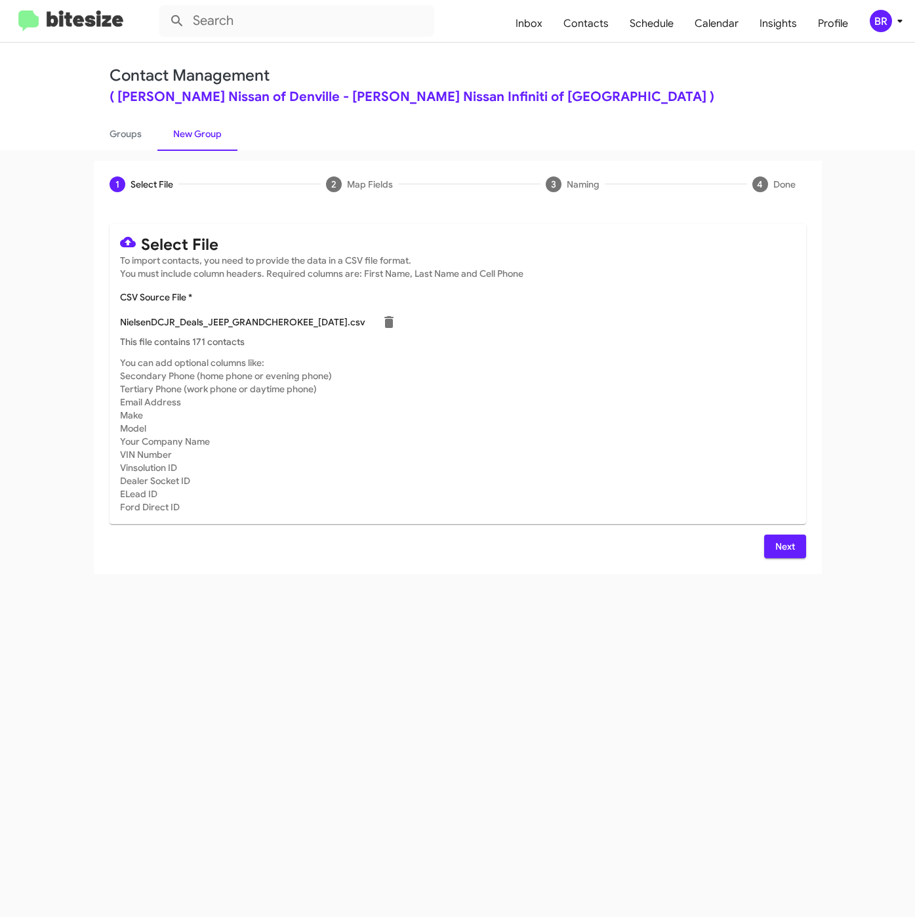
click at [781, 545] on span "Next" at bounding box center [785, 547] width 21 height 24
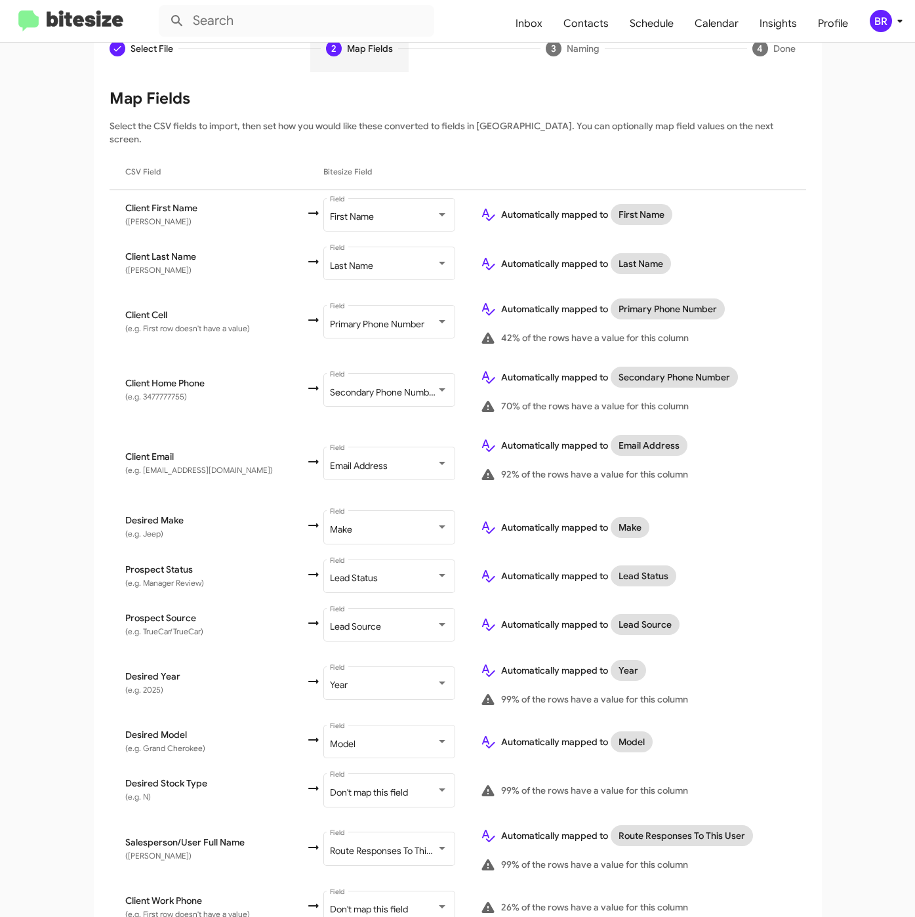
scroll to position [233, 0]
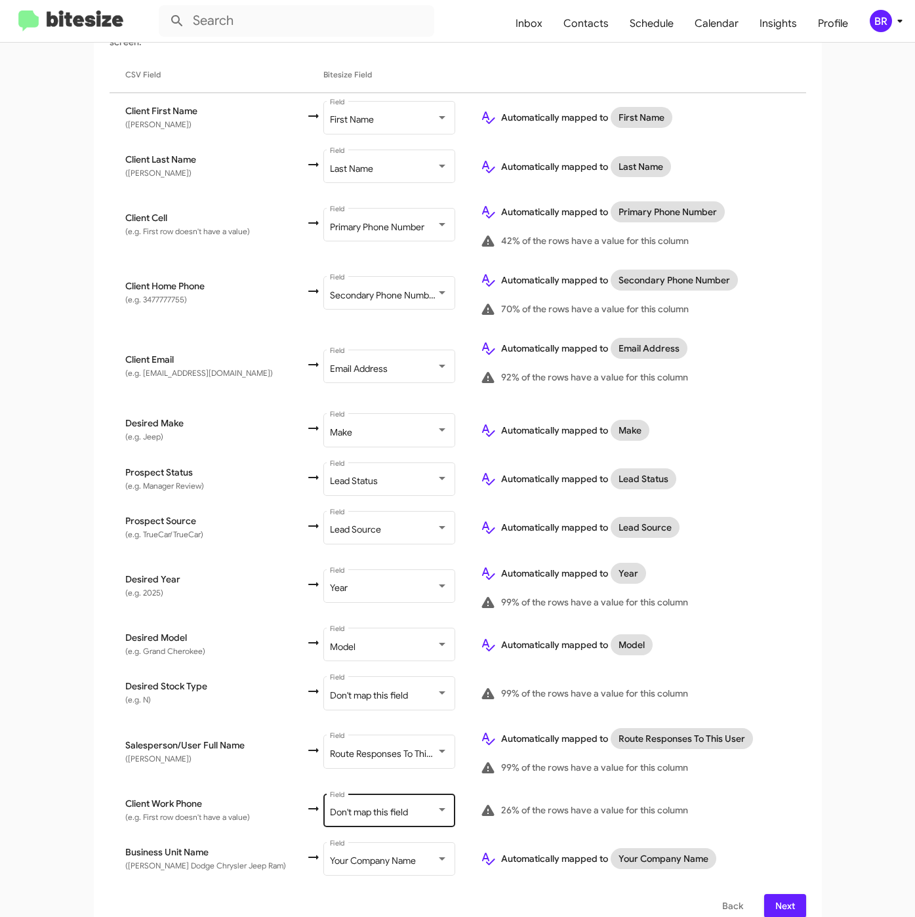
click at [358, 806] on span "Don't map this field" at bounding box center [369, 812] width 78 height 12
click at [781, 894] on span "Next" at bounding box center [785, 906] width 21 height 24
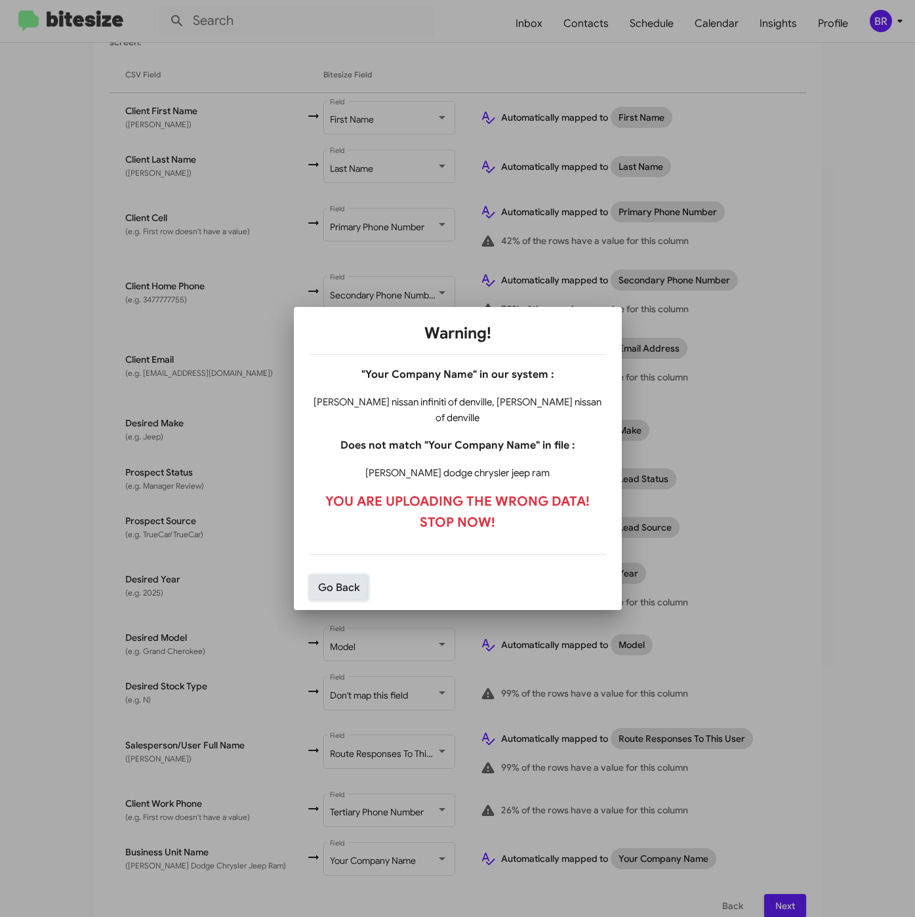
click at [339, 585] on button "Go Back" at bounding box center [339, 587] width 58 height 25
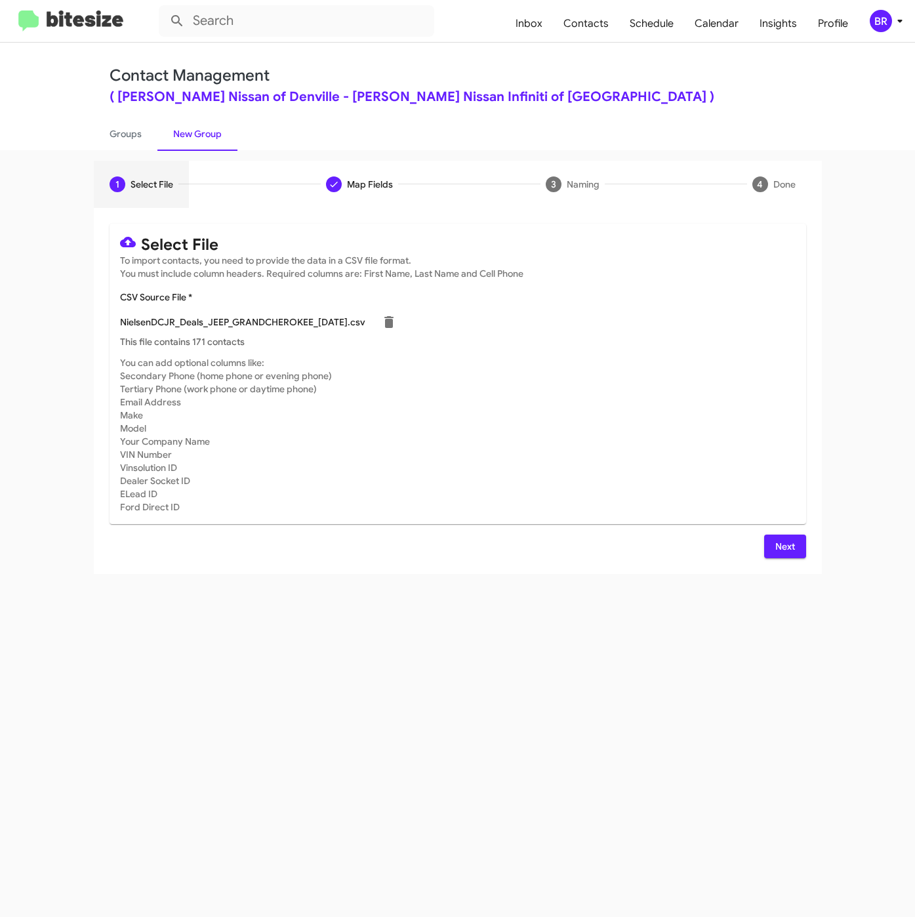
scroll to position [0, 0]
click at [376, 731] on div "1 Select File Map Fields 3 Naming 4 Done Select File To import contacts, you ne…" at bounding box center [457, 533] width 915 height 767
click at [885, 12] on div "BR" at bounding box center [881, 21] width 22 height 22
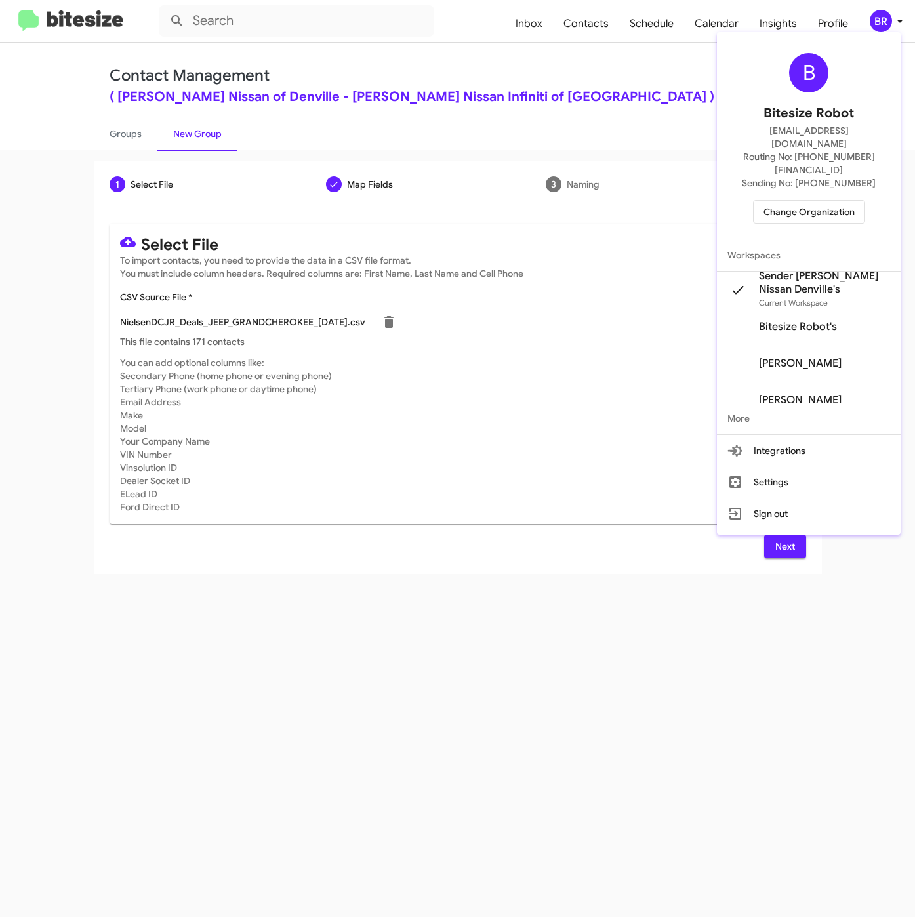
click at [796, 201] on span "Change Organization" at bounding box center [809, 212] width 91 height 22
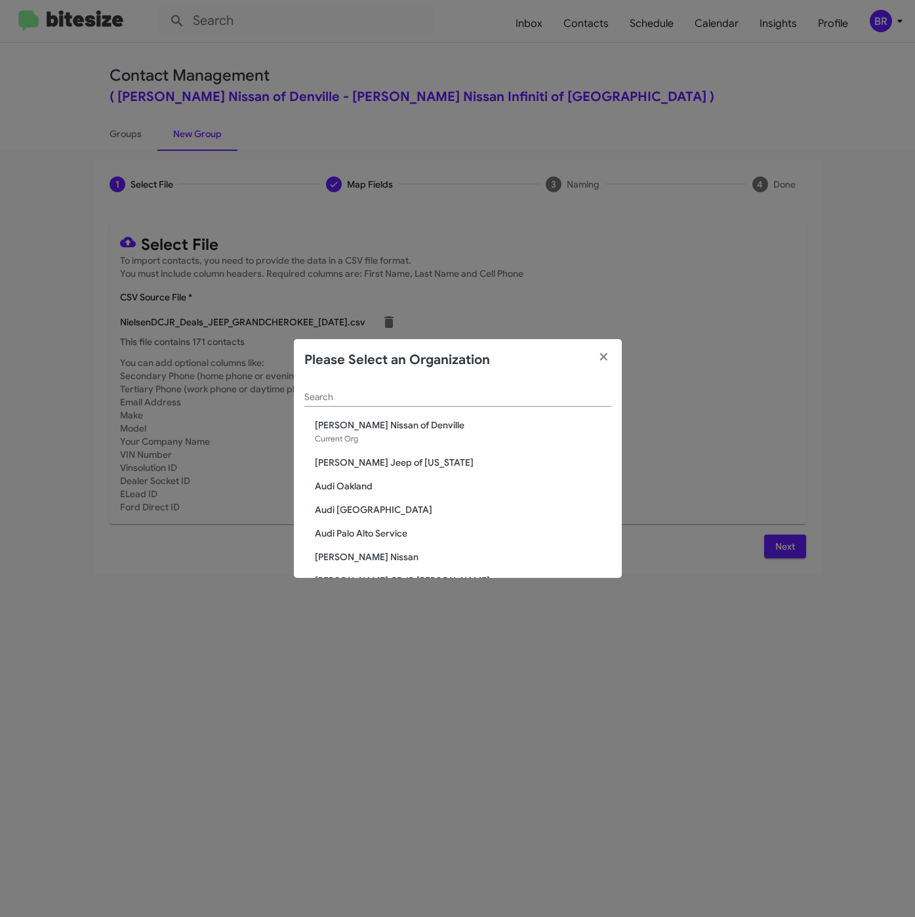
click at [388, 398] on input "Search" at bounding box center [457, 397] width 307 height 10
paste input "[PERSON_NAME] Dodge Chrysler Jeep"
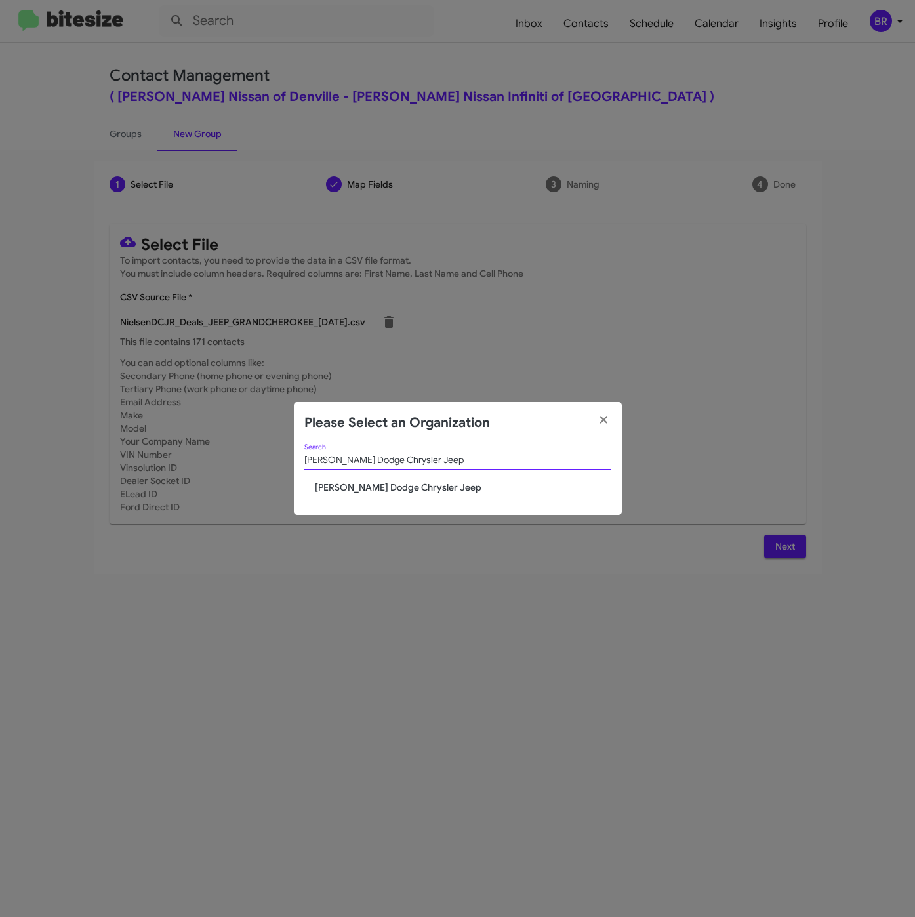
type input "[PERSON_NAME] Dodge Chrysler Jeep"
click at [373, 484] on span "[PERSON_NAME] Dodge Chrysler Jeep" at bounding box center [463, 487] width 297 height 13
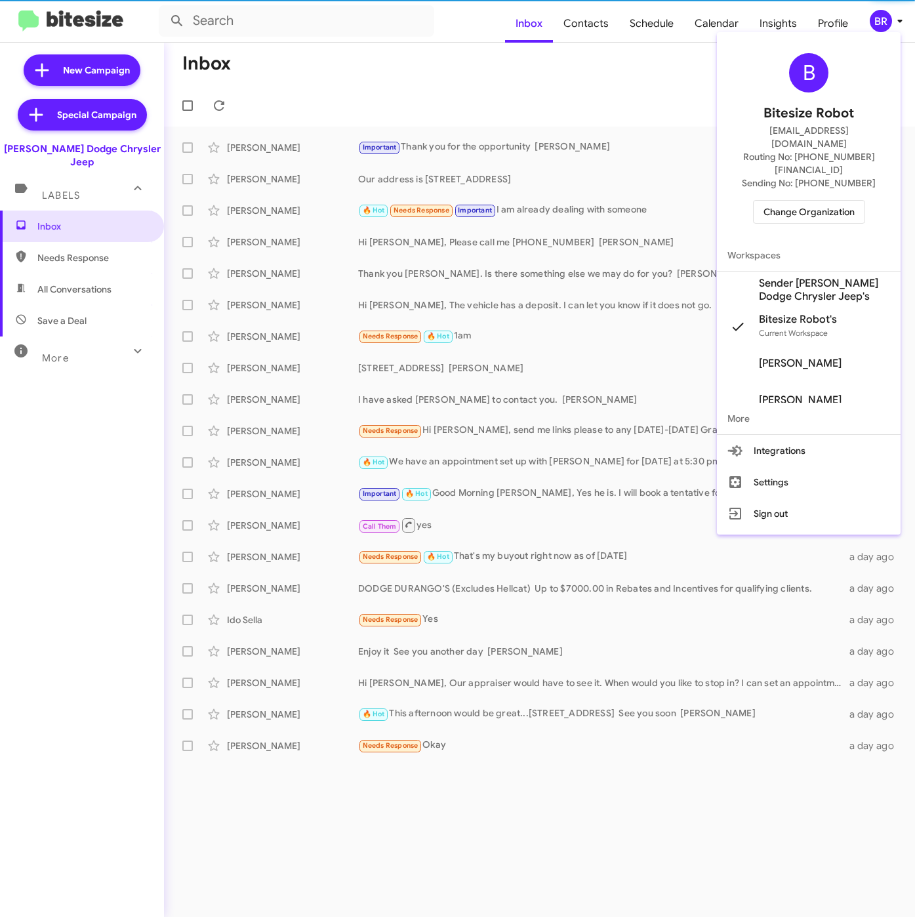
click at [778, 277] on span "Sender [PERSON_NAME] Dodge Chrysler Jeep's" at bounding box center [824, 290] width 131 height 26
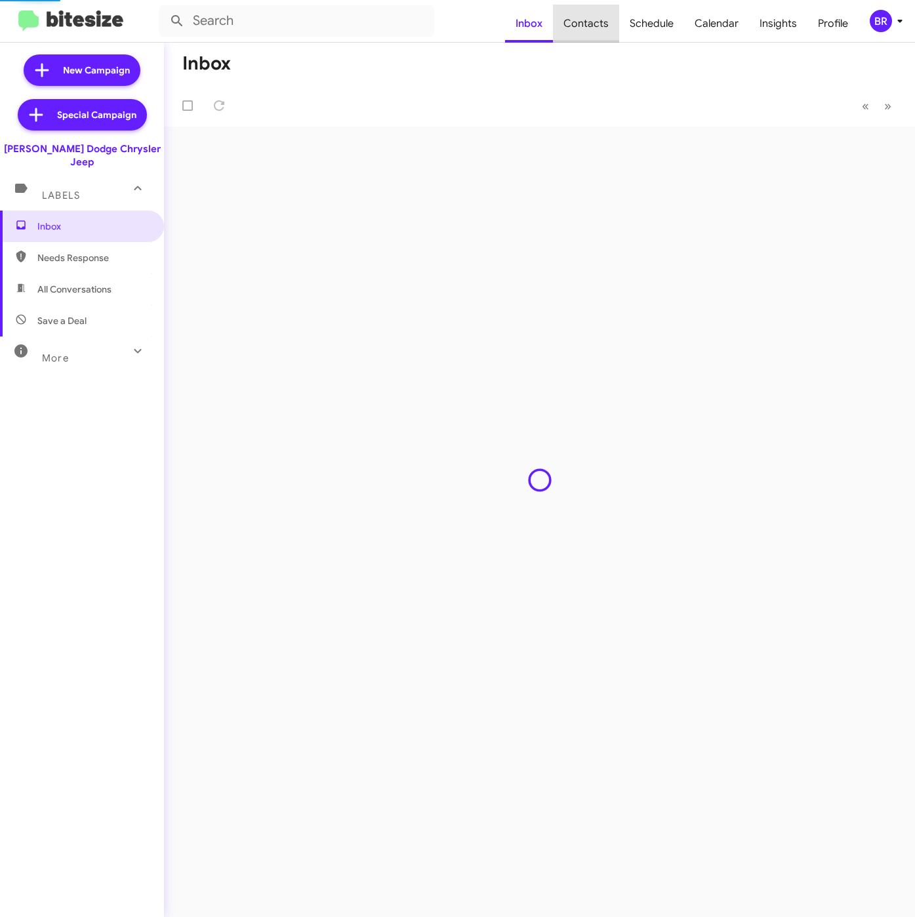
drag, startPoint x: 0, startPoint y: 0, endPoint x: 596, endPoint y: 26, distance: 597.0
click at [597, 26] on span "Contacts" at bounding box center [586, 24] width 66 height 38
type input "in:groups"
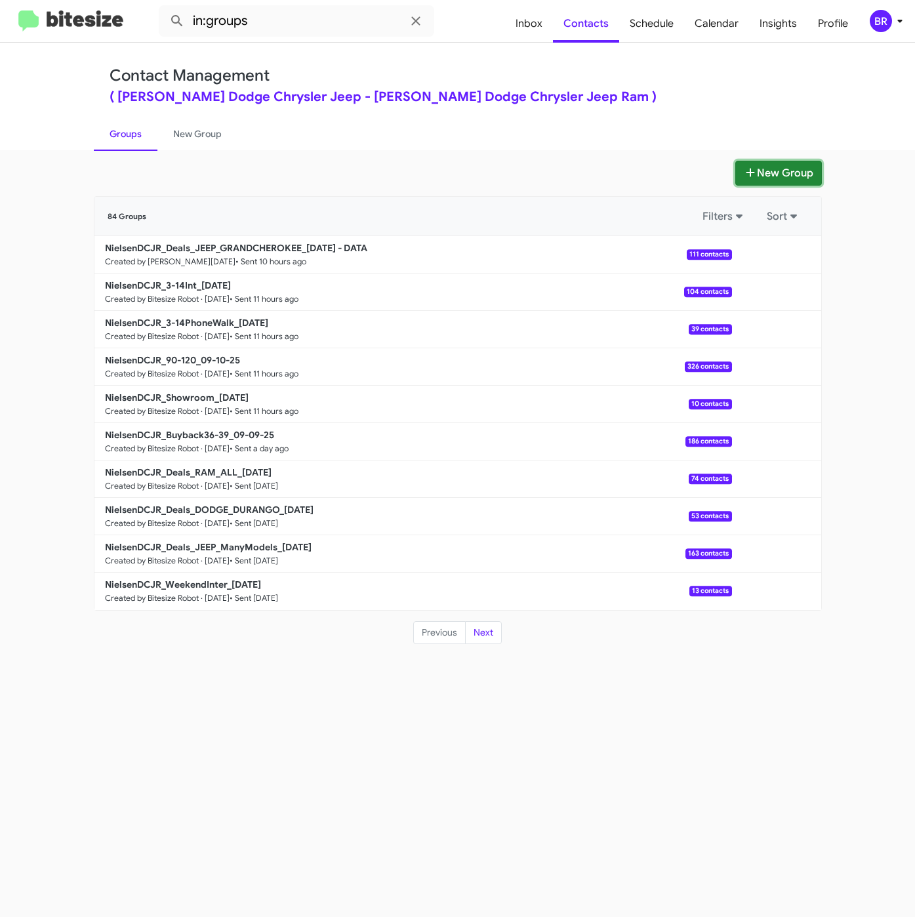
click at [782, 164] on button "New Group" at bounding box center [779, 173] width 87 height 25
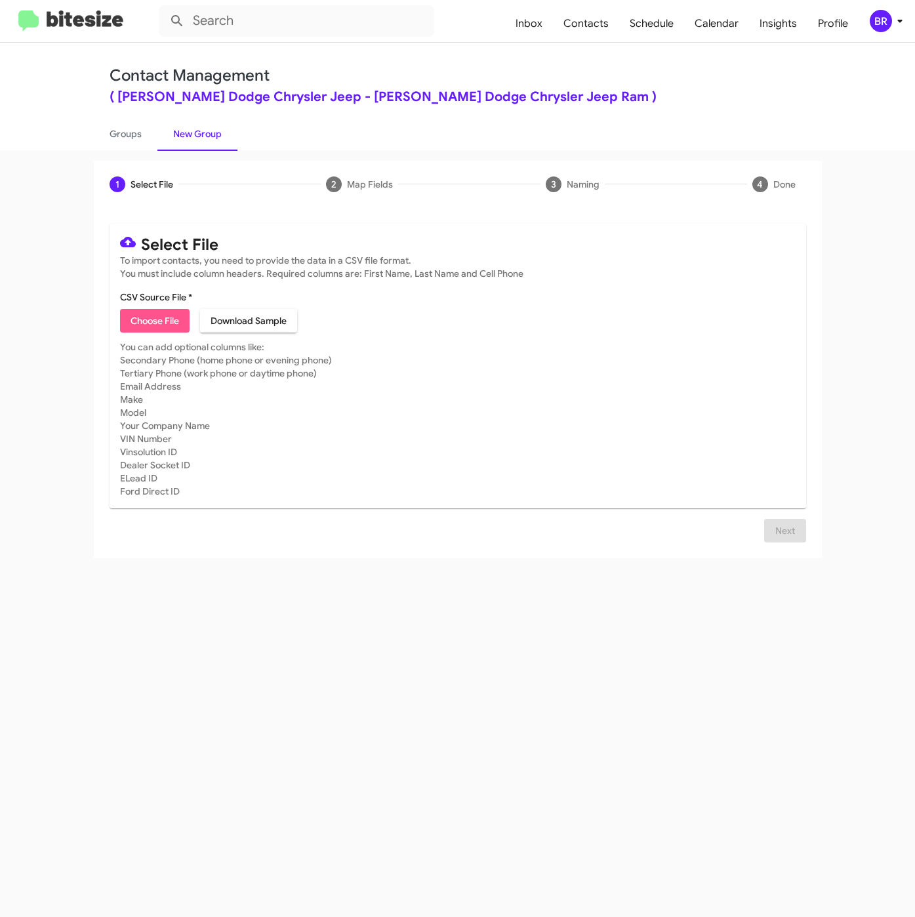
click at [160, 321] on span "Choose File" at bounding box center [155, 321] width 49 height 24
type input "NielsenDCJR_Deals_JEEP_GRANDCHEROKEE_[DATE]"
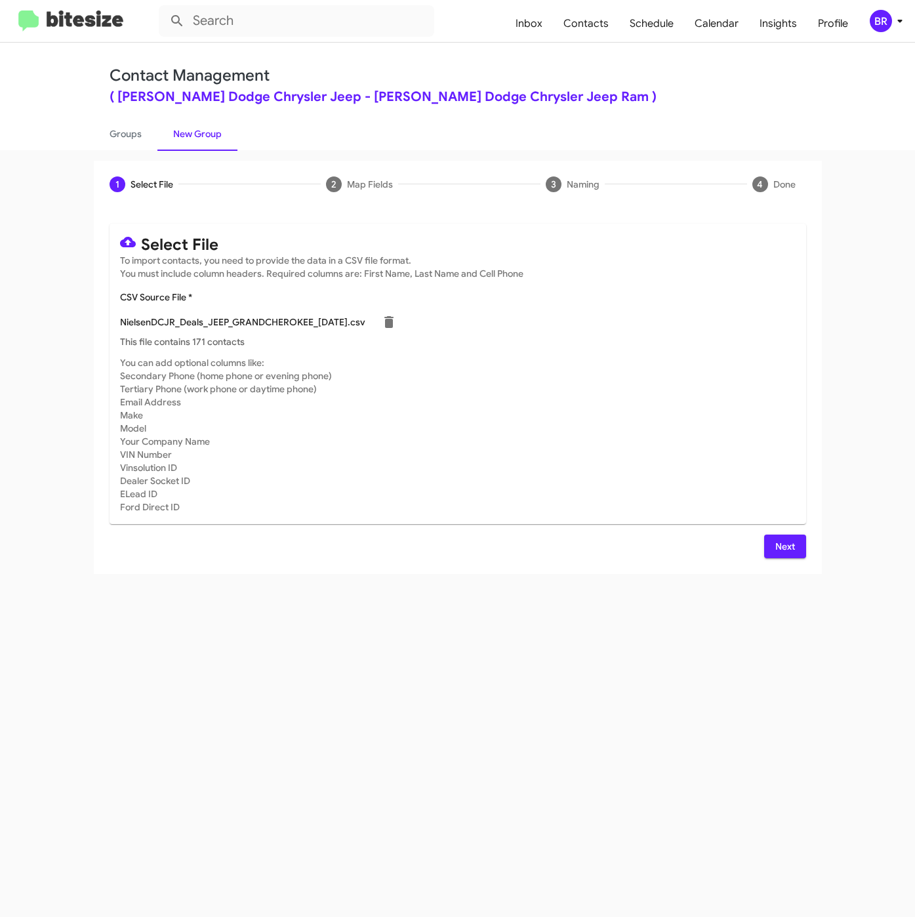
click at [772, 546] on button "Next" at bounding box center [785, 547] width 42 height 24
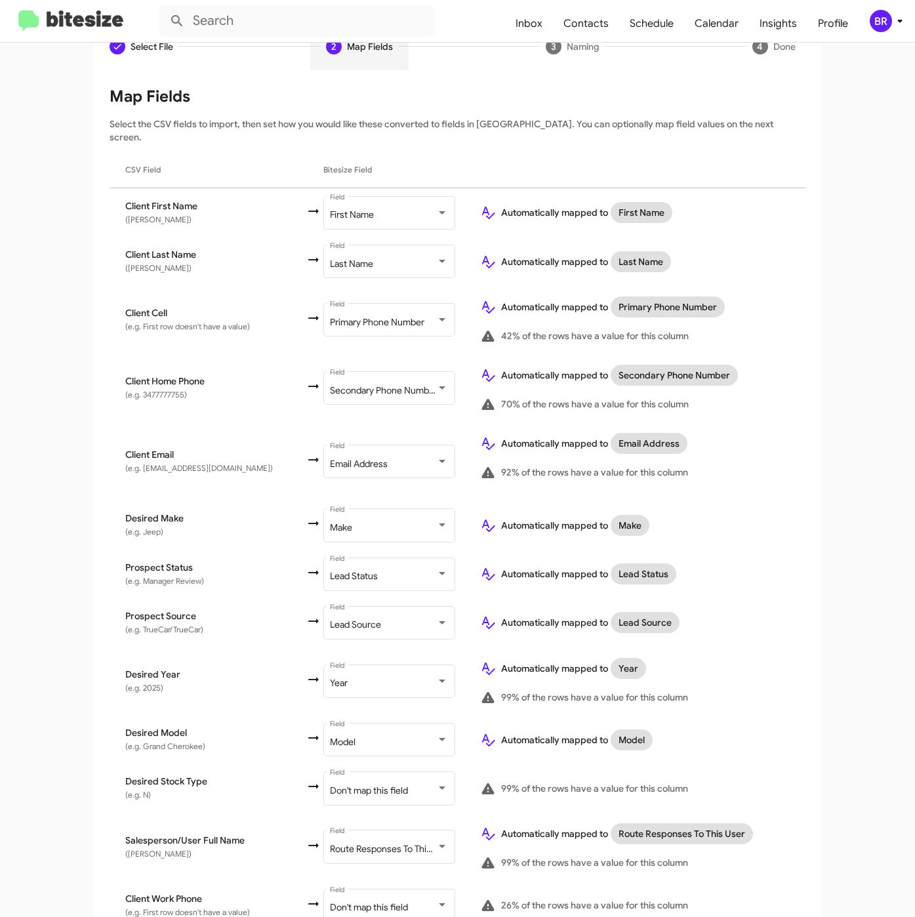
scroll to position [233, 0]
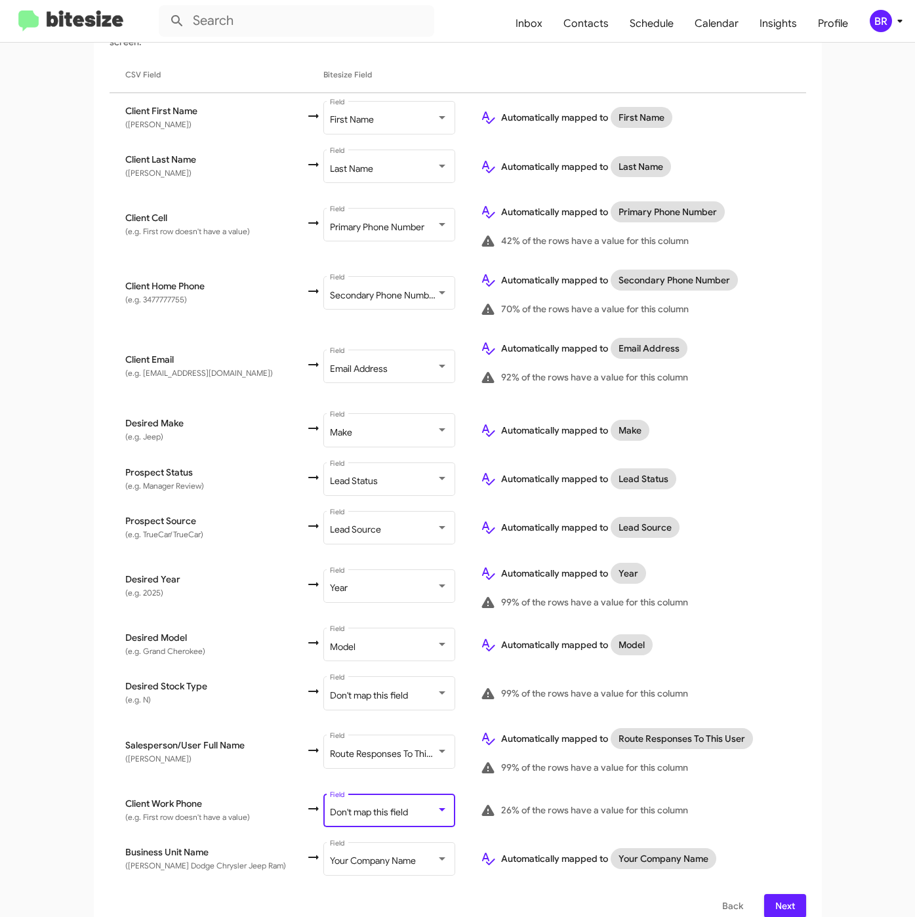
click at [371, 806] on span "Don't map this field" at bounding box center [369, 812] width 78 height 12
click at [791, 894] on button "Next" at bounding box center [785, 906] width 42 height 24
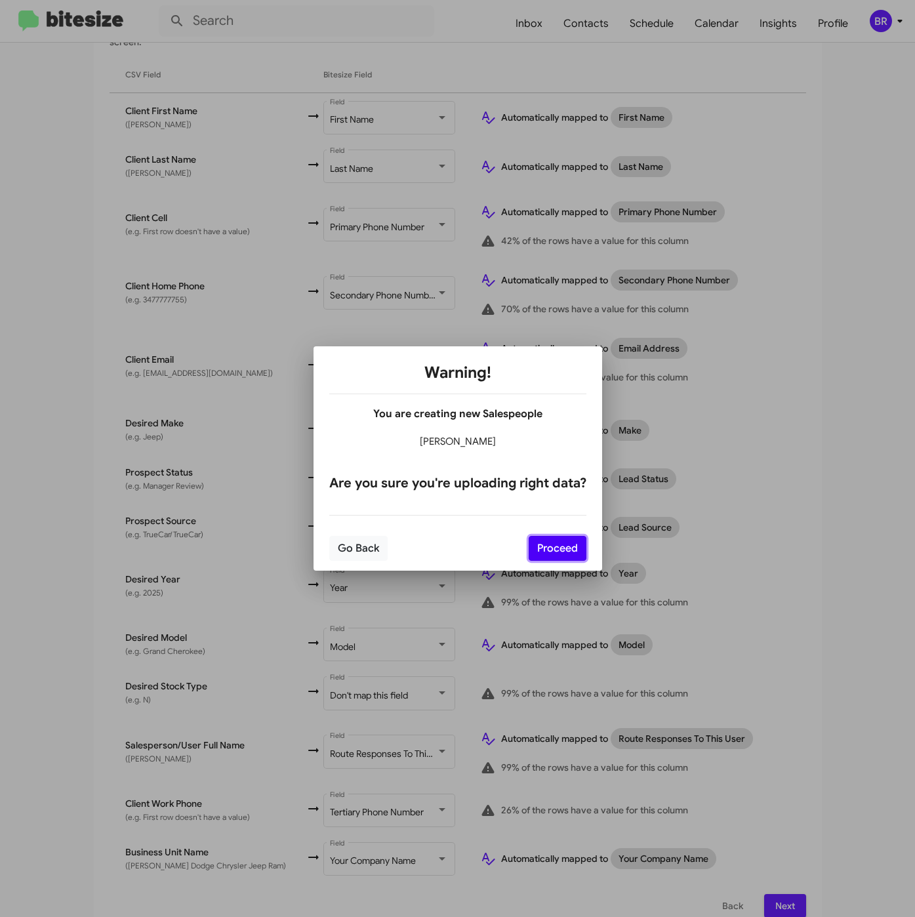
click at [548, 550] on button "Proceed" at bounding box center [558, 548] width 58 height 25
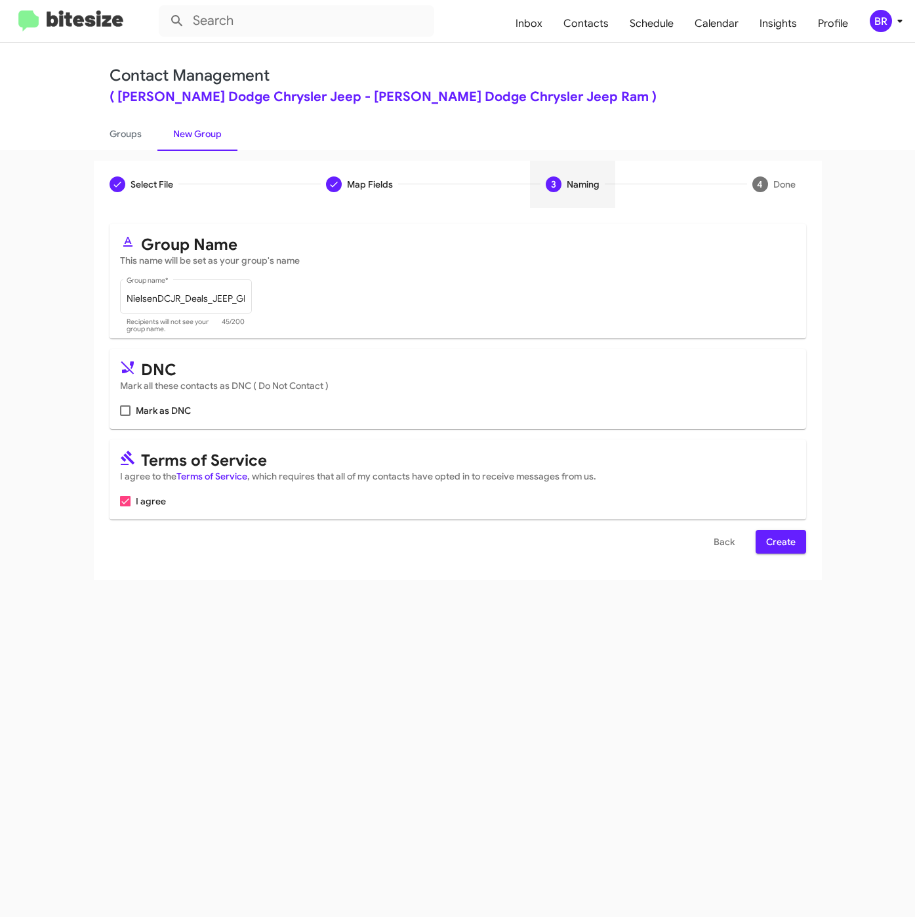
scroll to position [0, 0]
click at [772, 536] on span "Create" at bounding box center [781, 542] width 30 height 24
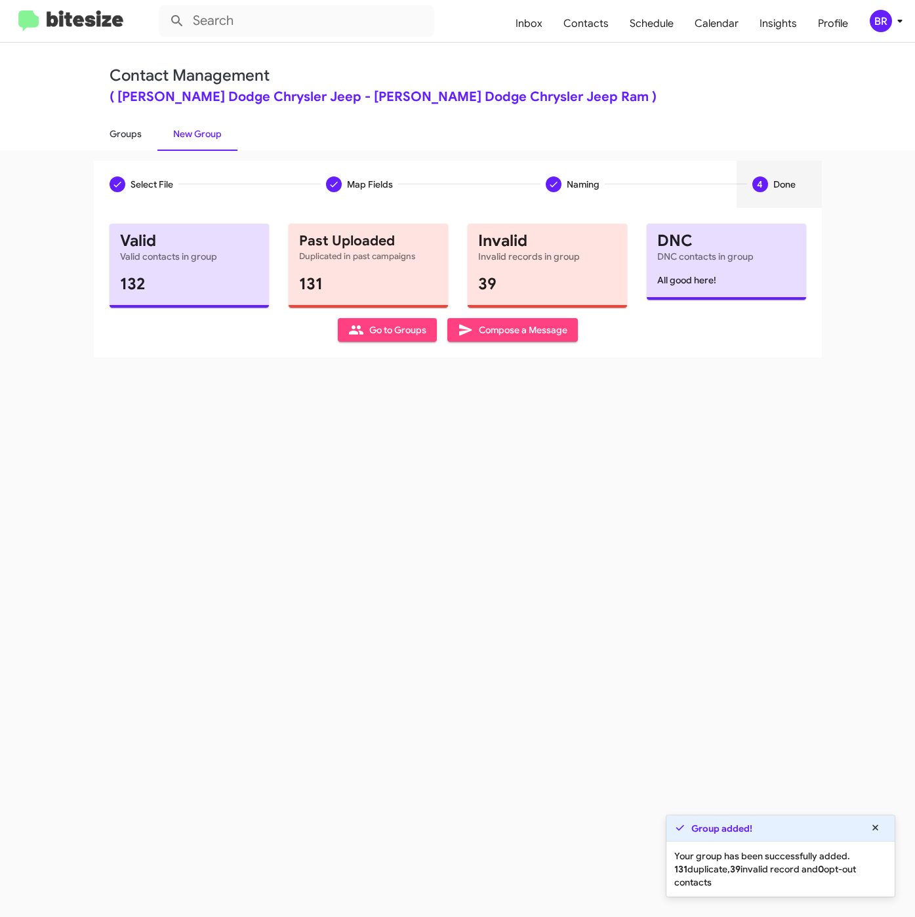
click at [118, 126] on link "Groups" at bounding box center [126, 134] width 64 height 34
type input "in:groups"
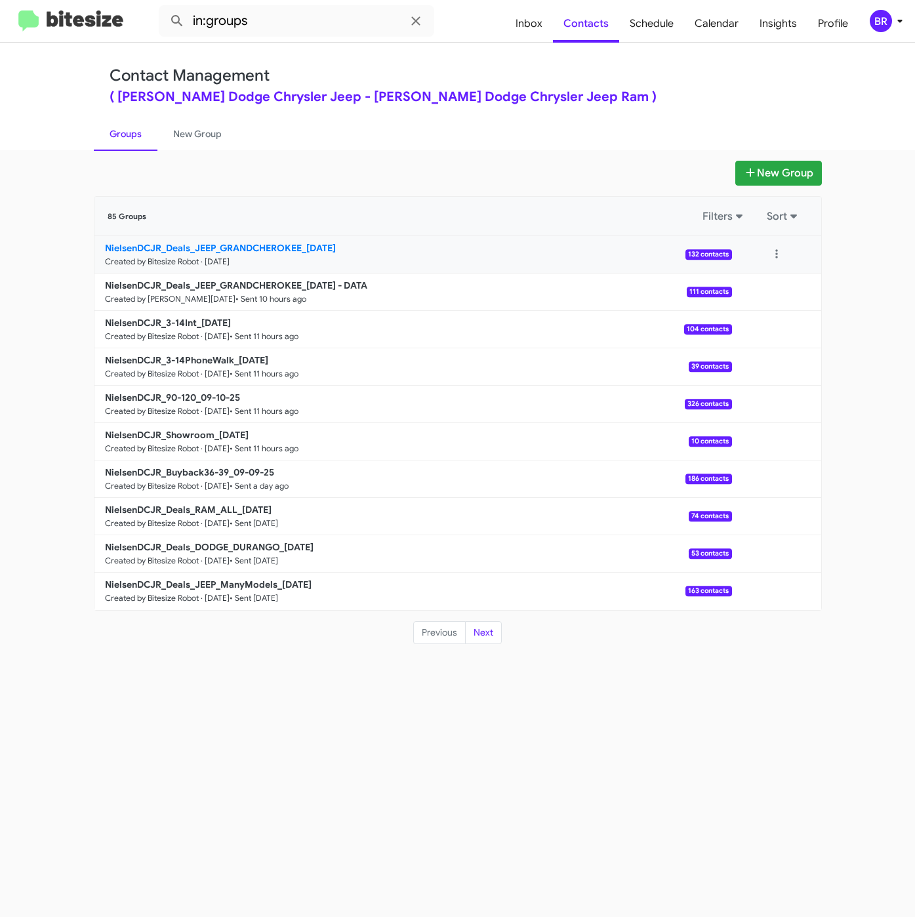
click at [227, 242] on b "NielsenDCJR_Deals_JEEP_GRANDCHEROKEE_[DATE]" at bounding box center [220, 248] width 231 height 12
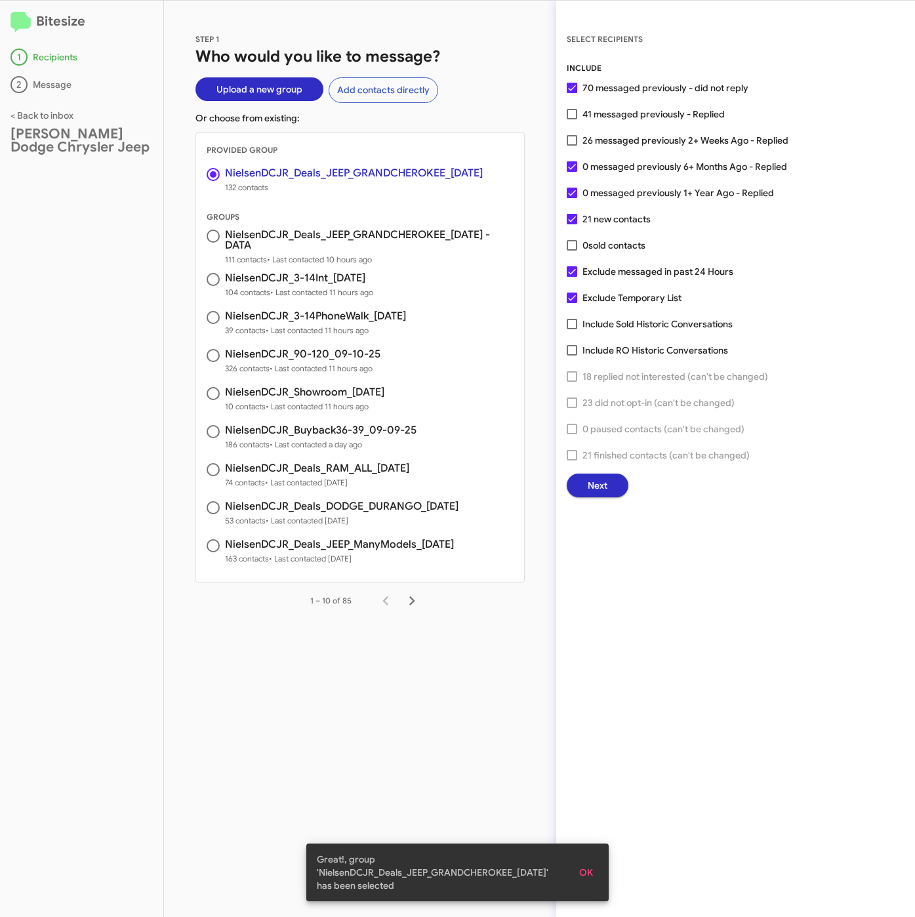
click at [607, 117] on span "41 messaged previously - Replied" at bounding box center [654, 114] width 142 height 16
click at [572, 119] on input "41 messaged previously - Replied" at bounding box center [572, 119] width 1 height 1
checkbox input "true"
click at [593, 486] on span "Next" at bounding box center [598, 486] width 20 height 24
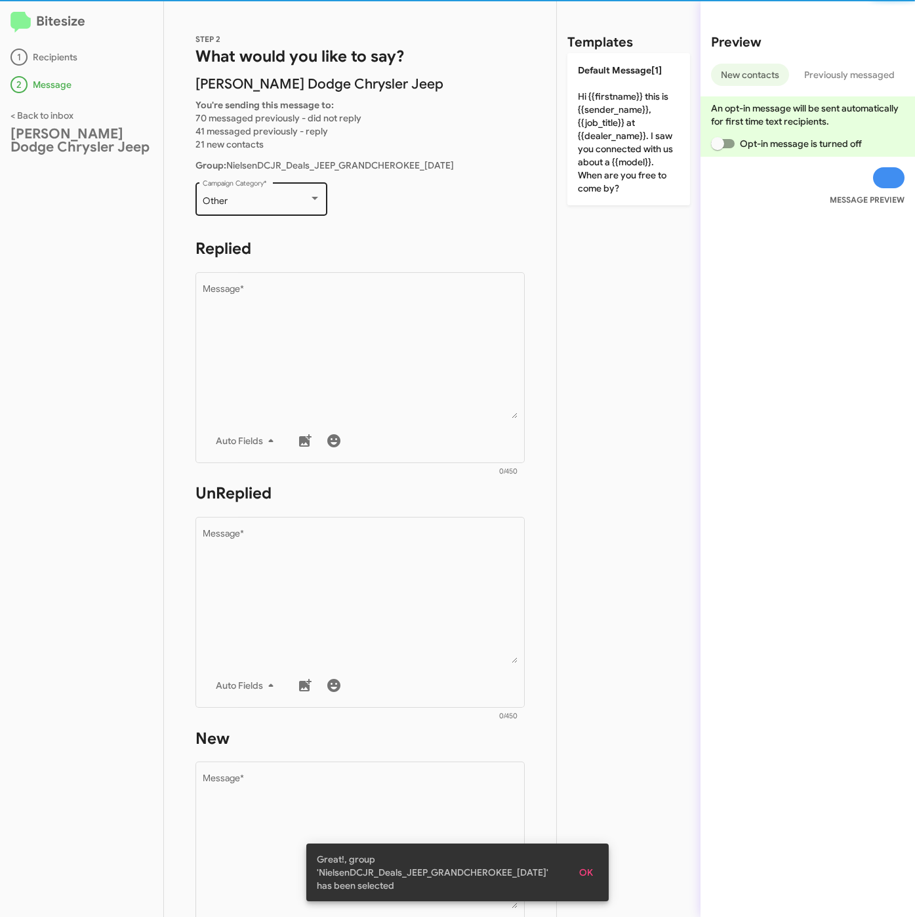
click at [233, 188] on div "Other Campaign Category *" at bounding box center [262, 198] width 118 height 36
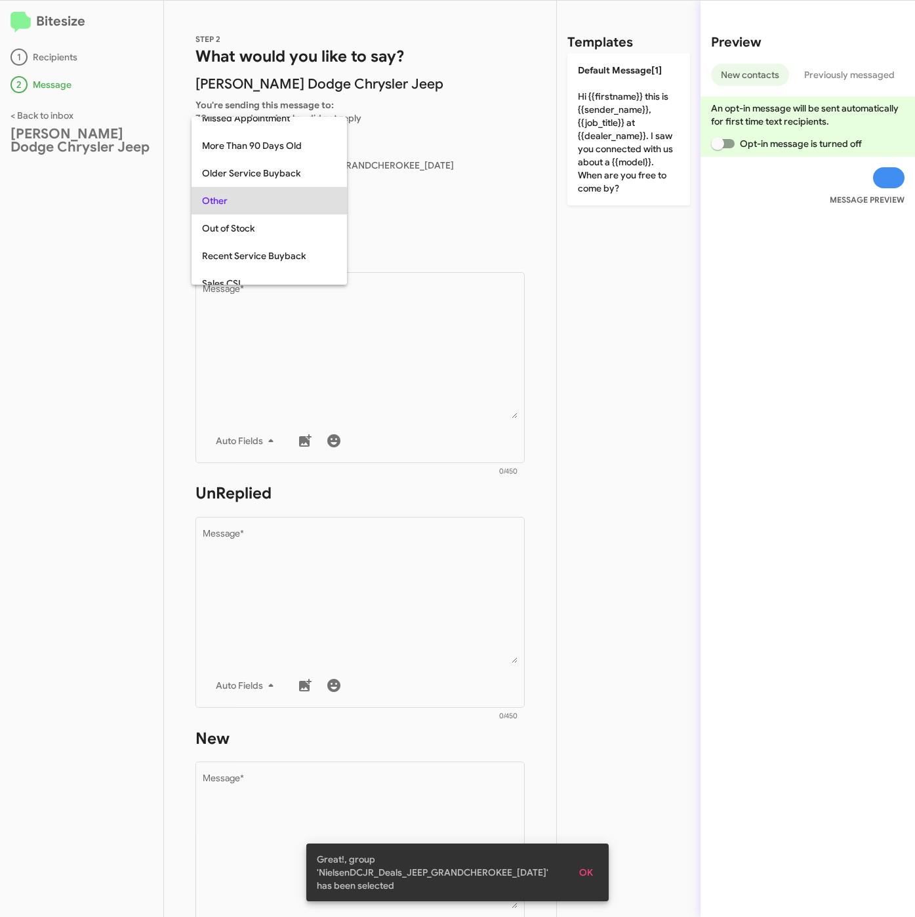
scroll to position [438, 0]
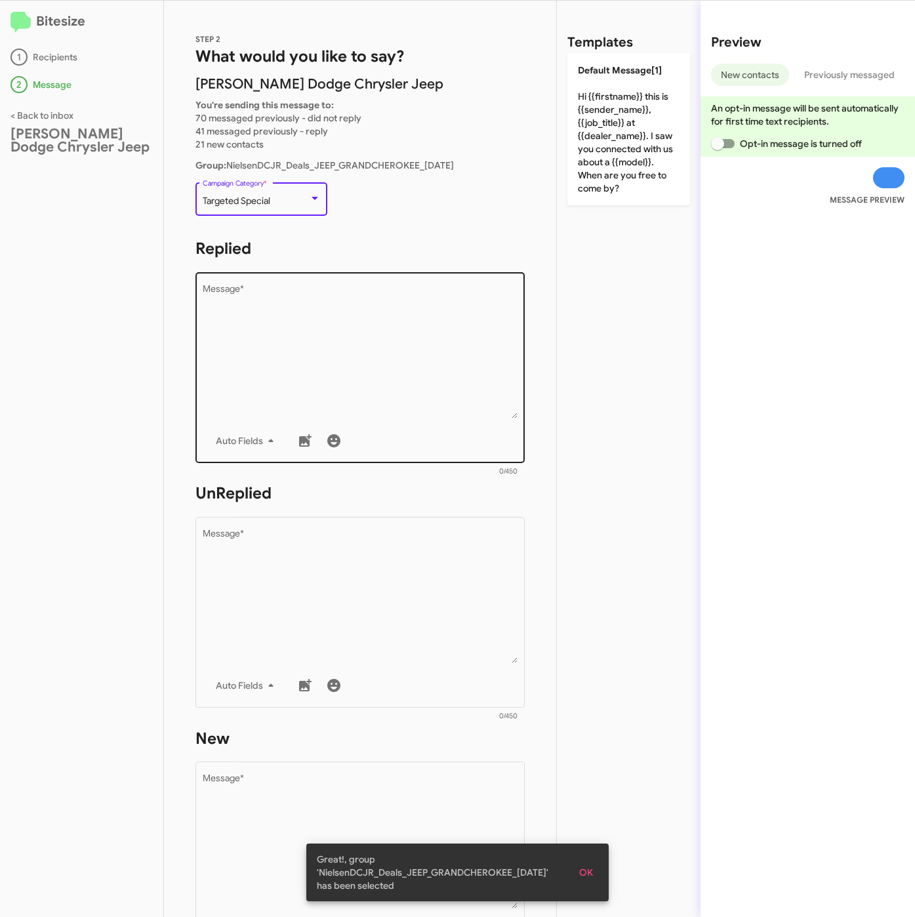
click at [289, 312] on textarea "Message *" at bounding box center [361, 352] width 316 height 134
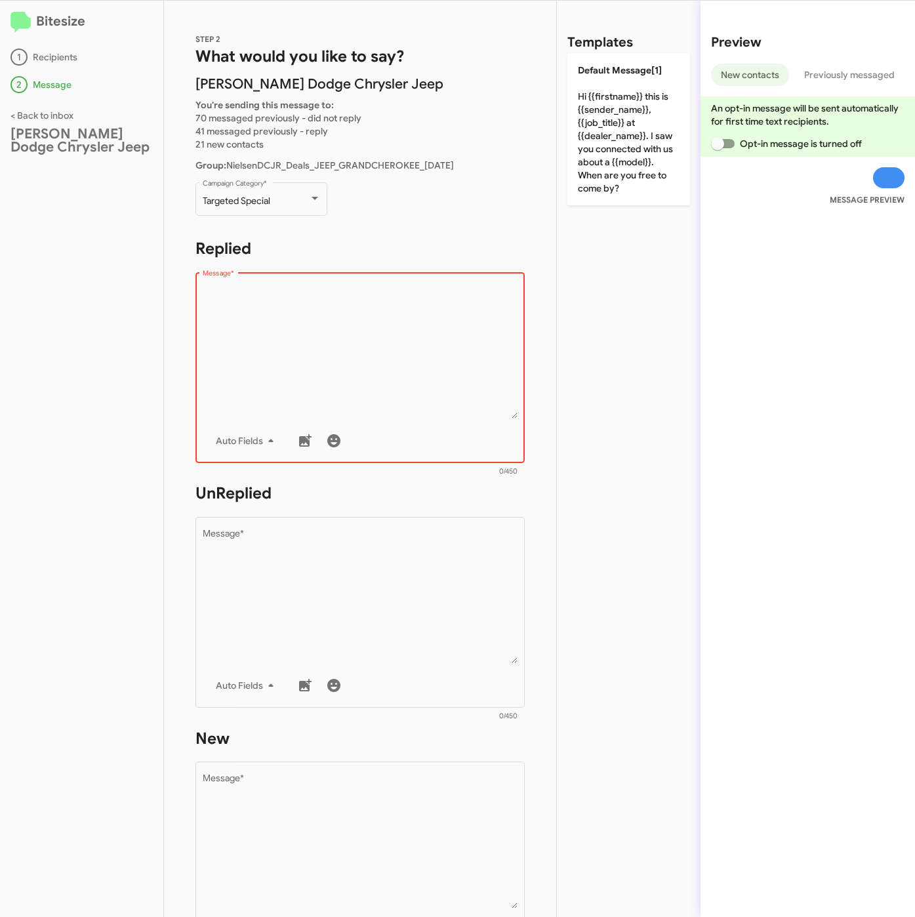
paste textarea ""Hi {{firstname}} it's {{sender_name}} at {{dealer_name}}. We're kicking off Se…"
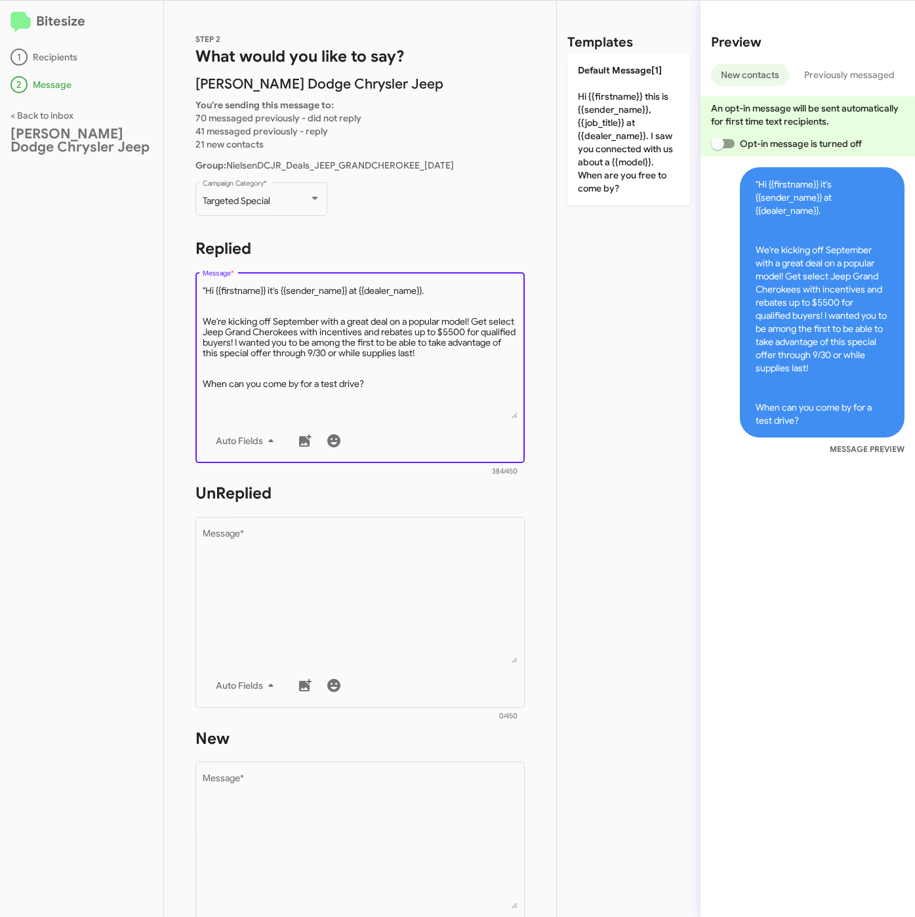
click at [207, 289] on textarea "Message *" at bounding box center [361, 352] width 316 height 134
type textarea "Hi {{firstname}} it's {{sender_name}} at {{dealer_name}}. We're kicking off Sep…"
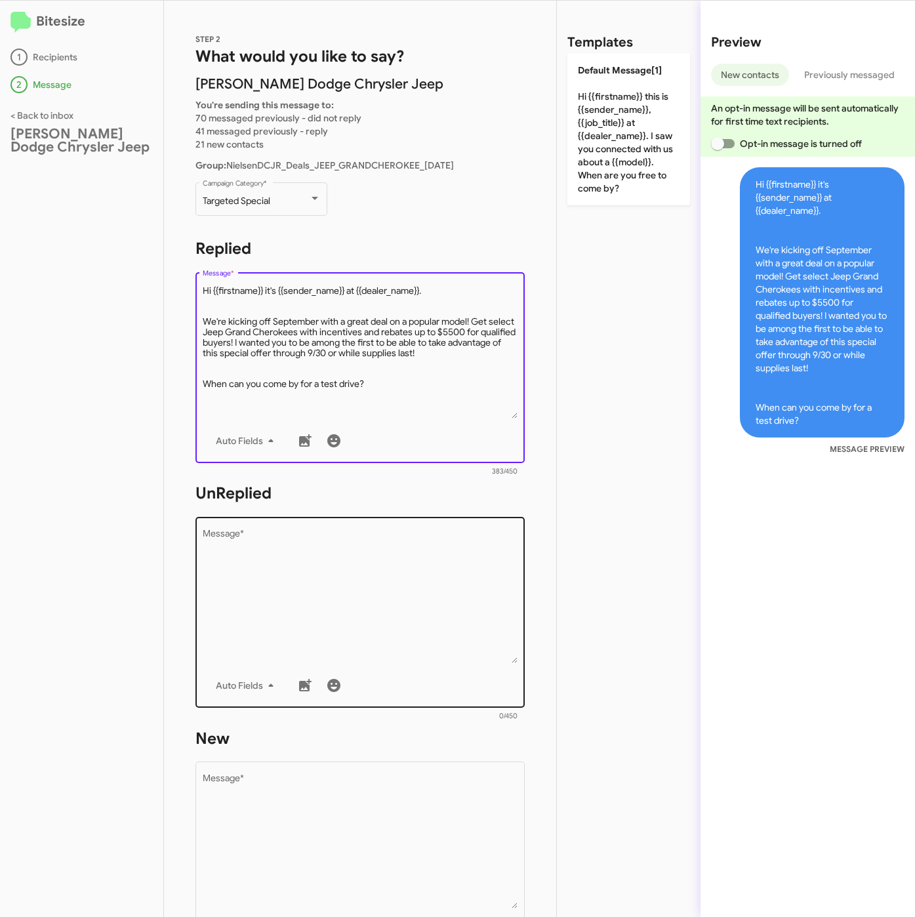
click at [362, 618] on textarea "Message *" at bounding box center [361, 597] width 316 height 134
paste textarea ""Hi {{firstname}} it's {{sender_name}}, {{job_title}} at {{dealer_name}}. Thank…"
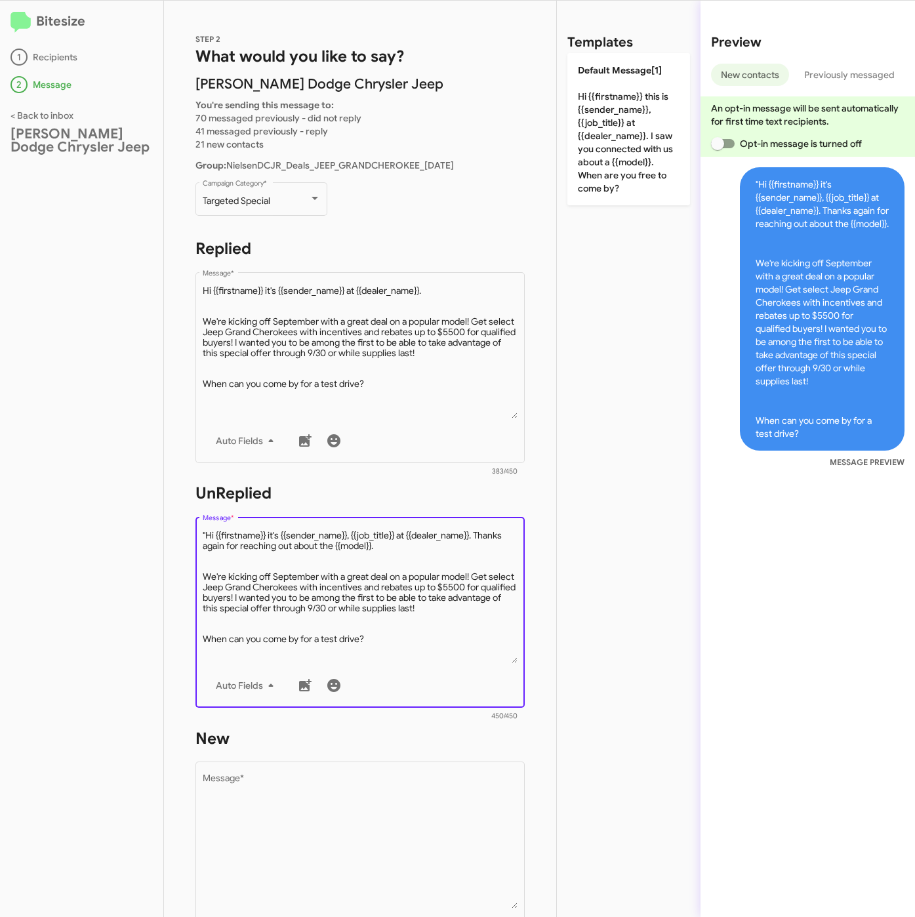
click at [207, 530] on textarea "Message *" at bounding box center [361, 597] width 316 height 134
type textarea "Hi {{firstname}} it's {{sender_name}}, {{job_title}} at {{dealer_name}}. Thanks…"
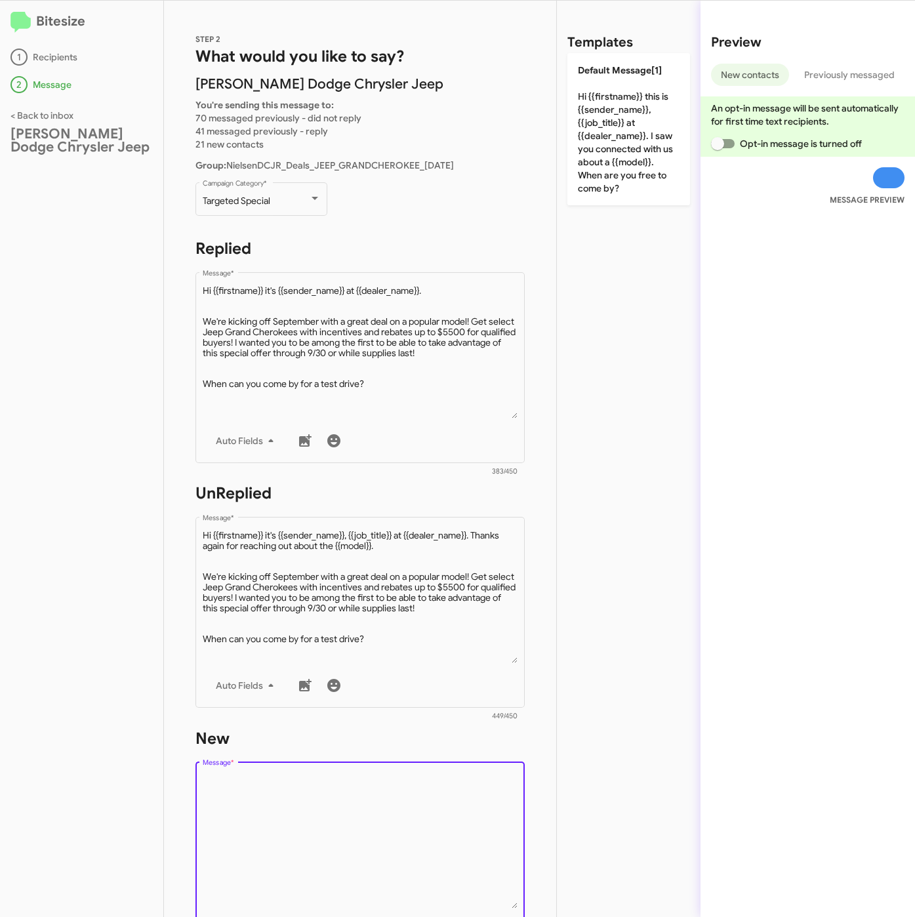
click at [402, 809] on textarea "Message *" at bounding box center [361, 842] width 316 height 134
paste textarea ""Hi {{firstname}} it's {{sender_name}}, {{job_title}} at {{dealer_name}}. Thank…"
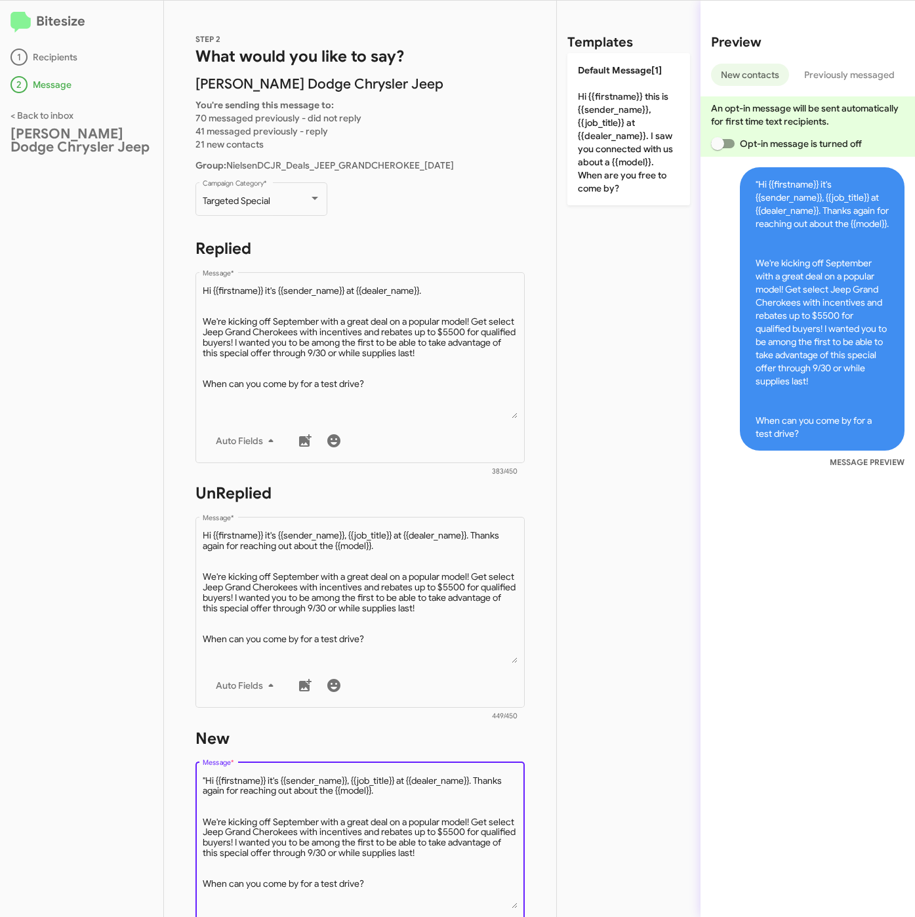
click at [207, 778] on textarea "Message *" at bounding box center [361, 842] width 316 height 134
type textarea "Hi {{firstname}} it's {{sender_name}}, {{job_title}} at {{dealer_name}}. Thanks…"
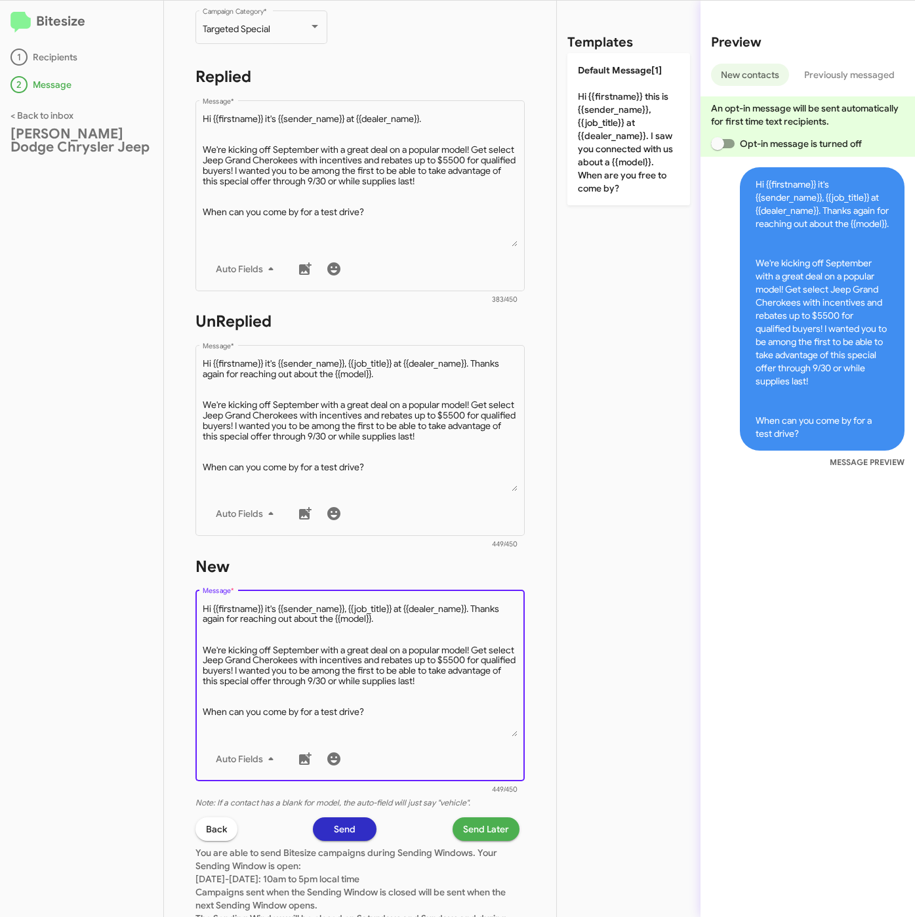
scroll to position [282, 0]
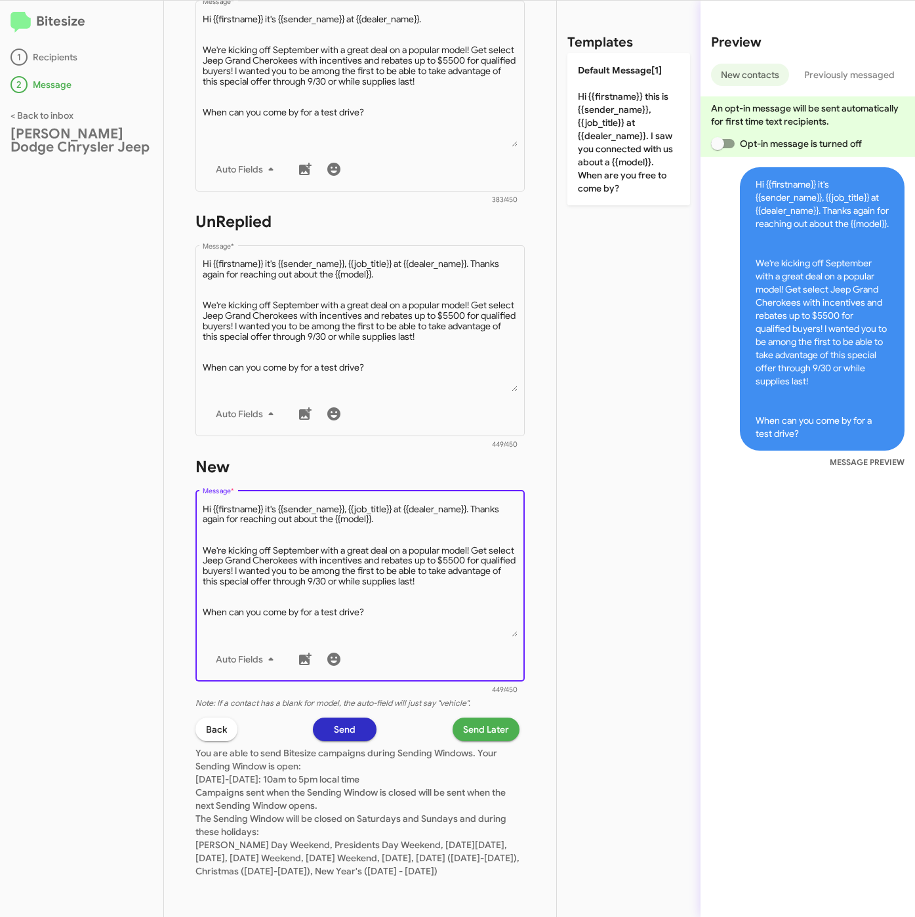
click at [473, 718] on span "Send Later" at bounding box center [486, 730] width 46 height 24
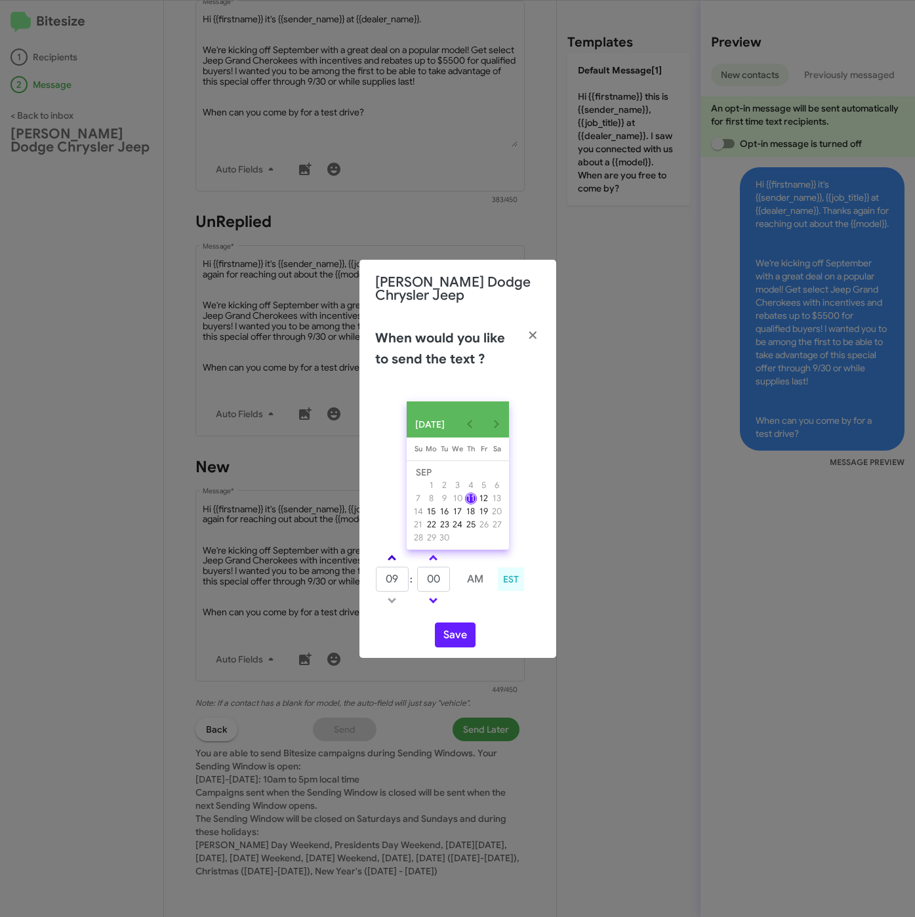
click at [392, 563] on span at bounding box center [392, 559] width 9 height 9
type input "10"
click at [416, 585] on tr "10 : 00 AM" at bounding box center [433, 579] width 117 height 26
type input "15"
click at [451, 633] on button "Save" at bounding box center [455, 635] width 41 height 25
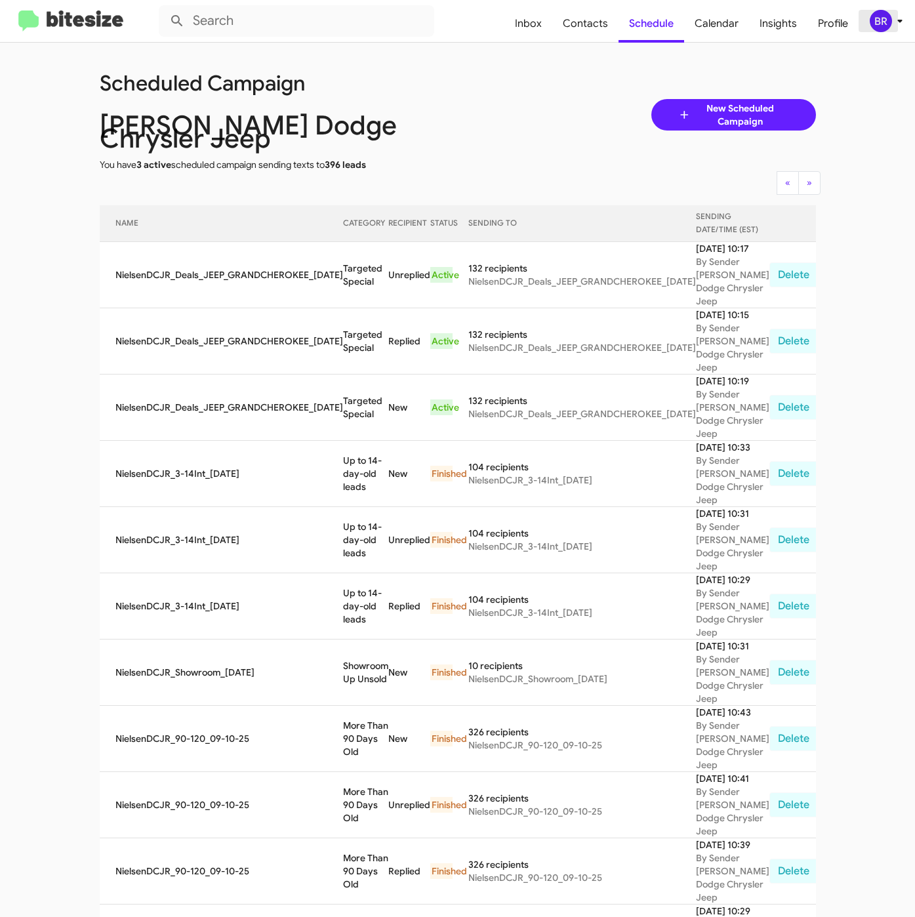
click at [878, 18] on div "BR" at bounding box center [881, 21] width 22 height 22
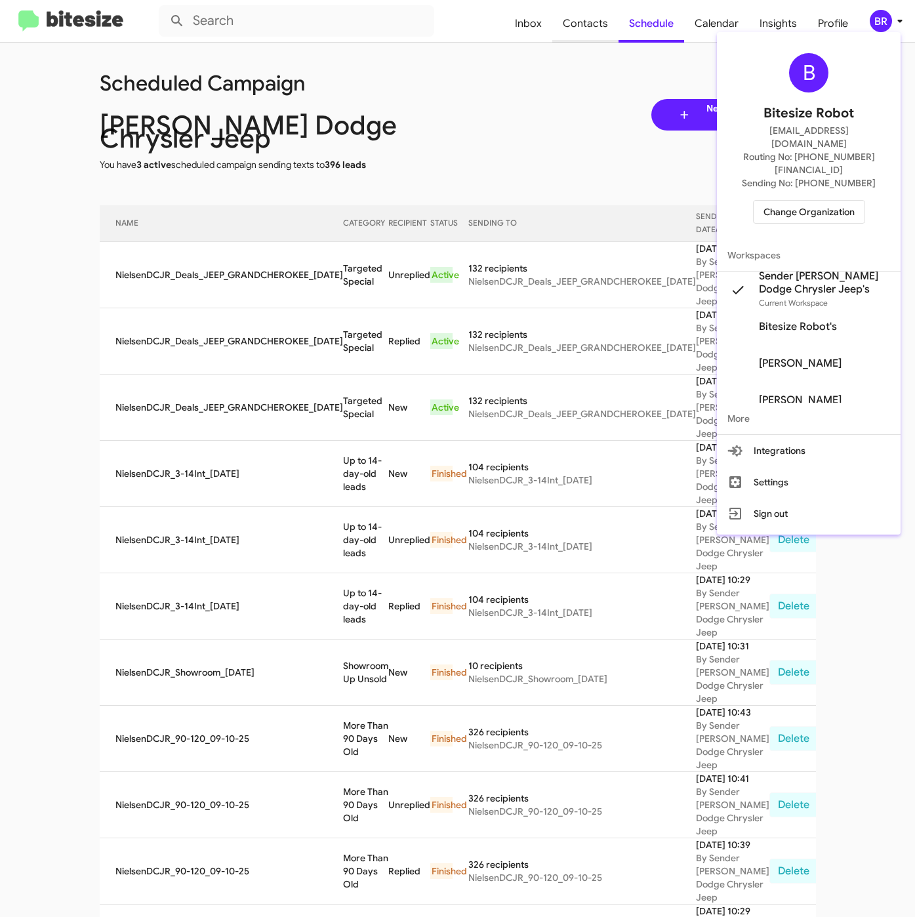
click at [579, 18] on div at bounding box center [457, 458] width 915 height 917
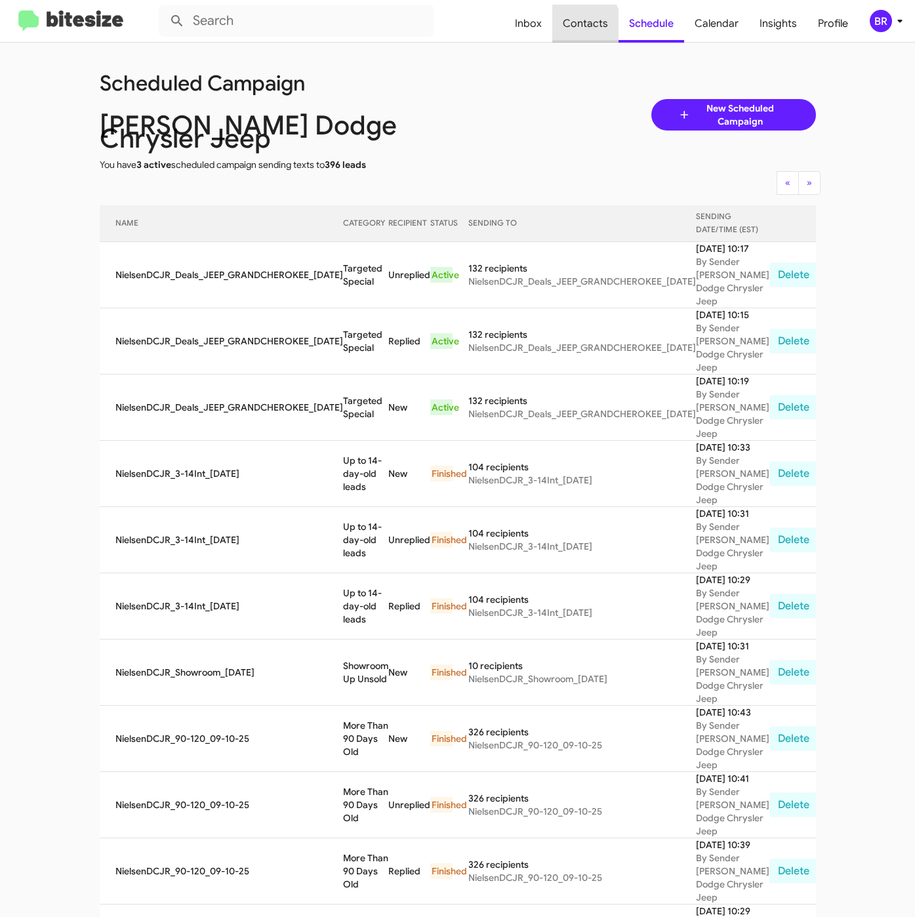
click at [577, 28] on span "Contacts" at bounding box center [585, 24] width 66 height 38
type input "in:groups"
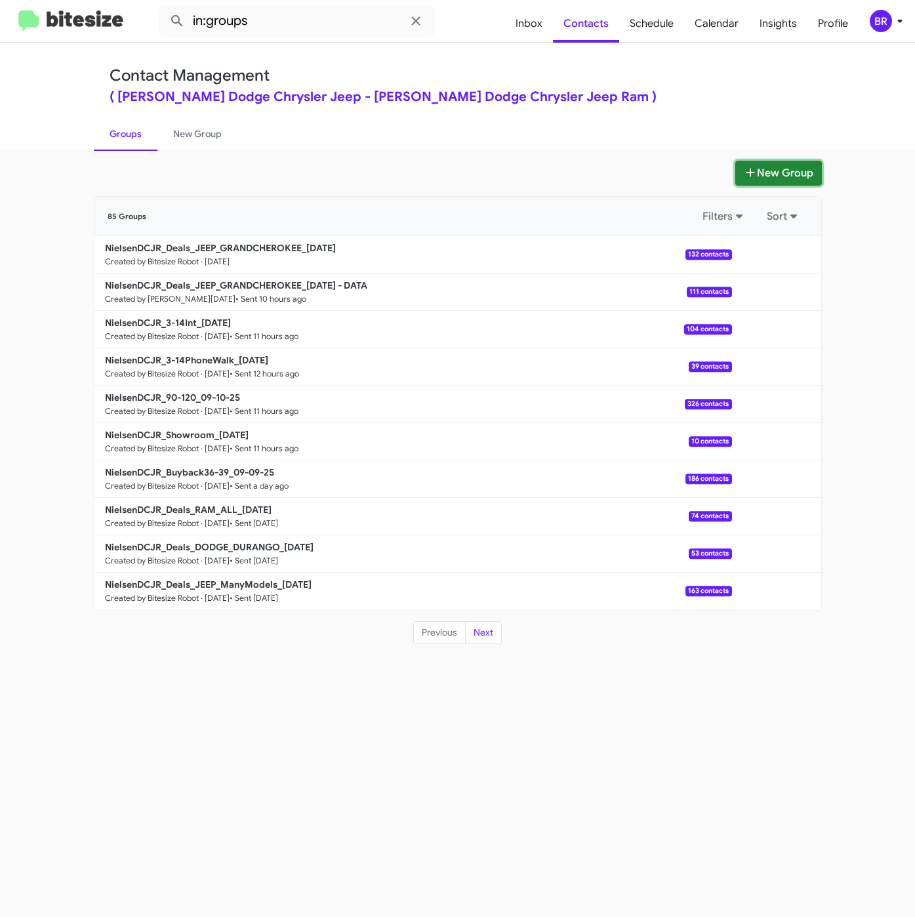
click at [752, 164] on button "New Group" at bounding box center [779, 173] width 87 height 25
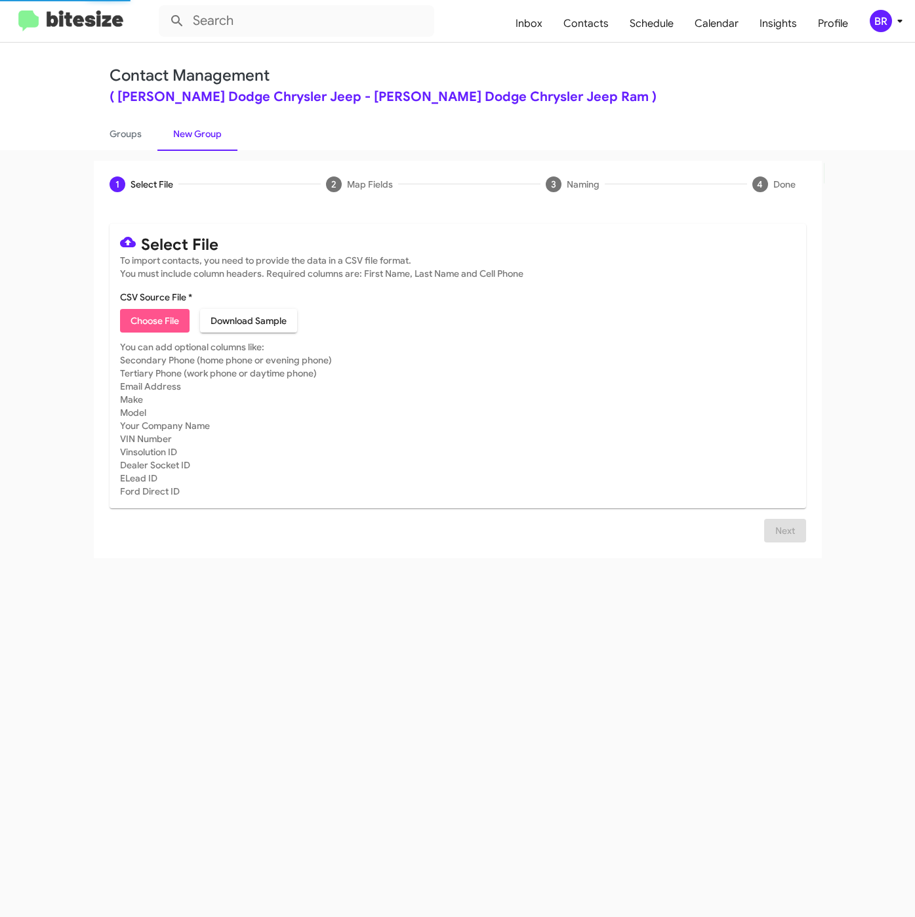
click at [177, 314] on span "Choose File" at bounding box center [155, 321] width 49 height 24
type input "NielsenDCJR_Deals_DODGE_DURANGO_[DATE]"
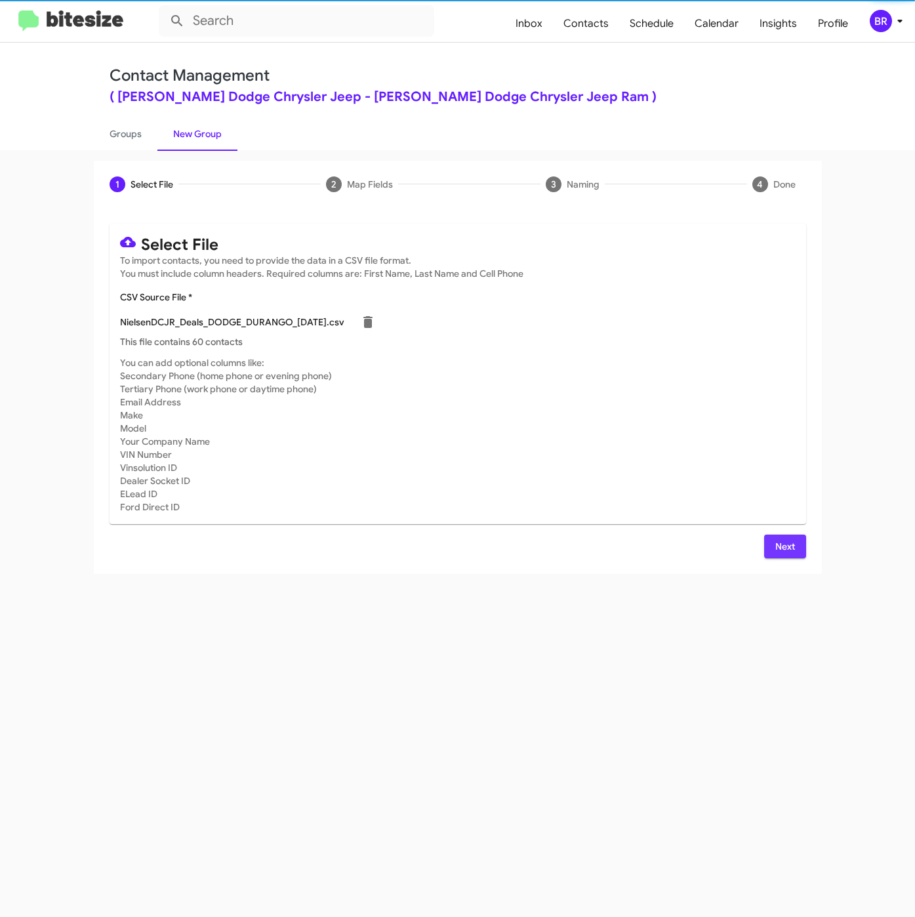
click at [780, 550] on span "Next" at bounding box center [785, 547] width 21 height 24
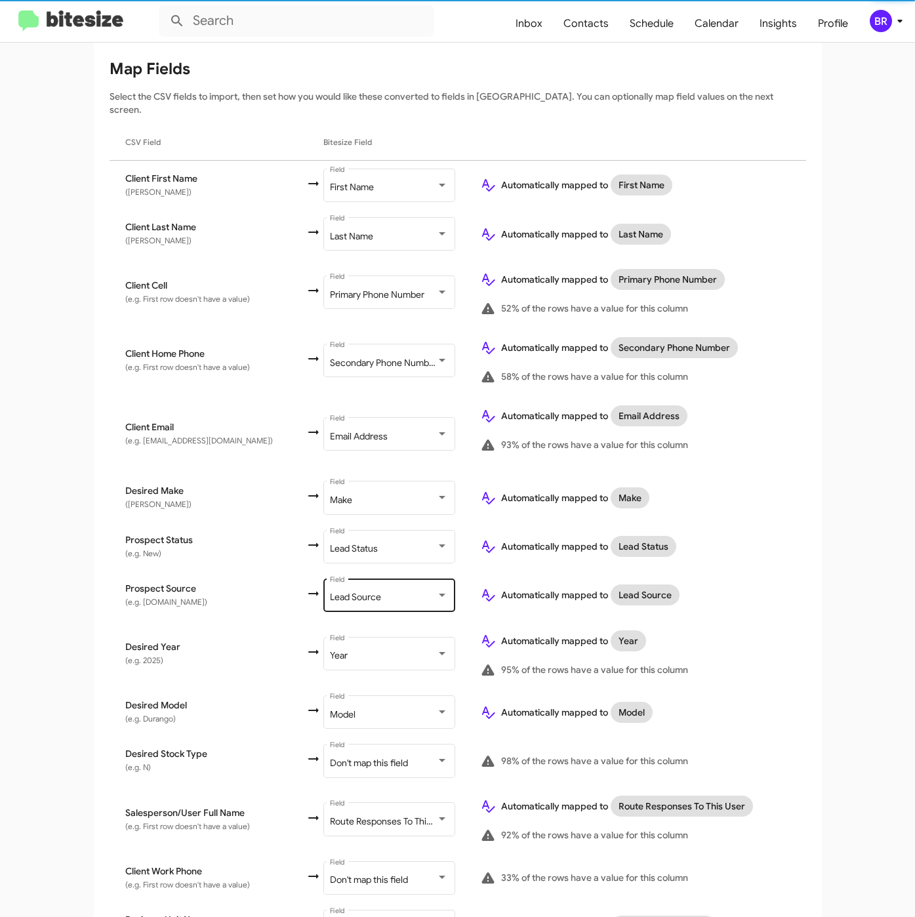
scroll to position [233, 0]
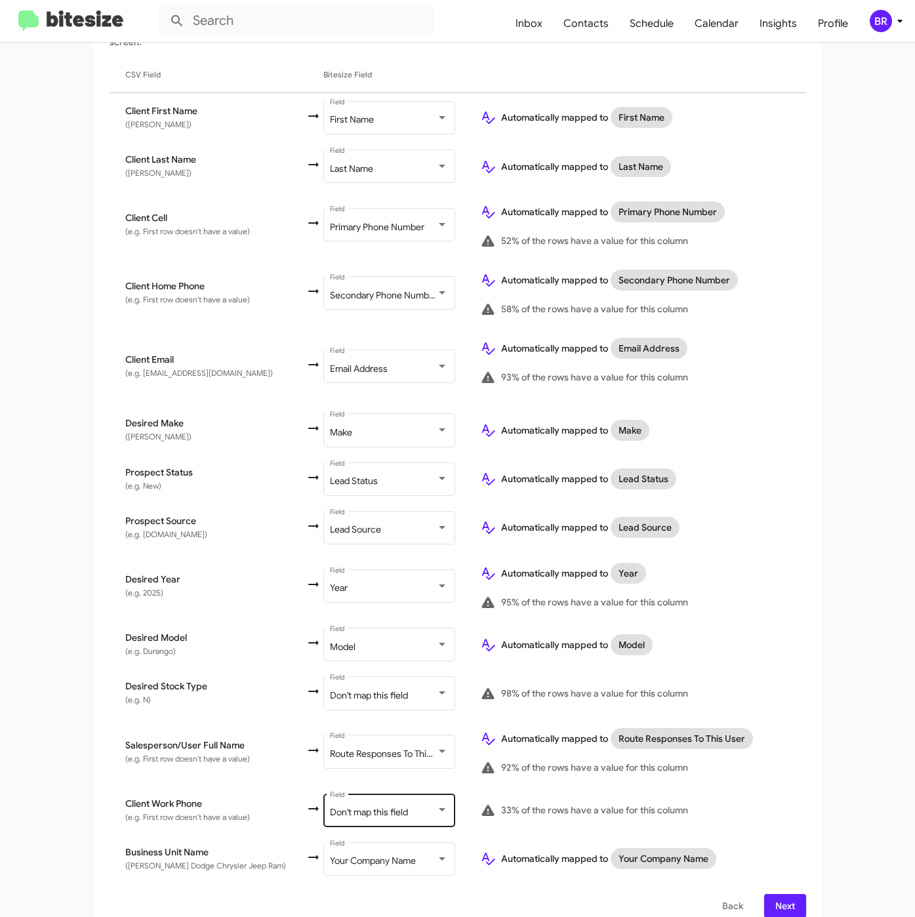
click at [350, 806] on div "Don't map this field Field" at bounding box center [389, 809] width 118 height 36
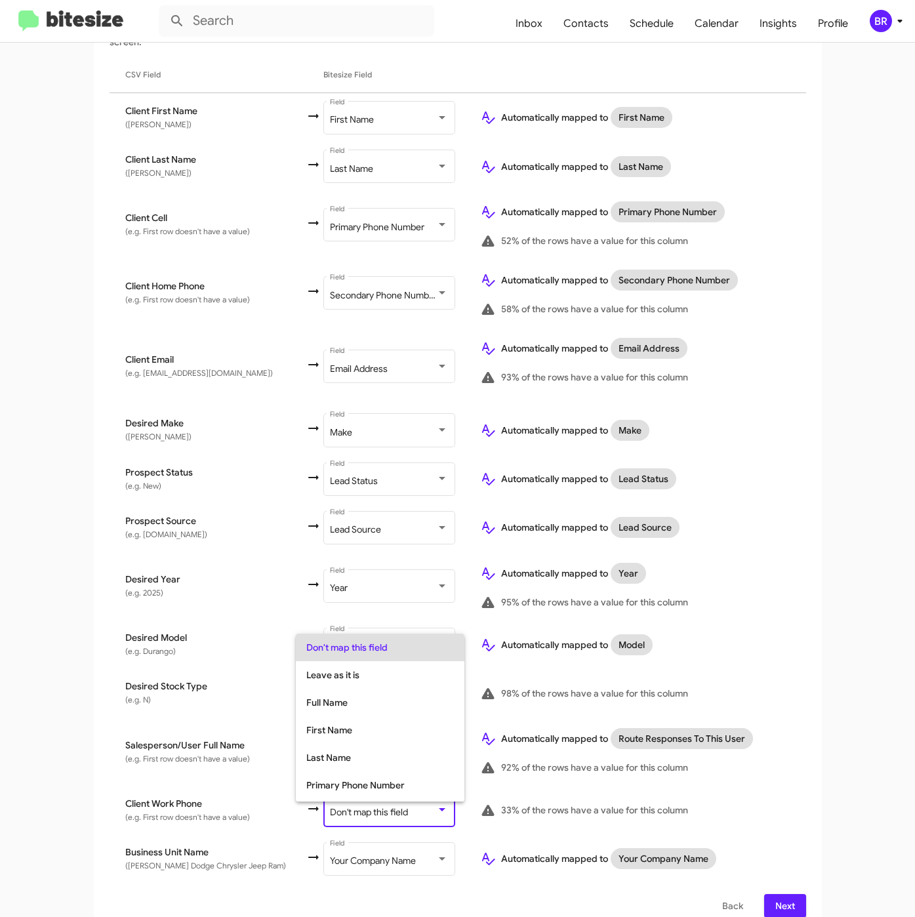
scroll to position [52, 0]
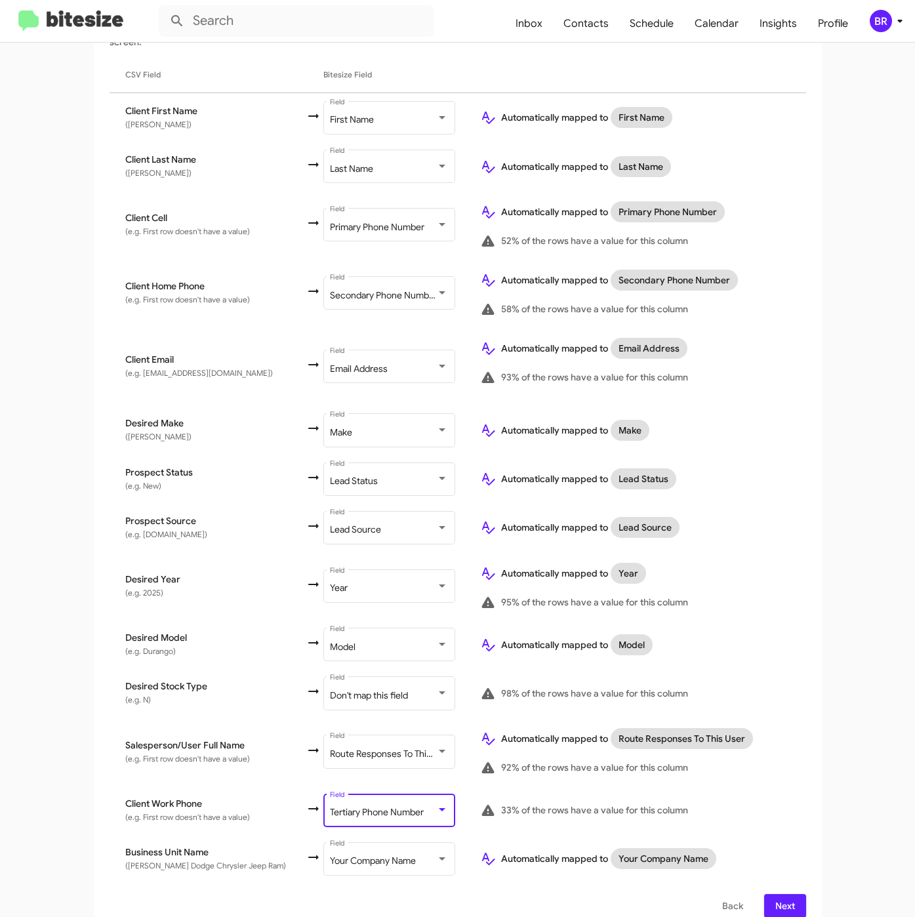
click at [764, 894] on button "Next" at bounding box center [785, 906] width 42 height 24
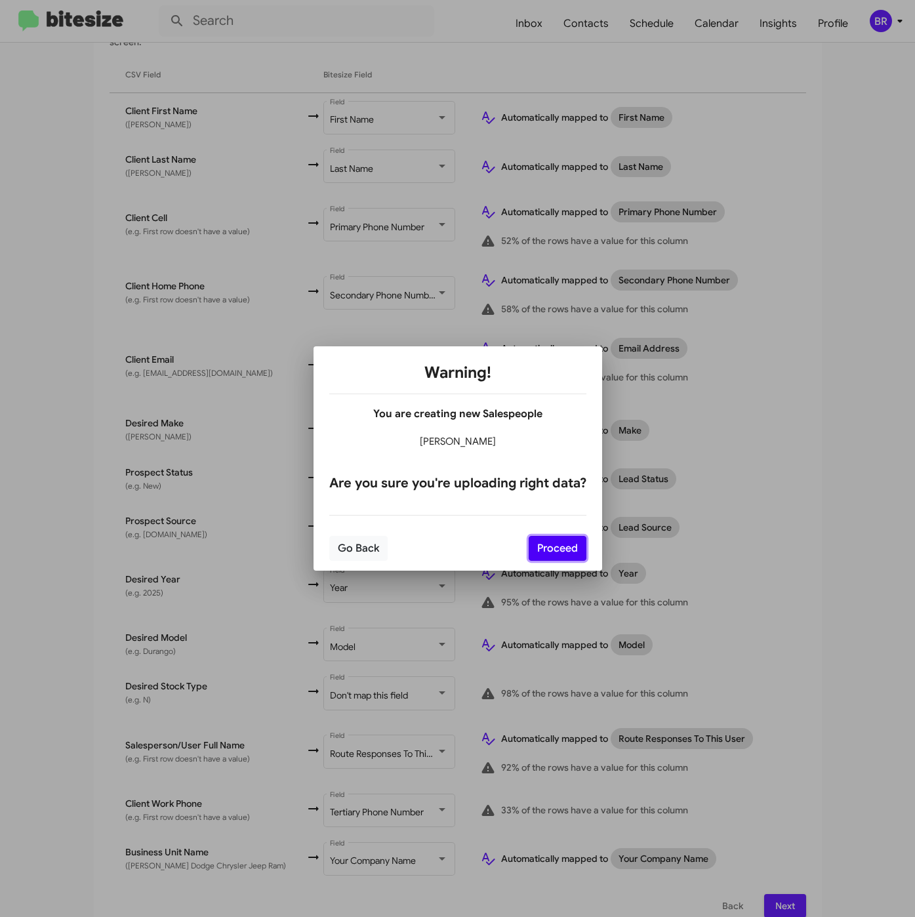
click at [537, 543] on button "Proceed" at bounding box center [558, 548] width 58 height 25
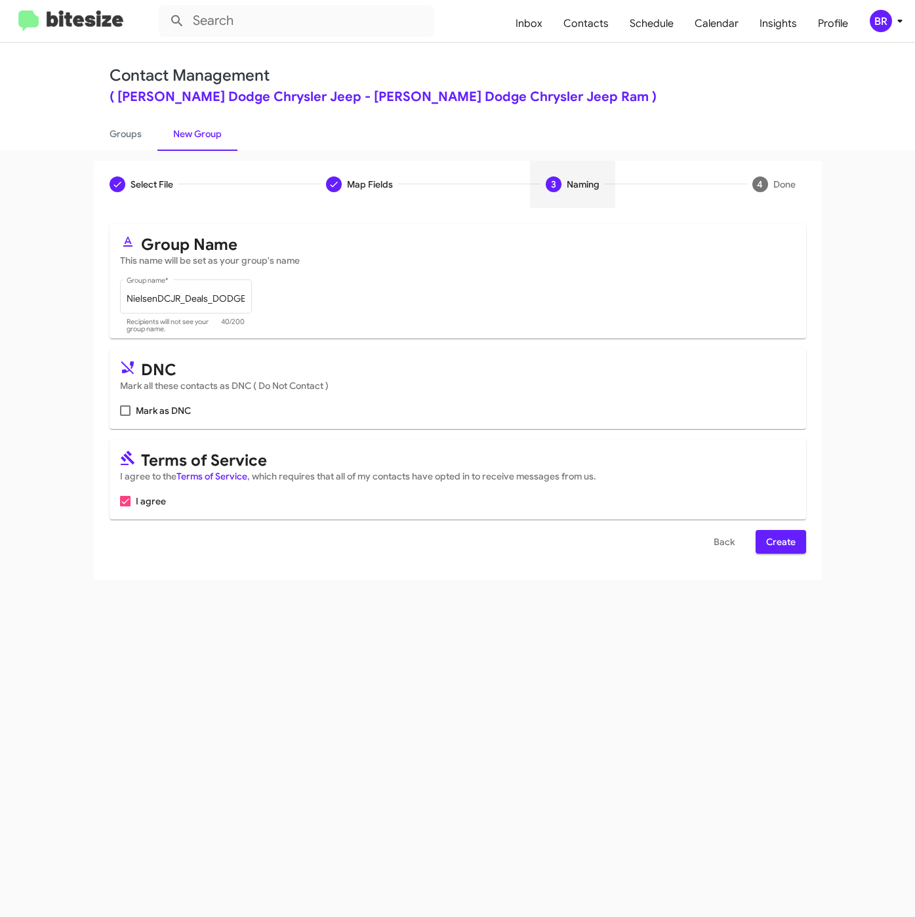
scroll to position [0, 0]
click at [788, 543] on span "Create" at bounding box center [781, 542] width 30 height 24
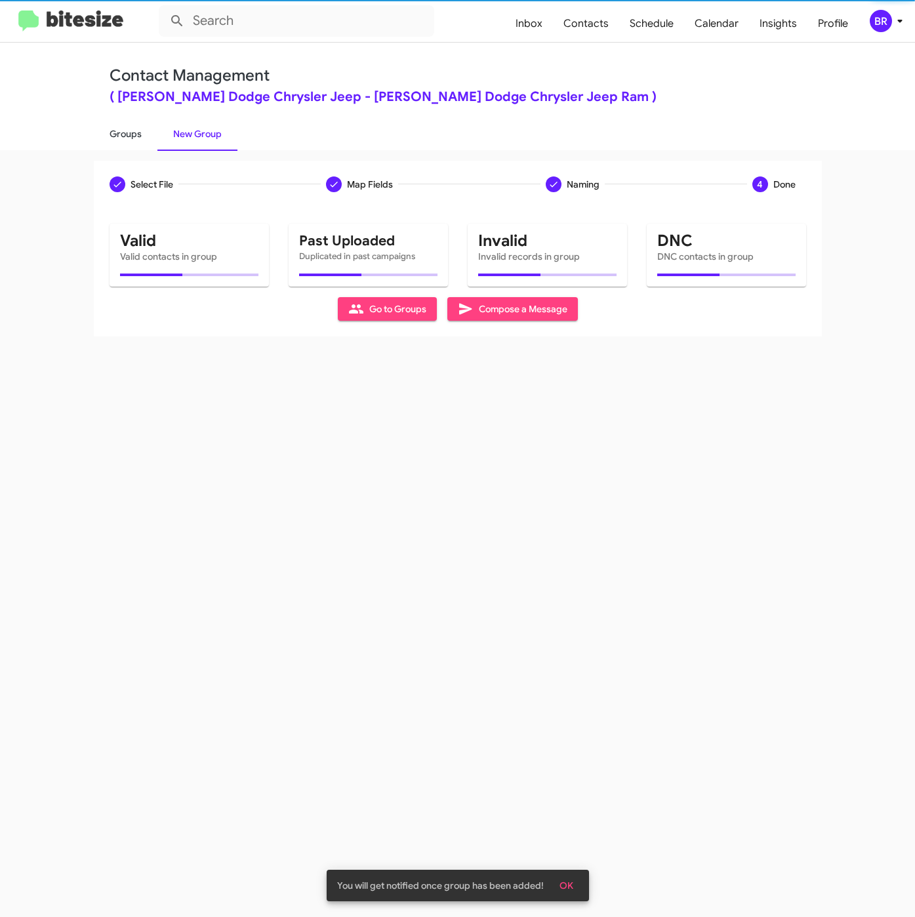
click at [134, 129] on link "Groups" at bounding box center [126, 134] width 64 height 34
type input "in:groups"
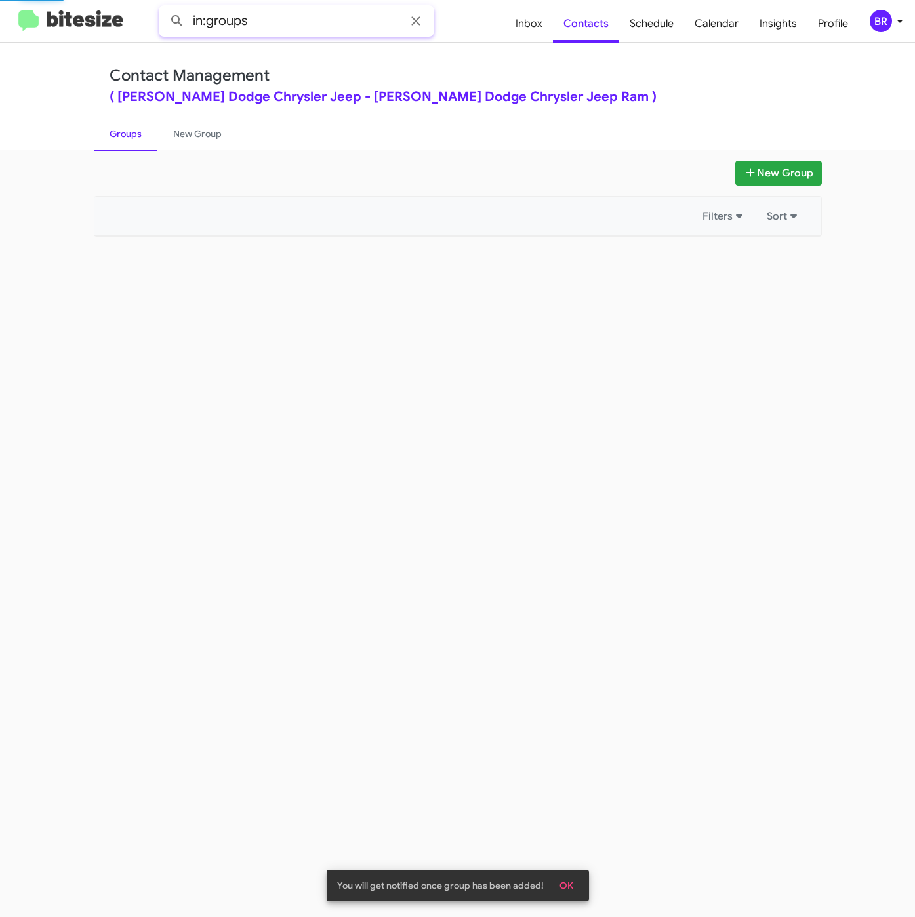
click at [289, 33] on input "in:groups" at bounding box center [297, 20] width 276 height 31
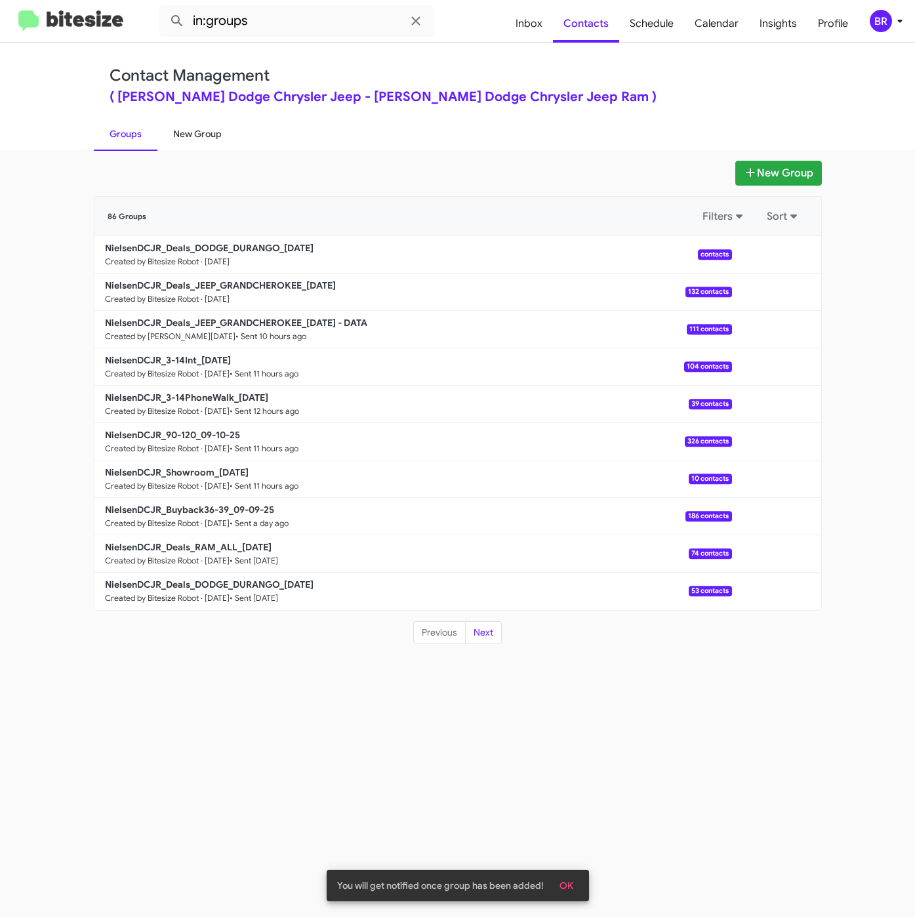
click at [199, 132] on link "New Group" at bounding box center [197, 134] width 80 height 34
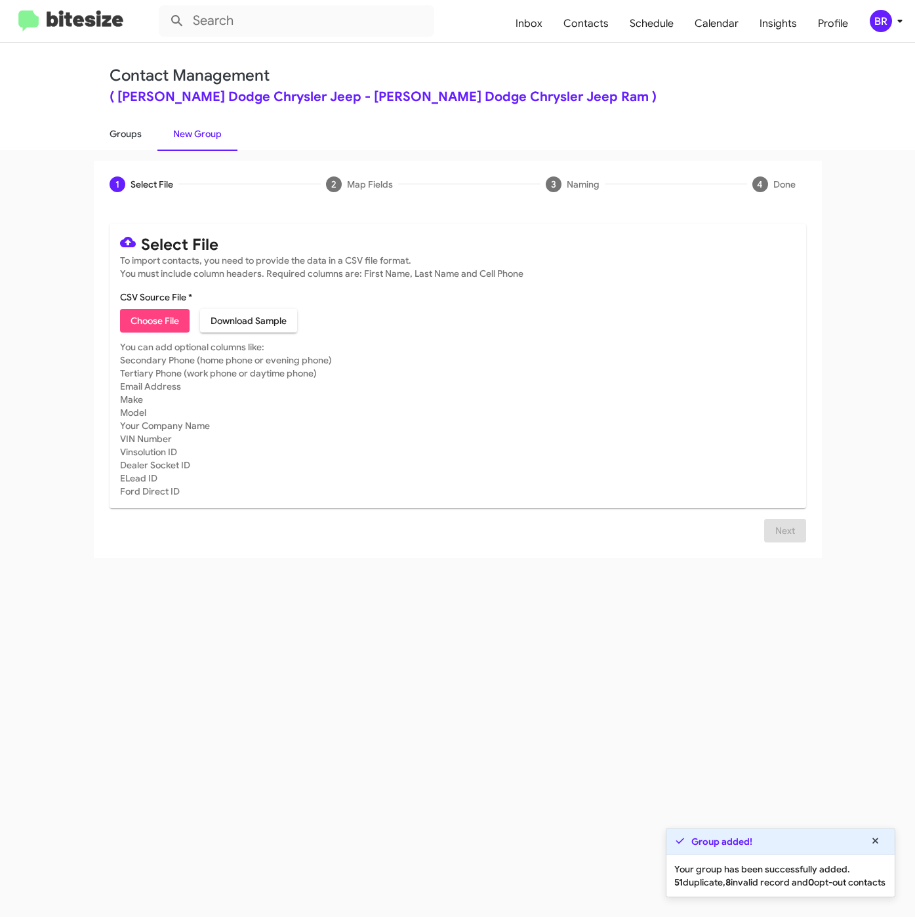
click at [124, 136] on link "Groups" at bounding box center [126, 134] width 64 height 34
type input "in:groups"
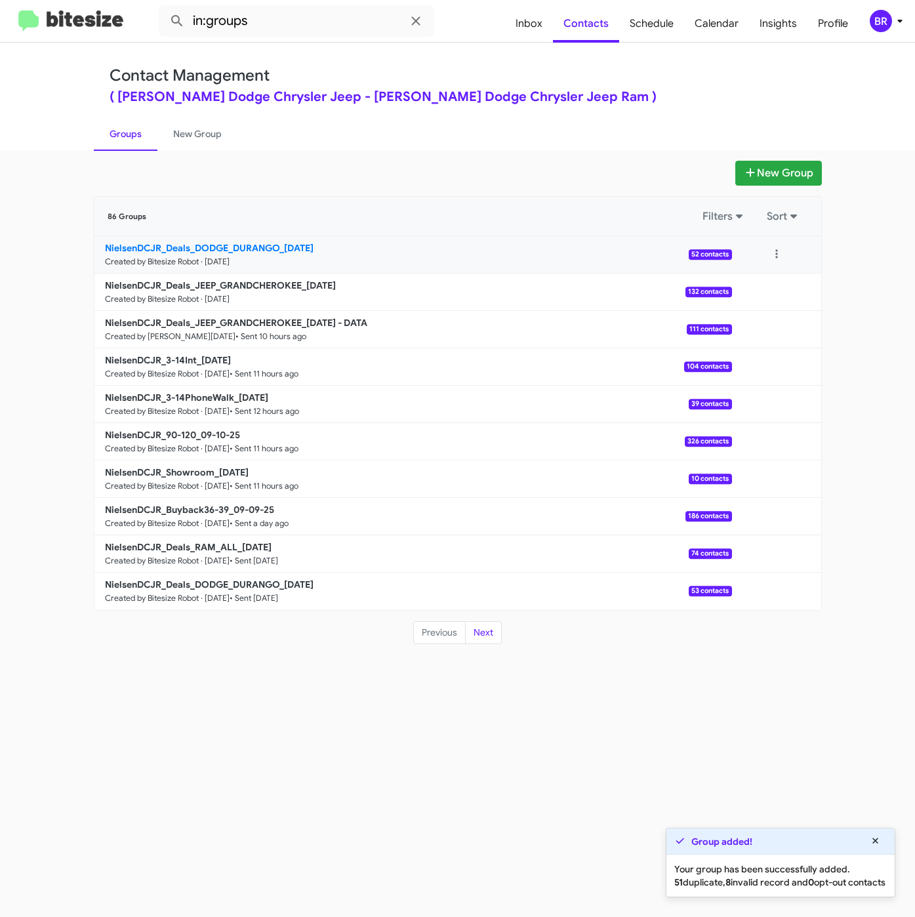
click at [293, 250] on b "NielsenDCJR_Deals_DODGE_DURANGO_[DATE]" at bounding box center [209, 248] width 209 height 12
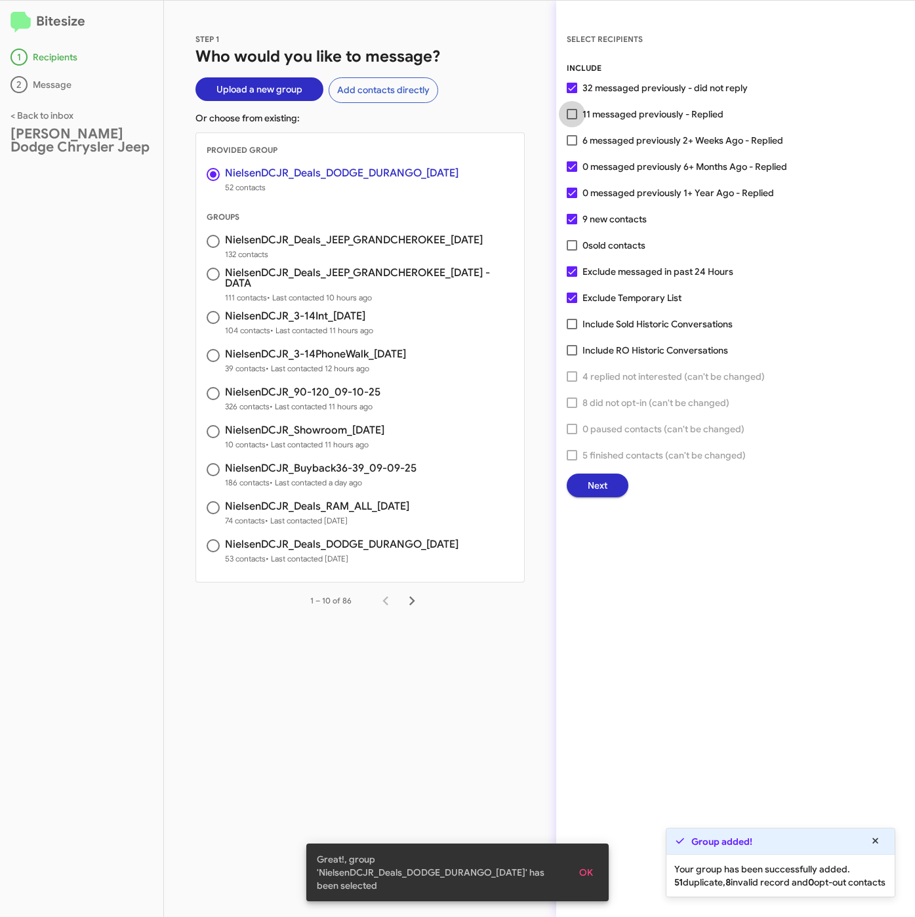
click at [644, 112] on span "11 messaged previously - Replied" at bounding box center [653, 114] width 141 height 16
click at [572, 119] on input "11 messaged previously - Replied" at bounding box center [572, 119] width 1 height 1
checkbox input "true"
click at [619, 483] on button "Next" at bounding box center [598, 486] width 62 height 24
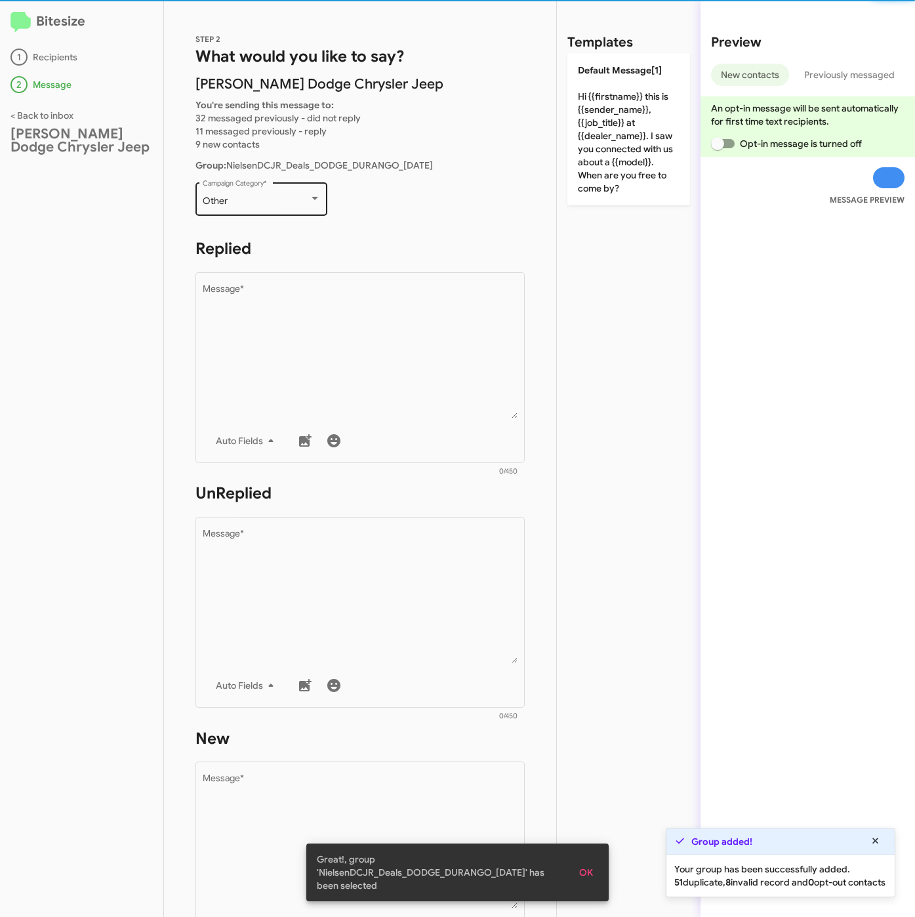
click at [303, 196] on div "Other" at bounding box center [256, 201] width 106 height 10
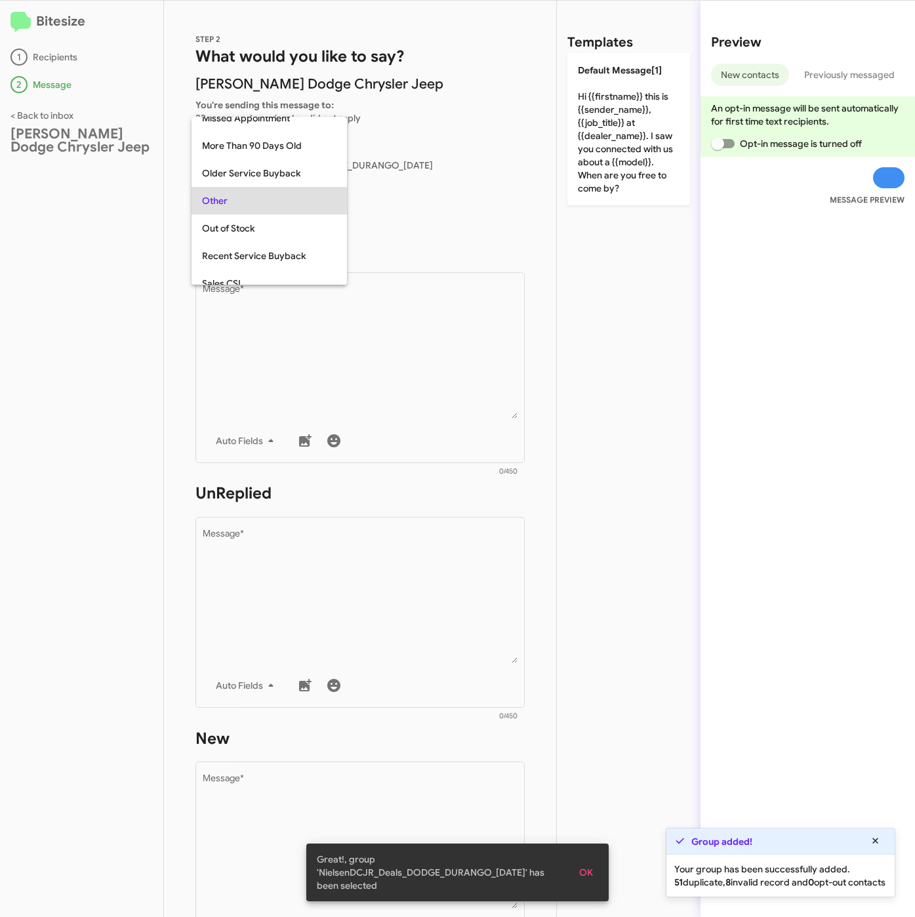
scroll to position [438, 0]
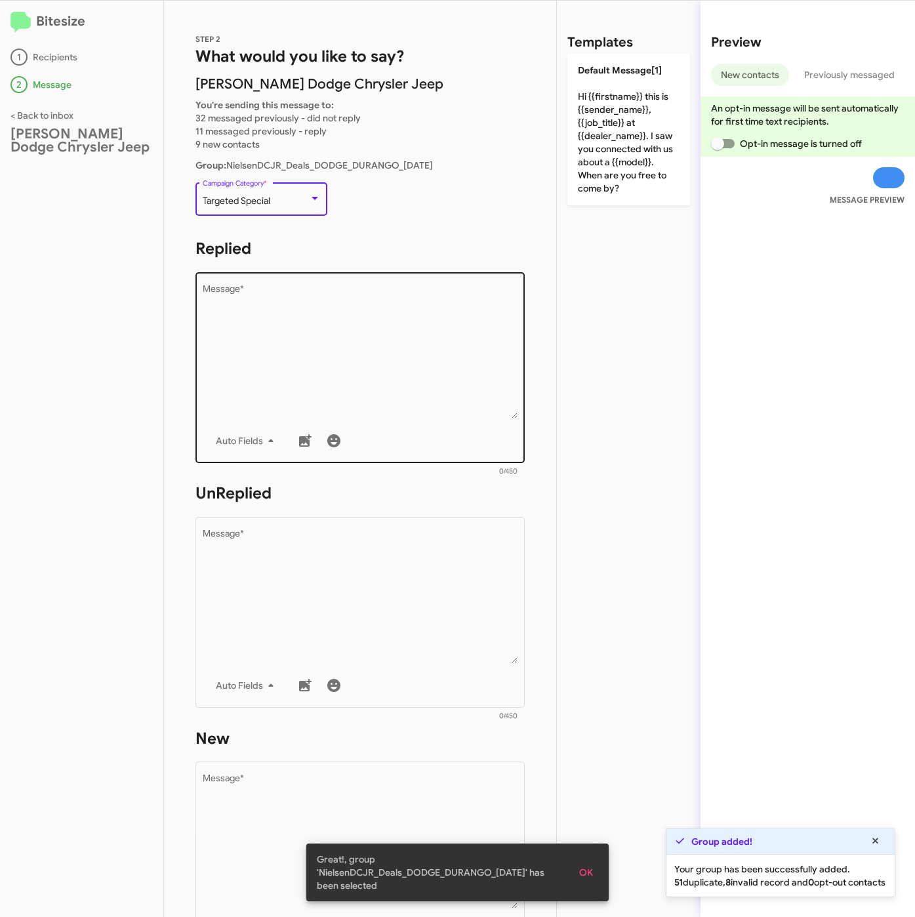
click at [329, 360] on textarea "Message *" at bounding box center [361, 352] width 316 height 134
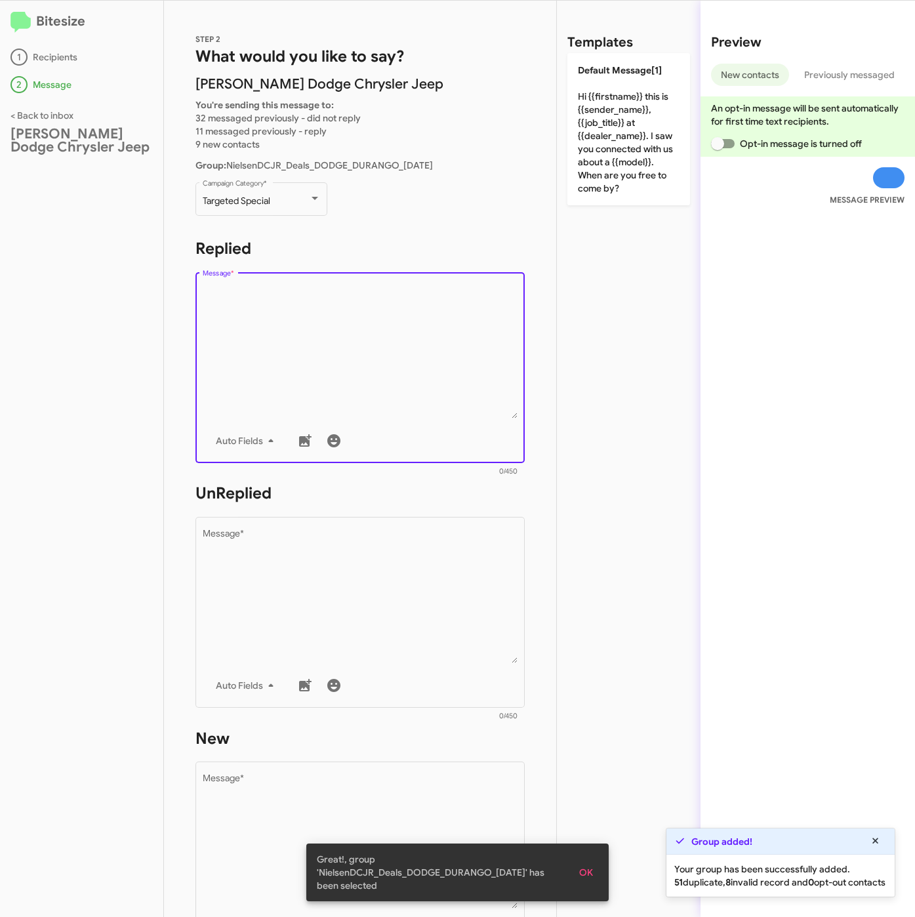
paste textarea ""Hi {{firstname}} it's {{sender_name}} at {{dealer_name}}. We're kicking off Se…"
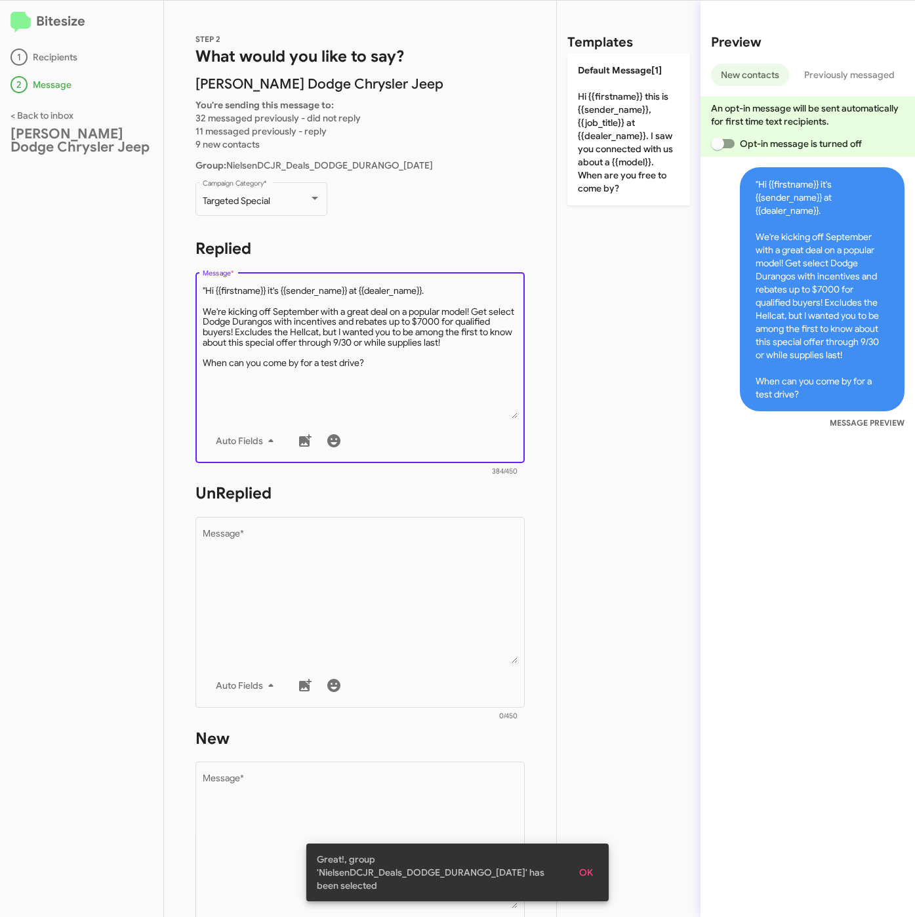
click at [207, 285] on textarea "Message *" at bounding box center [361, 352] width 316 height 134
type textarea "Hi {{firstname}} it's {{sender_name}} at {{dealer_name}}. We're kicking off Sep…"
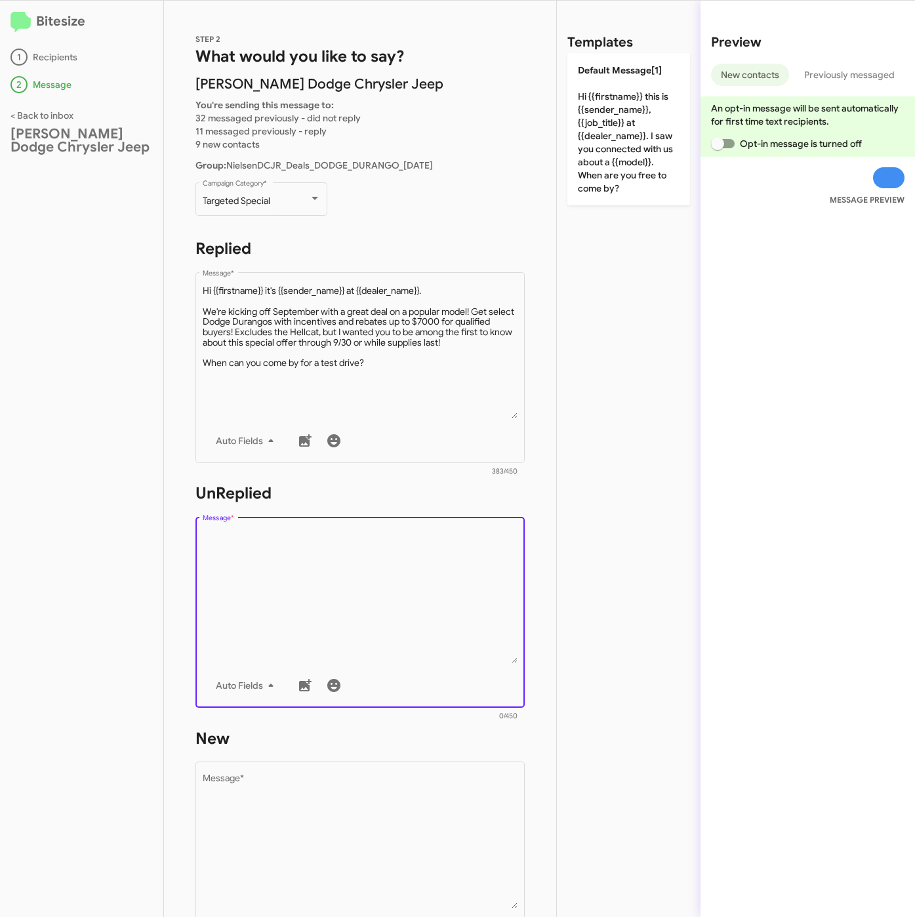
click at [396, 614] on textarea "Message *" at bounding box center [361, 597] width 316 height 134
paste textarea ""Hi {{firstname}} it's {{sender_name}}, {{job_title}} at {{dealer_name}}. Thank…"
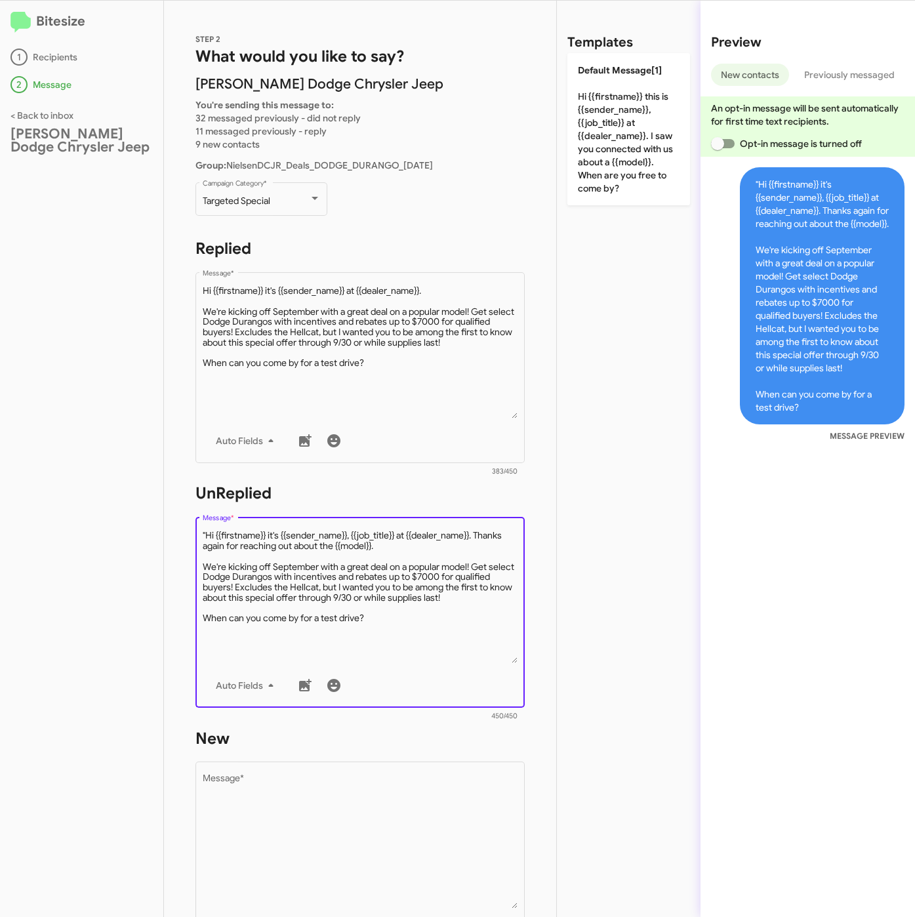
click at [209, 533] on textarea "Message *" at bounding box center [361, 597] width 316 height 134
type textarea "Hi {{firstname}} it's {{sender_name}}, {{job_title}} at {{dealer_name}}. Thanks…"
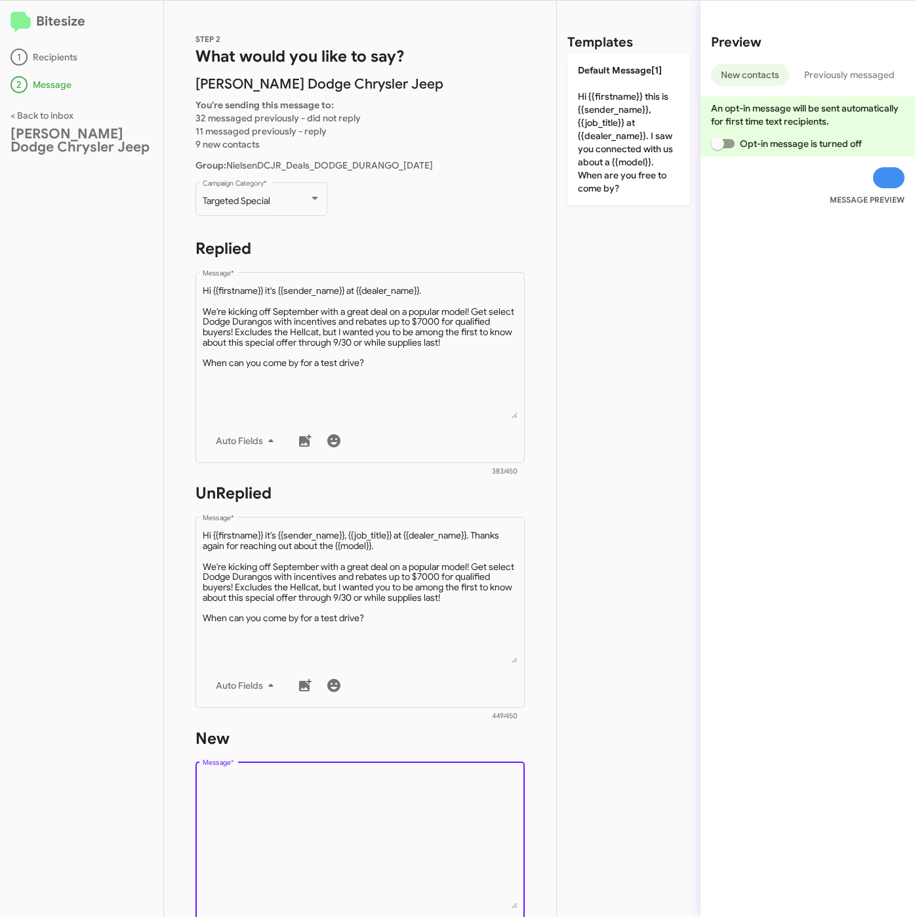
click at [355, 781] on textarea "Message *" at bounding box center [361, 842] width 316 height 134
paste textarea ""Hi {{firstname}} it's {{sender_name}}, {{job_title}} at {{dealer_name}}. Thank…"
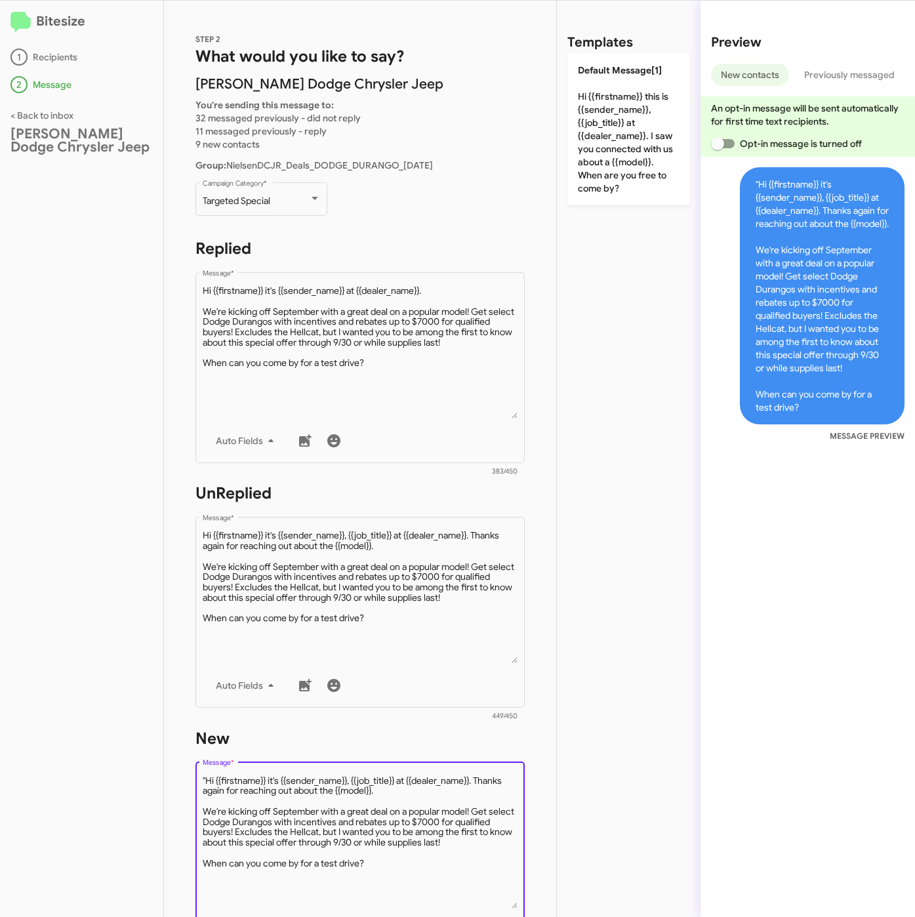
click at [205, 778] on textarea "Message *" at bounding box center [361, 842] width 316 height 134
type textarea "Hi {{firstname}} it's {{sender_name}}, {{job_title}} at {{dealer_name}}. Thanks…"
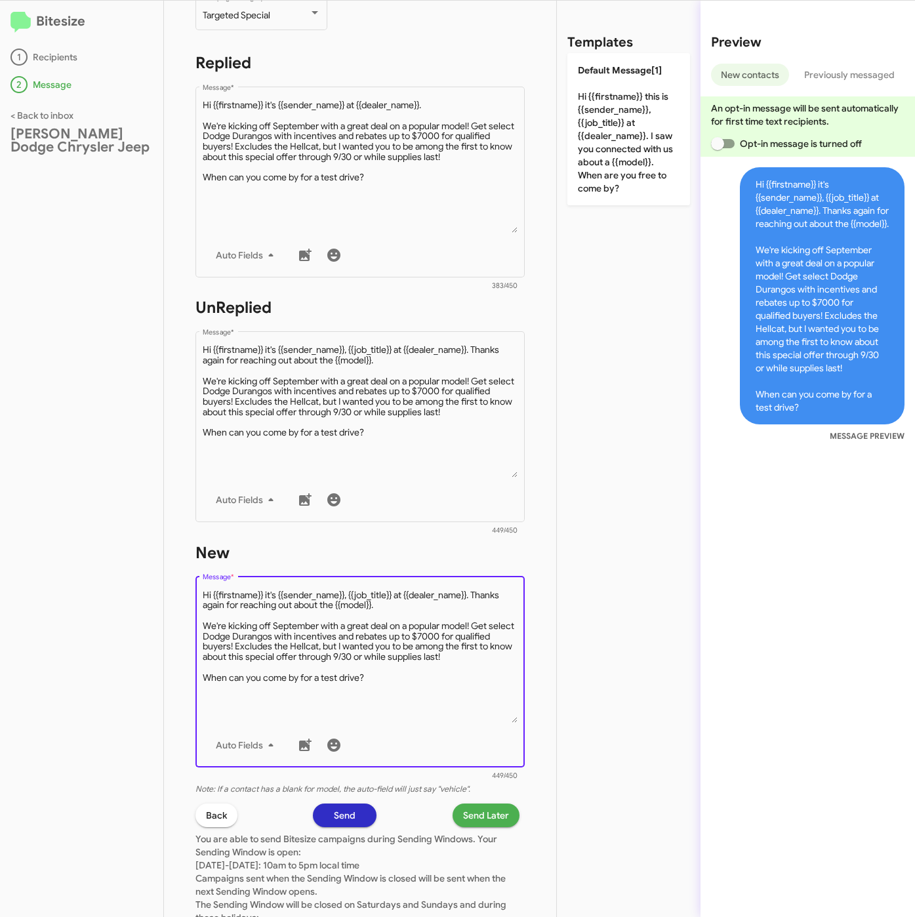
scroll to position [282, 0]
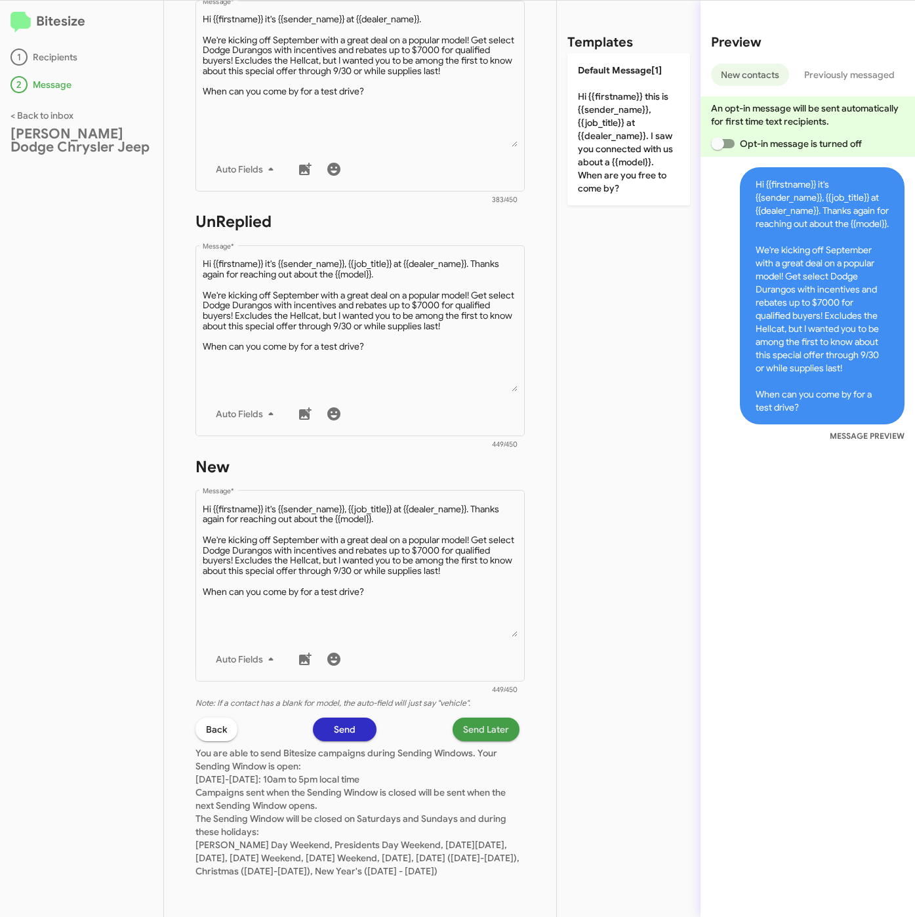
click at [487, 718] on span "Send Later" at bounding box center [486, 730] width 46 height 24
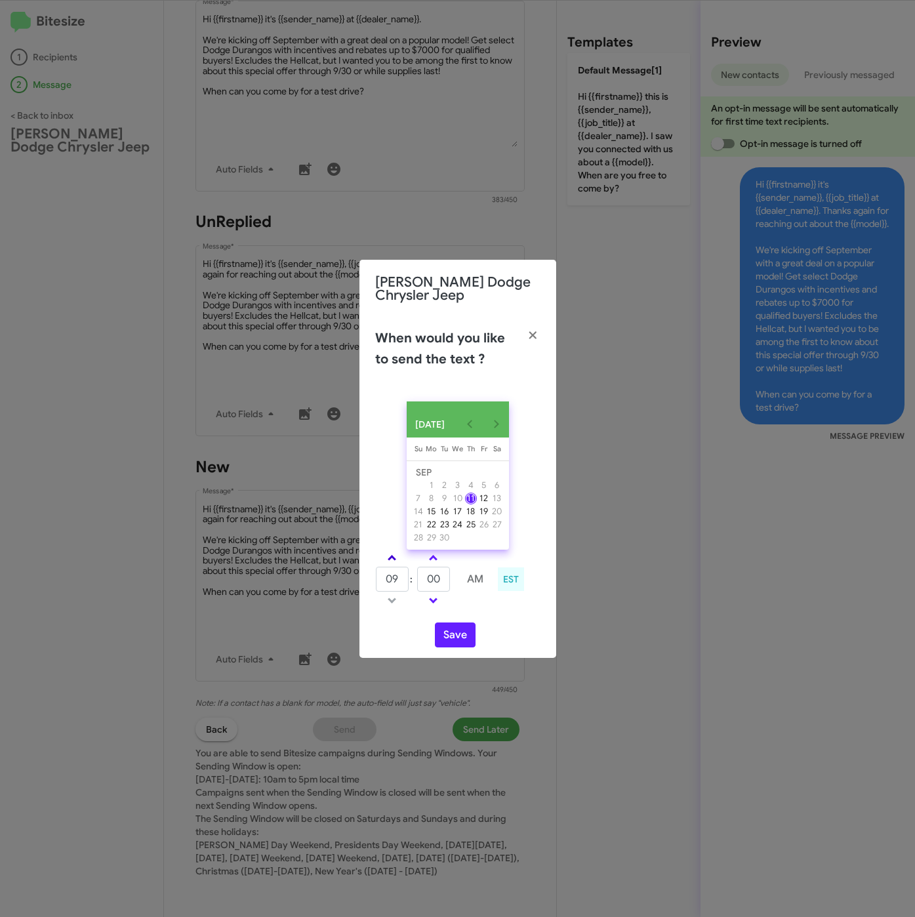
click at [388, 553] on link at bounding box center [392, 558] width 23 height 15
type input "10"
click at [439, 579] on input "00" at bounding box center [433, 579] width 33 height 25
type input "07"
click at [459, 633] on button "Save" at bounding box center [455, 635] width 41 height 25
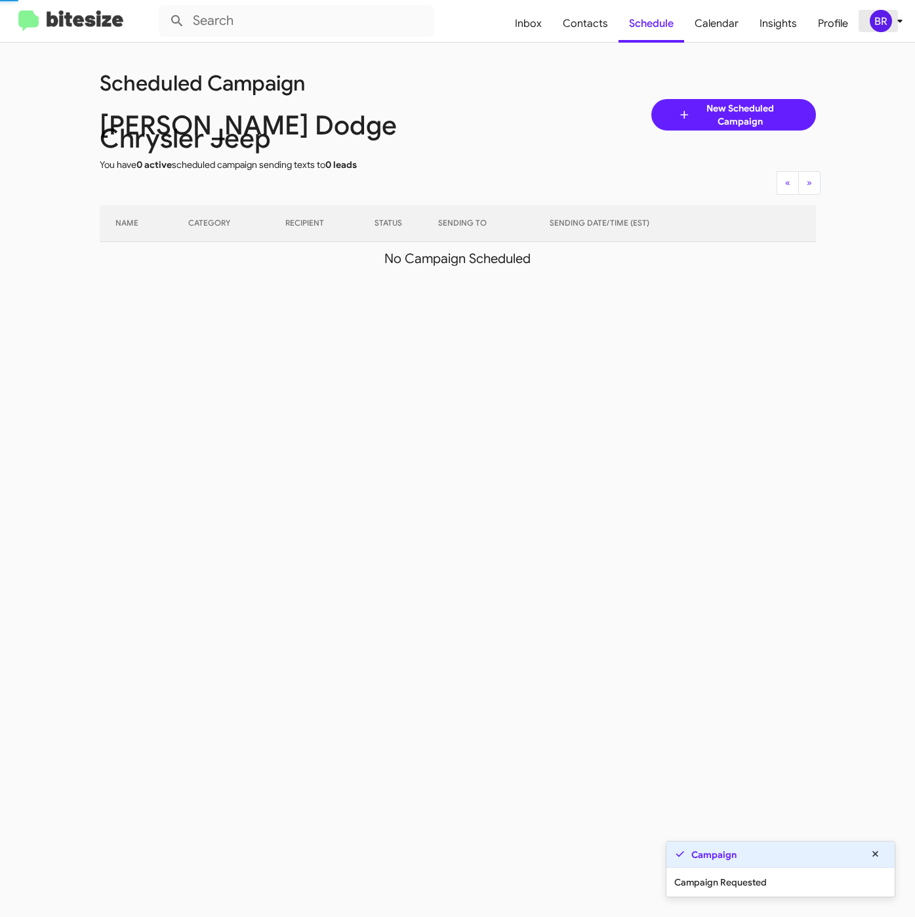
click at [890, 20] on div "BR" at bounding box center [881, 21] width 22 height 22
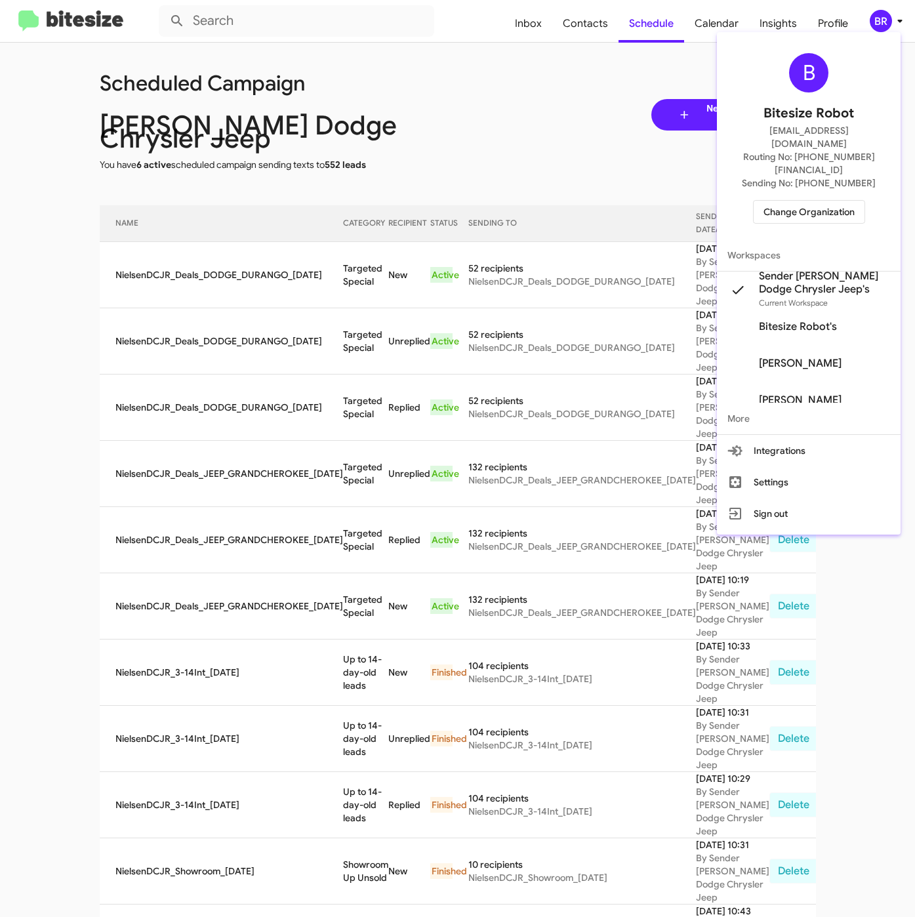
click at [890, 16] on div at bounding box center [457, 458] width 915 height 917
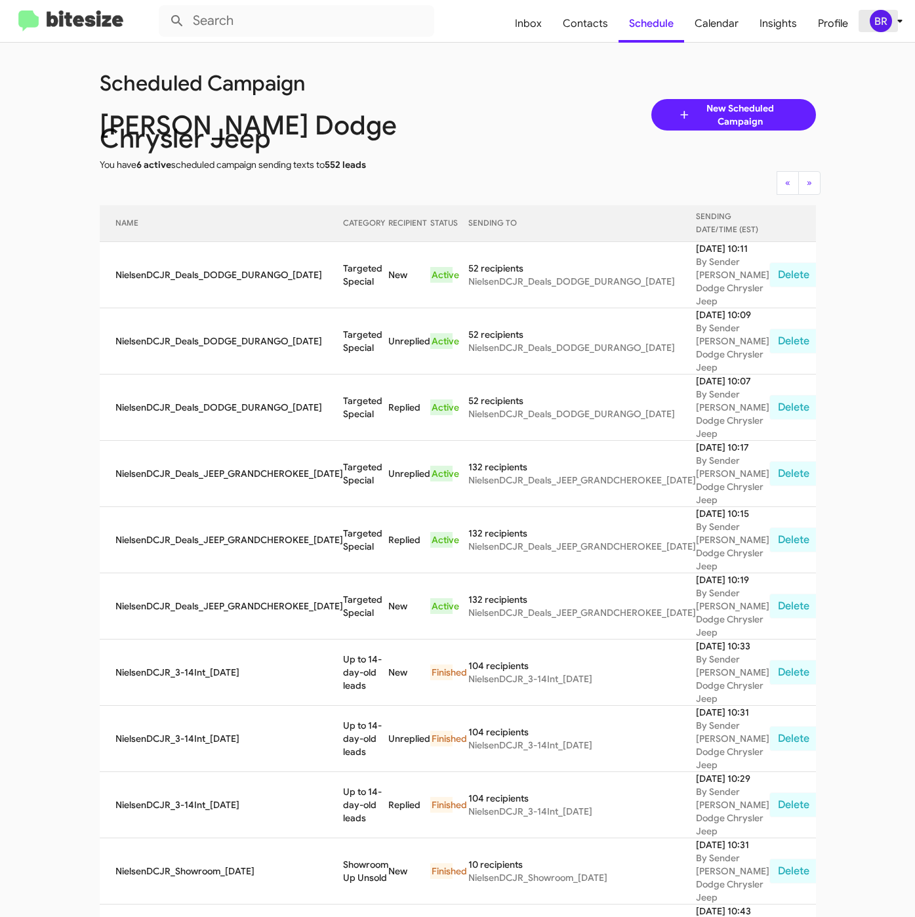
click at [890, 16] on div "BR" at bounding box center [881, 21] width 22 height 22
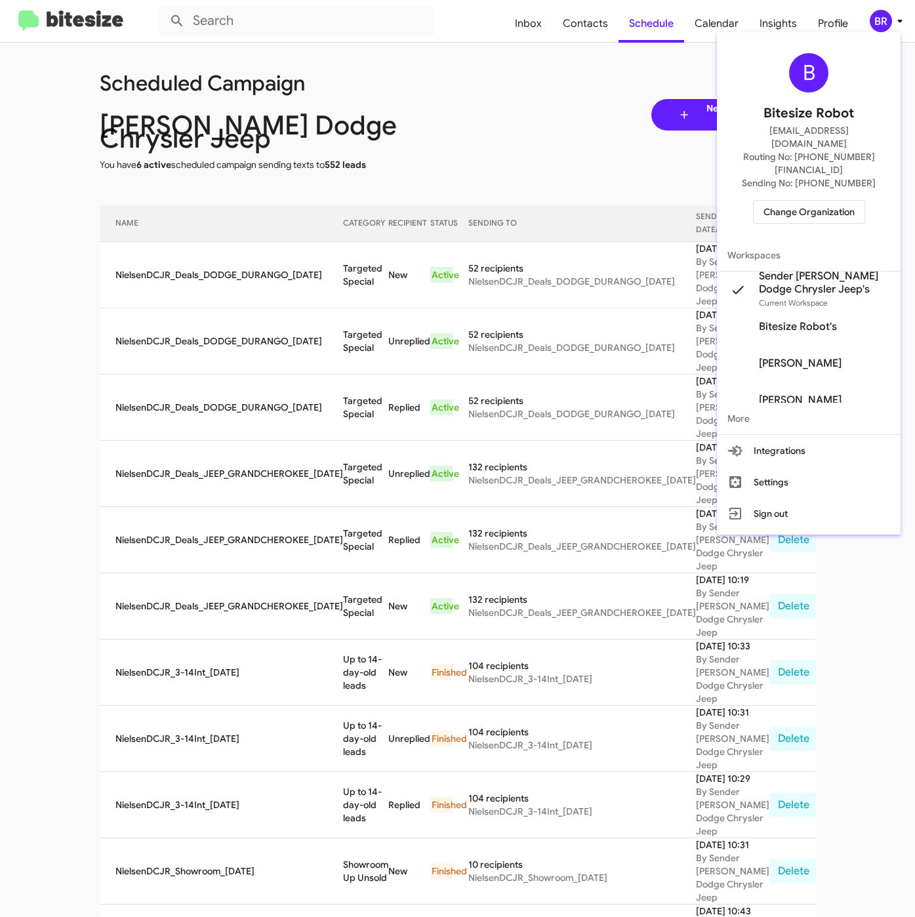
click at [817, 201] on span "Change Organization" at bounding box center [809, 212] width 91 height 22
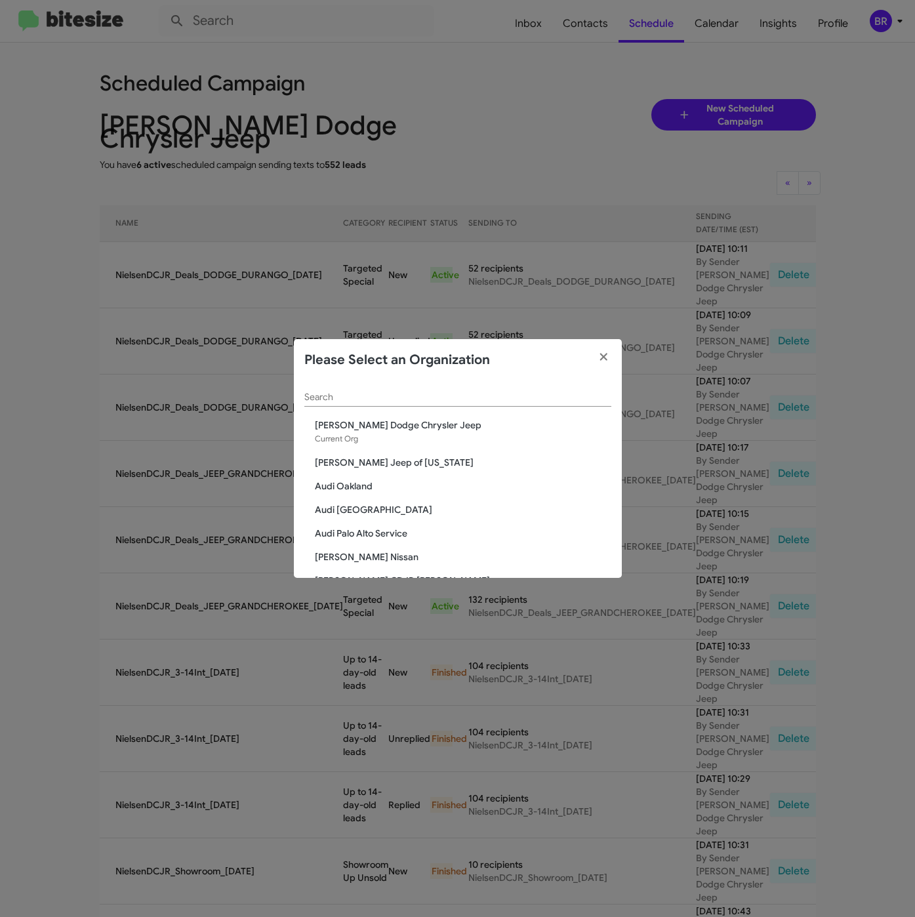
click at [368, 404] on div "Search" at bounding box center [457, 394] width 307 height 26
paste input "Audi Oakland"
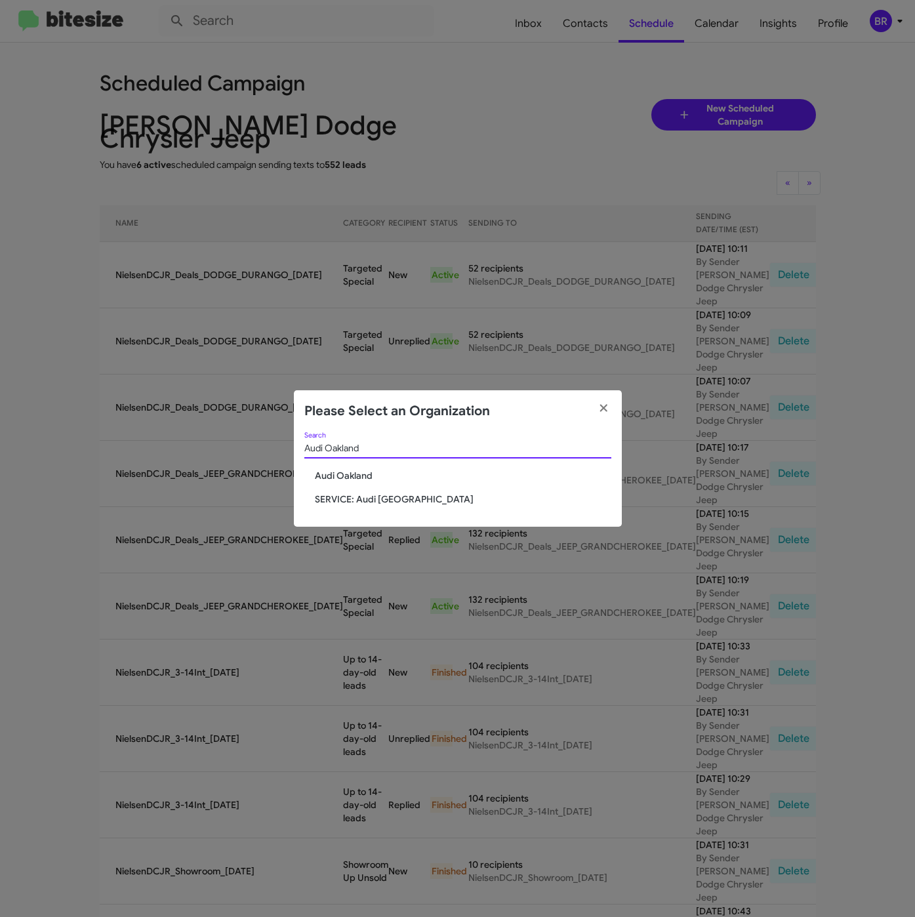
type input "Audi Oakland"
click at [351, 469] on span "Audi Oakland" at bounding box center [463, 475] width 297 height 13
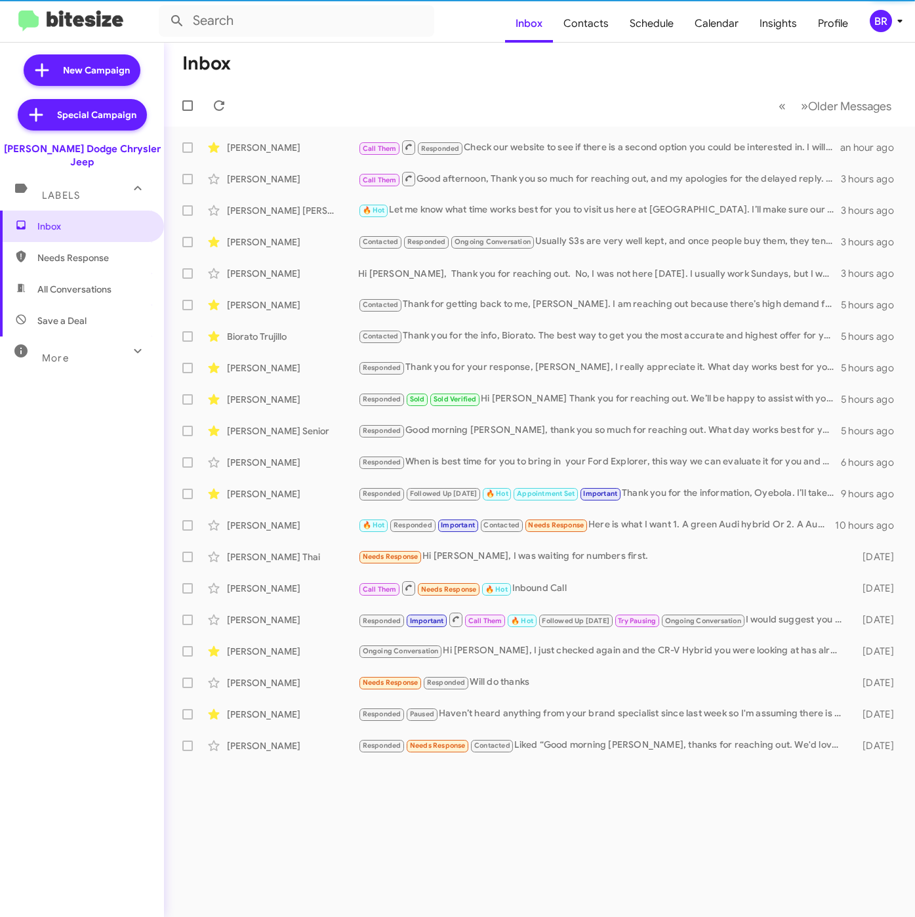
click at [881, 22] on div "BR" at bounding box center [881, 21] width 22 height 22
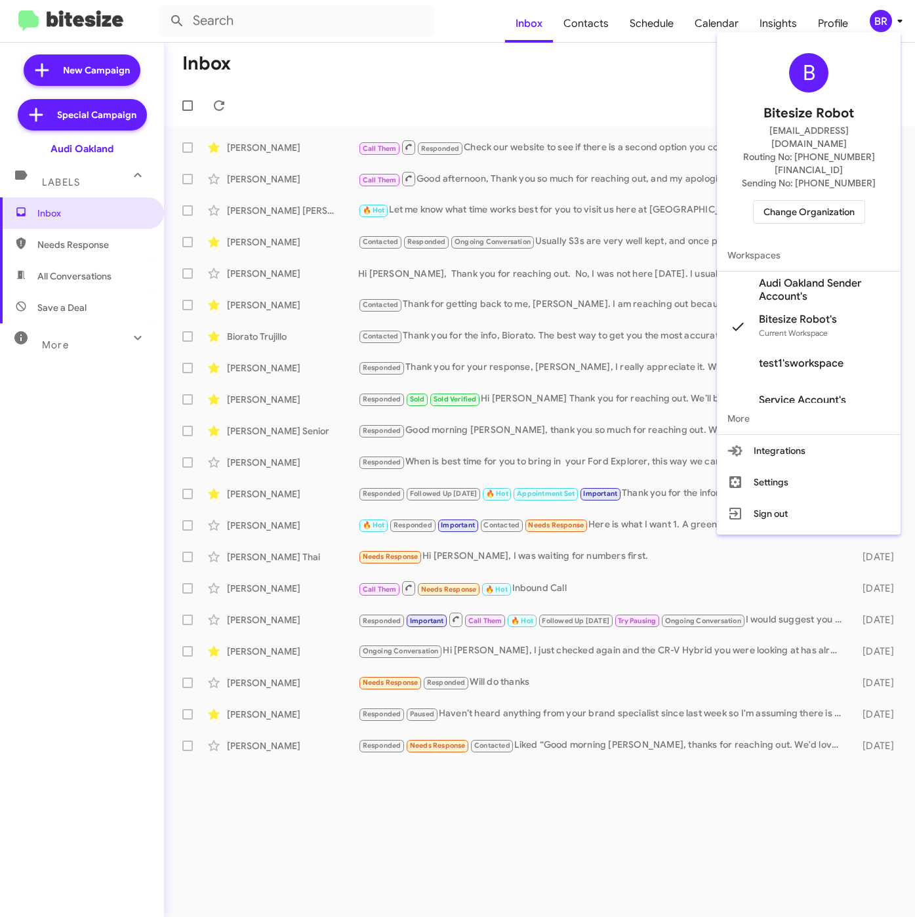
click at [791, 277] on span "Audi Oakland Sender Account's" at bounding box center [824, 290] width 131 height 26
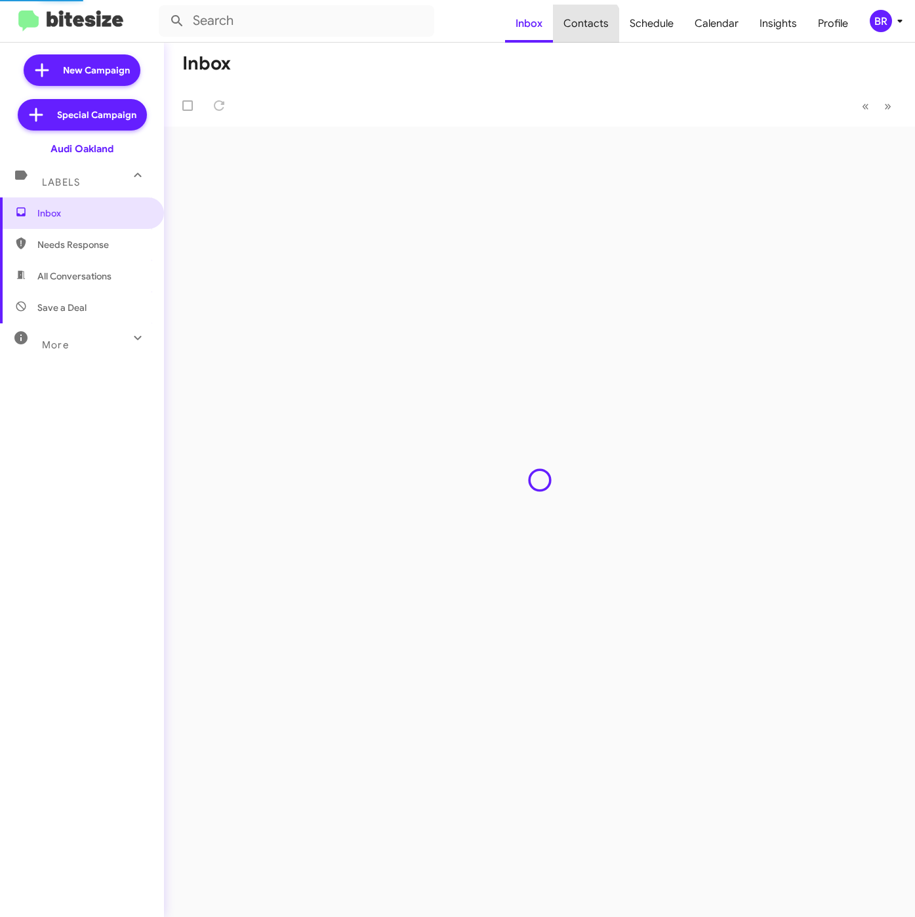
click at [589, 28] on span "Contacts" at bounding box center [586, 24] width 66 height 38
type input "in:groups"
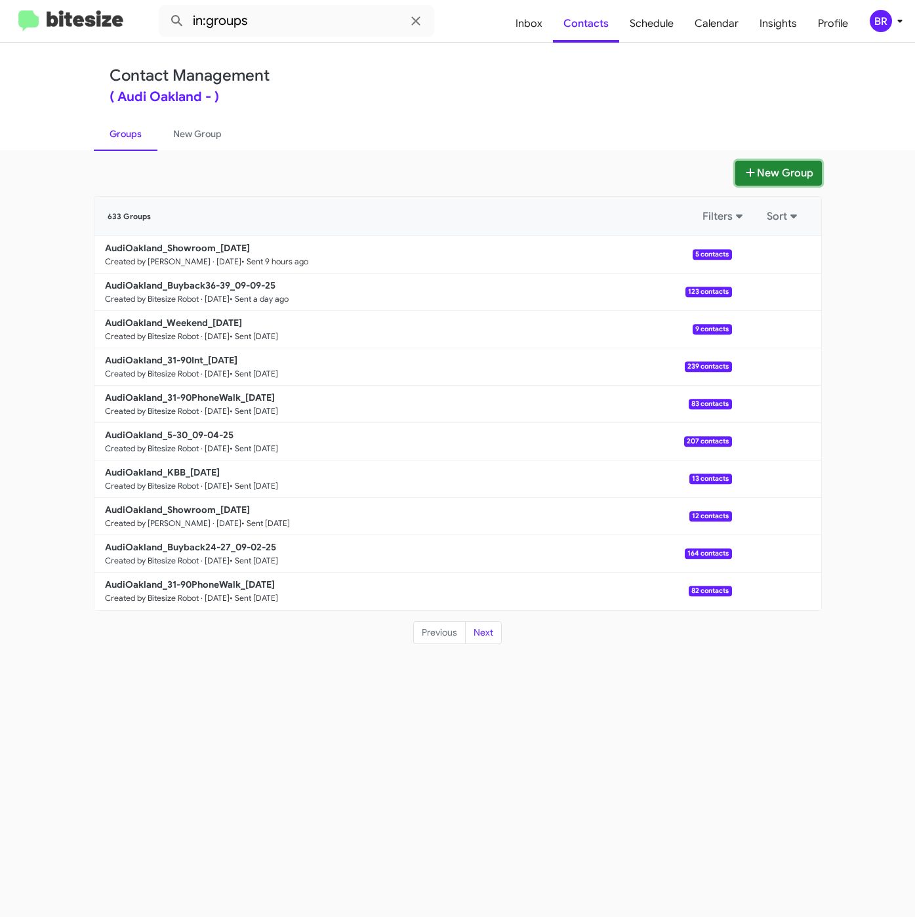
click at [790, 182] on button "New Group" at bounding box center [779, 173] width 87 height 25
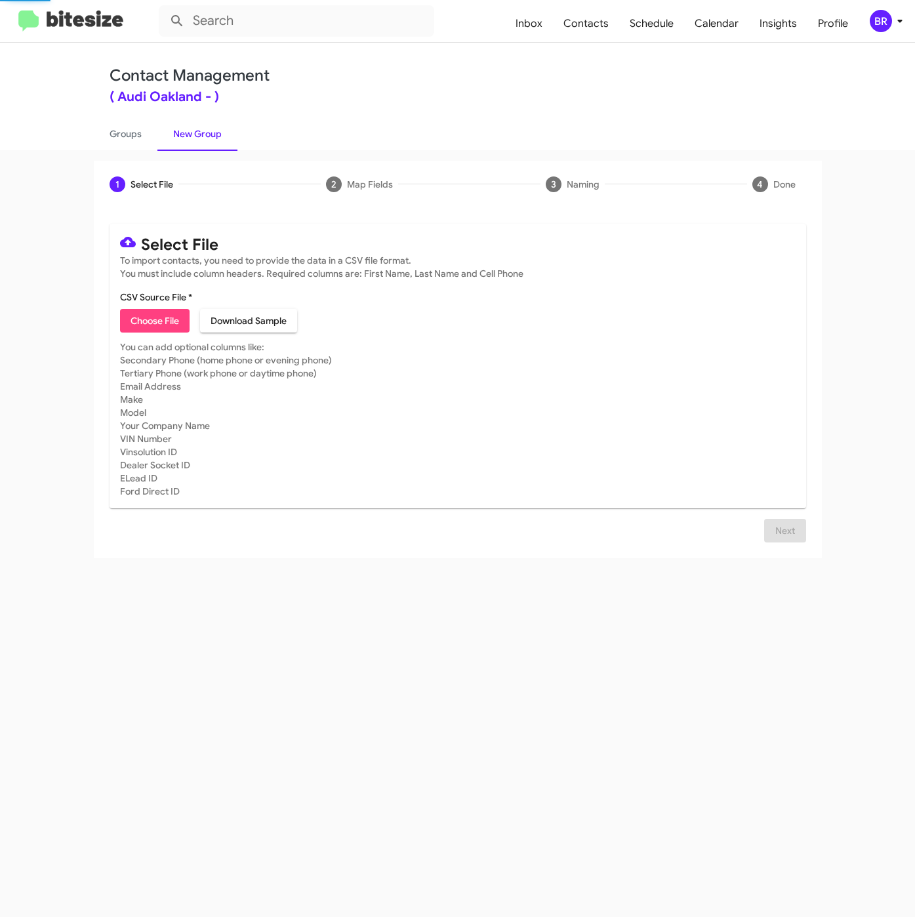
click at [157, 319] on span "Choose File" at bounding box center [155, 321] width 49 height 24
type input "AudiOakland_KBB_[DATE]"
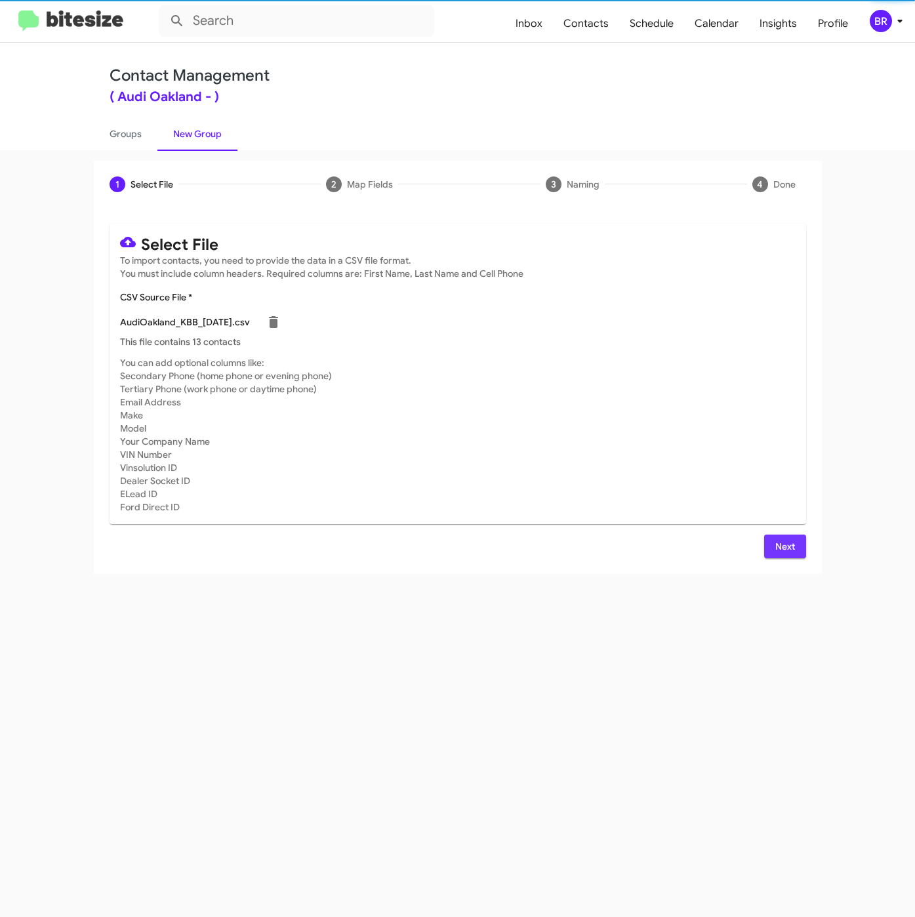
click at [776, 540] on span "Next" at bounding box center [785, 547] width 21 height 24
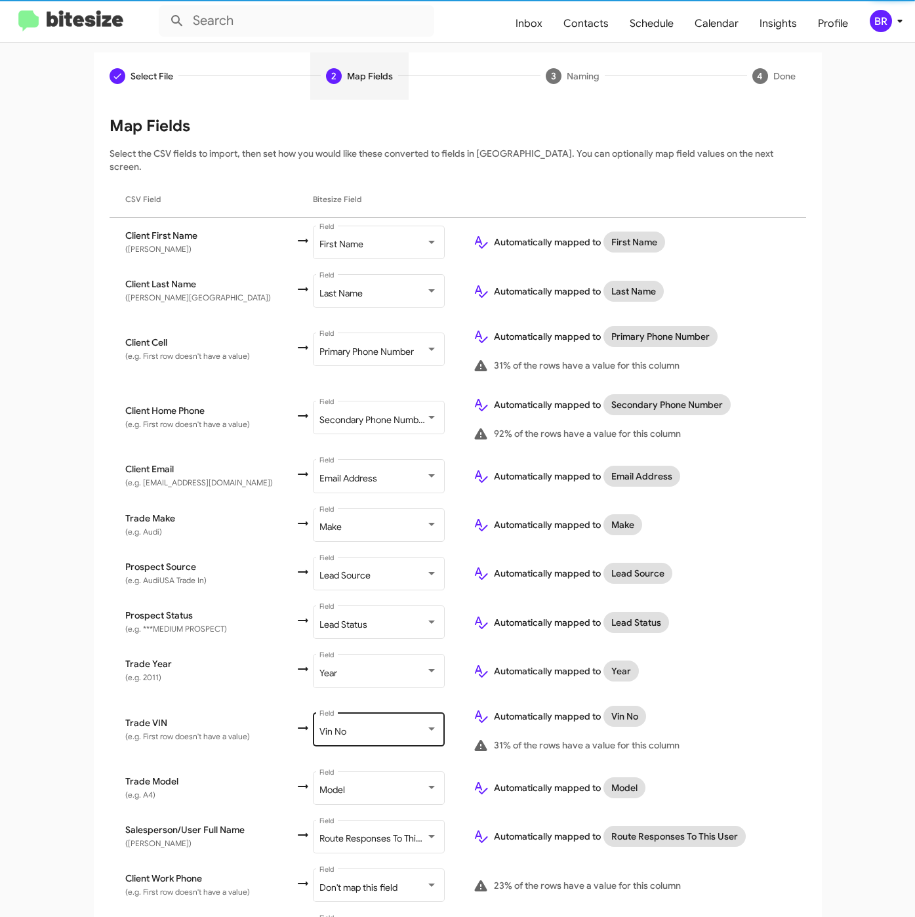
scroll to position [183, 0]
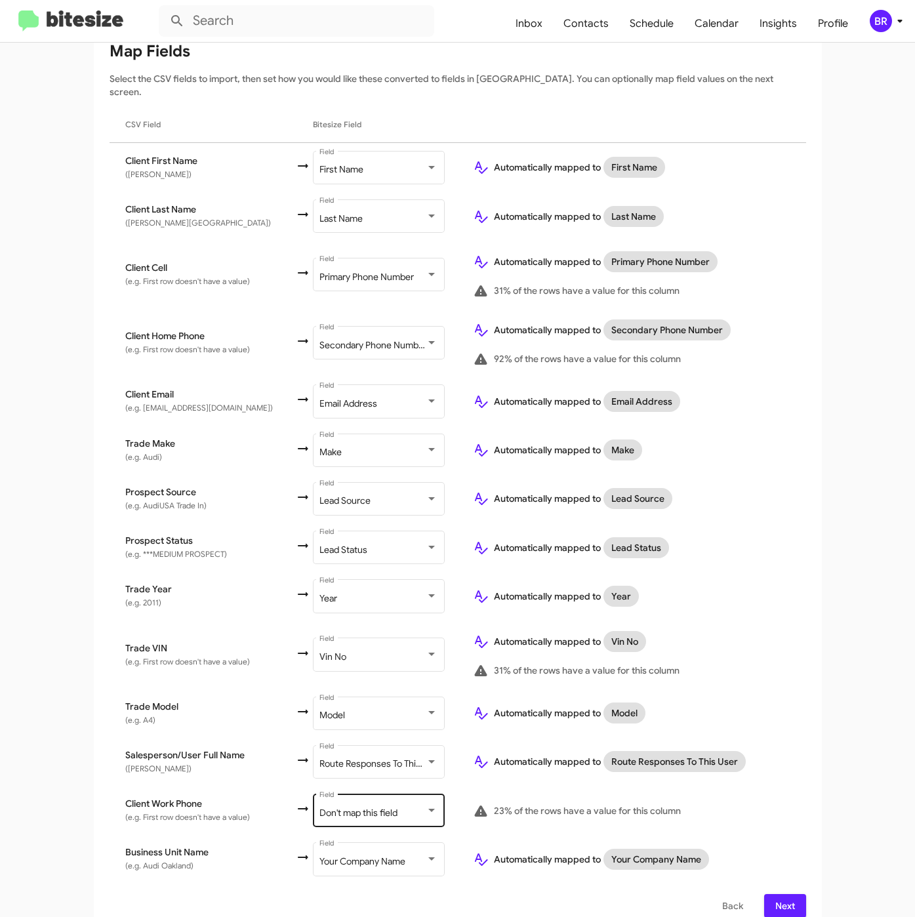
click at [379, 808] on div "Don't map this field" at bounding box center [373, 813] width 106 height 10
click at [778, 894] on span "Next" at bounding box center [785, 906] width 21 height 24
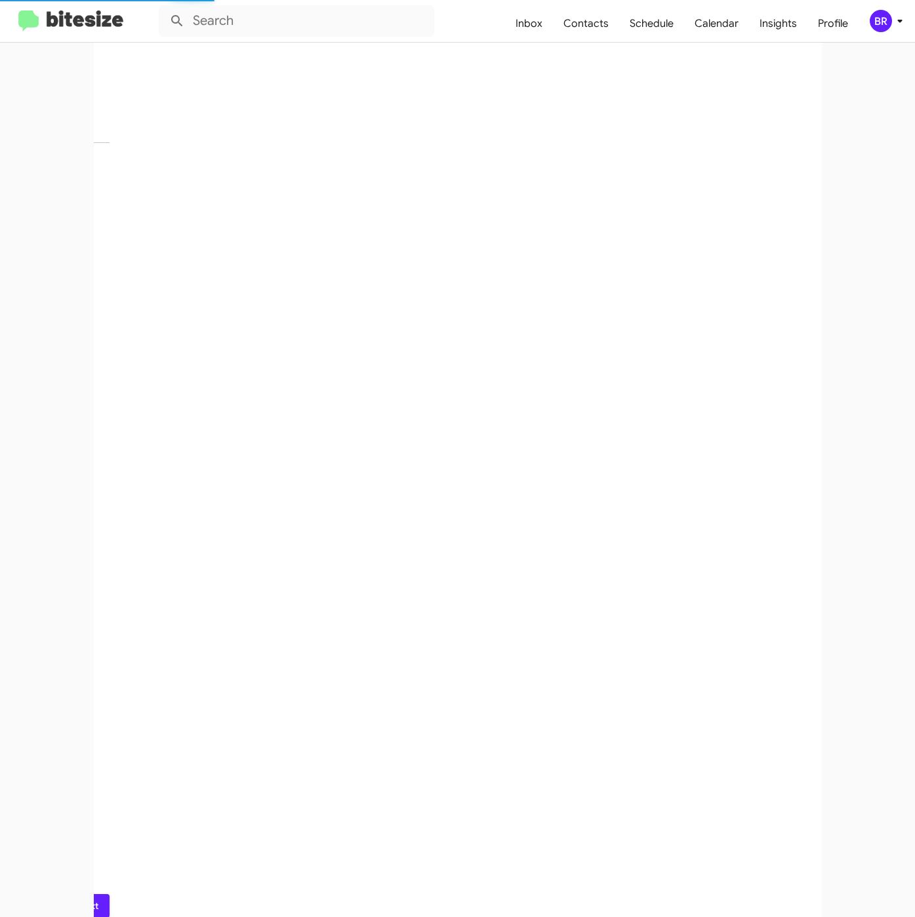
scroll to position [0, 0]
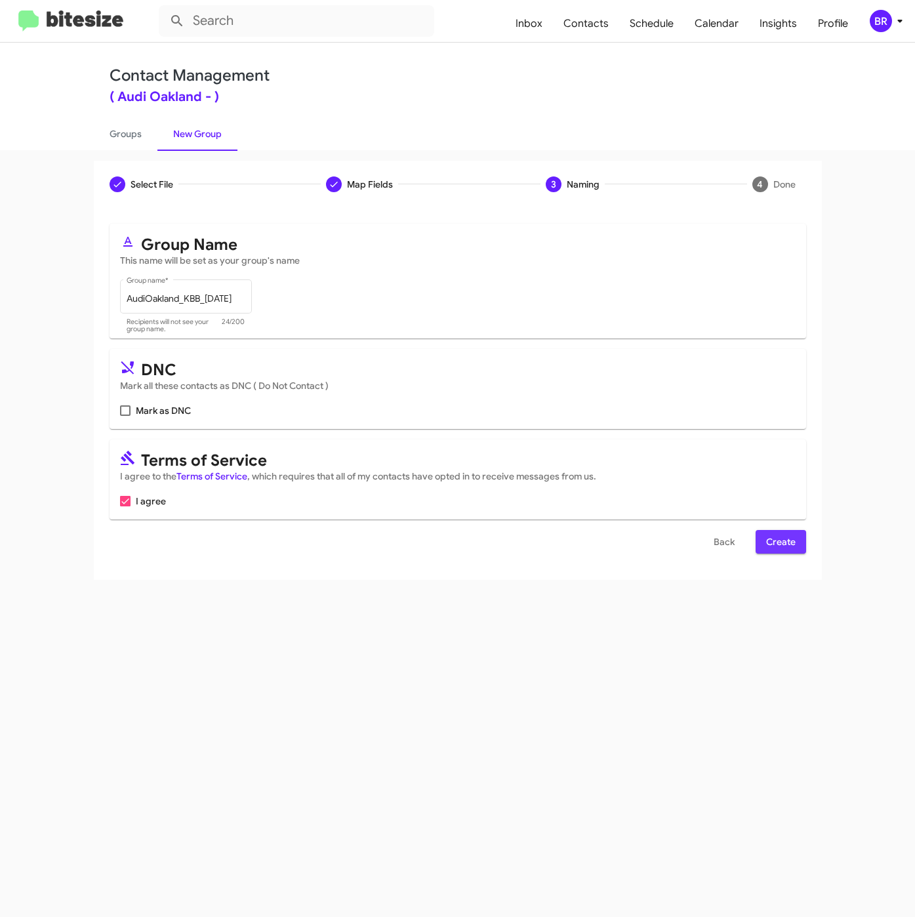
click at [783, 549] on span "Create" at bounding box center [781, 542] width 30 height 24
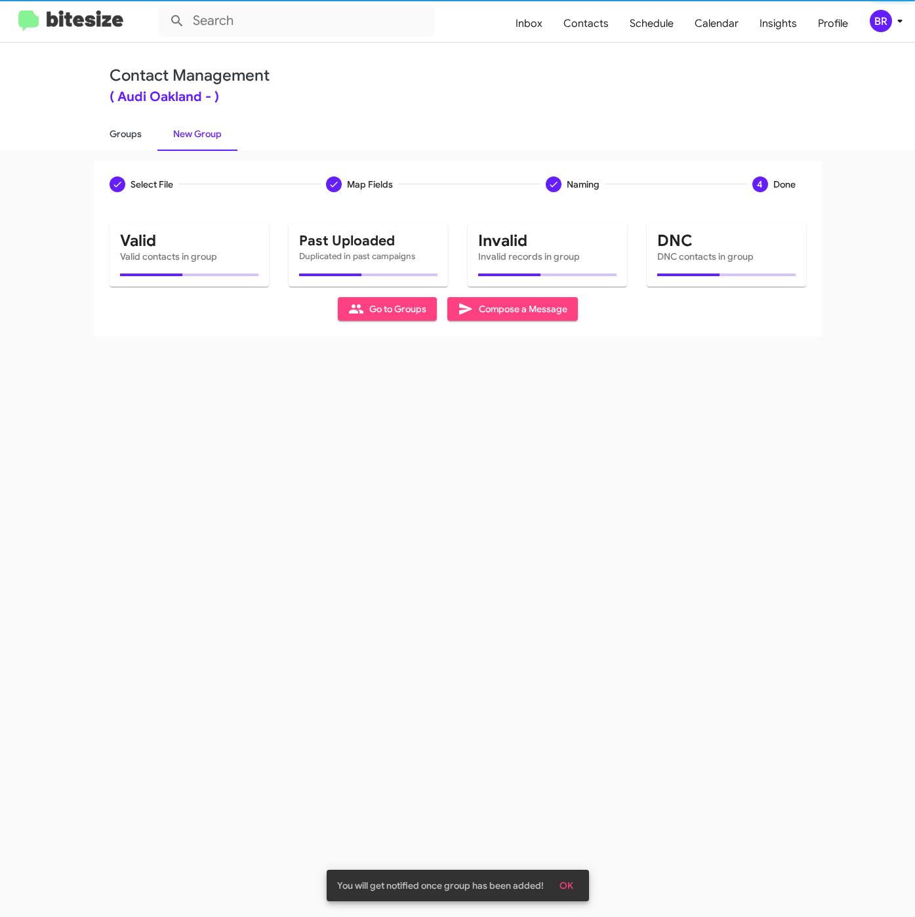
click at [133, 144] on link "Groups" at bounding box center [126, 134] width 64 height 34
type input "in:groups"
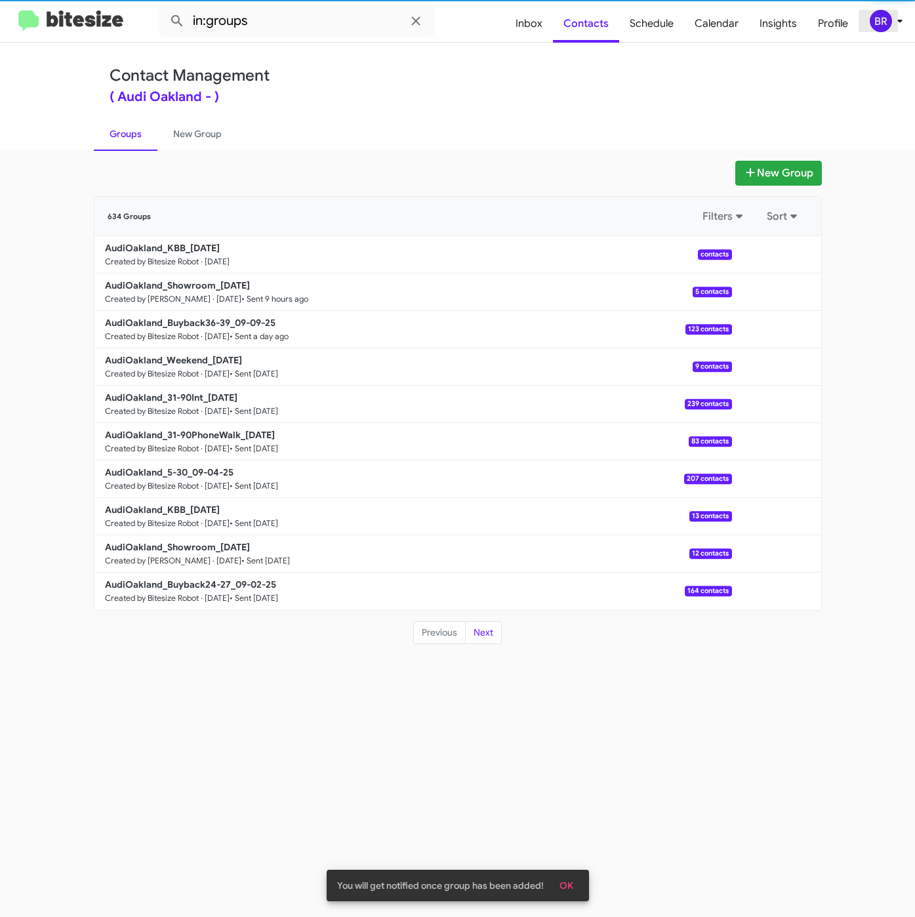
click at [880, 24] on div "BR" at bounding box center [881, 21] width 22 height 22
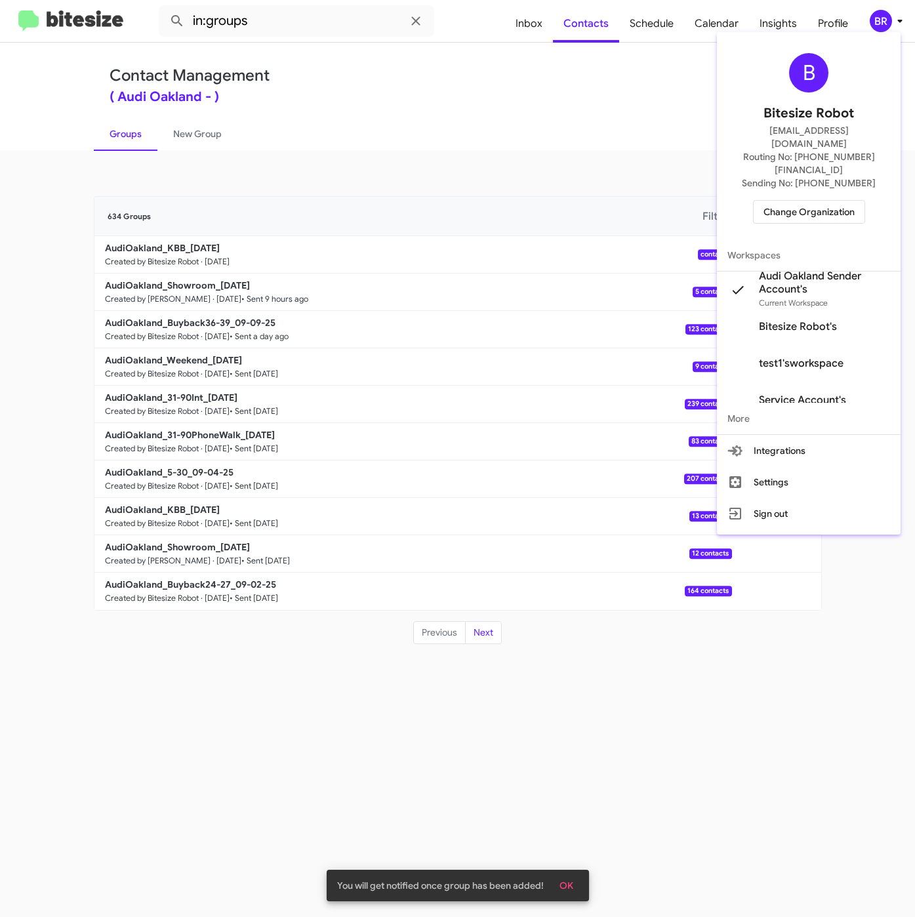
click at [371, 113] on div at bounding box center [457, 458] width 915 height 917
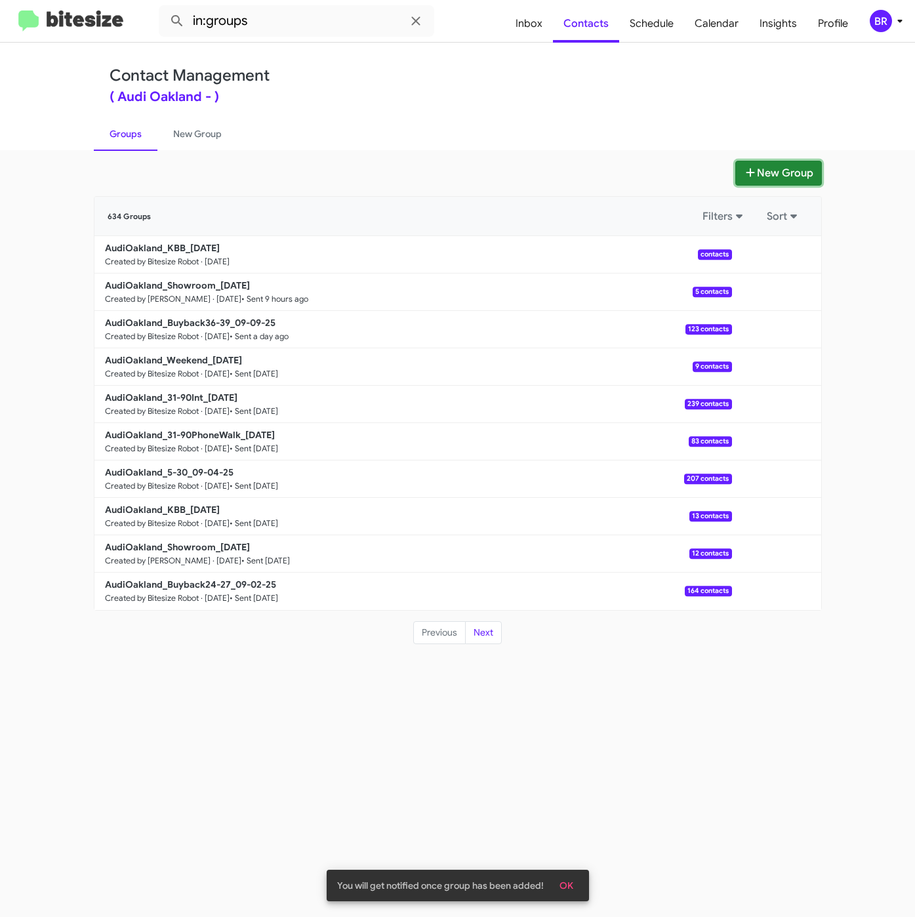
click at [768, 167] on button "New Group" at bounding box center [779, 173] width 87 height 25
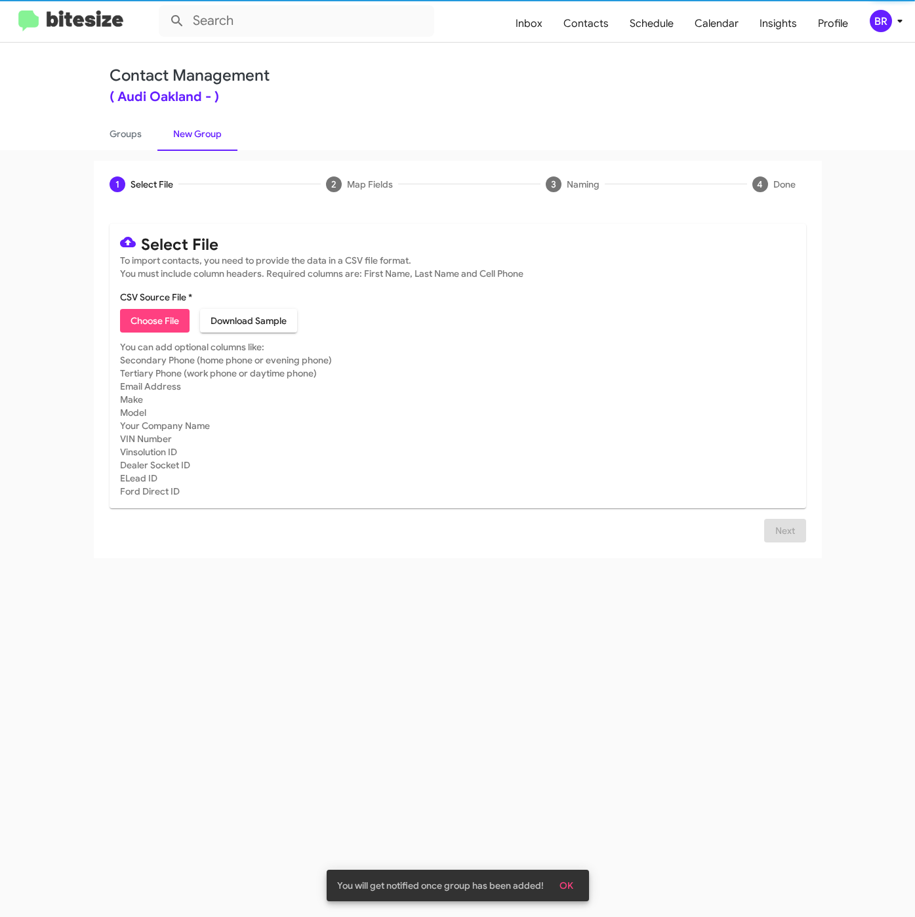
click at [128, 321] on button "Choose File" at bounding box center [155, 321] width 70 height 24
type input "AudiOakland_5-30_09-11-25"
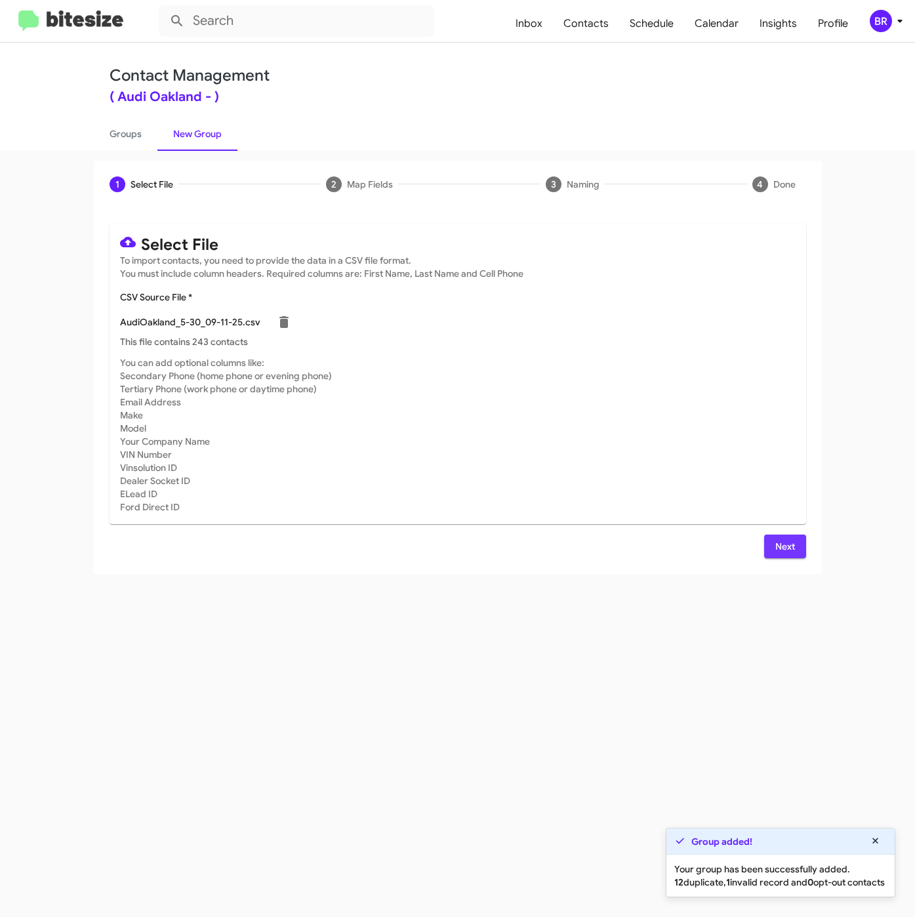
drag, startPoint x: 772, startPoint y: 541, endPoint x: 770, endPoint y: 551, distance: 10.2
click at [774, 541] on button "Next" at bounding box center [785, 547] width 42 height 24
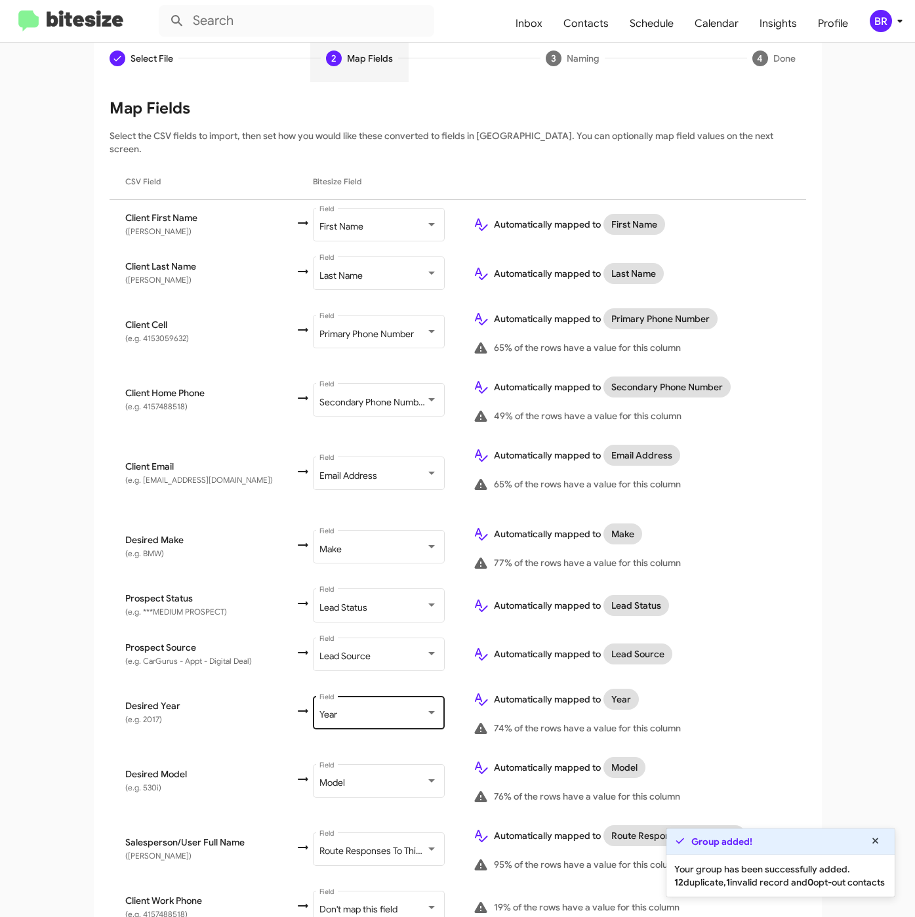
scroll to position [224, 0]
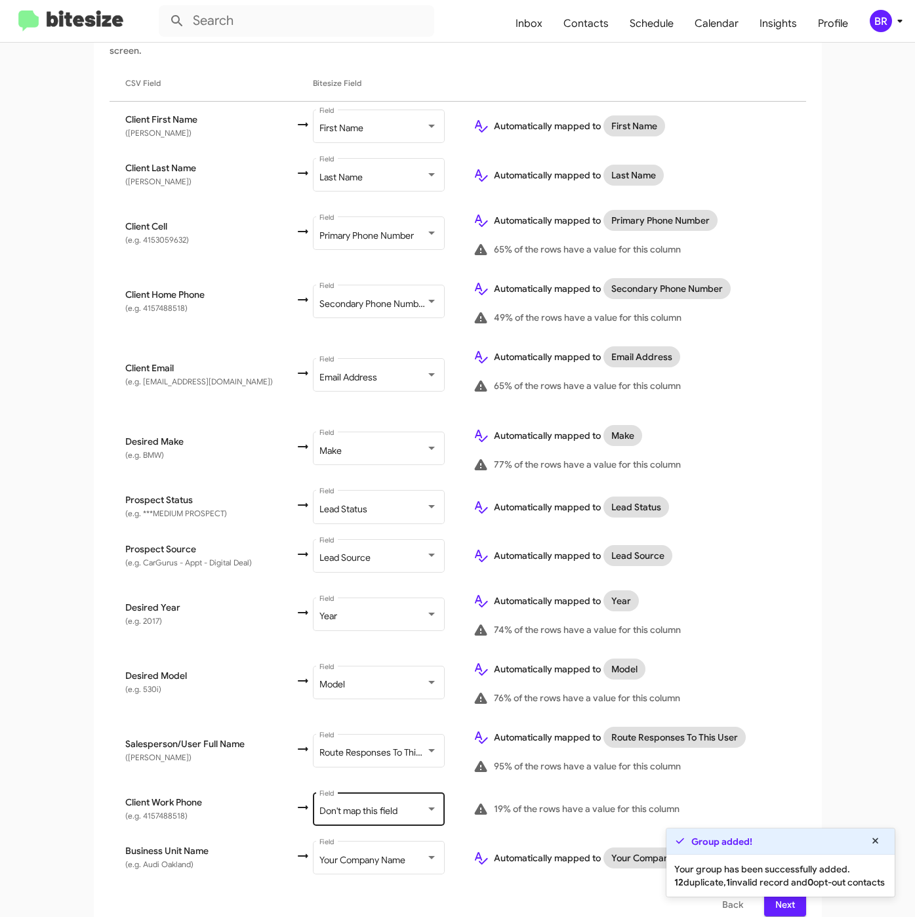
click at [325, 803] on div "Don't map this field Field" at bounding box center [379, 808] width 118 height 36
click at [764, 900] on button "Next" at bounding box center [785, 905] width 42 height 24
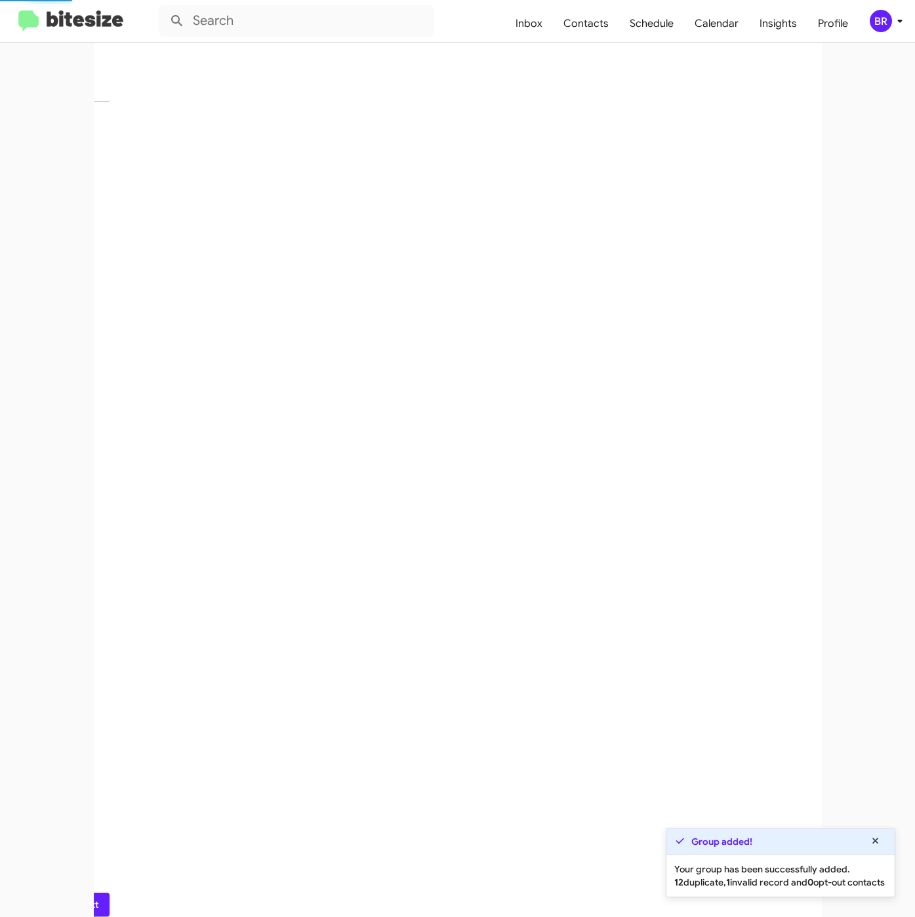
scroll to position [0, 0]
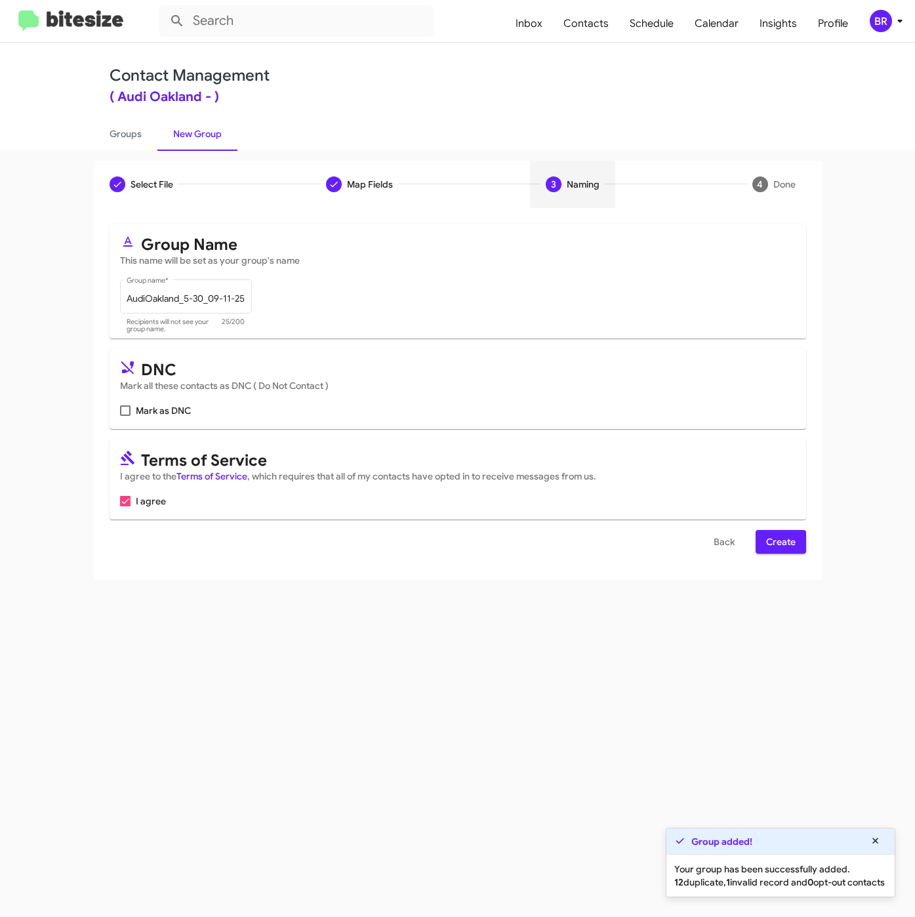
click at [778, 550] on span "Create" at bounding box center [781, 542] width 30 height 24
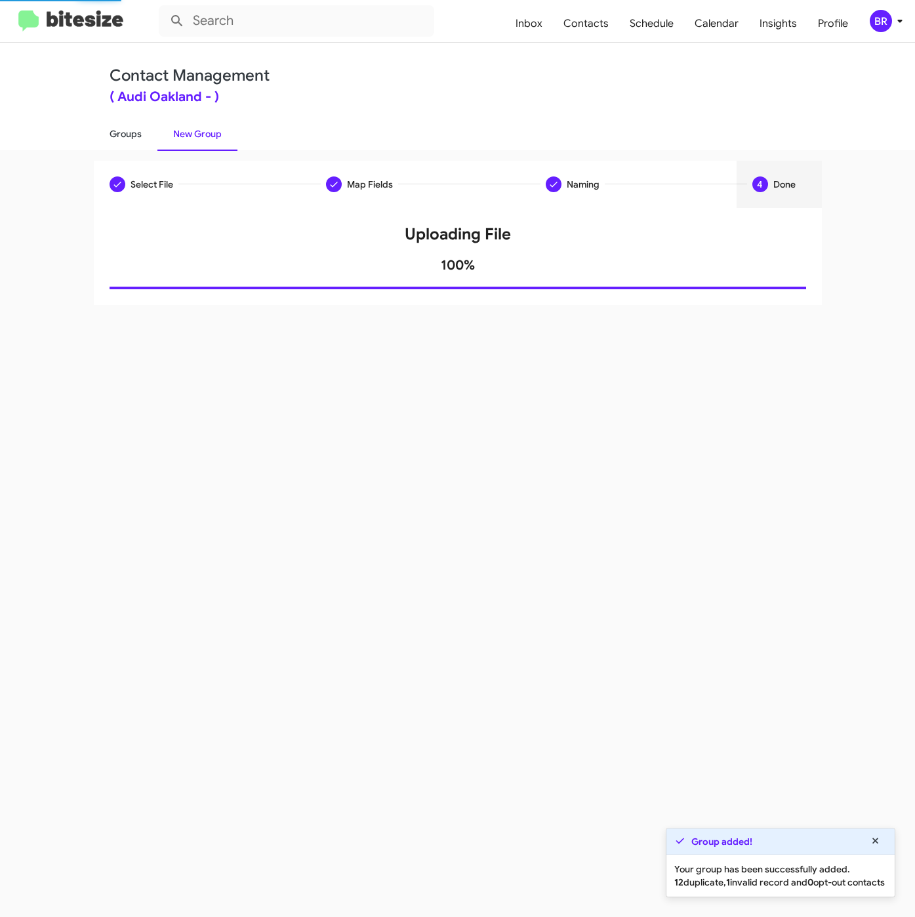
click at [116, 136] on link "Groups" at bounding box center [126, 134] width 64 height 34
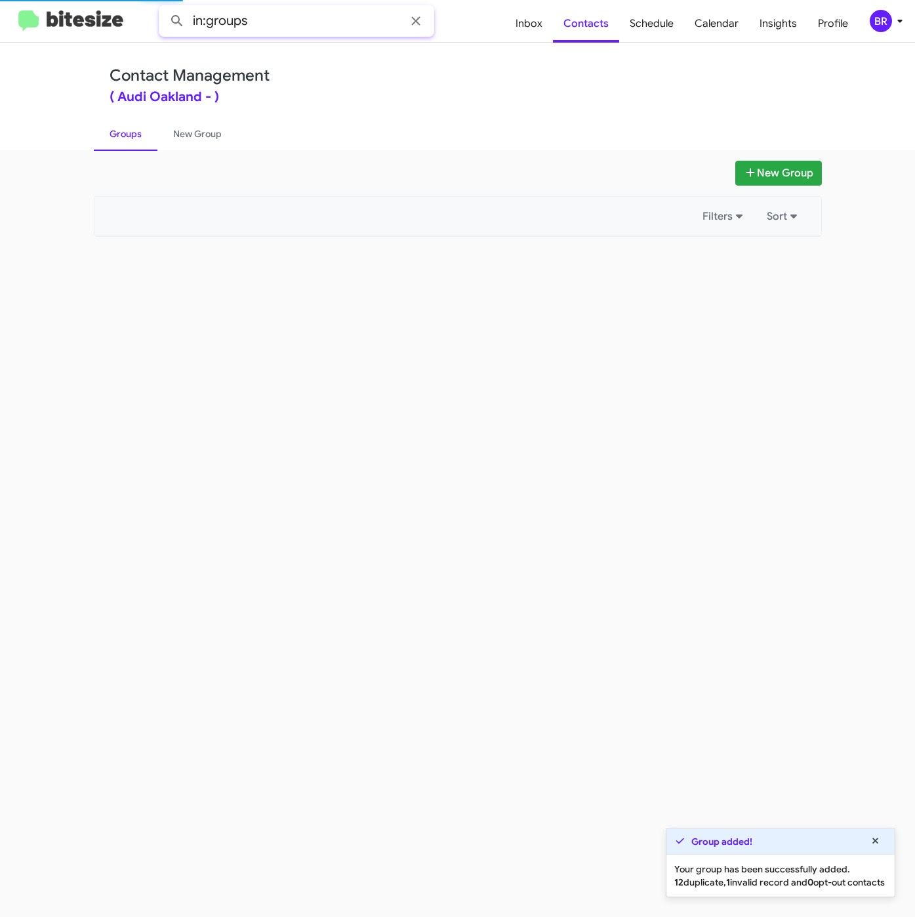
click at [331, 20] on input "in:groups" at bounding box center [297, 20] width 276 height 31
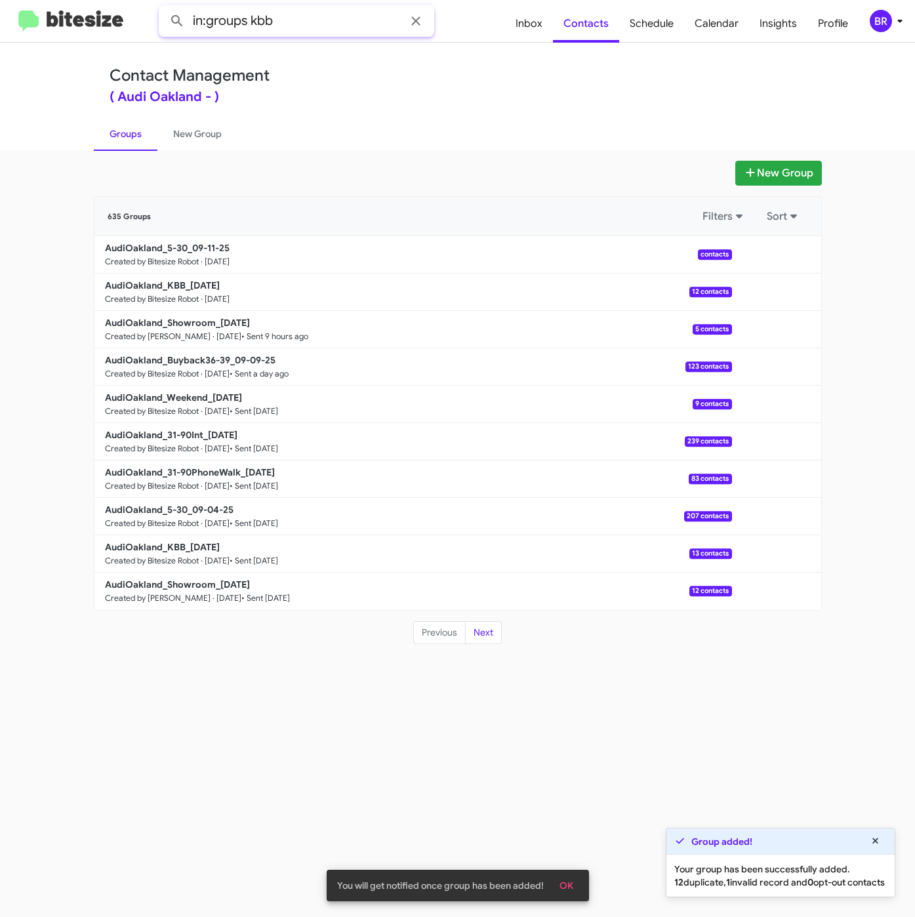
click at [164, 8] on button at bounding box center [177, 21] width 26 height 26
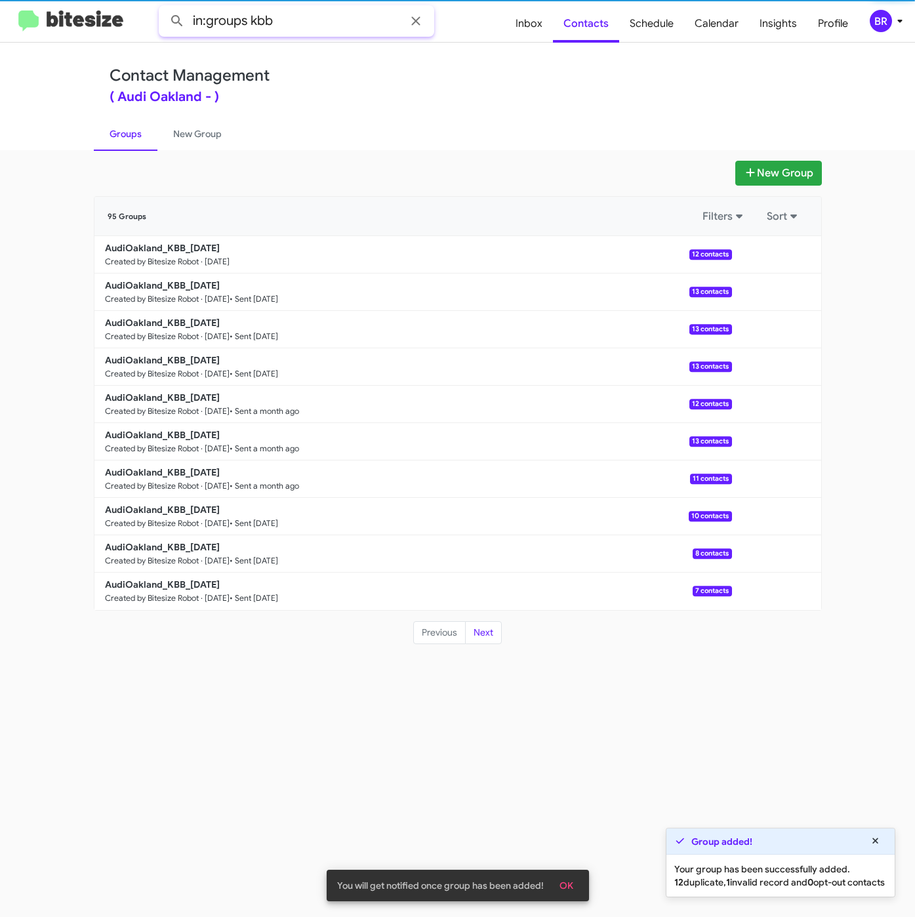
drag, startPoint x: 250, startPoint y: 22, endPoint x: 345, endPoint y: 22, distance: 95.1
click at [345, 22] on input "in:groups kbb" at bounding box center [297, 20] width 276 height 31
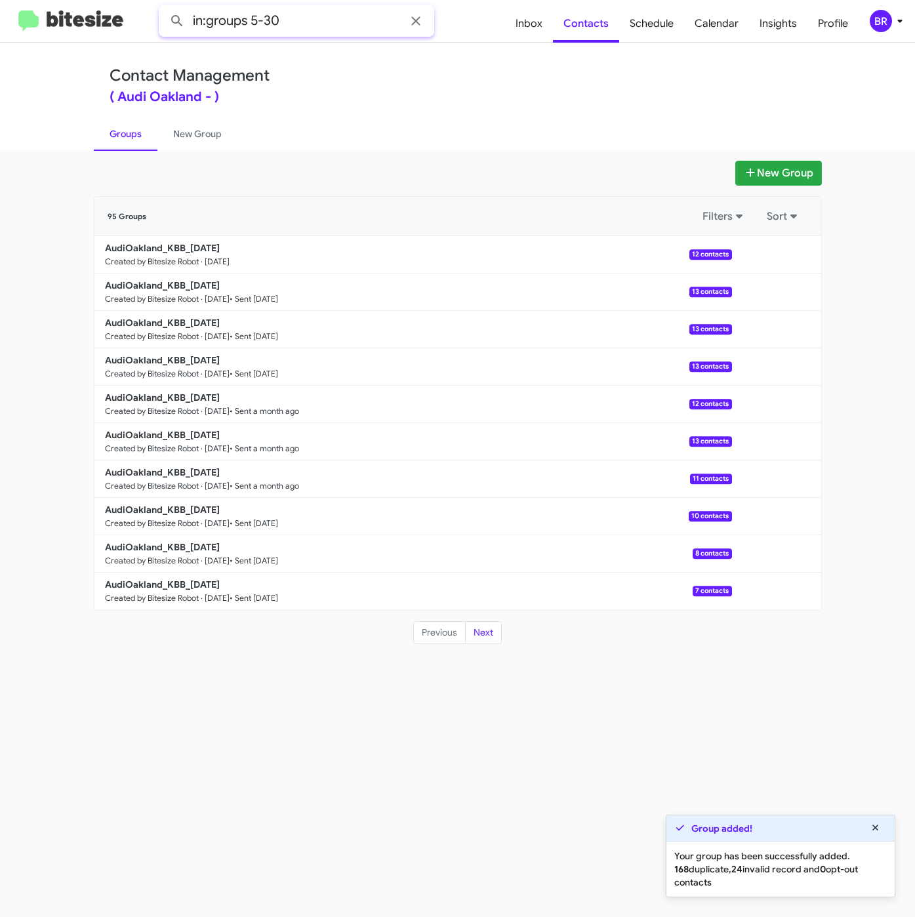
type input "in:groups 5-30"
click at [164, 8] on button at bounding box center [177, 21] width 26 height 26
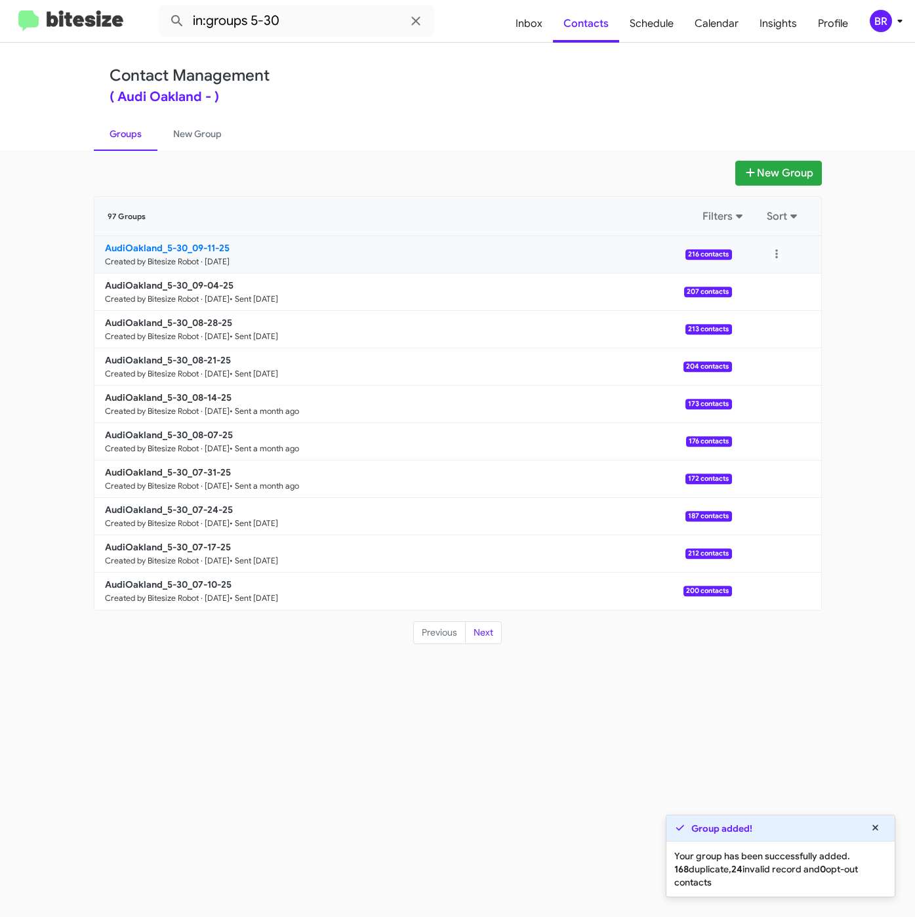
click at [164, 248] on b "AudiOakland_5-30_09-11-25" at bounding box center [167, 248] width 125 height 12
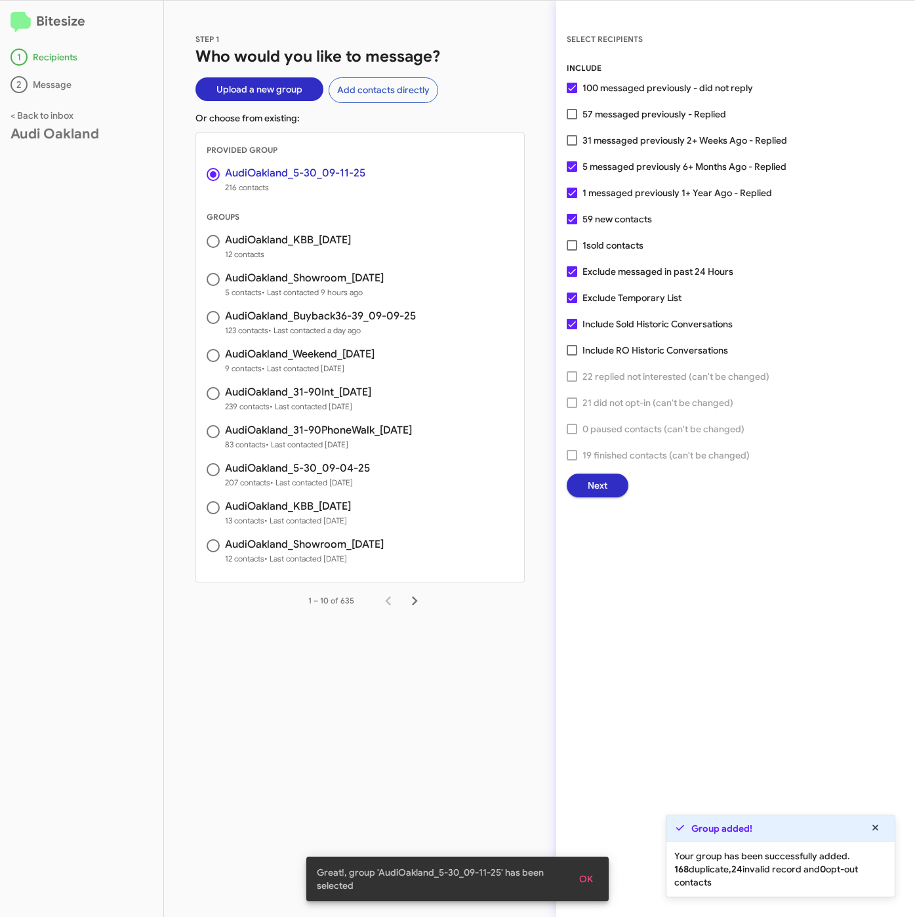
drag, startPoint x: 638, startPoint y: 136, endPoint x: 636, endPoint y: 268, distance: 131.9
click at [638, 136] on span "31 messaged previously 2+ Weeks Ago - Replied" at bounding box center [685, 141] width 205 height 16
click at [572, 146] on input "31 messaged previously 2+ Weeks Ago - Replied" at bounding box center [572, 146] width 1 height 1
checkbox input "true"
click at [591, 480] on span "Next" at bounding box center [598, 486] width 20 height 24
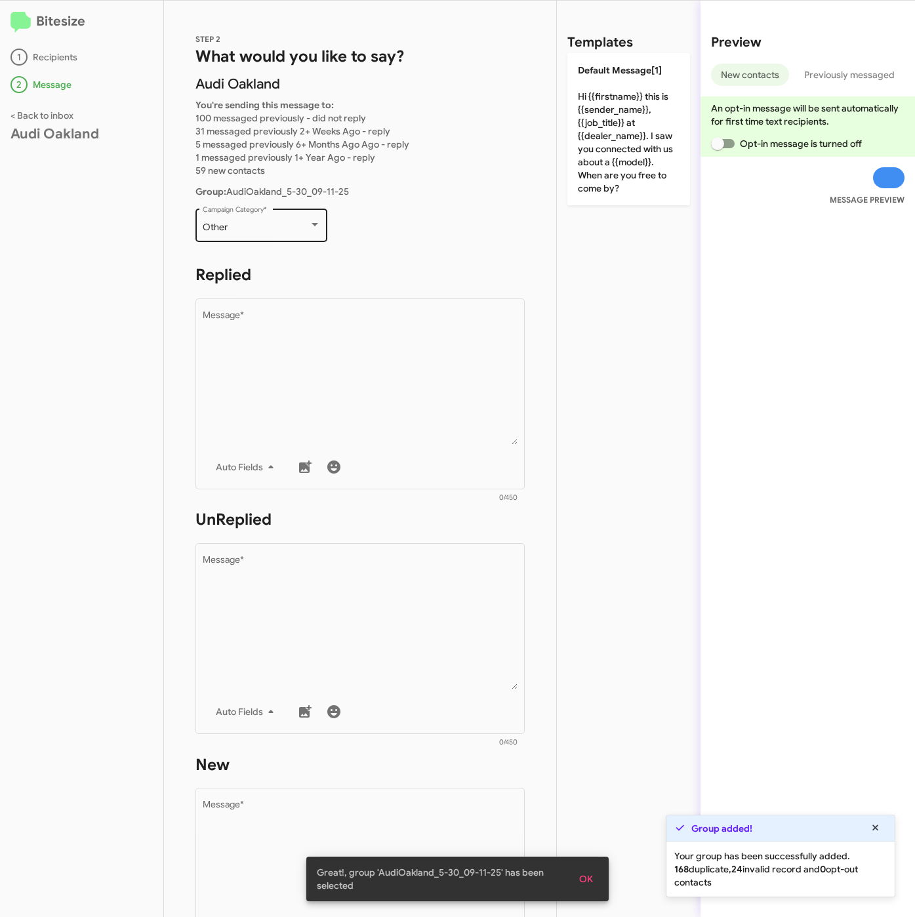
click at [249, 229] on div "Other" at bounding box center [256, 227] width 106 height 10
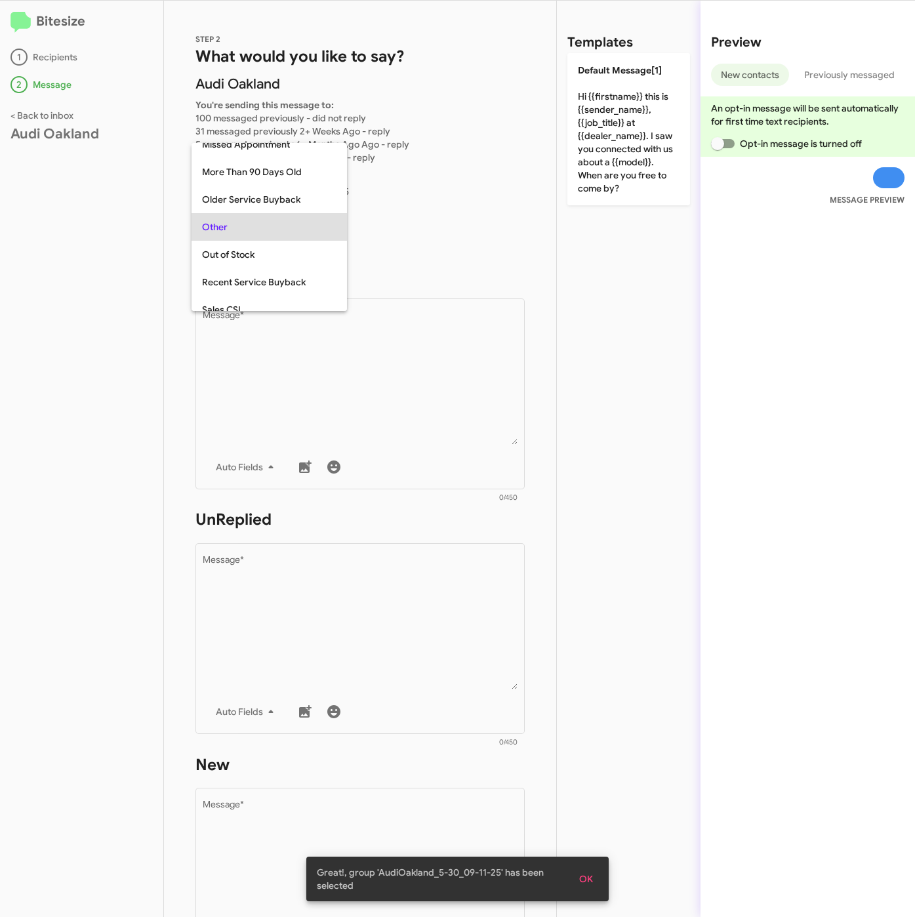
scroll to position [493, 0]
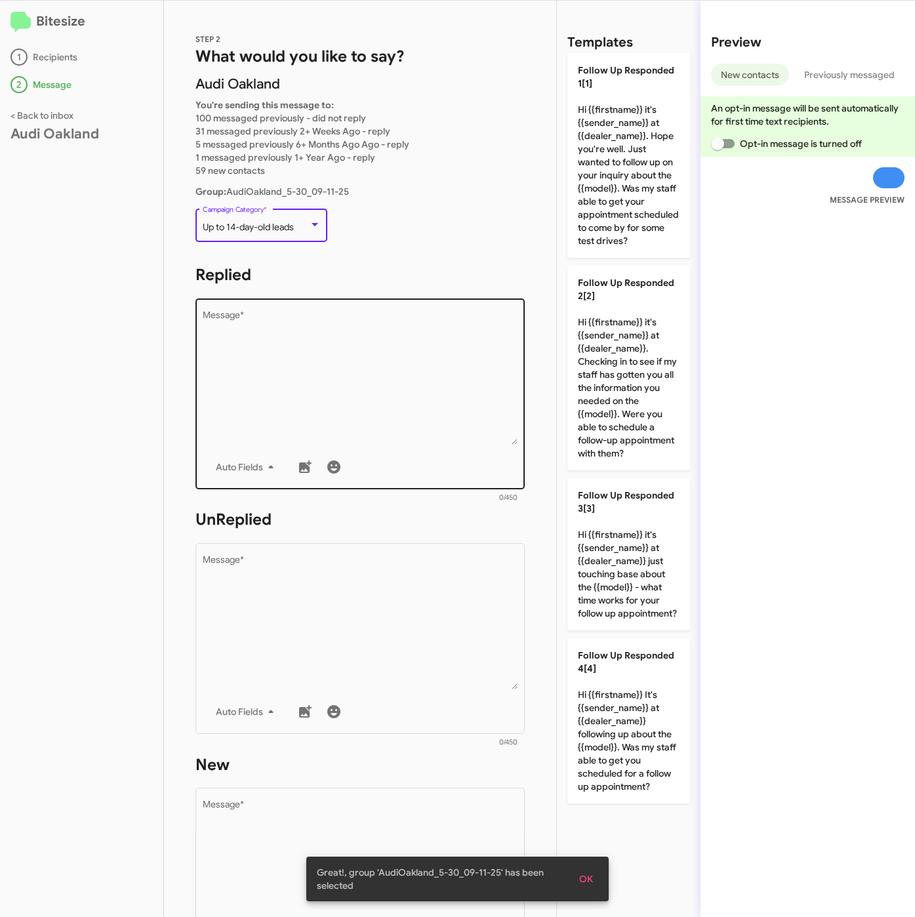
click at [337, 359] on textarea "Message *" at bounding box center [361, 378] width 316 height 134
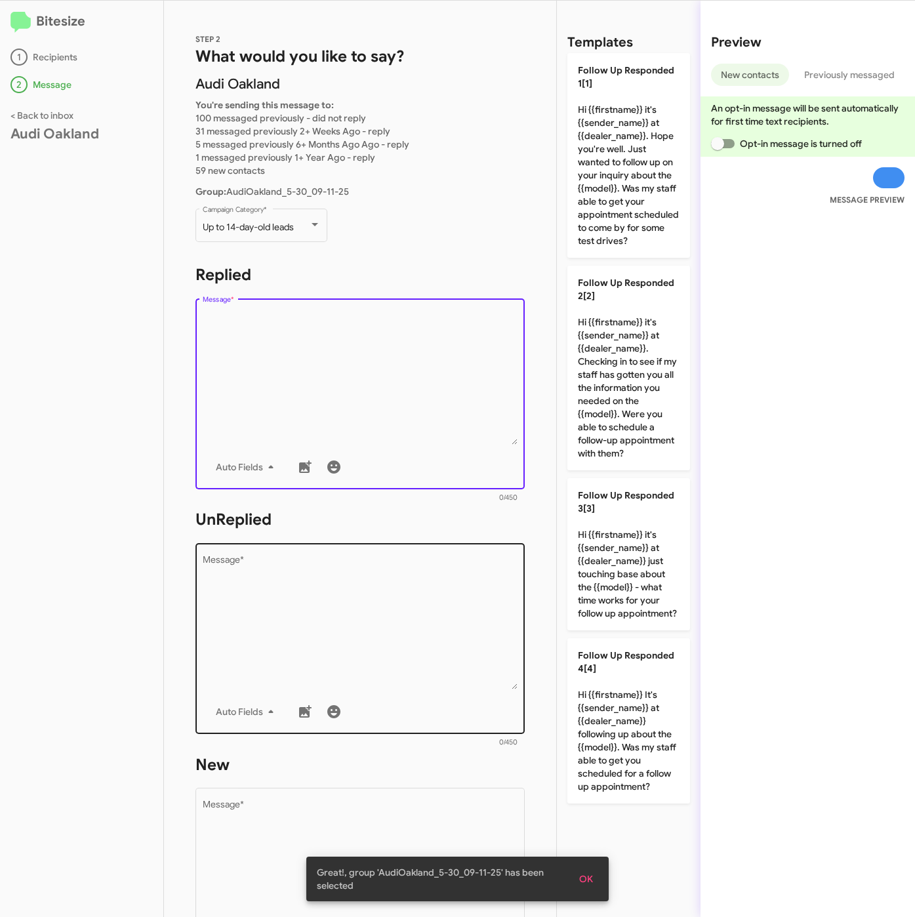
drag, startPoint x: 591, startPoint y: 379, endPoint x: 459, endPoint y: 548, distance: 214.6
click at [591, 380] on p "Follow Up Responded 2[2] Hi {{firstname}} it's {{sender_name}} at {{dealer_name…" at bounding box center [629, 368] width 123 height 205
type textarea "Hi {{firstname}} it's {{sender_name}} at {{dealer_name}}. Checking in to see if…"
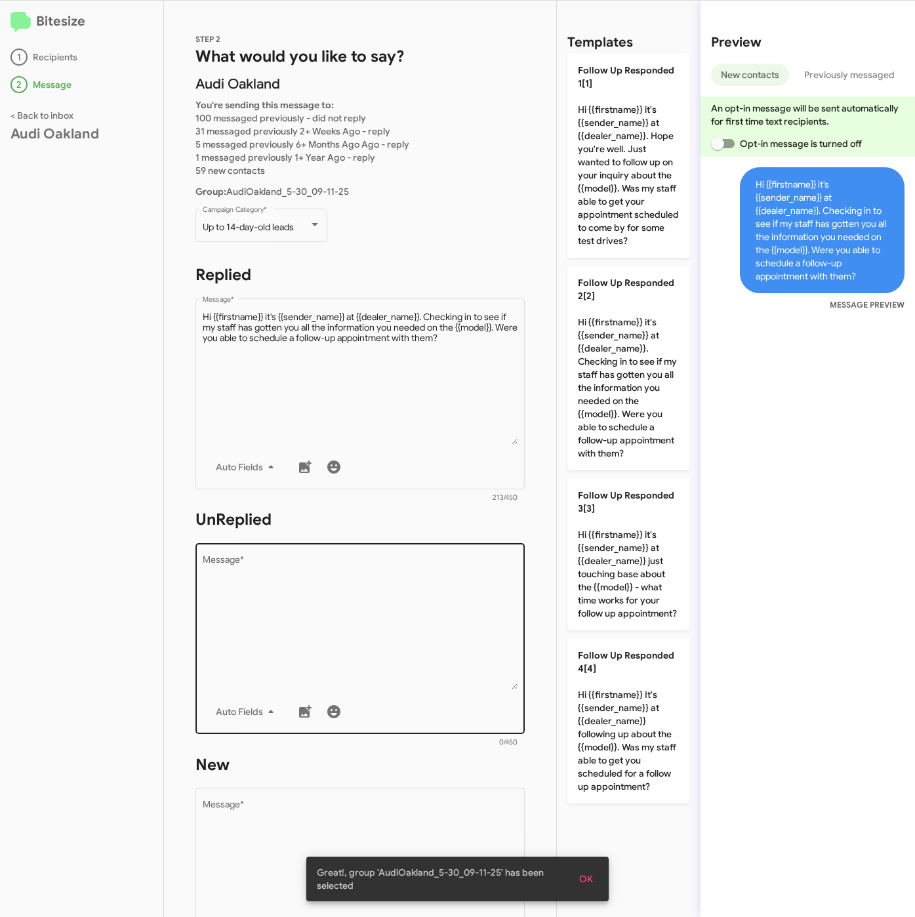
click at [441, 570] on textarea "Message *" at bounding box center [361, 623] width 316 height 134
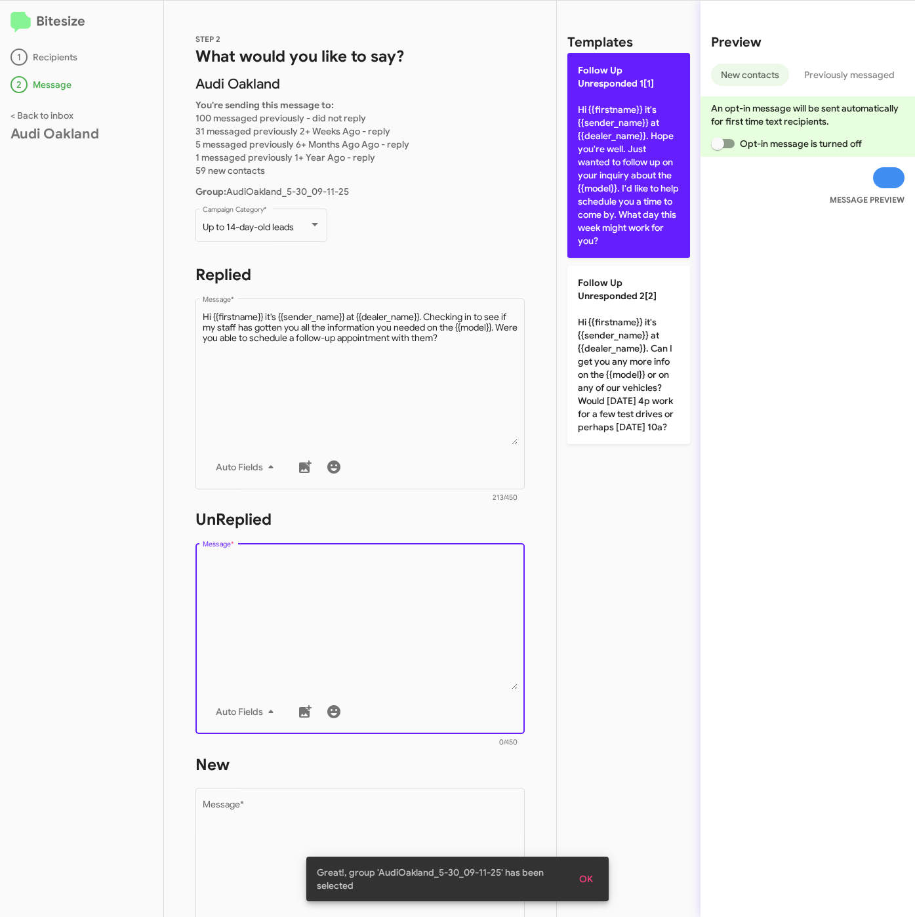
click at [662, 179] on p "Follow Up Unresponded 1[1] Hi {{firstname}} it's {{sender_name}} at {{dealer_na…" at bounding box center [629, 155] width 123 height 205
type textarea "Hi {{firstname}} it's {{sender_name}} at {{dealer_name}}. Hope you're well. Jus…"
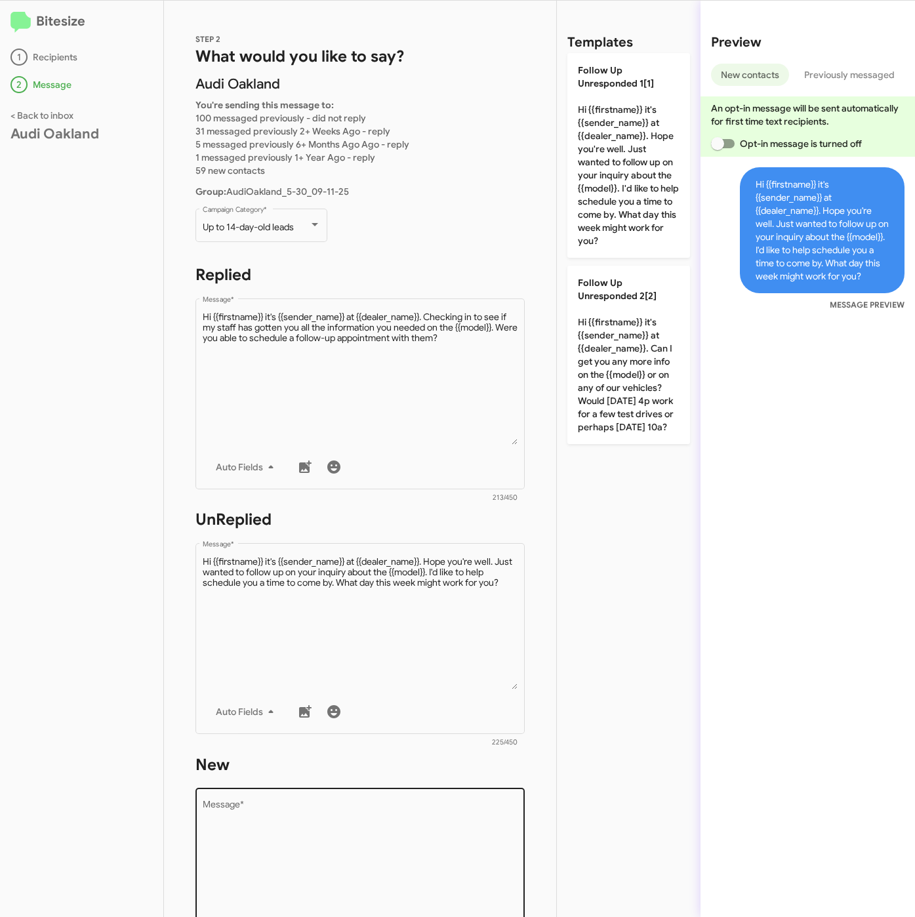
click at [400, 833] on textarea "Message *" at bounding box center [361, 868] width 316 height 134
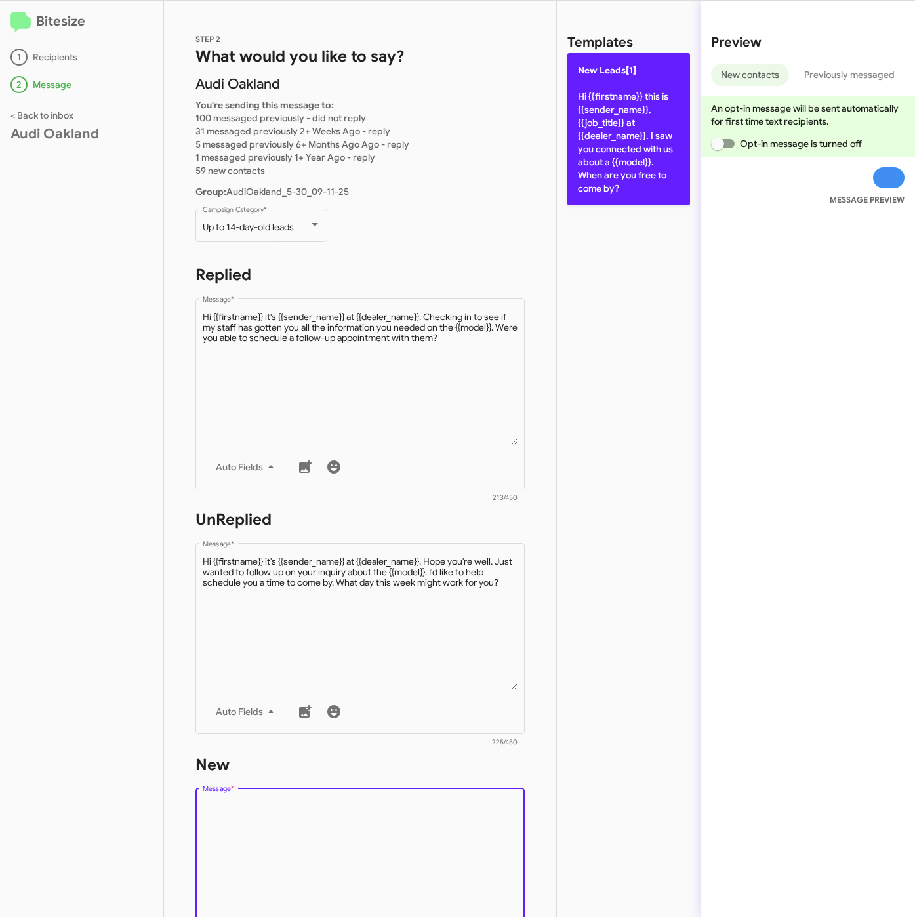
click at [613, 156] on p "New Leads[1] Hi {{firstname}} this is {{sender_name}}, {{job_title}} at {{deale…" at bounding box center [629, 129] width 123 height 152
type textarea "Hi {{firstname}} this is {{sender_name}}, {{job_title}} at {{dealer_name}}. I s…"
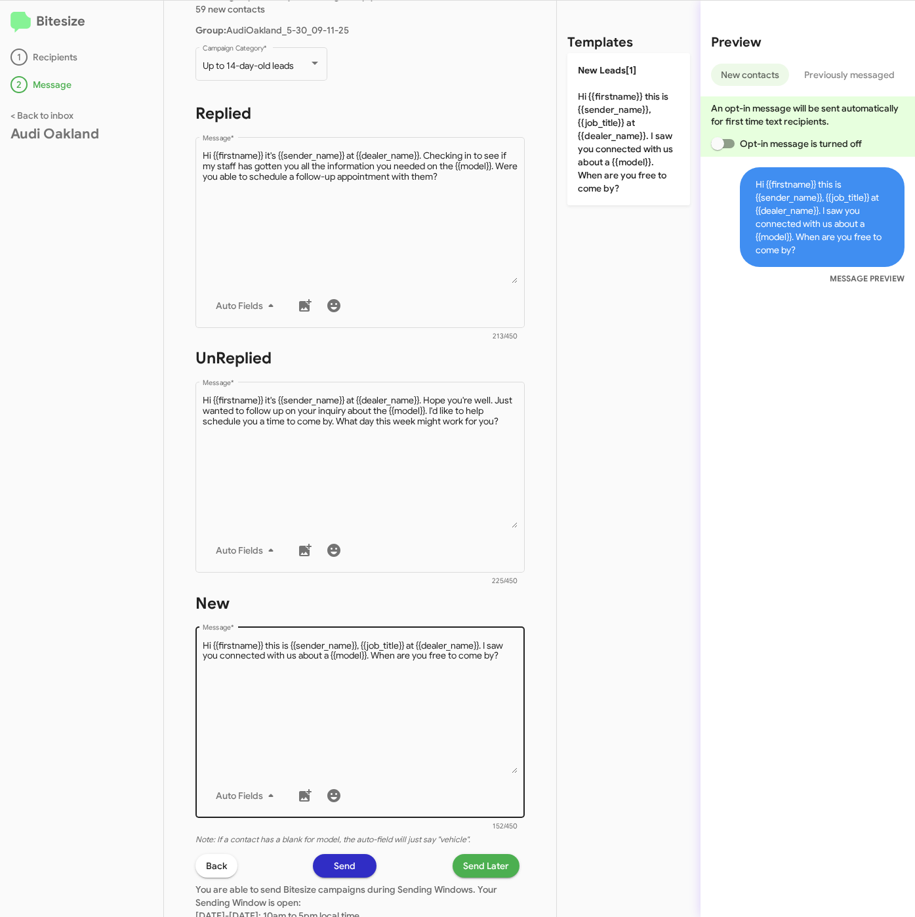
scroll to position [308, 0]
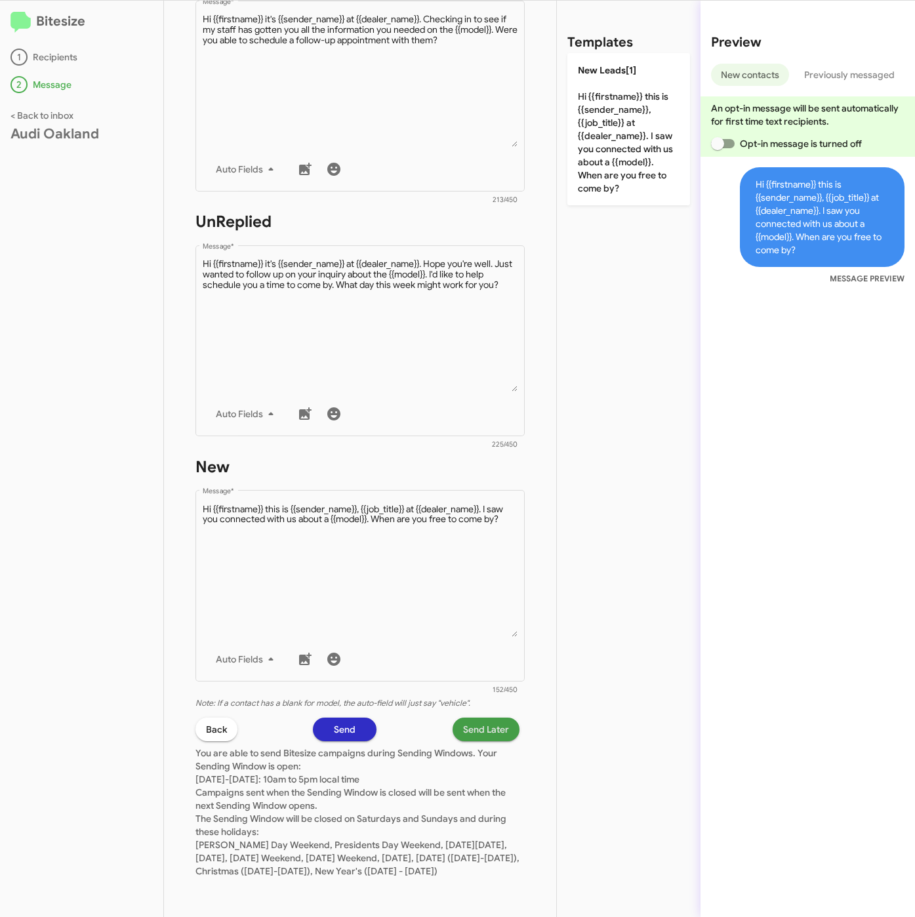
click at [463, 718] on span "Send Later" at bounding box center [486, 730] width 46 height 24
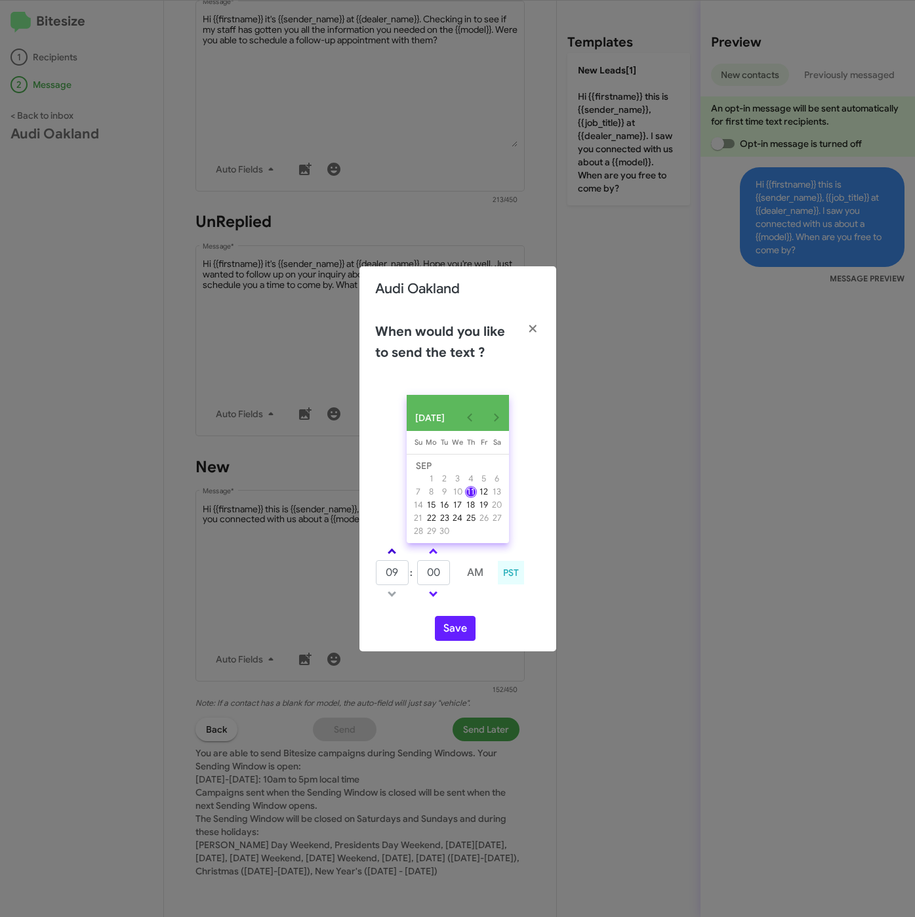
click at [396, 553] on link at bounding box center [392, 551] width 23 height 15
type input "10"
click at [465, 641] on button "Save" at bounding box center [455, 628] width 41 height 25
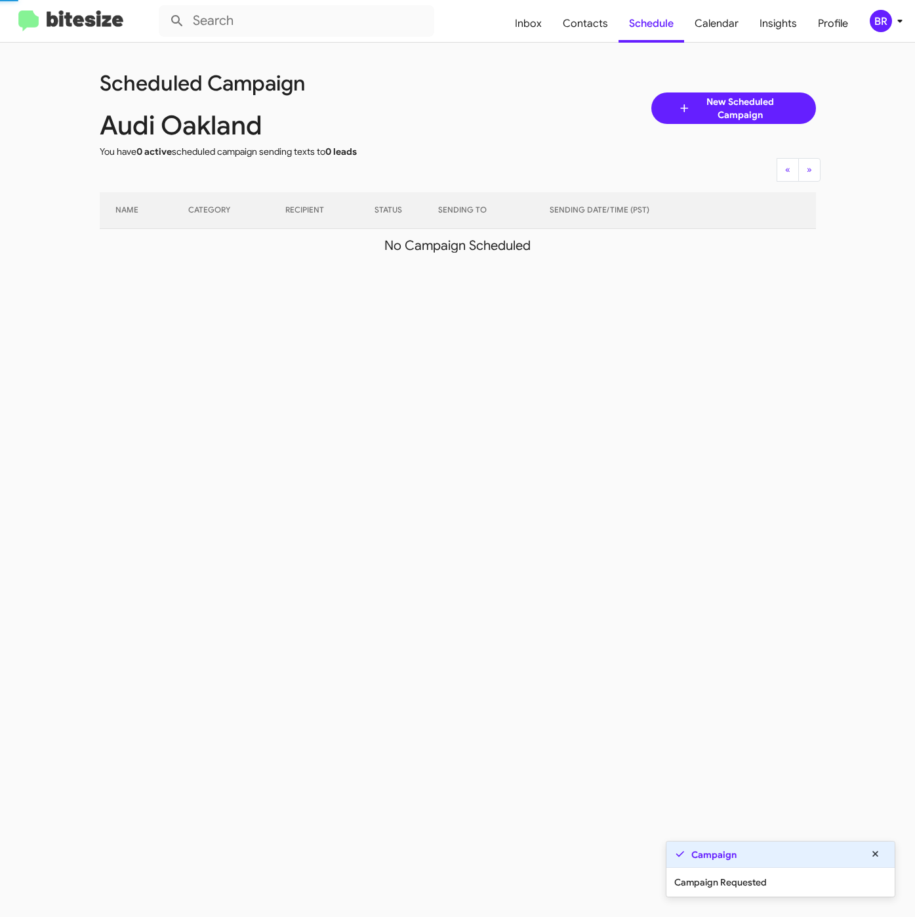
click at [894, 24] on icon at bounding box center [900, 21] width 16 height 16
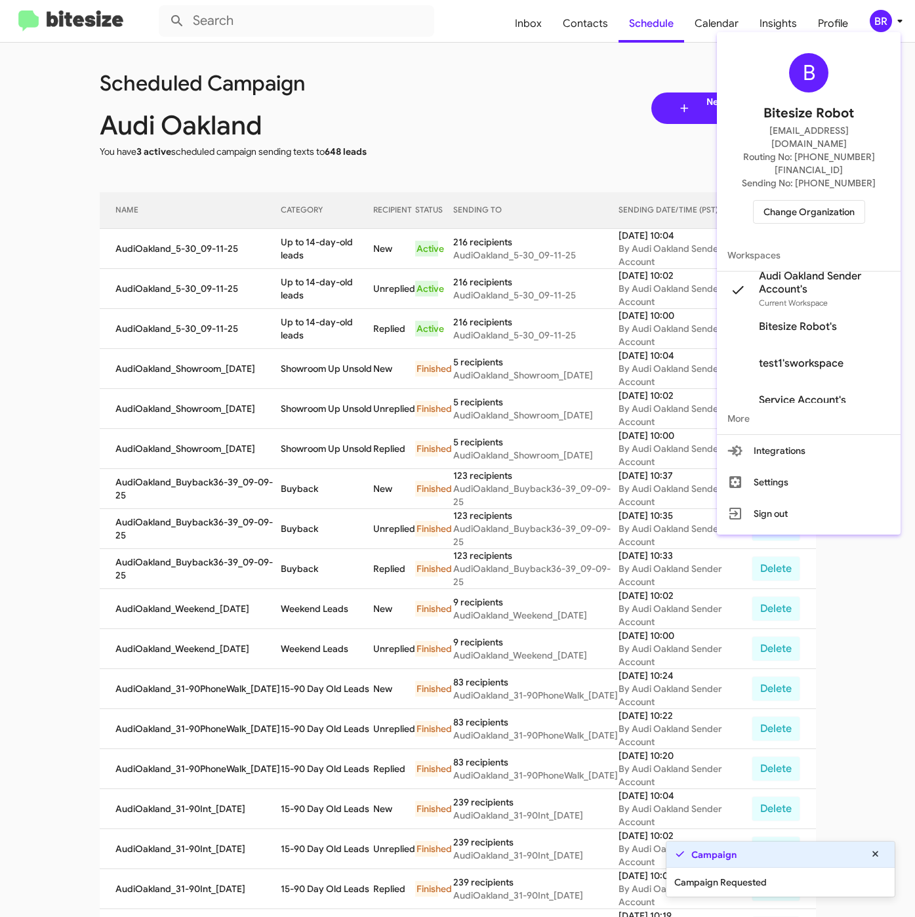
click at [331, 254] on div at bounding box center [457, 458] width 915 height 917
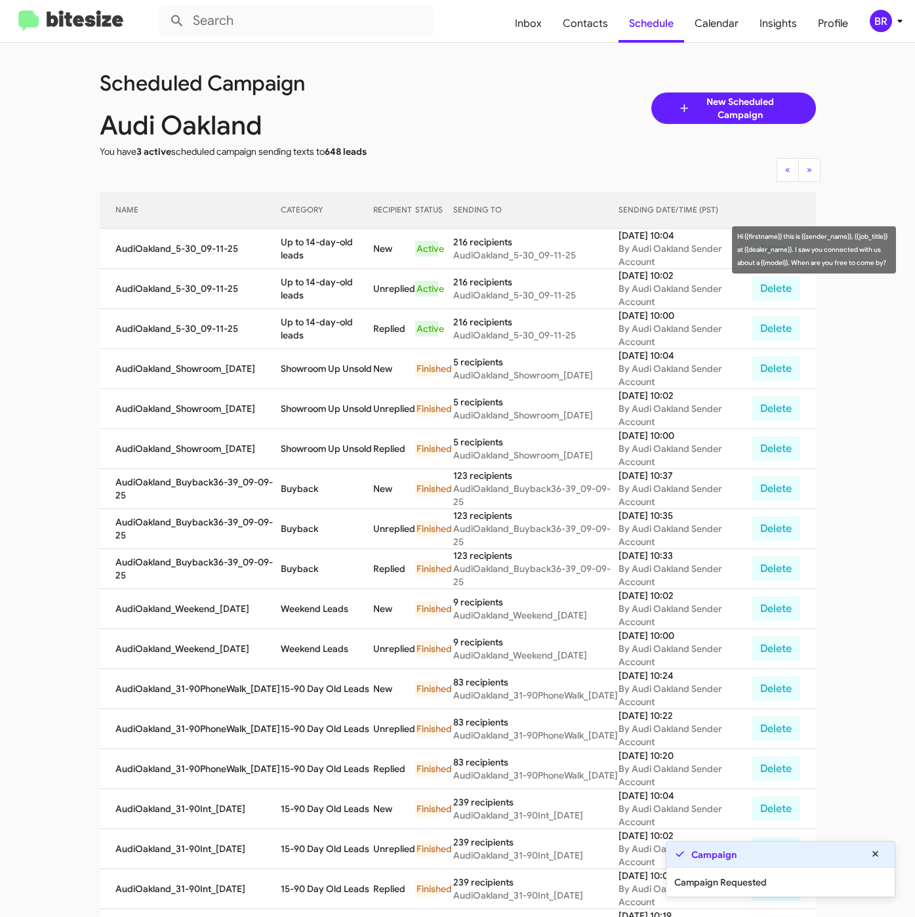
drag, startPoint x: 281, startPoint y: 242, endPoint x: 300, endPoint y: 253, distance: 21.2
click at [300, 253] on td "Up to 14-day-old leads" at bounding box center [327, 249] width 93 height 40
click at [281, 242] on td "Up to 14-day-old leads" at bounding box center [327, 249] width 93 height 40
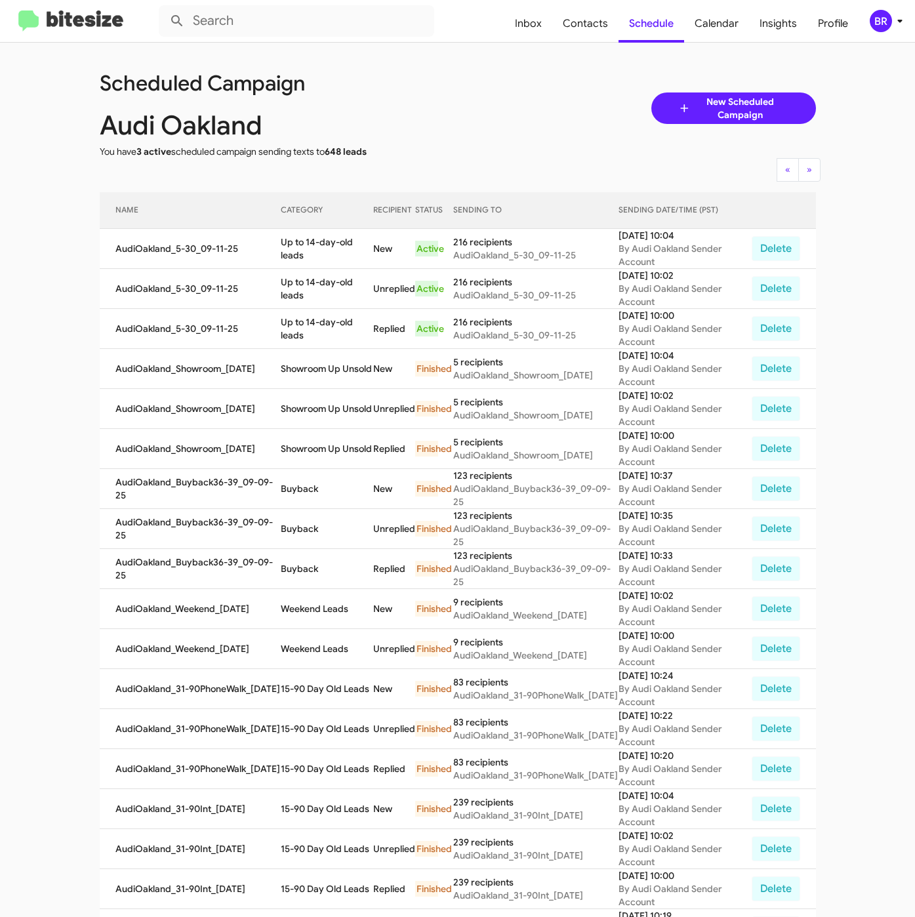
drag, startPoint x: 278, startPoint y: 241, endPoint x: 301, endPoint y: 257, distance: 27.8
click at [301, 257] on td "Up to 14-day-old leads" at bounding box center [327, 249] width 93 height 40
copy td "Up to 14-day-old leads"
click at [579, 32] on span "Contacts" at bounding box center [585, 24] width 66 height 38
type input "in:groups"
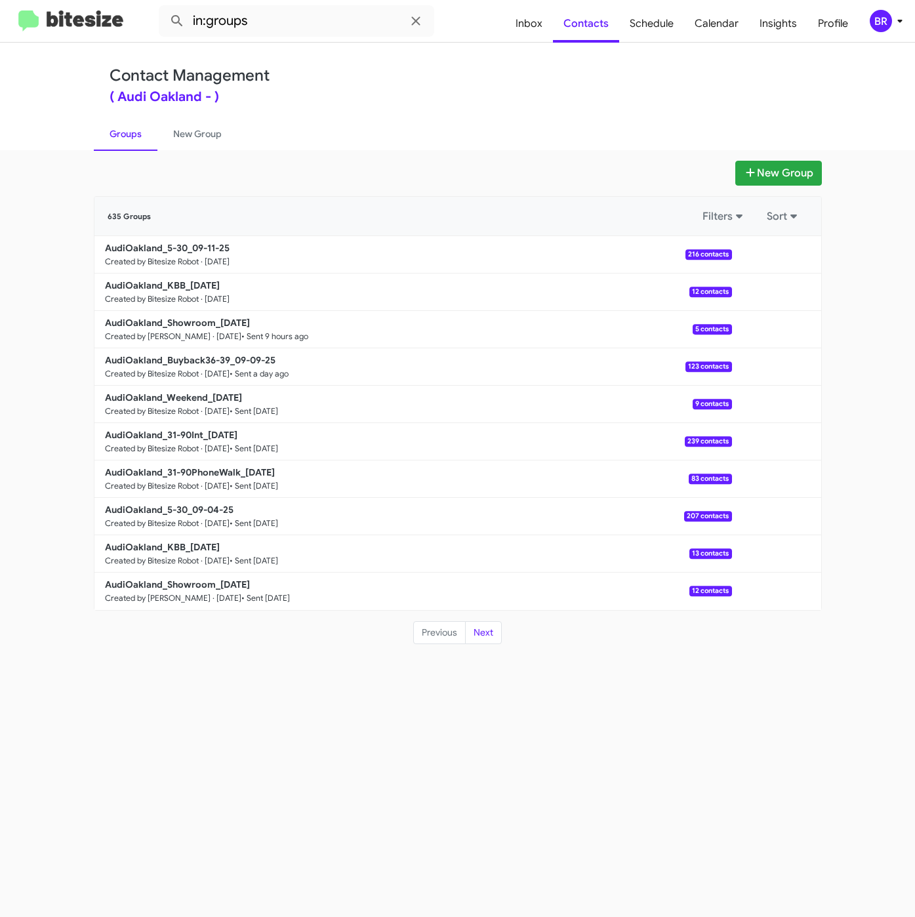
click at [530, 89] on div "Contact Management ( Audi Oakland - )" at bounding box center [458, 84] width 697 height 37
click at [207, 280] on b "AudiOakland_KBB_09-11-25" at bounding box center [162, 286] width 115 height 12
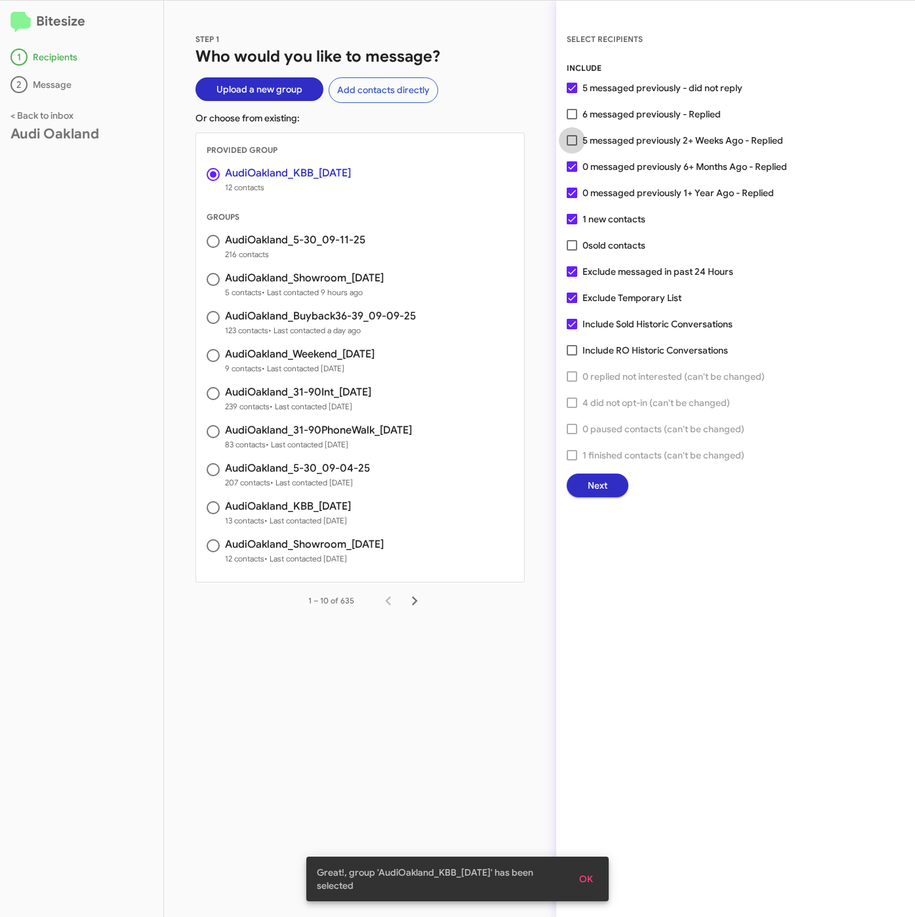
click at [625, 140] on span "5 messaged previously 2+ Weeks Ago - Replied" at bounding box center [683, 141] width 201 height 16
click at [572, 146] on input "5 messaged previously 2+ Weeks Ago - Replied" at bounding box center [572, 146] width 1 height 1
checkbox input "true"
click at [595, 480] on span "Next" at bounding box center [598, 486] width 20 height 24
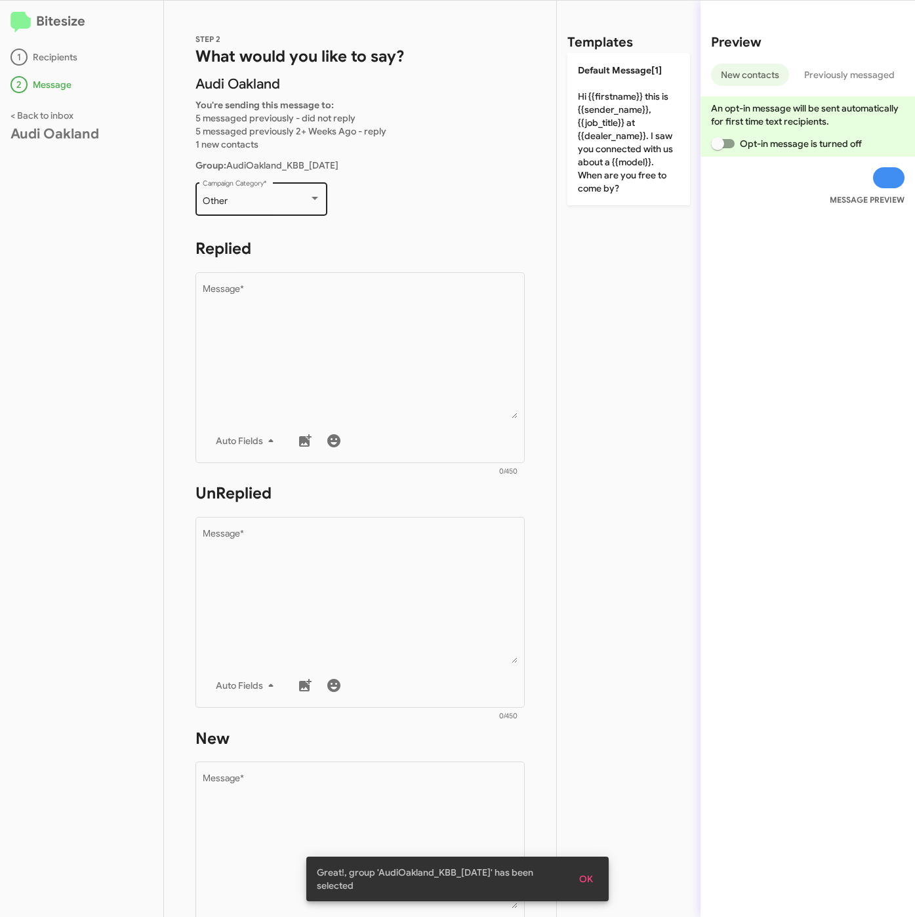
click at [257, 191] on div "Other Campaign Category *" at bounding box center [262, 198] width 118 height 36
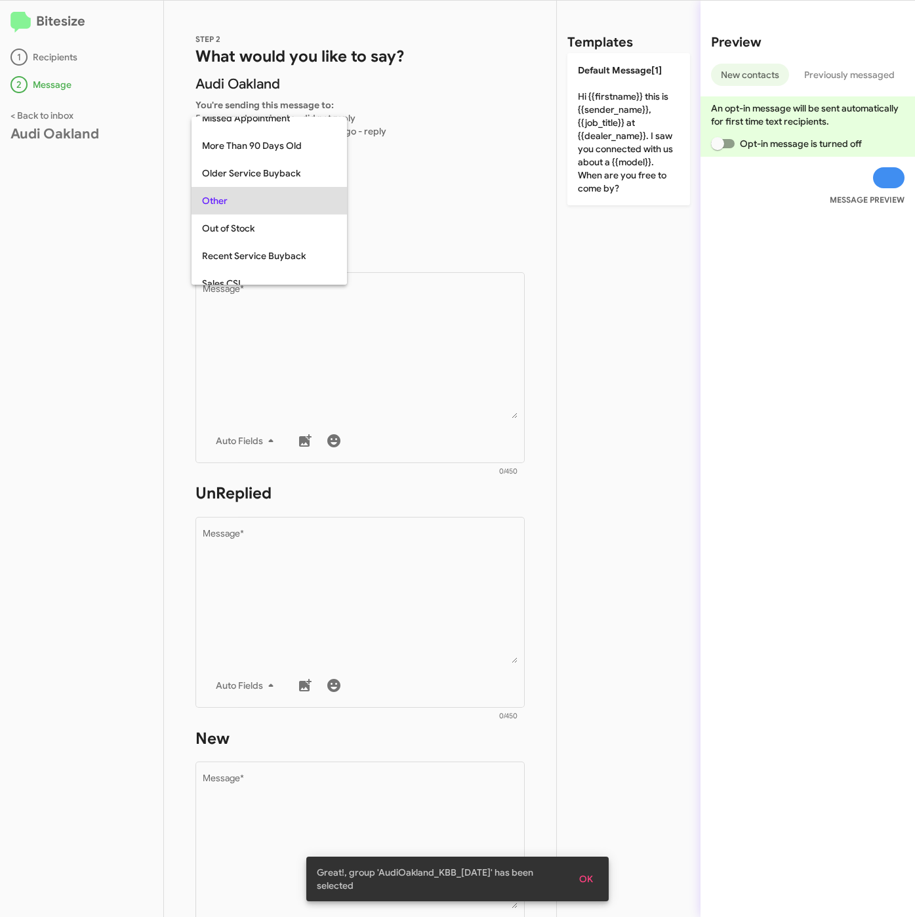
scroll to position [465, 0]
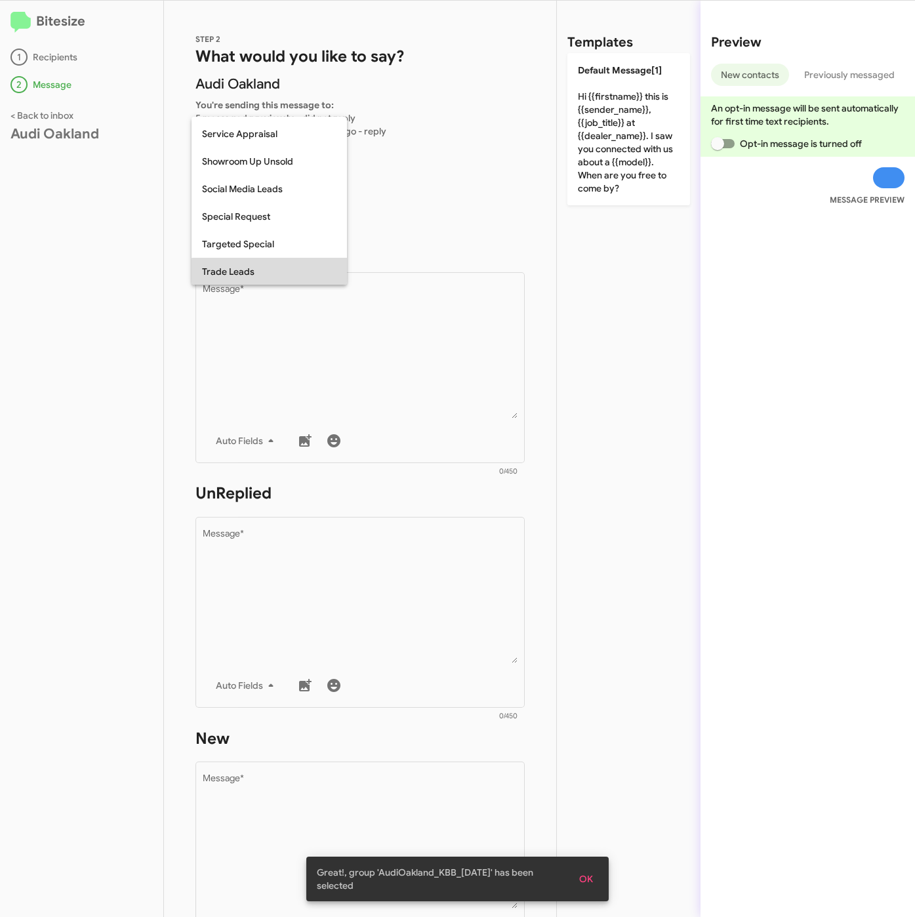
click at [272, 274] on span "Trade Leads" at bounding box center [269, 272] width 135 height 28
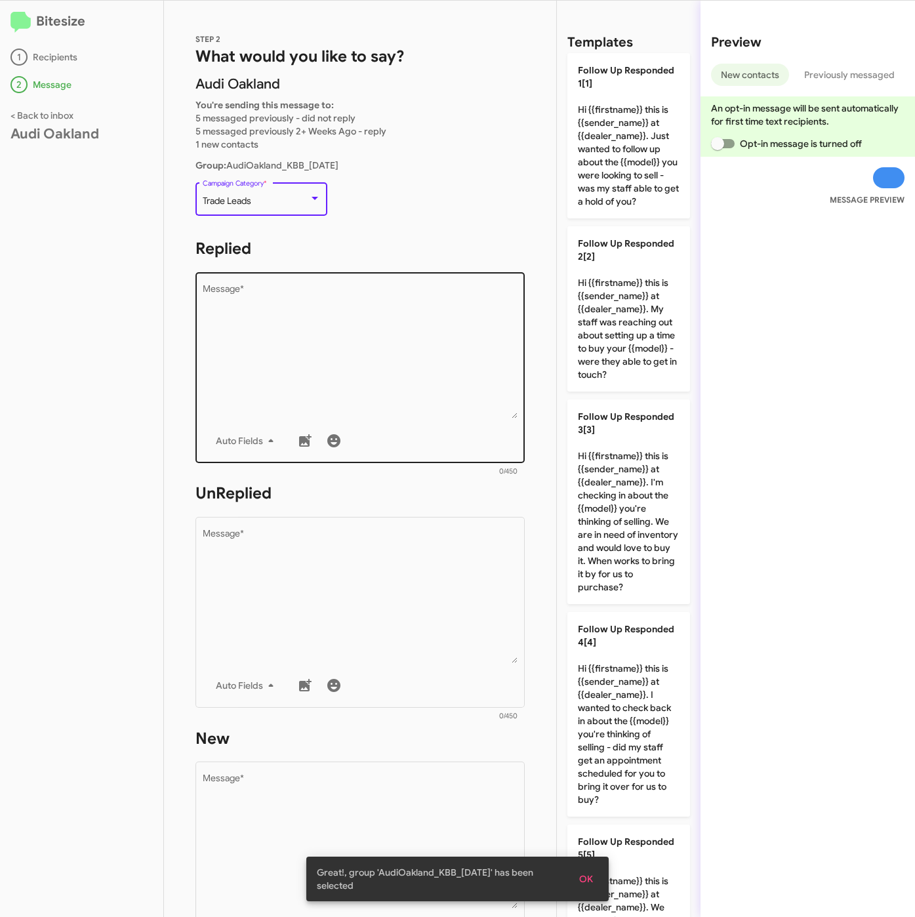
drag, startPoint x: 331, startPoint y: 369, endPoint x: 433, endPoint y: 360, distance: 102.7
click at [331, 369] on textarea "Message *" at bounding box center [361, 352] width 316 height 134
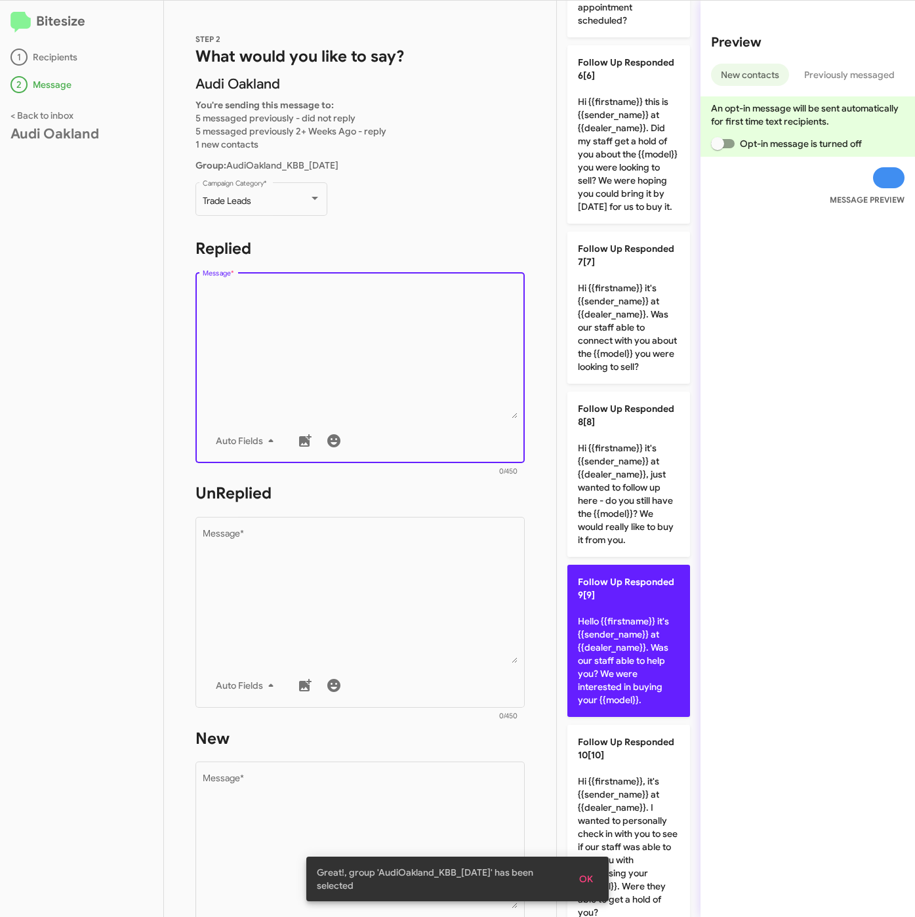
scroll to position [1103, 0]
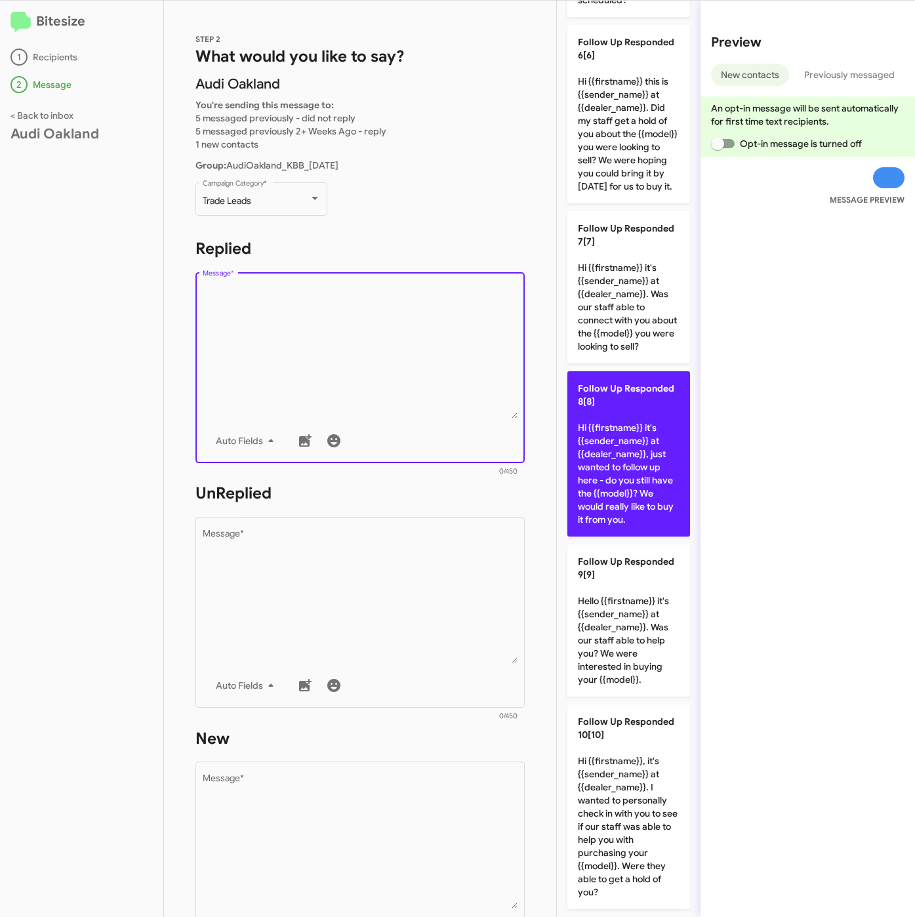
click at [613, 426] on p "Follow Up Responded 8[8] Hi {{firstname}} it's {{sender_name}} at {{dealer_name…" at bounding box center [629, 453] width 123 height 165
type textarea "Hi {{firstname}} it's {{sender_name}} at {{dealer_name}}, just wanted to follow…"
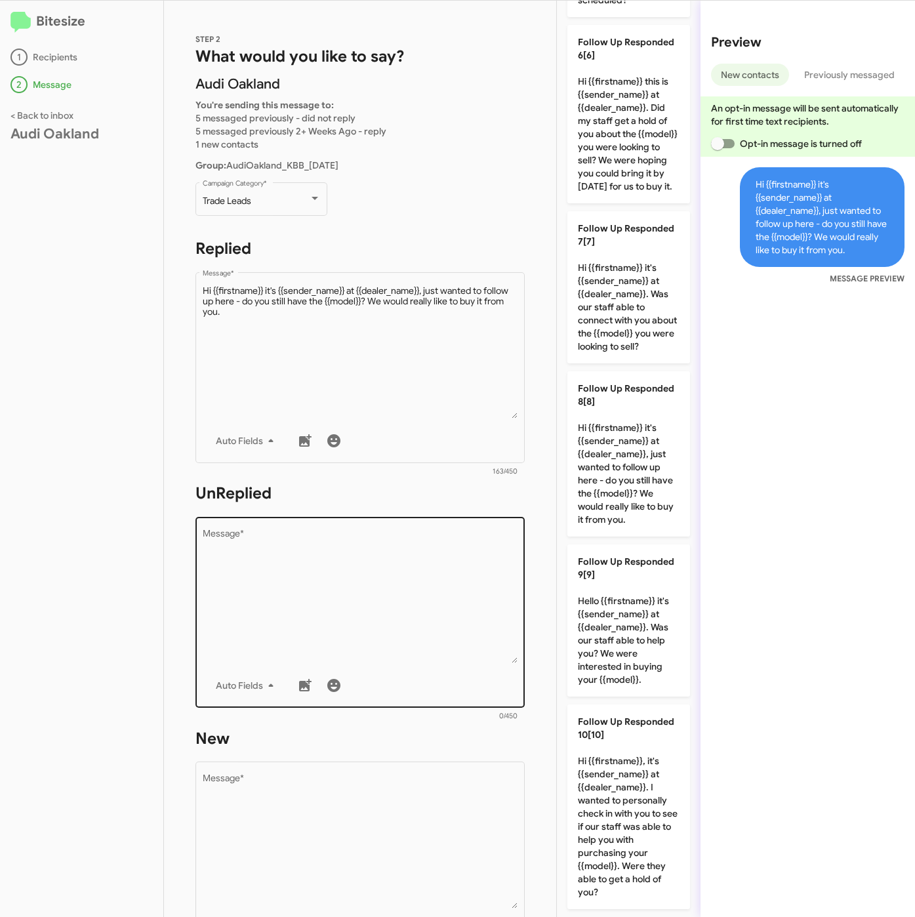
click at [433, 596] on textarea "Message *" at bounding box center [361, 597] width 316 height 134
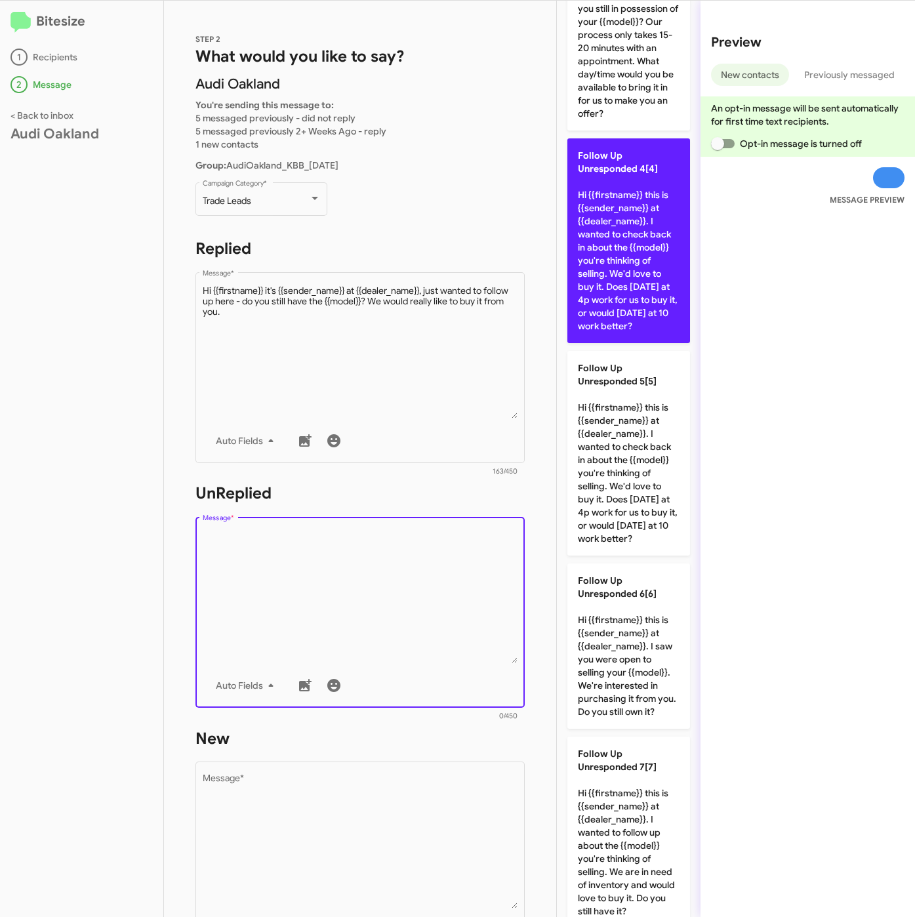
scroll to position [217, 0]
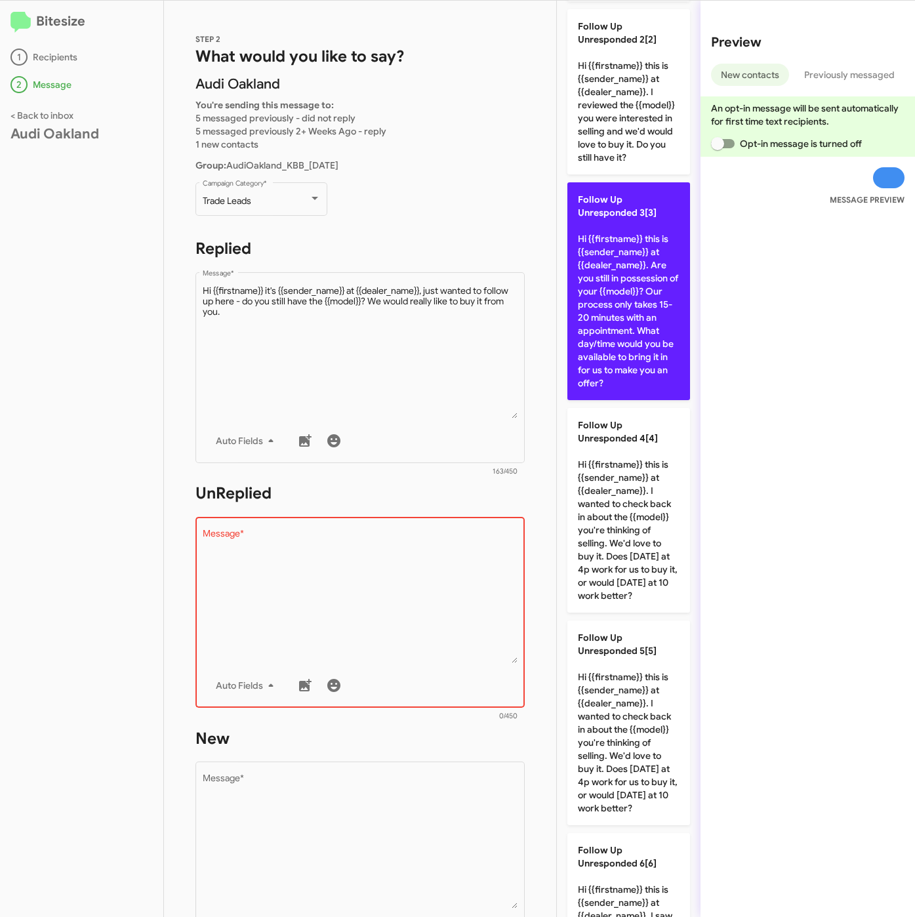
click at [609, 290] on p "Follow Up Unresponded 3[3] Hi {{firstname}} this is {{sender_name}} at {{dealer…" at bounding box center [629, 291] width 123 height 218
type textarea "Hi {{firstname}} this is {{sender_name}} at {{dealer_name}}. Are you still in p…"
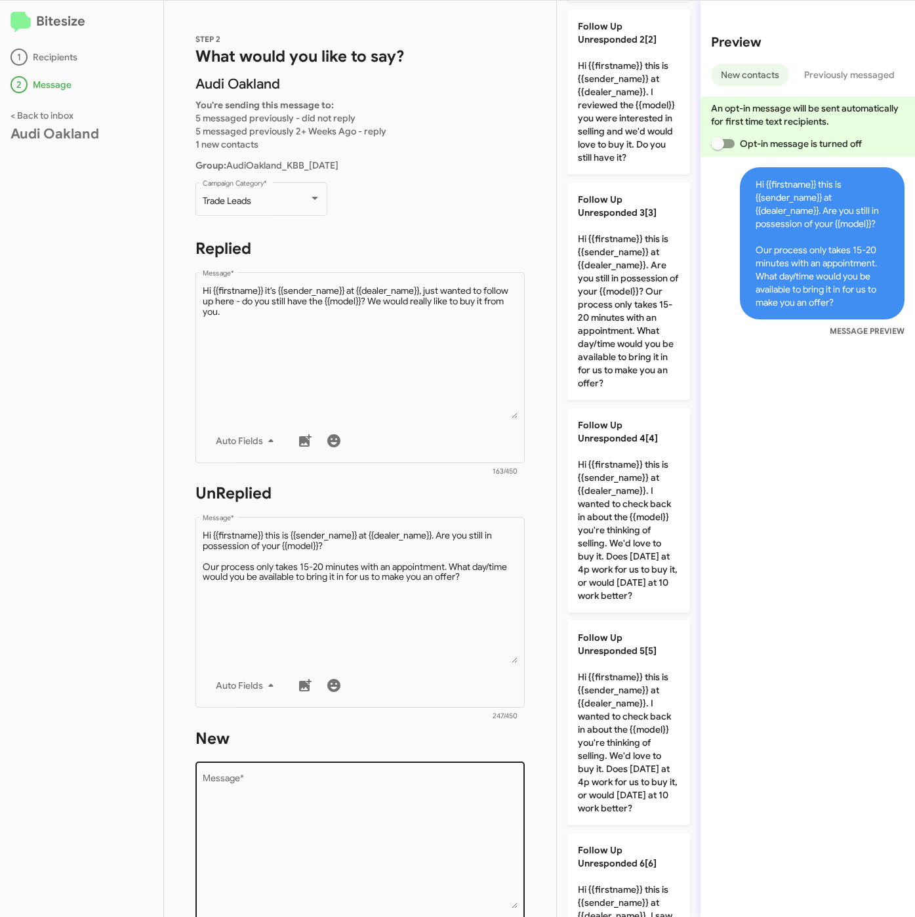
click at [419, 789] on textarea "Message *" at bounding box center [361, 842] width 316 height 134
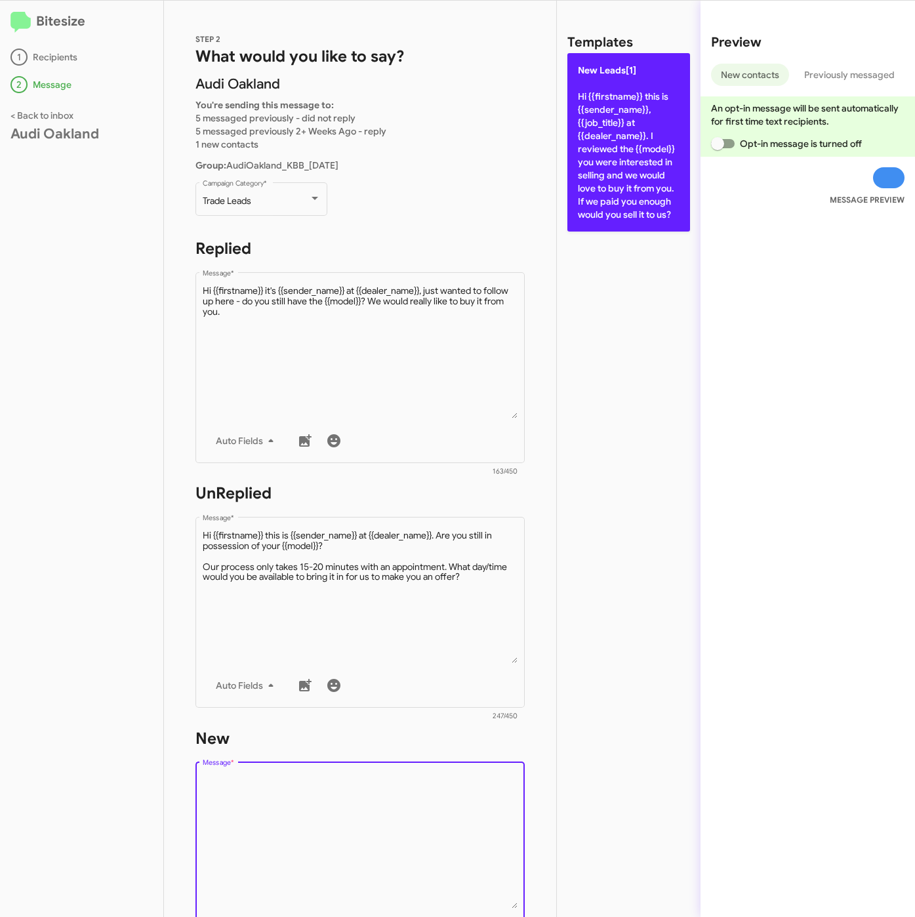
drag, startPoint x: 587, startPoint y: 238, endPoint x: 599, endPoint y: 207, distance: 33.9
click at [587, 238] on div "Templates New Leads[1] Hi {{firstname}} this is {{sender_name}}, {{job_title}} …" at bounding box center [629, 459] width 144 height 917
click at [601, 205] on p "New Leads[1] Hi {{firstname}} this is {{sender_name}}, {{job_title}} at {{deale…" at bounding box center [629, 142] width 123 height 178
type textarea "Hi {{firstname}} this is {{sender_name}}, {{job_title}} at {{dealer_name}}. I r…"
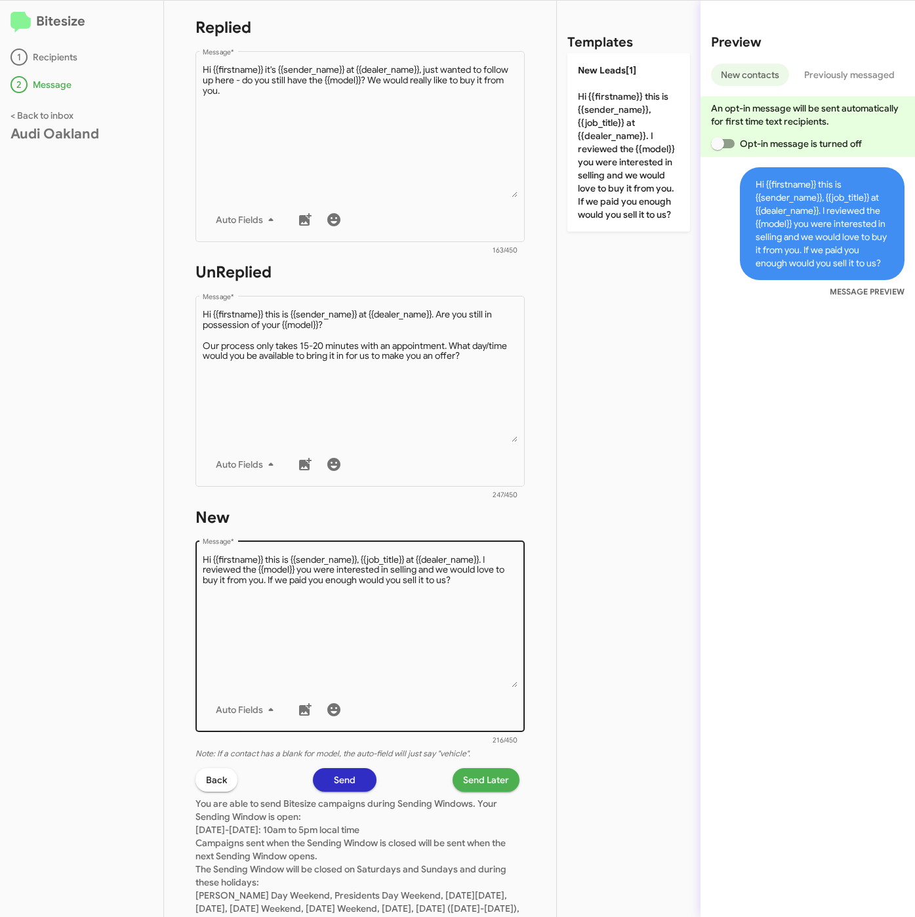
scroll to position [282, 0]
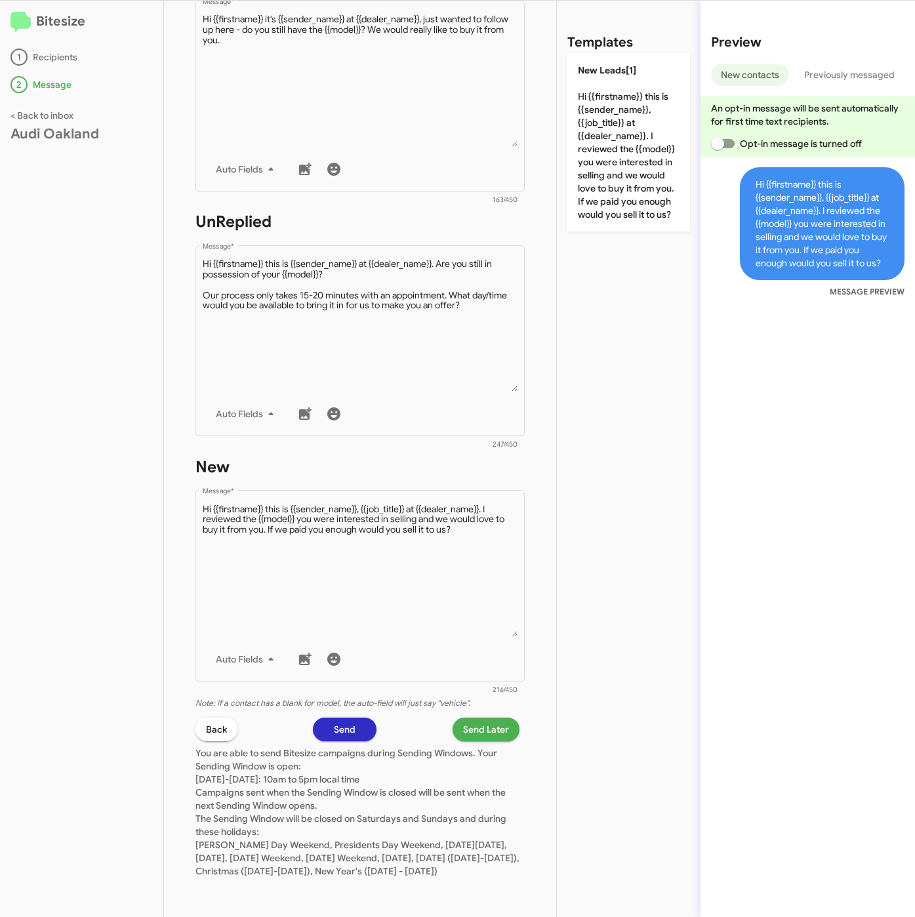
click at [463, 722] on span "Send Later" at bounding box center [486, 730] width 46 height 24
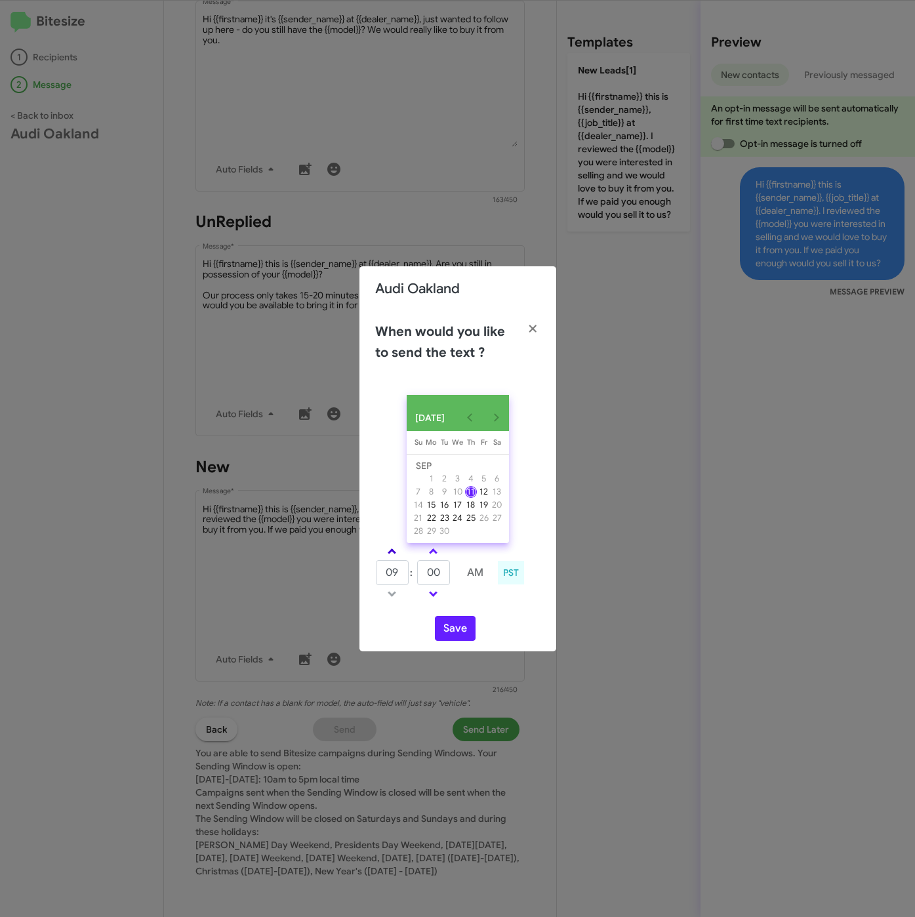
click at [392, 557] on span at bounding box center [392, 553] width 9 height 9
type input "10"
drag, startPoint x: 414, startPoint y: 573, endPoint x: 404, endPoint y: 573, distance: 10.5
click at [404, 573] on tr "10 : 00 AM" at bounding box center [433, 573] width 117 height 26
type input "15"
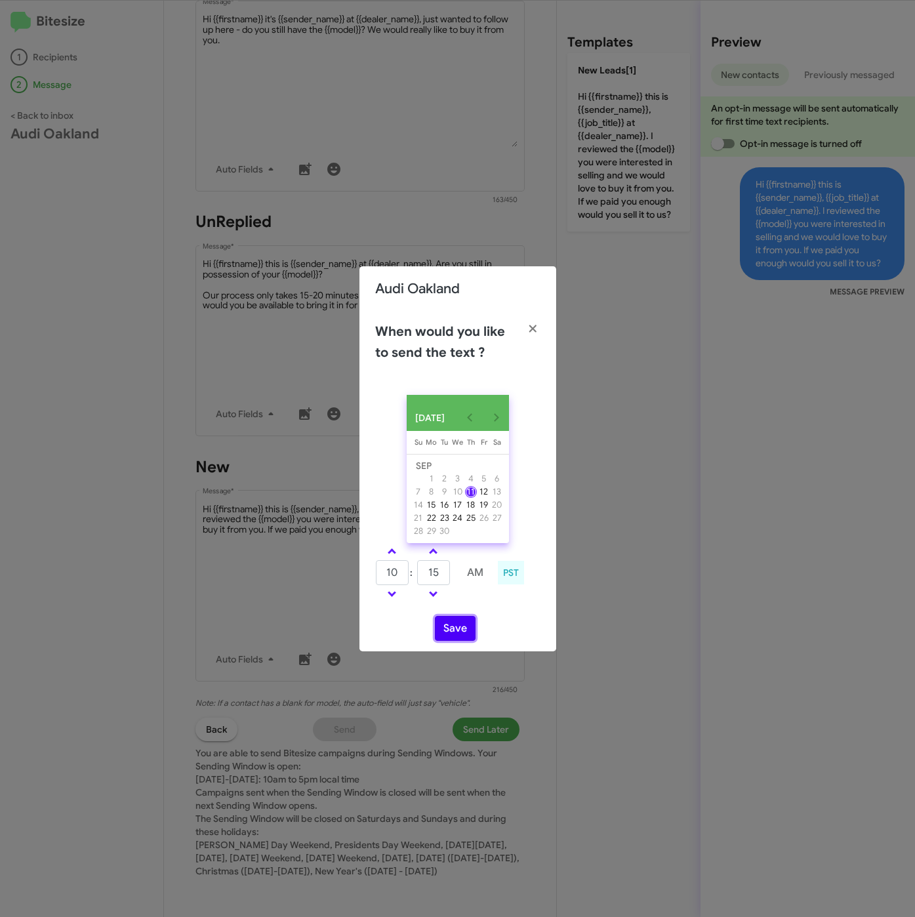
click at [451, 633] on button "Save" at bounding box center [455, 628] width 41 height 25
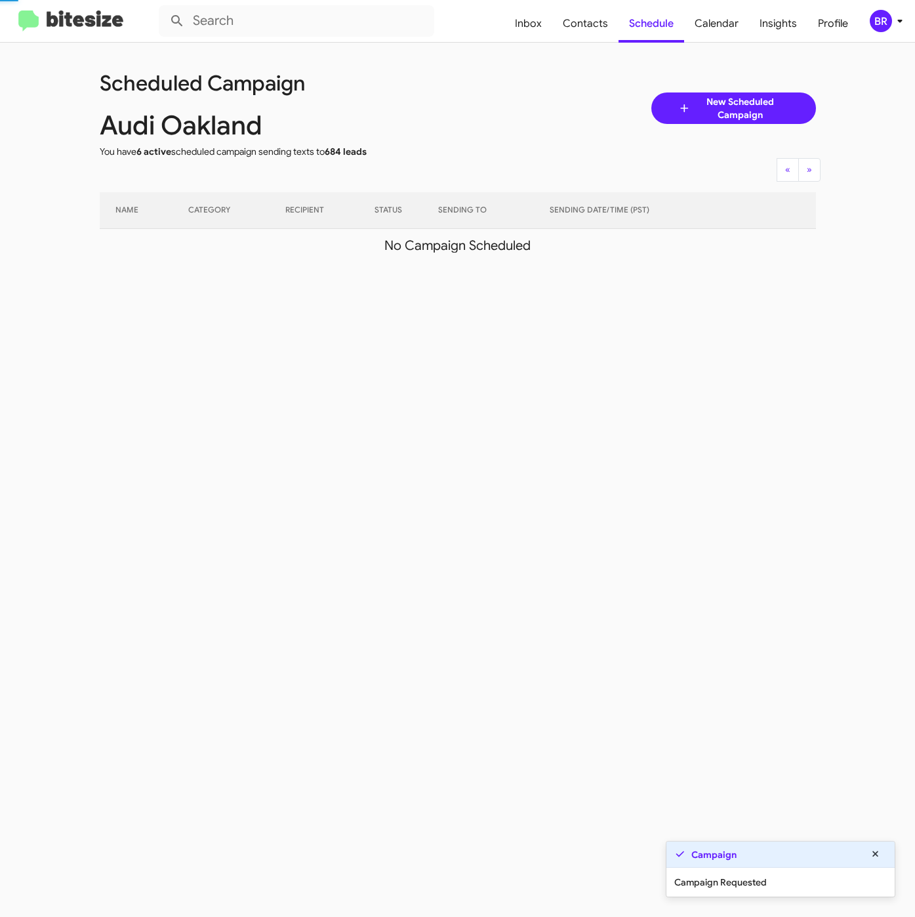
click at [885, 18] on div "BR" at bounding box center [881, 21] width 22 height 22
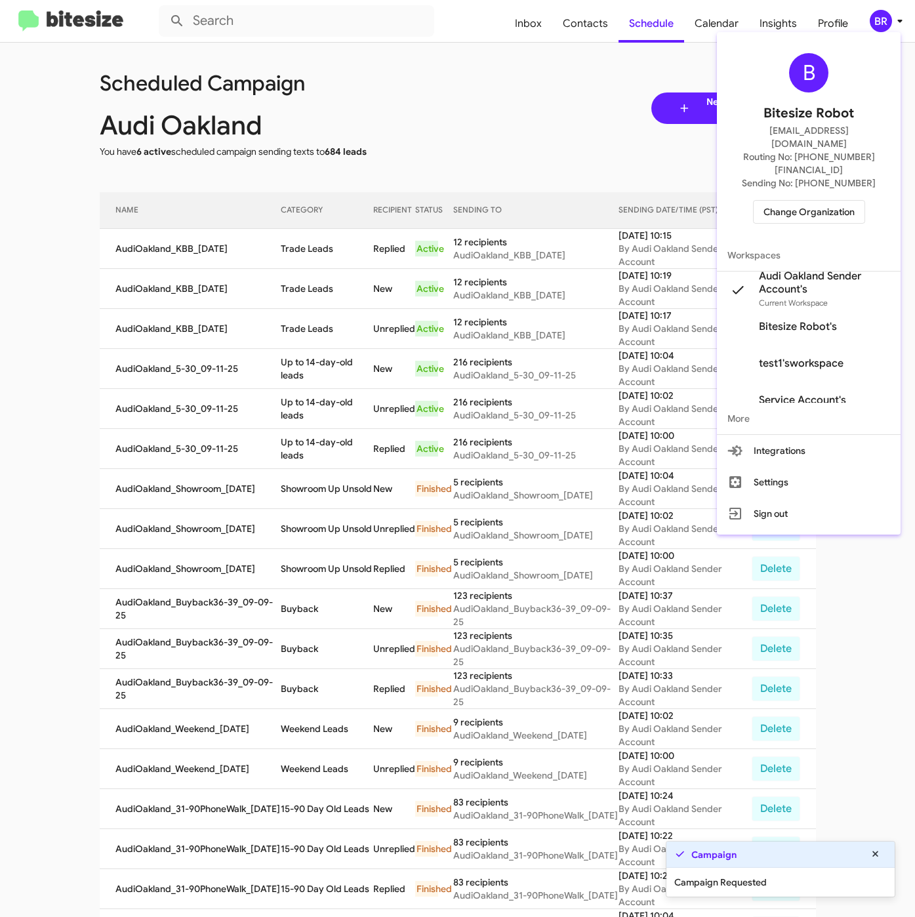
click at [316, 266] on div at bounding box center [457, 458] width 915 height 917
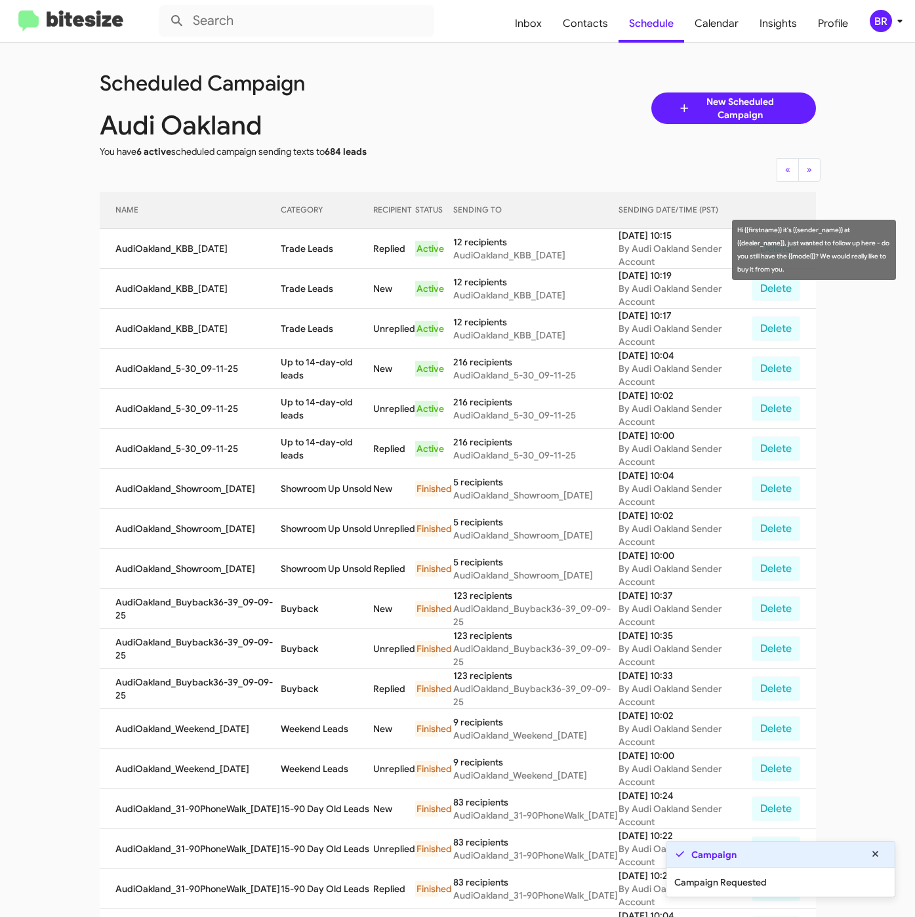
click at [281, 250] on td "Trade Leads" at bounding box center [327, 249] width 93 height 40
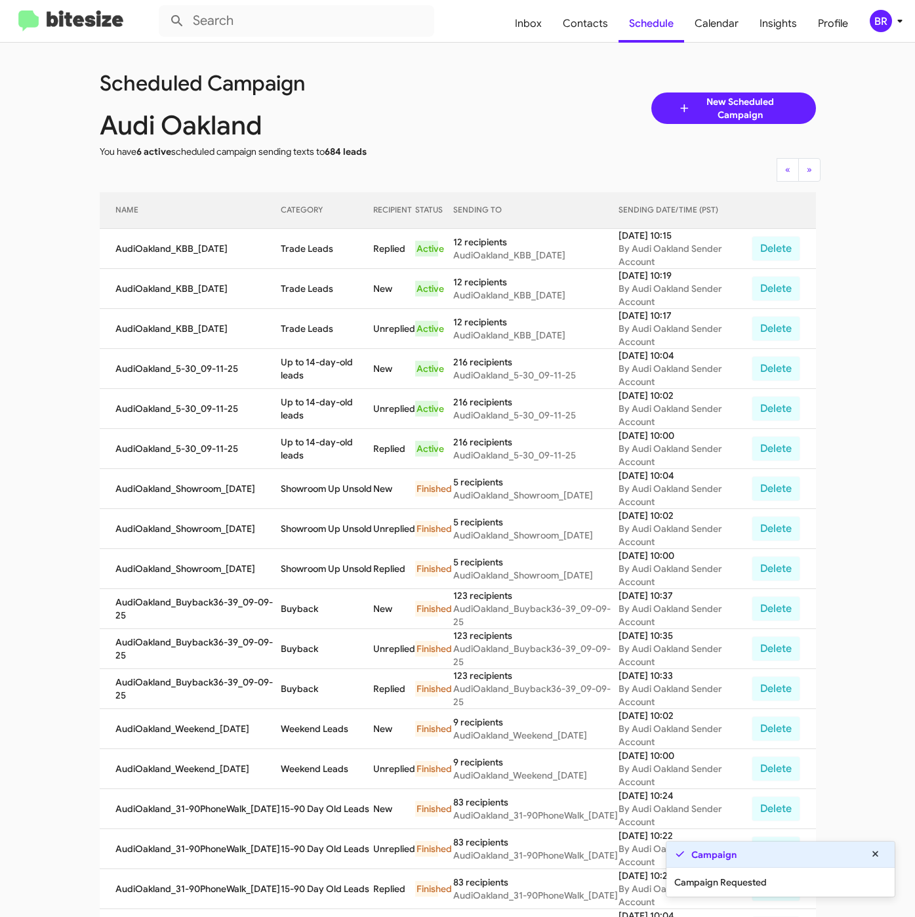
drag, startPoint x: 278, startPoint y: 250, endPoint x: 341, endPoint y: 257, distance: 63.3
click at [341, 257] on td "Trade Leads" at bounding box center [327, 249] width 93 height 40
copy td "Trade Leads"
click at [883, 30] on div "BR" at bounding box center [881, 21] width 22 height 22
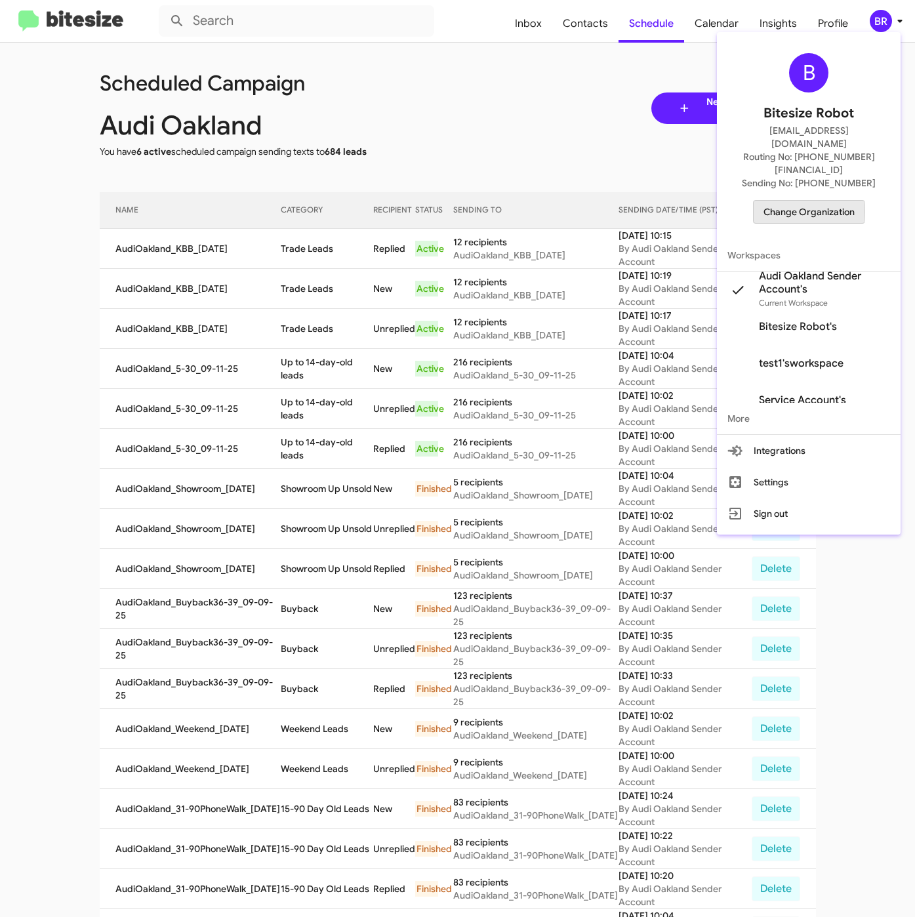
click at [787, 201] on span "Change Organization" at bounding box center [809, 212] width 91 height 22
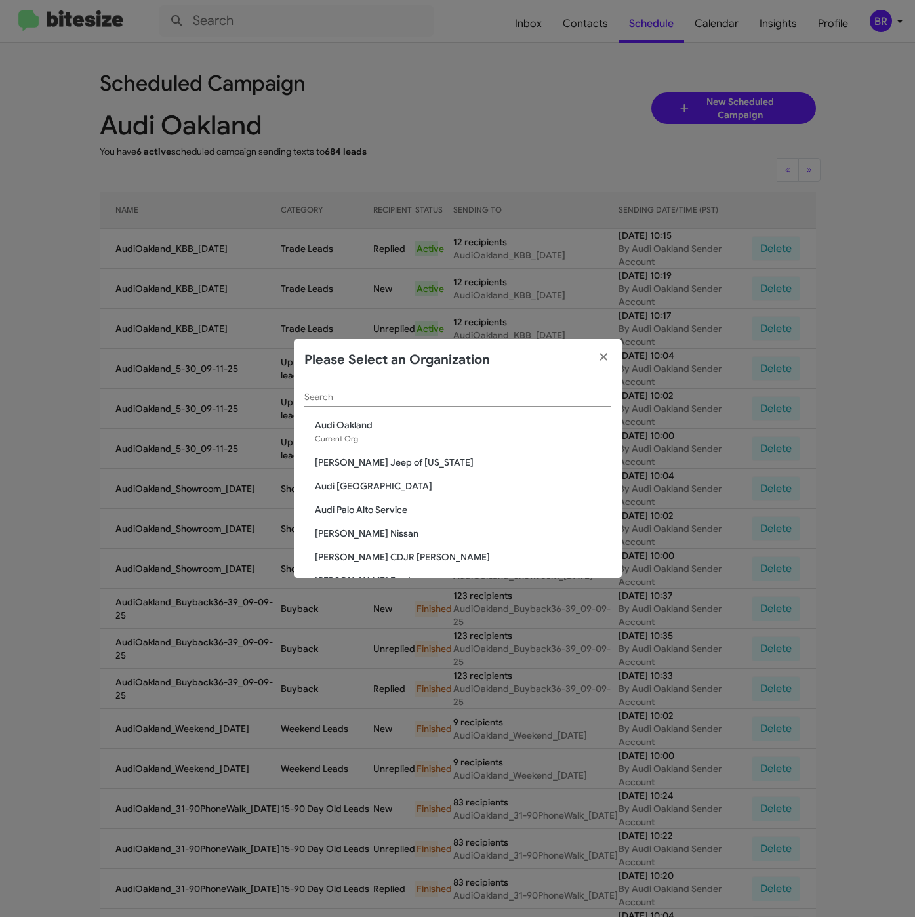
click at [416, 400] on input "Search" at bounding box center [457, 397] width 307 height 10
paste input "Mercedes Benz of Marin"
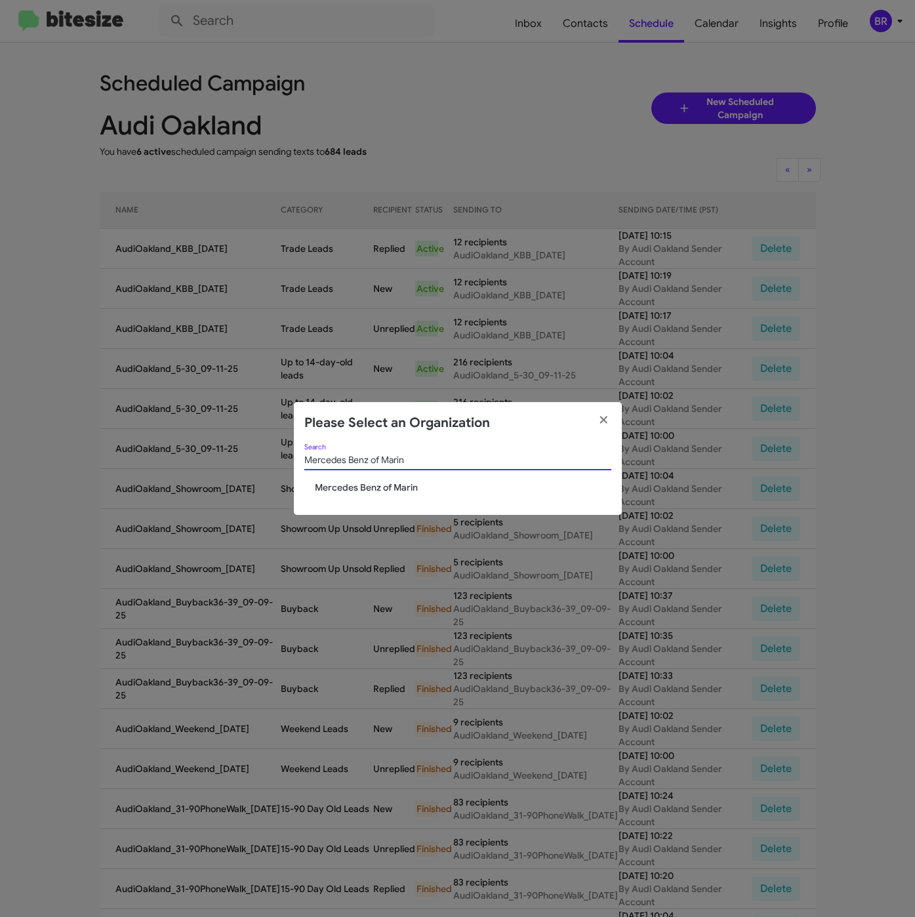
type input "Mercedes Benz of Marin"
click at [362, 486] on span "Mercedes Benz of Marin" at bounding box center [463, 487] width 297 height 13
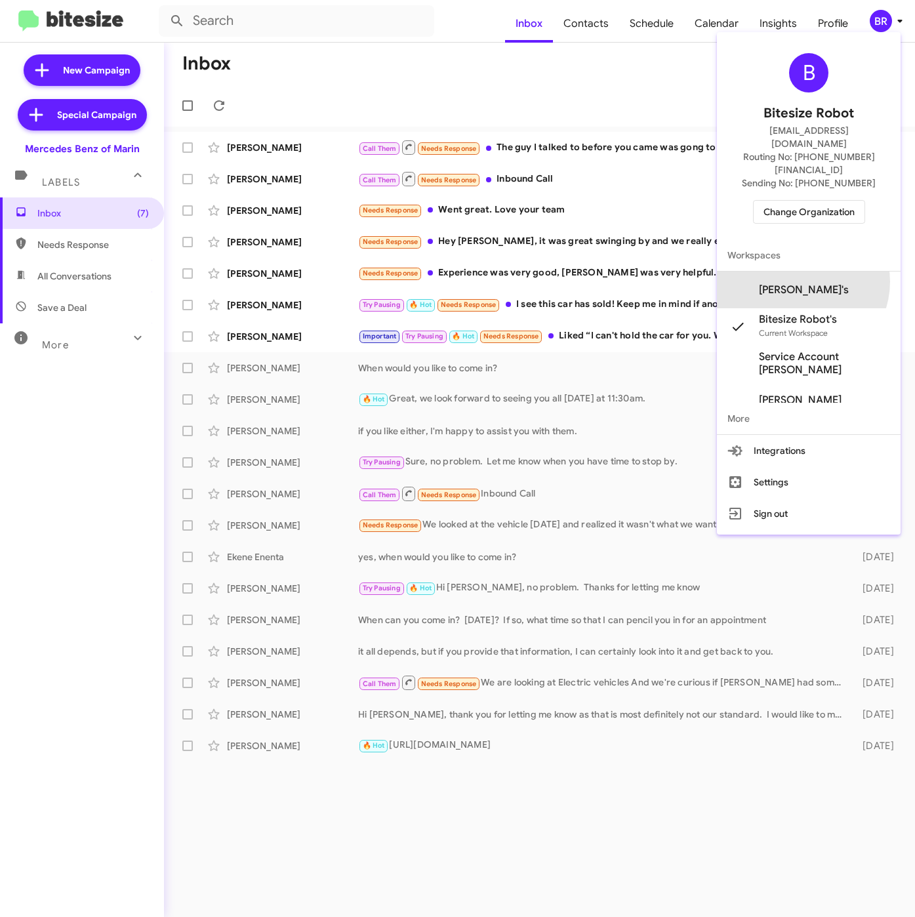
click at [800, 283] on span "[PERSON_NAME]'s" at bounding box center [804, 289] width 90 height 13
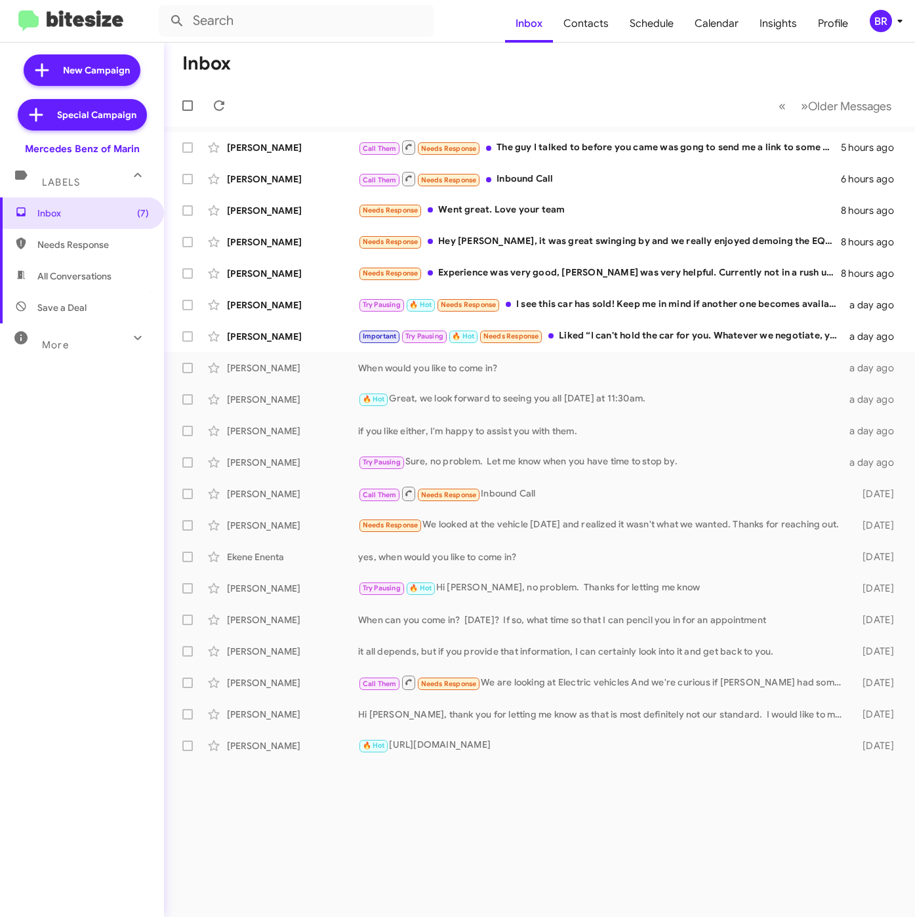
click at [879, 18] on div "BR" at bounding box center [881, 21] width 22 height 22
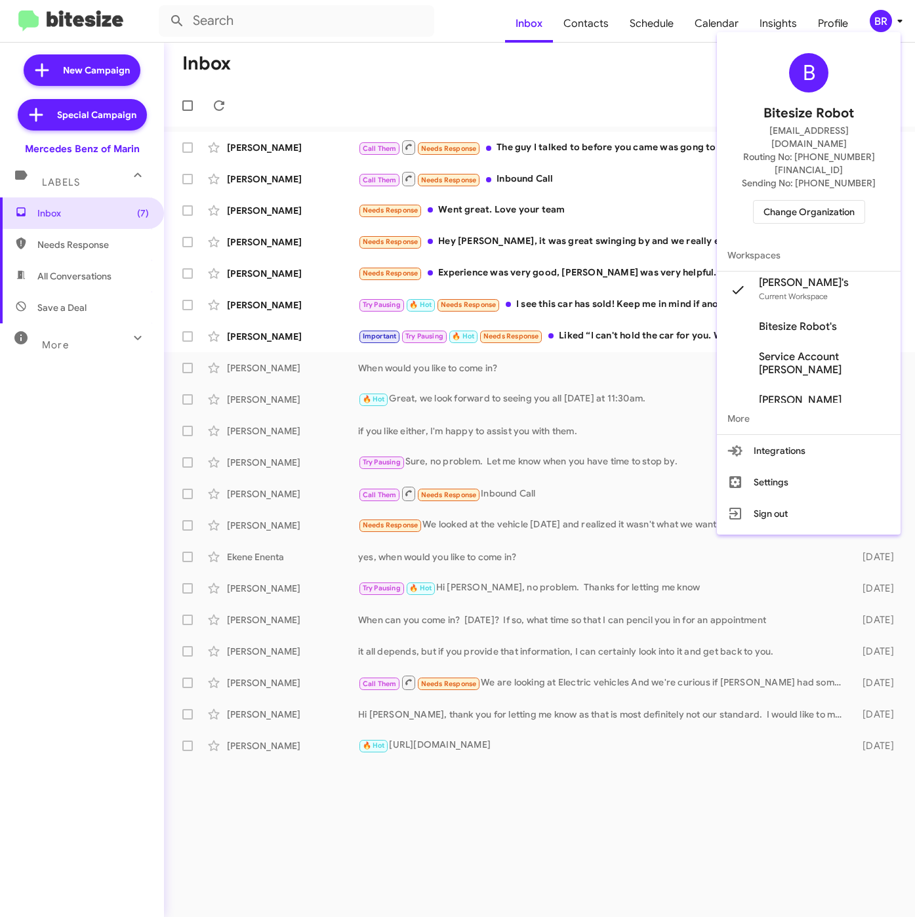
click at [581, 22] on div at bounding box center [457, 458] width 915 height 917
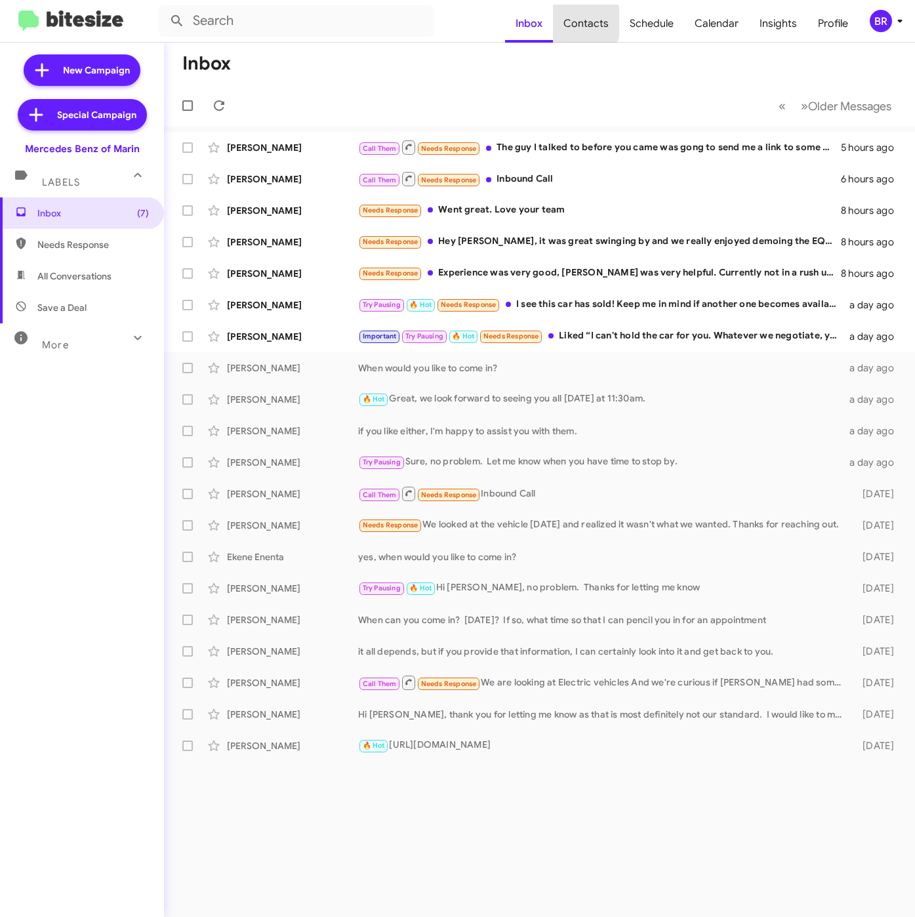
click at [581, 22] on span "Contacts" at bounding box center [586, 24] width 66 height 38
type input "in:groups"
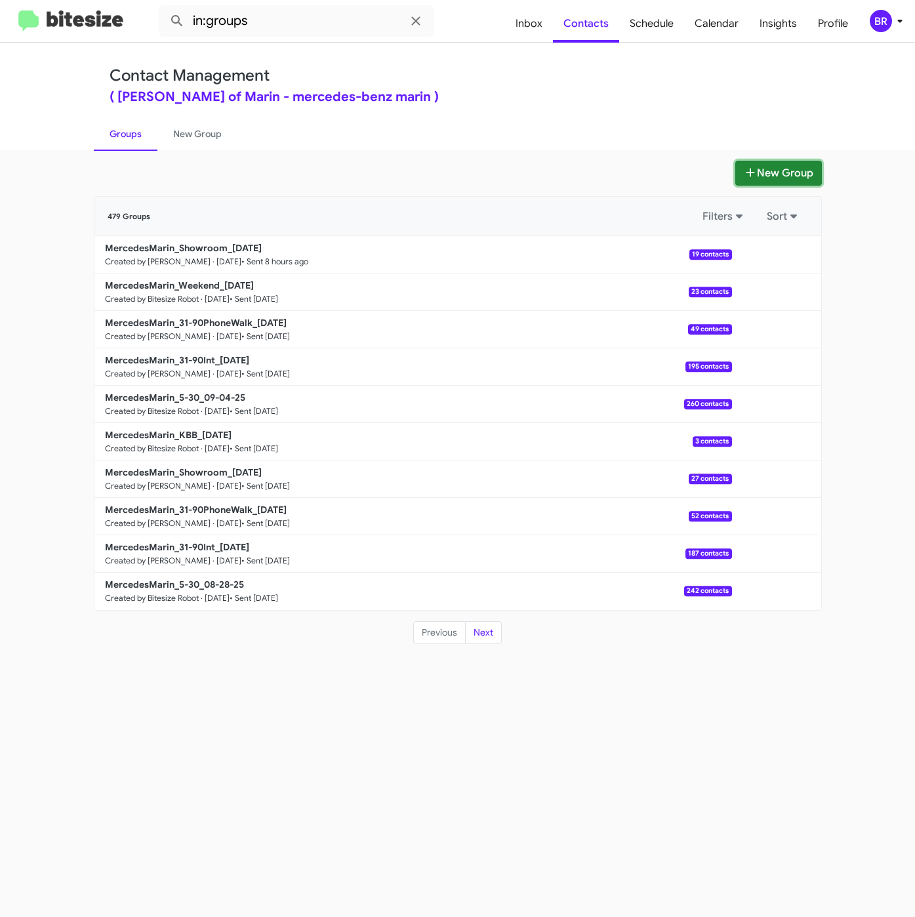
click at [808, 165] on button "New Group" at bounding box center [779, 173] width 87 height 25
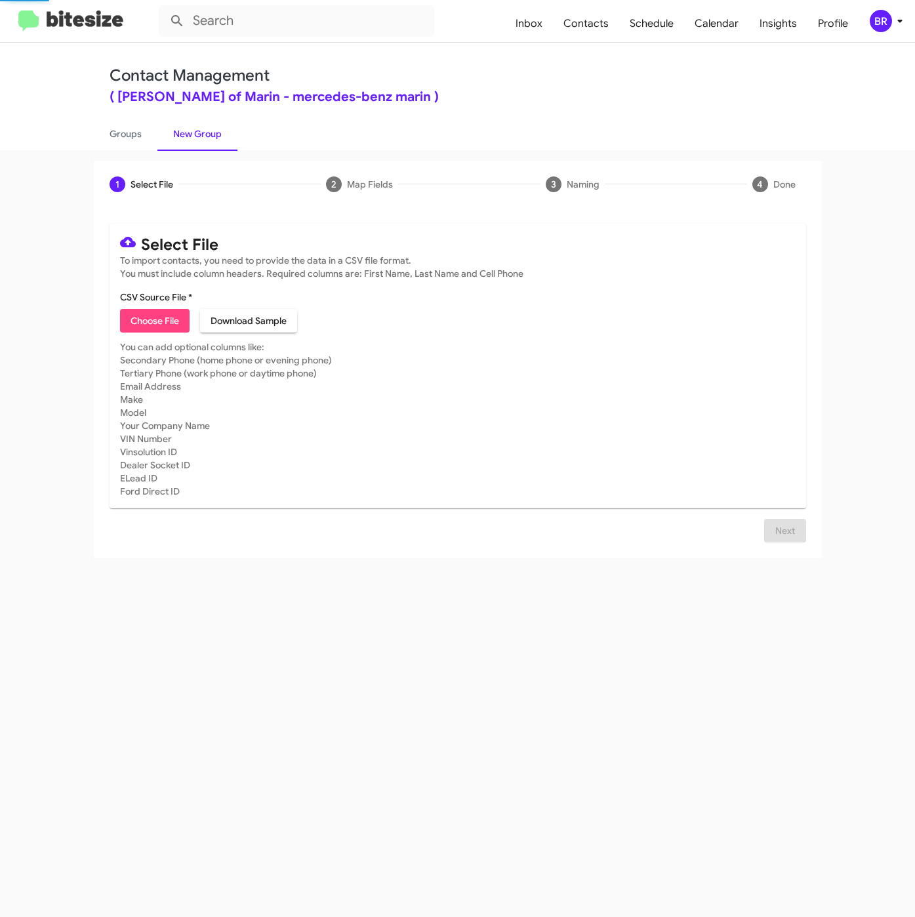
click at [146, 316] on span "Choose File" at bounding box center [155, 321] width 49 height 24
type input "MercedesMarin_KBB_[DATE]"
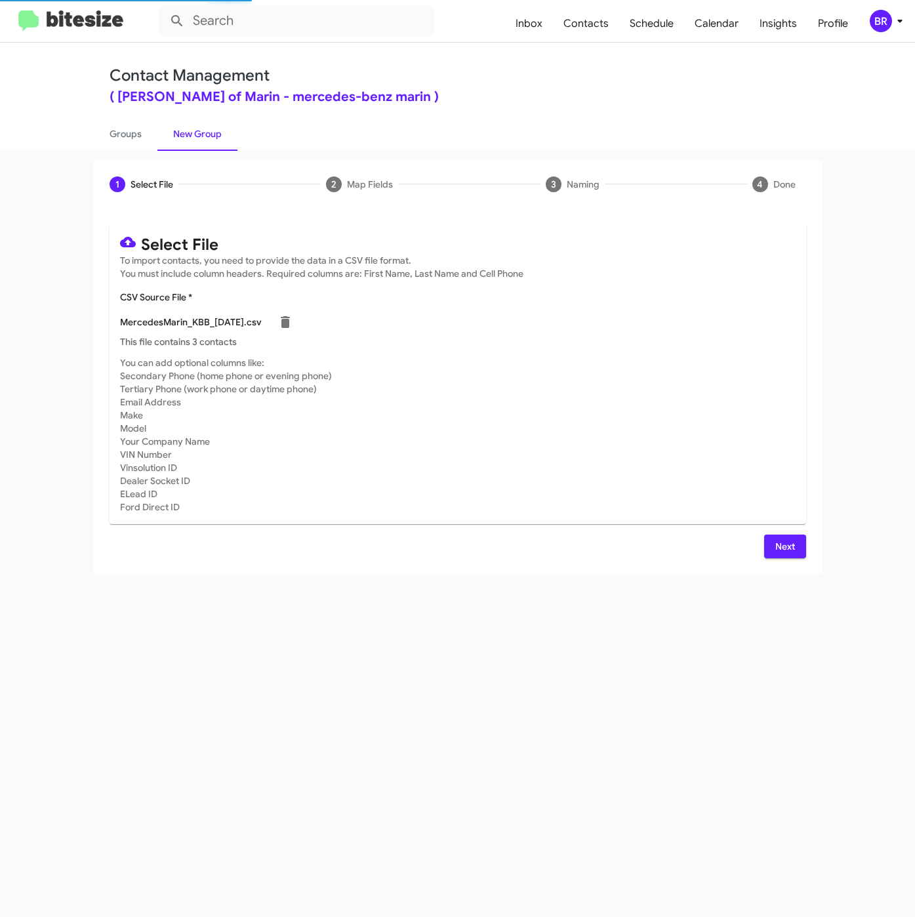
click at [780, 556] on span "Next" at bounding box center [785, 547] width 21 height 24
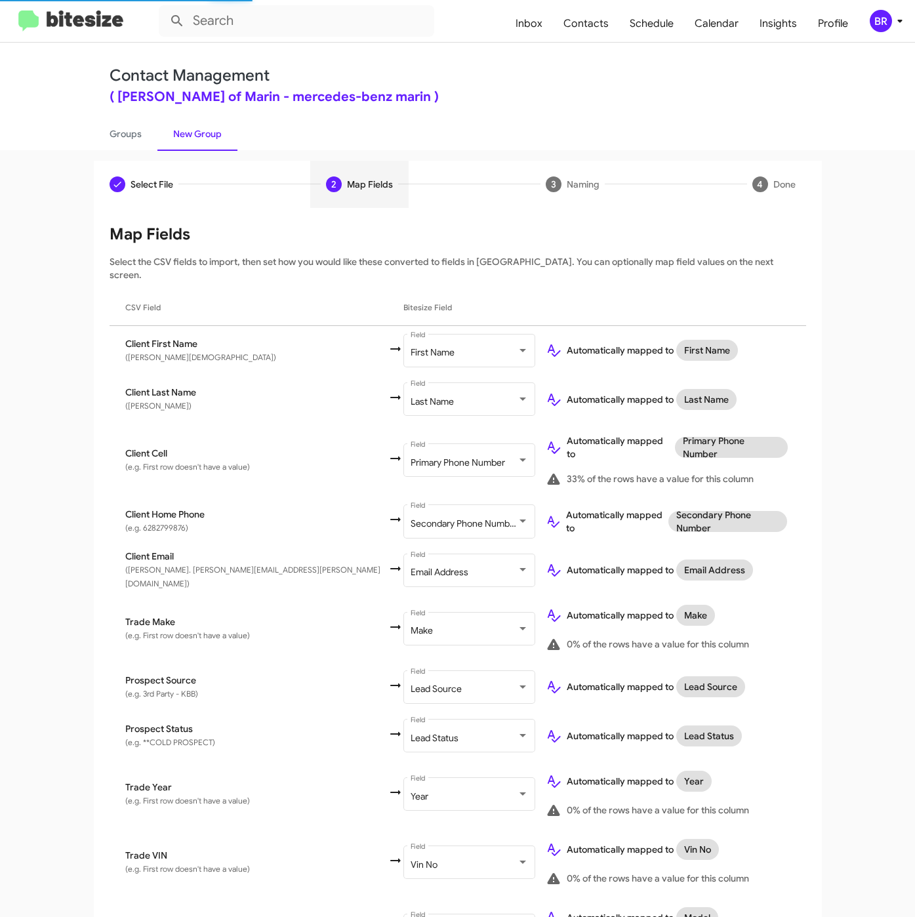
scroll to position [222, 0]
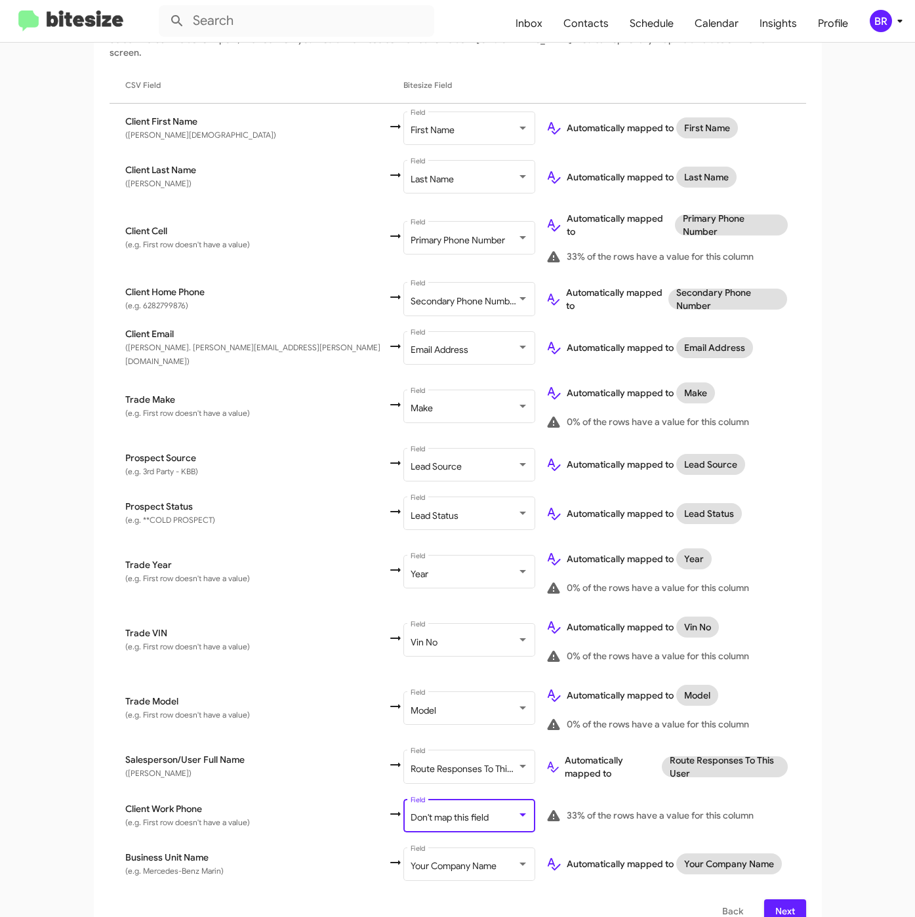
click at [520, 814] on div at bounding box center [523, 815] width 7 height 3
click at [780, 900] on span "Next" at bounding box center [785, 912] width 21 height 24
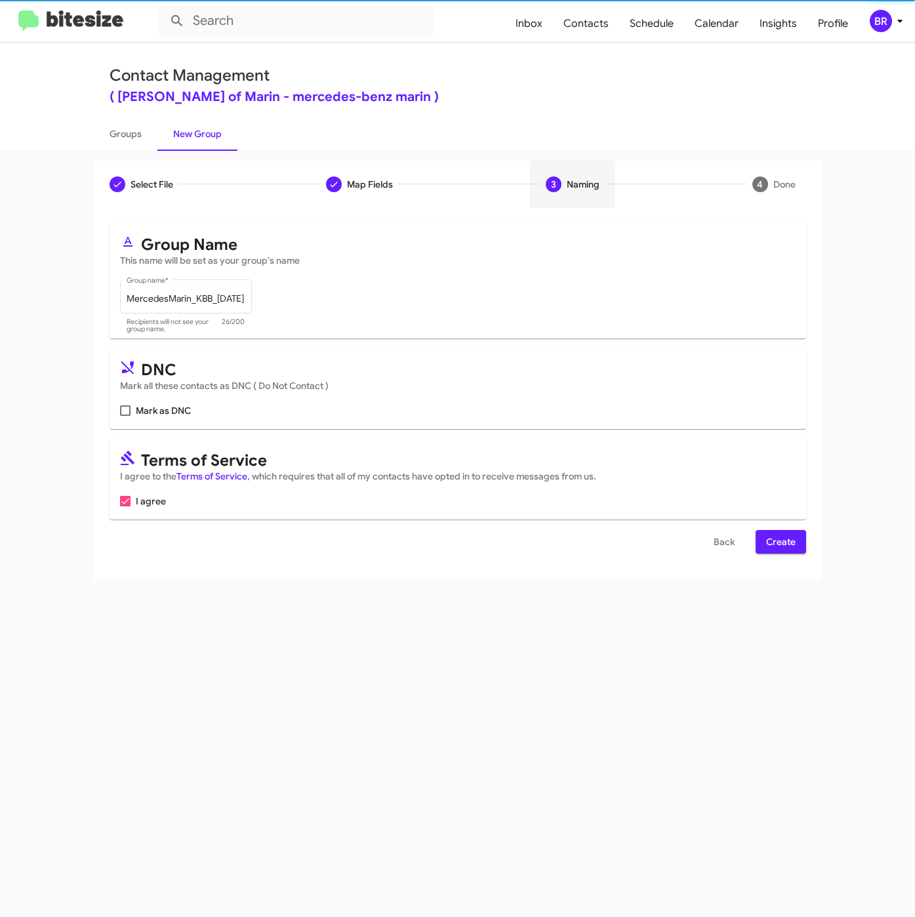
scroll to position [0, 0]
click at [778, 534] on span "Create" at bounding box center [781, 542] width 30 height 24
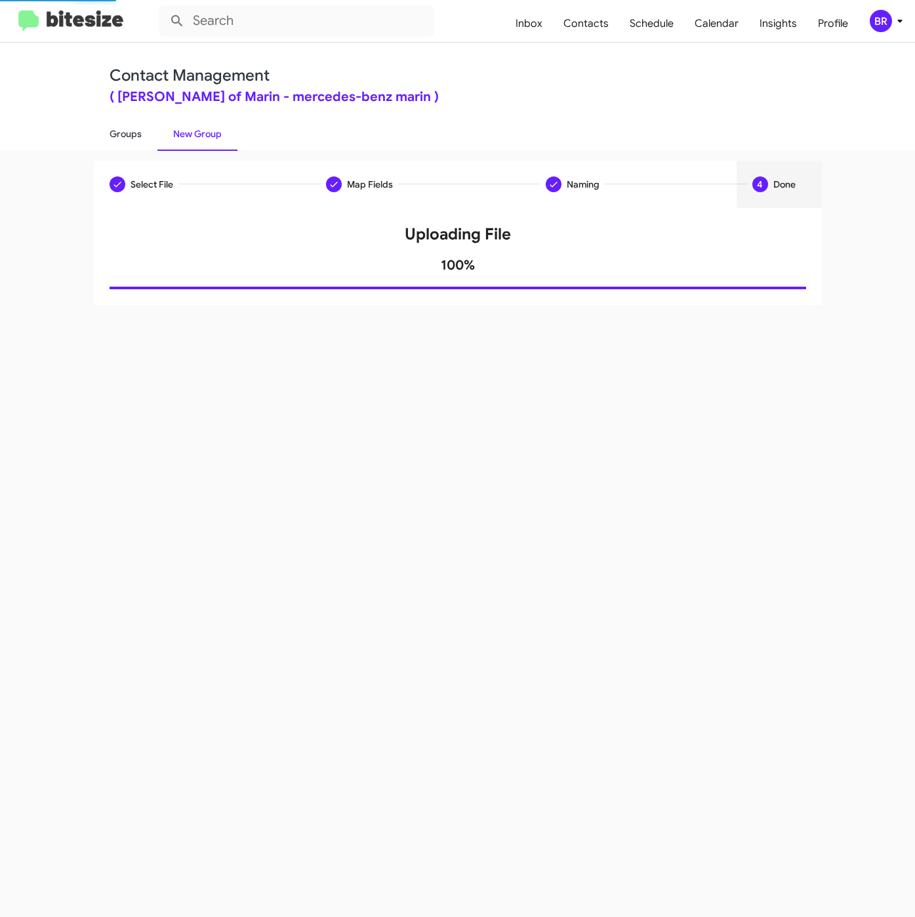
click at [122, 135] on link "Groups" at bounding box center [126, 134] width 64 height 34
type input "in:groups"
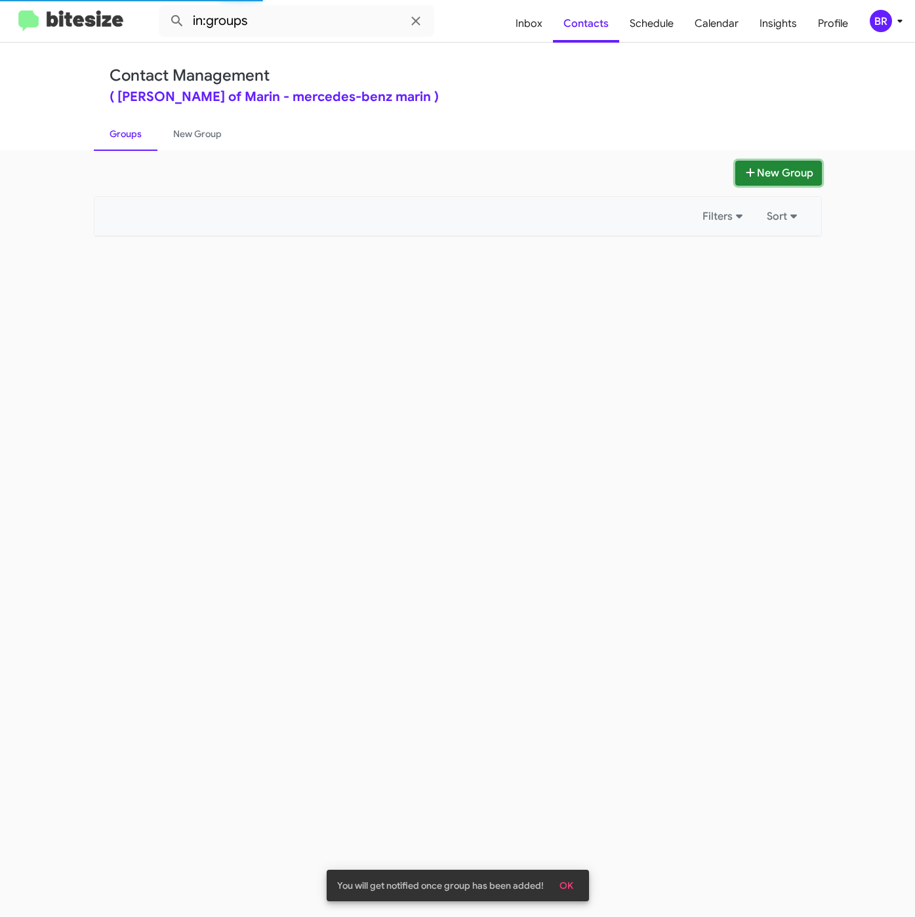
click at [764, 171] on button "New Group" at bounding box center [779, 173] width 87 height 25
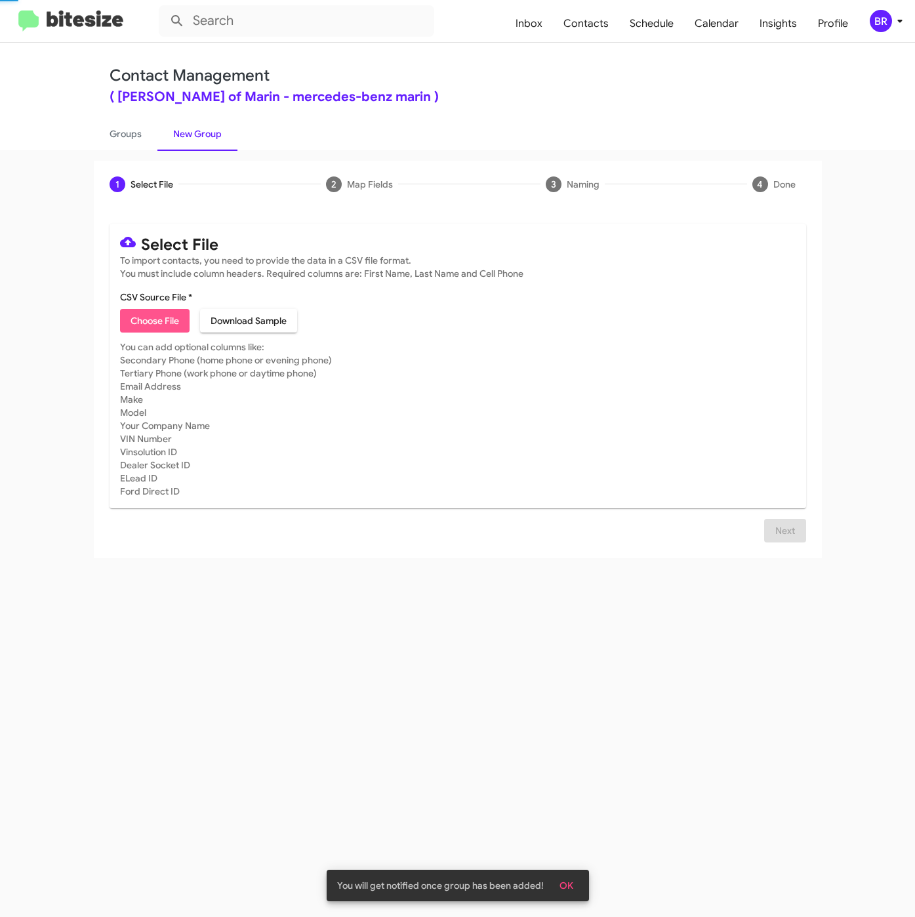
click at [148, 329] on span "Choose File" at bounding box center [155, 321] width 49 height 24
type input "MercedesMarin_5-30_09-11-25"
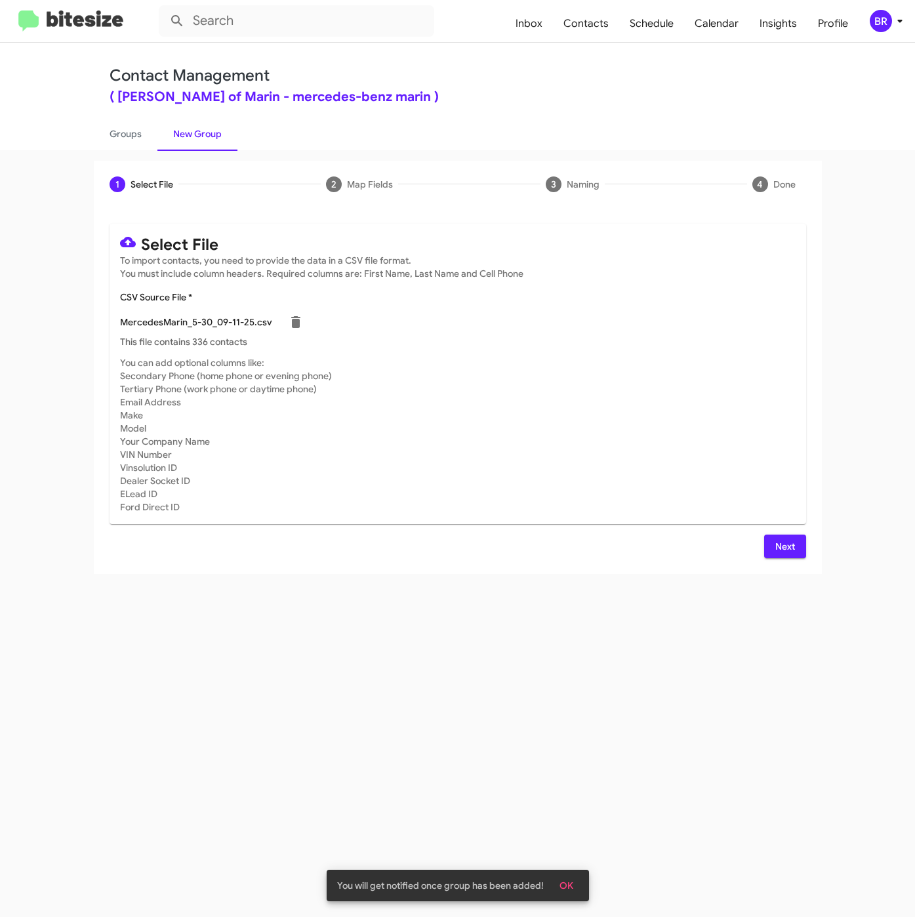
click at [775, 538] on span "Next" at bounding box center [785, 547] width 21 height 24
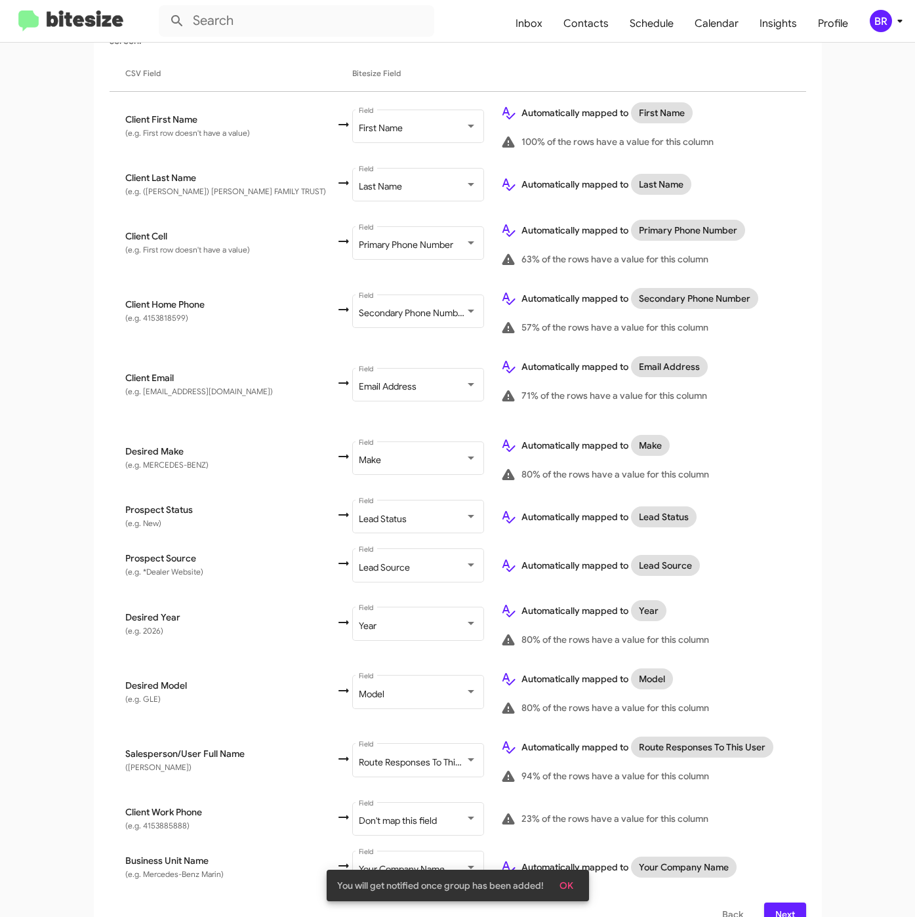
scroll to position [244, 0]
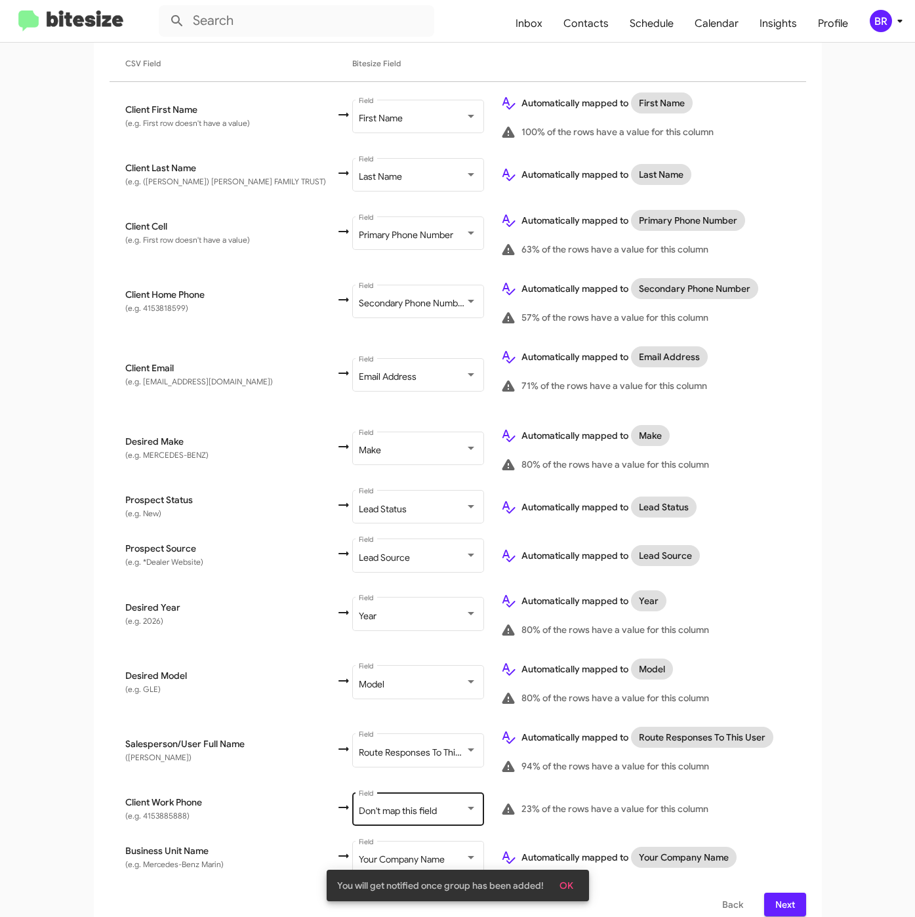
click at [390, 805] on div "Don't map this field Field" at bounding box center [418, 808] width 118 height 36
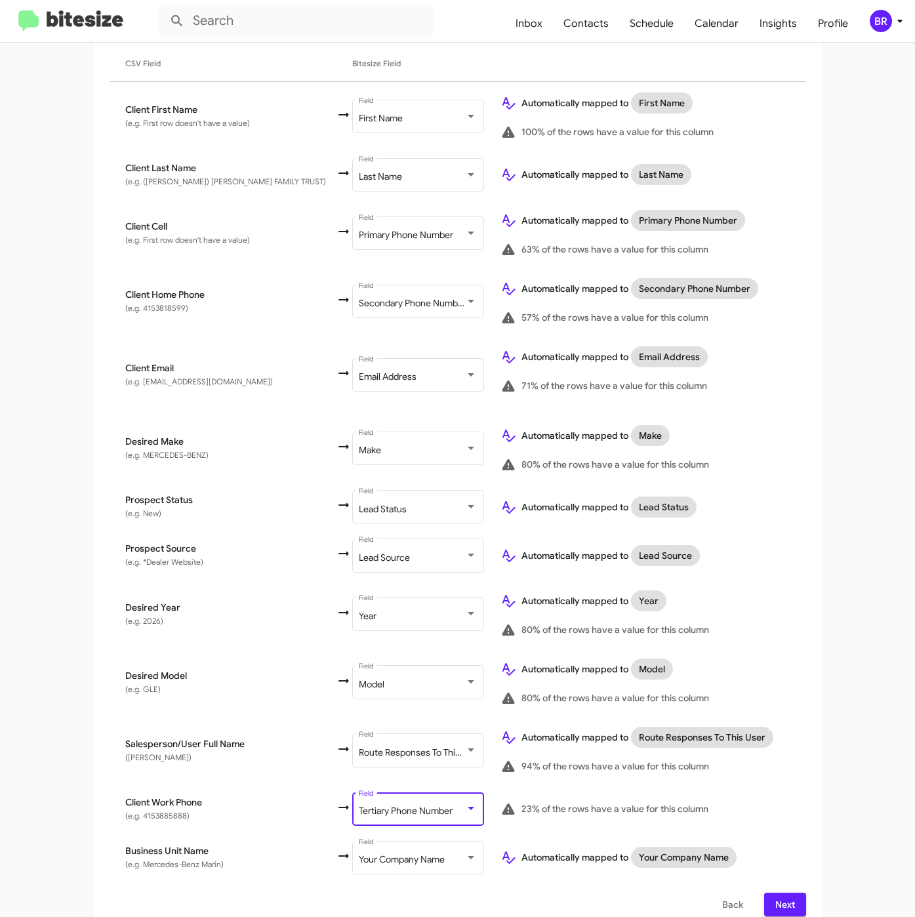
click at [789, 893] on button "Next" at bounding box center [785, 905] width 42 height 24
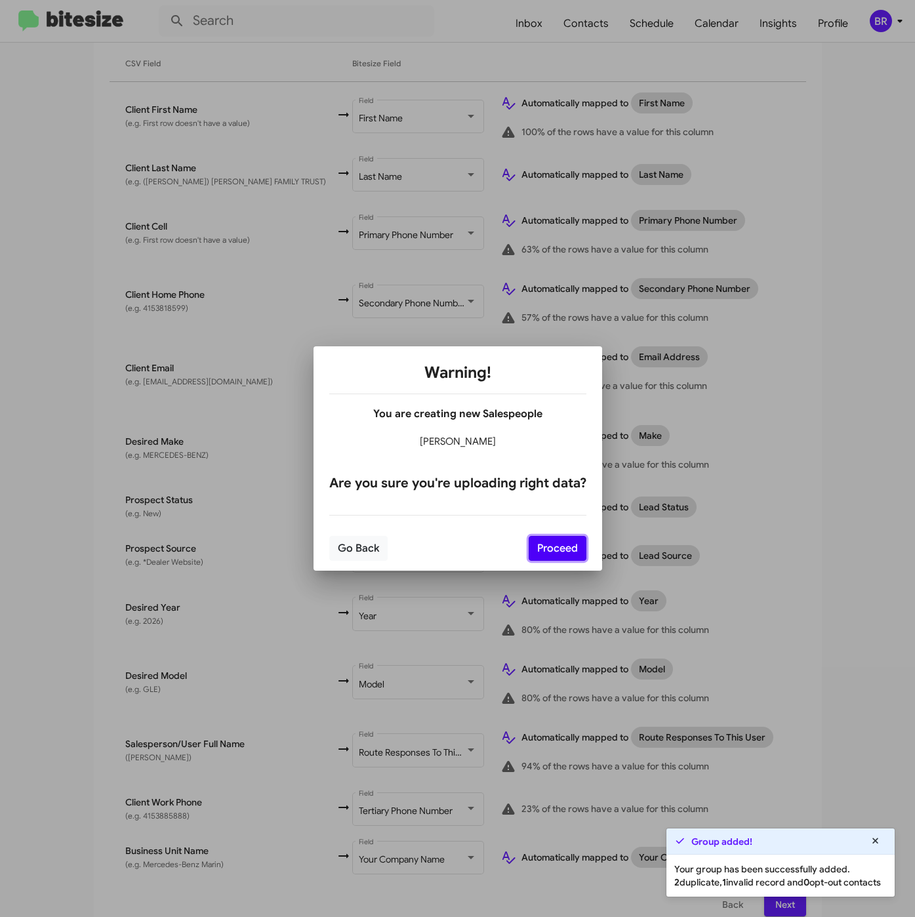
click at [566, 546] on button "Proceed" at bounding box center [558, 548] width 58 height 25
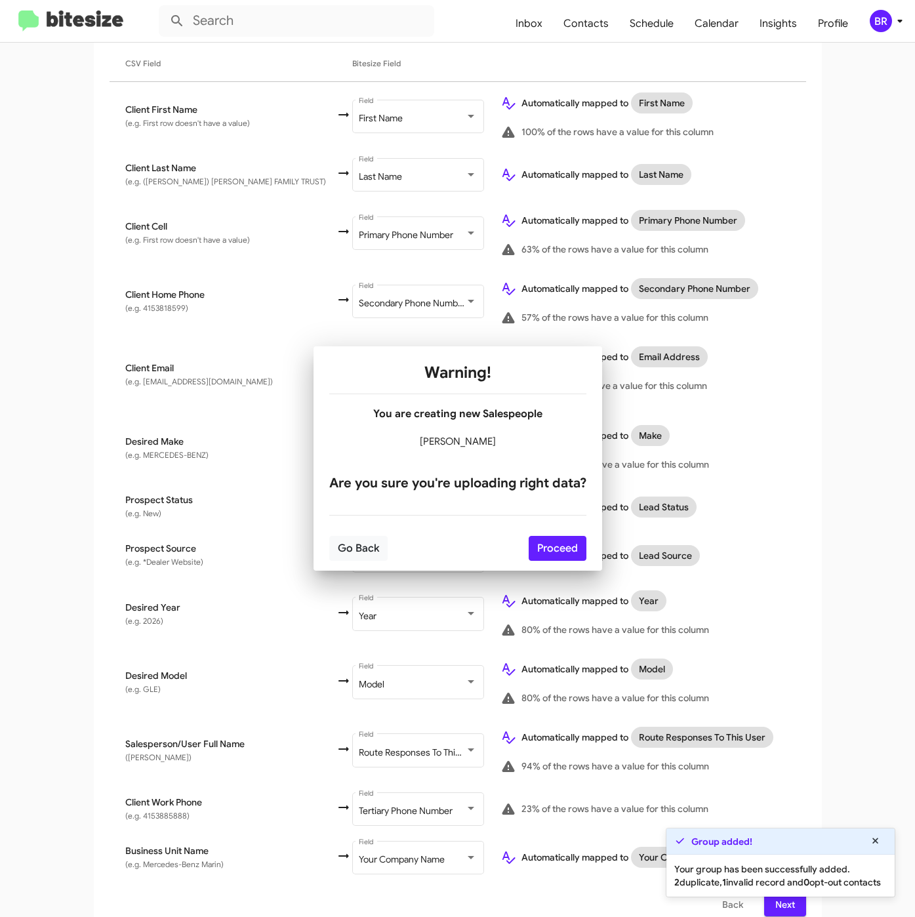
scroll to position [0, 0]
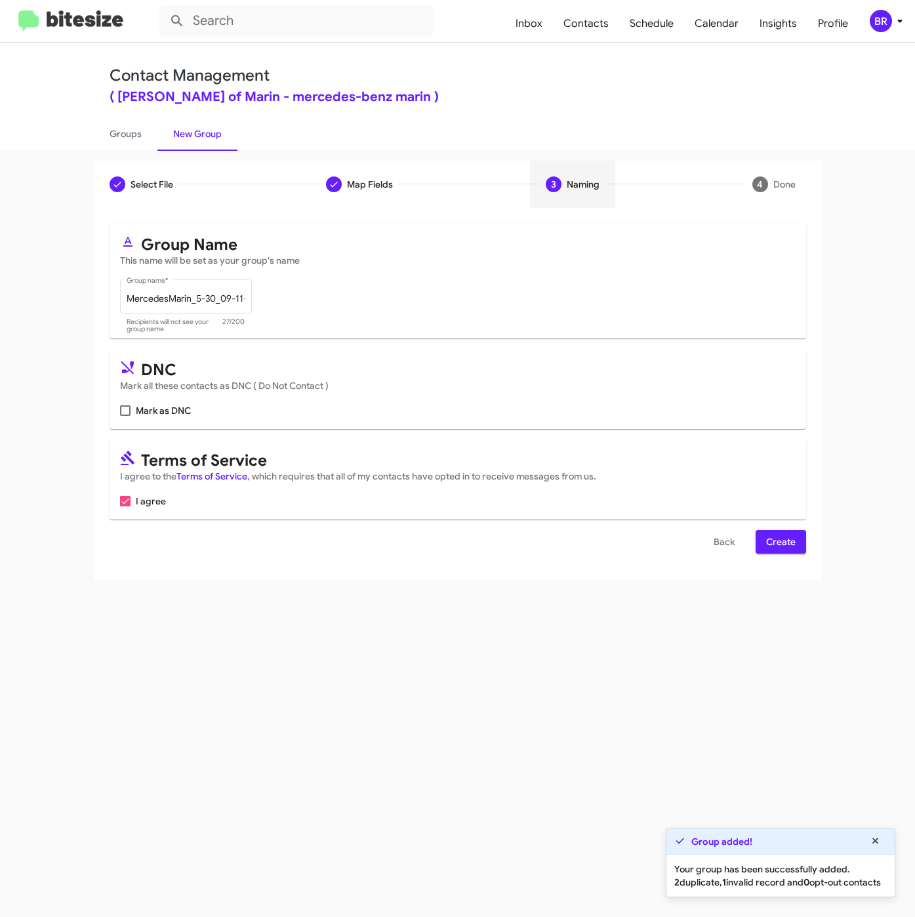
click at [762, 538] on button "Create" at bounding box center [781, 542] width 51 height 24
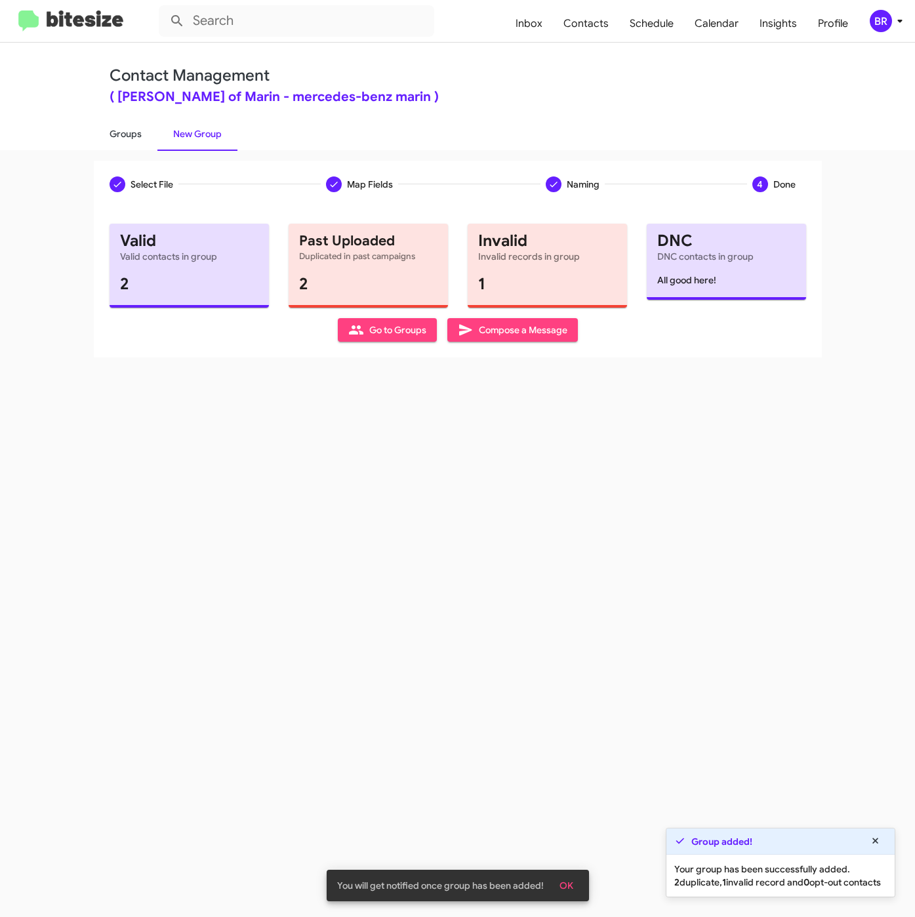
click at [123, 130] on link "Groups" at bounding box center [126, 134] width 64 height 34
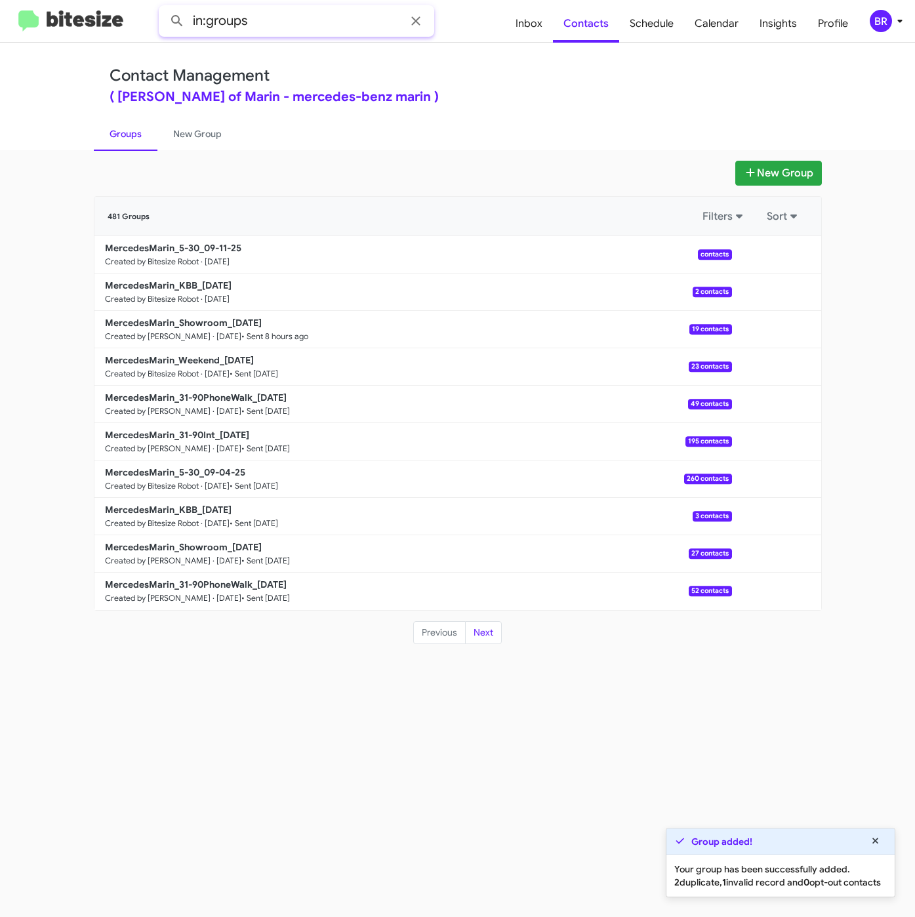
click at [339, 22] on input "in:groups" at bounding box center [297, 20] width 276 height 31
click at [164, 8] on button at bounding box center [177, 21] width 26 height 26
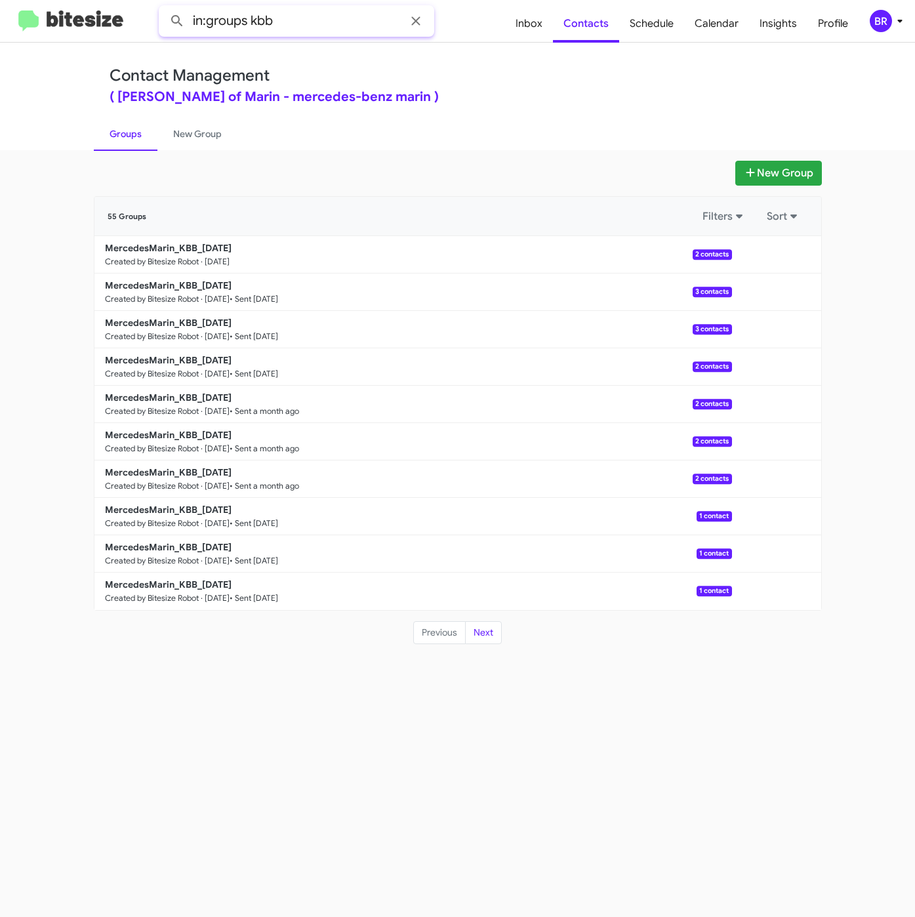
drag, startPoint x: 249, startPoint y: 18, endPoint x: 311, endPoint y: 28, distance: 63.0
click at [308, 26] on input "in:groups kbb" at bounding box center [297, 20] width 276 height 31
type input "in:groups 5-30"
click at [327, 16] on input "in:groups 5-30" at bounding box center [297, 20] width 276 height 31
click at [164, 8] on button at bounding box center [177, 21] width 26 height 26
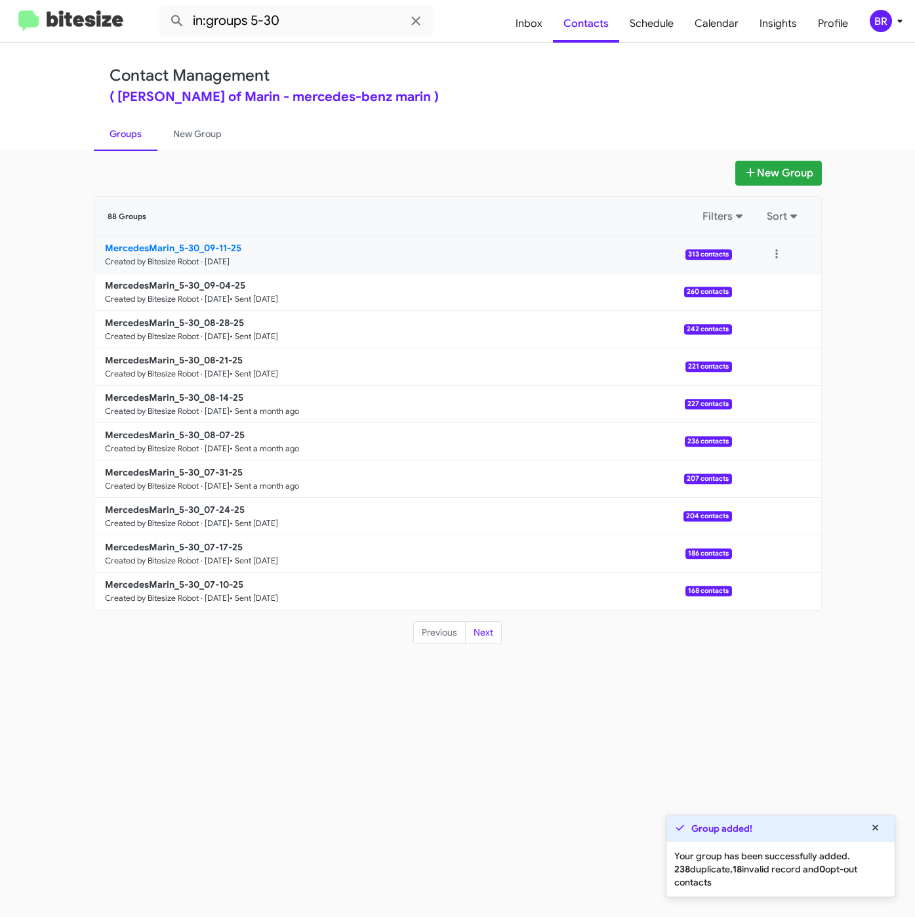
click at [201, 249] on b "MercedesMarin_5-30_09-11-25" at bounding box center [173, 248] width 136 height 12
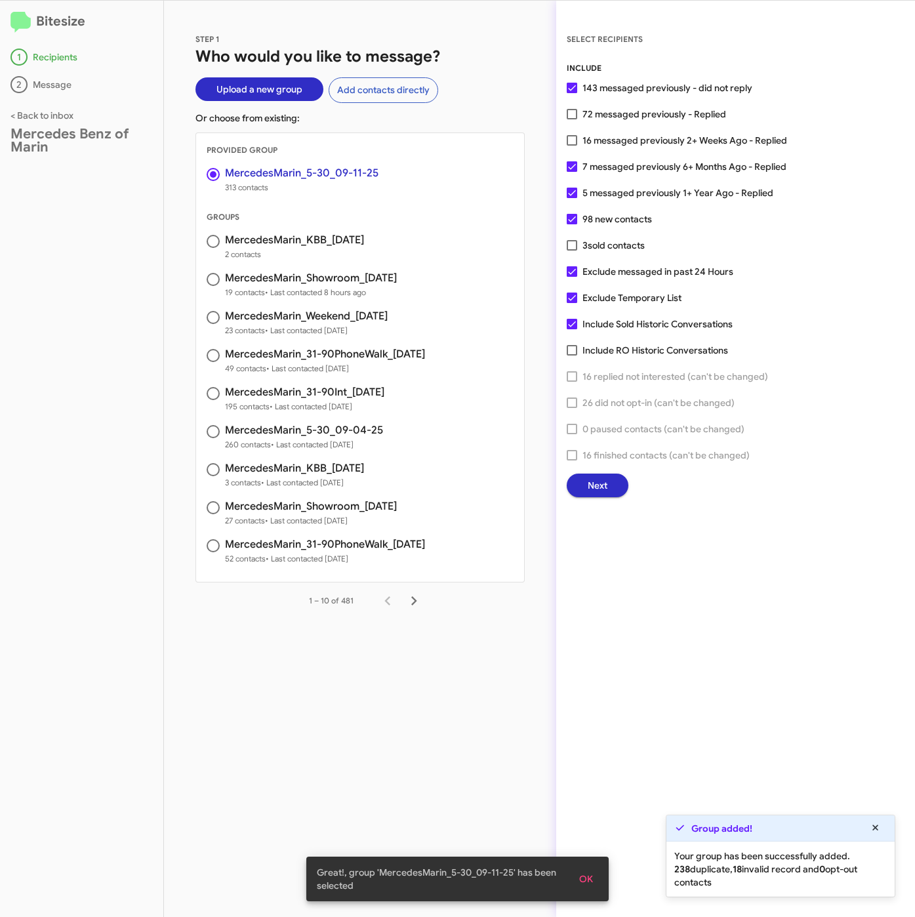
click at [585, 478] on button "Next" at bounding box center [598, 486] width 62 height 24
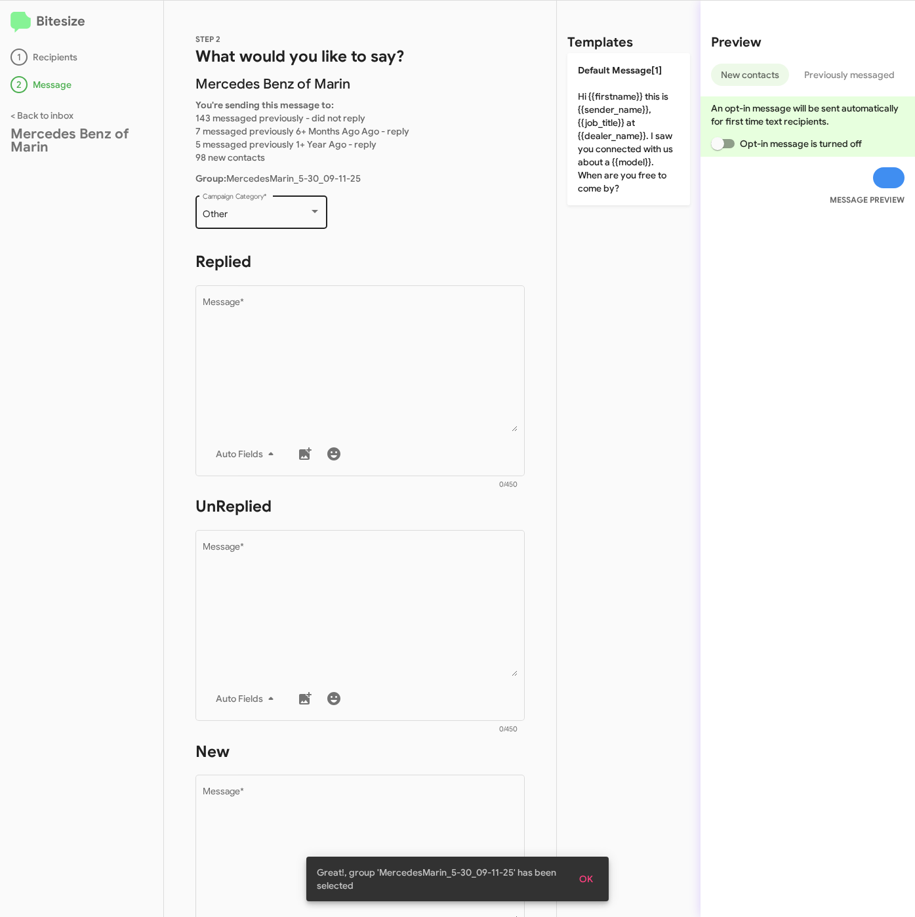
click at [262, 213] on div "Other" at bounding box center [256, 214] width 106 height 10
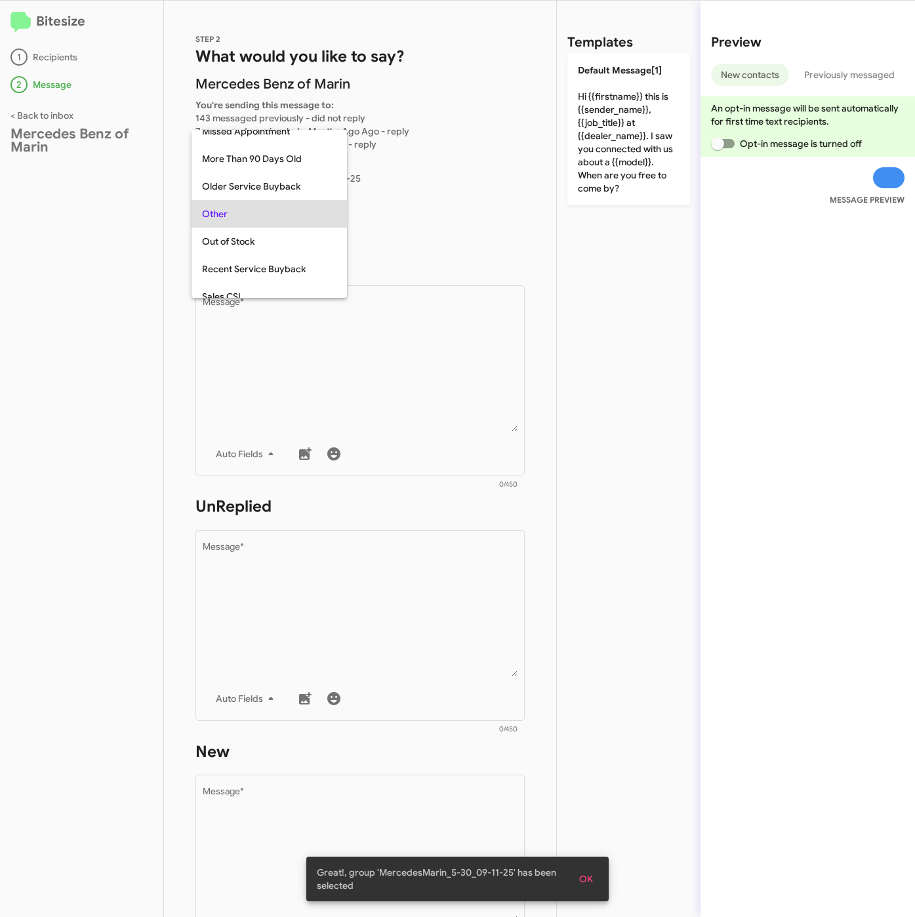
scroll to position [493, 0]
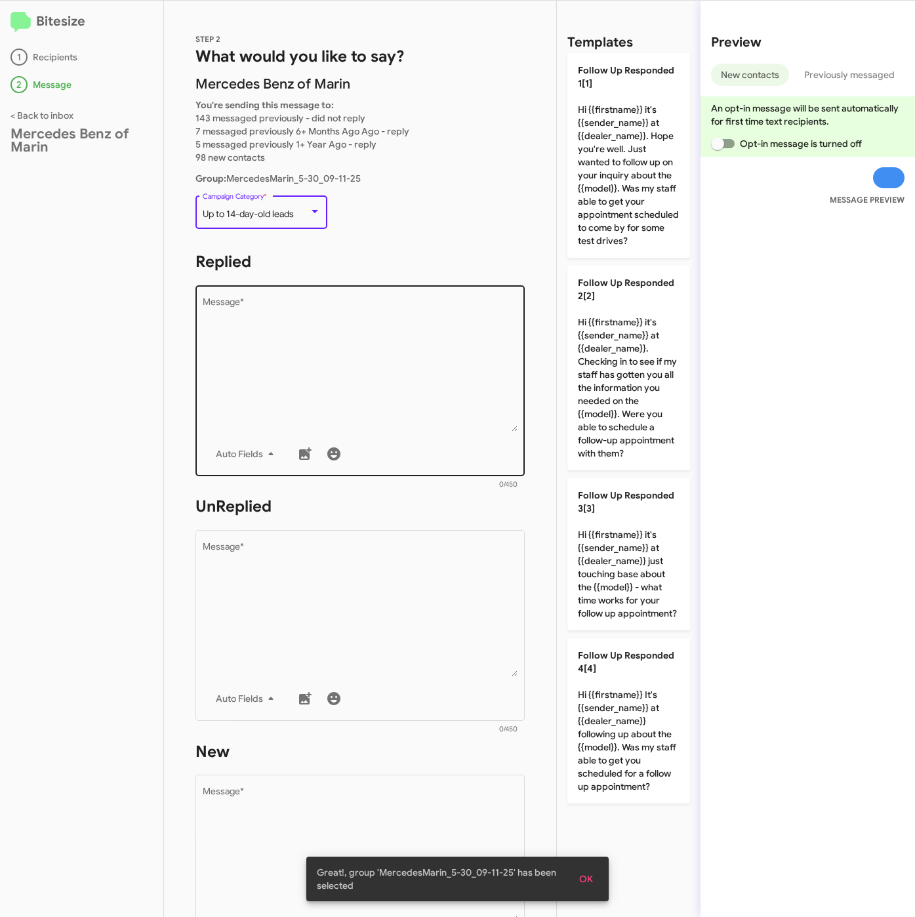
click at [278, 341] on textarea "Message *" at bounding box center [361, 365] width 316 height 134
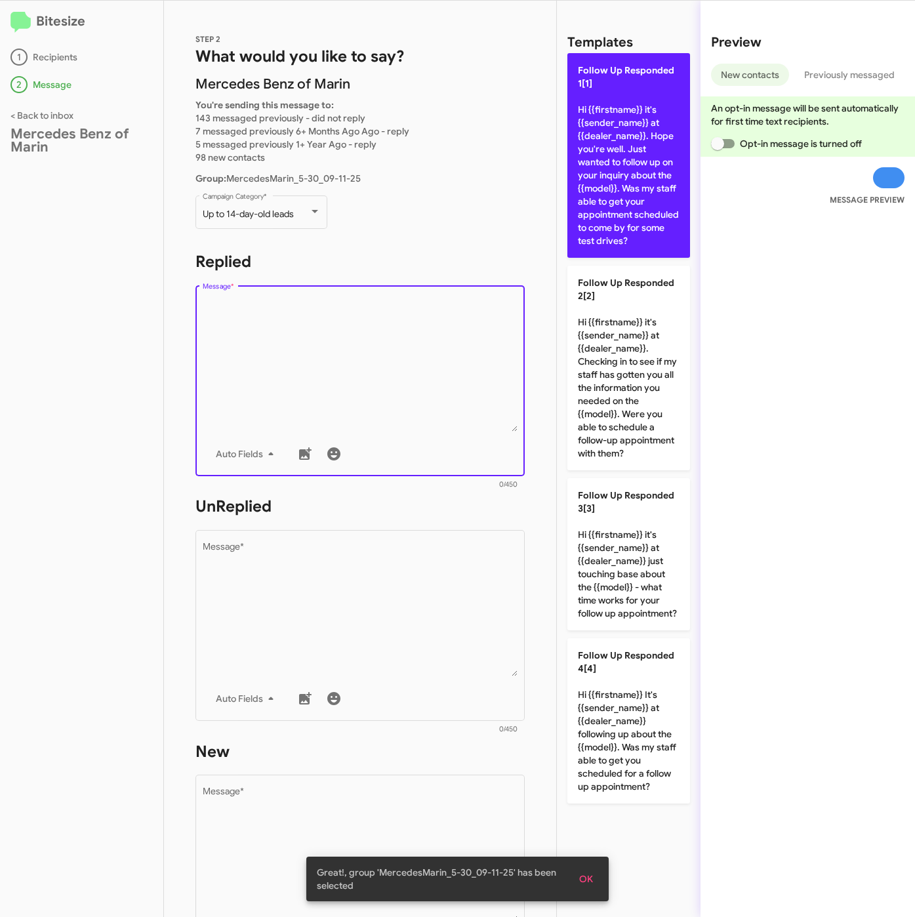
click at [600, 231] on p "Follow Up Responded 1[1] Hi {{firstname}} it's {{sender_name}} at {{dealer_name…" at bounding box center [629, 155] width 123 height 205
type textarea "Hi {{firstname}} it's {{sender_name}} at {{dealer_name}}. Hope you're well. Jus…"
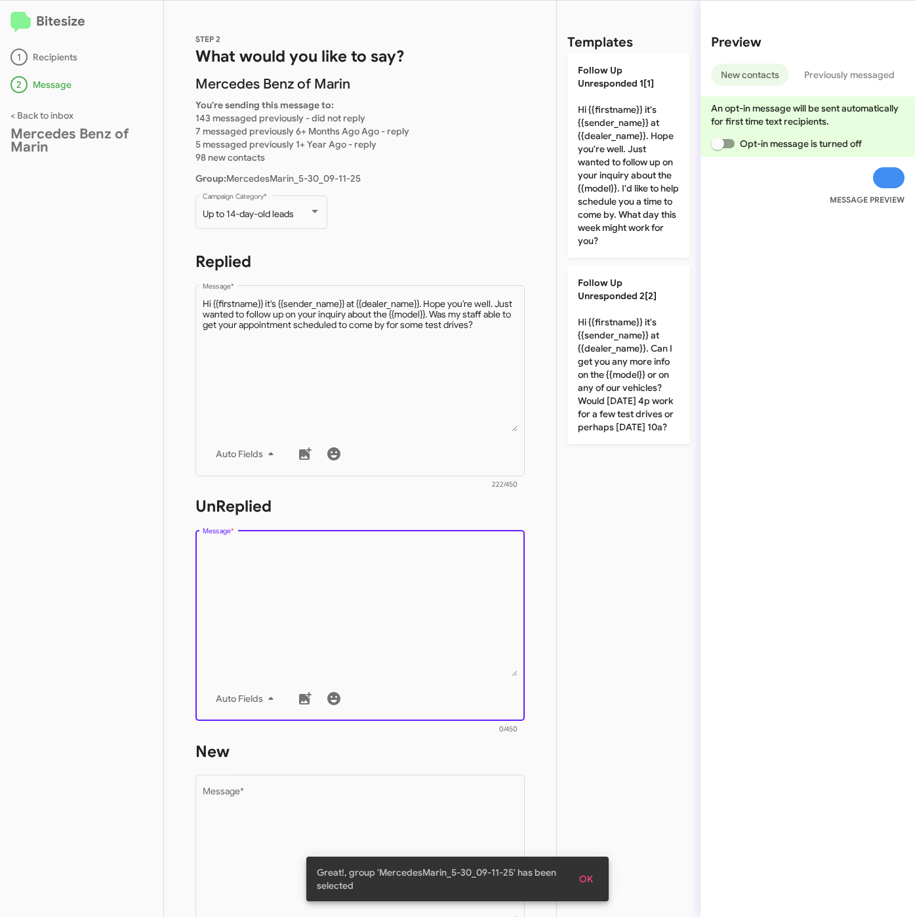
click at [415, 616] on textarea "Message *" at bounding box center [361, 610] width 316 height 134
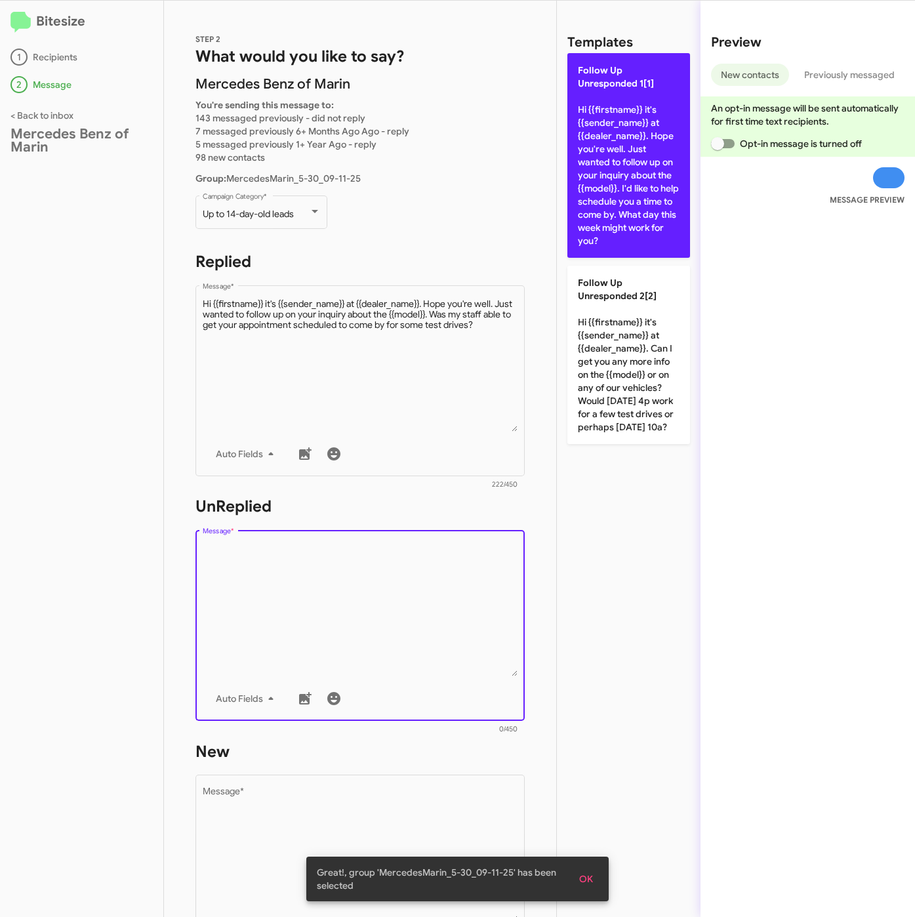
click at [620, 179] on p "Follow Up Unresponded 1[1] Hi {{firstname}} it's {{sender_name}} at {{dealer_na…" at bounding box center [629, 155] width 123 height 205
type textarea "Hi {{firstname}} it's {{sender_name}} at {{dealer_name}}. Hope you're well. Jus…"
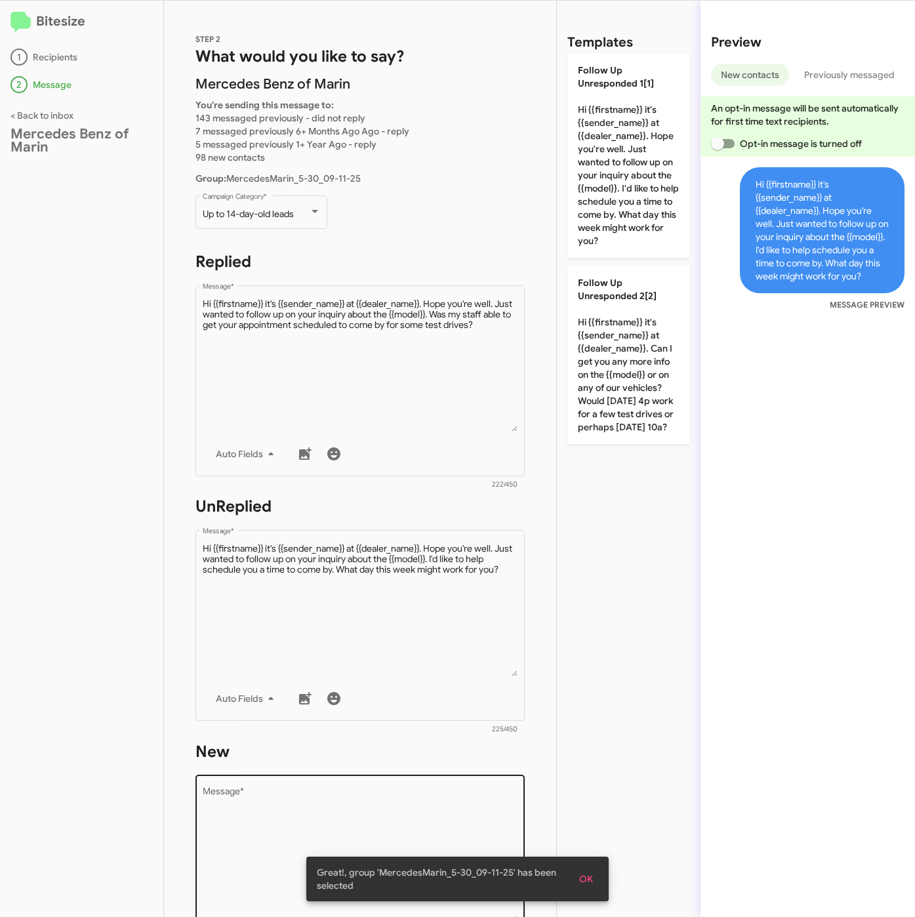
click at [386, 807] on textarea "Message *" at bounding box center [361, 855] width 316 height 134
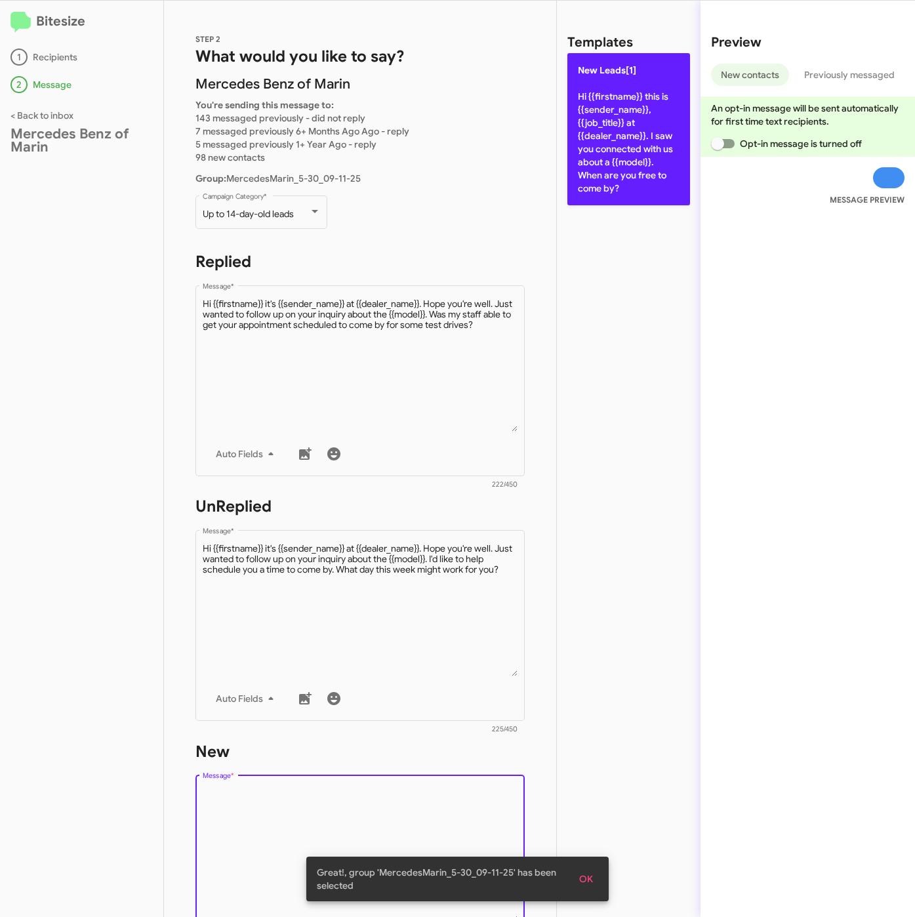
drag, startPoint x: 627, startPoint y: 136, endPoint x: 610, endPoint y: 171, distance: 38.5
click at [629, 136] on p "New Leads[1] Hi {{firstname}} this is {{sender_name}}, {{job_title}} at {{deale…" at bounding box center [629, 129] width 123 height 152
type textarea "Hi {{firstname}} this is {{sender_name}}, {{job_title}} at {{dealer_name}}. I s…"
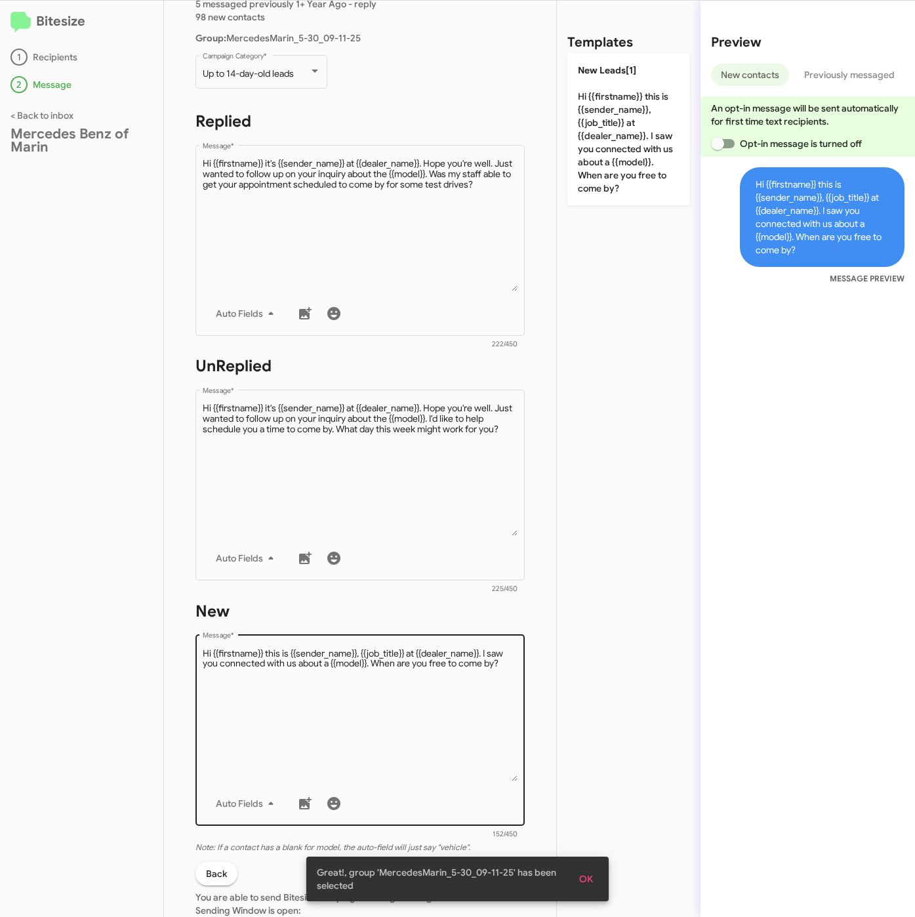
scroll to position [295, 0]
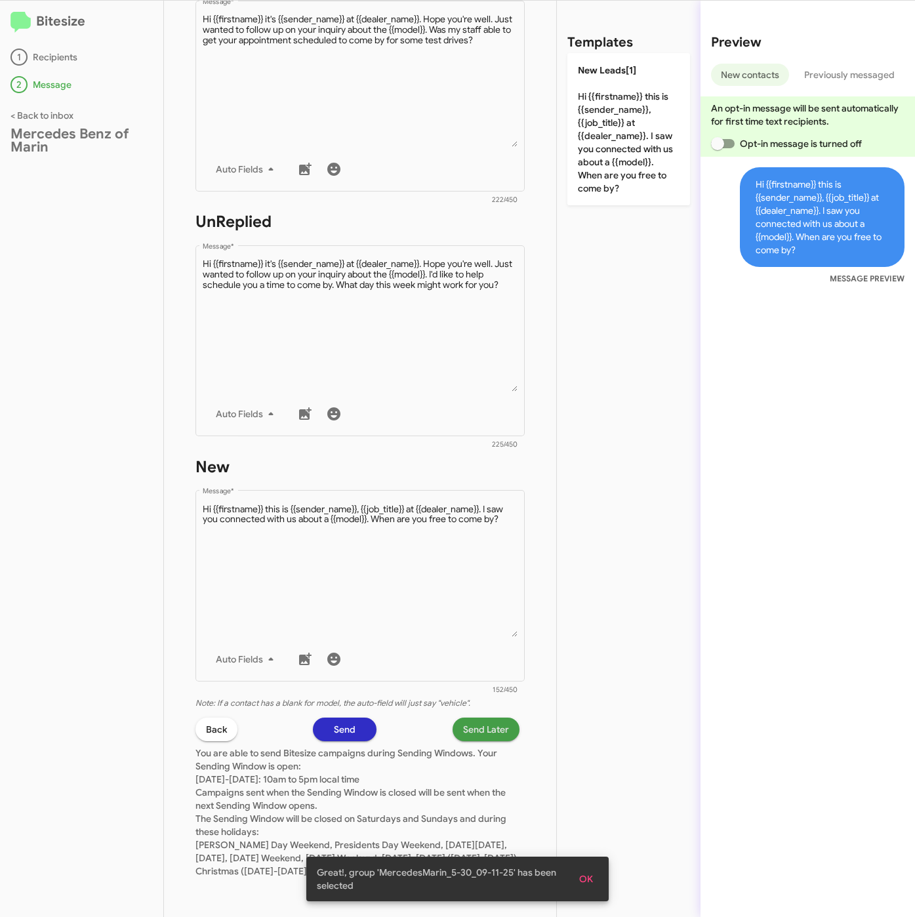
click at [465, 718] on span "Send Later" at bounding box center [486, 730] width 46 height 24
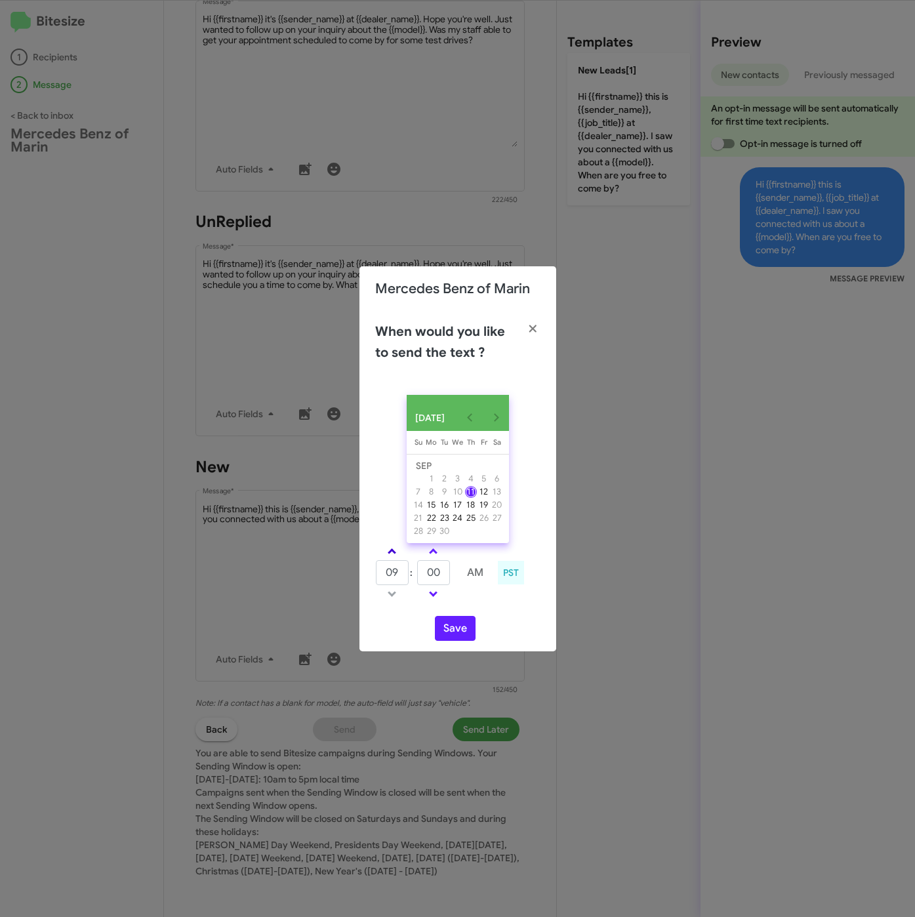
drag, startPoint x: 386, startPoint y: 553, endPoint x: 432, endPoint y: 575, distance: 50.5
click at [388, 553] on span at bounding box center [392, 553] width 9 height 9
type input "10"
drag, startPoint x: 444, startPoint y: 581, endPoint x: 404, endPoint y: 581, distance: 39.4
click at [404, 581] on tr "10 : 00 AM" at bounding box center [433, 573] width 117 height 26
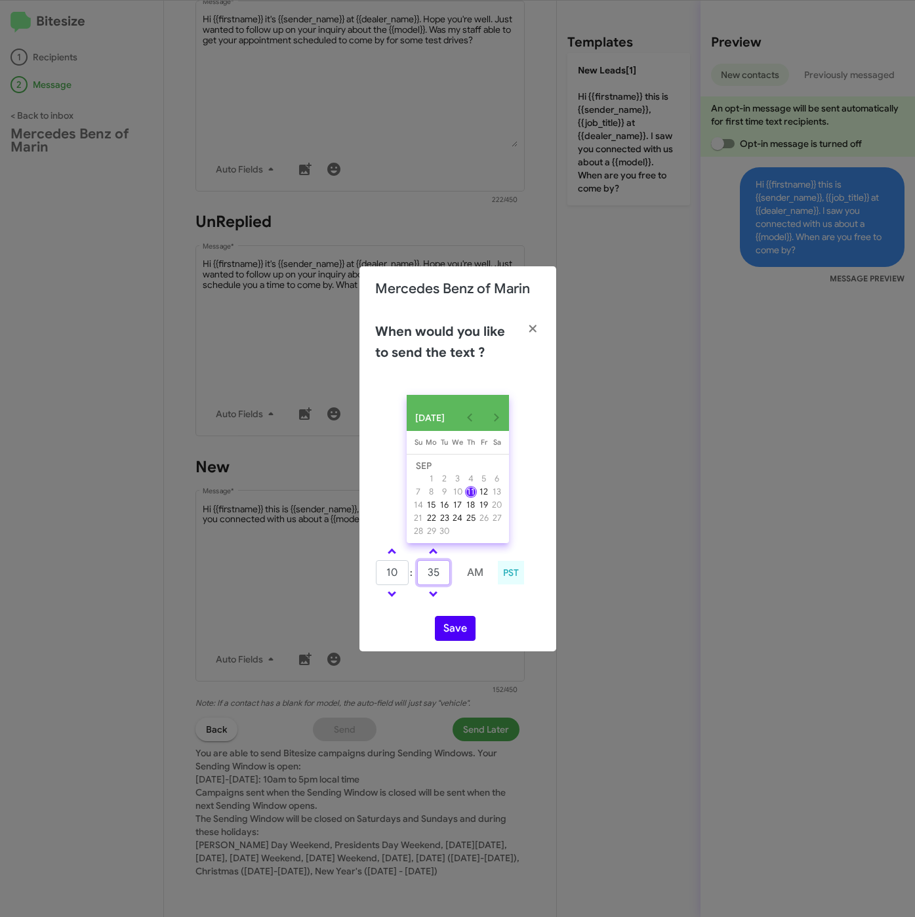
type input "35"
click at [451, 634] on button "Save" at bounding box center [455, 628] width 41 height 25
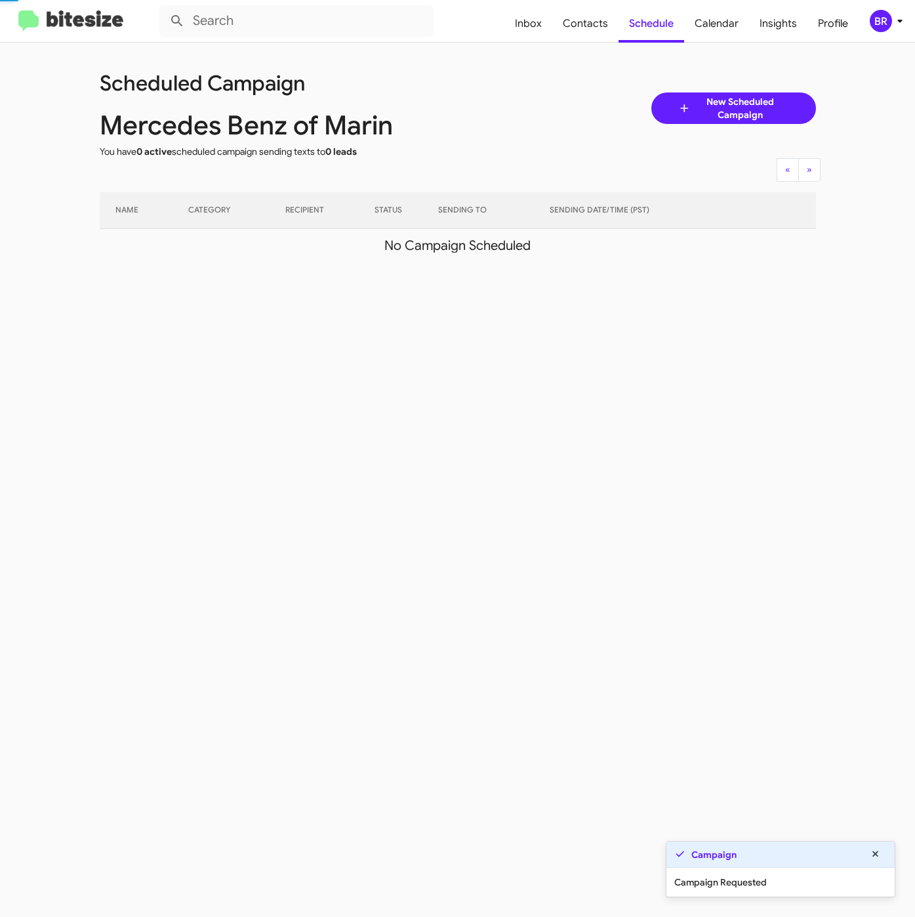
click at [875, 28] on div "BR" at bounding box center [881, 21] width 22 height 22
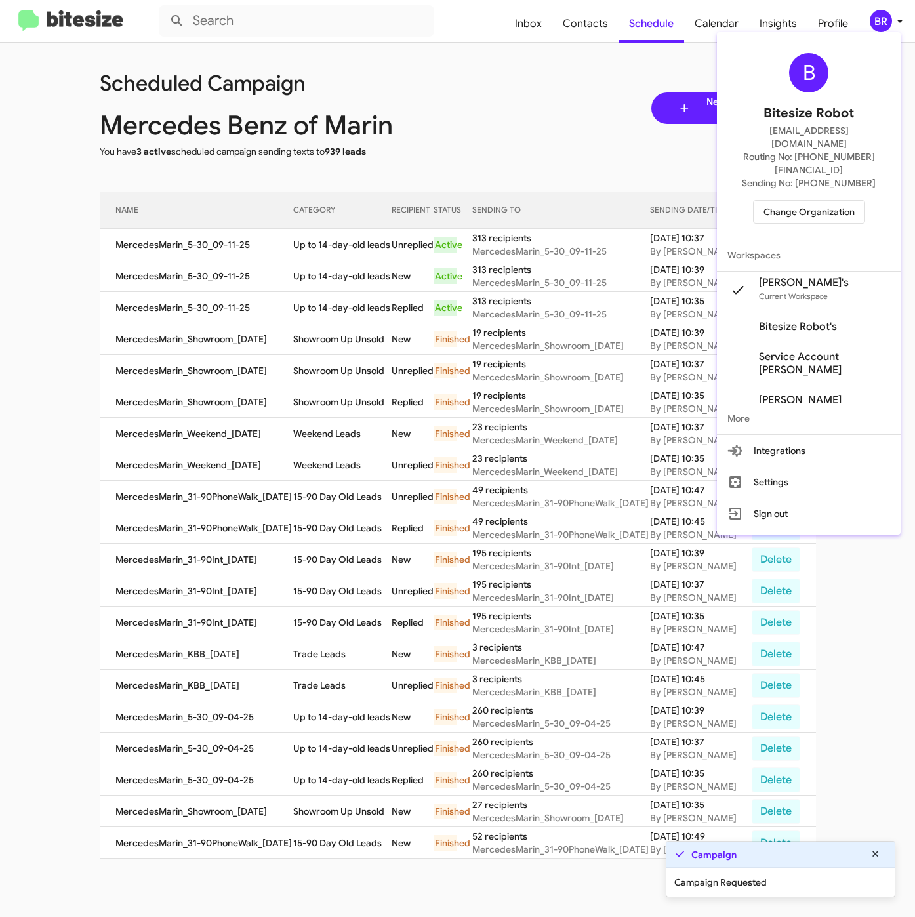
click at [313, 215] on div at bounding box center [457, 458] width 915 height 917
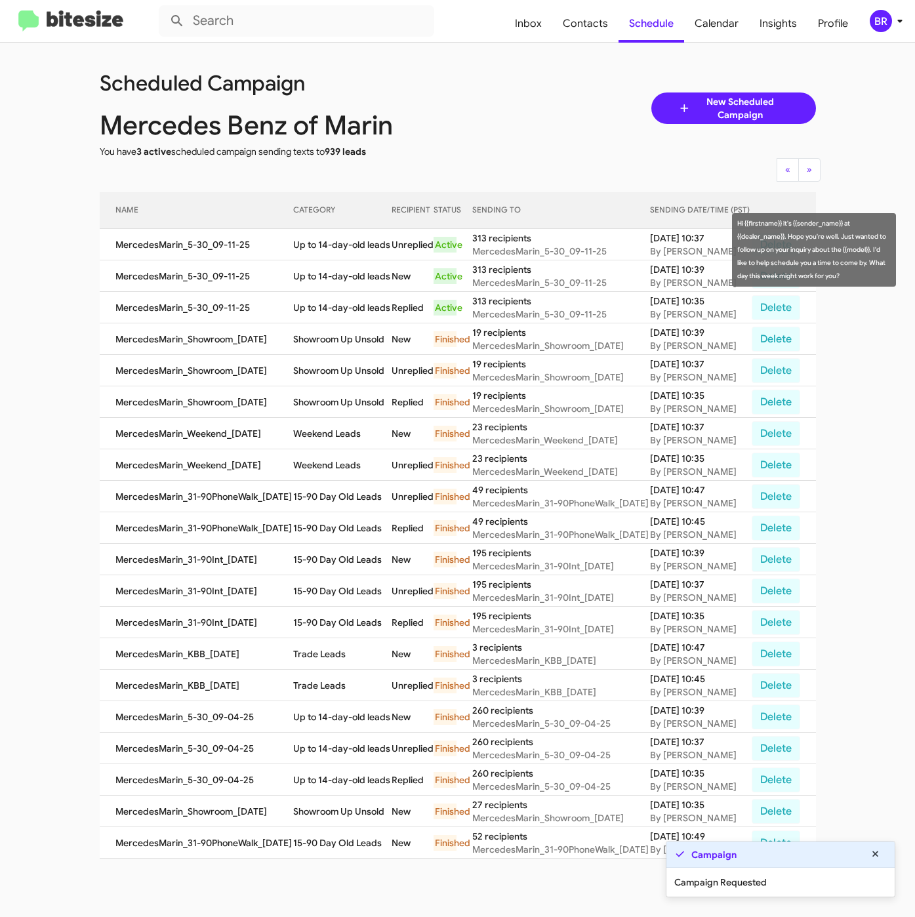
drag, startPoint x: 289, startPoint y: 239, endPoint x: 319, endPoint y: 256, distance: 34.1
click at [319, 256] on td "Up to 14-day-old leads" at bounding box center [342, 244] width 98 height 31
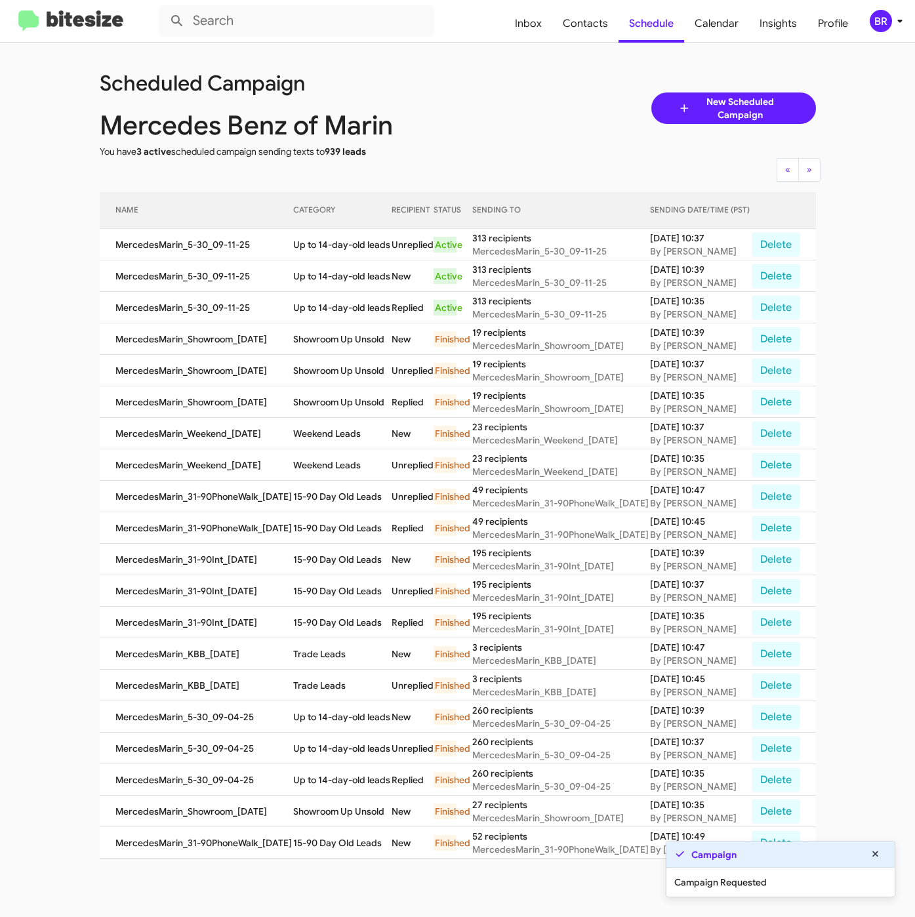
copy td "Up to 14-day-old leads"
click at [583, 28] on span "Contacts" at bounding box center [585, 24] width 66 height 38
type input "in:groups"
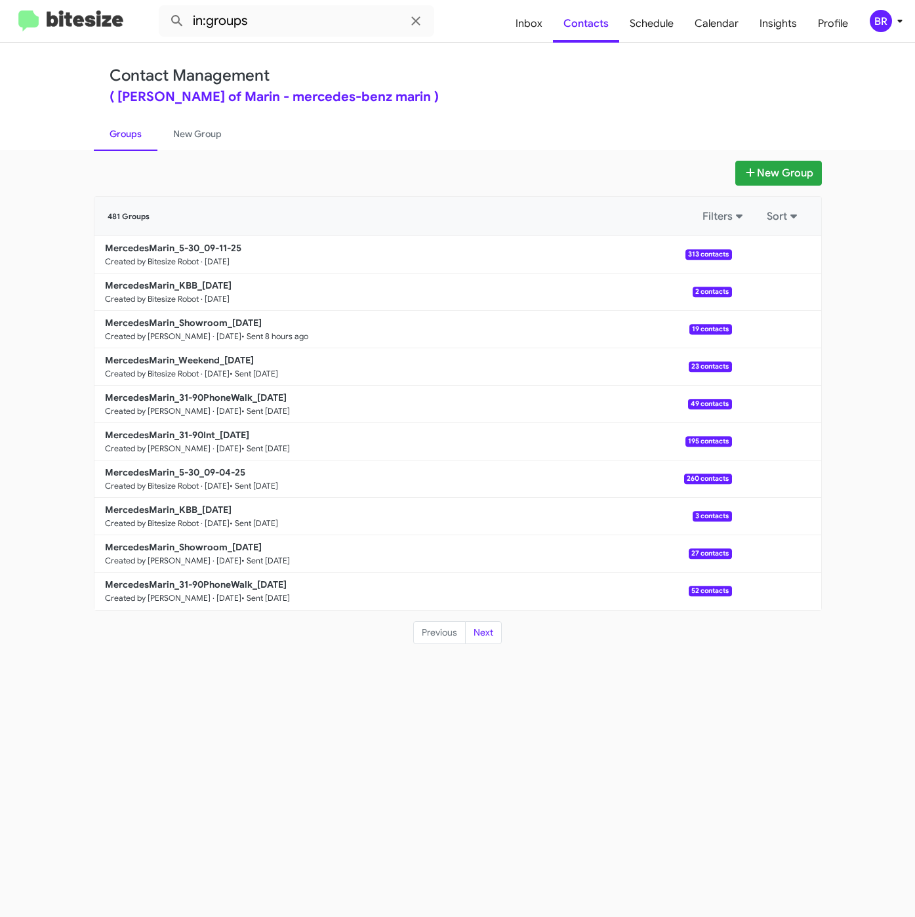
drag, startPoint x: 528, startPoint y: 79, endPoint x: 509, endPoint y: 125, distance: 49.7
click at [528, 79] on div "Contact Management ( [PERSON_NAME] of Marin - mercedes-benz marin )" at bounding box center [458, 84] width 697 height 37
click at [217, 288] on b "MercedesMarin_KBB_[DATE]" at bounding box center [168, 286] width 127 height 12
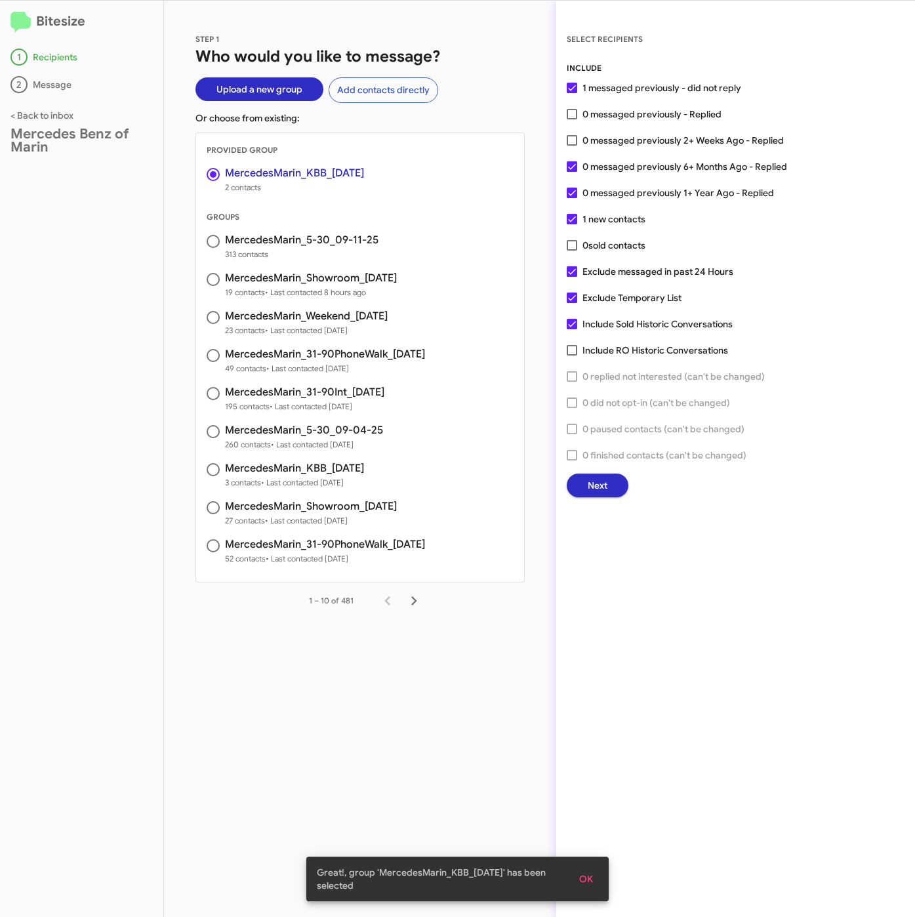
click at [604, 481] on span "Next" at bounding box center [598, 486] width 20 height 24
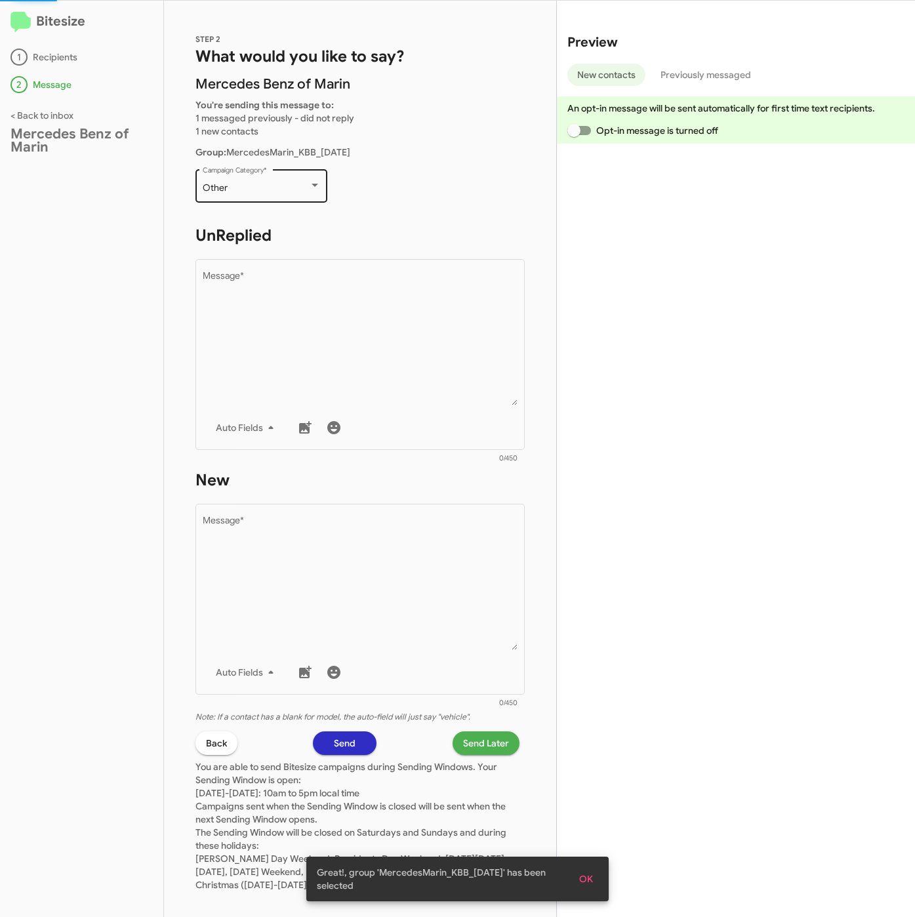
click at [276, 190] on div "Other" at bounding box center [256, 188] width 106 height 10
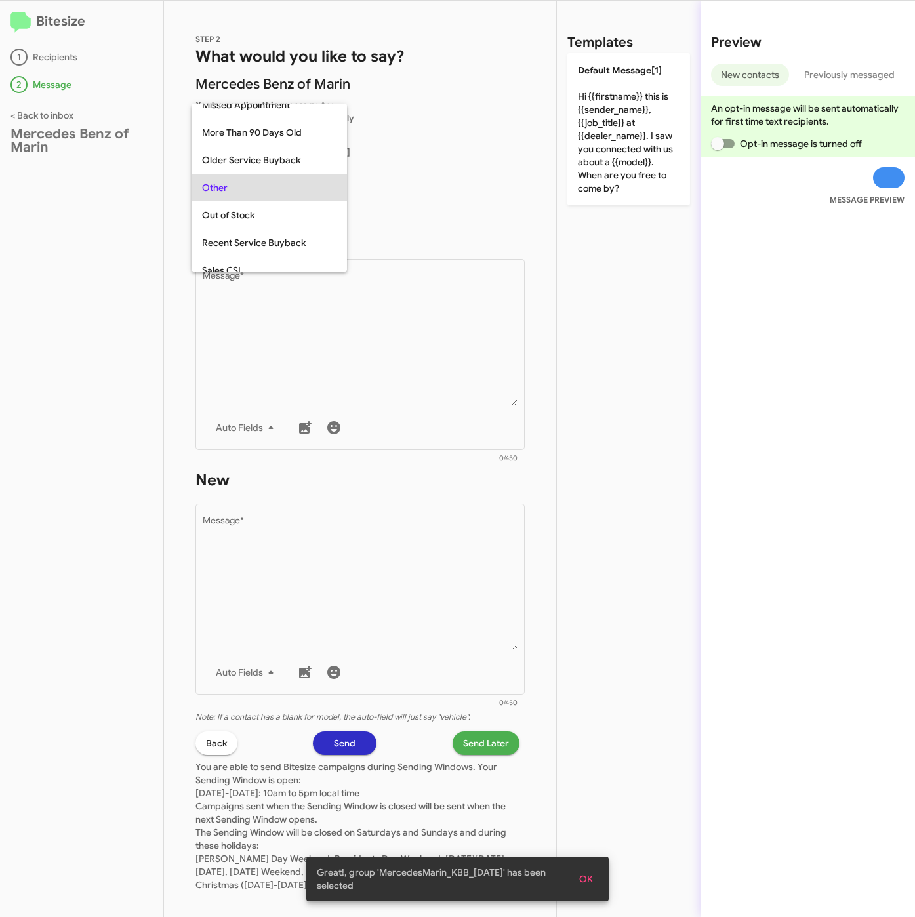
scroll to position [465, 0]
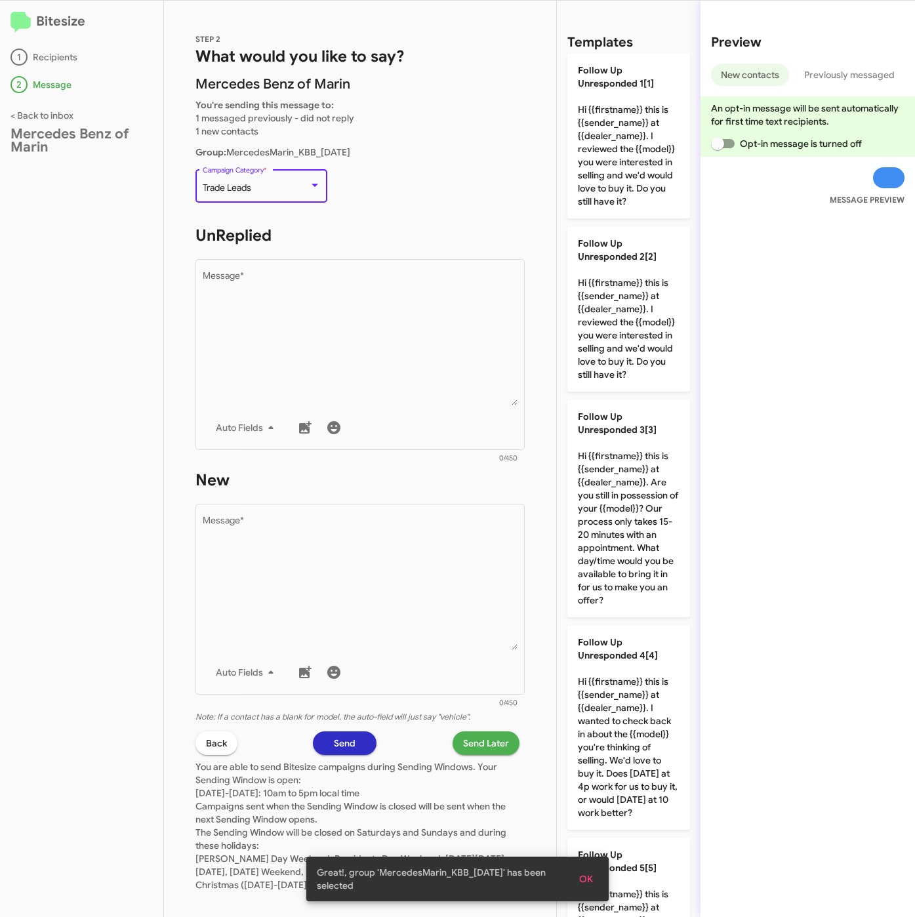
drag, startPoint x: 288, startPoint y: 278, endPoint x: 560, endPoint y: 356, distance: 282.7
click at [288, 282] on textarea "Message *" at bounding box center [361, 339] width 316 height 134
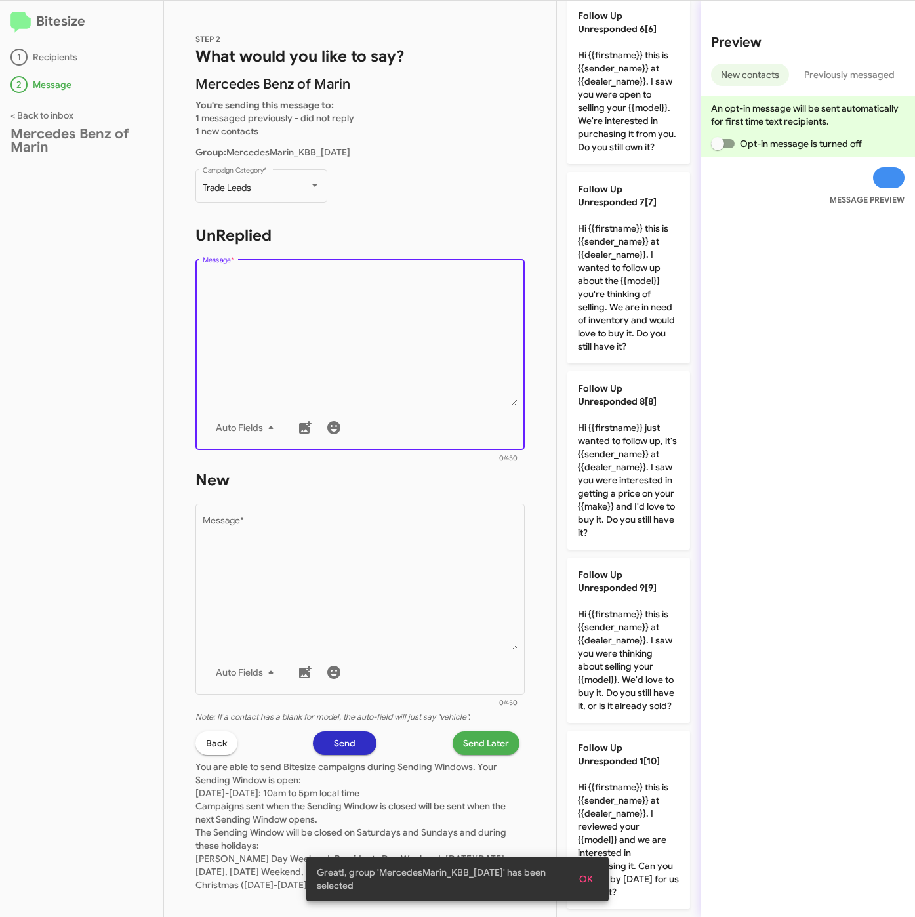
scroll to position [0, 0]
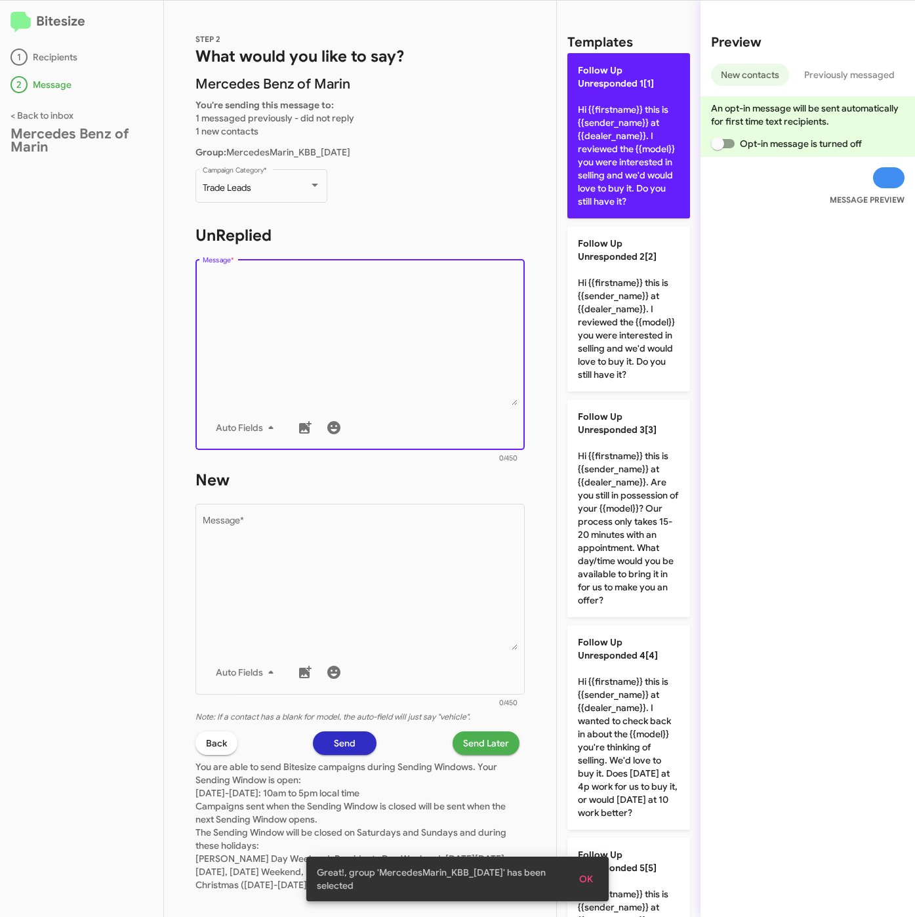
click at [666, 174] on p "Follow Up Unresponded 1[1] Hi {{firstname}} this is {{sender_name}} at {{dealer…" at bounding box center [629, 135] width 123 height 165
type textarea "Hi {{firstname}} this is {{sender_name}} at {{dealer_name}}. I reviewed the {{m…"
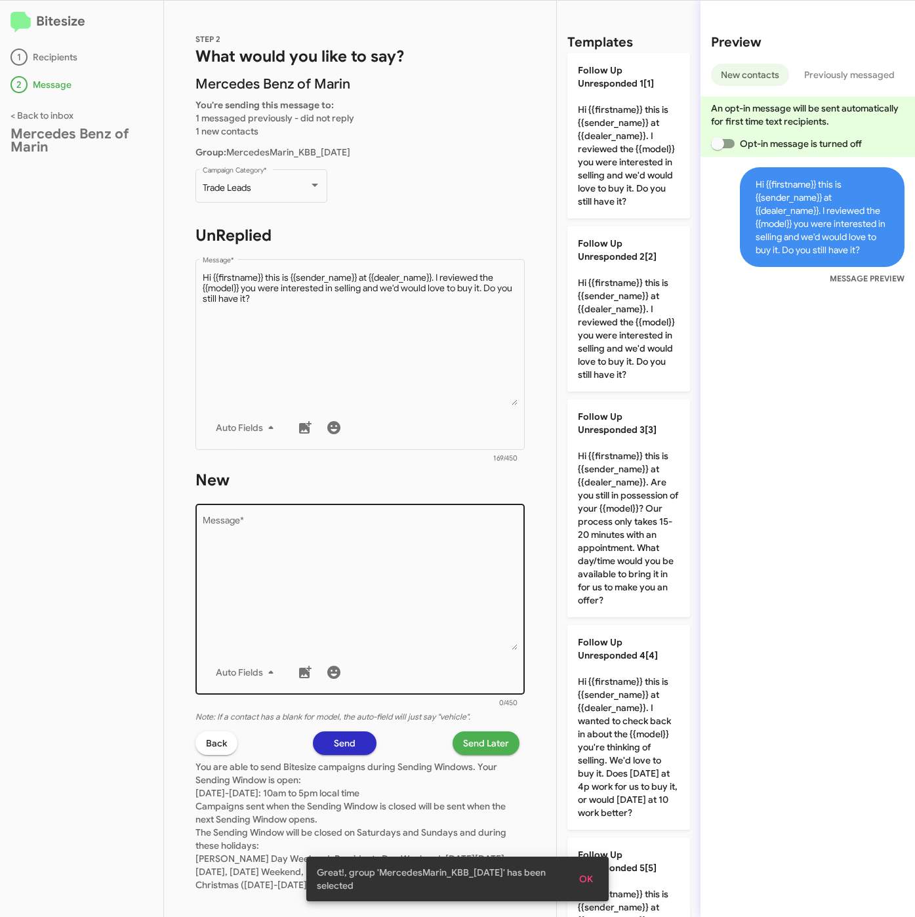
drag, startPoint x: 481, startPoint y: 480, endPoint x: 459, endPoint y: 524, distance: 49.0
click at [481, 481] on h1 "New" at bounding box center [360, 480] width 329 height 21
click at [459, 528] on textarea "Message *" at bounding box center [361, 583] width 316 height 134
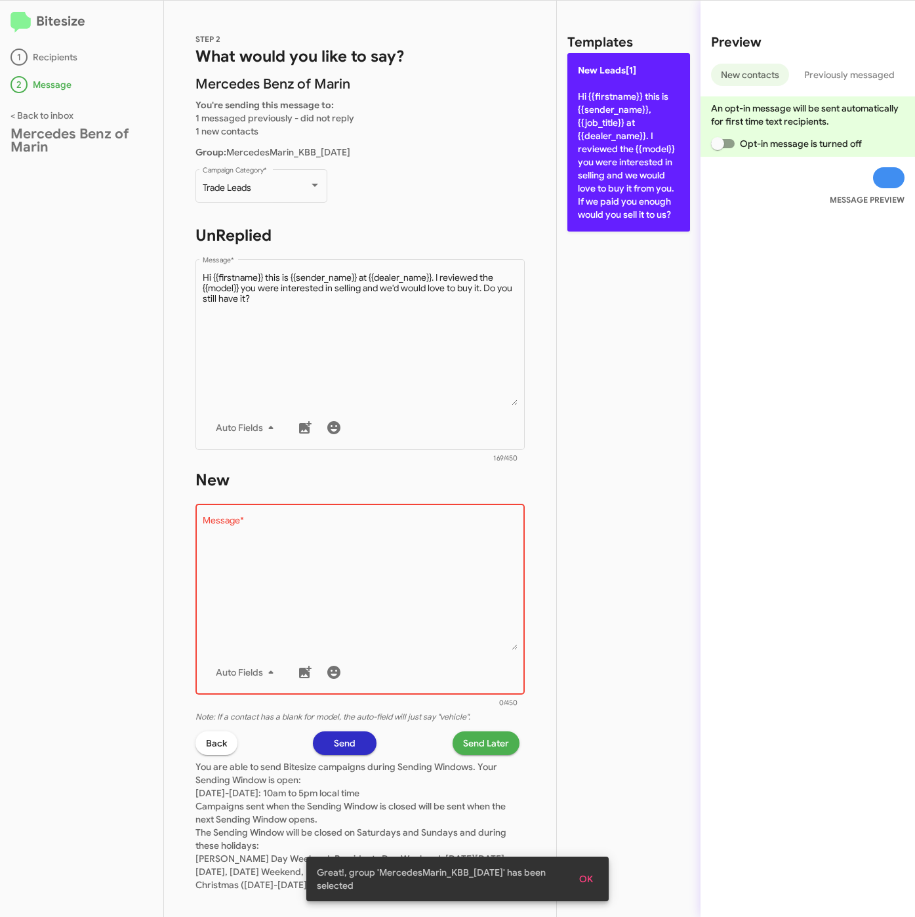
click at [619, 111] on p "New Leads[1] Hi {{firstname}} this is {{sender_name}}, {{job_title}} at {{deale…" at bounding box center [629, 142] width 123 height 178
type textarea "Hi {{firstname}} this is {{sender_name}}, {{job_title}} at {{dealer_name}}. I r…"
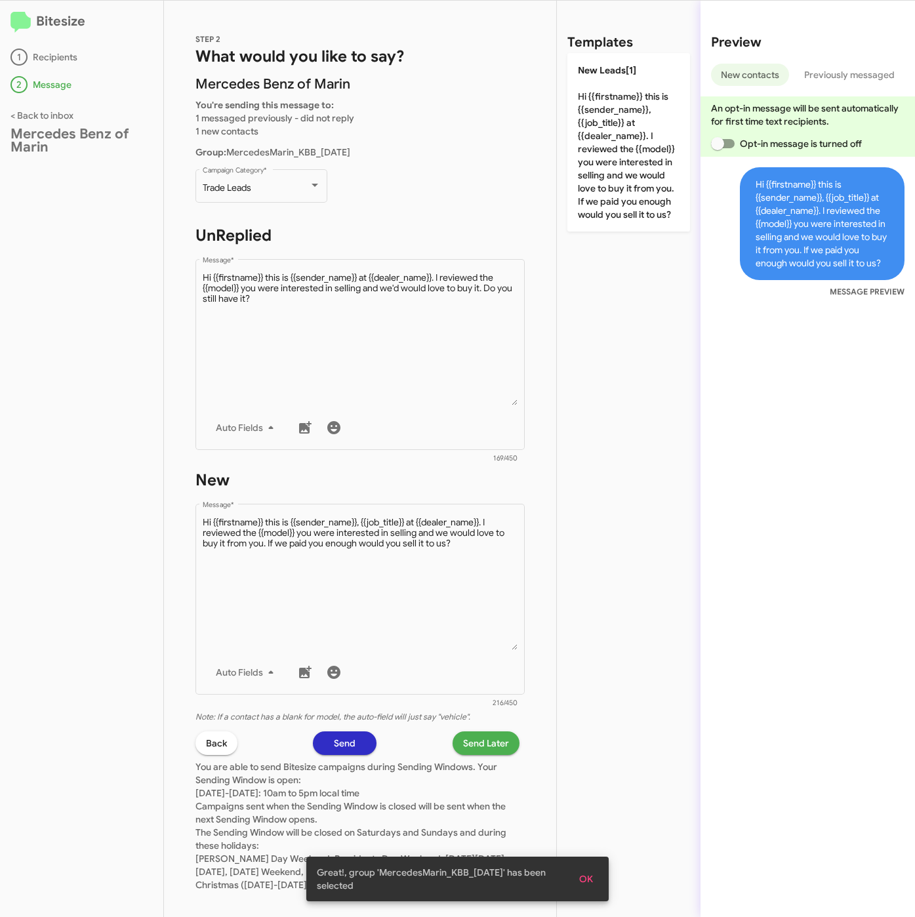
click at [463, 747] on span "Send Later" at bounding box center [486, 744] width 46 height 24
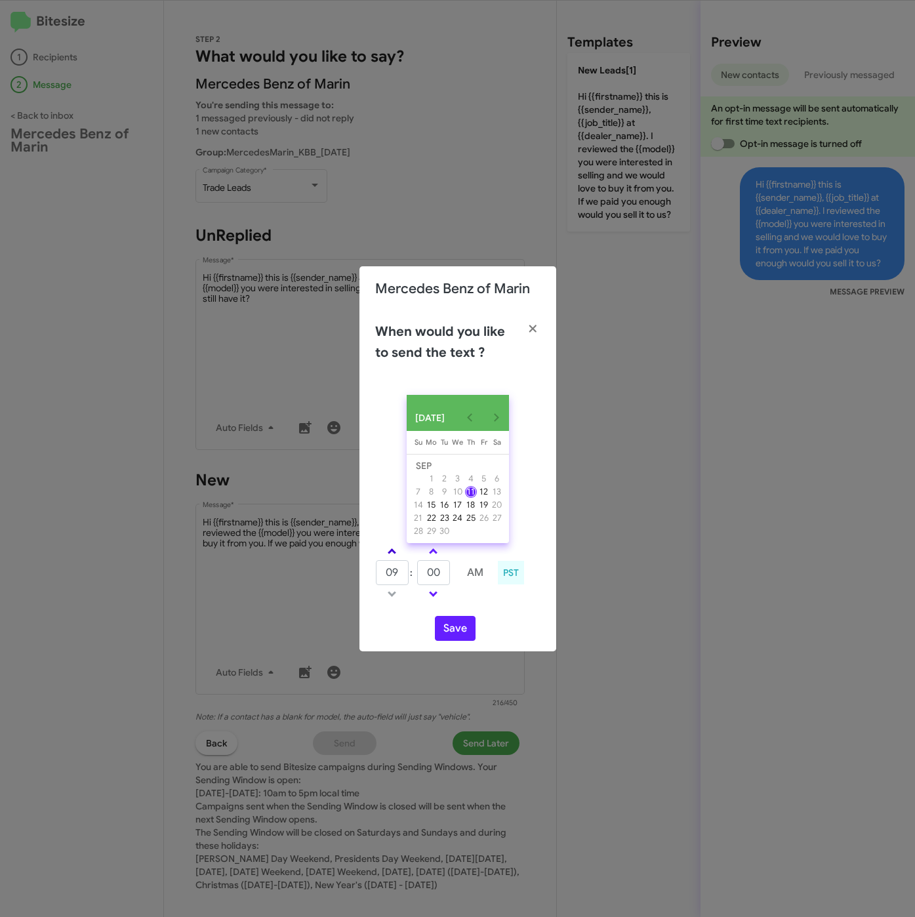
click at [388, 559] on link at bounding box center [392, 551] width 23 height 15
type input "10"
drag, startPoint x: 442, startPoint y: 577, endPoint x: 404, endPoint y: 579, distance: 38.1
click at [404, 579] on tr "10 : 00 AM" at bounding box center [433, 573] width 117 height 26
type input "45"
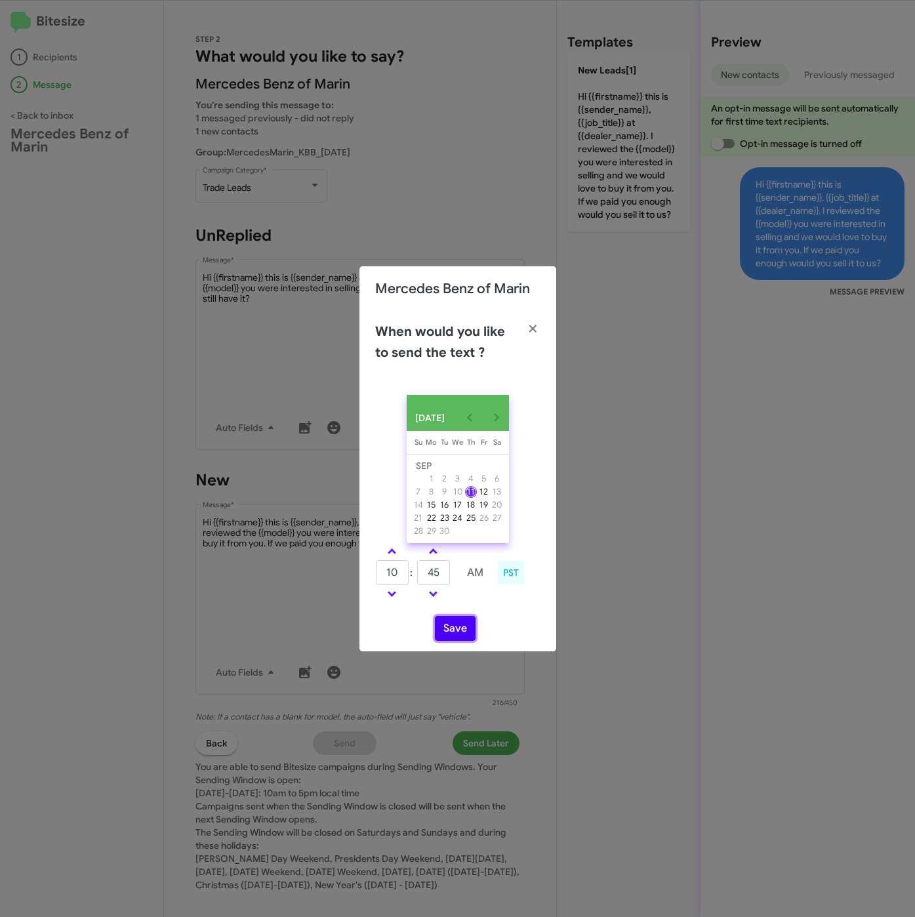
click at [453, 632] on button "Save" at bounding box center [455, 628] width 41 height 25
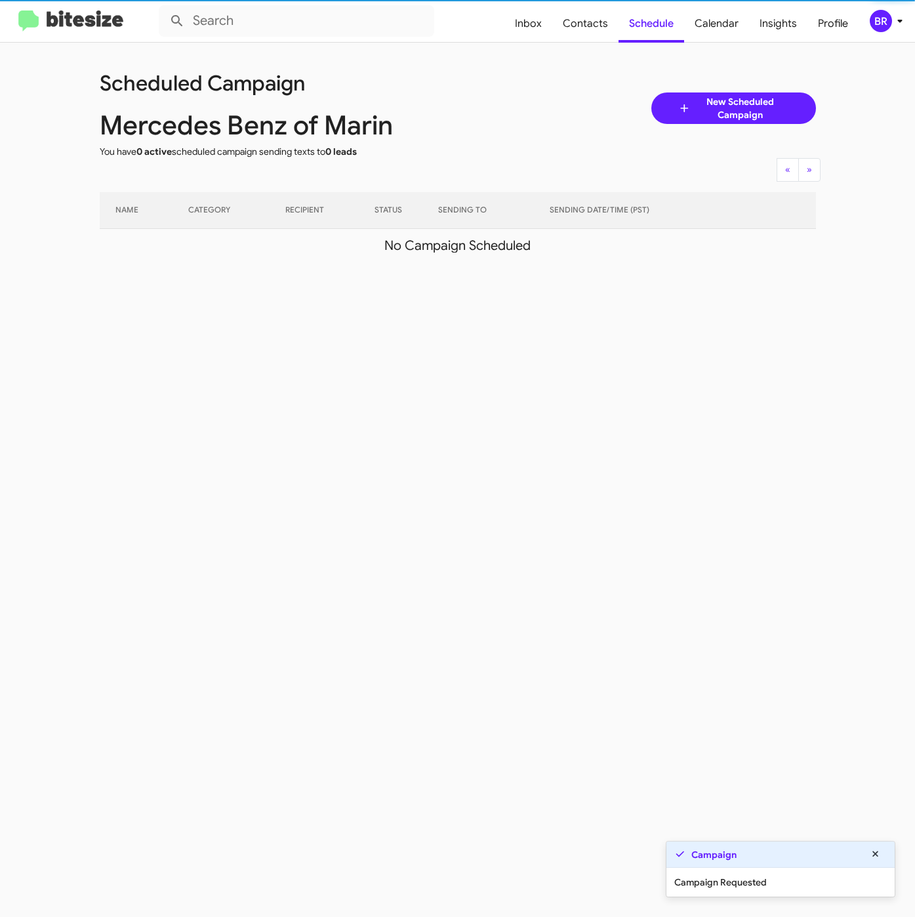
click at [886, 26] on div "BR" at bounding box center [881, 21] width 22 height 22
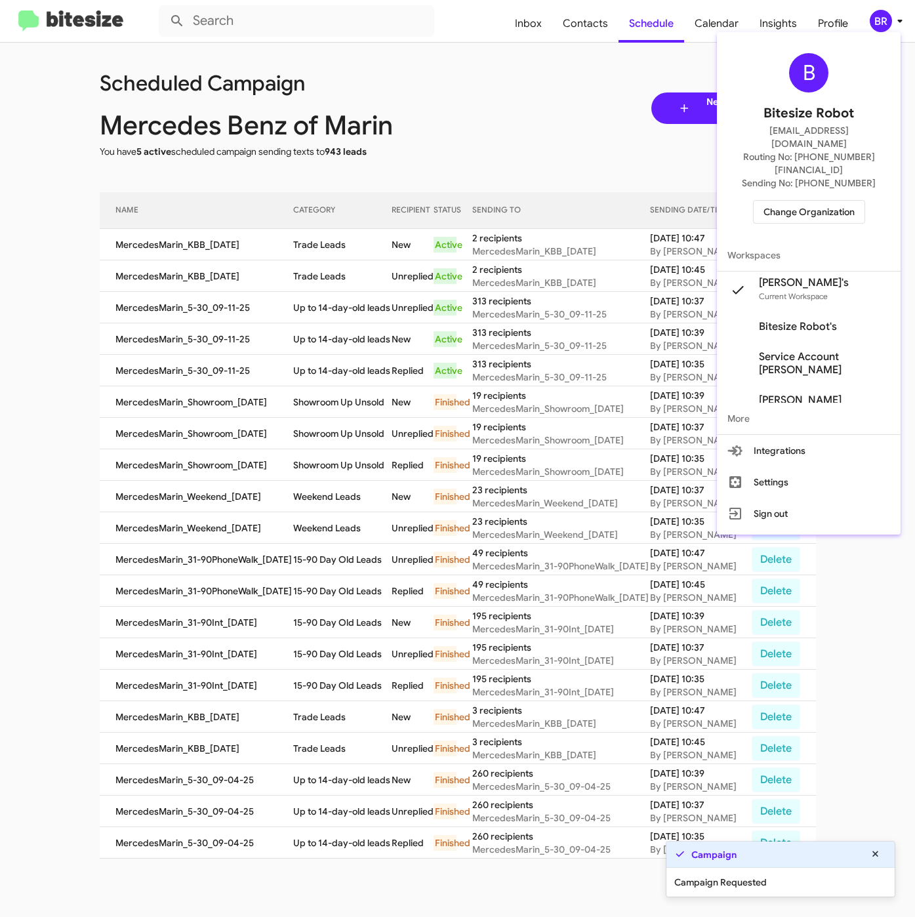
click at [305, 264] on div at bounding box center [457, 458] width 915 height 917
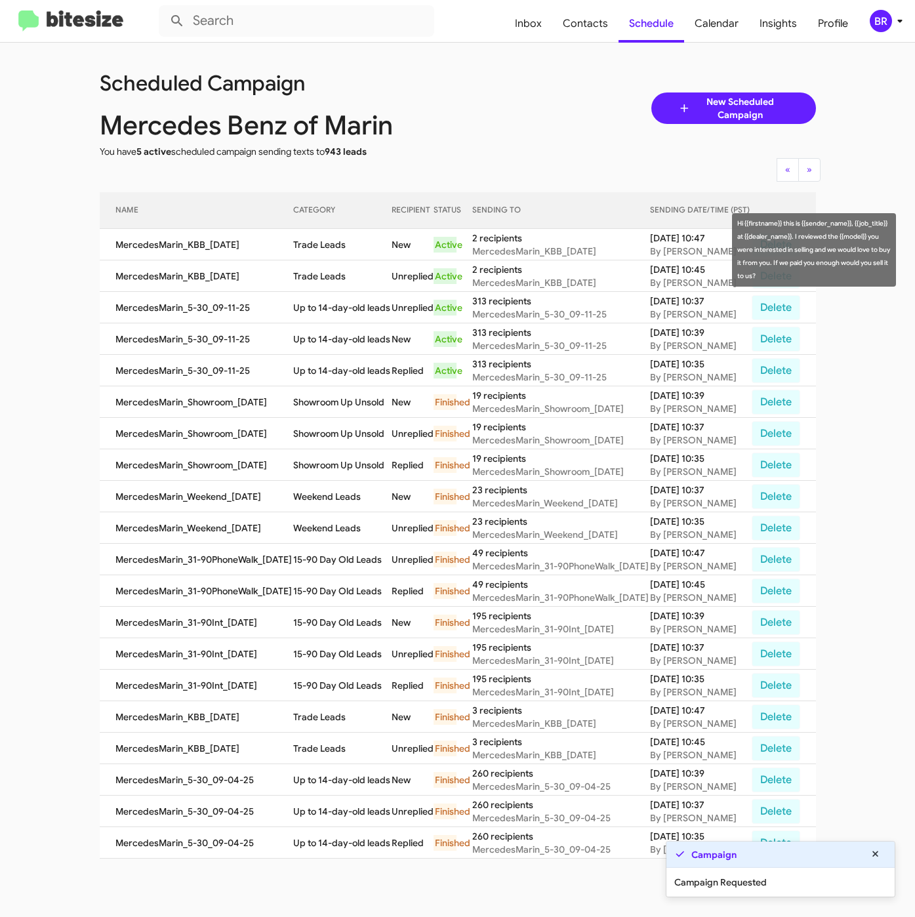
drag, startPoint x: 287, startPoint y: 253, endPoint x: 367, endPoint y: 250, distance: 79.4
click at [343, 255] on tr "MercedesMarin_KBB_[DATE] Trade Leads New Active 2 recipients MercedesMarin_KBB_…" at bounding box center [458, 244] width 717 height 31
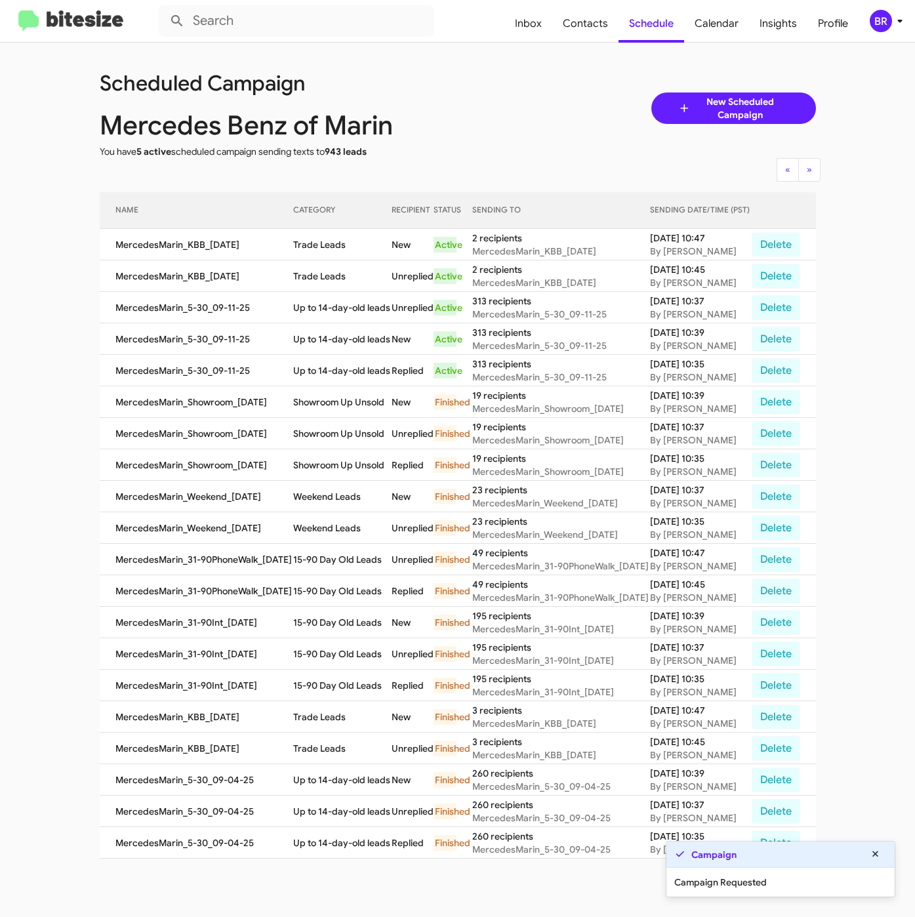
copy tr "Trade Leads"
click at [530, 72] on div "Scheduled Campaign Mercedes Benz of Marin You have 5 active scheduled campaign …" at bounding box center [458, 108] width 736 height 100
click at [902, 16] on icon at bounding box center [900, 21] width 16 height 16
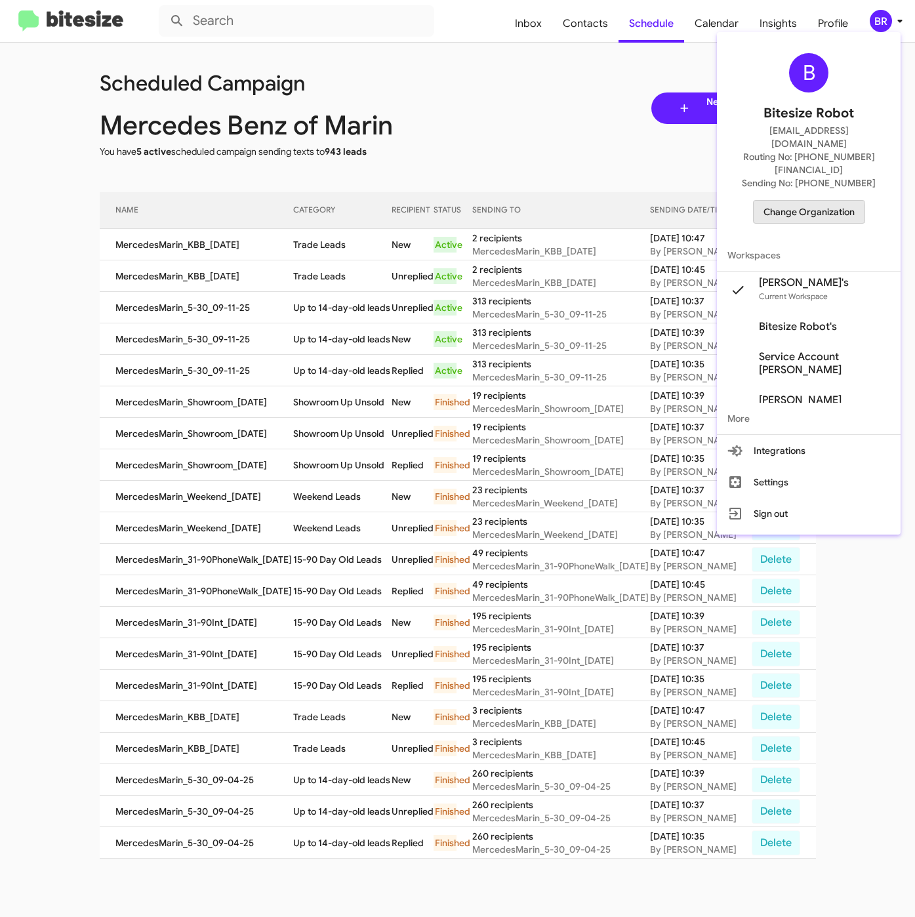
click at [781, 201] on span "Change Organization" at bounding box center [809, 212] width 91 height 22
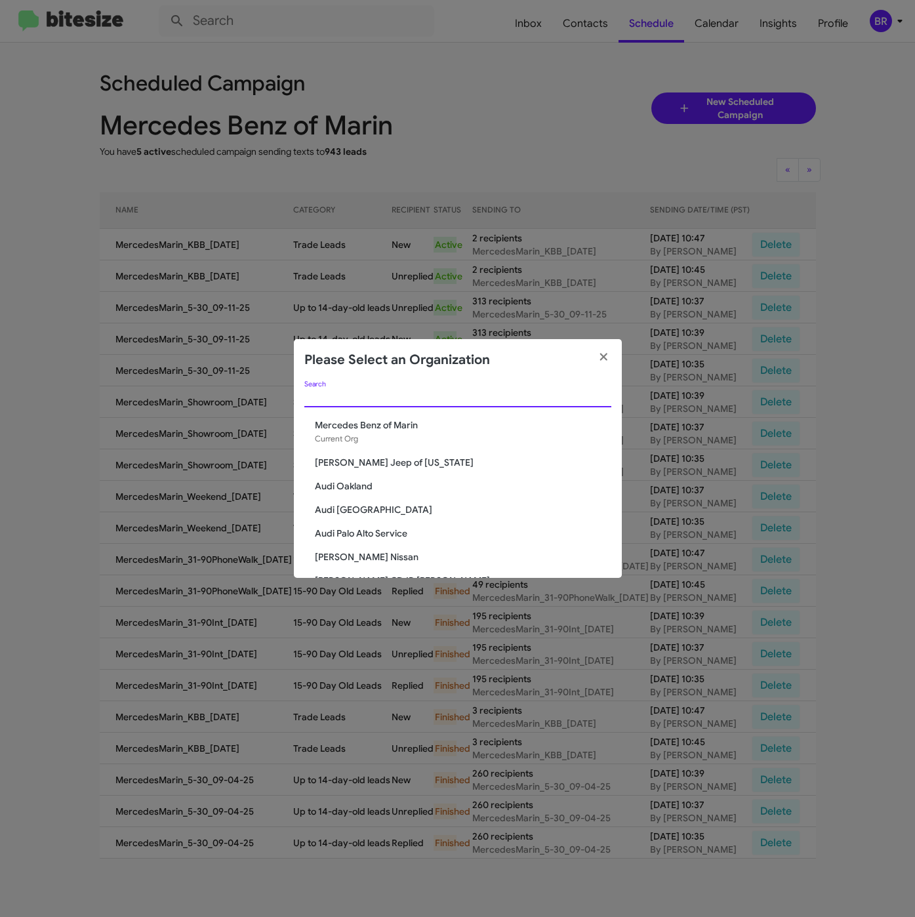
click at [358, 400] on input "Search" at bounding box center [457, 397] width 307 height 10
paste input "[PERSON_NAME] Long Chevrolet"
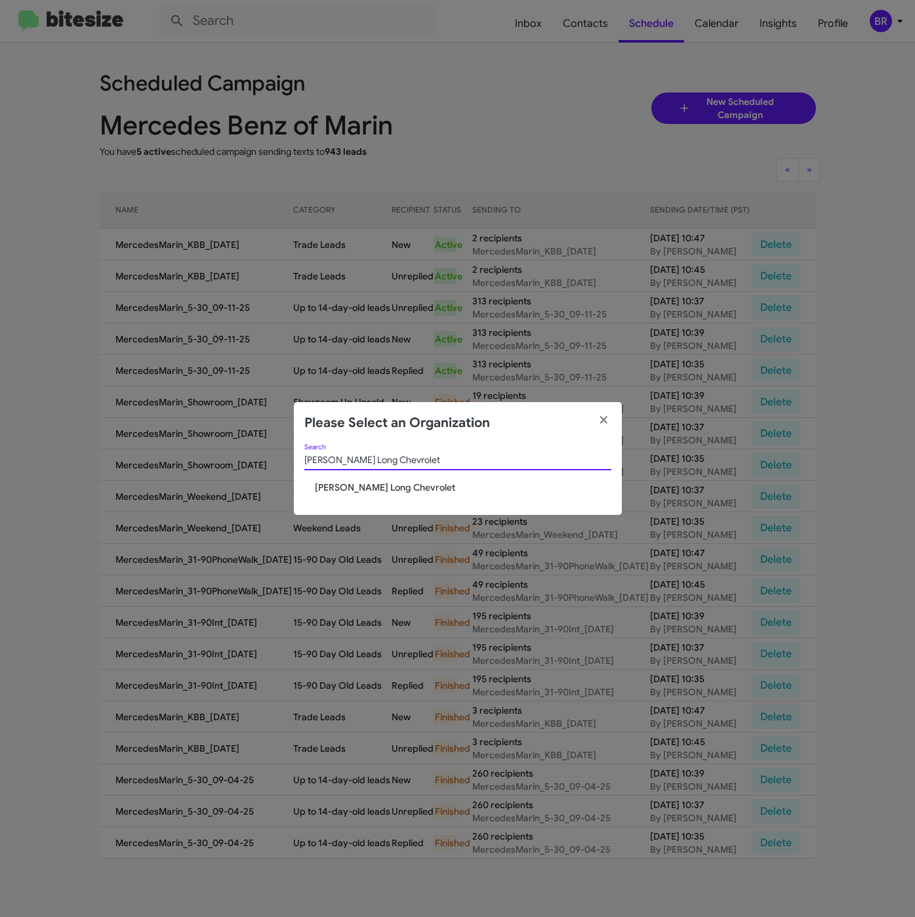
type input "[PERSON_NAME] Long Chevrolet"
click at [353, 487] on span "[PERSON_NAME] Long Chevrolet" at bounding box center [463, 487] width 297 height 13
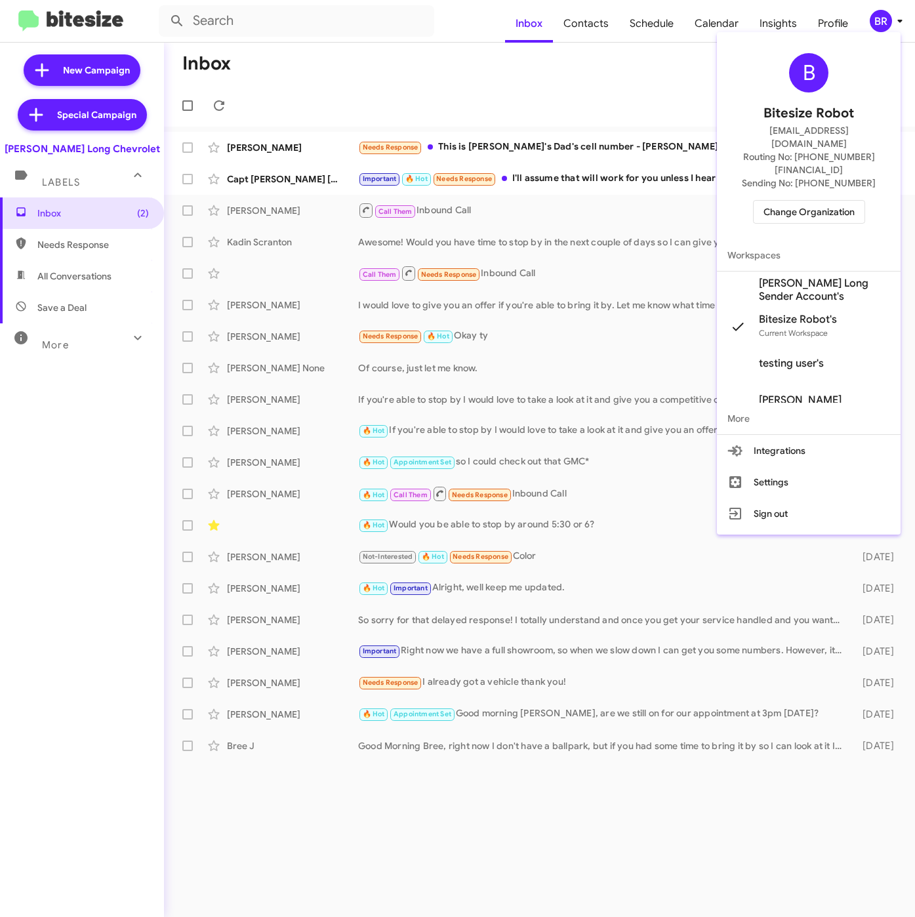
click at [780, 277] on span "[PERSON_NAME] Long Sender Account's" at bounding box center [824, 290] width 131 height 26
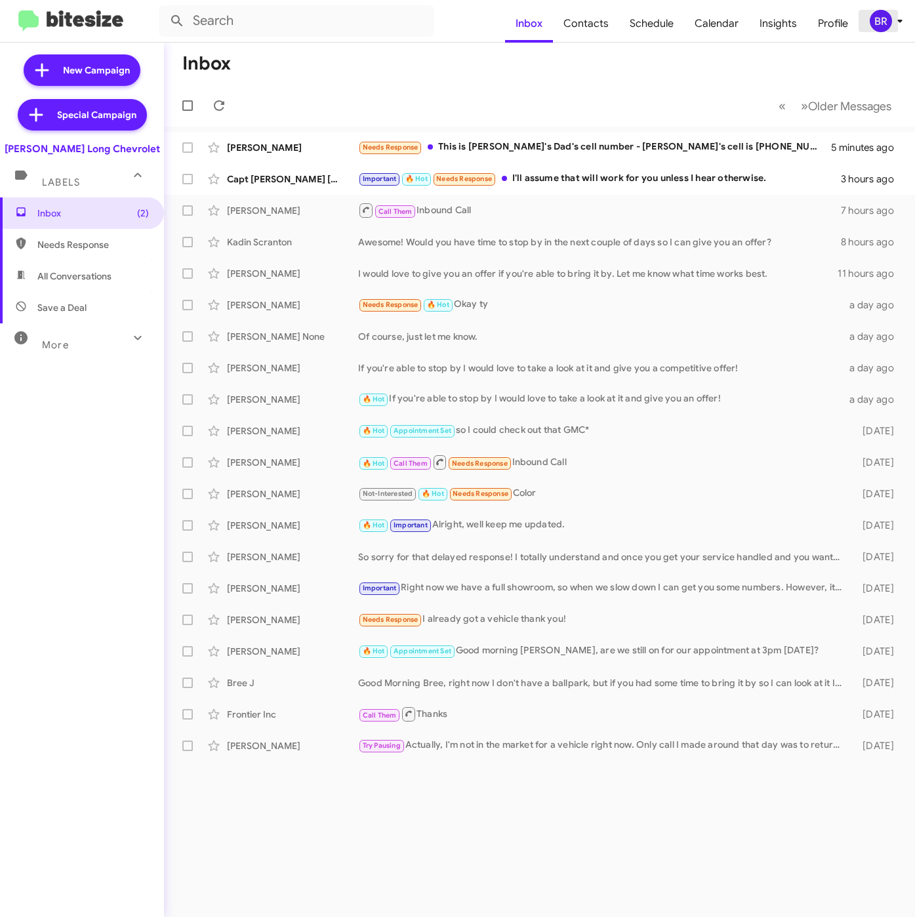
click at [875, 16] on div "BR" at bounding box center [881, 21] width 22 height 22
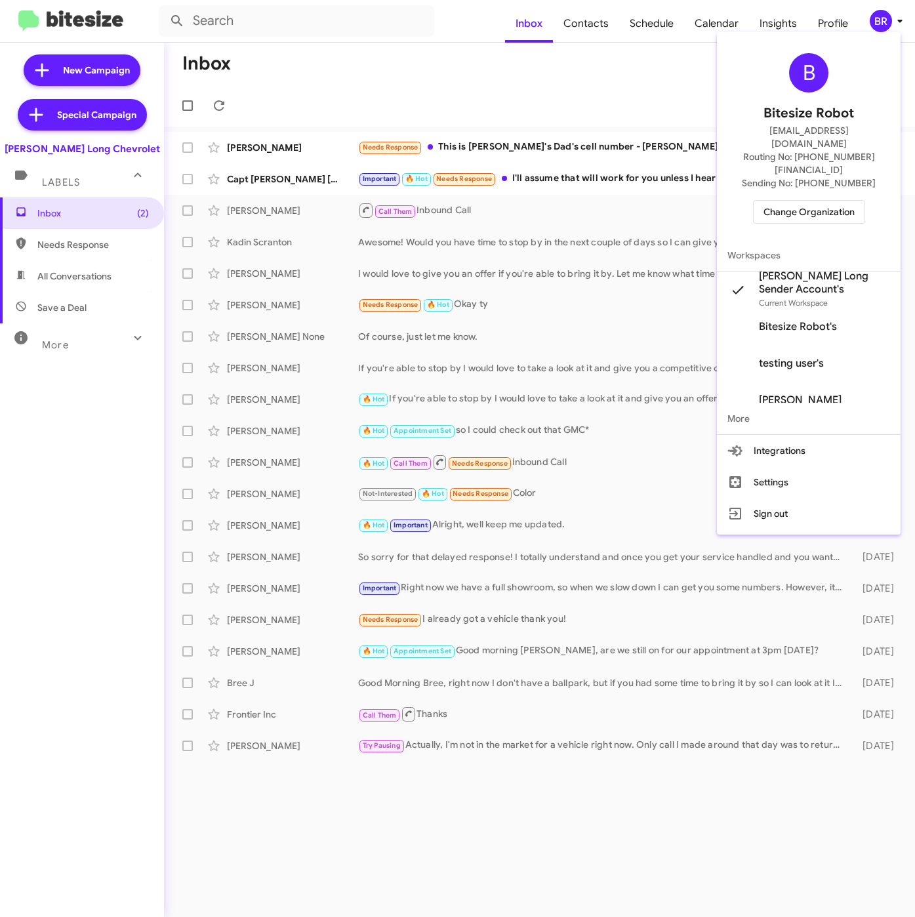
click at [587, 20] on div at bounding box center [457, 458] width 915 height 917
click at [587, 20] on span "Contacts" at bounding box center [586, 24] width 66 height 38
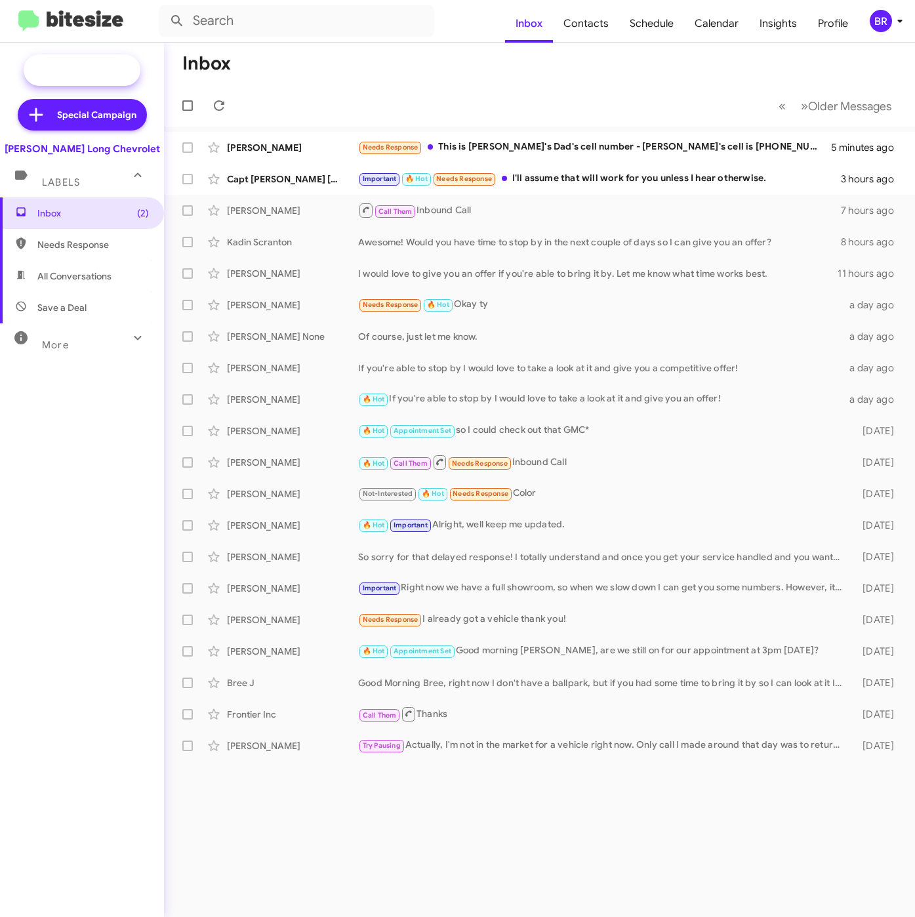
type input "in:groups"
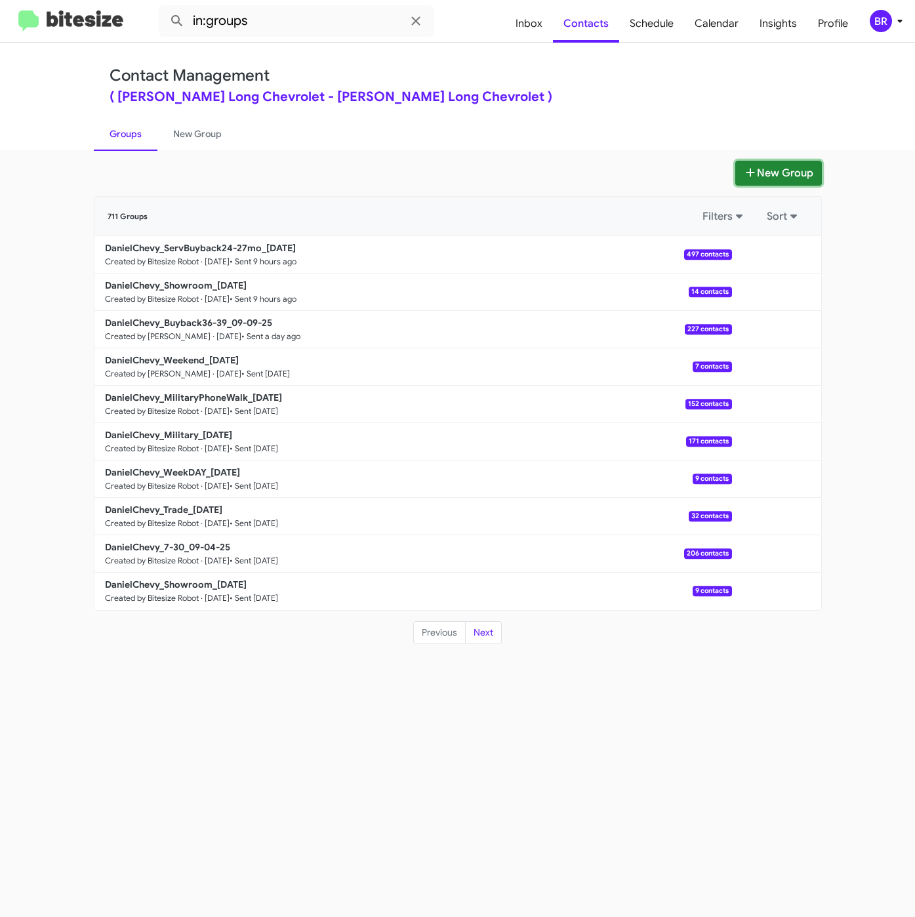
click at [768, 169] on button "New Group" at bounding box center [779, 173] width 87 height 25
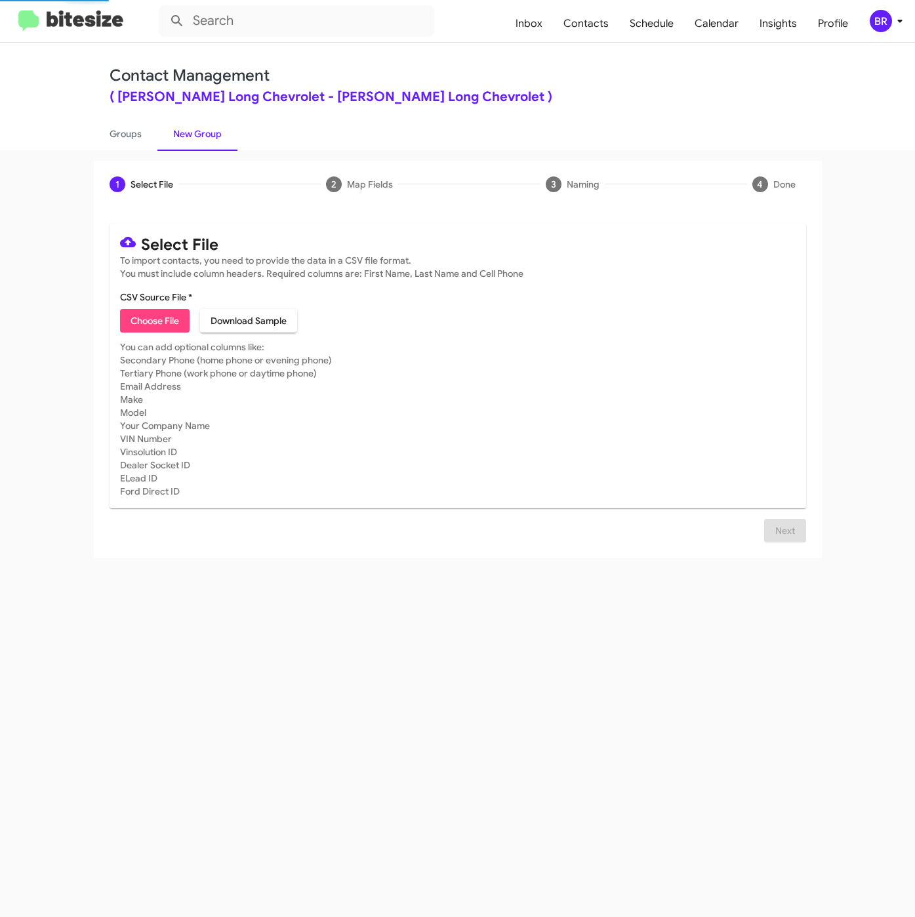
click at [144, 321] on span "Choose File" at bounding box center [155, 321] width 49 height 24
type input "DanielChevy_7-30_09-11-25"
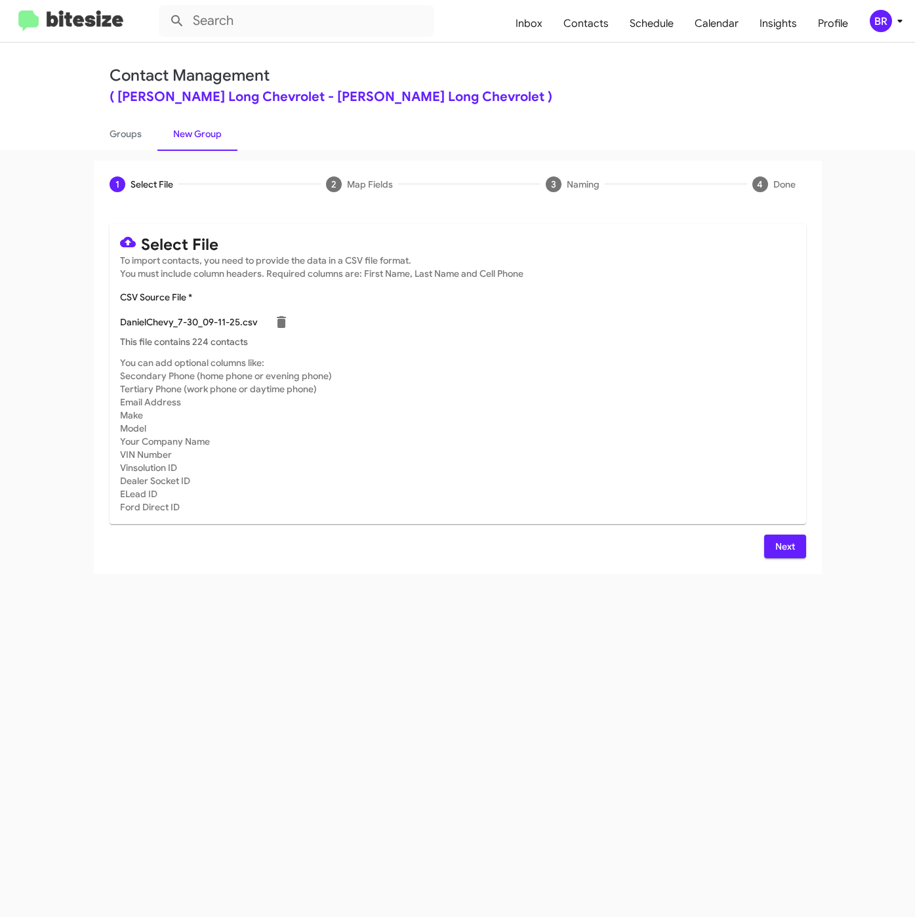
click at [793, 539] on span "Next" at bounding box center [785, 547] width 21 height 24
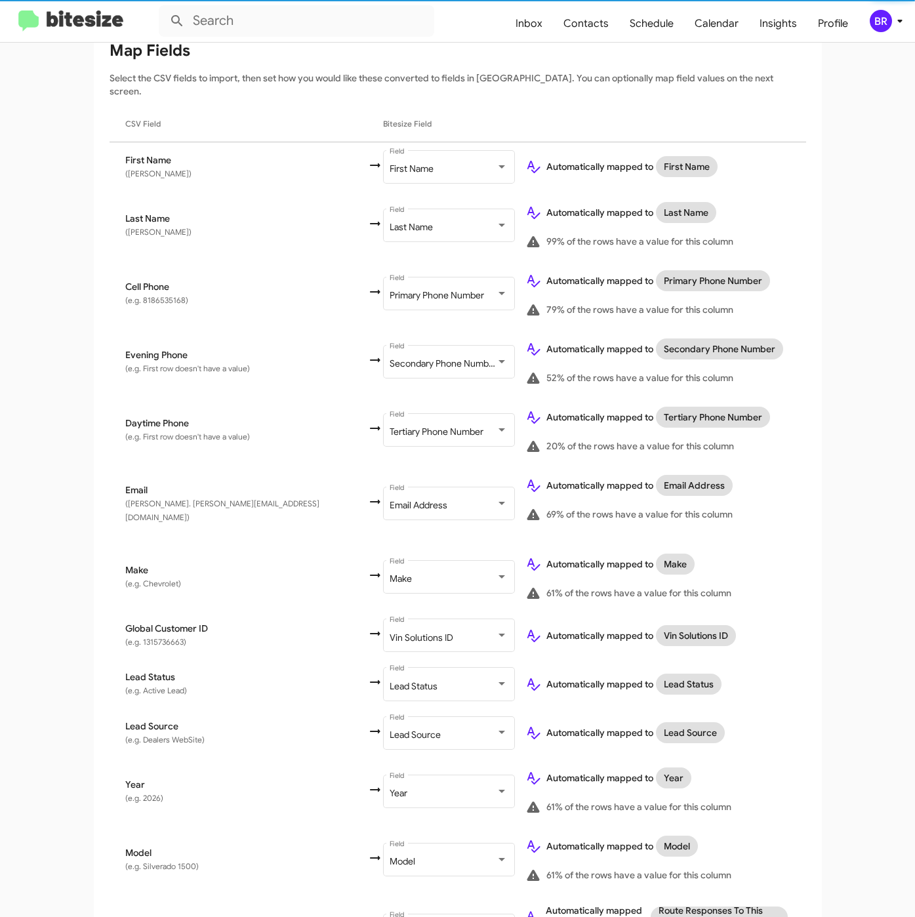
scroll to position [312, 0]
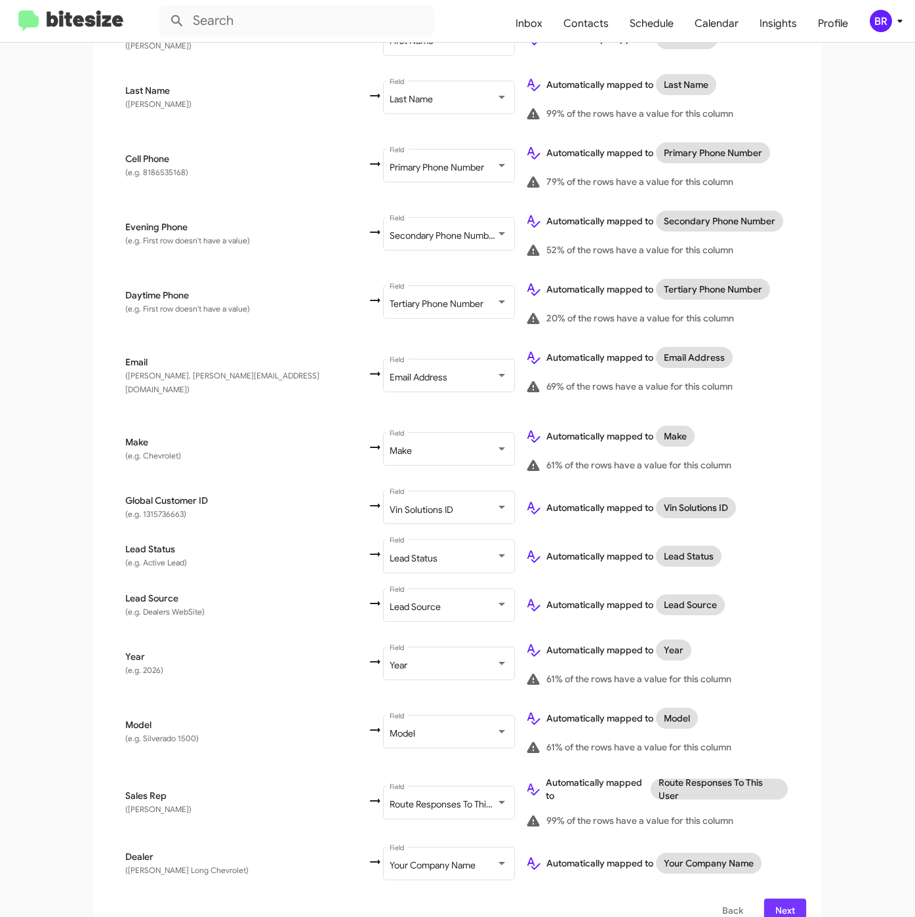
click at [781, 899] on span "Next" at bounding box center [785, 911] width 21 height 24
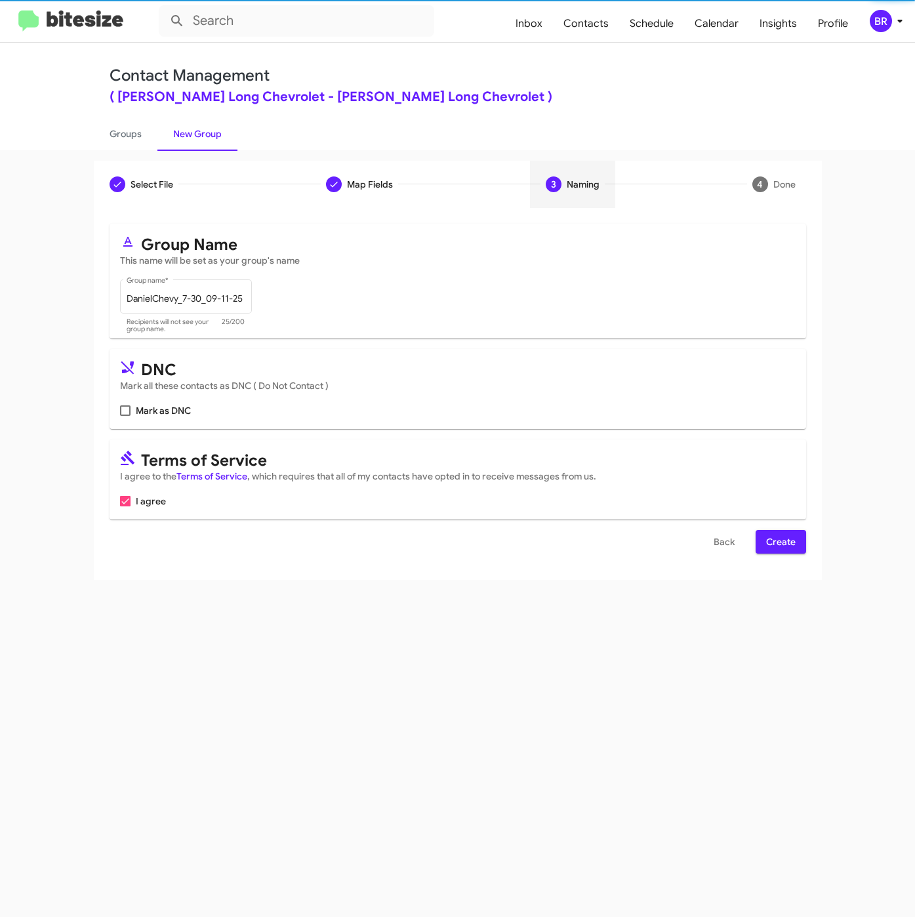
scroll to position [0, 0]
click at [776, 539] on span "Create" at bounding box center [781, 542] width 30 height 24
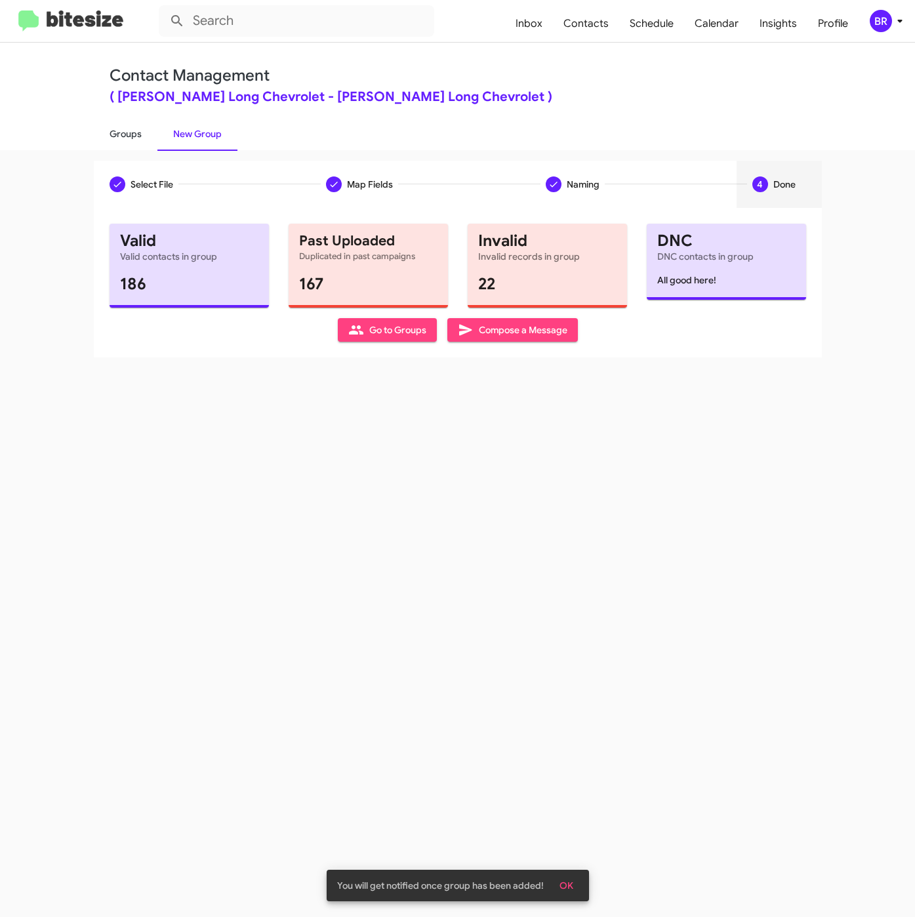
click at [117, 136] on link "Groups" at bounding box center [126, 134] width 64 height 34
type input "in:groups"
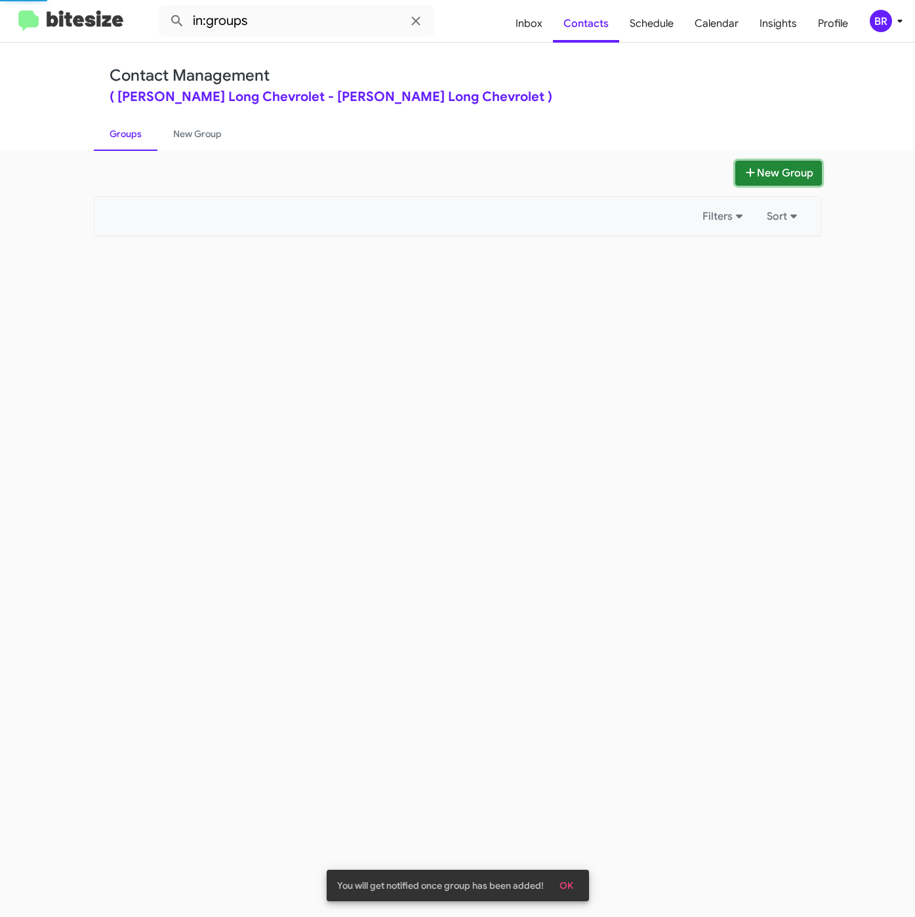
click at [748, 176] on icon at bounding box center [750, 172] width 9 height 9
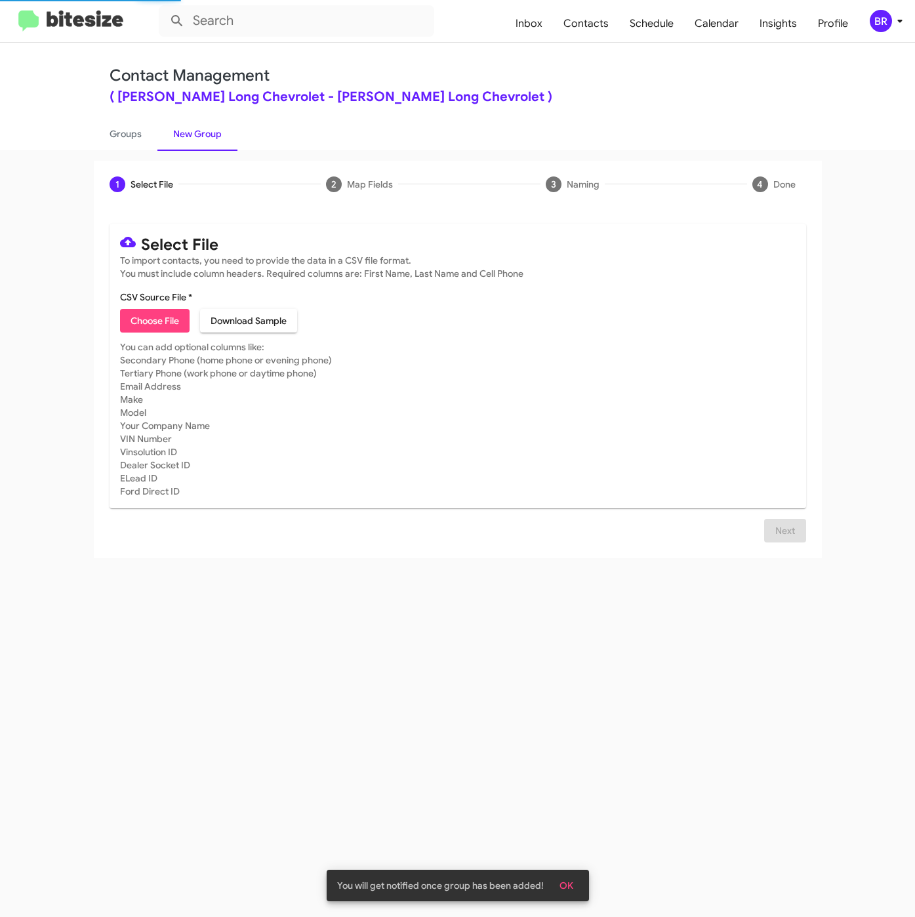
click at [150, 321] on span "Choose File" at bounding box center [155, 321] width 49 height 24
type input "DanielChevy_Trade_09-11-25"
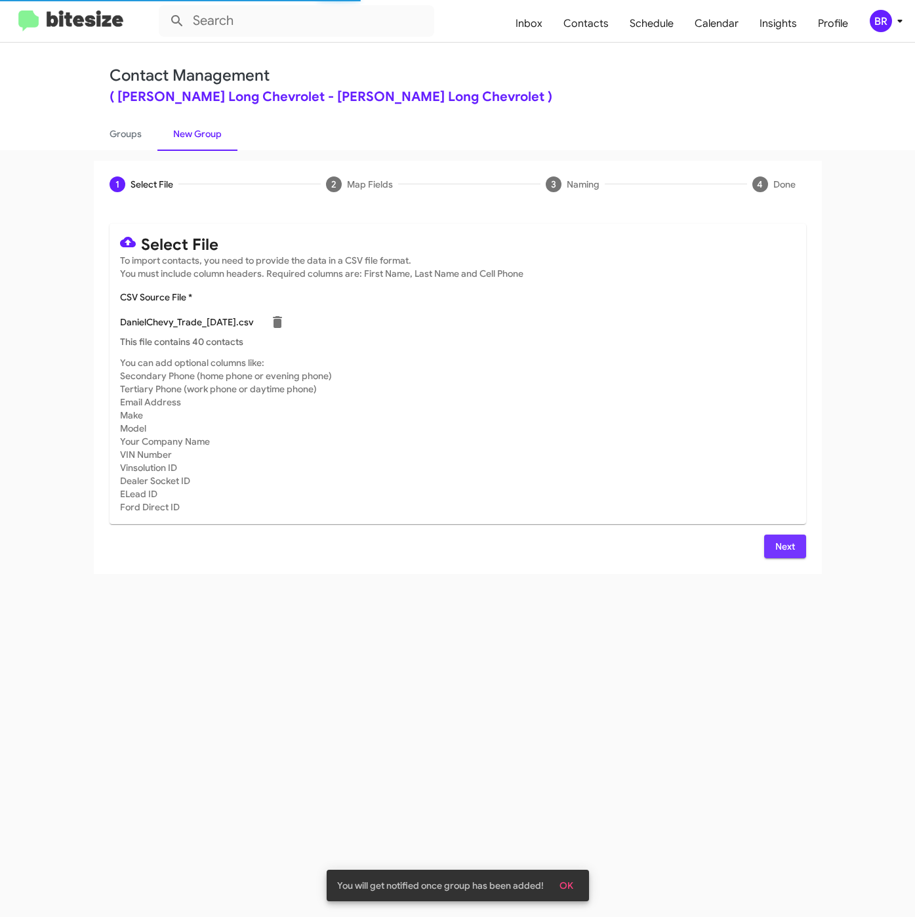
click at [768, 547] on button "Next" at bounding box center [785, 547] width 42 height 24
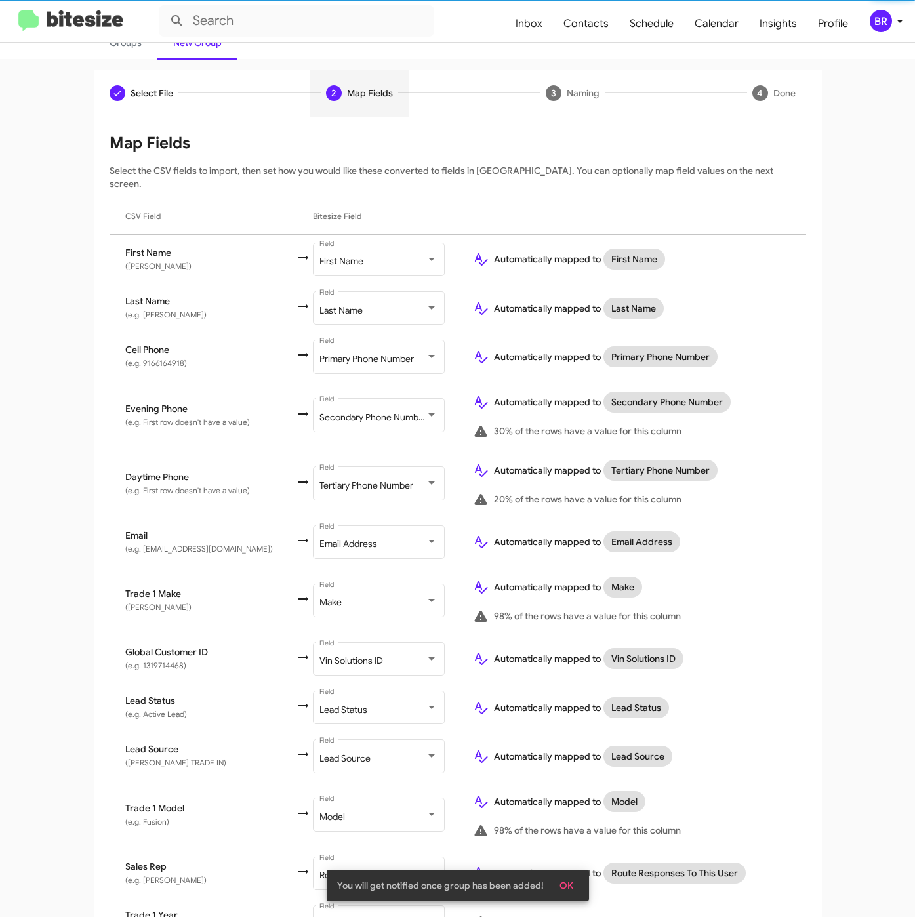
scroll to position [203, 0]
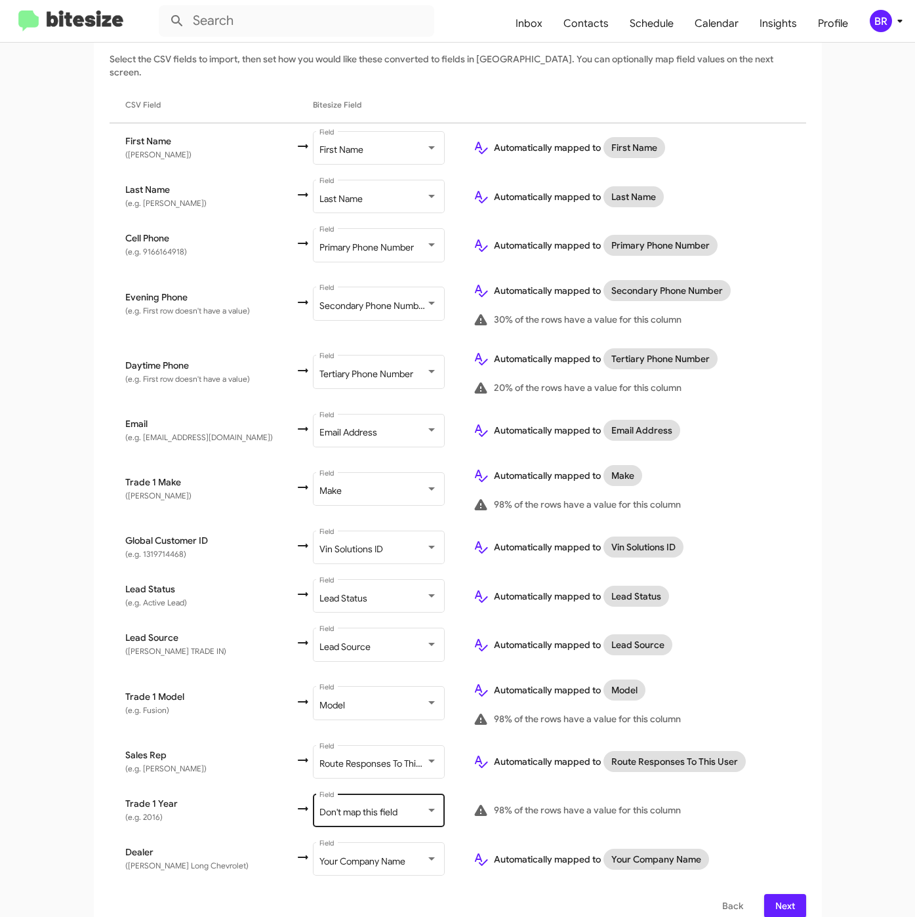
click at [376, 808] on div "Don't map this field" at bounding box center [373, 813] width 106 height 10
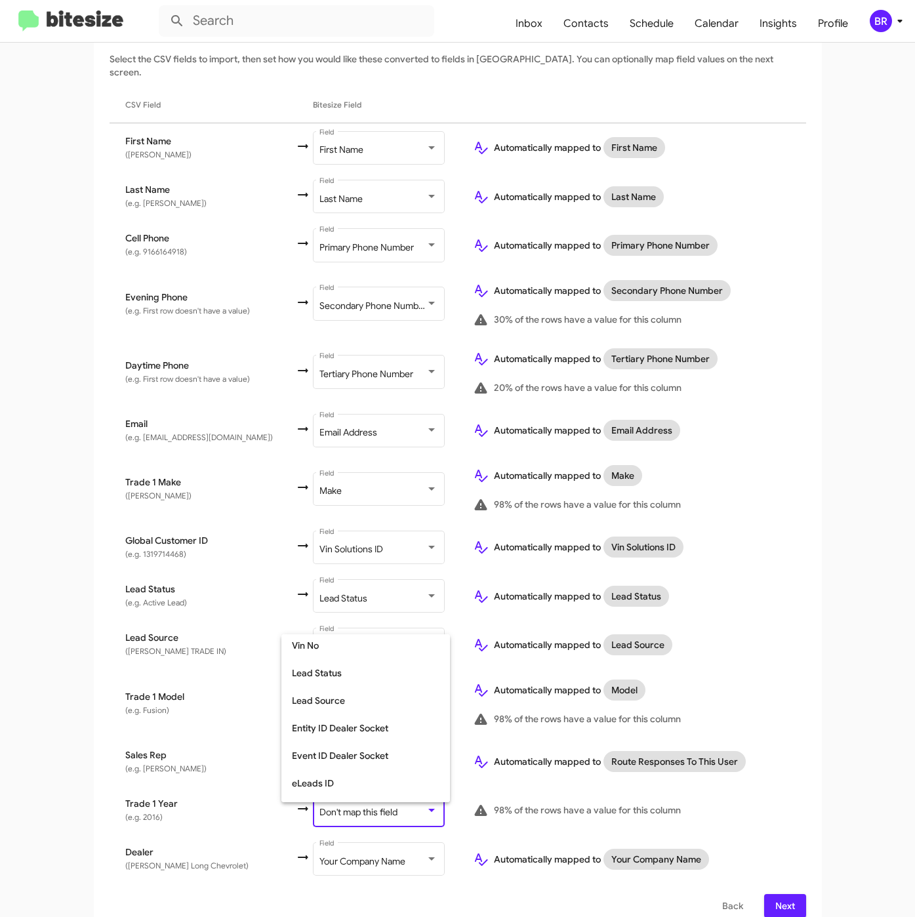
scroll to position [493, 0]
click at [354, 761] on span "Year" at bounding box center [366, 762] width 148 height 28
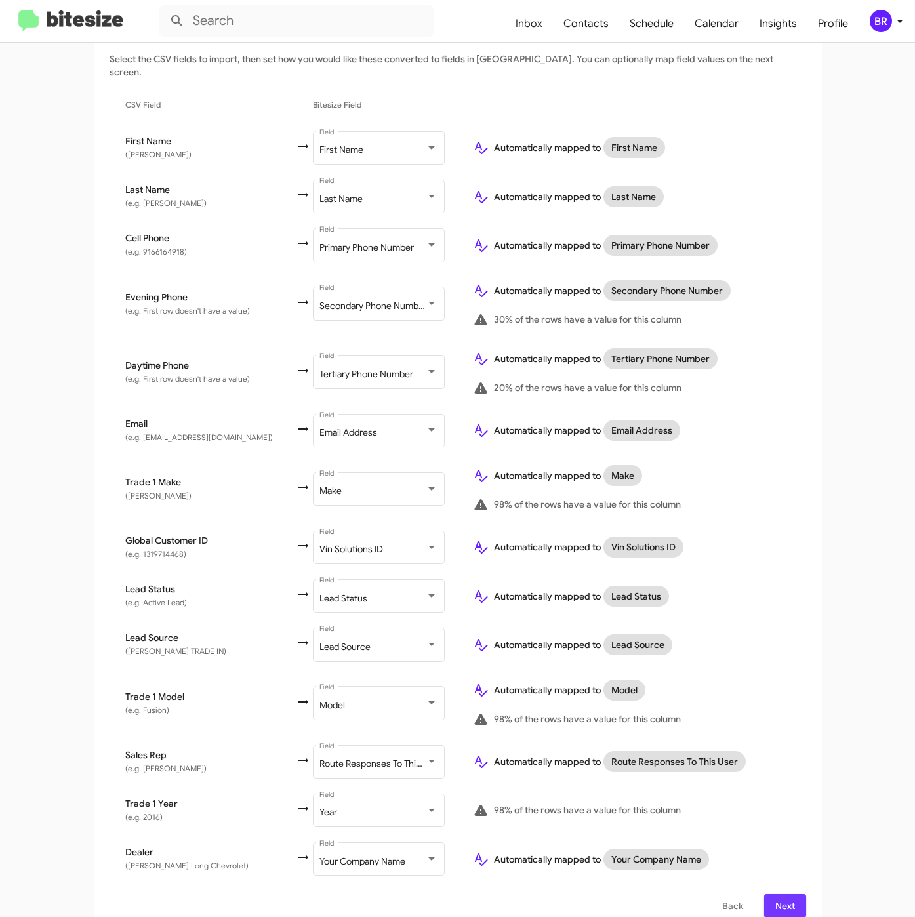
click at [764, 894] on button "Next" at bounding box center [785, 906] width 42 height 24
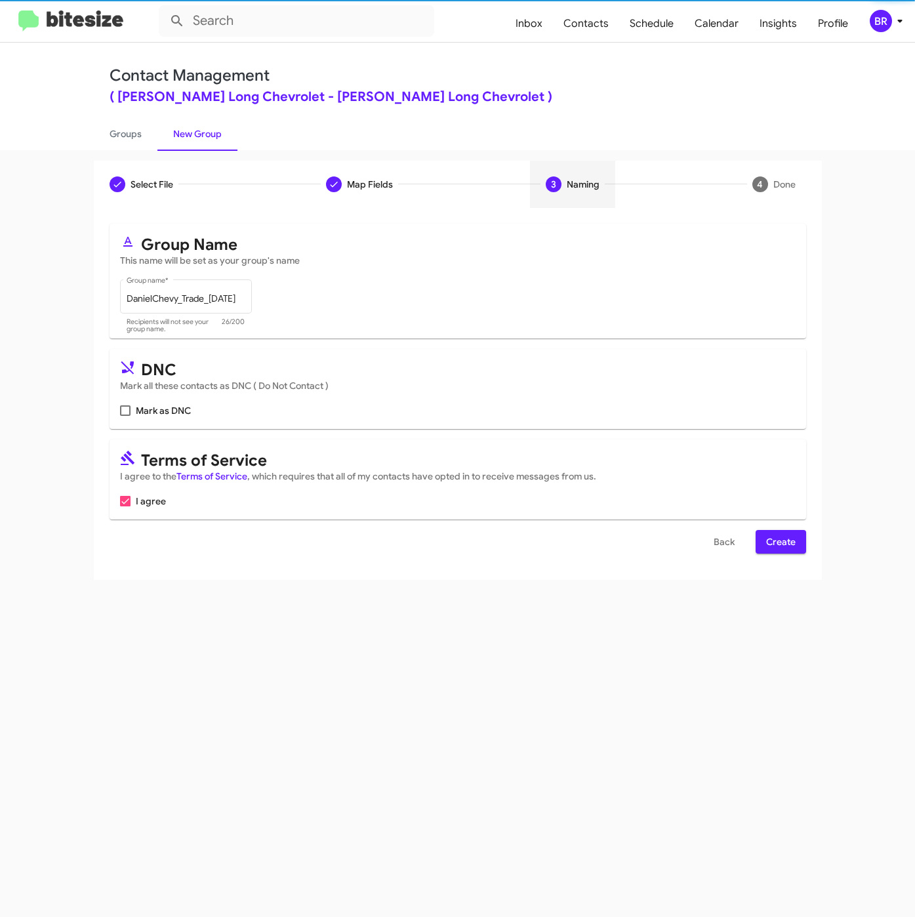
scroll to position [0, 0]
click at [778, 545] on span "Create" at bounding box center [781, 542] width 30 height 24
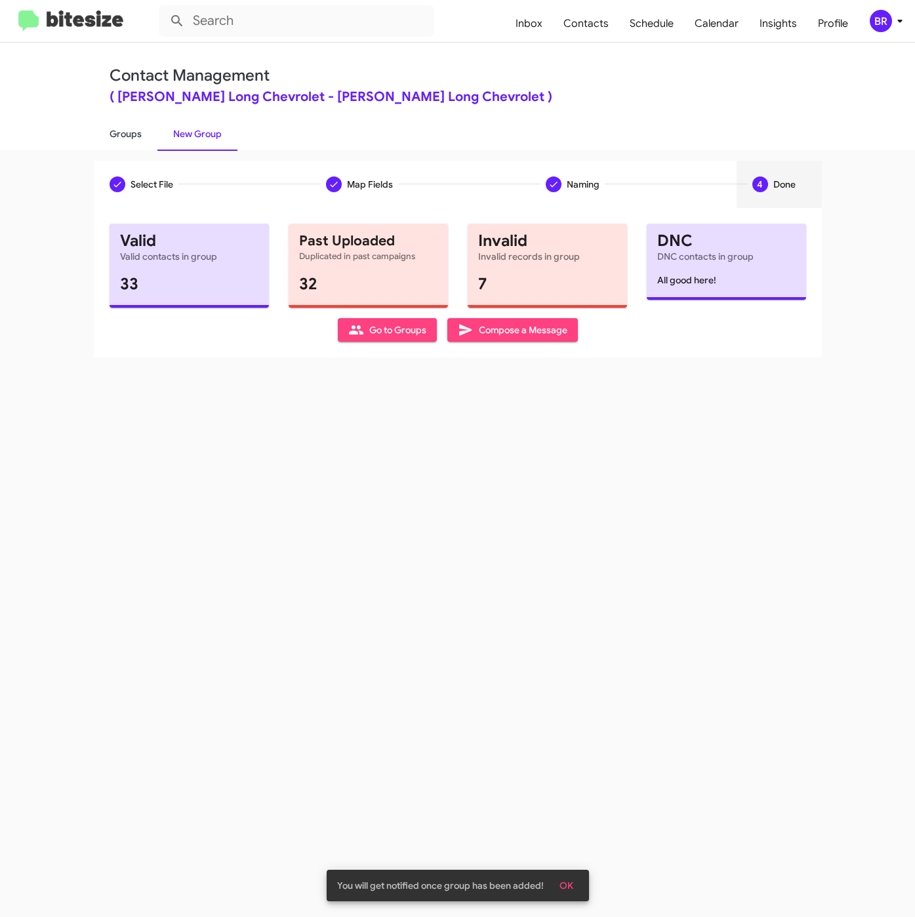
click at [144, 136] on link "Groups" at bounding box center [126, 134] width 64 height 34
type input "in:groups"
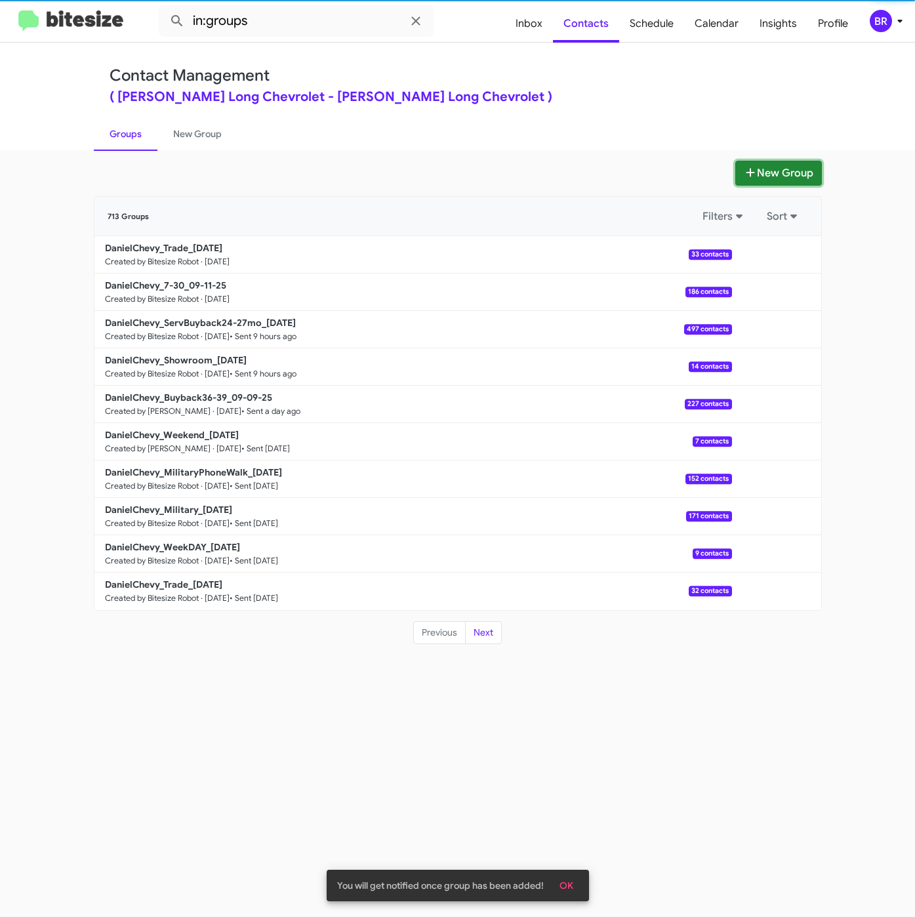
click at [785, 172] on button "New Group" at bounding box center [779, 173] width 87 height 25
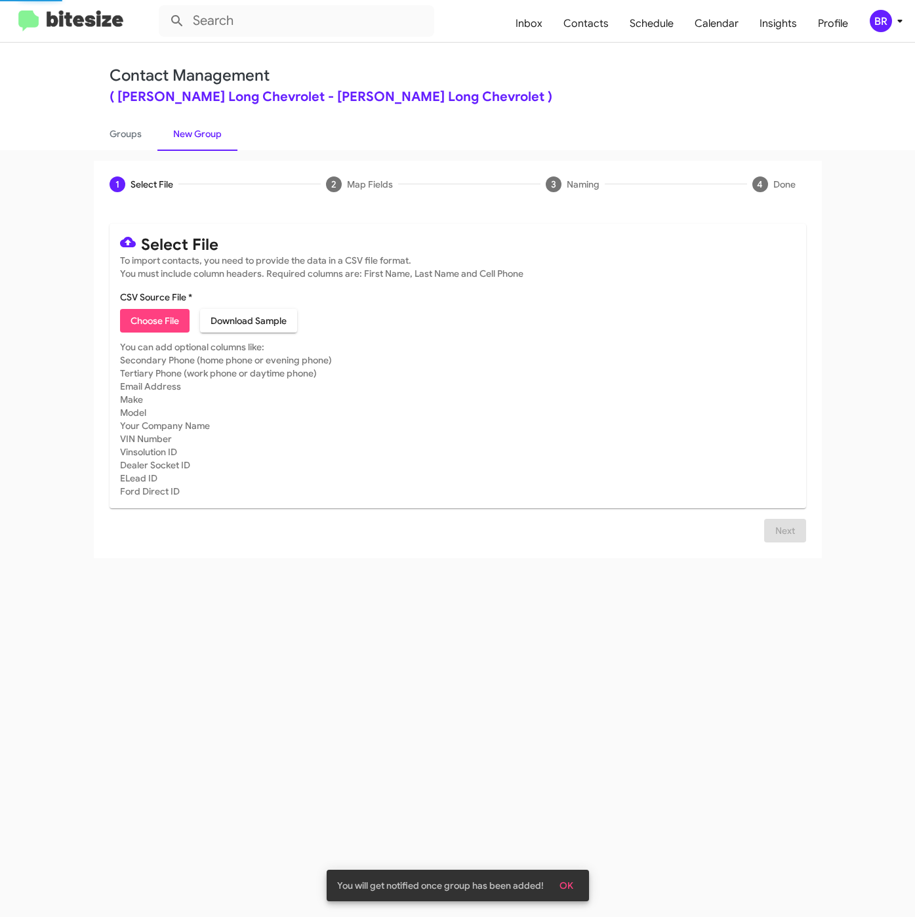
click at [168, 329] on span "Choose File" at bounding box center [155, 321] width 49 height 24
type input "DanielChevy_WeekDAY_09-11-25"
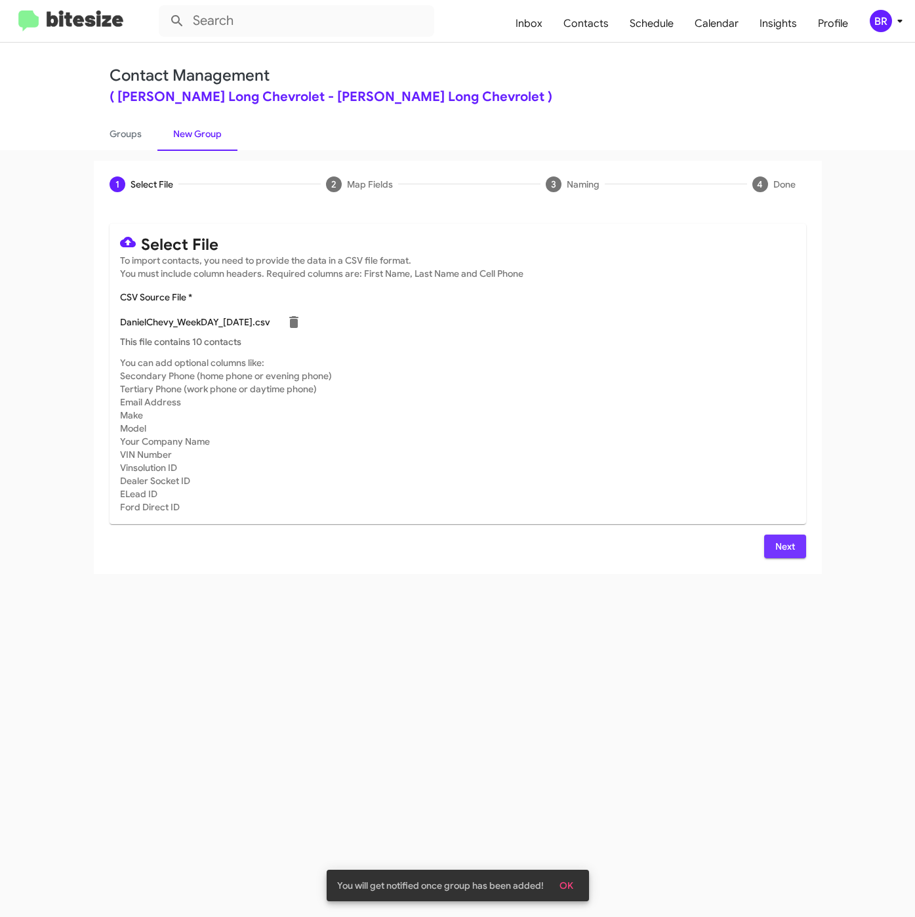
click at [766, 539] on button "Next" at bounding box center [785, 547] width 42 height 24
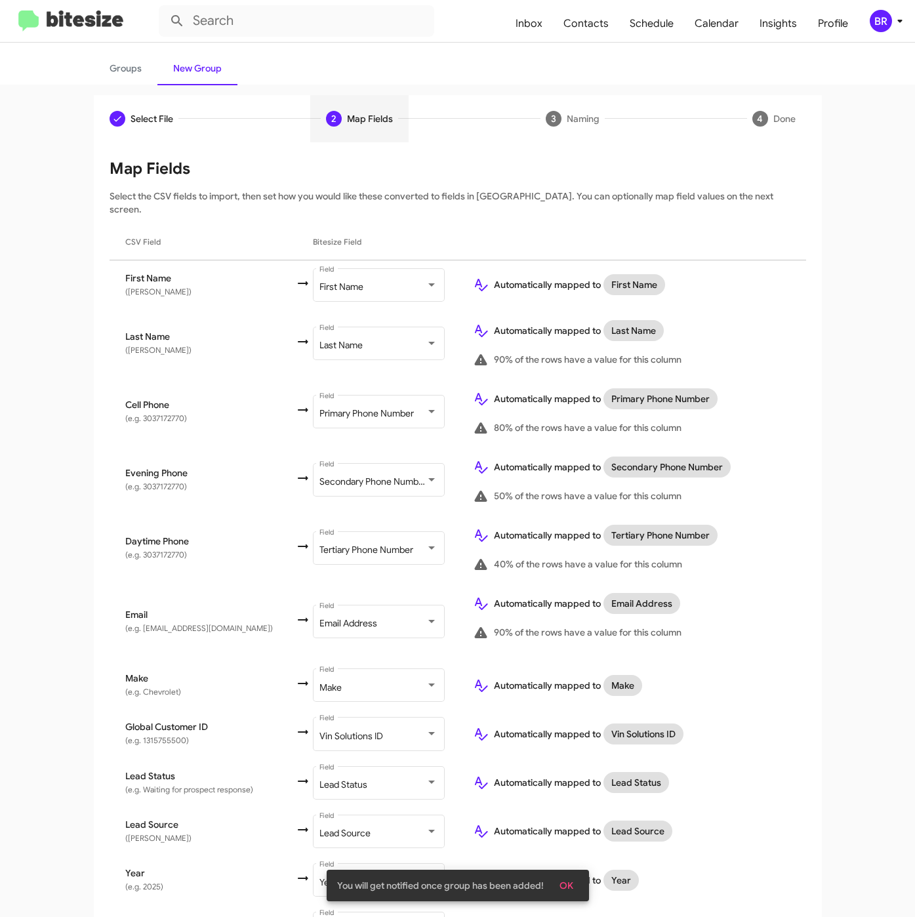
scroll to position [233, 0]
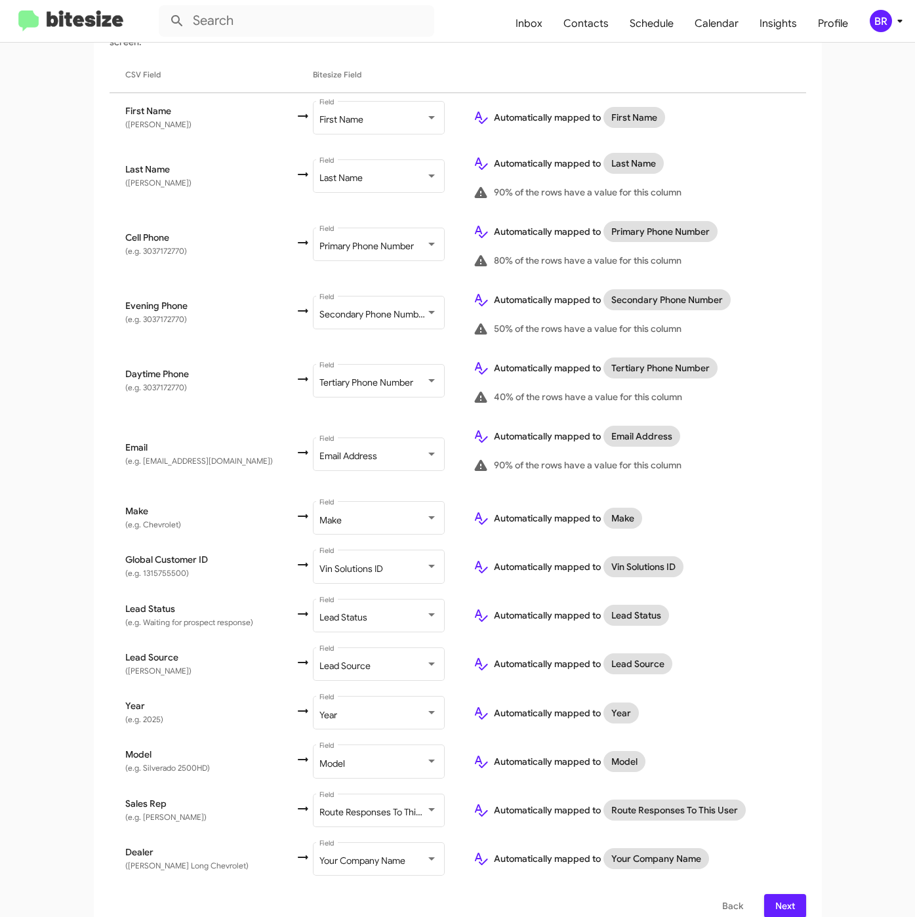
click at [784, 894] on span "Next" at bounding box center [785, 906] width 21 height 24
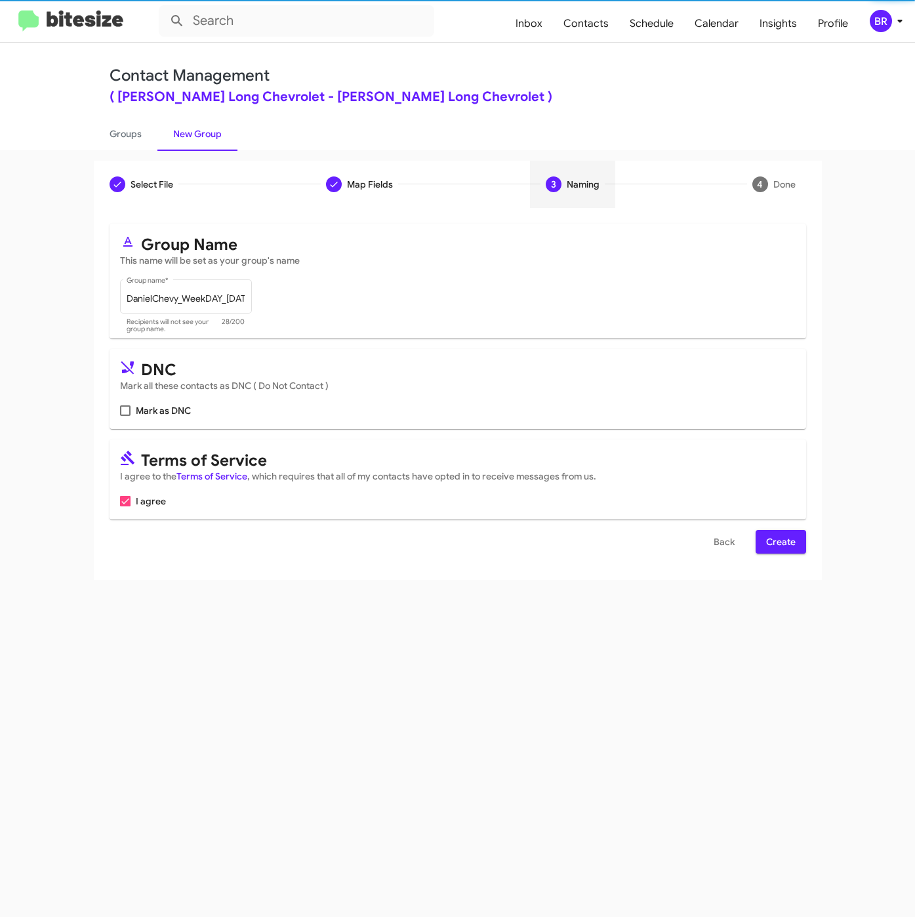
scroll to position [0, 0]
click at [768, 547] on span "Create" at bounding box center [781, 542] width 30 height 24
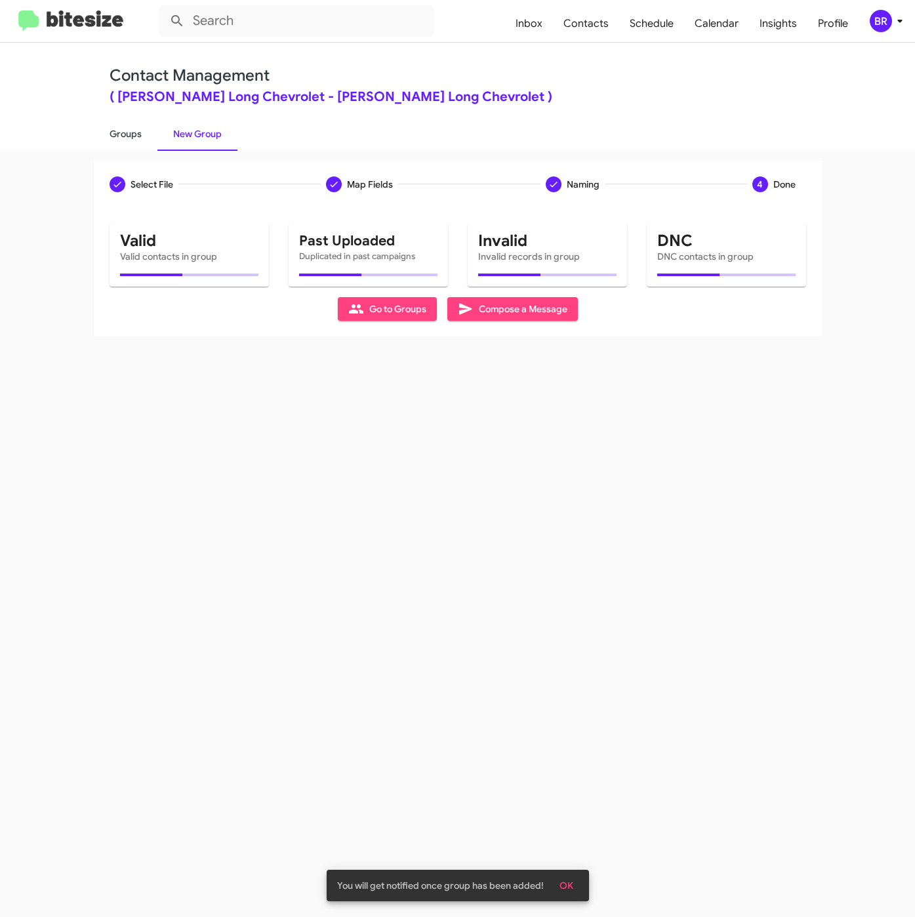
click at [129, 128] on link "Groups" at bounding box center [126, 134] width 64 height 34
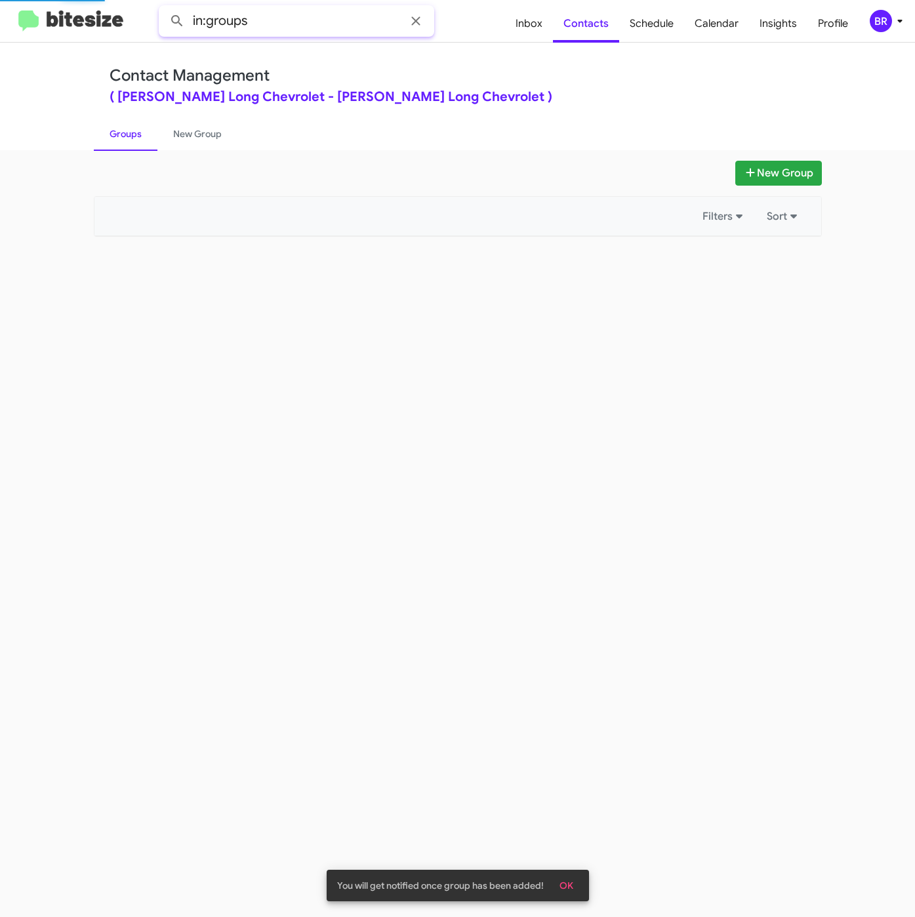
click at [291, 24] on input "in:groups" at bounding box center [297, 20] width 276 height 31
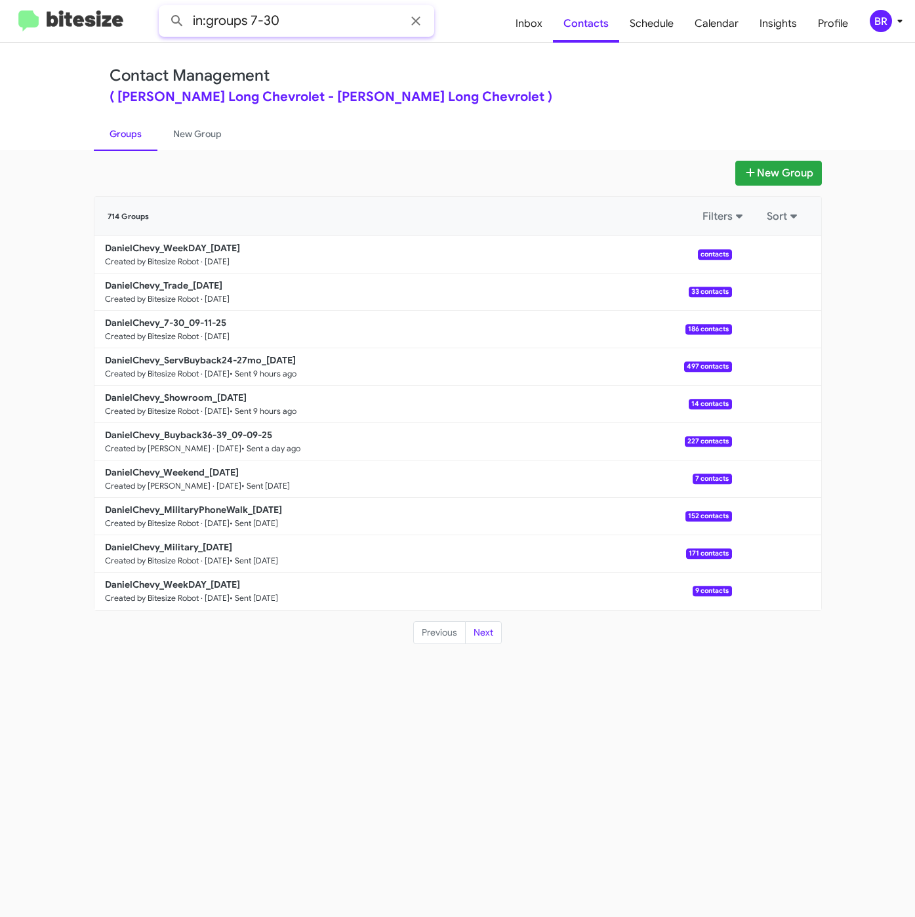
click at [164, 8] on button at bounding box center [177, 21] width 26 height 26
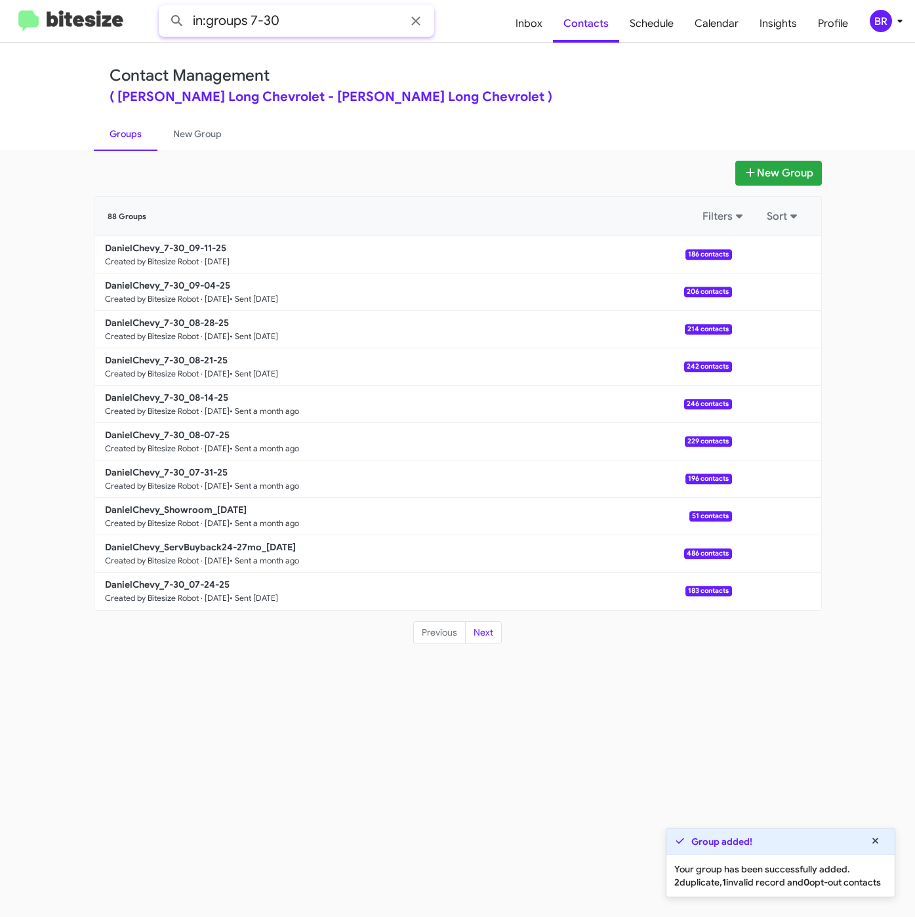
drag, startPoint x: 247, startPoint y: 18, endPoint x: 327, endPoint y: 22, distance: 80.8
click at [327, 22] on input "in:groups 7-30" at bounding box center [297, 20] width 276 height 31
click at [164, 8] on button at bounding box center [177, 21] width 26 height 26
click at [274, 24] on input "in:groups trade" at bounding box center [297, 20] width 276 height 31
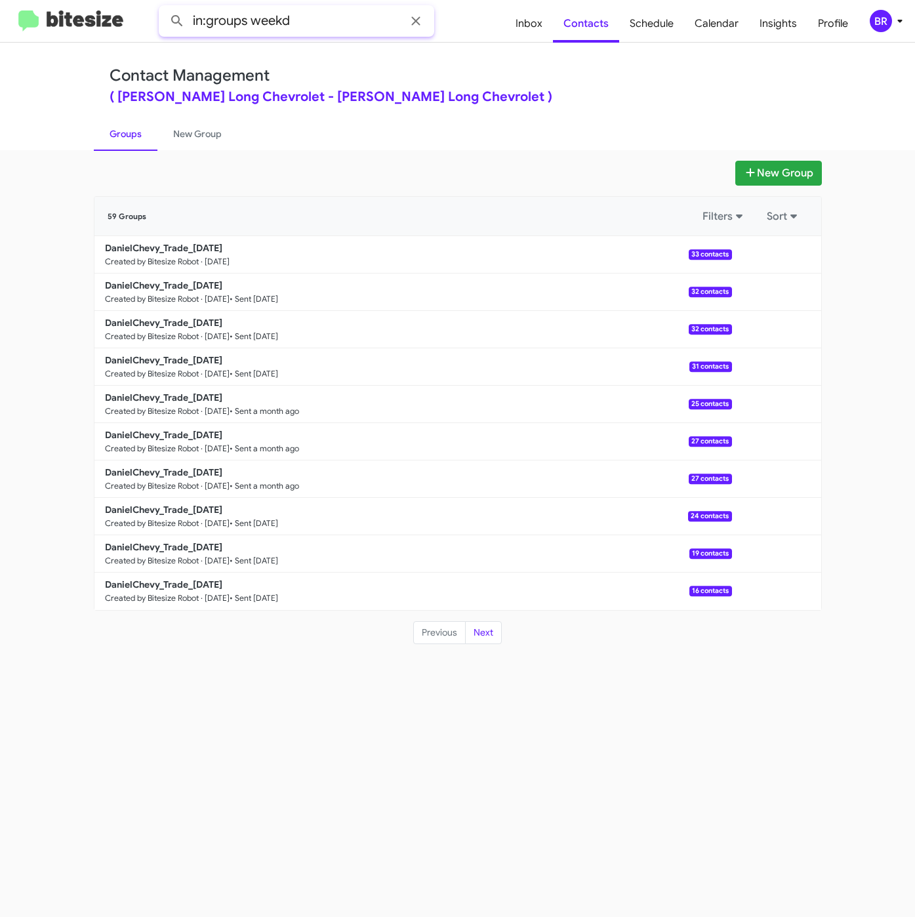
click at [164, 8] on button at bounding box center [177, 21] width 26 height 26
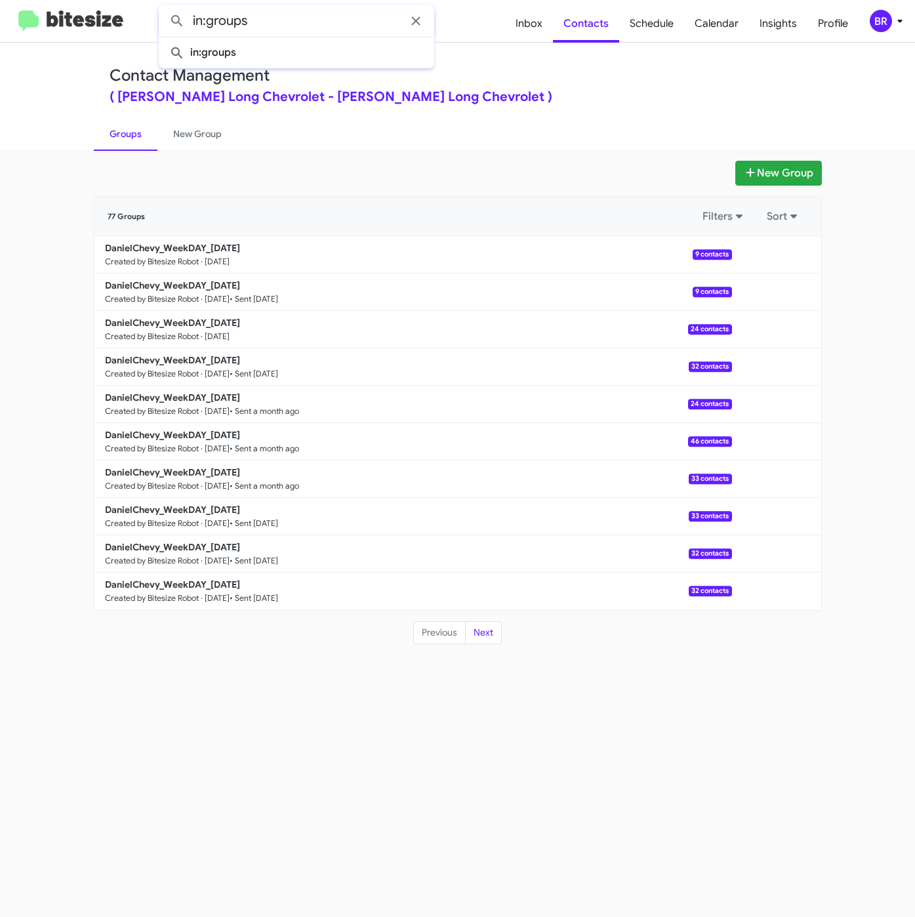
click at [164, 8] on button at bounding box center [177, 21] width 26 height 26
type input "in:groups"
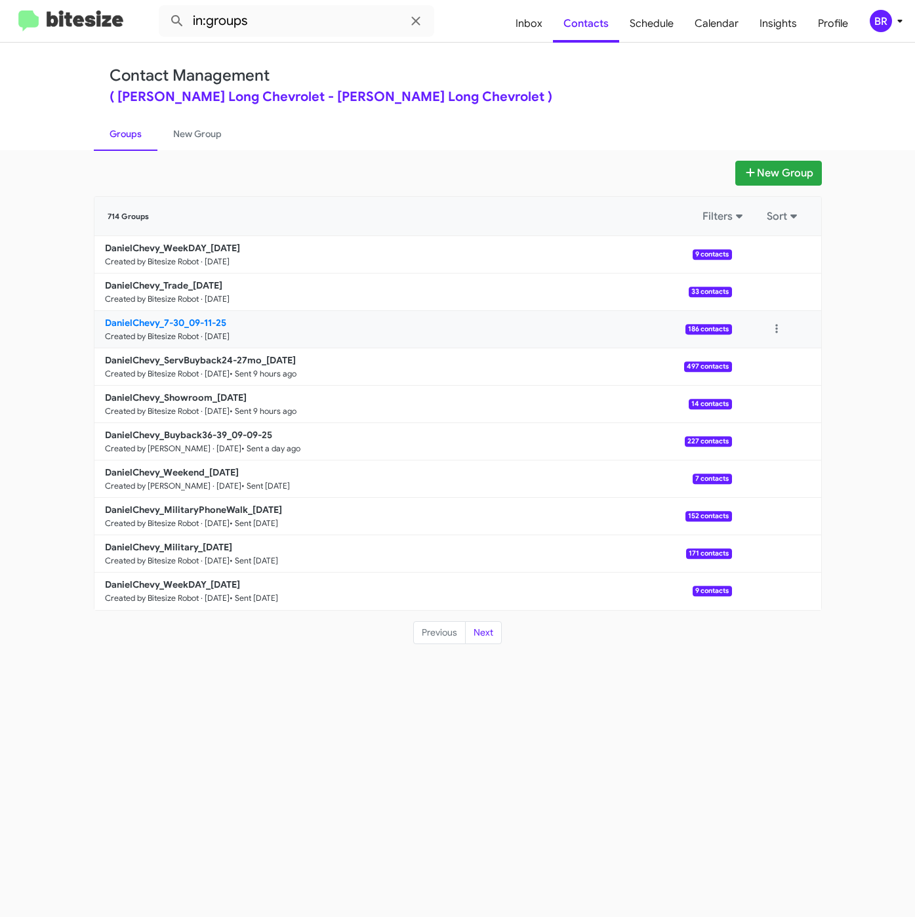
click at [184, 322] on b "DanielChevy_7-30_09-11-25" at bounding box center [165, 323] width 121 height 12
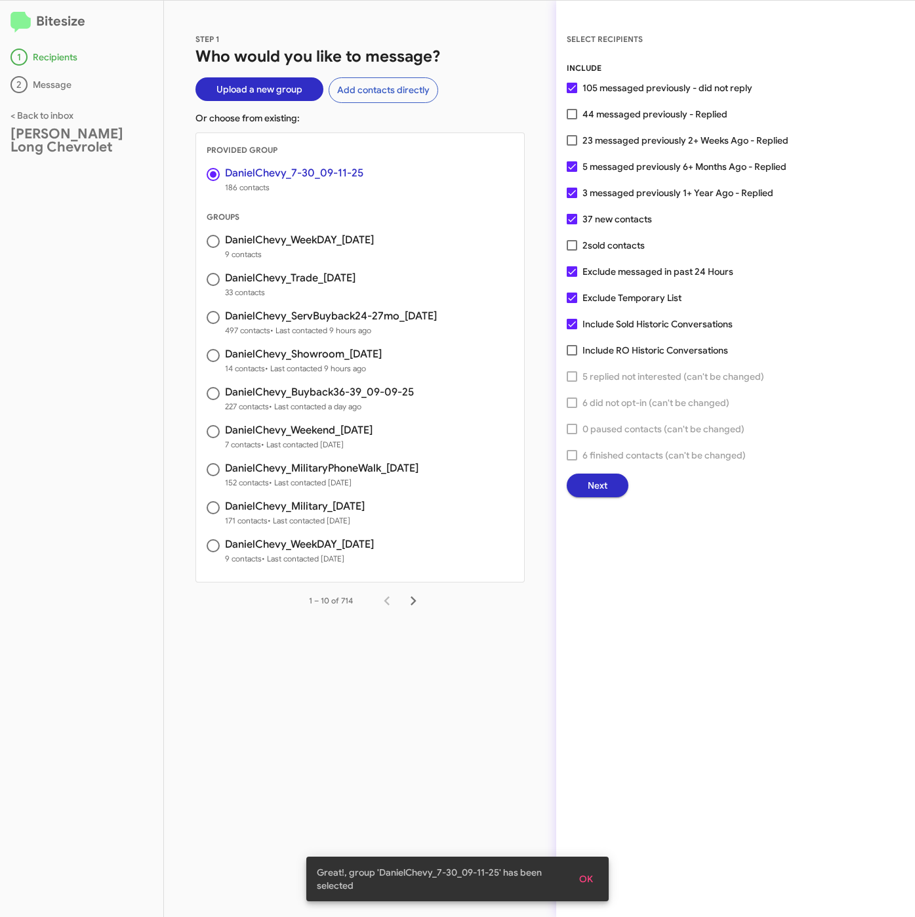
click at [608, 486] on button "Next" at bounding box center [598, 486] width 62 height 24
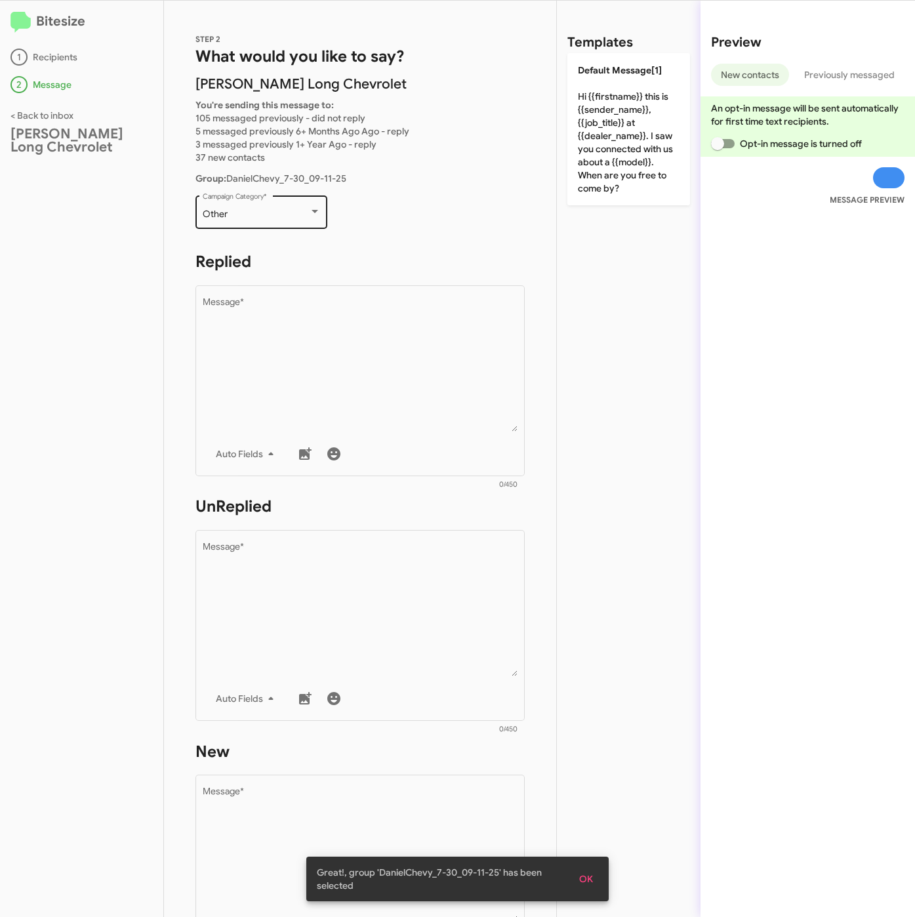
click at [220, 215] on span "Other" at bounding box center [215, 214] width 25 height 12
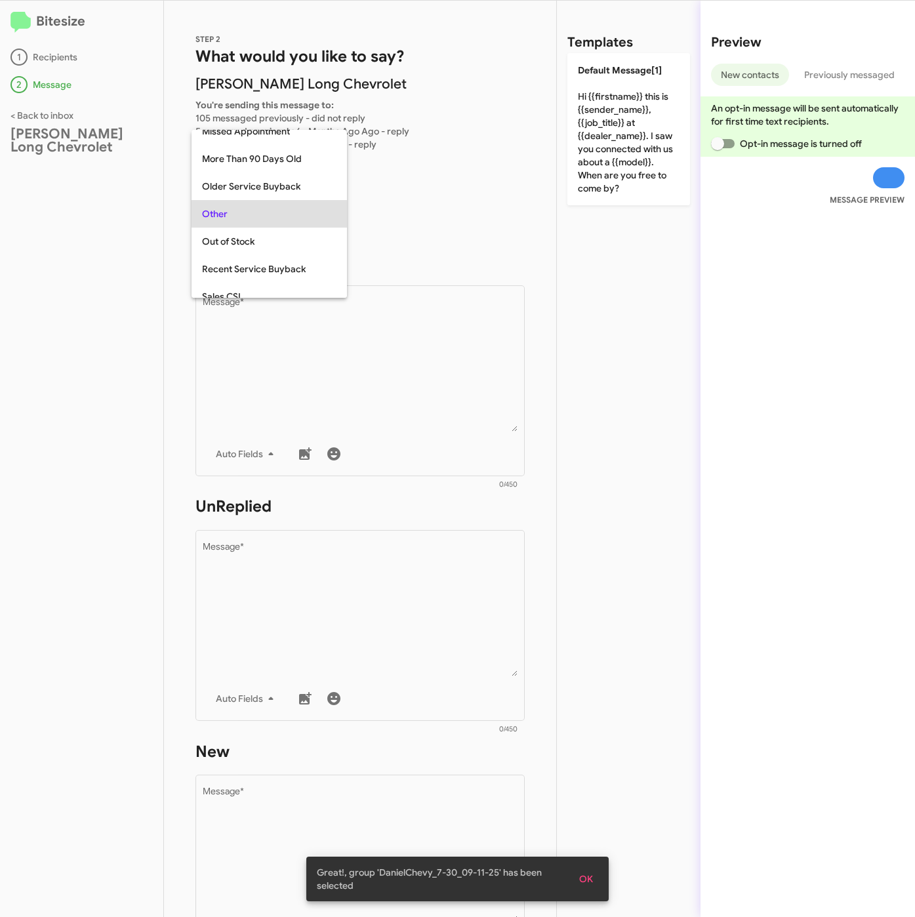
scroll to position [493, 0]
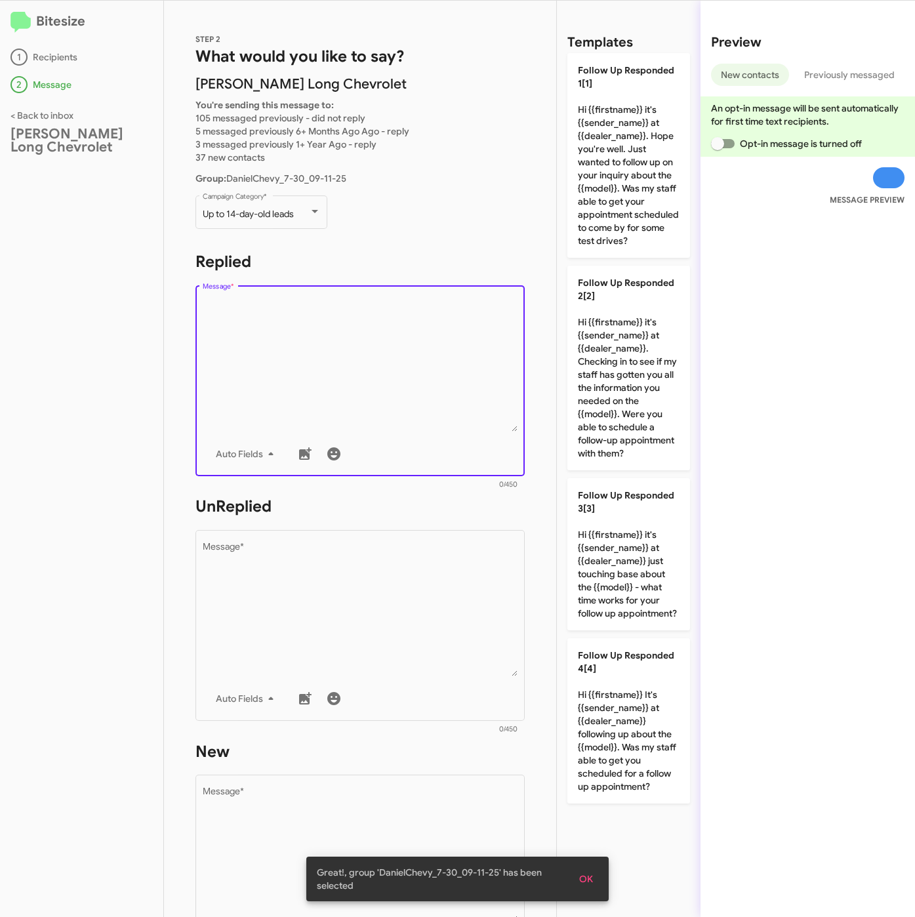
click at [355, 377] on textarea "Message *" at bounding box center [361, 365] width 316 height 134
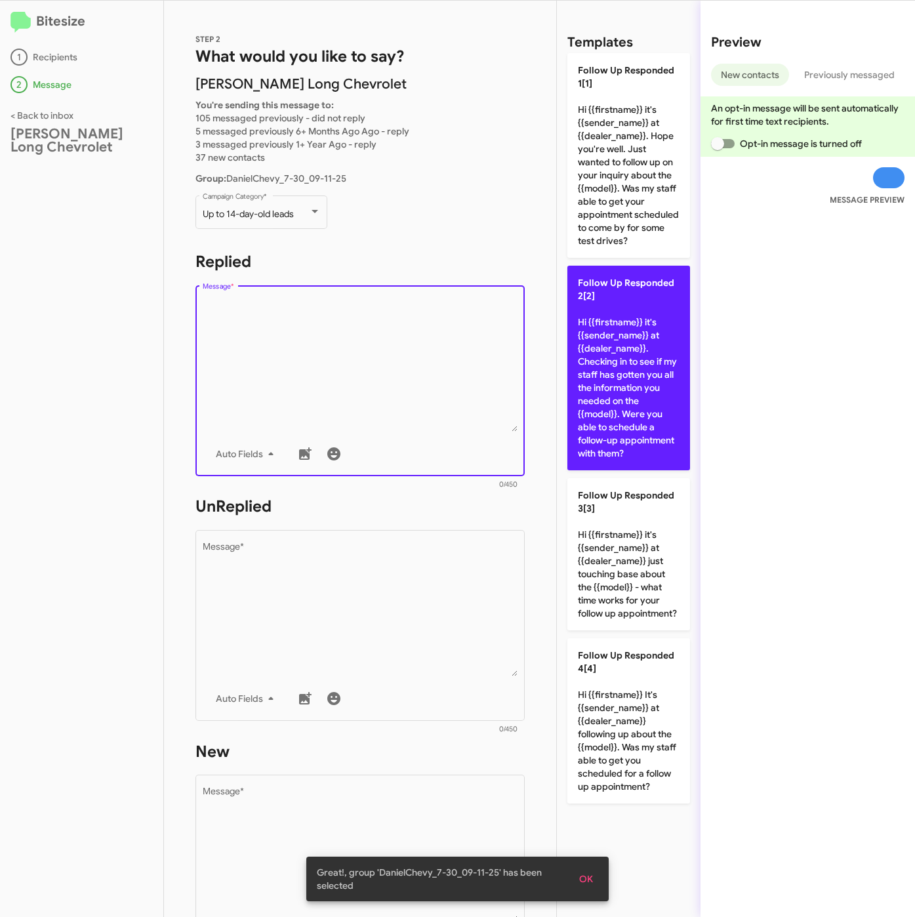
click at [658, 390] on p "Follow Up Responded 2[2] Hi {{firstname}} it's {{sender_name}} at {{dealer_name…" at bounding box center [629, 368] width 123 height 205
type textarea "Hi {{firstname}} it's {{sender_name}} at {{dealer_name}}. Checking in to see if…"
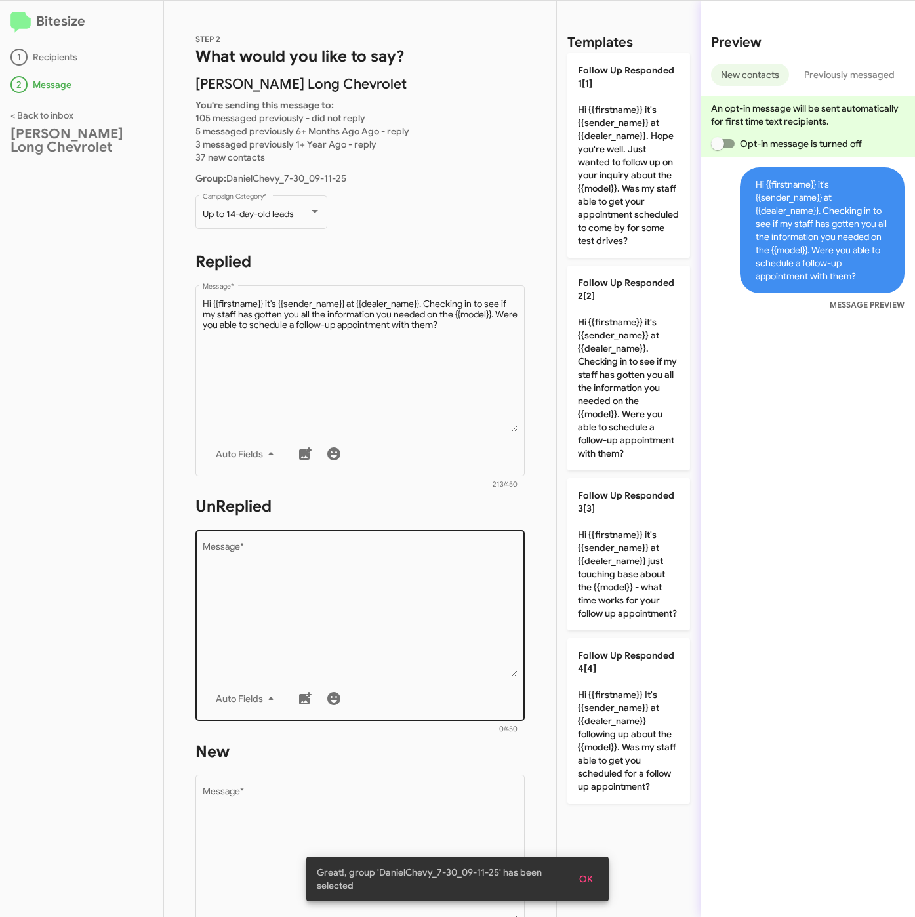
click at [410, 598] on textarea "Message *" at bounding box center [361, 610] width 316 height 134
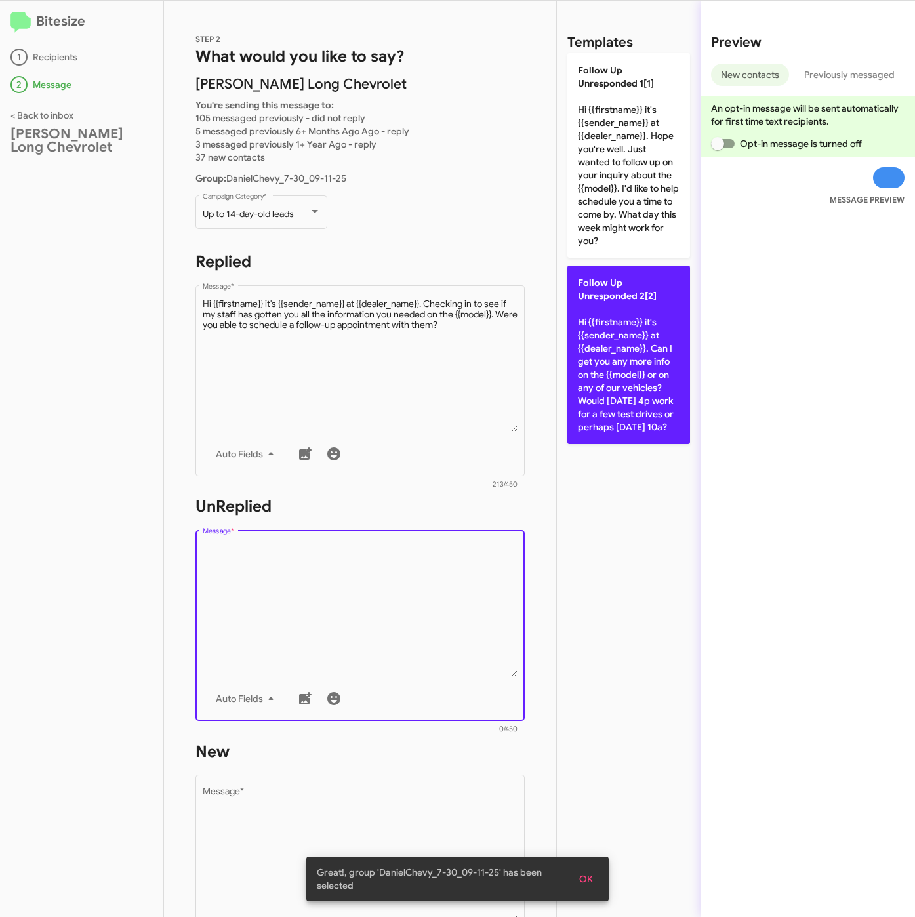
click at [618, 369] on p "Follow Up Unresponded 2[2] Hi {{firstname}} it's {{sender_name}} at {{dealer_na…" at bounding box center [629, 355] width 123 height 178
type textarea "Hi {{firstname}} it's {{sender_name}} at {{dealer_name}}. Can I get you any mor…"
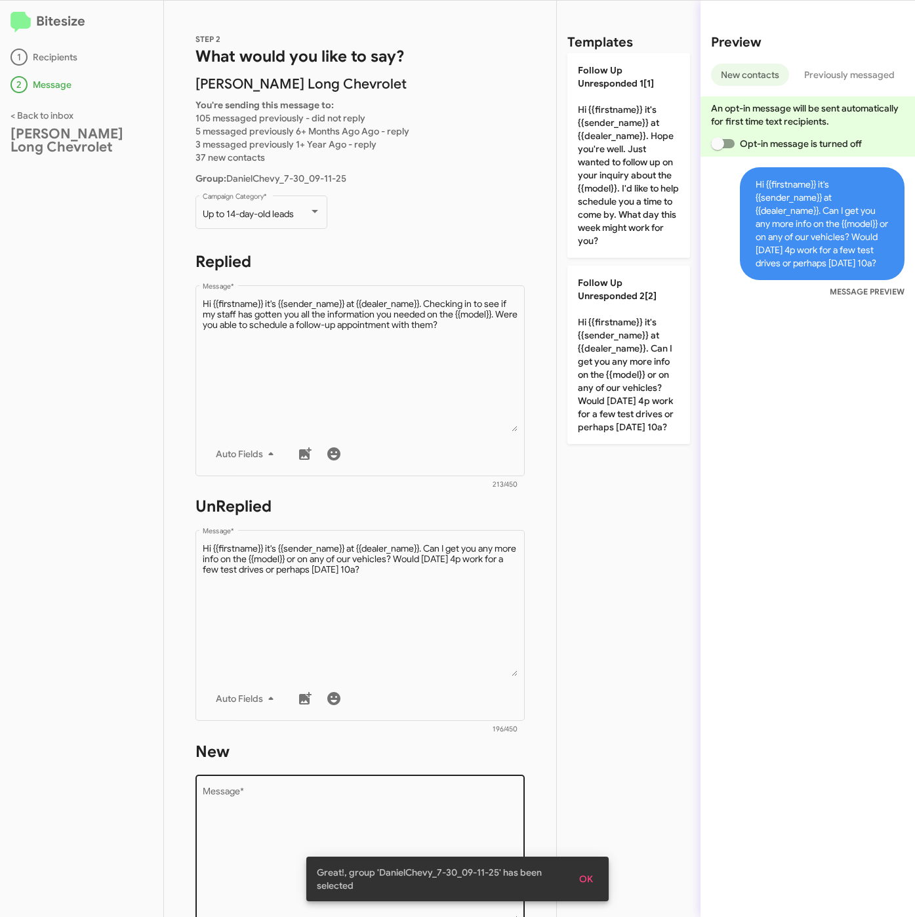
click at [345, 773] on div "Drop image here to insert Auto Fields Message *" at bounding box center [361, 870] width 316 height 194
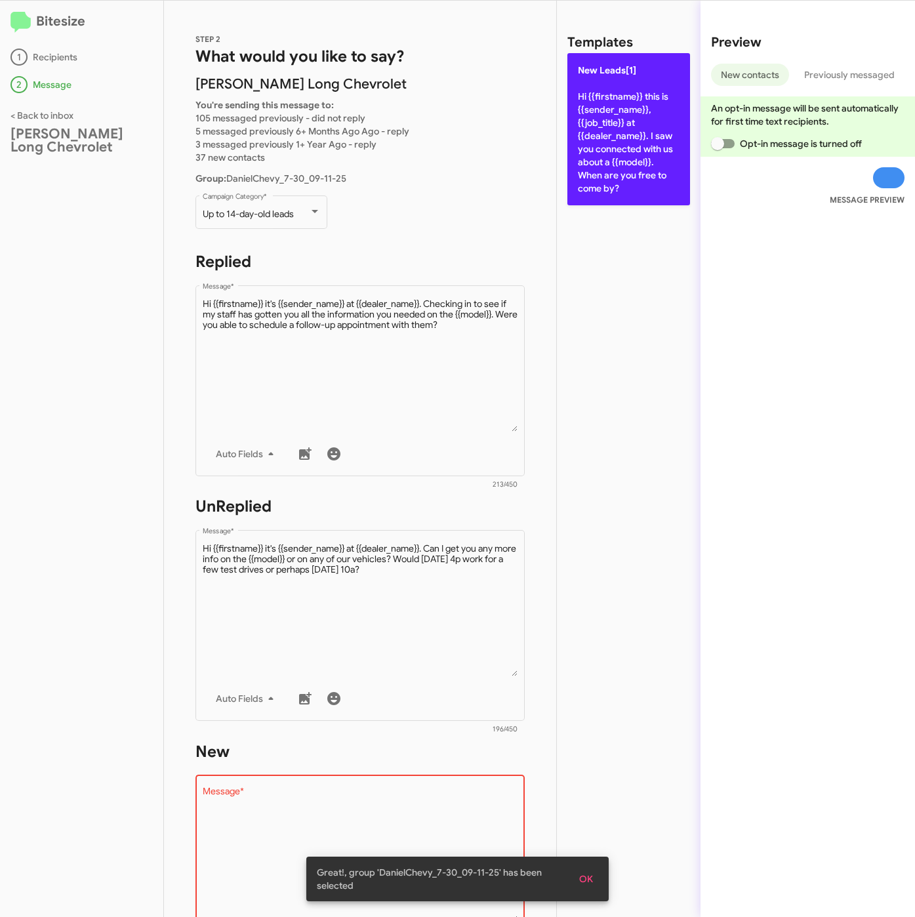
click at [599, 199] on p "New Leads[1] Hi {{firstname}} this is {{sender_name}}, {{job_title}} at {{deale…" at bounding box center [629, 129] width 123 height 152
type textarea "Hi {{firstname}} this is {{sender_name}}, {{job_title}} at {{dealer_name}}. I s…"
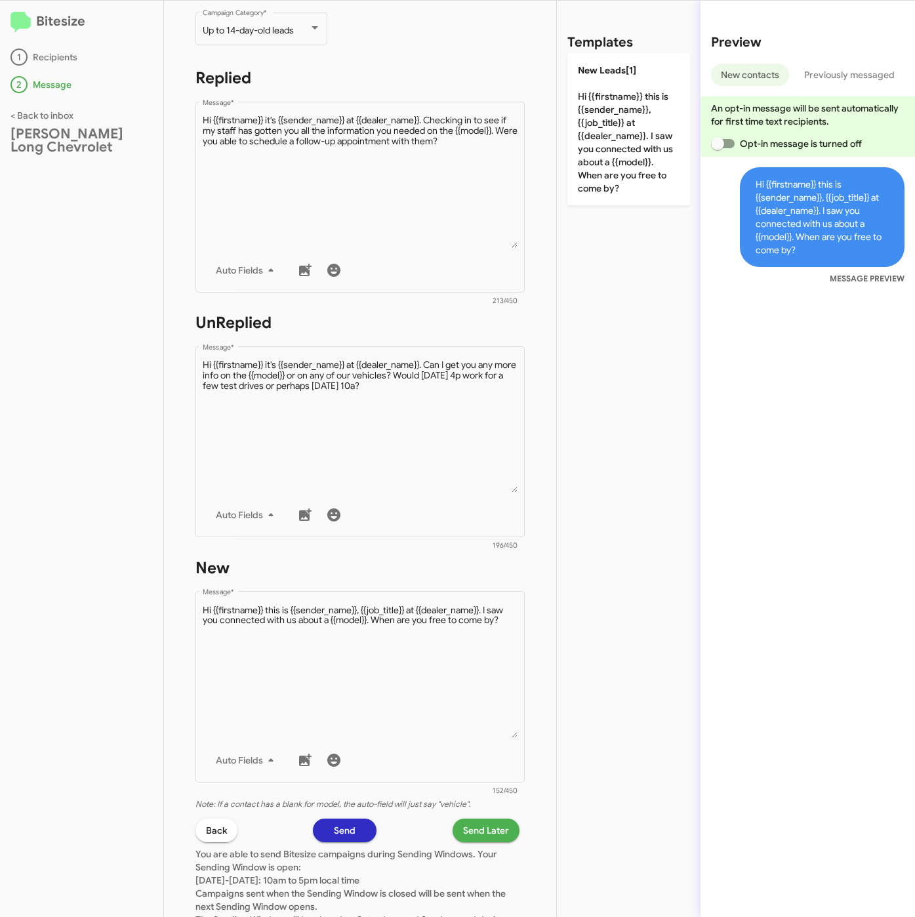
scroll to position [295, 0]
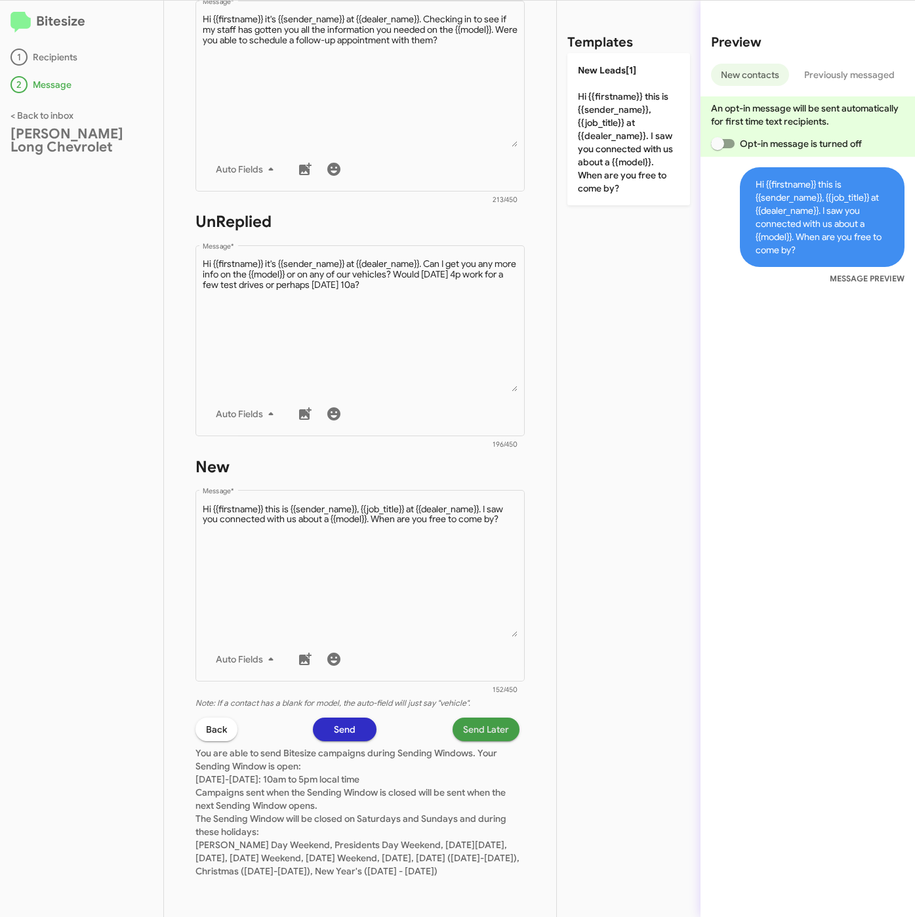
click at [463, 721] on span "Send Later" at bounding box center [486, 730] width 46 height 24
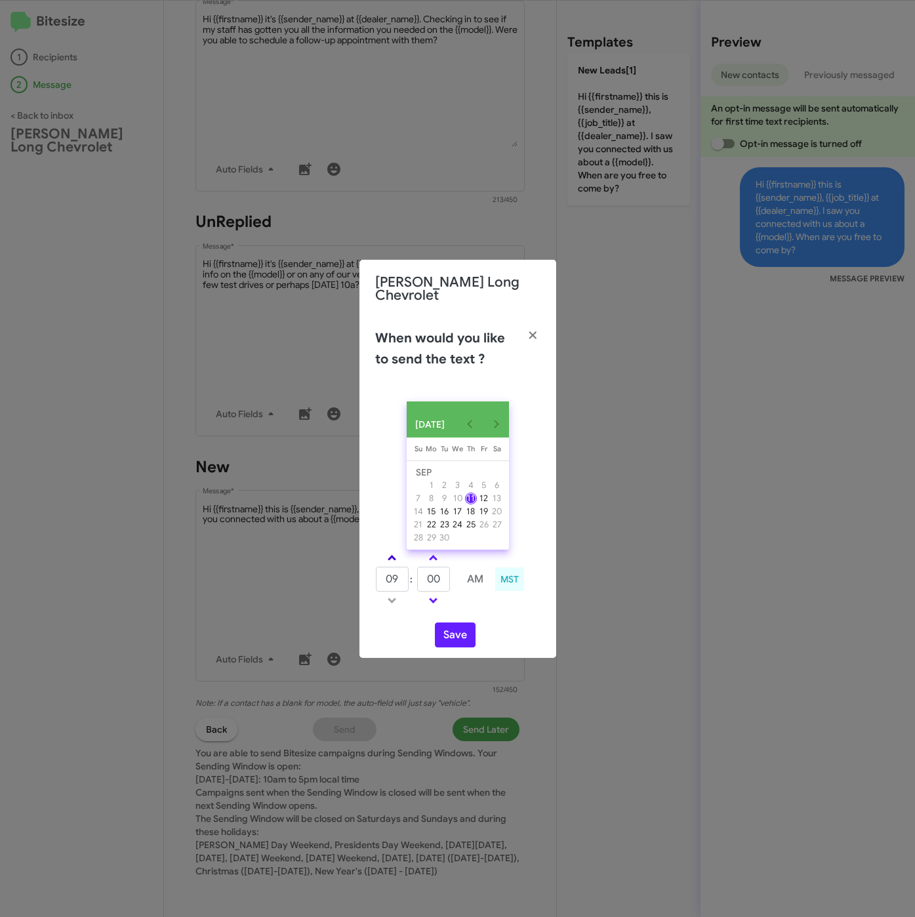
click at [398, 556] on link at bounding box center [392, 558] width 23 height 15
type input "11"
click at [415, 579] on tr "11 : 00 AM" at bounding box center [433, 579] width 117 height 26
type input "10"
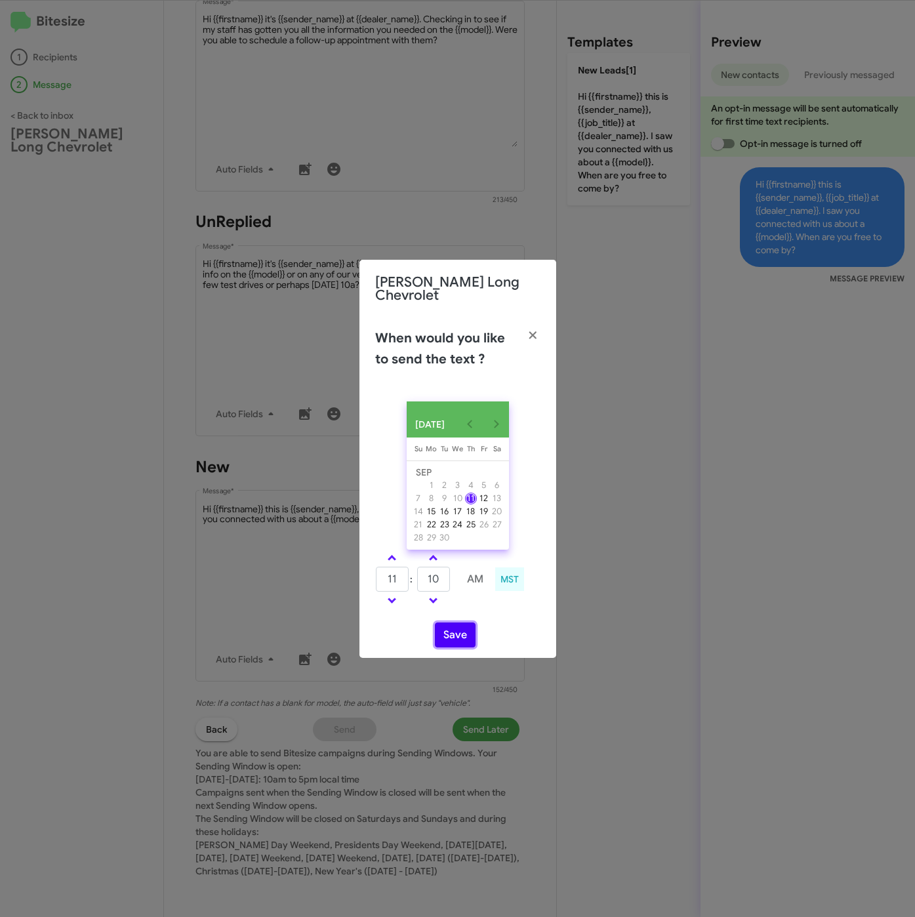
click at [463, 626] on button "Save" at bounding box center [455, 635] width 41 height 25
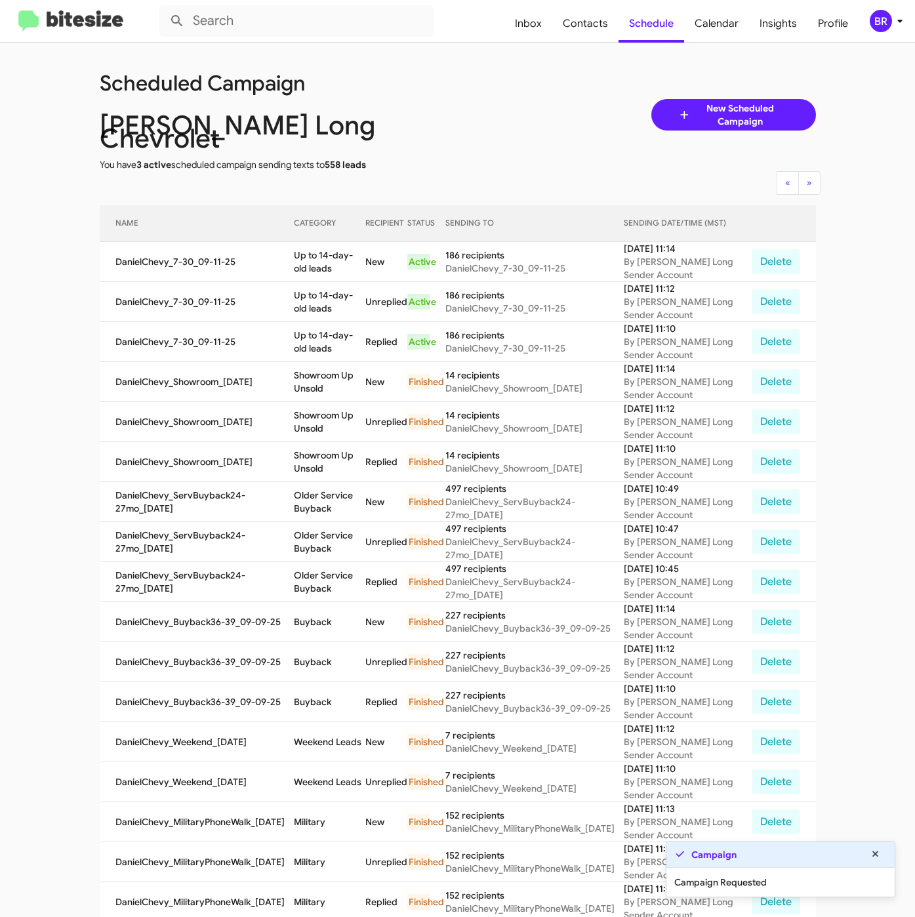
click at [886, 20] on div "BR" at bounding box center [881, 21] width 22 height 22
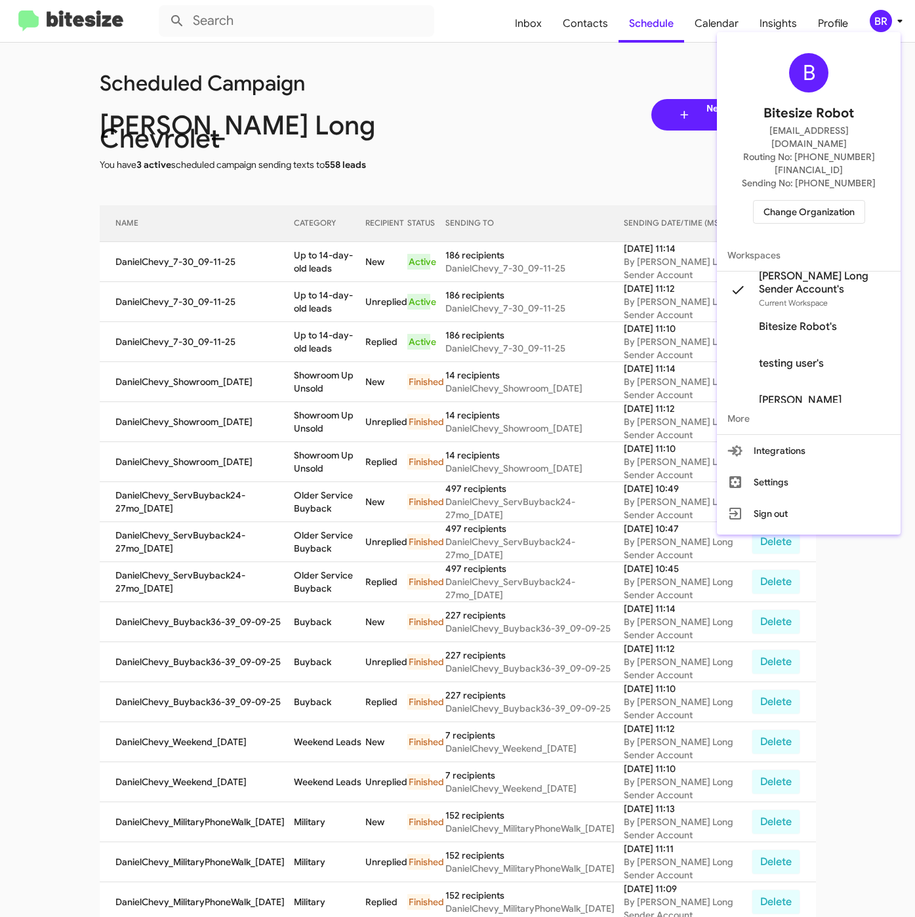
click at [298, 243] on div at bounding box center [457, 458] width 915 height 917
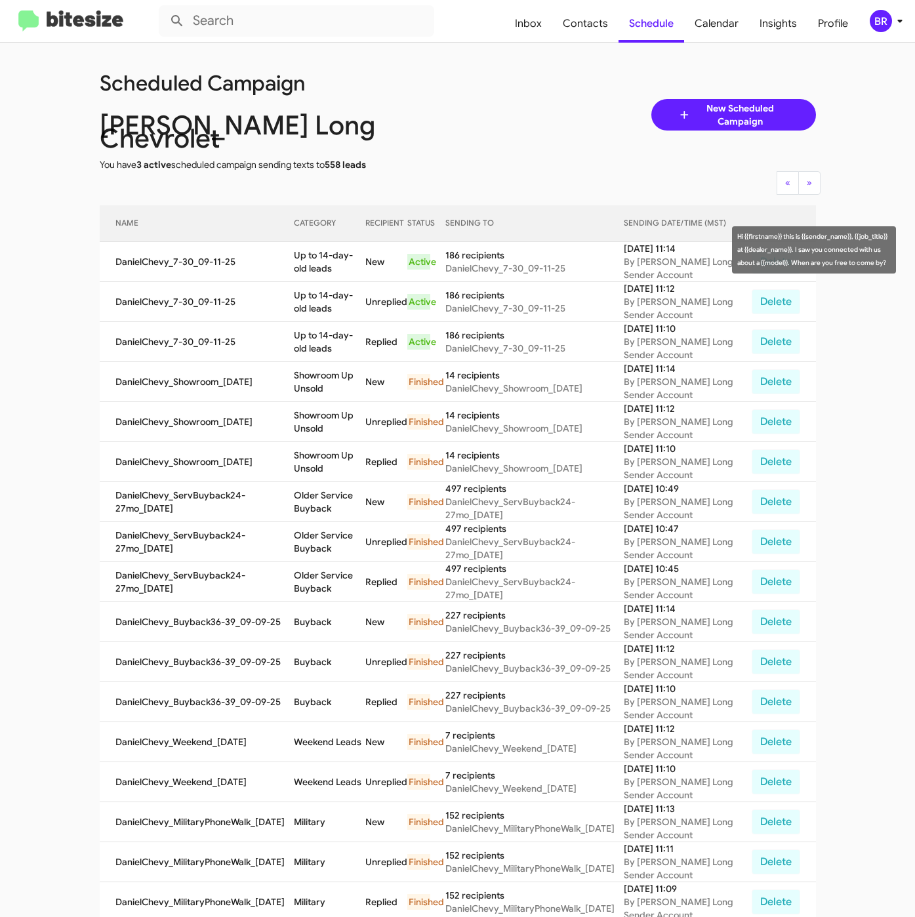
drag, startPoint x: 291, startPoint y: 244, endPoint x: 317, endPoint y: 255, distance: 27.7
click at [317, 255] on td "Up to 14-day-old leads" at bounding box center [330, 262] width 72 height 40
copy td "Up to 14-day-old leads"
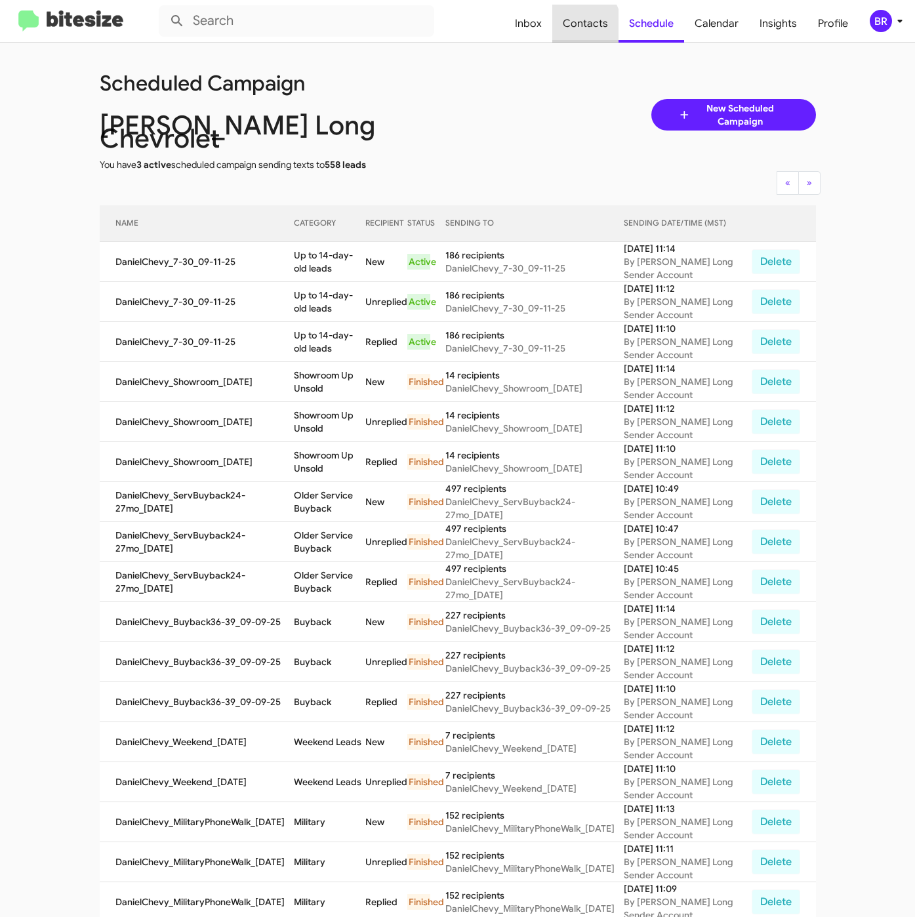
click at [572, 30] on span "Contacts" at bounding box center [585, 24] width 66 height 38
type input "in:groups"
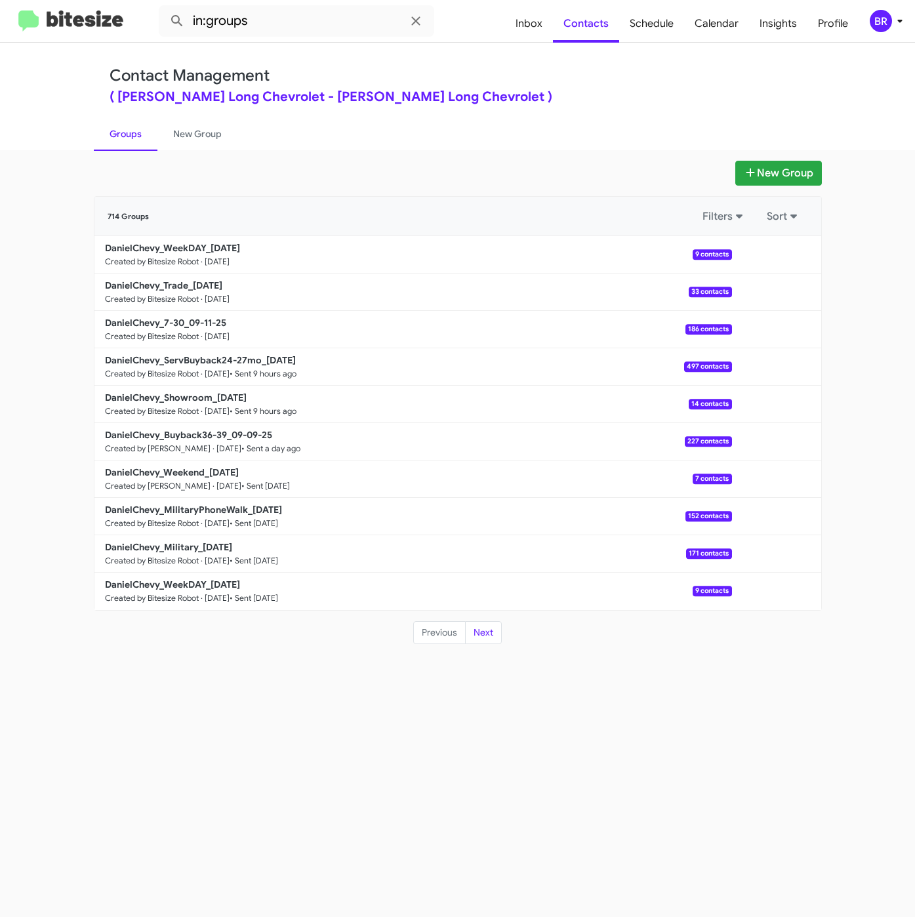
click at [518, 71] on div "Contact Management ( Daniels Long Chevrolet - Daniels Long Chevrolet )" at bounding box center [458, 84] width 697 height 37
click at [211, 285] on b "DanielChevy_Trade_09-11-25" at bounding box center [163, 286] width 117 height 12
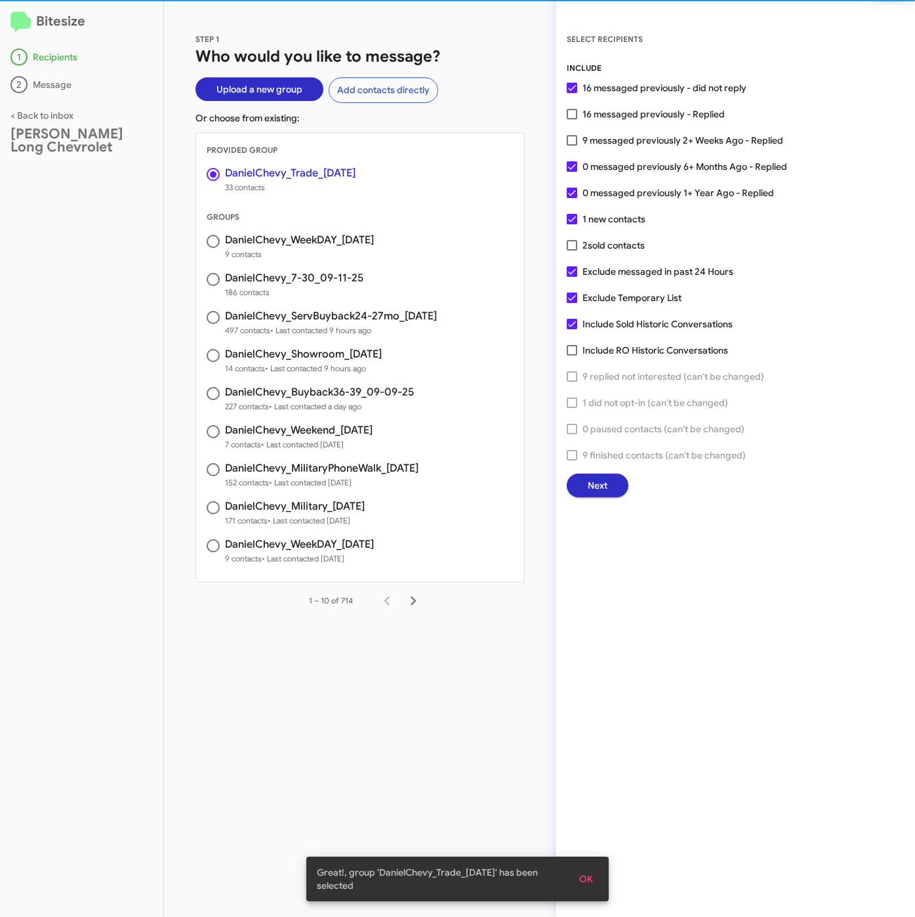
click at [585, 479] on button "Next" at bounding box center [598, 486] width 62 height 24
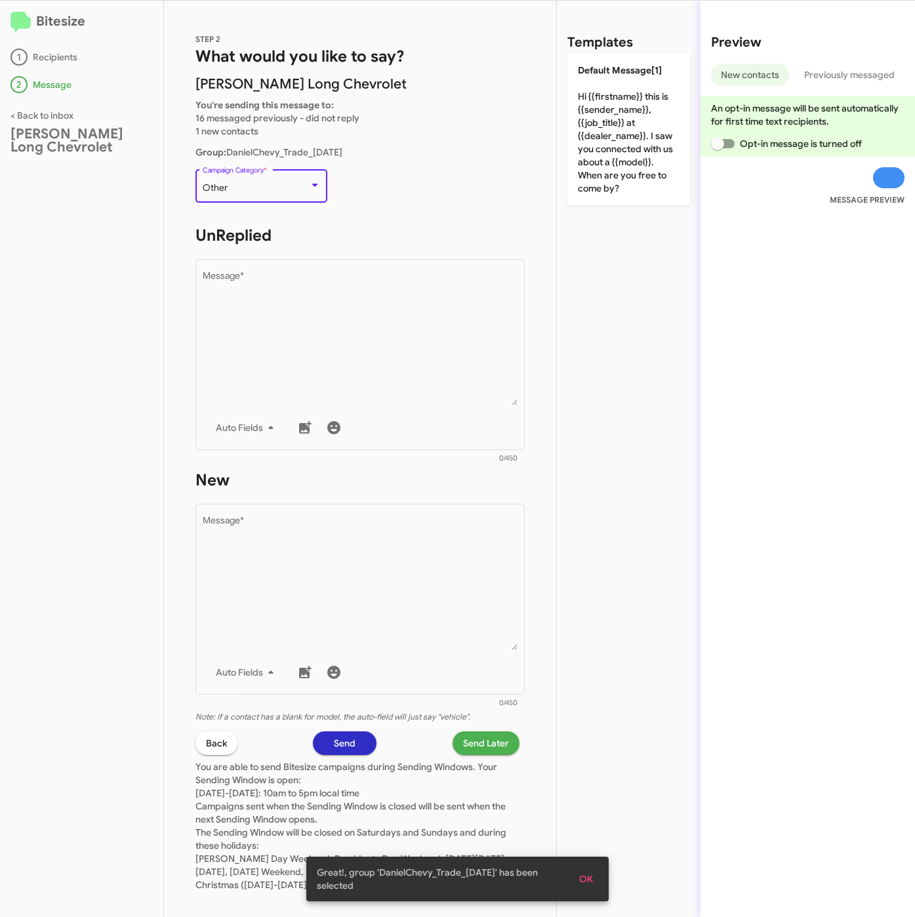
click at [276, 191] on div "Other" at bounding box center [256, 188] width 106 height 10
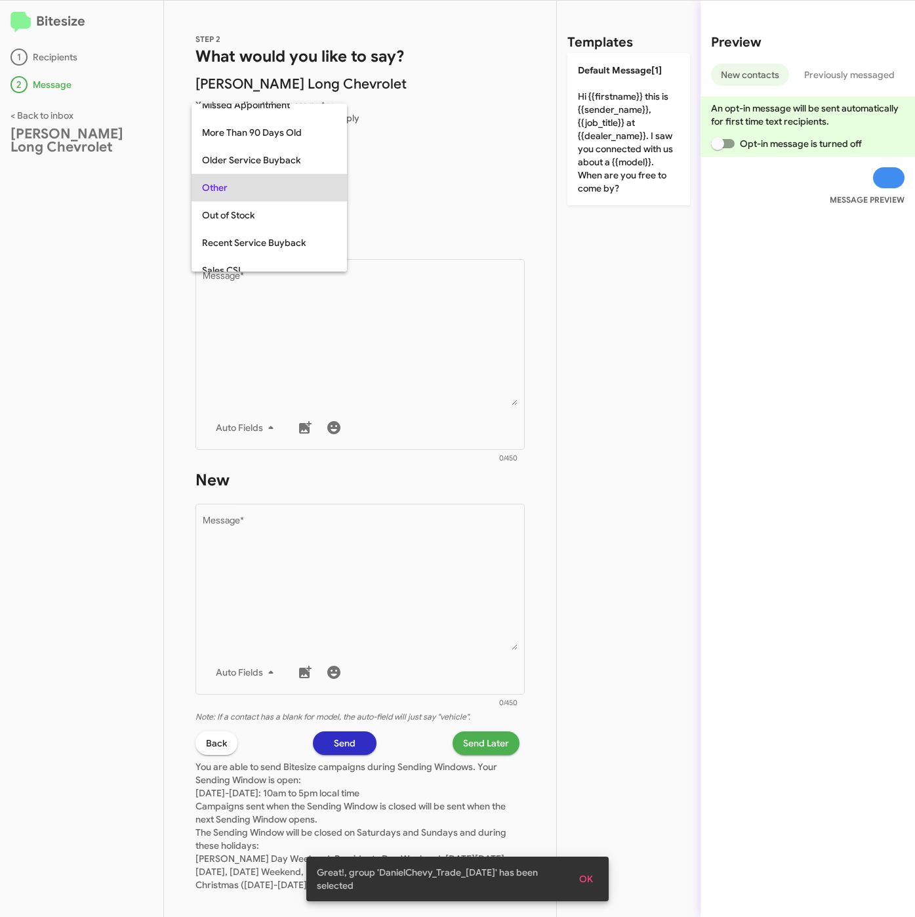
scroll to position [465, 0]
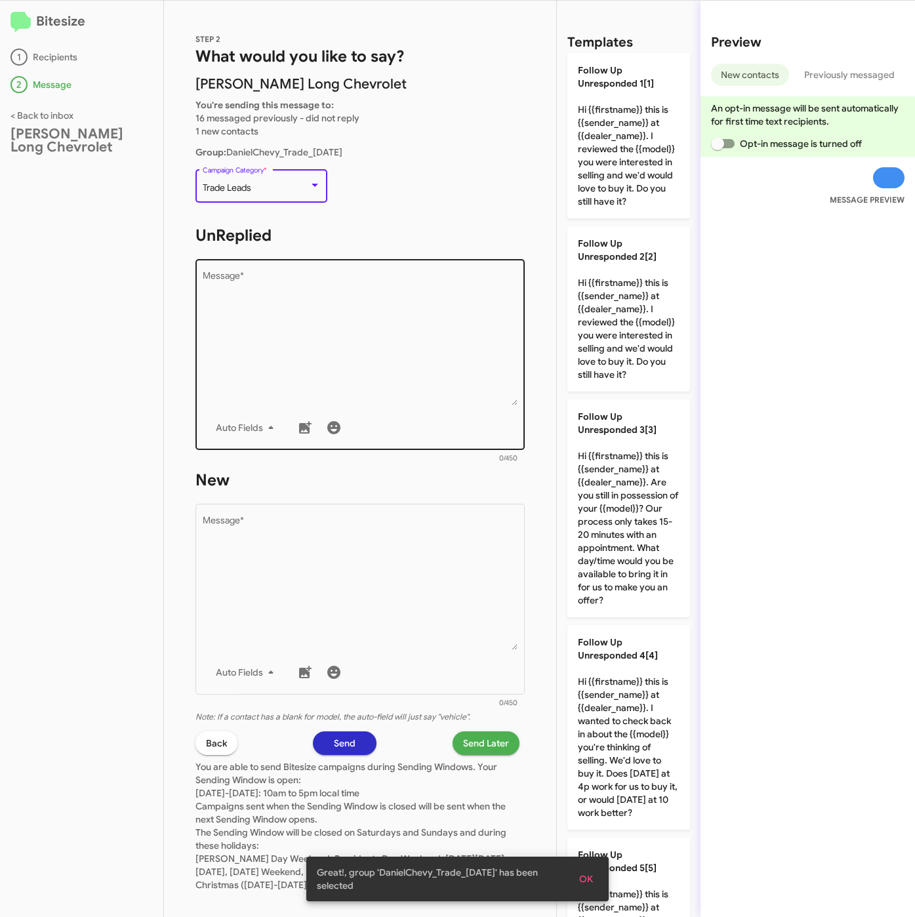
click at [305, 357] on textarea "Message *" at bounding box center [361, 339] width 316 height 134
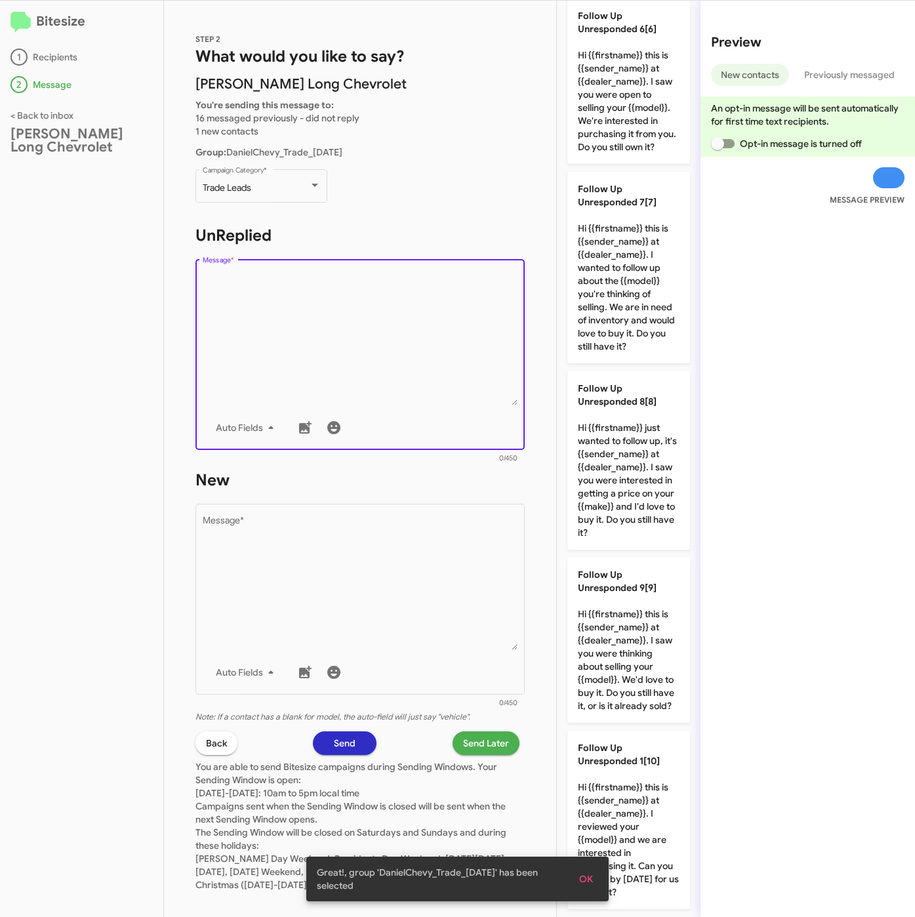
scroll to position [1248, 0]
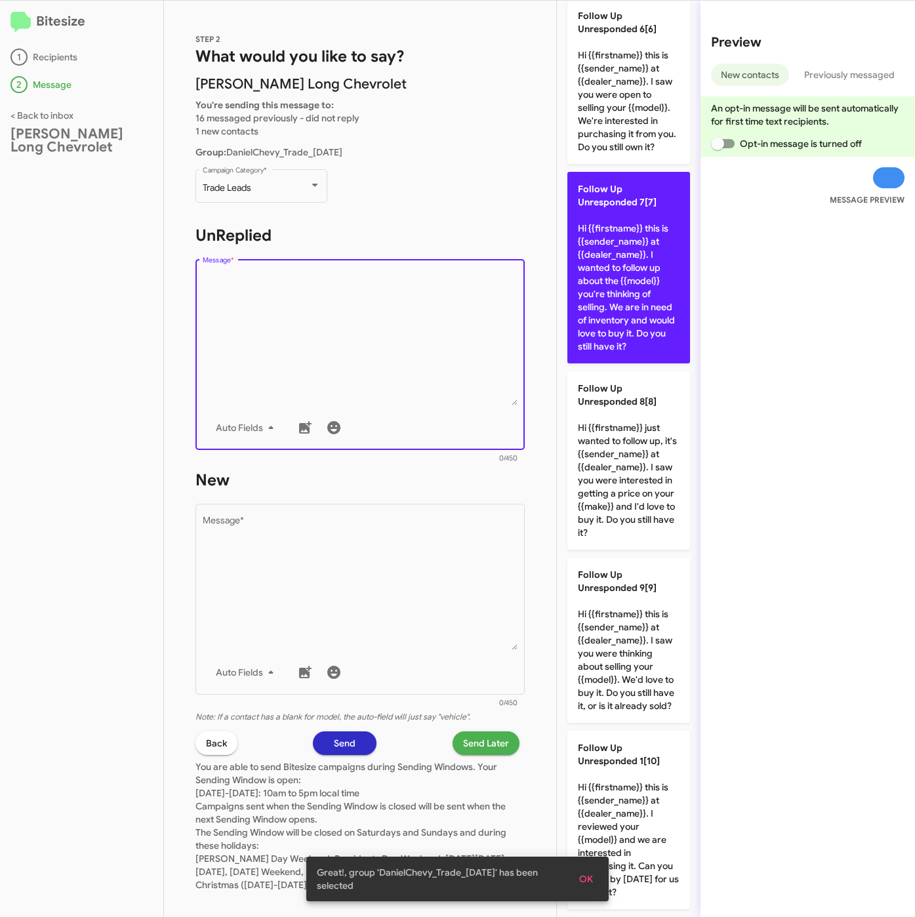
click at [617, 180] on p "Follow Up Unresponded 7[7] Hi {{firstname}} this is {{sender_name}} at {{dealer…" at bounding box center [629, 268] width 123 height 192
type textarea "Hi {{firstname}} this is {{sender_name}} at {{dealer_name}}. I wanted to follow…"
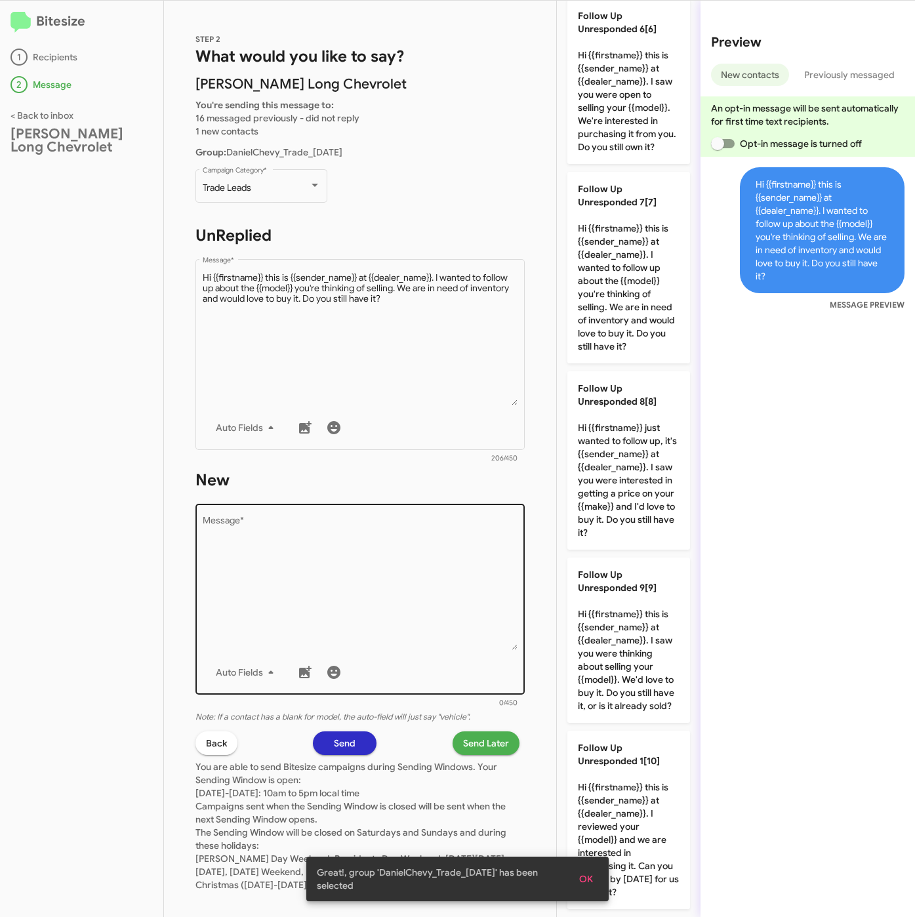
click at [402, 591] on textarea "Message *" at bounding box center [361, 583] width 316 height 134
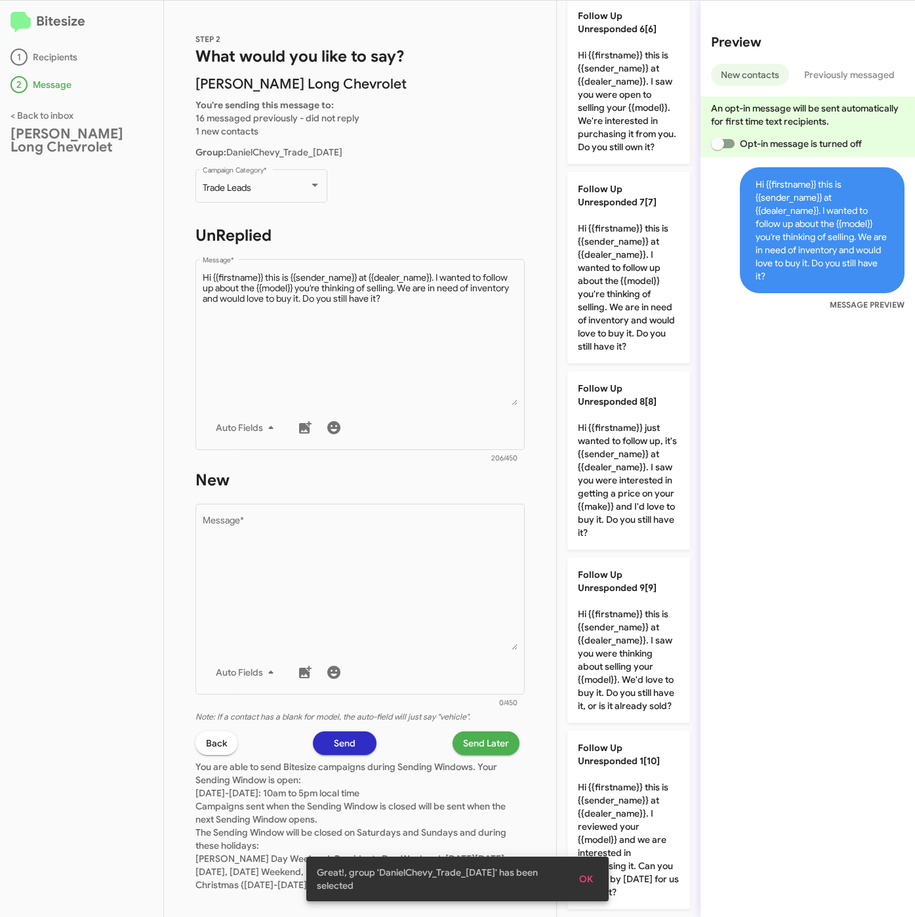
scroll to position [0, 0]
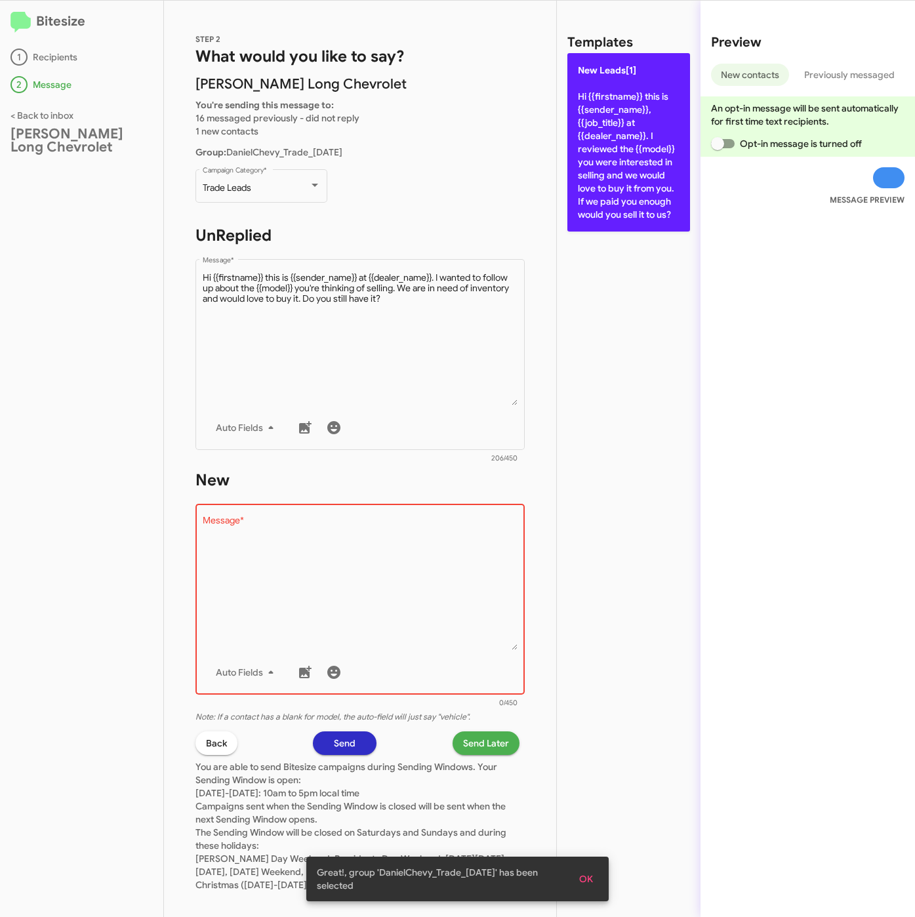
click at [593, 157] on p "New Leads[1] Hi {{firstname}} this is {{sender_name}}, {{job_title}} at {{deale…" at bounding box center [629, 142] width 123 height 178
type textarea "Hi {{firstname}} this is {{sender_name}}, {{job_title}} at {{dealer_name}}. I r…"
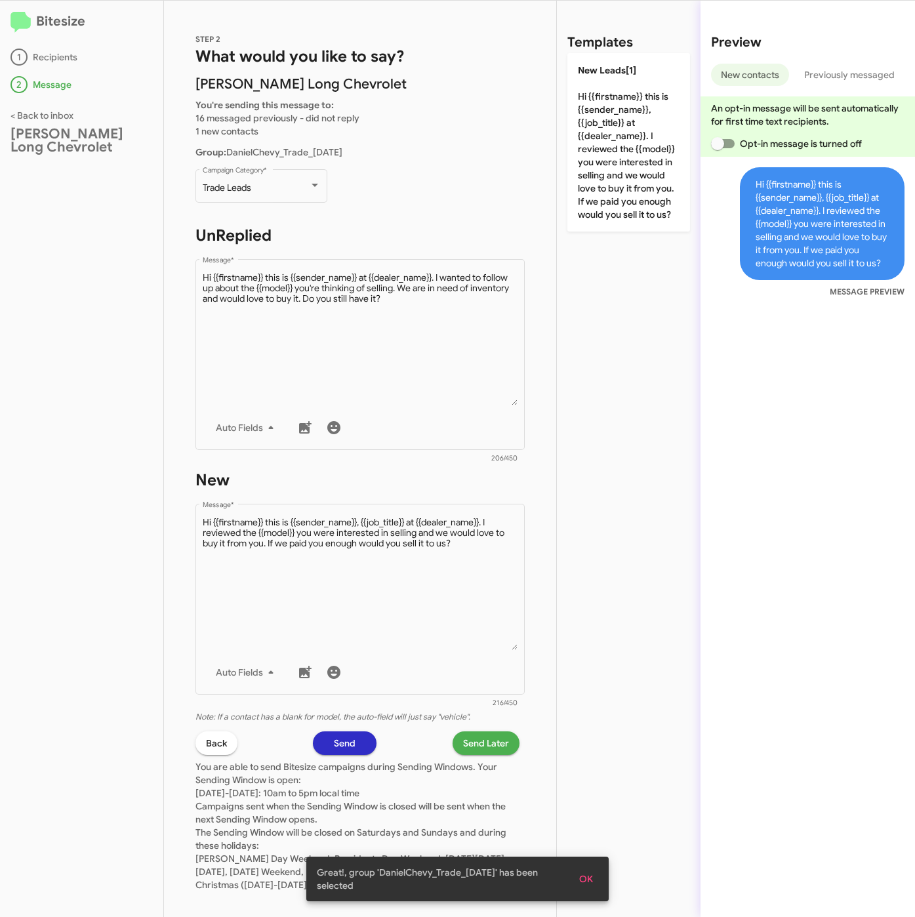
click at [463, 742] on span "Send Later" at bounding box center [486, 744] width 46 height 24
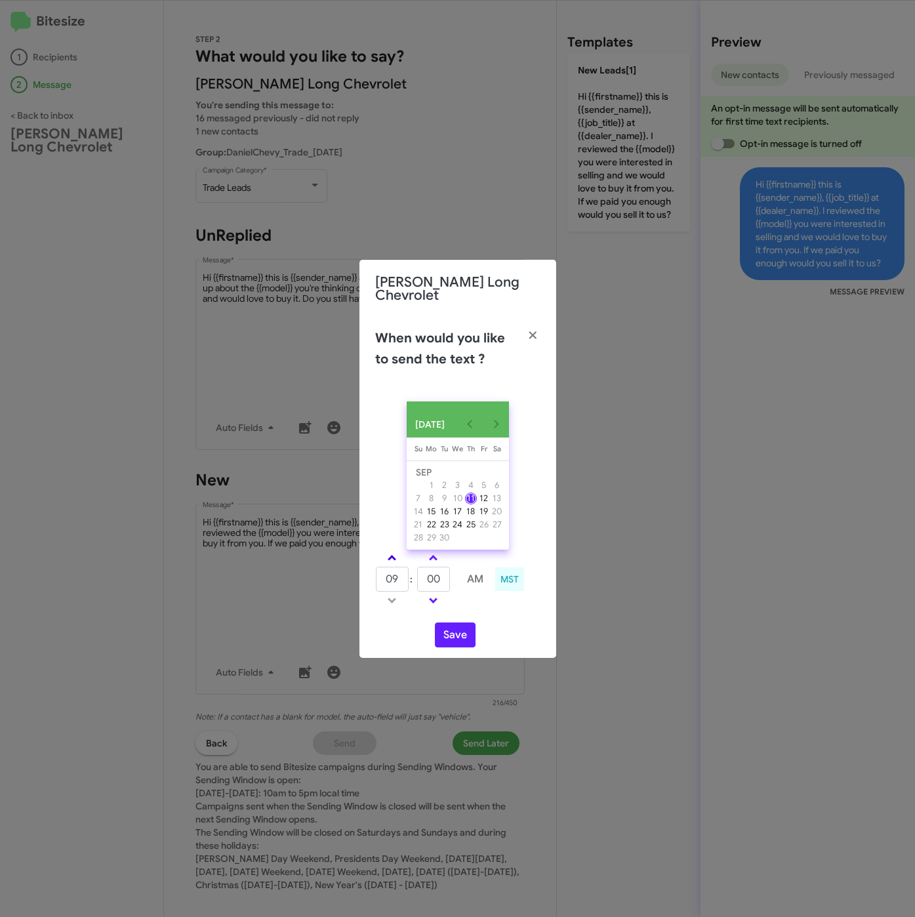
click at [390, 555] on span at bounding box center [392, 559] width 9 height 9
click at [400, 558] on link at bounding box center [392, 558] width 23 height 15
type input "11"
click at [417, 581] on input "00" at bounding box center [433, 579] width 33 height 25
type input "25"
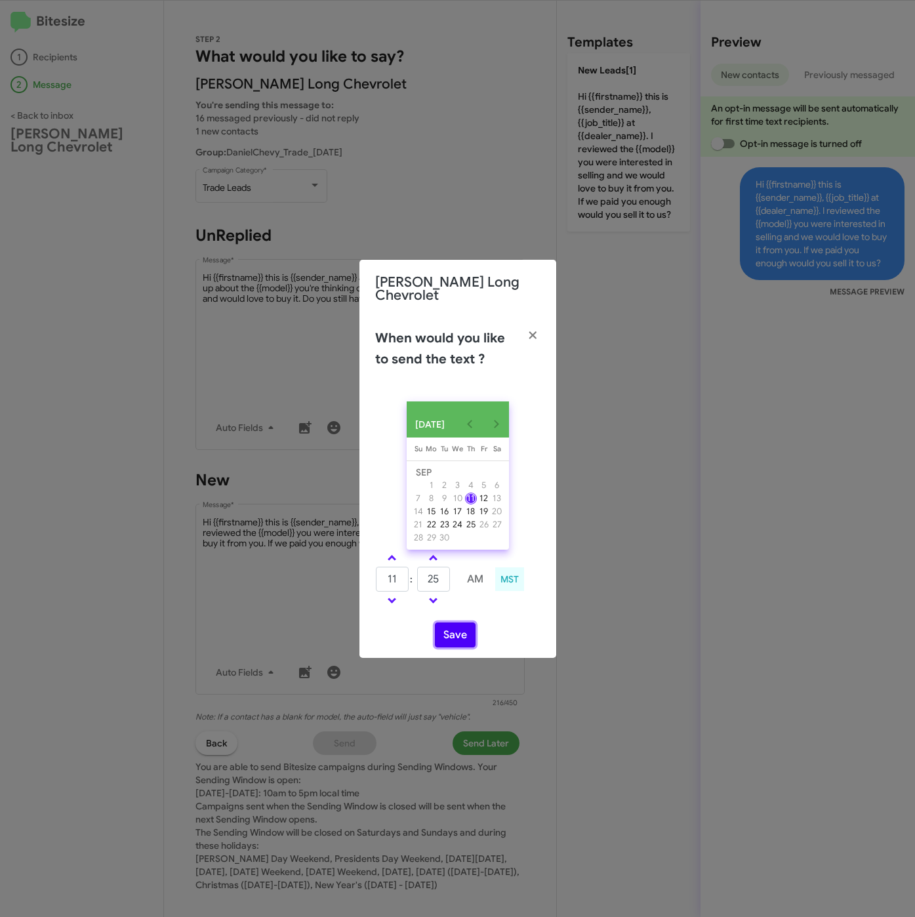
click at [467, 633] on button "Save" at bounding box center [455, 635] width 41 height 25
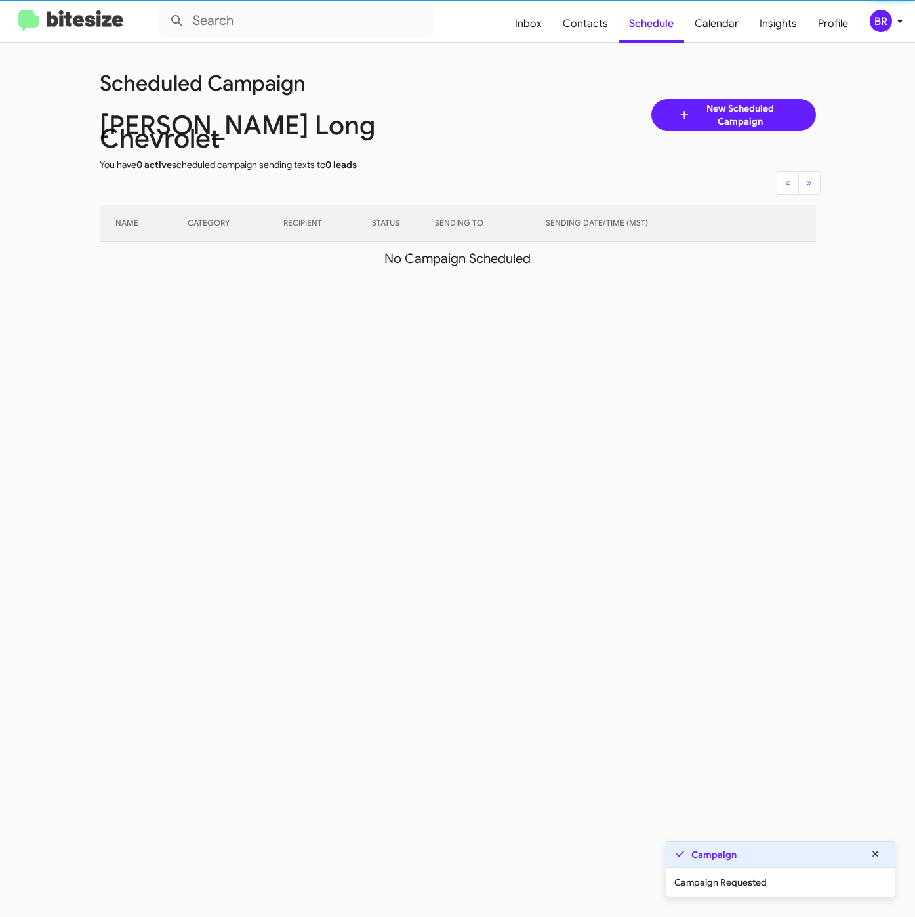
click at [883, 30] on div "BR" at bounding box center [881, 21] width 22 height 22
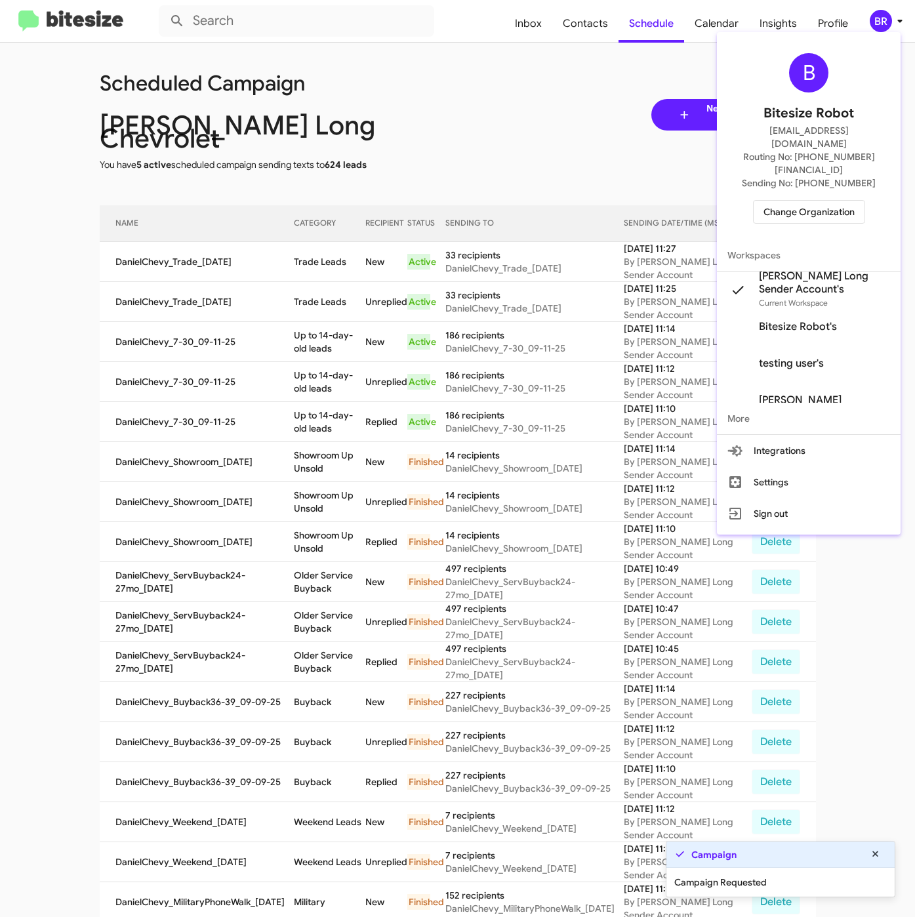
click at [304, 260] on div at bounding box center [457, 458] width 915 height 917
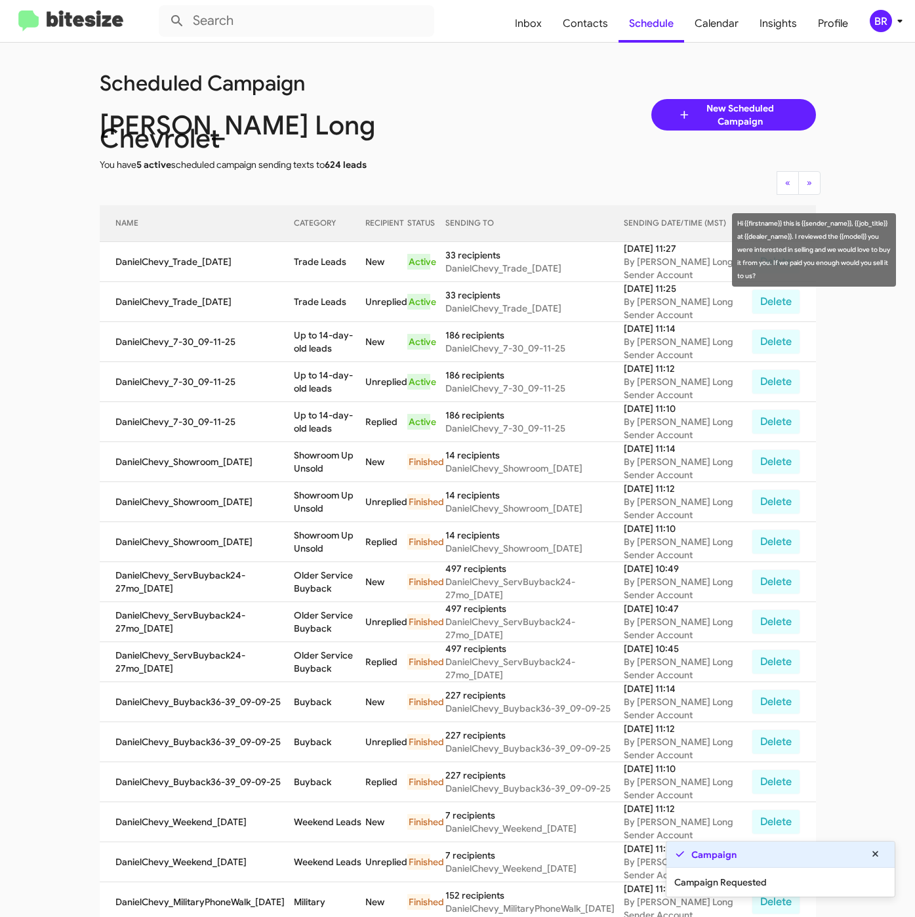
drag, startPoint x: 291, startPoint y: 248, endPoint x: 348, endPoint y: 256, distance: 57.6
click at [348, 256] on td "Trade Leads" at bounding box center [330, 262] width 72 height 40
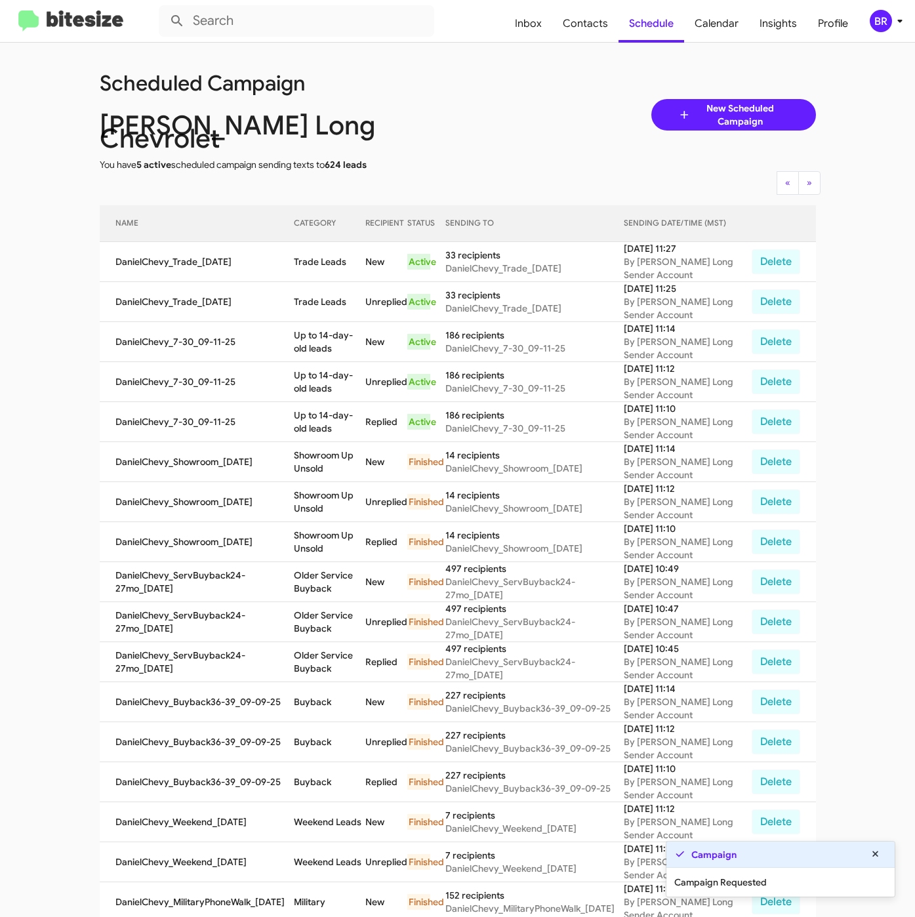
copy td "Trade Leads"
click at [606, 24] on span "Contacts" at bounding box center [585, 24] width 66 height 38
type input "in:groups"
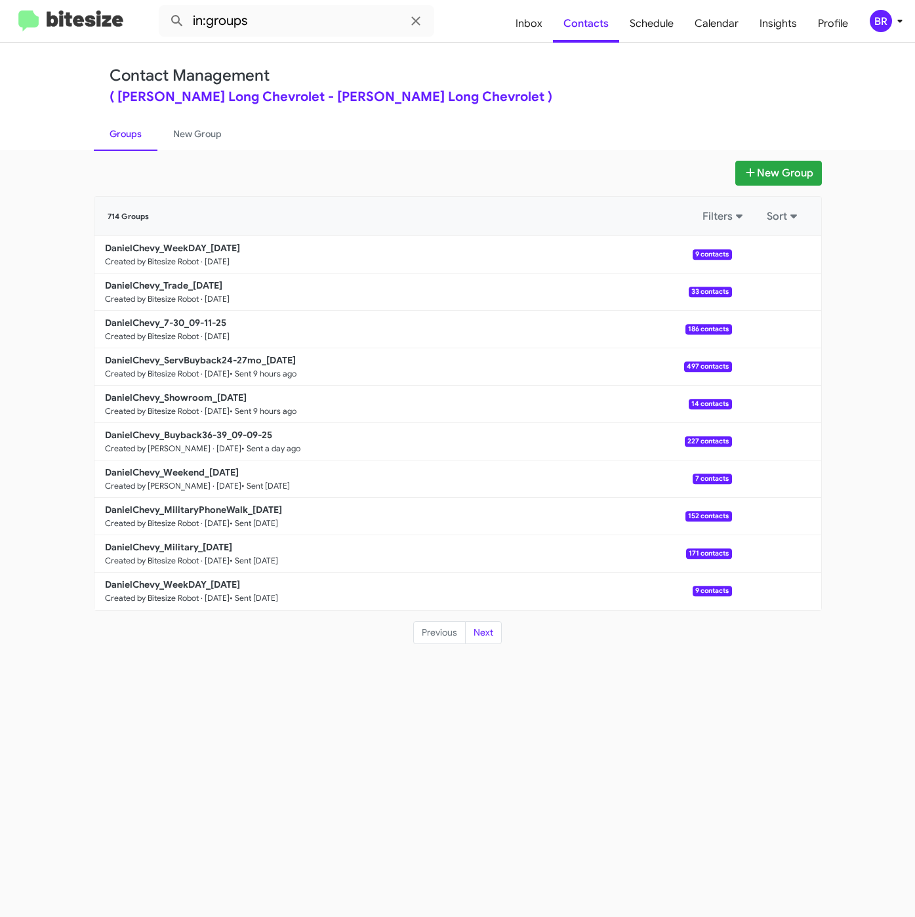
click at [551, 91] on div "( Daniels Long Chevrolet - Daniels Long Chevrolet )" at bounding box center [458, 97] width 697 height 13
click at [183, 253] on b "DanielChevy_WeekDAY_09-11-25" at bounding box center [172, 248] width 135 height 12
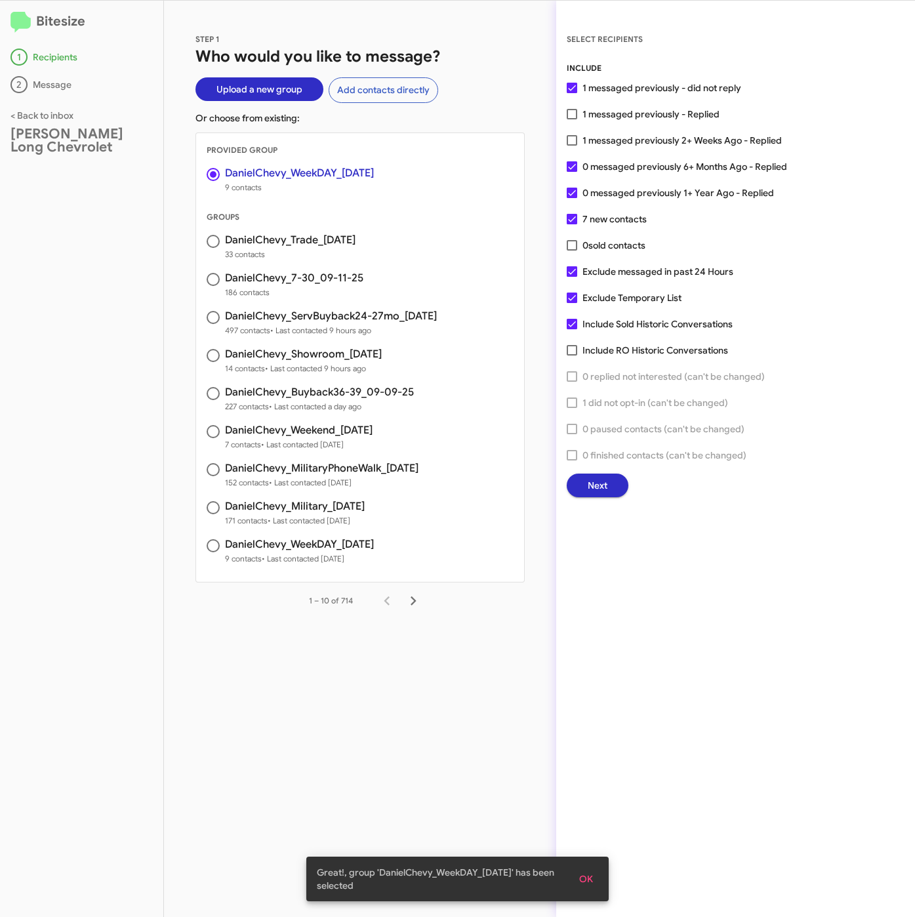
click at [583, 496] on button "Next" at bounding box center [598, 486] width 62 height 24
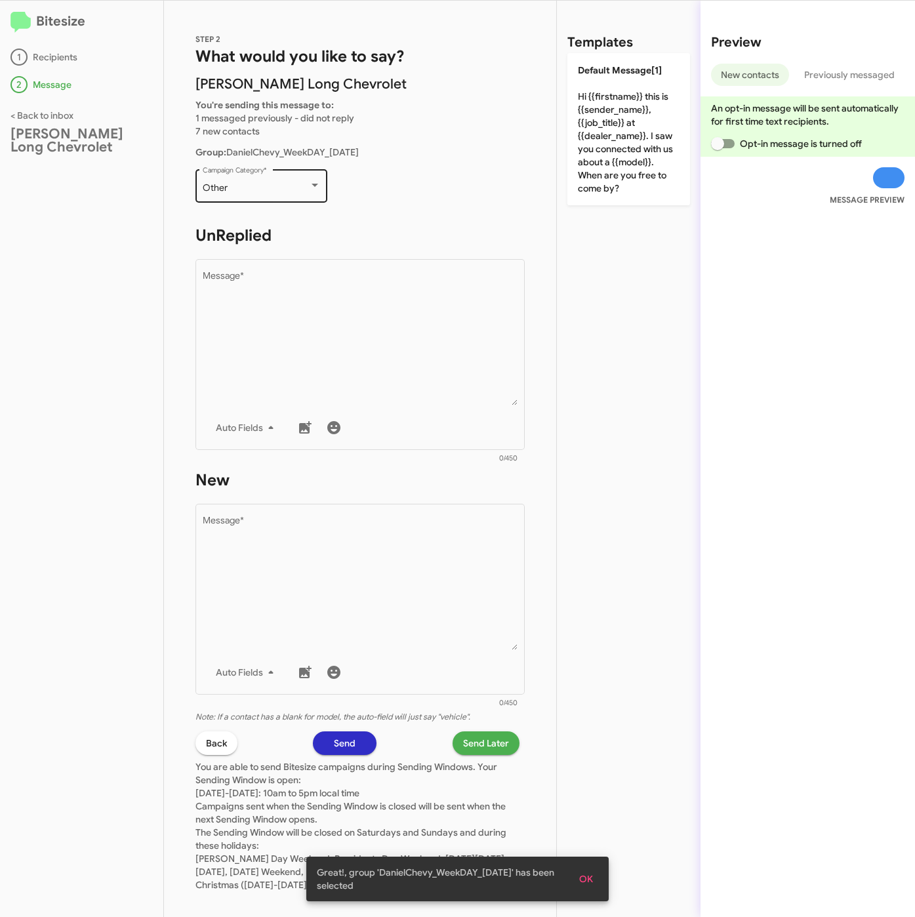
click at [257, 190] on div "Other" at bounding box center [256, 188] width 106 height 10
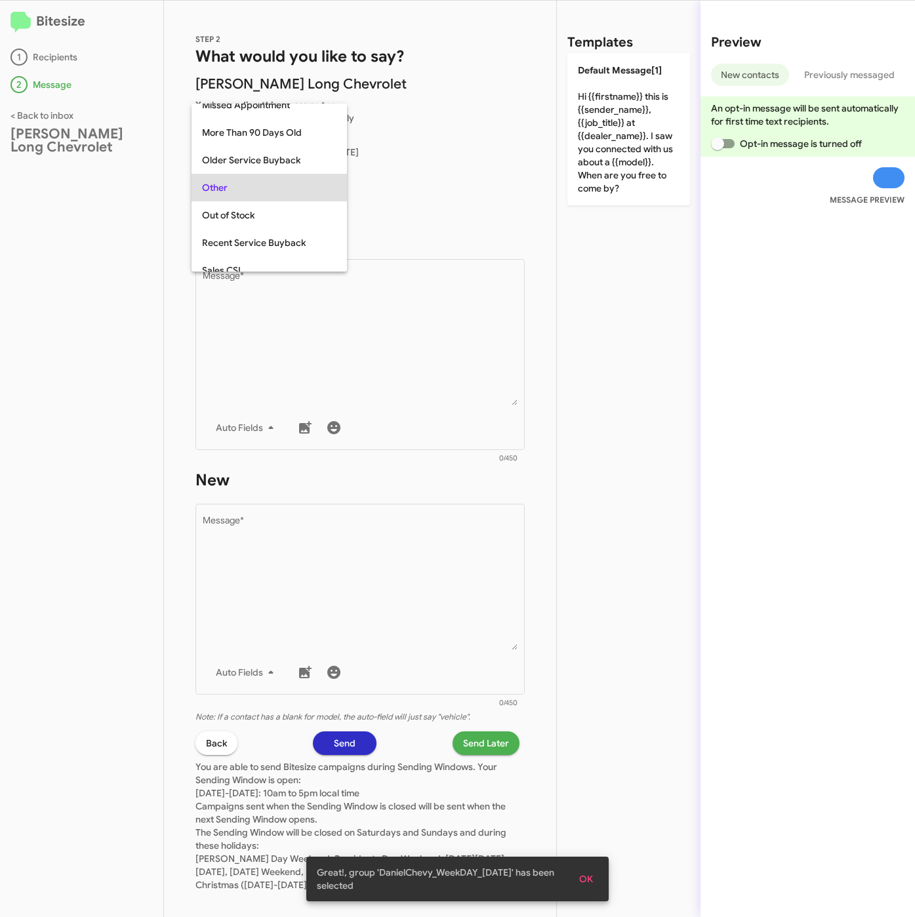
scroll to position [493, 0]
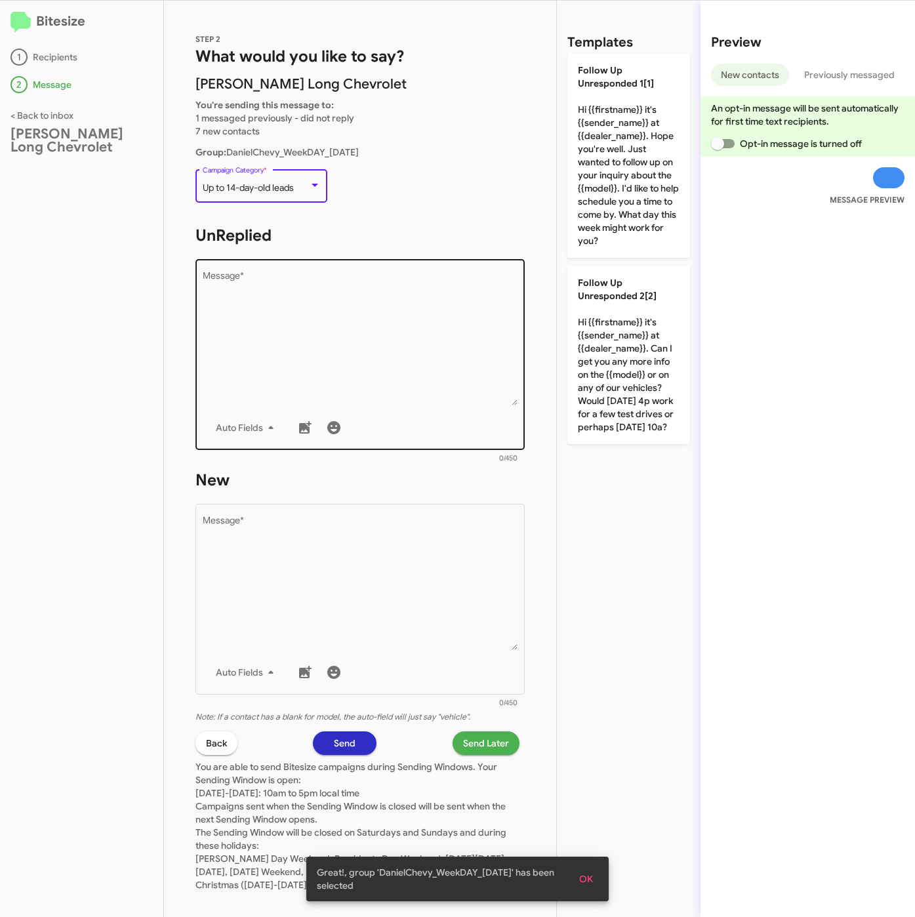
click at [293, 318] on textarea "Message *" at bounding box center [361, 339] width 316 height 134
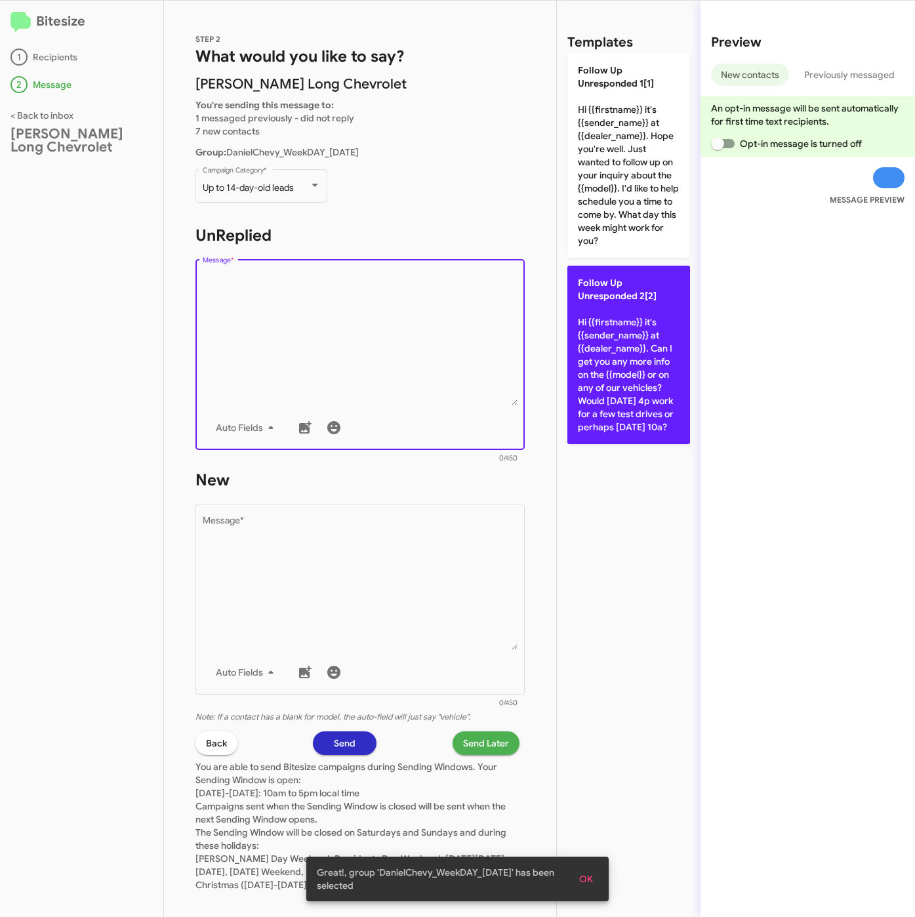
click at [591, 274] on p "Follow Up Unresponded 2[2] Hi {{firstname}} it's {{sender_name}} at {{dealer_na…" at bounding box center [629, 355] width 123 height 178
type textarea "Hi {{firstname}} it's {{sender_name}} at {{dealer_name}}. Can I get you any mor…"
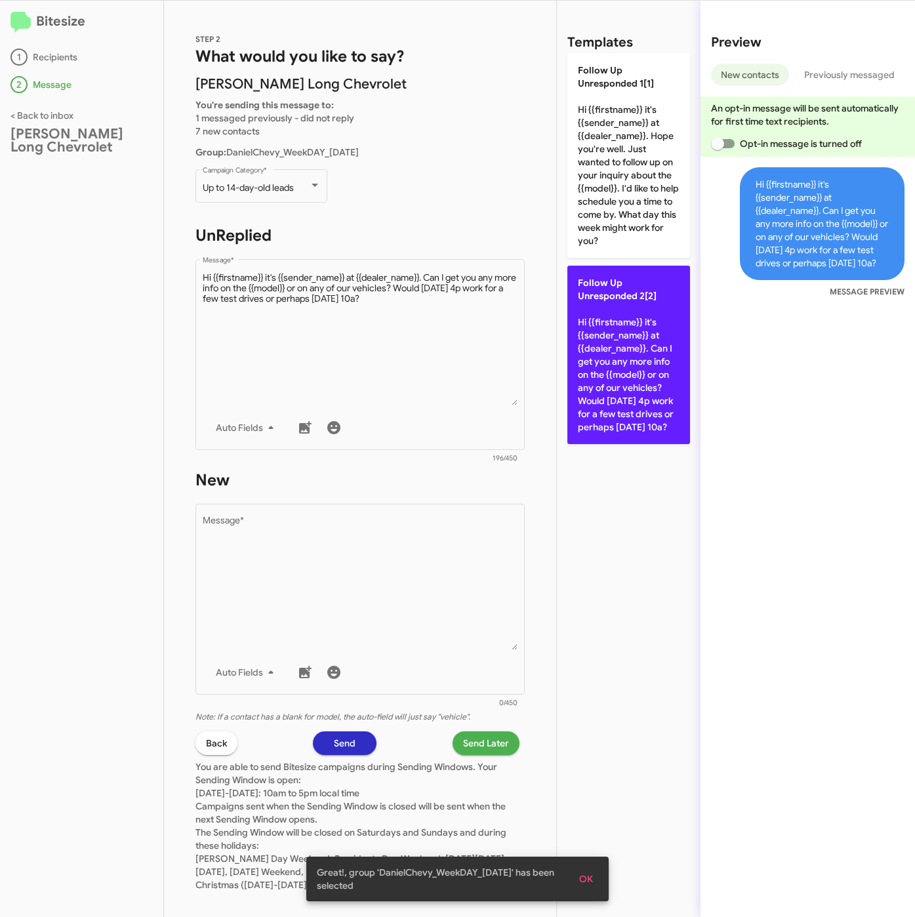
click at [602, 312] on p "Follow Up Unresponded 2[2] Hi {{firstname}} it's {{sender_name}} at {{dealer_na…" at bounding box center [629, 355] width 123 height 178
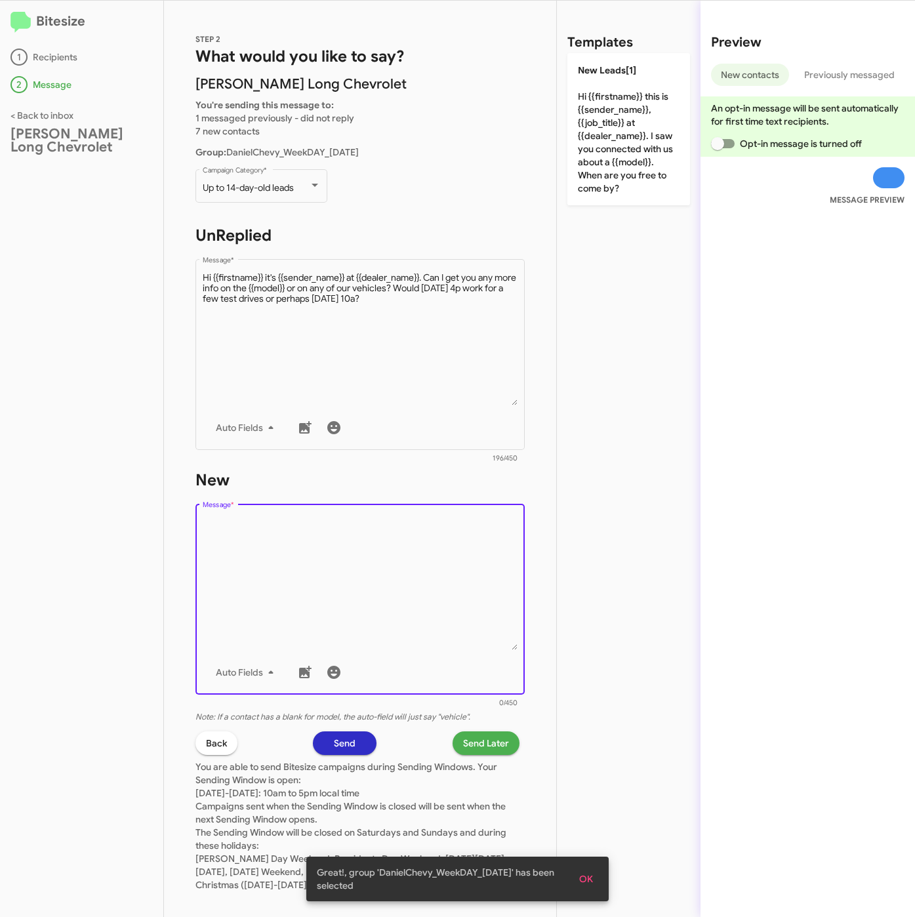
click at [451, 565] on textarea "Message *" at bounding box center [361, 583] width 316 height 134
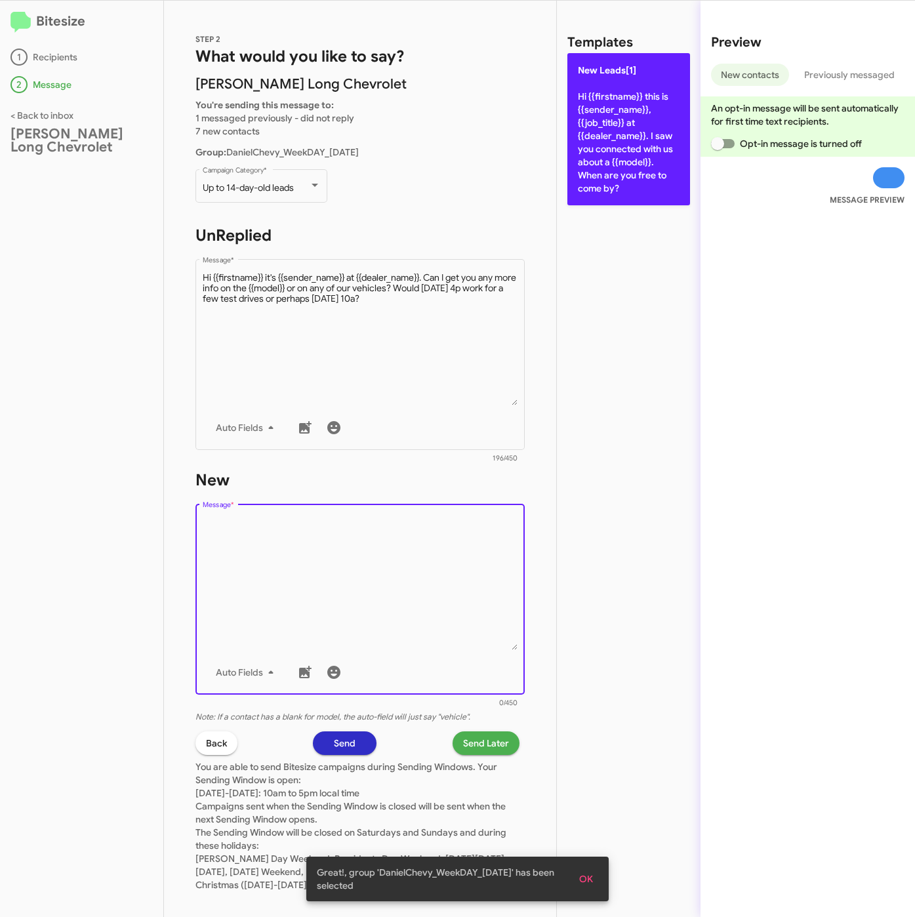
click at [606, 136] on p "New Leads[1] Hi {{firstname}} this is {{sender_name}}, {{job_title}} at {{deale…" at bounding box center [629, 129] width 123 height 152
type textarea "Hi {{firstname}} this is {{sender_name}}, {{job_title}} at {{dealer_name}}. I s…"
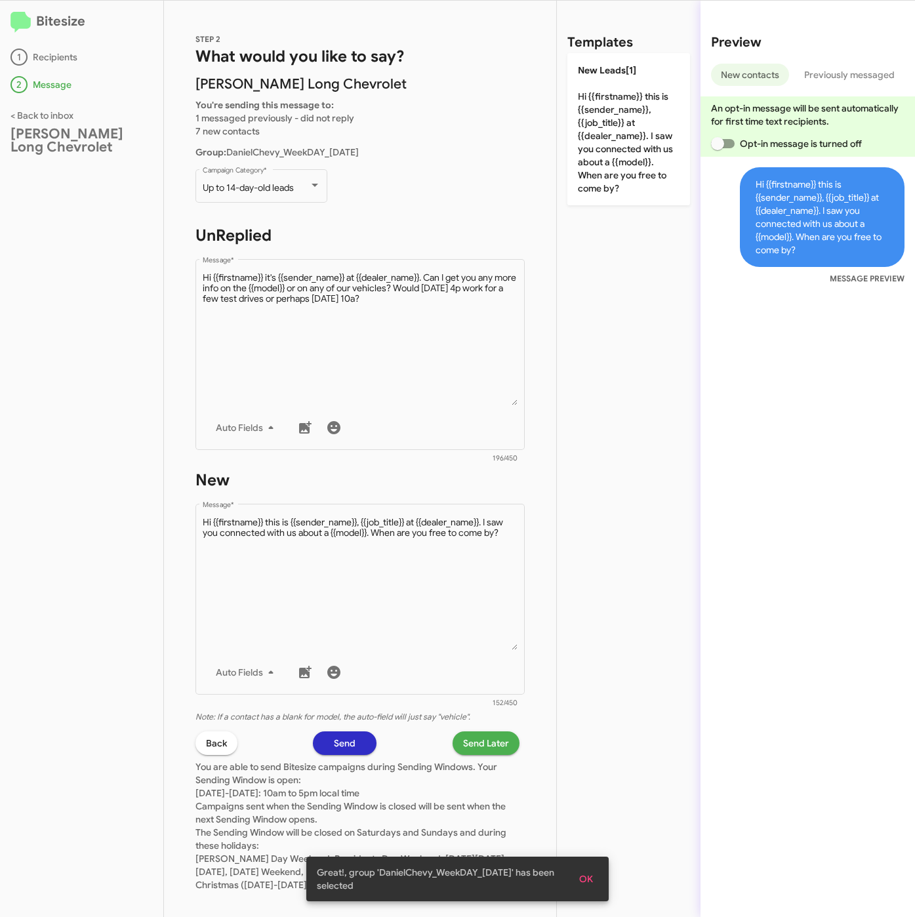
drag, startPoint x: 473, startPoint y: 725, endPoint x: 473, endPoint y: 734, distance: 9.2
click at [473, 726] on div "STEP 2 What would you like to say? Daniels Long Chevrolet You're sending this m…" at bounding box center [360, 459] width 392 height 917
click at [473, 734] on span "Send Later" at bounding box center [486, 744] width 46 height 24
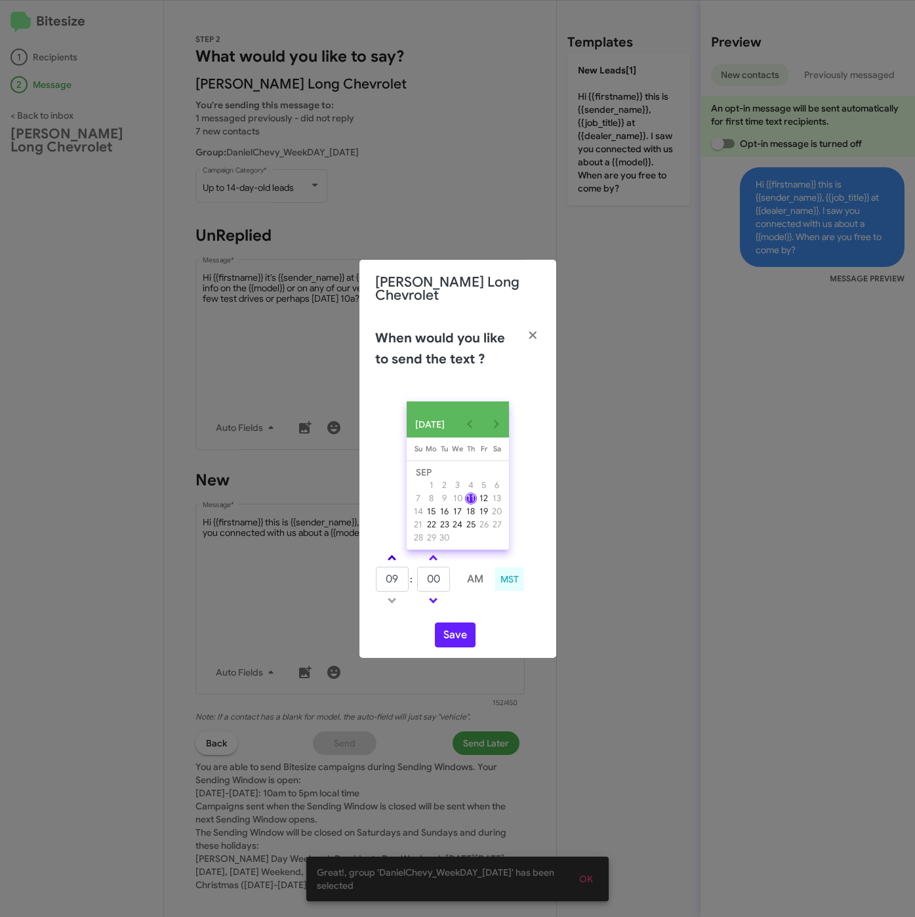
click at [396, 551] on link at bounding box center [392, 558] width 23 height 15
type input "10"
click at [406, 579] on tr "10 : 00 AM" at bounding box center [433, 579] width 117 height 26
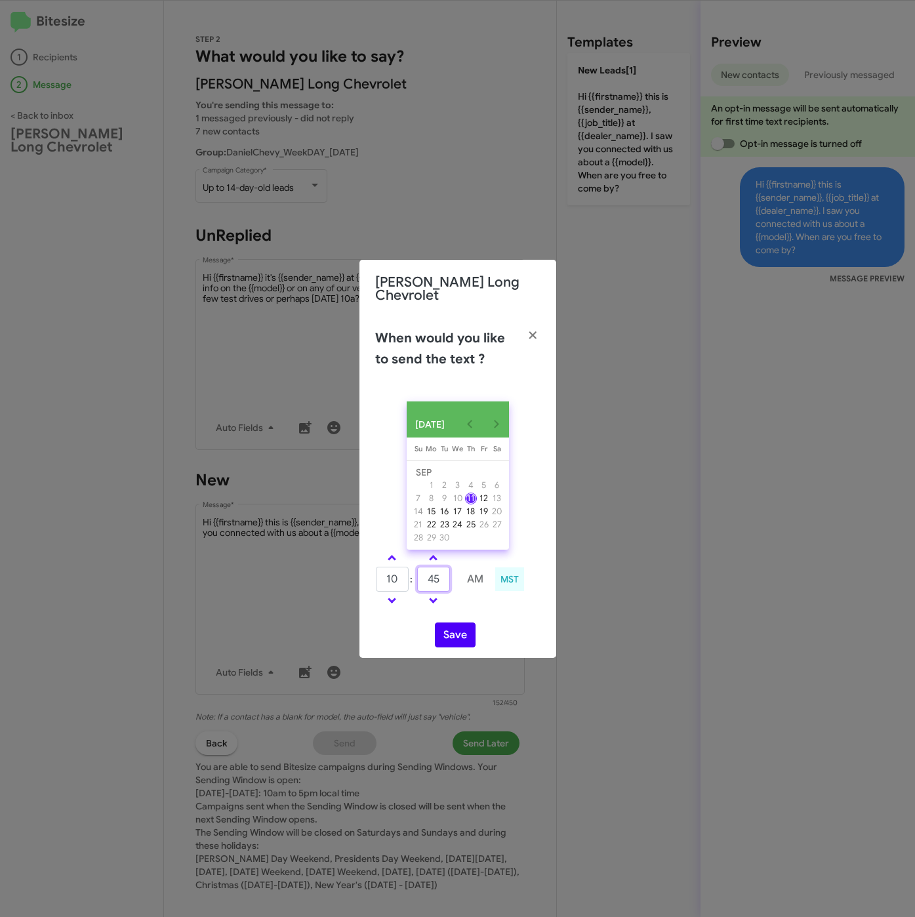
type input "45"
click at [463, 633] on button "Save" at bounding box center [455, 635] width 41 height 25
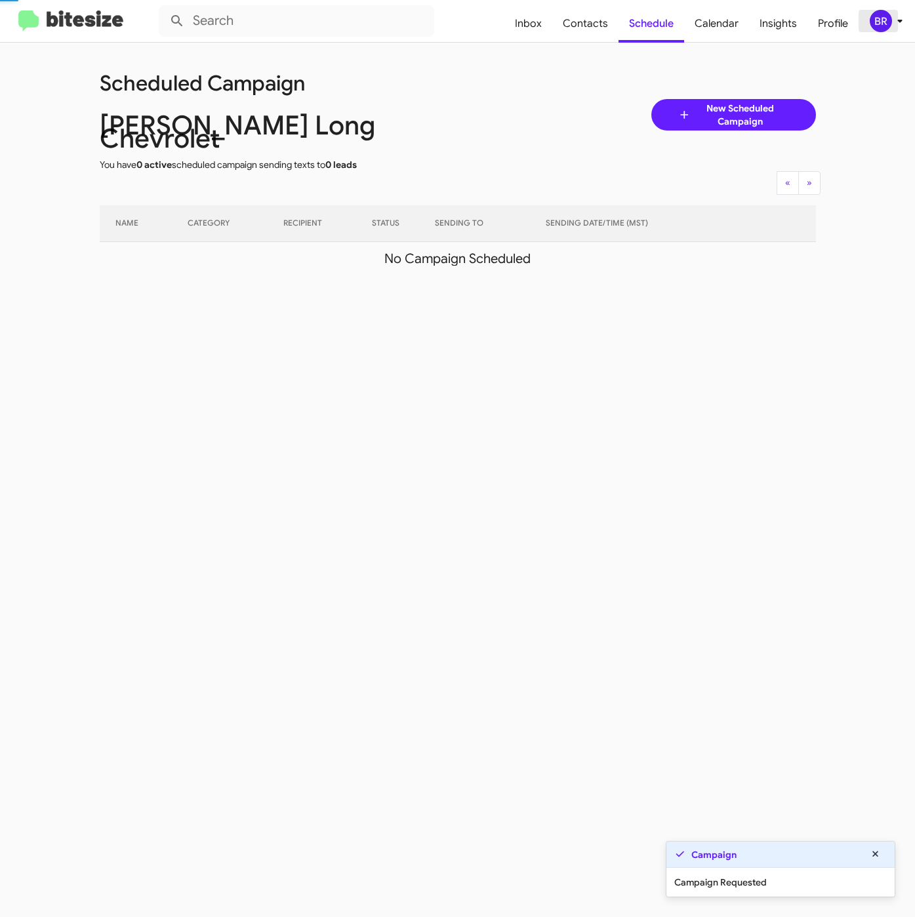
click at [875, 26] on div "BR" at bounding box center [881, 21] width 22 height 22
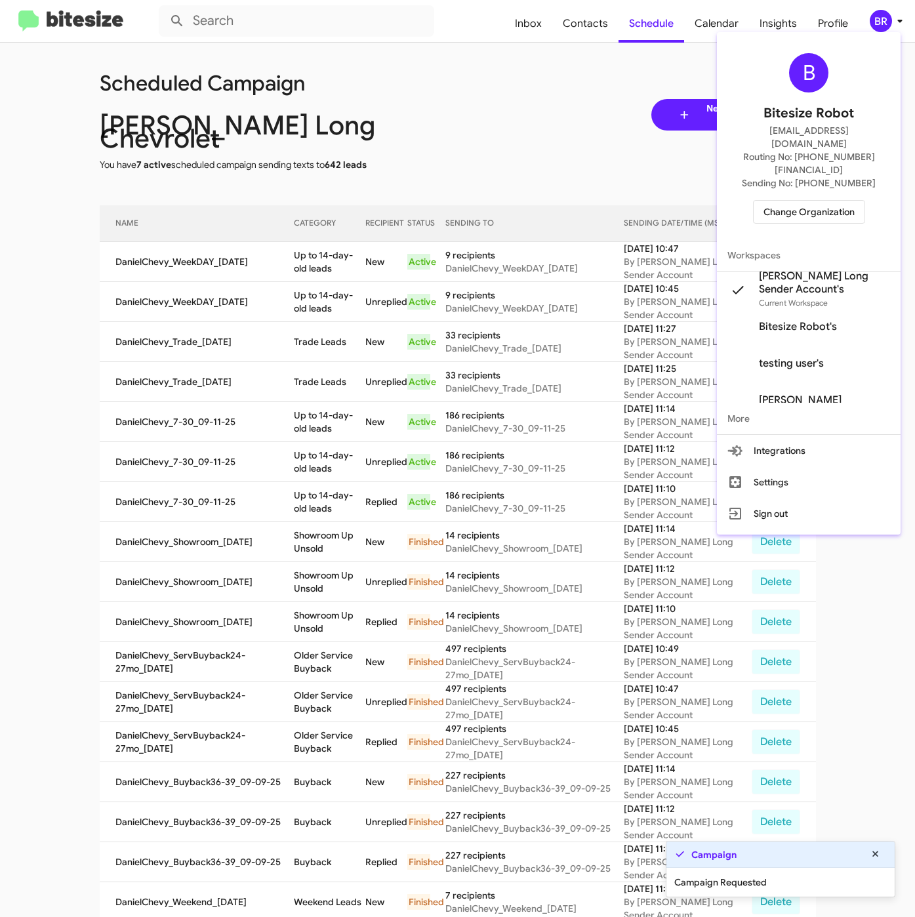
click at [329, 251] on div at bounding box center [457, 458] width 915 height 917
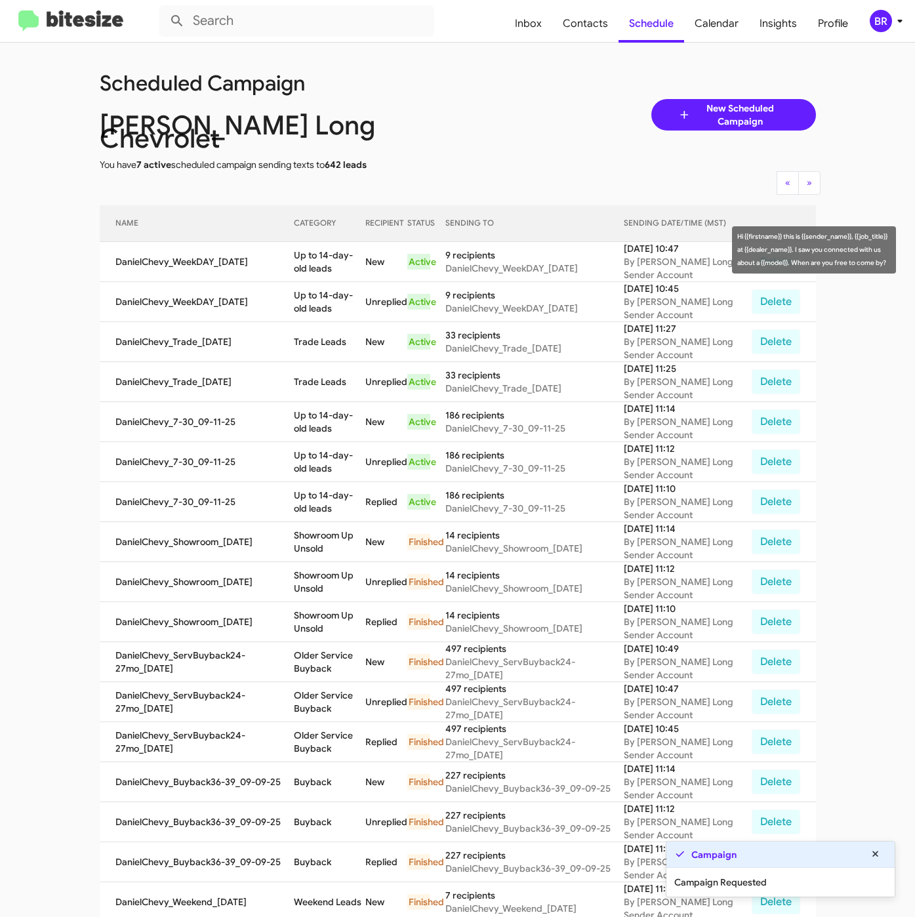
drag, startPoint x: 293, startPoint y: 242, endPoint x: 314, endPoint y: 256, distance: 24.6
click at [314, 256] on td "Up to 14-day-old leads" at bounding box center [330, 262] width 72 height 40
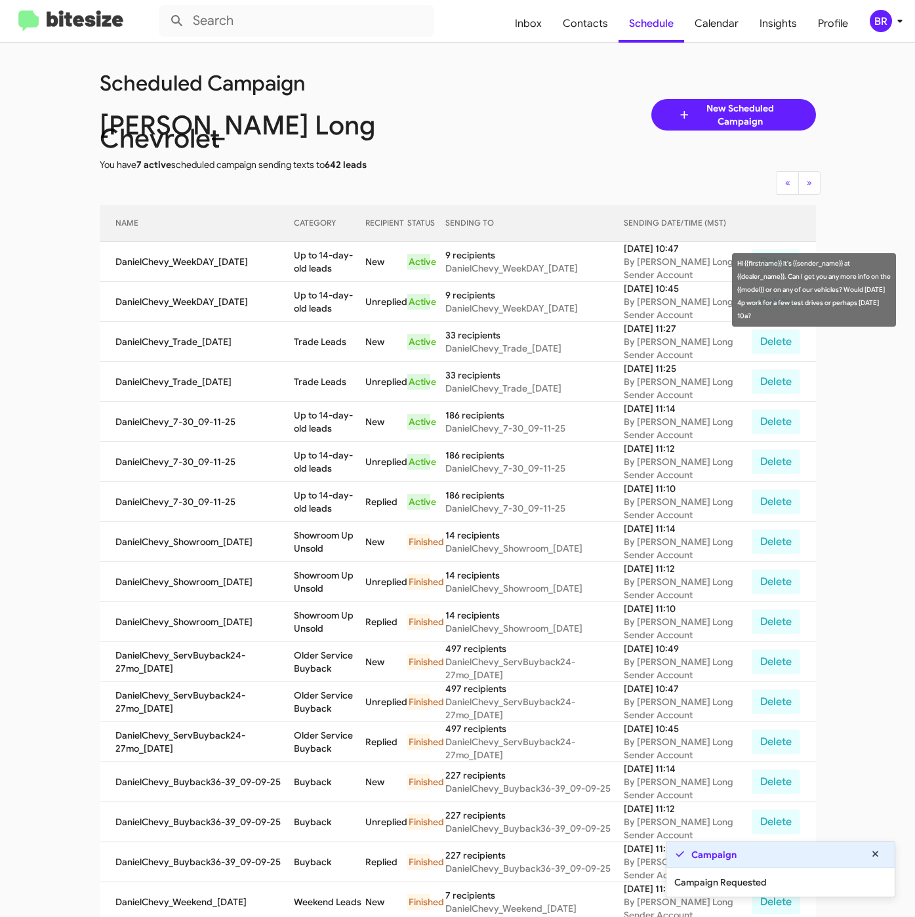
copy td "Up to 14-day-old leads"
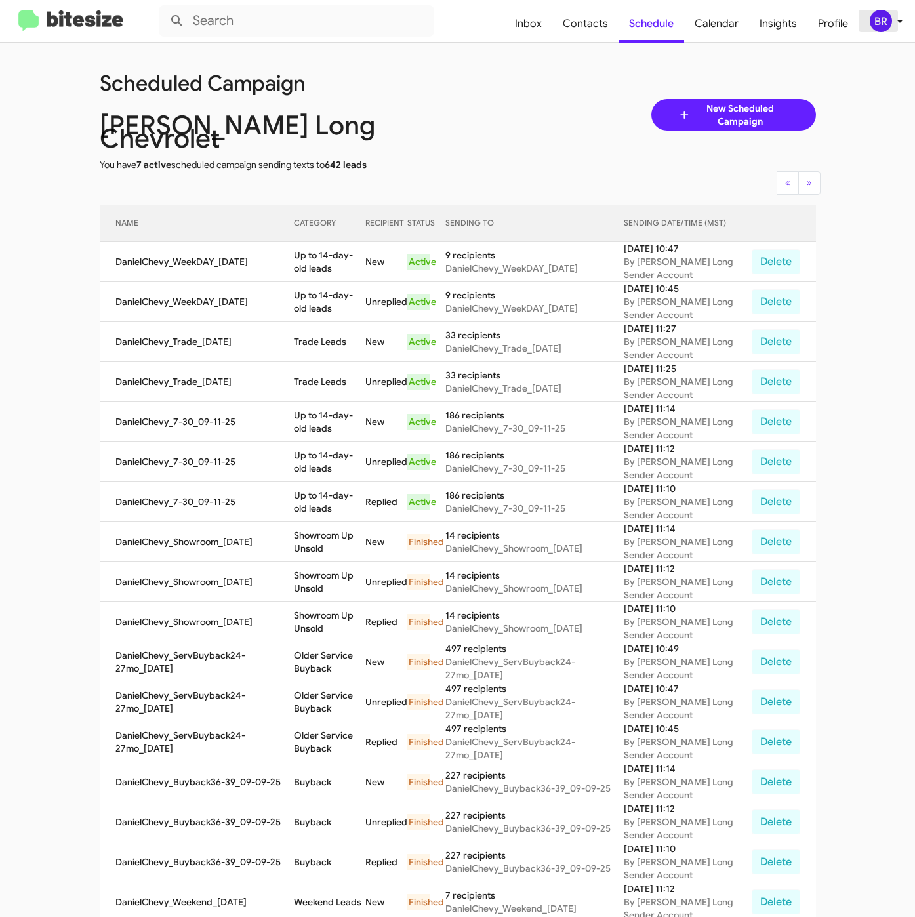
click at [888, 22] on div "BR" at bounding box center [881, 21] width 22 height 22
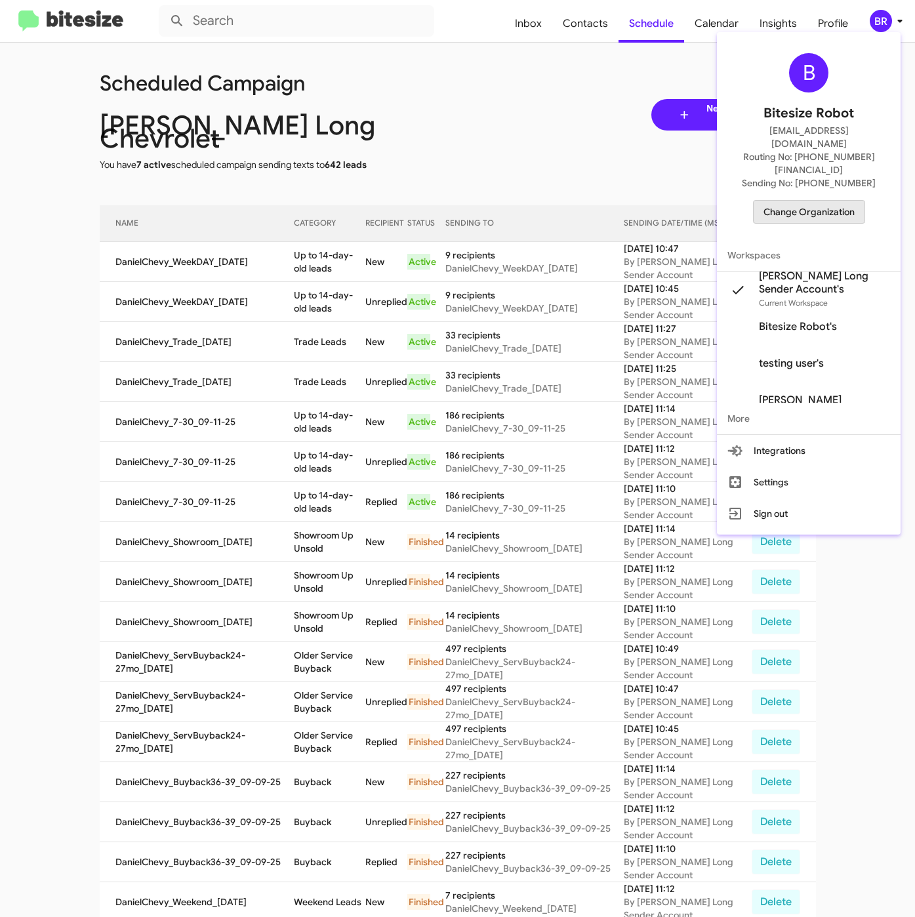
click at [812, 201] on span "Change Organization" at bounding box center [809, 212] width 91 height 22
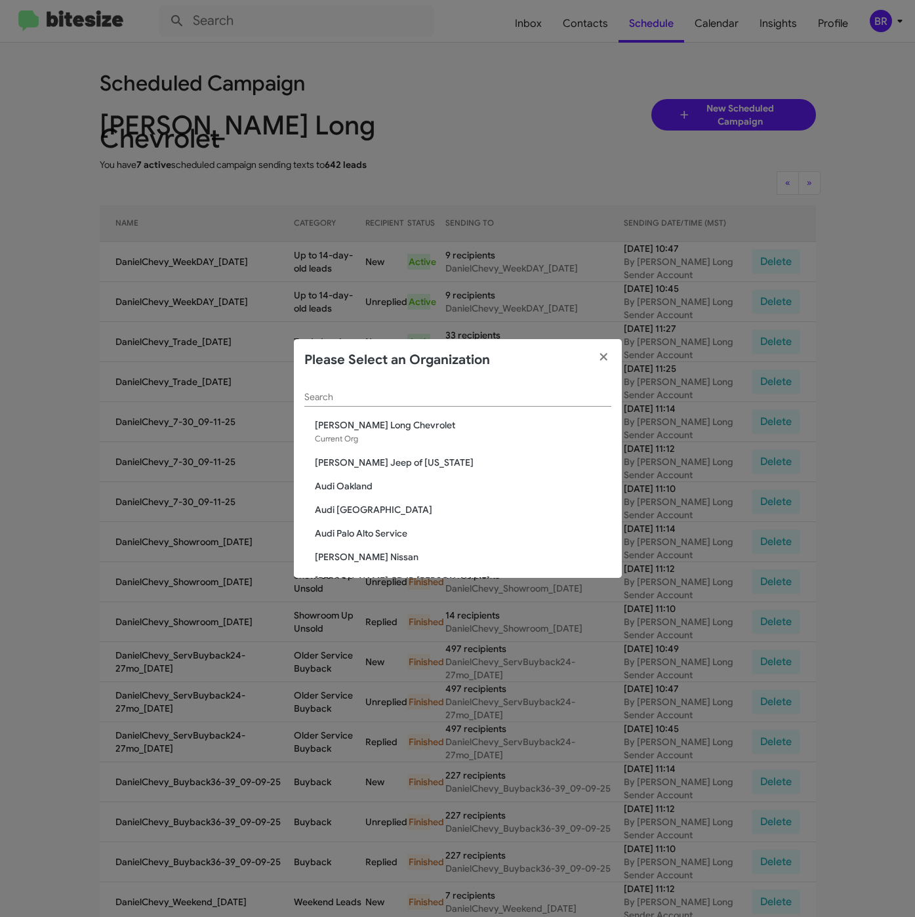
drag, startPoint x: 461, startPoint y: 396, endPoint x: 451, endPoint y: 407, distance: 15.3
click at [461, 396] on input "Search" at bounding box center [457, 397] width 307 height 10
paste input "Volvo Palo Alto"
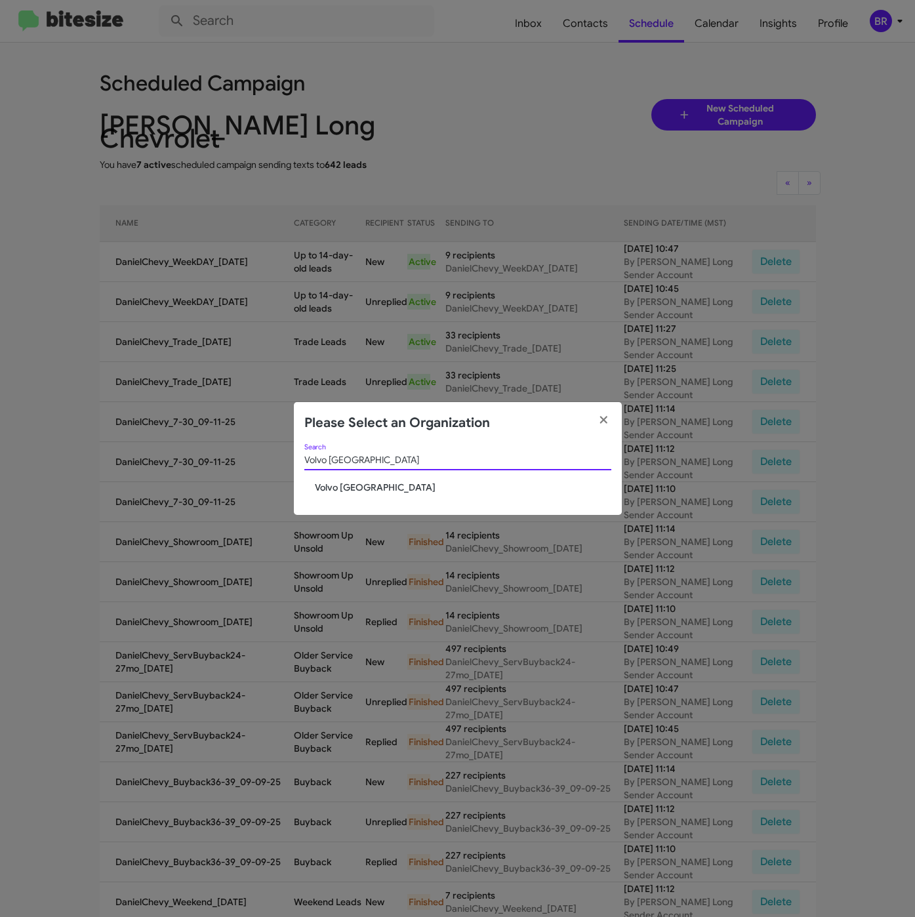
type input "Volvo Palo Alto"
click at [361, 495] on div "Volvo Palo Alto Search Volvo Palo Alto" at bounding box center [458, 480] width 328 height 72
click at [315, 486] on span "Volvo Palo Alto" at bounding box center [463, 487] width 297 height 13
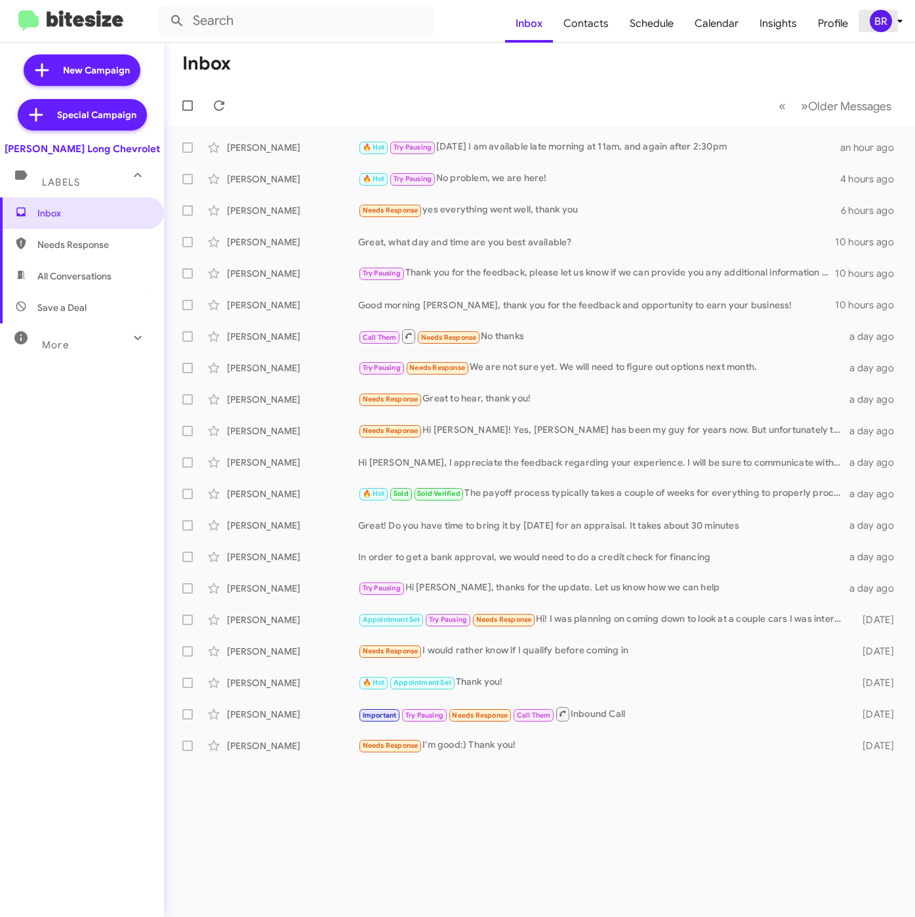
click at [888, 24] on div "BR" at bounding box center [881, 21] width 22 height 22
click at [904, 20] on icon at bounding box center [900, 21] width 16 height 16
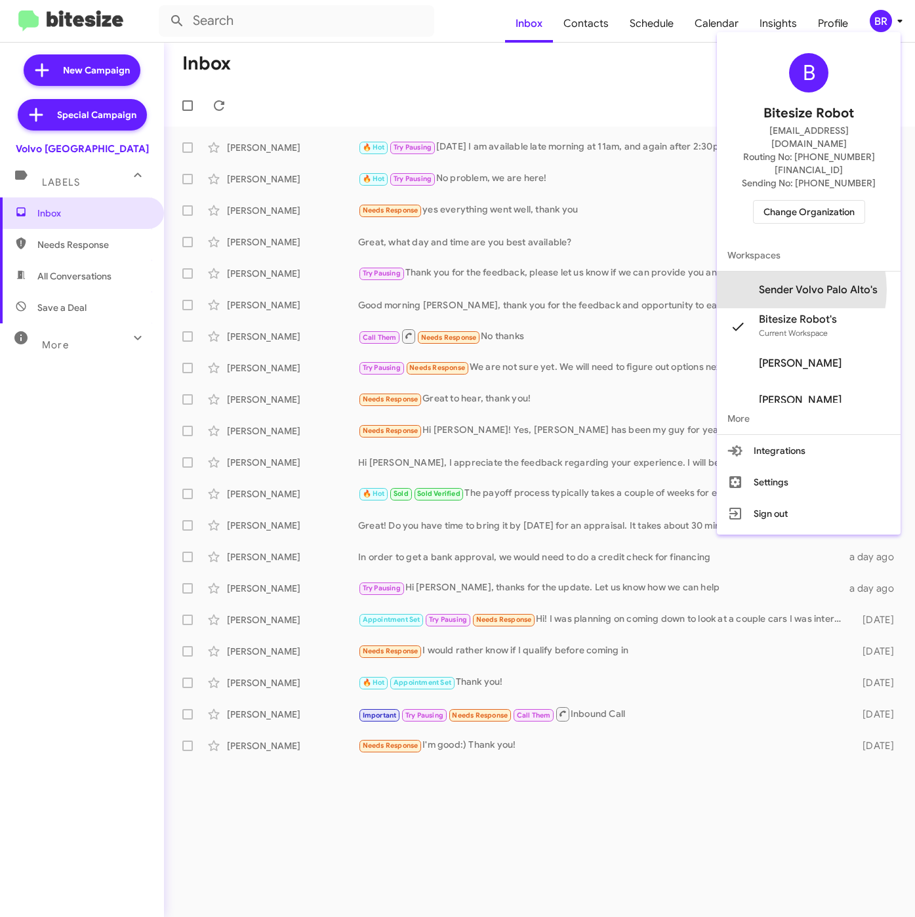
click at [772, 283] on span "Sender Volvo Palo Alto's" at bounding box center [818, 289] width 119 height 13
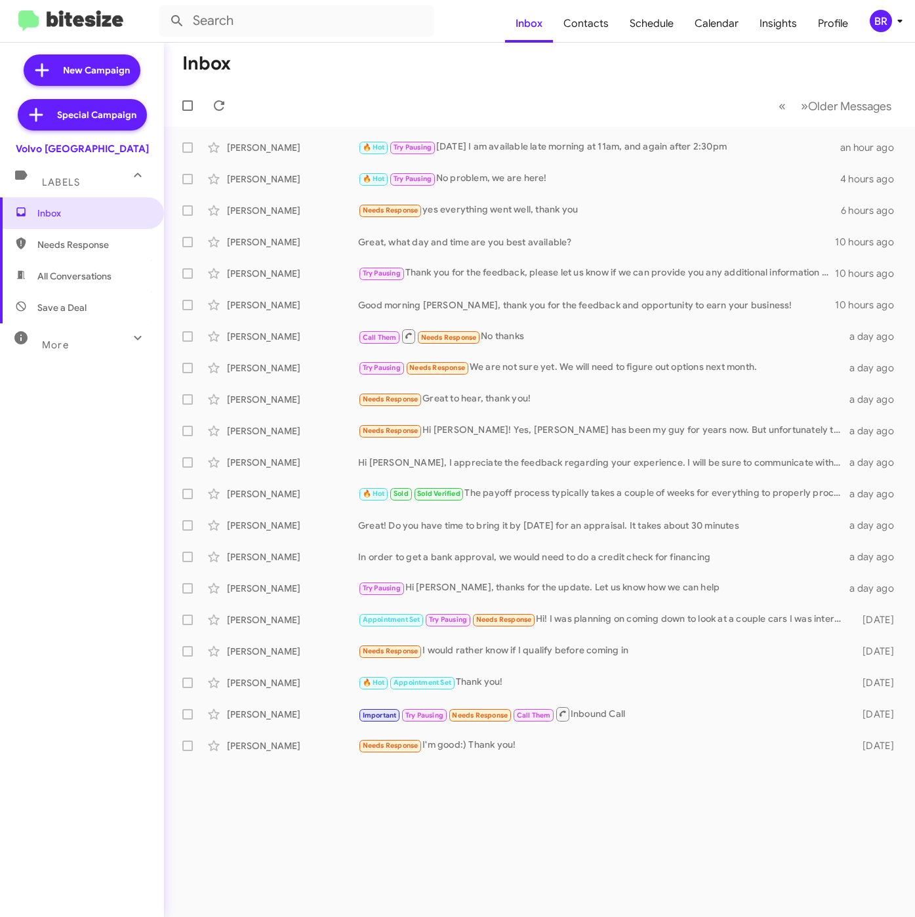
click at [910, 8] on mat-toolbar "Inbox Contacts Schedule Calendar Insights Profile BR" at bounding box center [457, 21] width 915 height 42
click at [896, 20] on icon at bounding box center [900, 21] width 16 height 16
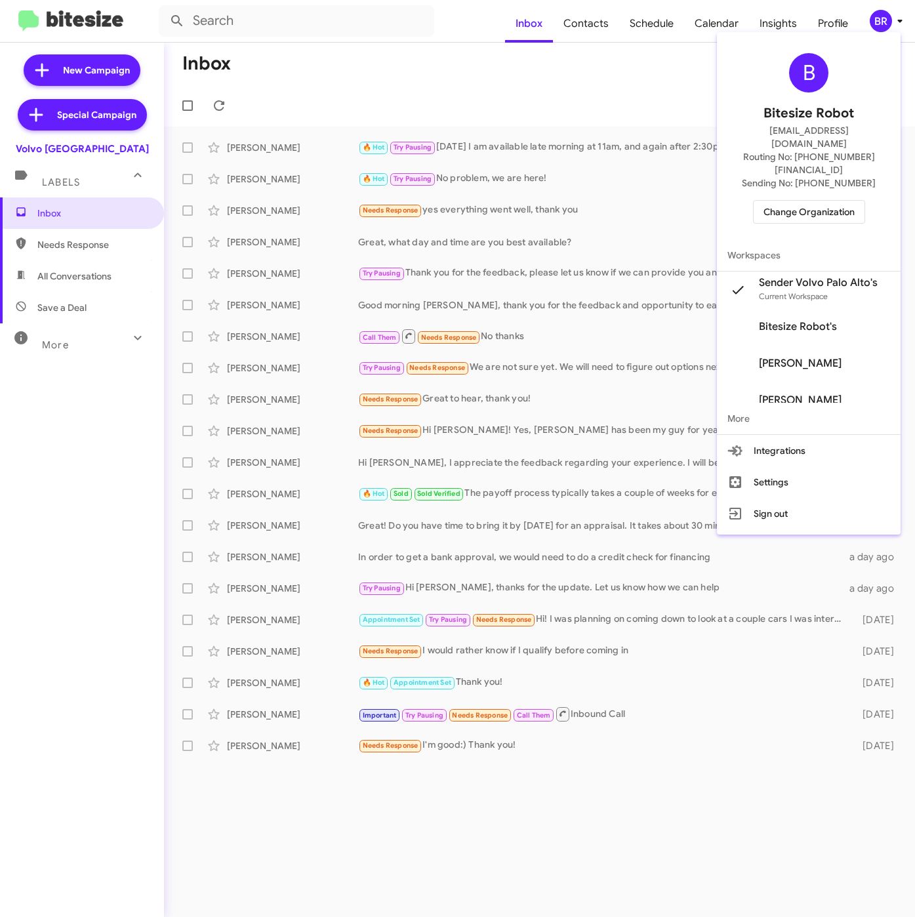
click at [595, 75] on div at bounding box center [457, 458] width 915 height 917
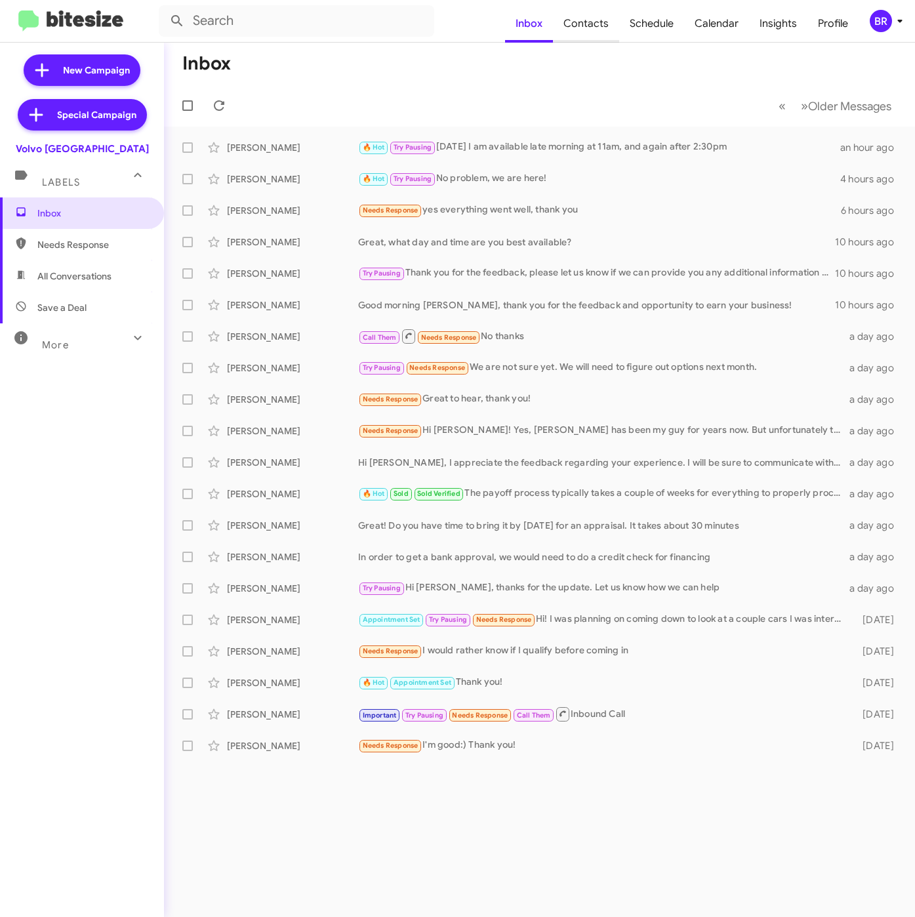
click at [594, 31] on span "Contacts" at bounding box center [586, 24] width 66 height 38
type input "in:groups"
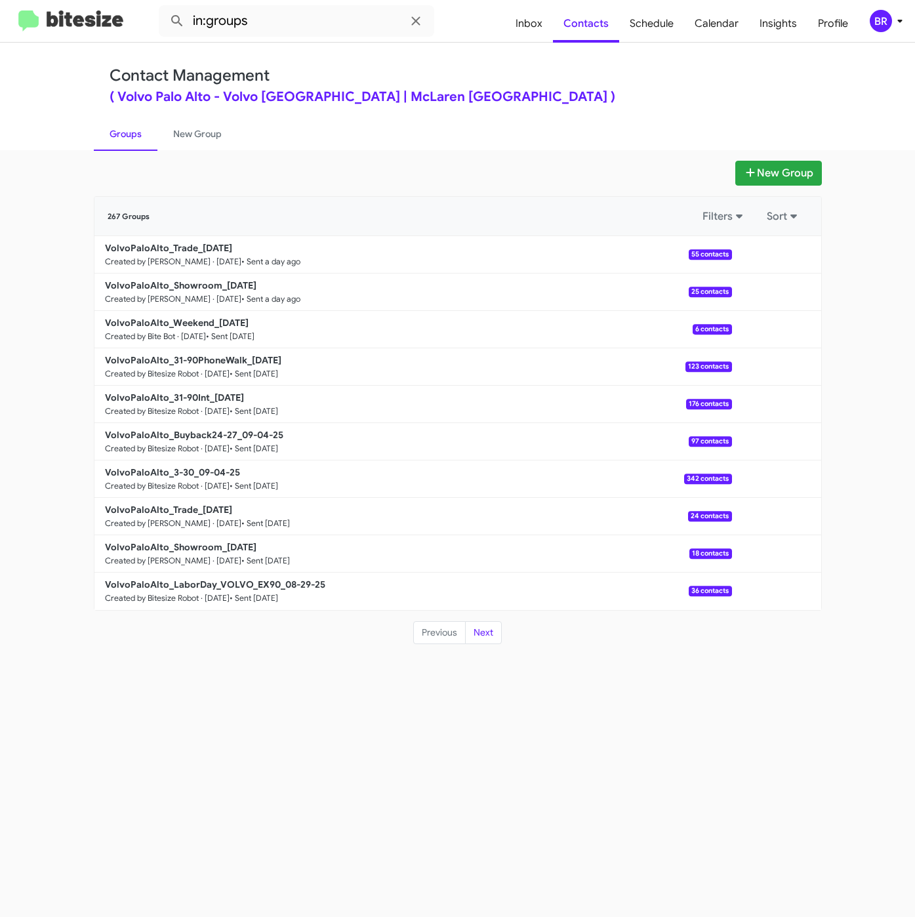
click at [801, 157] on div "New Group 267 Groups Filters Sort VolvoPaloAlto_Trade_[DATE] Created by [PERSON…" at bounding box center [457, 533] width 915 height 767
click at [797, 181] on button "New Group" at bounding box center [779, 173] width 87 height 25
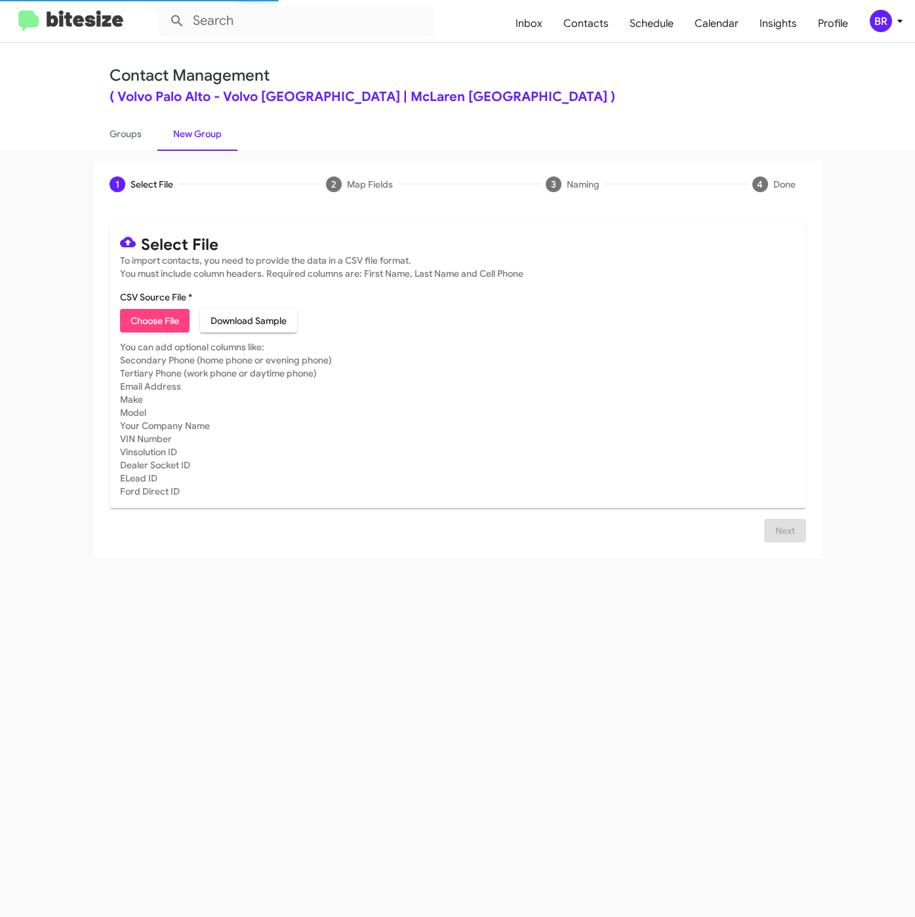
click at [322, 774] on div "1 Select File 2 Map Fields 3 Naming 4 Done Select File To import contacts, you …" at bounding box center [457, 533] width 915 height 767
click at [164, 323] on span "Choose File" at bounding box center [155, 321] width 49 height 24
type input "Opt-Out - Volvo [GEOGRAPHIC_DATA]"
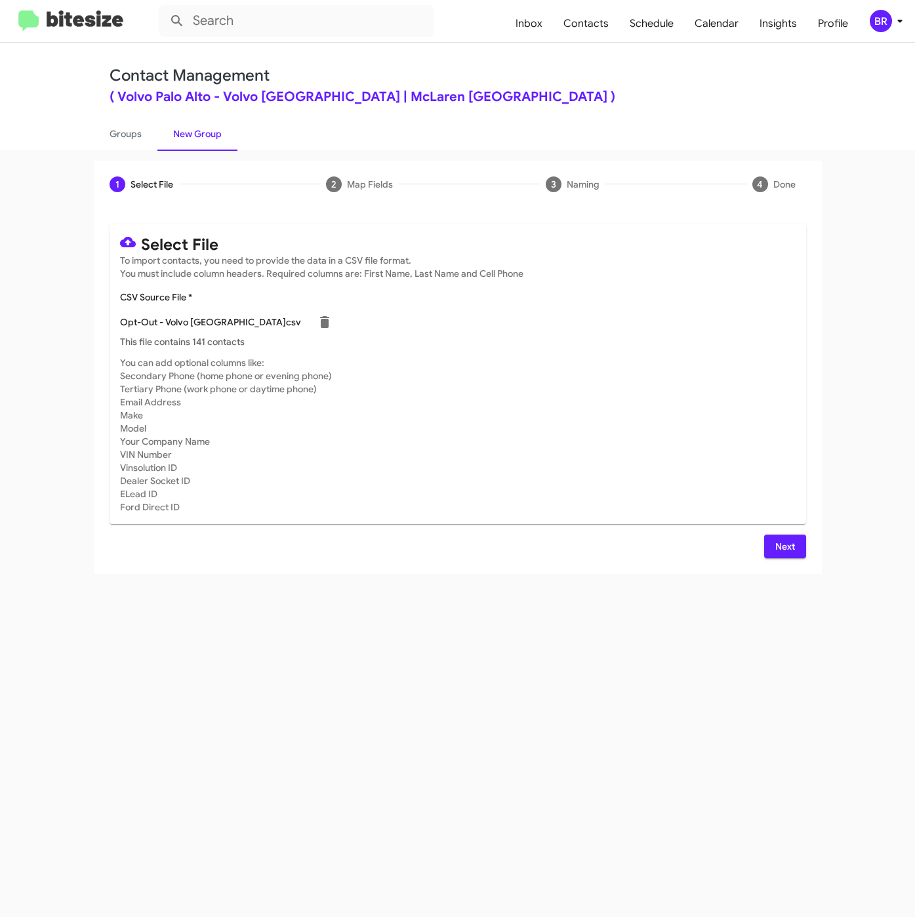
drag, startPoint x: 776, startPoint y: 546, endPoint x: 690, endPoint y: 549, distance: 86.0
click at [776, 546] on span "Next" at bounding box center [785, 547] width 21 height 24
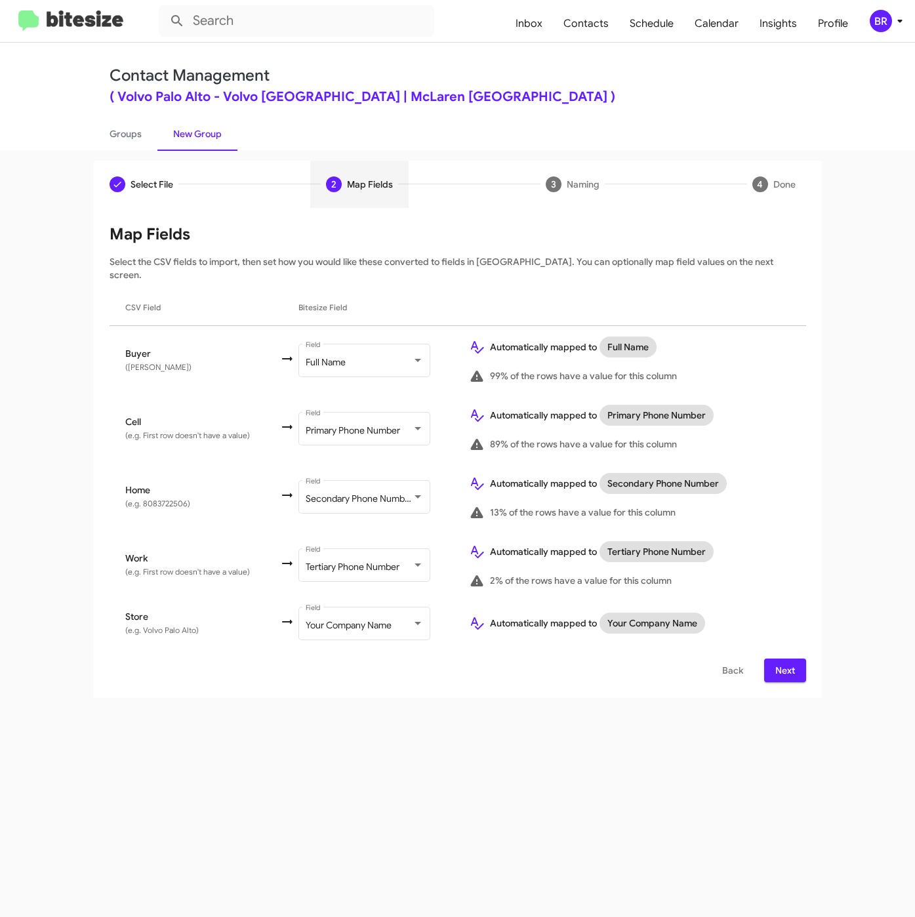
click at [790, 659] on span "Next" at bounding box center [785, 671] width 21 height 24
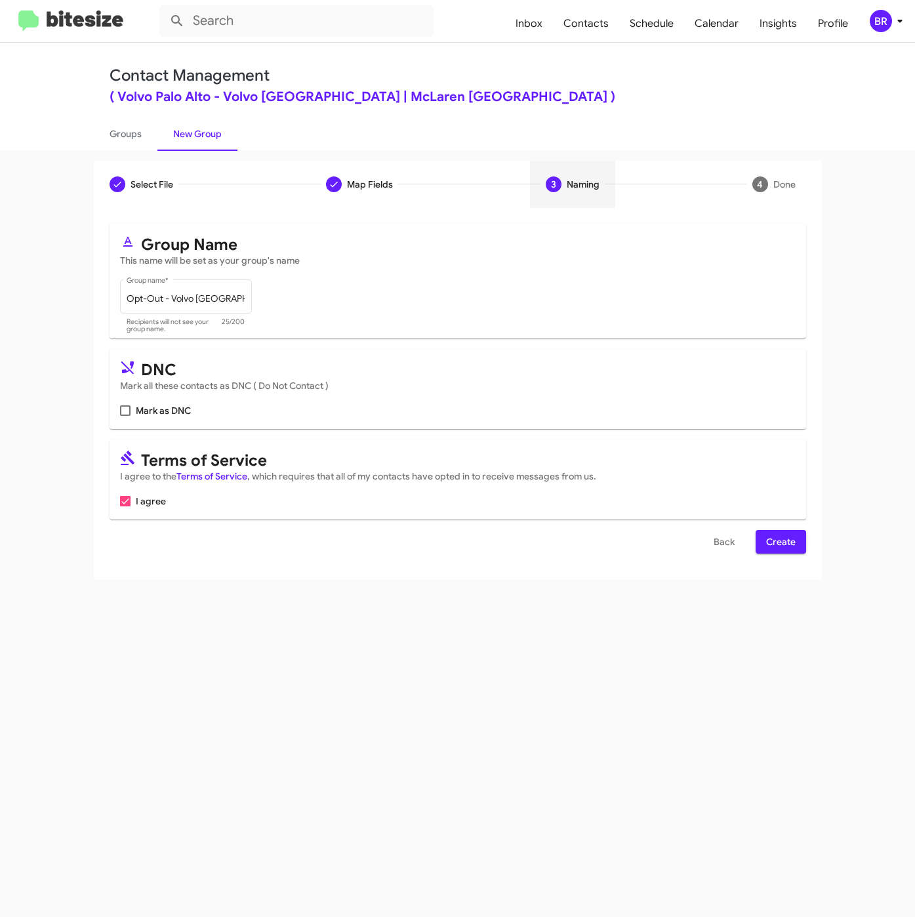
click at [152, 413] on span "Mark as DNC" at bounding box center [163, 411] width 55 height 16
click at [125, 416] on input "Mark as DNC" at bounding box center [125, 416] width 1 height 1
checkbox input "true"
click at [768, 544] on span "Create" at bounding box center [781, 542] width 30 height 24
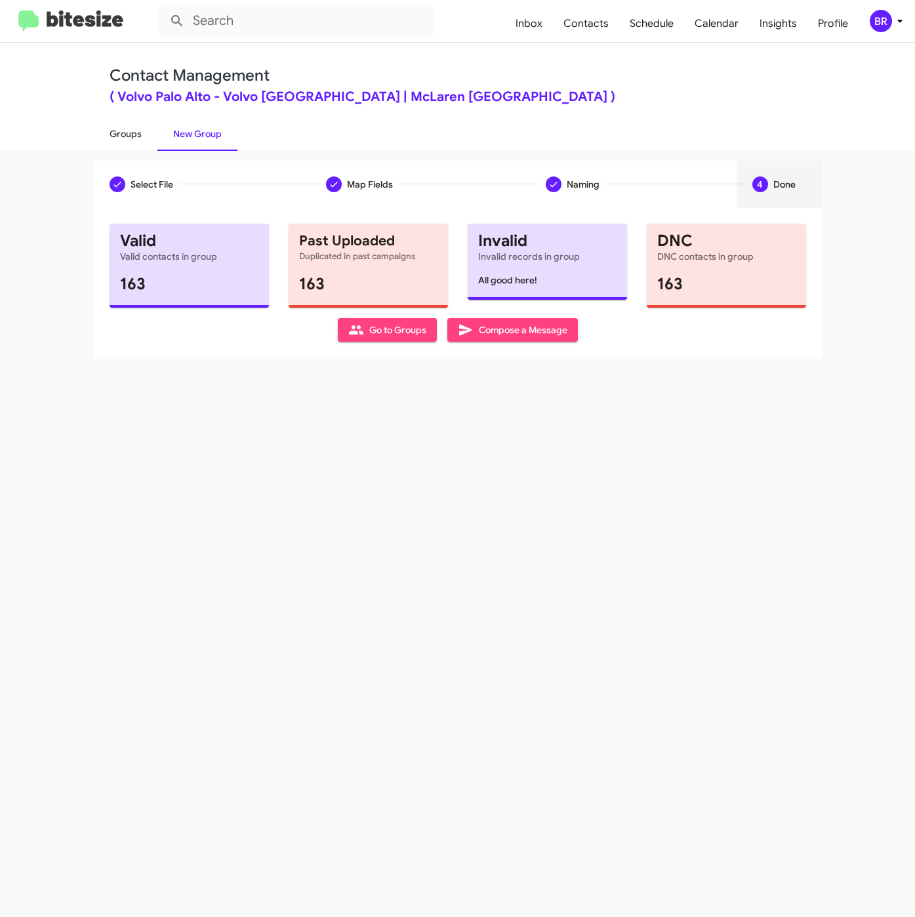
click at [133, 132] on link "Groups" at bounding box center [126, 134] width 64 height 34
type input "in:groups"
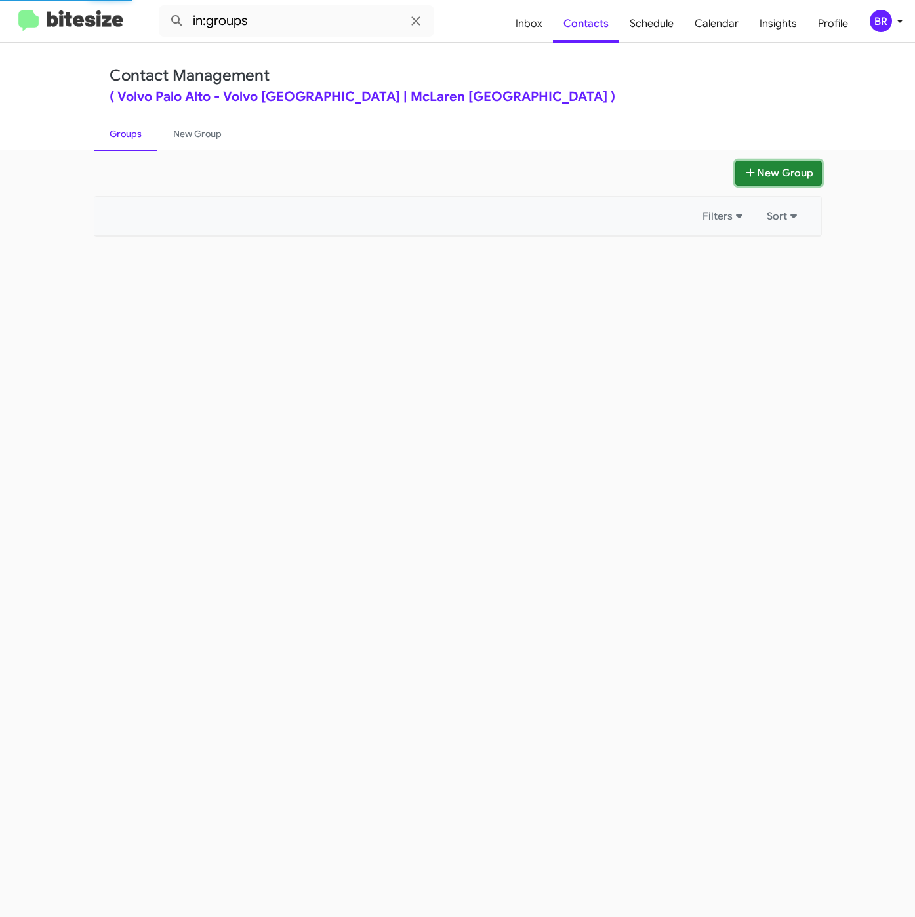
click at [736, 175] on button "New Group" at bounding box center [779, 173] width 87 height 25
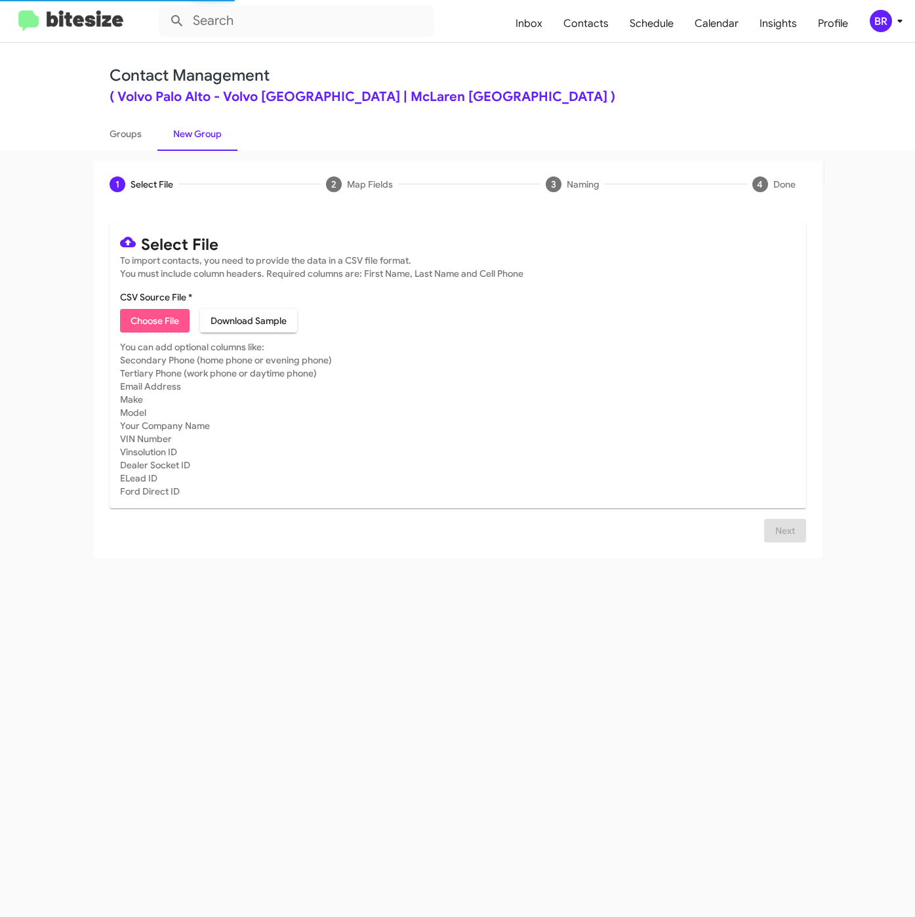
click at [185, 329] on button "Choose File" at bounding box center [155, 321] width 70 height 24
type input "VolvoPaloAlto_3-30_09-11-25"
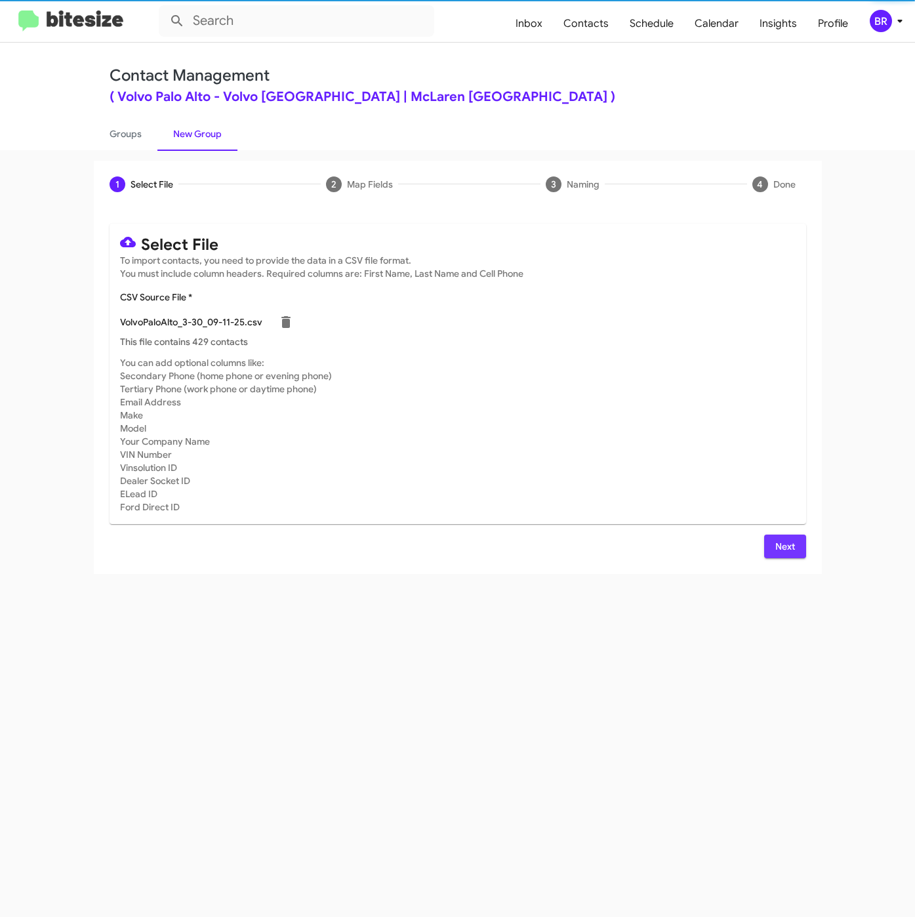
click at [780, 551] on span "Next" at bounding box center [785, 547] width 21 height 24
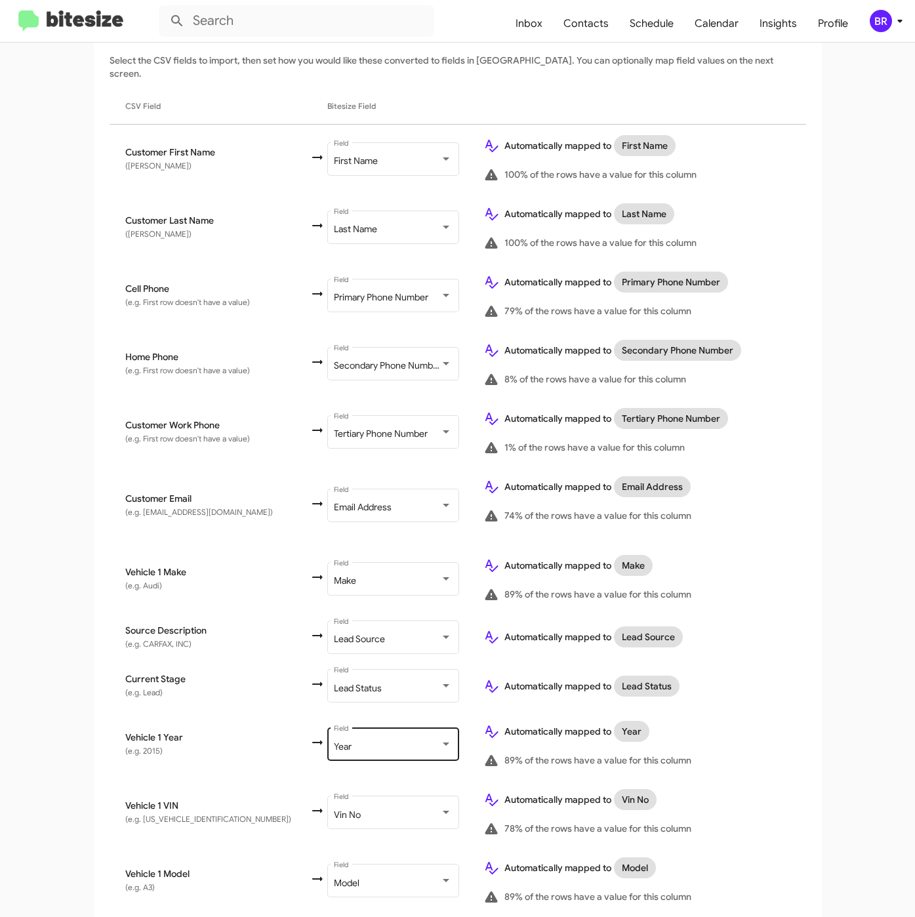
scroll to position [352, 0]
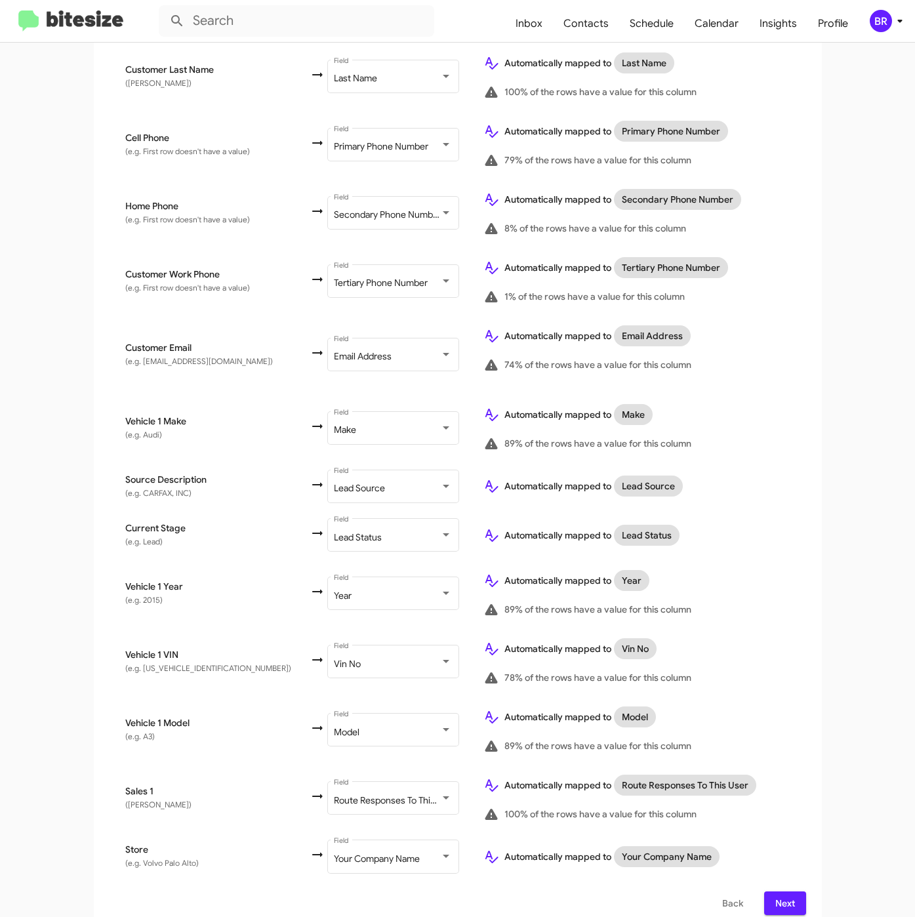
click at [775, 892] on span "Next" at bounding box center [785, 904] width 21 height 24
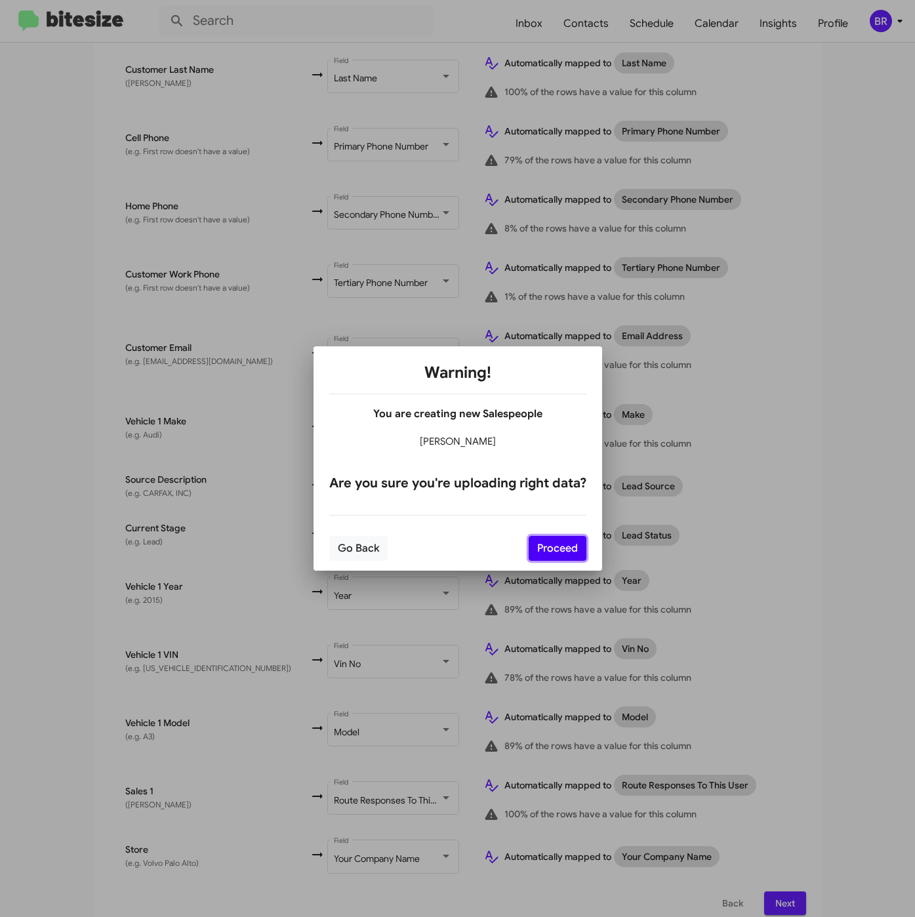
click at [573, 553] on button "Proceed" at bounding box center [558, 548] width 58 height 25
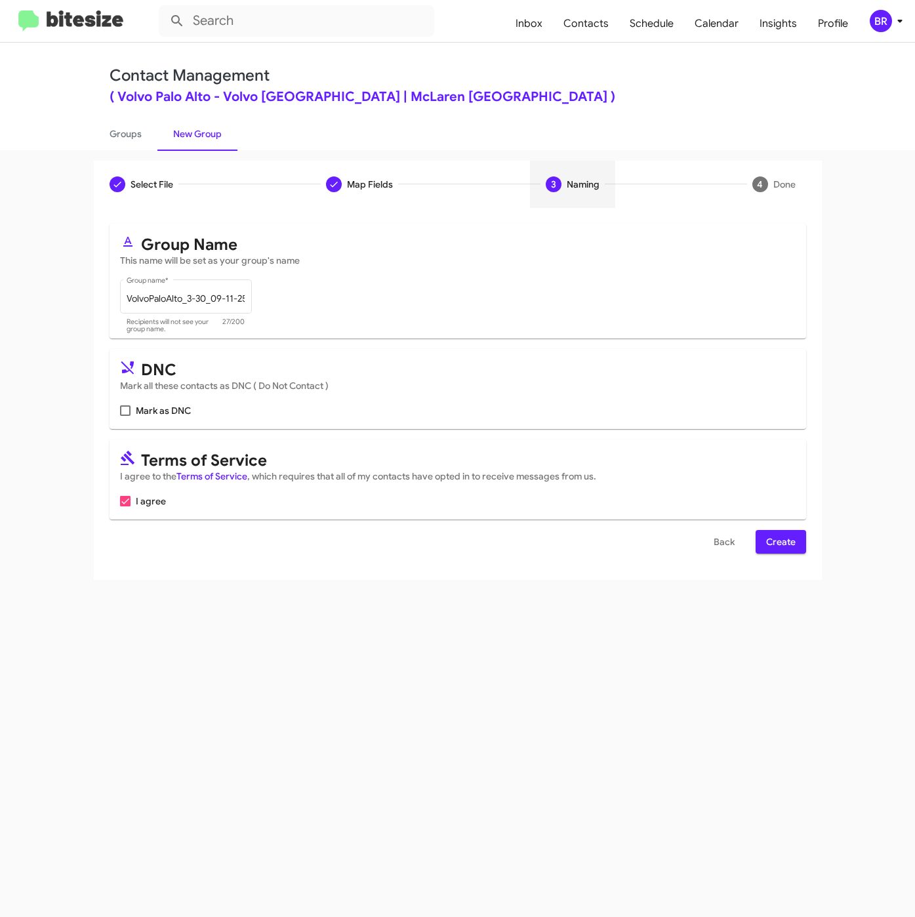
scroll to position [0, 0]
click at [808, 541] on div "Select File To import contacts, you need to provide the data in a CSV file form…" at bounding box center [458, 394] width 728 height 372
click at [796, 542] on button "Create" at bounding box center [781, 542] width 51 height 24
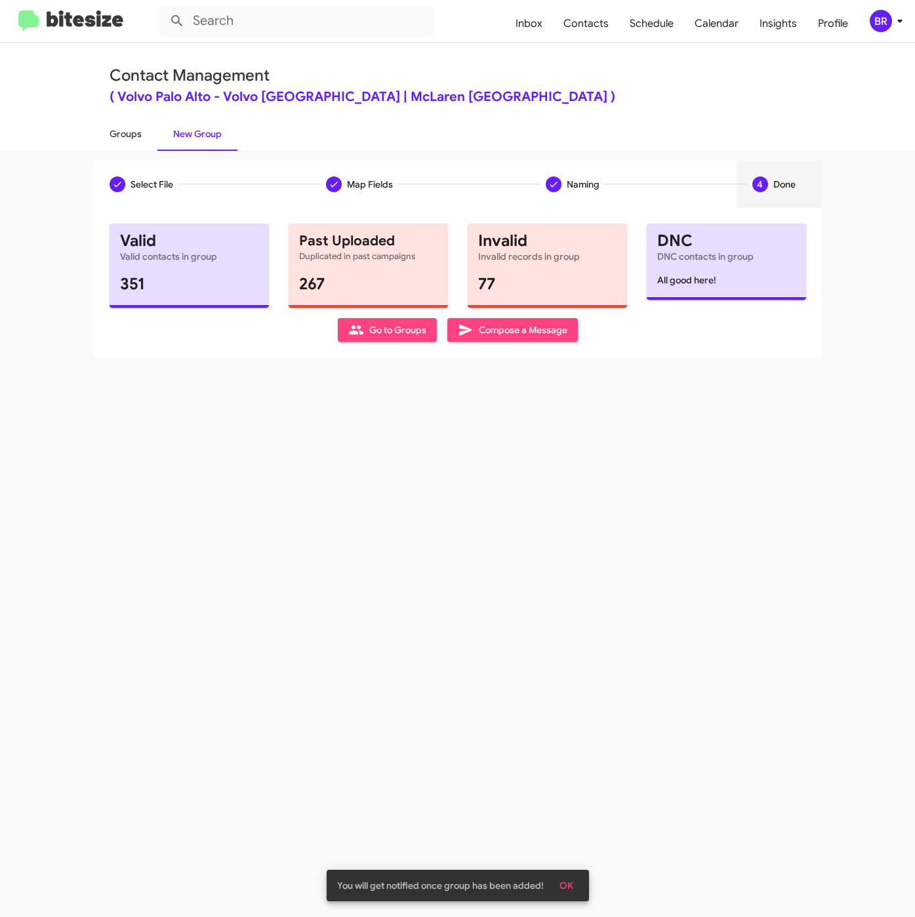
click at [128, 144] on link "Groups" at bounding box center [126, 134] width 64 height 34
type input "in:groups"
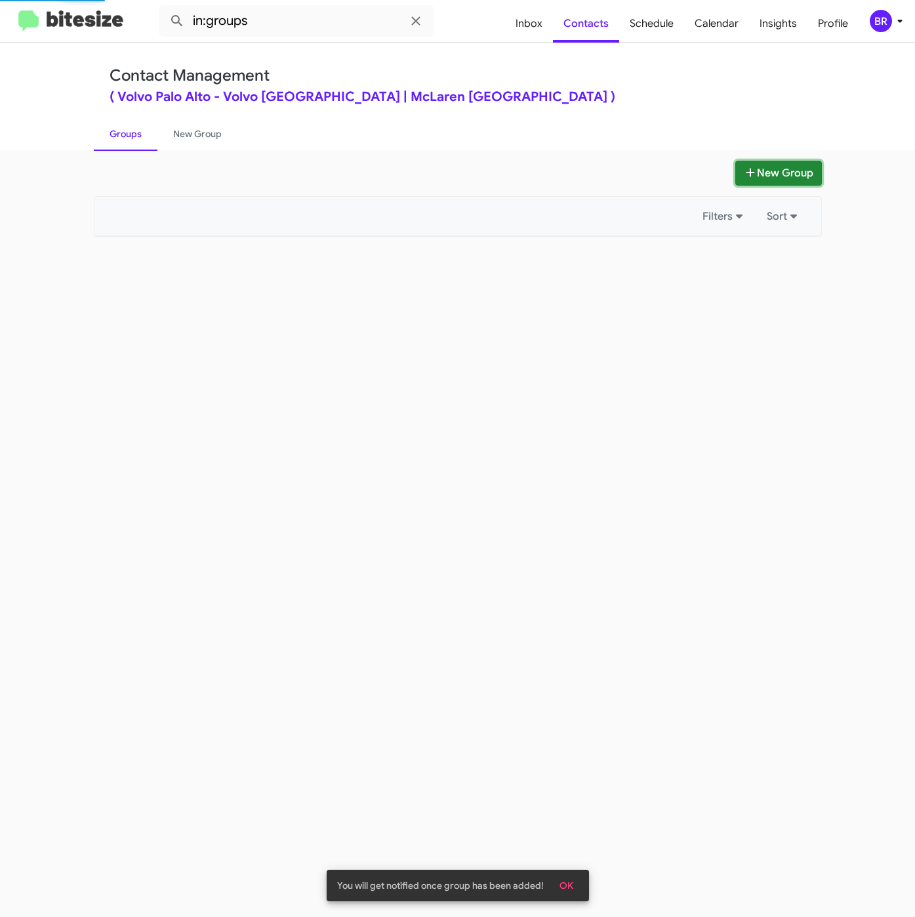
click at [752, 175] on icon at bounding box center [750, 172] width 13 height 10
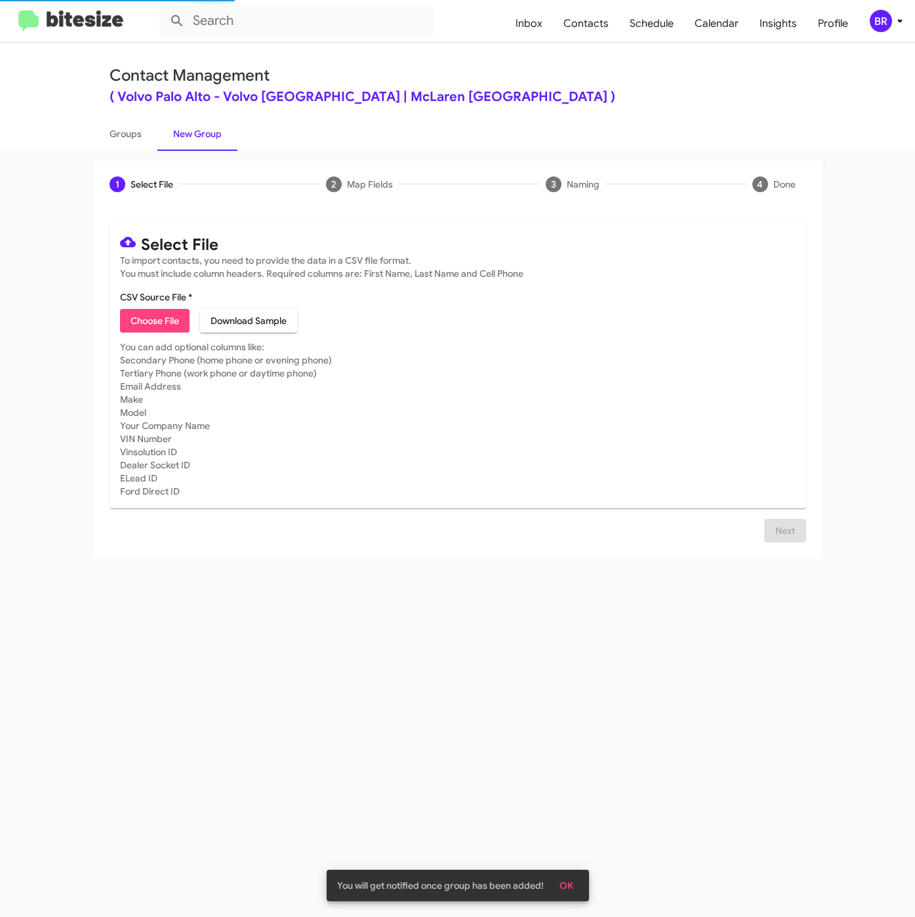
click at [173, 321] on span "Choose File" at bounding box center [155, 321] width 49 height 24
type input "VolvoPaloAlto_Buyback36-39_09-11-25"
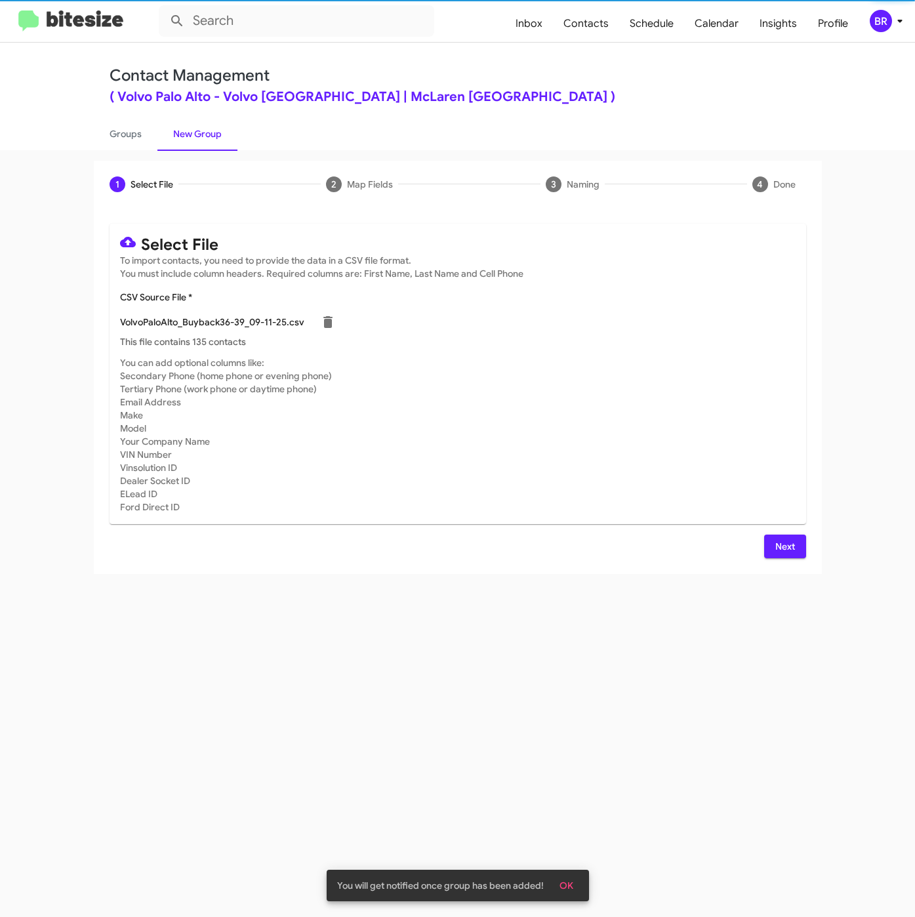
drag, startPoint x: 785, startPoint y: 546, endPoint x: 774, endPoint y: 557, distance: 15.8
click at [785, 547] on span "Next" at bounding box center [785, 547] width 21 height 24
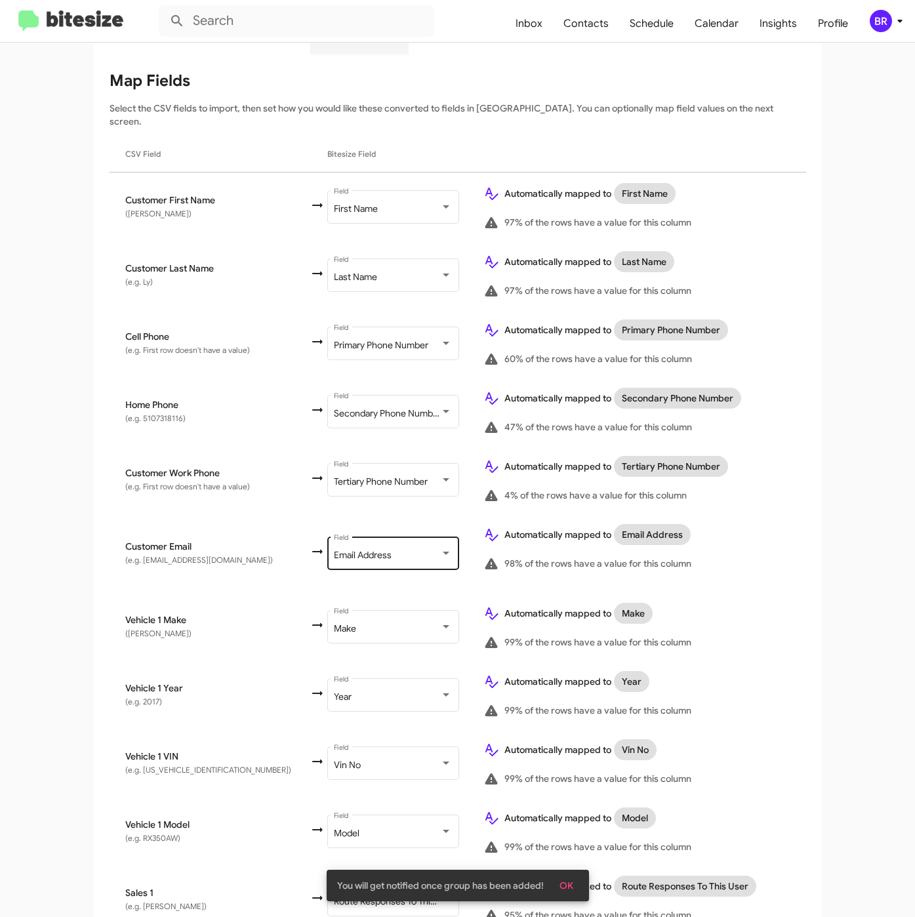
scroll to position [255, 0]
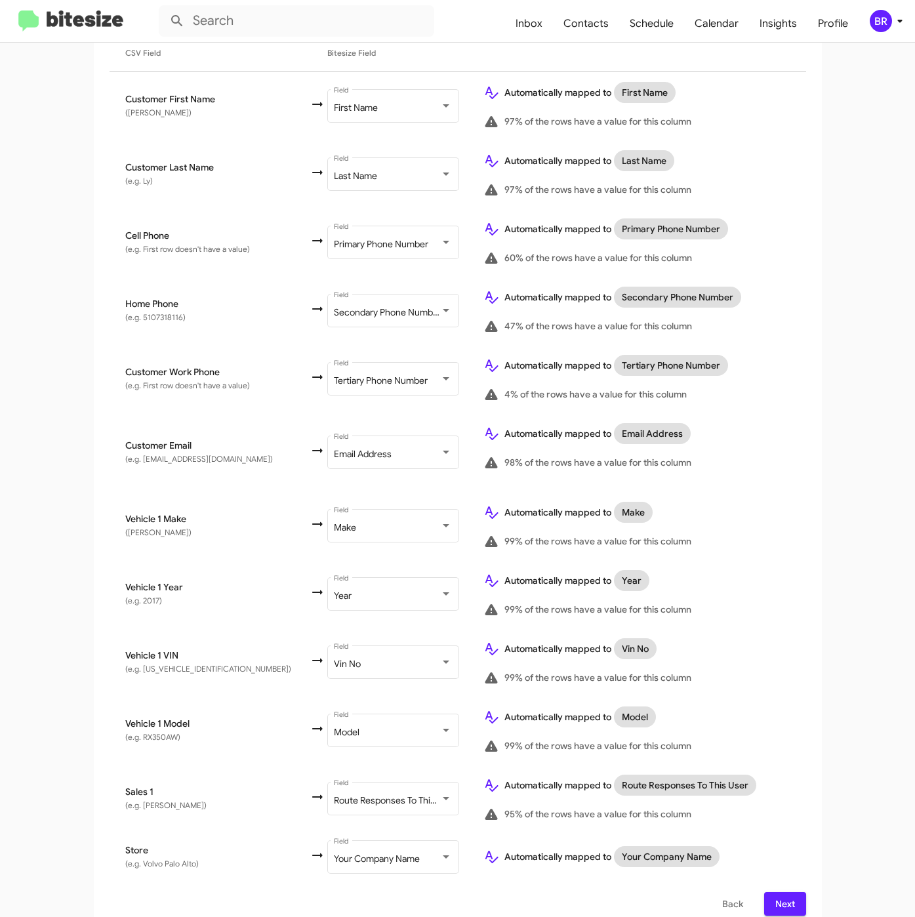
click at [787, 896] on span "Next" at bounding box center [785, 904] width 21 height 24
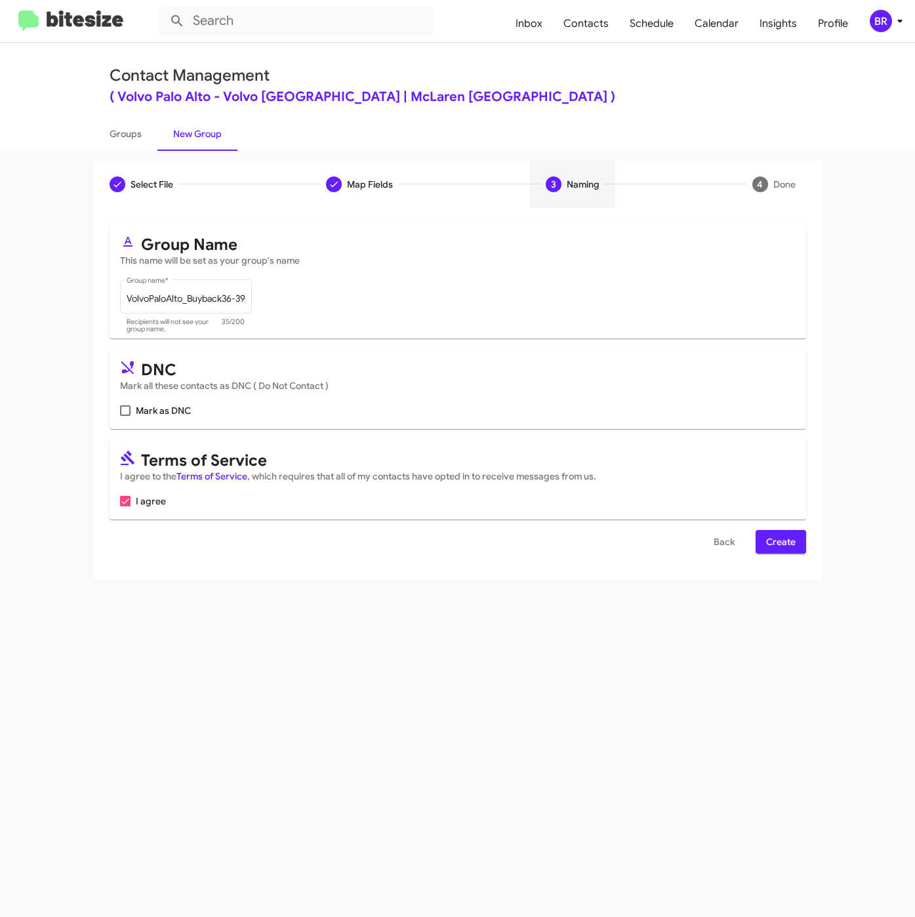
click at [778, 542] on span "Create" at bounding box center [781, 542] width 30 height 24
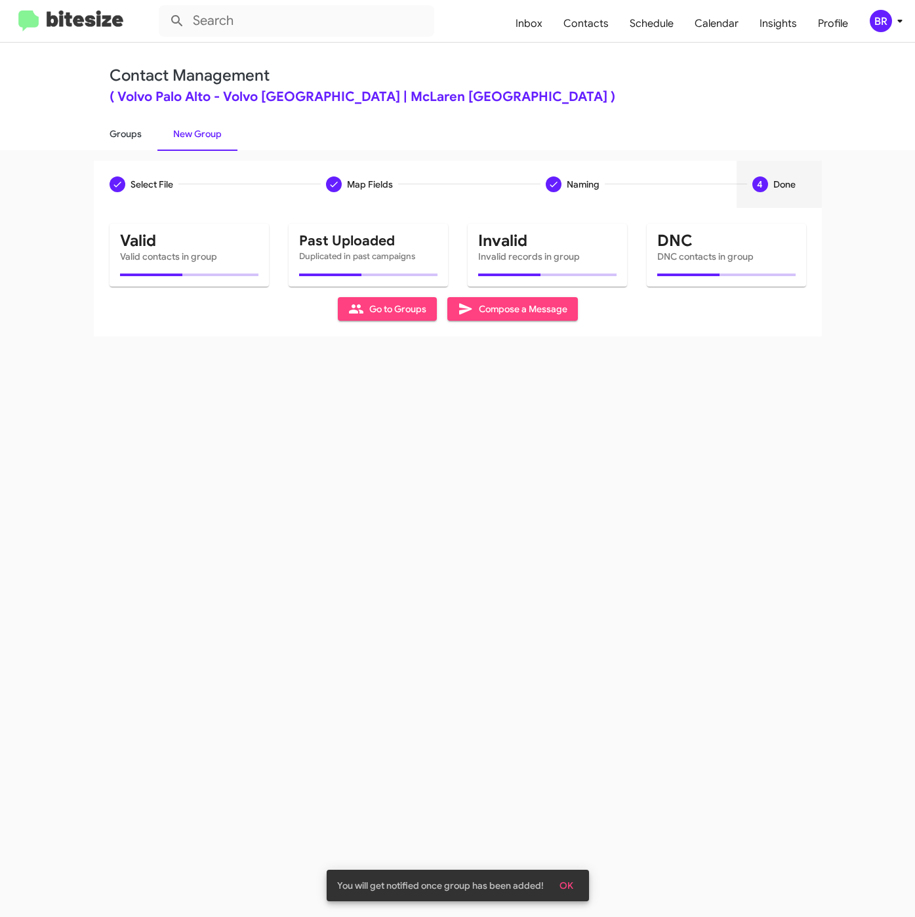
click at [121, 142] on link "Groups" at bounding box center [126, 134] width 64 height 34
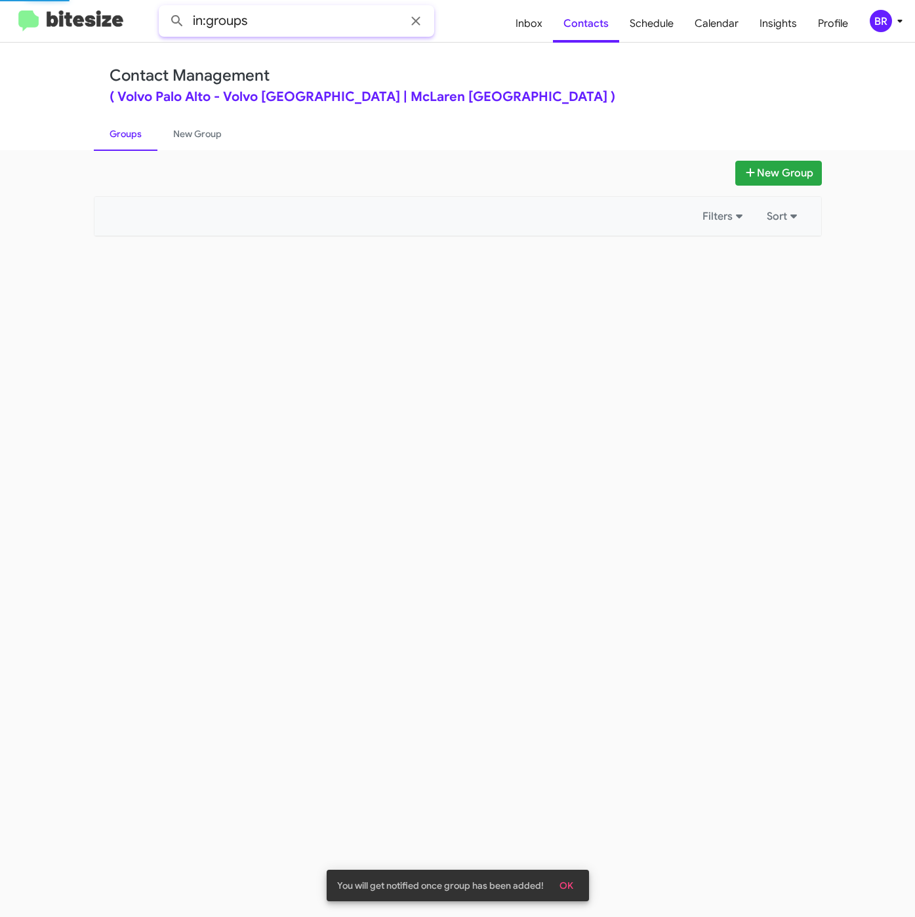
click at [288, 16] on input "in:groups" at bounding box center [297, 20] width 276 height 31
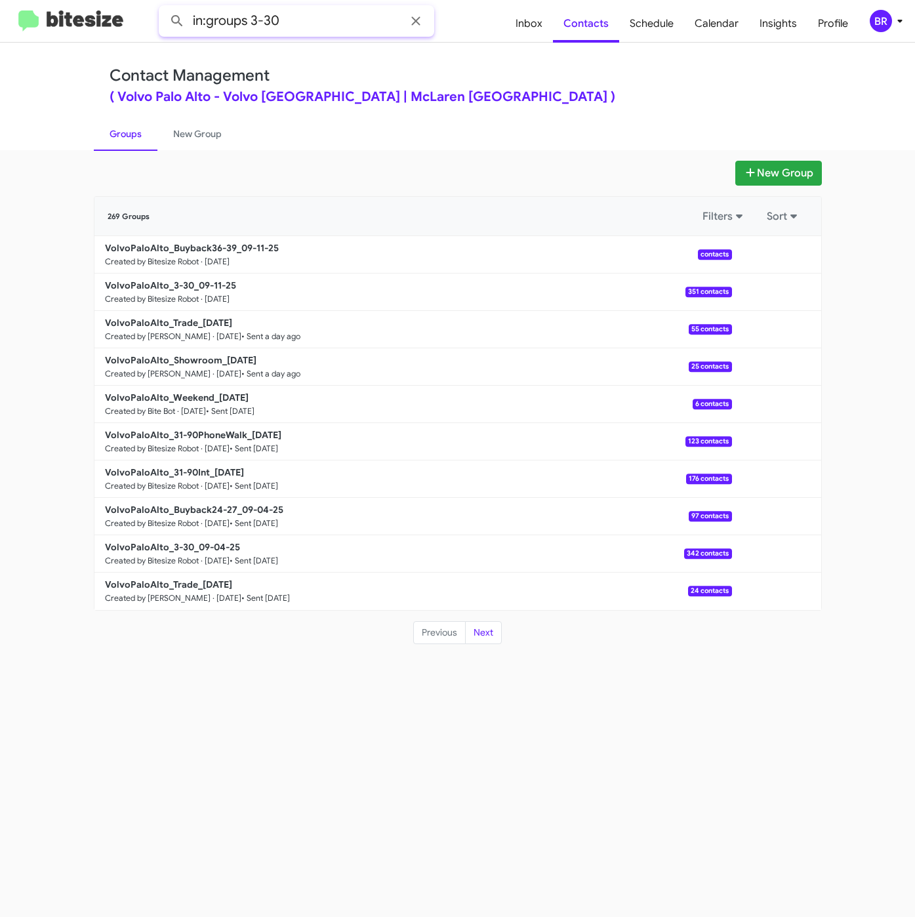
type input "in:groups 3-30"
click at [164, 8] on button at bounding box center [177, 21] width 26 height 26
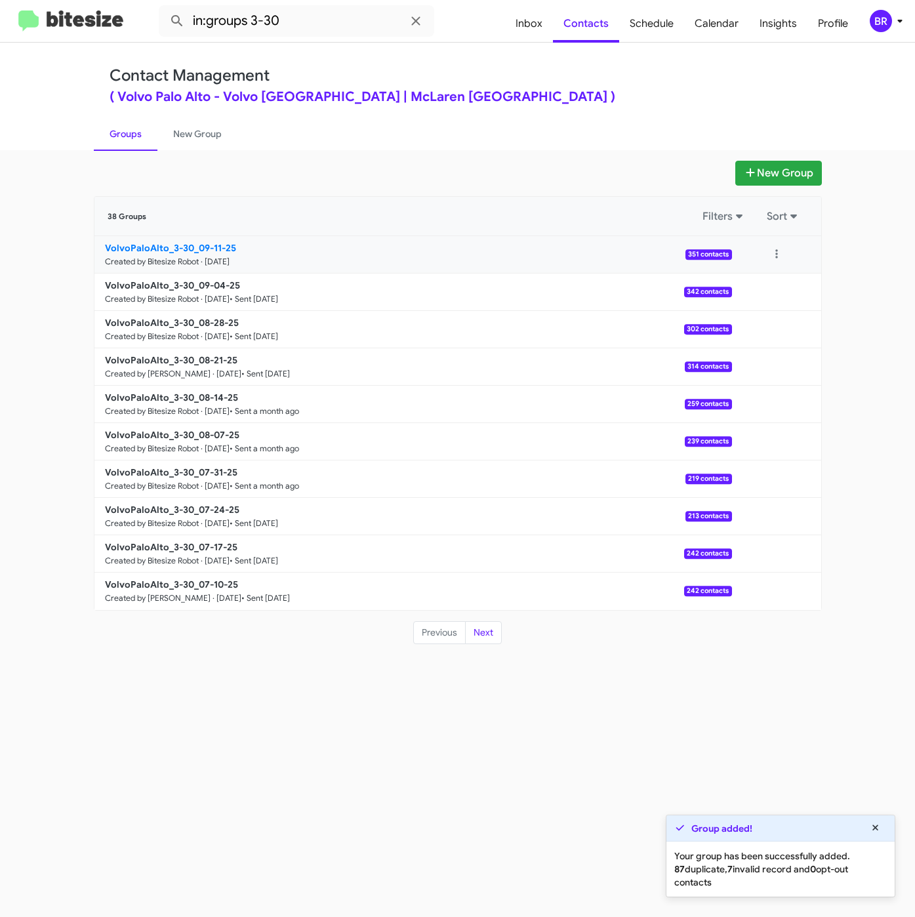
click at [203, 250] on b "VolvoPaloAlto_3-30_09-11-25" at bounding box center [170, 248] width 131 height 12
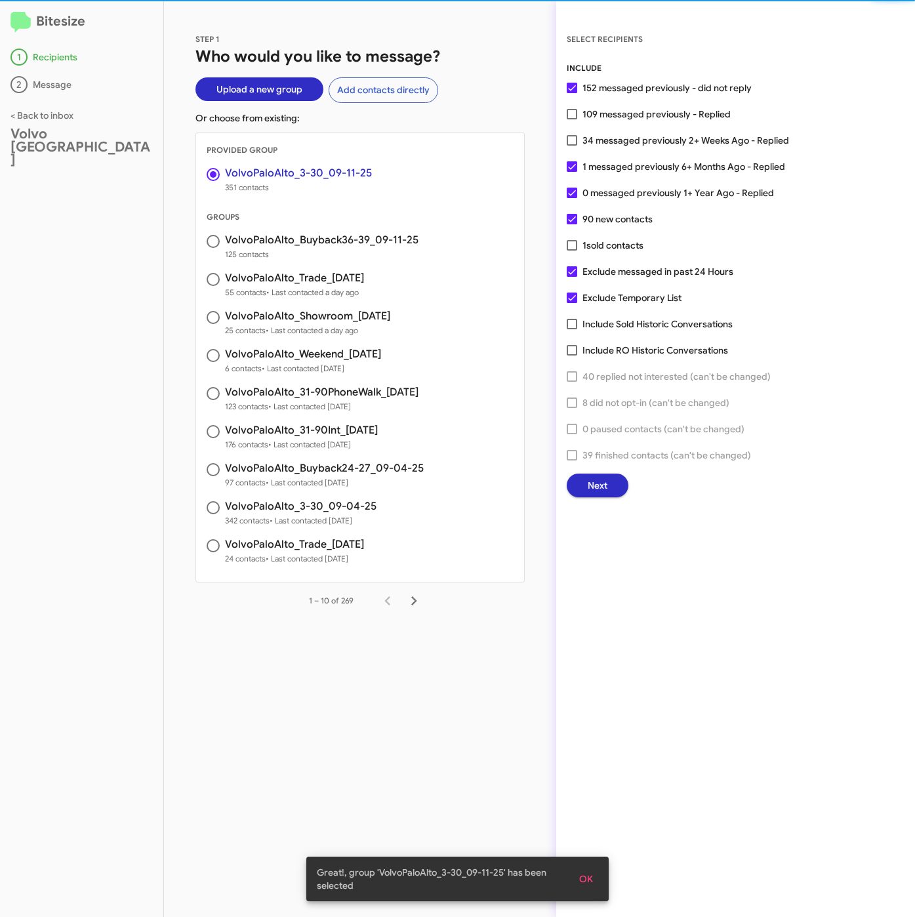
click at [618, 484] on button "Next" at bounding box center [598, 486] width 62 height 24
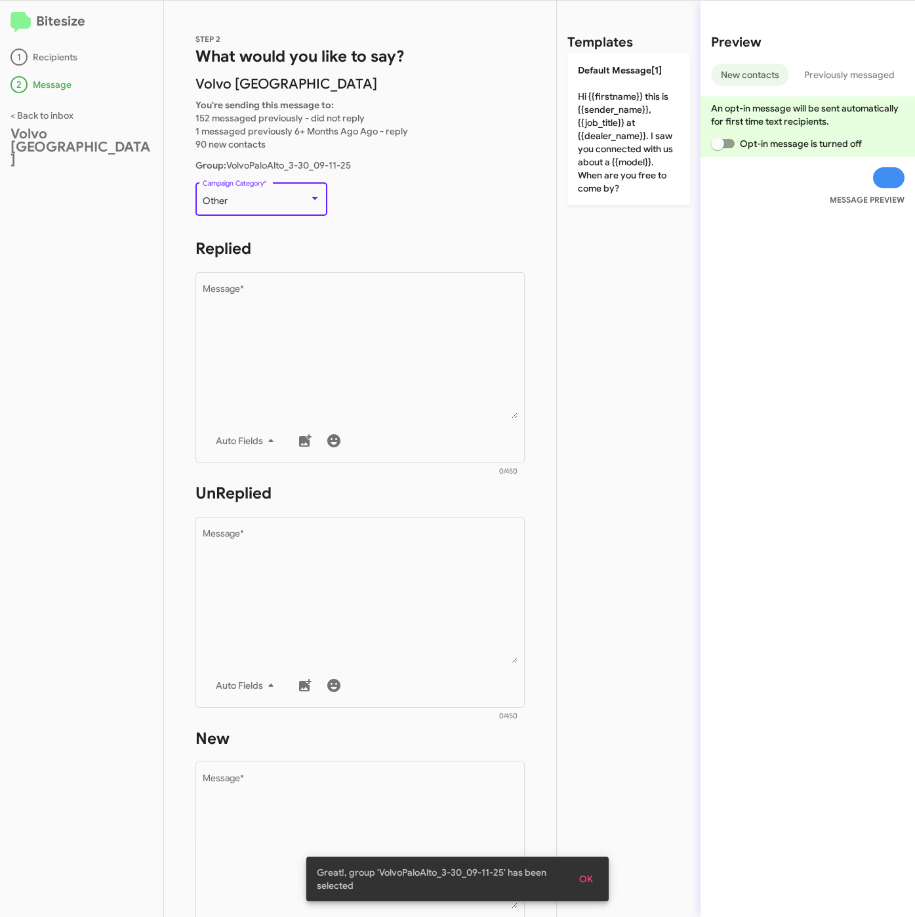
click at [268, 203] on div "Other" at bounding box center [256, 201] width 106 height 10
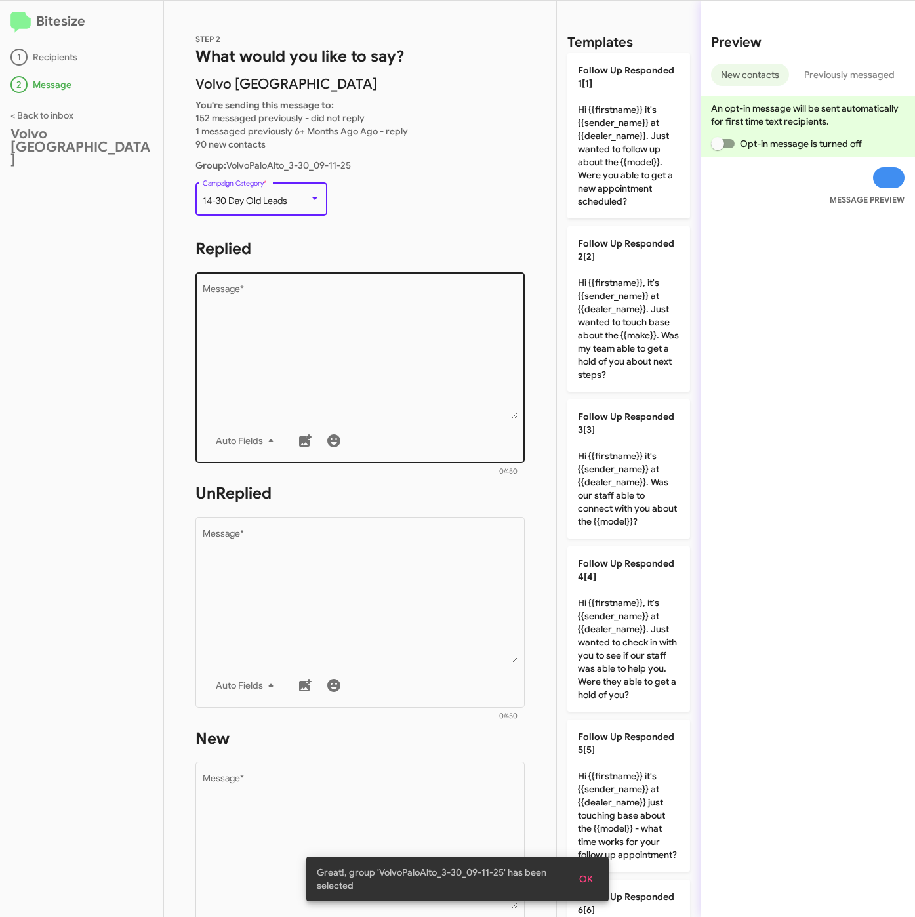
click at [280, 331] on textarea "Message *" at bounding box center [361, 352] width 316 height 134
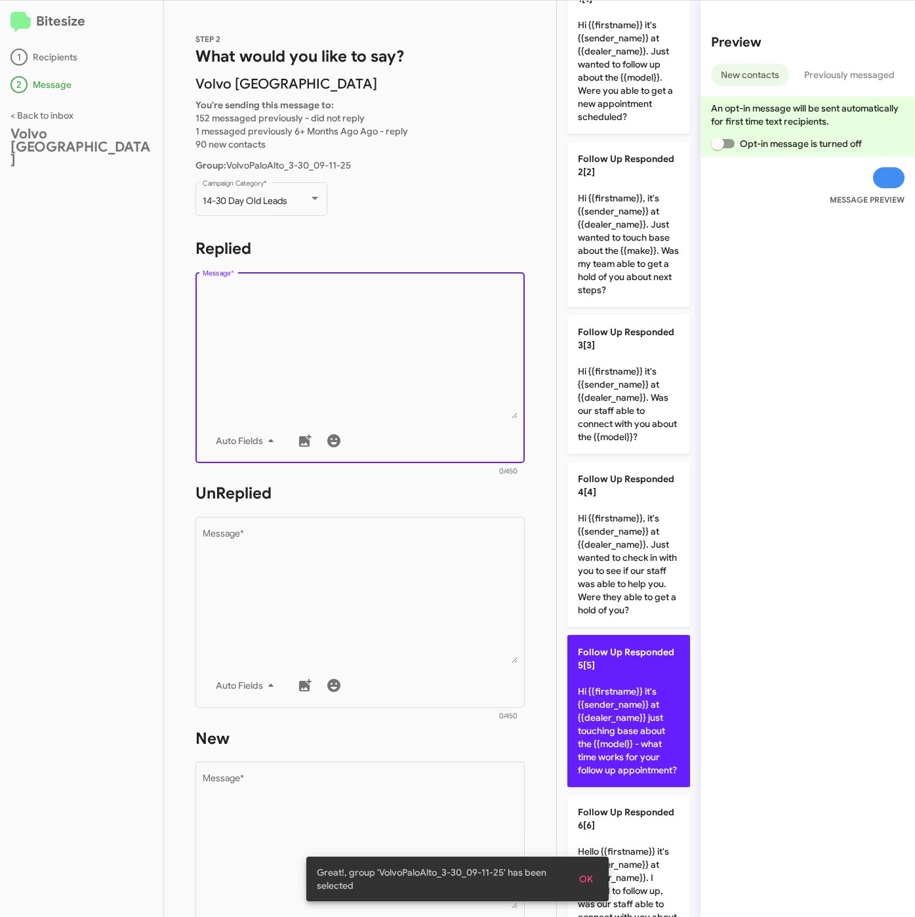
scroll to position [197, 0]
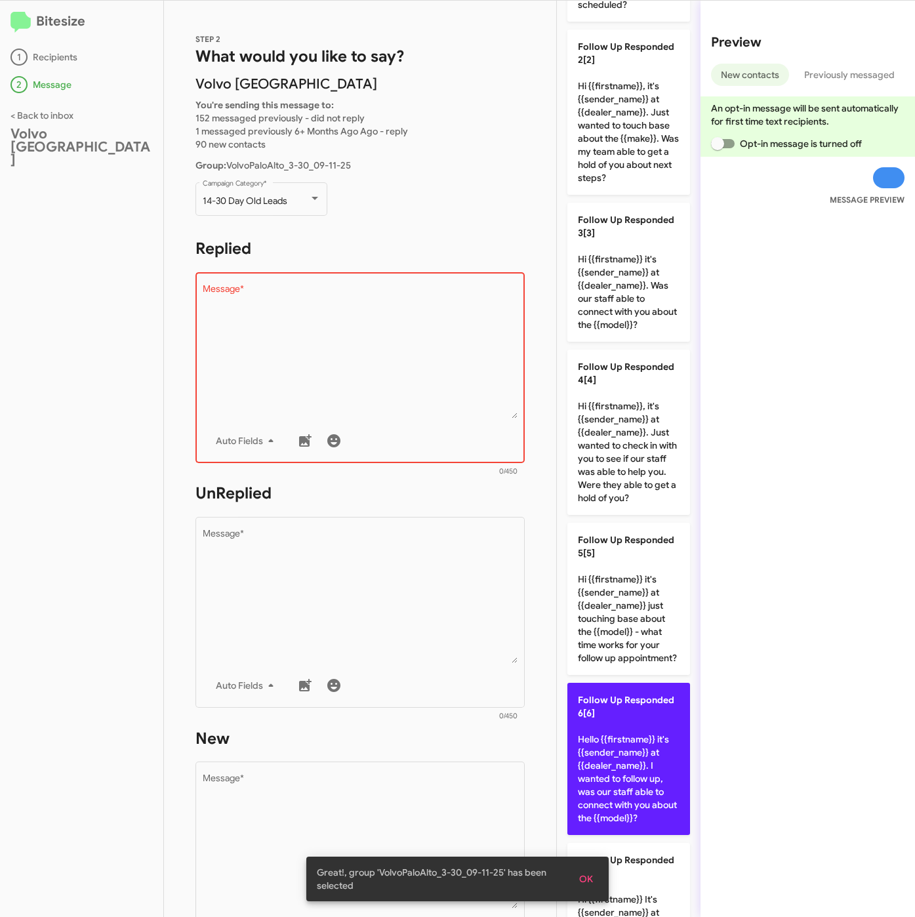
click at [642, 791] on p "Follow Up Responded 6[6] Hello {{firstname}} it's {{sender_name}} at {{dealer_n…" at bounding box center [629, 759] width 123 height 152
type textarea "Hello {{firstname}} it's {{sender_name}} at {{dealer_name}}. I wanted to follow…"
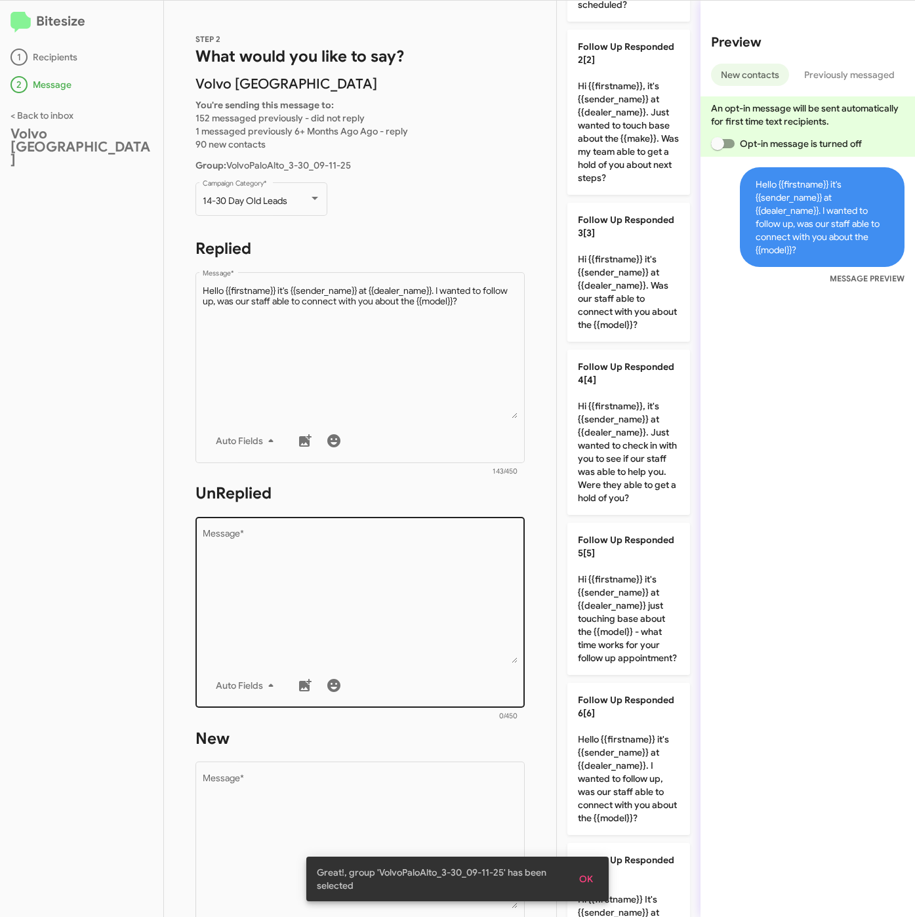
click at [394, 627] on textarea "Message *" at bounding box center [361, 597] width 316 height 134
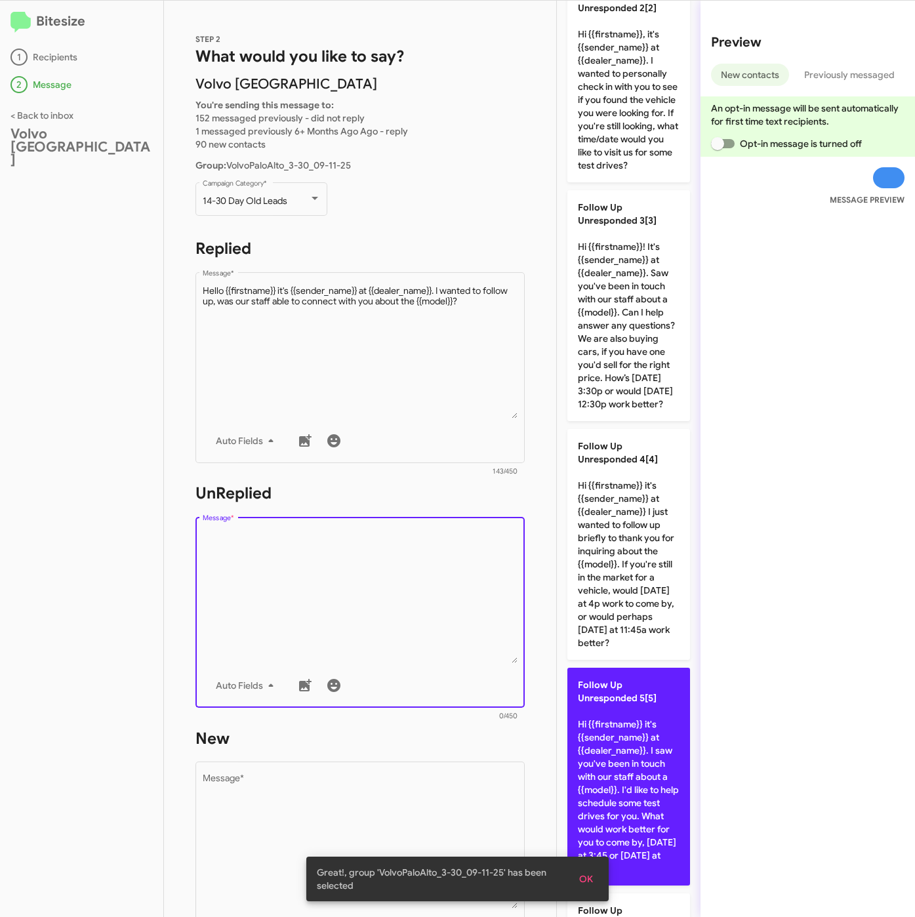
scroll to position [295, 0]
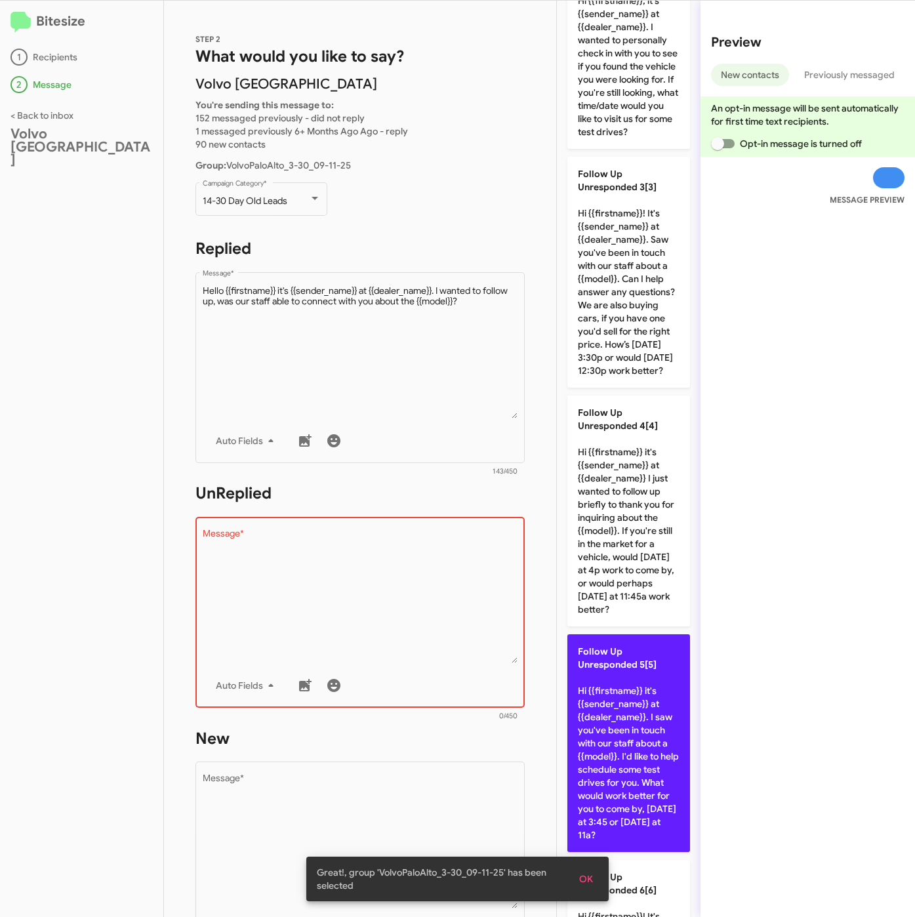
click at [625, 671] on span "Follow Up Unresponded 5[5]" at bounding box center [617, 658] width 79 height 25
type textarea "Hi {{firstname}} it's {{sender_name}} at {{dealer_name}}. I saw you've been in …"
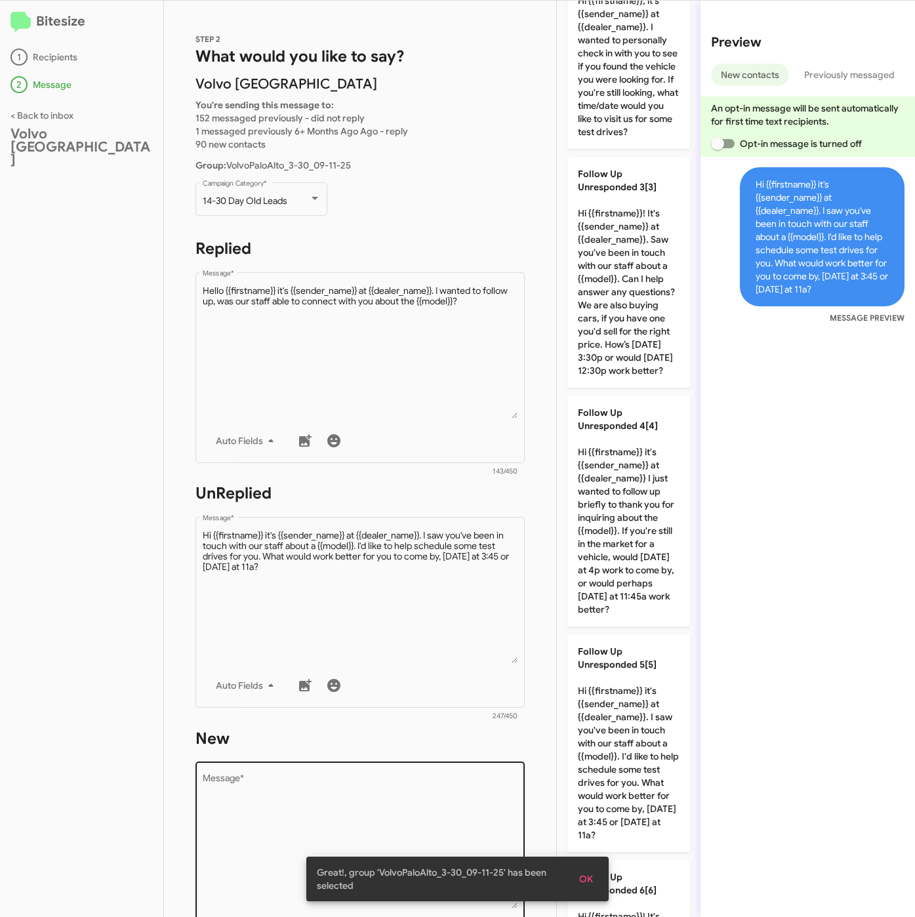
click at [444, 819] on textarea "Message *" at bounding box center [361, 842] width 316 height 134
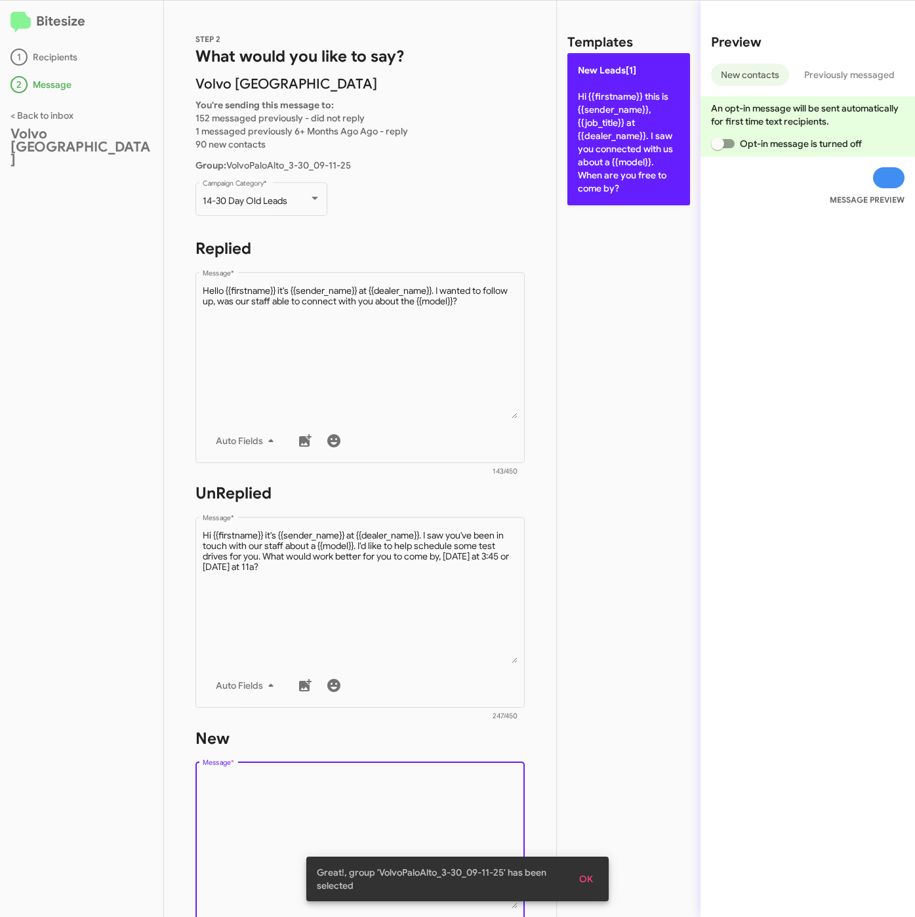
click at [622, 185] on p "New Leads[1] Hi {{firstname}} this is {{sender_name}}, {{job_title}} at {{deale…" at bounding box center [629, 129] width 123 height 152
type textarea "Hi {{firstname}} this is {{sender_name}}, {{job_title}} at {{dealer_name}}. I s…"
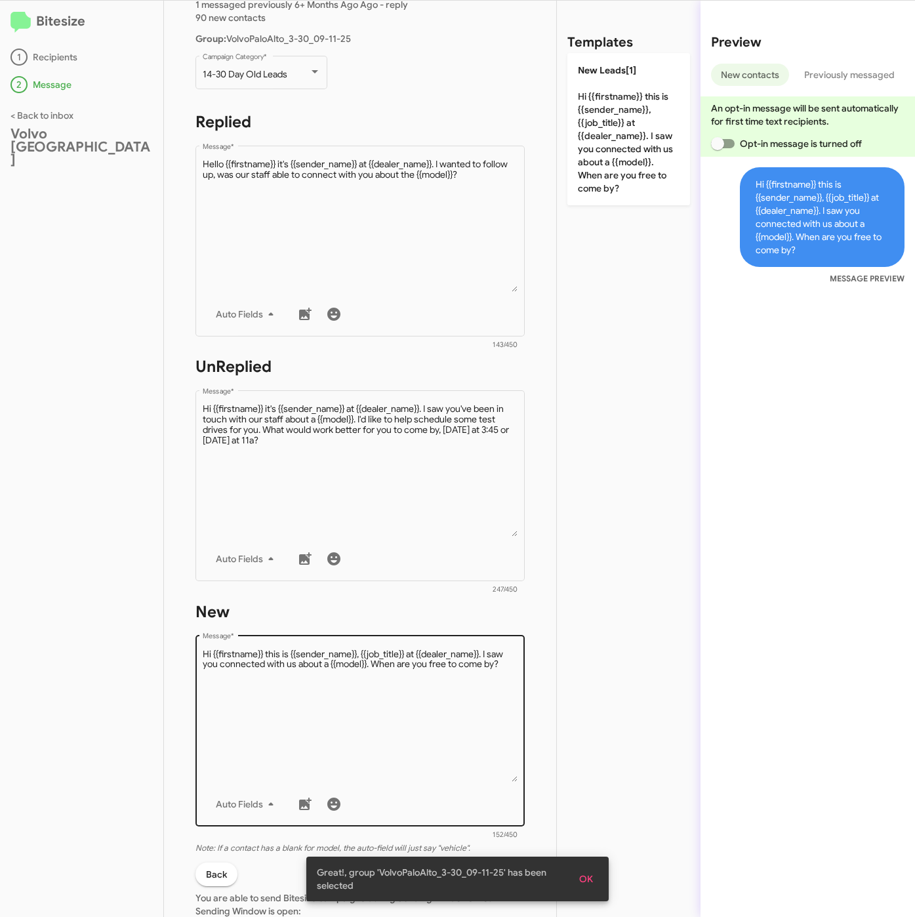
scroll to position [197, 0]
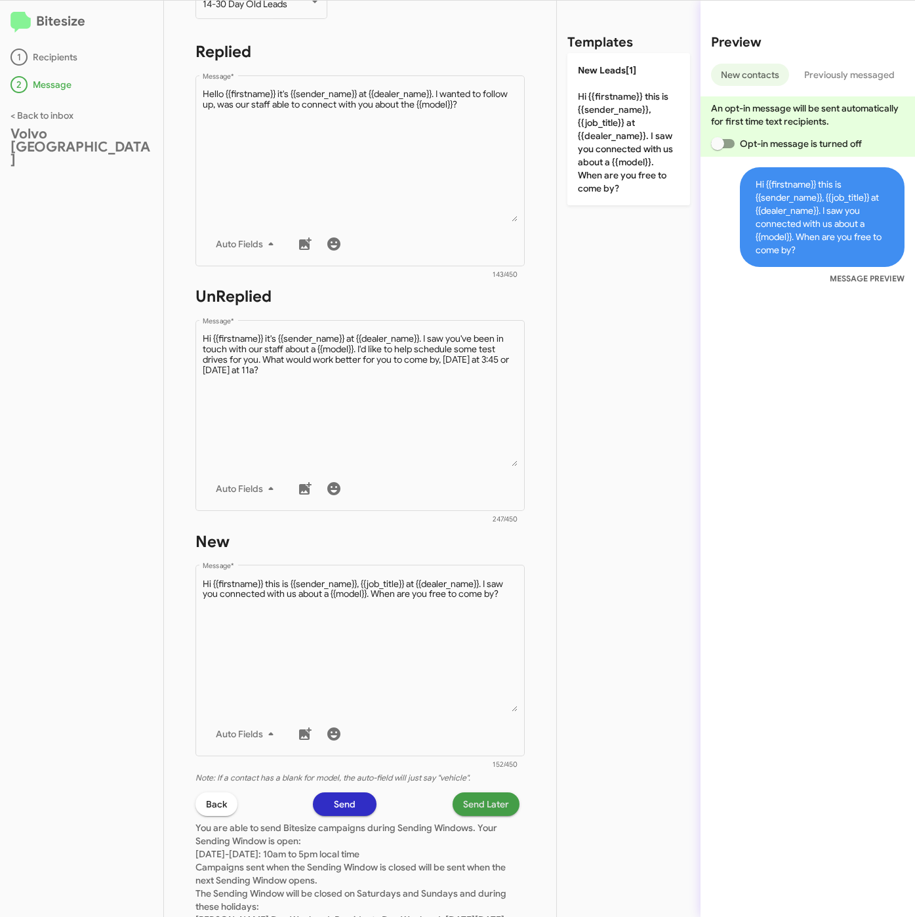
click at [480, 804] on span "Send Later" at bounding box center [486, 805] width 46 height 24
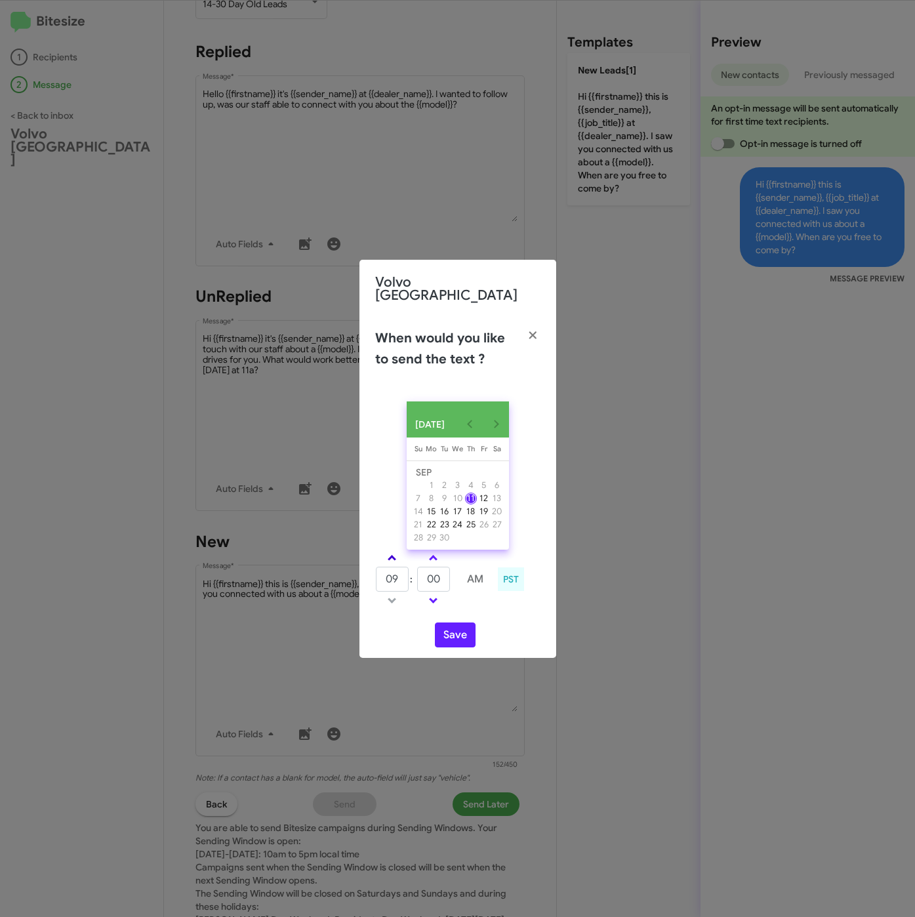
click at [396, 553] on link at bounding box center [392, 558] width 23 height 15
type input "01"
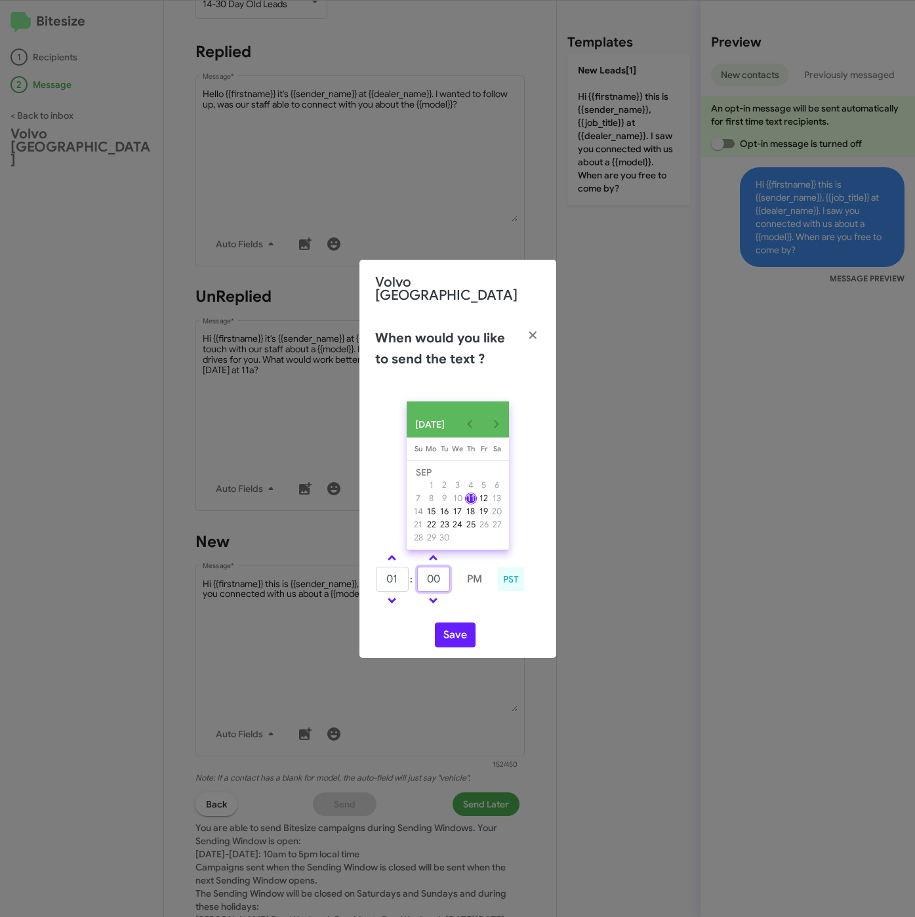
drag, startPoint x: 446, startPoint y: 581, endPoint x: 417, endPoint y: 581, distance: 28.2
click at [417, 581] on input "00" at bounding box center [433, 579] width 33 height 25
type input "12"
click at [453, 633] on button "Save" at bounding box center [455, 635] width 41 height 25
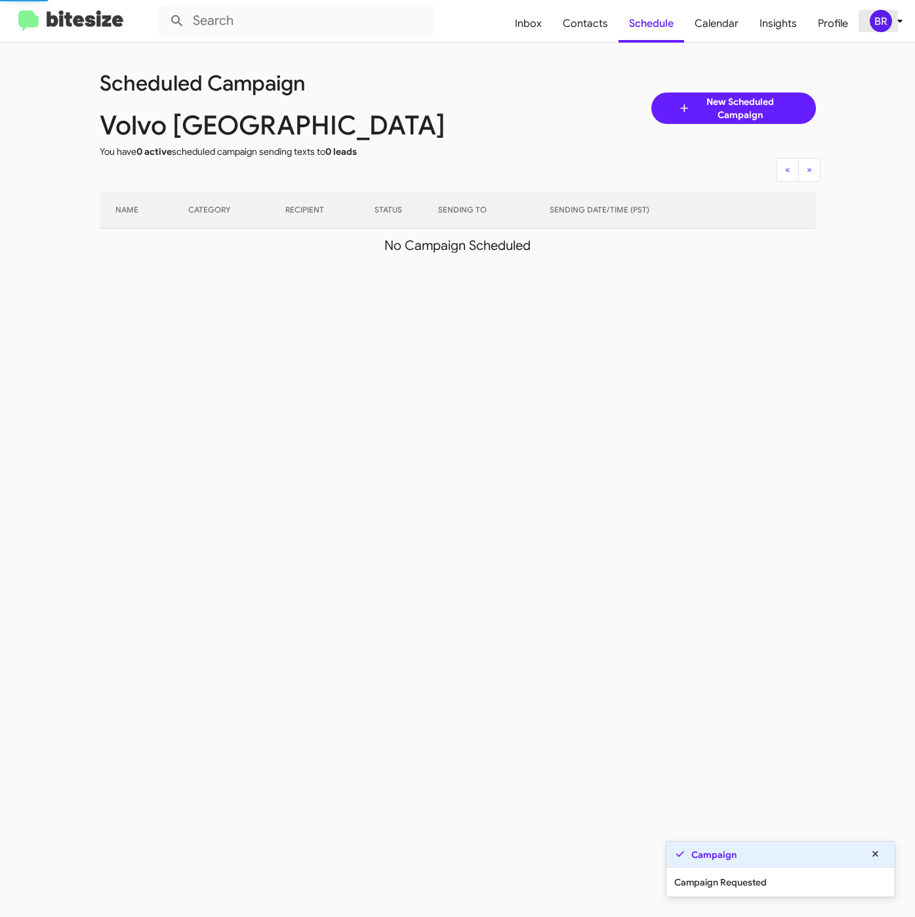
click at [883, 26] on div "BR" at bounding box center [881, 21] width 22 height 22
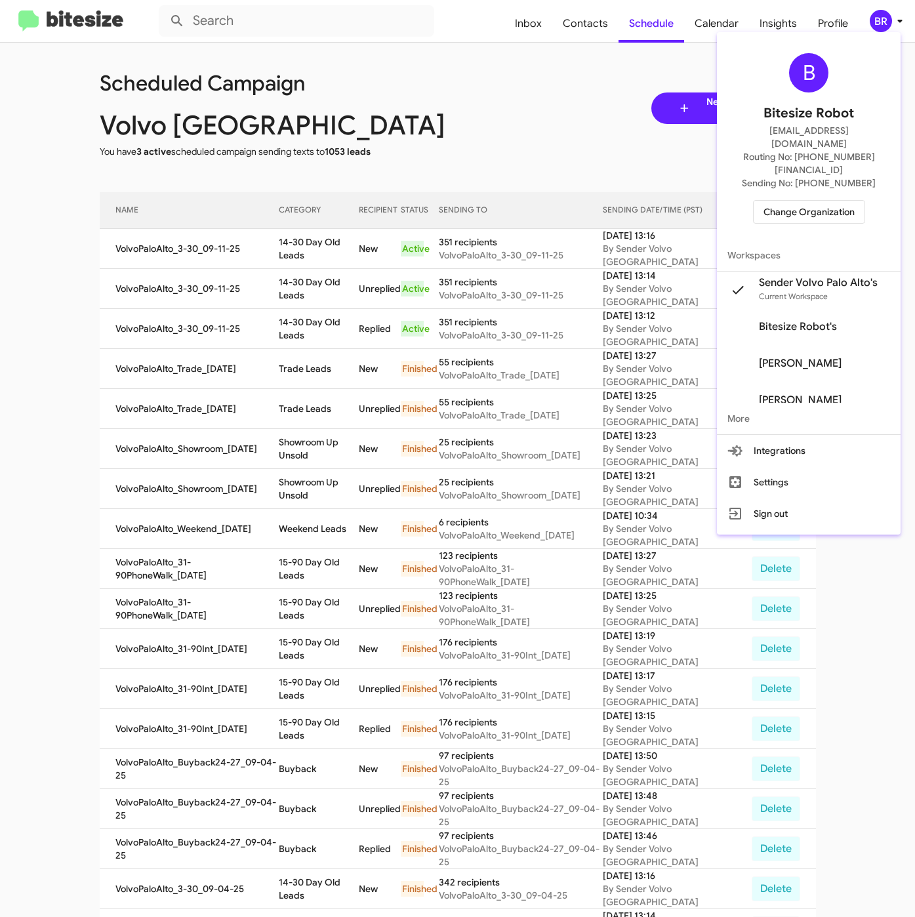
drag, startPoint x: 327, startPoint y: 252, endPoint x: 314, endPoint y: 251, distance: 13.2
click at [327, 252] on div at bounding box center [457, 458] width 915 height 917
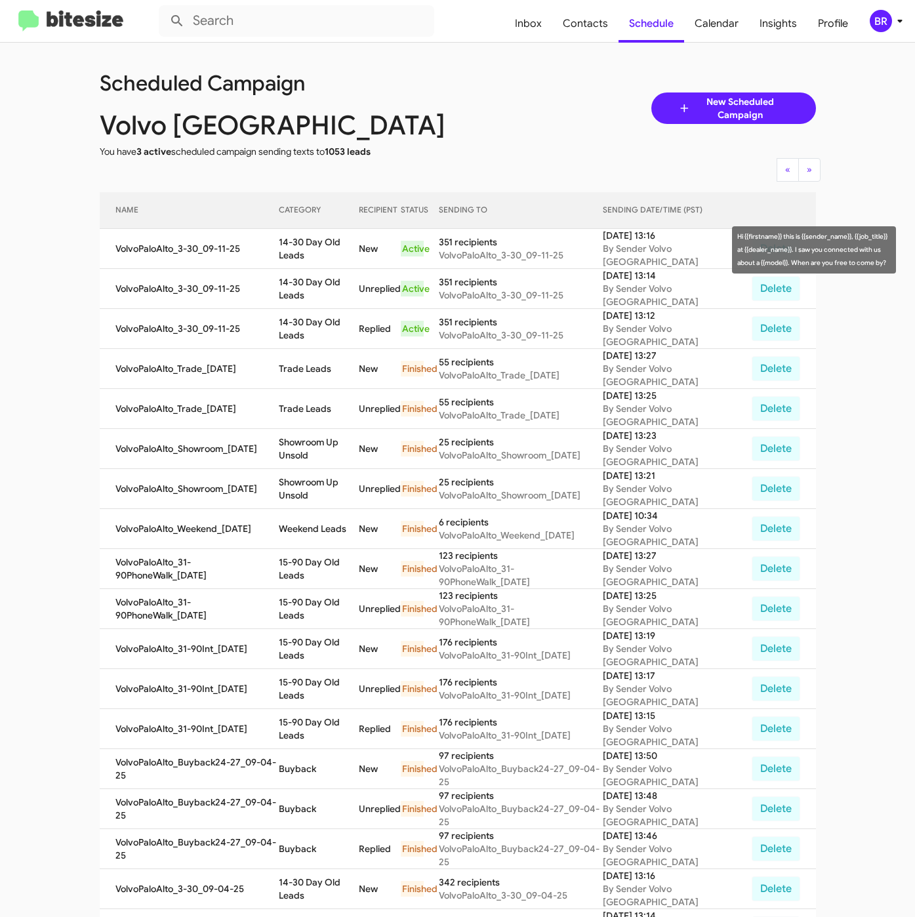
drag, startPoint x: 305, startPoint y: 251, endPoint x: 377, endPoint y: 262, distance: 72.4
click at [377, 262] on tr "VolvoPaloAlto_3-30_09-11-25 14-30 Day Old Leads New Active 351 recipients Volvo…" at bounding box center [458, 249] width 717 height 40
copy tr "14-30 Day Old Leads"
click at [573, 30] on span "Contacts" at bounding box center [585, 24] width 66 height 38
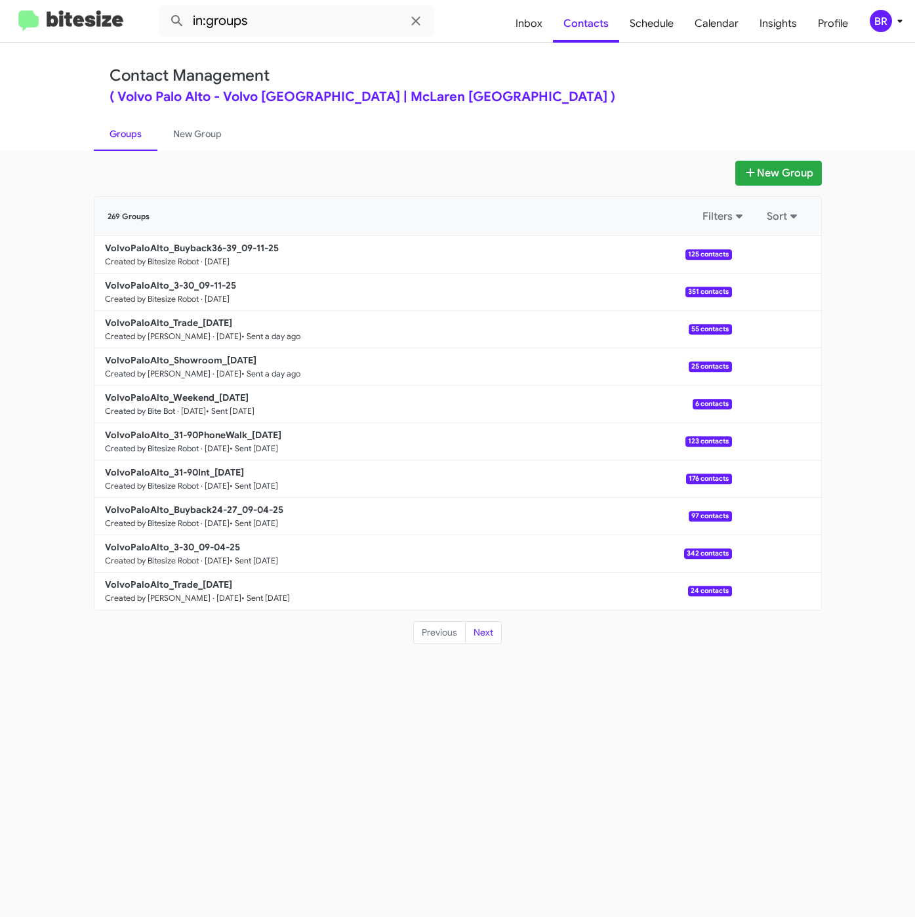
click at [636, 93] on div "( Volvo Palo Alto - Volvo [GEOGRAPHIC_DATA] | McLaren [GEOGRAPHIC_DATA] )" at bounding box center [458, 97] width 697 height 13
click at [280, 14] on input "in:groups" at bounding box center [297, 20] width 276 height 31
type input "in:groups 36-39"
click at [164, 8] on button at bounding box center [177, 21] width 26 height 26
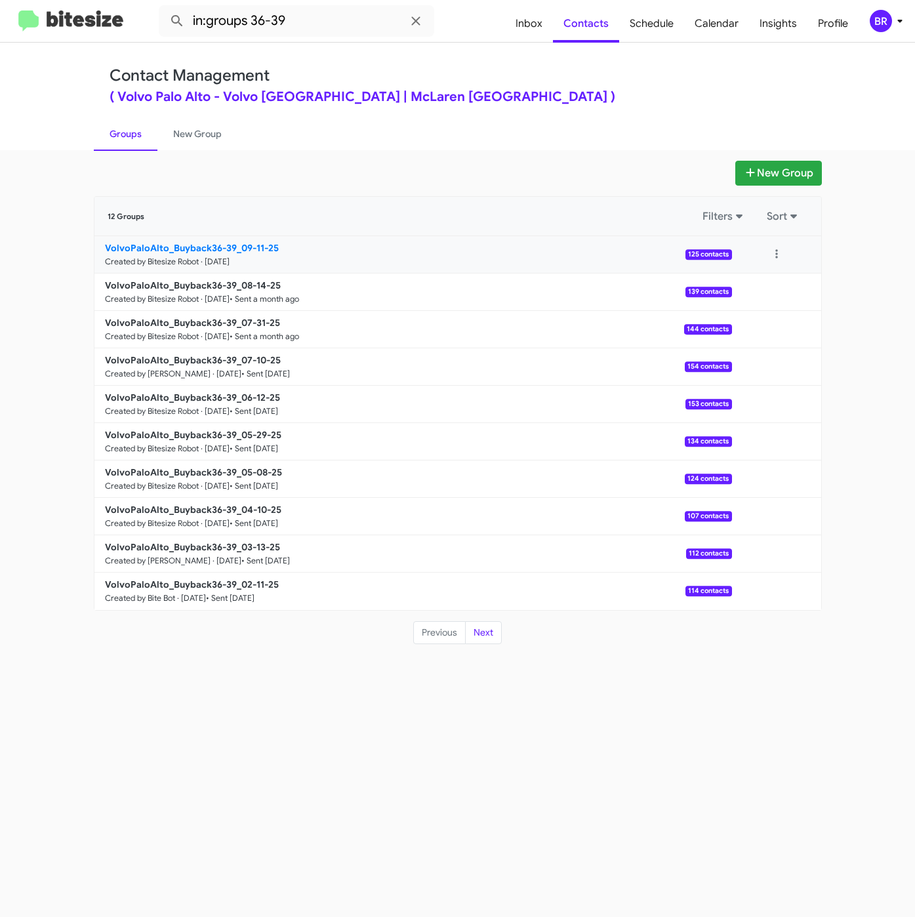
click at [209, 247] on b "VolvoPaloAlto_Buyback36-39_09-11-25" at bounding box center [192, 248] width 174 height 12
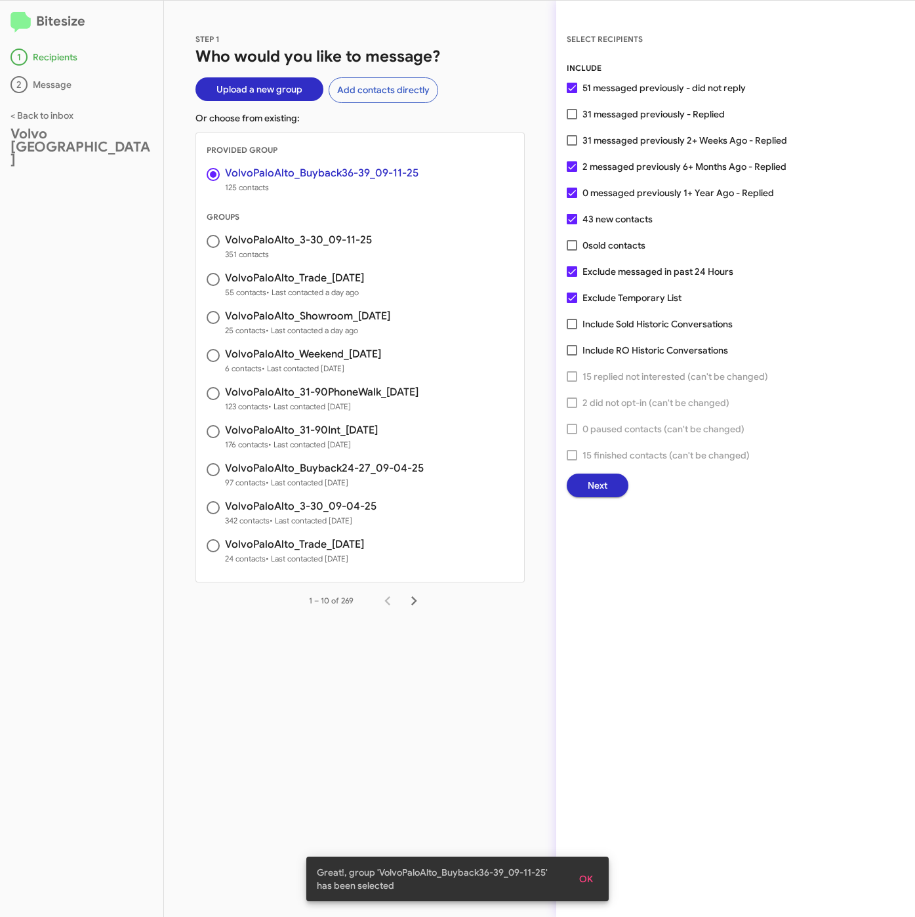
click at [607, 477] on span "Next" at bounding box center [598, 486] width 20 height 24
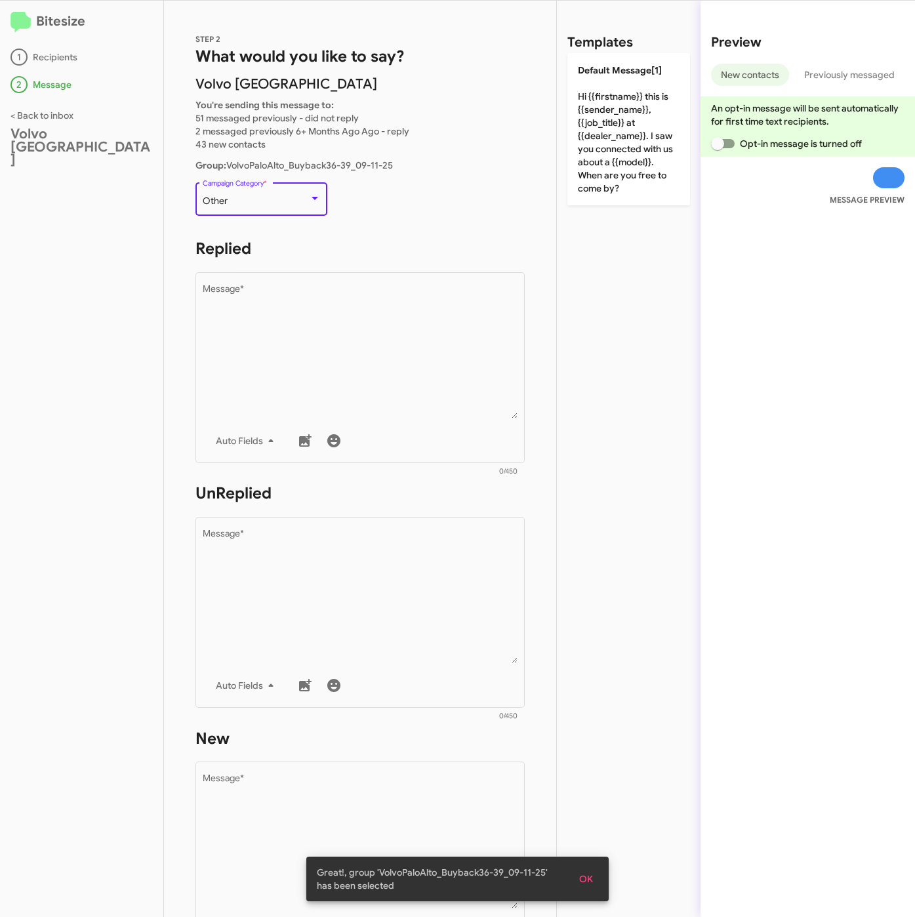
click at [223, 198] on span "Other" at bounding box center [215, 201] width 25 height 12
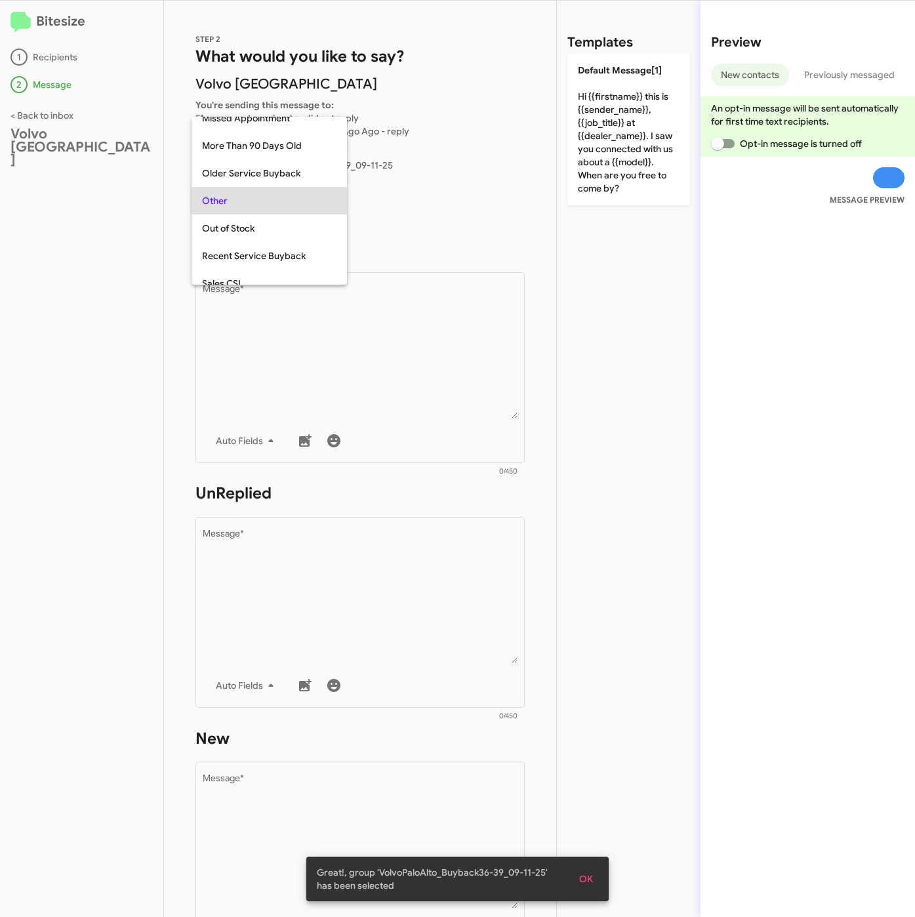
scroll to position [138, 0]
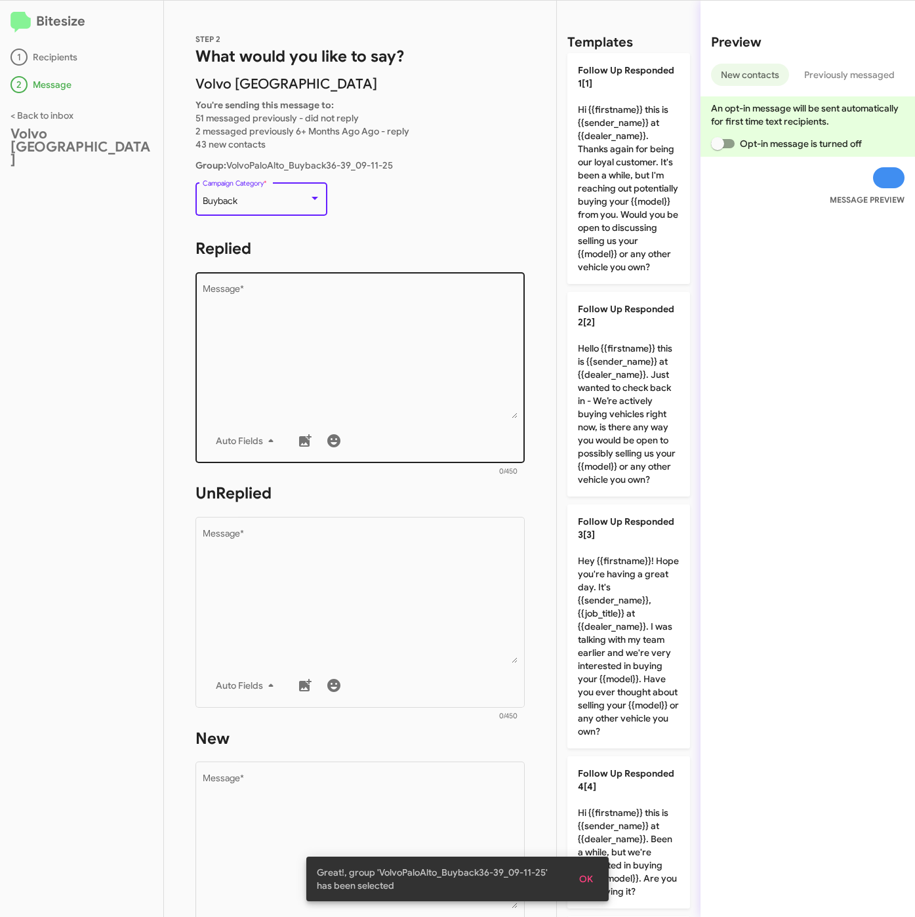
click at [318, 360] on textarea "Message *" at bounding box center [361, 352] width 316 height 134
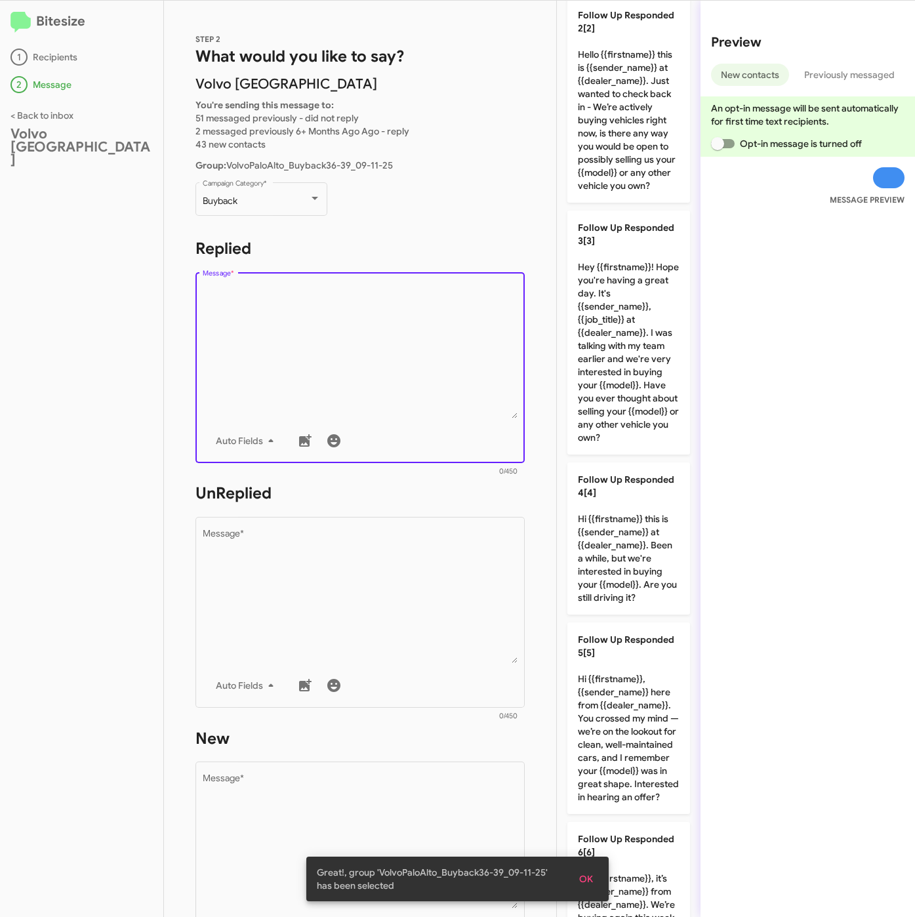
scroll to position [581, 0]
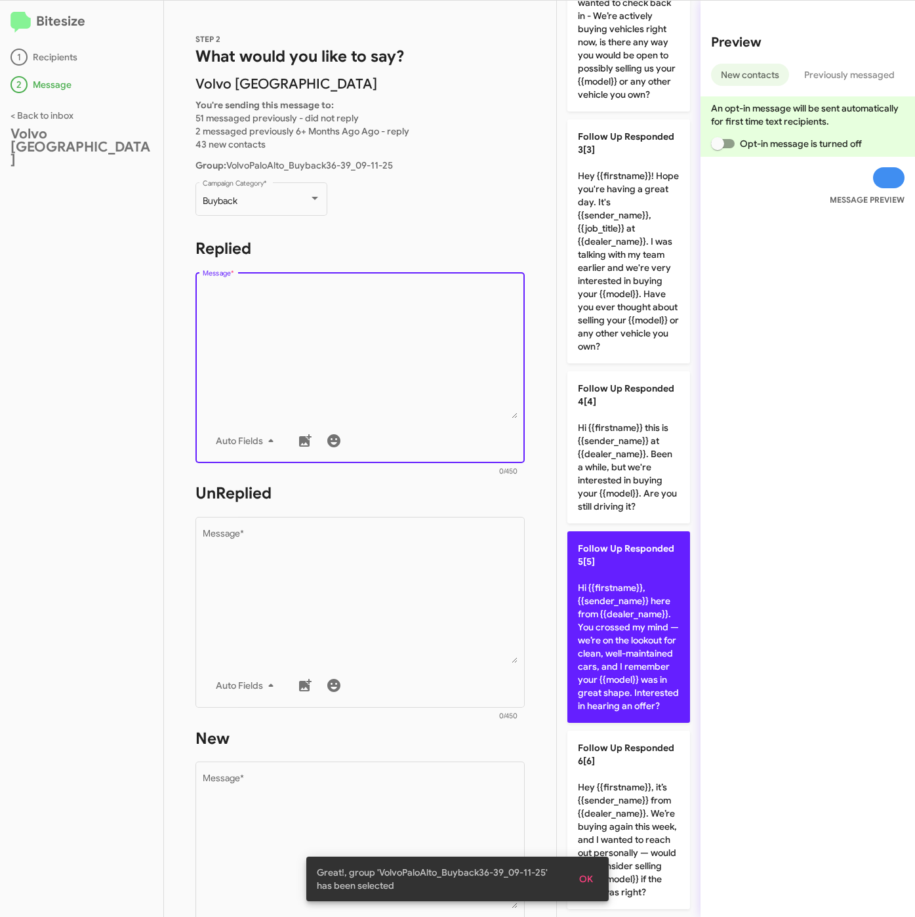
click at [612, 607] on p "Follow Up Responded 5[5] Hi {{firstname}}, {{sender_name}} here from {{dealer_n…" at bounding box center [629, 627] width 123 height 192
type textarea "Hi {{firstname}}, {{sender_name}} here from {{dealer_name}}. You crossed my min…"
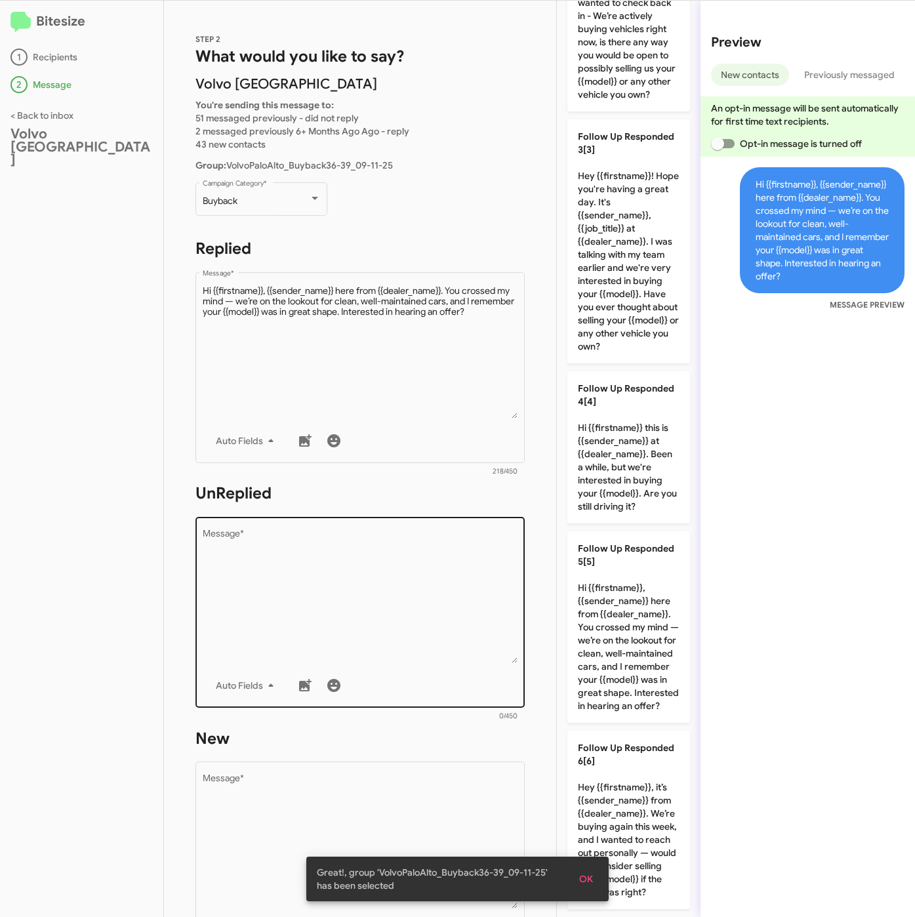
click at [431, 609] on textarea "Message *" at bounding box center [361, 597] width 316 height 134
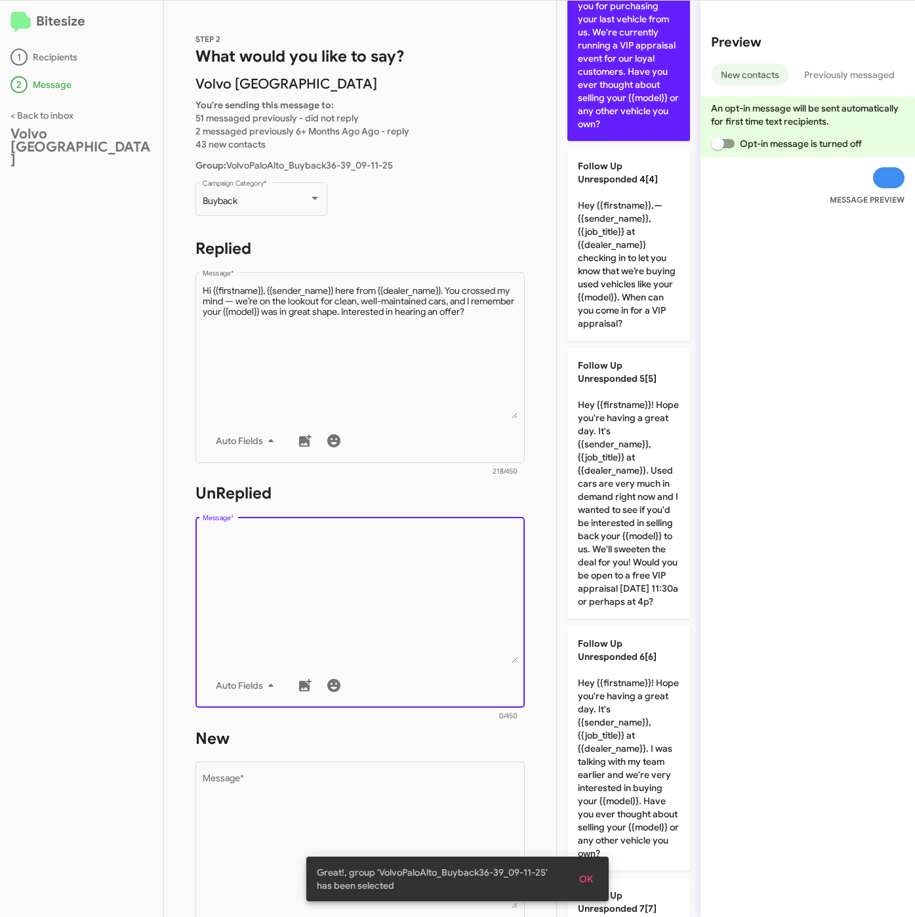
click at [619, 141] on p "Follow Up Unresponded 3[3] Hi {{firstname}} this is {{sender_name}}, {{job_titl…" at bounding box center [629, 19] width 123 height 244
type textarea "Hi {{firstname}} this is {{sender_name}}, {{job_title}} at {{dealer_name}}. Tha…"
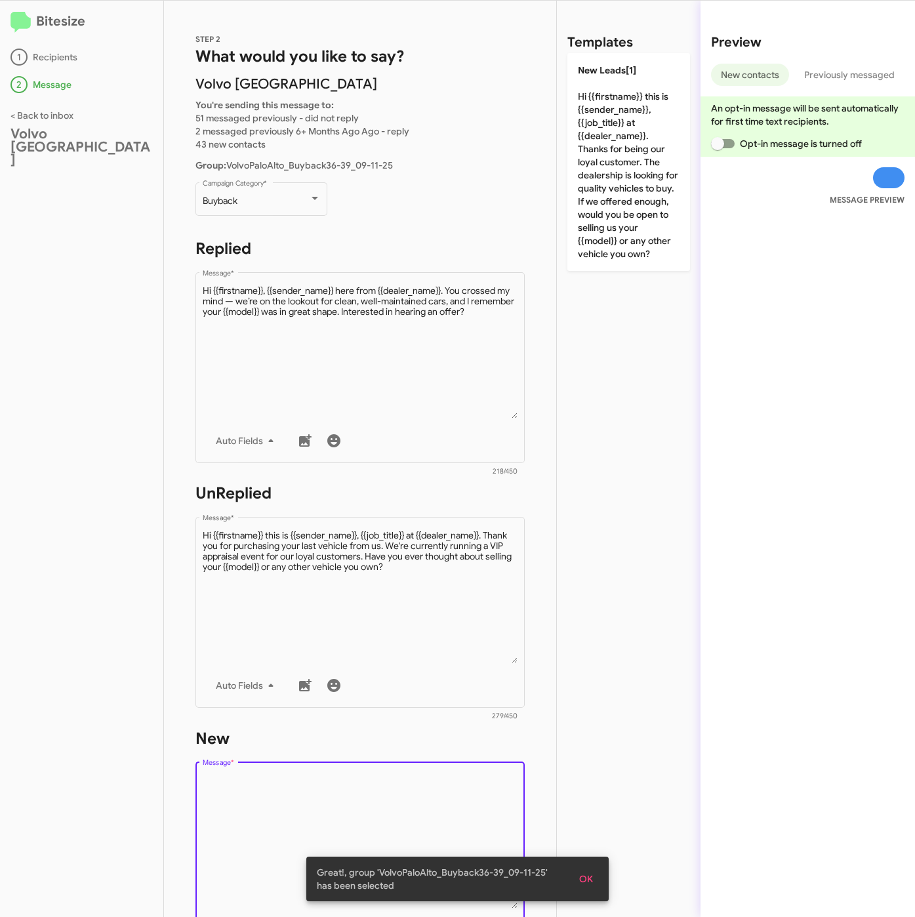
click at [415, 775] on textarea "Message *" at bounding box center [361, 842] width 316 height 134
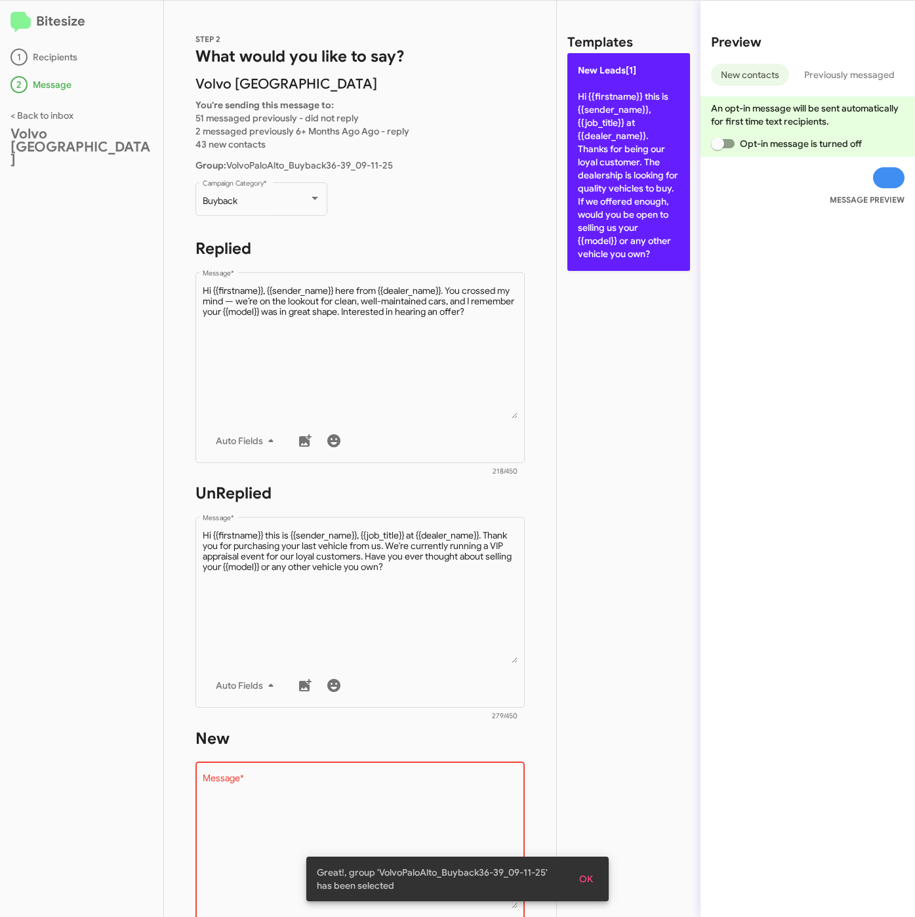
click at [626, 148] on p "New Leads[1] Hi {{firstname}} this is {{sender_name}}, {{job_title}} at {{deale…" at bounding box center [629, 162] width 123 height 218
type textarea "Hi {{firstname}} this is {{sender_name}}, {{job_title}} at {{dealer_name}}. Tha…"
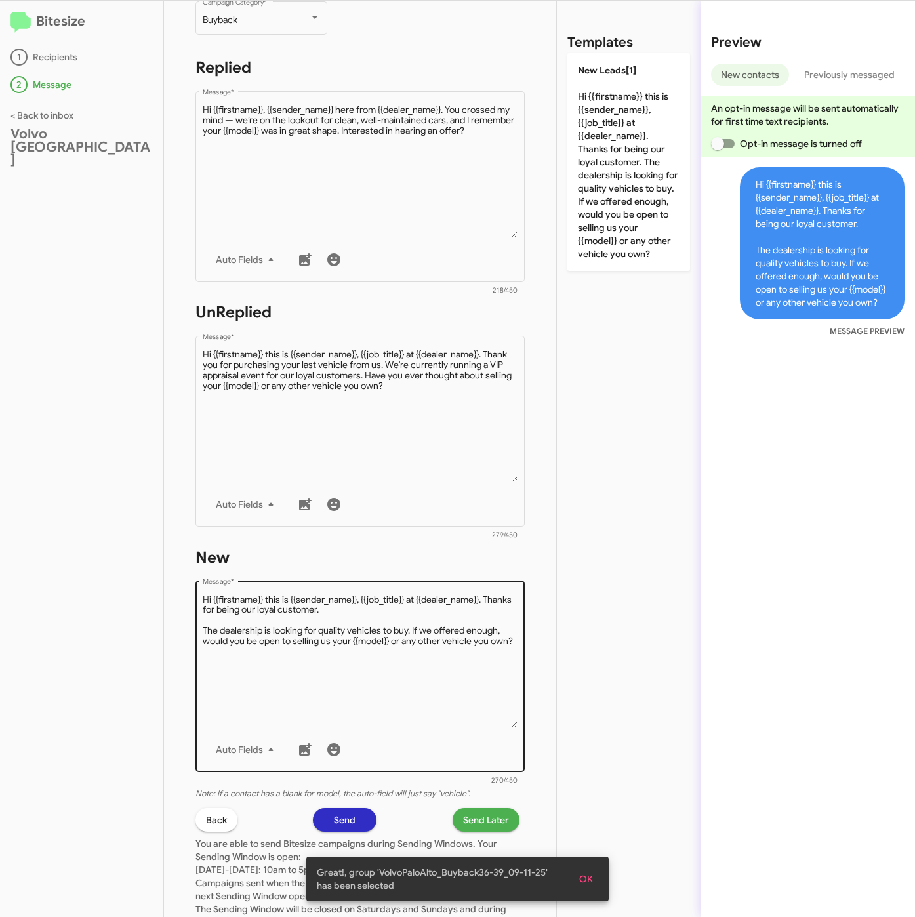
scroll to position [282, 0]
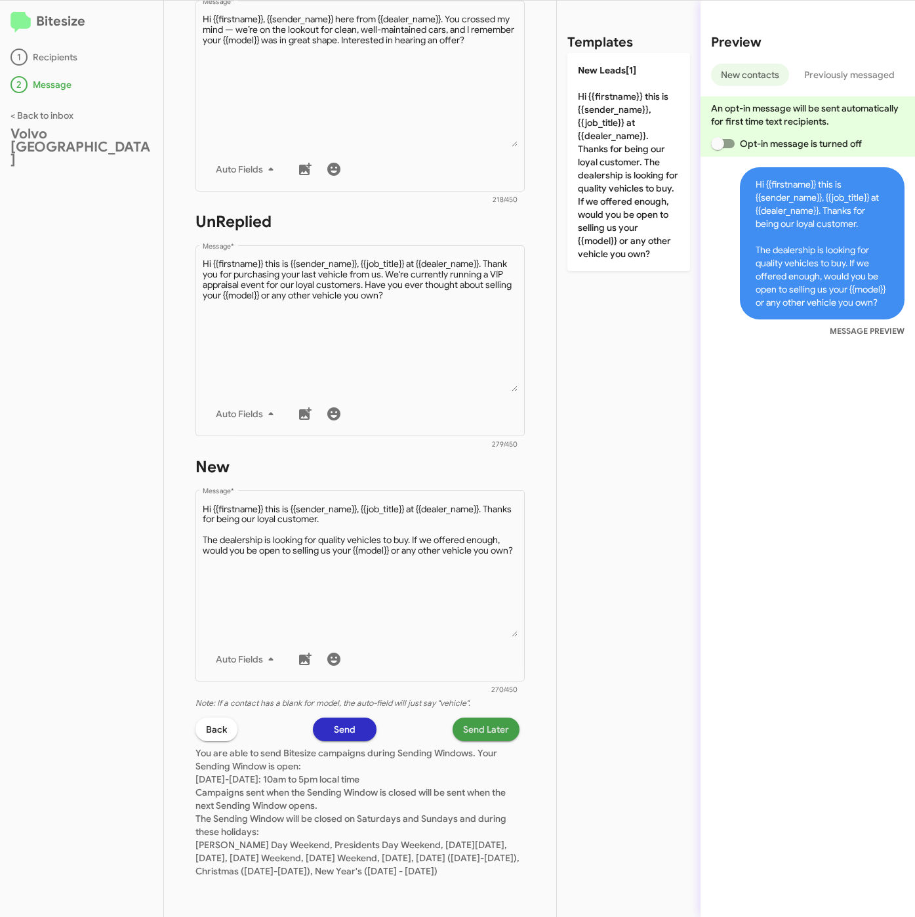
click at [471, 718] on span "Send Later" at bounding box center [486, 730] width 46 height 24
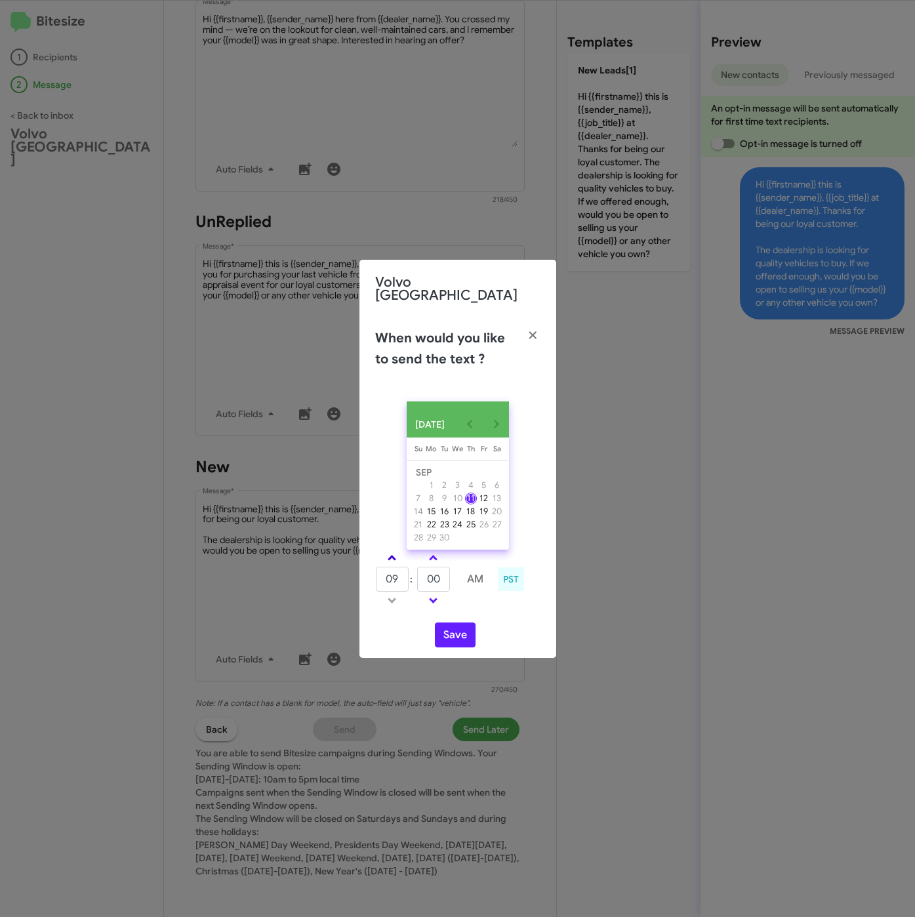
click at [388, 551] on link at bounding box center [392, 558] width 23 height 15
click at [390, 551] on link at bounding box center [392, 558] width 23 height 15
type input "01"
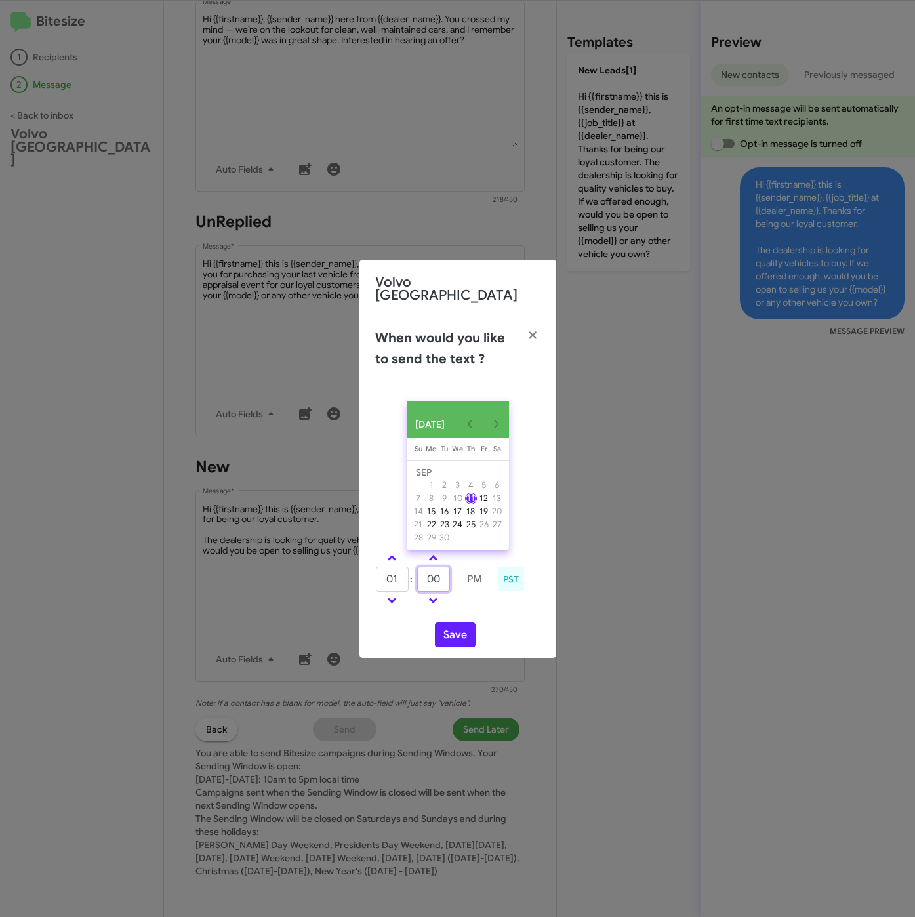
drag, startPoint x: 442, startPoint y: 573, endPoint x: 417, endPoint y: 573, distance: 24.3
click at [417, 573] on input "00" at bounding box center [433, 579] width 33 height 25
type input "45"
click at [449, 627] on button "Save" at bounding box center [455, 635] width 41 height 25
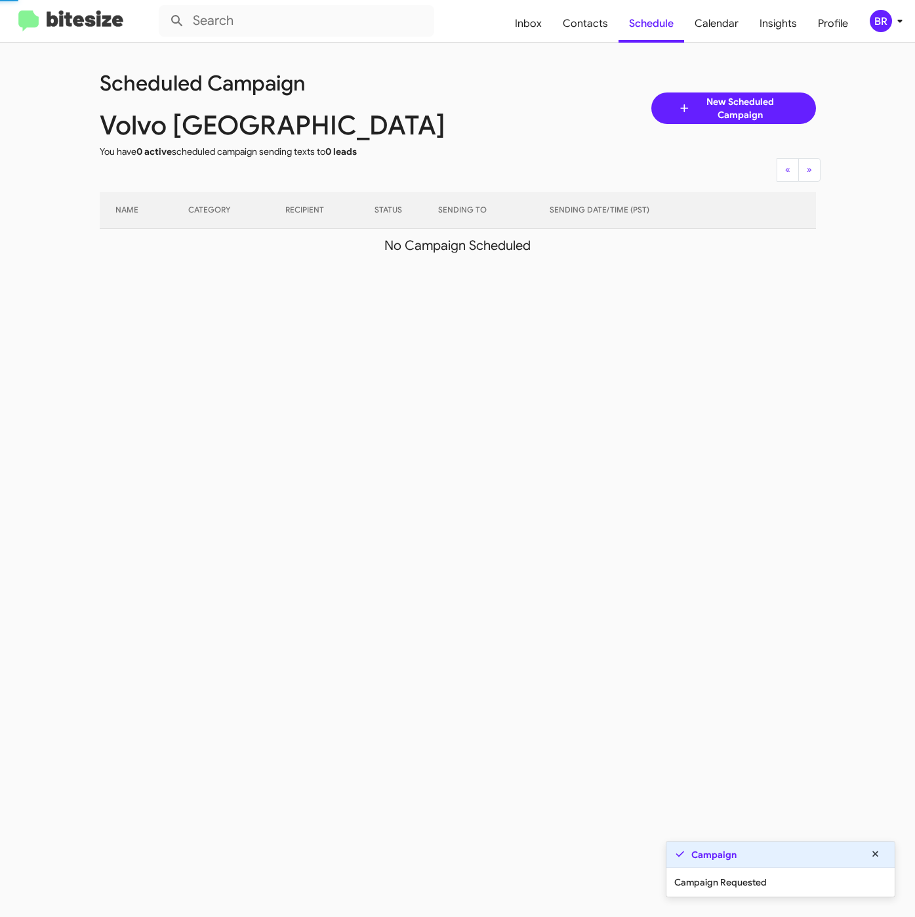
click at [885, 28] on div "BR" at bounding box center [881, 21] width 22 height 22
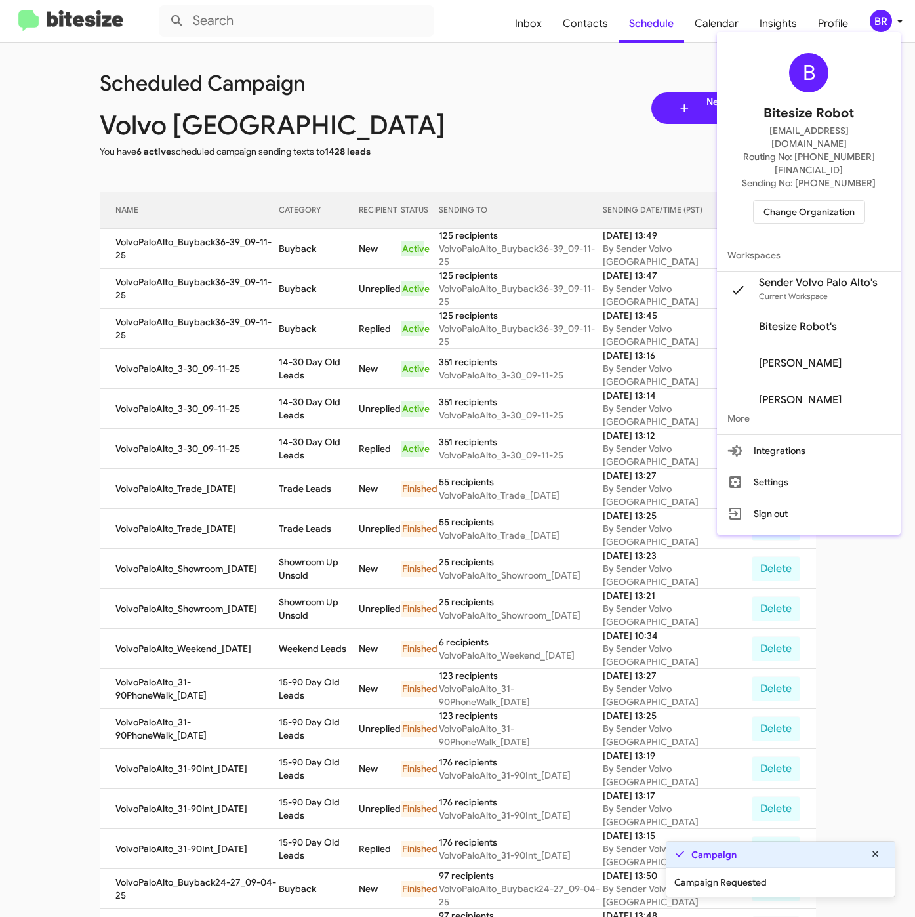
click at [219, 291] on div at bounding box center [457, 458] width 915 height 917
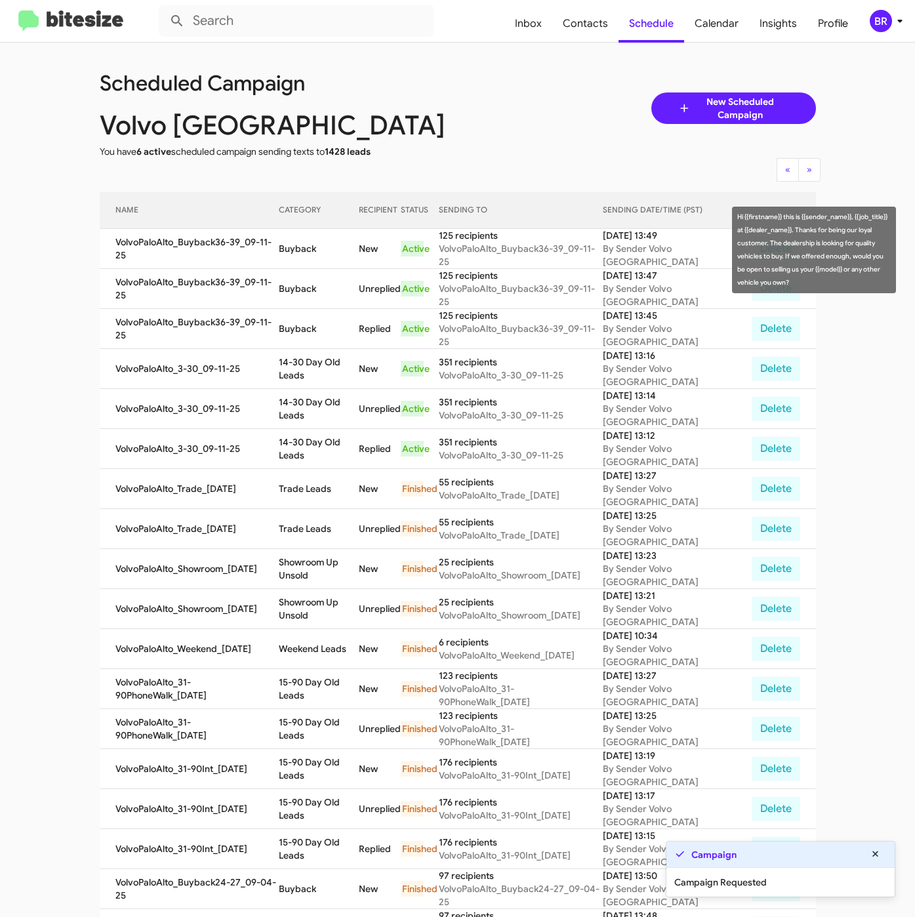
click at [297, 248] on td "Buyback" at bounding box center [319, 249] width 80 height 40
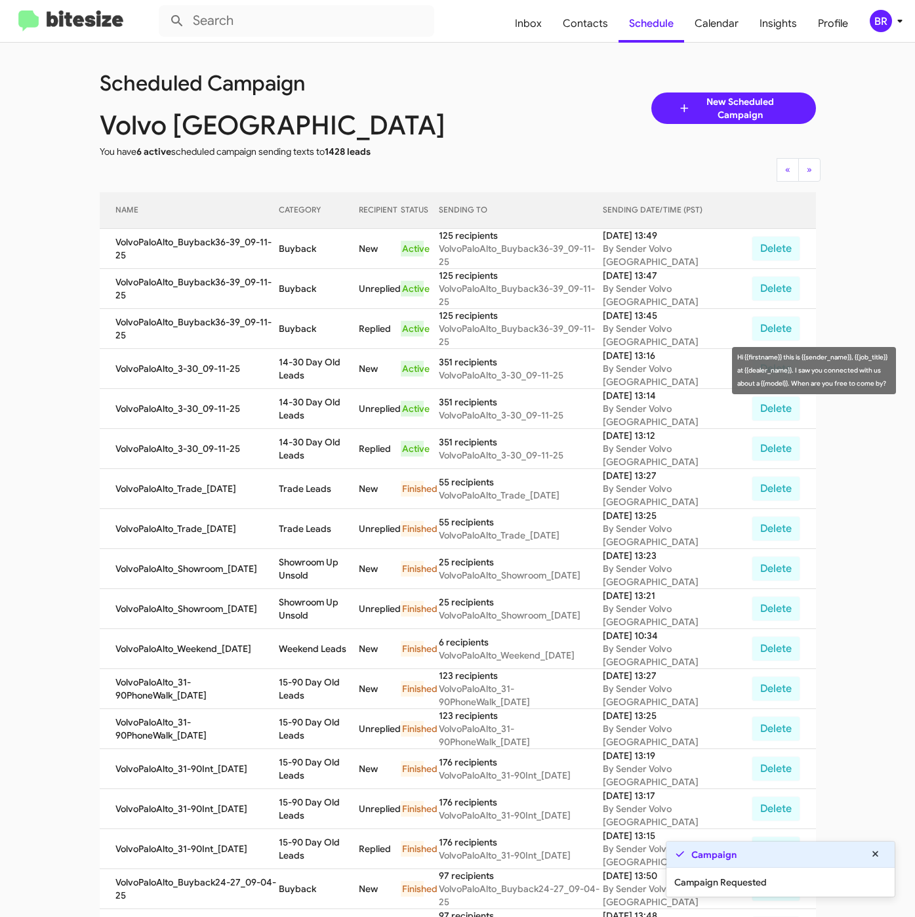
copy td "Buyback"
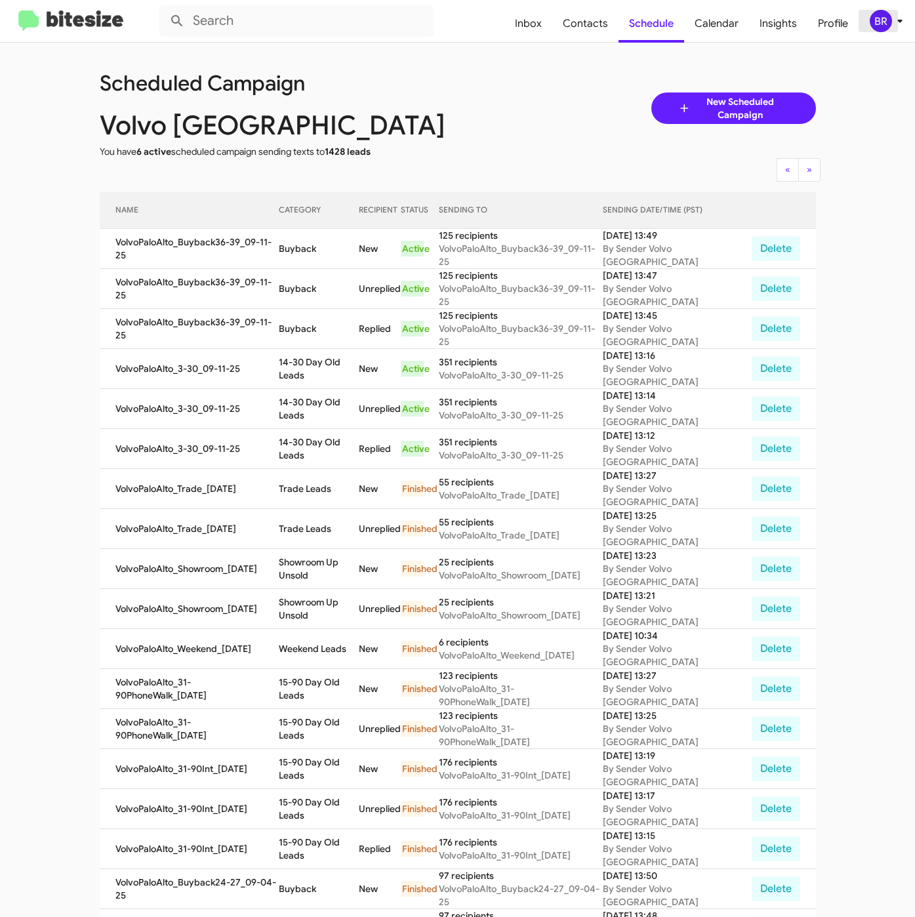
click at [884, 30] on div "BR" at bounding box center [881, 21] width 22 height 22
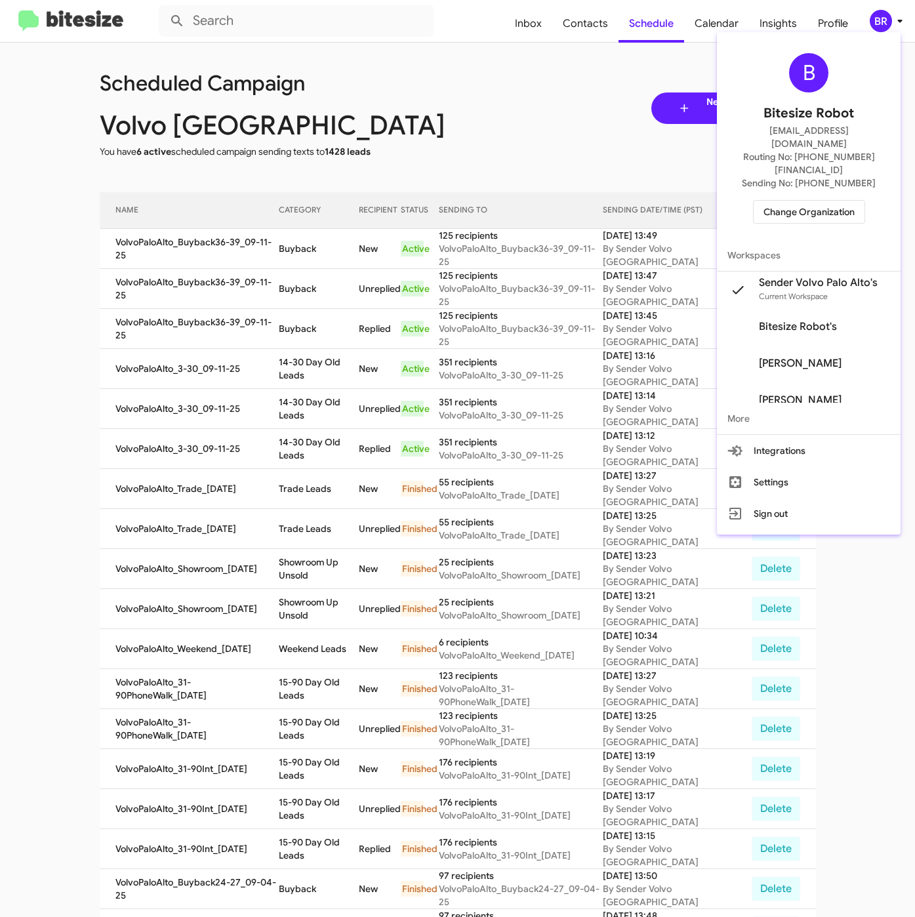
click at [766, 201] on span "Change Organization" at bounding box center [809, 212] width 91 height 22
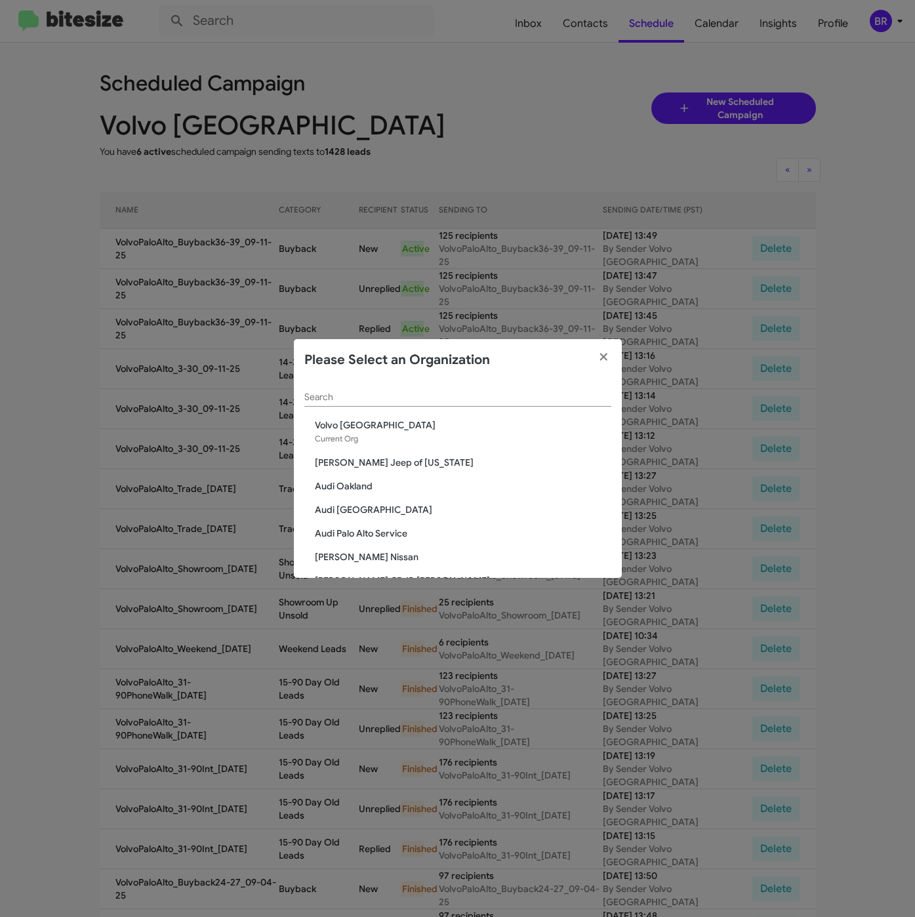
click at [347, 404] on div "Search" at bounding box center [457, 394] width 307 height 26
paste input "SERVICE: [PERSON_NAME]"
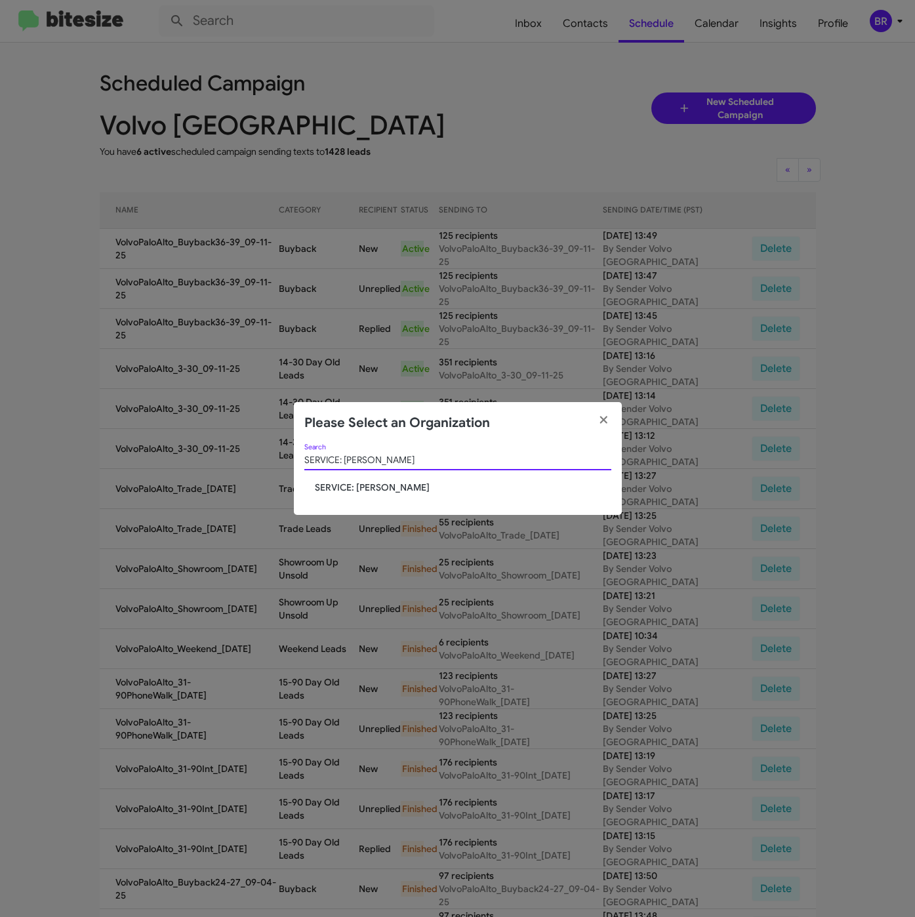
type input "SERVICE: [PERSON_NAME]"
click at [341, 488] on span "SERVICE: [PERSON_NAME]" at bounding box center [463, 487] width 297 height 13
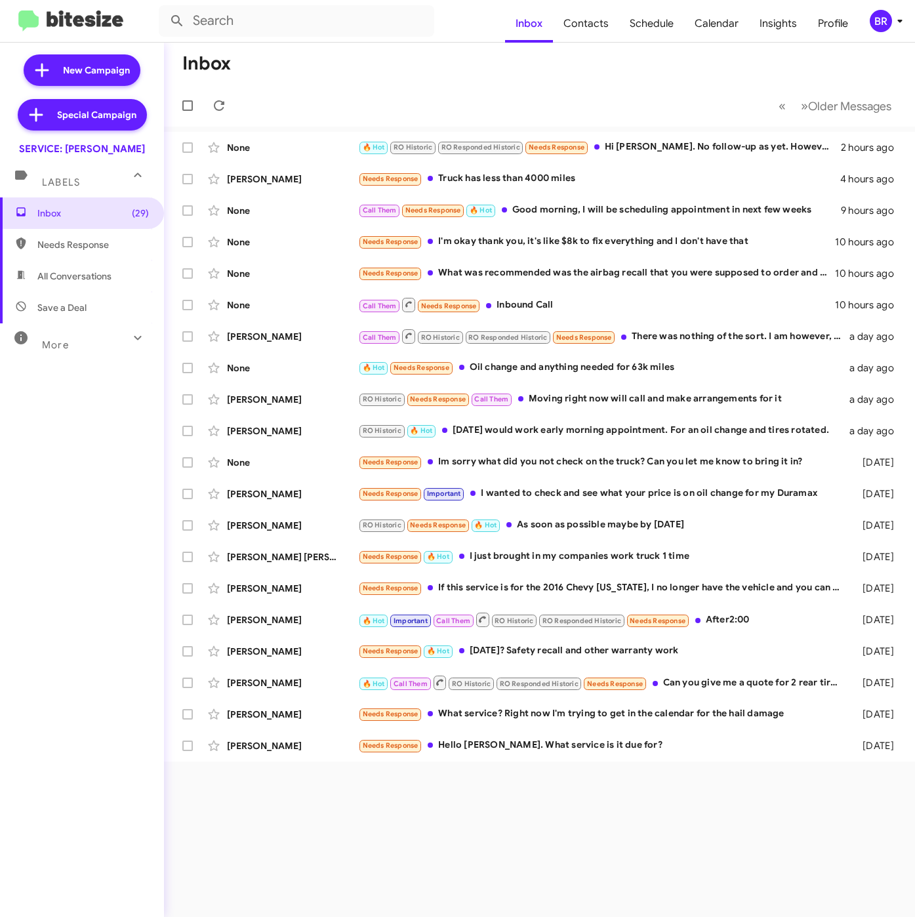
click at [890, 20] on div "BR" at bounding box center [881, 21] width 22 height 22
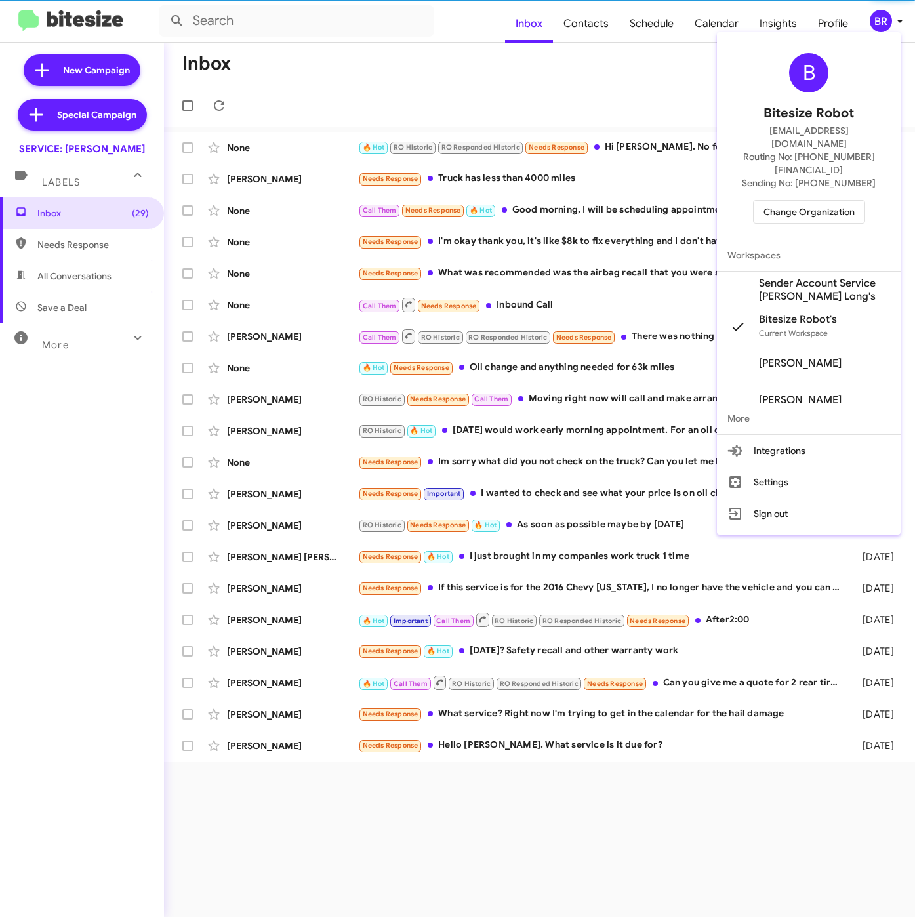
click at [788, 277] on span "Sender Account Service [PERSON_NAME] Long's" at bounding box center [824, 290] width 131 height 26
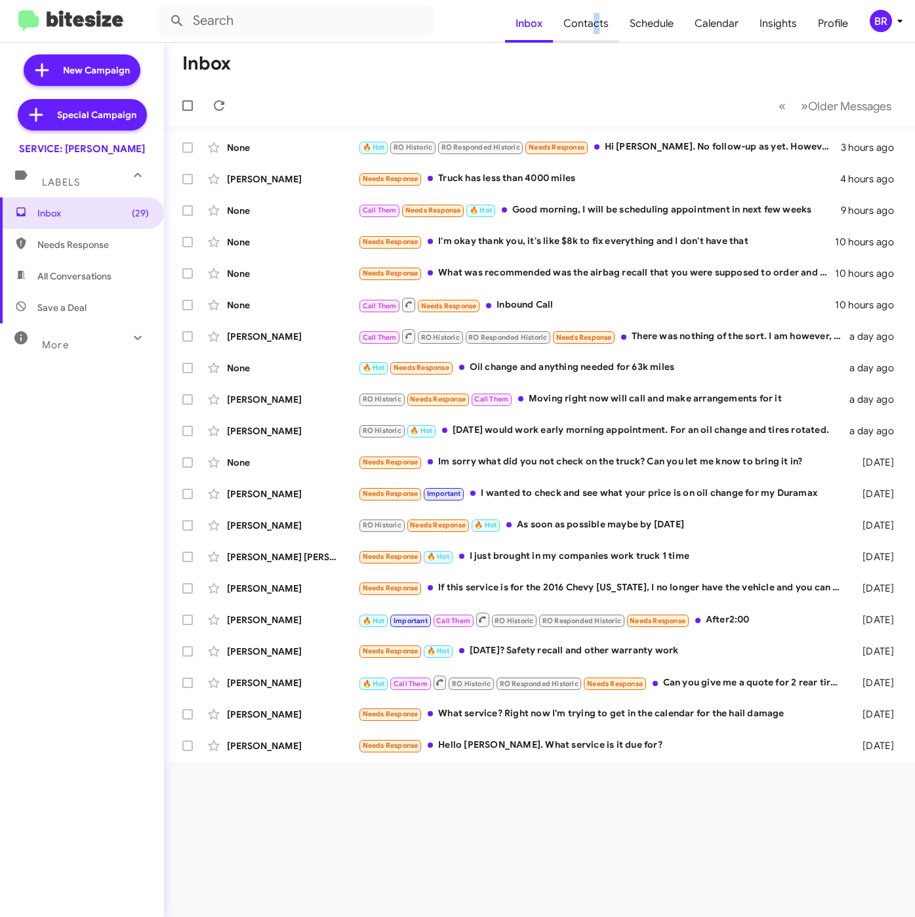
click at [602, 28] on span "Contacts" at bounding box center [586, 24] width 66 height 38
type input "in:groups"
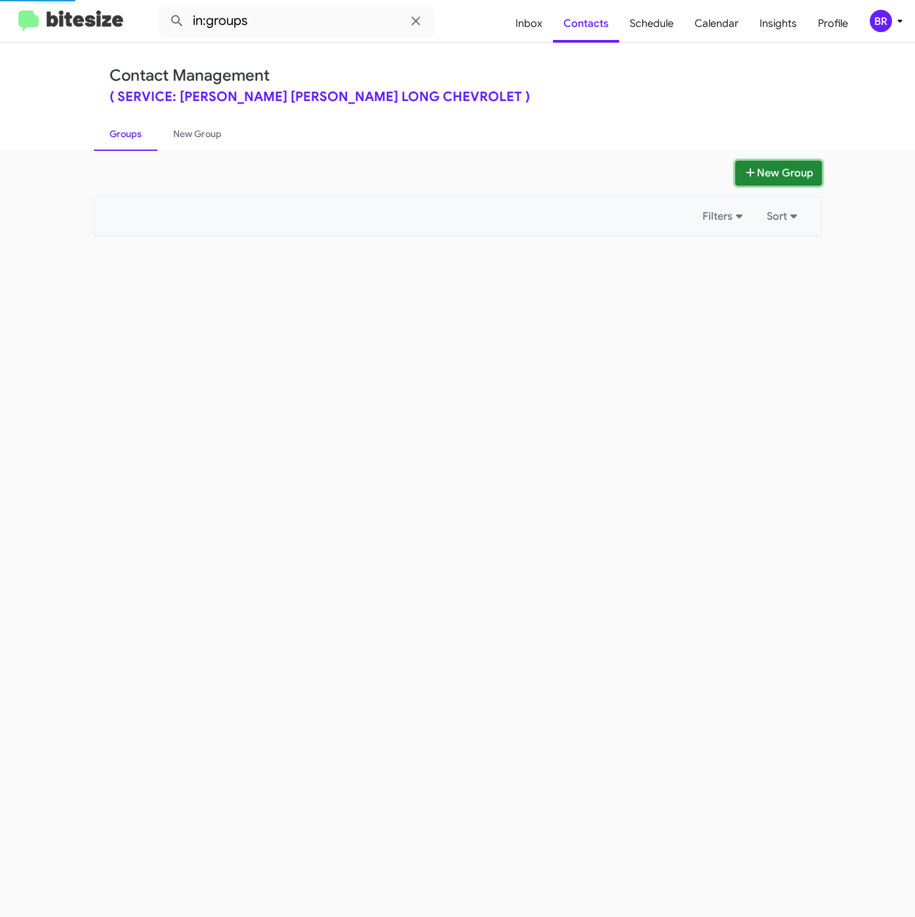
click at [751, 167] on icon at bounding box center [750, 172] width 13 height 10
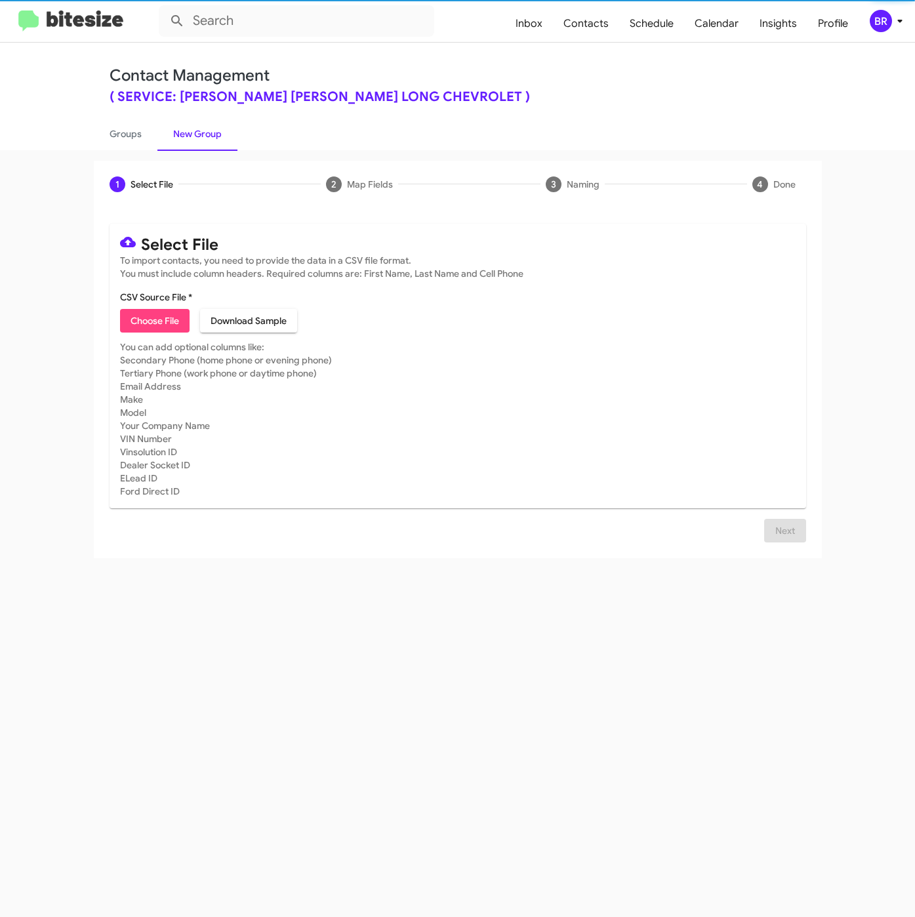
click at [169, 329] on span "Choose File" at bounding box center [155, 321] width 49 height 24
type input "SERVDanielLong_LastRO8-9Mo_[DATE]"
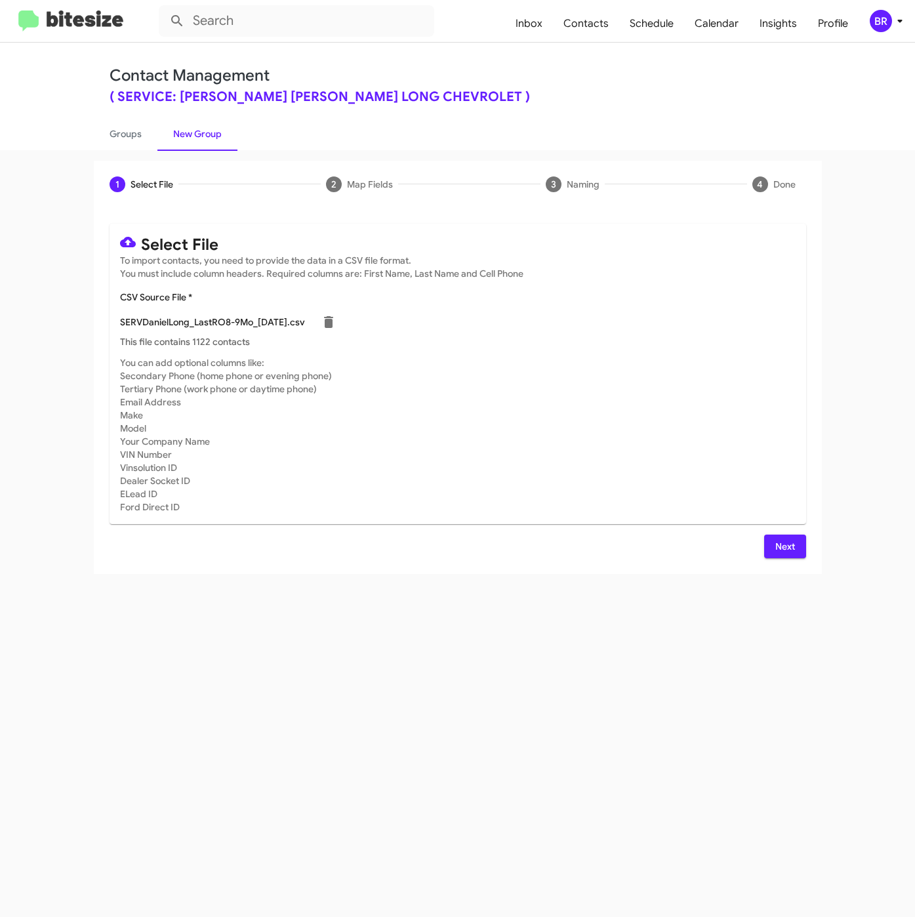
click at [786, 543] on span "Next" at bounding box center [785, 547] width 21 height 24
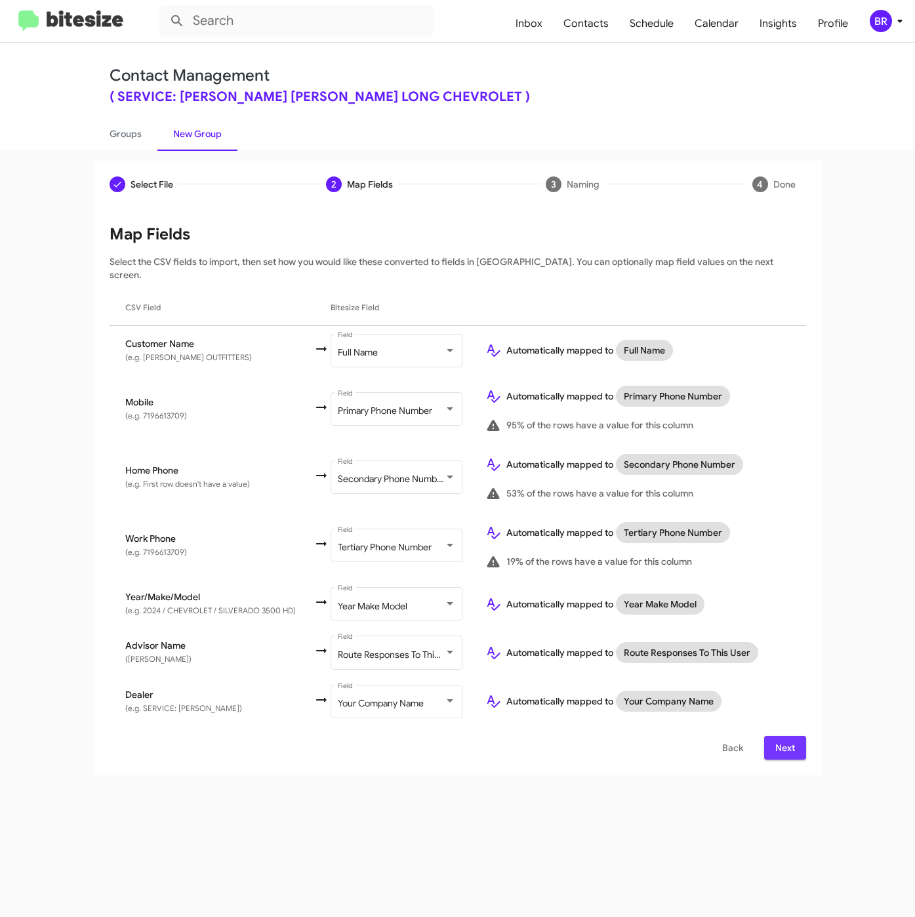
click at [772, 736] on button "Next" at bounding box center [785, 748] width 42 height 24
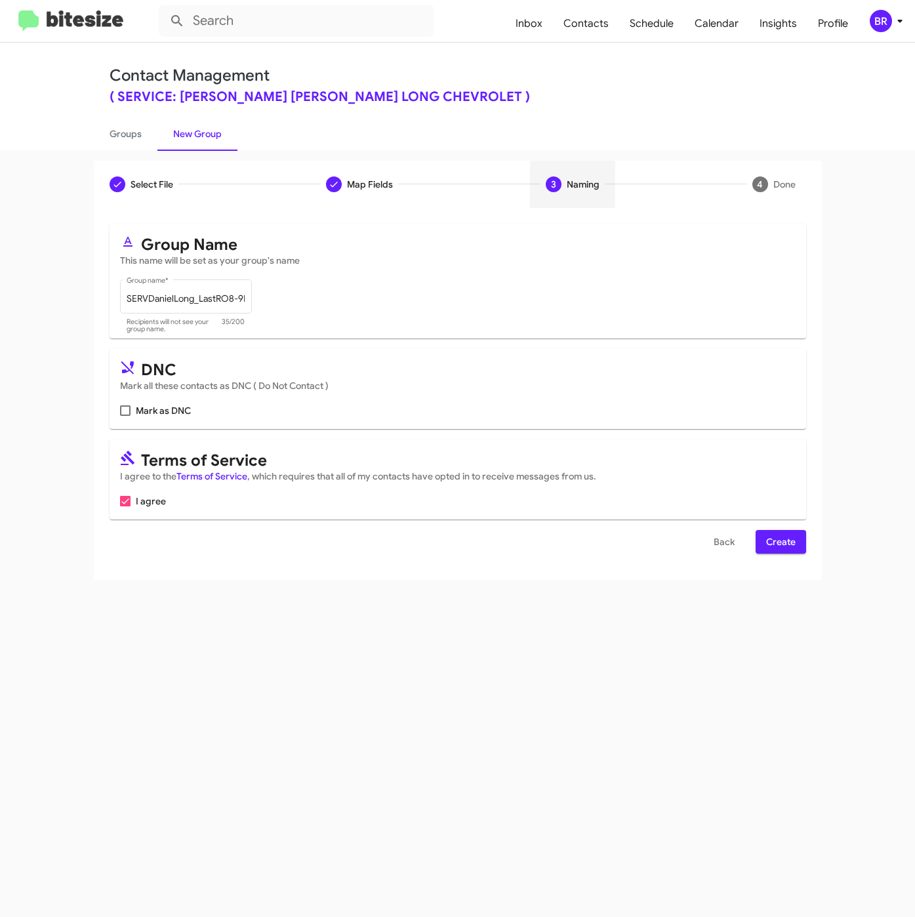
click at [770, 552] on span "Create" at bounding box center [781, 542] width 30 height 24
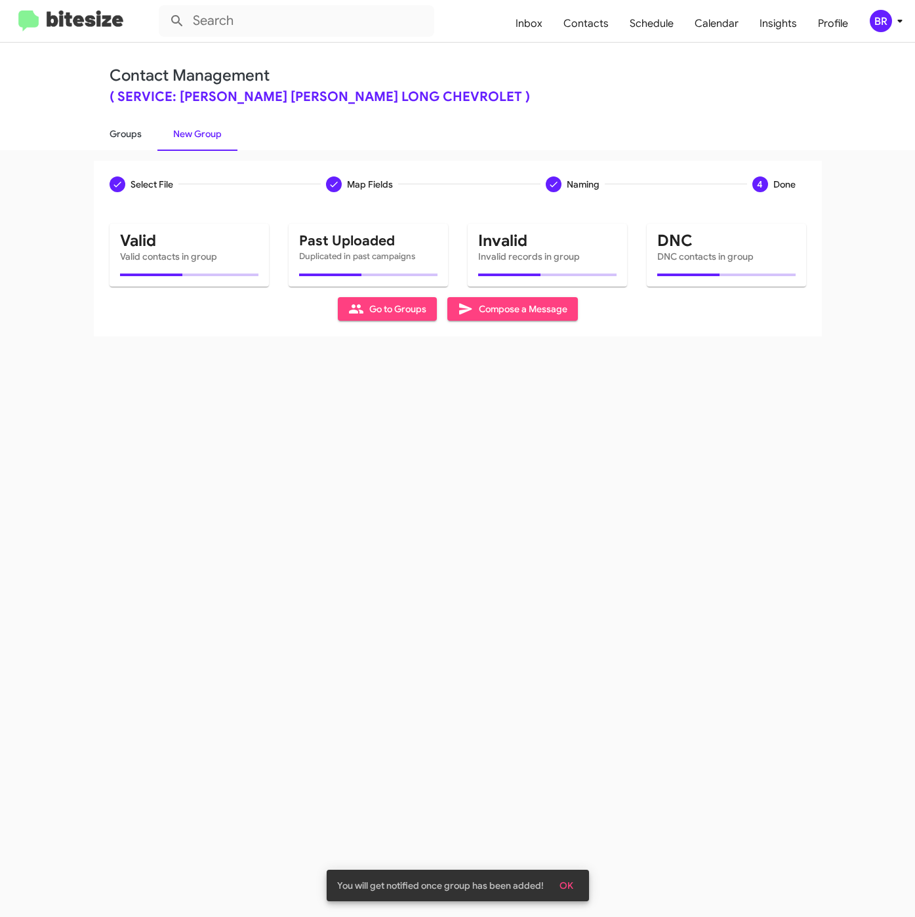
click at [132, 132] on link "Groups" at bounding box center [126, 134] width 64 height 34
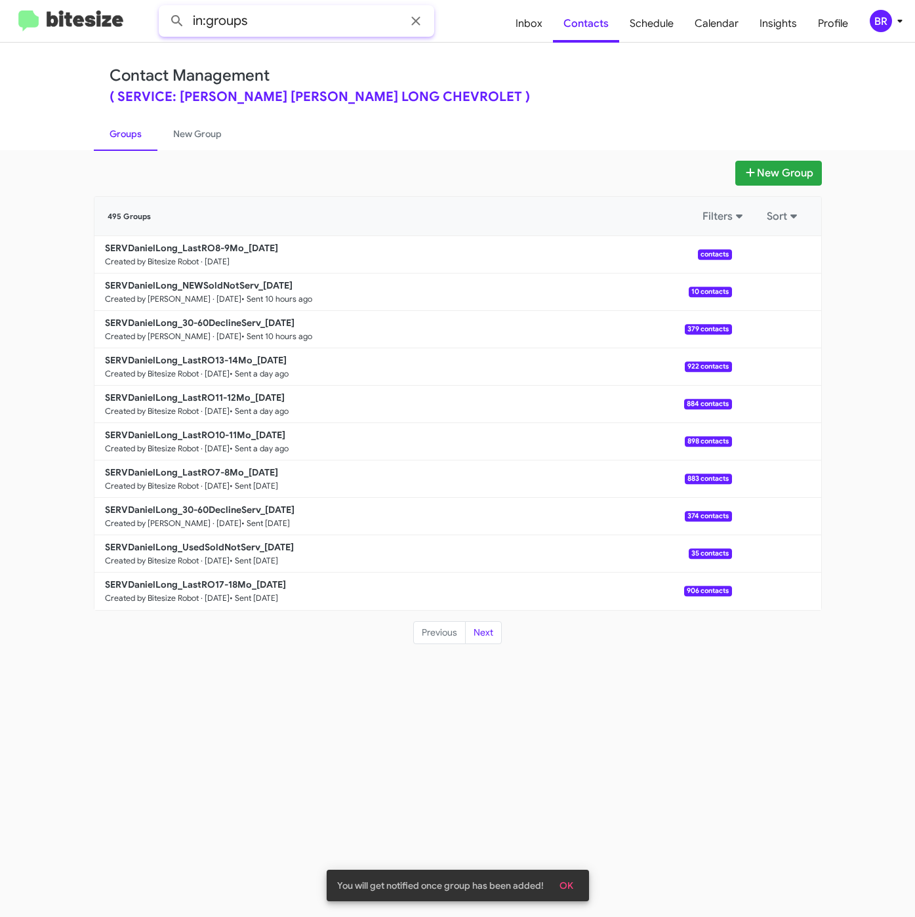
click at [305, 14] on input "in:groups" at bounding box center [297, 20] width 276 height 31
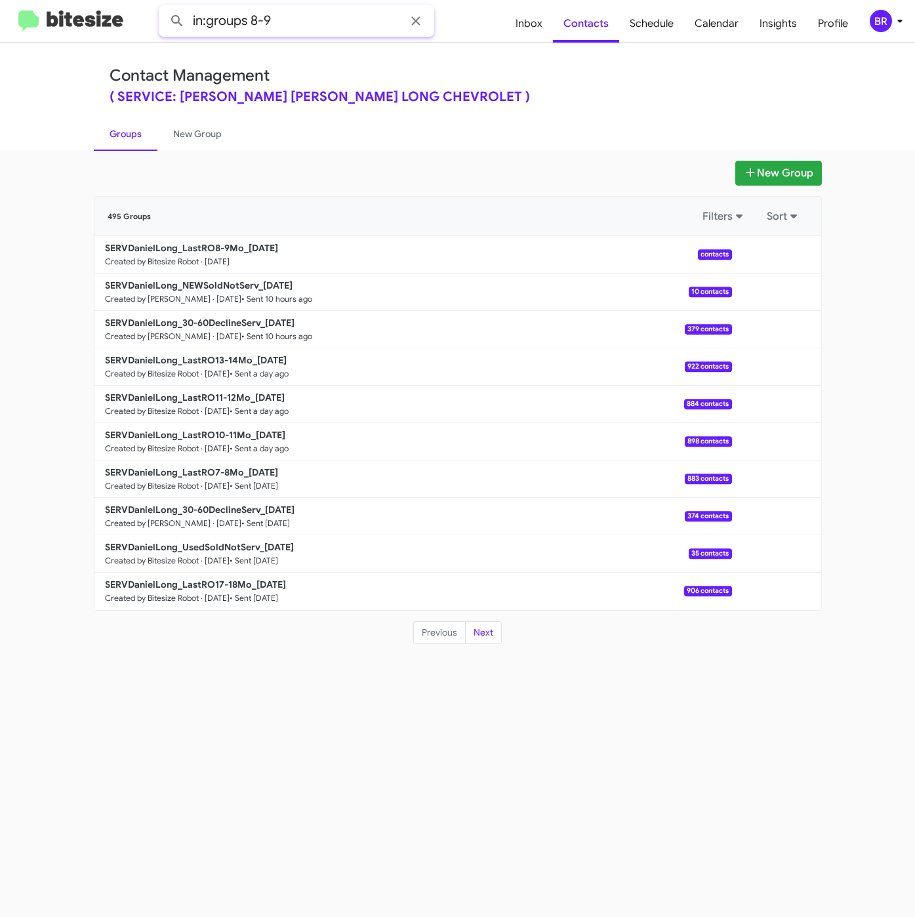
type input "in:groups 8-9"
click at [164, 8] on button at bounding box center [177, 21] width 26 height 26
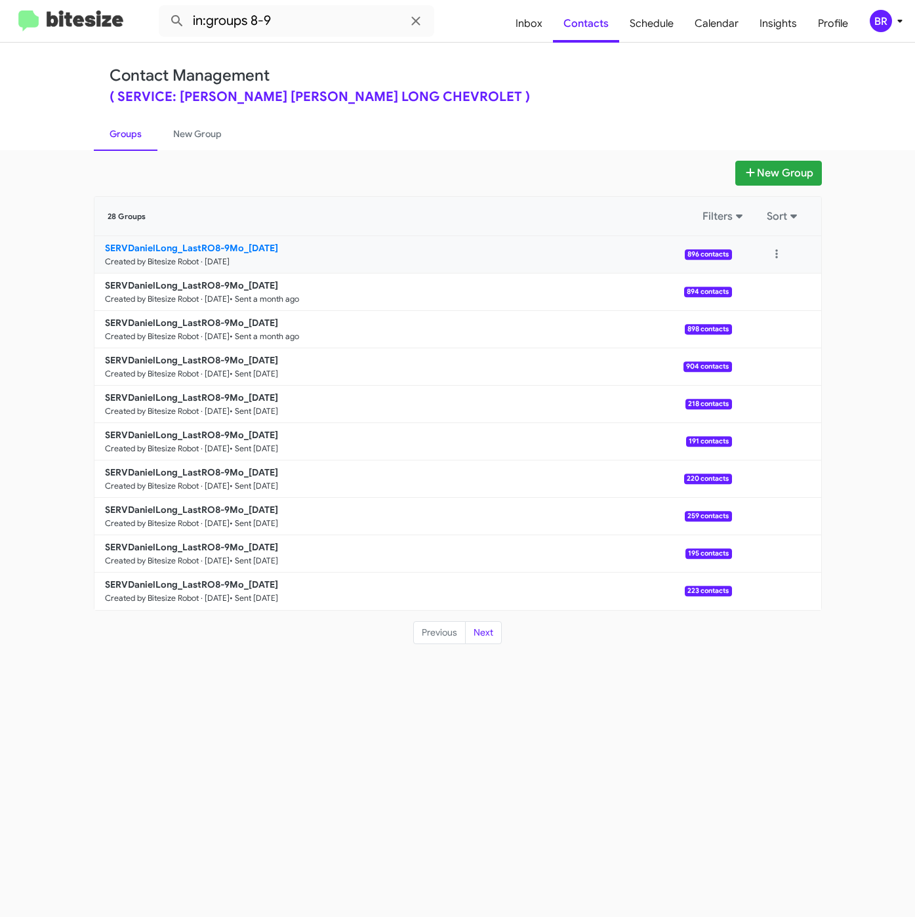
click at [274, 247] on b "SERVDanielLong_LastRO8-9Mo_[DATE]" at bounding box center [191, 248] width 173 height 12
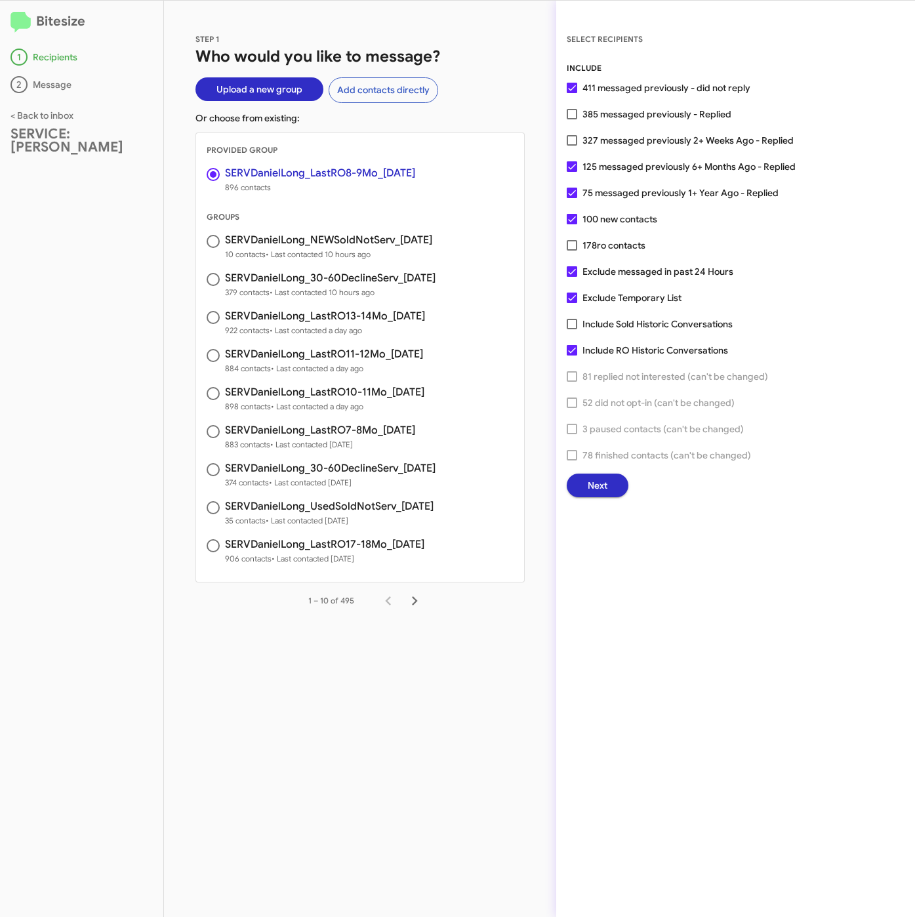
click at [538, 638] on div "STEP 1 Who would you like to message? Upload a new group Add contacts directly …" at bounding box center [360, 459] width 392 height 917
click at [607, 488] on span "Next" at bounding box center [598, 486] width 20 height 24
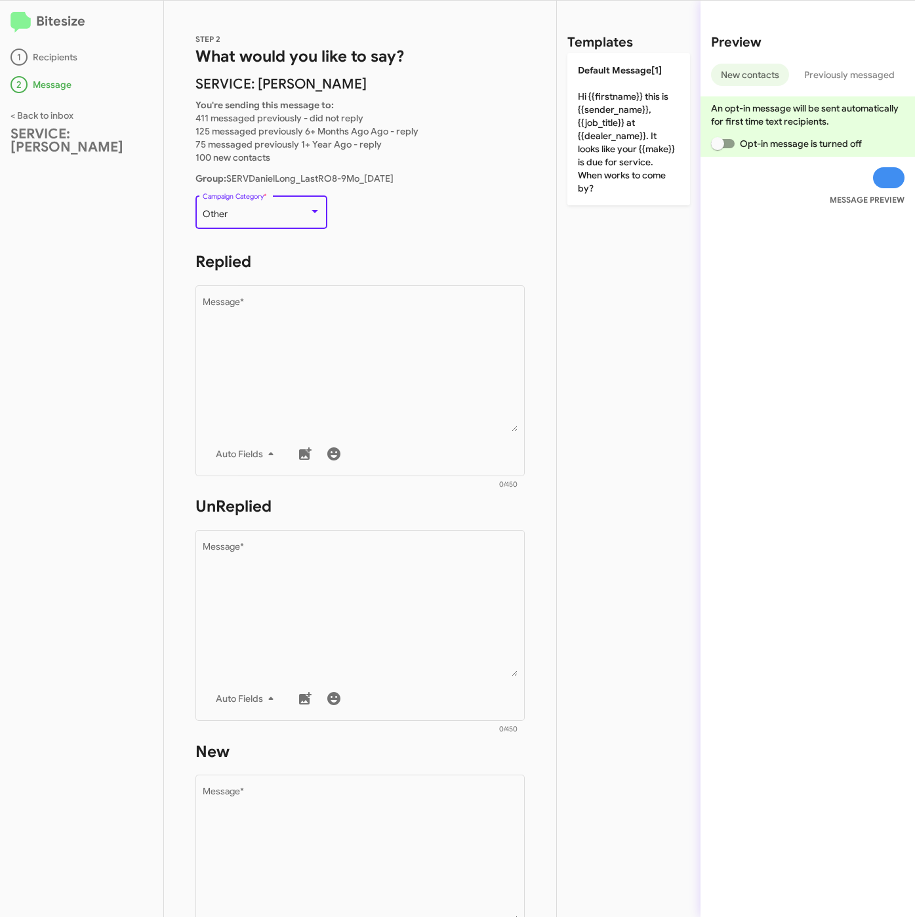
click at [241, 209] on div "Other" at bounding box center [256, 214] width 106 height 10
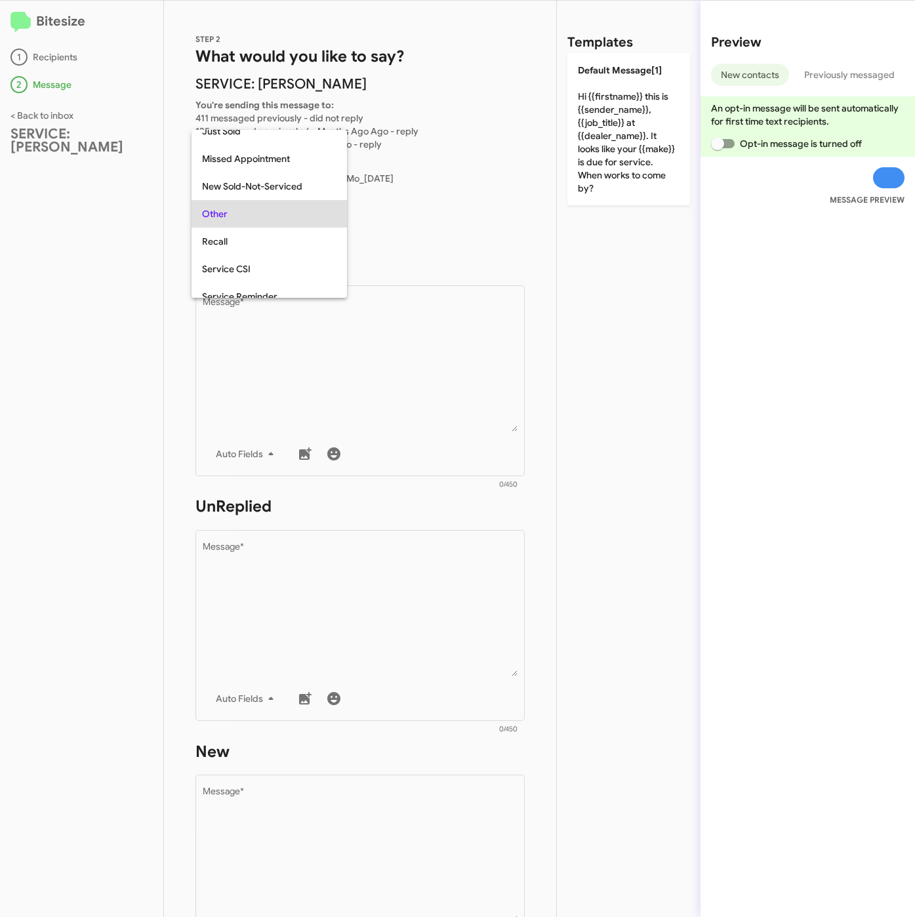
scroll to position [138, 0]
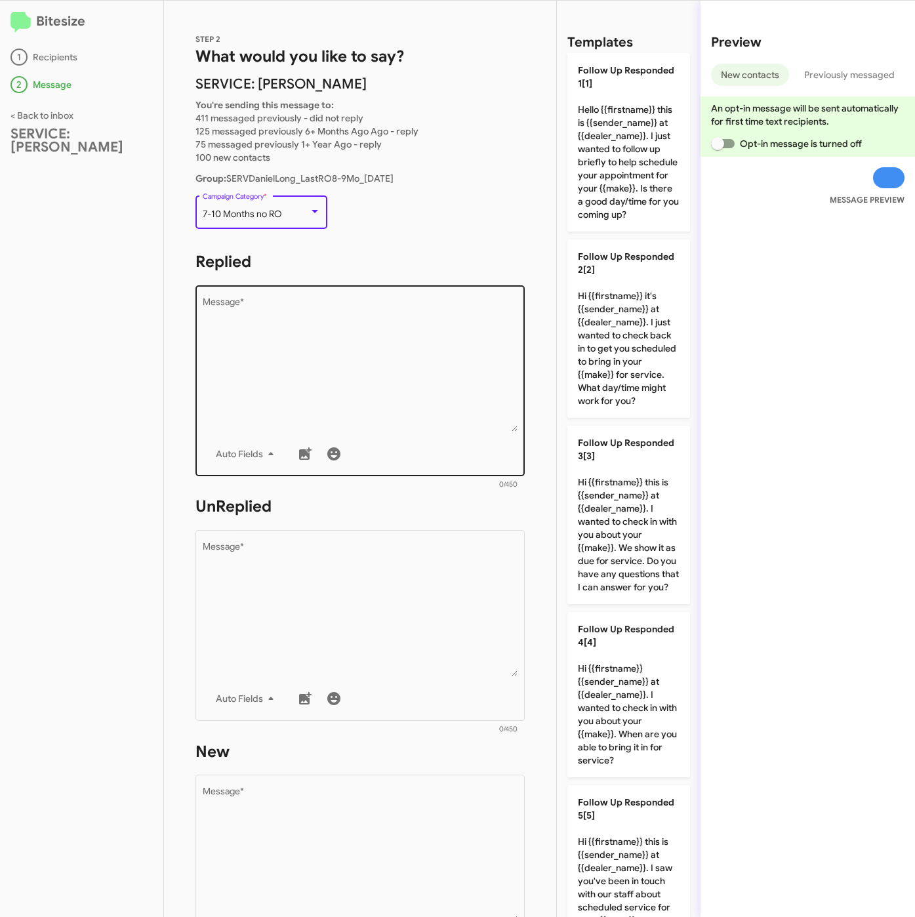
drag, startPoint x: 310, startPoint y: 371, endPoint x: 348, endPoint y: 404, distance: 51.2
click at [310, 371] on textarea "Message *" at bounding box center [361, 365] width 316 height 134
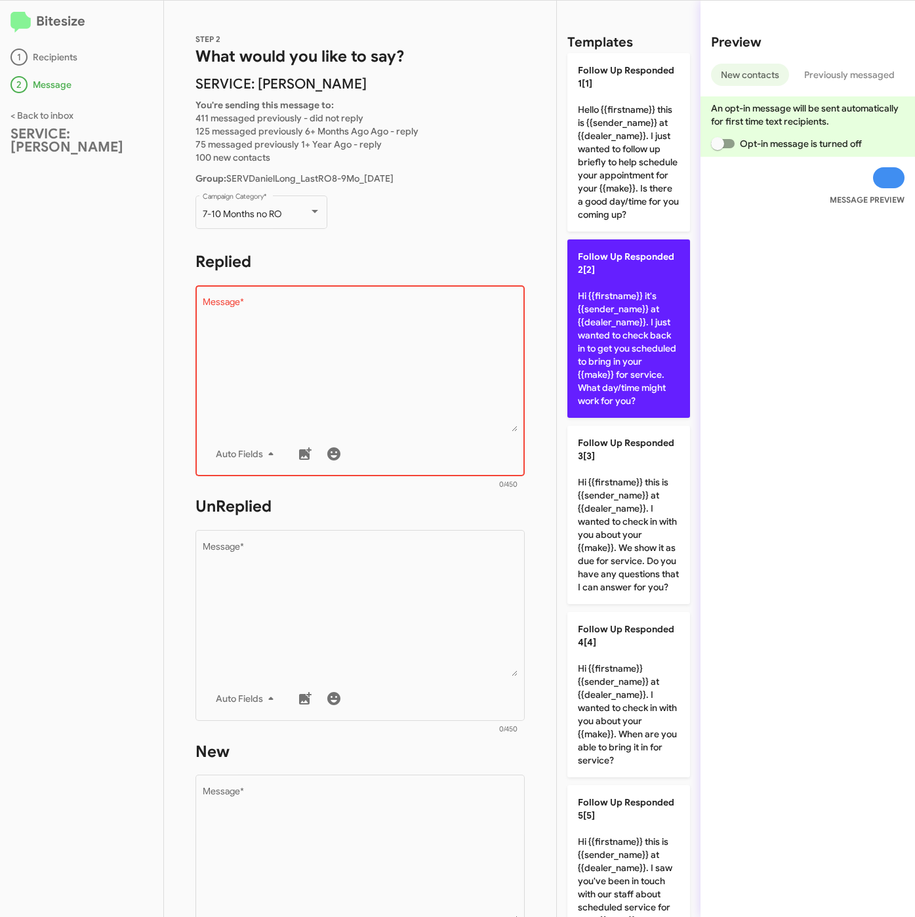
click at [617, 388] on p "Follow Up Responded 2[2] Hi {{firstname}} it's {{sender_name}} at {{dealer_name…" at bounding box center [629, 329] width 123 height 178
type textarea "Hi {{firstname}} it's {{sender_name}} at {{dealer_name}}. I just wanted to chec…"
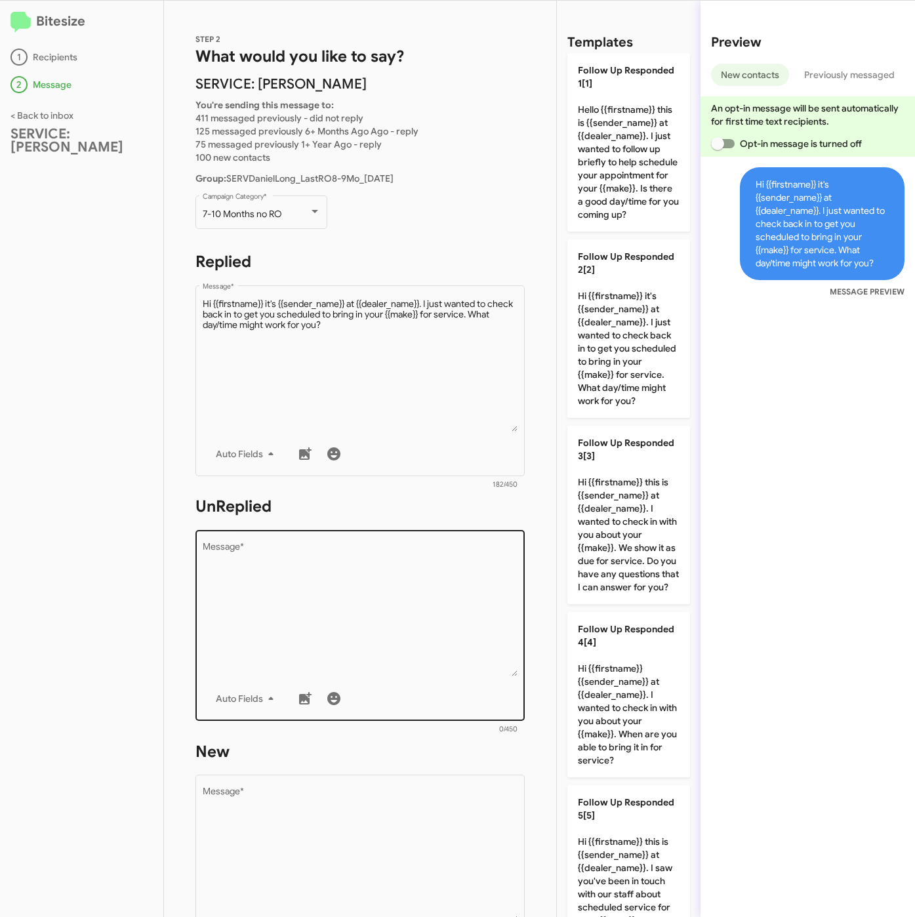
click at [463, 567] on textarea "Message *" at bounding box center [361, 610] width 316 height 134
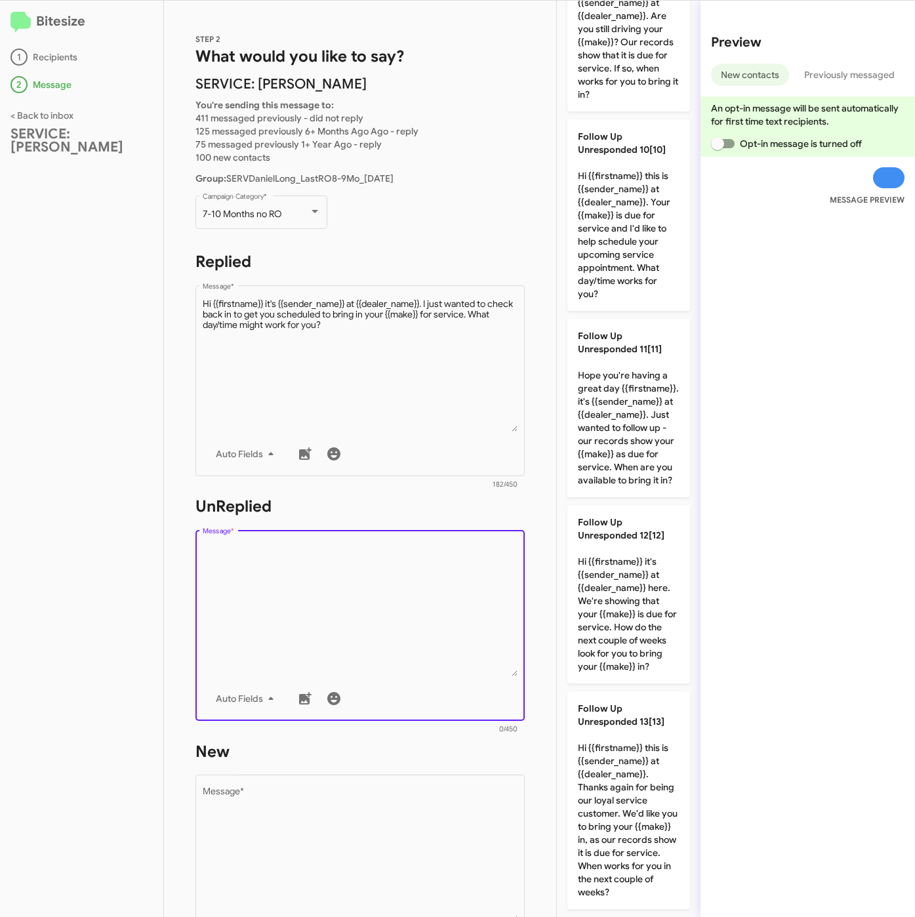
scroll to position [1965, 0]
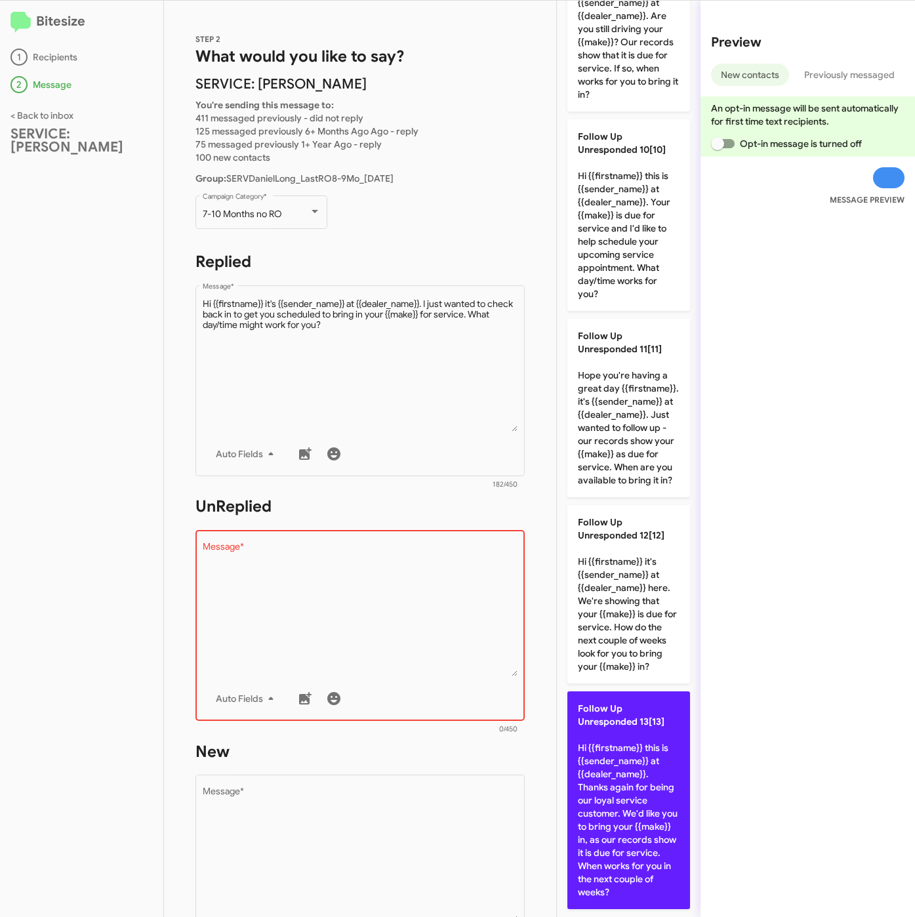
click at [611, 780] on p "Follow Up Unresponded 13[13] Hi {{firstname}} this is {{sender_name}} at {{deal…" at bounding box center [629, 801] width 123 height 218
type textarea "Hi {{firstname}} this is {{sender_name}} at {{dealer_name}}. Thanks again for b…"
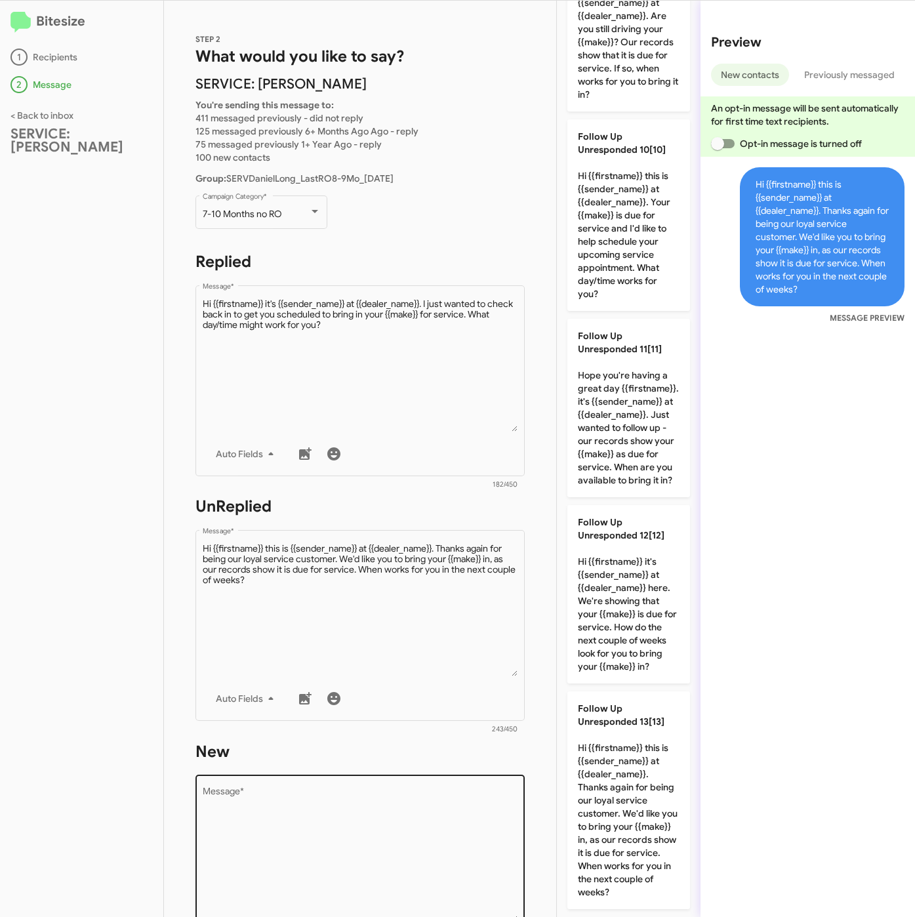
click at [496, 839] on textarea "Message *" at bounding box center [361, 855] width 316 height 134
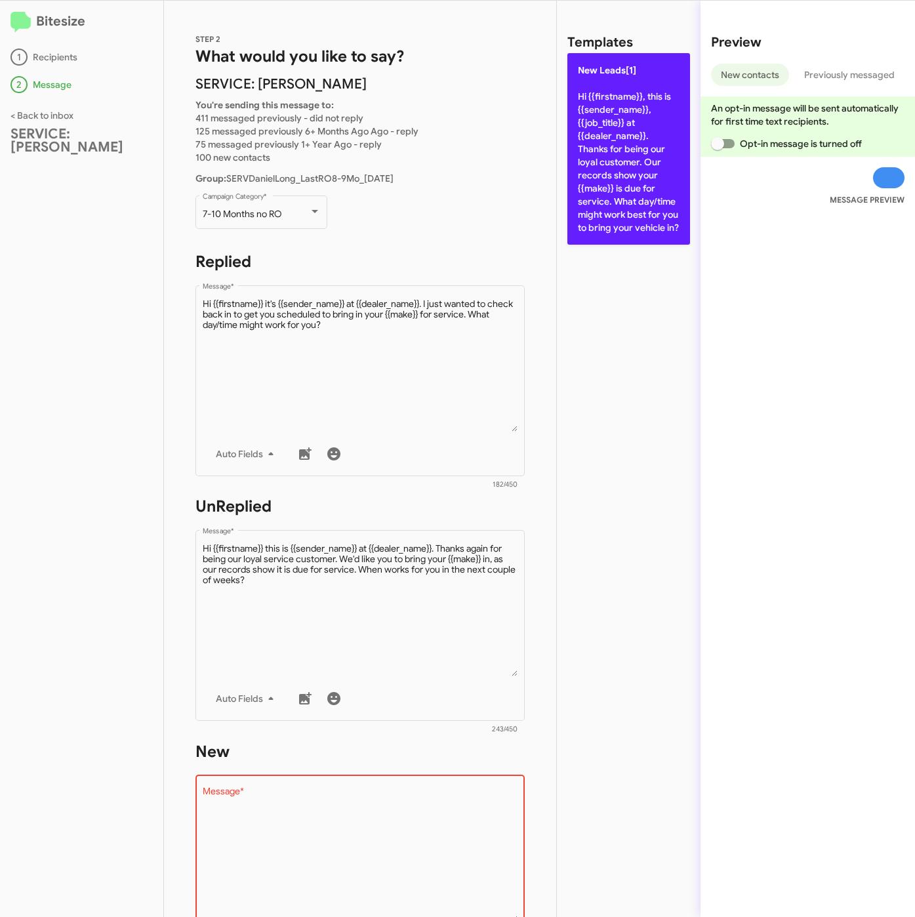
click at [652, 142] on p "New Leads[1] Hi {{firstname}}, this is {{sender_name}}, {{job_title}} at {{deal…" at bounding box center [629, 149] width 123 height 192
type textarea "Hi {{firstname}}, this is {{sender_name}}, {{job_title}} at {{dealer_name}}. Th…"
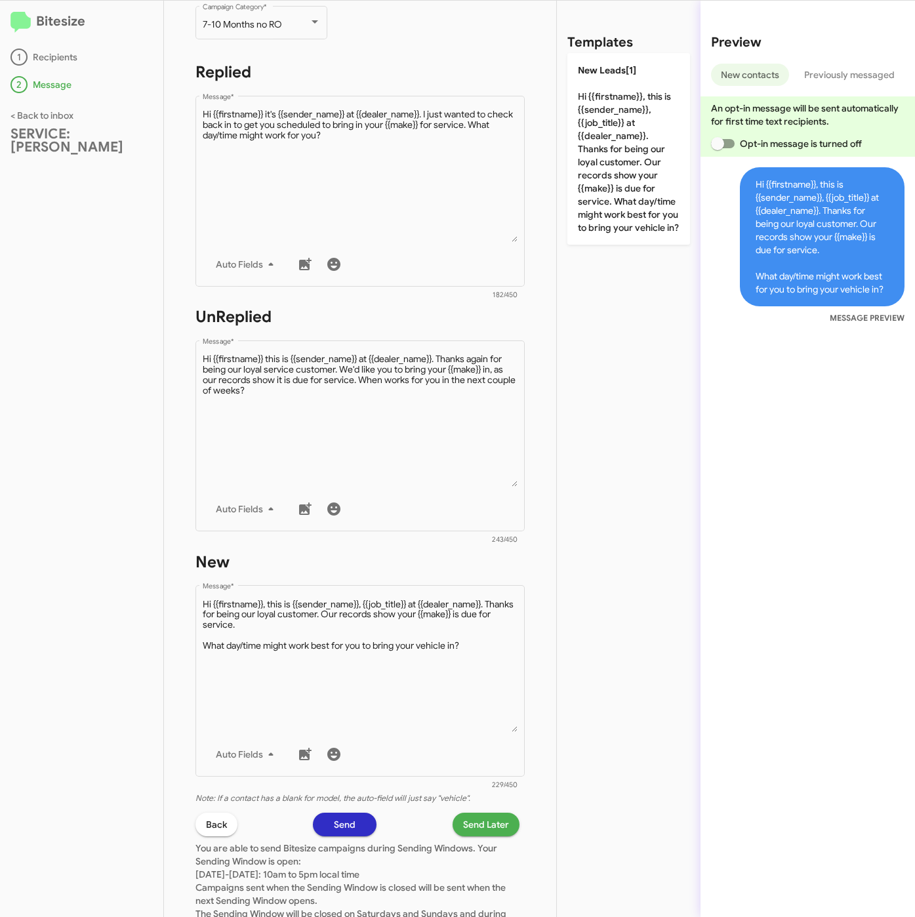
scroll to position [295, 0]
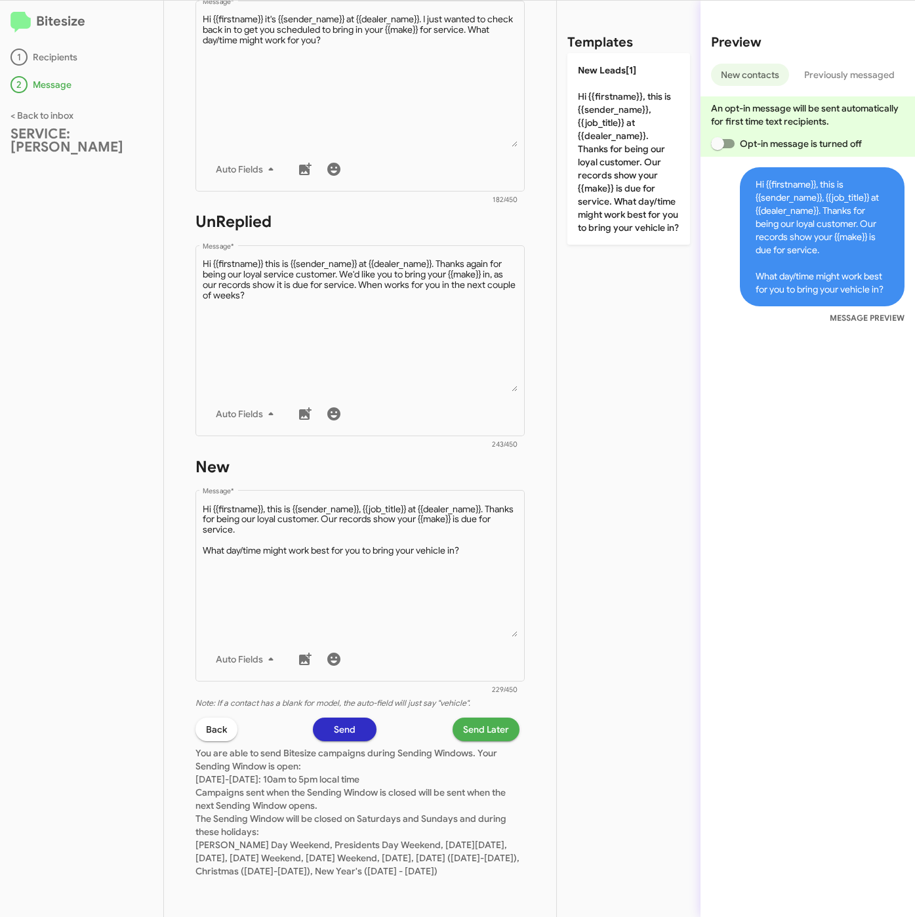
click at [475, 722] on span "Send Later" at bounding box center [486, 730] width 46 height 24
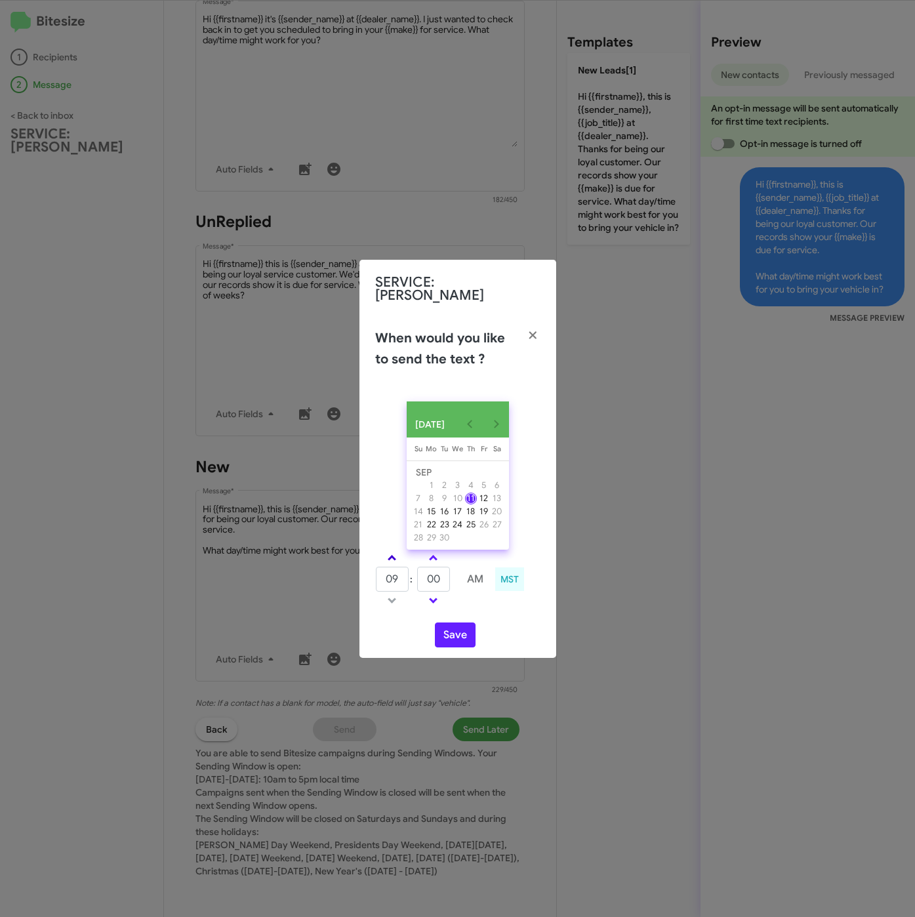
click at [394, 556] on span at bounding box center [392, 559] width 9 height 9
type input "10"
drag, startPoint x: 430, startPoint y: 581, endPoint x: 407, endPoint y: 585, distance: 22.7
click at [407, 585] on tr "10 : 00 AM" at bounding box center [433, 579] width 117 height 26
type input "20"
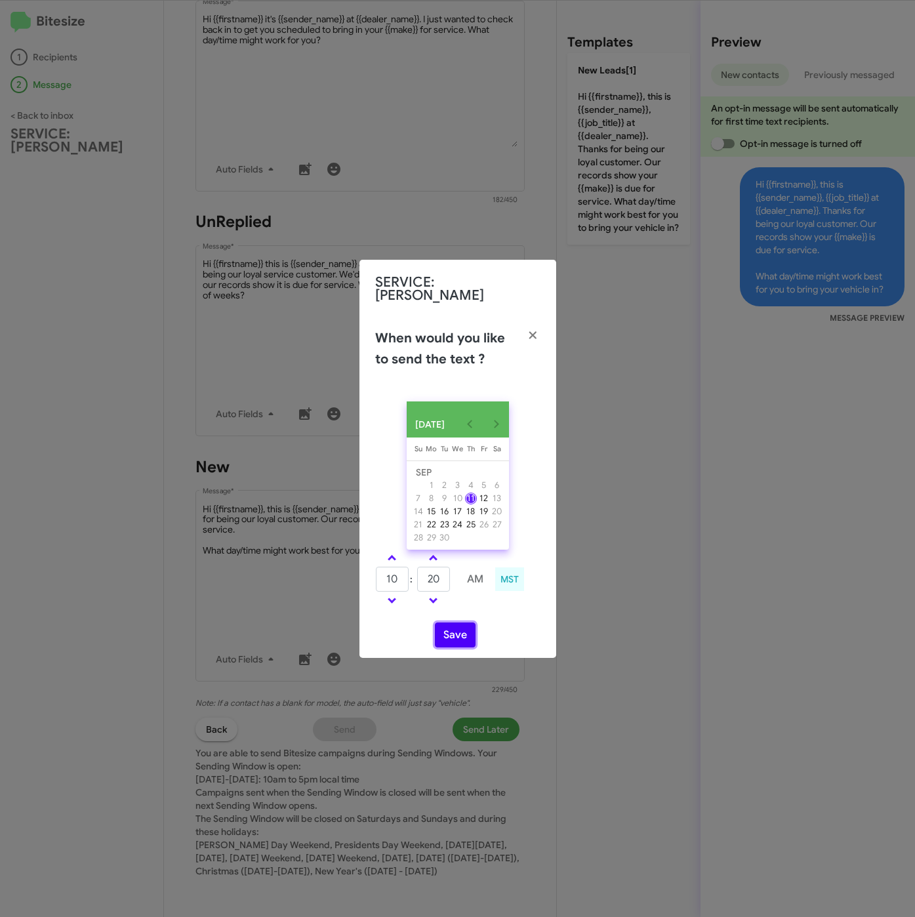
click at [465, 633] on button "Save" at bounding box center [455, 635] width 41 height 25
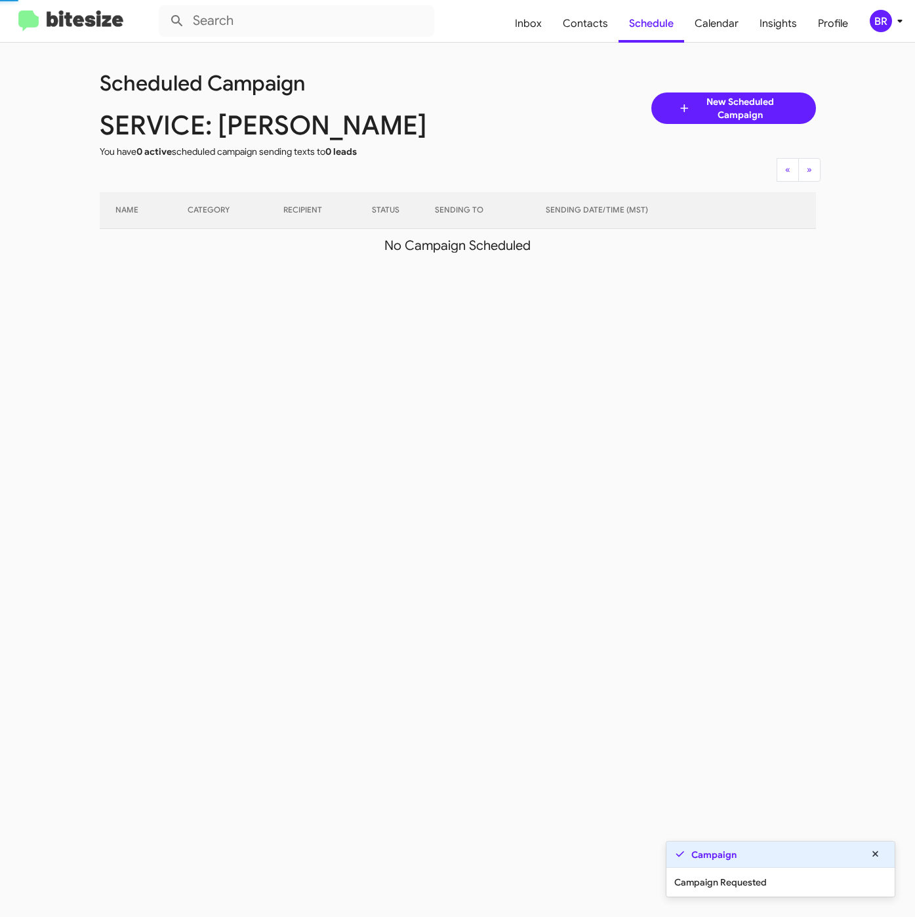
click at [888, 24] on div "BR" at bounding box center [881, 21] width 22 height 22
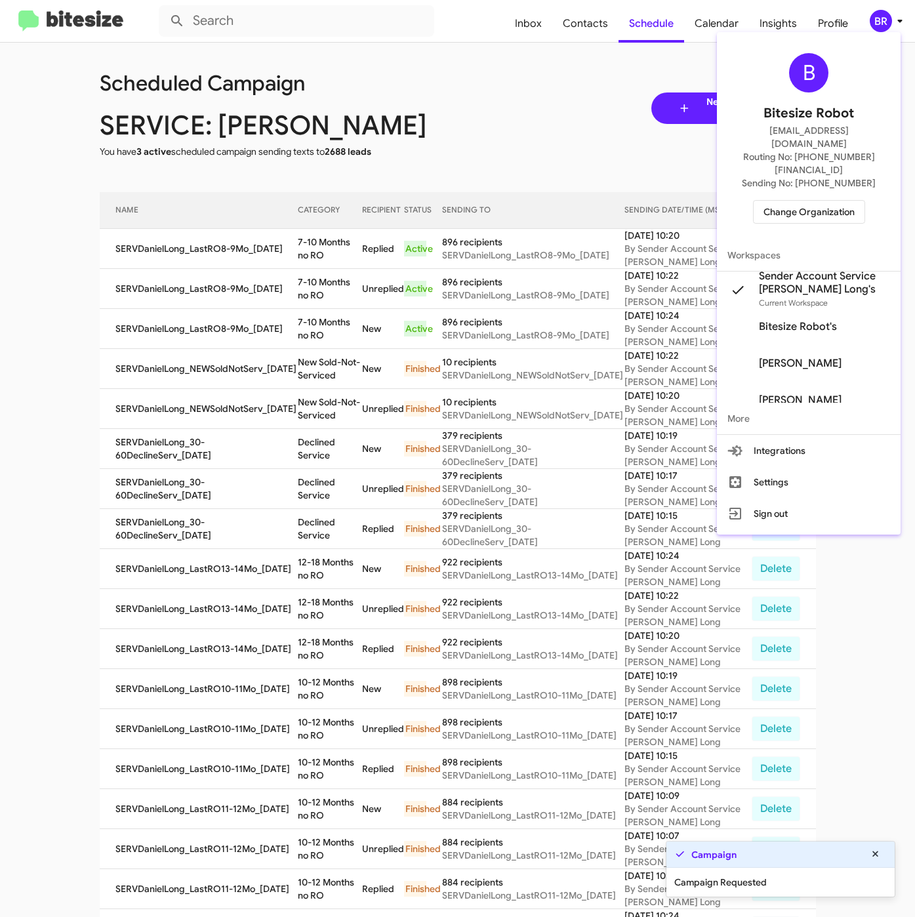
click at [311, 278] on div at bounding box center [457, 458] width 915 height 917
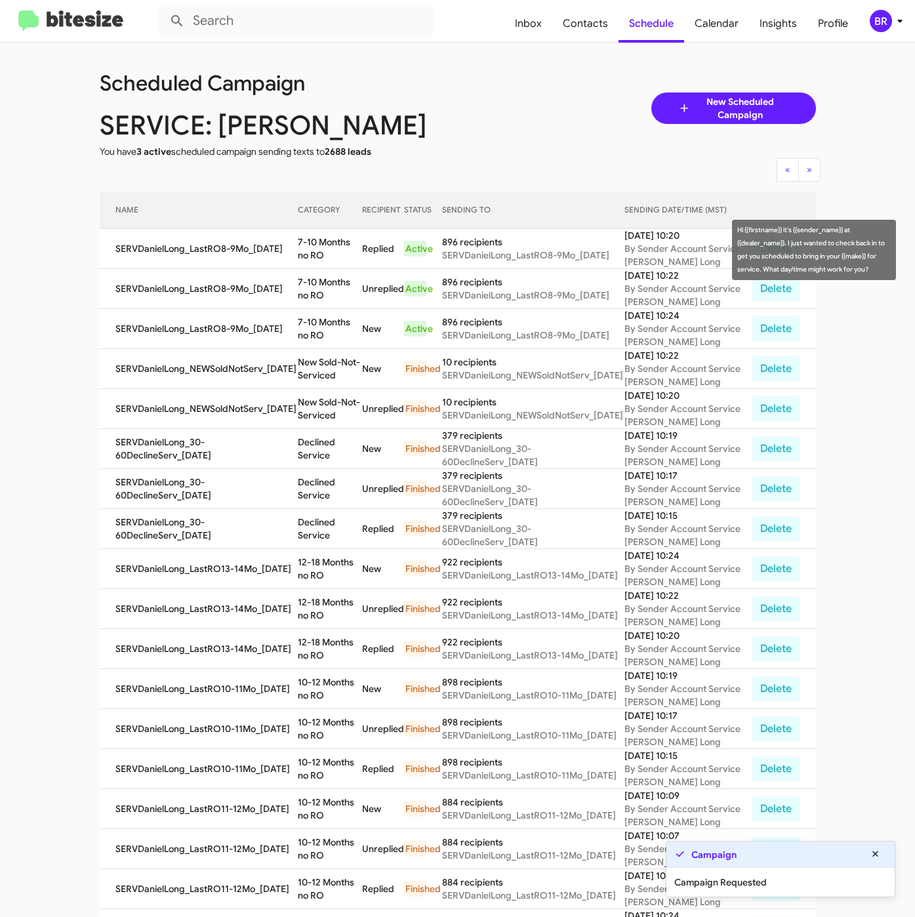
drag, startPoint x: 291, startPoint y: 239, endPoint x: 309, endPoint y: 257, distance: 25.1
click at [309, 257] on td "7-10 Months no RO" at bounding box center [330, 249] width 64 height 40
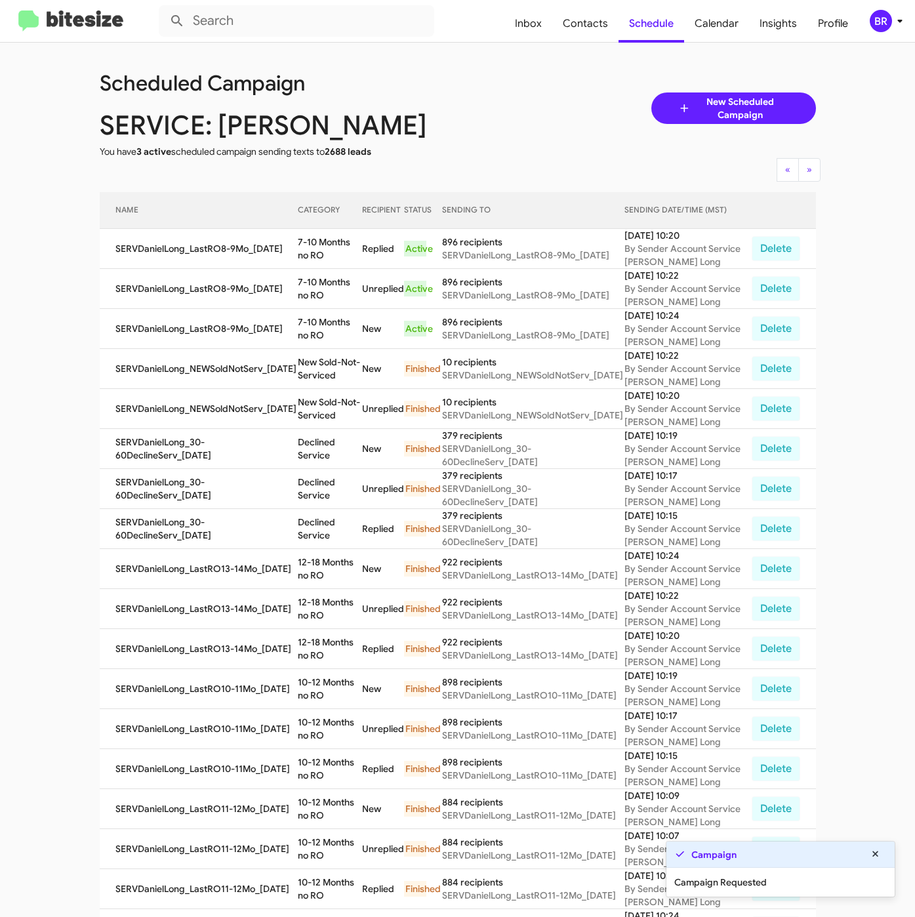
copy td "7-10 Months no RO"
click at [894, 28] on icon at bounding box center [900, 21] width 16 height 16
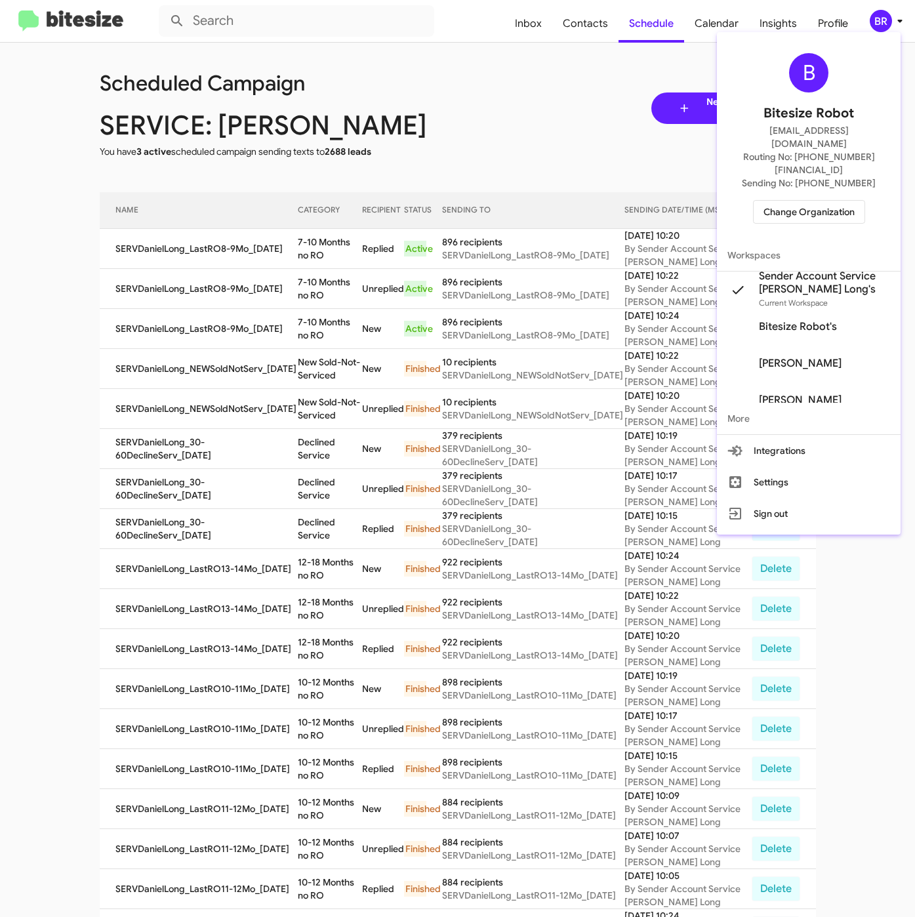
click at [776, 201] on span "Change Organization" at bounding box center [809, 212] width 91 height 22
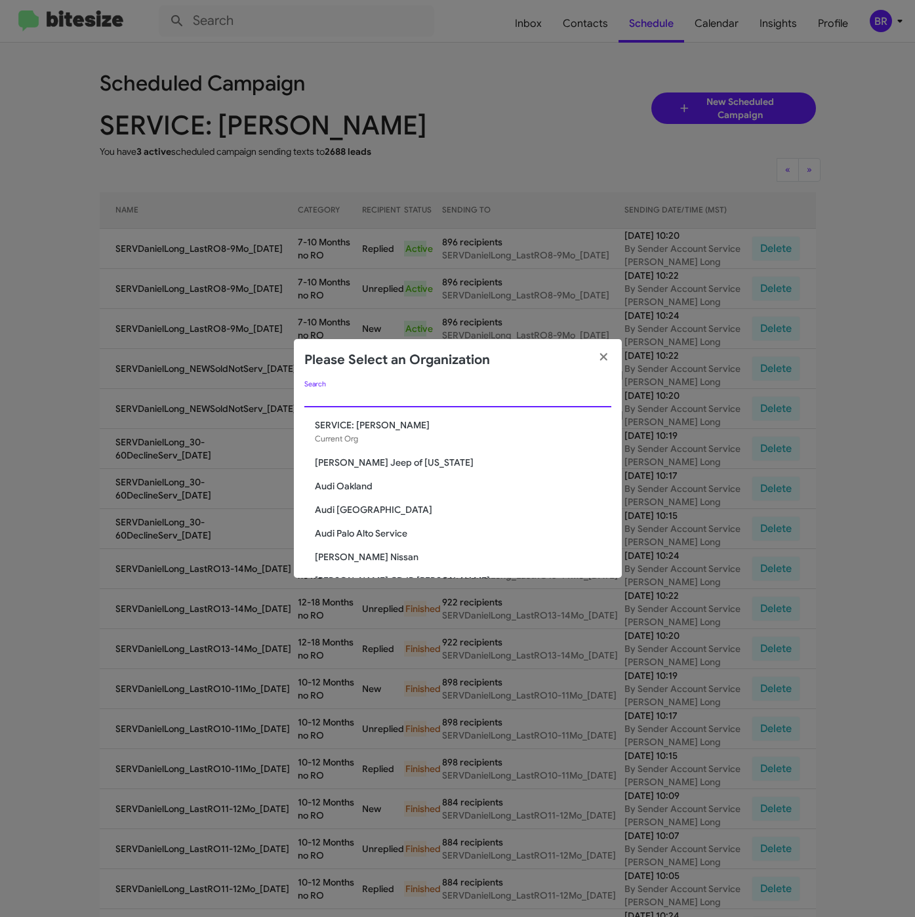
click at [365, 394] on input "Search" at bounding box center [457, 397] width 307 height 10
paste input "SERVICE: Volkswagen Rockville"
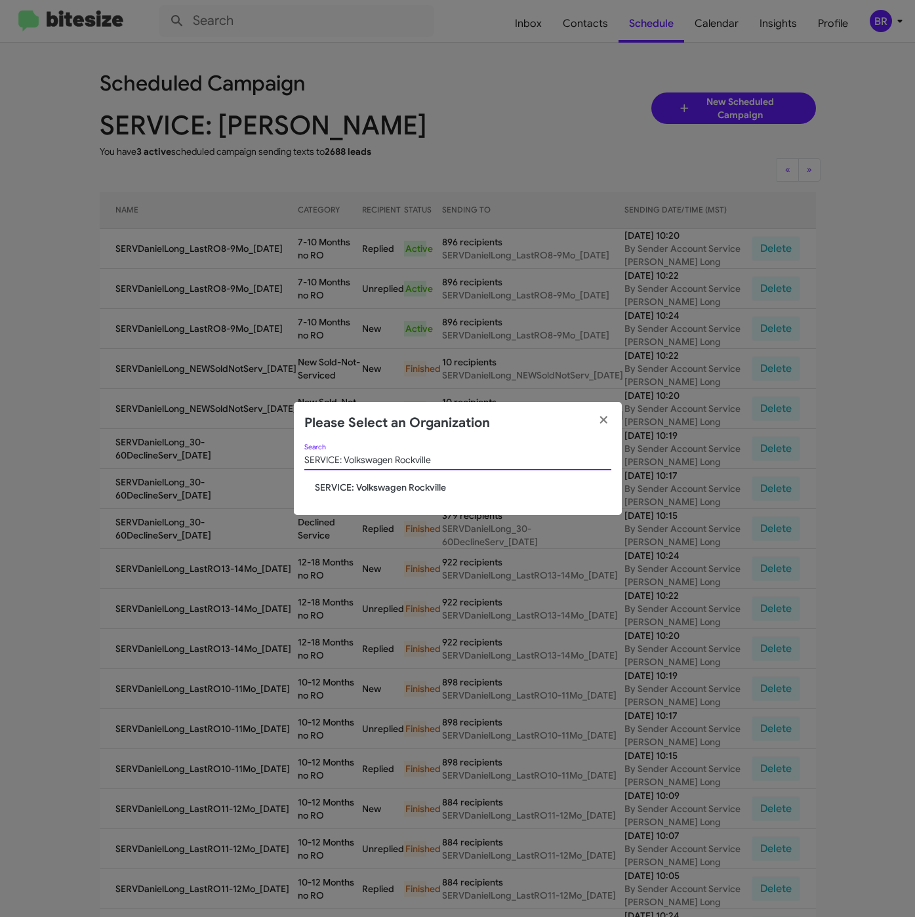
type input "SERVICE: Volkswagen Rockville"
click at [366, 487] on span "SERVICE: Volkswagen Rockville" at bounding box center [463, 487] width 297 height 13
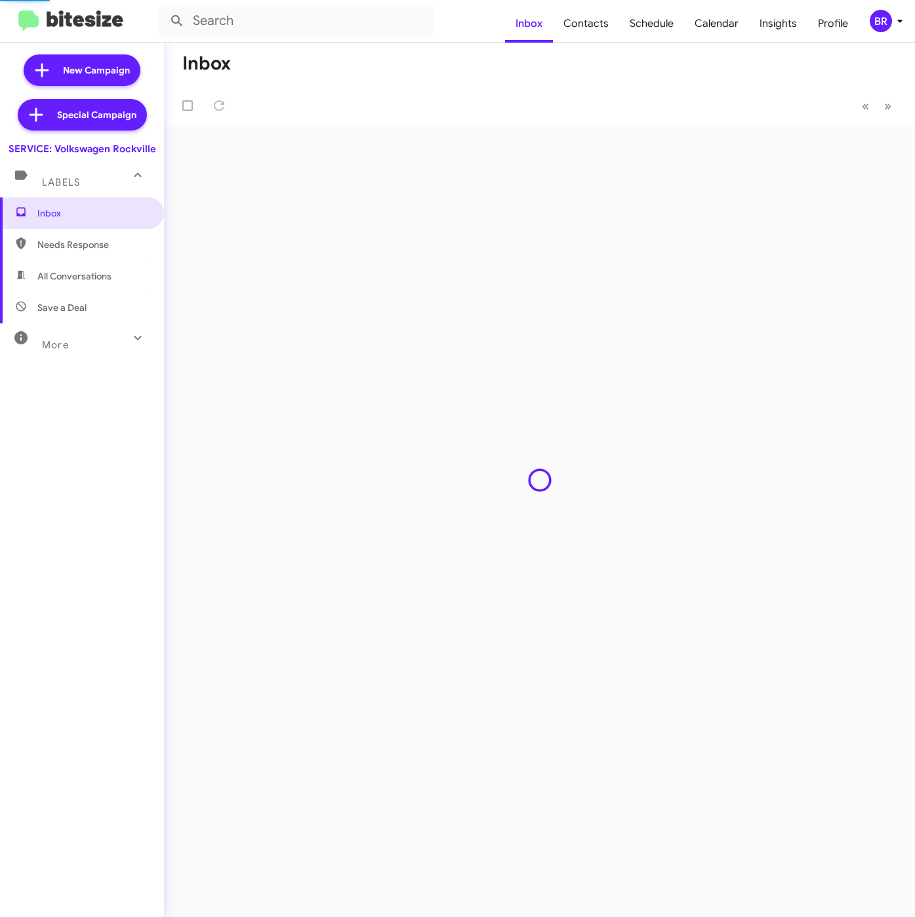
click at [597, 28] on span "Contacts" at bounding box center [586, 24] width 66 height 38
type input "in:groups"
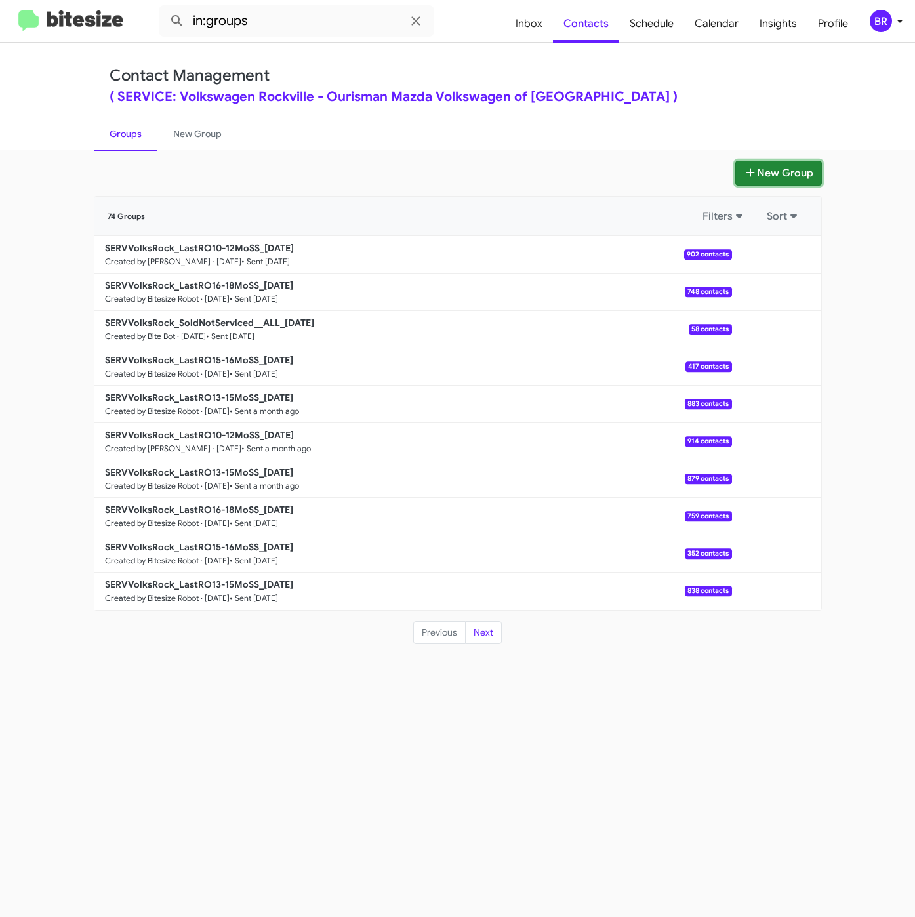
click at [772, 180] on button "New Group" at bounding box center [779, 173] width 87 height 25
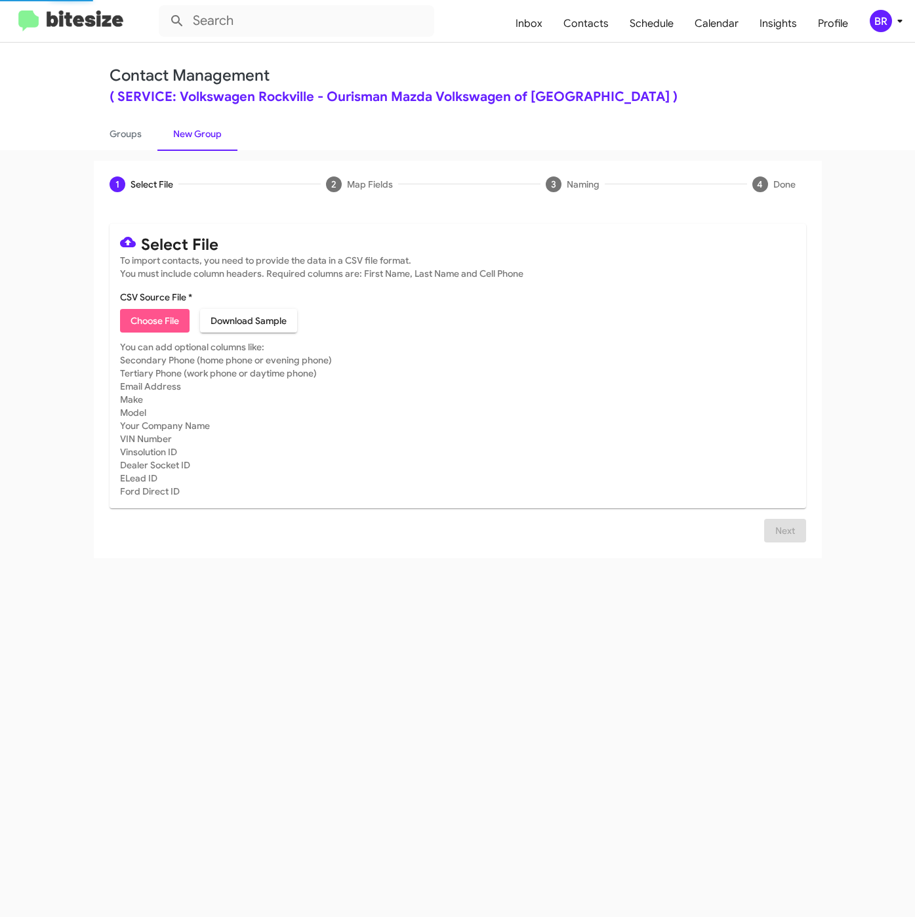
click at [146, 322] on span "Choose File" at bounding box center [155, 321] width 49 height 24
type input "SERVVolksRock_LastRO13-15MoSS_[DATE]"
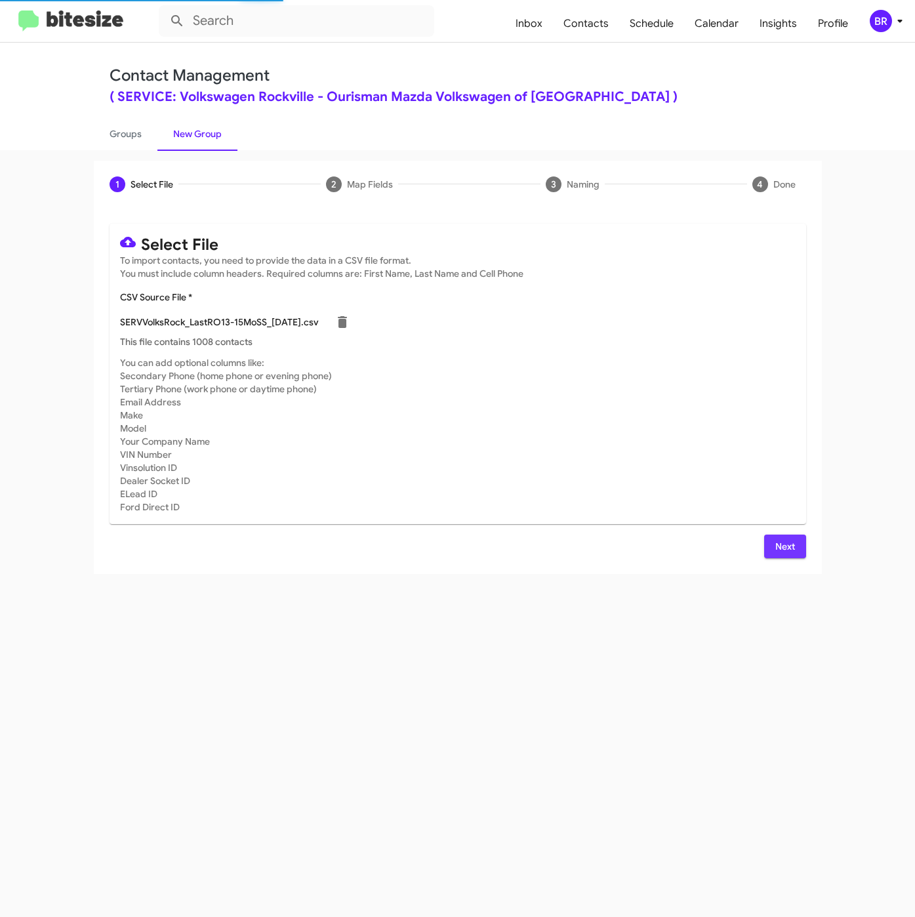
click at [790, 545] on span "Next" at bounding box center [785, 547] width 21 height 24
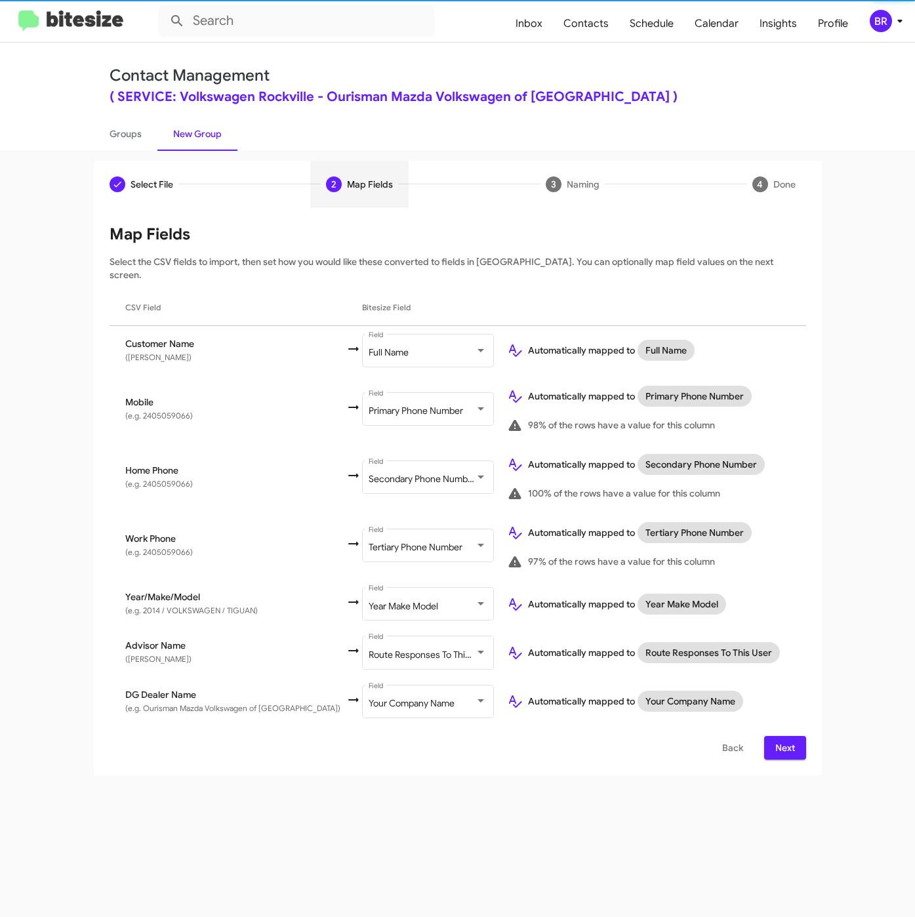
click at [780, 736] on span "Next" at bounding box center [785, 748] width 21 height 24
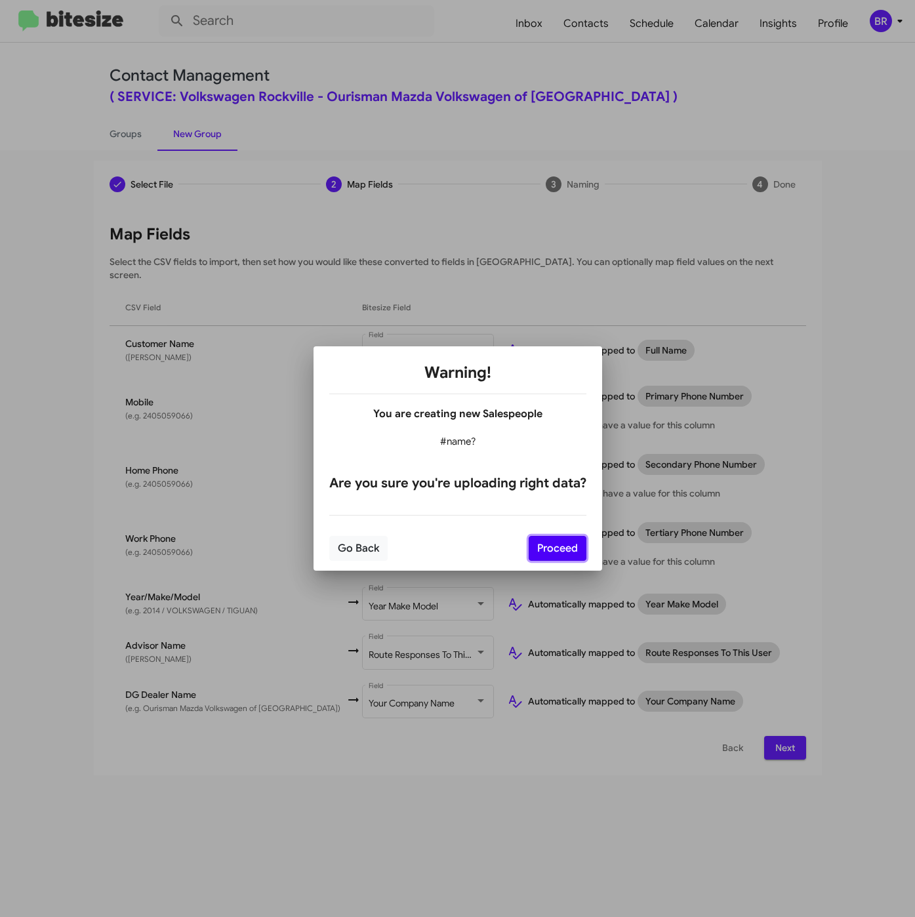
click at [544, 557] on button "Proceed" at bounding box center [558, 548] width 58 height 25
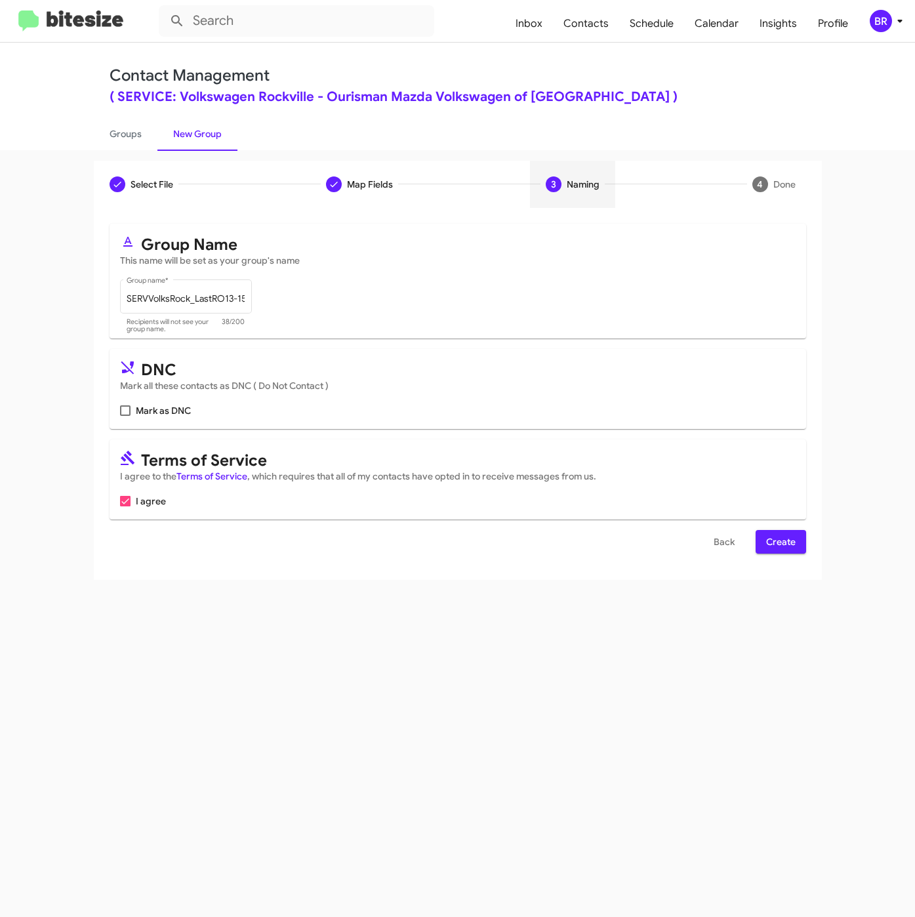
click at [780, 547] on span "Create" at bounding box center [781, 542] width 30 height 24
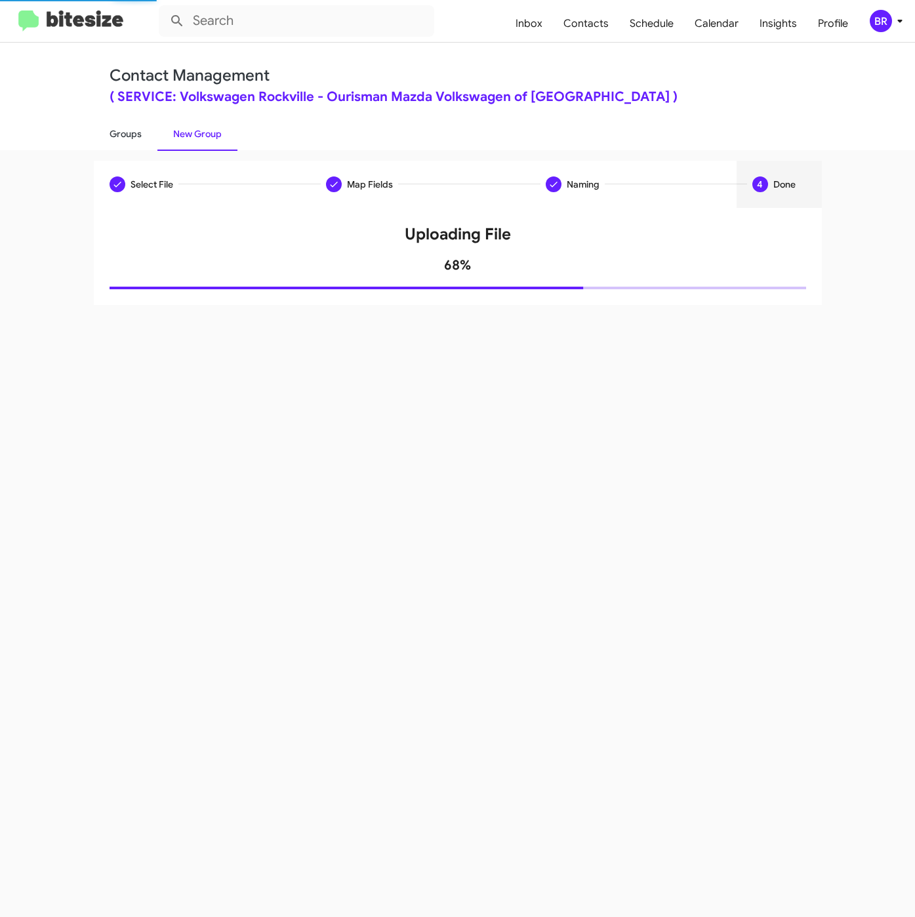
click at [118, 126] on link "Groups" at bounding box center [126, 134] width 64 height 34
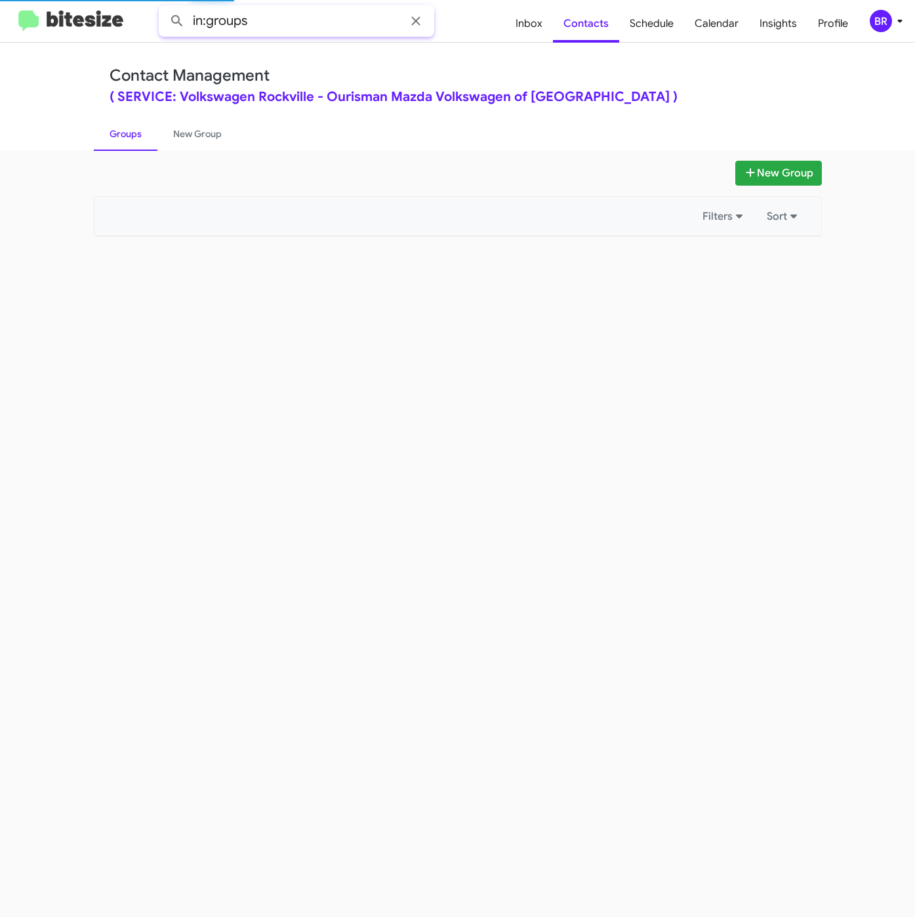
click at [281, 16] on input "in:groups" at bounding box center [297, 20] width 276 height 31
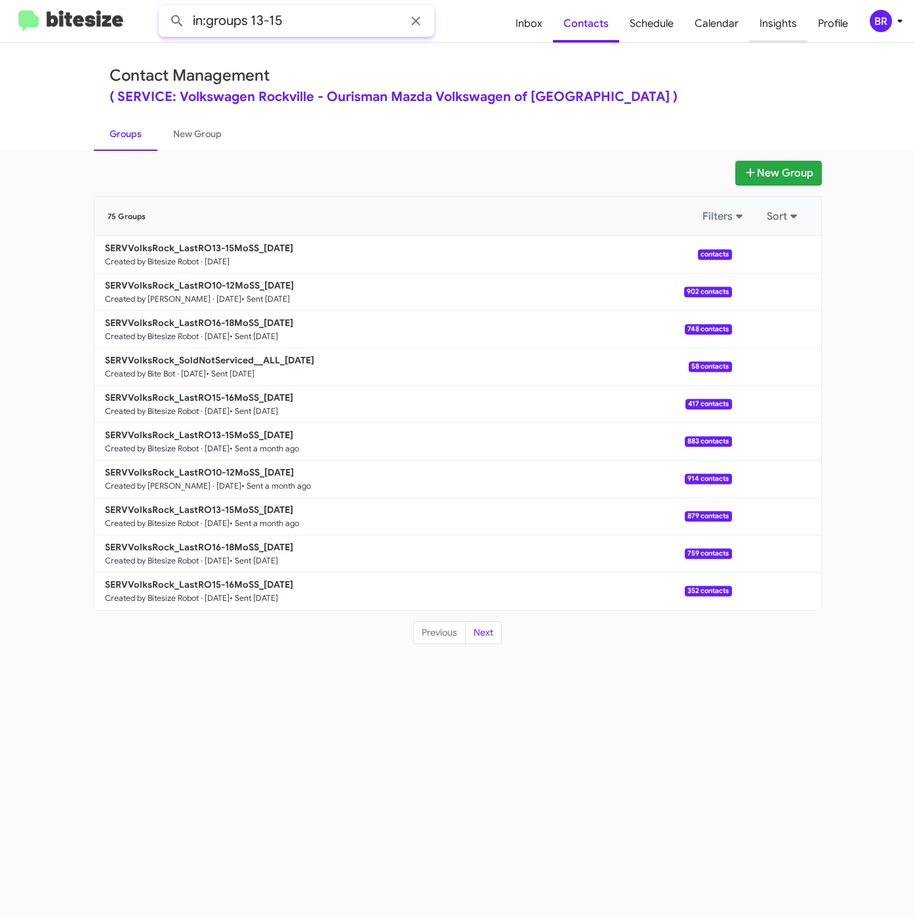
type input "in:groups 13-15"
click at [766, 26] on span "Insights" at bounding box center [778, 24] width 58 height 38
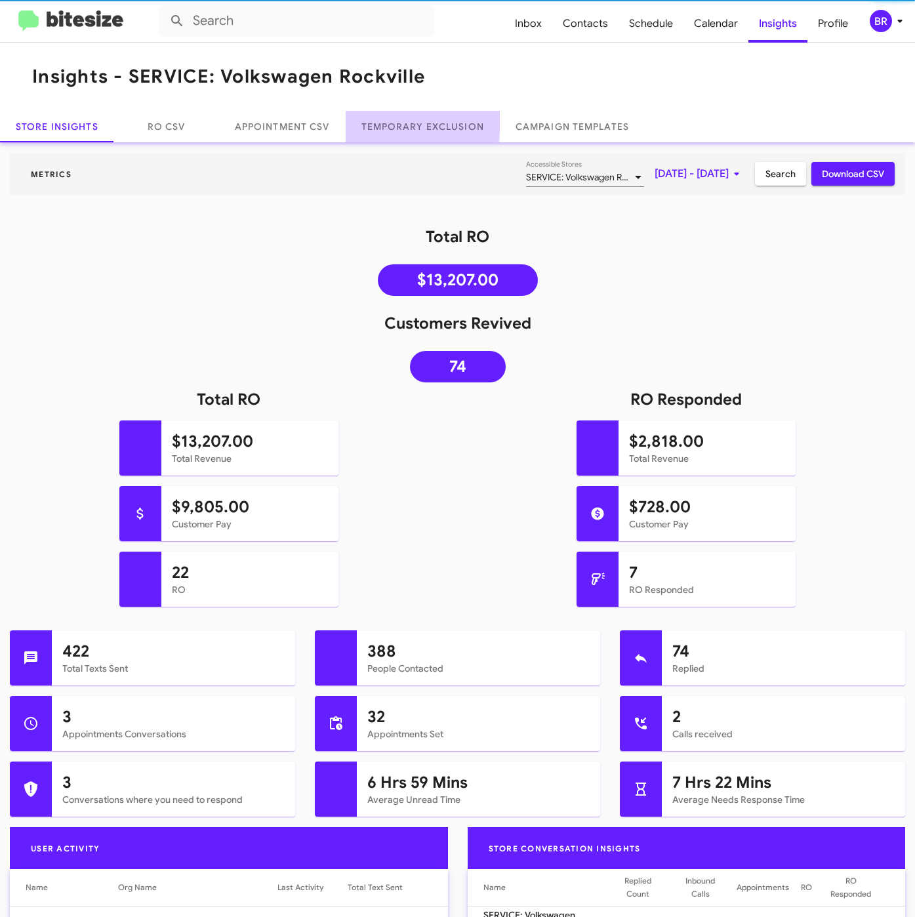
click at [404, 121] on link "Temporary Exclusion" at bounding box center [423, 126] width 154 height 31
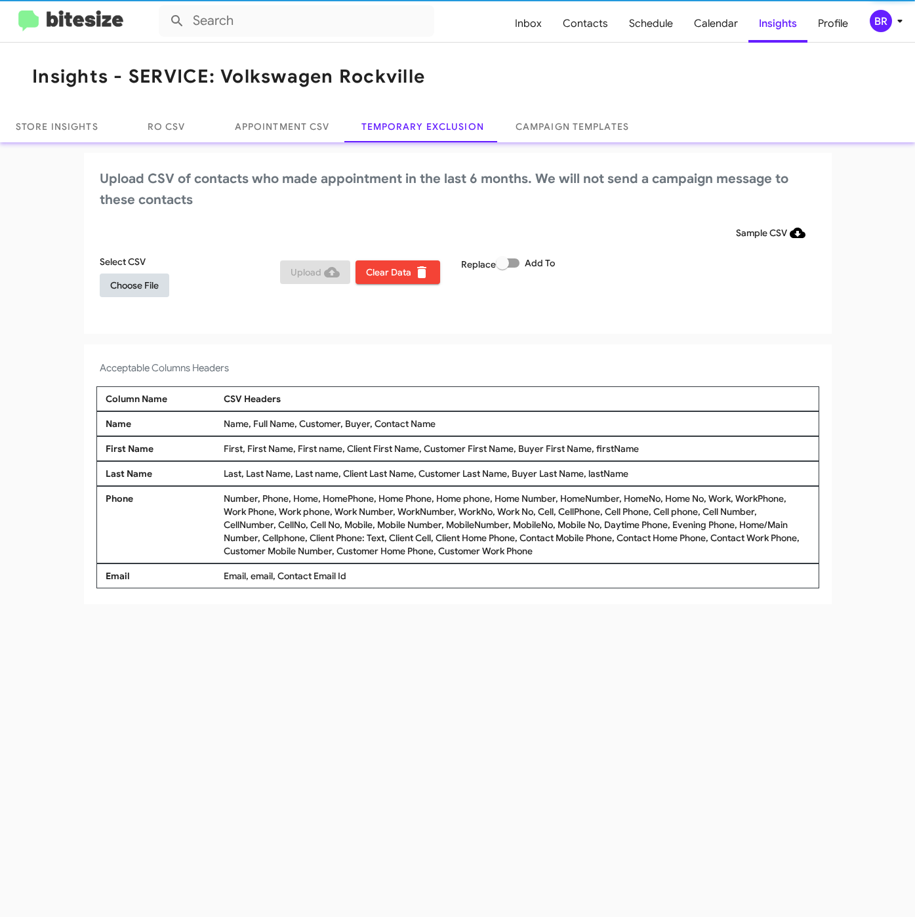
click at [127, 292] on span "Choose File" at bounding box center [134, 286] width 49 height 24
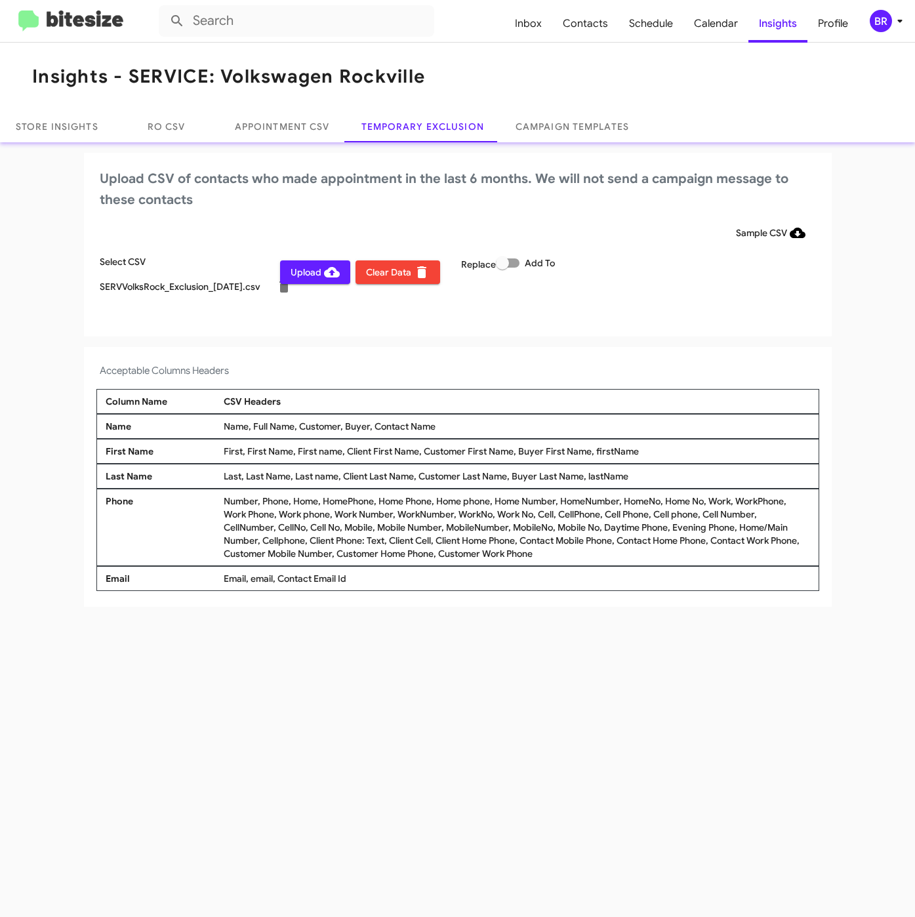
drag, startPoint x: 503, startPoint y: 260, endPoint x: 520, endPoint y: 268, distance: 19.4
click at [505, 262] on span at bounding box center [502, 263] width 13 height 13
click at [503, 268] on input "Add To" at bounding box center [502, 268] width 1 height 1
checkbox input "true"
click at [886, 22] on div "BR" at bounding box center [881, 21] width 22 height 22
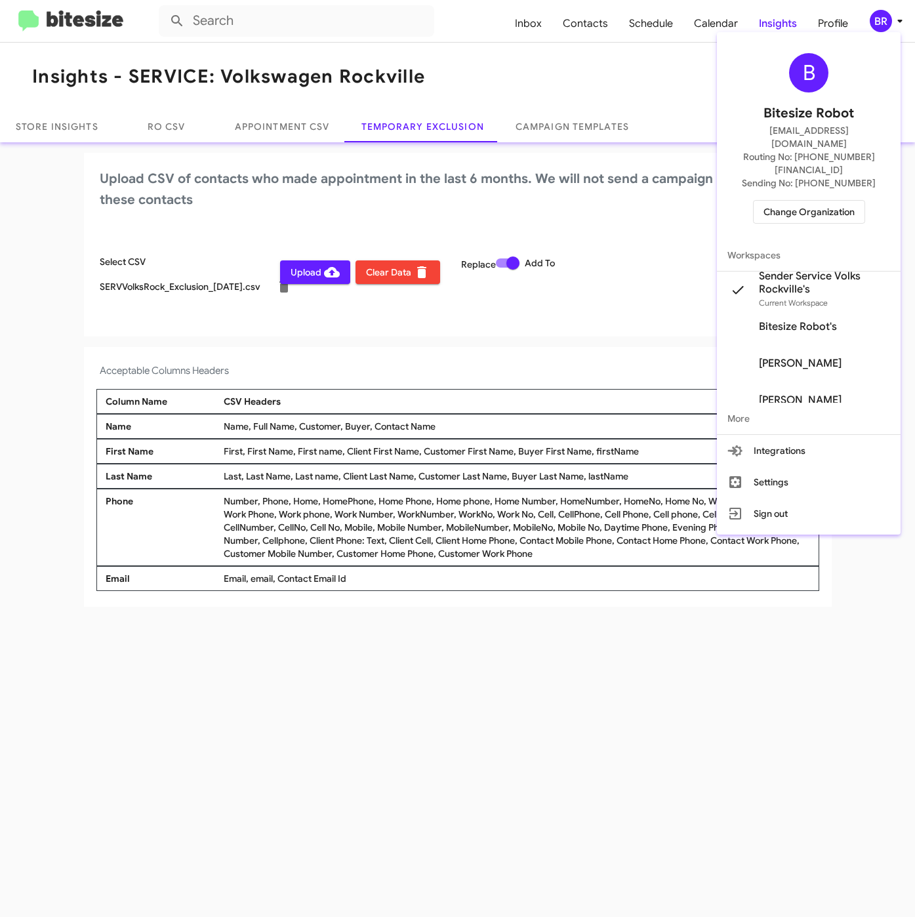
click at [394, 363] on div at bounding box center [457, 458] width 915 height 917
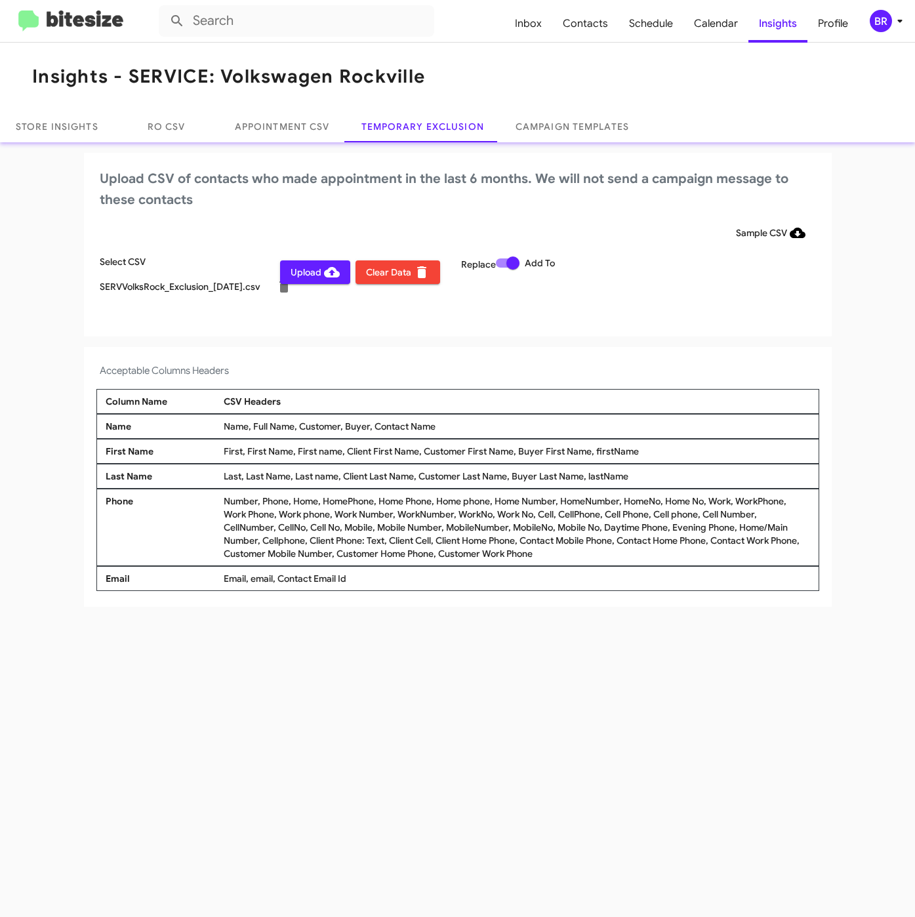
click at [327, 270] on icon at bounding box center [332, 272] width 16 height 16
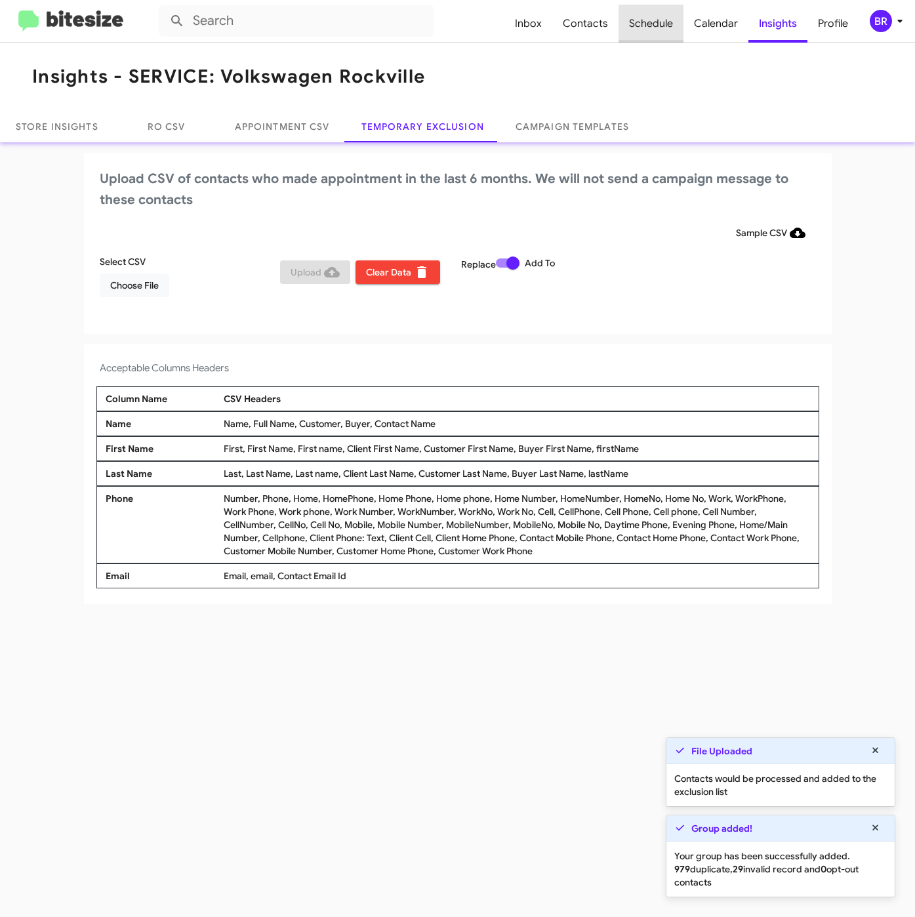
click at [661, 20] on span "Schedule" at bounding box center [651, 24] width 65 height 38
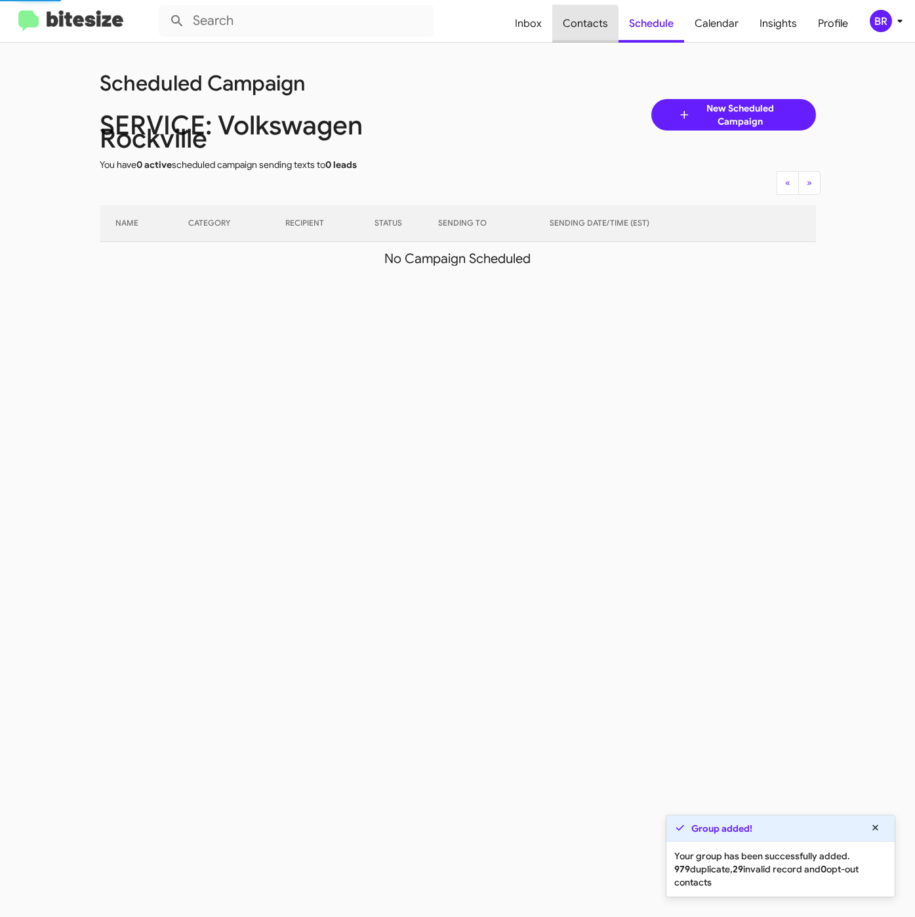
click at [587, 31] on span "Contacts" at bounding box center [585, 24] width 66 height 38
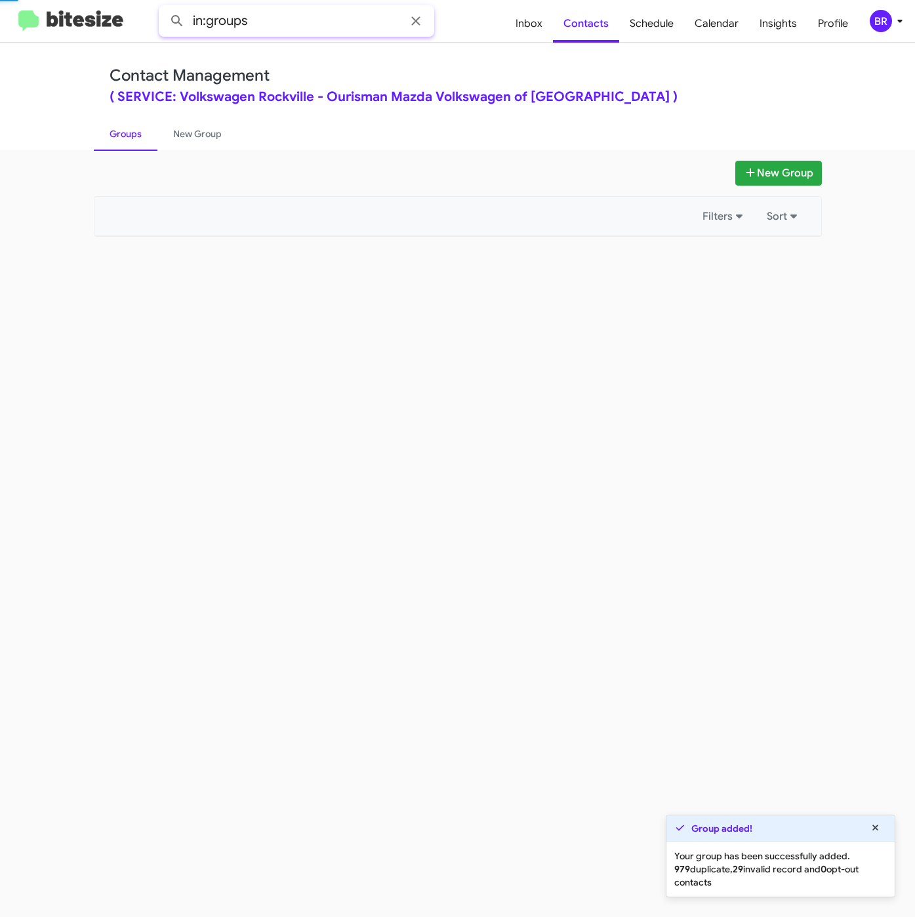
click at [285, 26] on input "in:groups" at bounding box center [297, 20] width 276 height 31
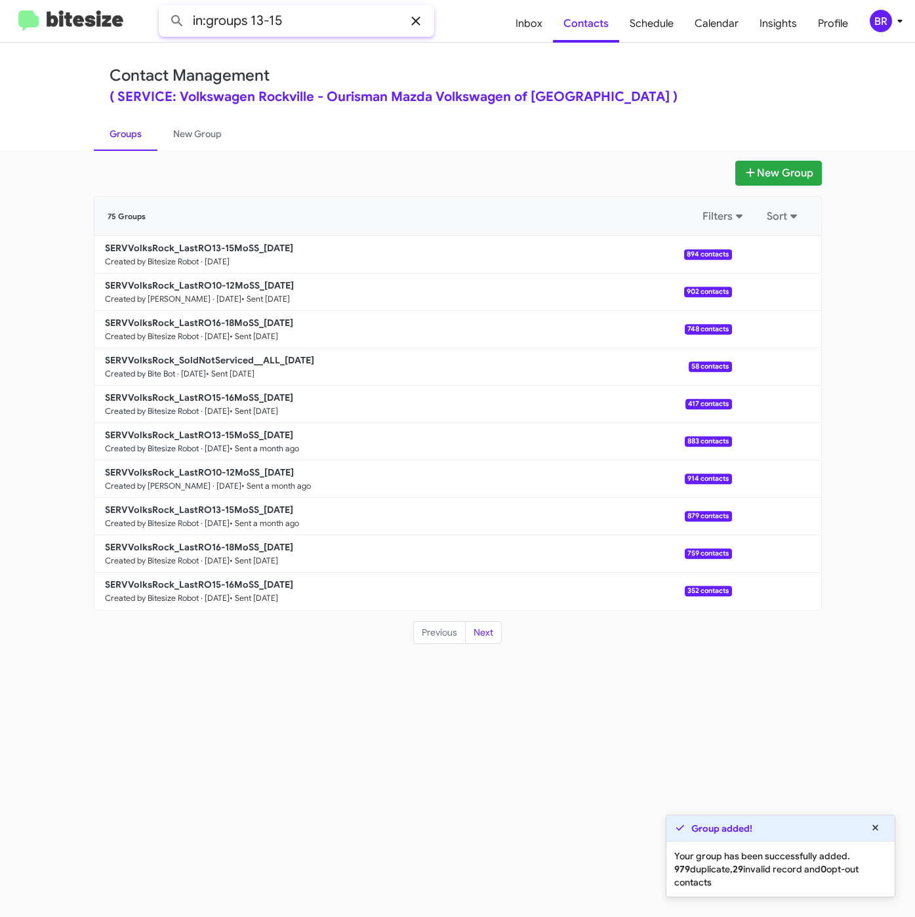
type input "in:groups 13-15"
click at [164, 8] on button at bounding box center [177, 21] width 26 height 26
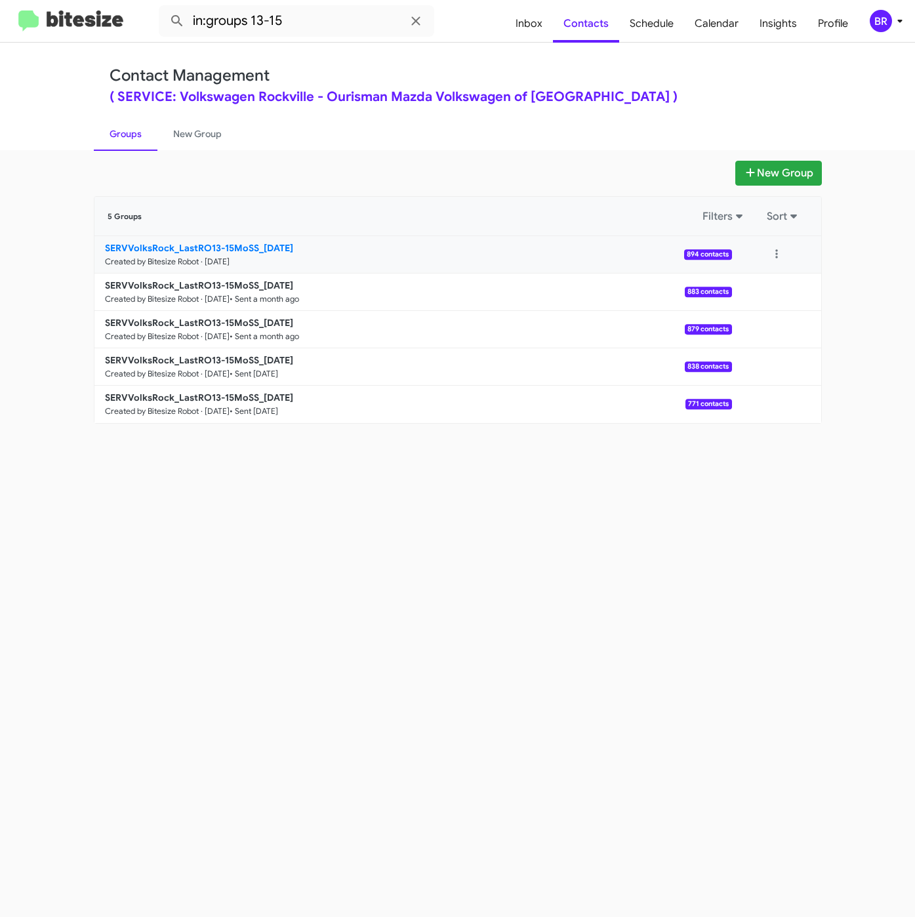
click at [264, 244] on b "SERVVolksRock_LastRO13-15MoSS_[DATE]" at bounding box center [199, 248] width 188 height 12
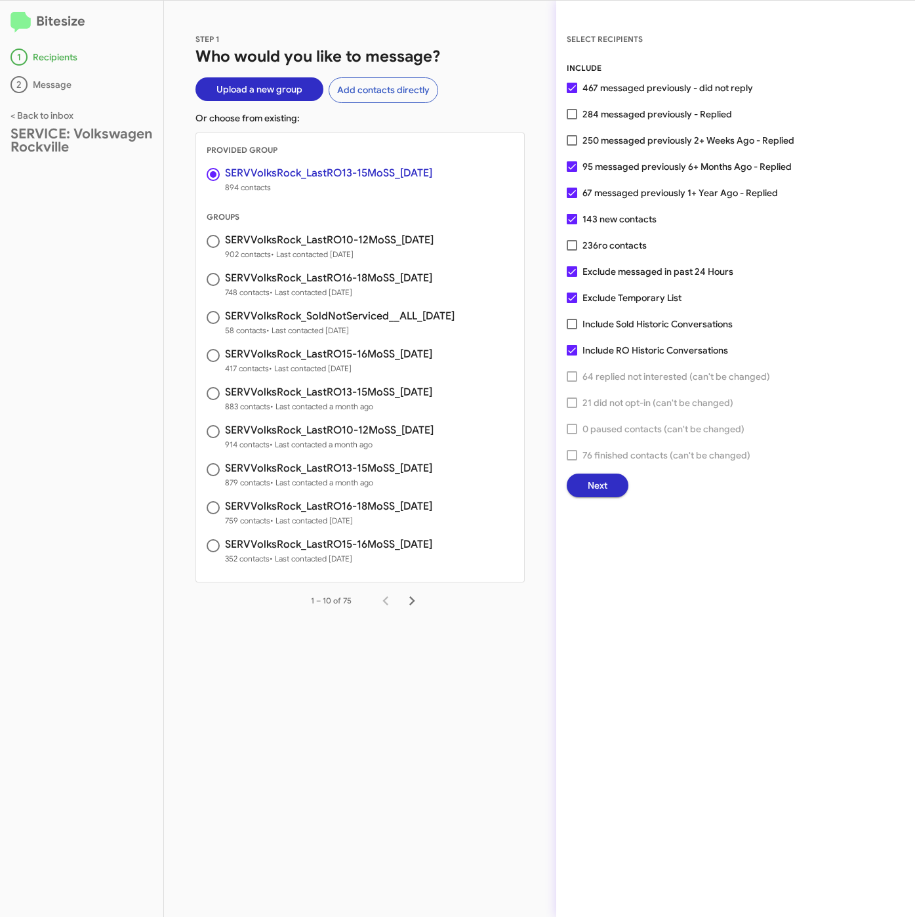
click at [585, 483] on button "Next" at bounding box center [598, 486] width 62 height 24
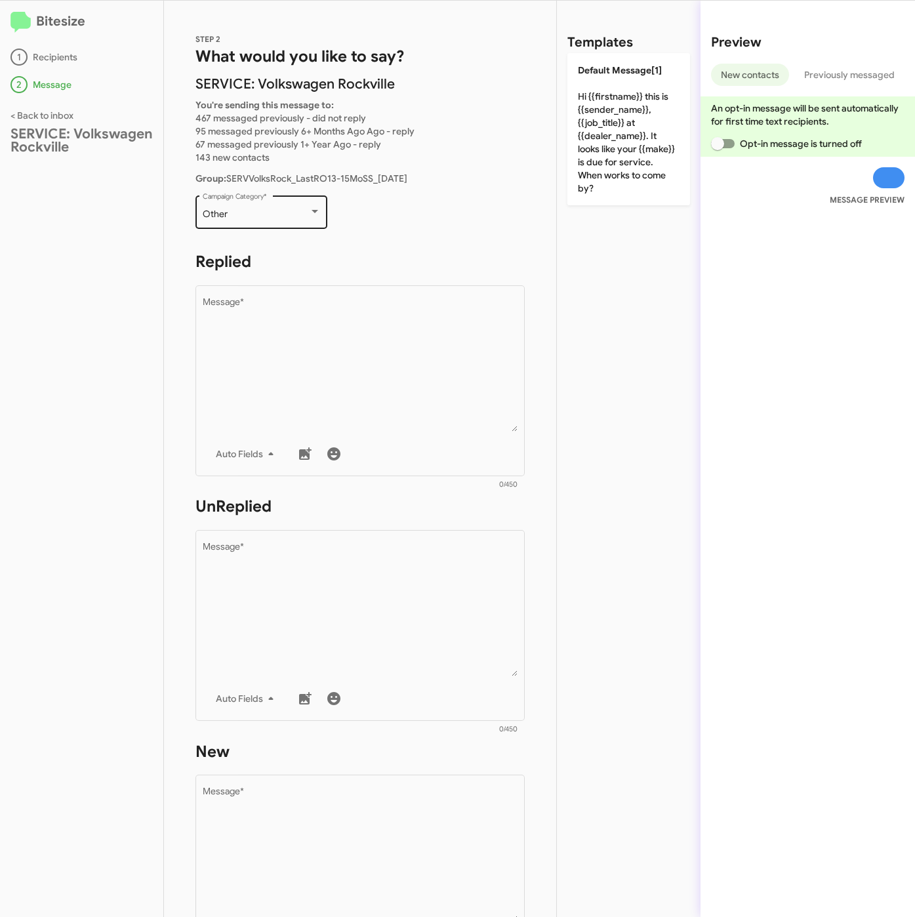
click at [253, 203] on div "Other Campaign Category *" at bounding box center [262, 211] width 118 height 36
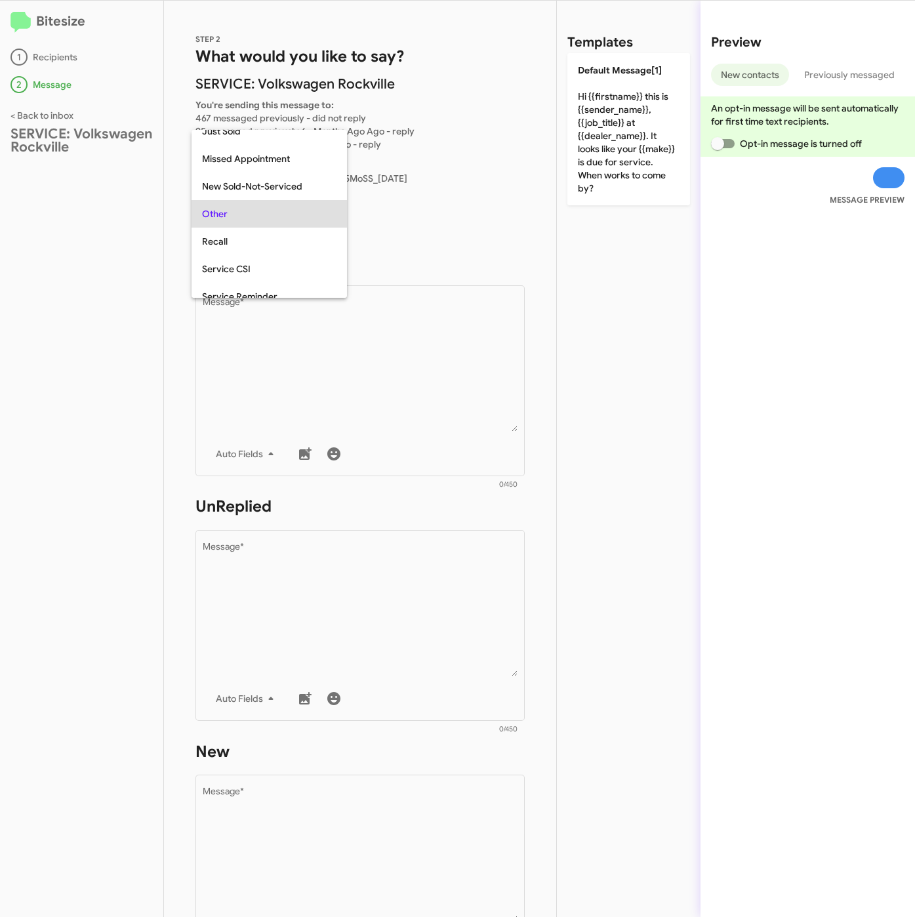
scroll to position [28, 0]
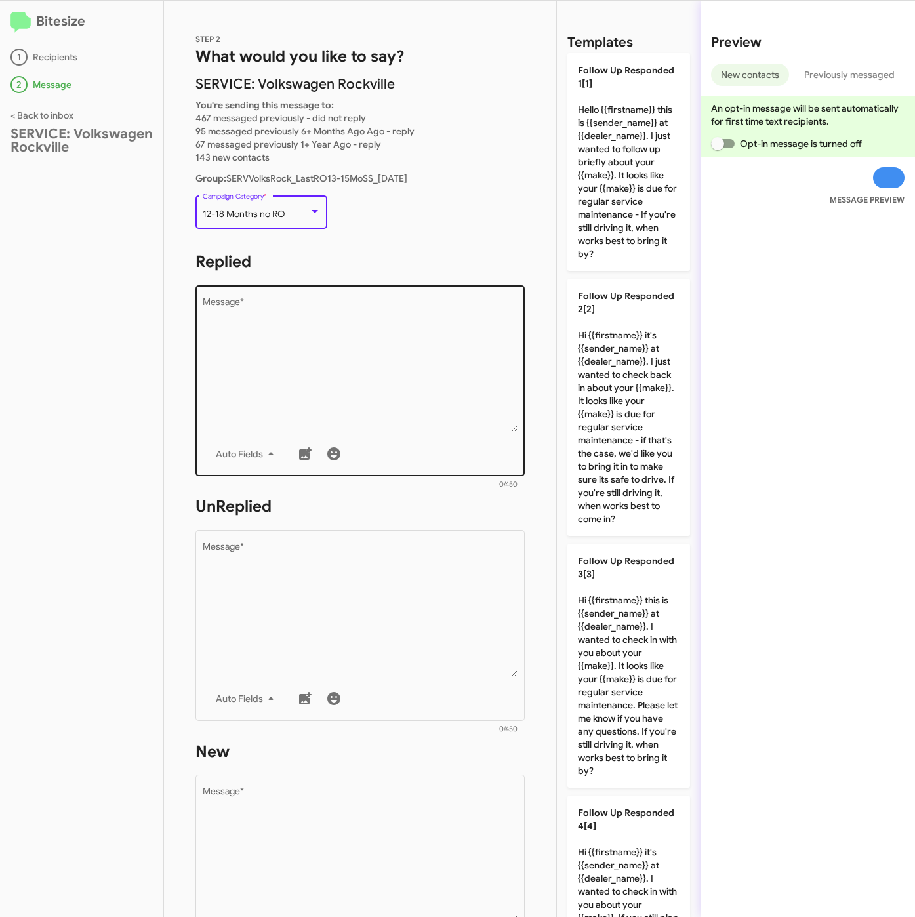
click at [308, 369] on textarea "Message *" at bounding box center [361, 365] width 316 height 134
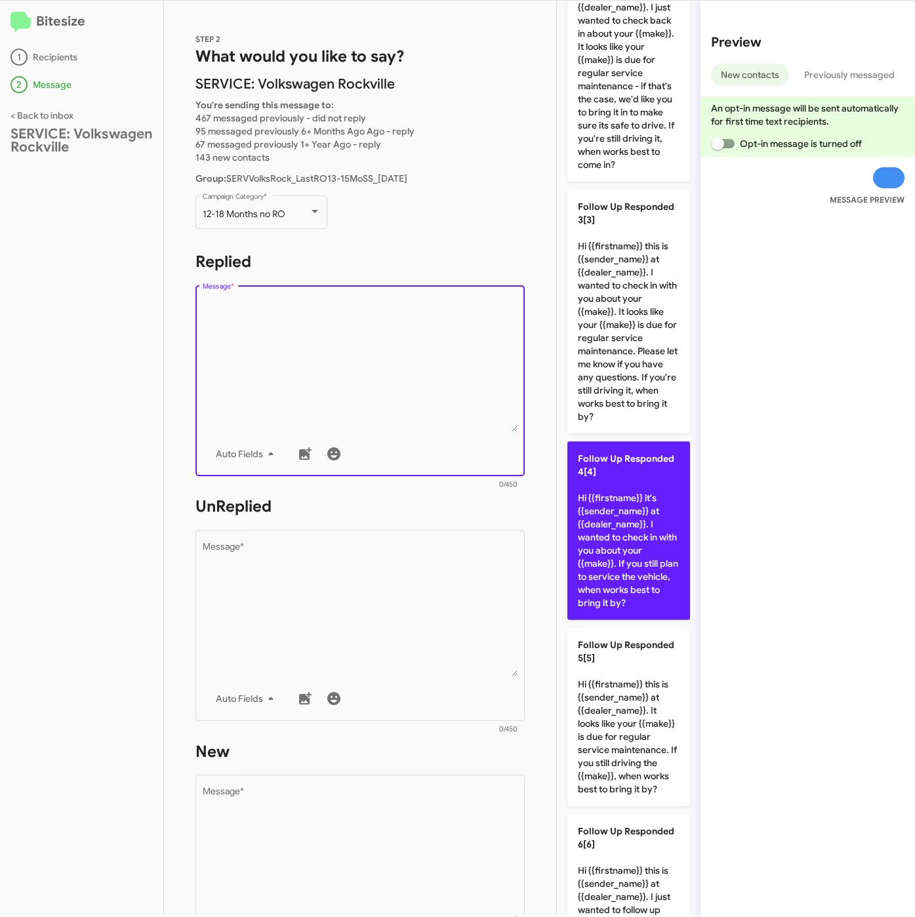
scroll to position [591, 0]
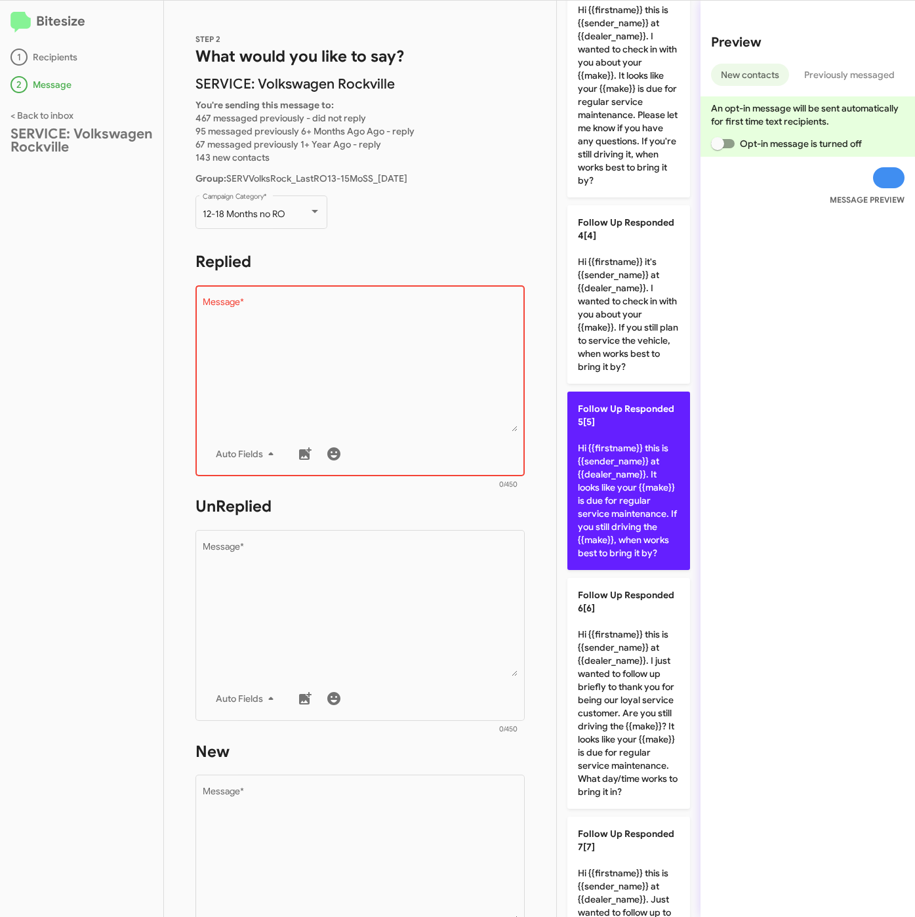
click at [632, 570] on p "Follow Up Responded 5[5] Hi {{firstname}} this is {{sender_name}} at {{dealer_n…" at bounding box center [629, 481] width 123 height 178
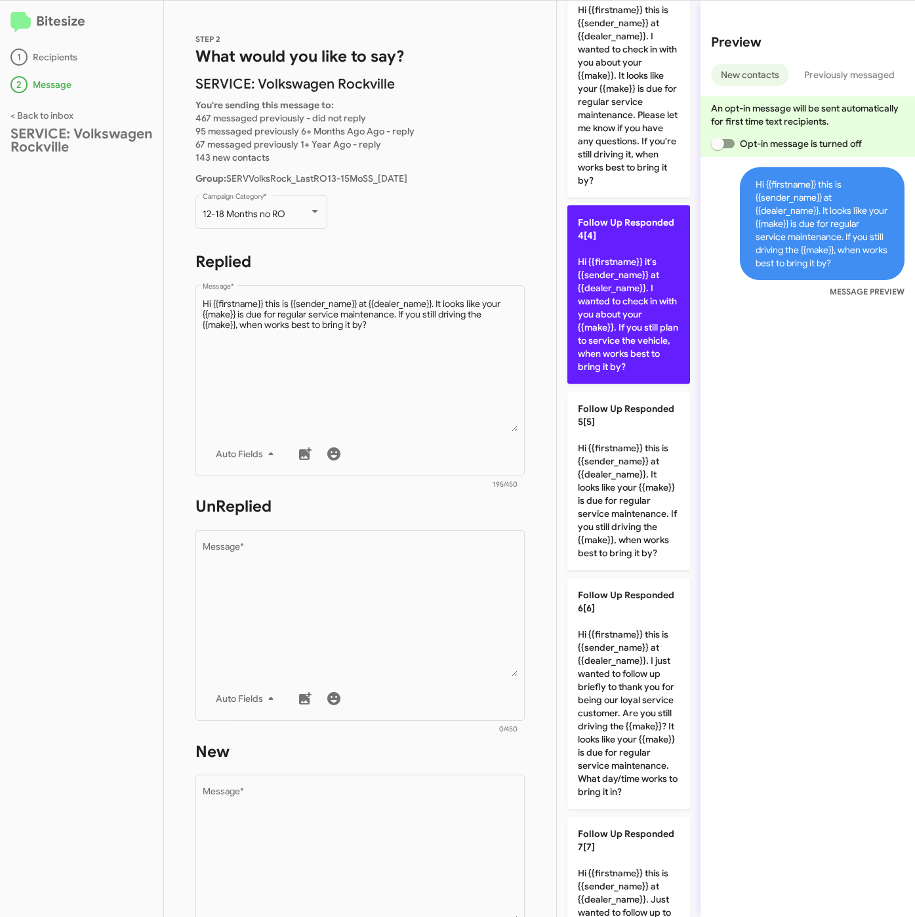
click at [648, 372] on p "Follow Up Responded 4[4] Hi {{firstname}} it's {{sender_name}} at {{dealer_name…" at bounding box center [629, 294] width 123 height 178
type textarea "Hi {{firstname}} it's {{sender_name}} at {{dealer_name}}. I wanted to check in …"
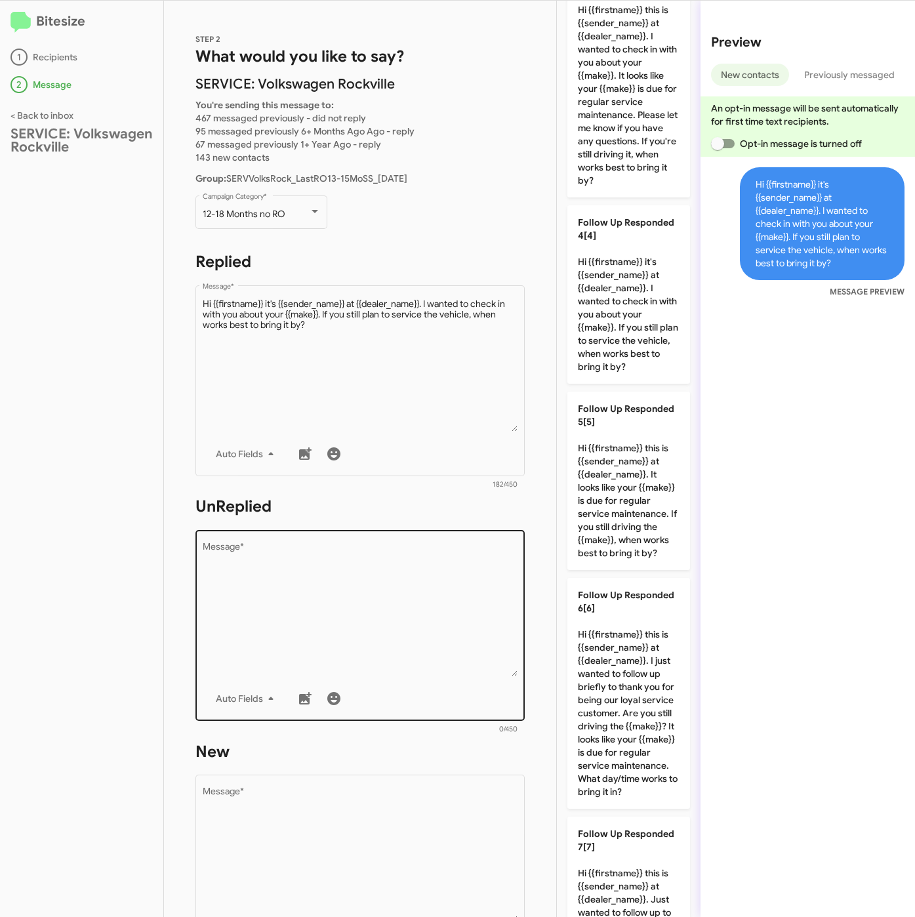
click at [380, 585] on textarea "Message *" at bounding box center [361, 610] width 316 height 134
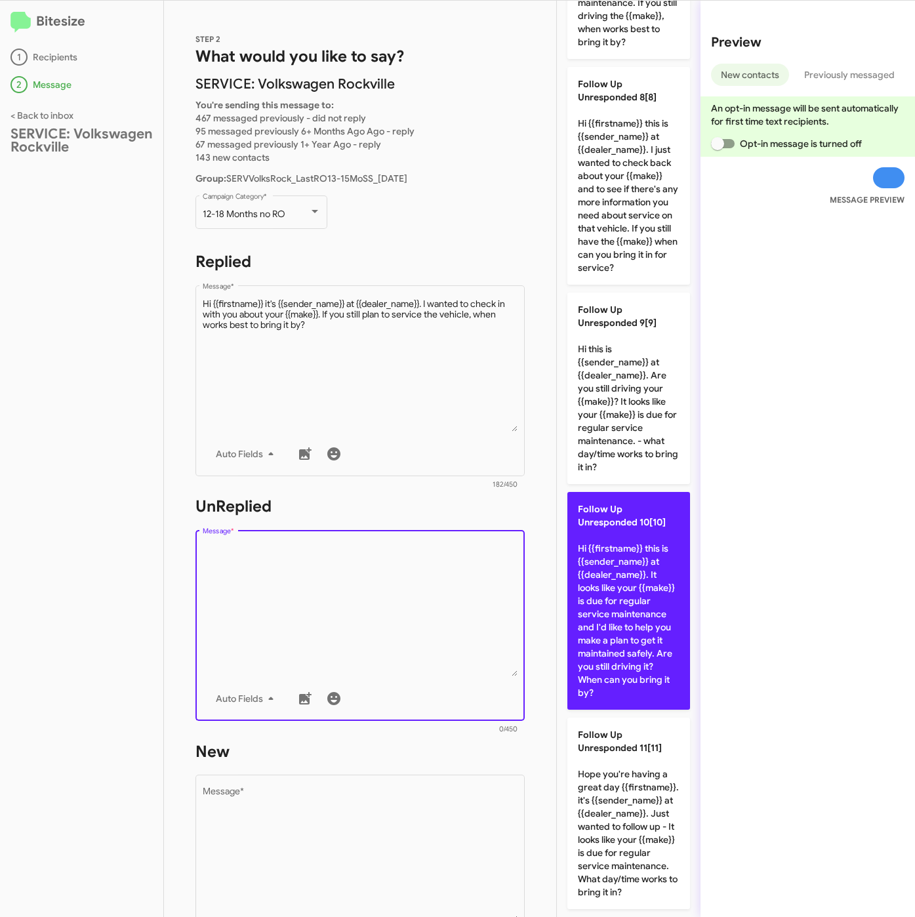
scroll to position [1772, 0]
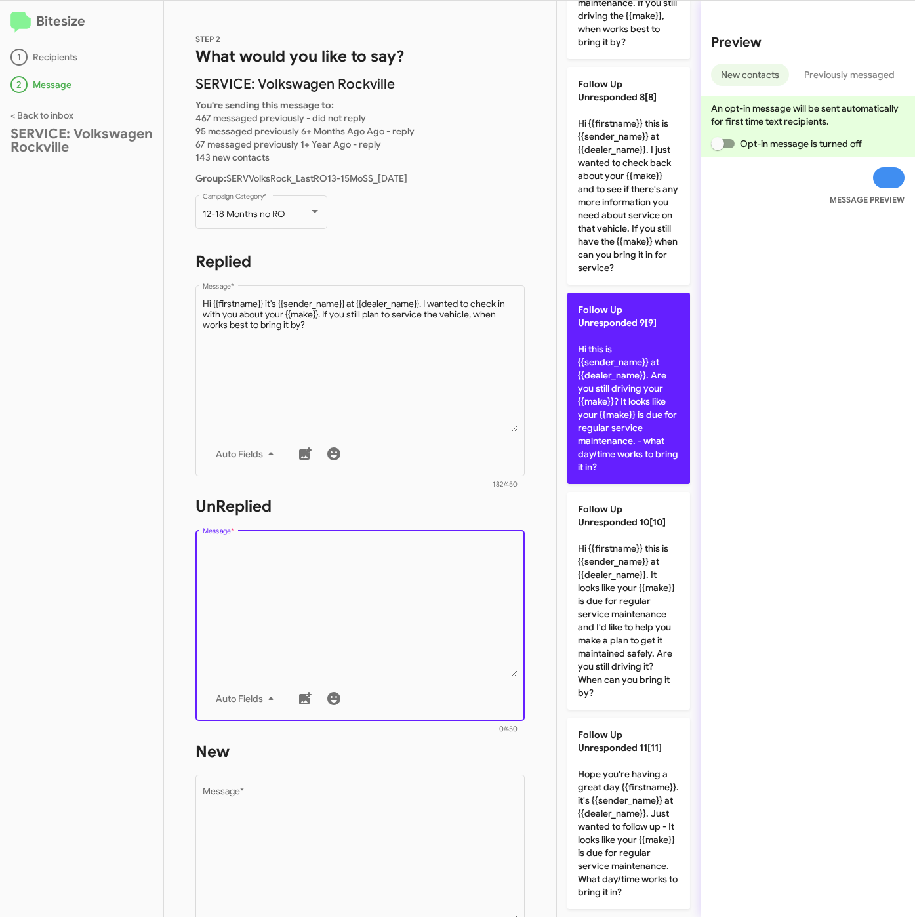
click at [609, 433] on p "Follow Up Unresponded 9[9] Hi this is {{sender_name}} at {{dealer_name}}. Are y…" at bounding box center [629, 389] width 123 height 192
type textarea "Hi this is {{sender_name}} at {{dealer_name}}. Are you still driving your {{mak…"
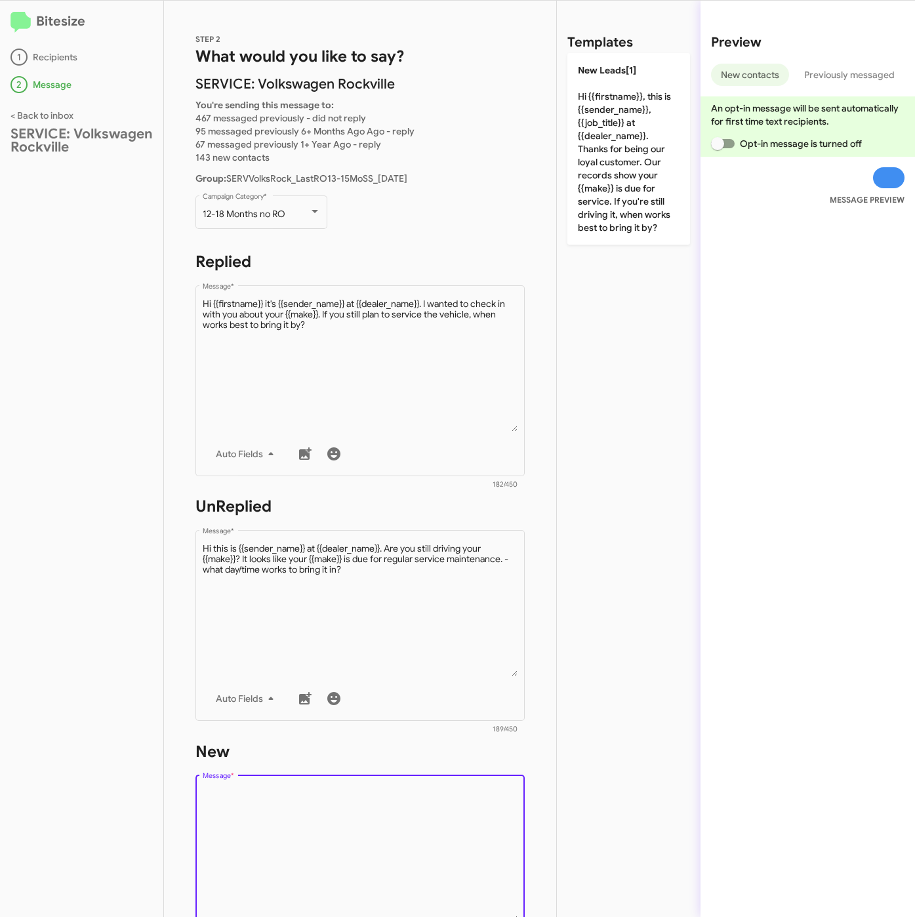
click at [436, 810] on textarea "Message *" at bounding box center [361, 855] width 316 height 134
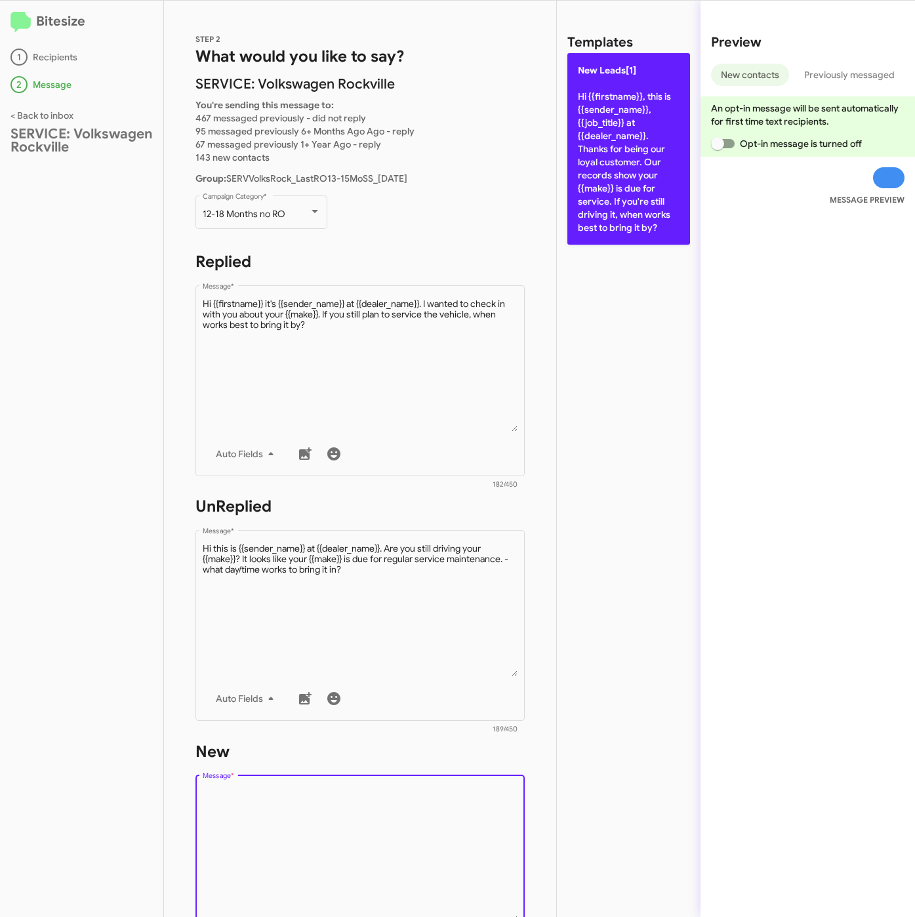
click at [652, 226] on p "New Leads[1] Hi {{firstname}}, this is {{sender_name}}, {{job_title}} at {{deal…" at bounding box center [629, 149] width 123 height 192
type textarea "Hi {{firstname}}, this is {{sender_name}}, {{job_title}} at {{dealer_name}}. Th…"
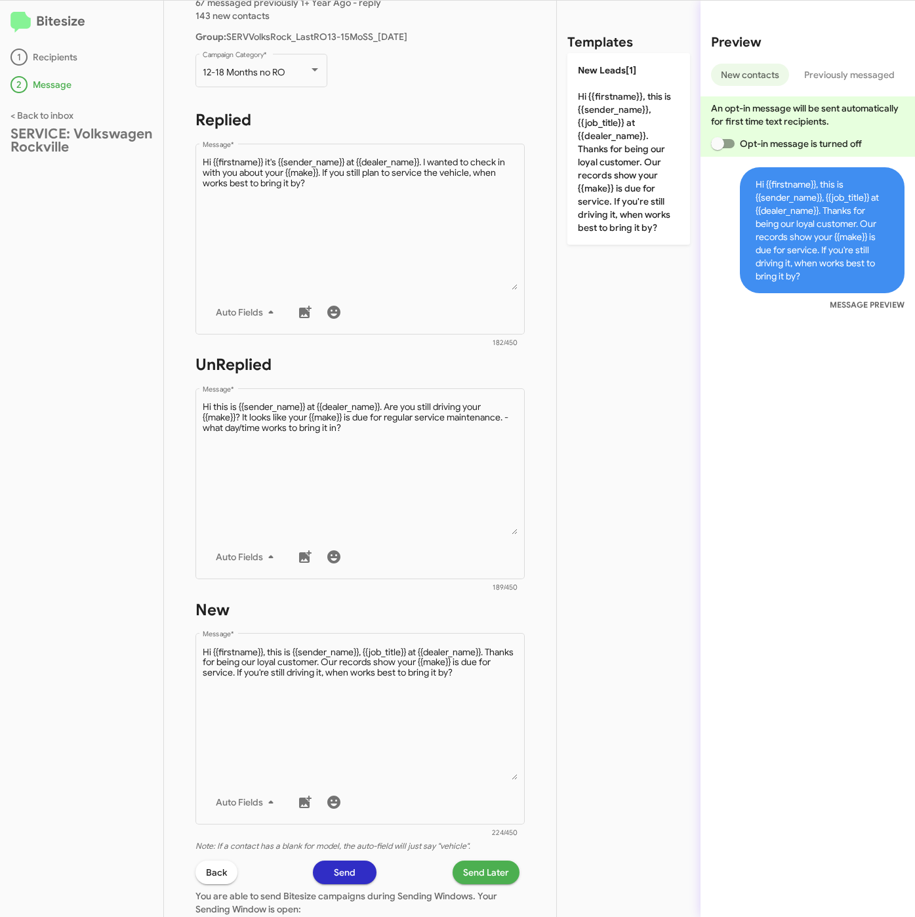
scroll to position [295, 0]
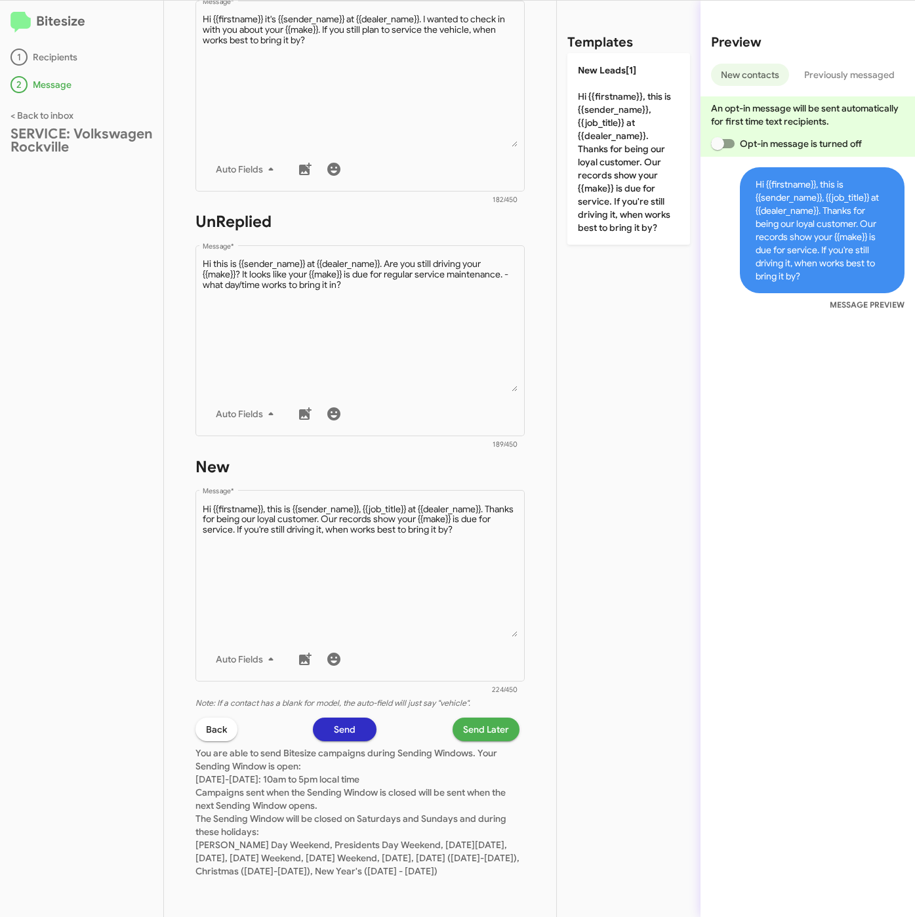
click at [467, 724] on span "Send Later" at bounding box center [486, 730] width 46 height 24
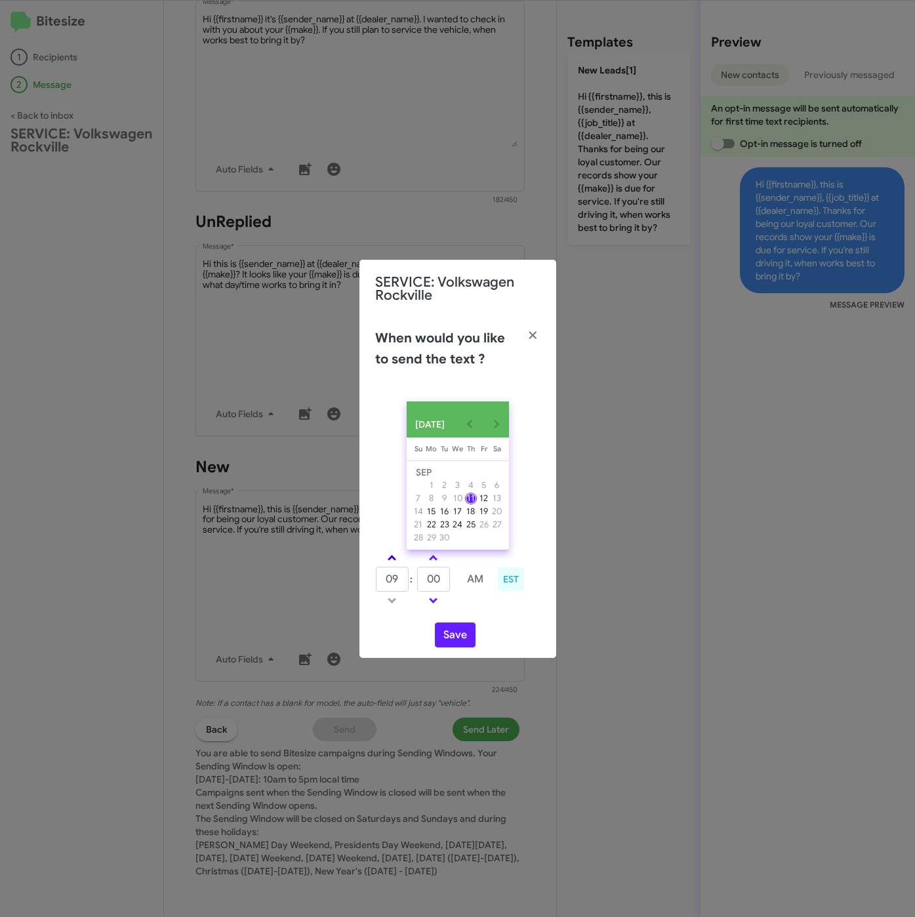
click at [392, 558] on link at bounding box center [392, 558] width 23 height 15
type input "10"
drag, startPoint x: 424, startPoint y: 583, endPoint x: 410, endPoint y: 585, distance: 13.9
click at [410, 585] on tr "10 : 00 AM" at bounding box center [433, 579] width 117 height 26
type input "30"
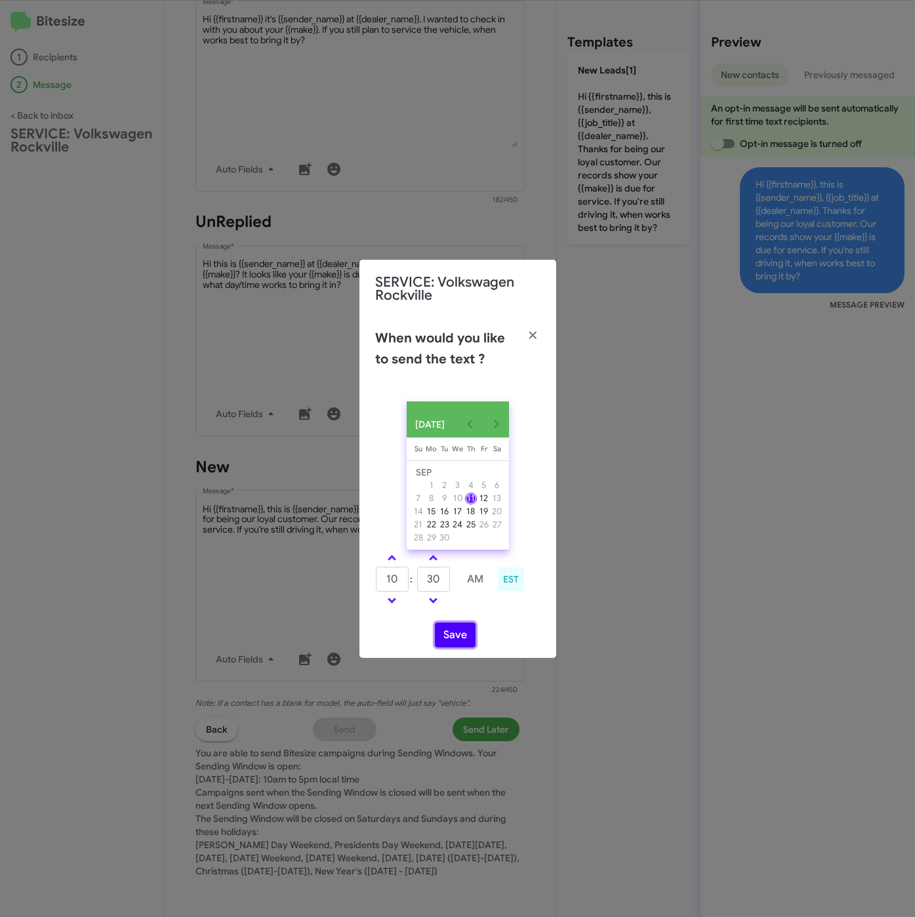
click at [459, 636] on button "Save" at bounding box center [455, 635] width 41 height 25
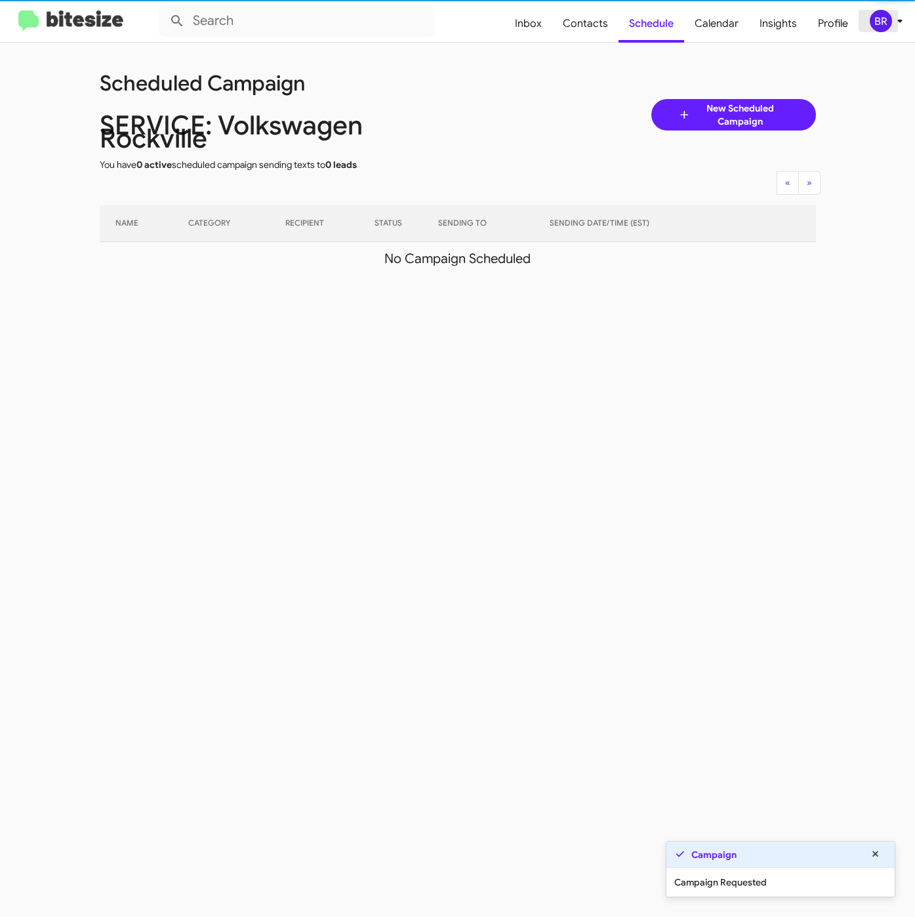
click at [890, 26] on div "BR" at bounding box center [881, 21] width 22 height 22
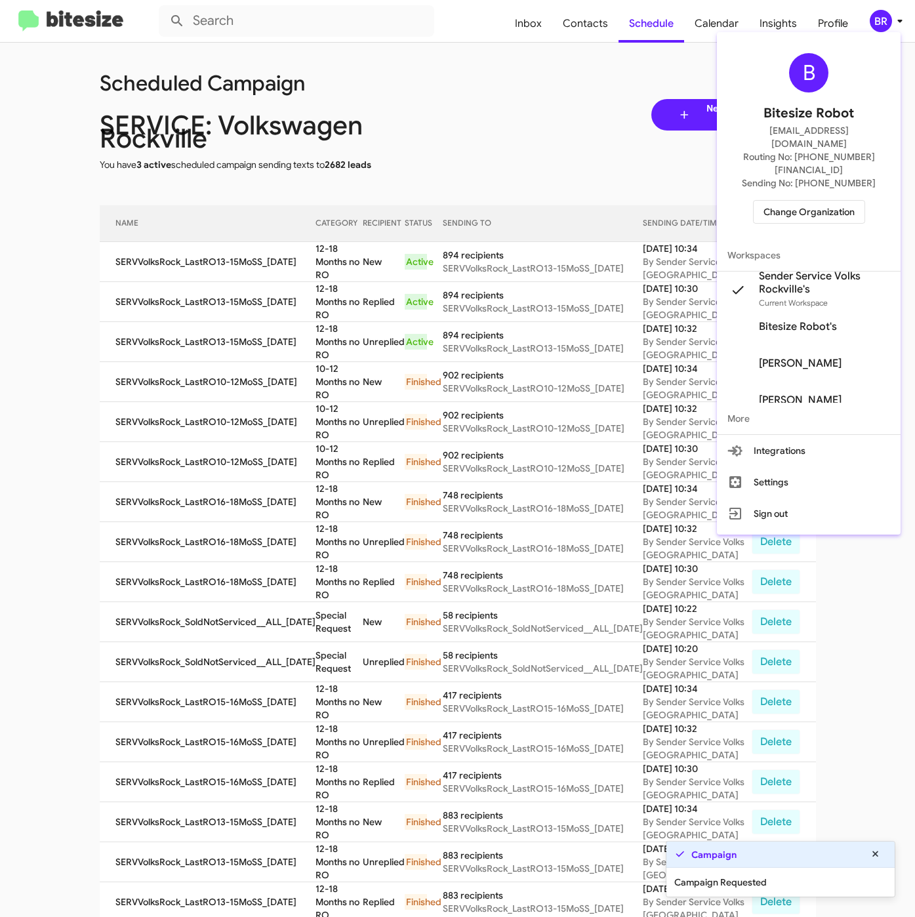
click at [316, 264] on div at bounding box center [457, 458] width 915 height 917
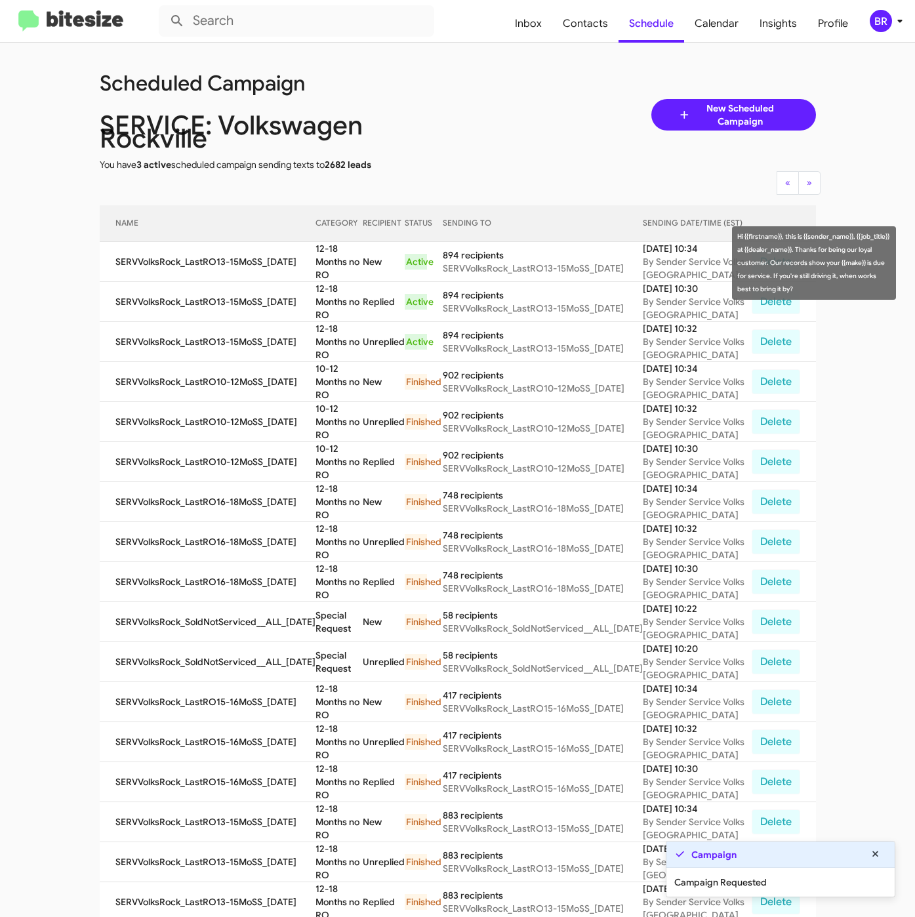
click at [337, 268] on td "12-18 Months no RO" at bounding box center [339, 262] width 47 height 40
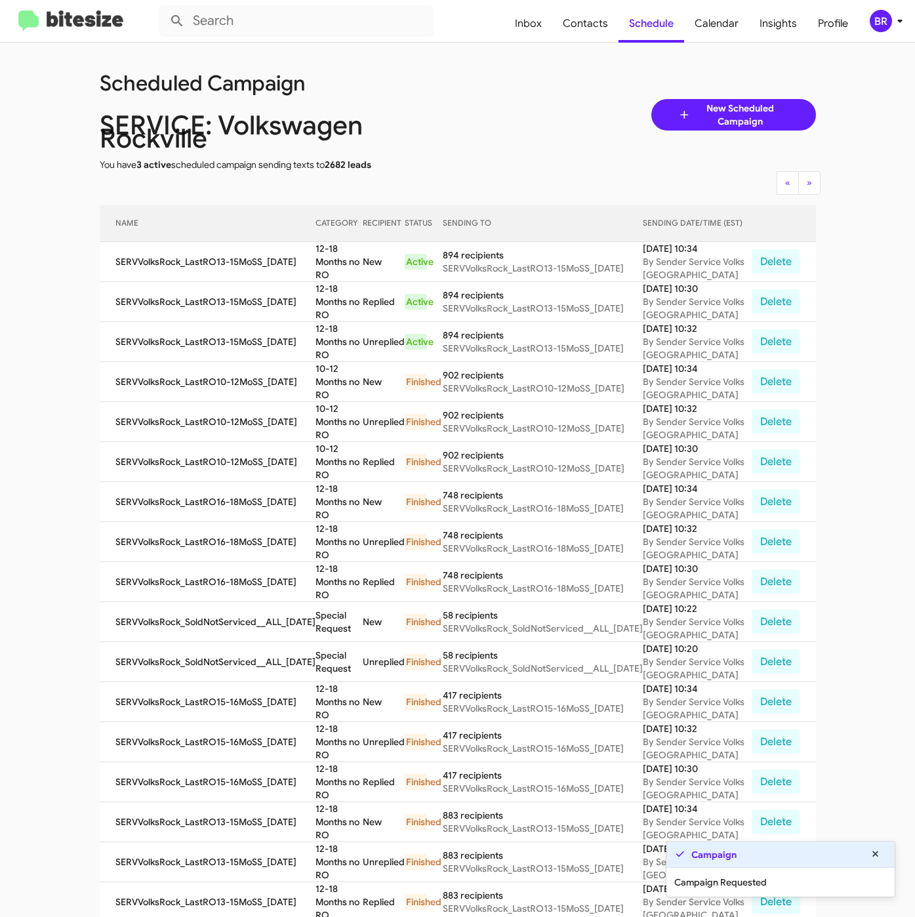
copy td "12-18 Months no RO"
click at [536, 94] on div "Scheduled Campaign SERVICE: Volkswagen Rockville You have 3 active scheduled ca…" at bounding box center [458, 114] width 736 height 113
click at [876, 16] on div "BR" at bounding box center [881, 21] width 22 height 22
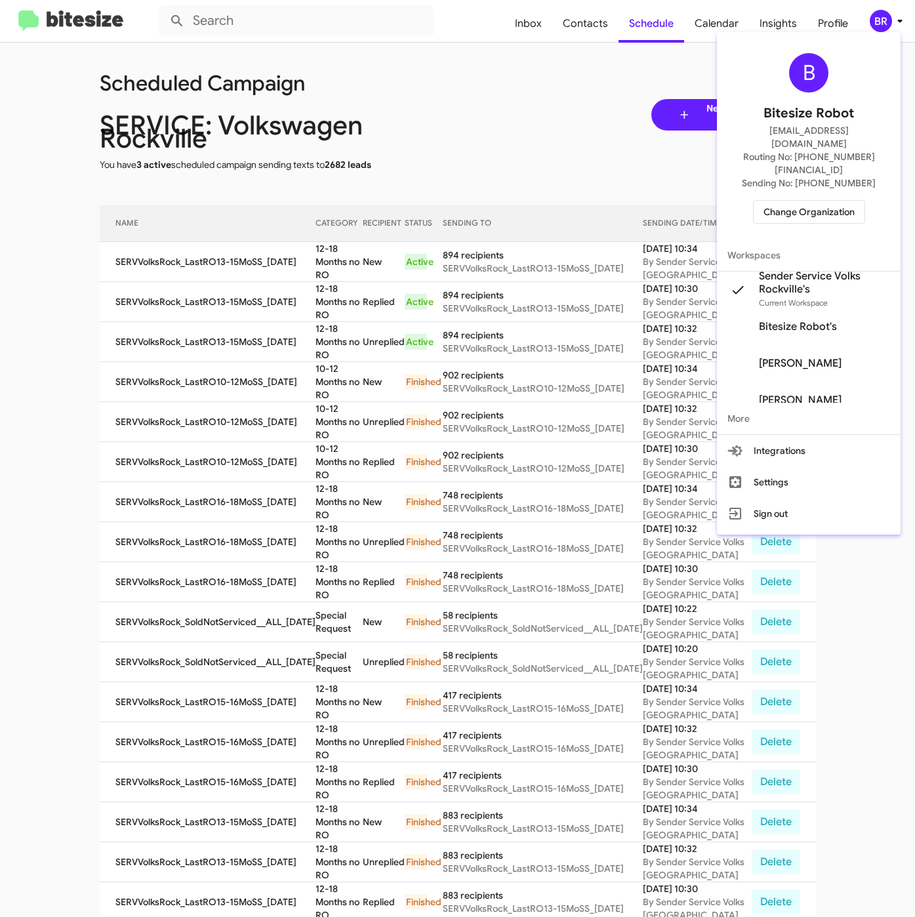
click at [772, 201] on span "Change Organization" at bounding box center [809, 212] width 91 height 22
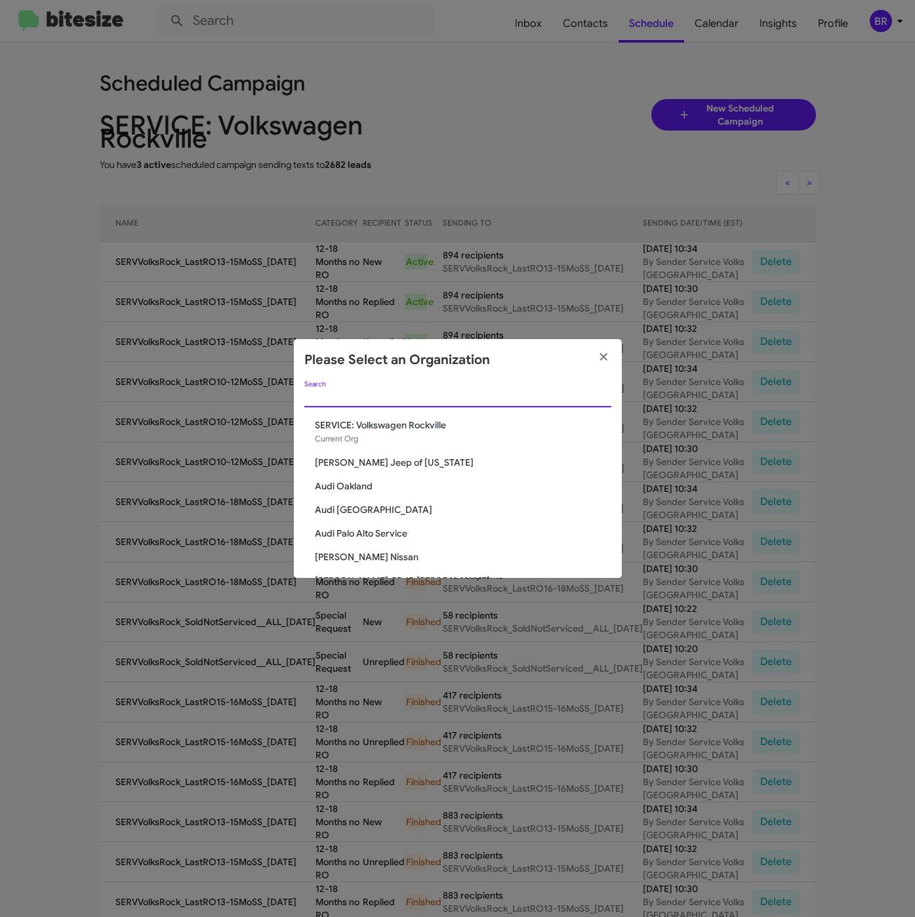
click at [352, 398] on input "Search" at bounding box center [457, 397] width 307 height 10
paste input "Chevy of [GEOGRAPHIC_DATA]"
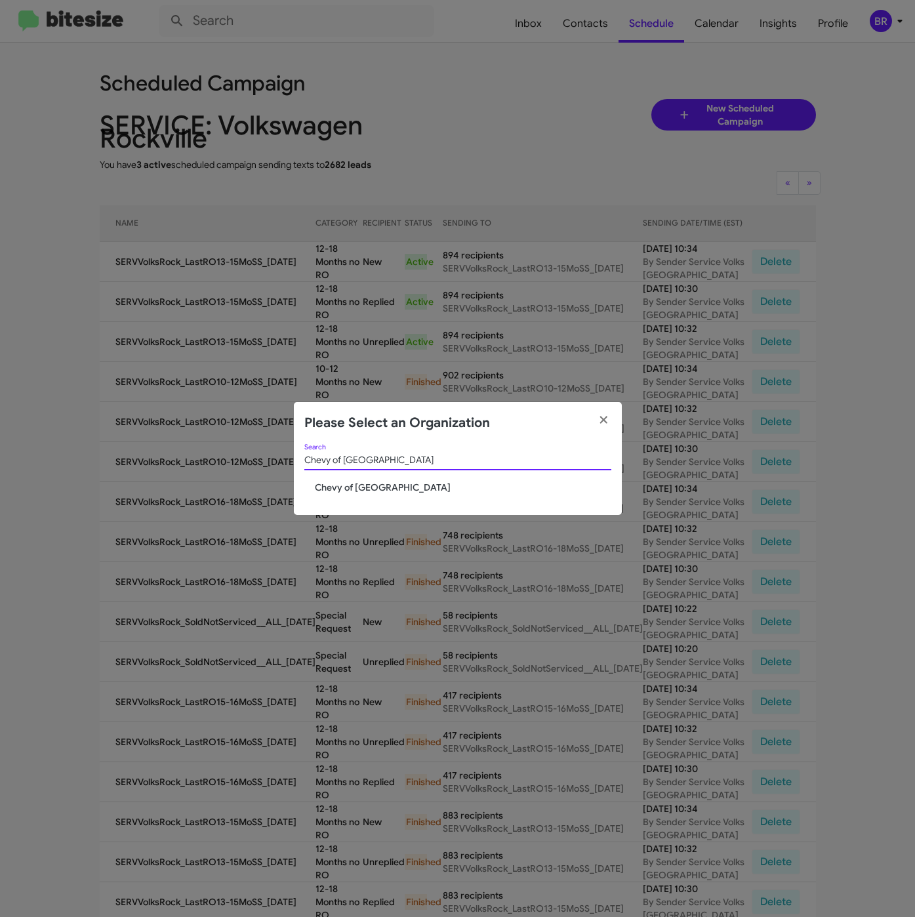
type input "Chevy of [GEOGRAPHIC_DATA]"
click at [335, 488] on span "Chevy of [GEOGRAPHIC_DATA]" at bounding box center [463, 487] width 297 height 13
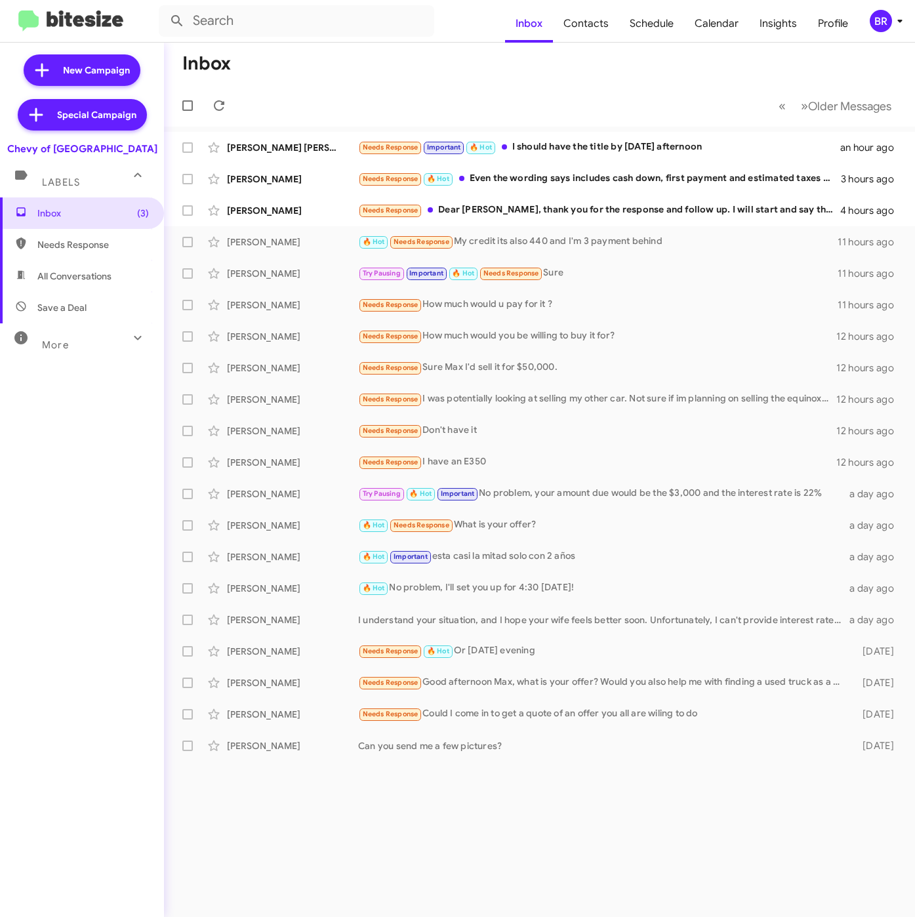
click at [884, 20] on div "BR" at bounding box center [881, 21] width 22 height 22
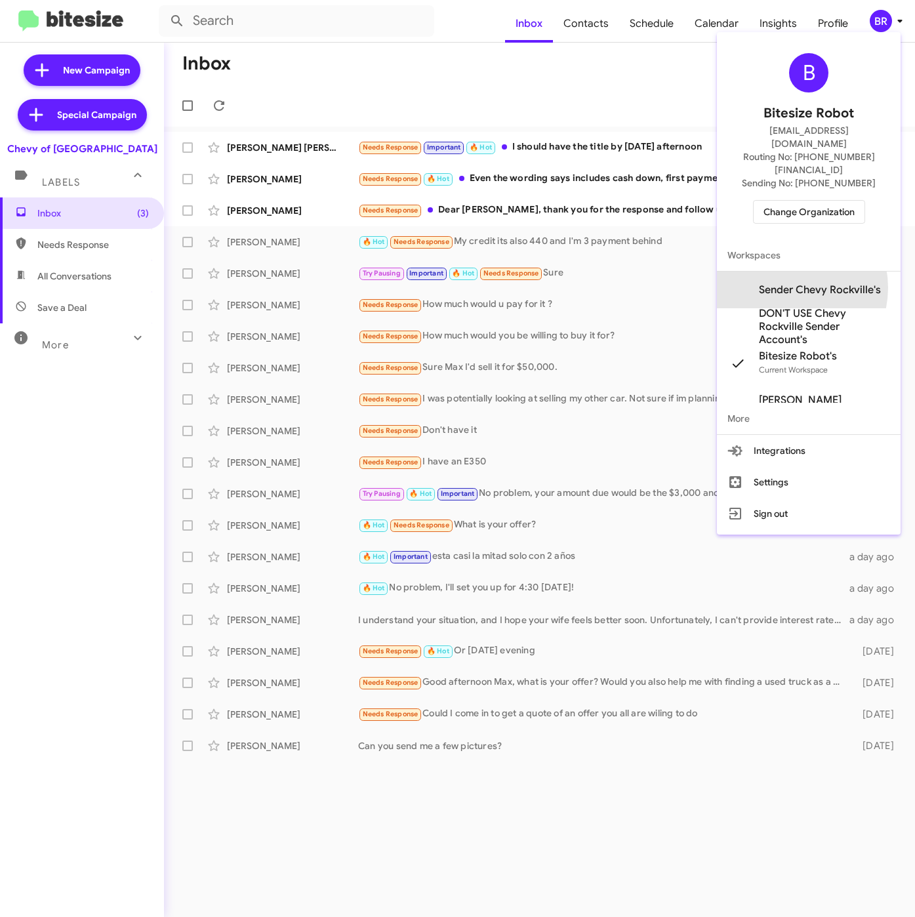
click at [785, 283] on span "Sender Chevy Rockville's" at bounding box center [820, 289] width 122 height 13
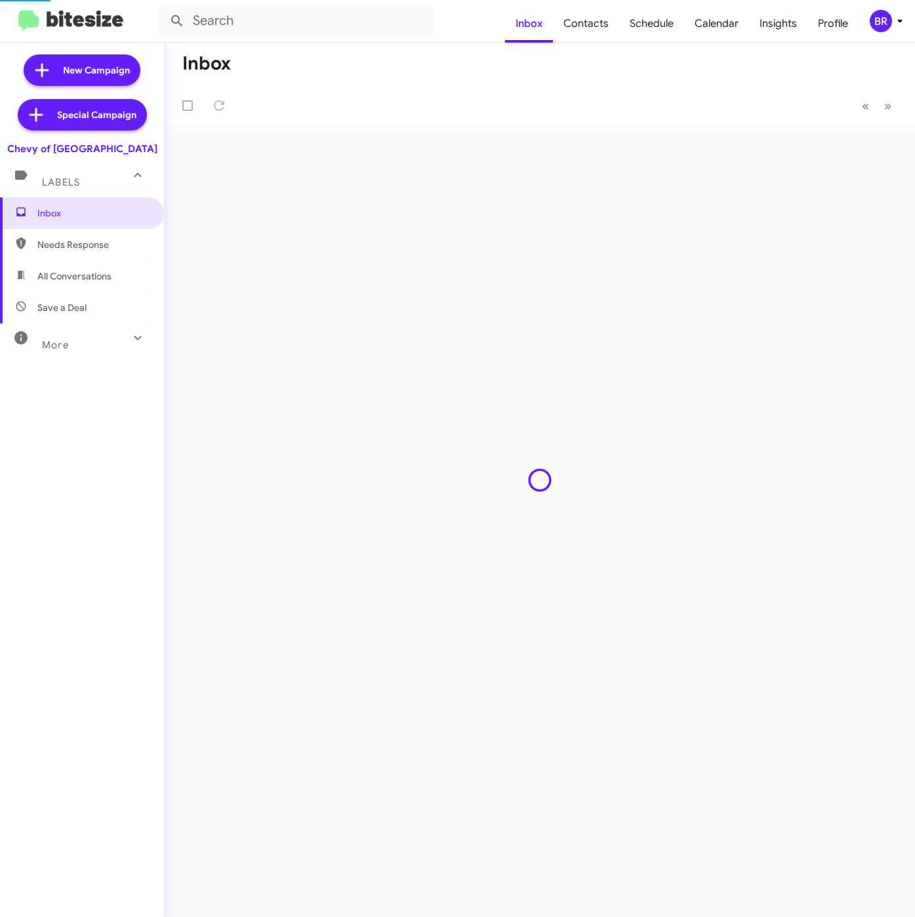
click at [581, 26] on span "Contacts" at bounding box center [586, 24] width 66 height 38
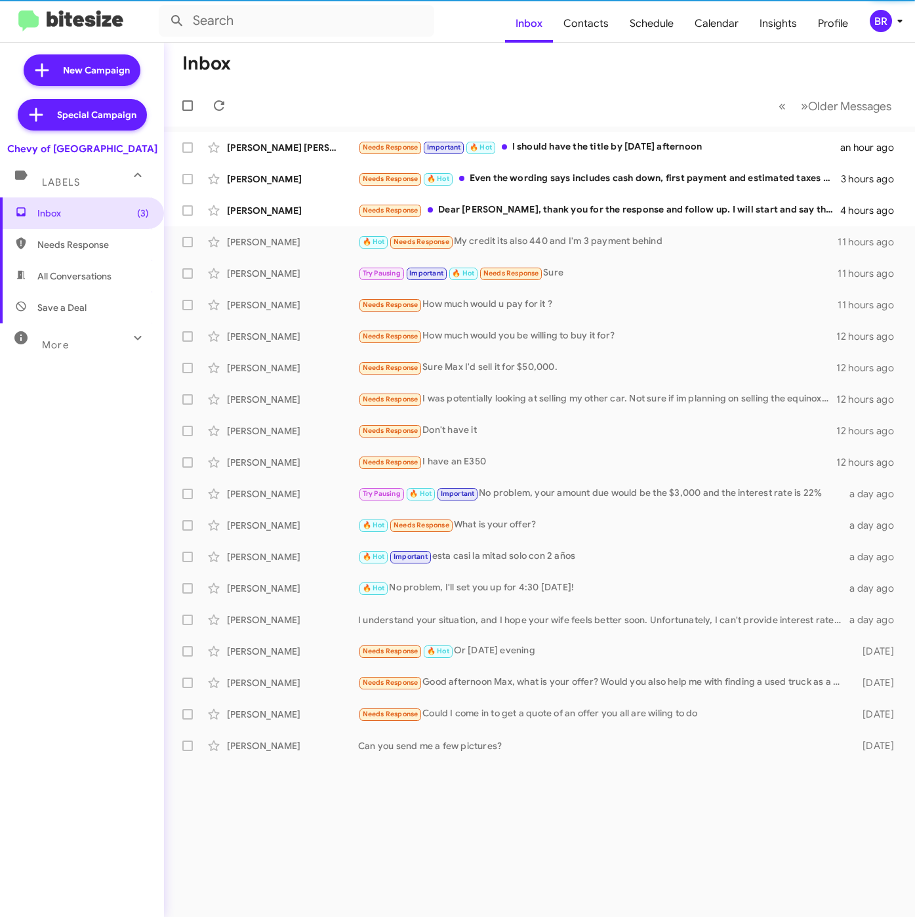
type input "in:groups"
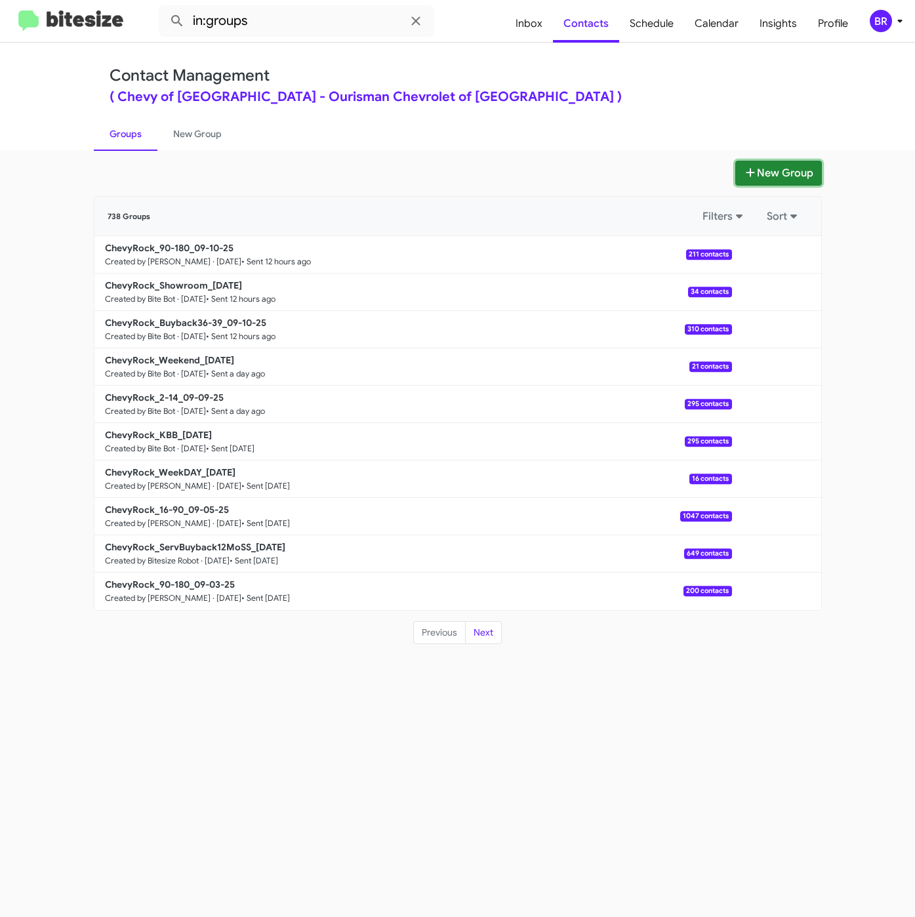
click at [758, 173] on button "New Group" at bounding box center [779, 173] width 87 height 25
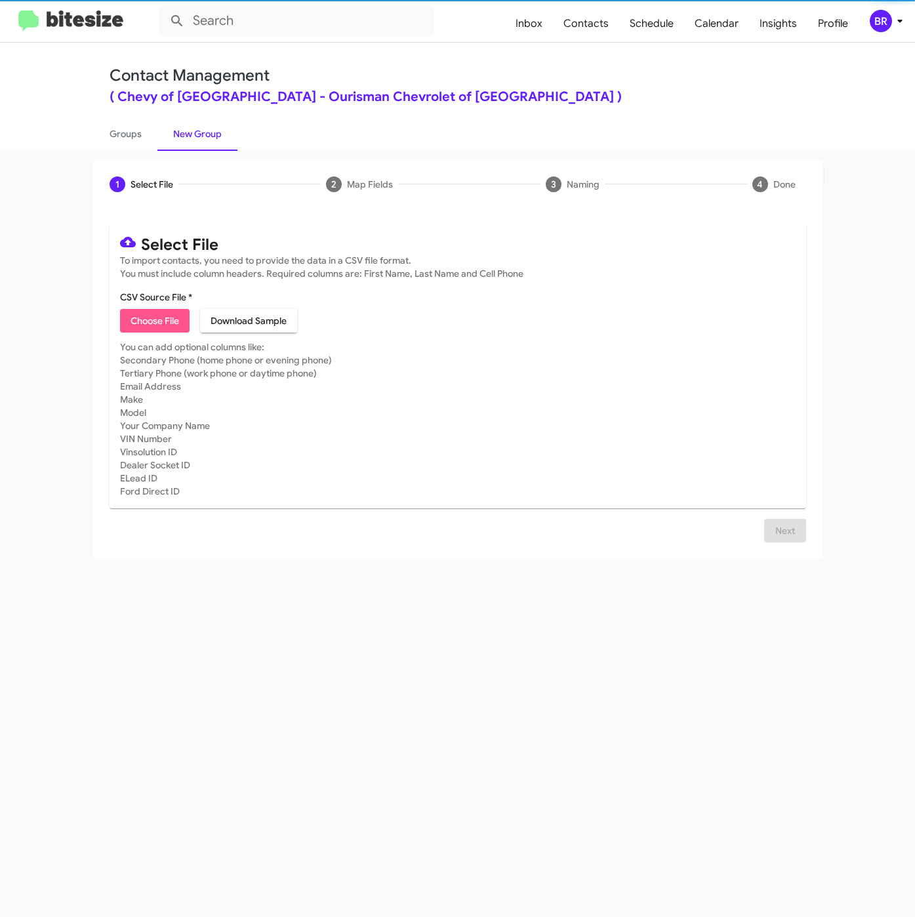
click at [128, 318] on button "Choose File" at bounding box center [155, 321] width 70 height 24
type input "ChevyRock_ServBuyback24mo_[DATE]"
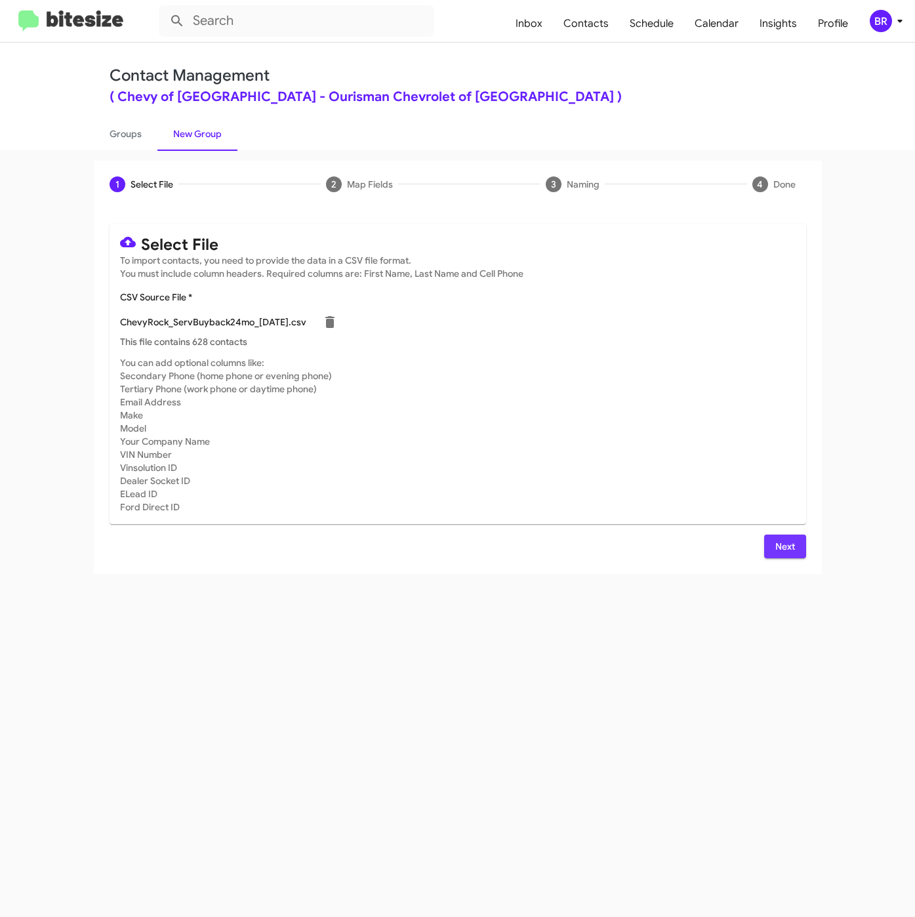
click at [787, 547] on span "Next" at bounding box center [785, 547] width 21 height 24
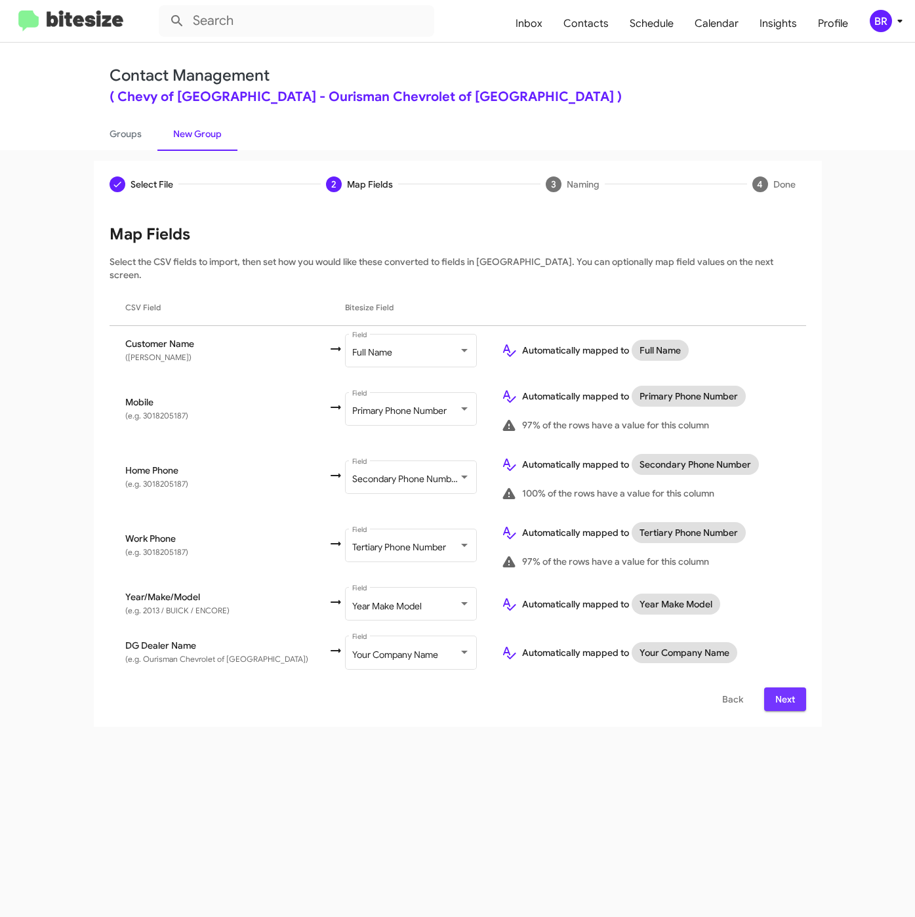
click at [780, 695] on span "Next" at bounding box center [785, 700] width 21 height 24
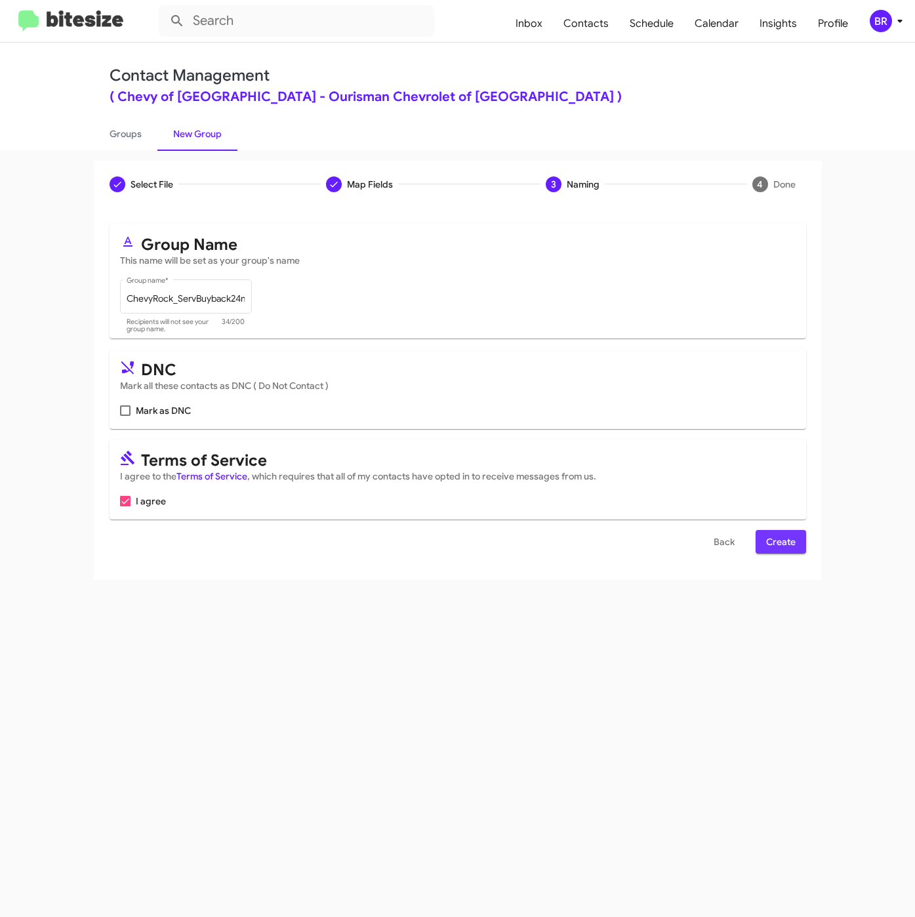
click at [798, 536] on button "Create" at bounding box center [781, 542] width 51 height 24
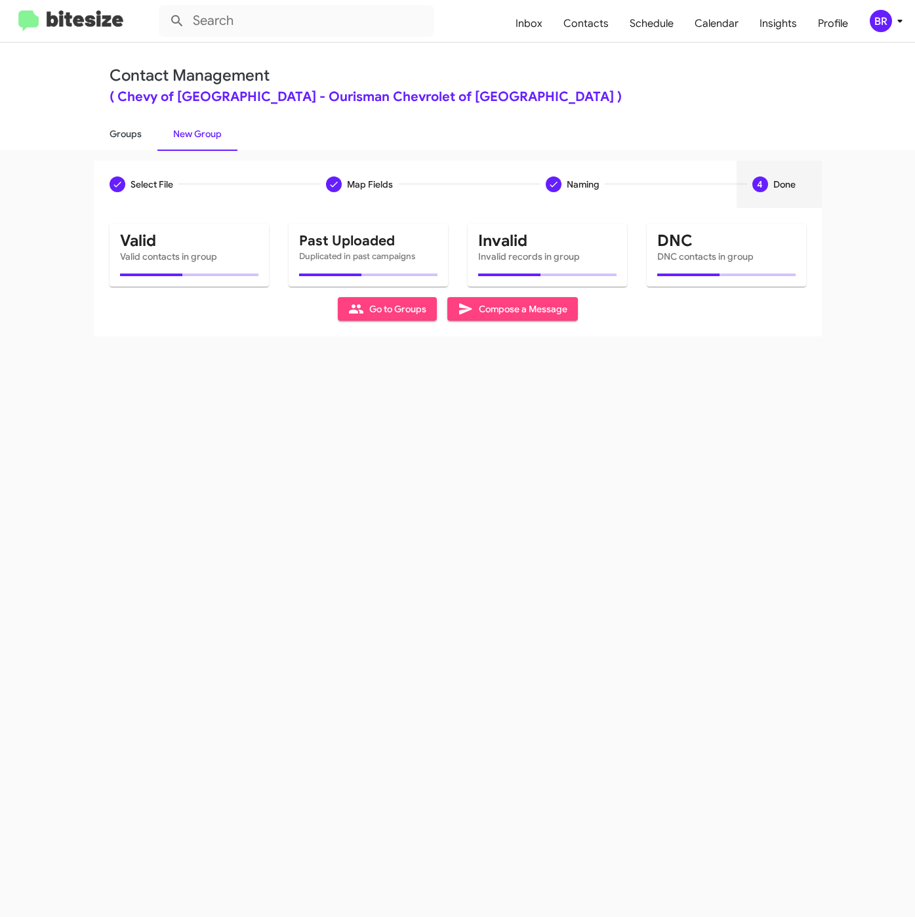
click at [127, 136] on link "Groups" at bounding box center [126, 134] width 64 height 34
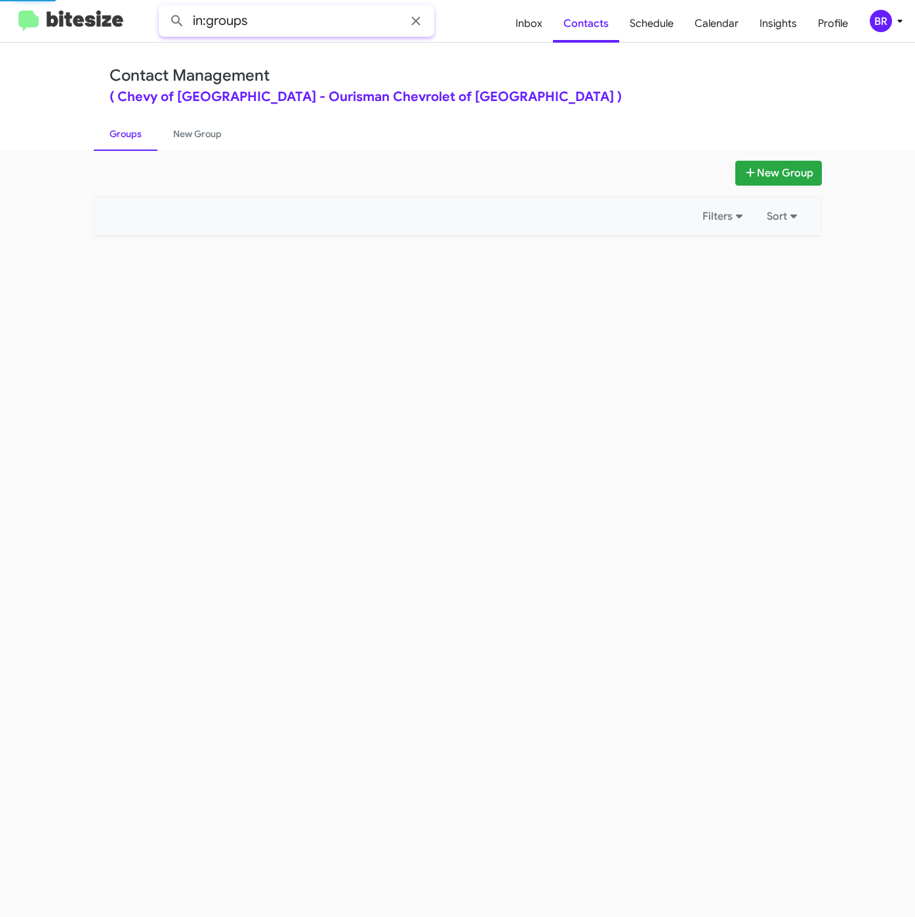
click at [351, 30] on input "in:groups" at bounding box center [297, 20] width 276 height 31
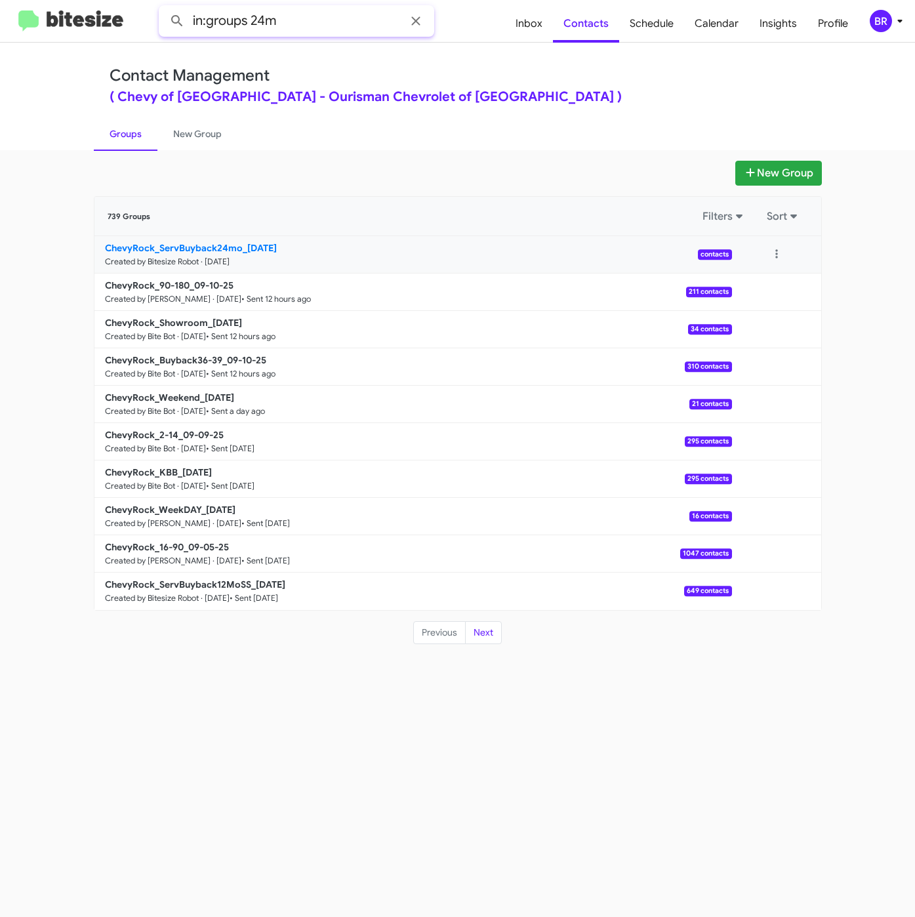
click at [164, 8] on button at bounding box center [177, 21] width 26 height 26
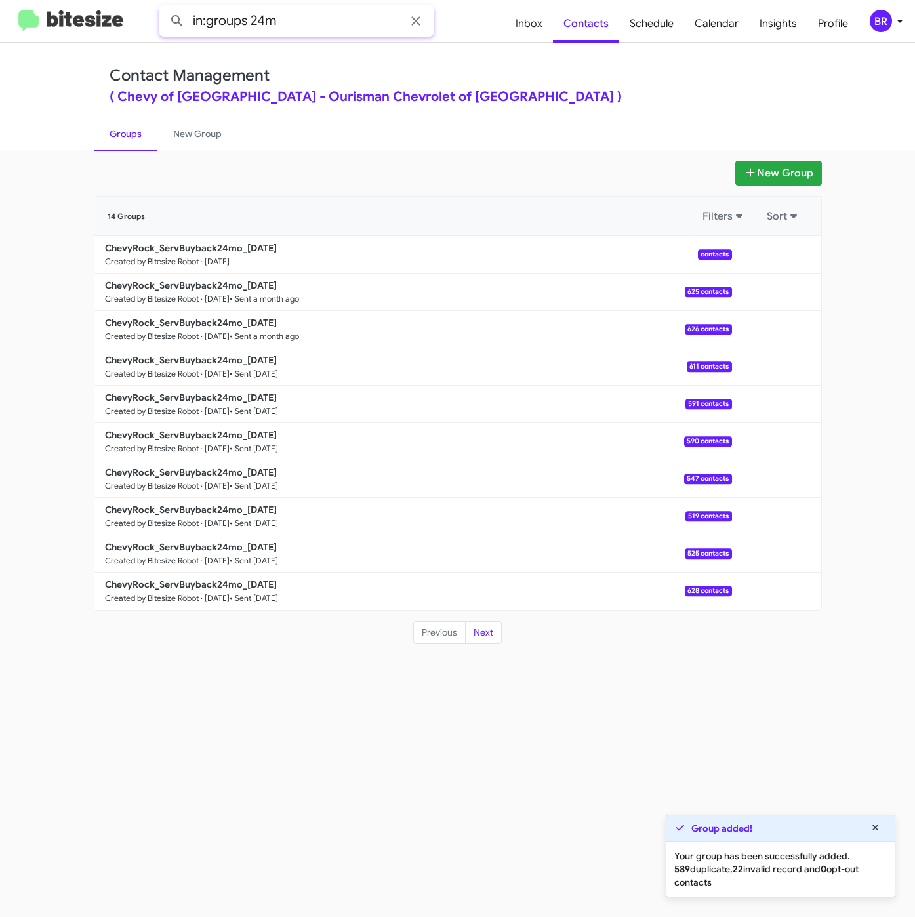
click at [164, 8] on button at bounding box center [177, 21] width 26 height 26
type input "in:groups 24m"
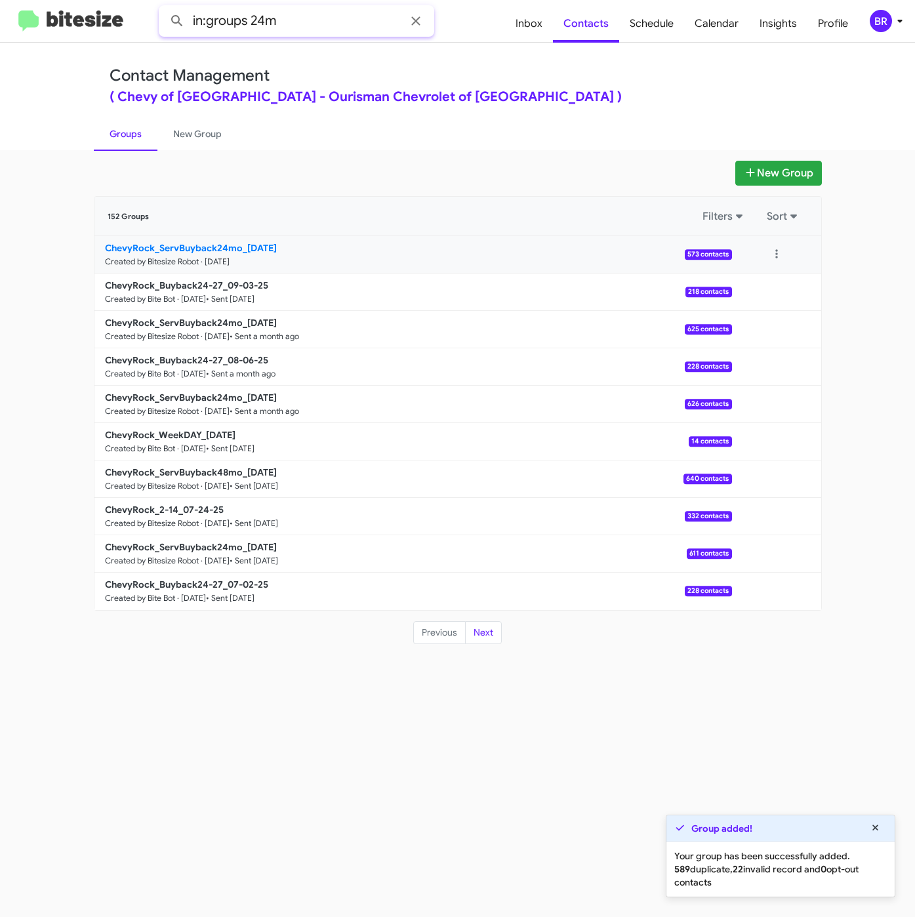
click at [164, 8] on button at bounding box center [177, 21] width 26 height 26
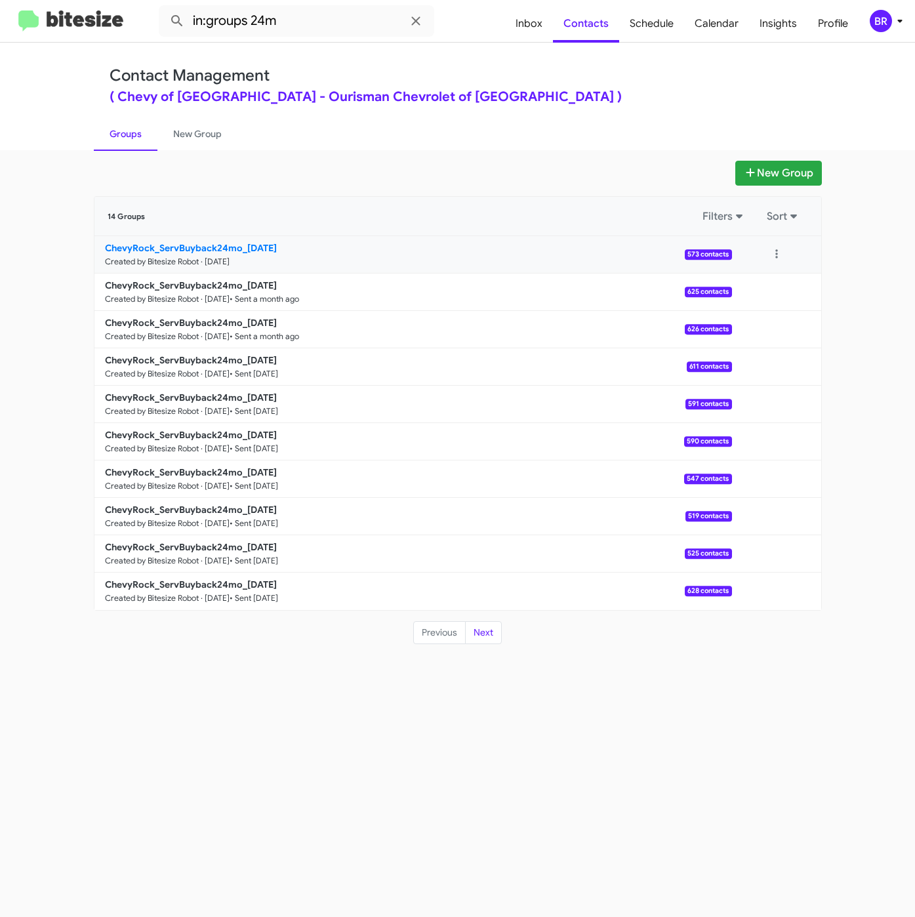
click at [254, 246] on b "ChevyRock_ServBuyback24mo_[DATE]" at bounding box center [191, 248] width 172 height 12
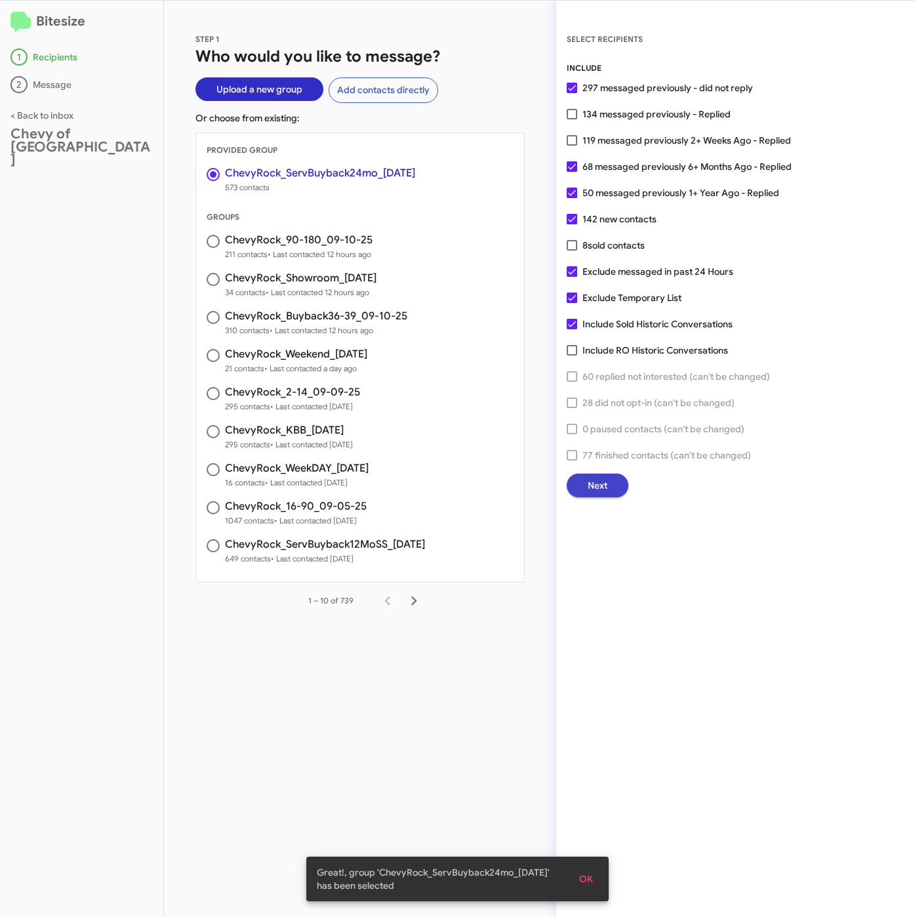
click at [616, 485] on button "Next" at bounding box center [598, 486] width 62 height 24
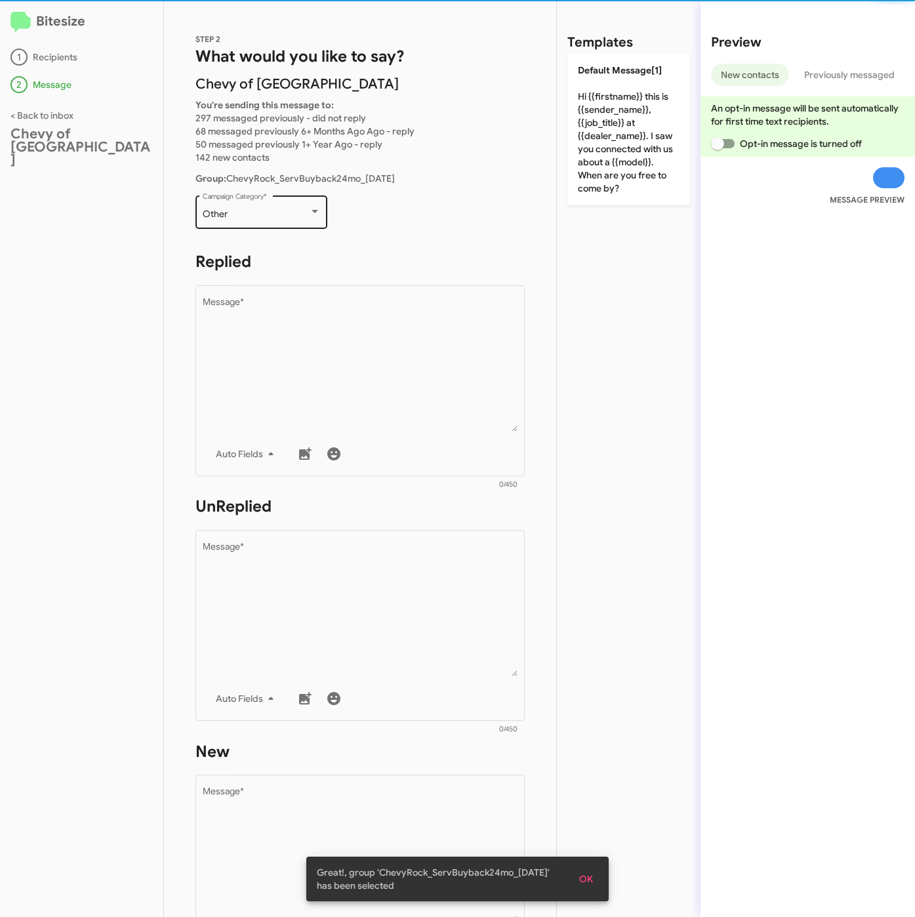
click at [211, 217] on span "Other" at bounding box center [215, 214] width 25 height 12
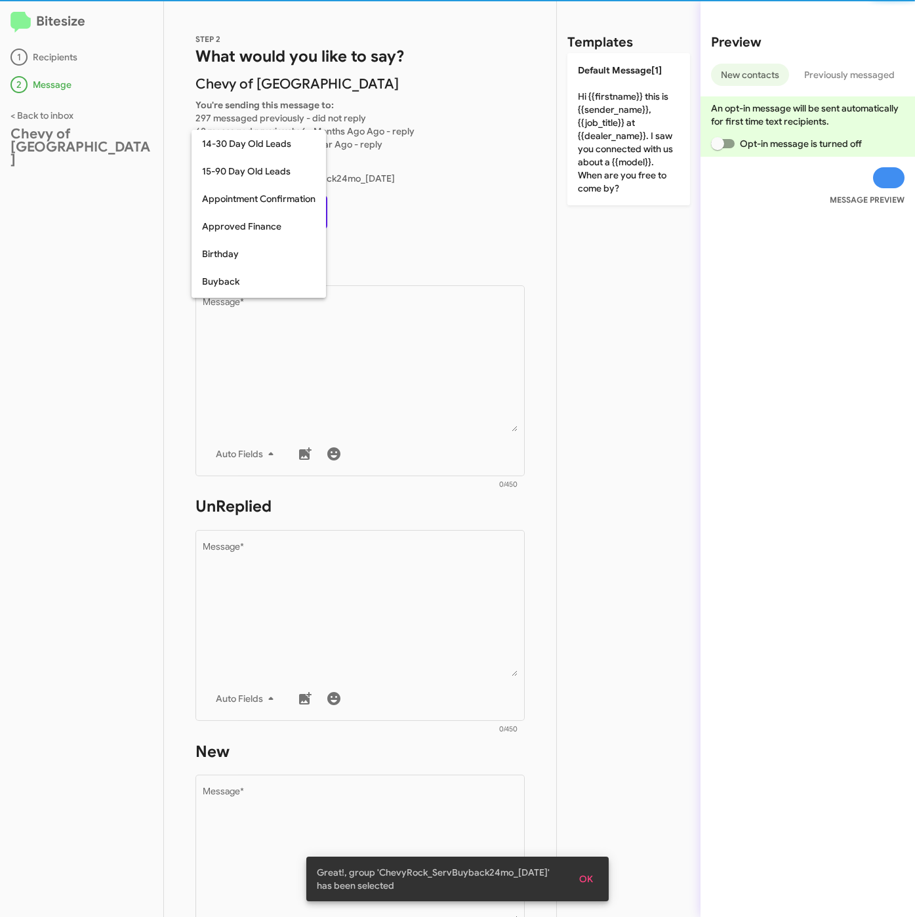
scroll to position [288, 0]
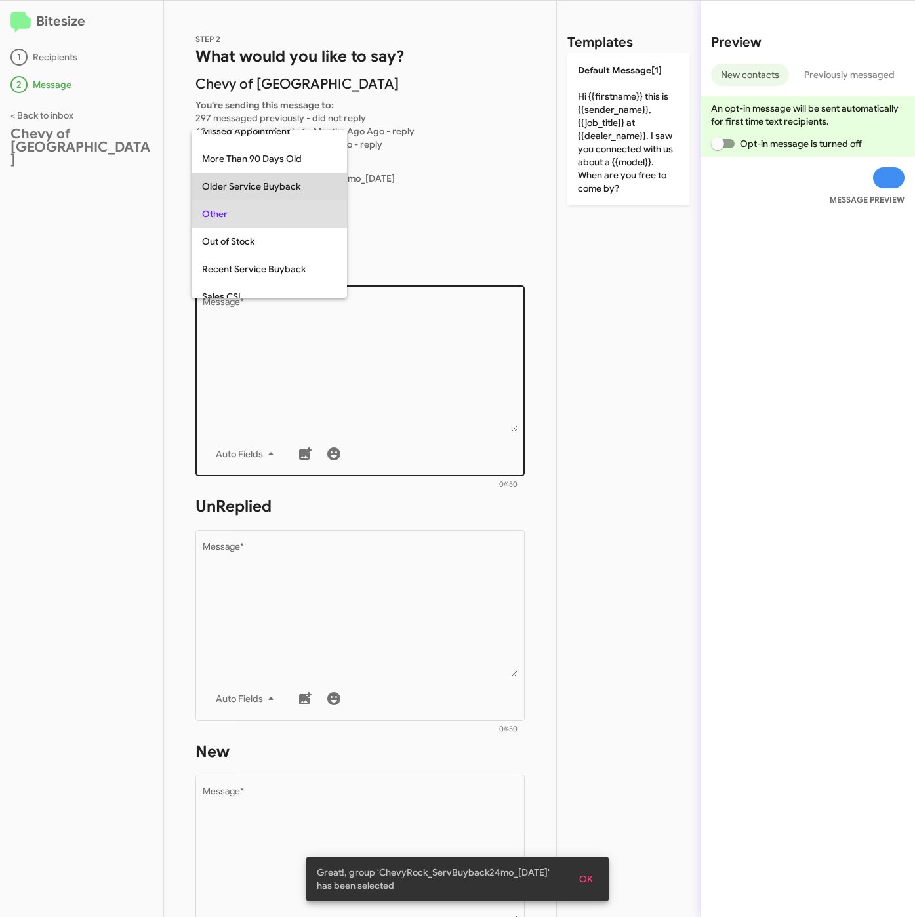
drag, startPoint x: 248, startPoint y: 189, endPoint x: 245, endPoint y: 319, distance: 130.0
click at [248, 188] on span "Older Service Buyback" at bounding box center [269, 187] width 135 height 28
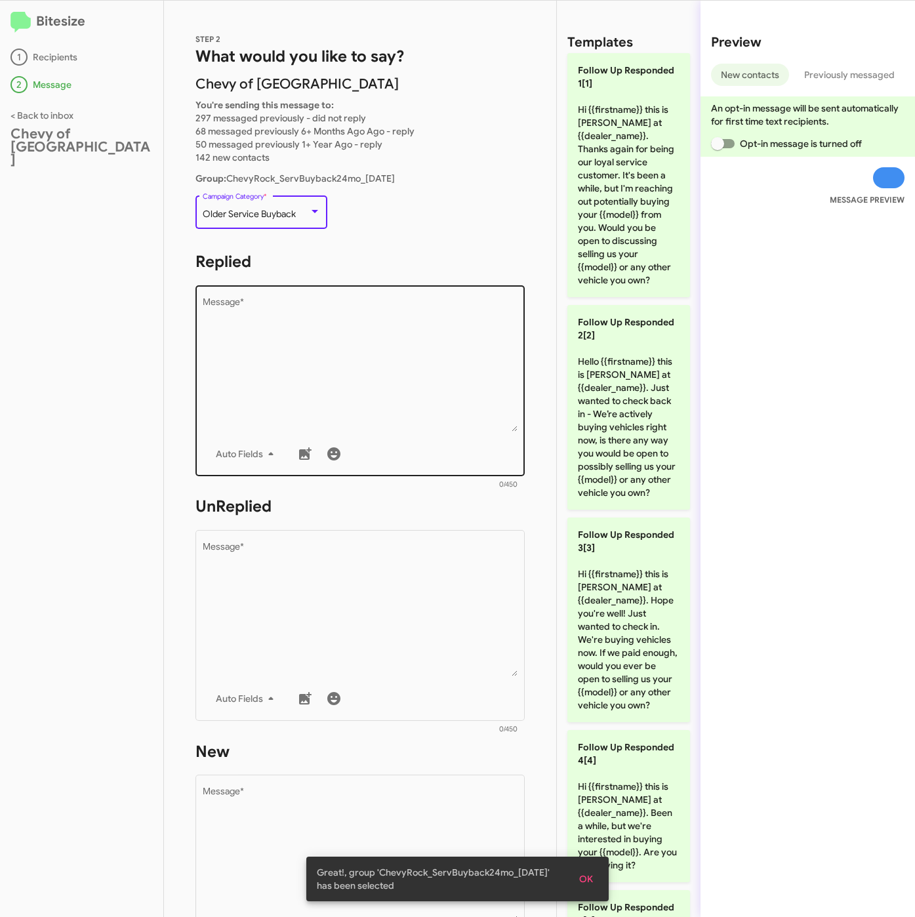
click at [262, 351] on textarea "Message *" at bounding box center [361, 365] width 316 height 134
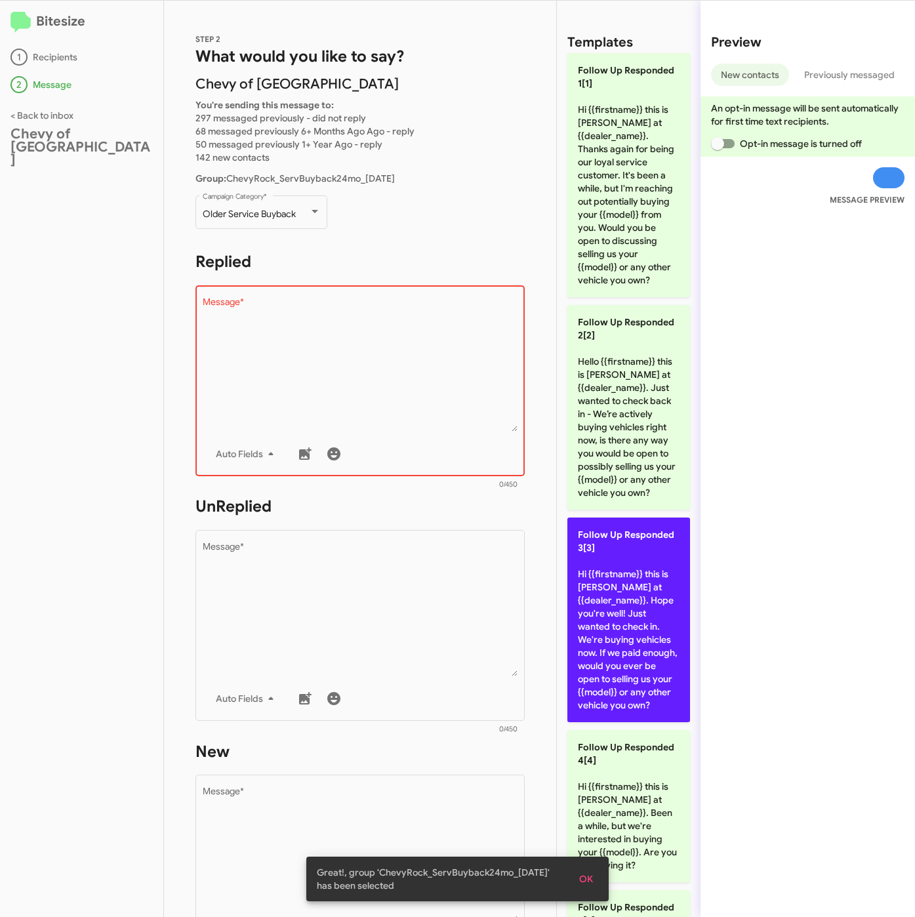
click at [599, 682] on p "Follow Up Responded 3[3] Hi {{firstname}} this is [PERSON_NAME] at {{dealer_nam…" at bounding box center [629, 620] width 123 height 205
type textarea "Hi {{firstname}} this is [PERSON_NAME] at {{dealer_name}}. Hope you're well! Ju…"
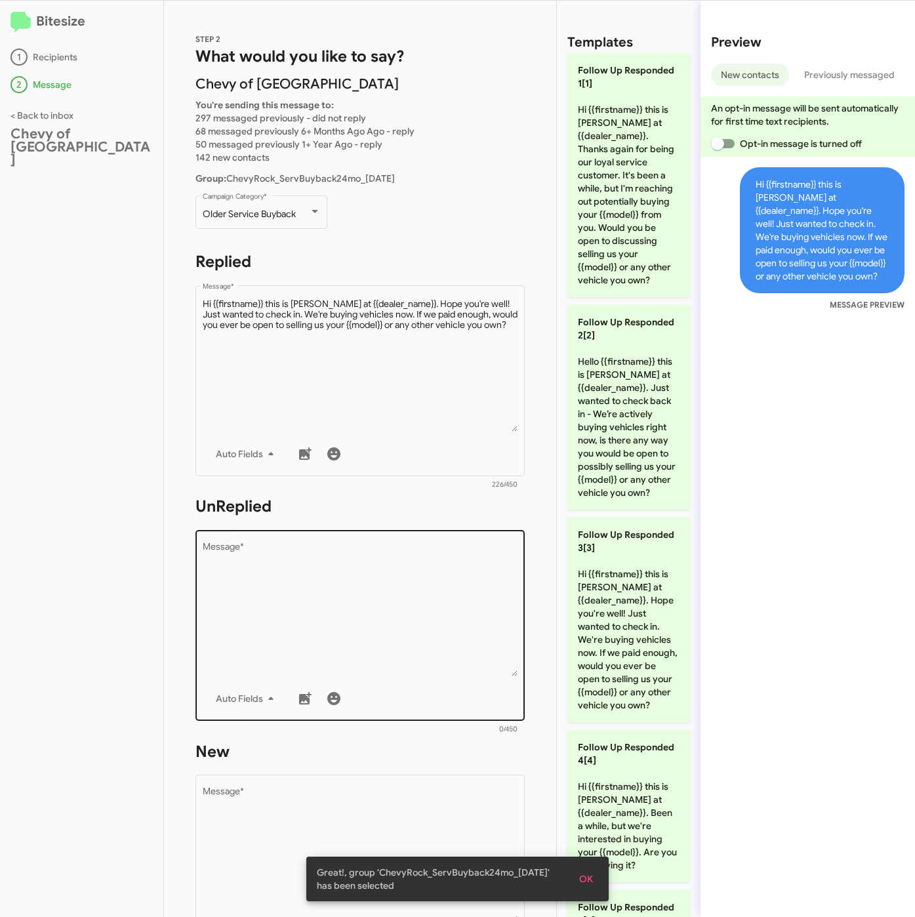
click at [371, 600] on textarea "Message *" at bounding box center [361, 610] width 316 height 134
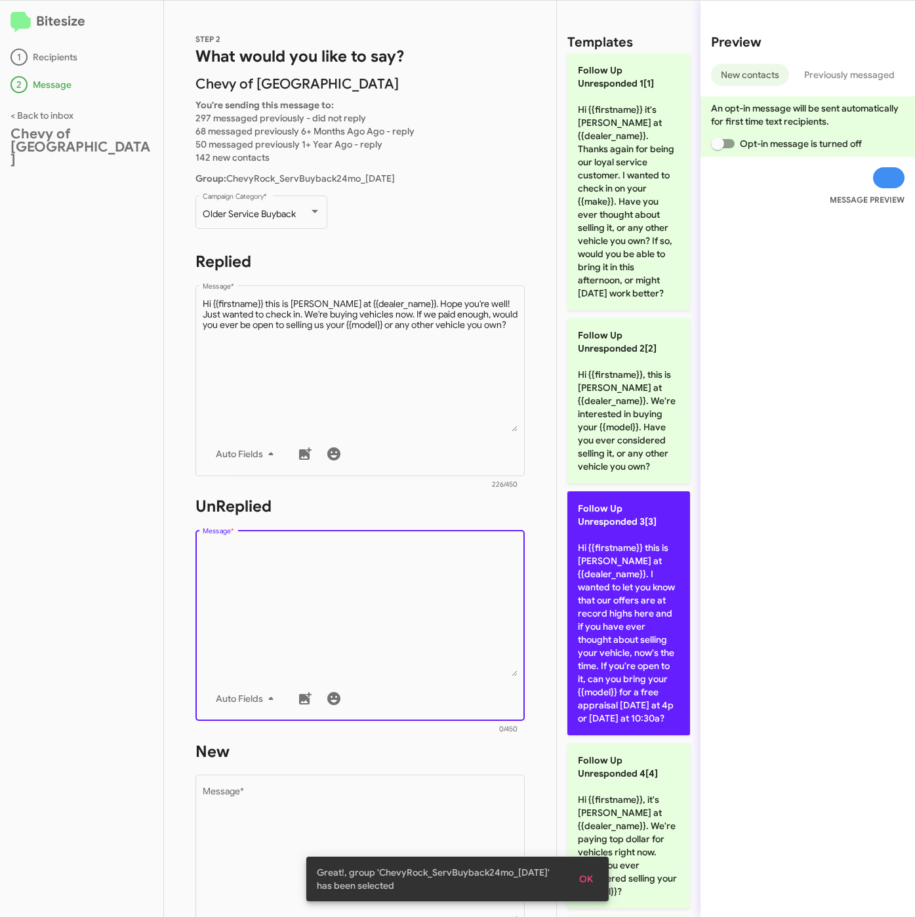
click at [587, 658] on p "Follow Up Unresponded 3[3] Hi {{firstname}} this is [PERSON_NAME] at {{dealer_n…" at bounding box center [629, 613] width 123 height 244
type textarea "Hi {{firstname}} this is [PERSON_NAME] at {{dealer_name}}. I wanted to let you …"
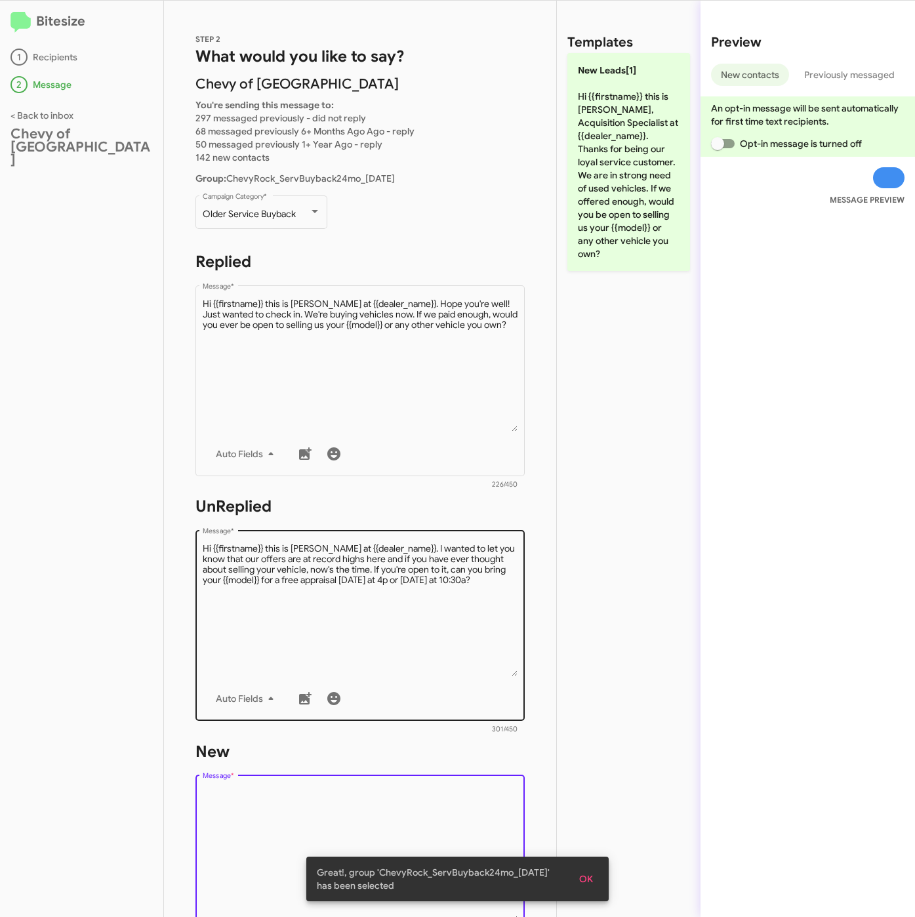
drag, startPoint x: 396, startPoint y: 802, endPoint x: 479, endPoint y: 629, distance: 191.9
click at [394, 803] on textarea "Message *" at bounding box center [361, 855] width 316 height 134
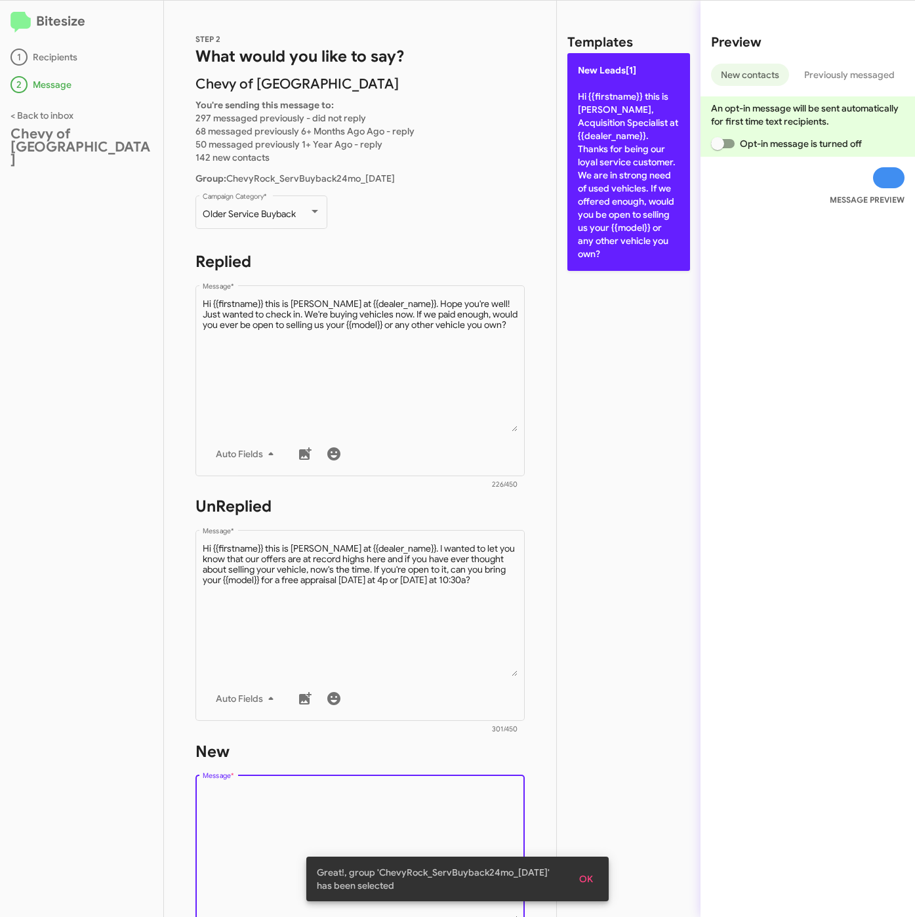
drag, startPoint x: 633, startPoint y: 187, endPoint x: 618, endPoint y: 205, distance: 23.4
click at [633, 186] on p "New Leads[1] Hi {{firstname}} this is [PERSON_NAME], Acquisition Specialist at …" at bounding box center [629, 162] width 123 height 218
type textarea "Hi {{firstname}} this is [PERSON_NAME], Acquisition Specialist at {{dealer_name…"
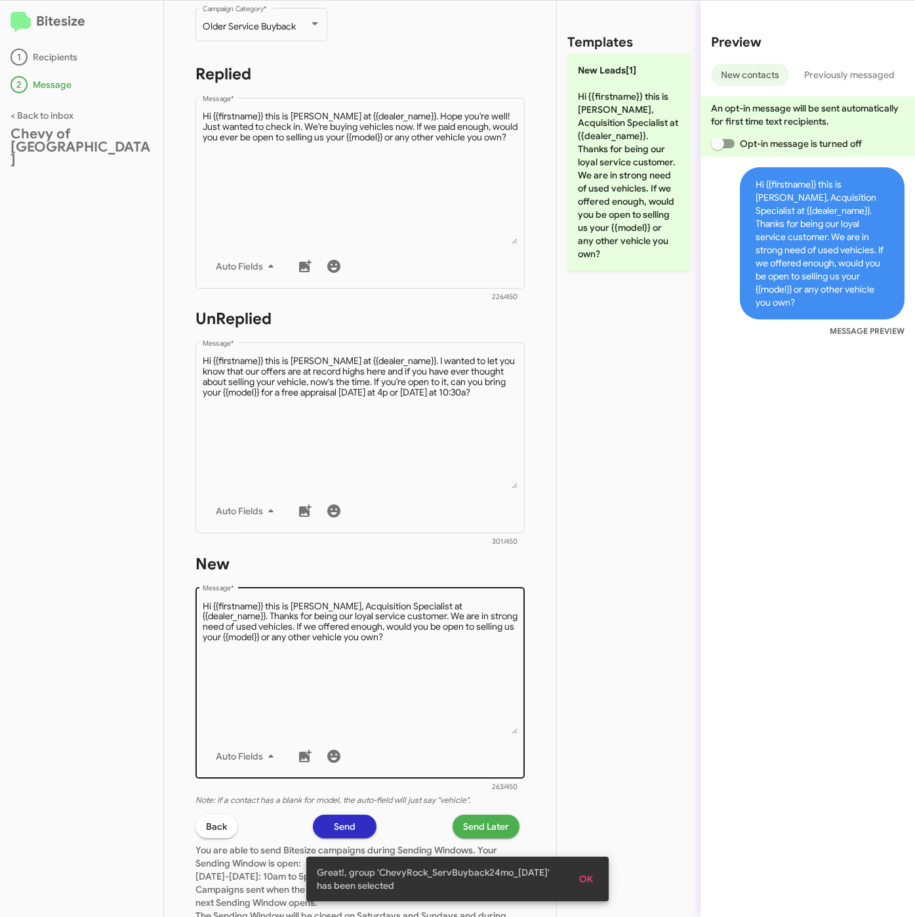
scroll to position [295, 0]
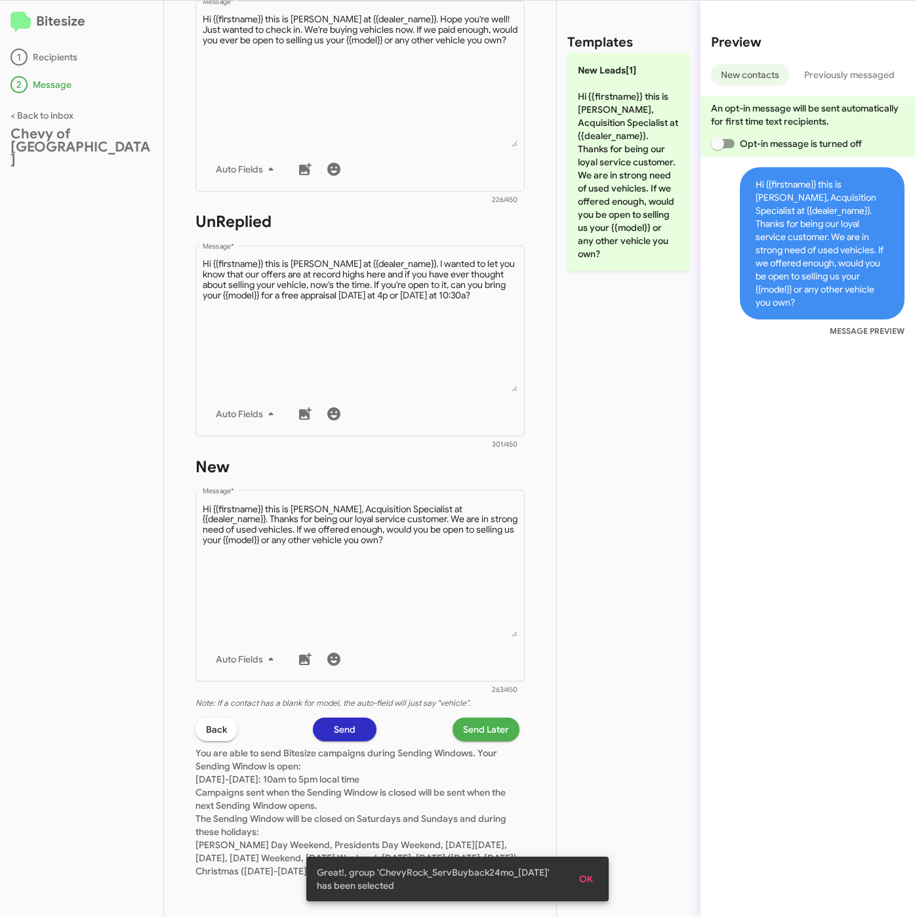
click at [472, 720] on span "Send Later" at bounding box center [486, 730] width 46 height 24
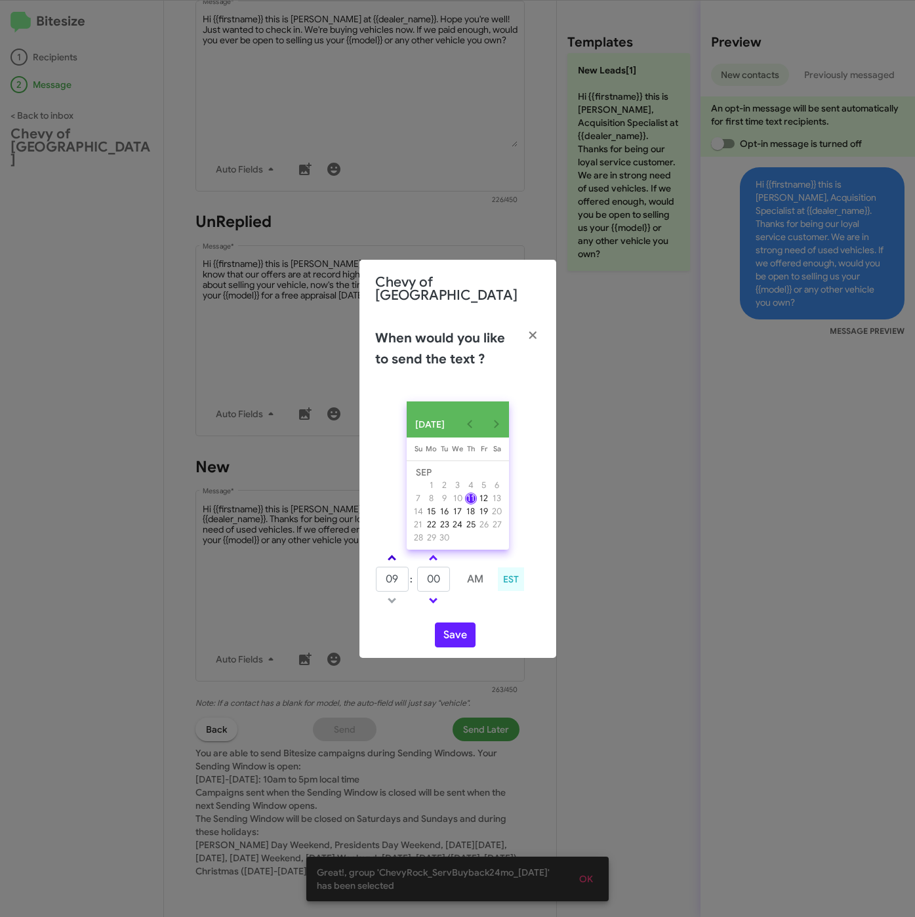
click at [394, 551] on link at bounding box center [392, 558] width 23 height 15
type input "10"
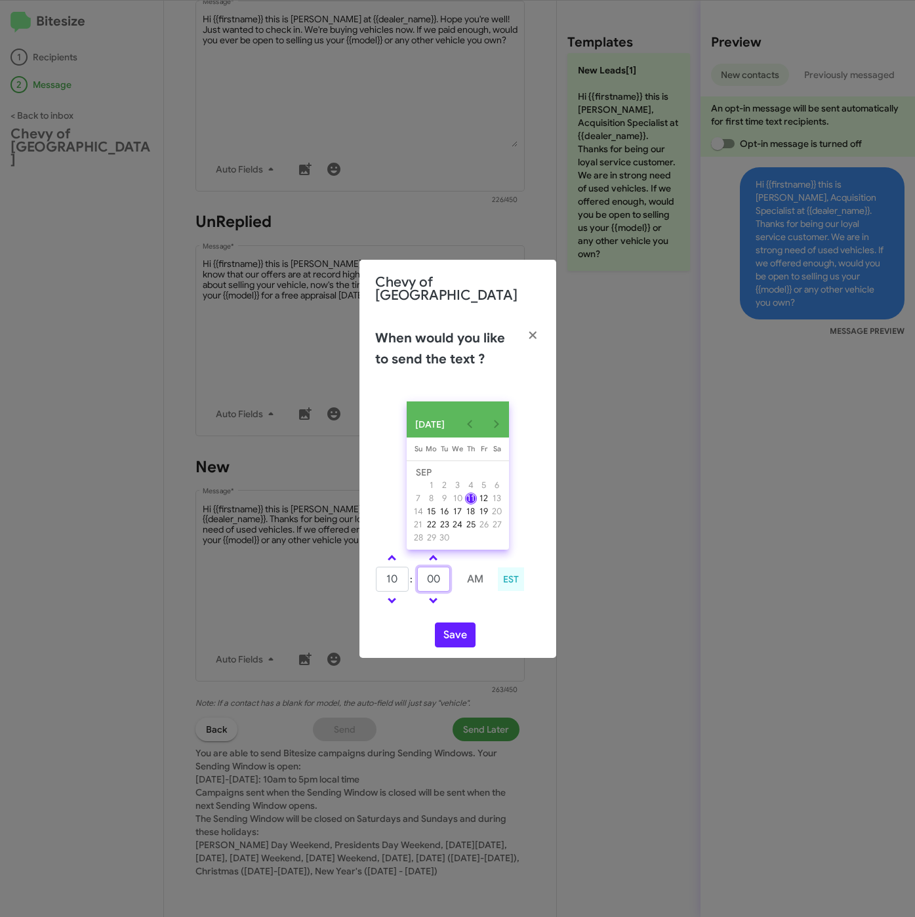
drag, startPoint x: 430, startPoint y: 579, endPoint x: 413, endPoint y: 577, distance: 16.5
click at [414, 577] on tr "10 : 00 AM" at bounding box center [433, 579] width 117 height 26
type input "29"
click at [451, 634] on button "Save" at bounding box center [455, 635] width 41 height 25
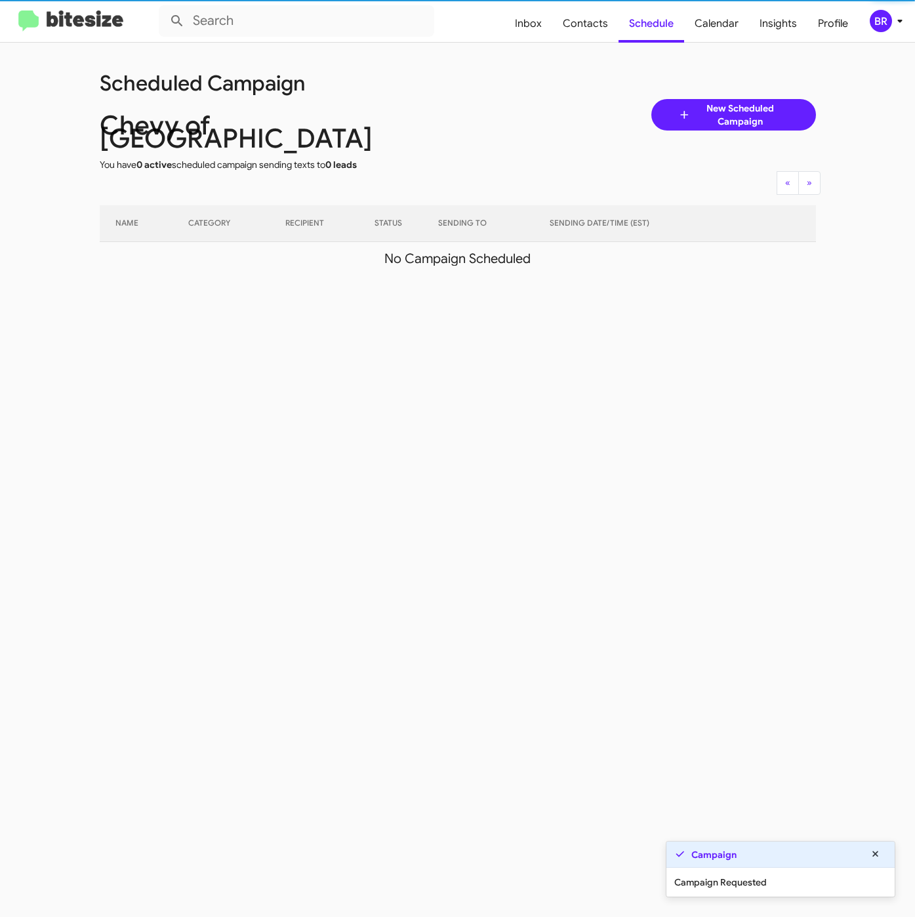
click at [885, 28] on div "BR" at bounding box center [881, 21] width 22 height 22
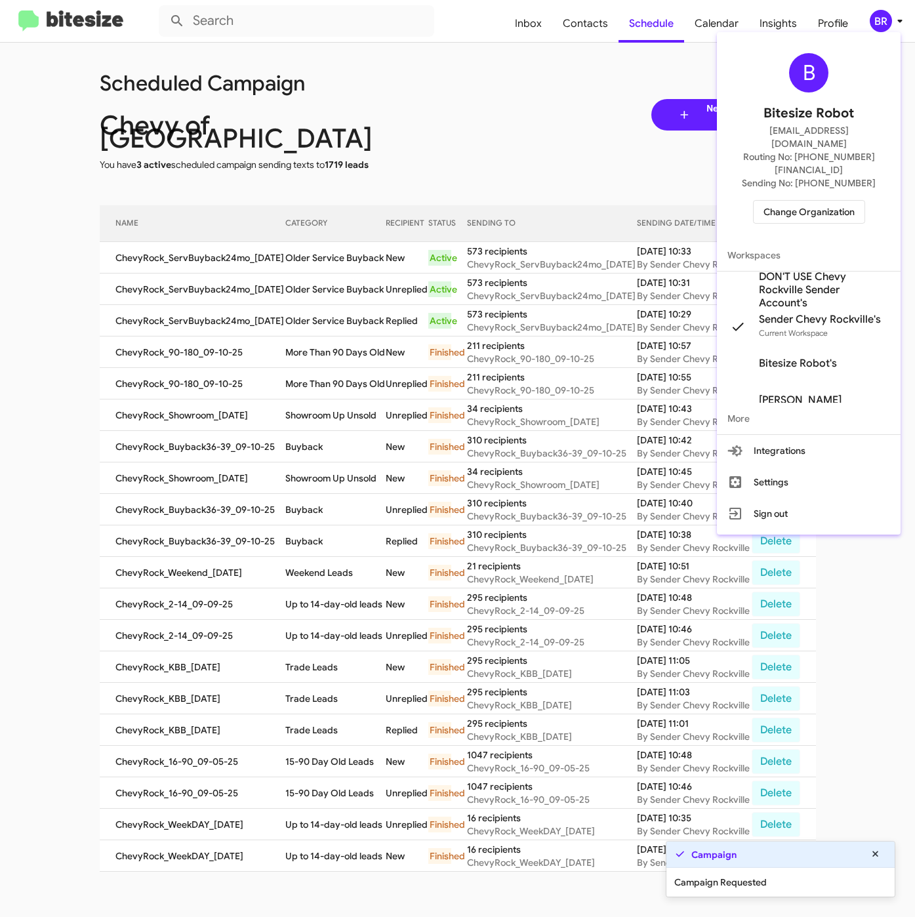
click at [284, 280] on div at bounding box center [457, 458] width 915 height 917
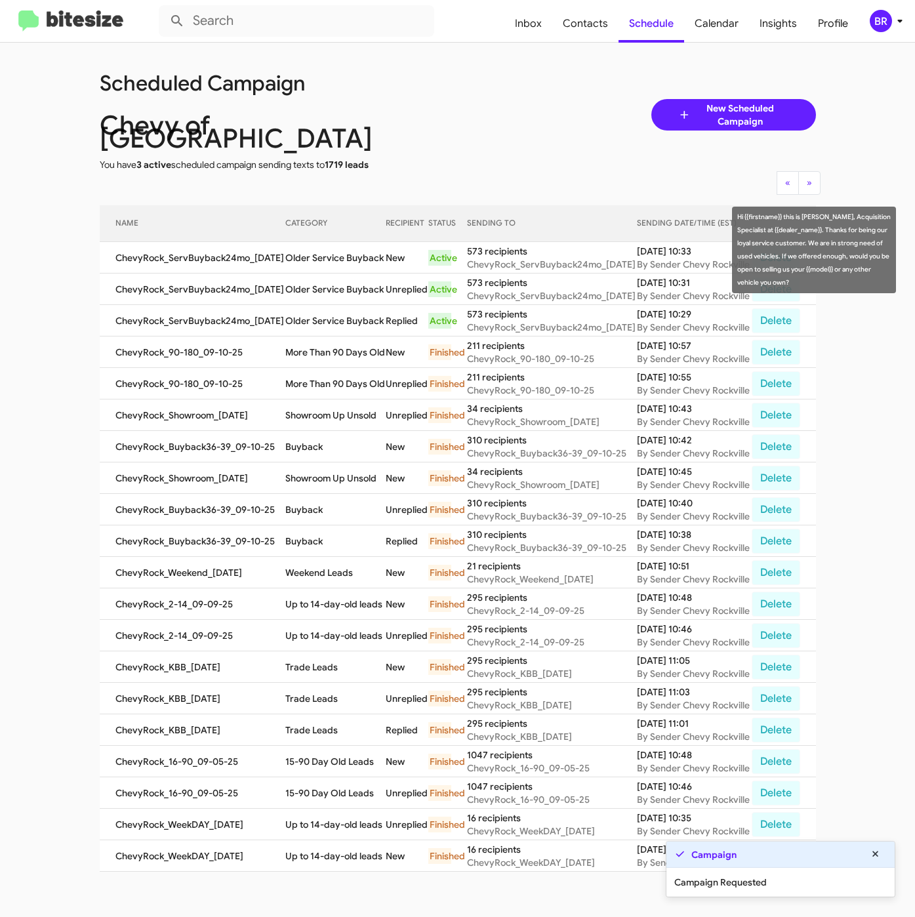
drag, startPoint x: 282, startPoint y: 254, endPoint x: 377, endPoint y: 255, distance: 94.5
click at [377, 255] on td "Older Service Buyback" at bounding box center [335, 257] width 100 height 31
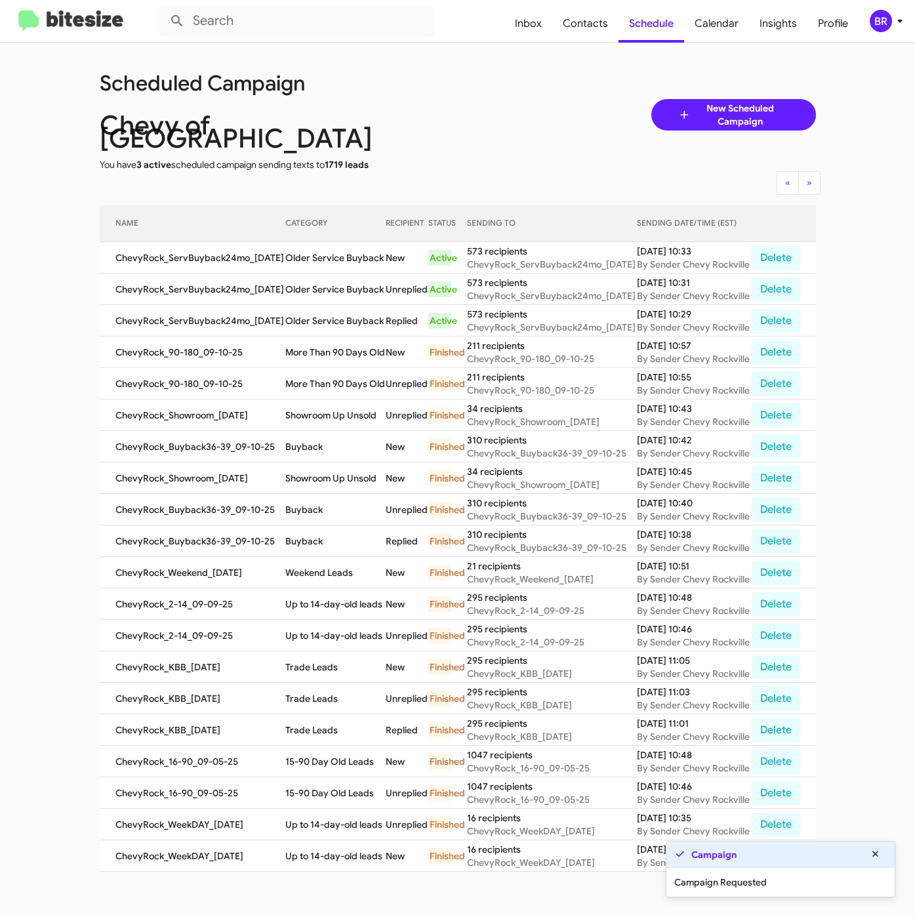
copy td "Older Service Buyback"
click at [883, 22] on div "BR" at bounding box center [881, 21] width 22 height 22
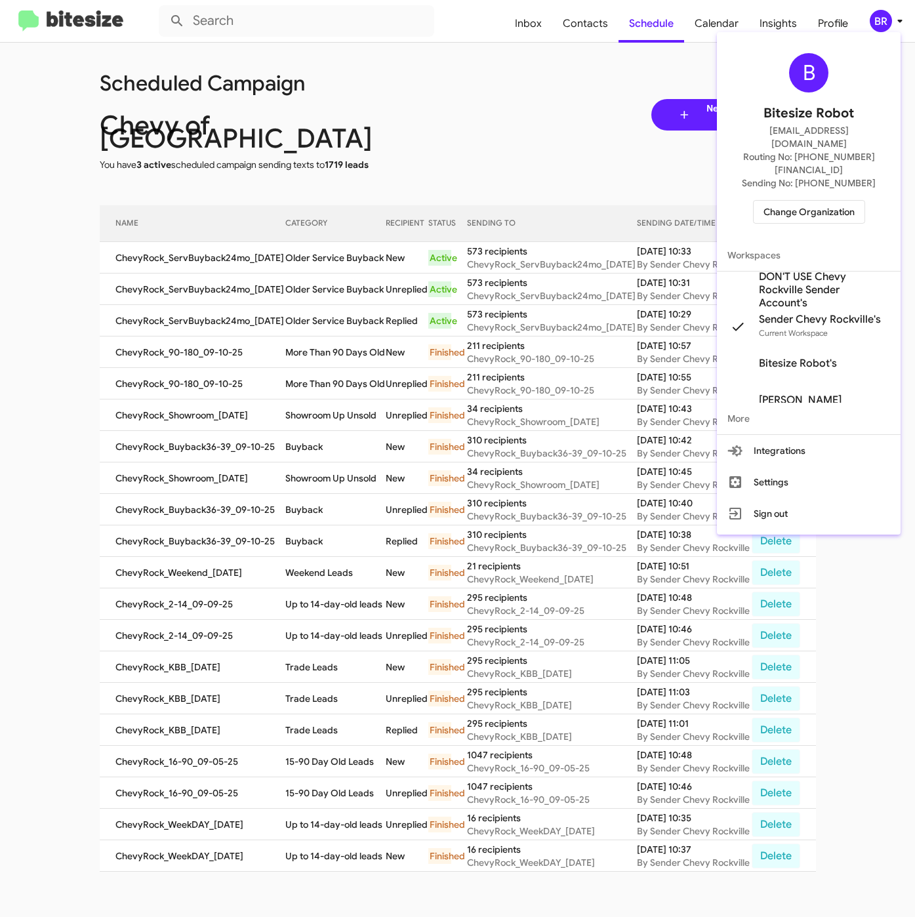
click at [796, 201] on span "Change Organization" at bounding box center [809, 212] width 91 height 22
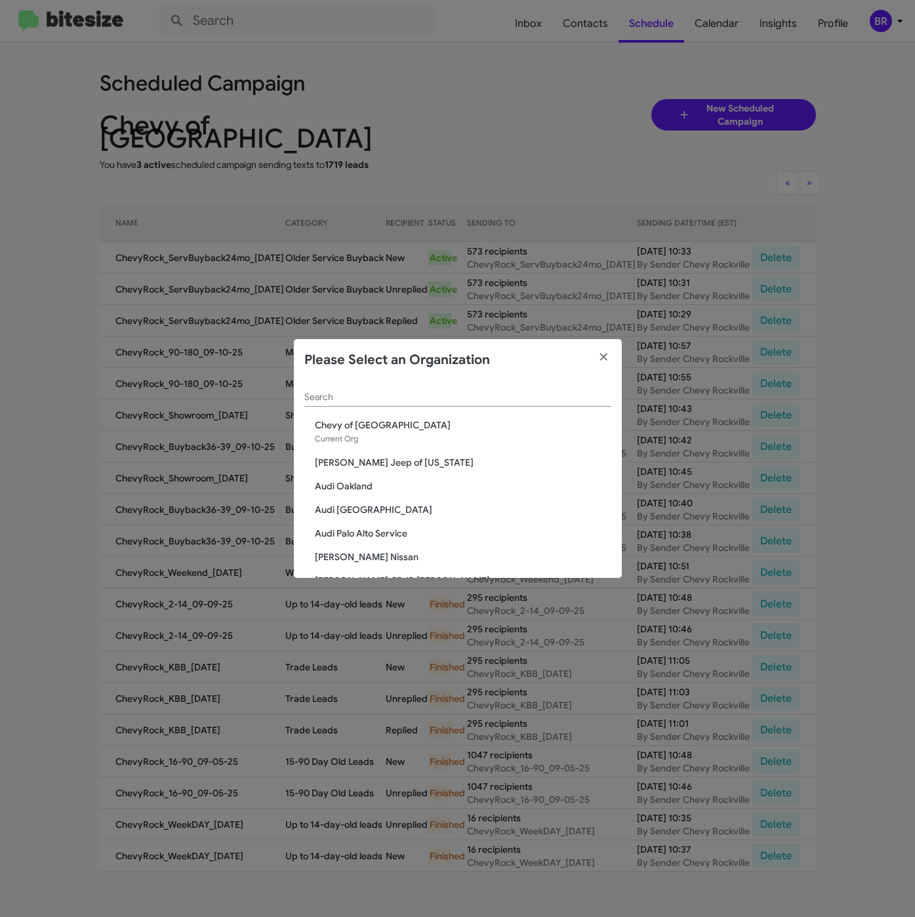
click at [438, 396] on input "Search" at bounding box center [457, 397] width 307 height 10
paste input "[PERSON_NAME] Sales"
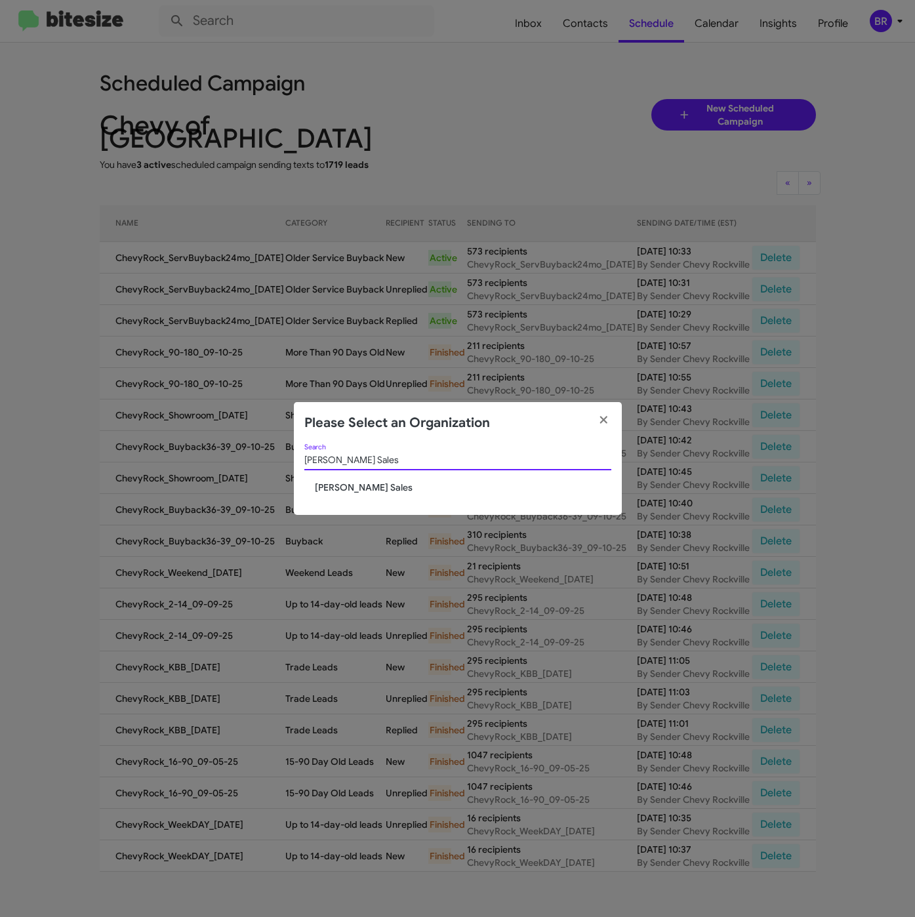
type input "[PERSON_NAME] Sales"
click at [367, 492] on span "[PERSON_NAME] Sales" at bounding box center [463, 487] width 297 height 13
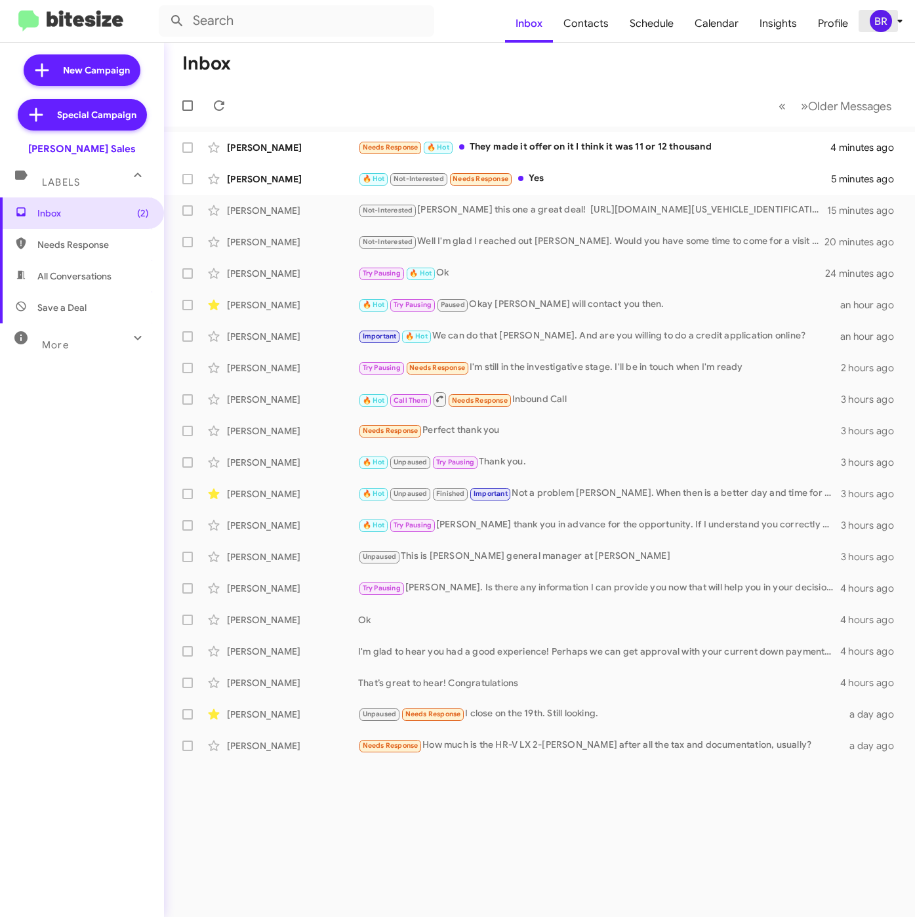
click at [884, 20] on div "BR" at bounding box center [881, 21] width 22 height 22
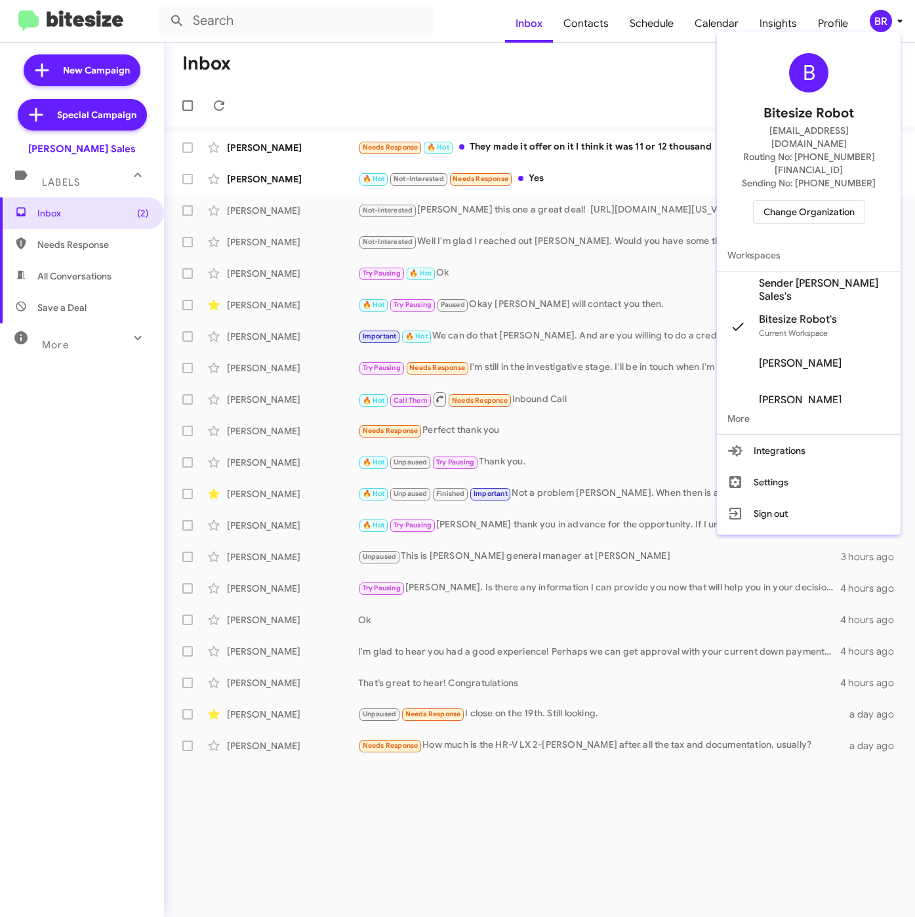
click at [785, 277] on span "Sender [PERSON_NAME] Sales's" at bounding box center [824, 290] width 131 height 26
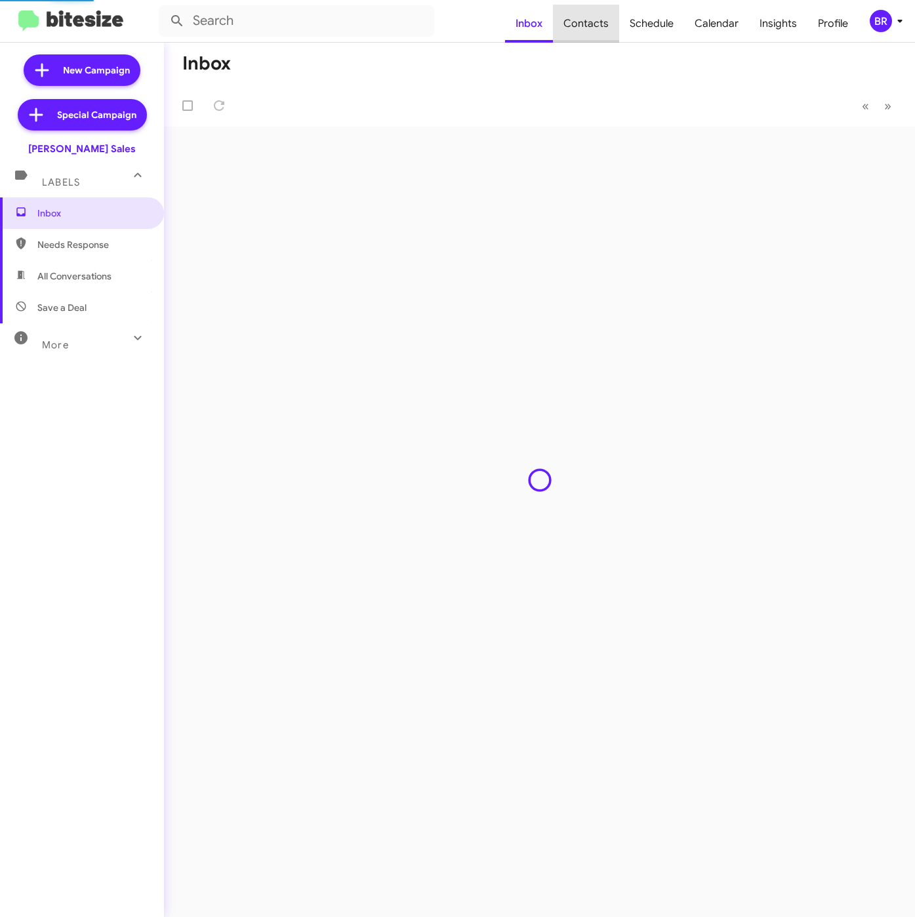
click at [601, 24] on span "Contacts" at bounding box center [586, 24] width 66 height 38
type input "in:groups"
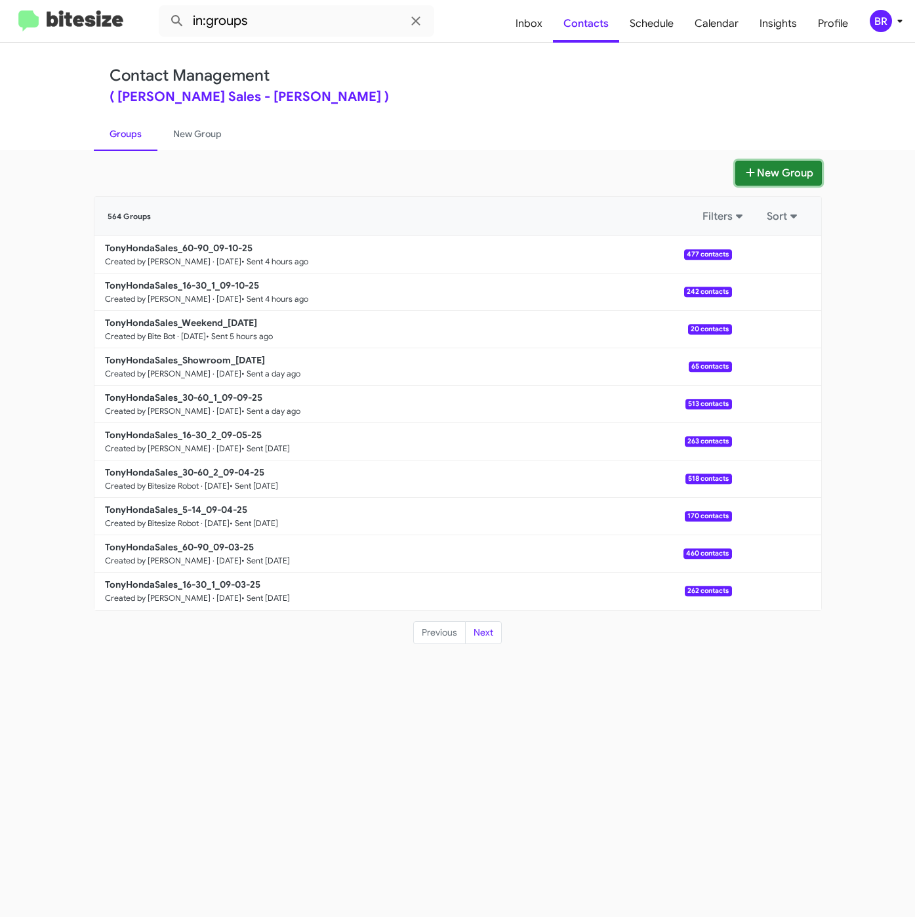
click at [781, 180] on button "New Group" at bounding box center [779, 173] width 87 height 25
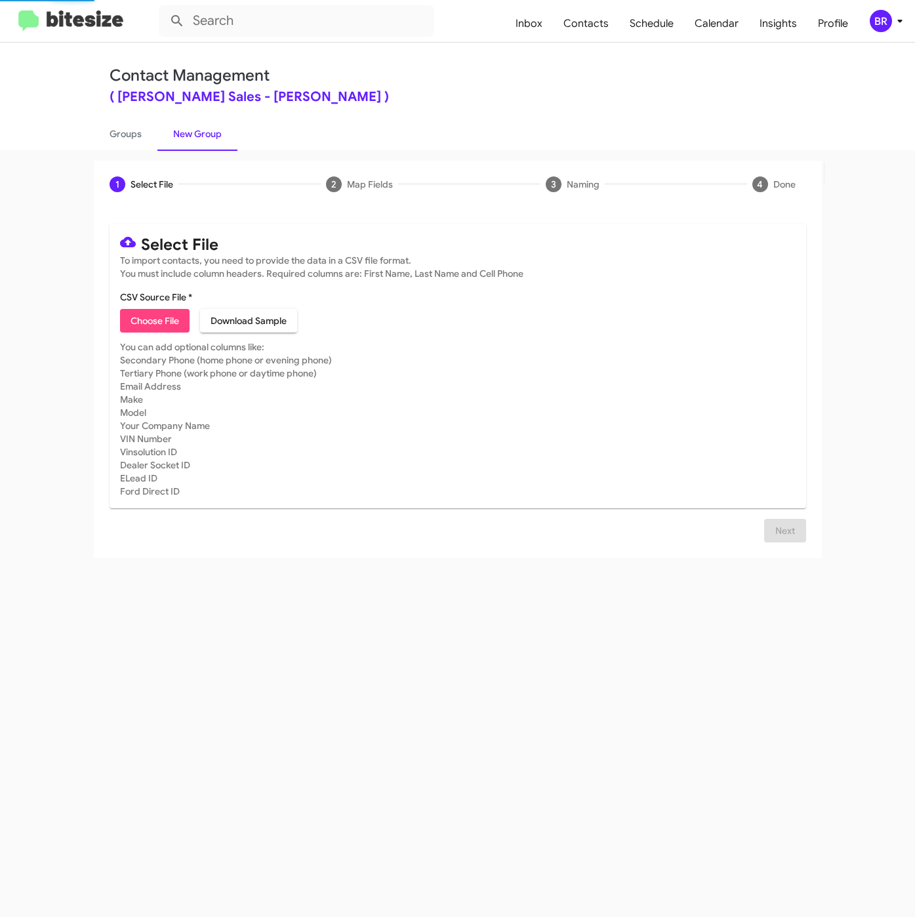
click at [172, 325] on span "Choose File" at bounding box center [155, 321] width 49 height 24
type input "TonyHondaSales_30-60_2_09-11-25"
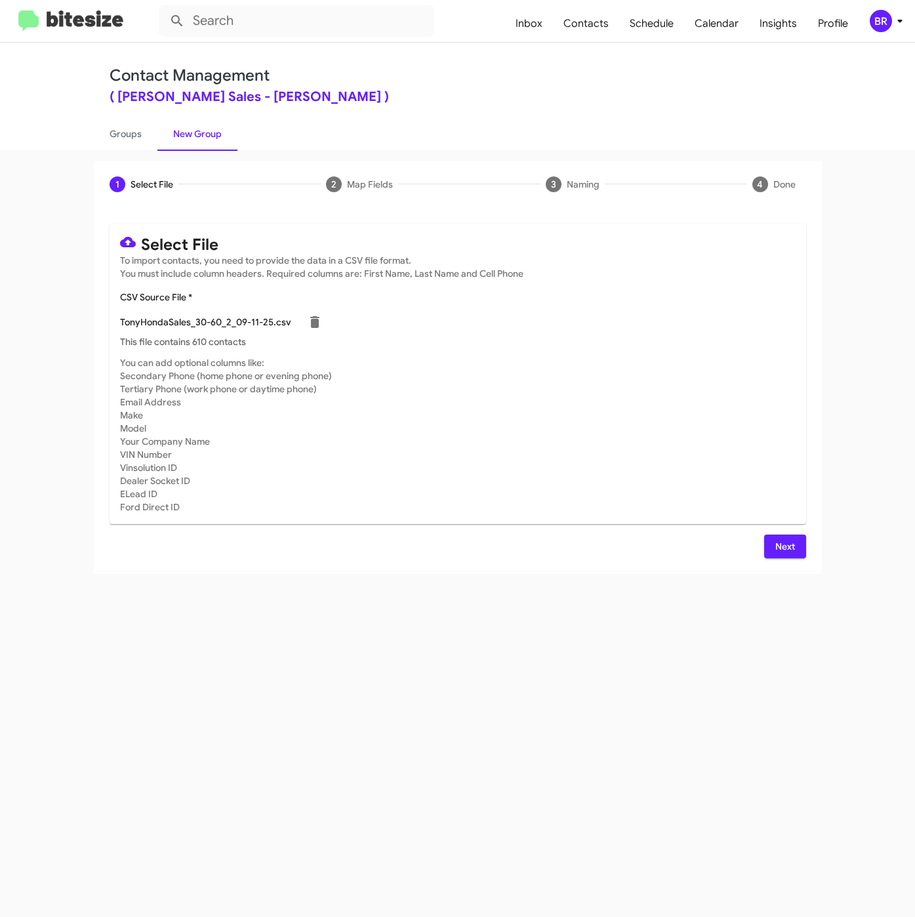
click at [791, 544] on span "Next" at bounding box center [785, 547] width 21 height 24
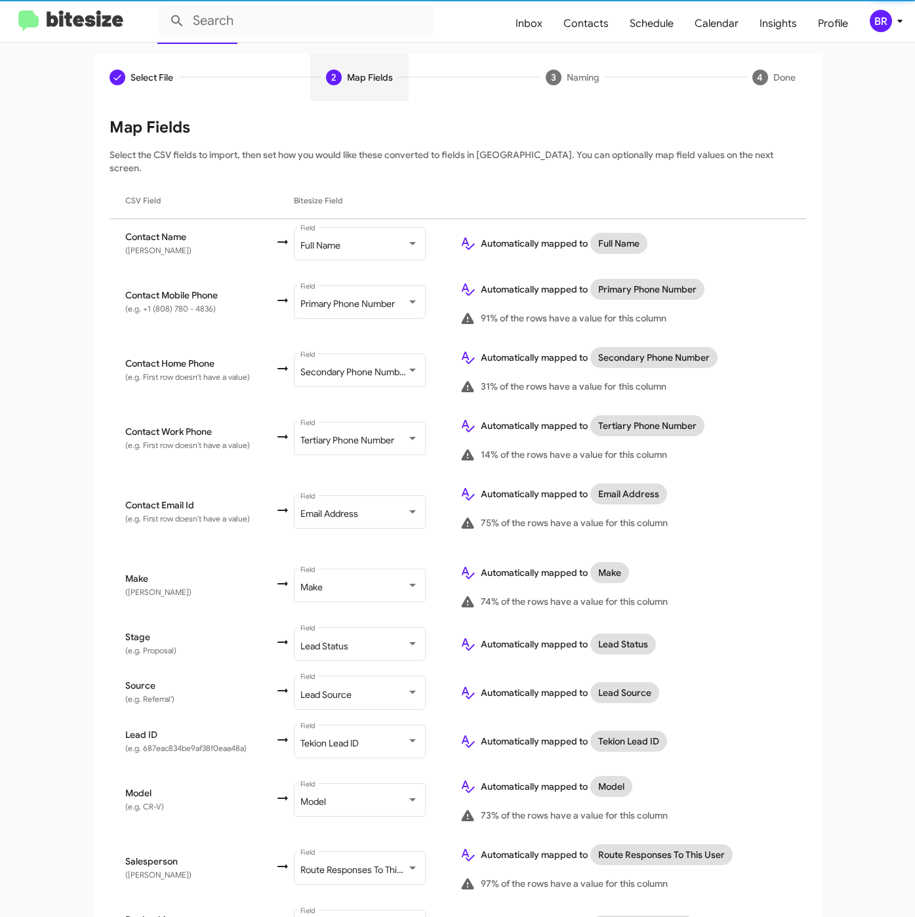
scroll to position [176, 0]
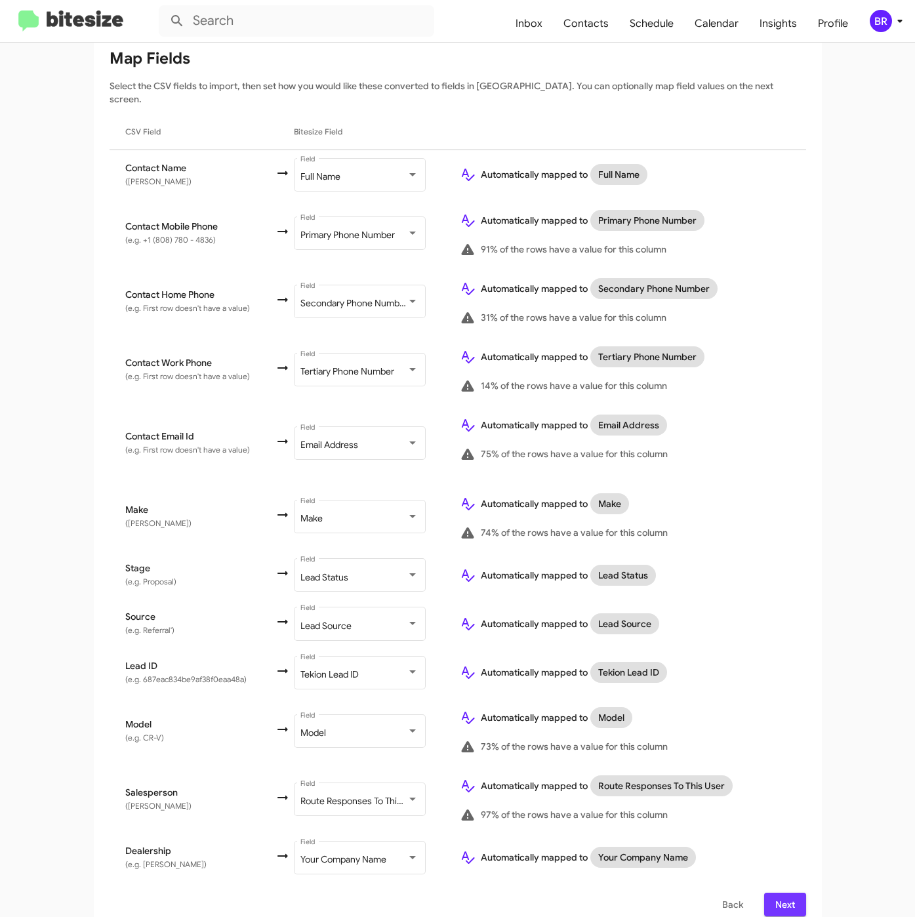
click at [785, 893] on span "Next" at bounding box center [785, 905] width 21 height 24
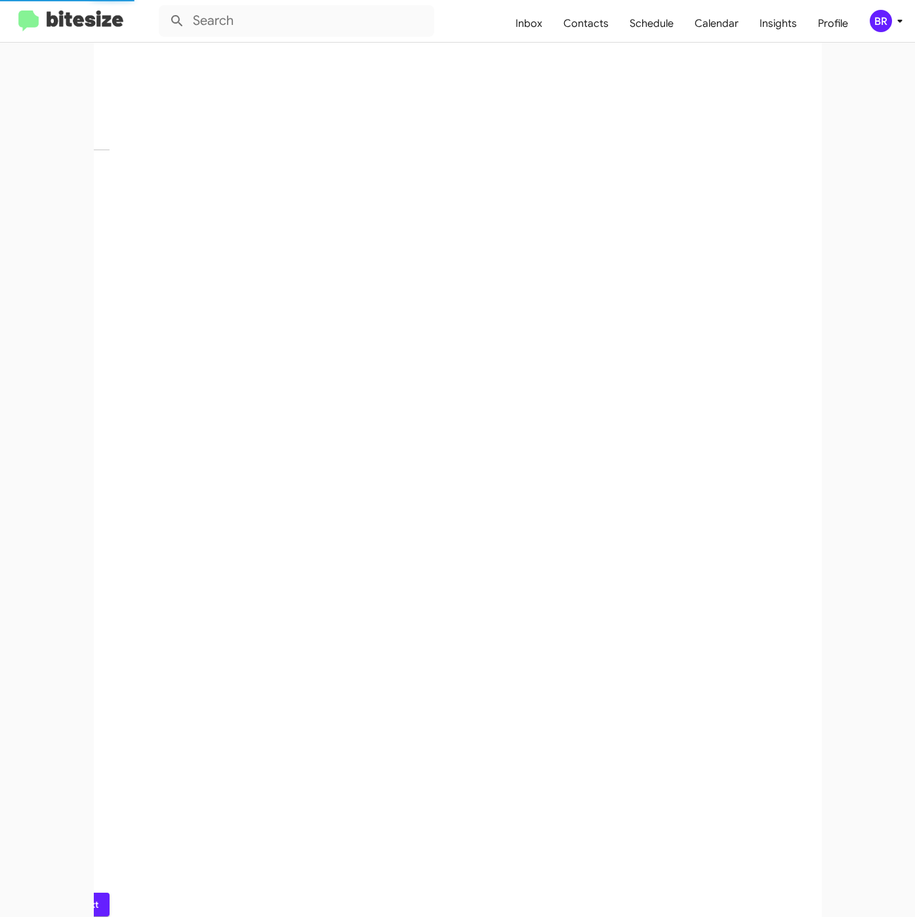
scroll to position [0, 0]
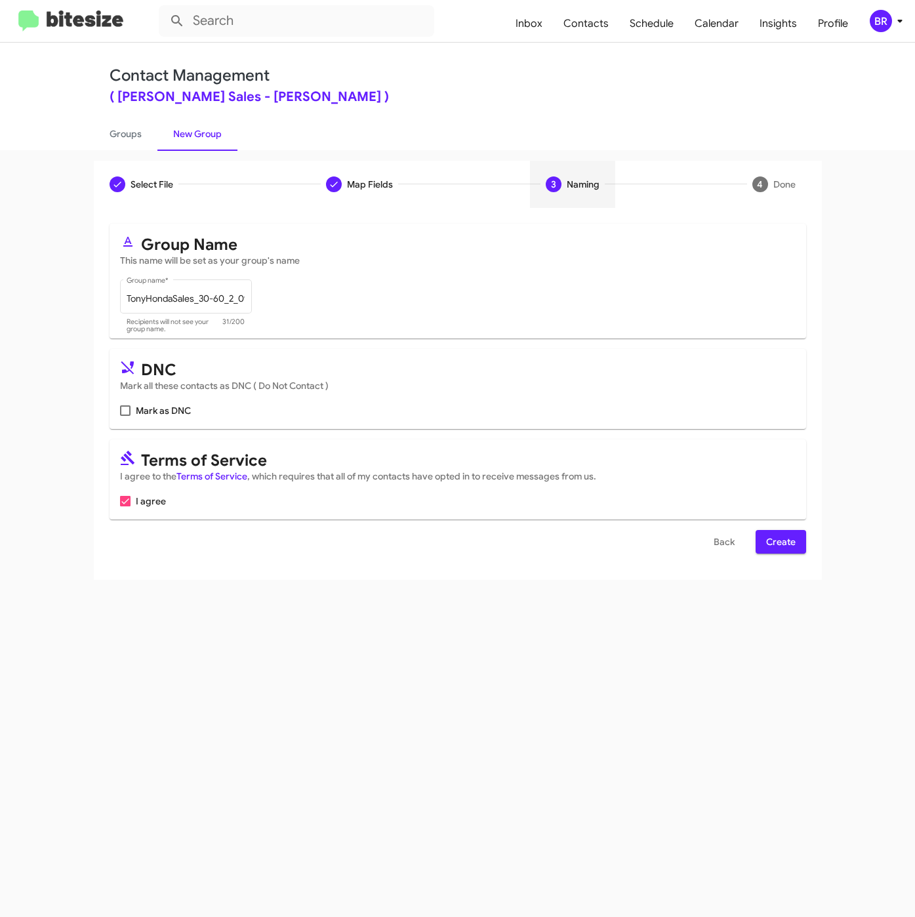
click at [772, 544] on span "Create" at bounding box center [781, 542] width 30 height 24
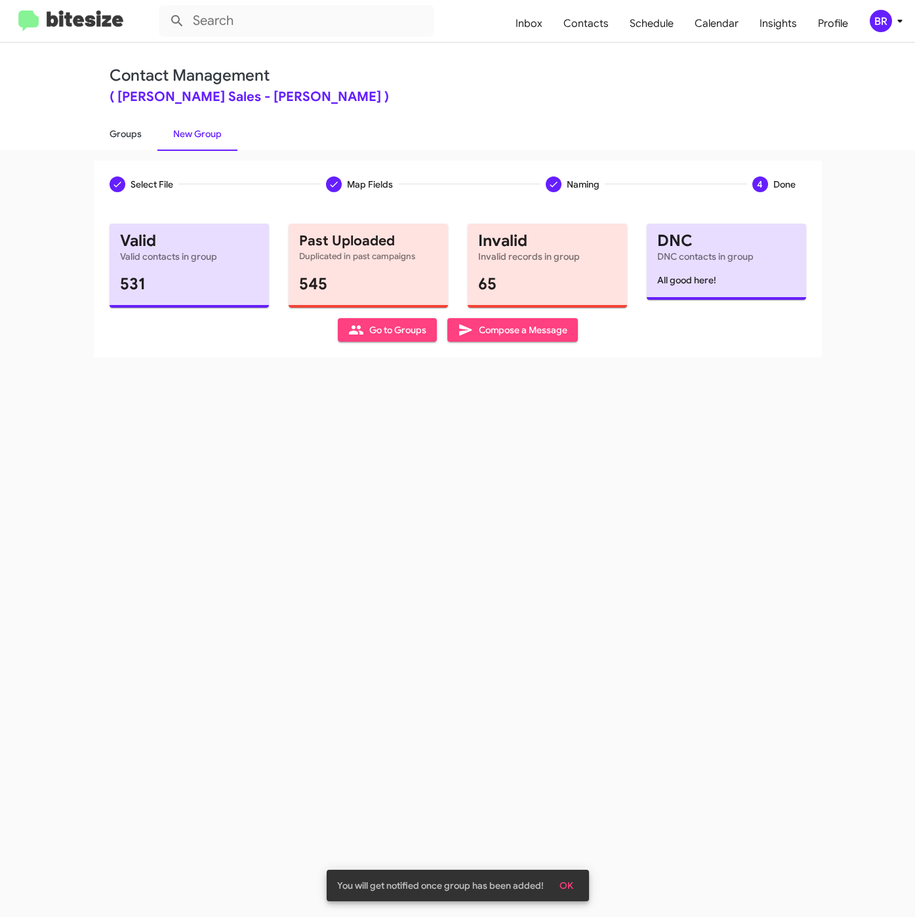
click at [131, 138] on link "Groups" at bounding box center [126, 134] width 64 height 34
type input "in:groups"
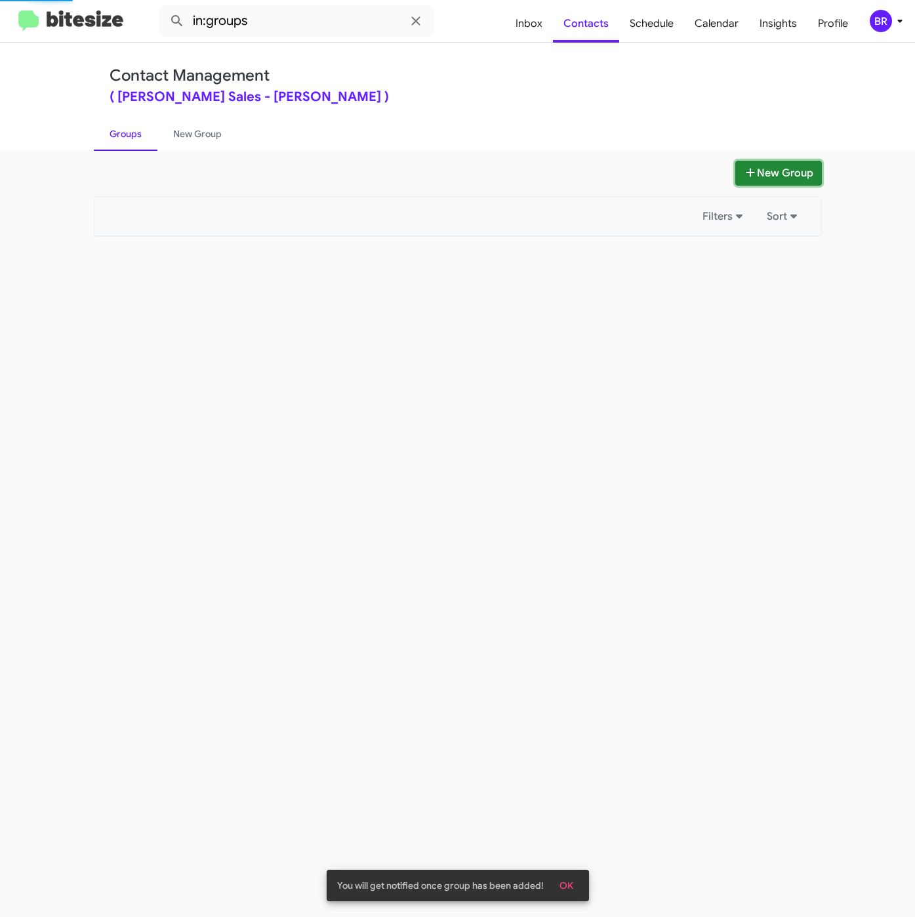
click at [756, 176] on button "New Group" at bounding box center [779, 173] width 87 height 25
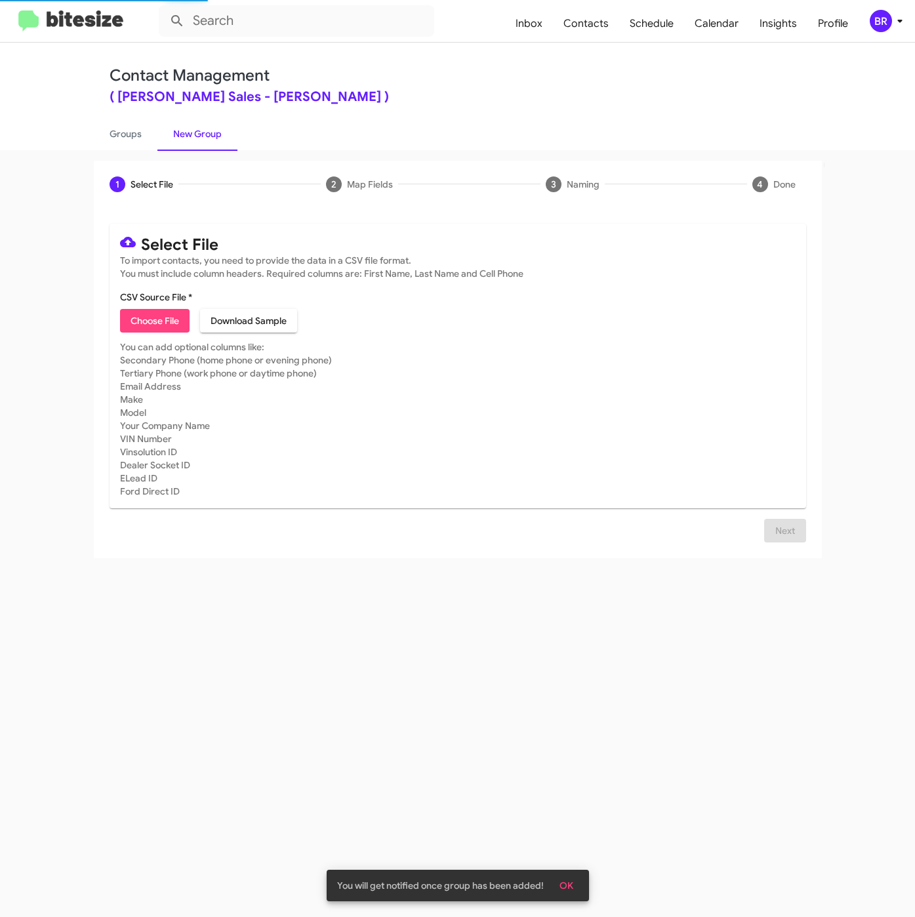
click at [163, 320] on span "Choose File" at bounding box center [155, 321] width 49 height 24
type input "TonyHondaSales_5-14_09-11-25"
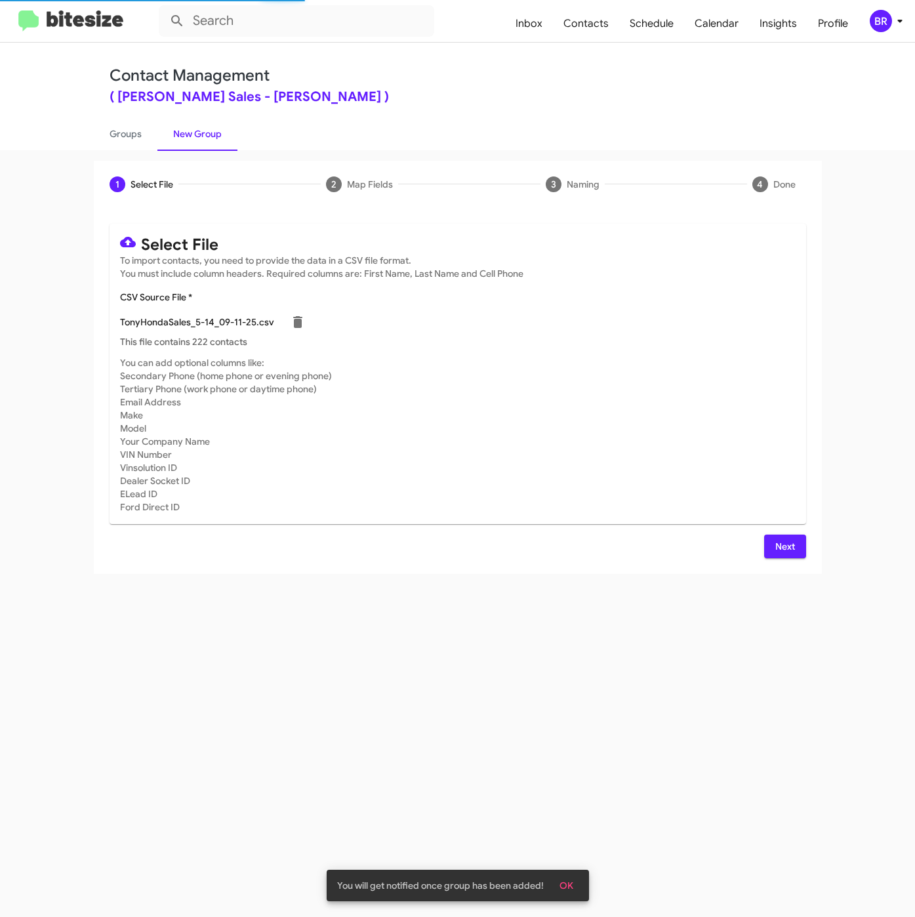
click at [783, 550] on span "Next" at bounding box center [785, 547] width 21 height 24
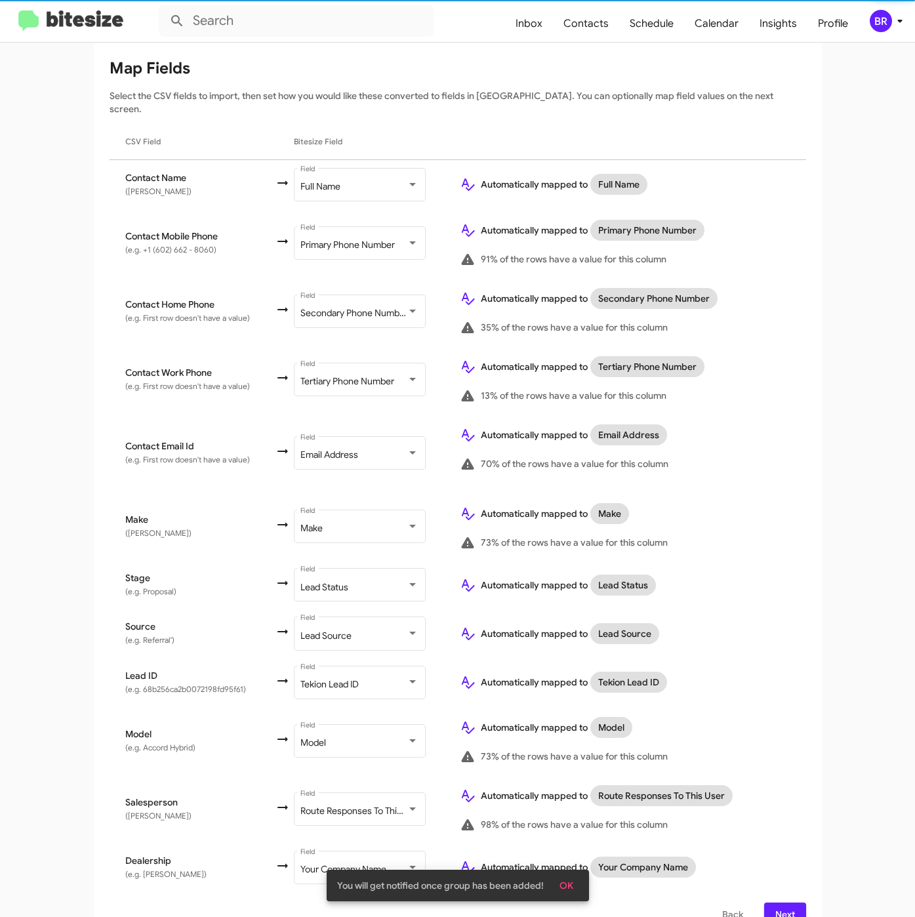
scroll to position [176, 0]
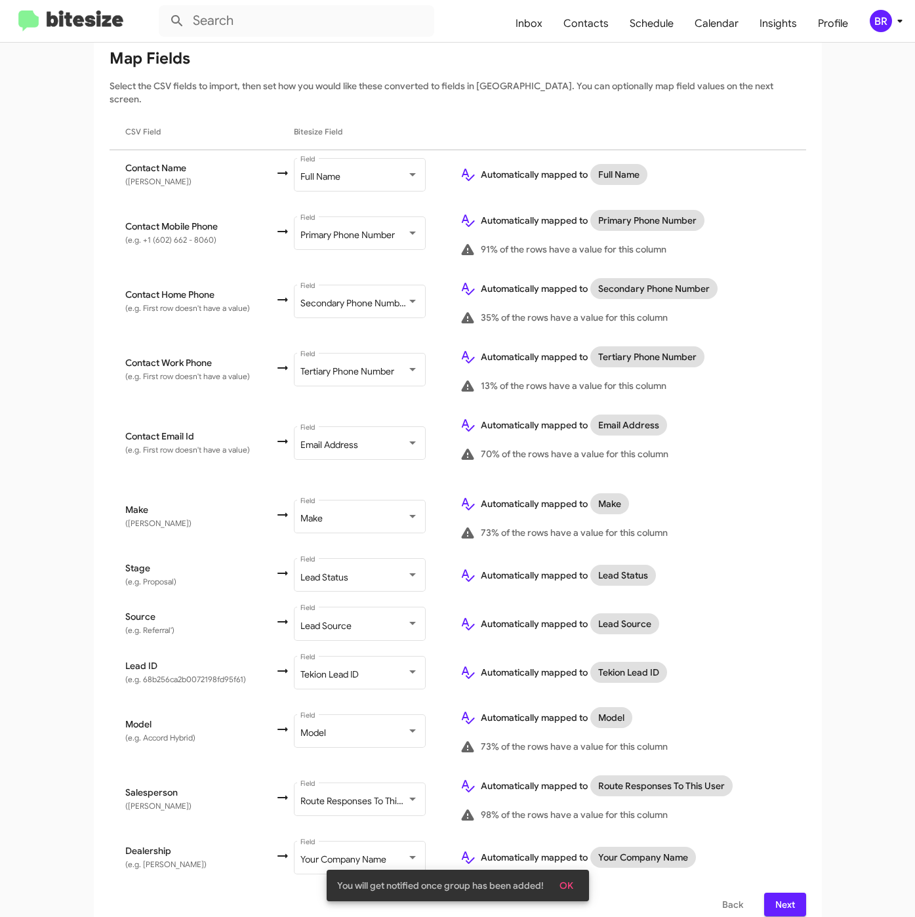
click at [775, 893] on span "Next" at bounding box center [785, 905] width 21 height 24
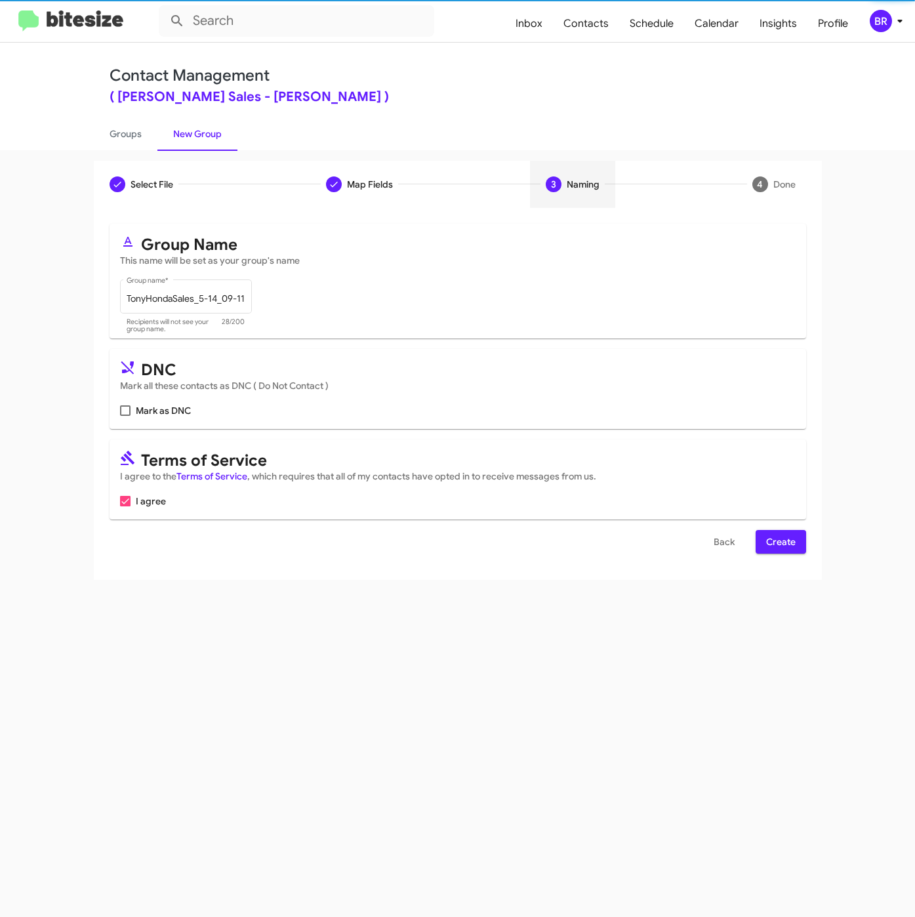
scroll to position [0, 0]
click at [783, 535] on span "Create" at bounding box center [781, 542] width 30 height 24
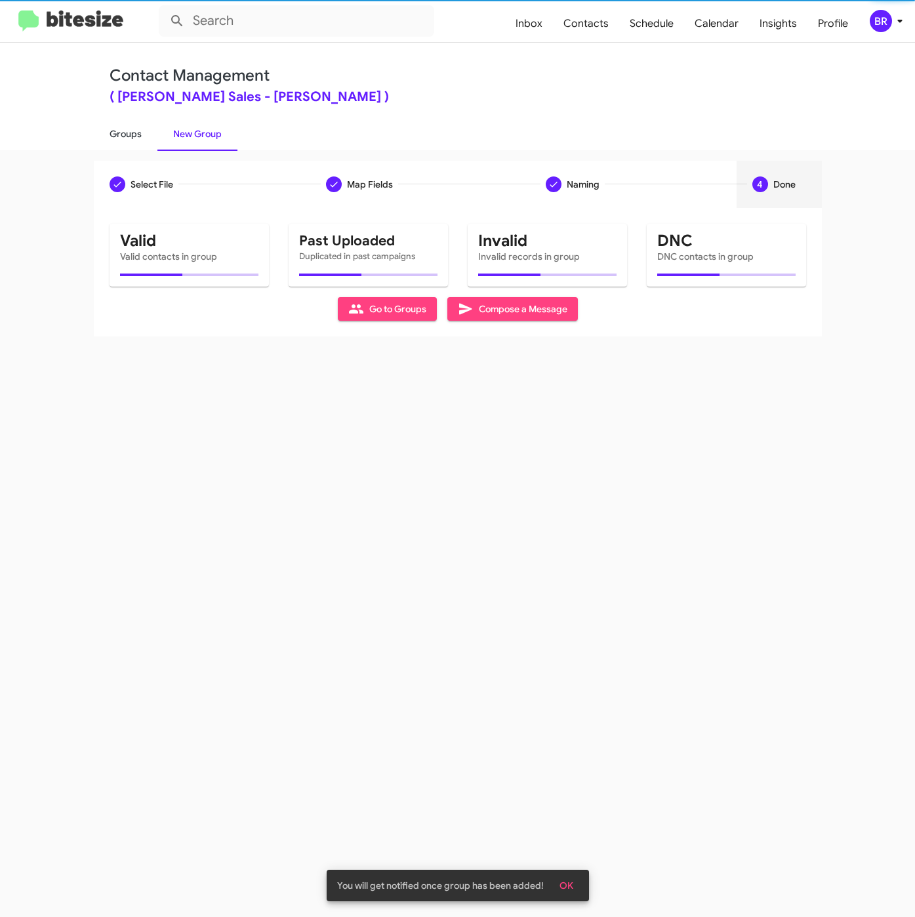
click at [128, 128] on link "Groups" at bounding box center [126, 134] width 64 height 34
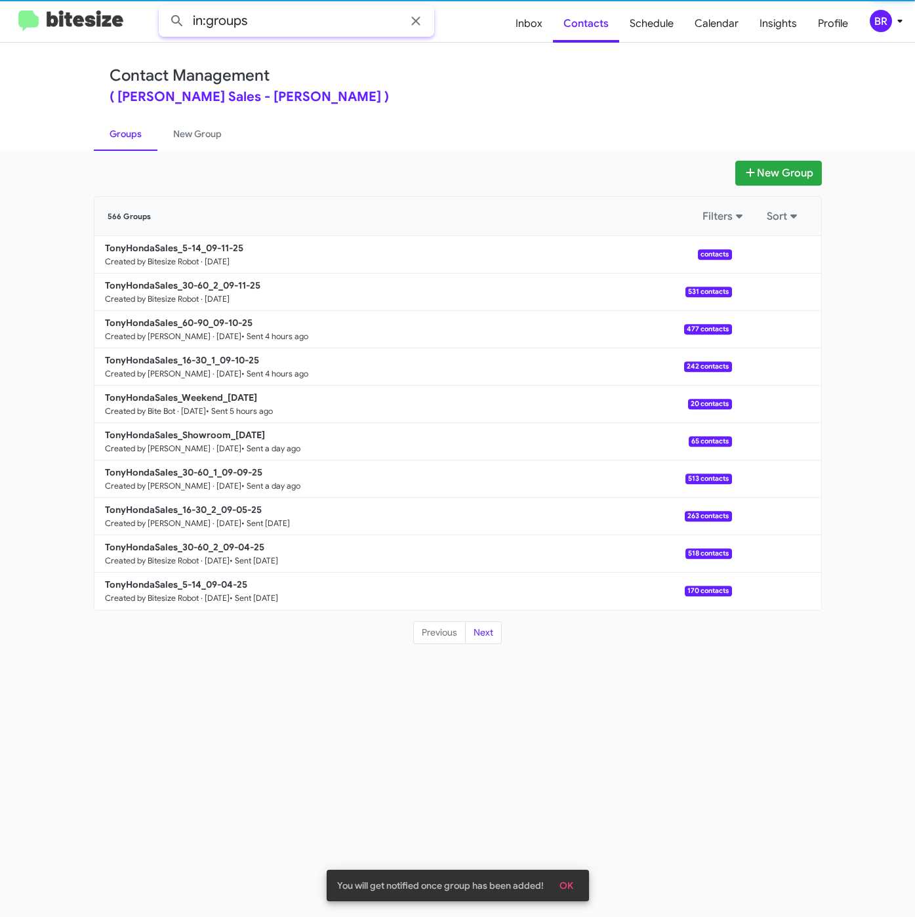
click at [266, 22] on input "in:groups" at bounding box center [297, 20] width 276 height 31
type input "in:groups 30-60"
click at [164, 8] on button at bounding box center [177, 21] width 26 height 26
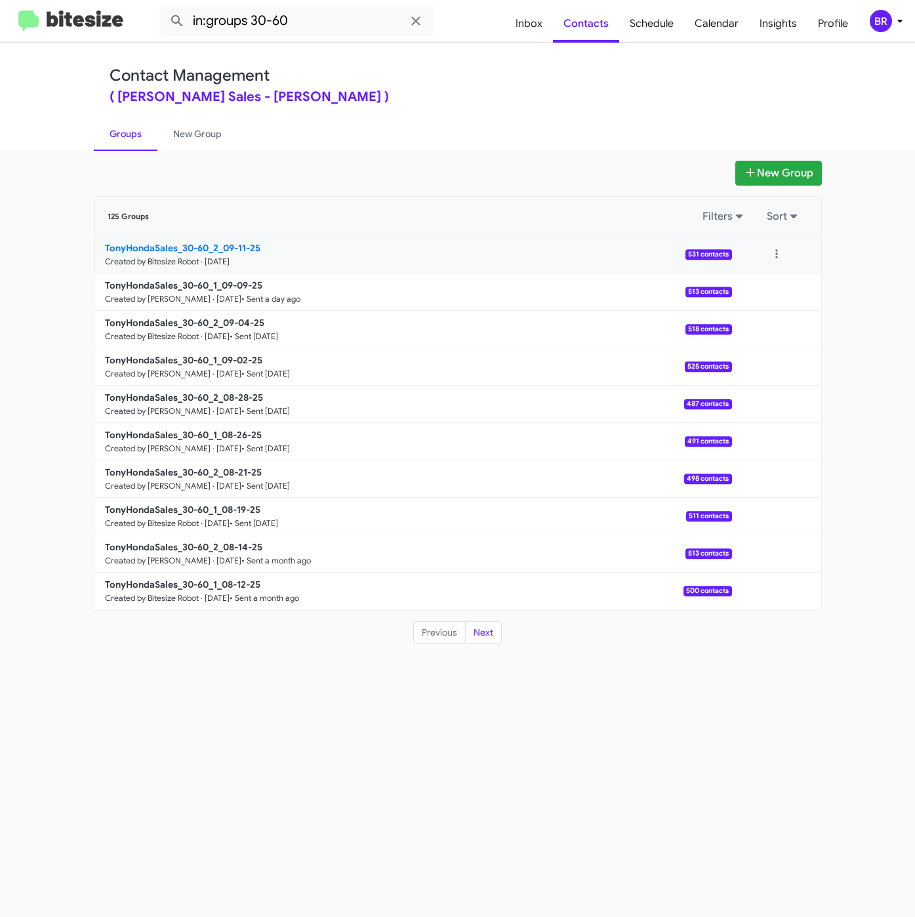
click at [209, 245] on b "TonyHondaSales_30-60_2_09-11-25" at bounding box center [183, 248] width 156 height 12
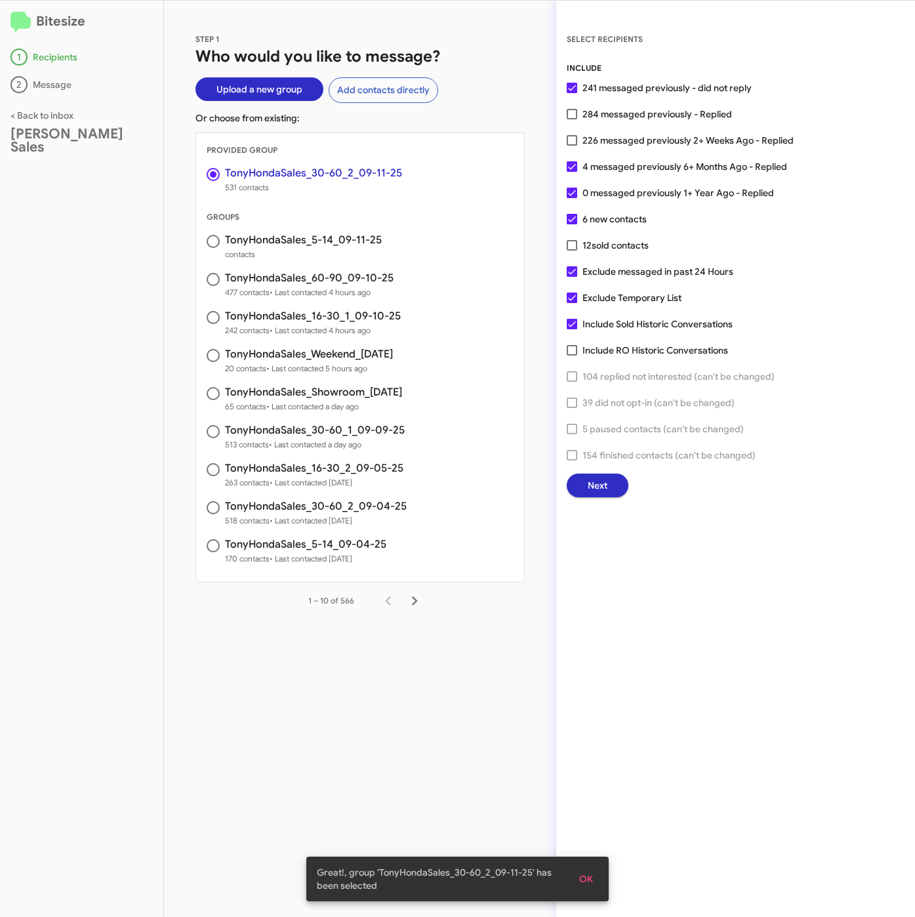
click at [599, 481] on span "Next" at bounding box center [598, 486] width 20 height 24
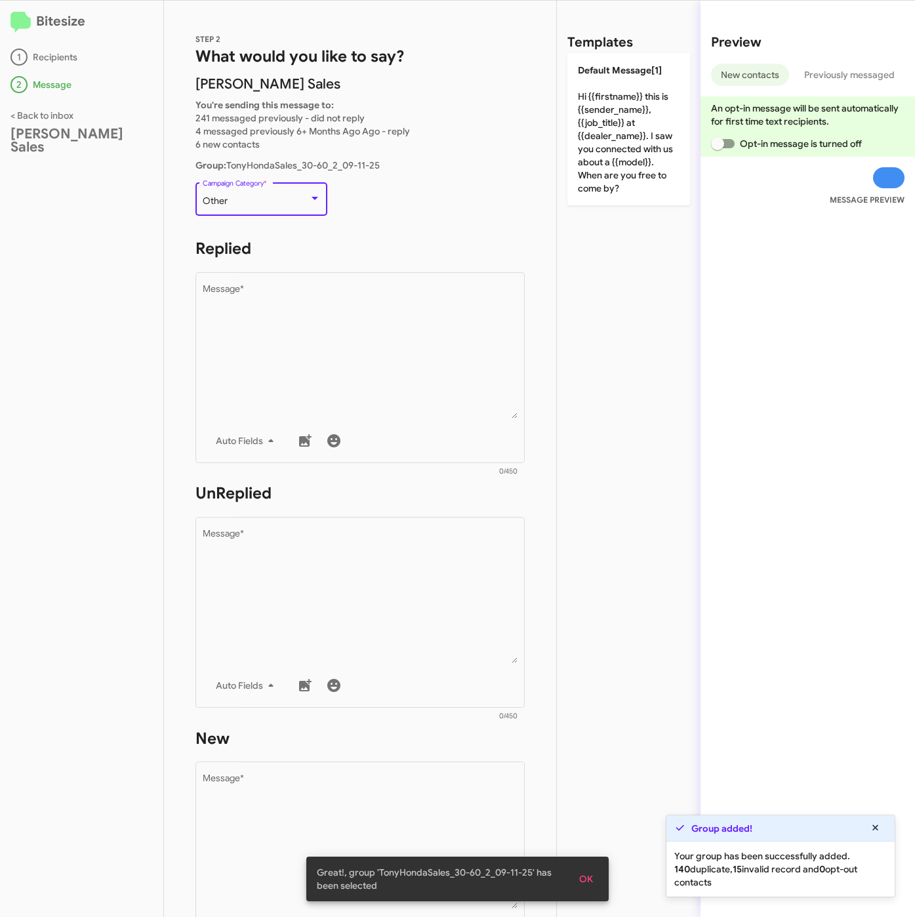
click at [238, 198] on div "Other" at bounding box center [256, 201] width 106 height 10
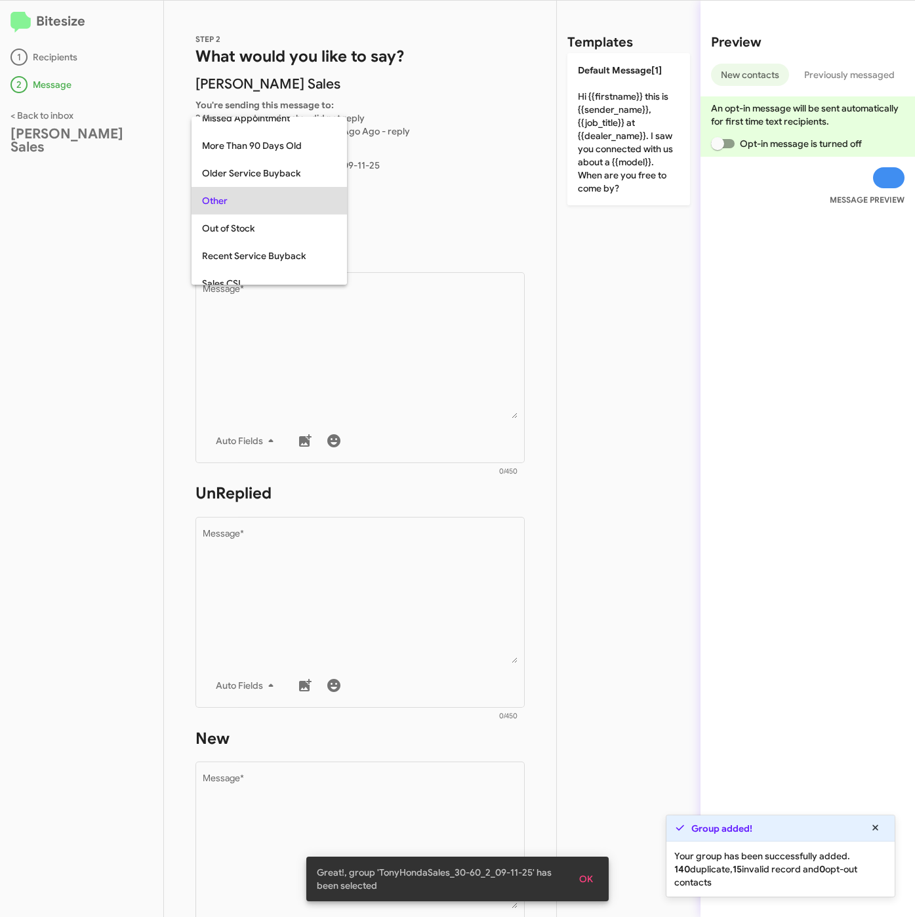
scroll to position [28, 0]
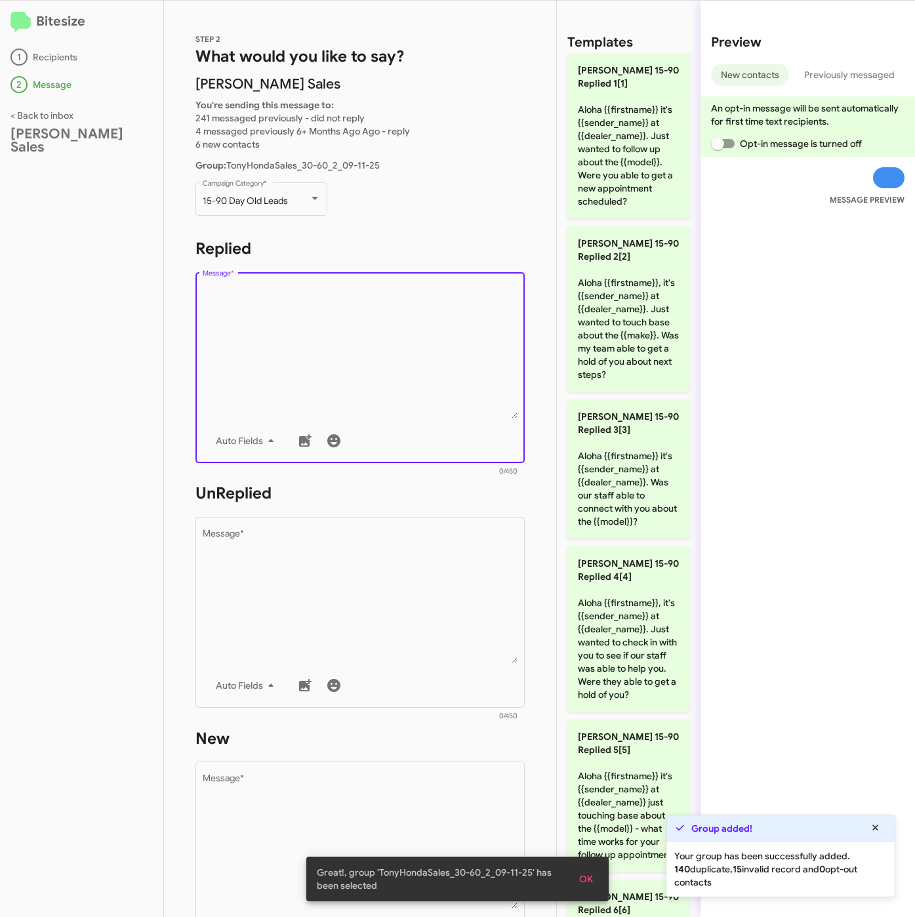
click at [341, 380] on textarea "Message *" at bounding box center [361, 352] width 316 height 134
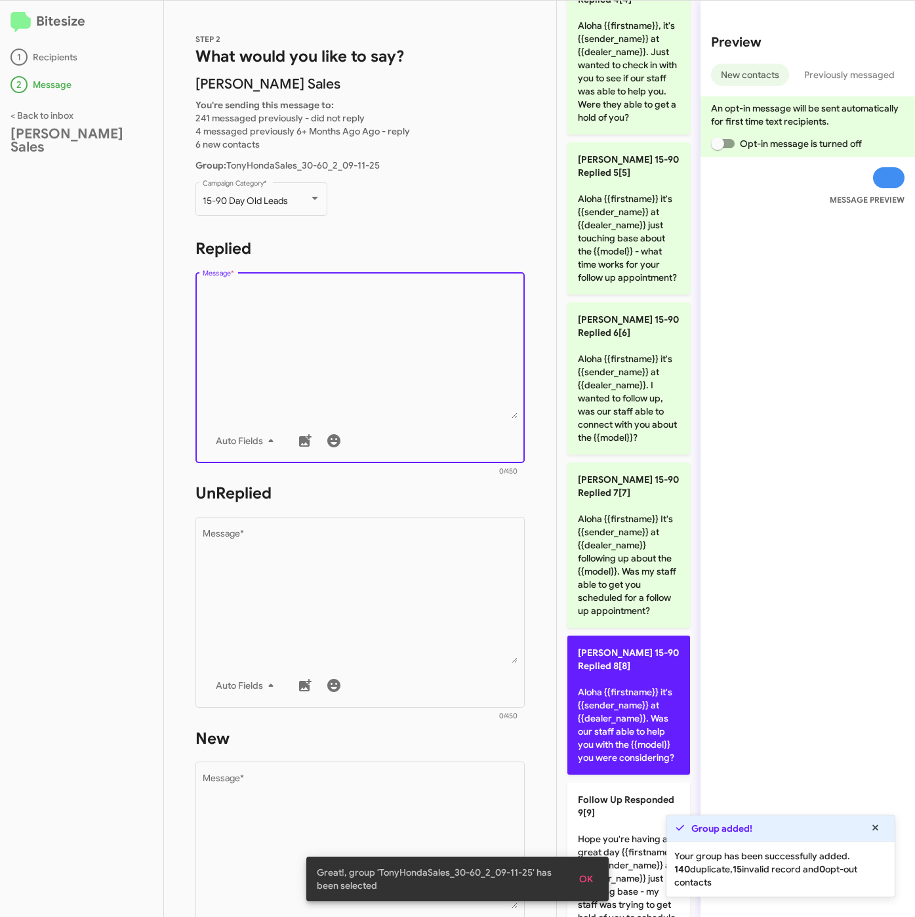
scroll to position [689, 0]
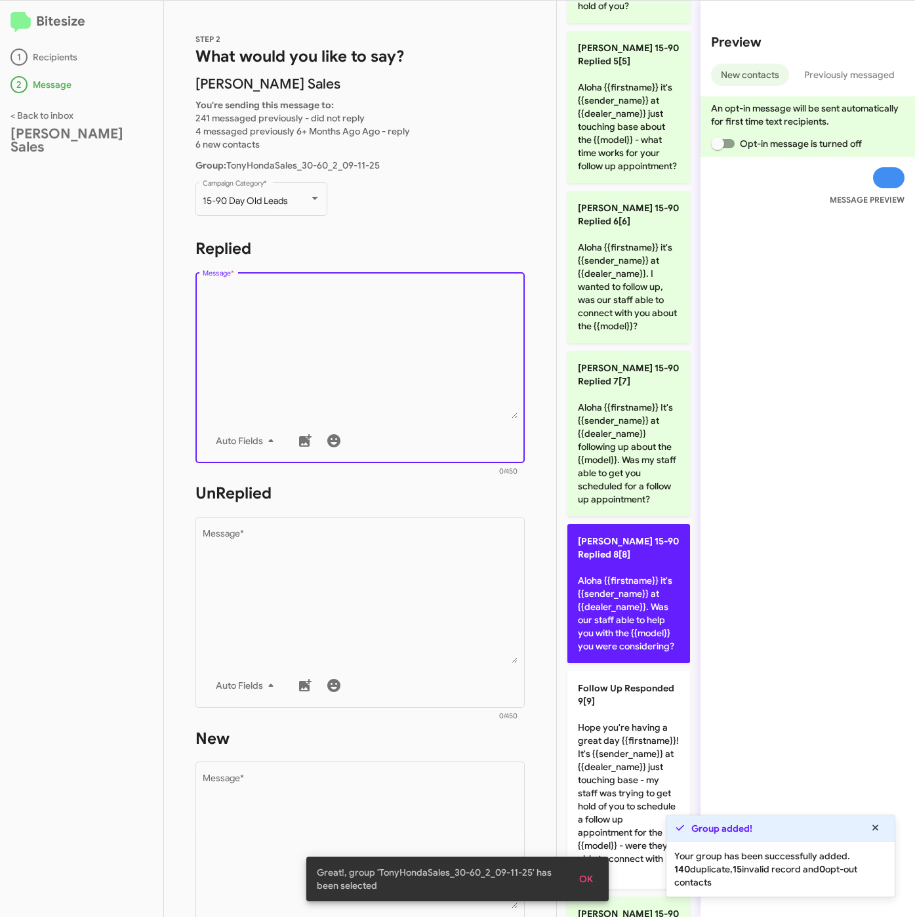
click at [635, 663] on p "[PERSON_NAME] 15-90 Replied 8[8] Aloha {{firstname}} it's {{sender_name}} at {{…" at bounding box center [629, 593] width 123 height 139
type textarea "Aloha {{firstname}} it's {{sender_name}} at {{dealer_name}}. Was our staff able…"
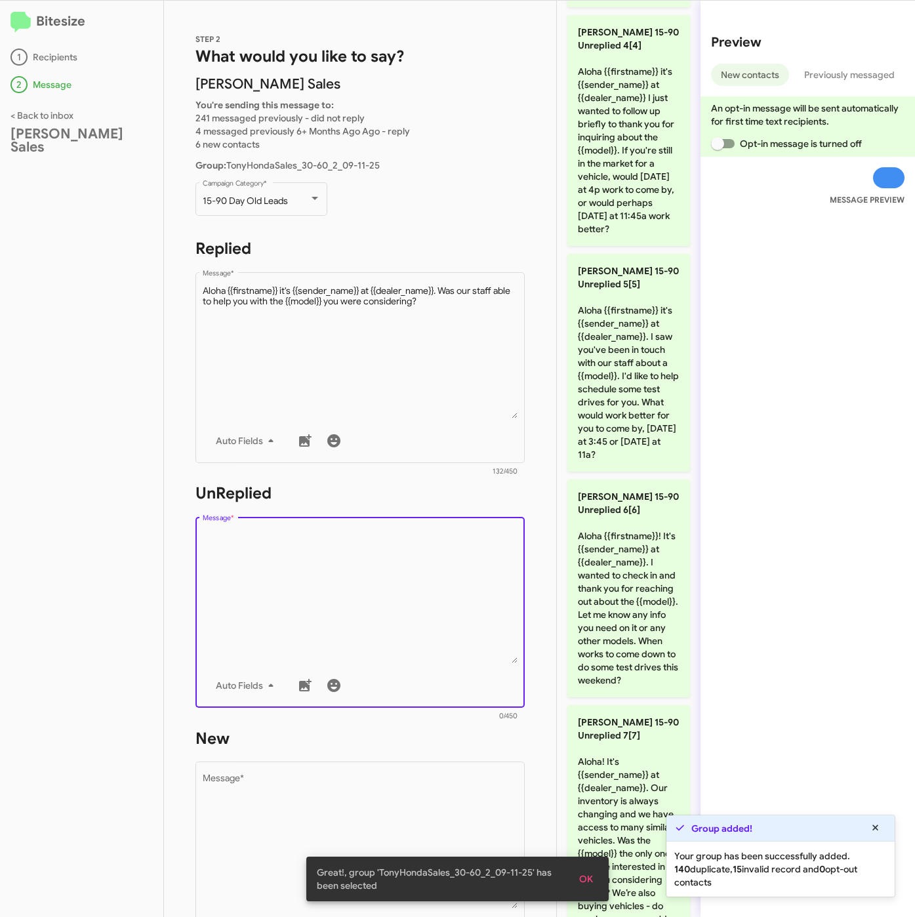
click at [488, 624] on textarea "Message *" at bounding box center [361, 597] width 316 height 134
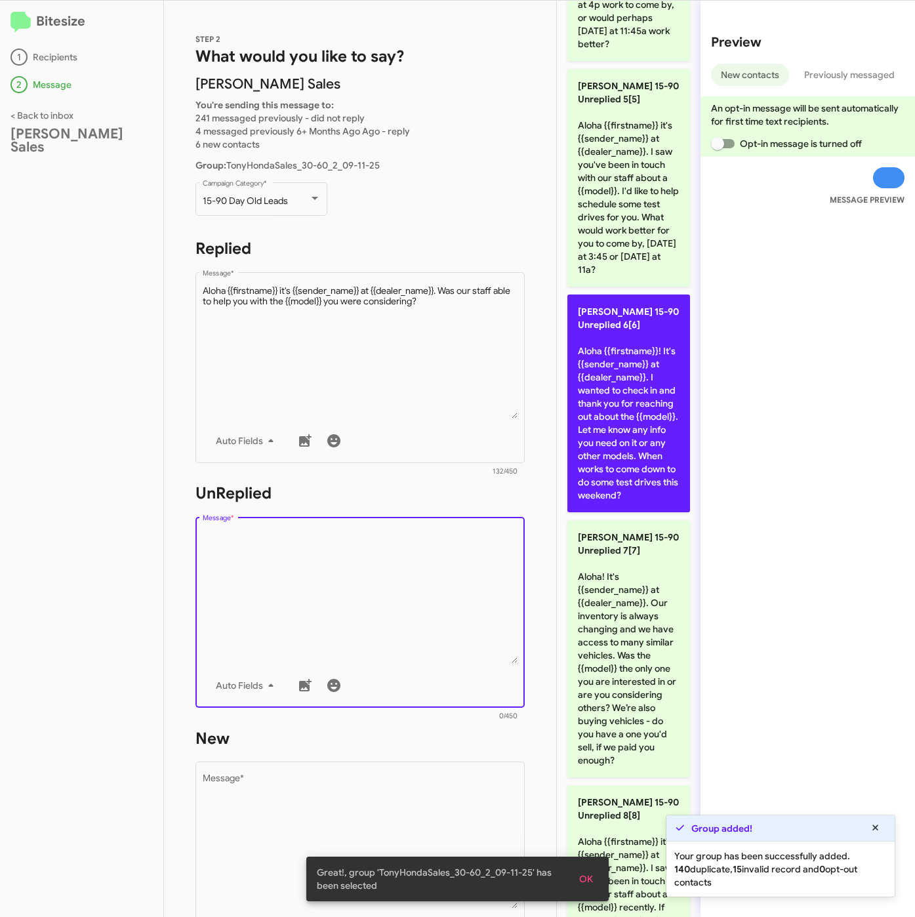
scroll to position [886, 0]
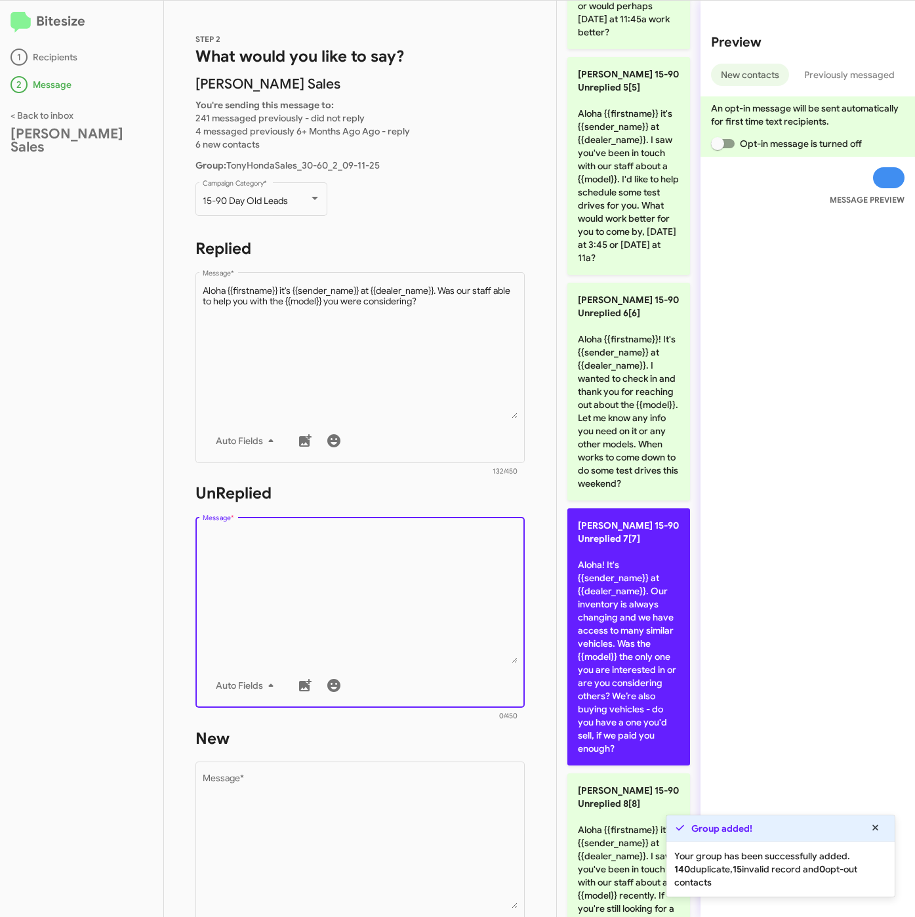
click at [632, 685] on p "[PERSON_NAME] 15-90 Unreplied 7[7] Aloha! It's {{sender_name}} at {{dealer_name…" at bounding box center [629, 637] width 123 height 257
type textarea "Aloha! It's {{sender_name}} at {{dealer_name}}. Our inventory is always changin…"
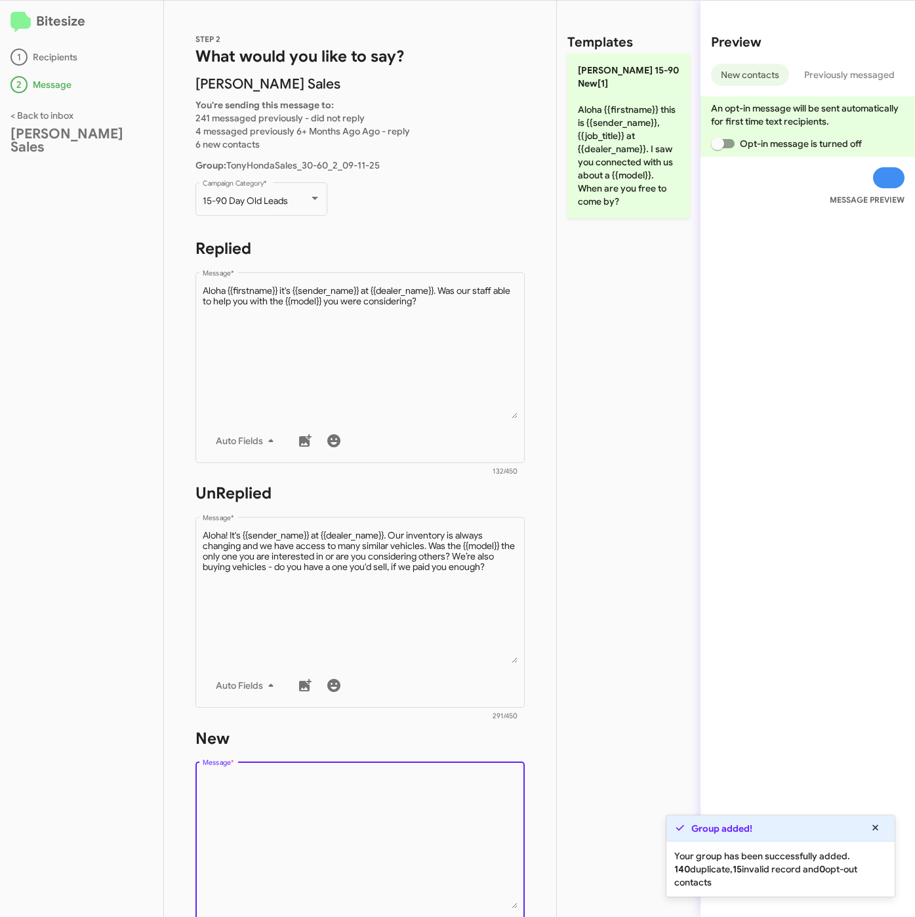
scroll to position [0, 0]
click at [339, 861] on textarea "Message *" at bounding box center [361, 842] width 316 height 134
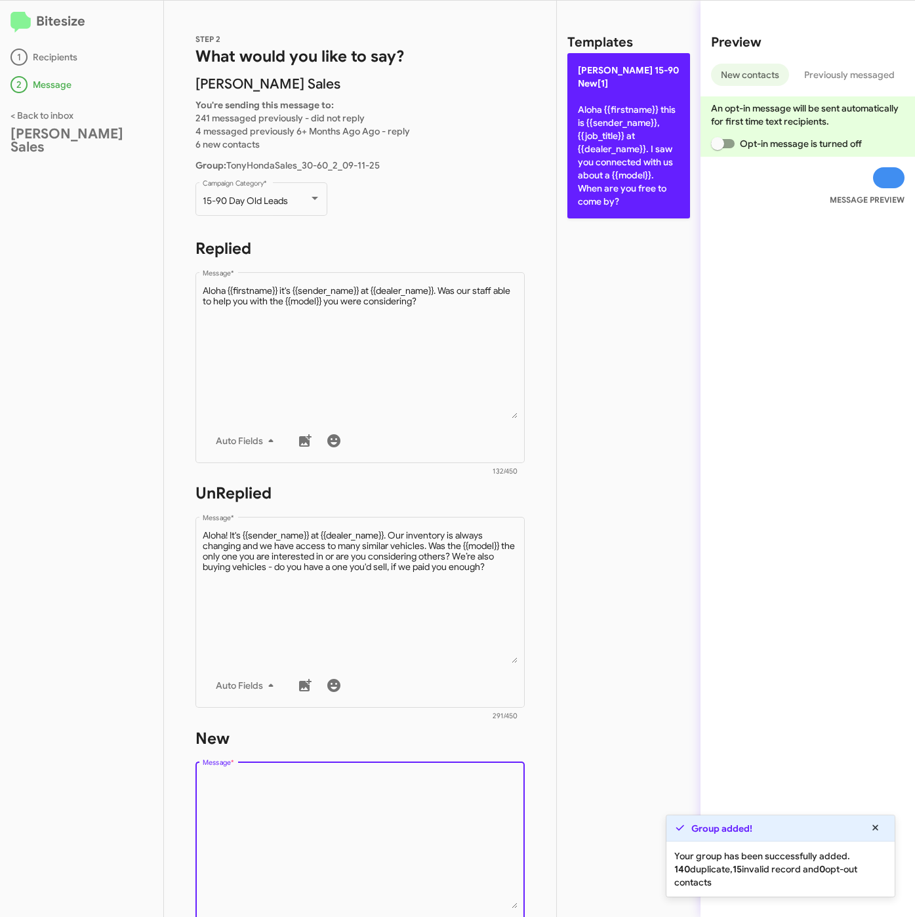
click at [603, 187] on p "[PERSON_NAME] 15-90 New[1] Aloha {{firstname}} this is {{sender_name}}, {{job_t…" at bounding box center [629, 135] width 123 height 165
type textarea "Aloha {{firstname}} this is {{sender_name}}, {{job_title}} at {{dealer_name}}. …"
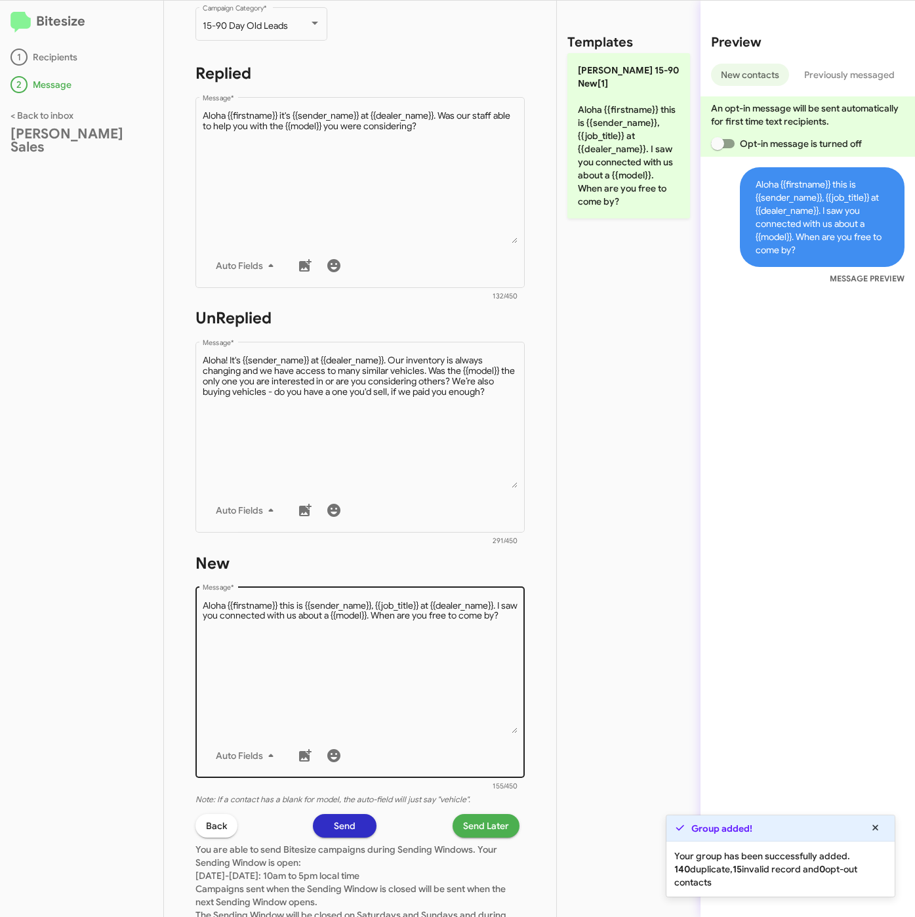
scroll to position [282, 0]
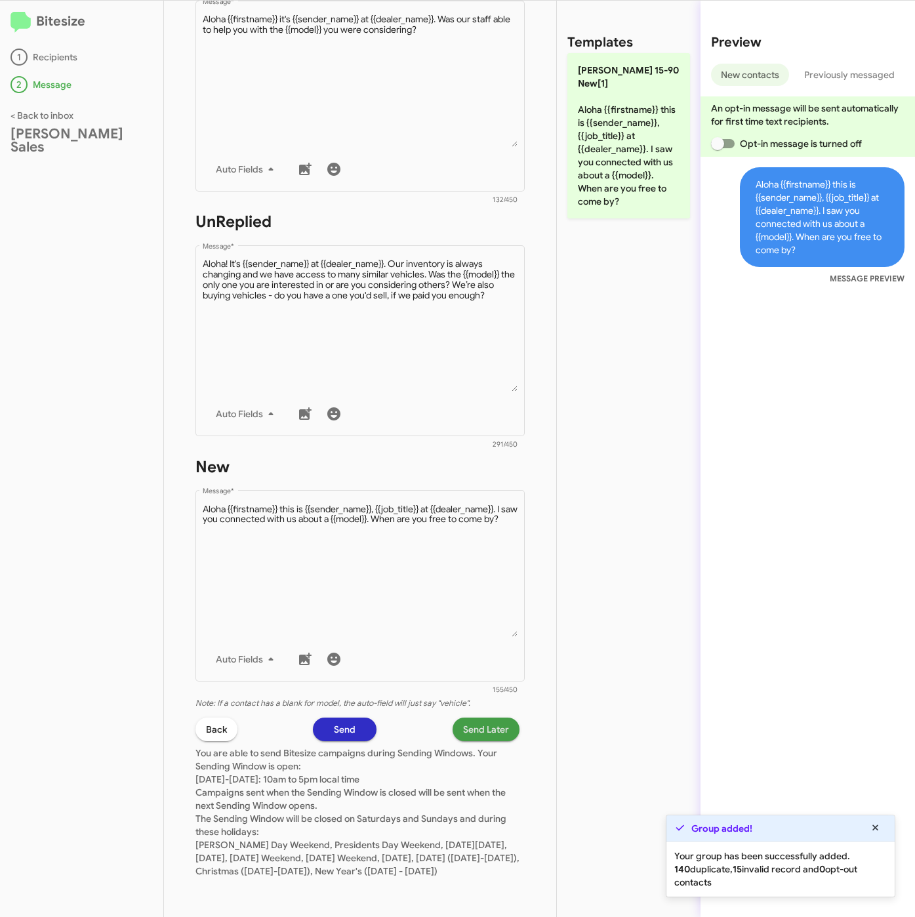
click at [467, 718] on span "Send Later" at bounding box center [486, 730] width 46 height 24
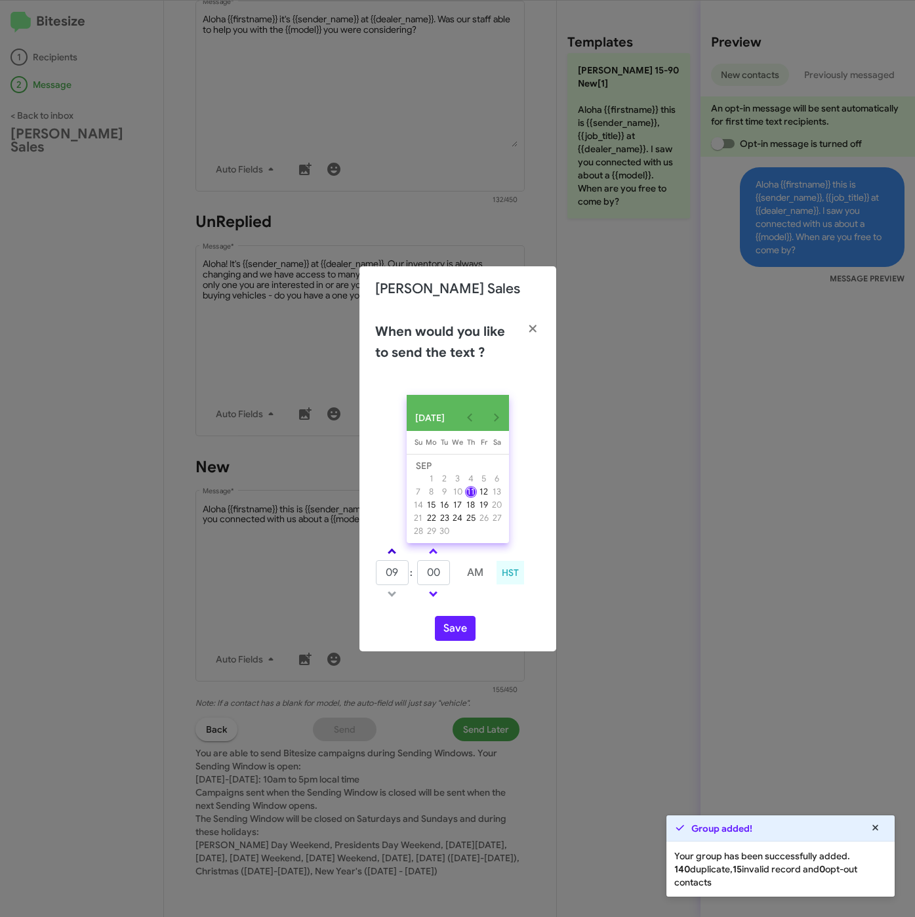
click at [394, 550] on link at bounding box center [392, 551] width 23 height 15
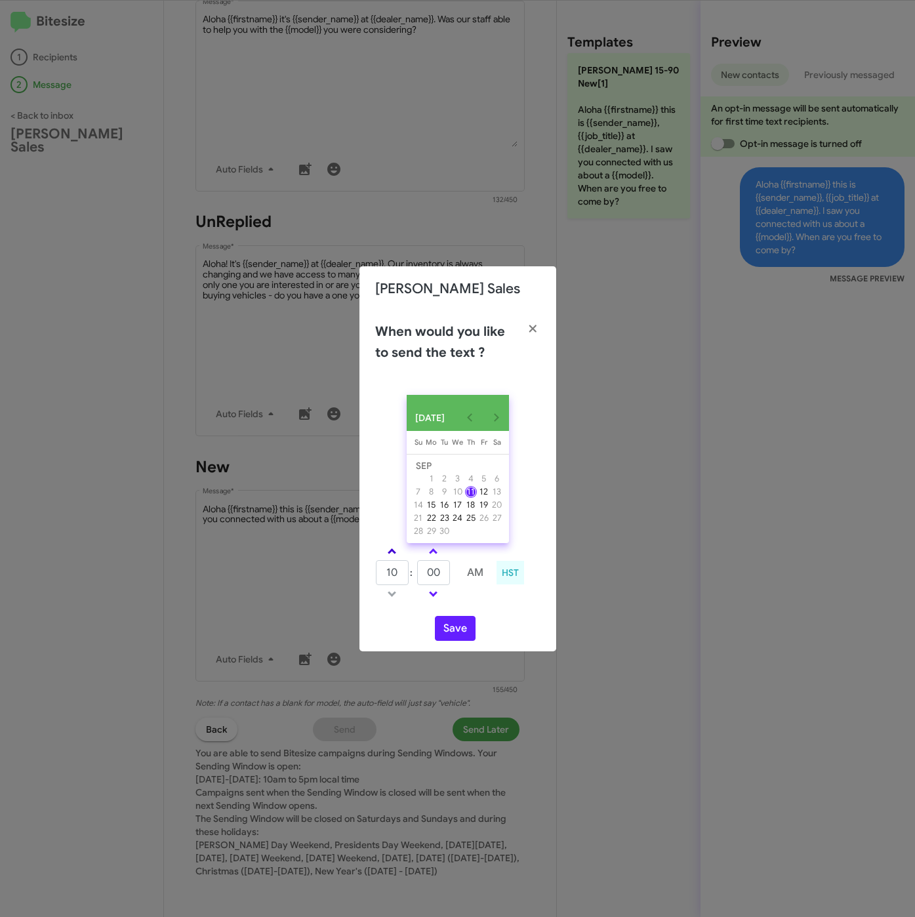
click at [394, 550] on link at bounding box center [392, 551] width 23 height 15
click at [396, 591] on link at bounding box center [392, 594] width 23 height 15
type input "12"
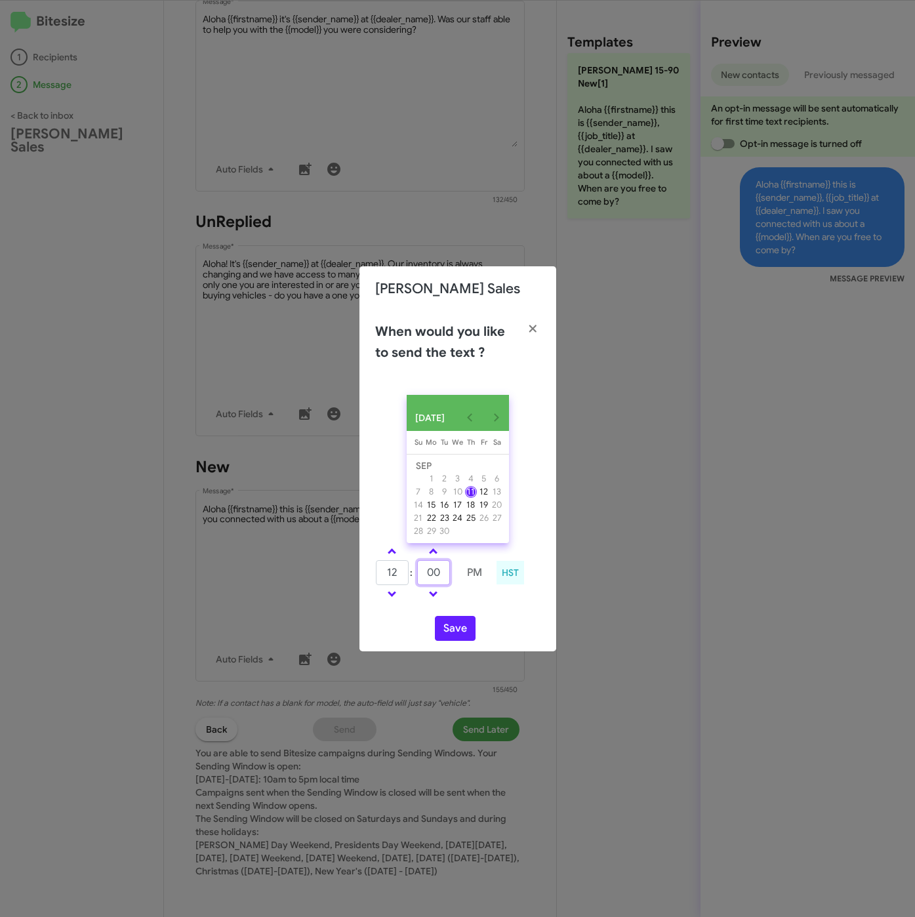
drag, startPoint x: 430, startPoint y: 575, endPoint x: 416, endPoint y: 572, distance: 14.2
click at [416, 572] on tr "12 : 00 PM" at bounding box center [433, 573] width 116 height 26
drag, startPoint x: 432, startPoint y: 575, endPoint x: 415, endPoint y: 575, distance: 16.4
click at [415, 575] on tr "12 : 00 PM" at bounding box center [433, 573] width 116 height 26
type input "30"
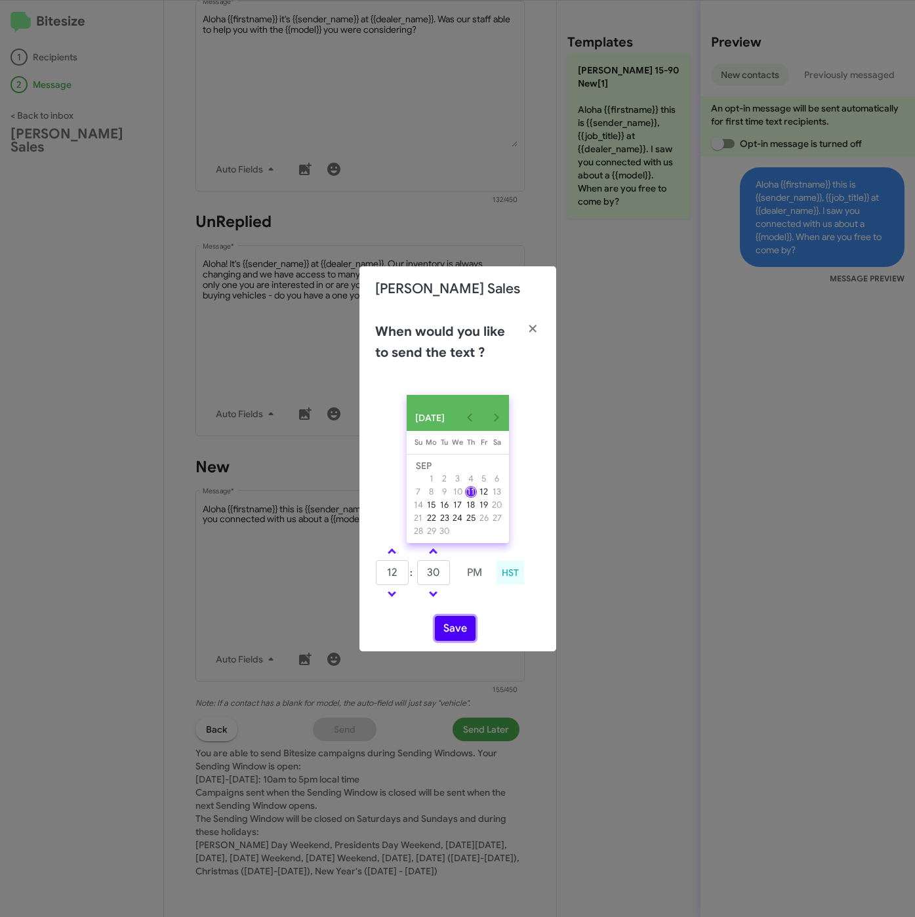
click at [459, 629] on button "Save" at bounding box center [455, 628] width 41 height 25
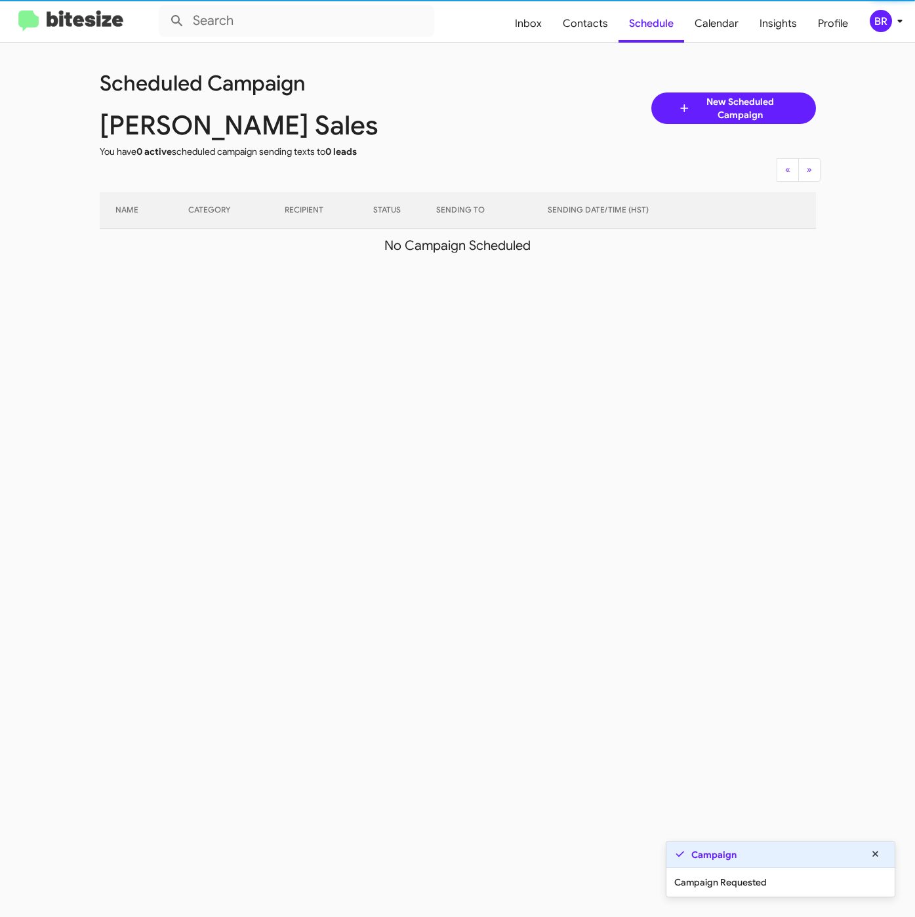
click at [900, 16] on icon at bounding box center [900, 21] width 16 height 16
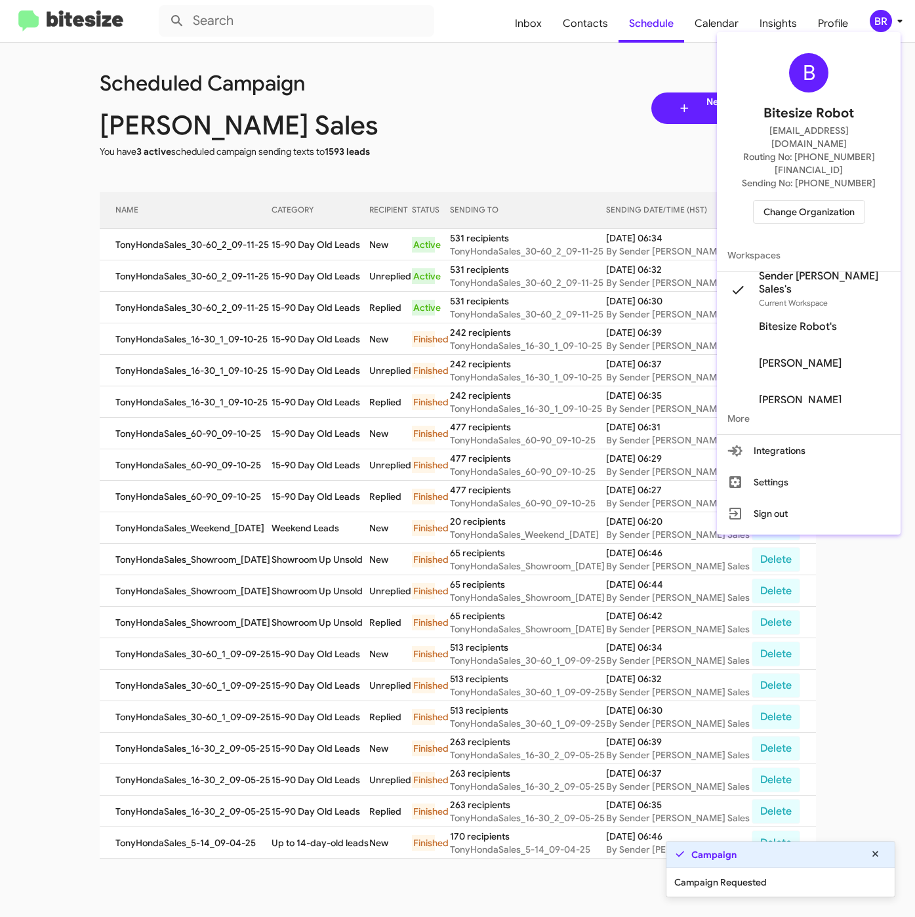
click at [287, 256] on div at bounding box center [457, 458] width 915 height 917
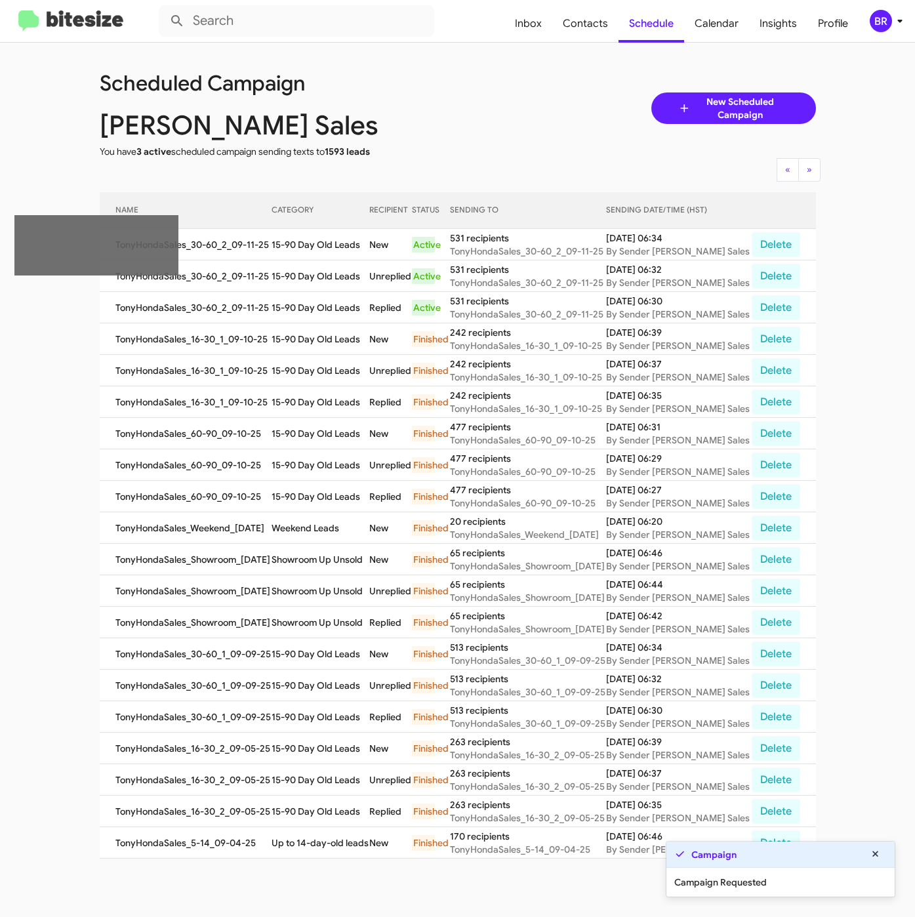
drag, startPoint x: 284, startPoint y: 248, endPoint x: 374, endPoint y: 249, distance: 89.9
click at [369, 249] on td "15-90 Day Old Leads" at bounding box center [321, 244] width 98 height 31
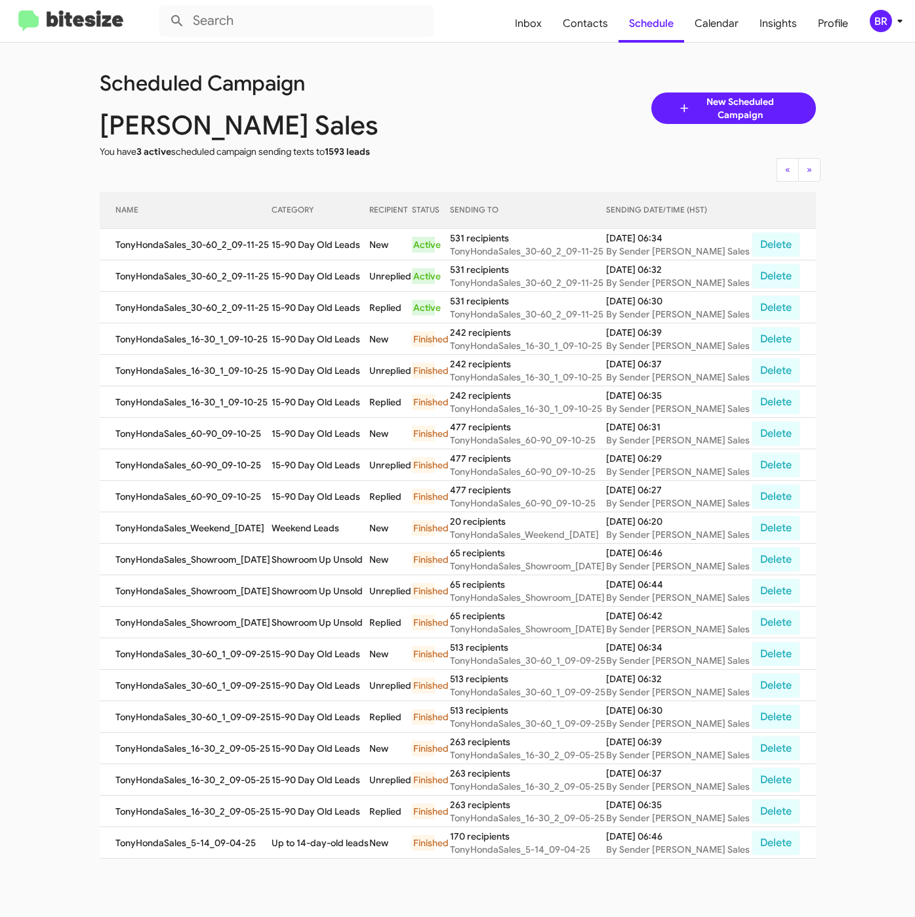
copy td "15-90 Day Old Leads"
click at [601, 20] on span "Contacts" at bounding box center [585, 24] width 66 height 38
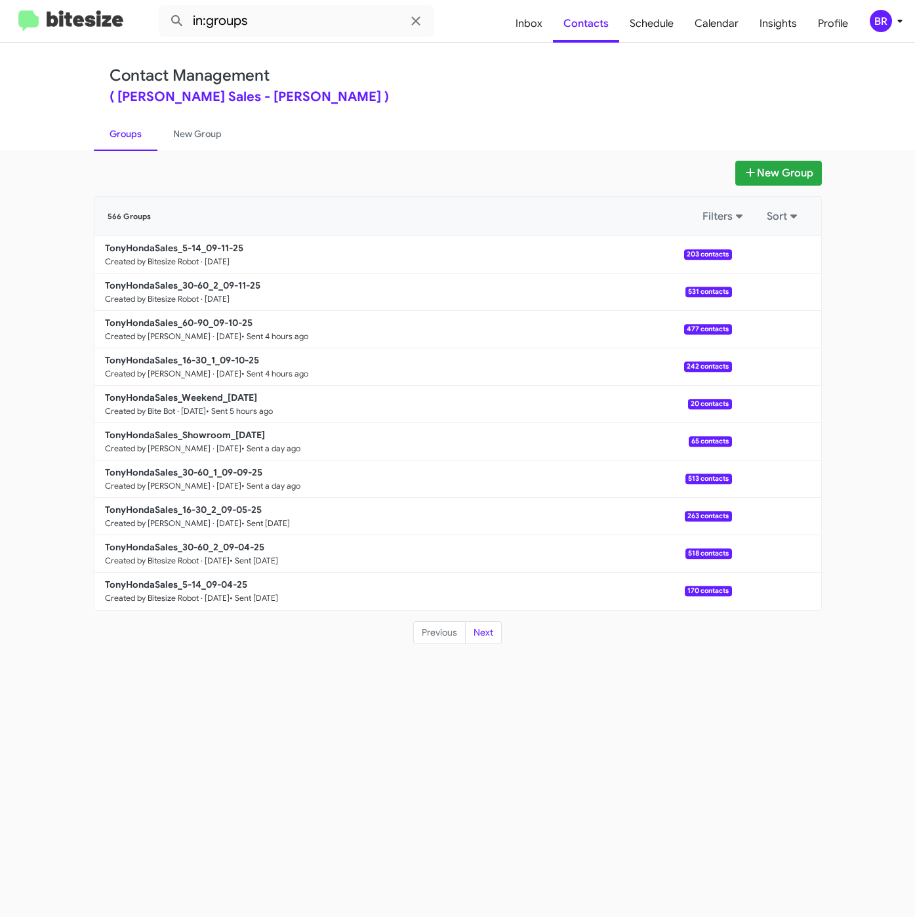
drag, startPoint x: 579, startPoint y: 95, endPoint x: 553, endPoint y: 109, distance: 29.6
click at [579, 95] on div "( [PERSON_NAME] Sales - [PERSON_NAME] )" at bounding box center [458, 97] width 697 height 13
click at [309, 22] on input "in:groups" at bounding box center [297, 20] width 276 height 31
type input "in:groups 5-14"
click at [164, 8] on button at bounding box center [177, 21] width 26 height 26
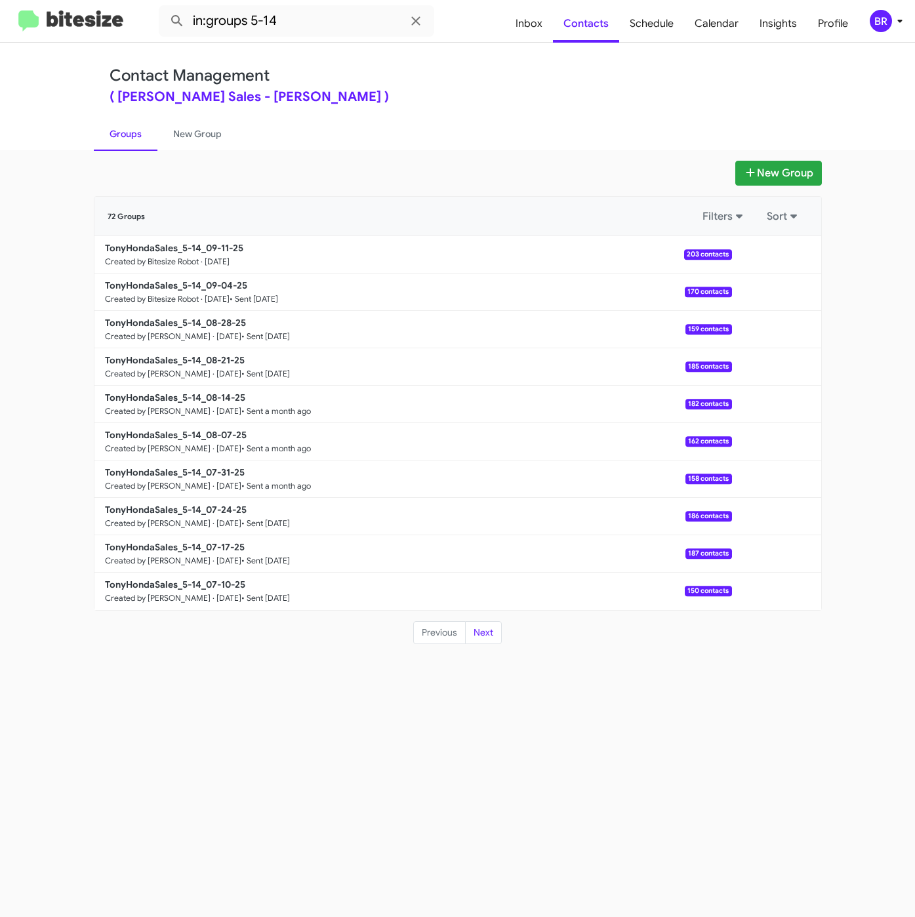
click at [203, 243] on b "TonyHondaSales_5-14_09-11-25" at bounding box center [174, 248] width 138 height 12
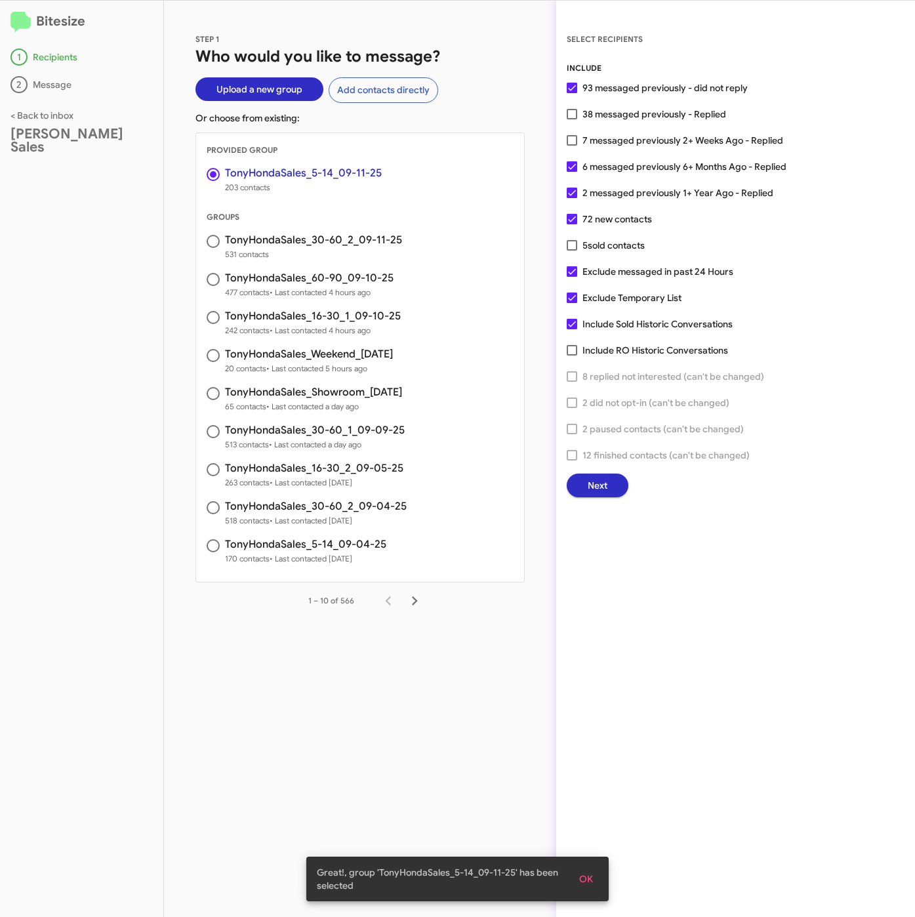
click at [581, 485] on button "Next" at bounding box center [598, 486] width 62 height 24
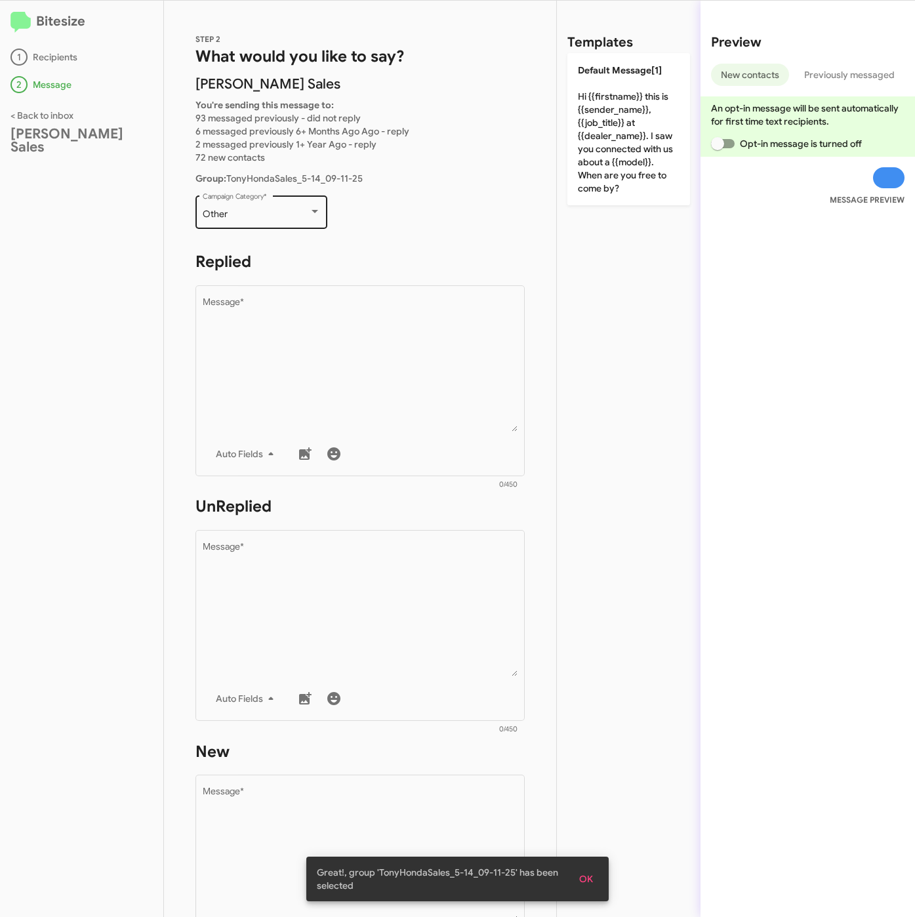
click at [270, 205] on div "Other Campaign Category *" at bounding box center [262, 211] width 118 height 36
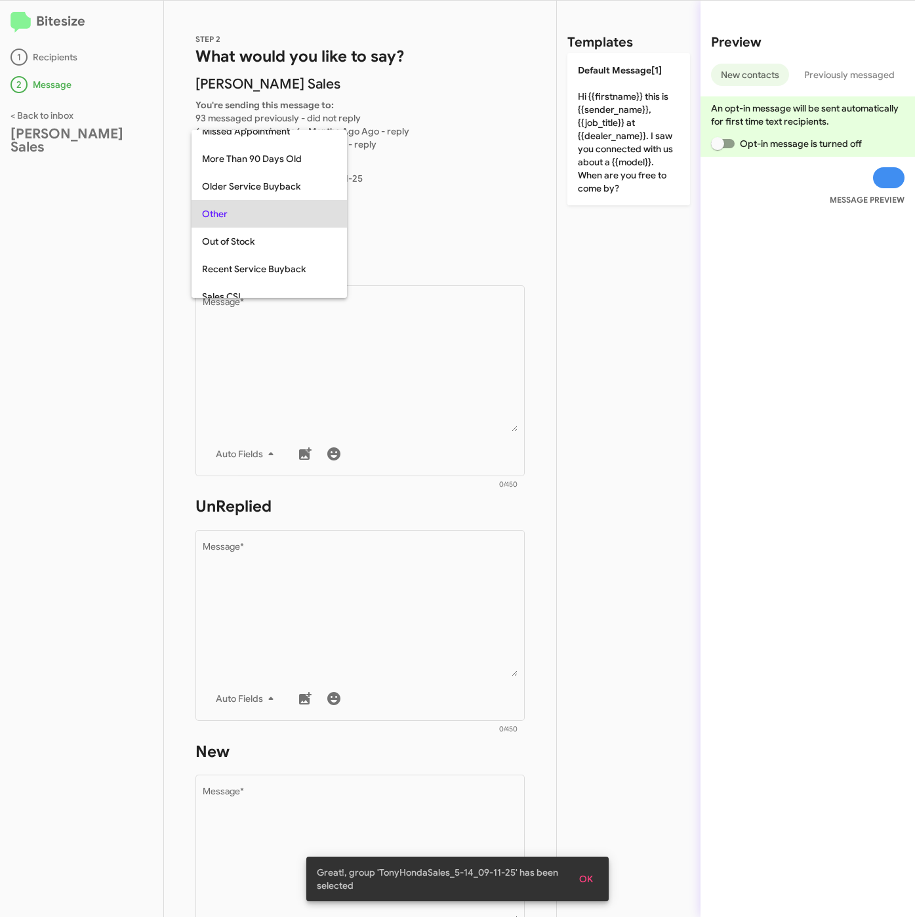
scroll to position [493, 0]
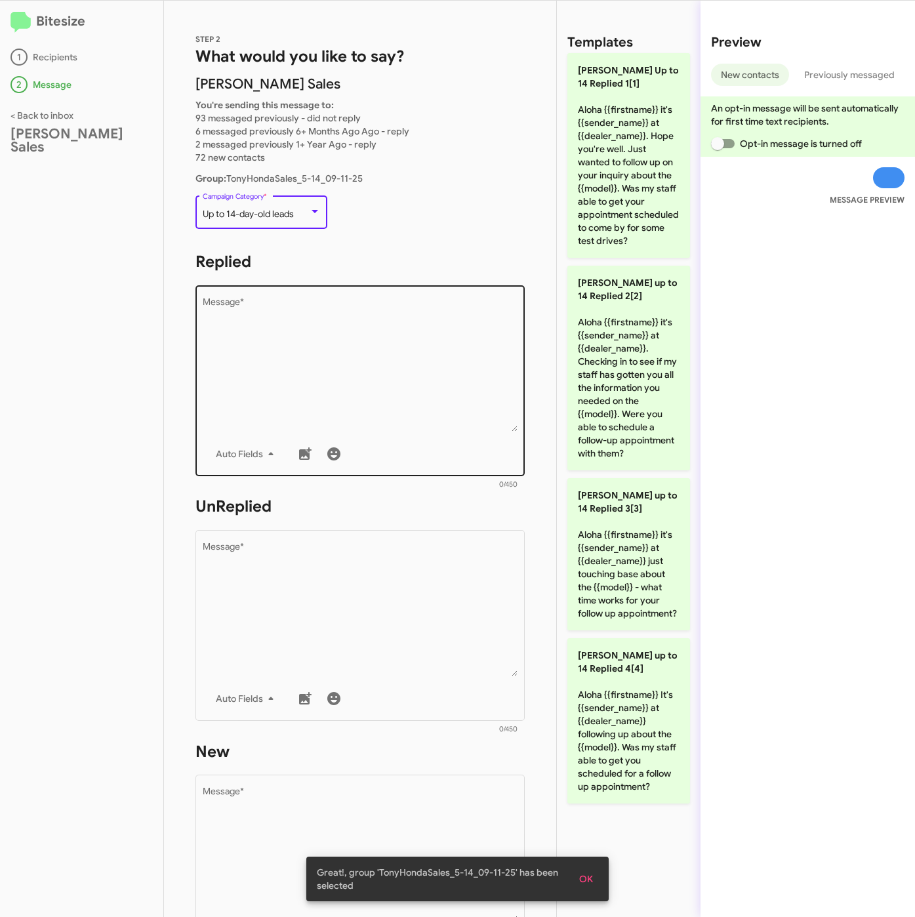
click at [270, 302] on textarea "Message *" at bounding box center [361, 365] width 316 height 134
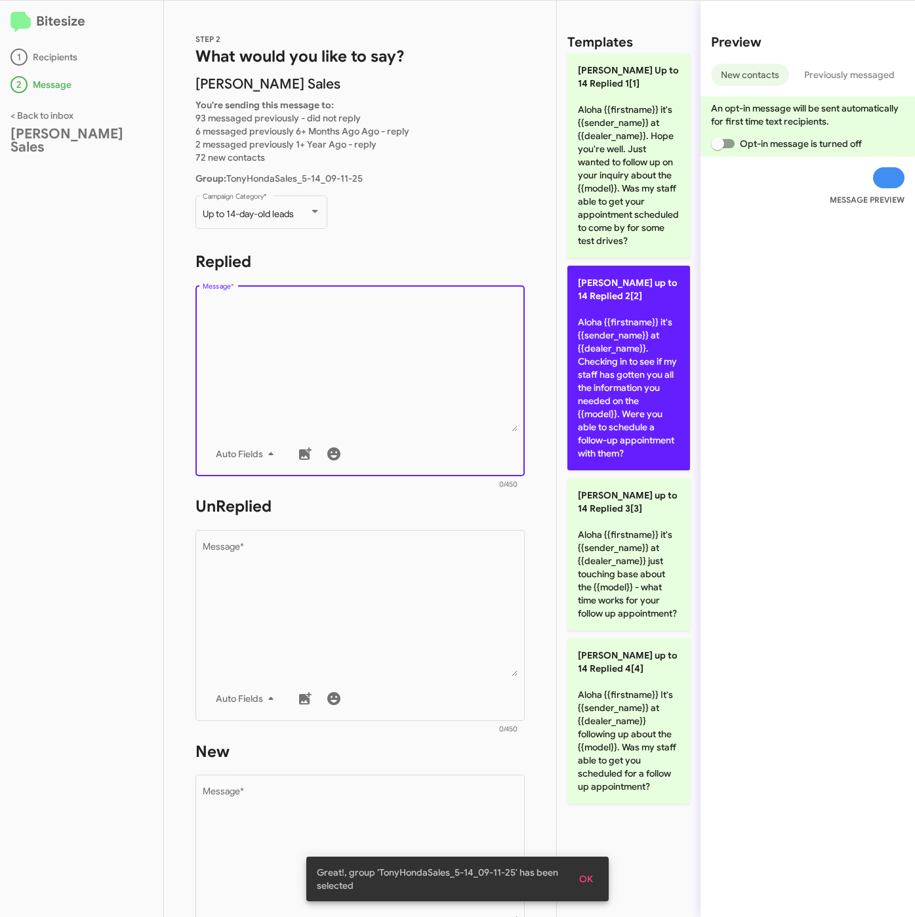
click at [633, 344] on p "[PERSON_NAME] up to 14 Replied 2[2] Aloha {{firstname}} it's {{sender_name}} at…" at bounding box center [629, 368] width 123 height 205
type textarea "Aloha {{firstname}} it's {{sender_name}} at {{dealer_name}}. Checking in to see…"
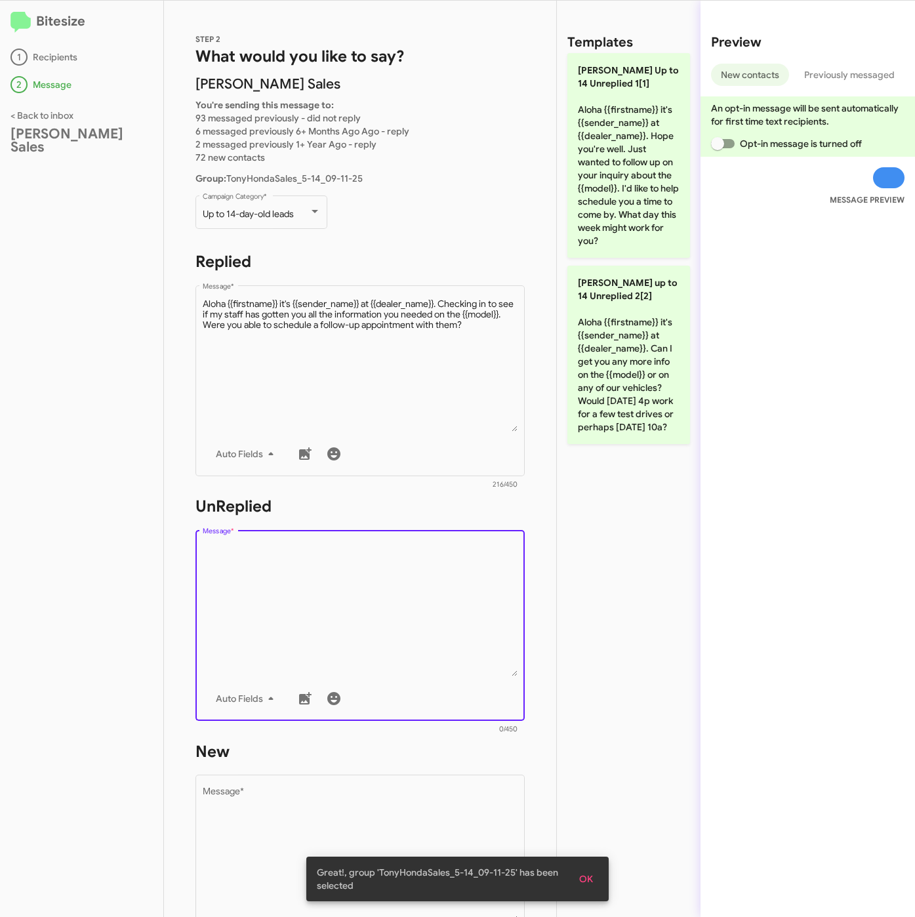
click at [408, 561] on textarea "Message *" at bounding box center [361, 610] width 316 height 134
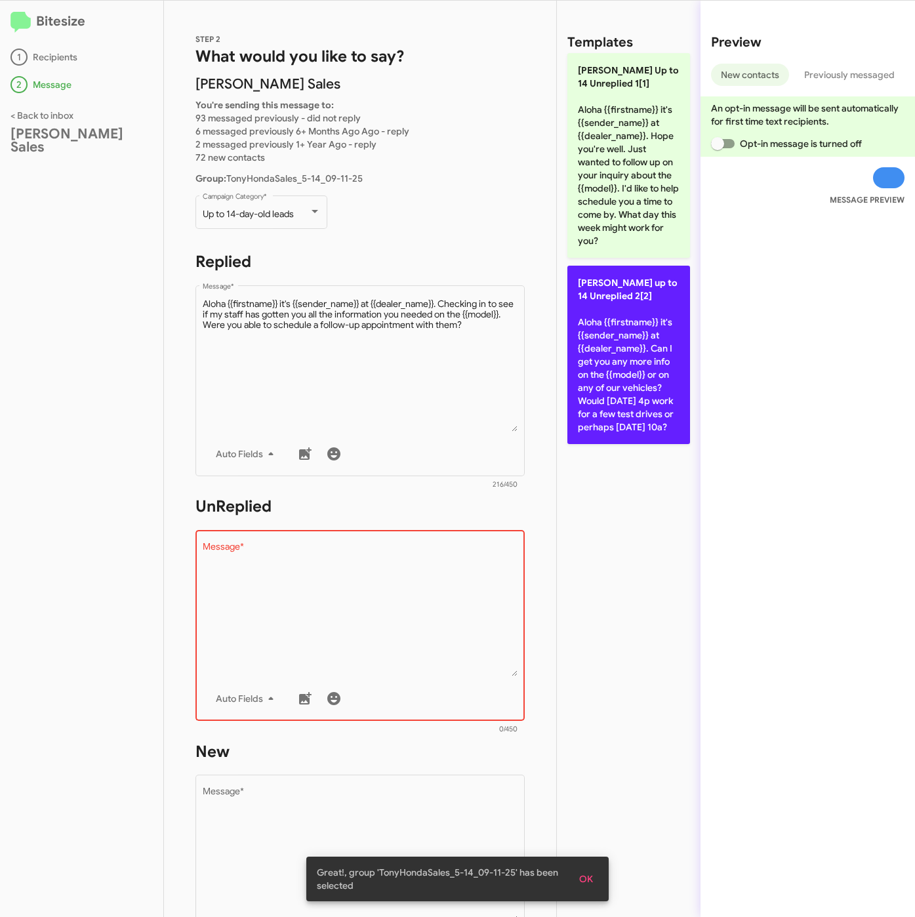
click at [646, 346] on p "[PERSON_NAME] up to 14 Unreplied 2[2] Aloha {{firstname}} it's {{sender_name}} …" at bounding box center [629, 355] width 123 height 178
type textarea "Aloha {{firstname}} it's {{sender_name}} at {{dealer_name}}. Can I get you any …"
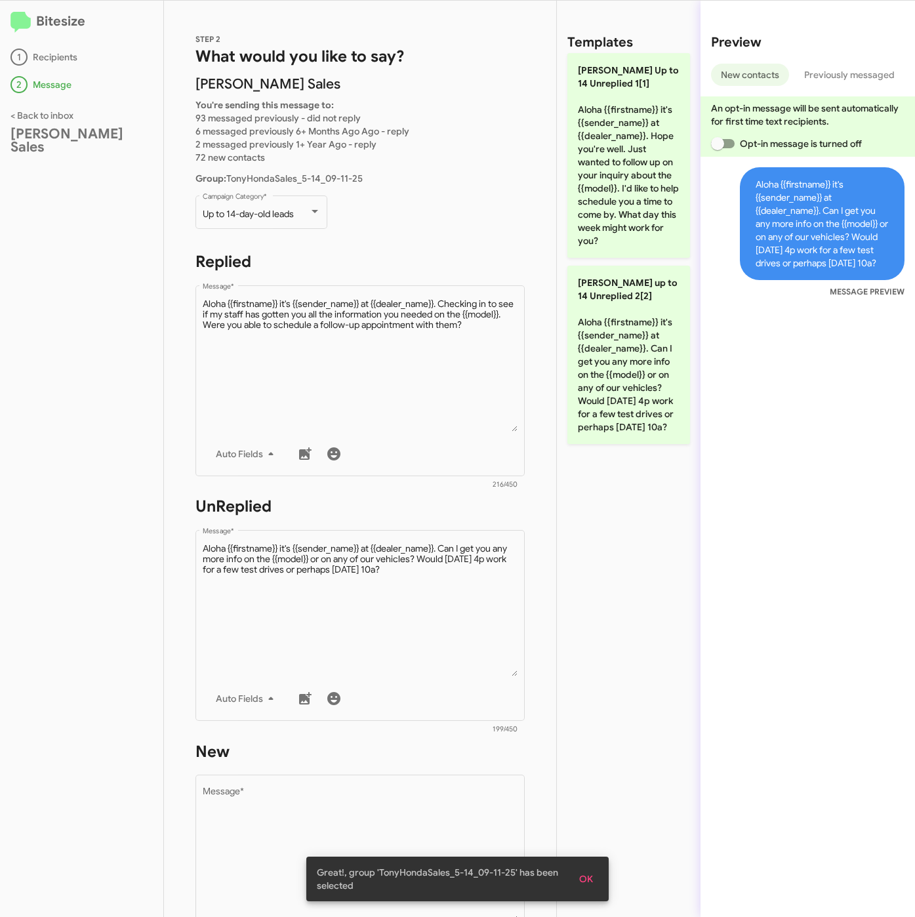
drag, startPoint x: 383, startPoint y: 783, endPoint x: 534, endPoint y: 550, distance: 278.5
click at [382, 784] on div "Drop image here to insert Auto Fields Message *" at bounding box center [361, 870] width 316 height 194
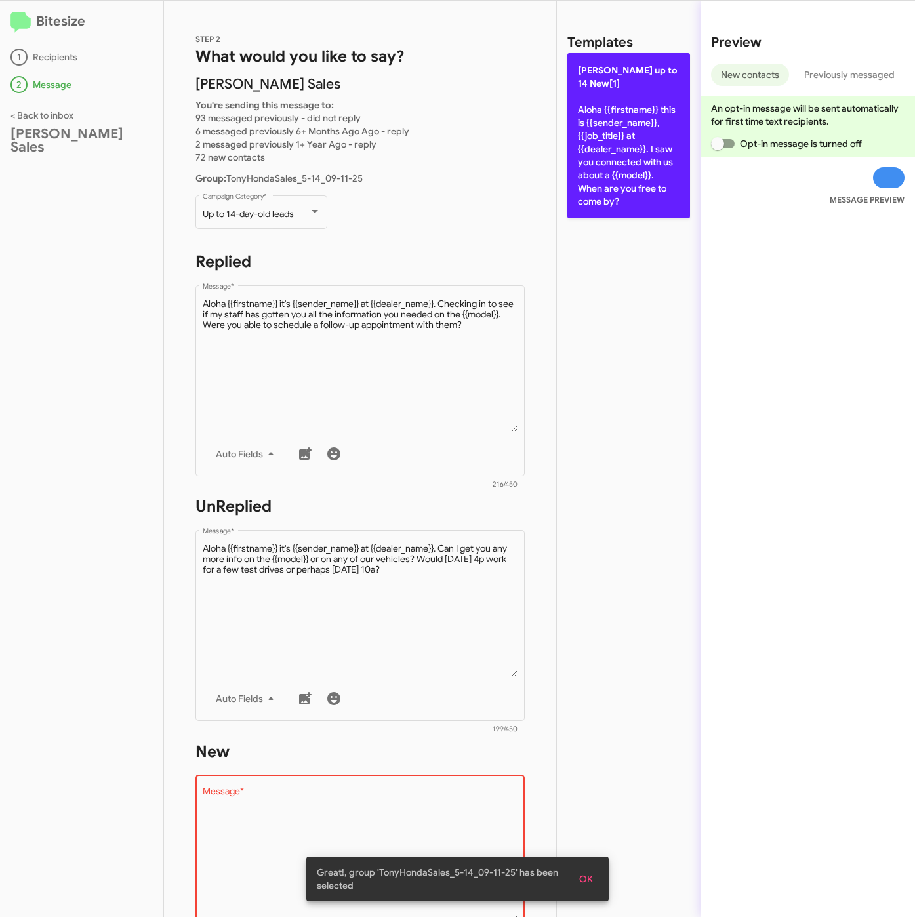
click at [619, 168] on p "[PERSON_NAME] up to 14 New[1] Aloha {{firstname}} this is {{sender_name}}, {{jo…" at bounding box center [629, 135] width 123 height 165
type textarea "Aloha {{firstname}} this is {{sender_name}}, {{job_title}} at {{dealer_name}}. …"
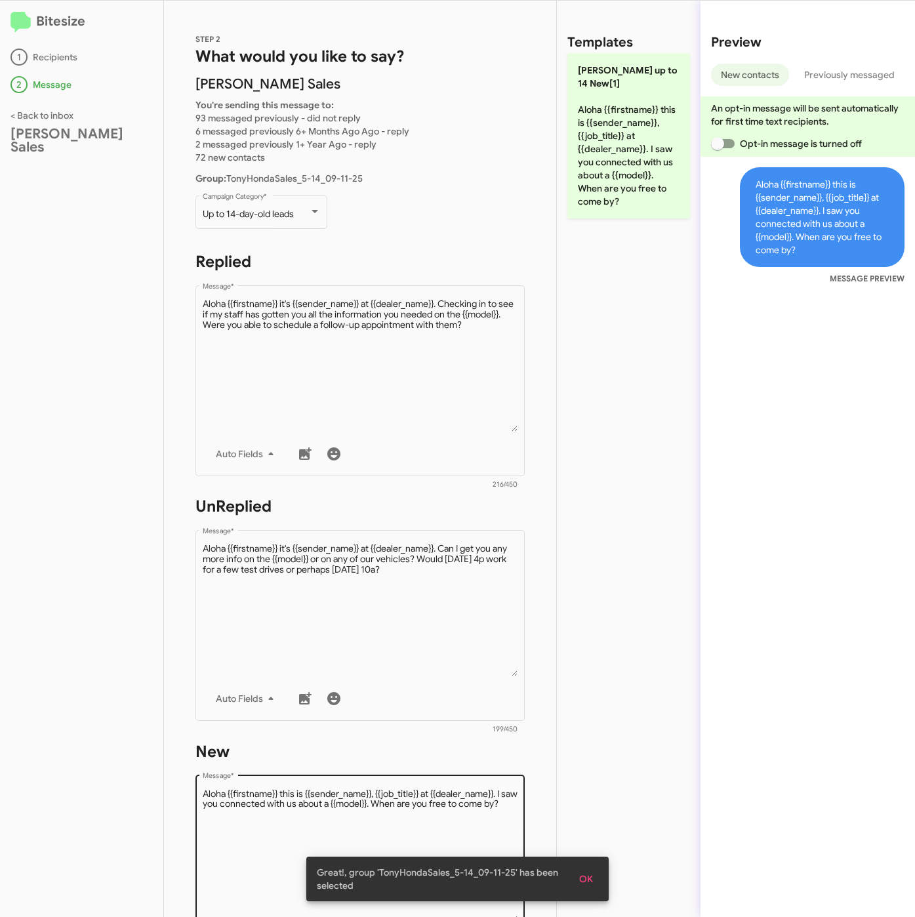
scroll to position [295, 0]
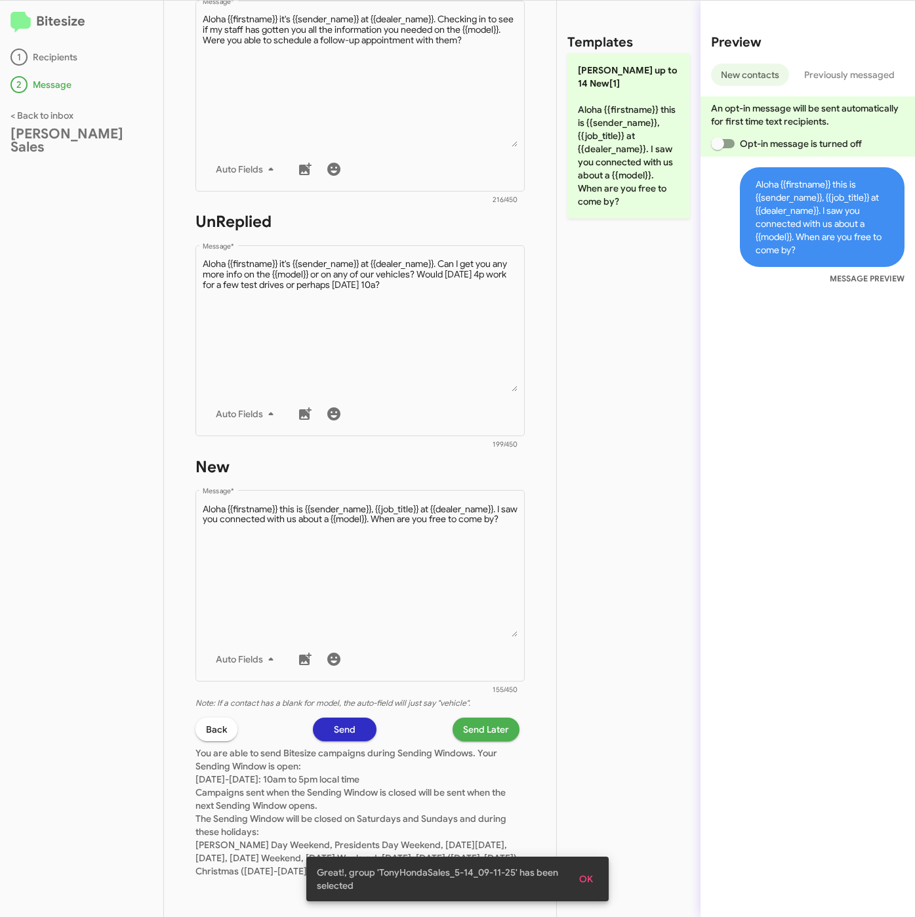
click at [473, 718] on span "Send Later" at bounding box center [486, 730] width 46 height 24
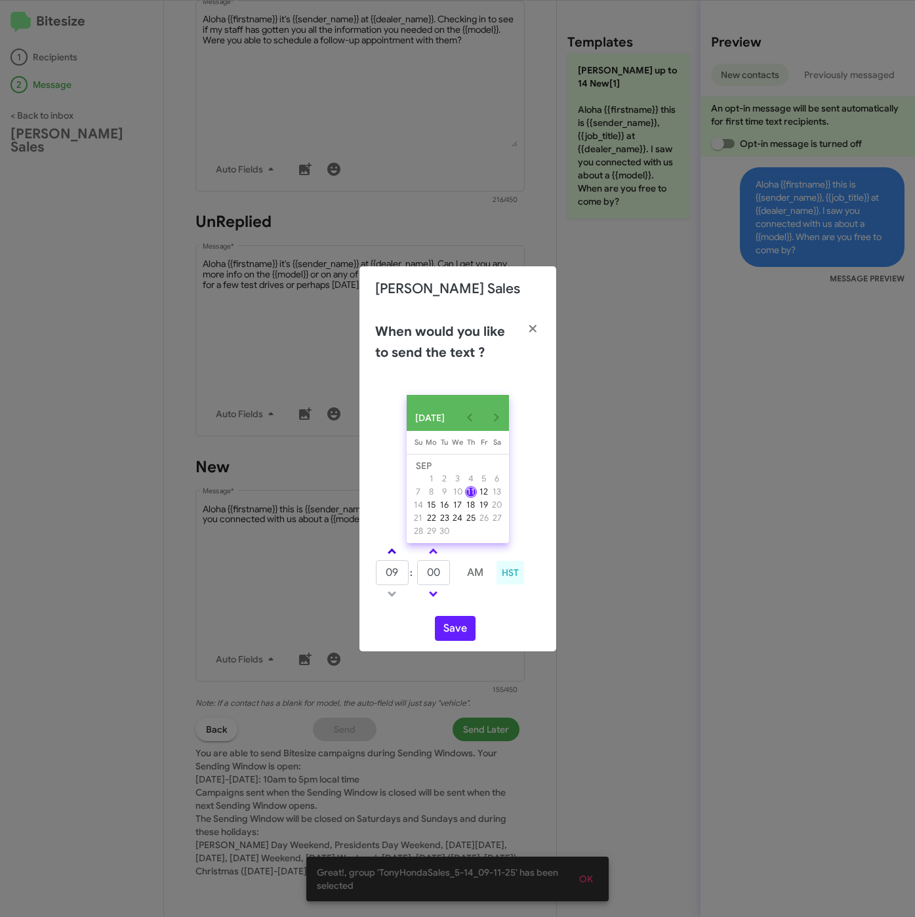
click at [390, 546] on link at bounding box center [392, 551] width 23 height 15
click at [394, 557] on link at bounding box center [392, 551] width 23 height 15
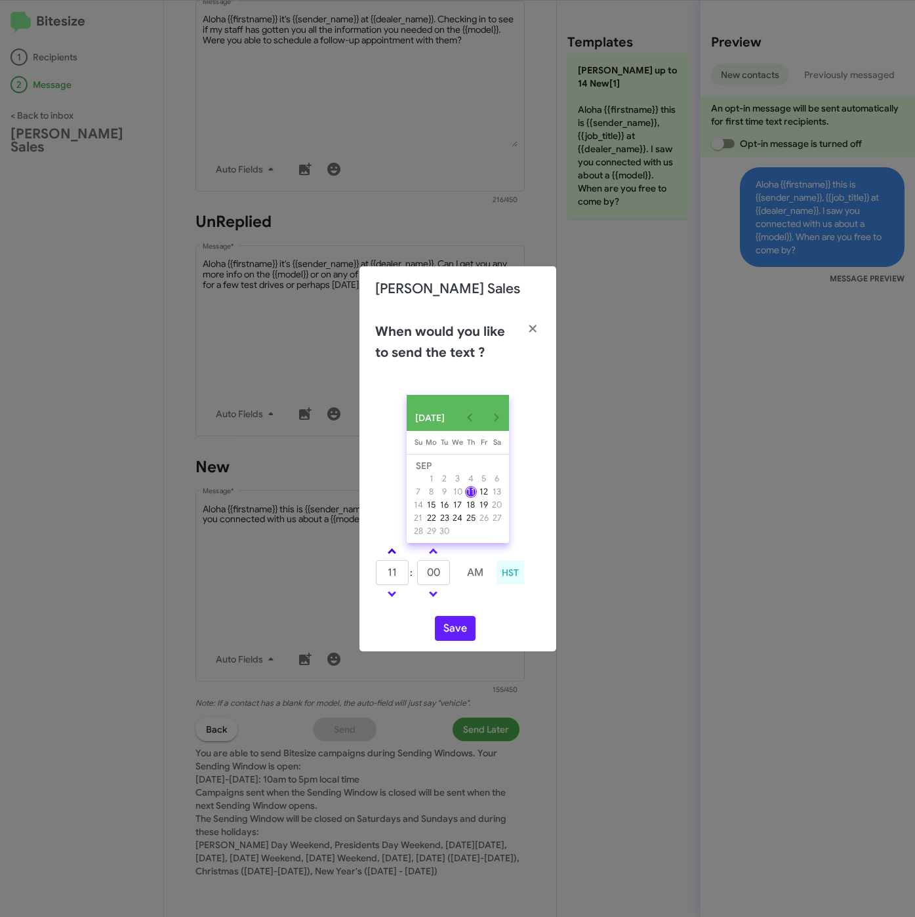
click at [398, 553] on link at bounding box center [392, 551] width 23 height 15
type input "12"
drag, startPoint x: 440, startPoint y: 571, endPoint x: 418, endPoint y: 571, distance: 21.7
click at [418, 571] on input "00" at bounding box center [433, 572] width 33 height 25
type input "42"
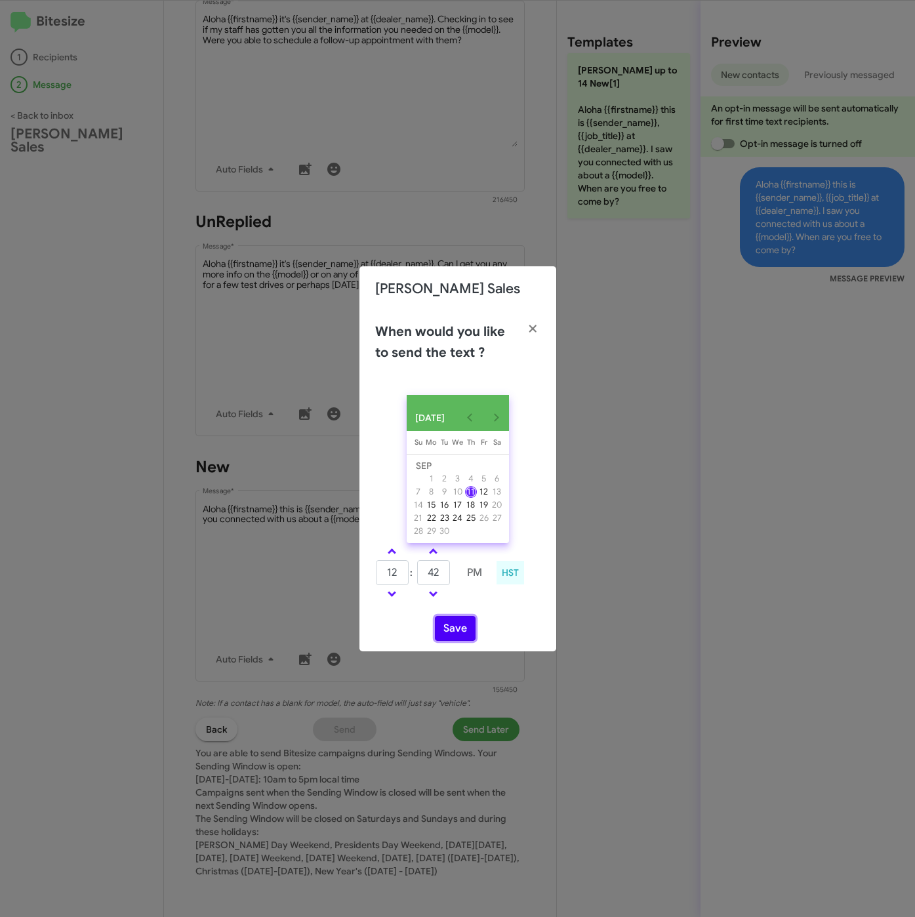
click at [463, 638] on button "Save" at bounding box center [455, 628] width 41 height 25
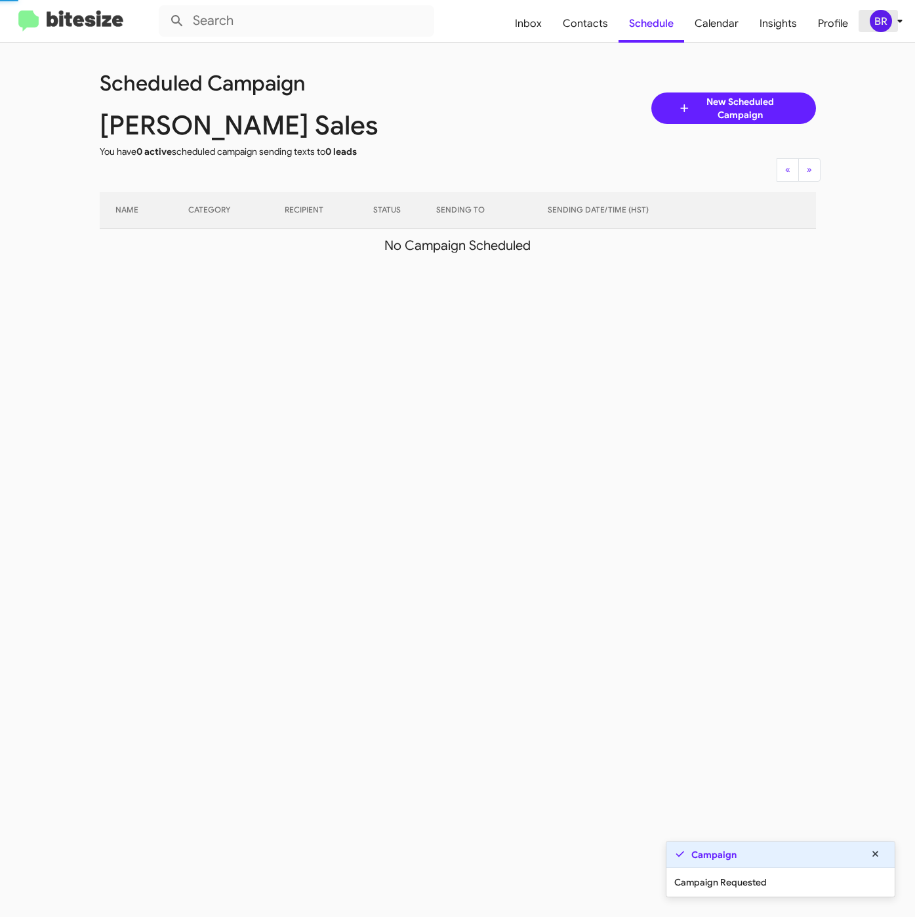
click at [892, 18] on icon at bounding box center [900, 21] width 16 height 16
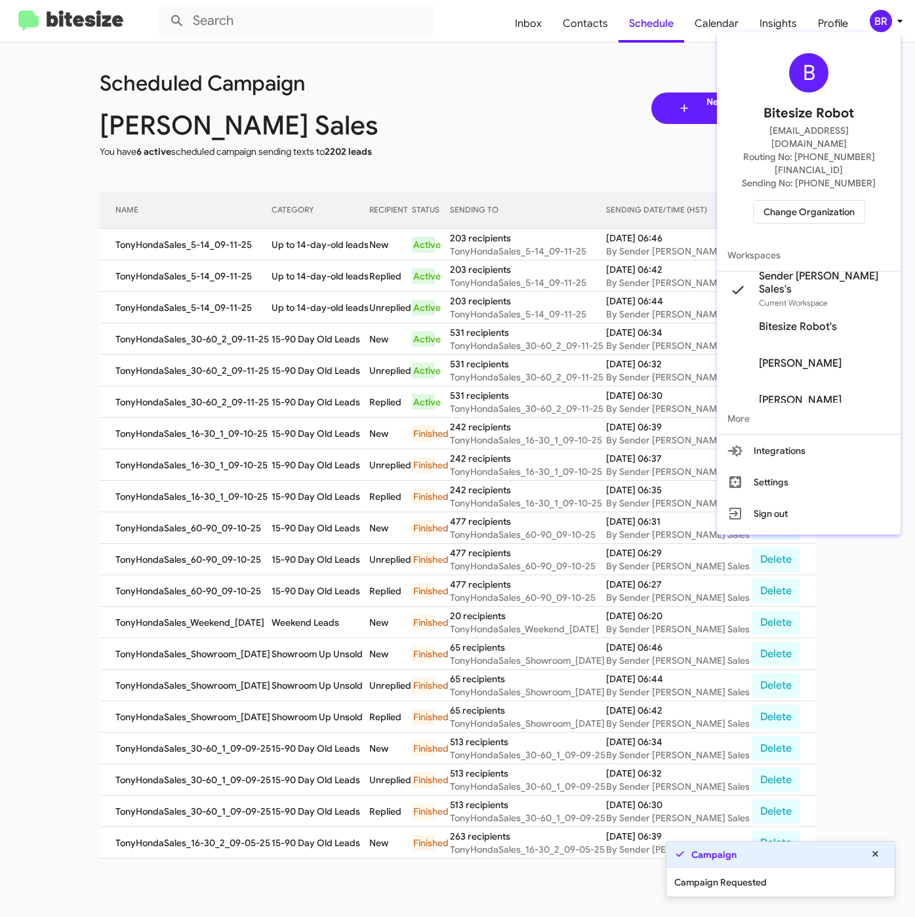
click at [293, 226] on div at bounding box center [457, 458] width 915 height 917
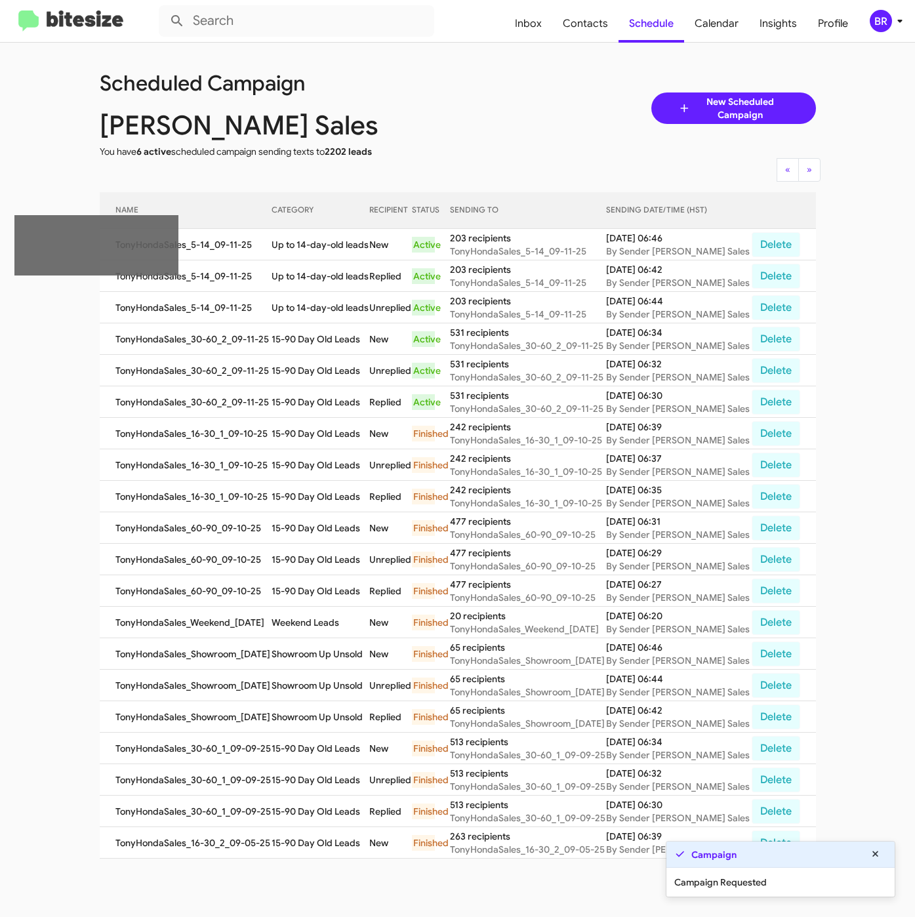
drag, startPoint x: 284, startPoint y: 250, endPoint x: 378, endPoint y: 259, distance: 94.2
click at [369, 259] on td "Up to 14-day-old leads" at bounding box center [321, 244] width 98 height 31
copy td "Up to 14-day-old leads"
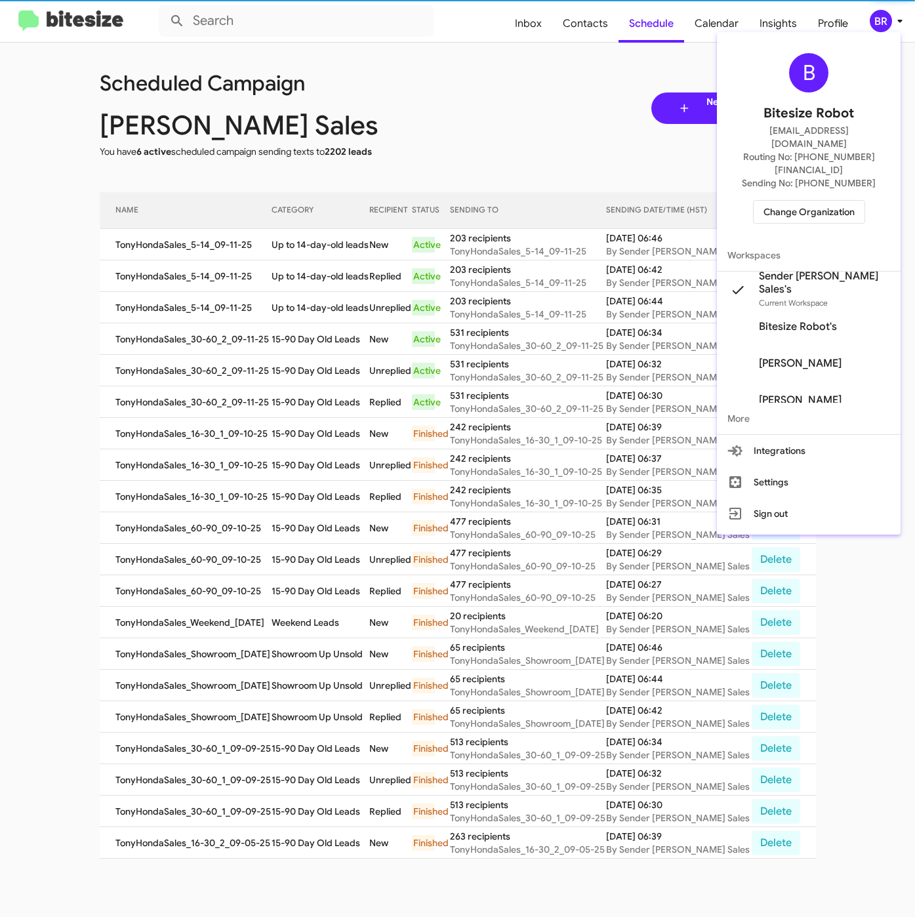
click at [800, 201] on span "Change Organization" at bounding box center [809, 212] width 91 height 22
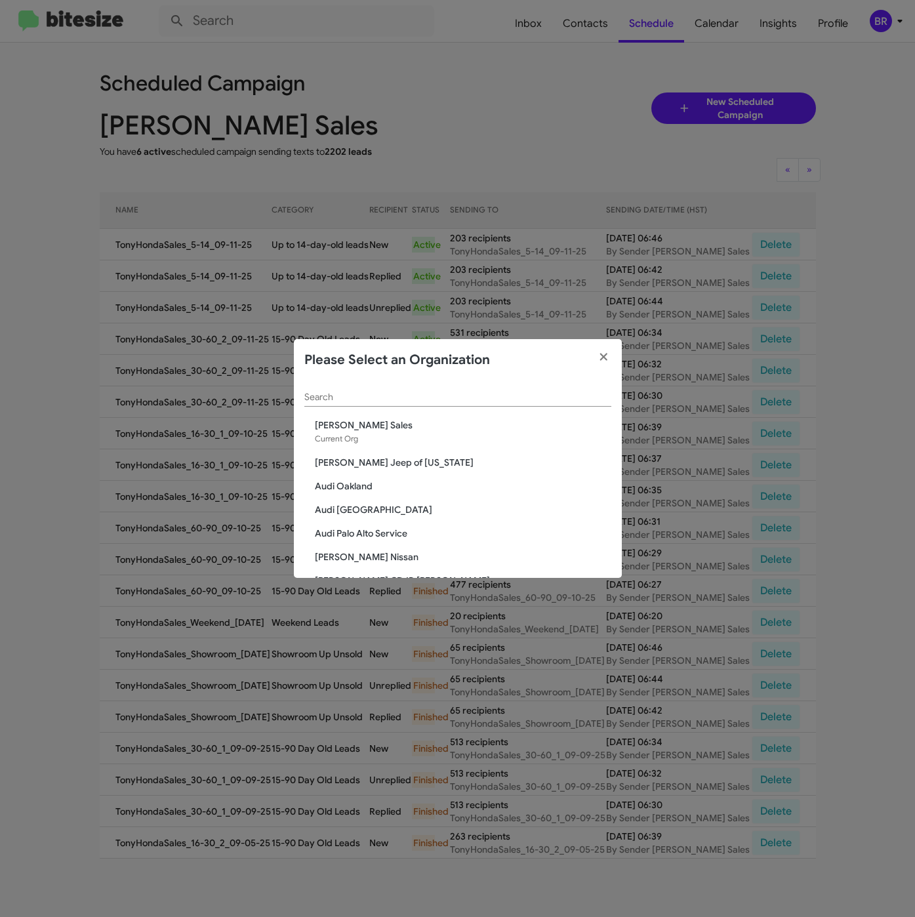
click at [380, 400] on input "Search" at bounding box center [457, 397] width 307 height 10
paste input "Audi [GEOGRAPHIC_DATA]"
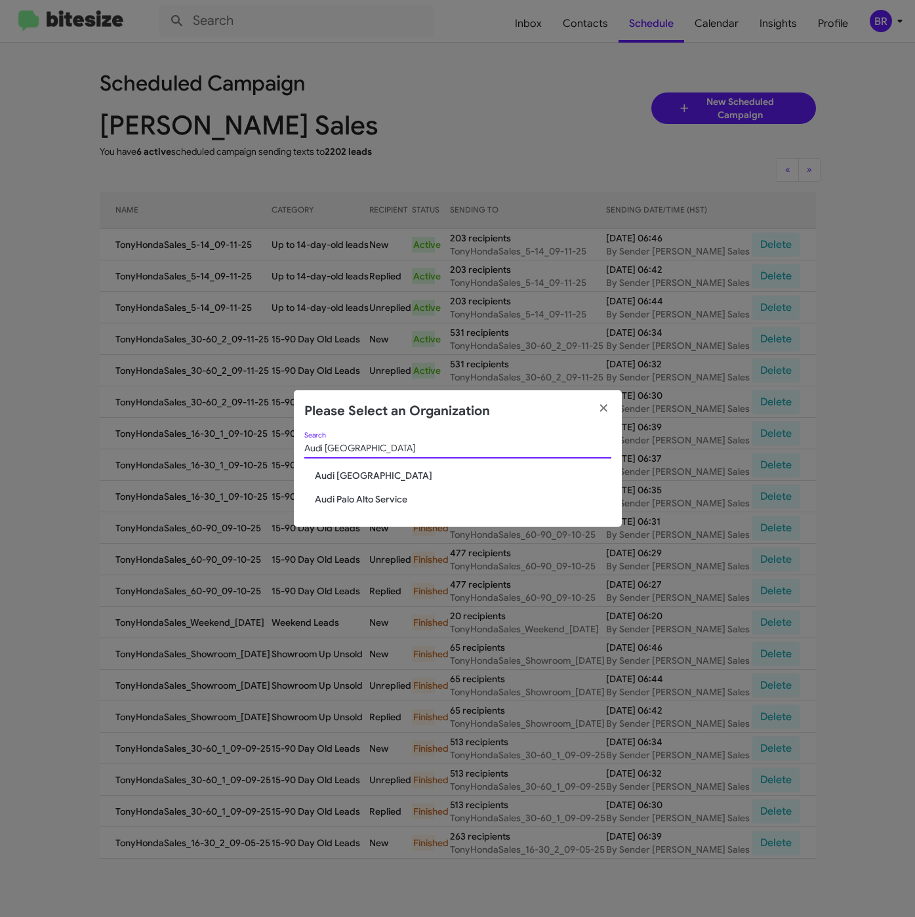
type input "Audi [GEOGRAPHIC_DATA]"
click at [333, 480] on span "Audi [GEOGRAPHIC_DATA]" at bounding box center [463, 475] width 297 height 13
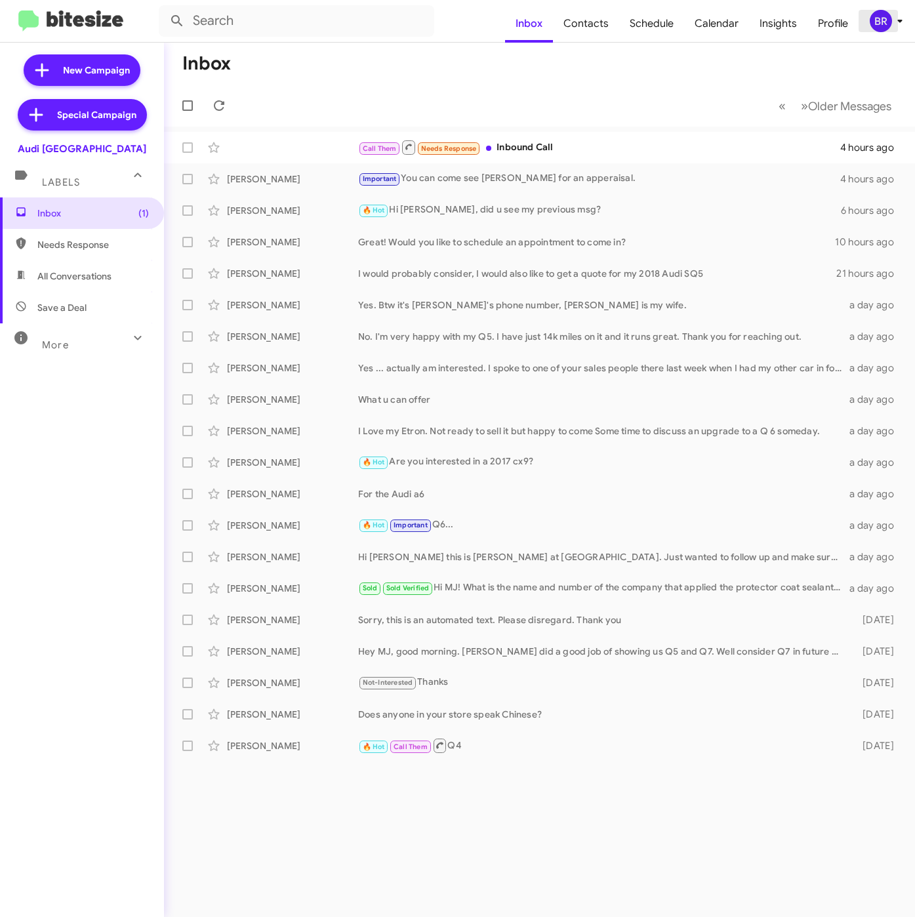
click at [880, 26] on div "BR" at bounding box center [881, 21] width 22 height 22
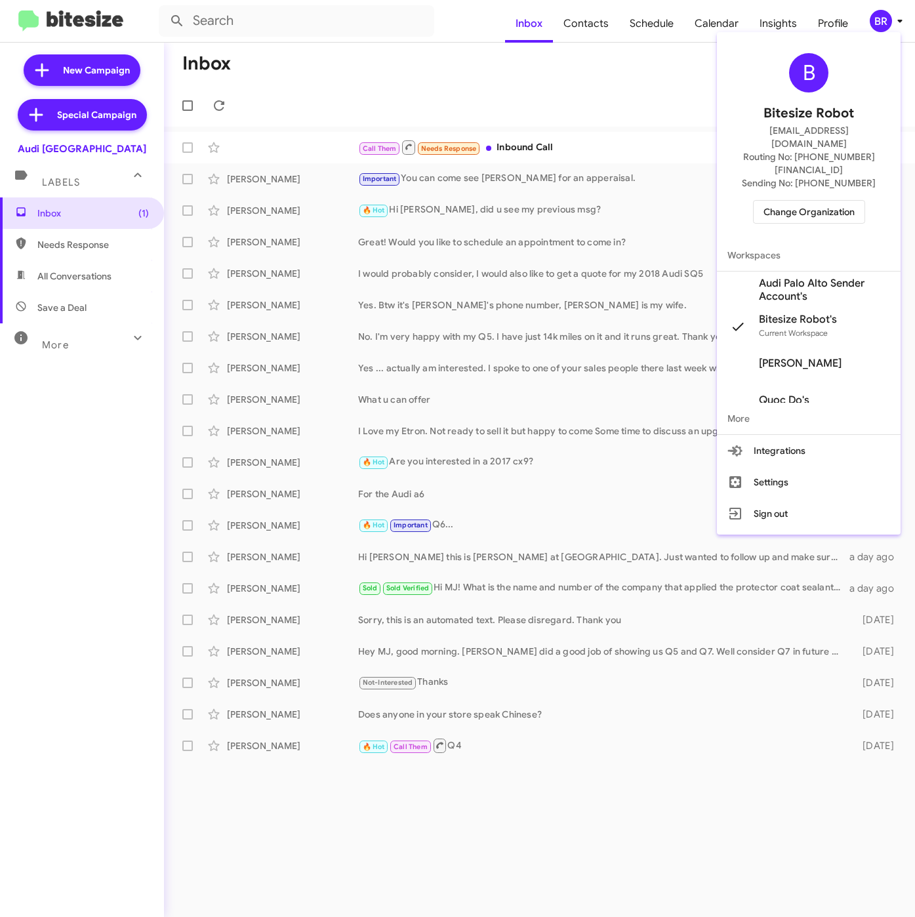
click at [780, 277] on span "Audi Palo Alto Sender Account's" at bounding box center [824, 290] width 131 height 26
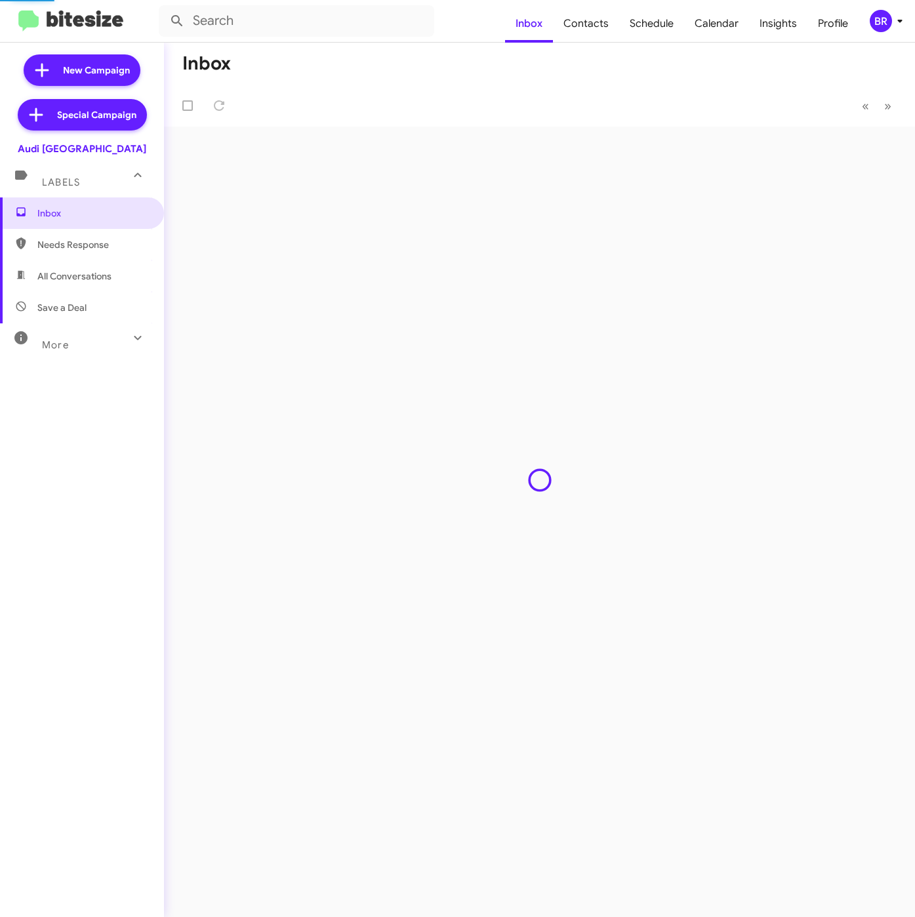
click at [585, 26] on span "Contacts" at bounding box center [586, 24] width 66 height 38
type input "in:groups"
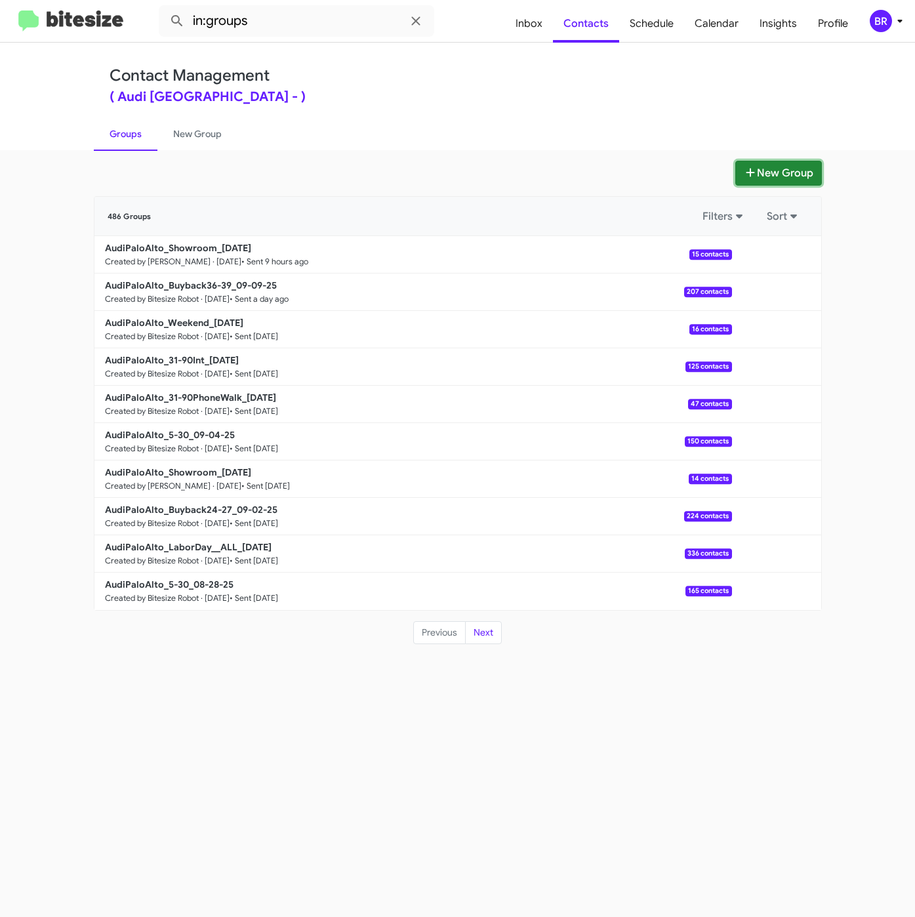
click at [776, 167] on button "New Group" at bounding box center [779, 173] width 87 height 25
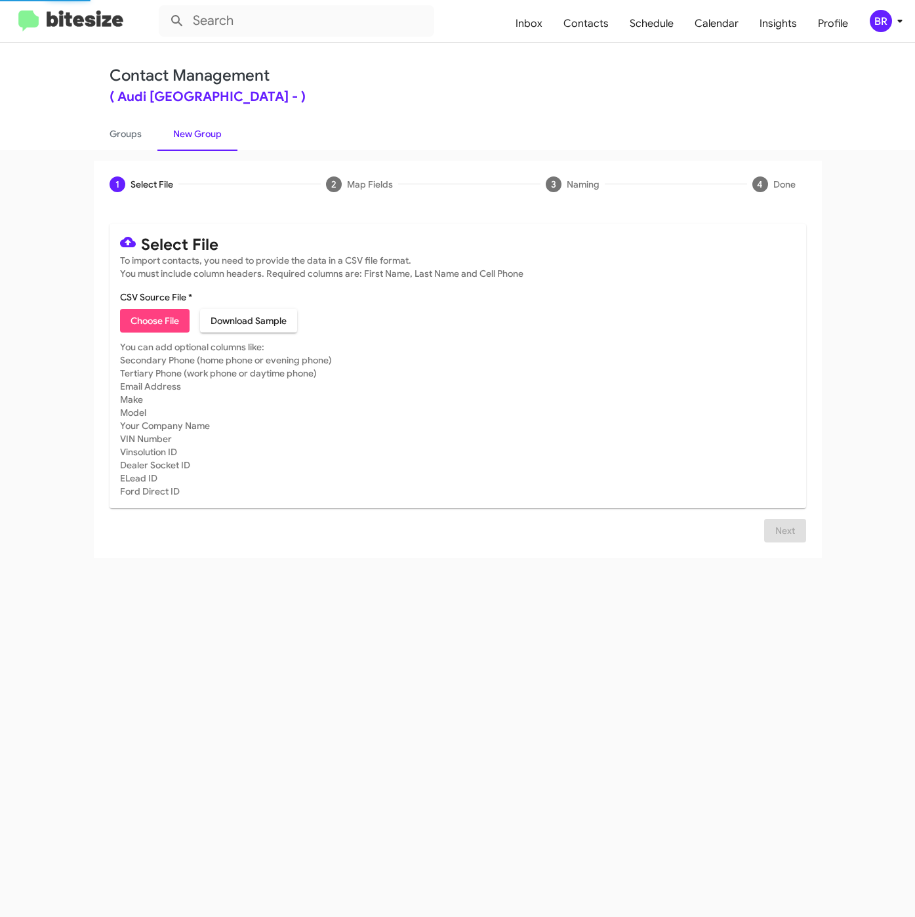
click at [154, 325] on span "Choose File" at bounding box center [155, 321] width 49 height 24
type input "AudiPaloAlto_EVCredit__ALL_[DATE]"
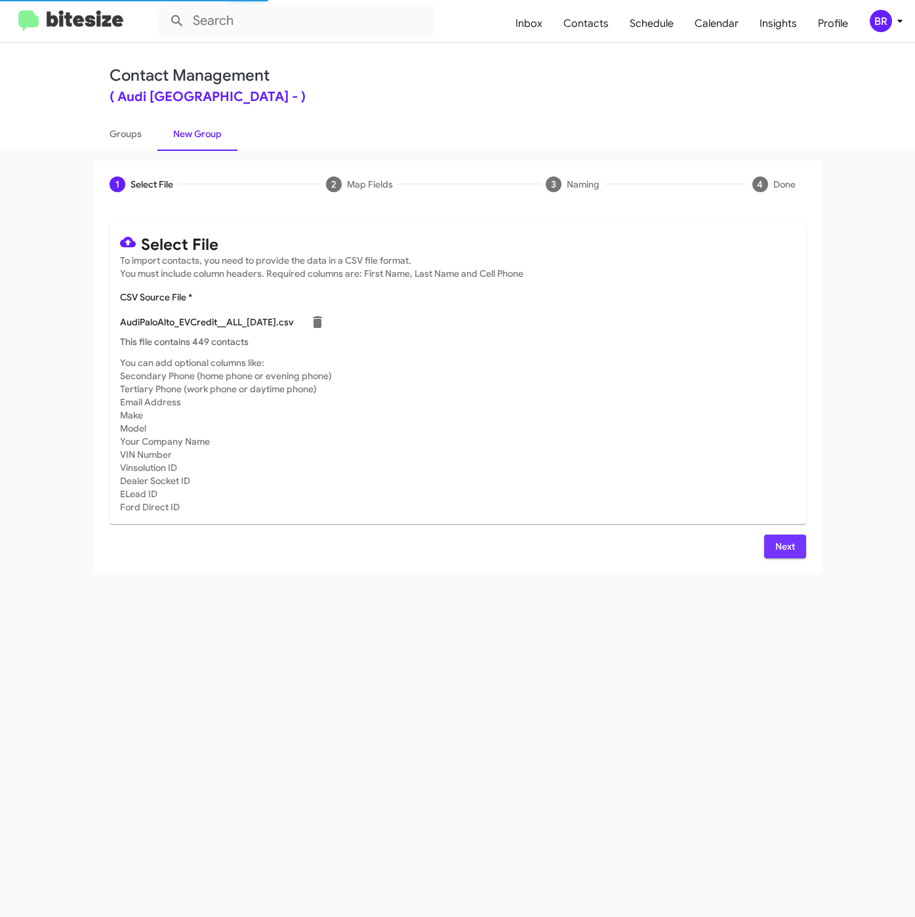
click at [787, 543] on span "Next" at bounding box center [785, 547] width 21 height 24
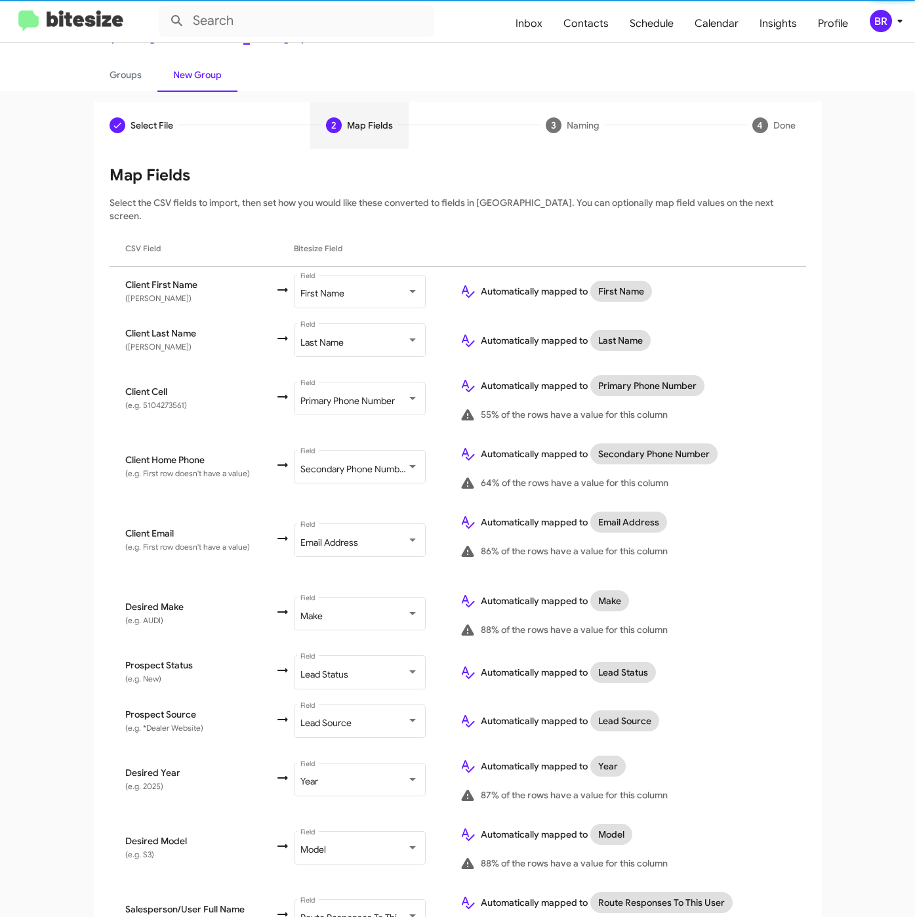
scroll to position [224, 0]
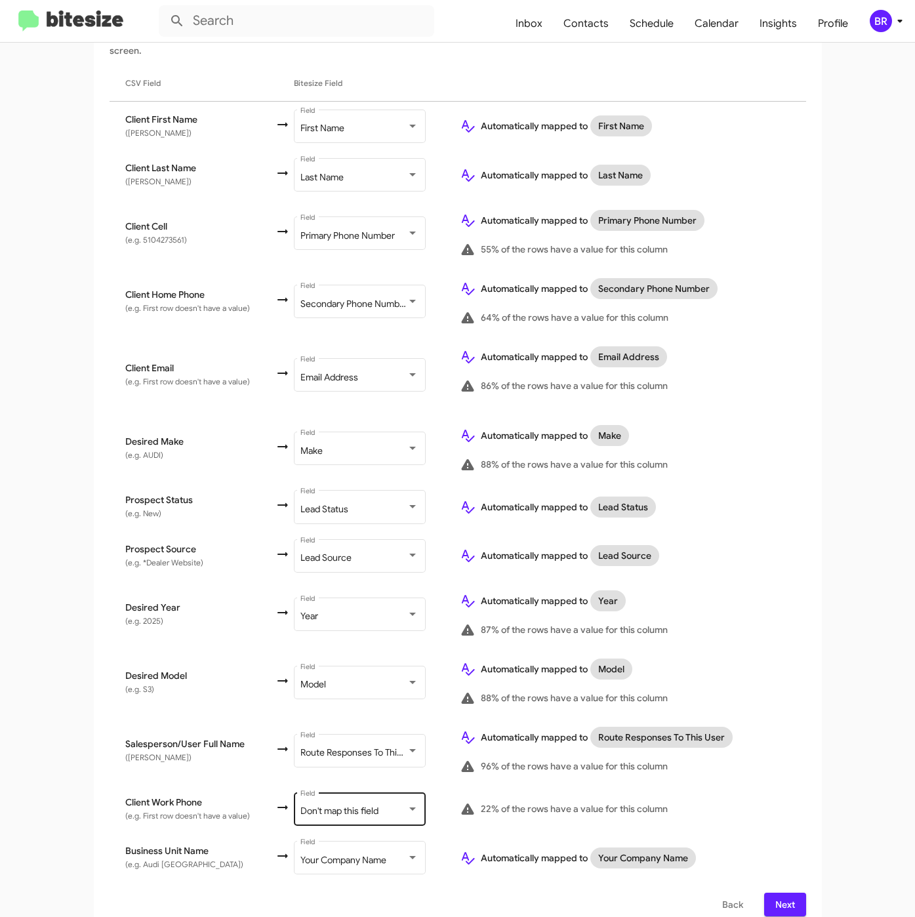
click at [364, 790] on div "Don't map this field Field" at bounding box center [360, 808] width 118 height 36
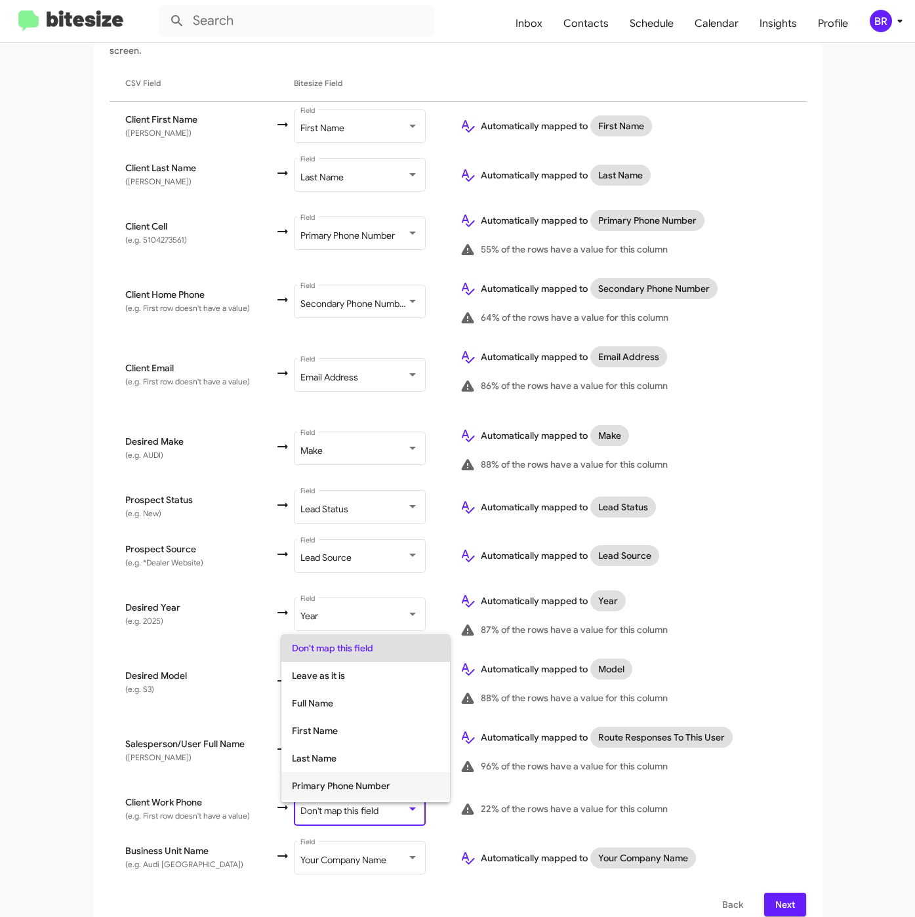
scroll to position [52, 0]
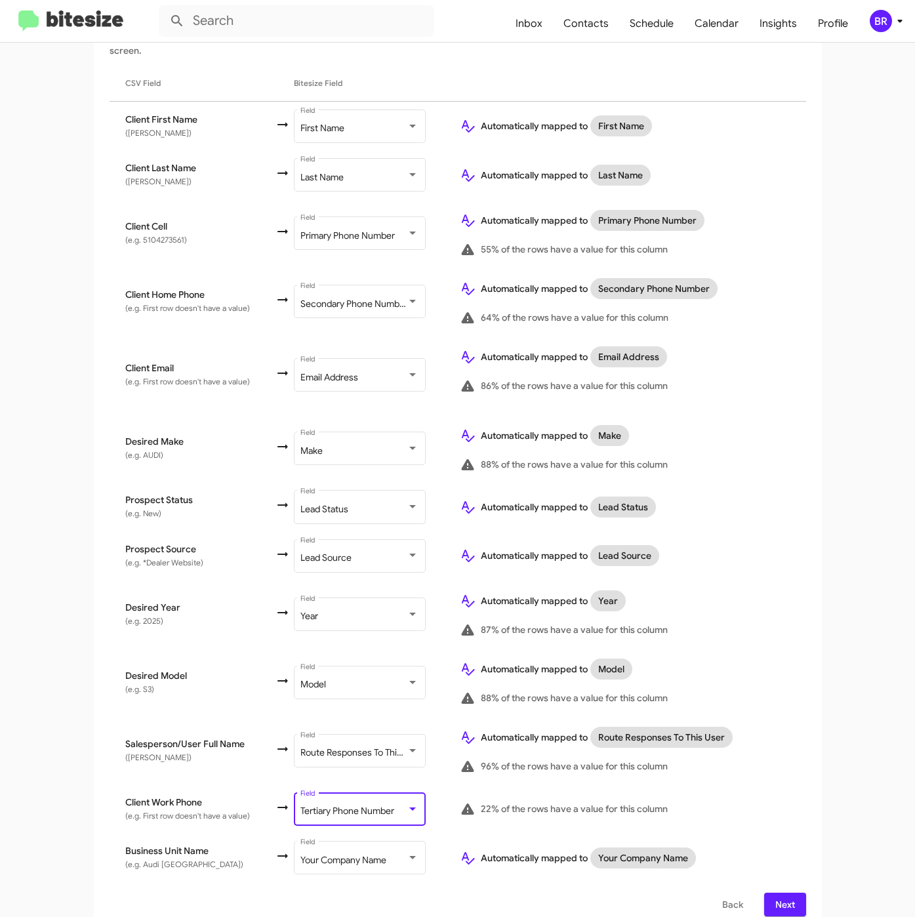
click at [782, 876] on div "Map Fields Select the CSV fields to import, then set how you would like these c…" at bounding box center [458, 457] width 697 height 917
click at [780, 893] on span "Next" at bounding box center [785, 905] width 21 height 24
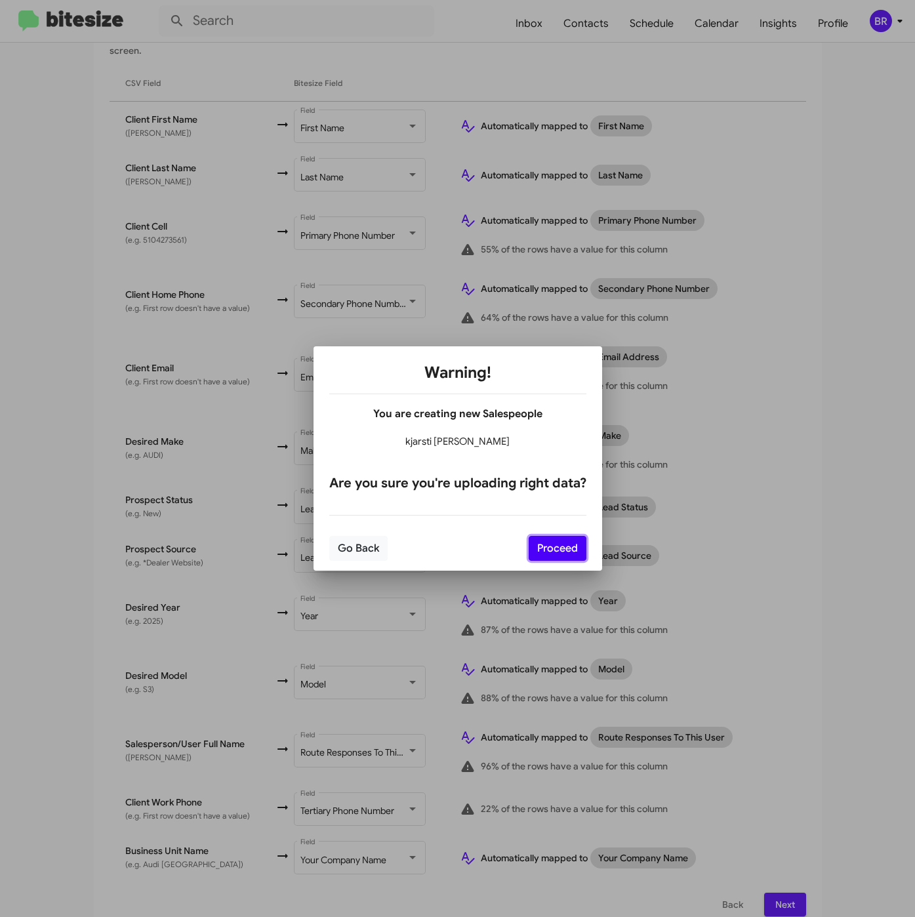
click at [557, 550] on button "Proceed" at bounding box center [558, 548] width 58 height 25
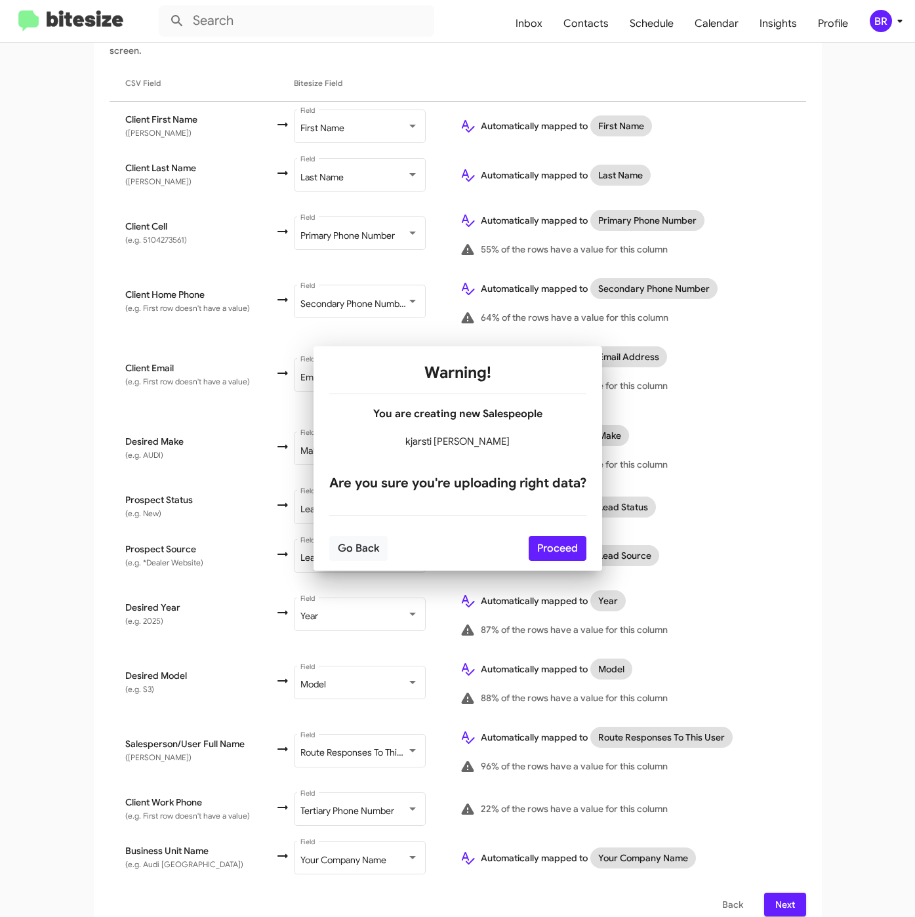
scroll to position [0, 0]
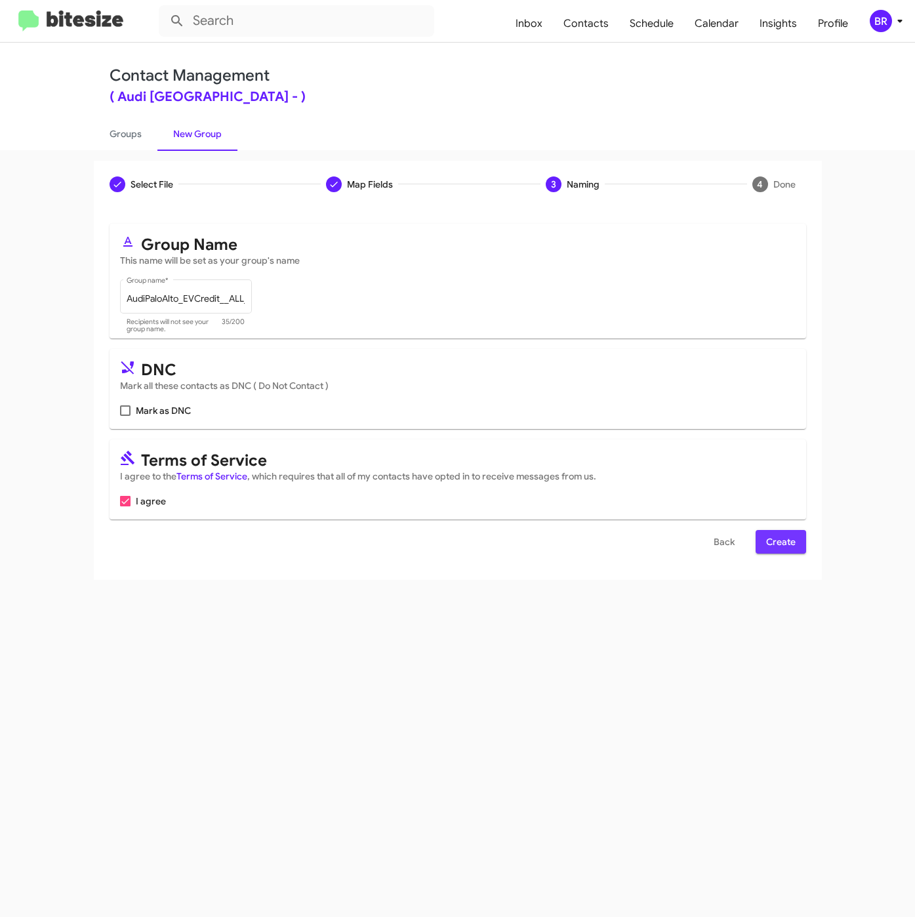
click at [778, 543] on span "Create" at bounding box center [781, 542] width 30 height 24
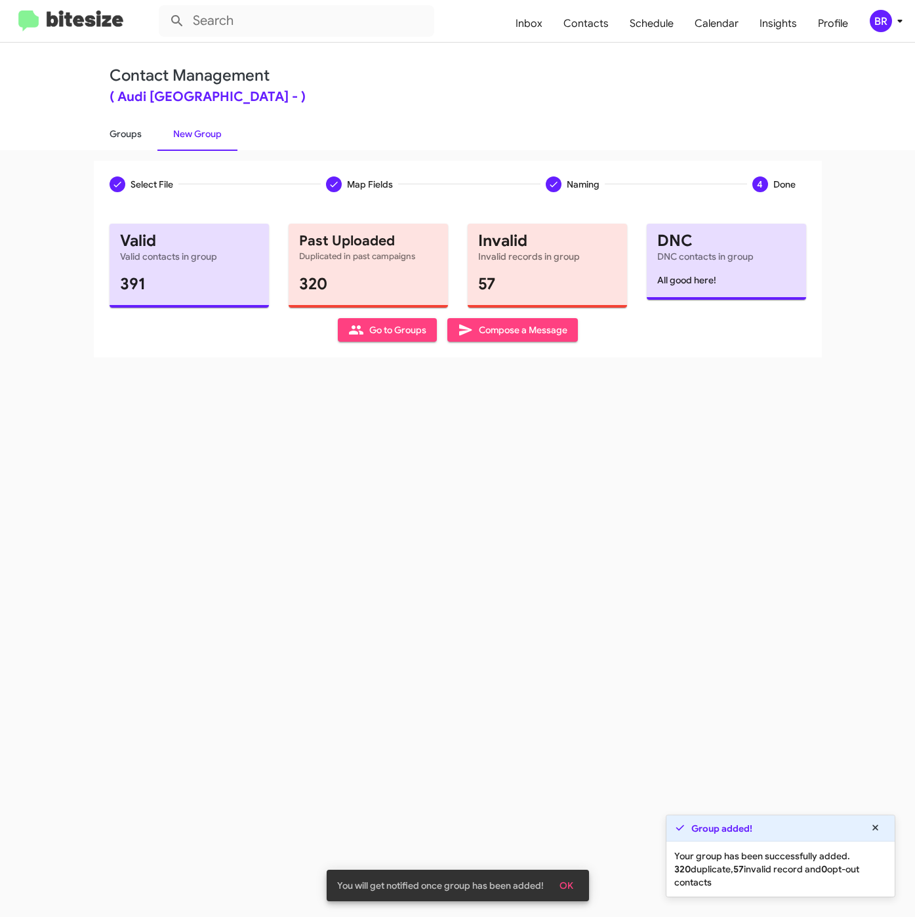
click at [136, 129] on link "Groups" at bounding box center [126, 134] width 64 height 34
type input "in:groups"
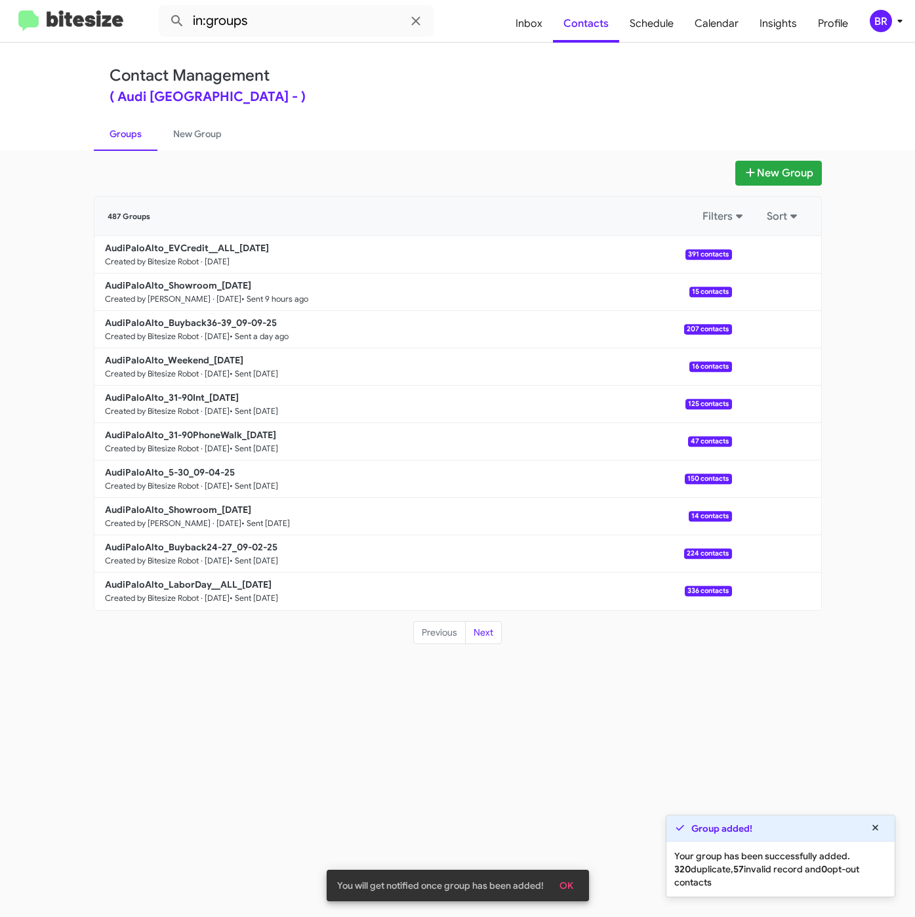
click at [884, 16] on div "BR" at bounding box center [881, 21] width 22 height 22
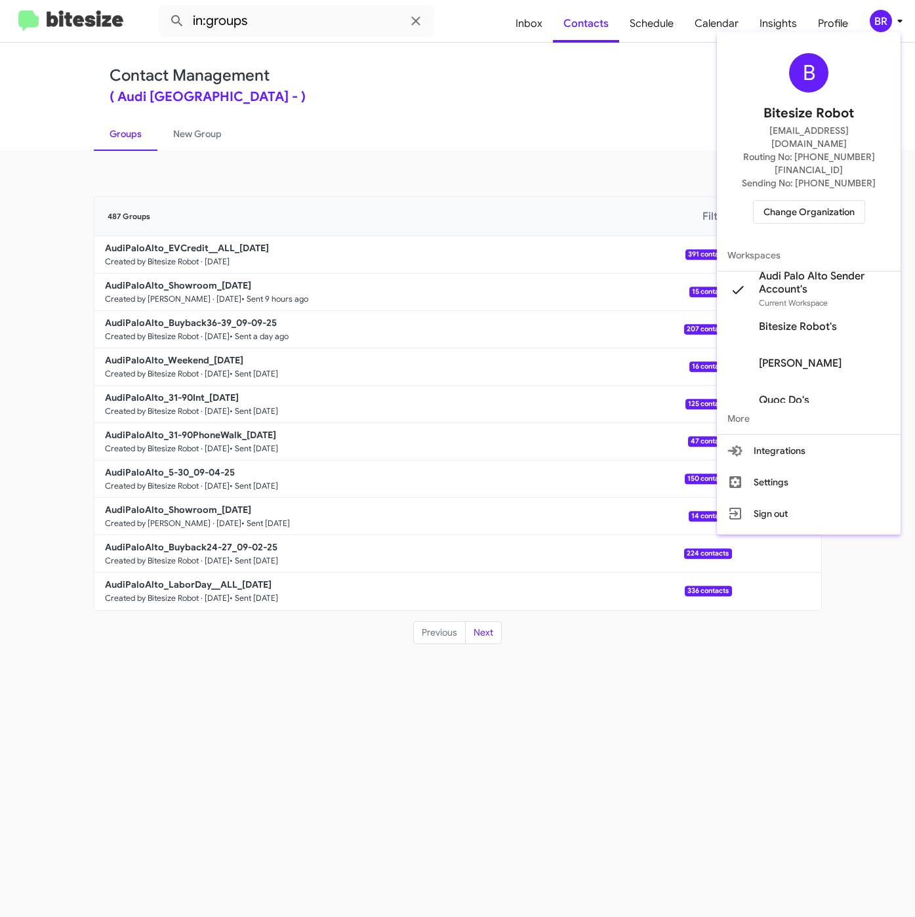
click at [246, 665] on div at bounding box center [457, 458] width 915 height 917
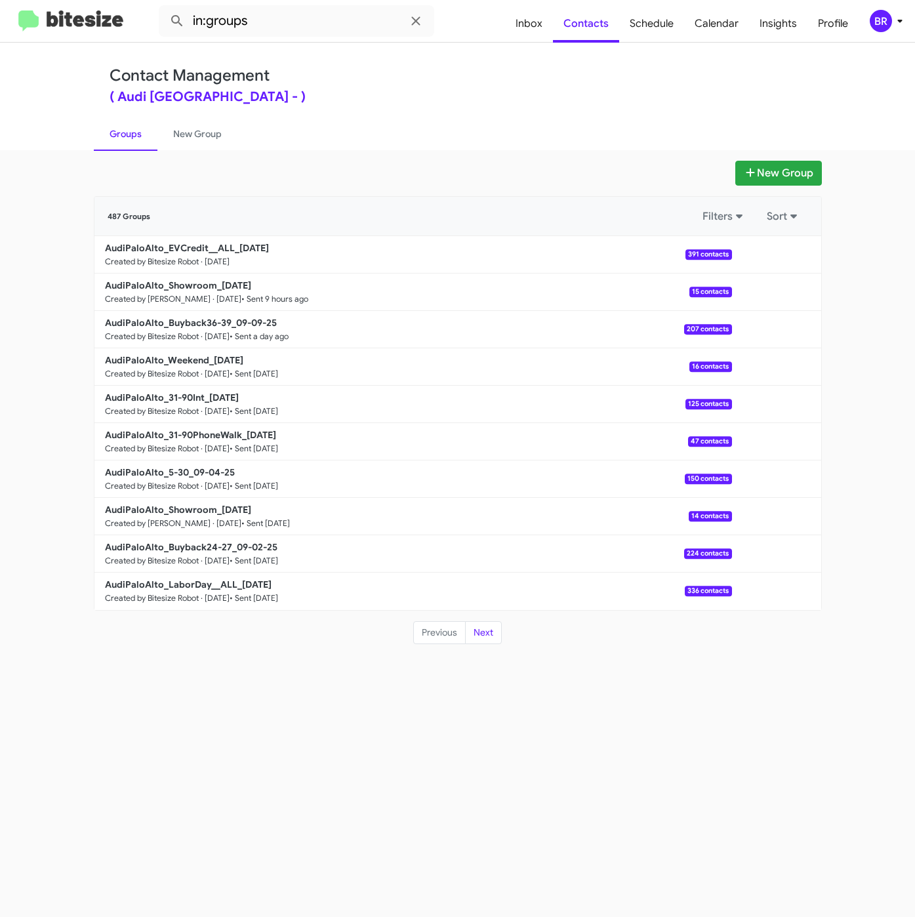
click at [625, 99] on div "( Audi [GEOGRAPHIC_DATA] - )" at bounding box center [458, 97] width 697 height 13
